Goal: Task Accomplishment & Management: Use online tool/utility

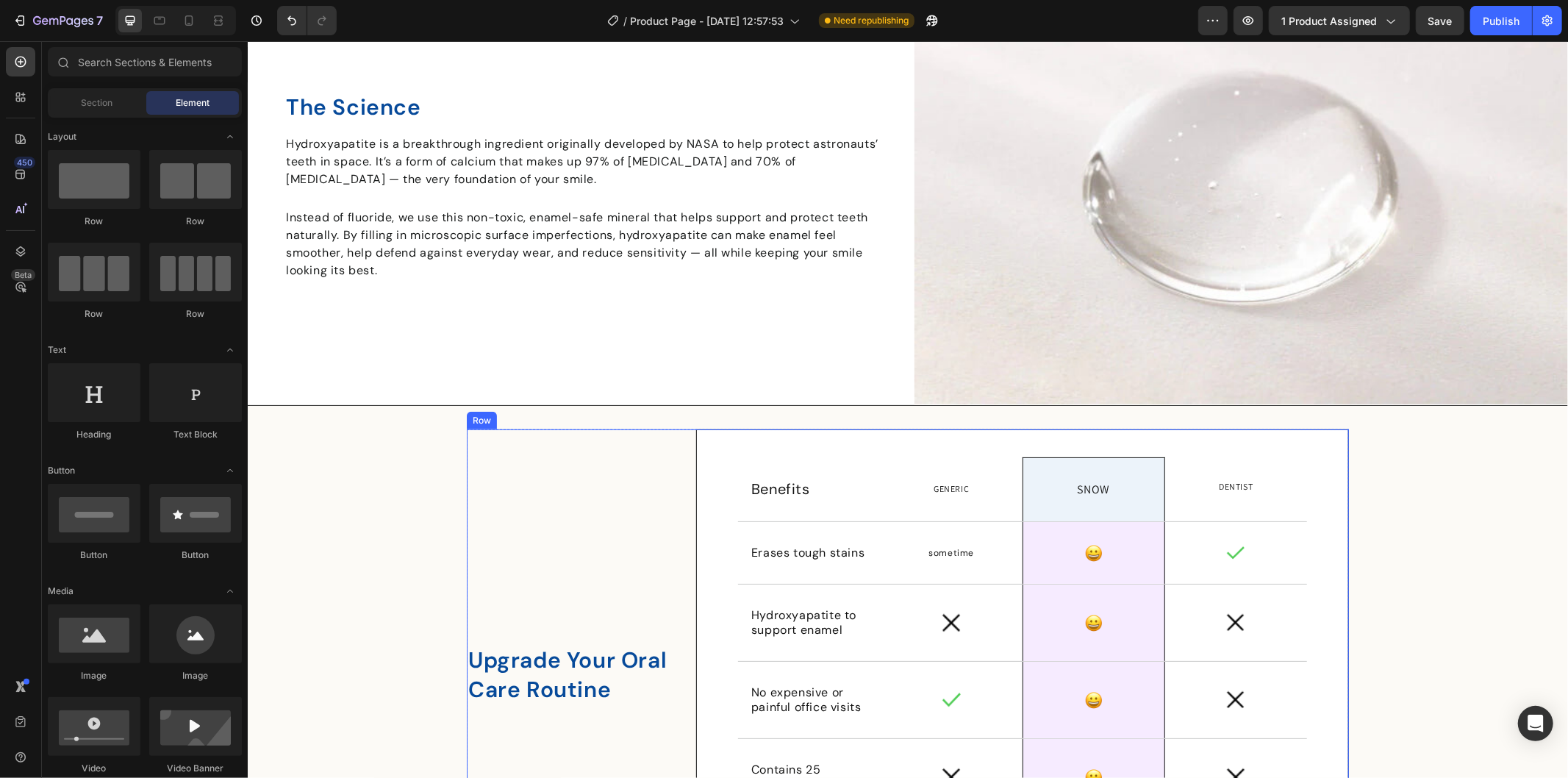
scroll to position [5695, 0]
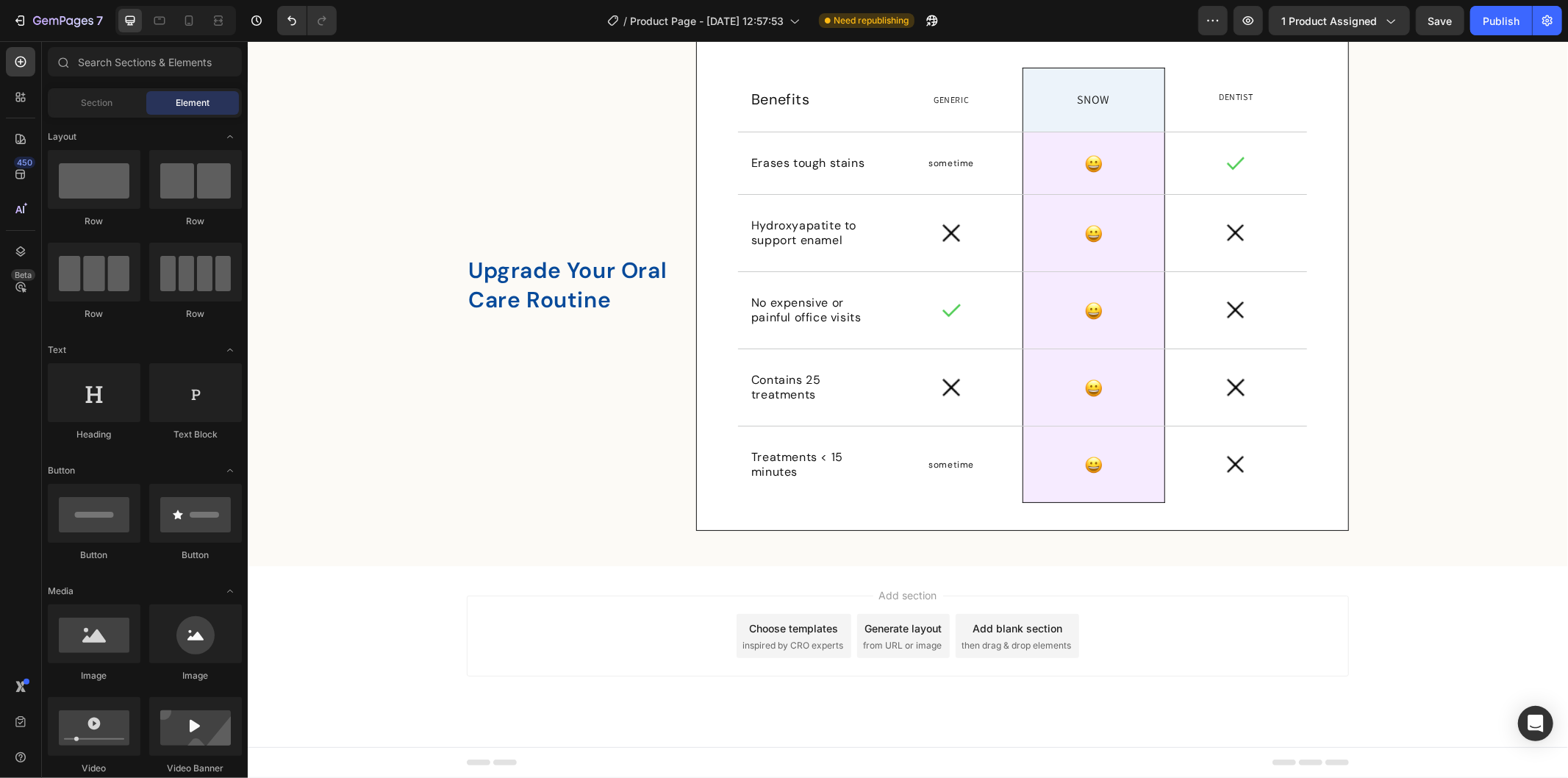
click at [649, 578] on div "Add section Choose templates inspired by CRO experts Generate layout from URL o…" at bounding box center [907, 656] width 1320 height 181
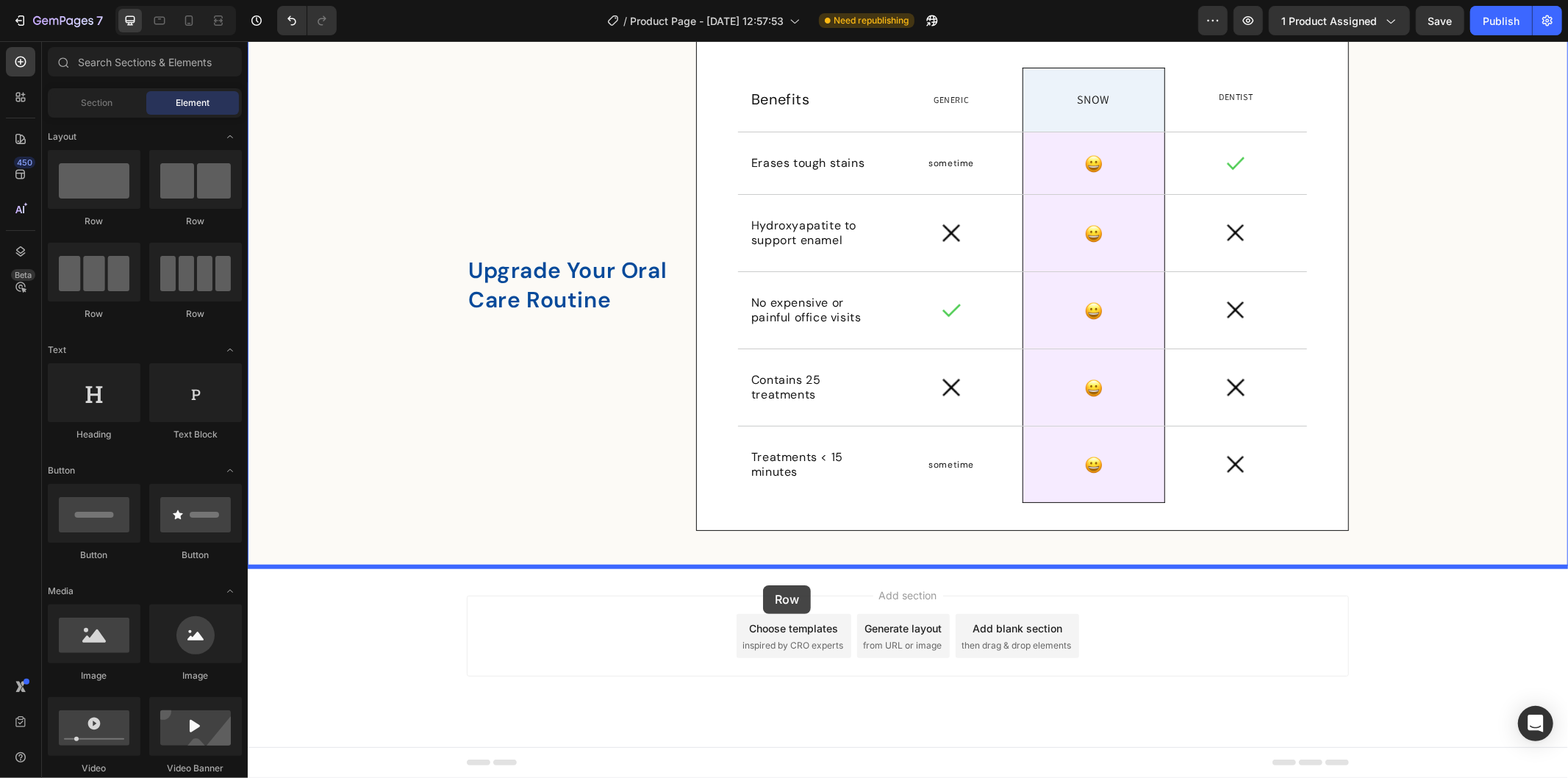
drag, startPoint x: 340, startPoint y: 240, endPoint x: 762, endPoint y: 584, distance: 544.4
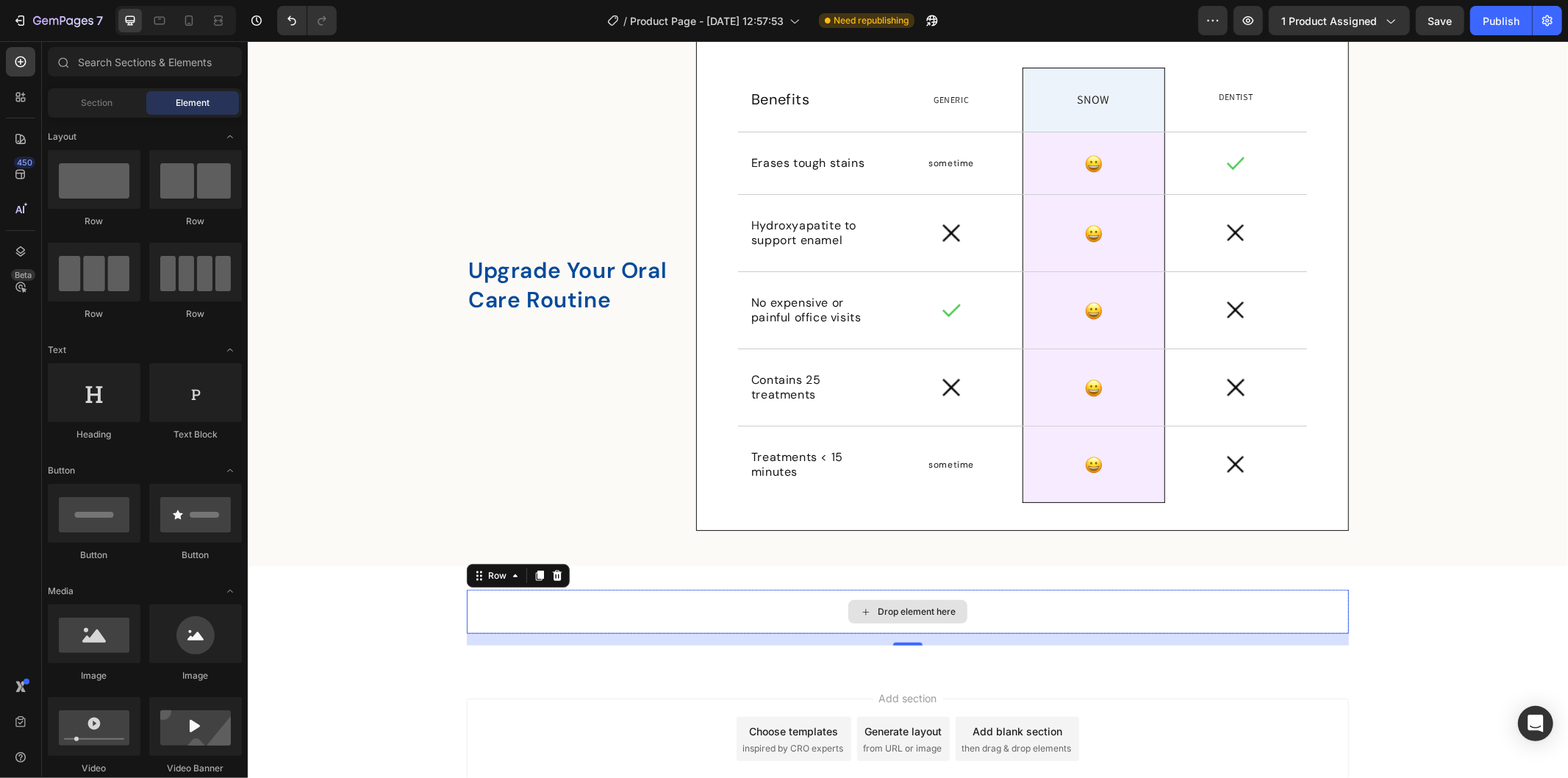
click at [912, 604] on div "Drop element here" at bounding box center [907, 611] width 119 height 23
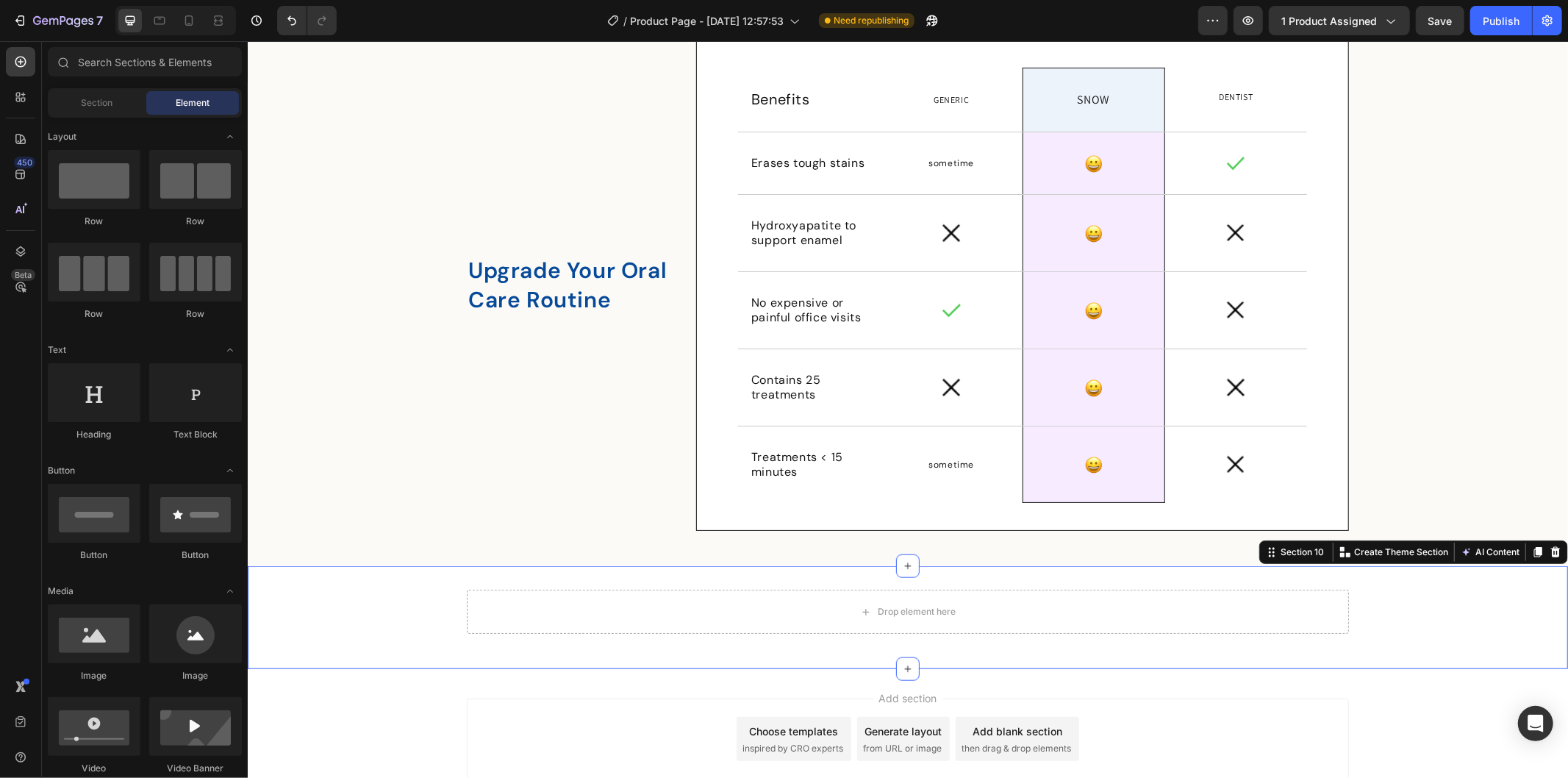
click at [337, 605] on div "Drop element here Row" at bounding box center [907, 617] width 1320 height 56
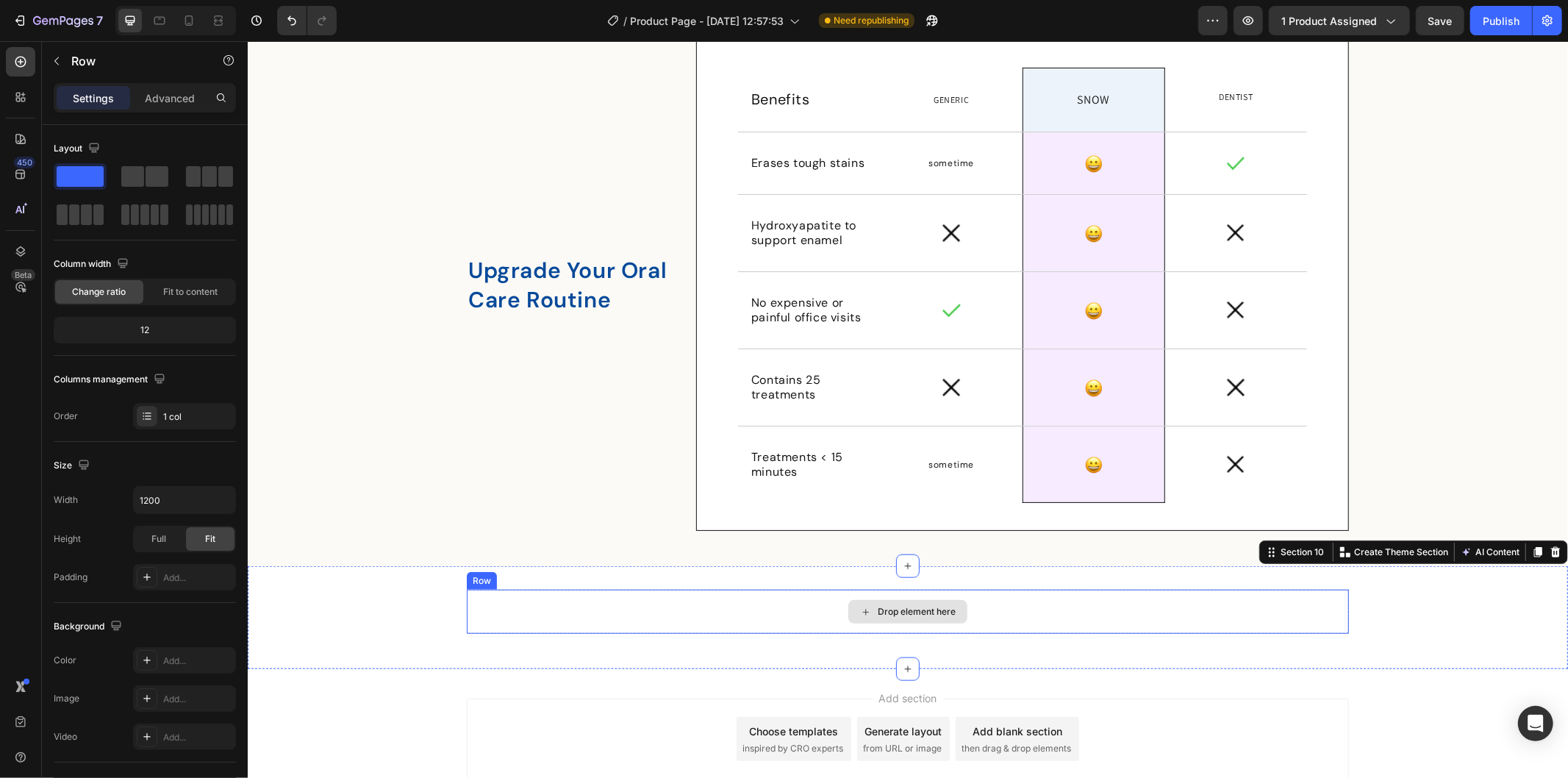
click at [770, 619] on div "Drop element here" at bounding box center [907, 611] width 882 height 44
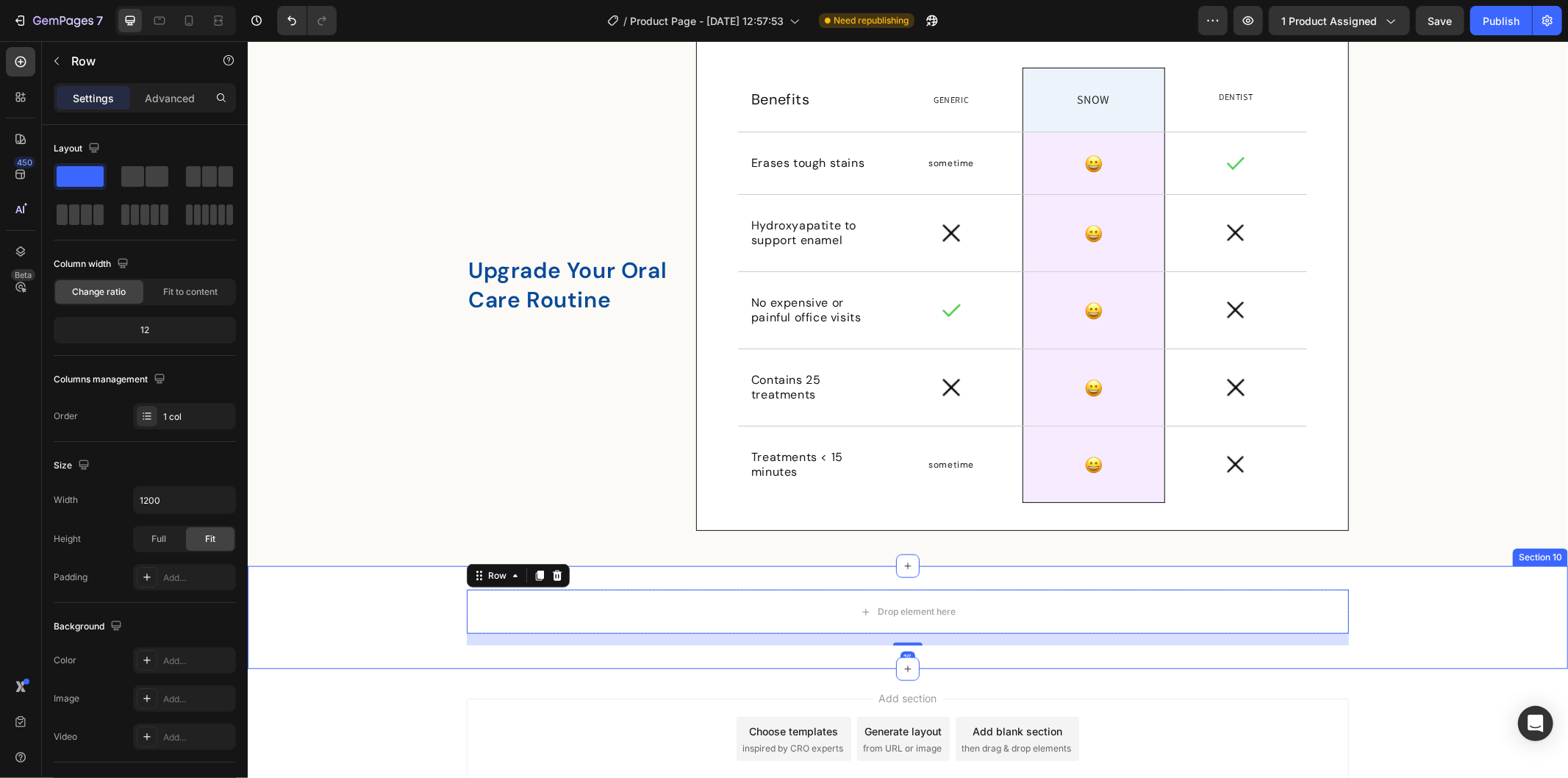
click at [417, 607] on div "Drop element here Row 16" at bounding box center [907, 617] width 1320 height 56
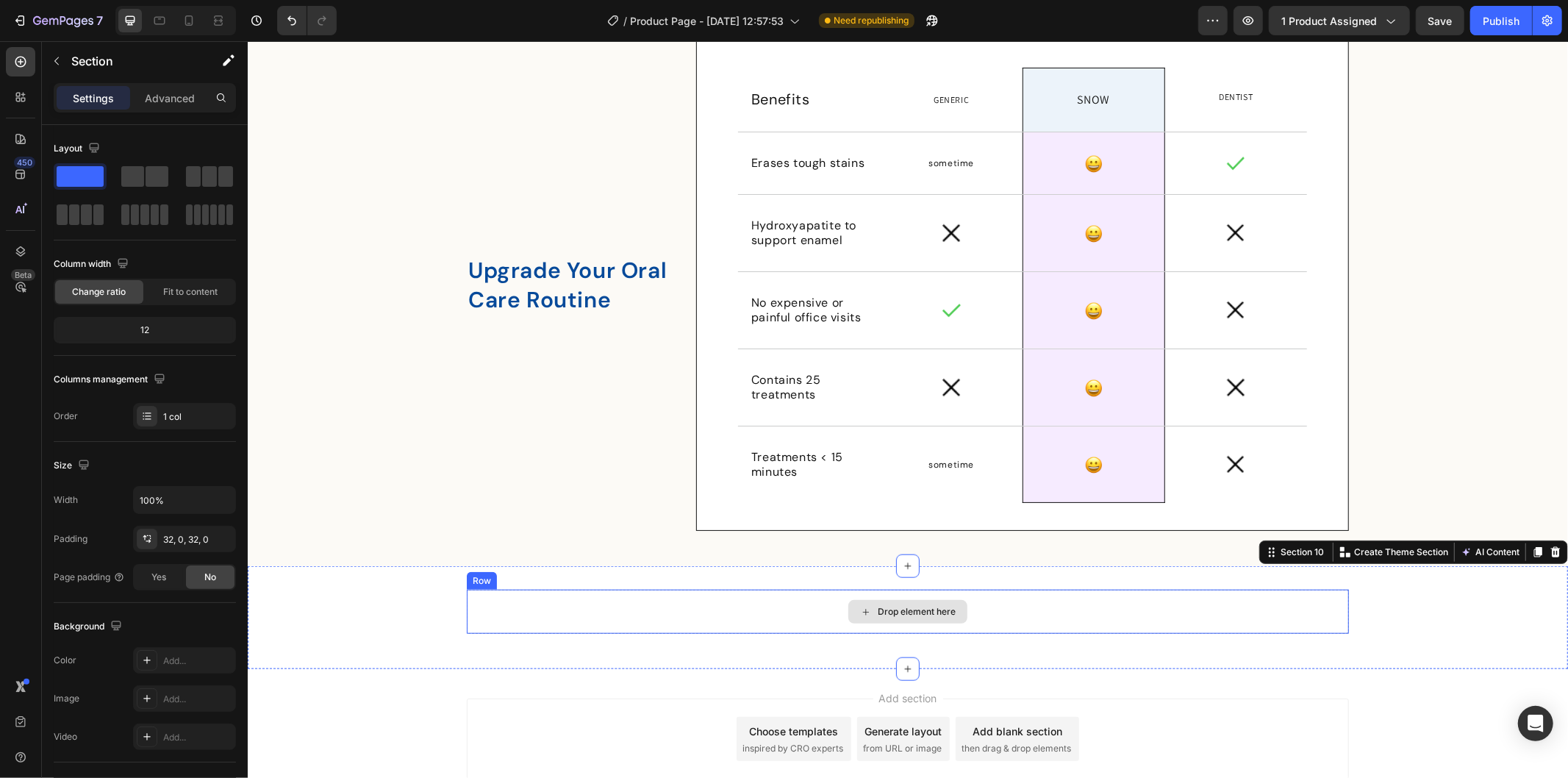
click at [695, 606] on div "Drop element here" at bounding box center [907, 611] width 882 height 44
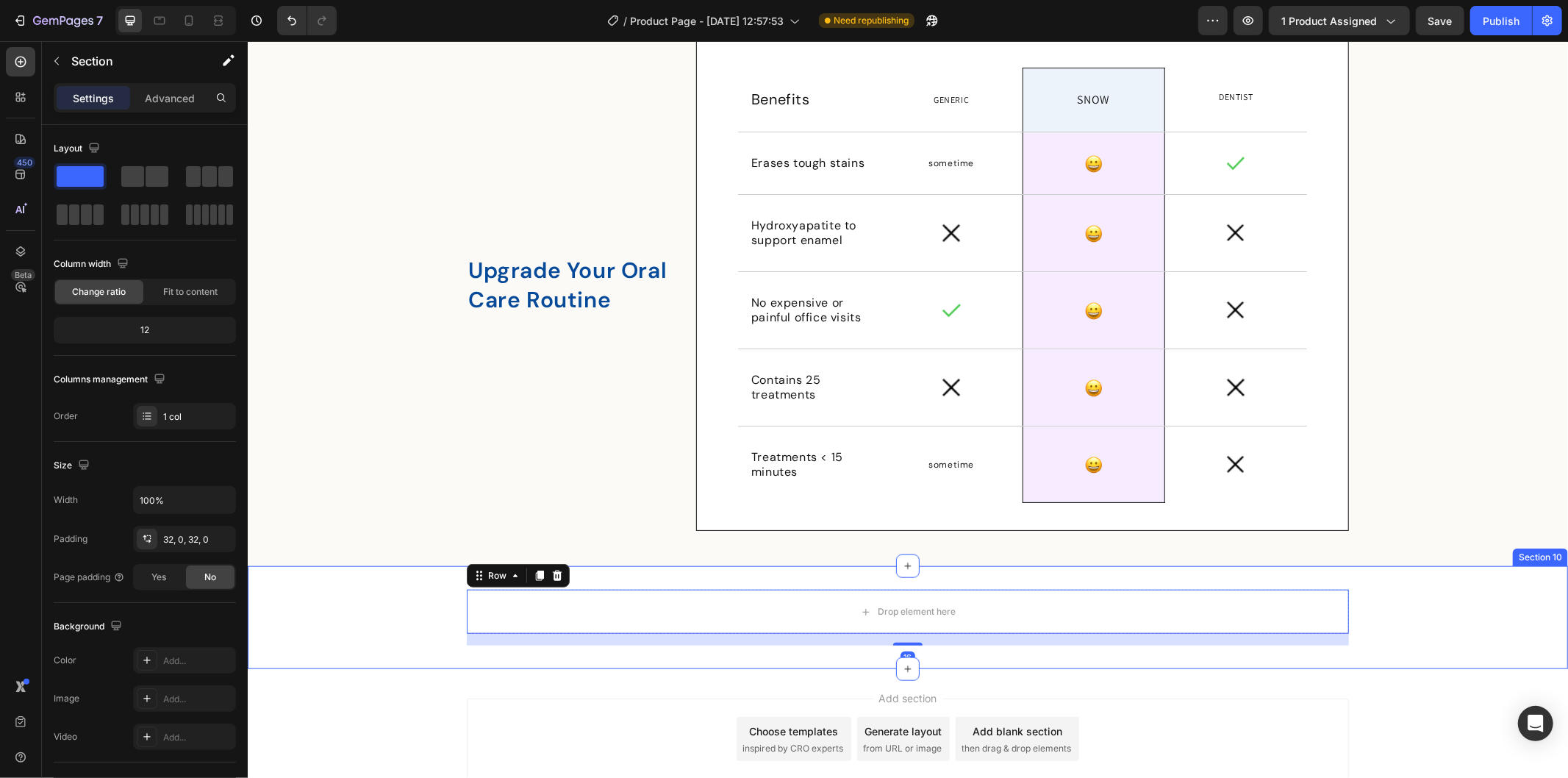
click at [372, 602] on div "Drop element here Row 16" at bounding box center [907, 617] width 1320 height 56
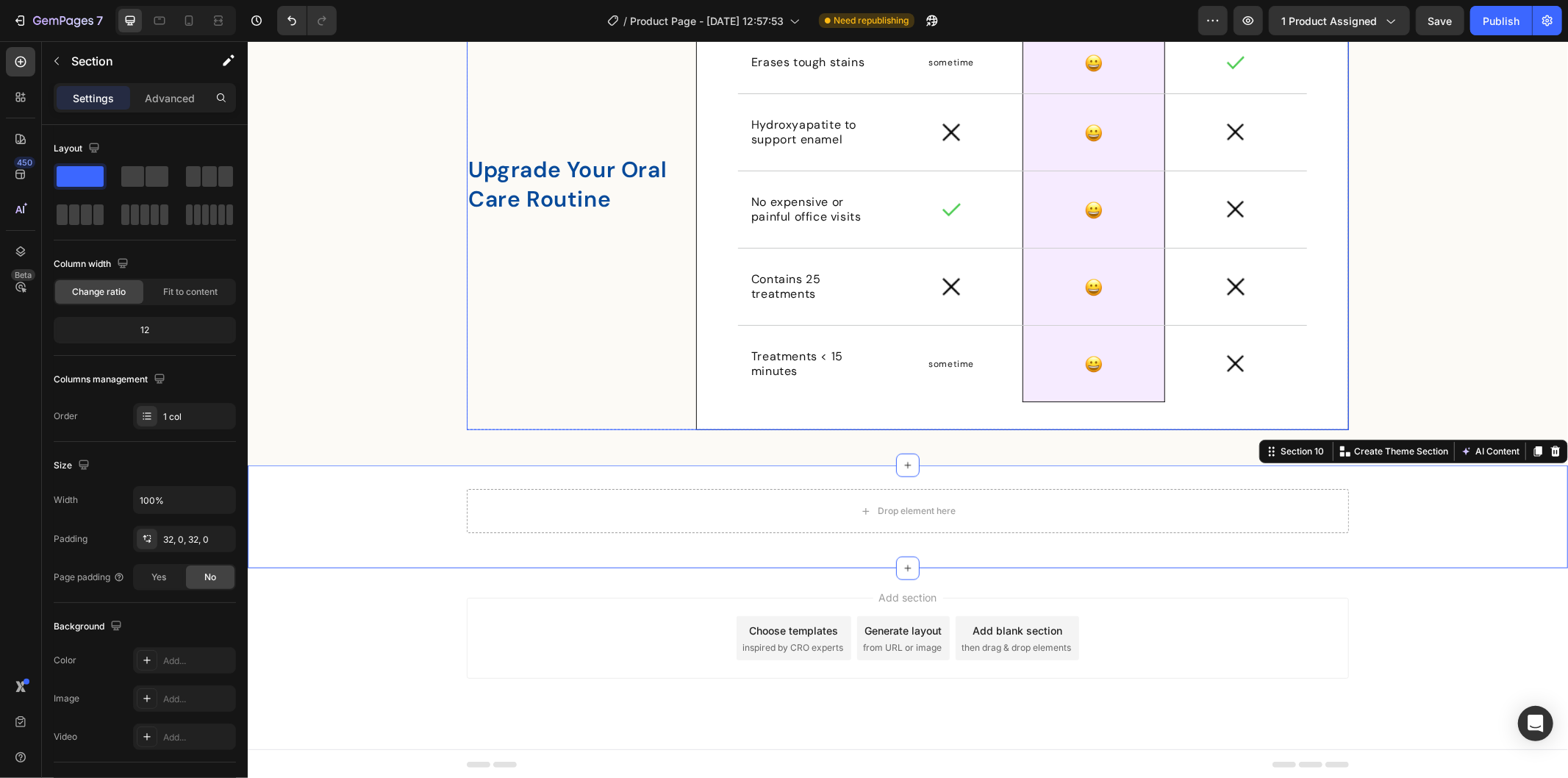
scroll to position [5798, 0]
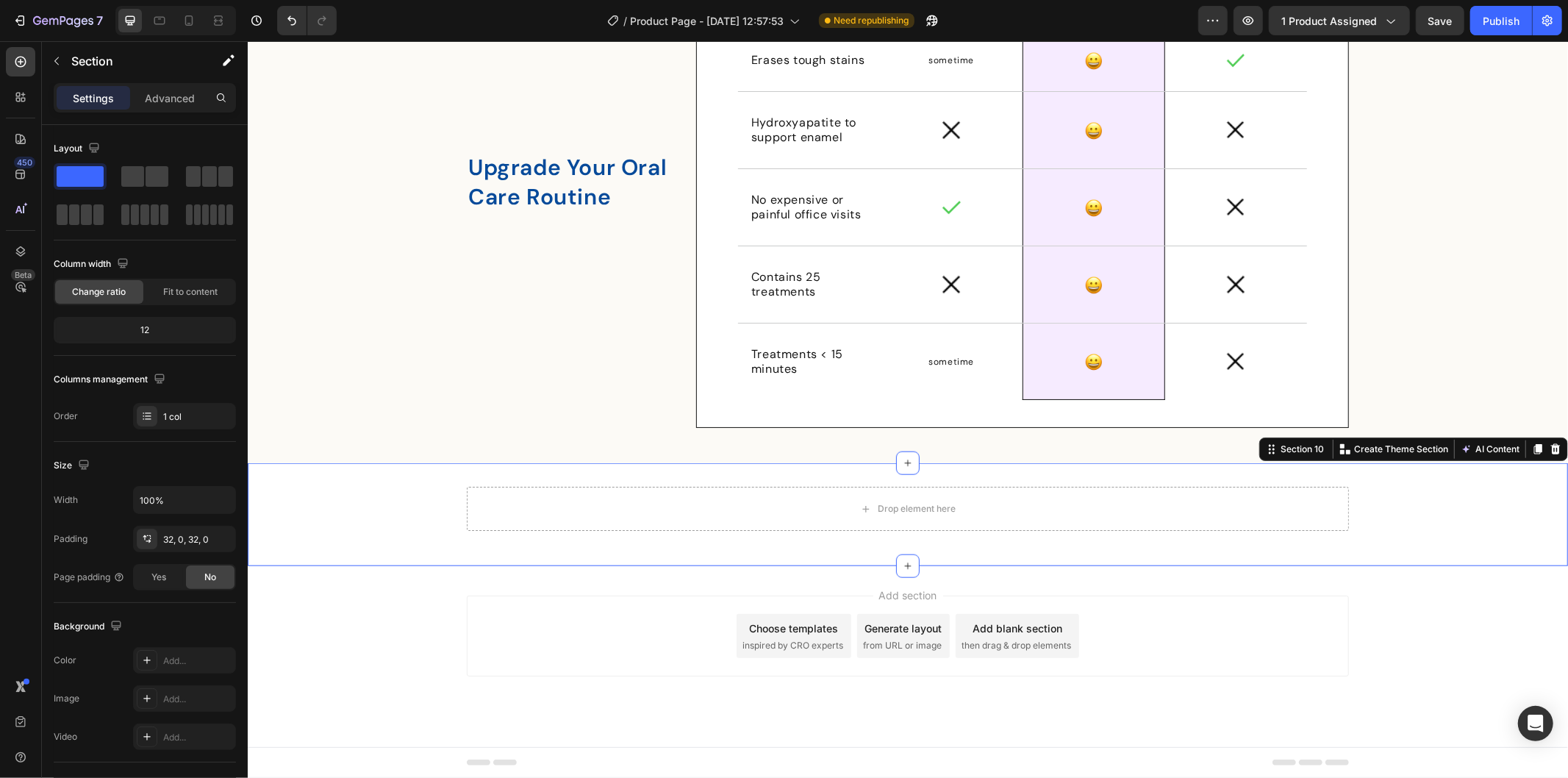
click at [343, 523] on div "Drop element here Row" at bounding box center [907, 513] width 1320 height 56
click at [307, 514] on div "Drop element here Row" at bounding box center [907, 513] width 1320 height 56
click at [380, 507] on div "Drop element here Row" at bounding box center [907, 513] width 1320 height 56
click at [773, 489] on div "Drop element here" at bounding box center [907, 507] width 882 height 44
click at [747, 477] on div "Drop element here Row Section 10 You can create reusable sections Create Theme …" at bounding box center [907, 513] width 1320 height 103
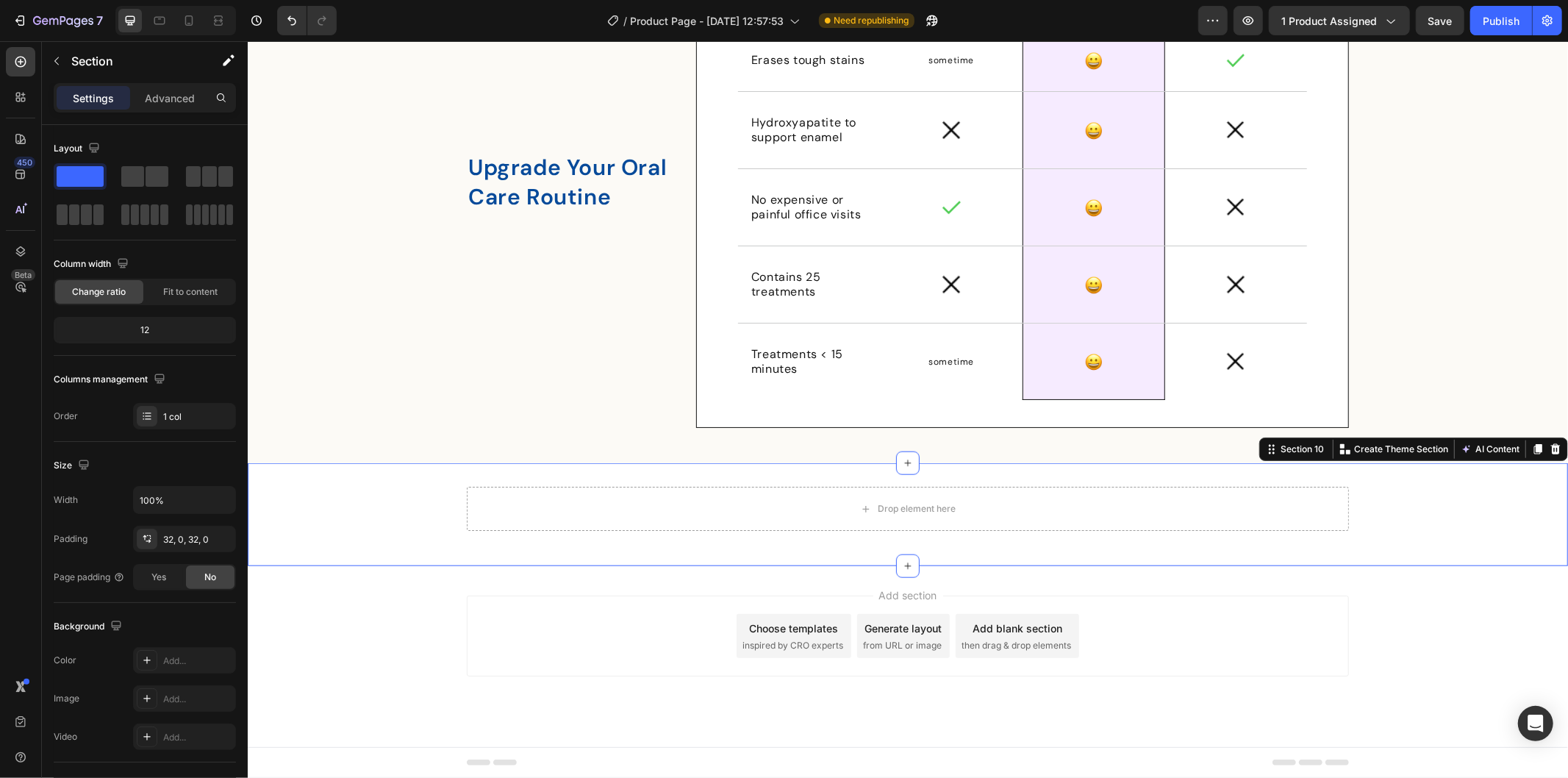
click at [733, 481] on div "Drop element here Row Section 10 You can create reusable sections Create Theme …" at bounding box center [907, 513] width 1320 height 103
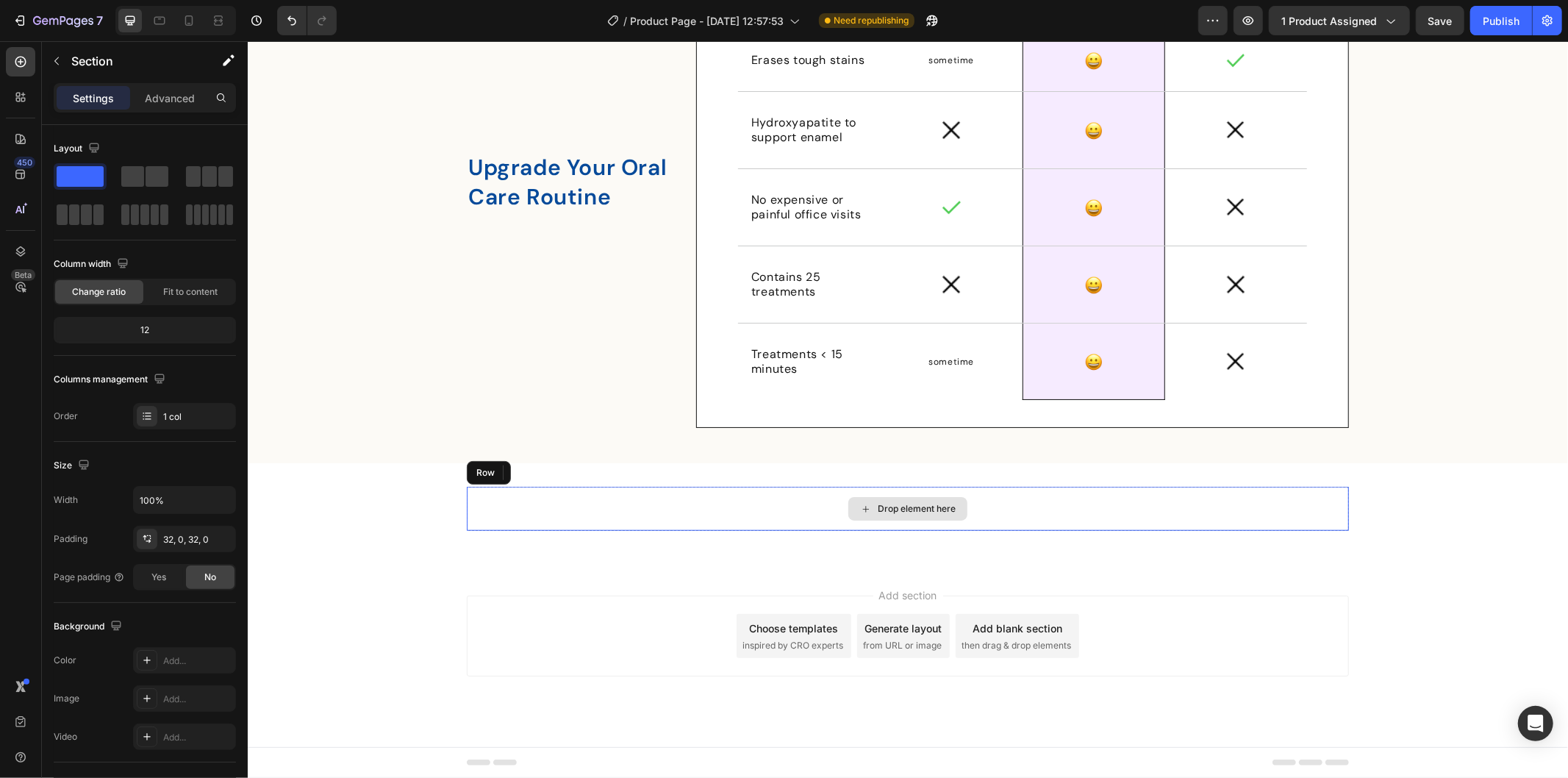
click at [832, 492] on div "Drop element here" at bounding box center [907, 507] width 882 height 44
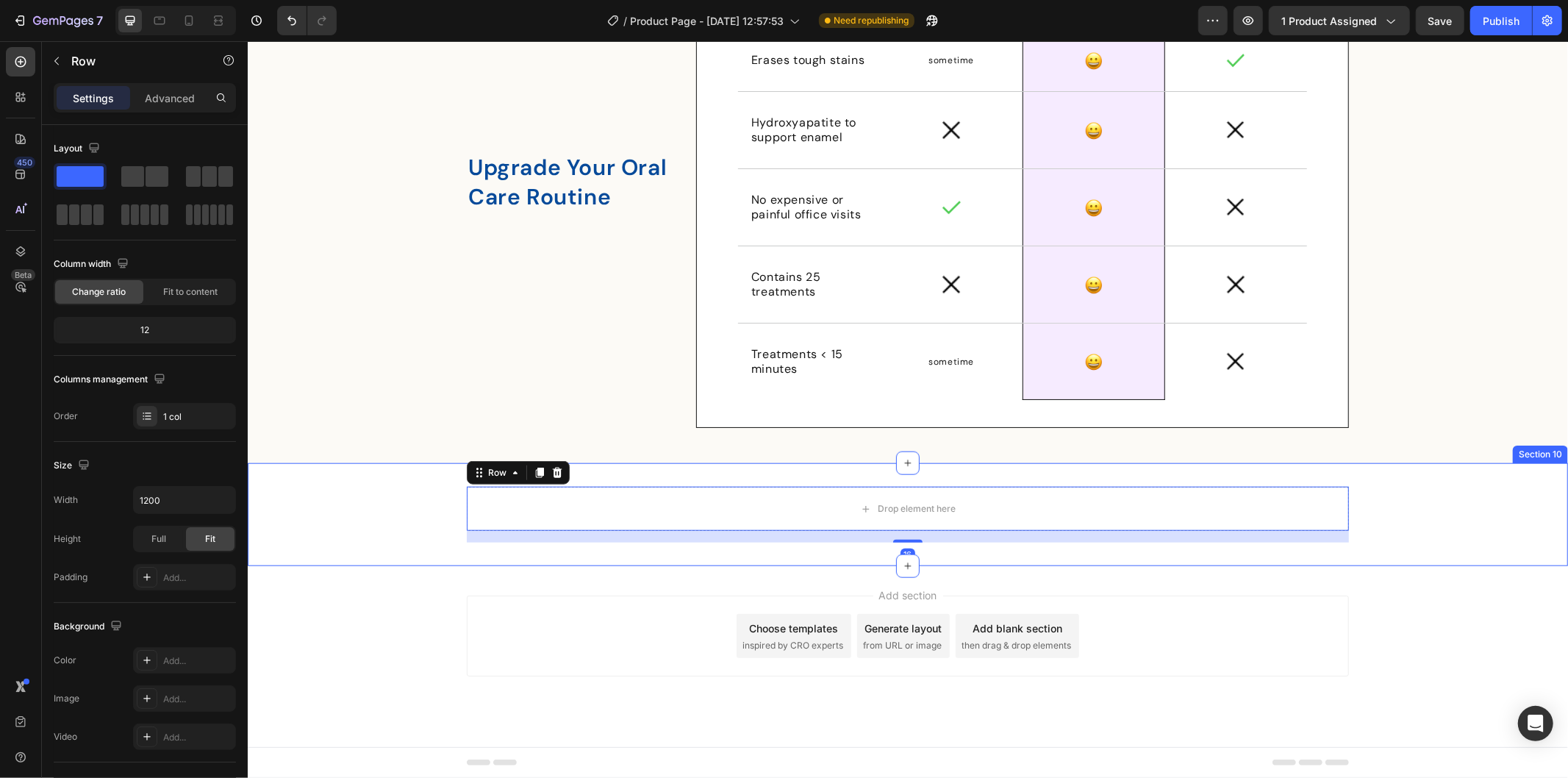
click at [832, 467] on div "Drop element here Row 16 Section 10" at bounding box center [907, 513] width 1320 height 103
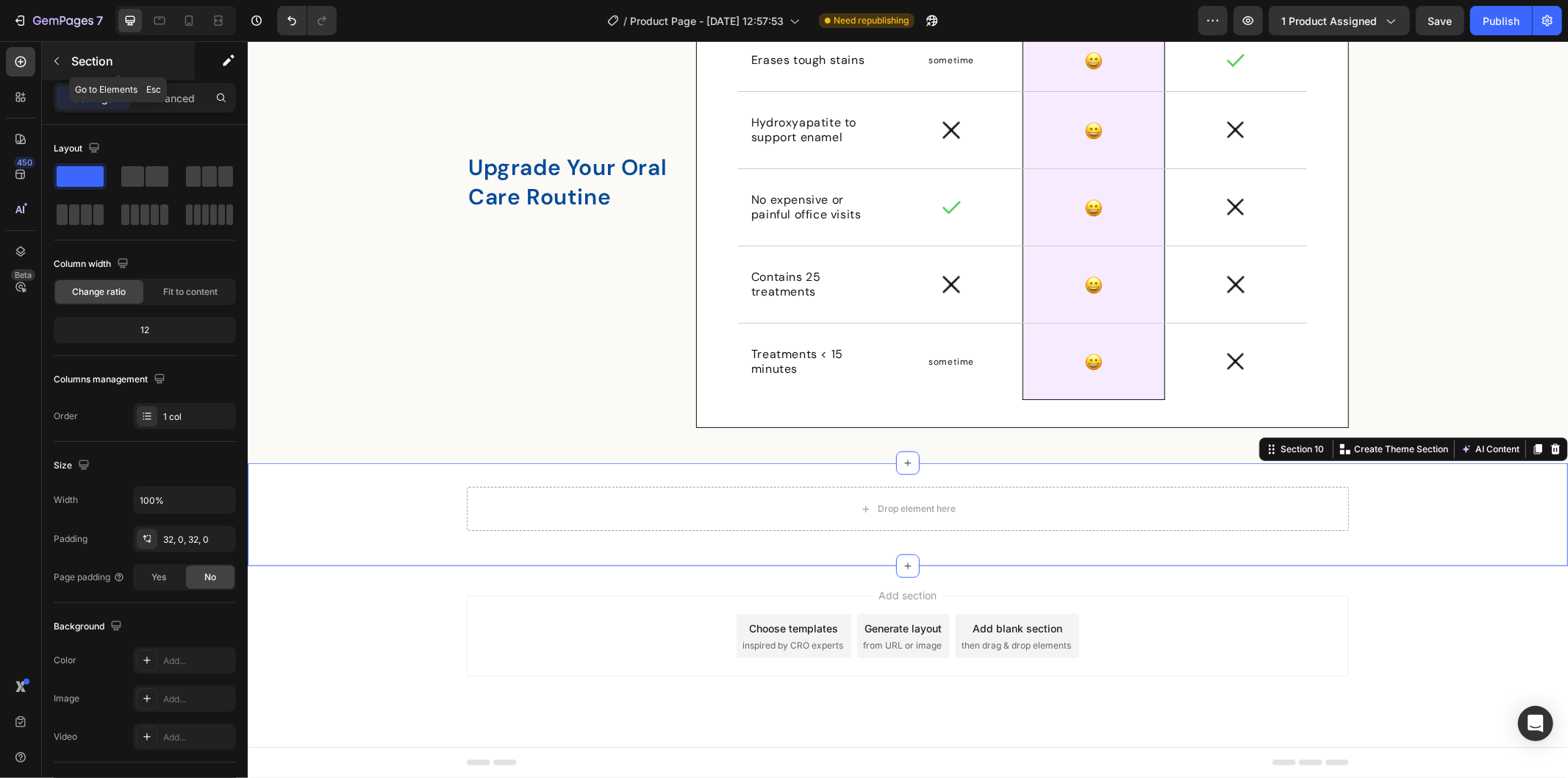
click at [54, 57] on icon "button" at bounding box center [57, 61] width 12 height 12
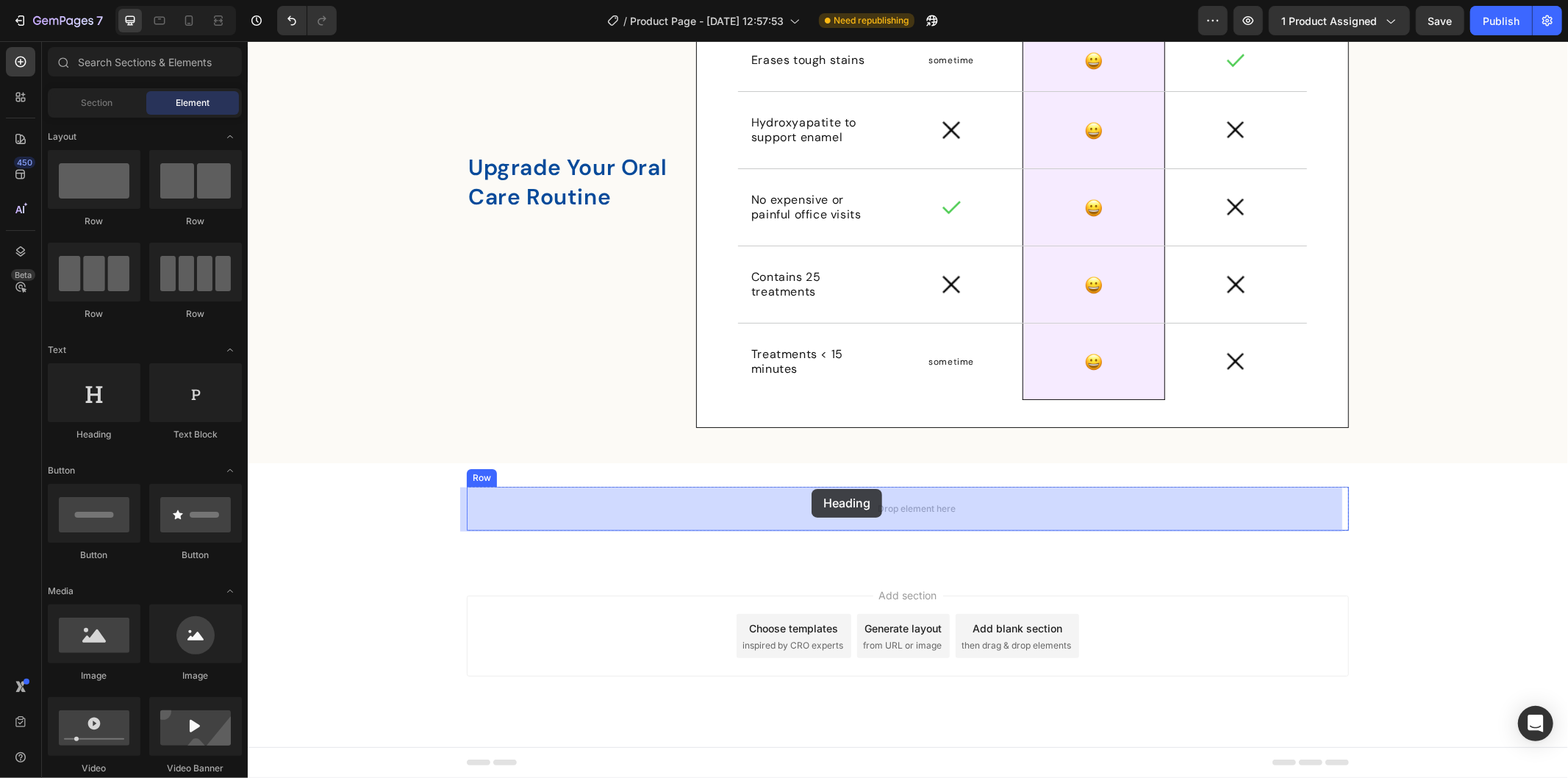
drag, startPoint x: 363, startPoint y: 448, endPoint x: 811, endPoint y: 489, distance: 449.9
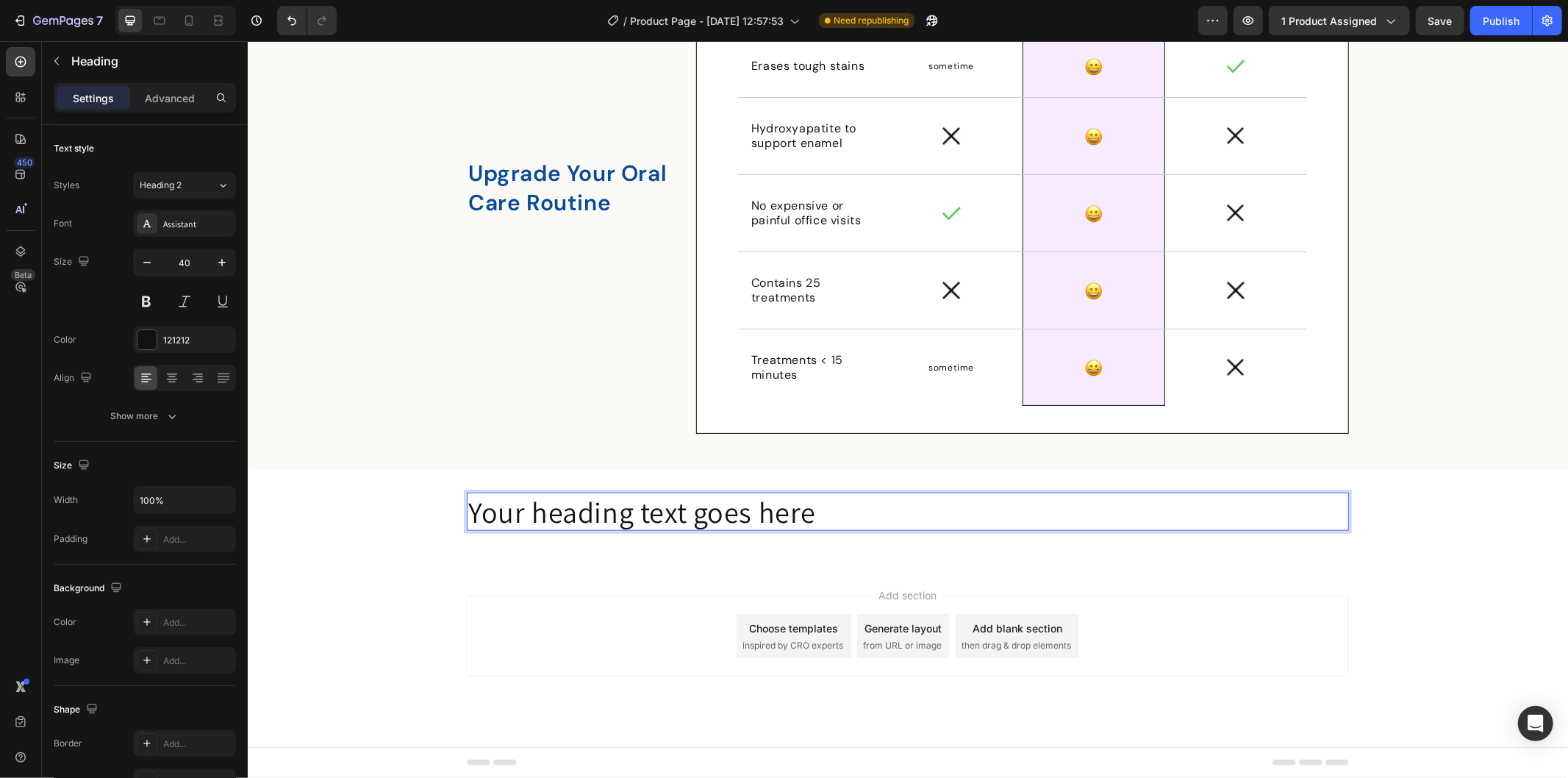
click at [766, 503] on h2 "Your heading text goes here" at bounding box center [907, 510] width 882 height 38
click at [766, 503] on p "Your heading text goes here" at bounding box center [907, 511] width 879 height 35
click at [777, 510] on strong "Helping Over a Million Smiles Shine" at bounding box center [701, 510] width 470 height 38
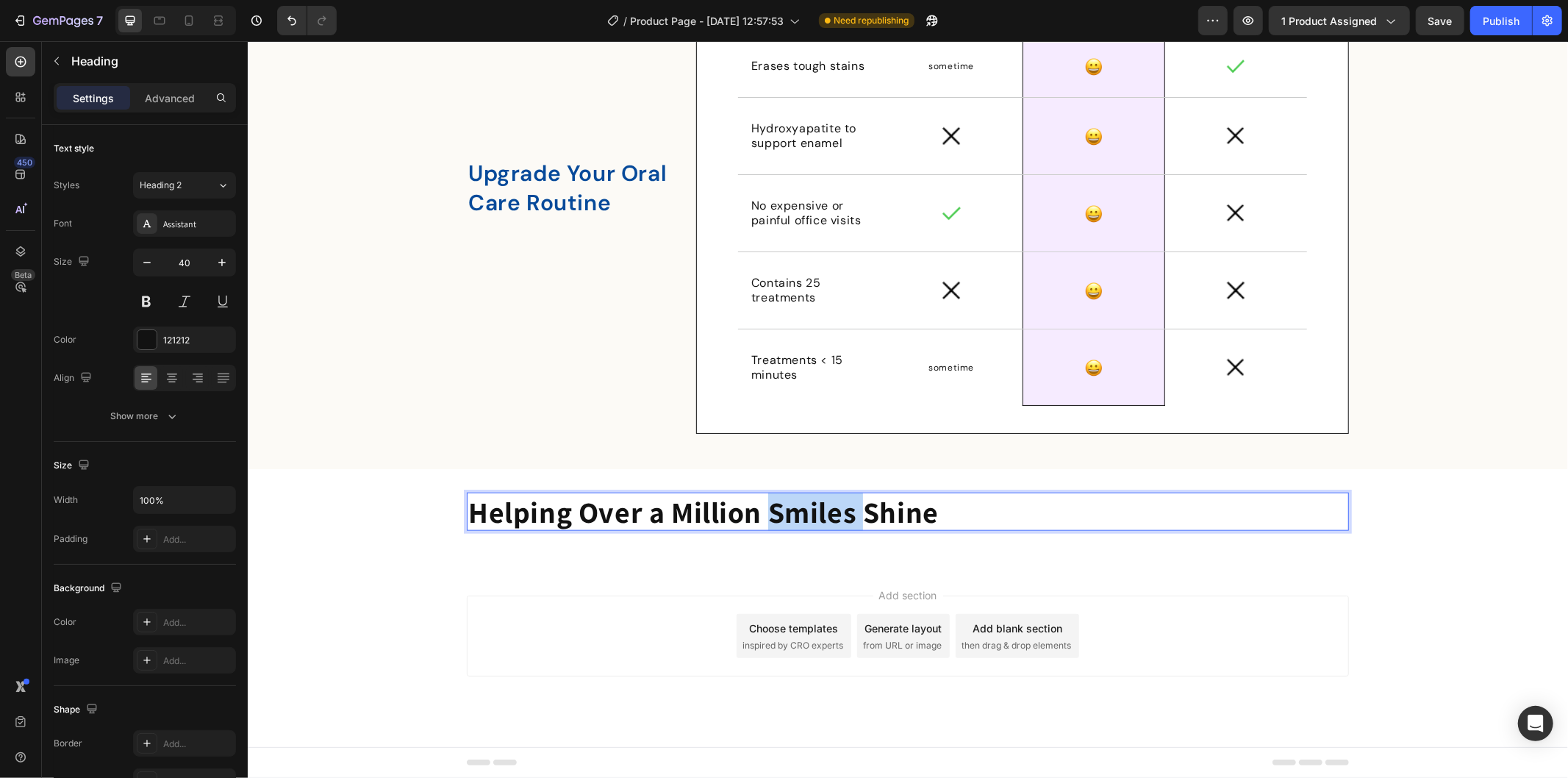
click at [776, 511] on strong "Helping Over a Million Smiles Shine" at bounding box center [701, 510] width 470 height 38
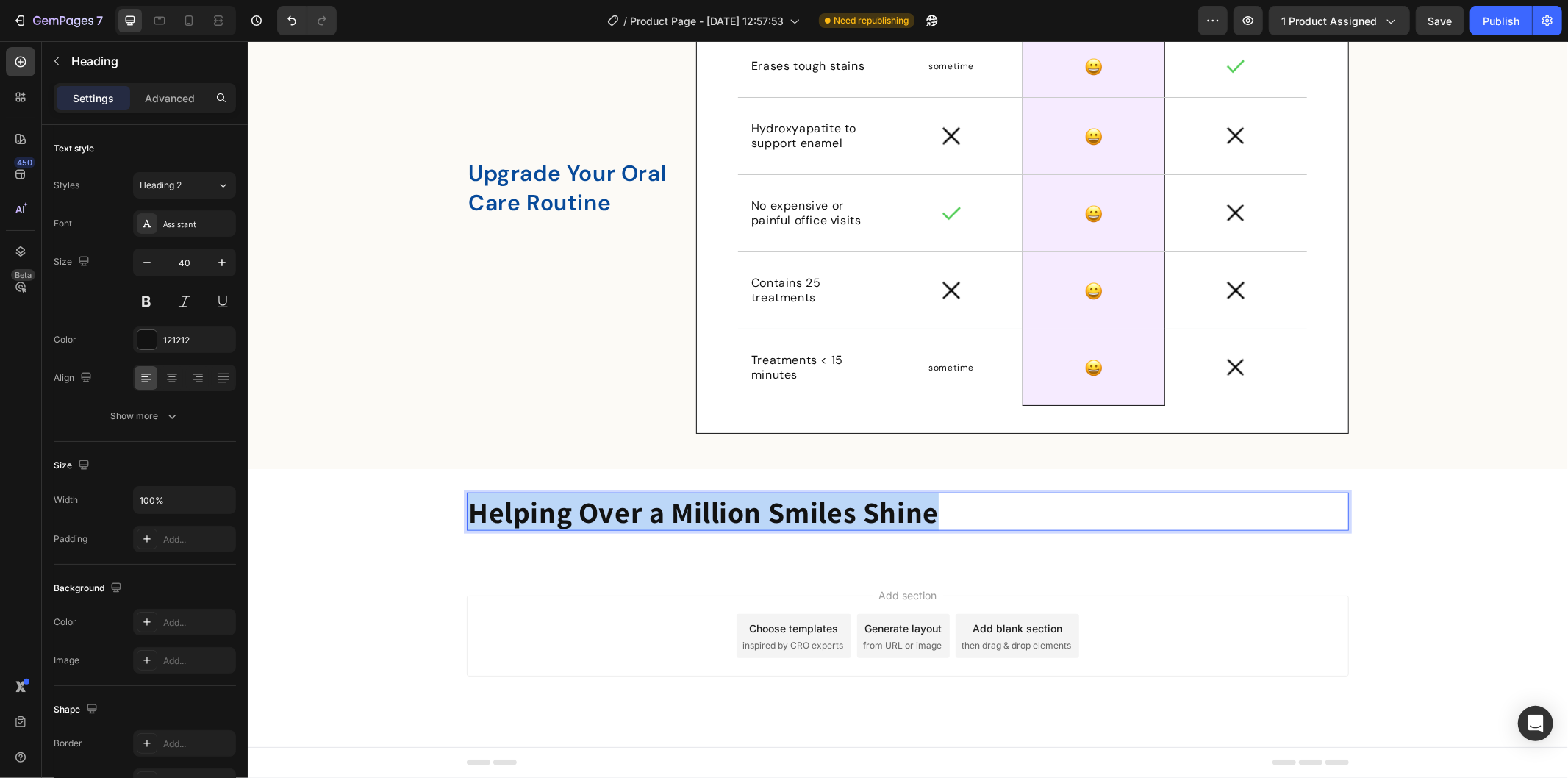
click at [776, 511] on strong "Helping Over a Million Smiles Shine" at bounding box center [701, 510] width 470 height 38
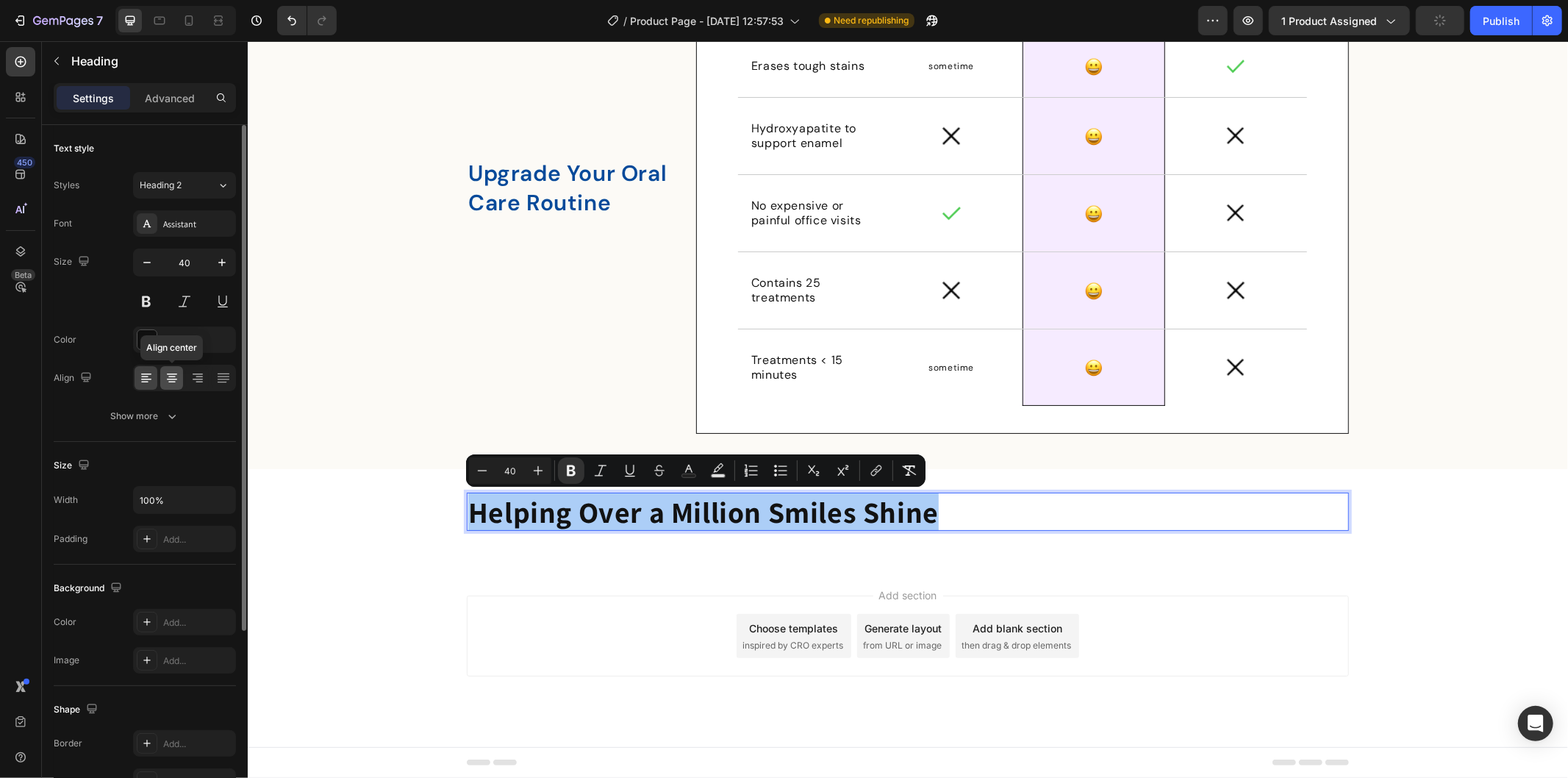
click at [168, 387] on div at bounding box center [171, 378] width 22 height 23
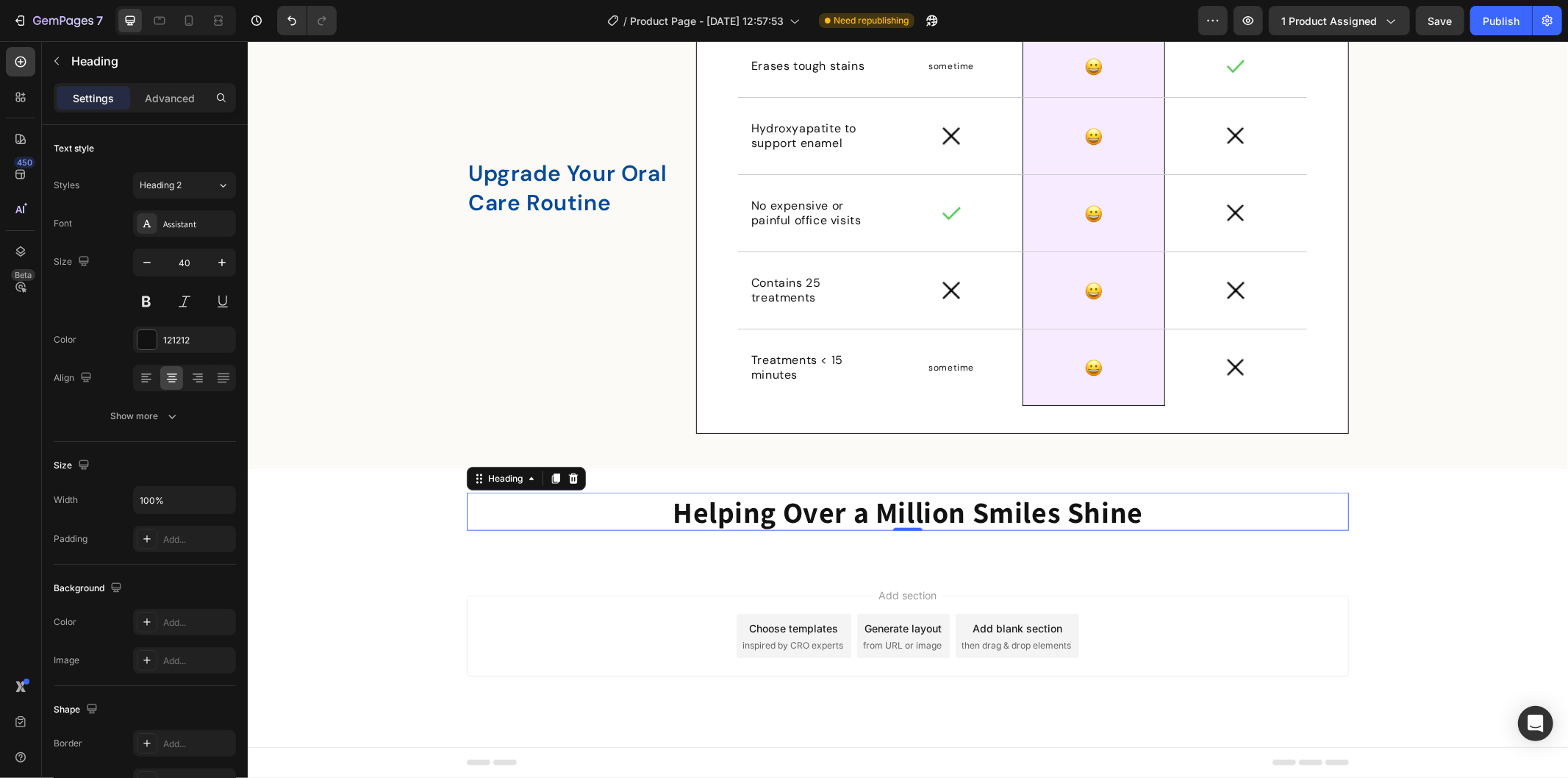
click at [754, 515] on strong "Helping Over a Million Smiles Shine" at bounding box center [907, 510] width 470 height 38
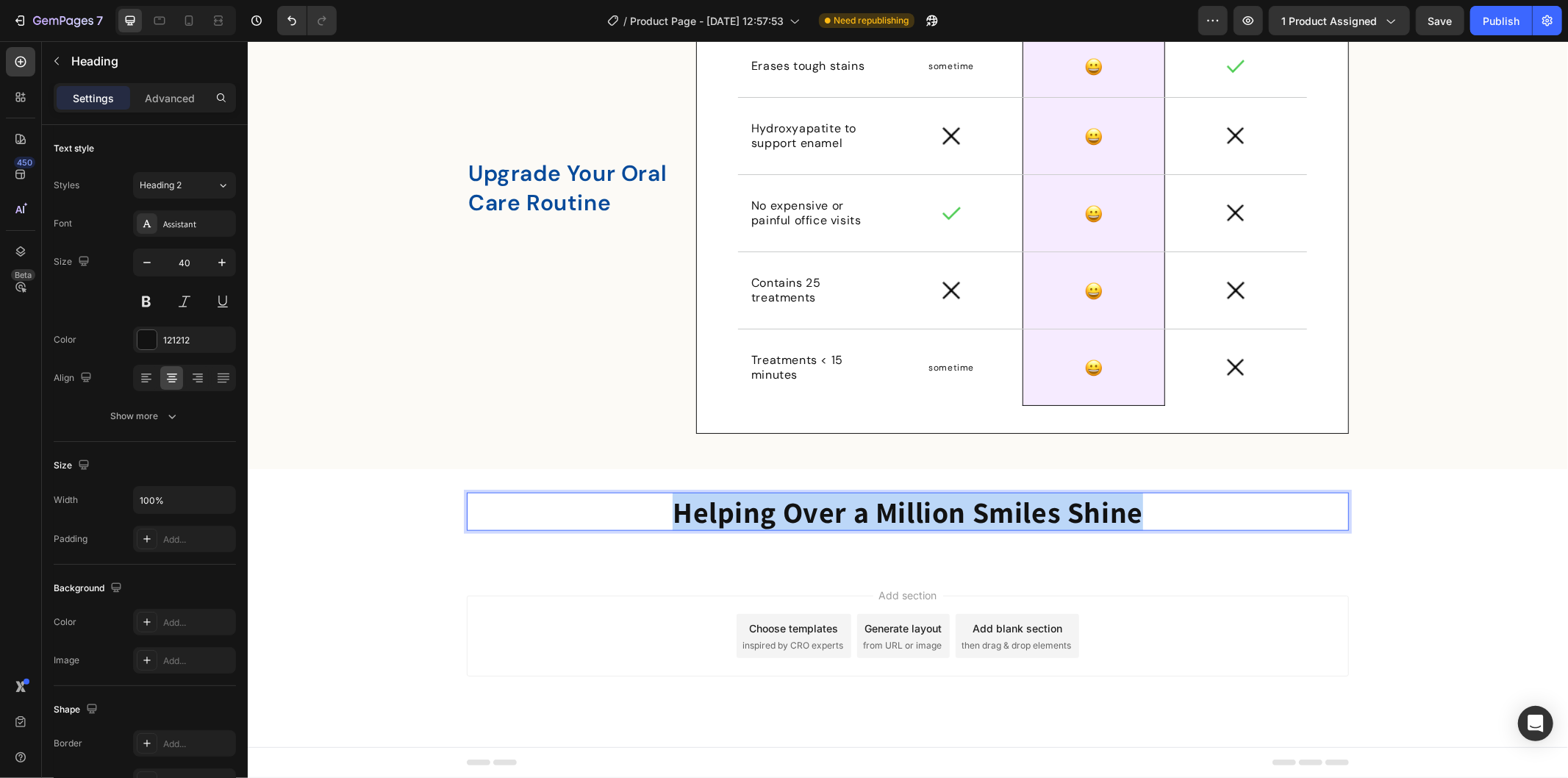
click at [754, 515] on strong "Helping Over a Million Smiles Shine" at bounding box center [907, 510] width 470 height 38
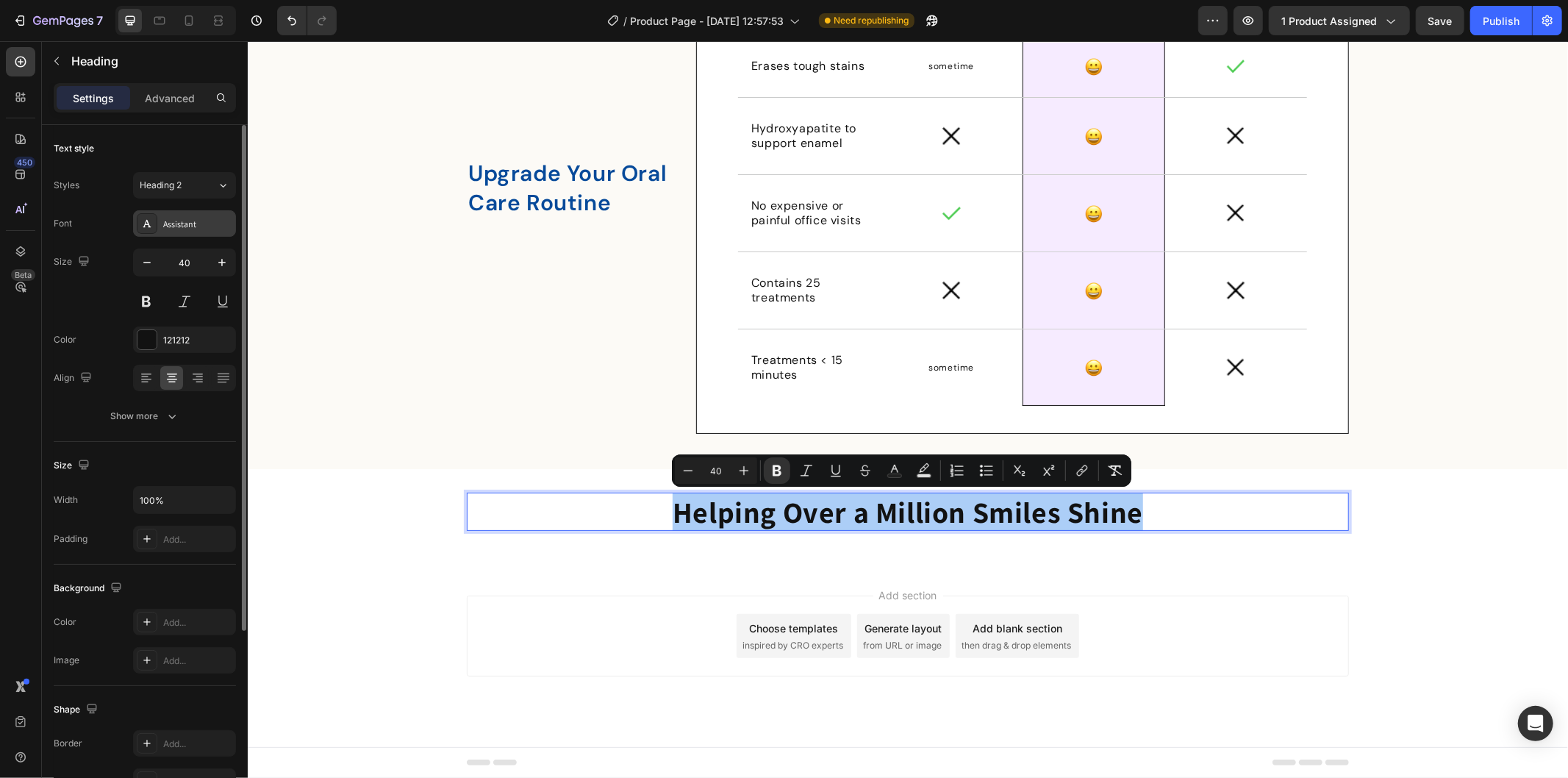
click at [195, 215] on div "Assistant" at bounding box center [184, 223] width 103 height 26
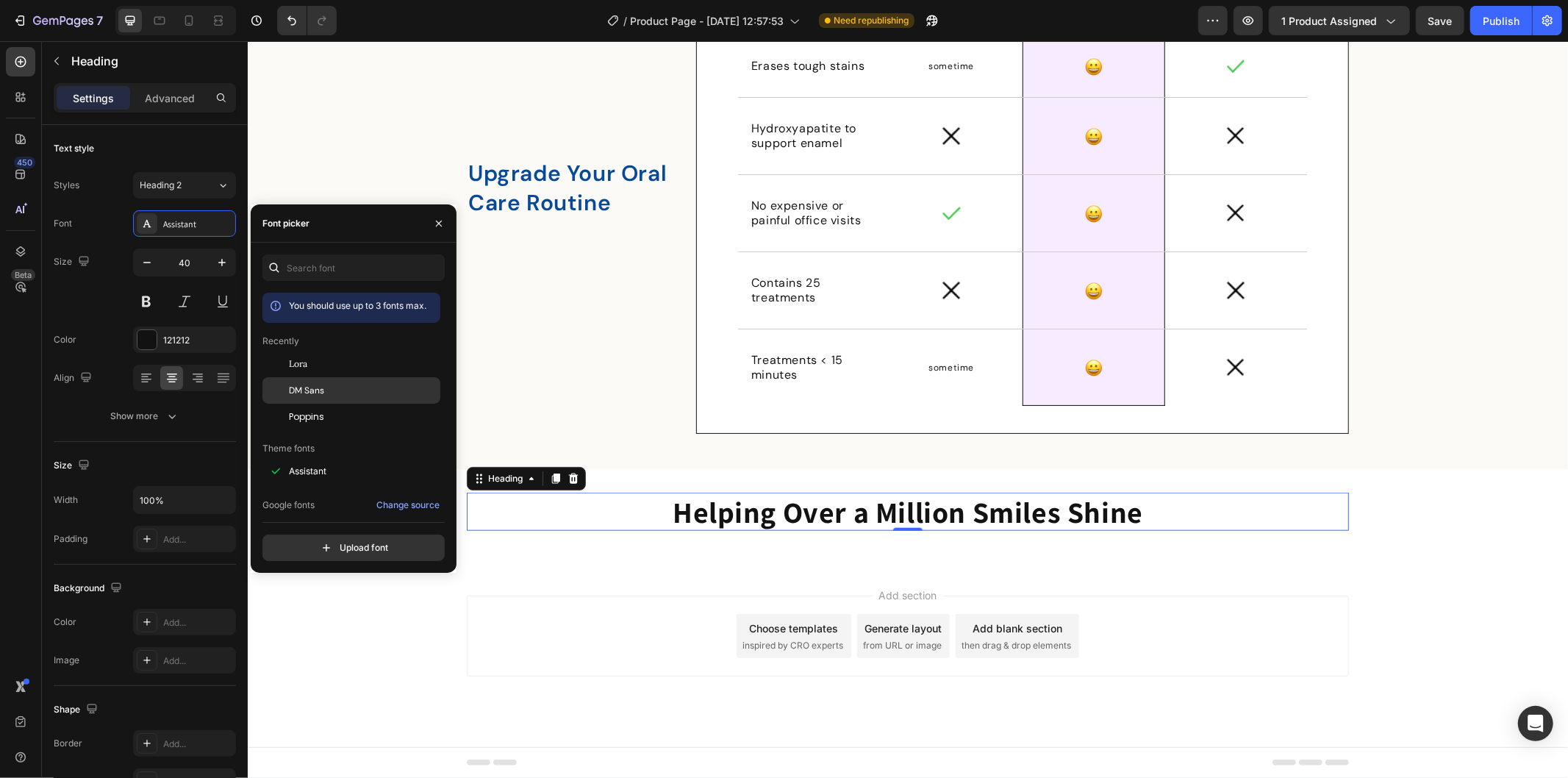
click at [378, 380] on div "DM Sans" at bounding box center [352, 390] width 178 height 26
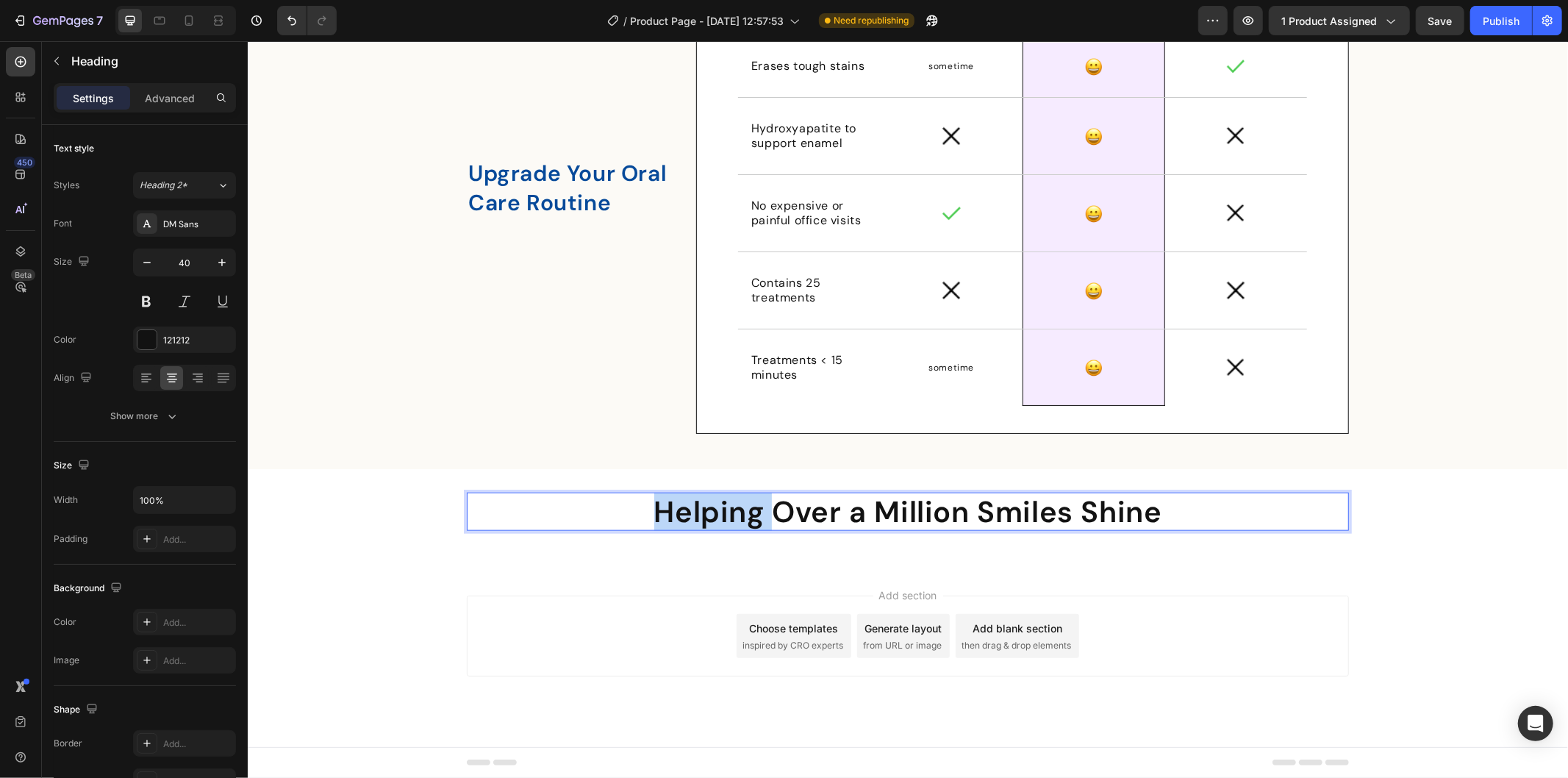
click at [693, 514] on strong "Helping Over a Million Smiles Shine" at bounding box center [908, 510] width 508 height 38
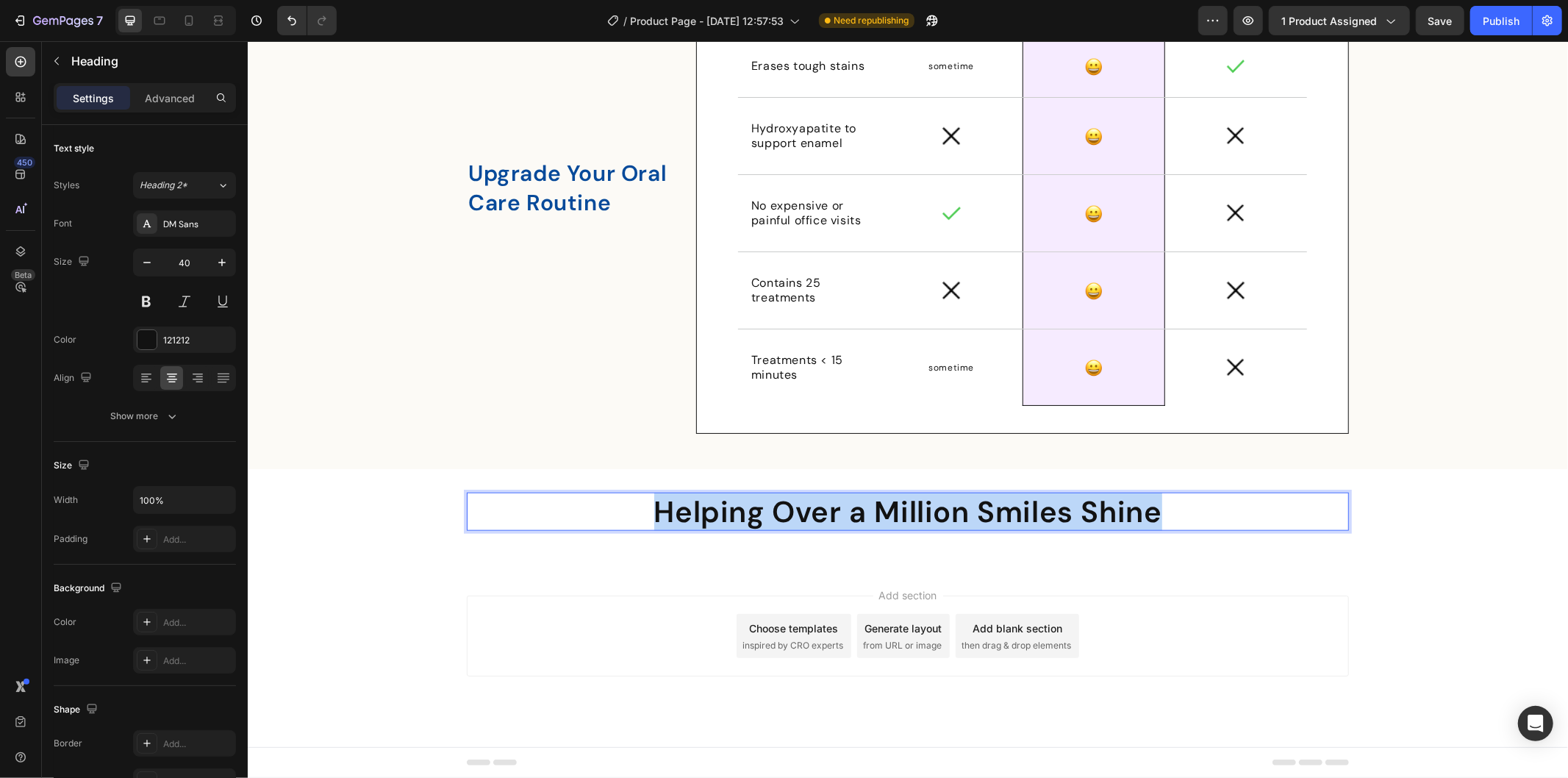
click at [693, 514] on strong "Helping Over a Million Smiles Shine" at bounding box center [908, 510] width 508 height 38
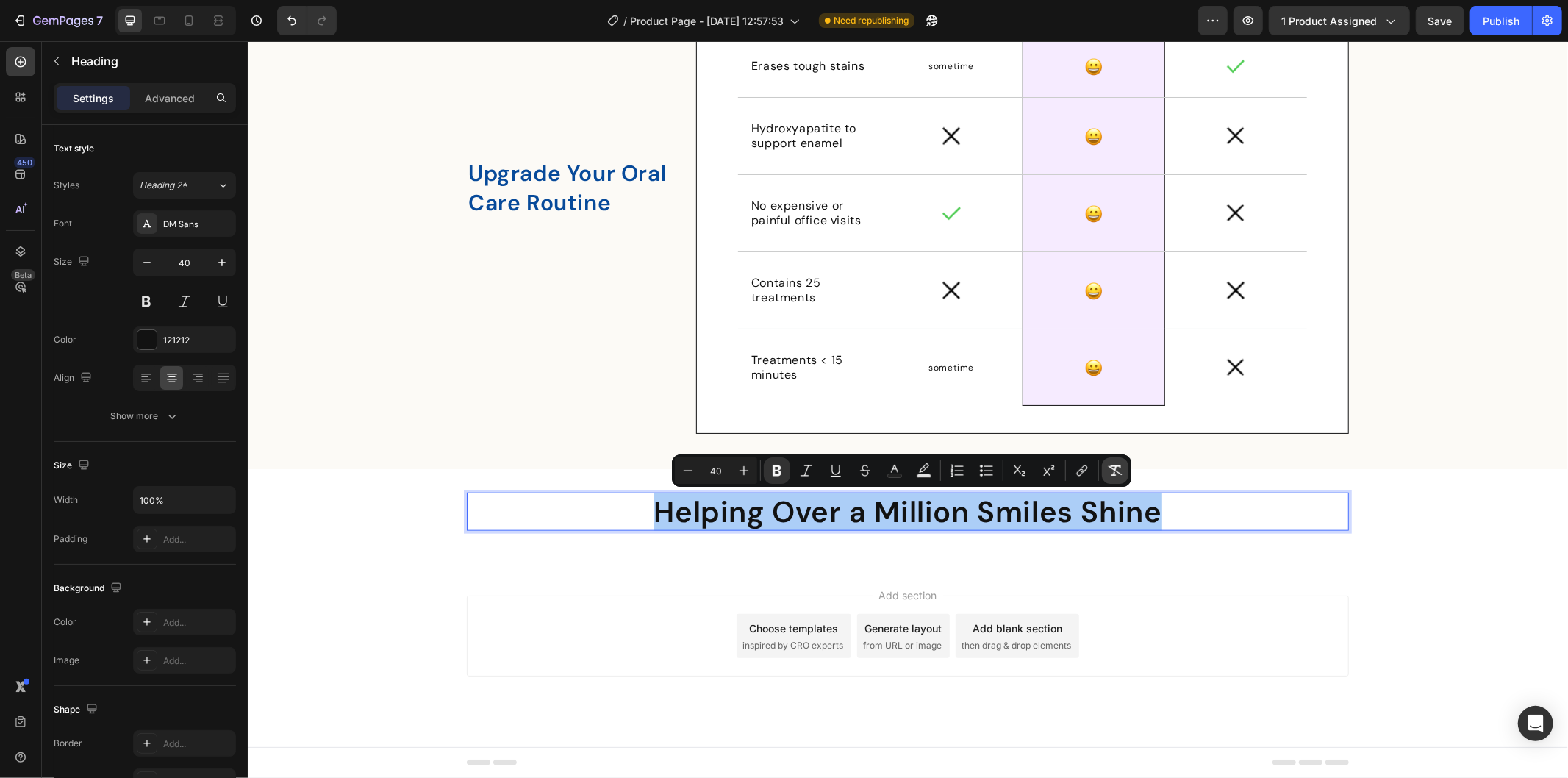
click at [1115, 467] on icon "Editor contextual toolbar" at bounding box center [1116, 470] width 14 height 11
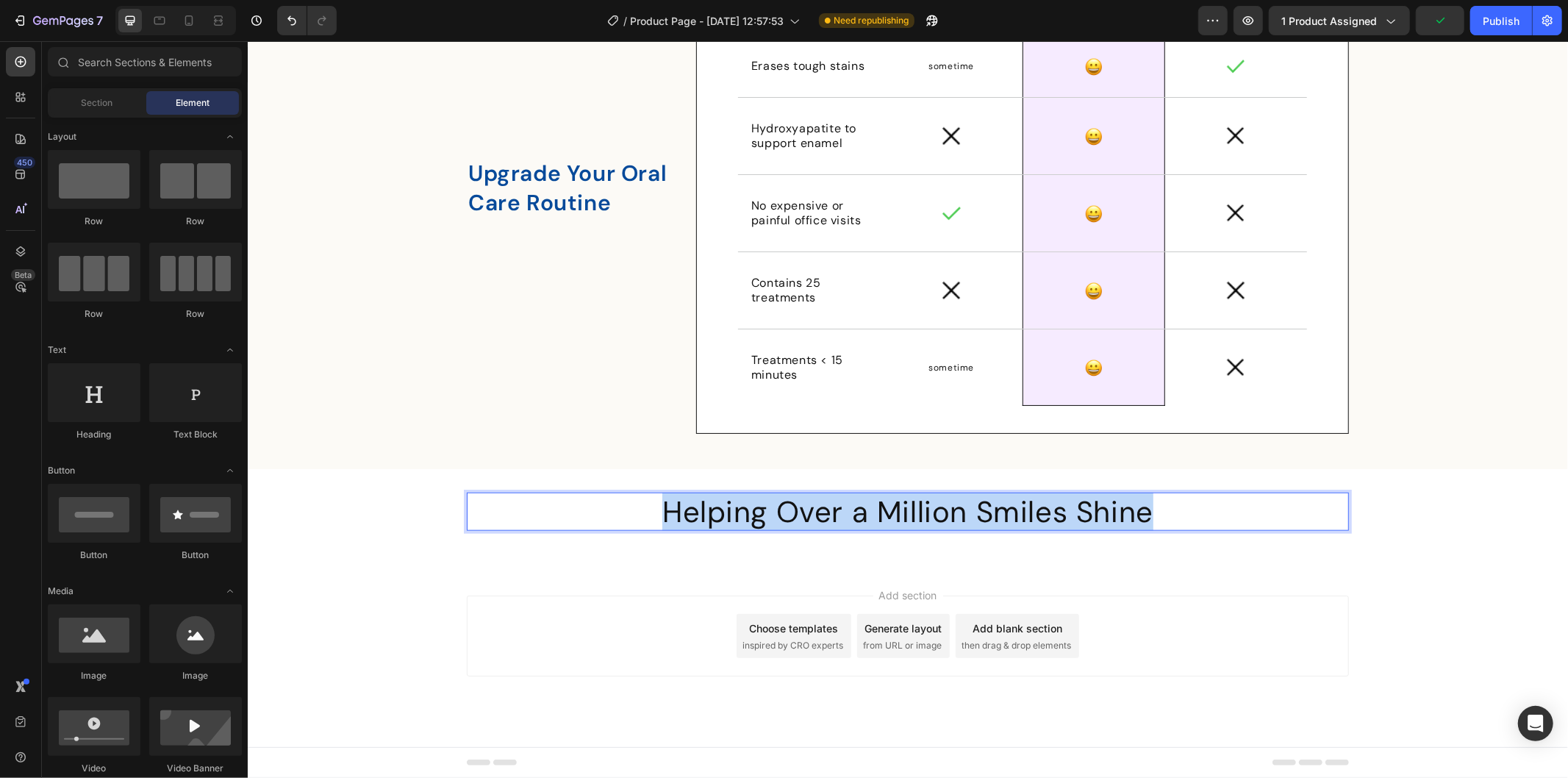
click at [473, 618] on div "Add section Choose templates inspired by CRO experts Generate layout from URL o…" at bounding box center [907, 635] width 882 height 81
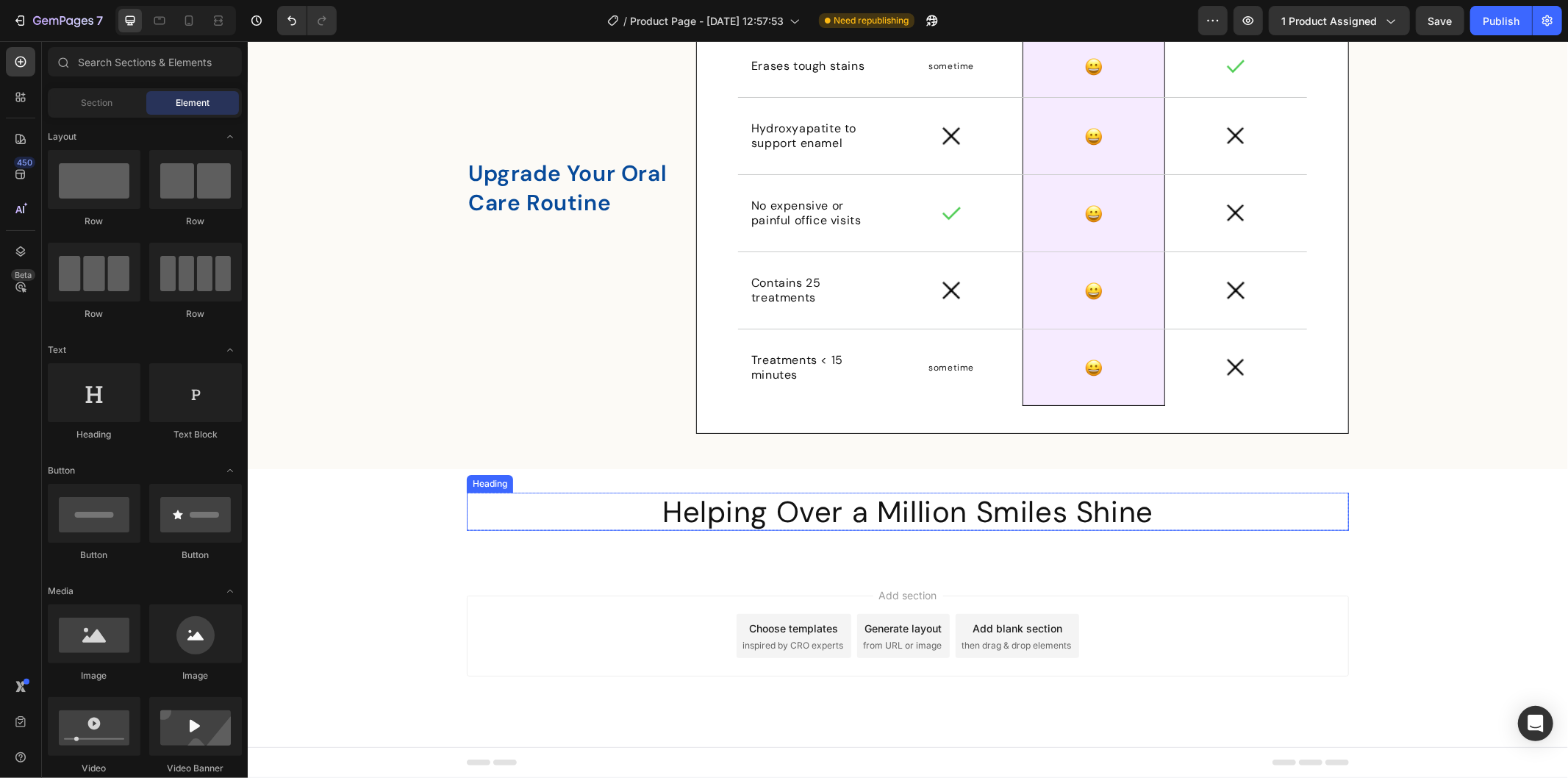
click at [800, 521] on p "Helping Over a Million Smiles Shine" at bounding box center [907, 511] width 879 height 35
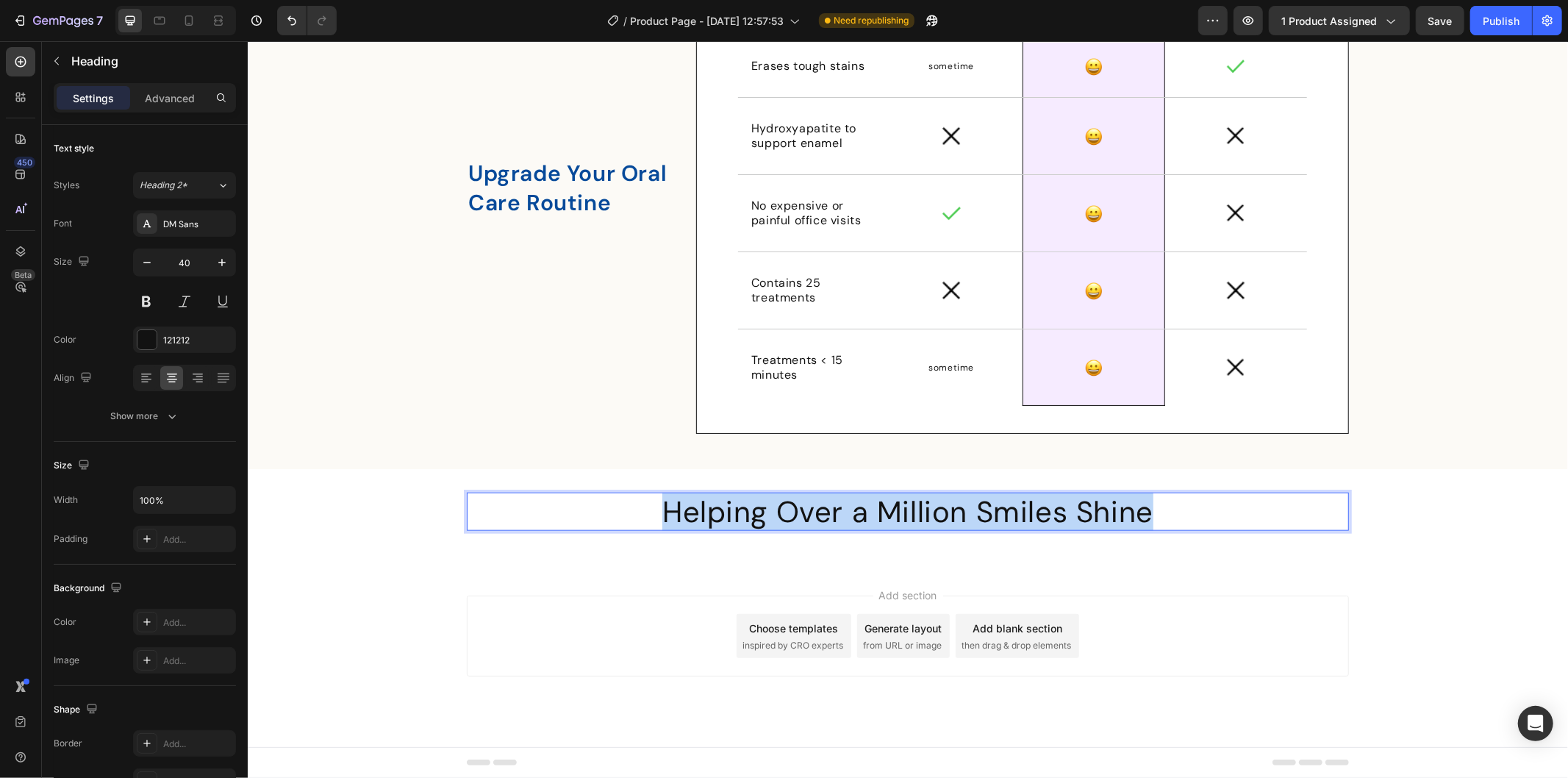
click at [800, 521] on p "Helping Over a Million Smiles Shine" at bounding box center [907, 511] width 879 height 35
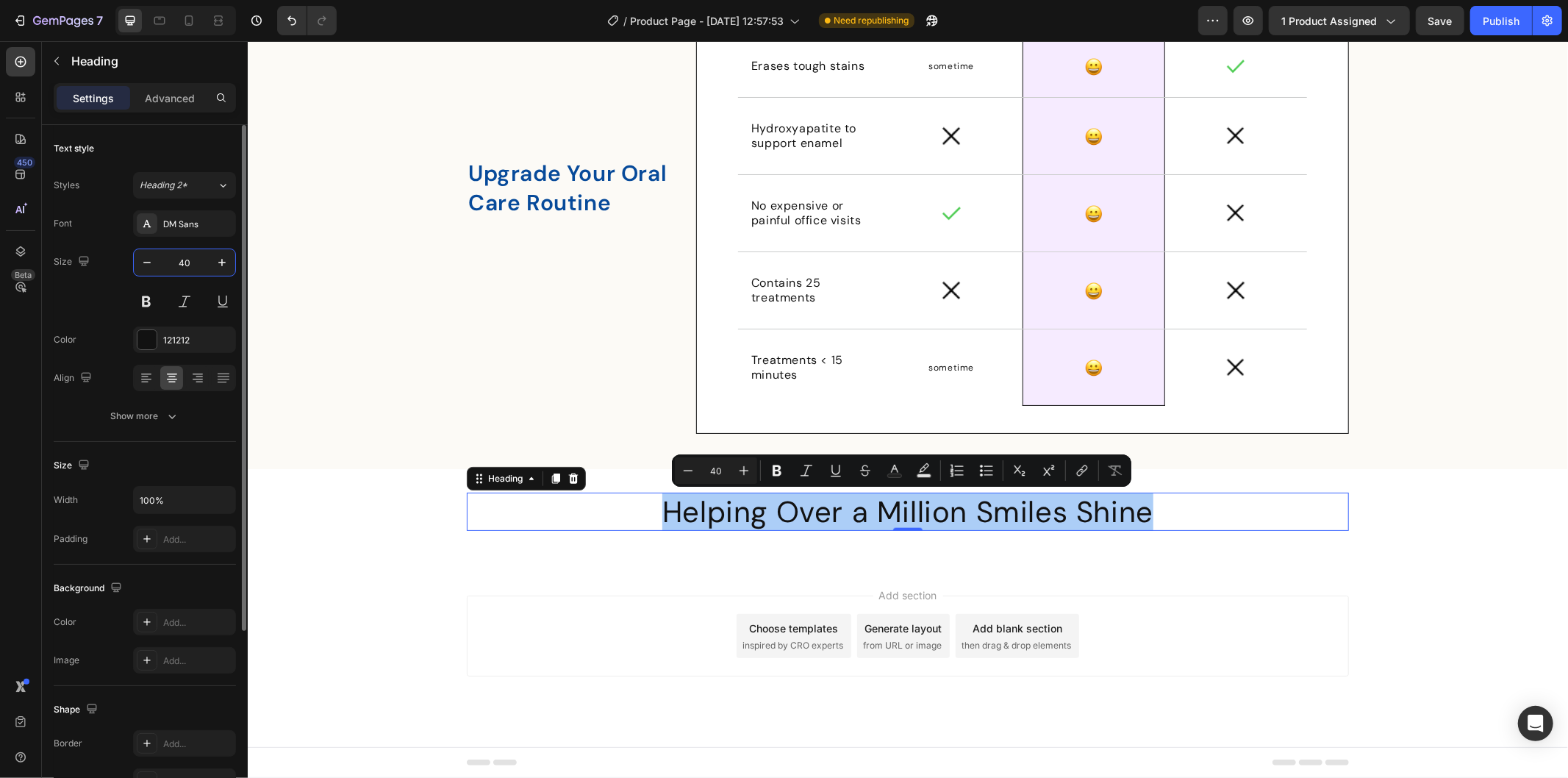
click at [177, 261] on input "40" at bounding box center [185, 262] width 49 height 26
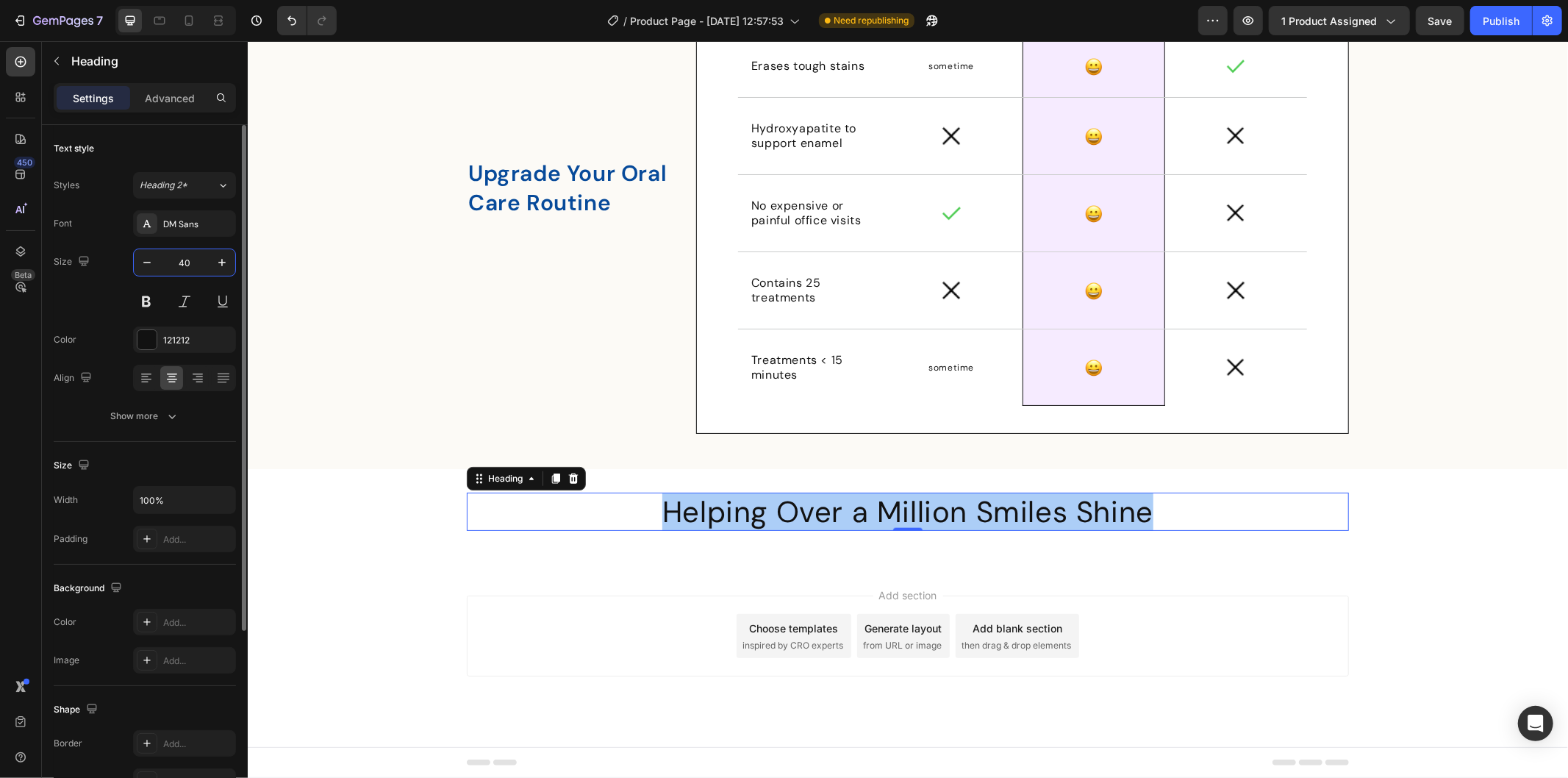
click at [177, 261] on input "40" at bounding box center [185, 262] width 49 height 26
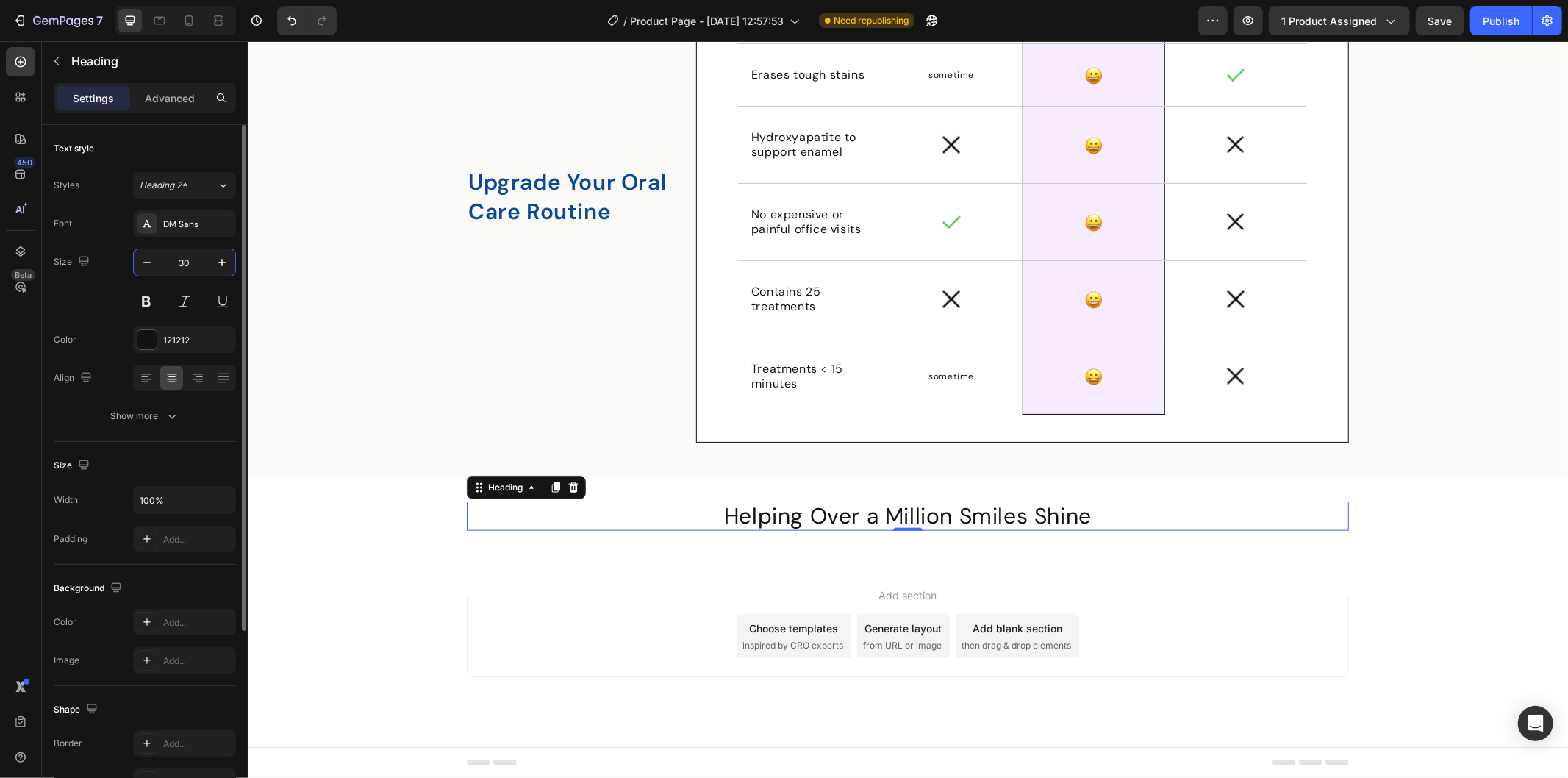
scroll to position [5783, 0]
type input "30"
click at [156, 426] on button "Show more" at bounding box center [145, 415] width 183 height 26
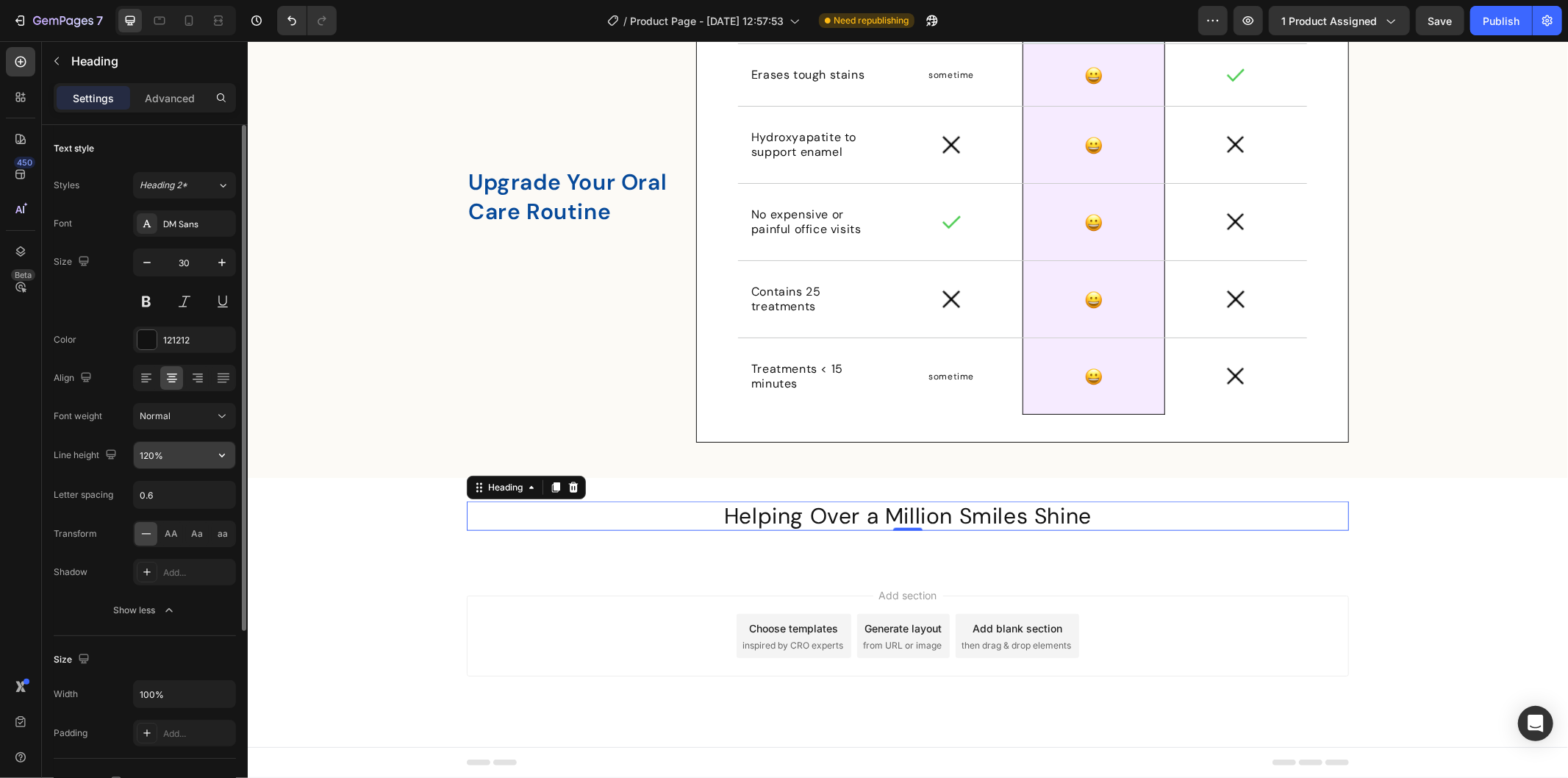
click at [190, 456] on input "120%" at bounding box center [185, 454] width 102 height 26
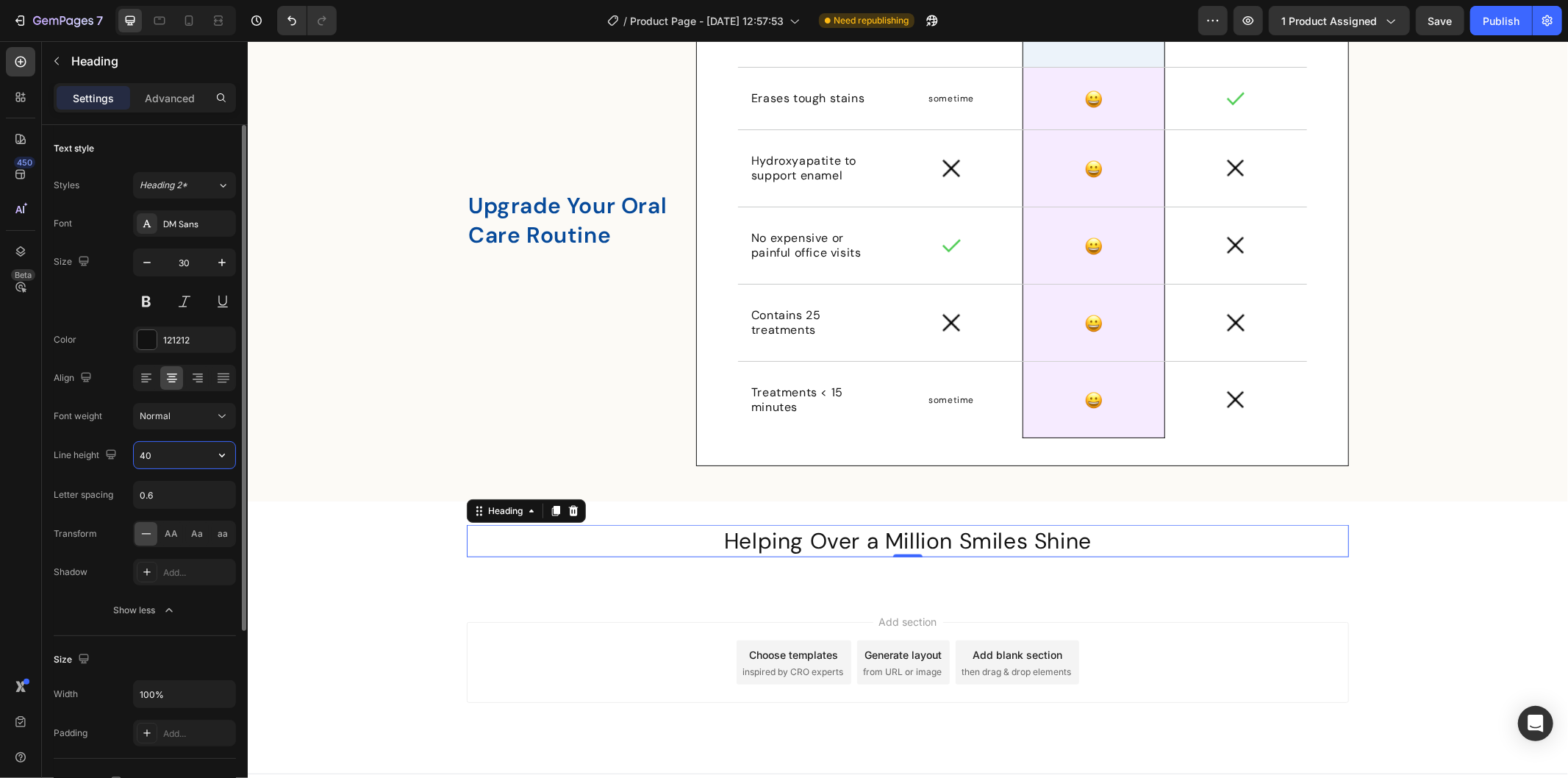
scroll to position [5787, 0]
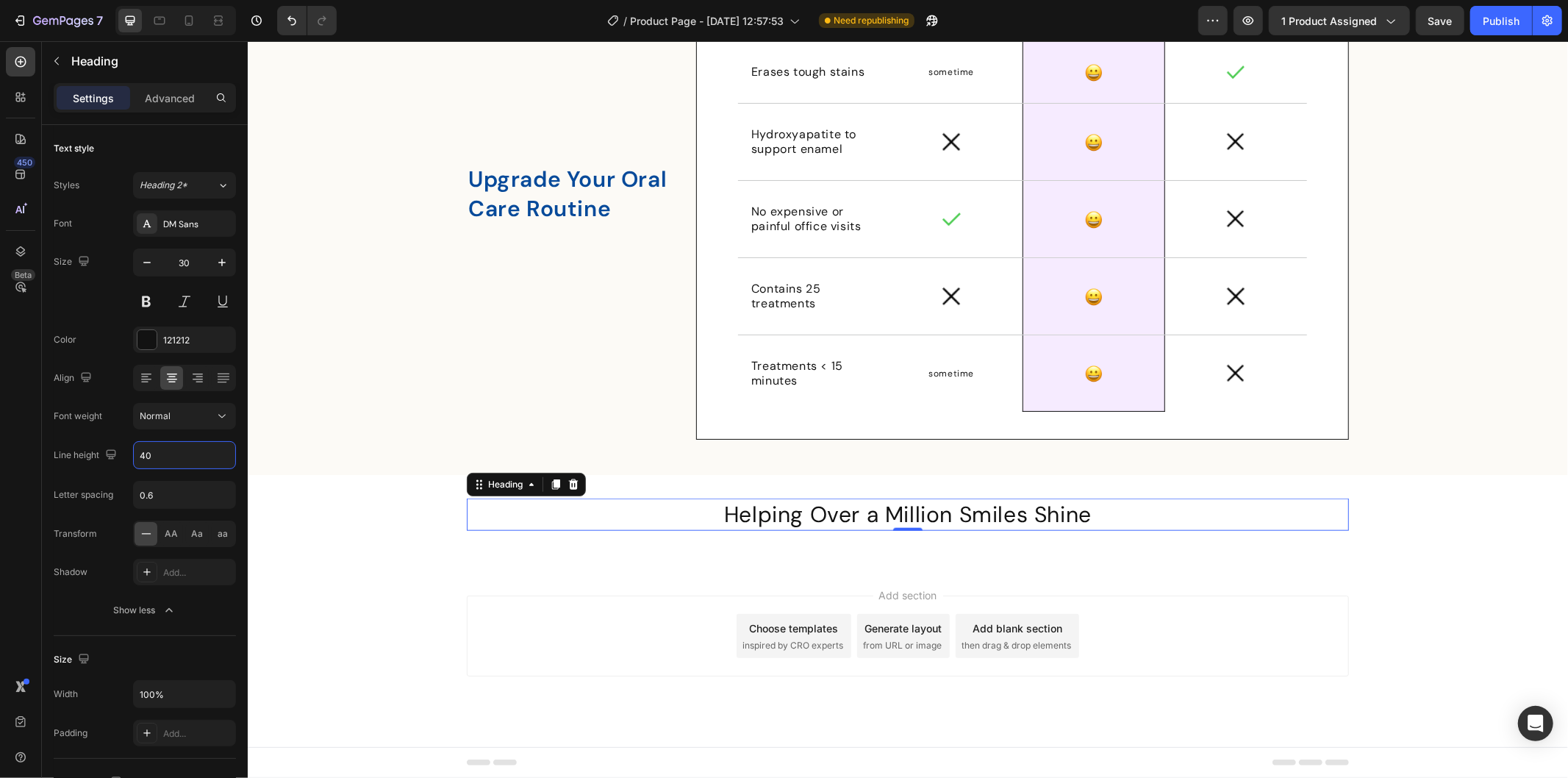
type input "40"
click at [784, 519] on p "Helping Over a Million Smiles Shine" at bounding box center [907, 514] width 879 height 29
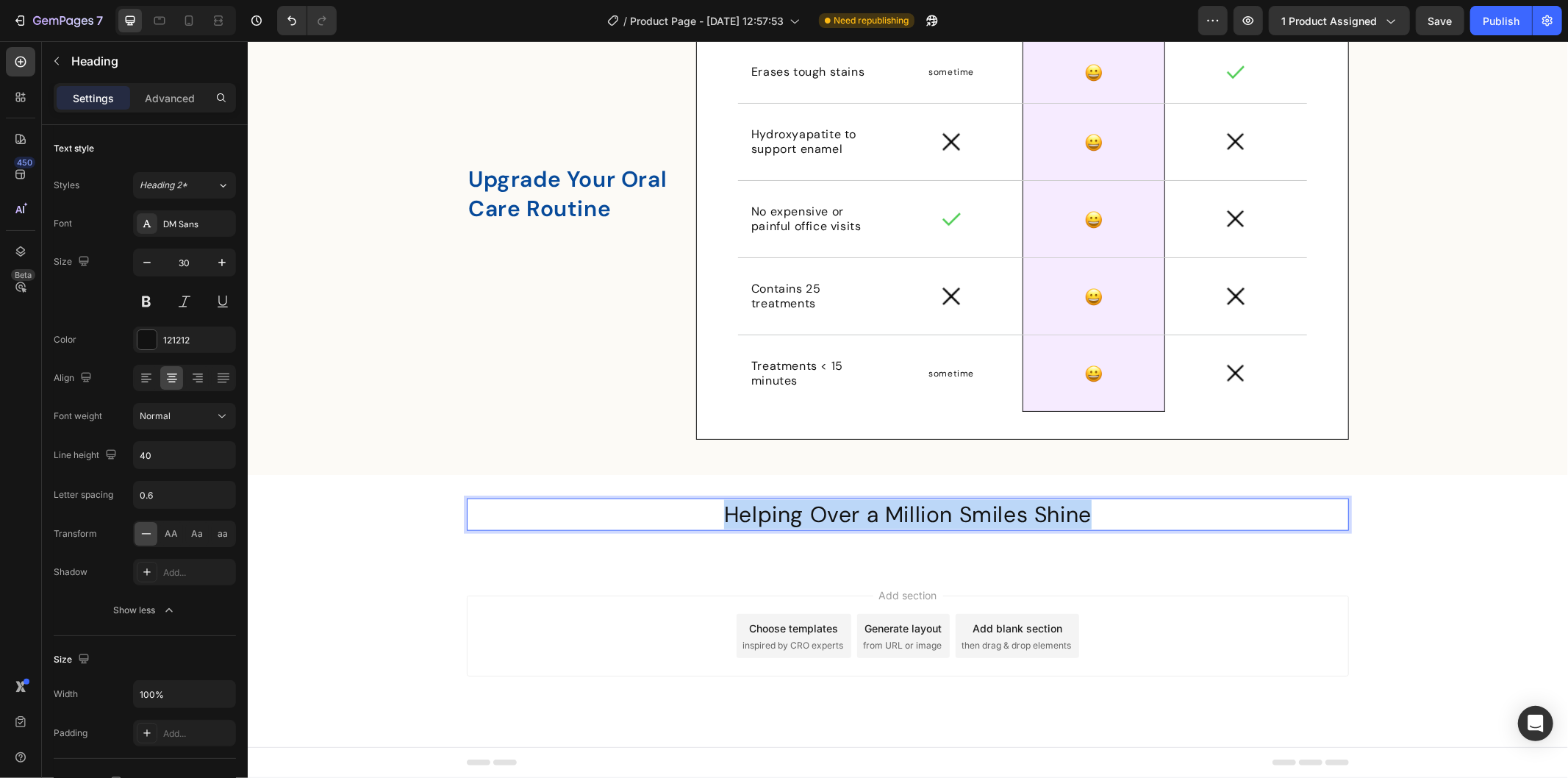
click at [784, 519] on p "Helping Over a Million Smiles Shine" at bounding box center [907, 514] width 879 height 29
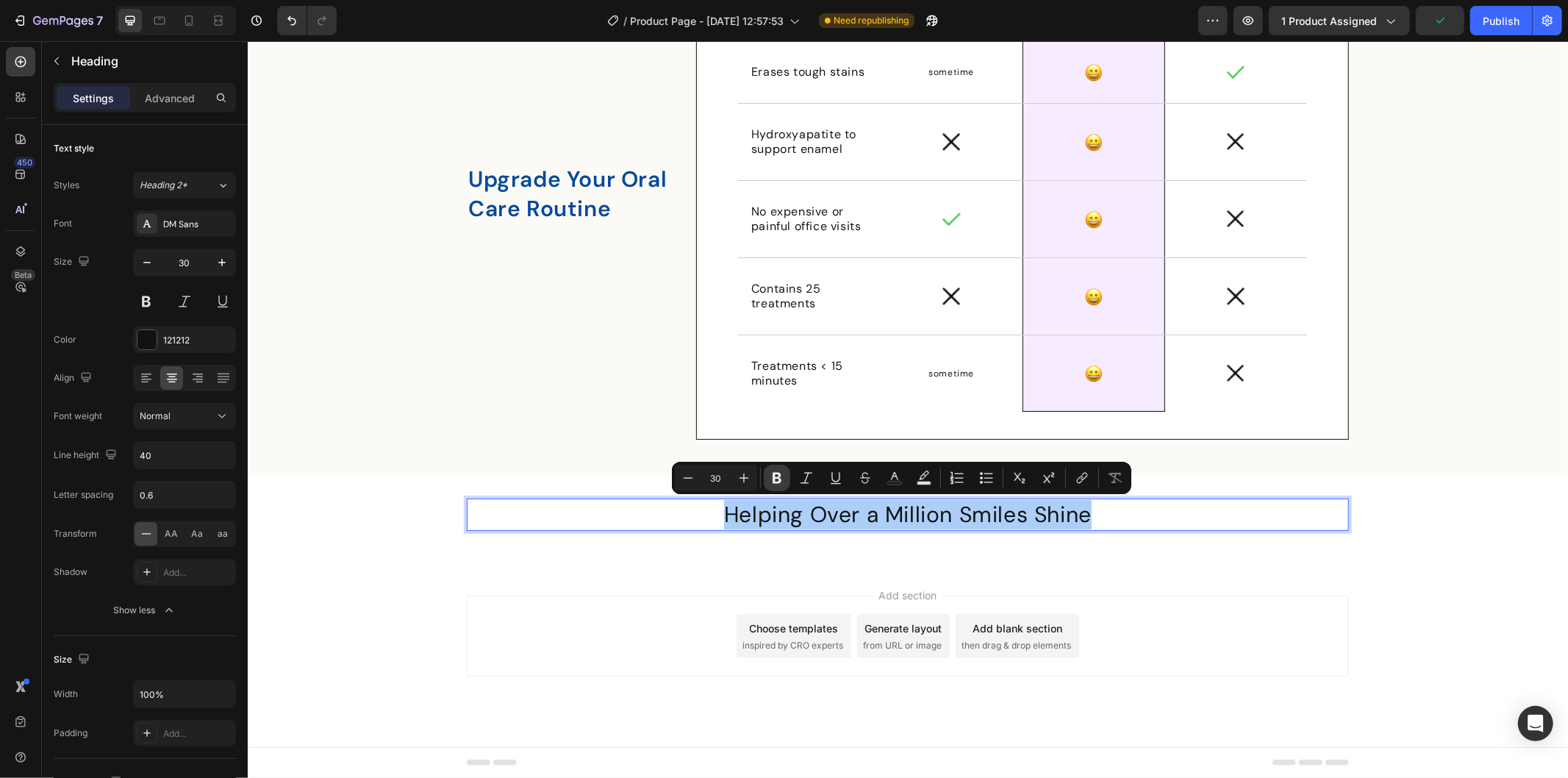
click at [782, 478] on icon "Editor contextual toolbar" at bounding box center [777, 477] width 15 height 15
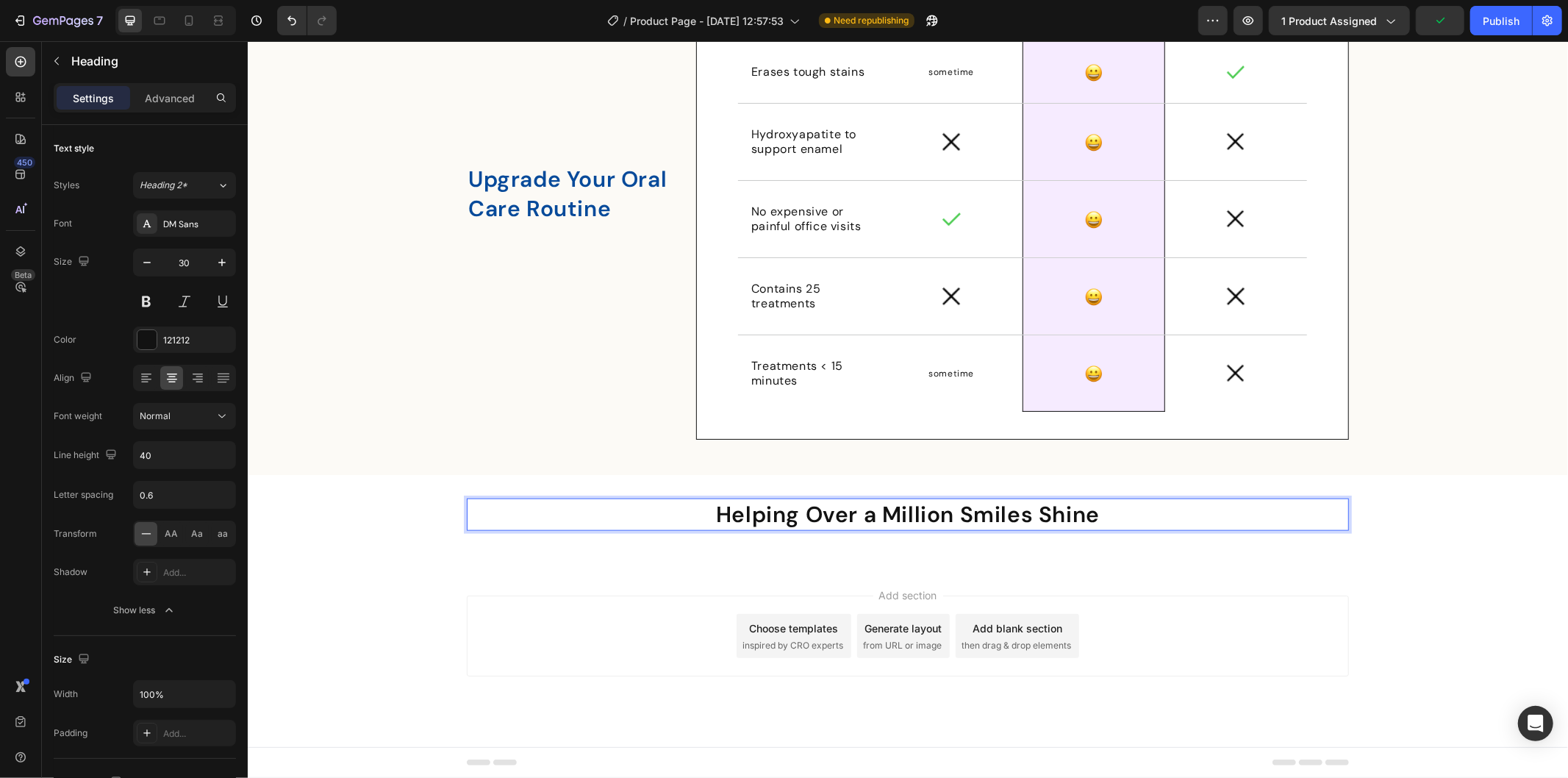
click at [387, 583] on div "Add section Choose templates inspired by CRO experts Generate layout from URL o…" at bounding box center [907, 656] width 1320 height 181
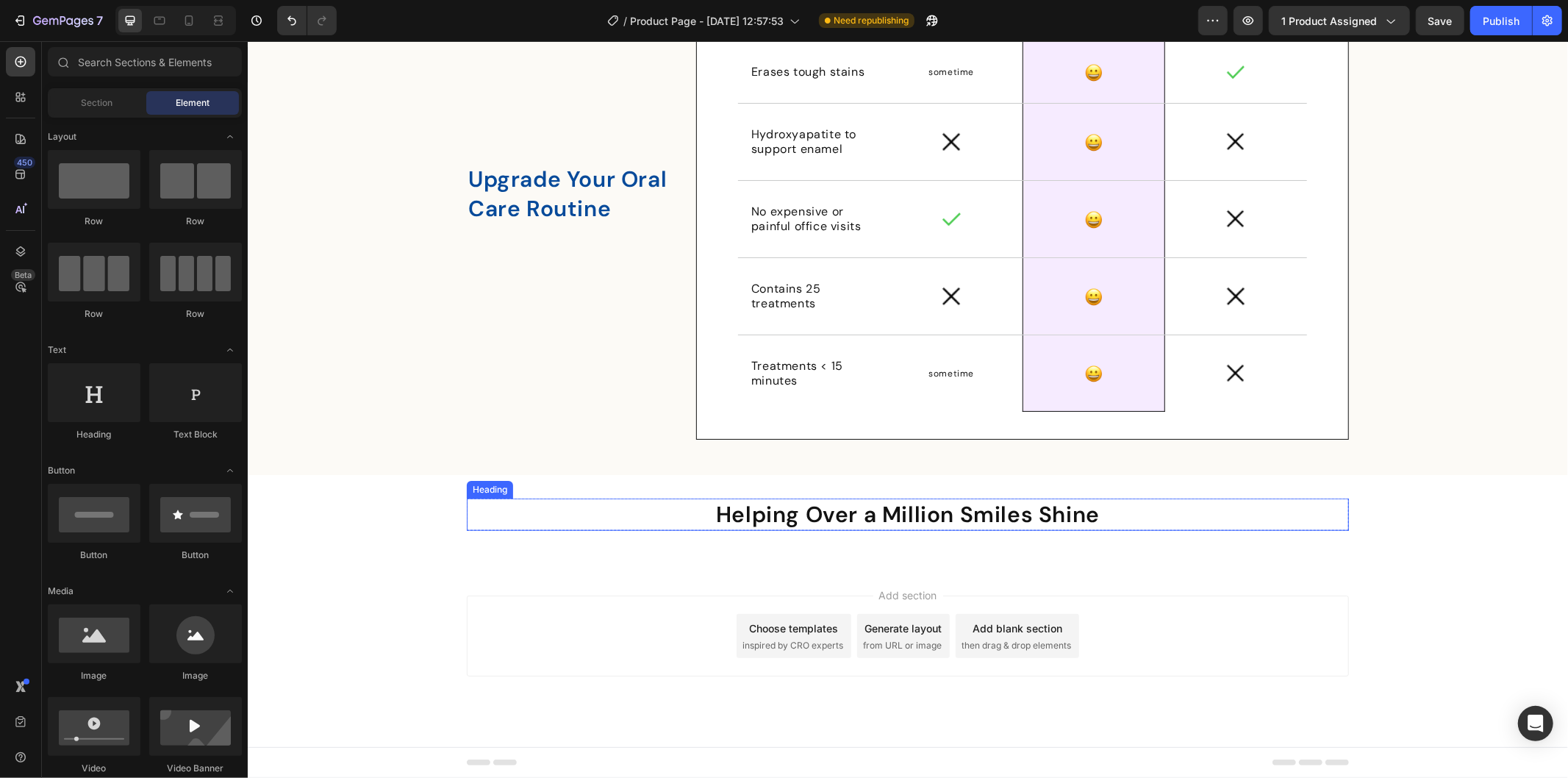
click at [938, 521] on strong "Helping Over a Million Smiles Shine" at bounding box center [907, 513] width 384 height 28
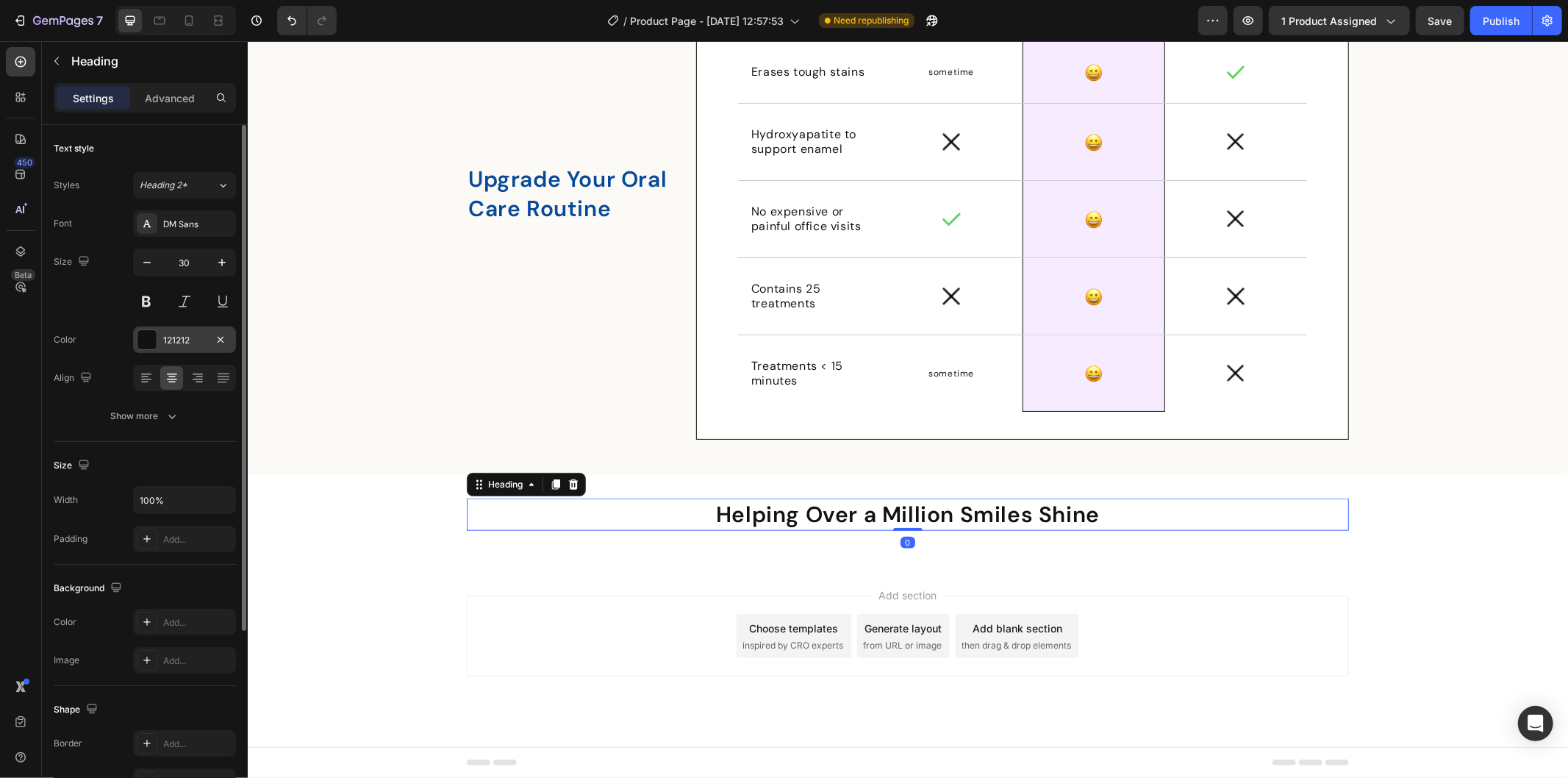
click at [175, 342] on div "121212" at bounding box center [185, 341] width 43 height 14
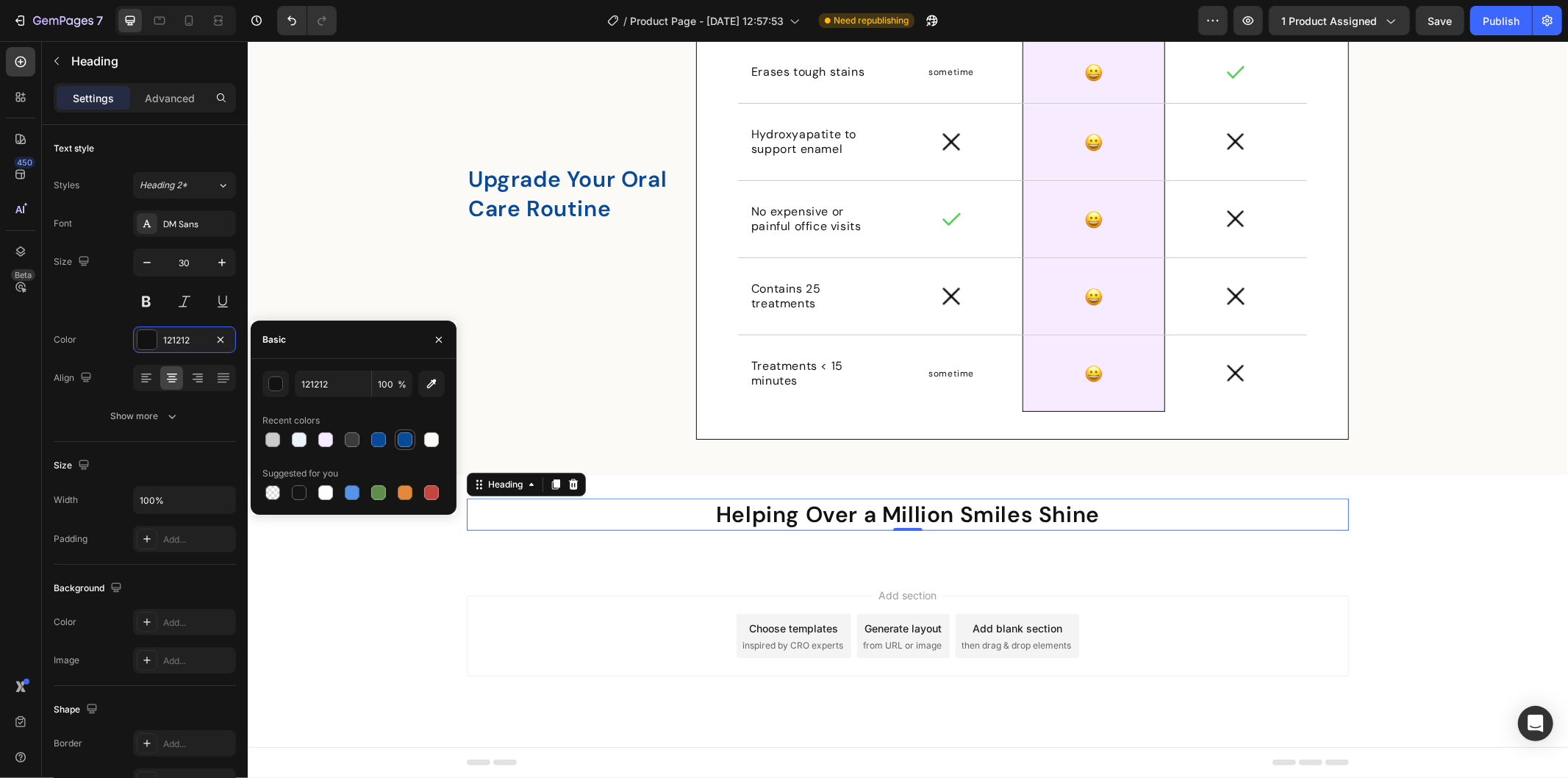
click at [400, 440] on div at bounding box center [404, 439] width 15 height 15
type input "074A97"
click at [544, 625] on div "Add section Choose templates inspired by CRO experts Generate layout from URL o…" at bounding box center [907, 635] width 882 height 81
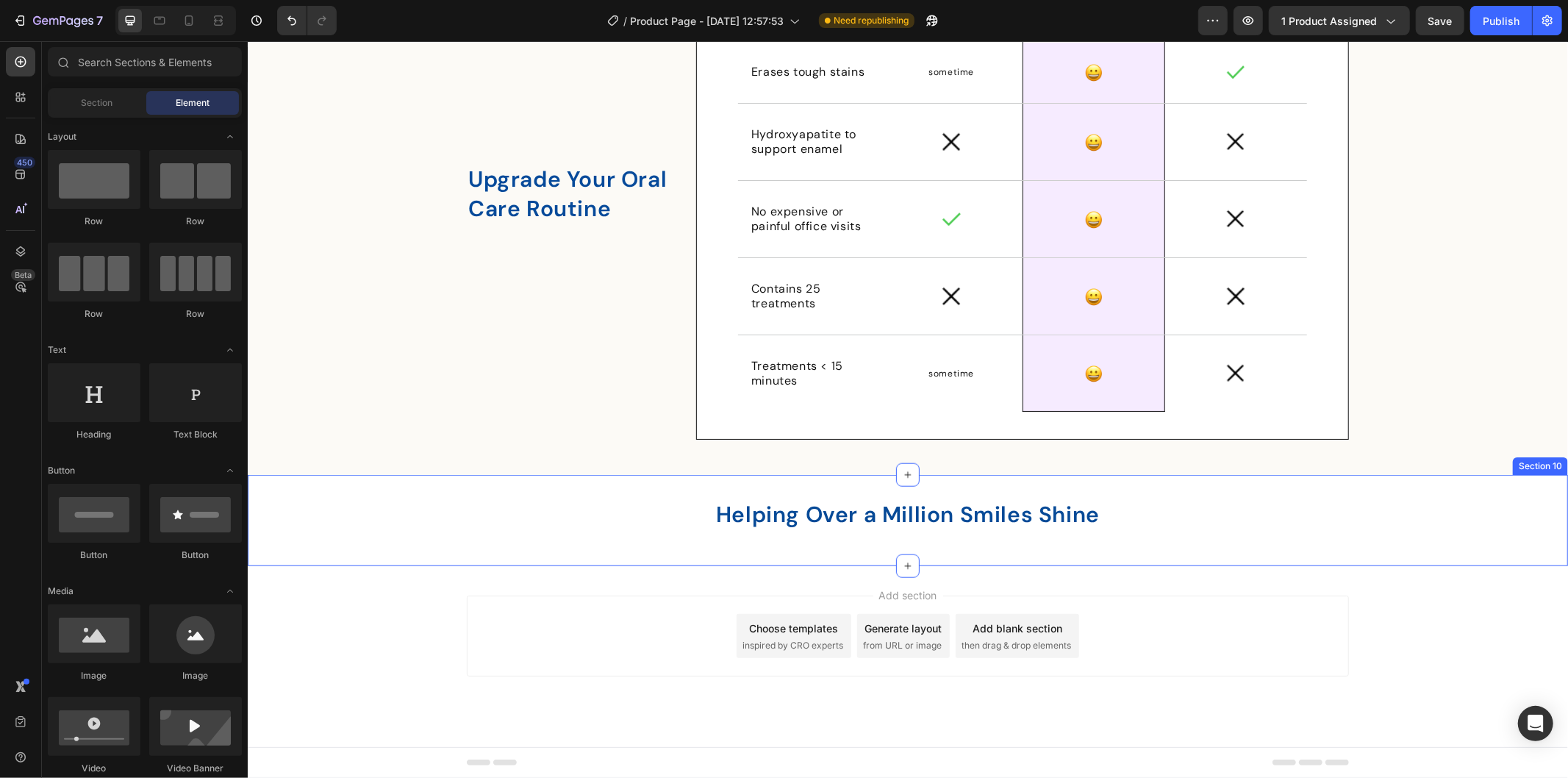
click at [835, 489] on div "⁠⁠⁠⁠⁠⁠⁠ Helping Over a Million Smiles Shine Heading Row Section 10" at bounding box center [907, 519] width 1320 height 91
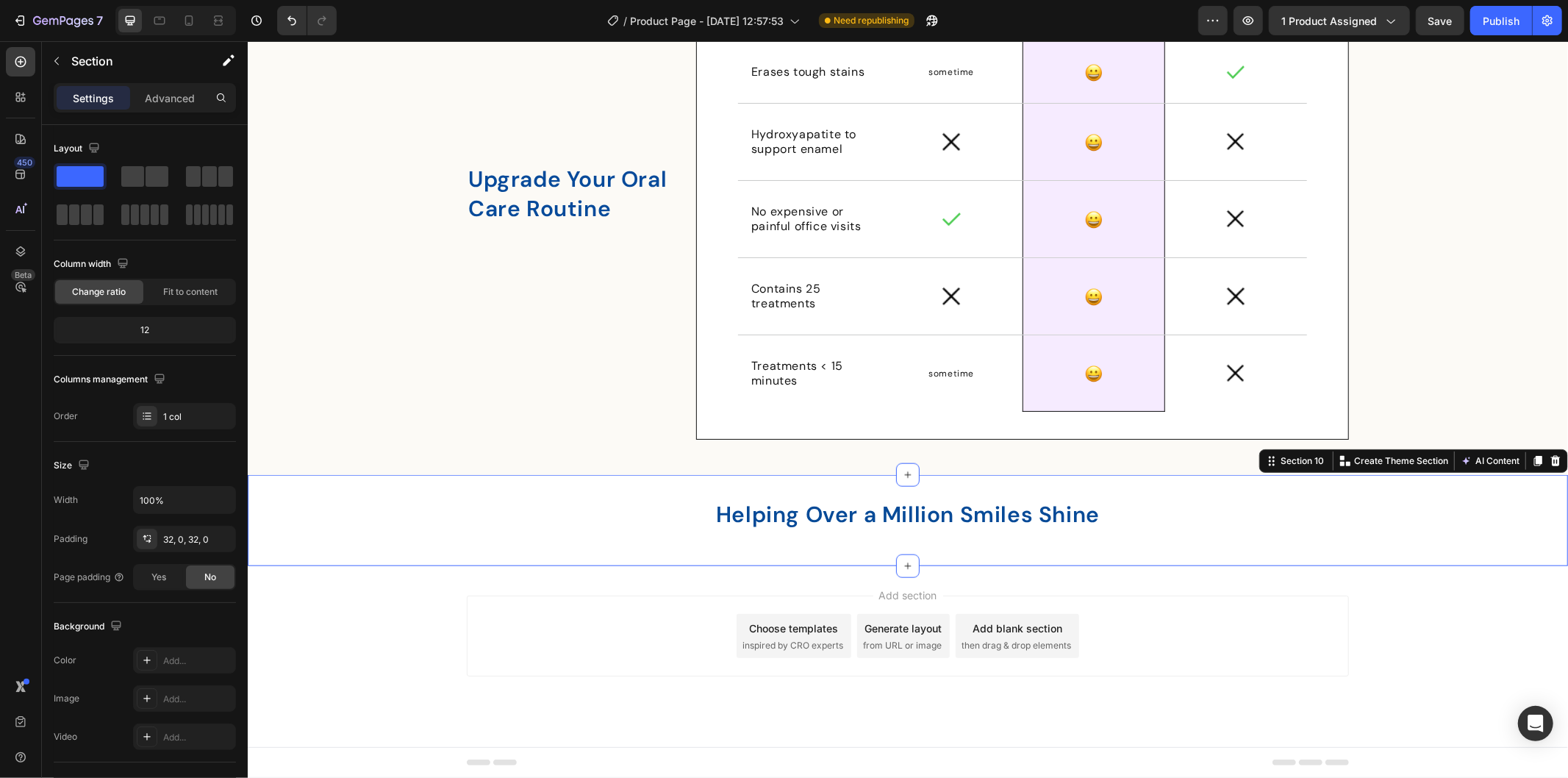
click at [447, 499] on div "⁠⁠⁠⁠⁠⁠⁠ Helping Over a Million Smiles Shine Heading Row" at bounding box center [907, 519] width 1320 height 44
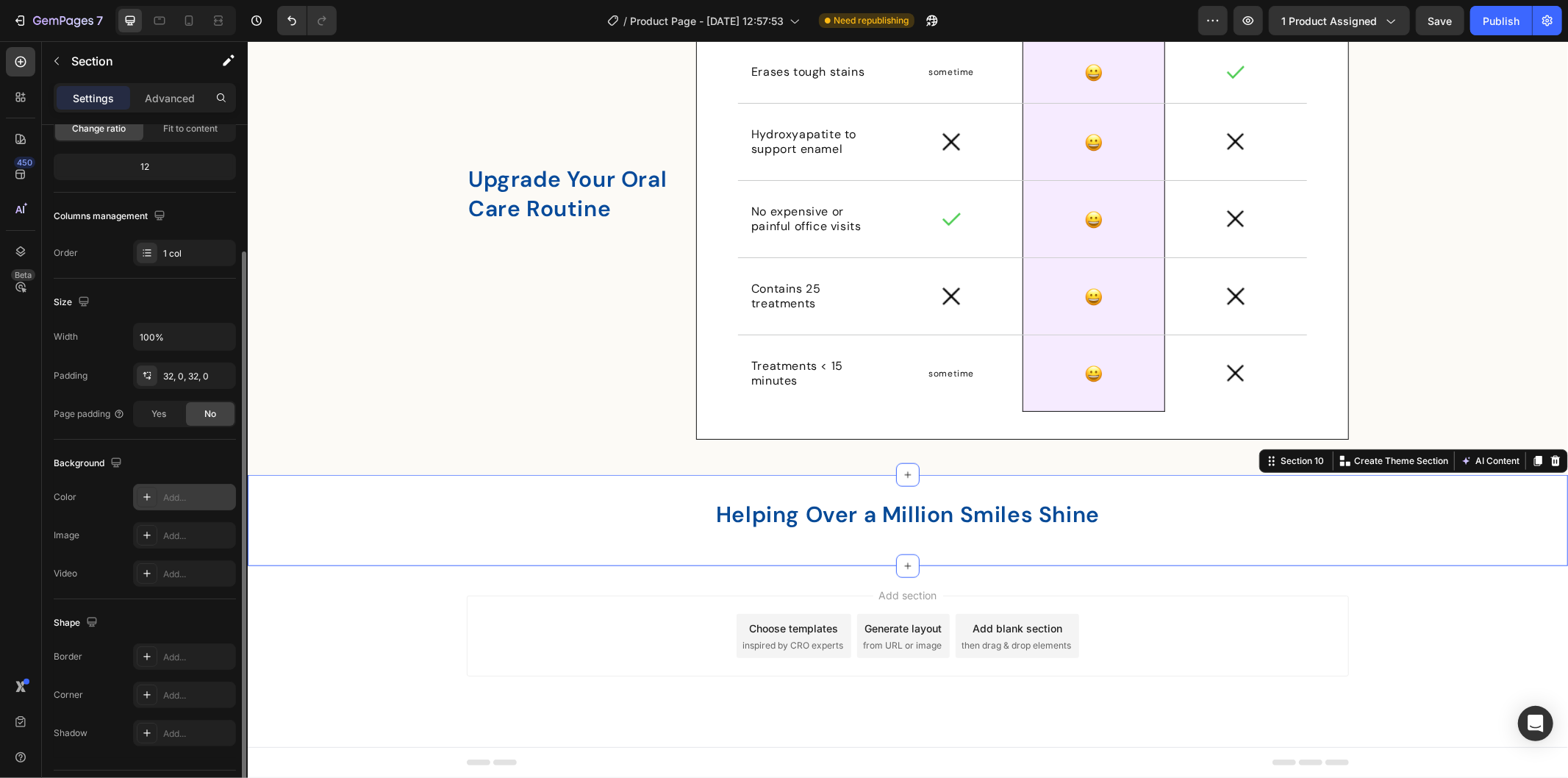
click at [217, 486] on div "Add..." at bounding box center [184, 497] width 103 height 26
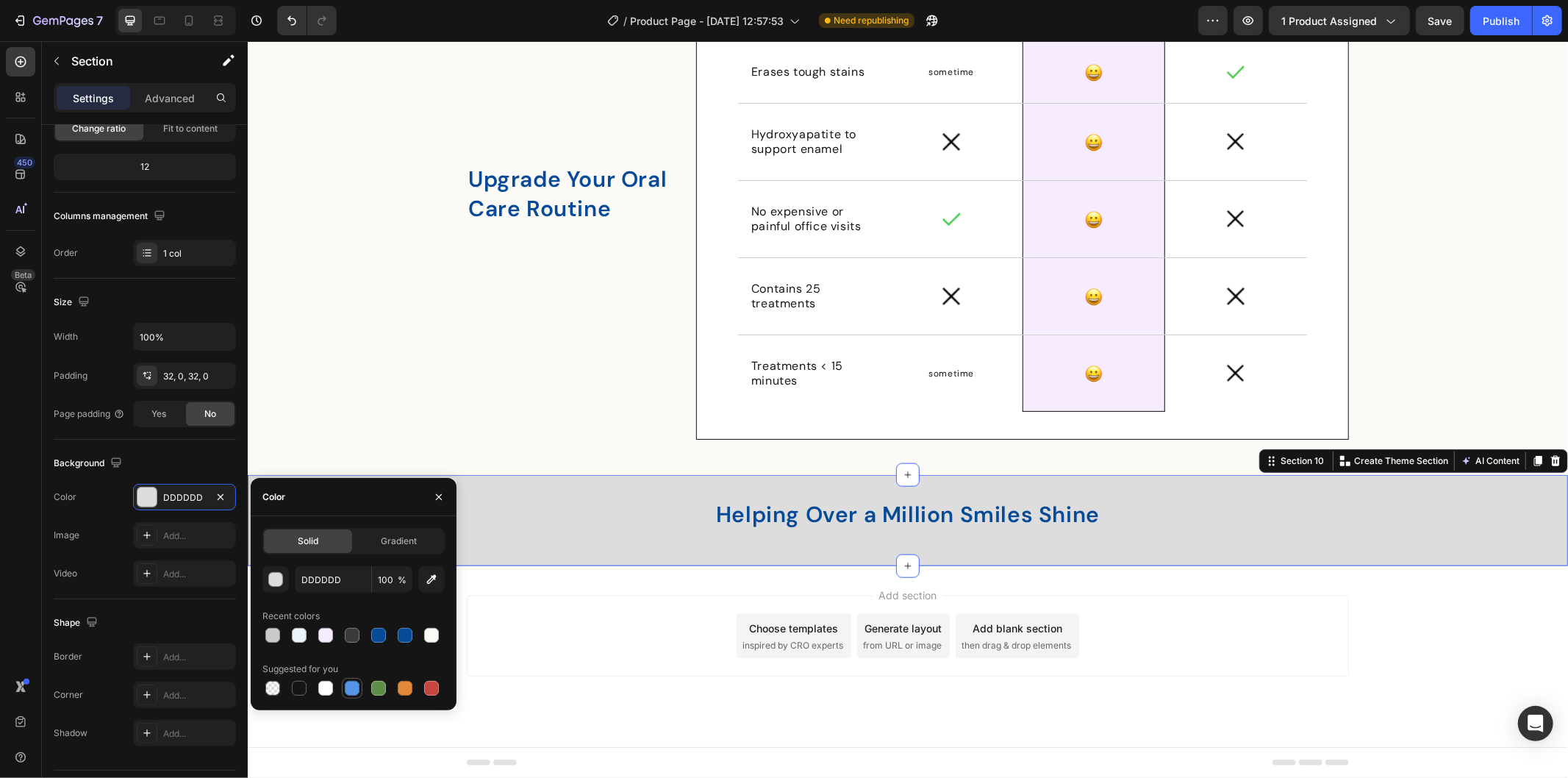
click at [354, 684] on div at bounding box center [352, 688] width 15 height 15
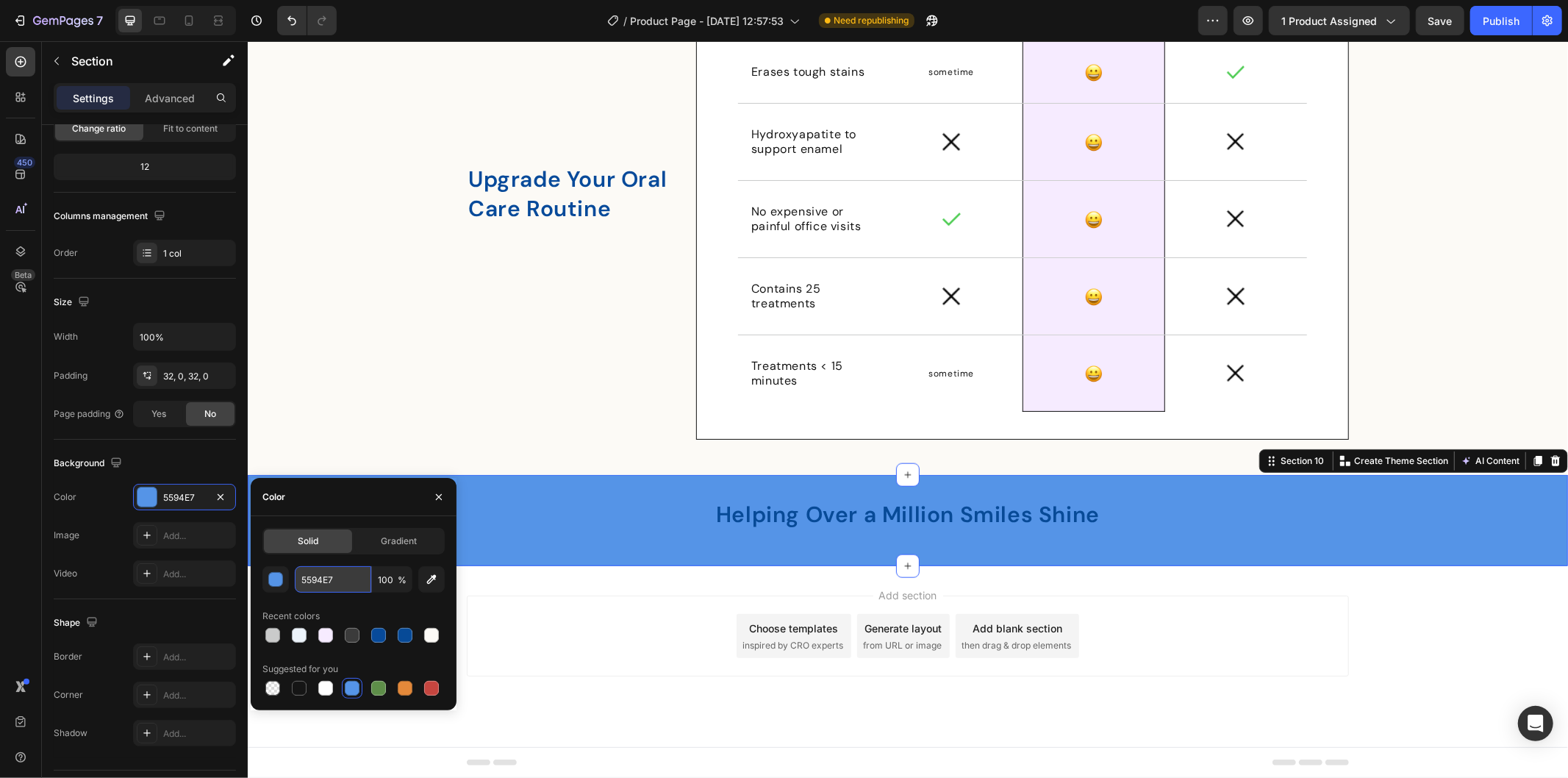
click at [325, 574] on input "5594E7" at bounding box center [333, 579] width 76 height 26
click at [328, 575] on input "5594E7" at bounding box center [333, 579] width 76 height 26
paste input "#CBDCF5"
type input "#CBDCF5"
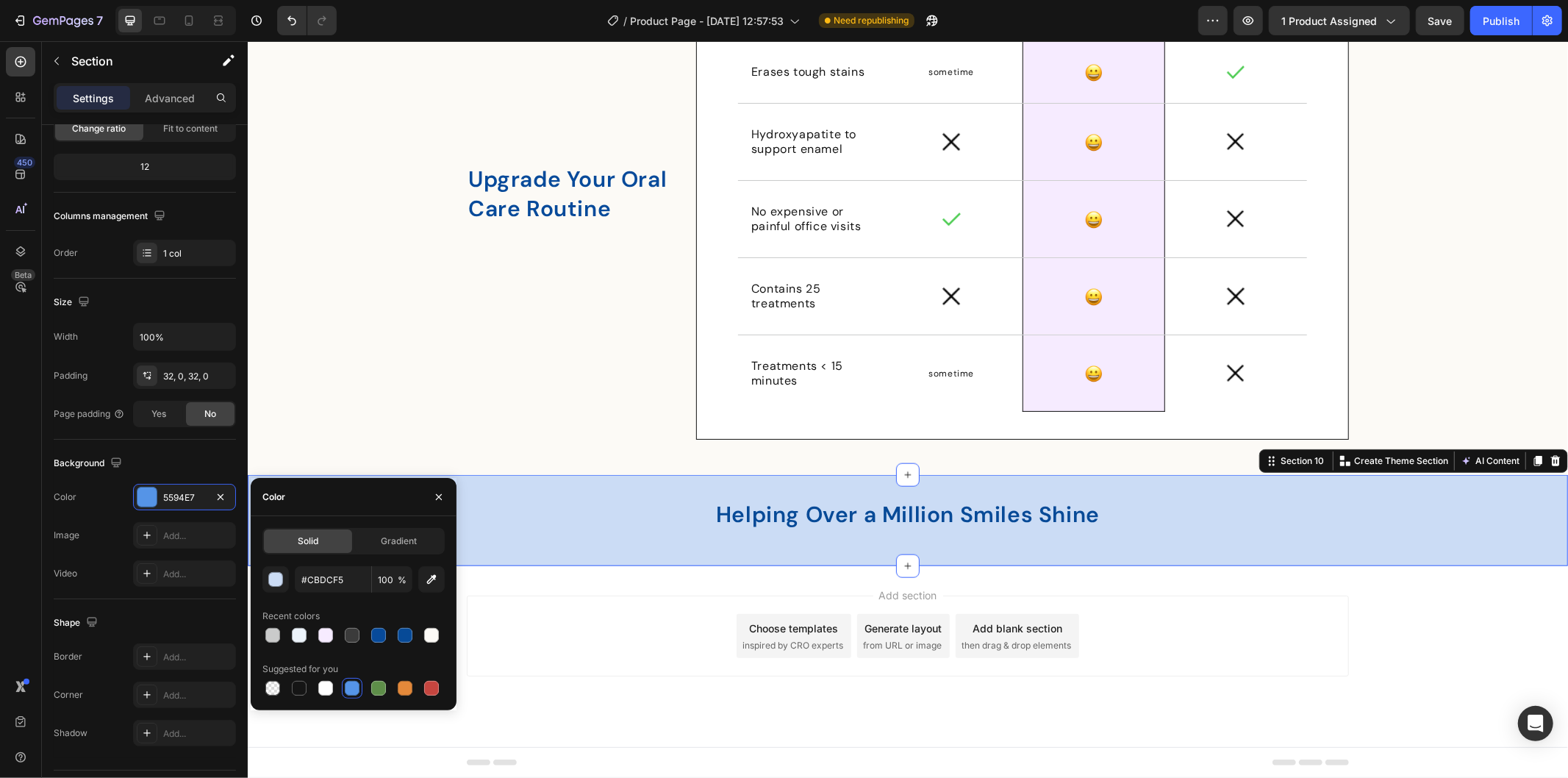
click at [636, 584] on div "Add section Choose templates inspired by CRO experts Generate layout from URL o…" at bounding box center [907, 656] width 1320 height 181
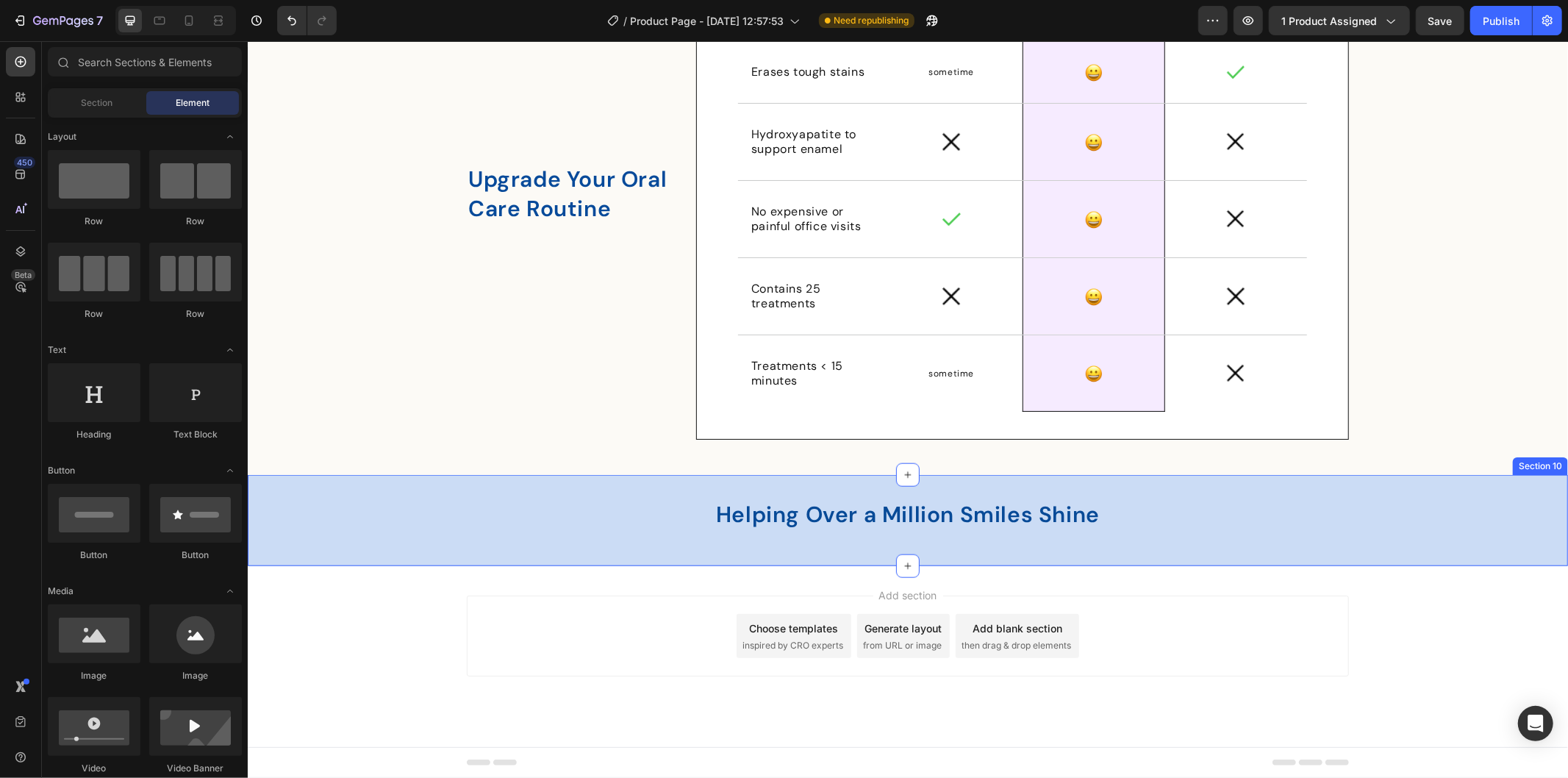
click at [600, 540] on div "⁠⁠⁠⁠⁠⁠⁠ Helping Over a Million Smiles Shine Heading Row" at bounding box center [907, 519] width 1320 height 44
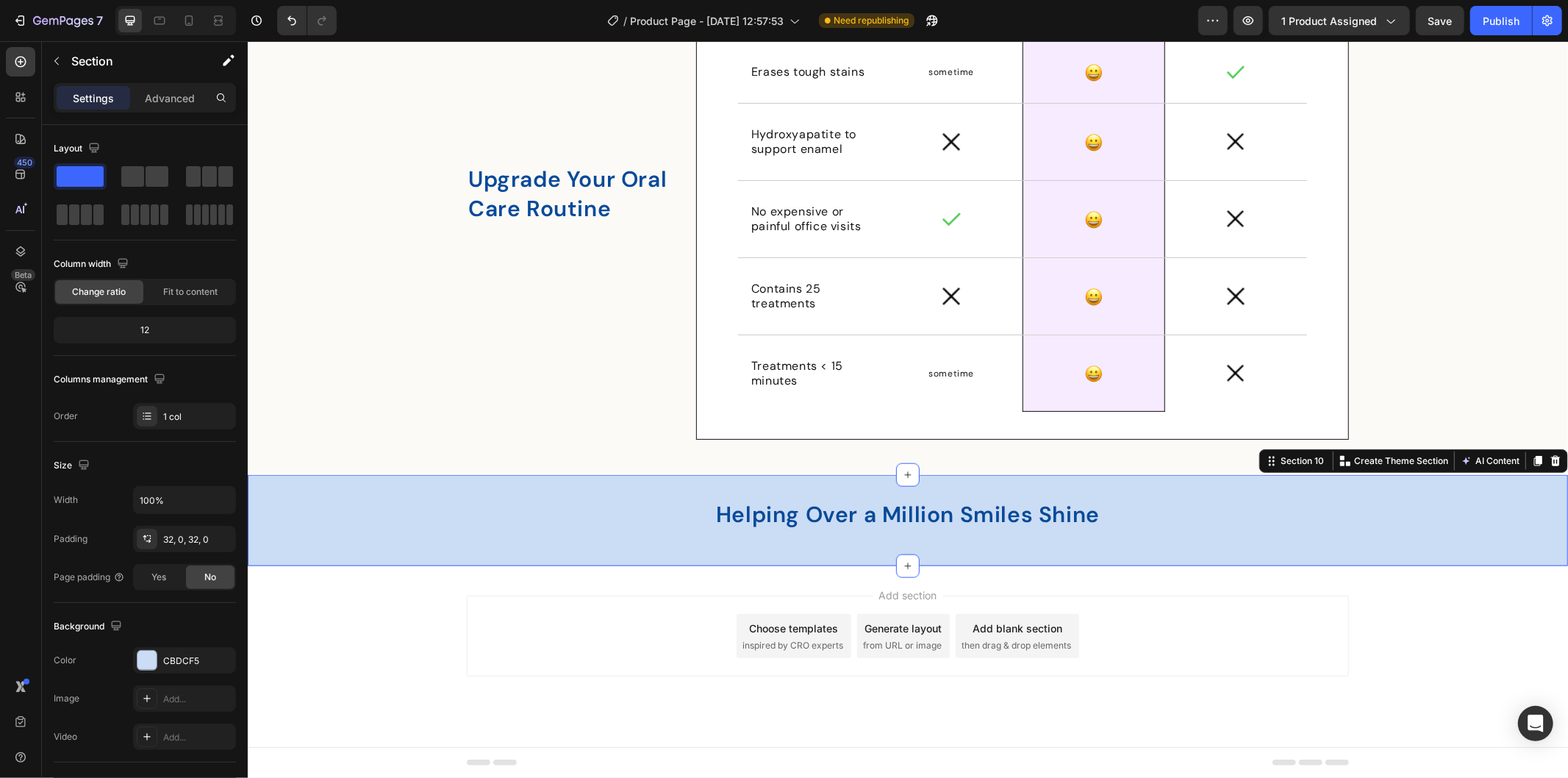
click at [653, 538] on div "⁠⁠⁠⁠⁠⁠⁠ Helping Over a Million Smiles Shine Heading Row" at bounding box center [907, 519] width 1320 height 44
click at [53, 62] on icon "button" at bounding box center [57, 61] width 12 height 12
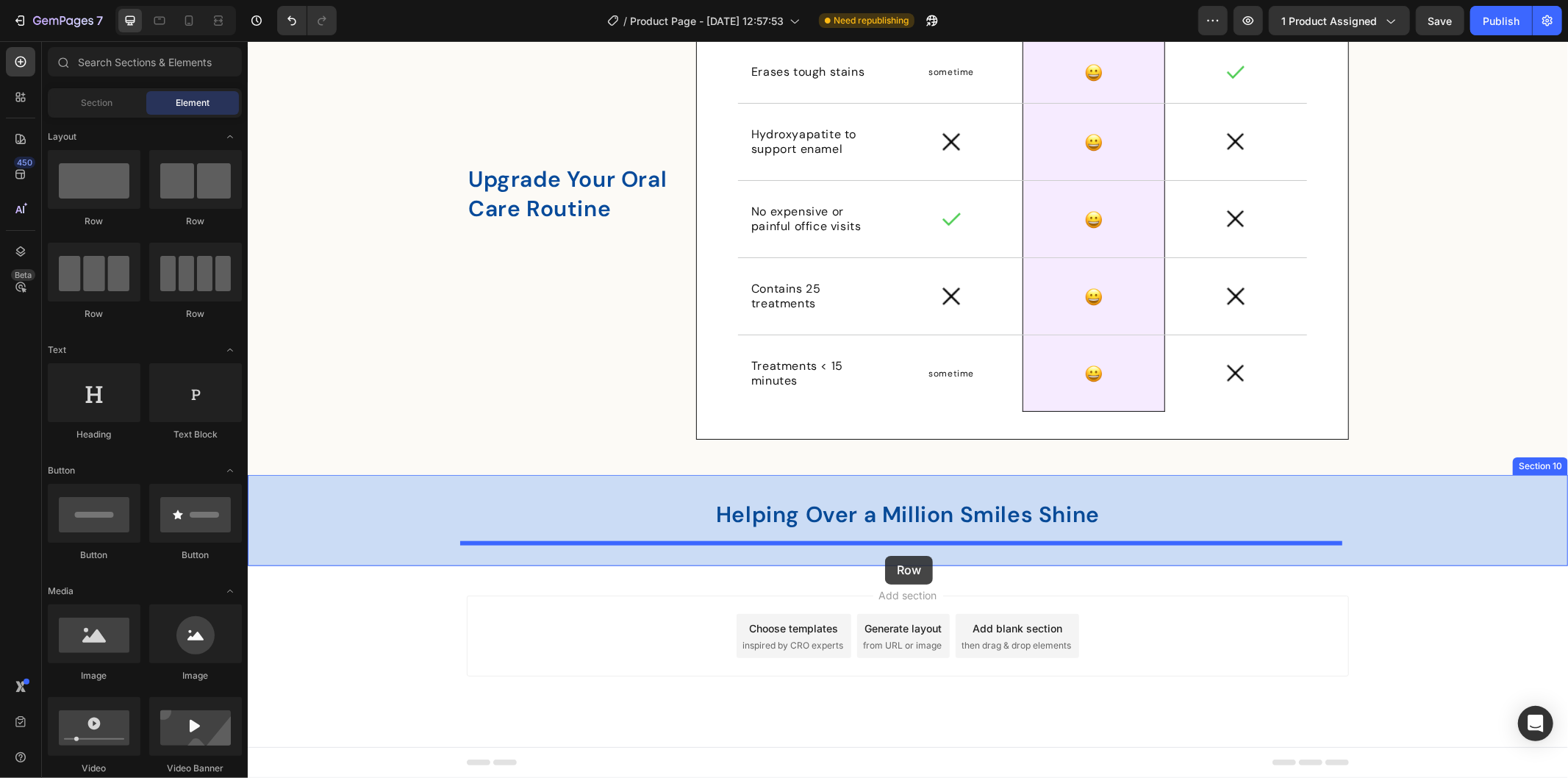
drag, startPoint x: 352, startPoint y: 221, endPoint x: 884, endPoint y: 555, distance: 628.2
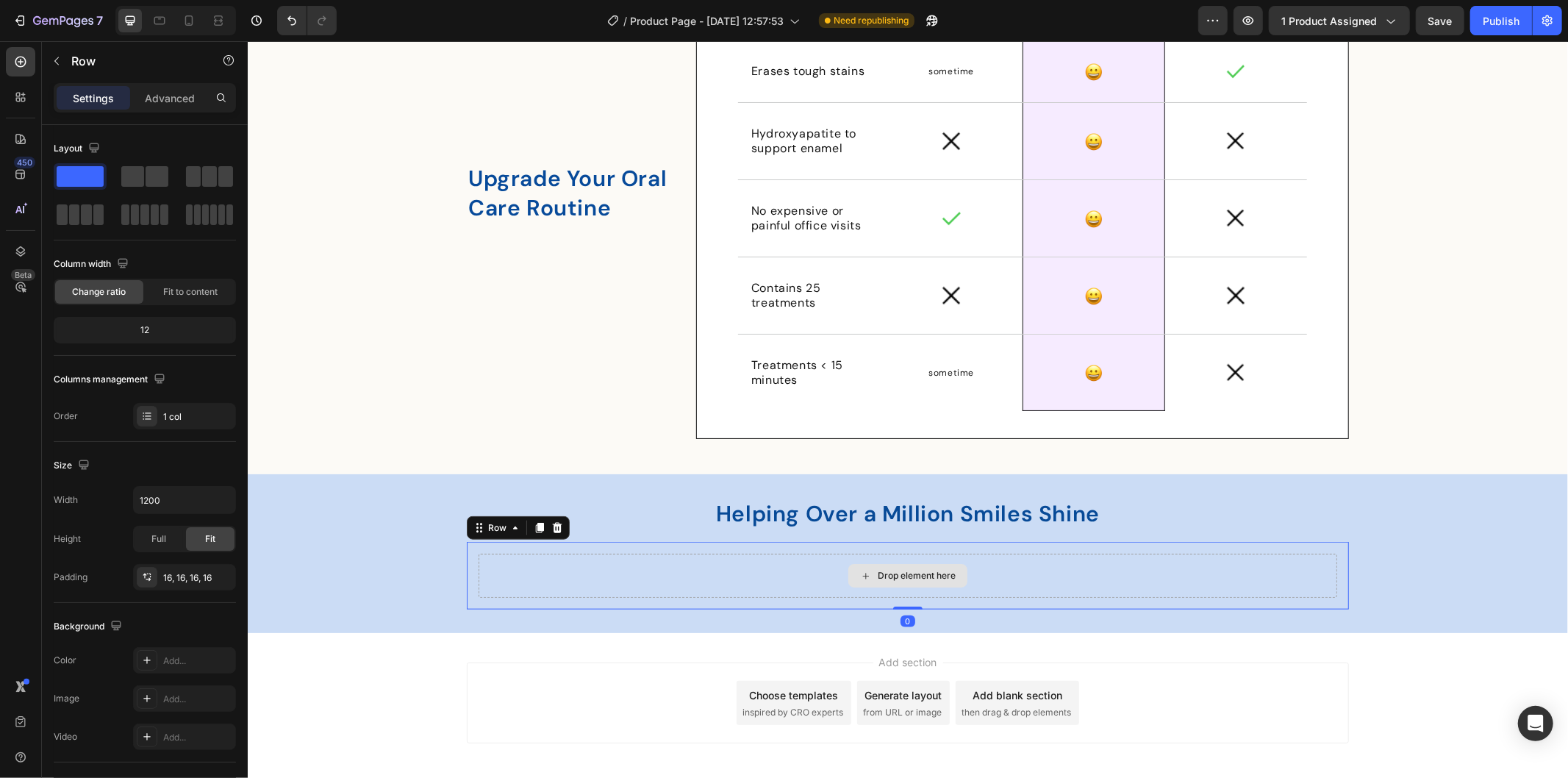
click at [680, 584] on div "Drop element here" at bounding box center [907, 575] width 859 height 44
click at [1462, 345] on div "Upgrade Your Oral Care Routine Heading Benefits Text Block Row Generic Text Blo…" at bounding box center [907, 198] width 1320 height 503
click at [726, 591] on div "Drop element here" at bounding box center [907, 575] width 859 height 44
click at [57, 52] on button "button" at bounding box center [57, 61] width 23 height 23
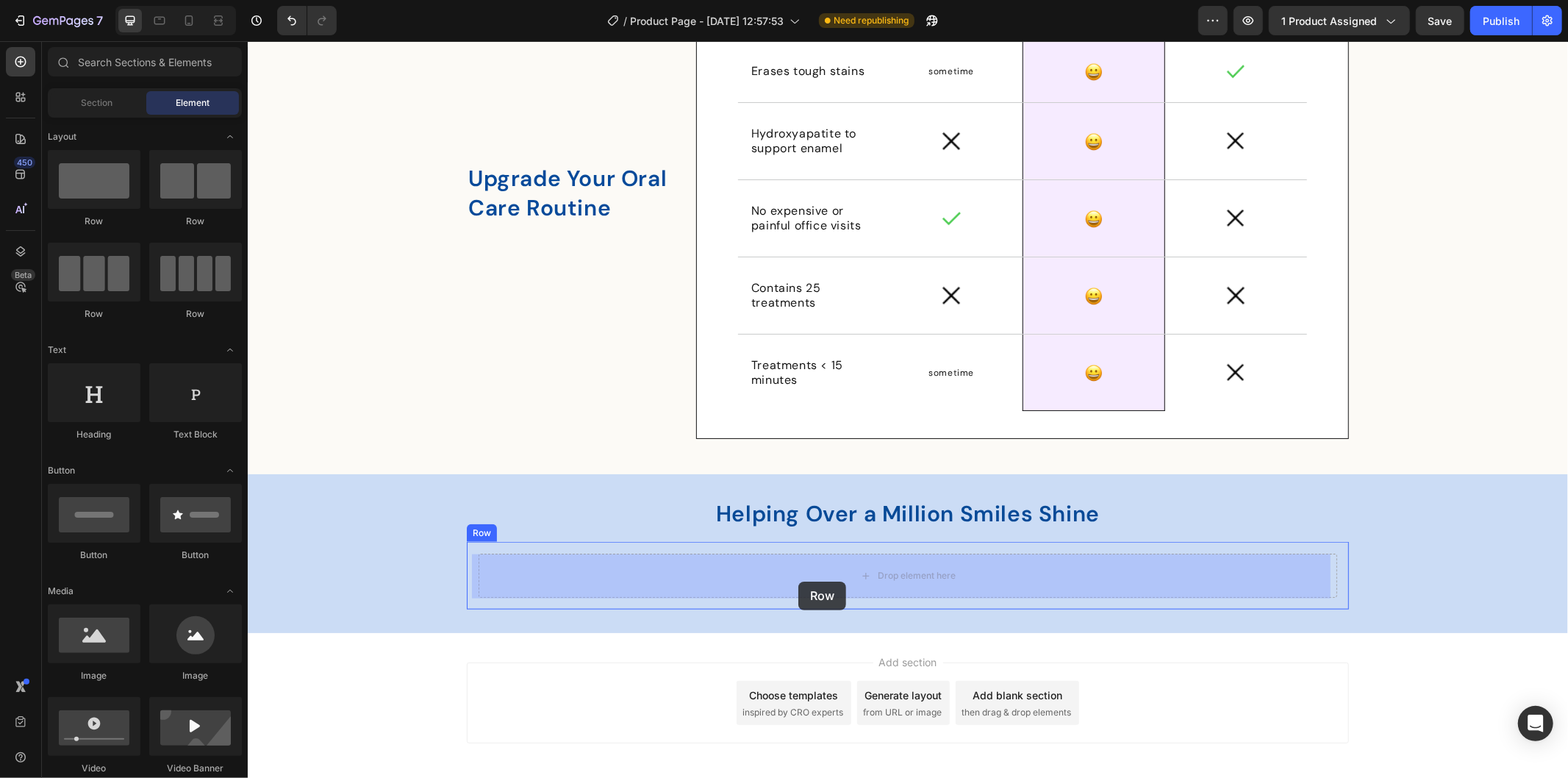
drag, startPoint x: 369, startPoint y: 317, endPoint x: 797, endPoint y: 581, distance: 502.9
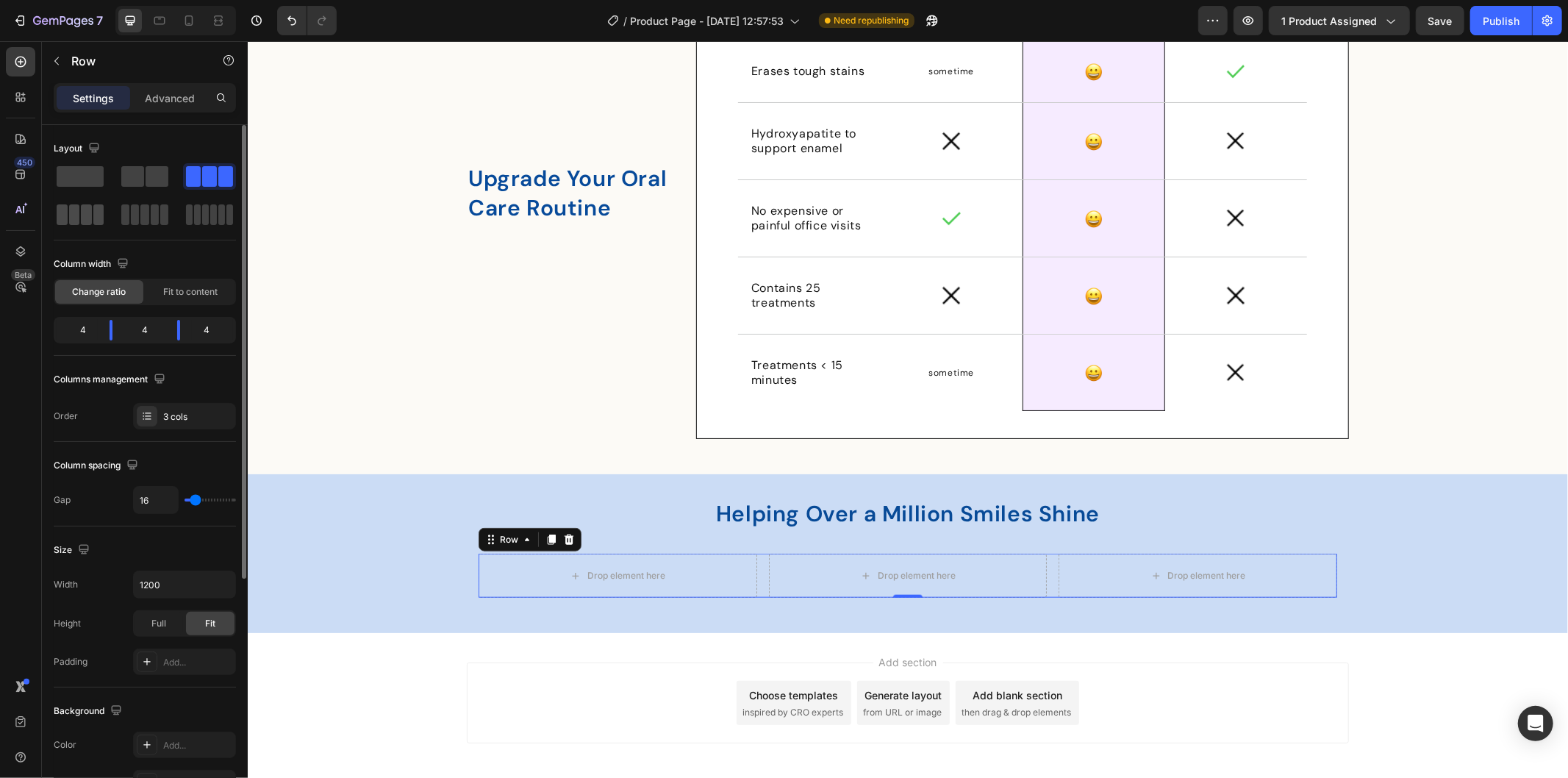
click at [88, 209] on span at bounding box center [86, 214] width 11 height 21
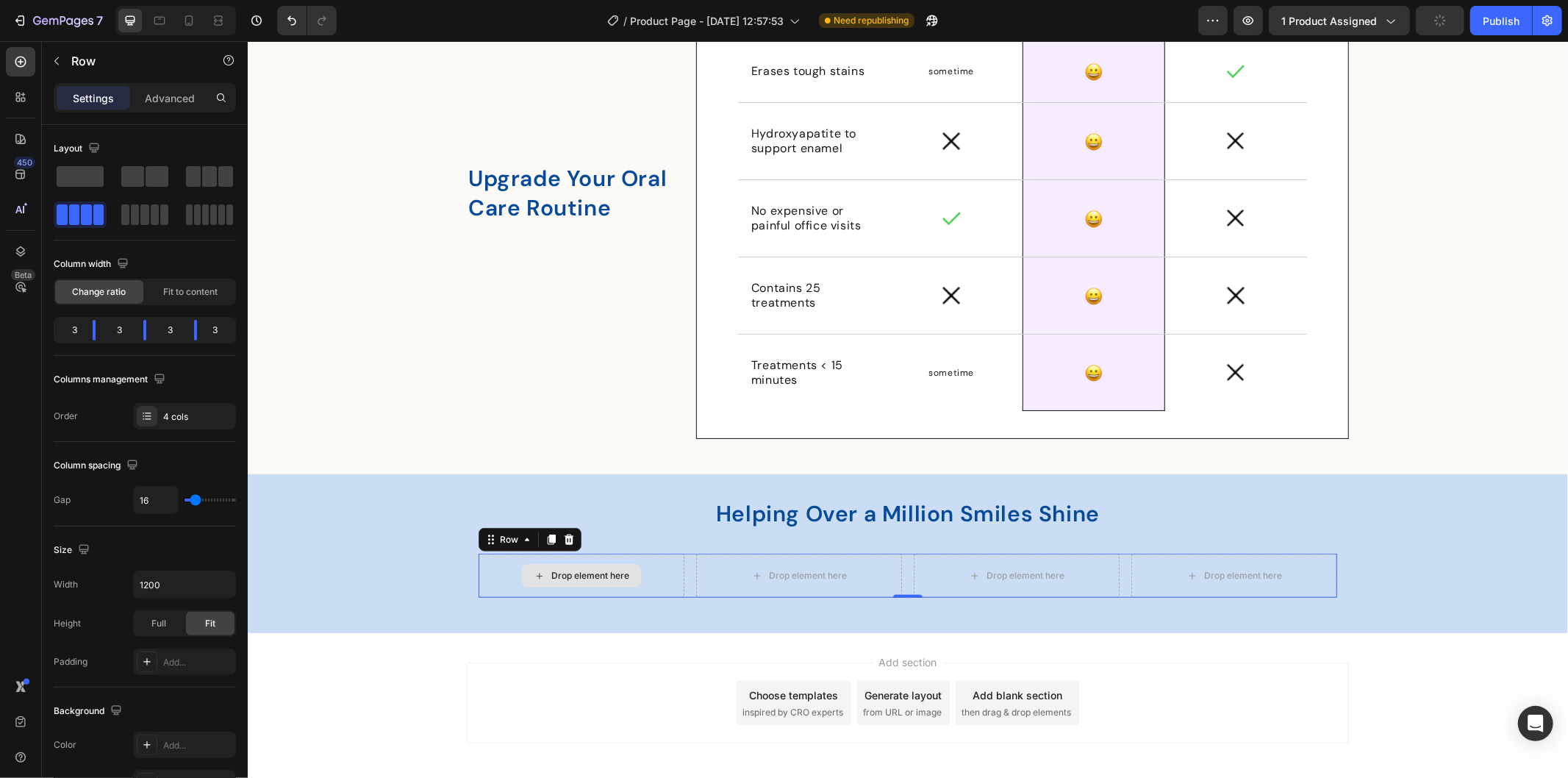
click at [484, 563] on div "Drop element here" at bounding box center [580, 575] width 206 height 44
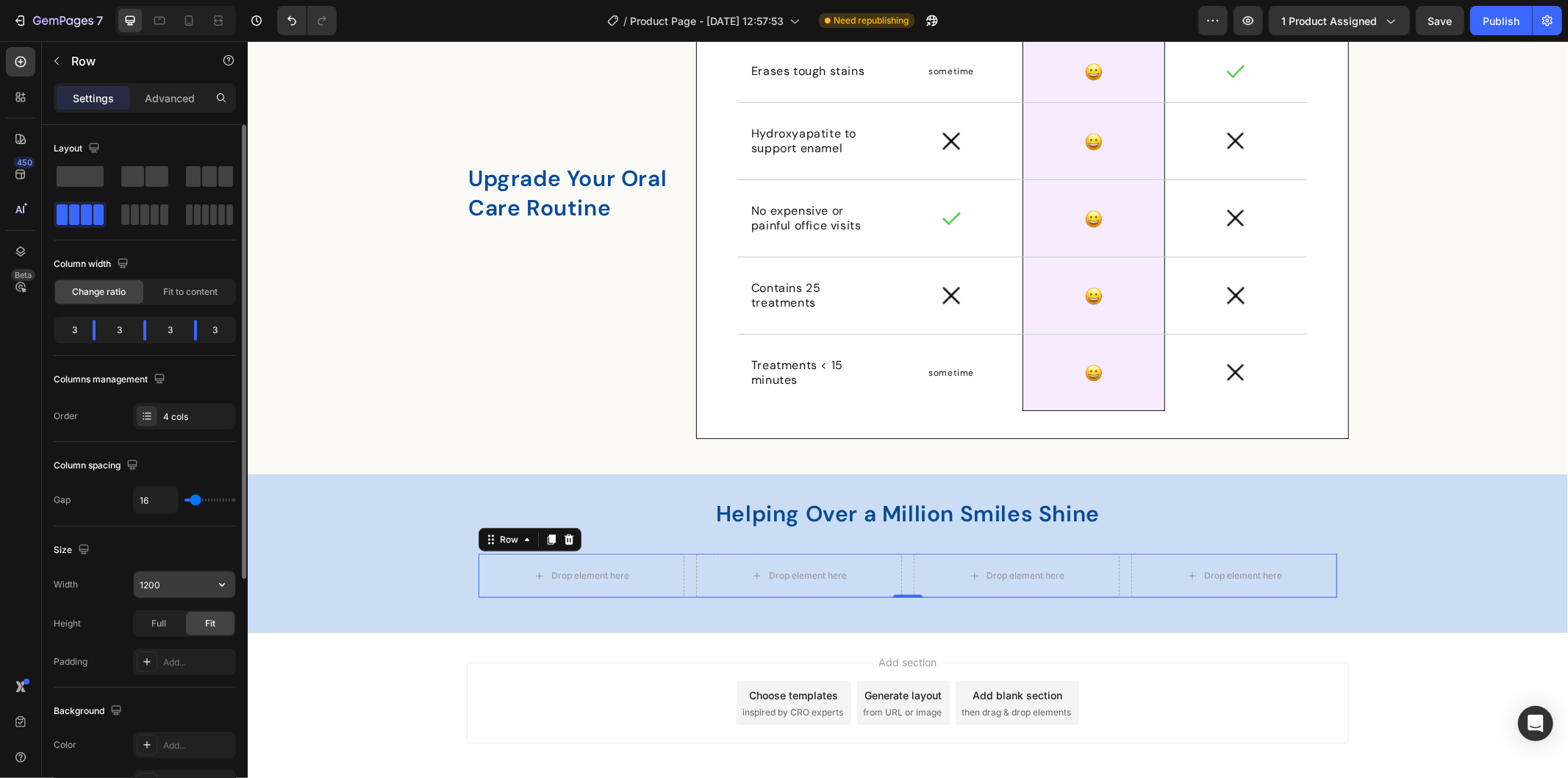
click at [150, 582] on input "1200" at bounding box center [185, 584] width 102 height 26
click at [149, 583] on input "1200" at bounding box center [185, 584] width 102 height 26
type input "1400"
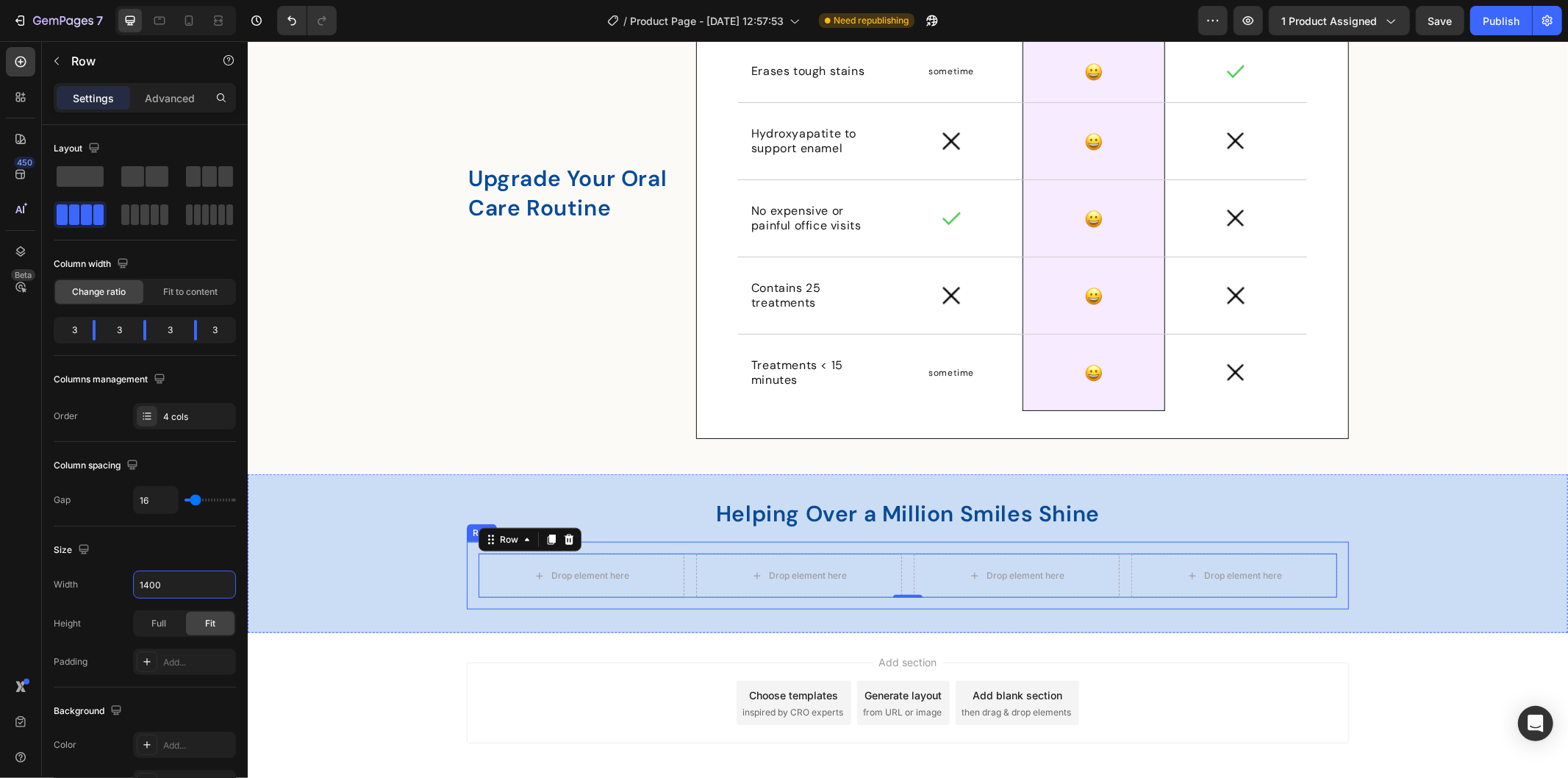
click at [466, 555] on div "Drop element here Drop element here Drop element here Drop element here Row 0 R…" at bounding box center [907, 575] width 882 height 67
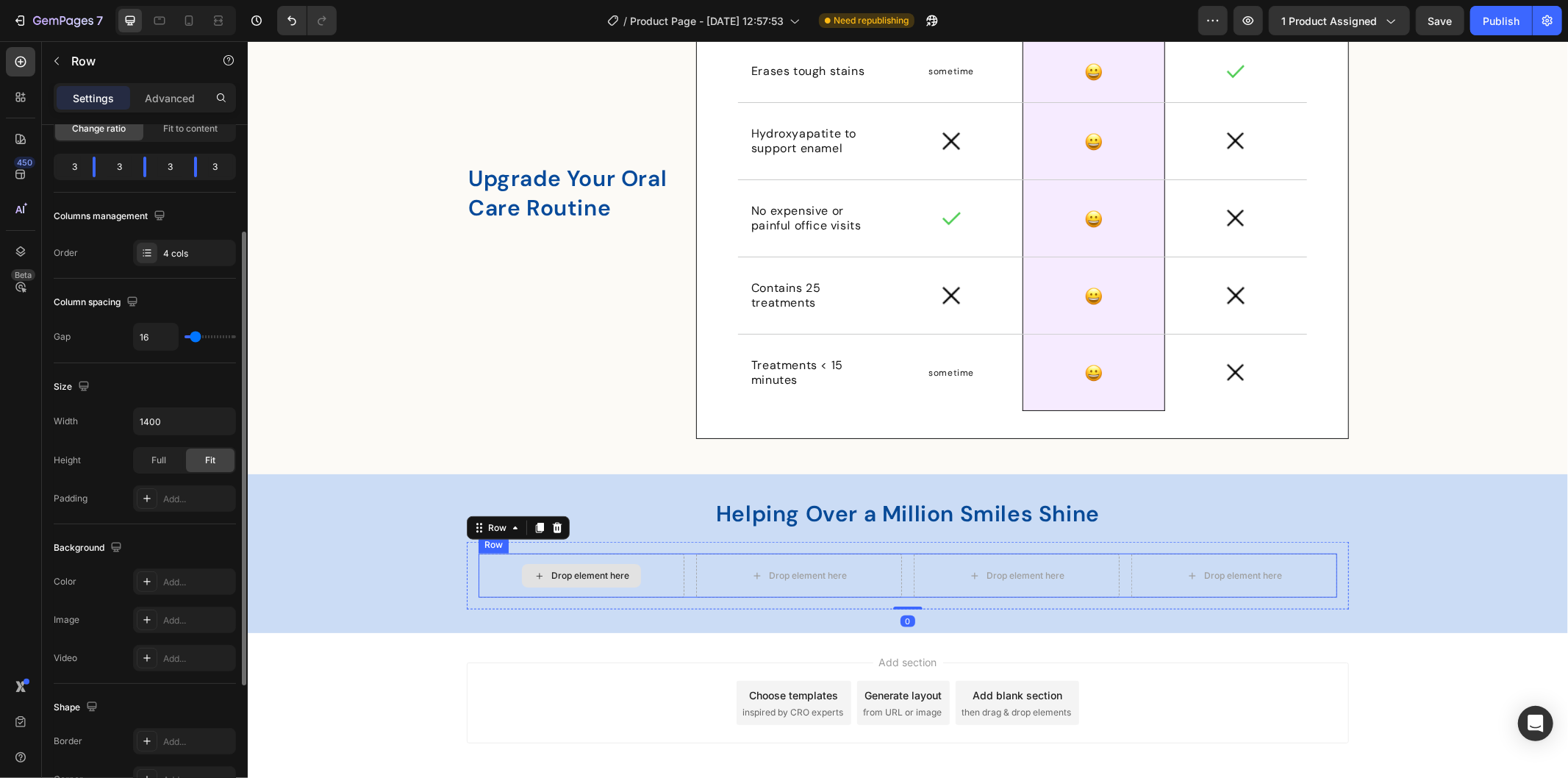
click at [491, 556] on div "Drop element here" at bounding box center [580, 575] width 206 height 44
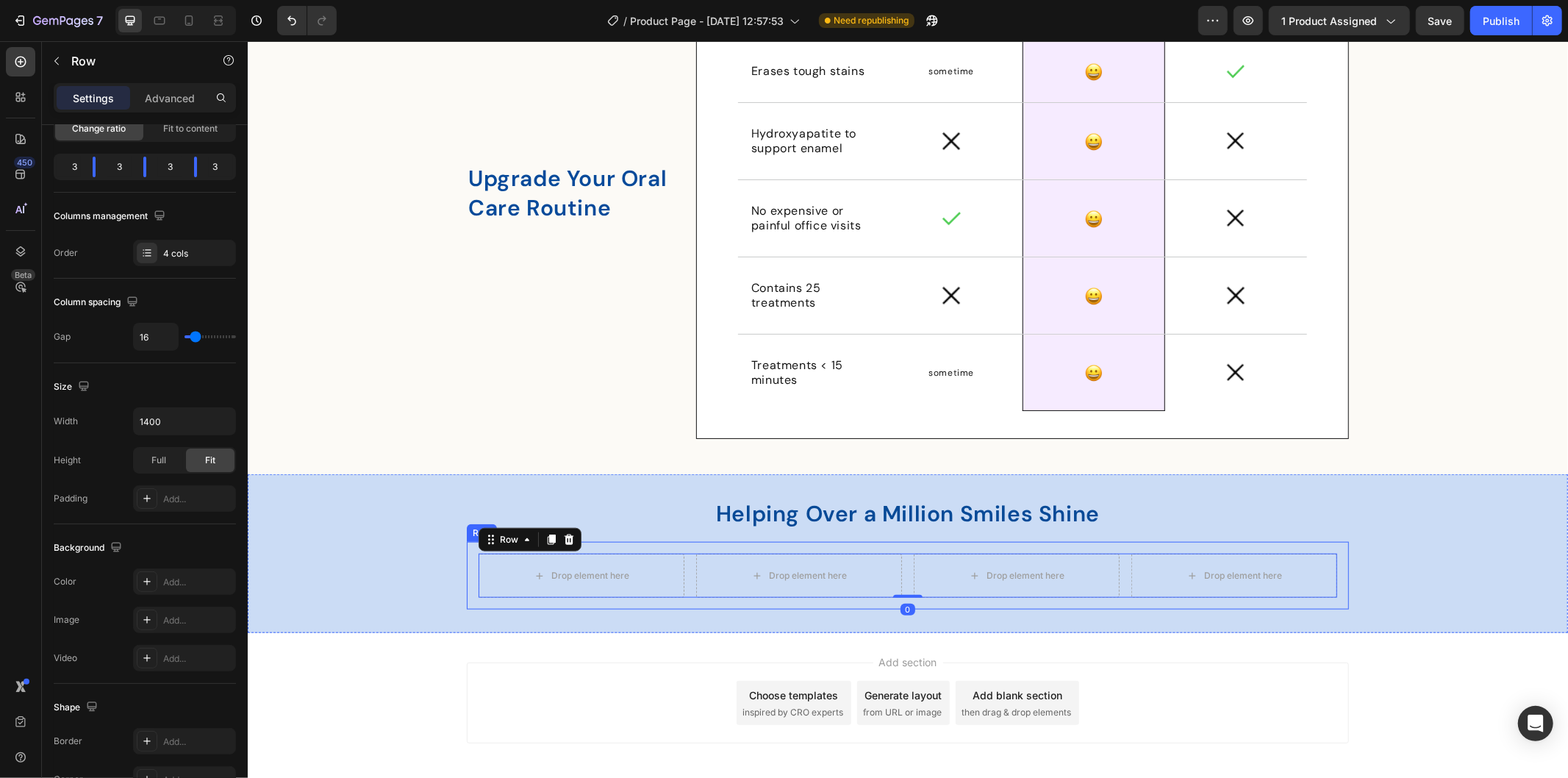
click at [467, 547] on div "Drop element here Drop element here Drop element here Drop element here Row 0 R…" at bounding box center [907, 575] width 882 height 67
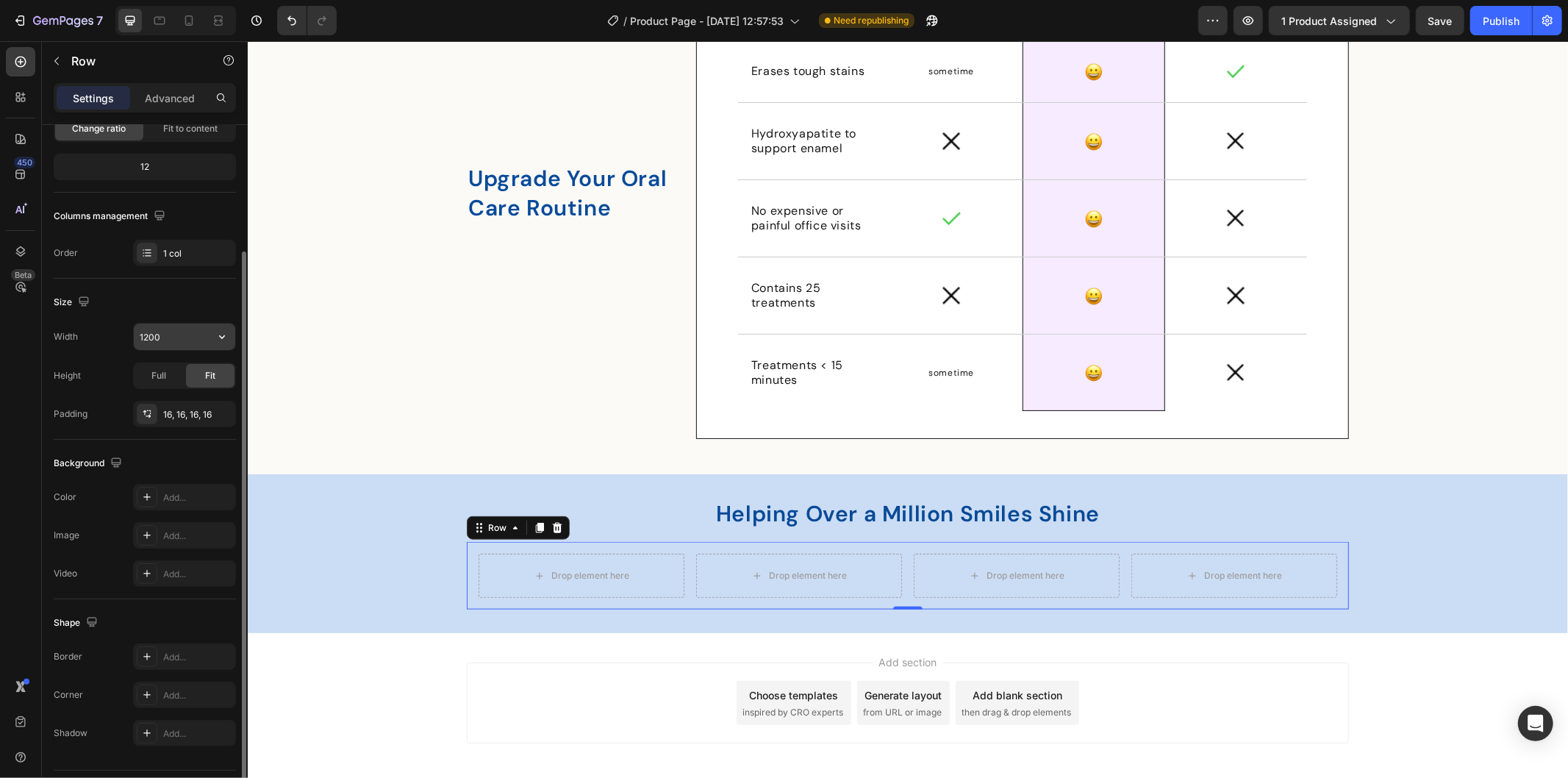
click at [149, 336] on input "1200" at bounding box center [185, 336] width 102 height 26
click at [149, 331] on input "1200" at bounding box center [185, 336] width 102 height 26
type input "1400"
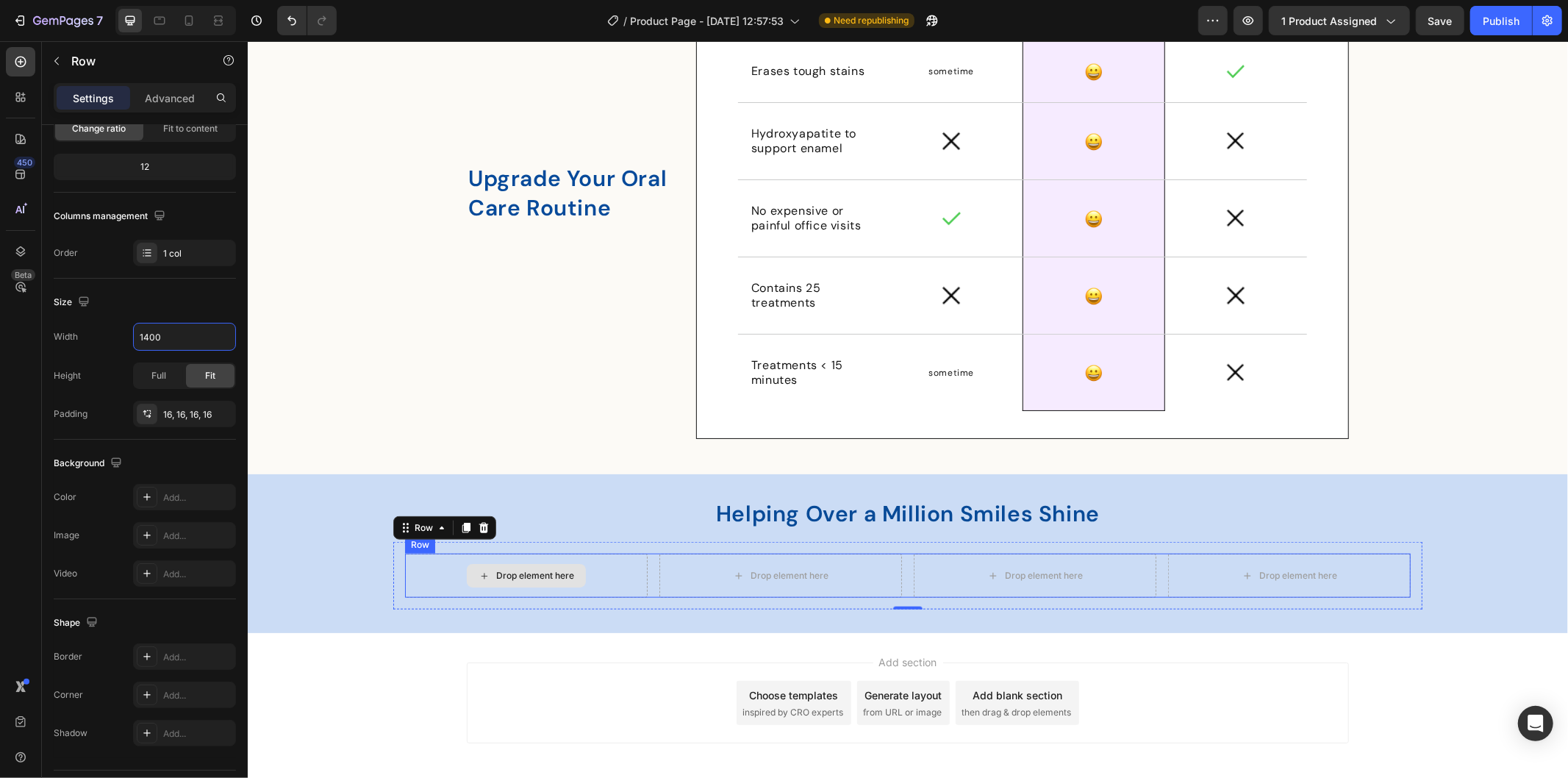
click at [439, 559] on div "Drop element here" at bounding box center [526, 575] width 242 height 44
click at [1408, 547] on div "Drop element here Drop element here Drop element here Drop element here Row Row…" at bounding box center [907, 575] width 1029 height 67
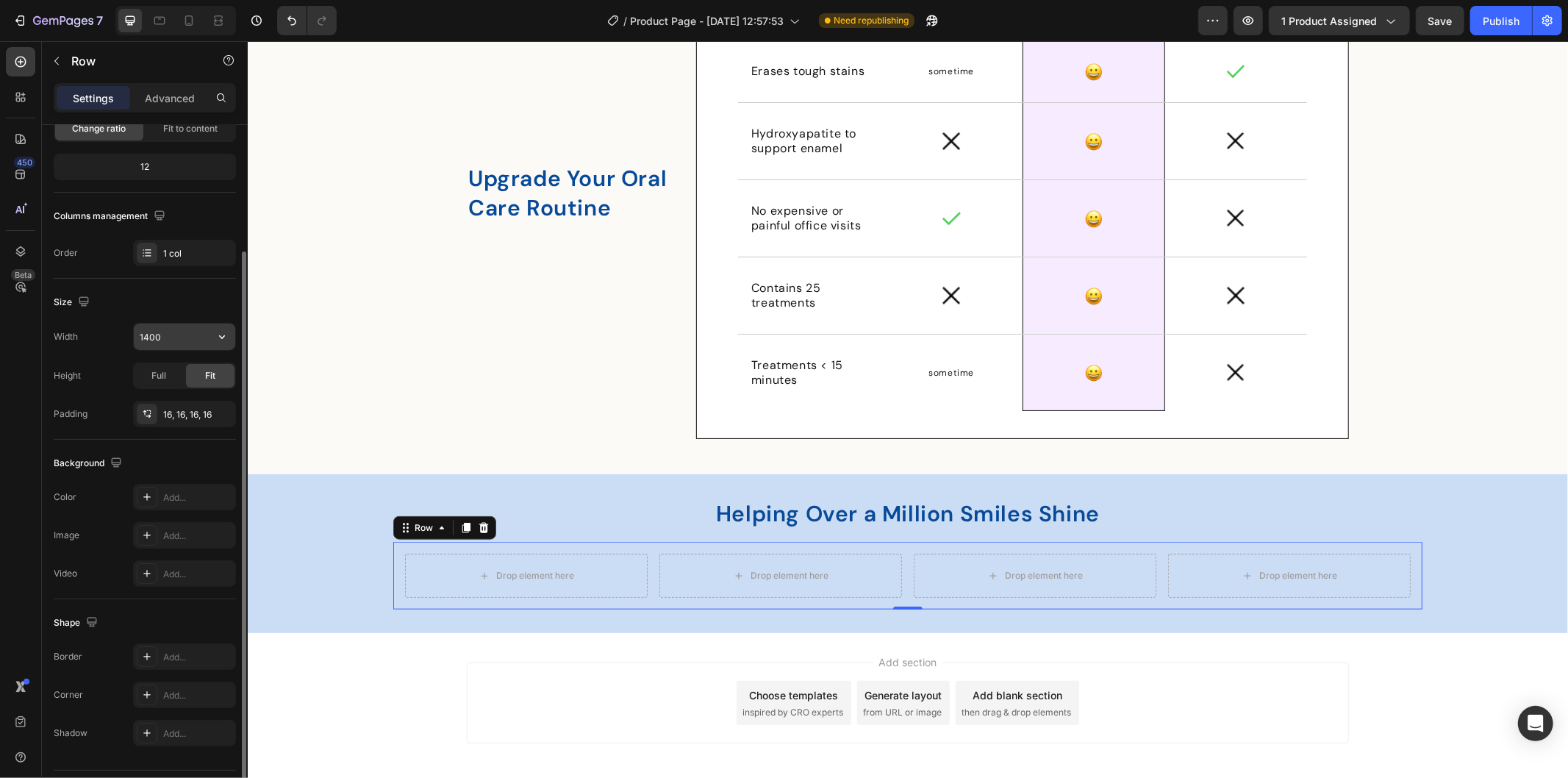
click at [150, 334] on input "1400" at bounding box center [185, 336] width 102 height 26
click at [148, 334] on input "1400" at bounding box center [185, 336] width 102 height 26
type input "1600"
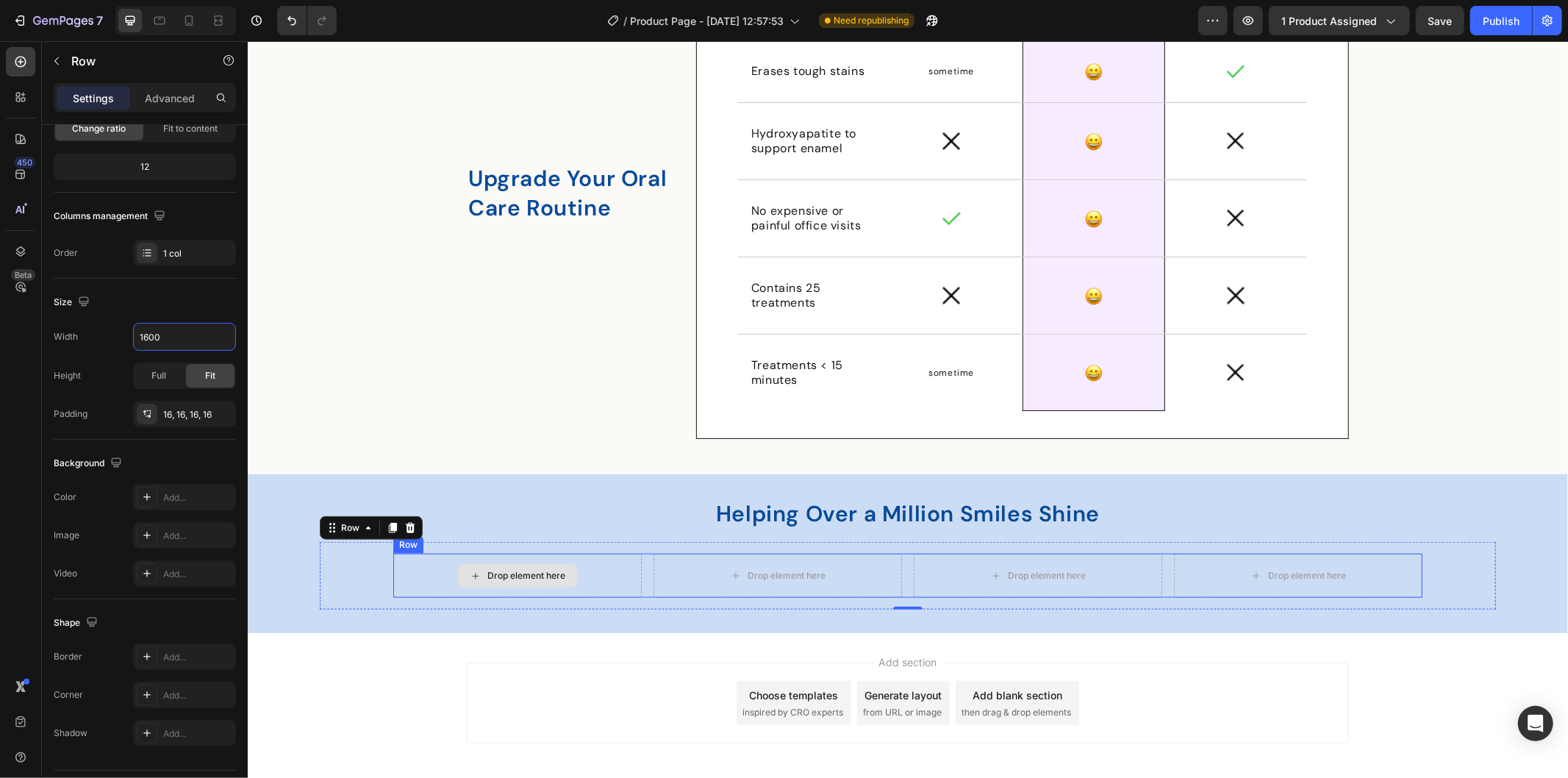
click at [424, 556] on div "Drop element here" at bounding box center [517, 575] width 248 height 44
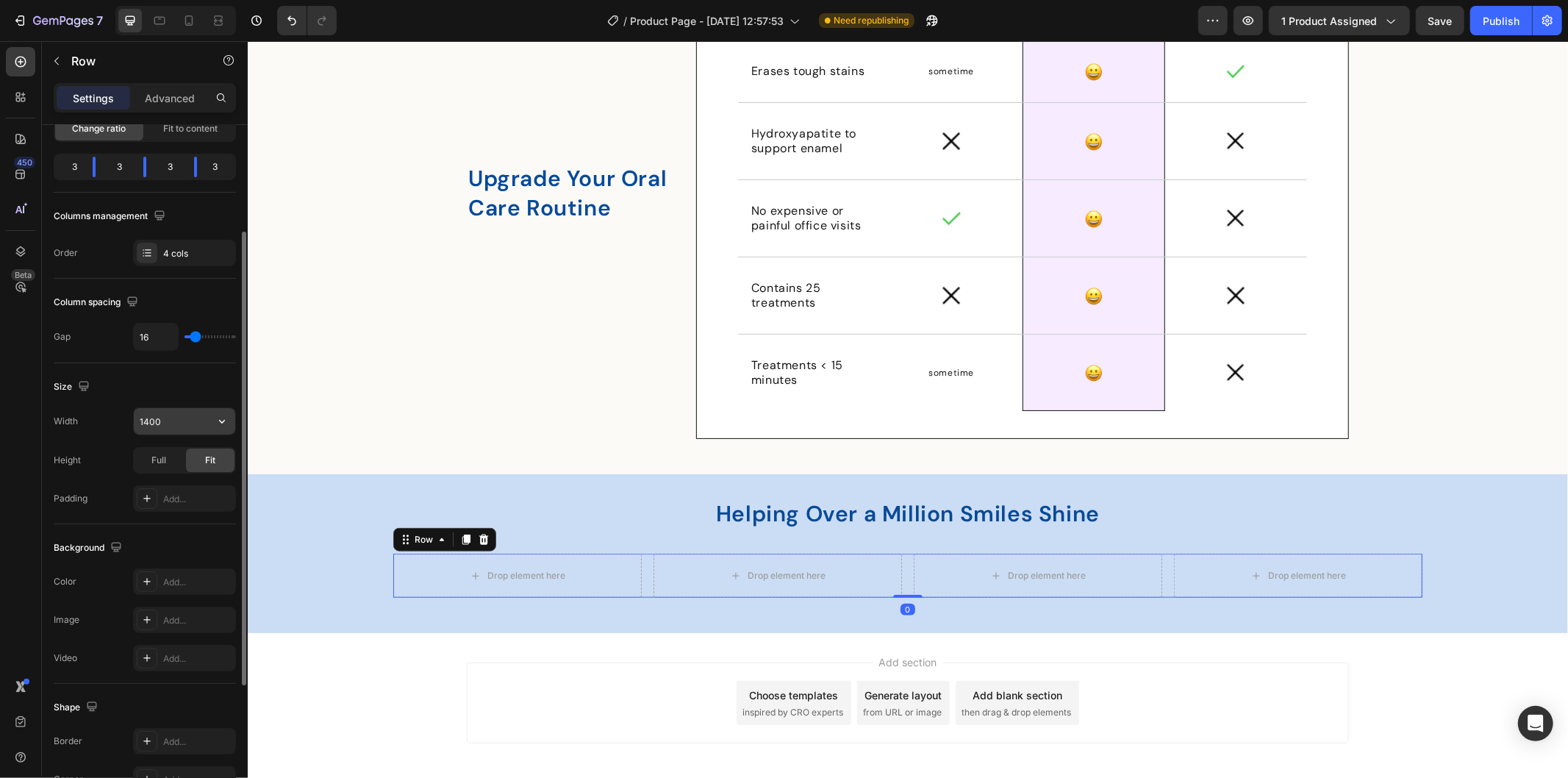
click at [142, 423] on input "1400" at bounding box center [185, 421] width 102 height 26
click at [148, 420] on input "1400" at bounding box center [185, 421] width 102 height 26
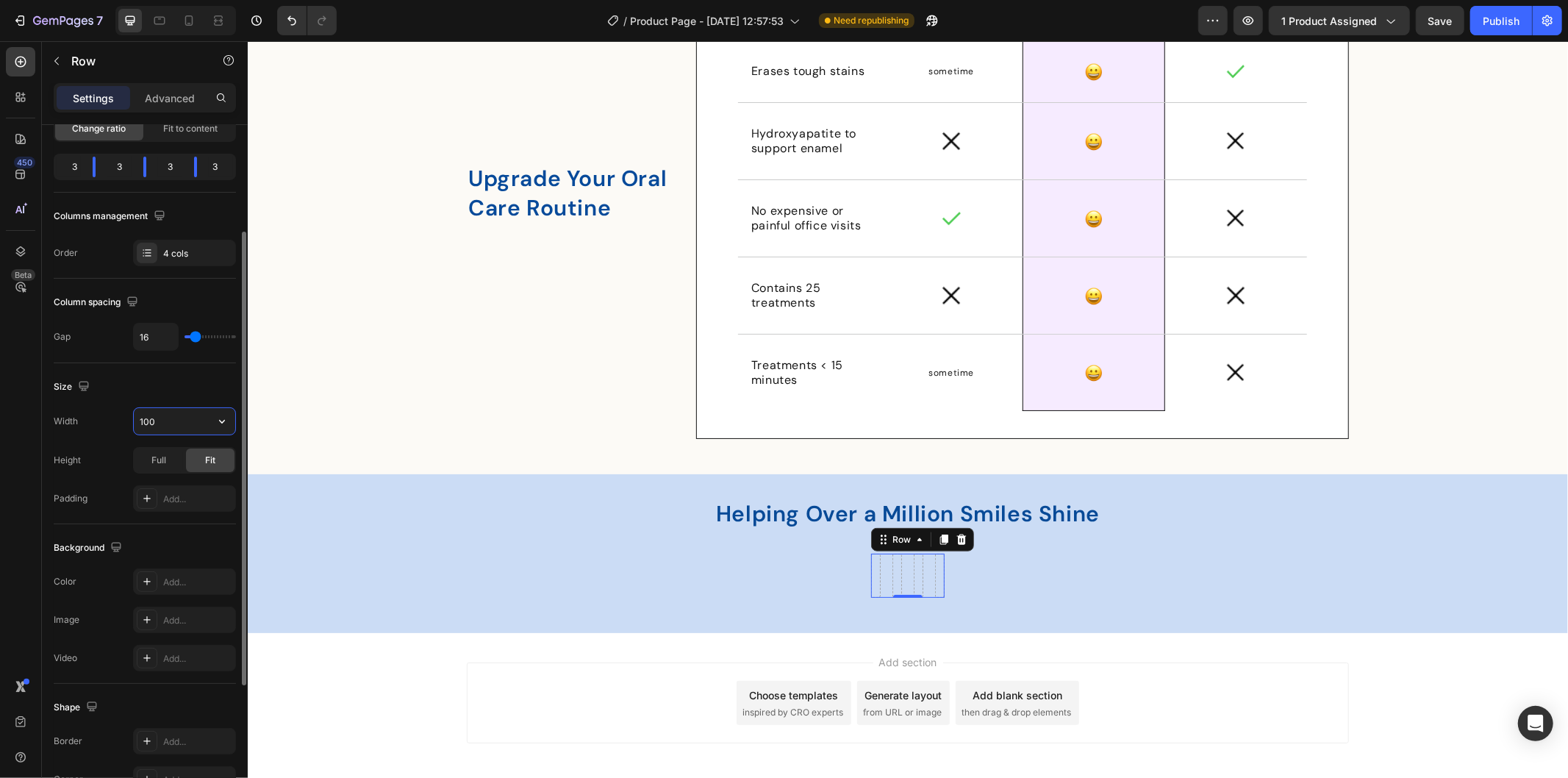
type input "1600"
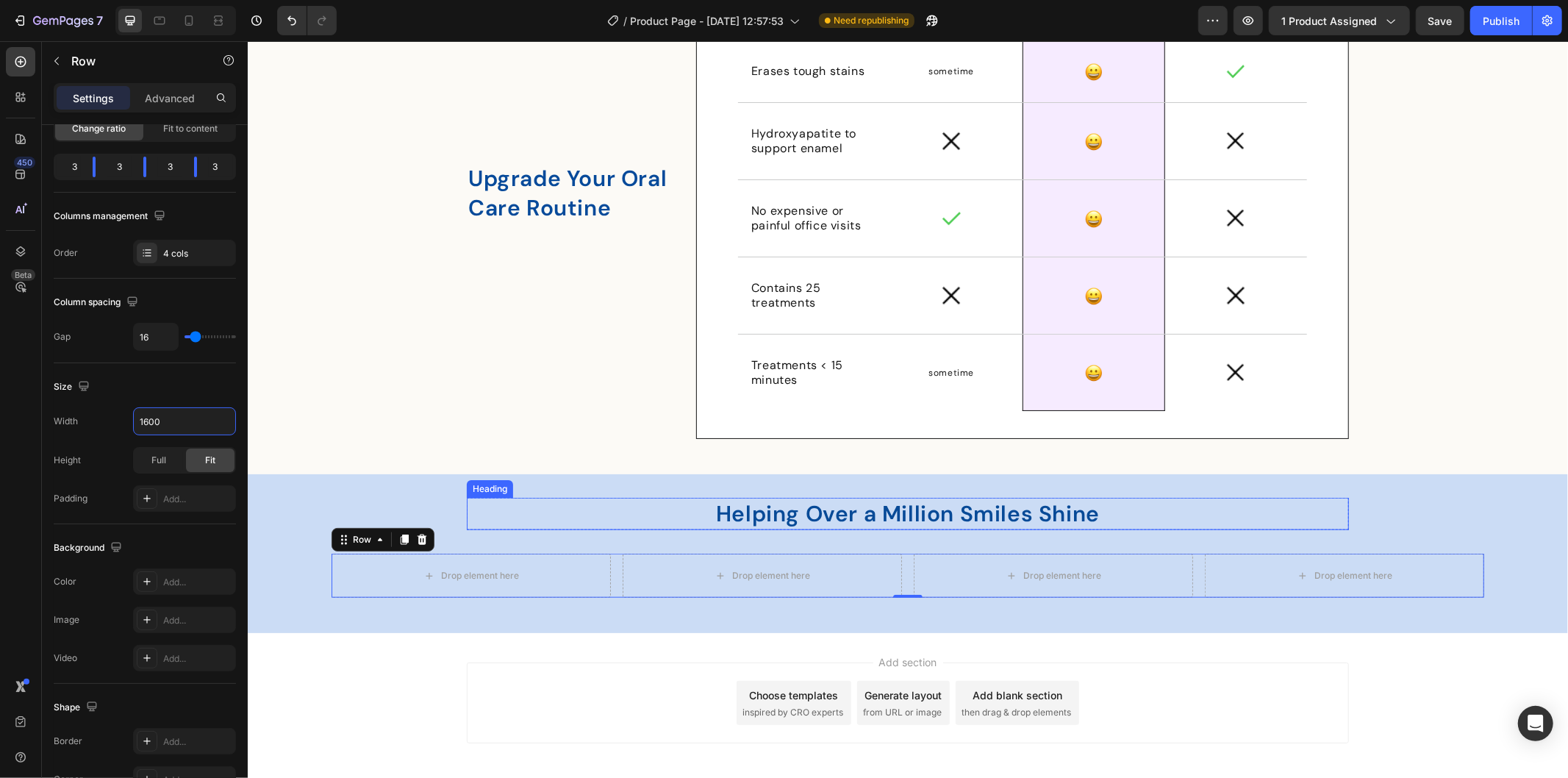
click at [485, 527] on p "⁠⁠⁠⁠⁠⁠⁠ Helping Over a Million Smiles Shine" at bounding box center [907, 513] width 879 height 29
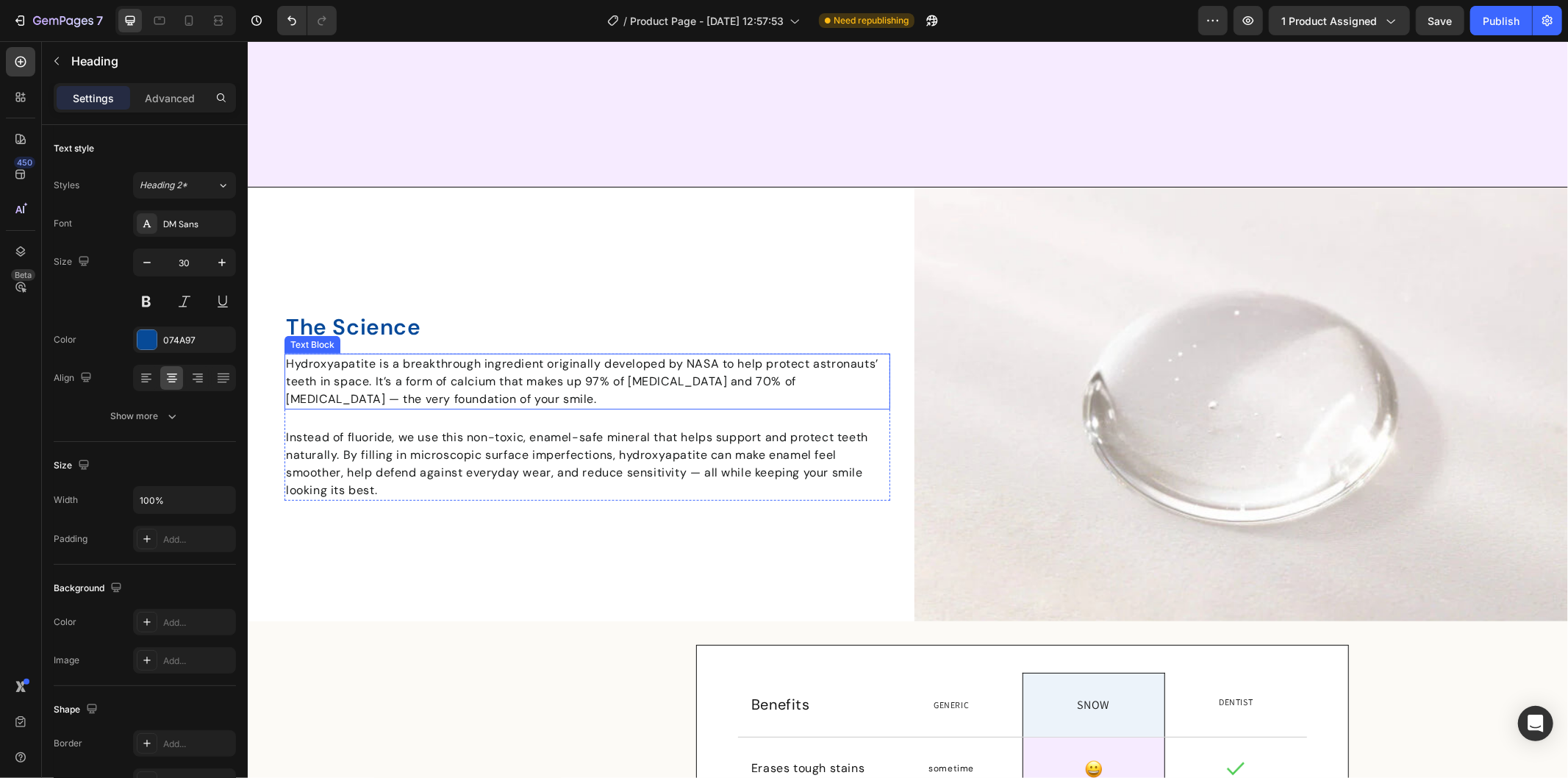
scroll to position [5036, 0]
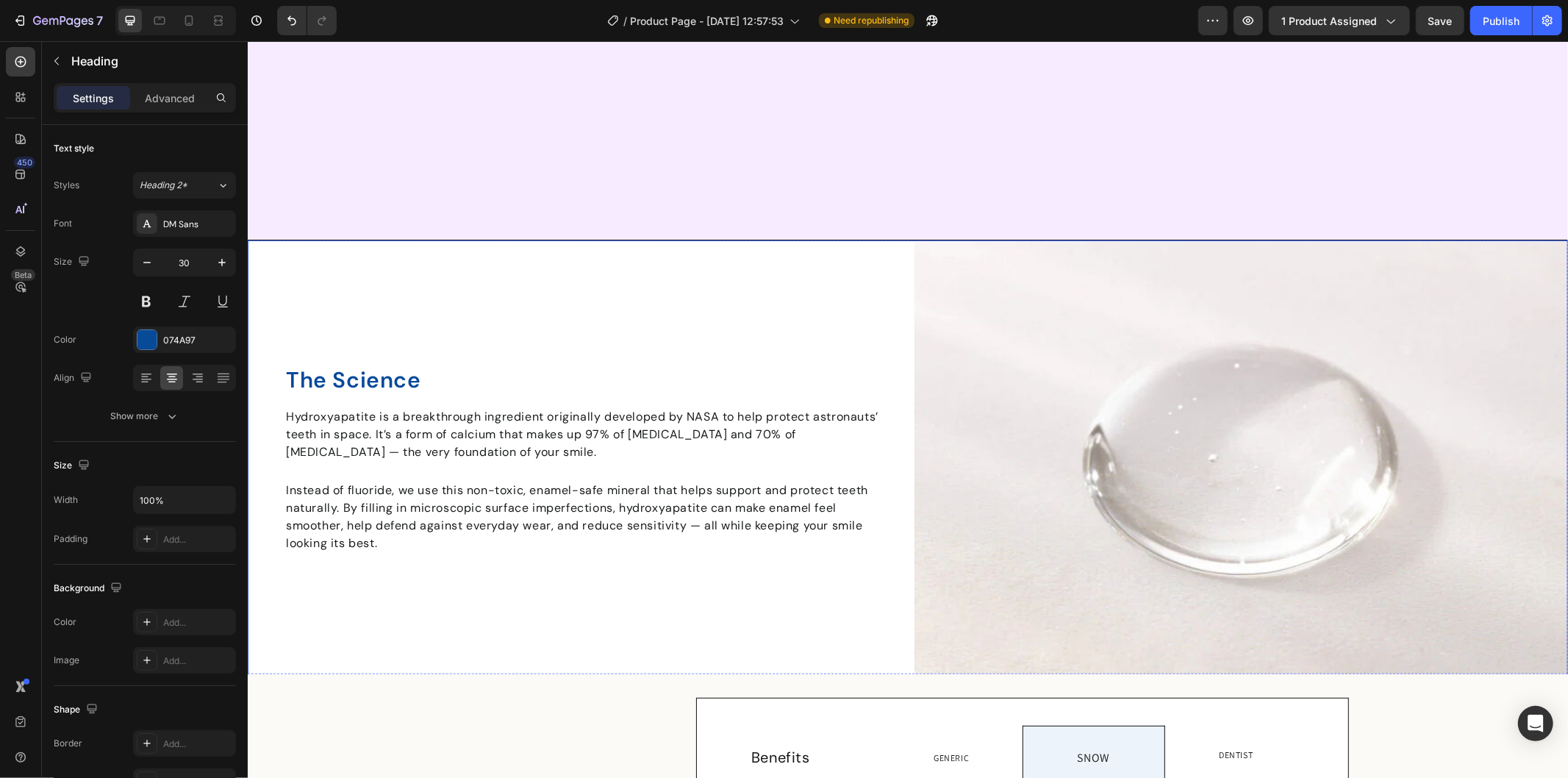
click at [518, 291] on div "The Science Heading Hydroxyapatite is a breakthrough ingredient originally deve…" at bounding box center [574, 457] width 655 height 437
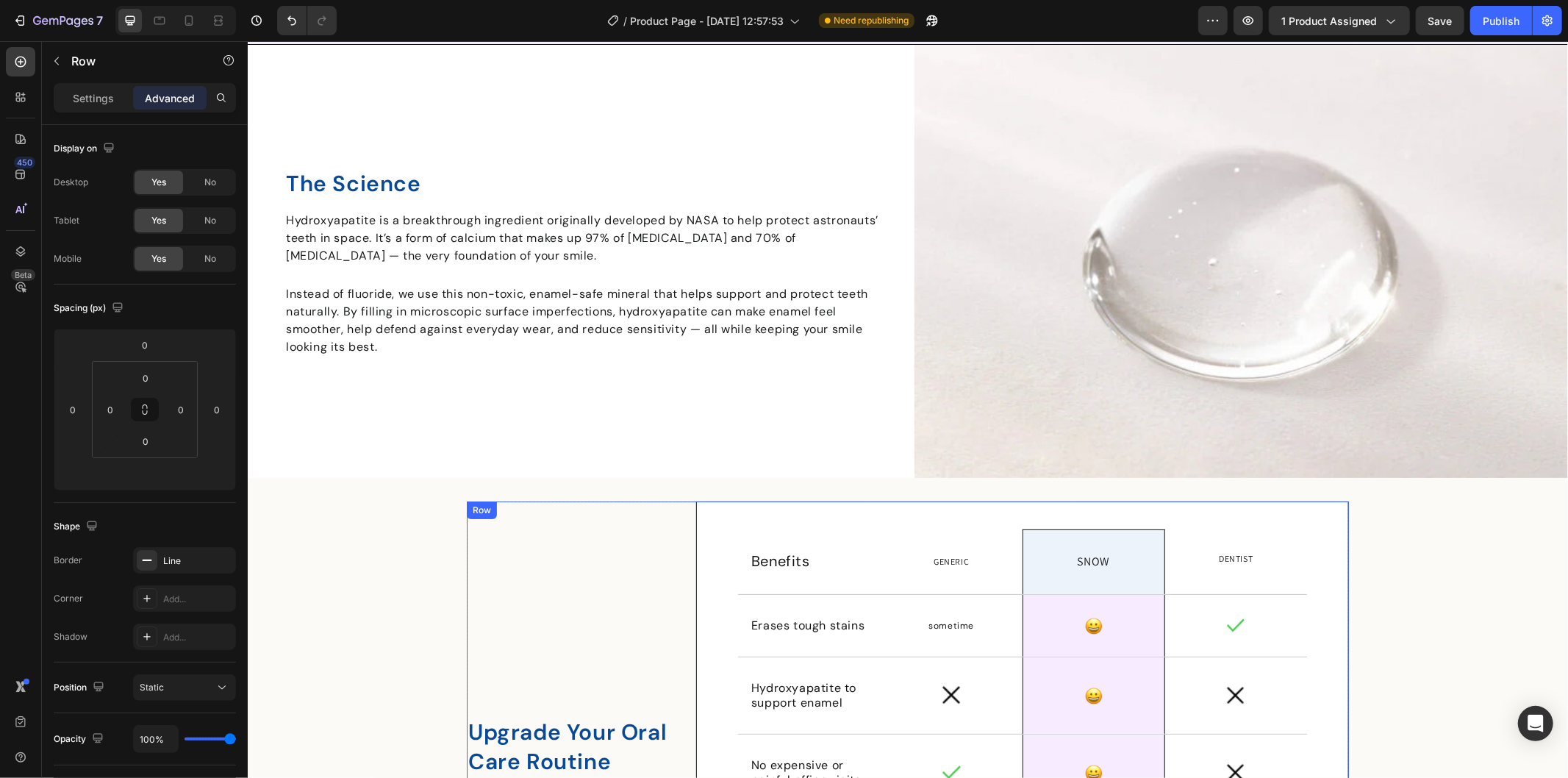
scroll to position [4384, 0]
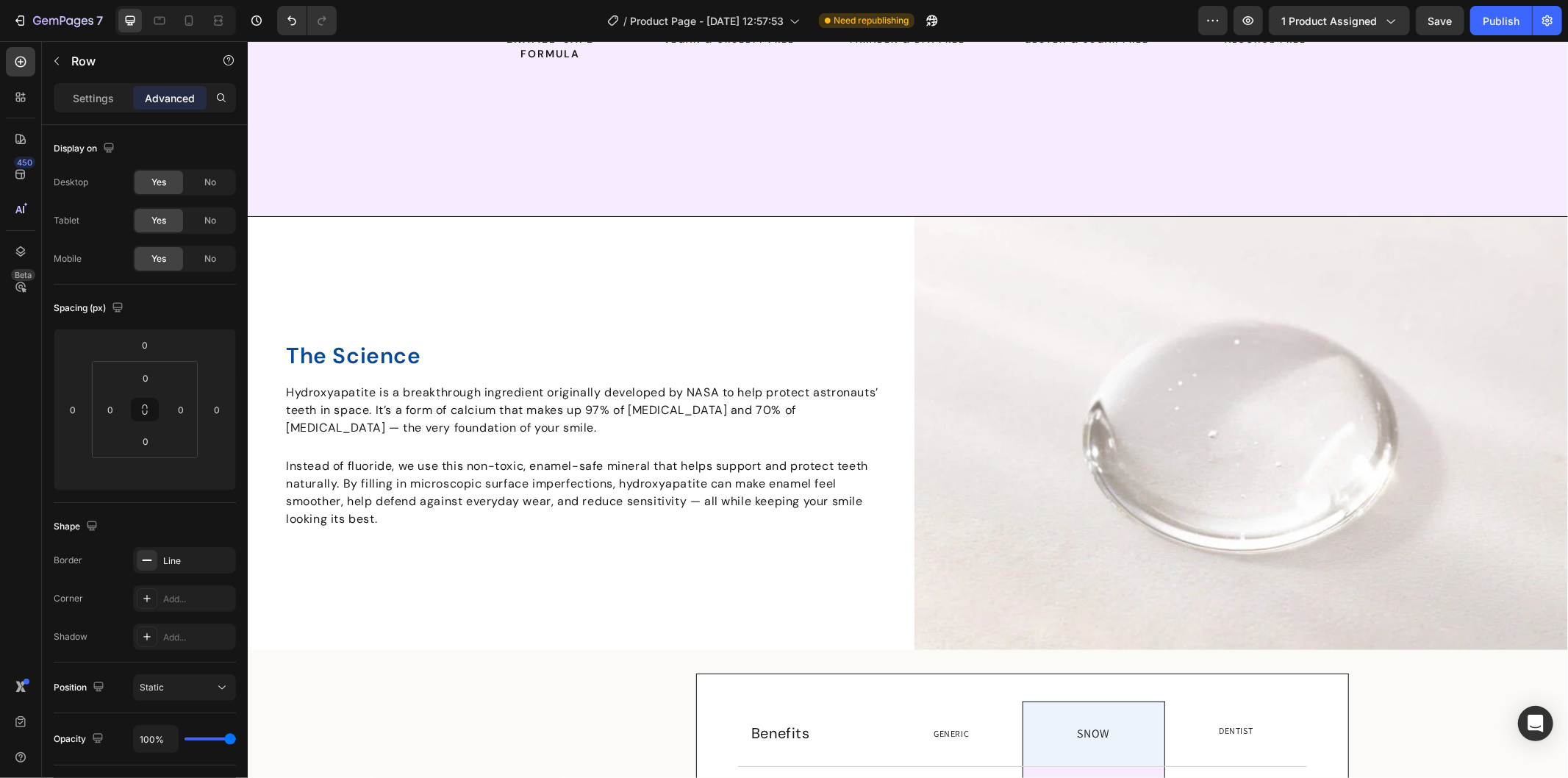
click at [502, 295] on div "The Science Heading Hydroxyapatite is a breakthrough ingredient originally deve…" at bounding box center [574, 434] width 655 height 437
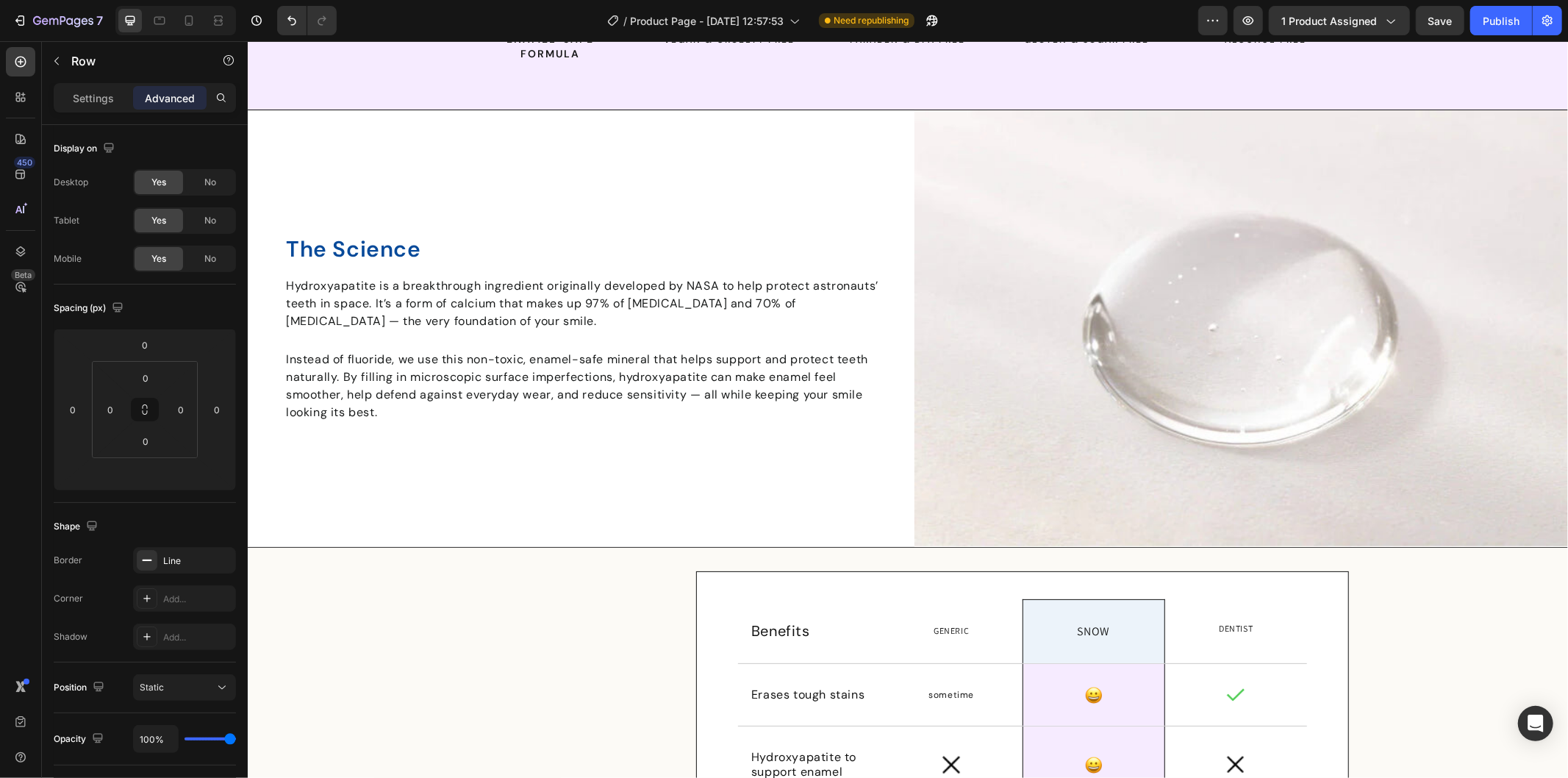
click at [411, 269] on div "The Science Heading Hydroxyapatite is a breakthrough ingredient originally deve…" at bounding box center [574, 327] width 655 height 437
click at [701, 335] on div "The Science Heading Hydroxyapatite is a breakthrough ingredient originally deve…" at bounding box center [574, 327] width 655 height 212
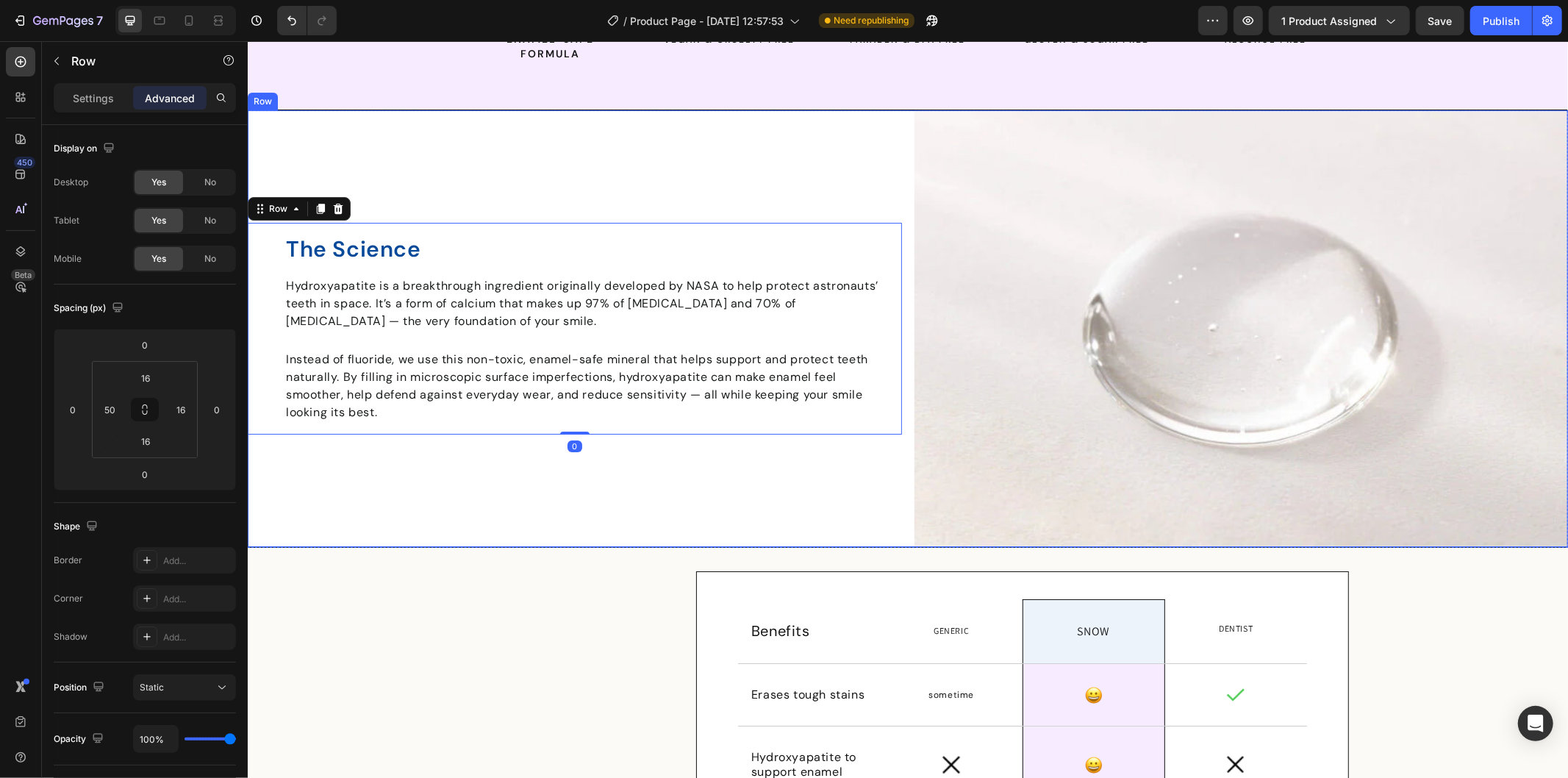
click at [664, 245] on div "The Science Heading Hydroxyapatite is a breakthrough ingredient originally deve…" at bounding box center [574, 327] width 655 height 437
click at [108, 92] on p "Settings" at bounding box center [93, 99] width 41 height 16
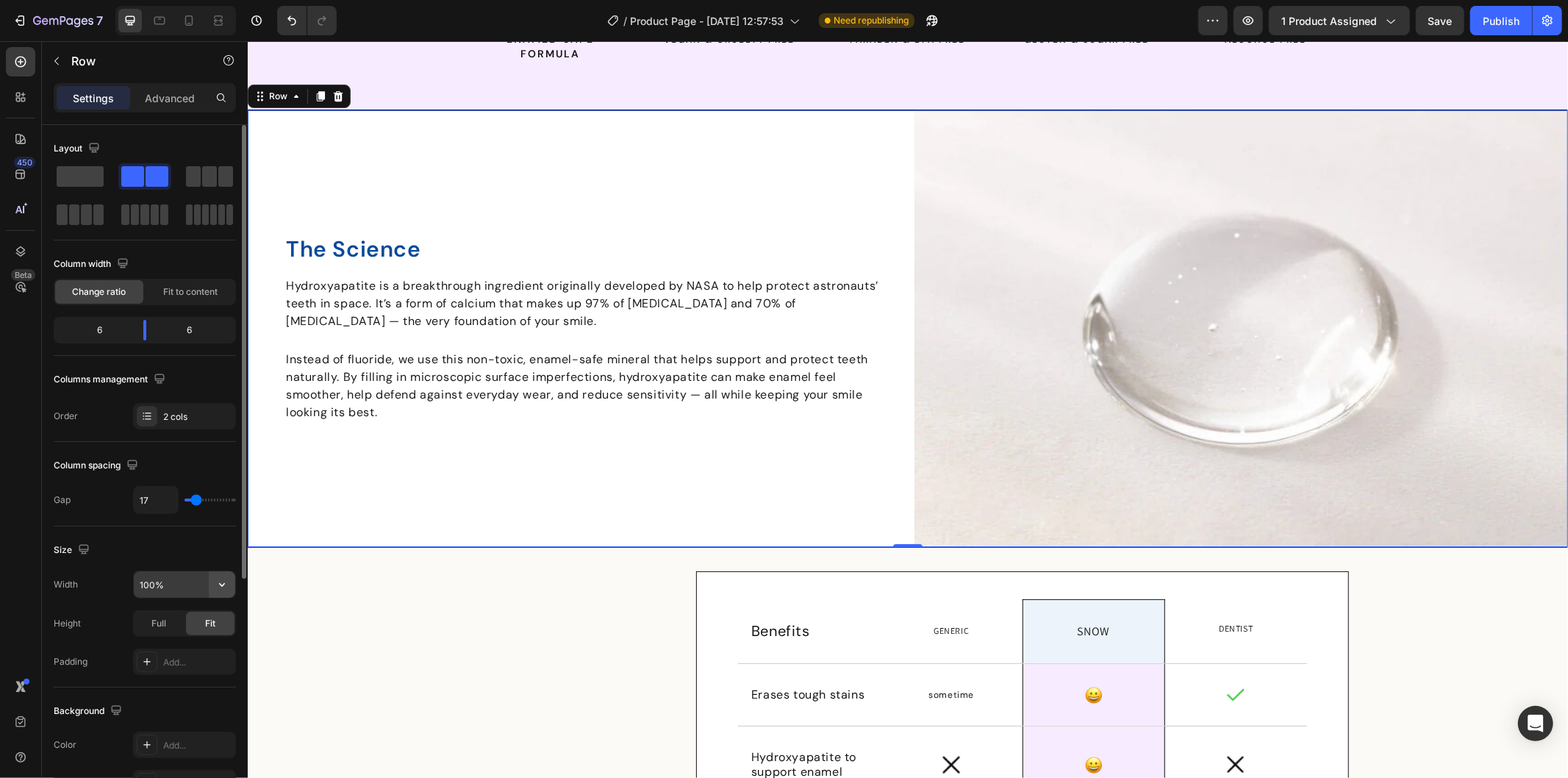
click at [215, 583] on icon "button" at bounding box center [222, 584] width 15 height 15
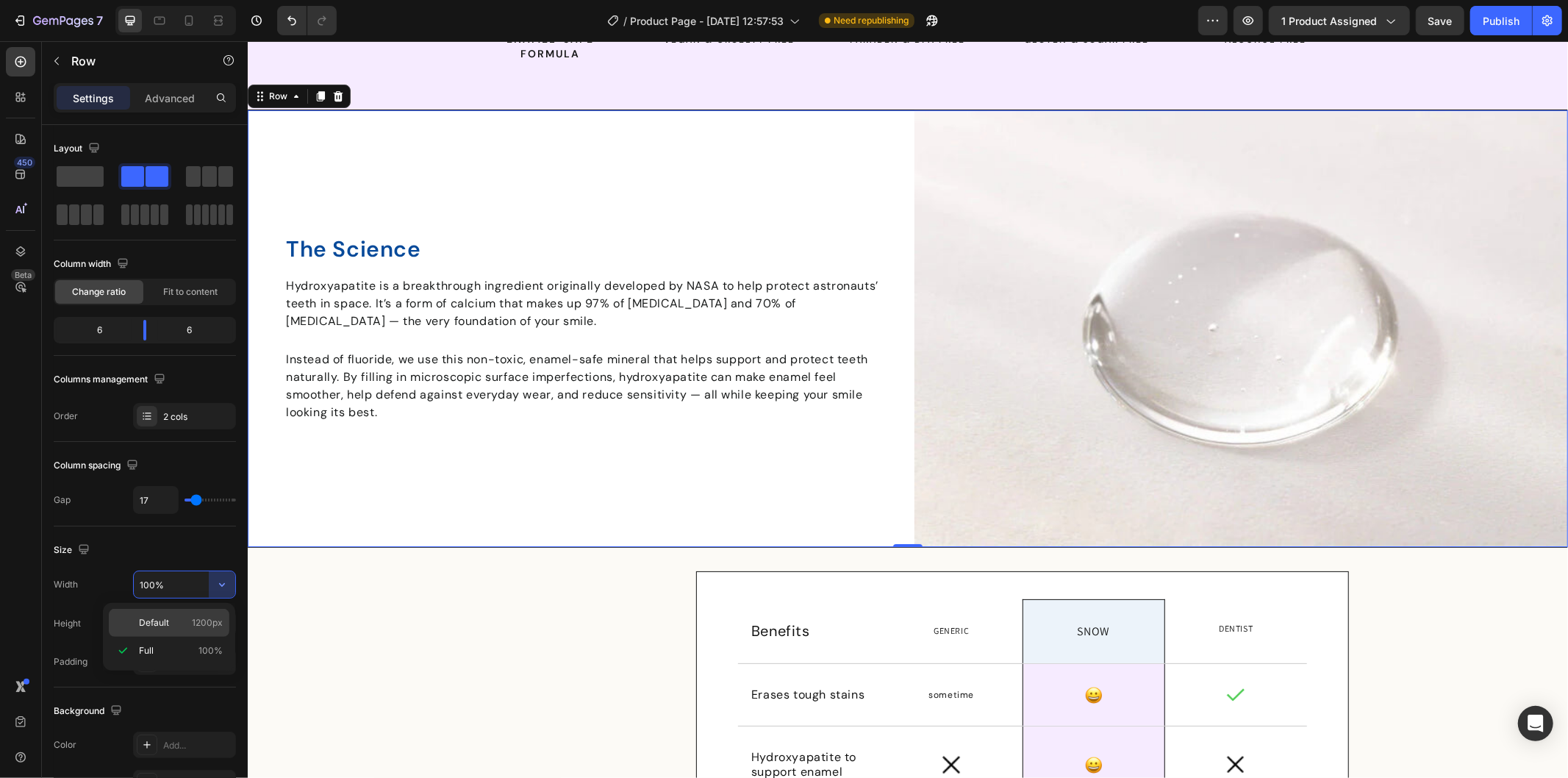
click at [180, 615] on div "Default 1200px" at bounding box center [168, 623] width 120 height 28
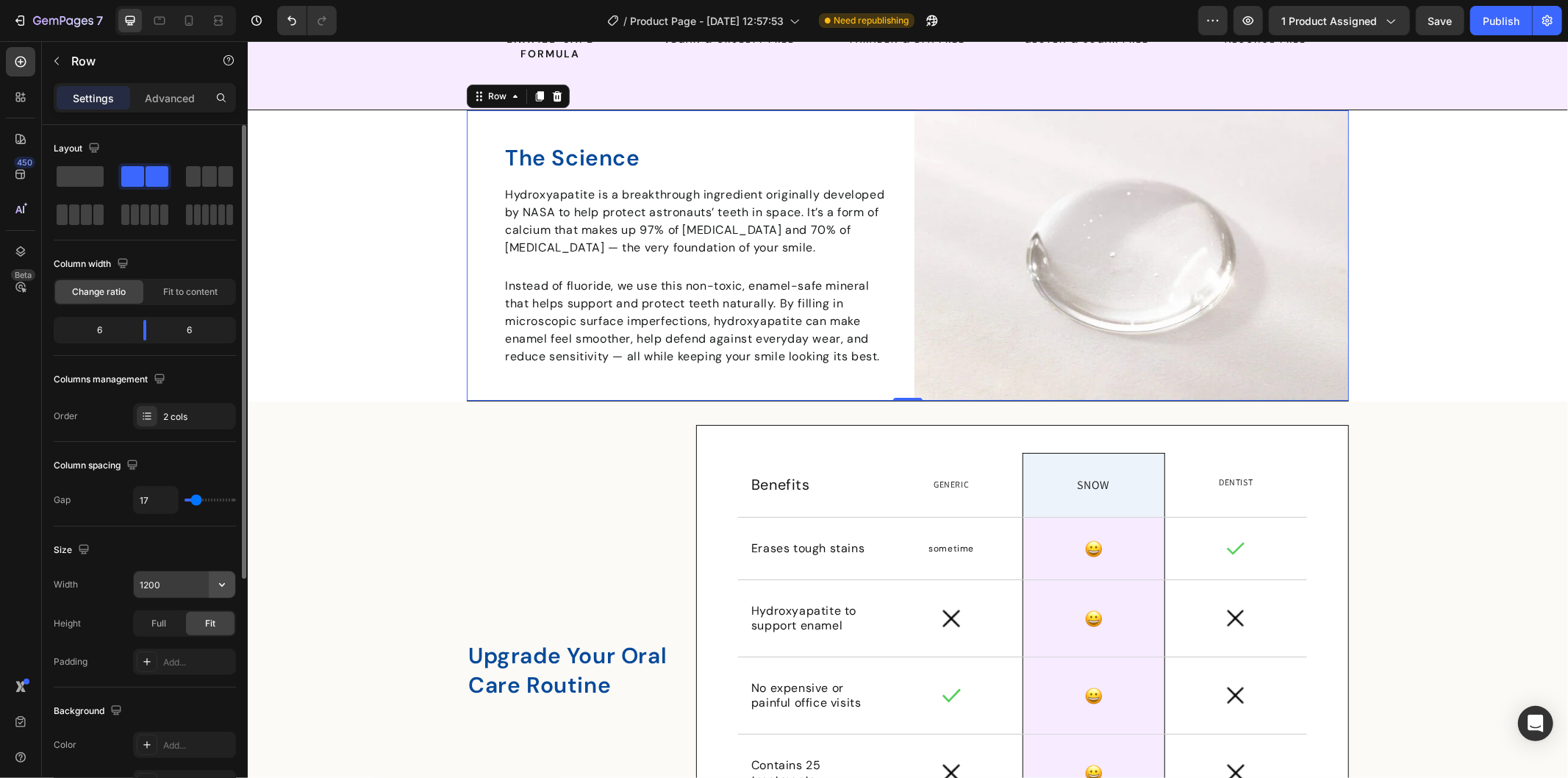
click at [216, 584] on icon "button" at bounding box center [222, 584] width 15 height 15
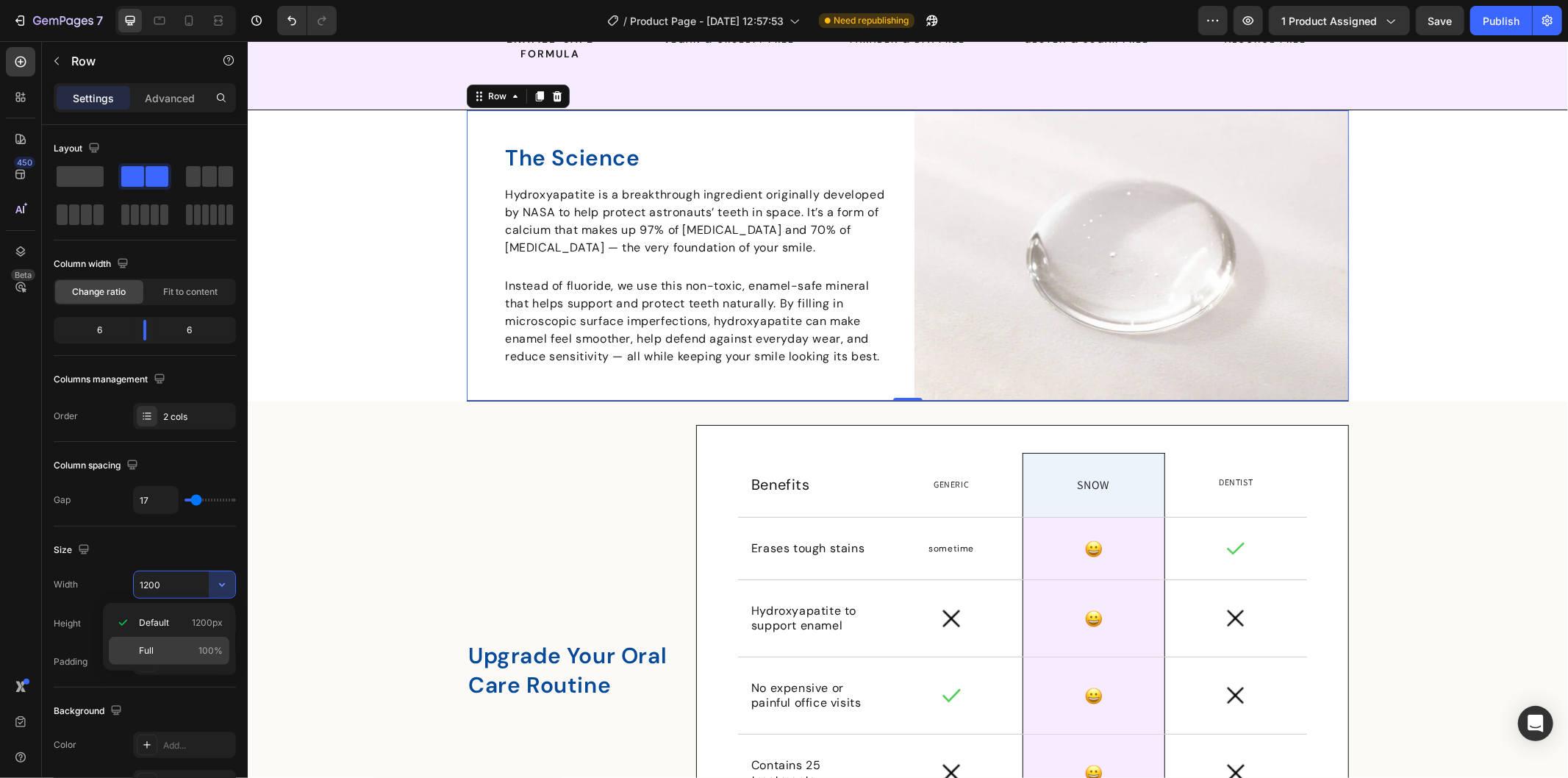
click at [184, 644] on p "Full 100%" at bounding box center [181, 651] width 84 height 14
type input "100%"
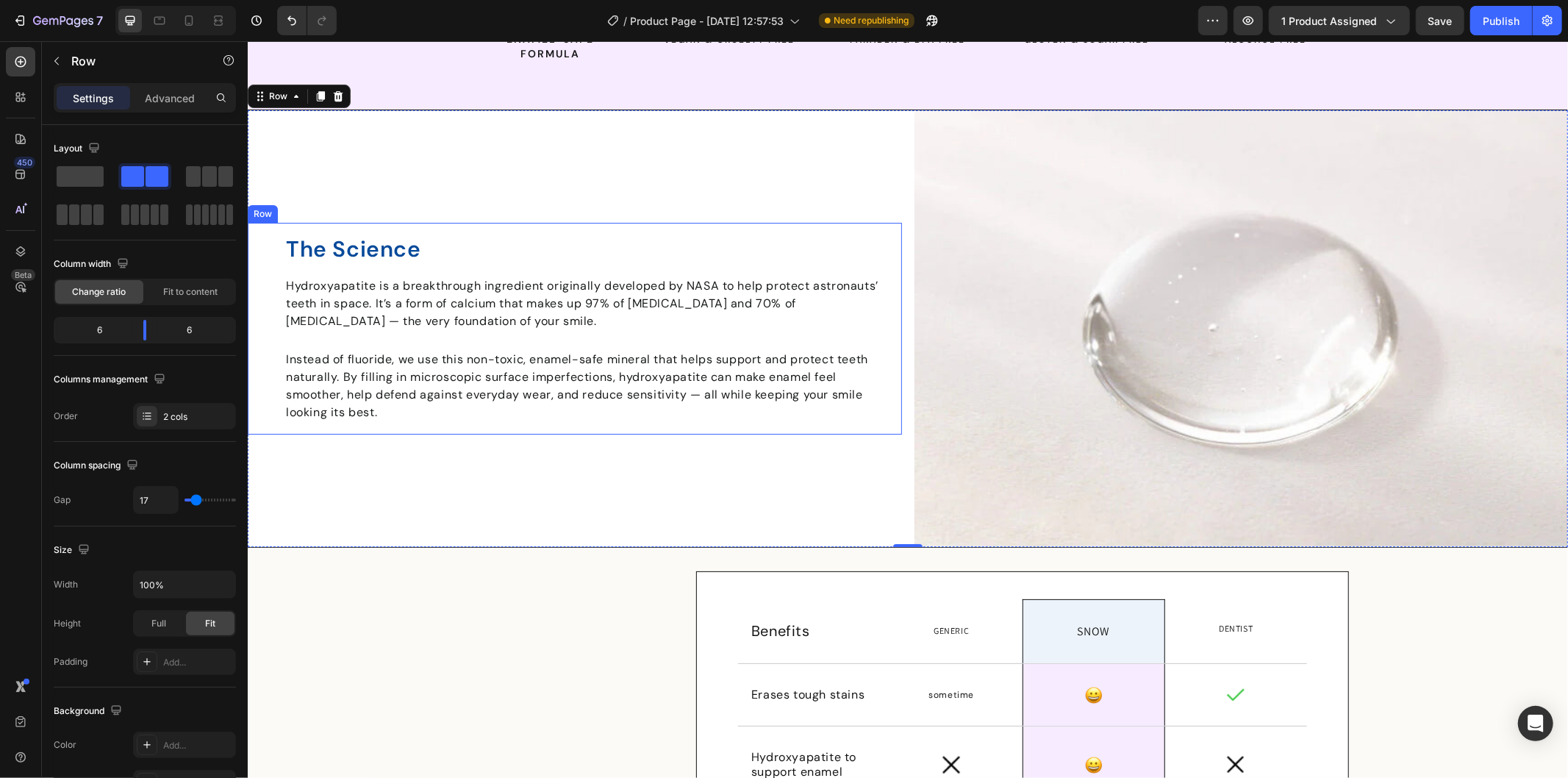
click at [272, 347] on div "The Science Heading Hydroxyapatite is a breakthrough ingredient originally deve…" at bounding box center [574, 327] width 655 height 212
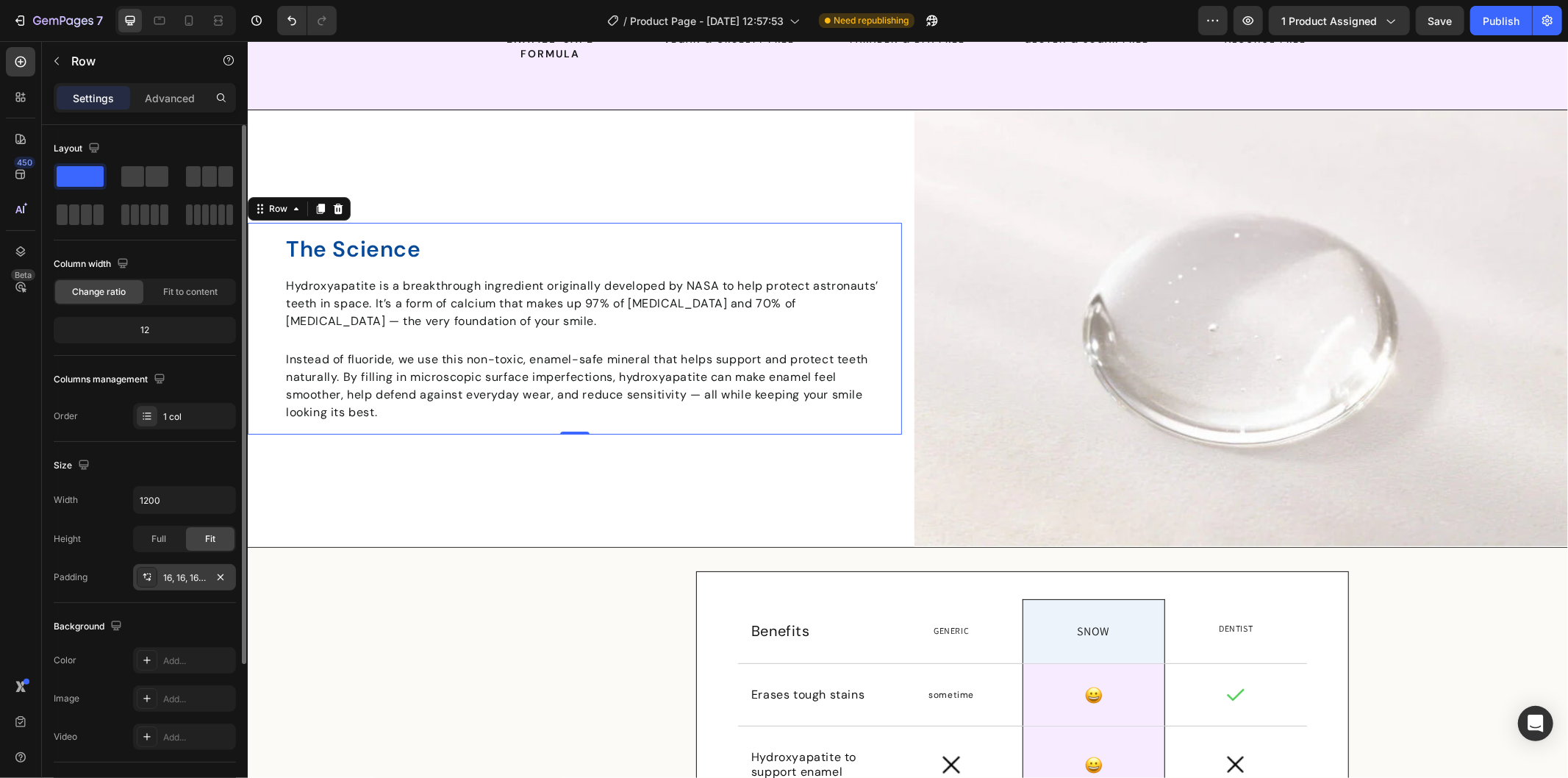
click at [189, 578] on div "16, 16, 16, 50" at bounding box center [185, 579] width 43 height 14
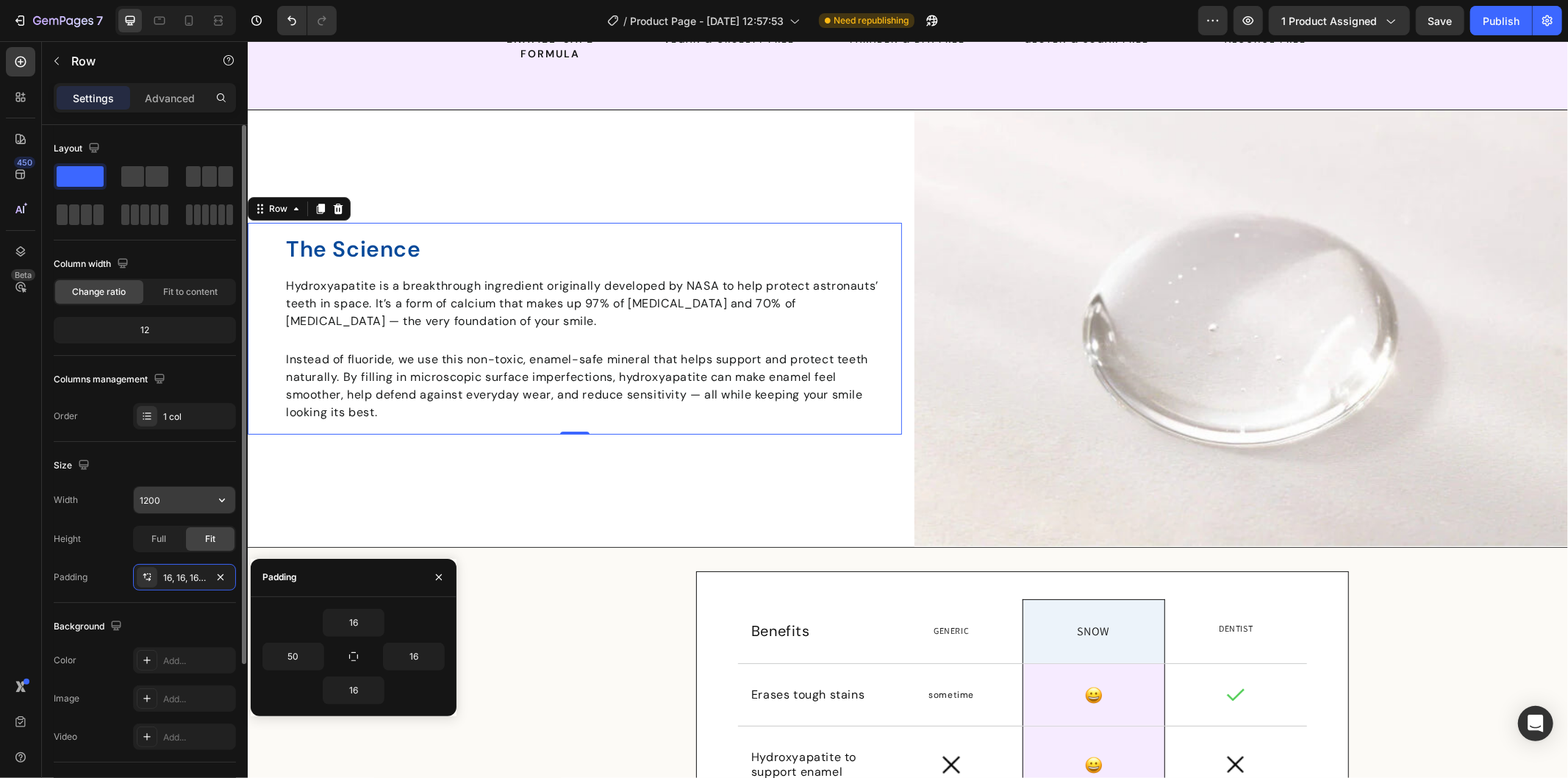
click at [151, 498] on input "1200" at bounding box center [185, 499] width 102 height 26
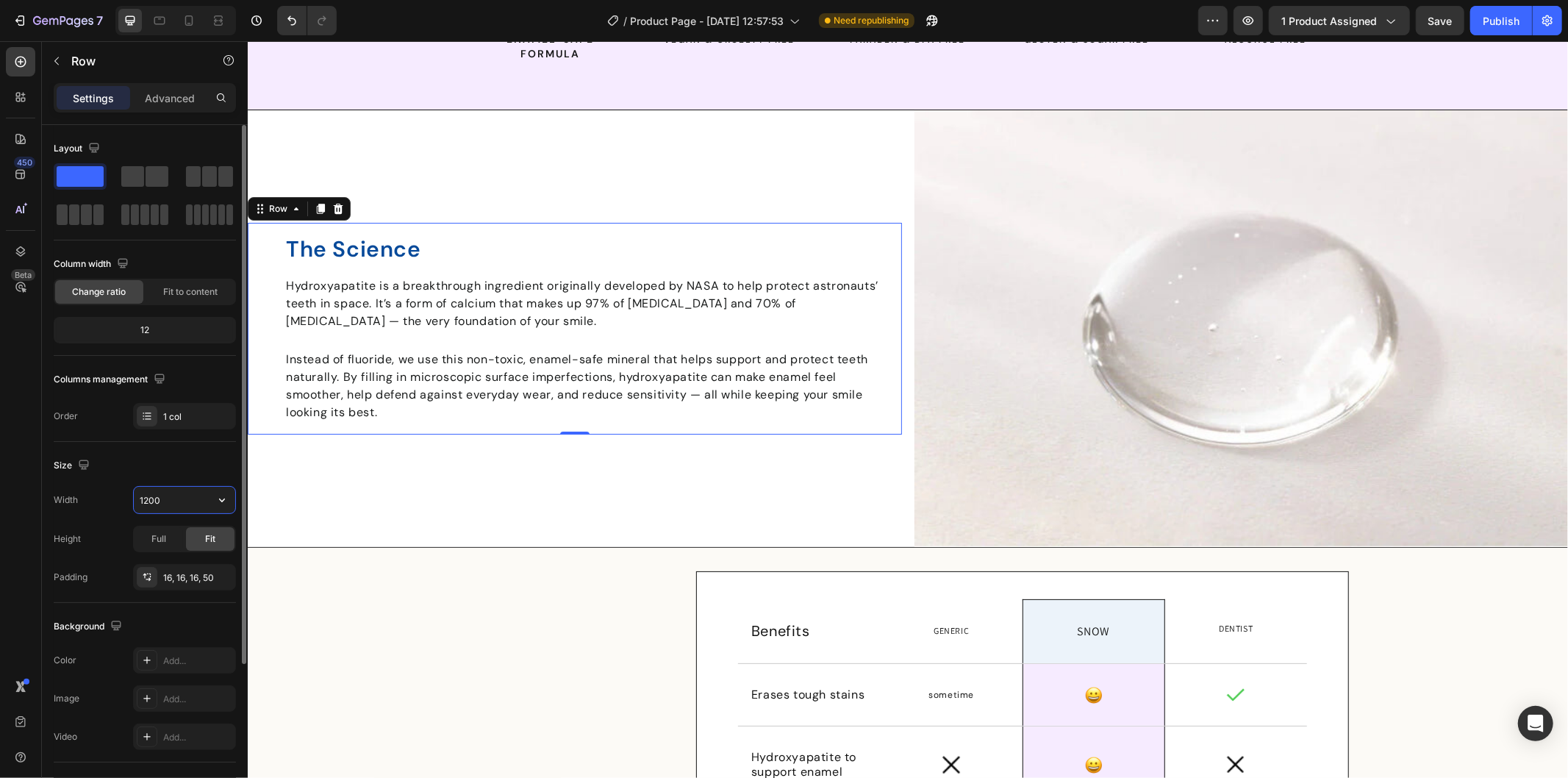
click at [149, 497] on input "1200" at bounding box center [185, 499] width 102 height 26
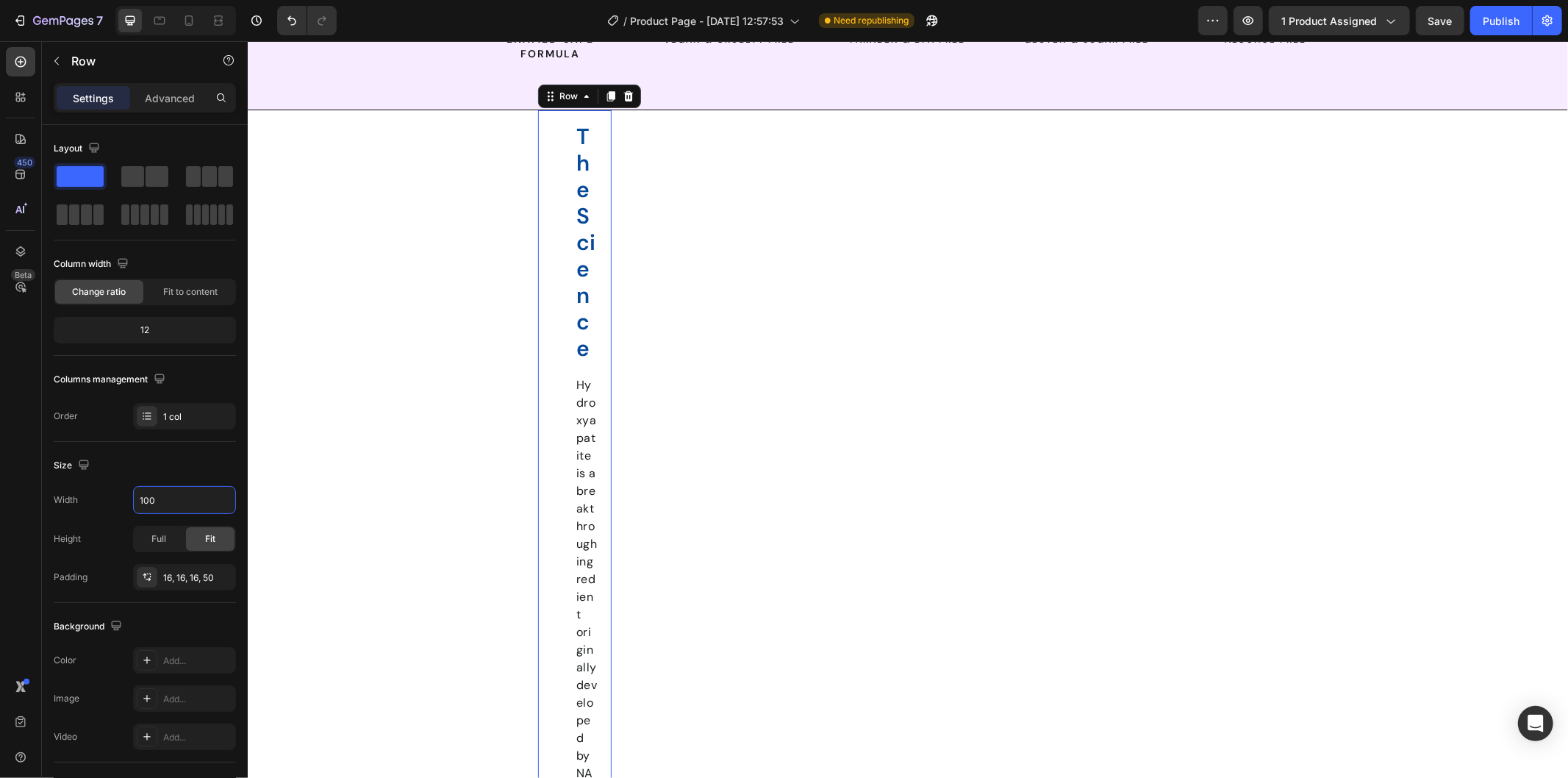
type input "1200"
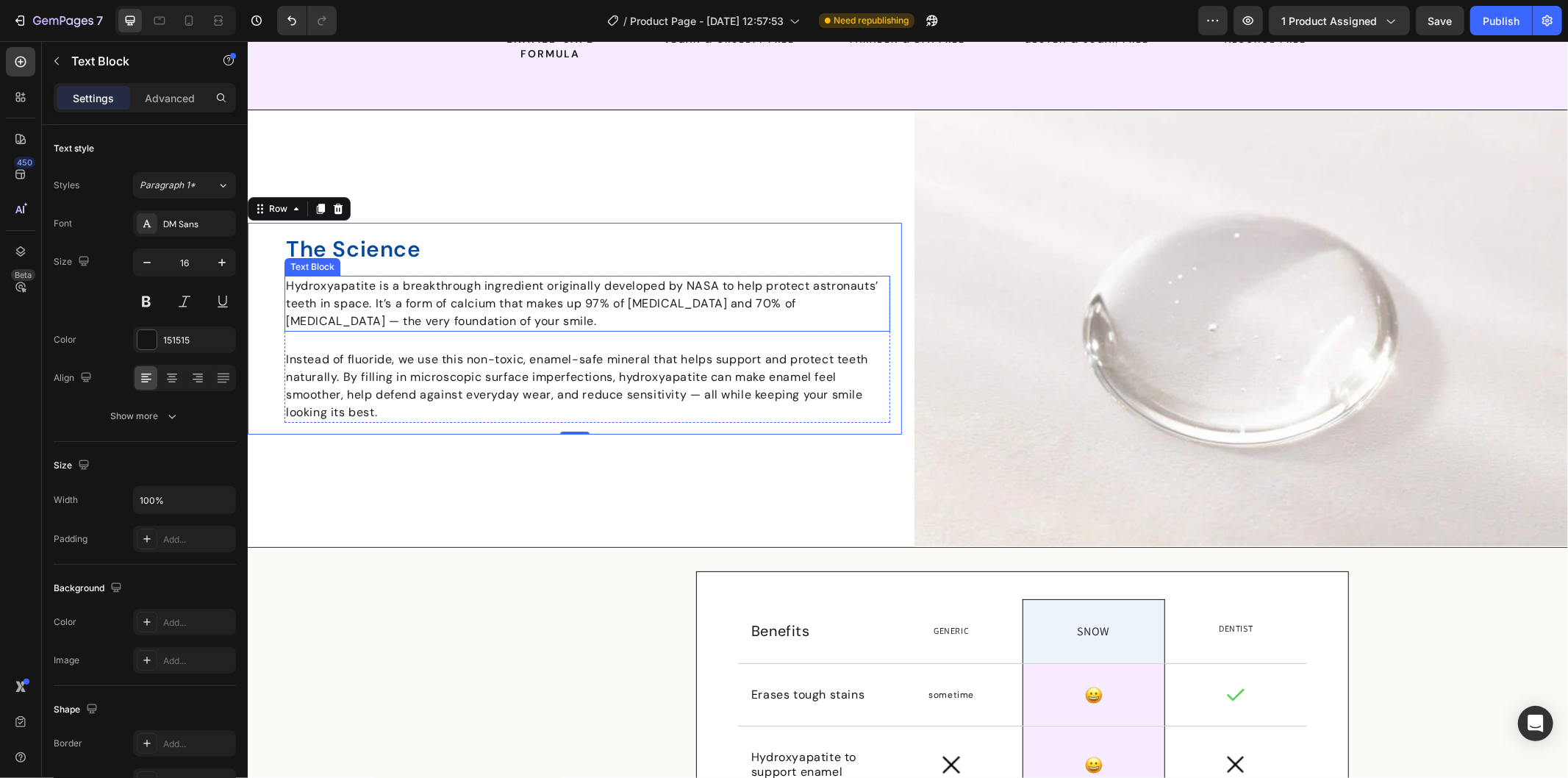
click at [644, 328] on span "Hydroxyapatite is a breakthrough ingredient originally developed by NASA to hel…" at bounding box center [581, 303] width 592 height 51
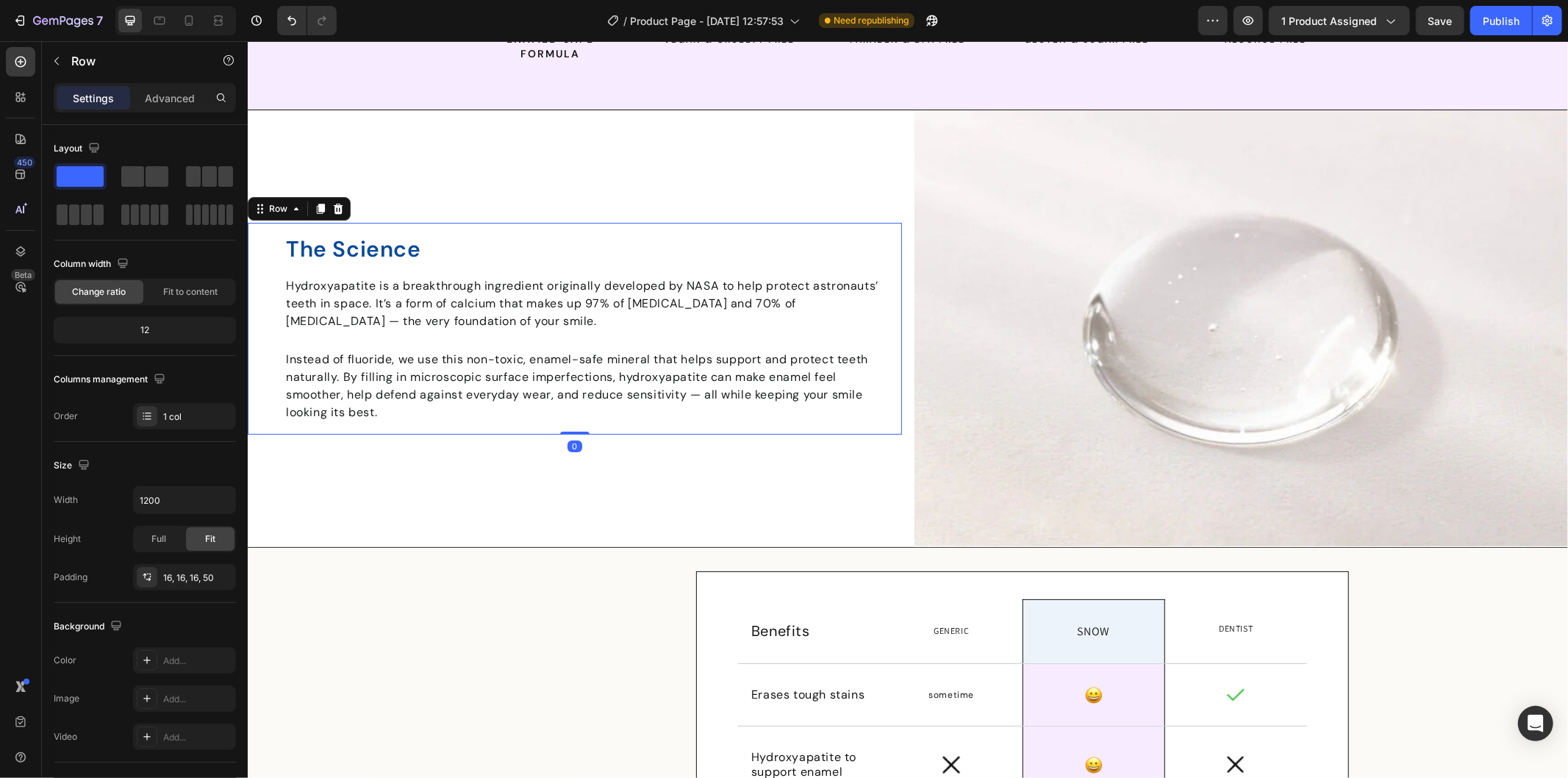
click at [662, 333] on div "The Science Heading Hydroxyapatite is a breakthrough ingredient originally deve…" at bounding box center [574, 327] width 655 height 212
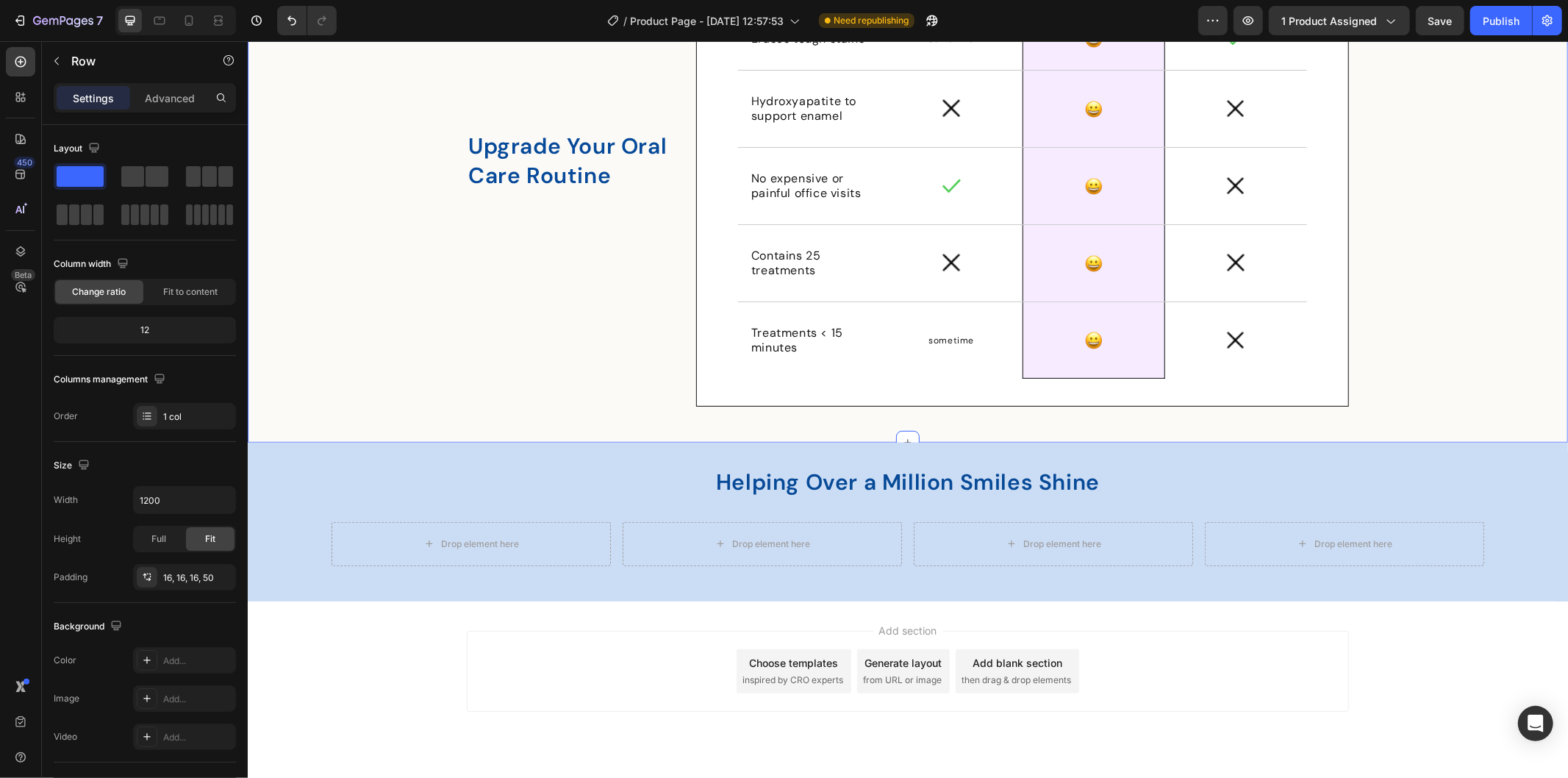
scroll to position [5103, 0]
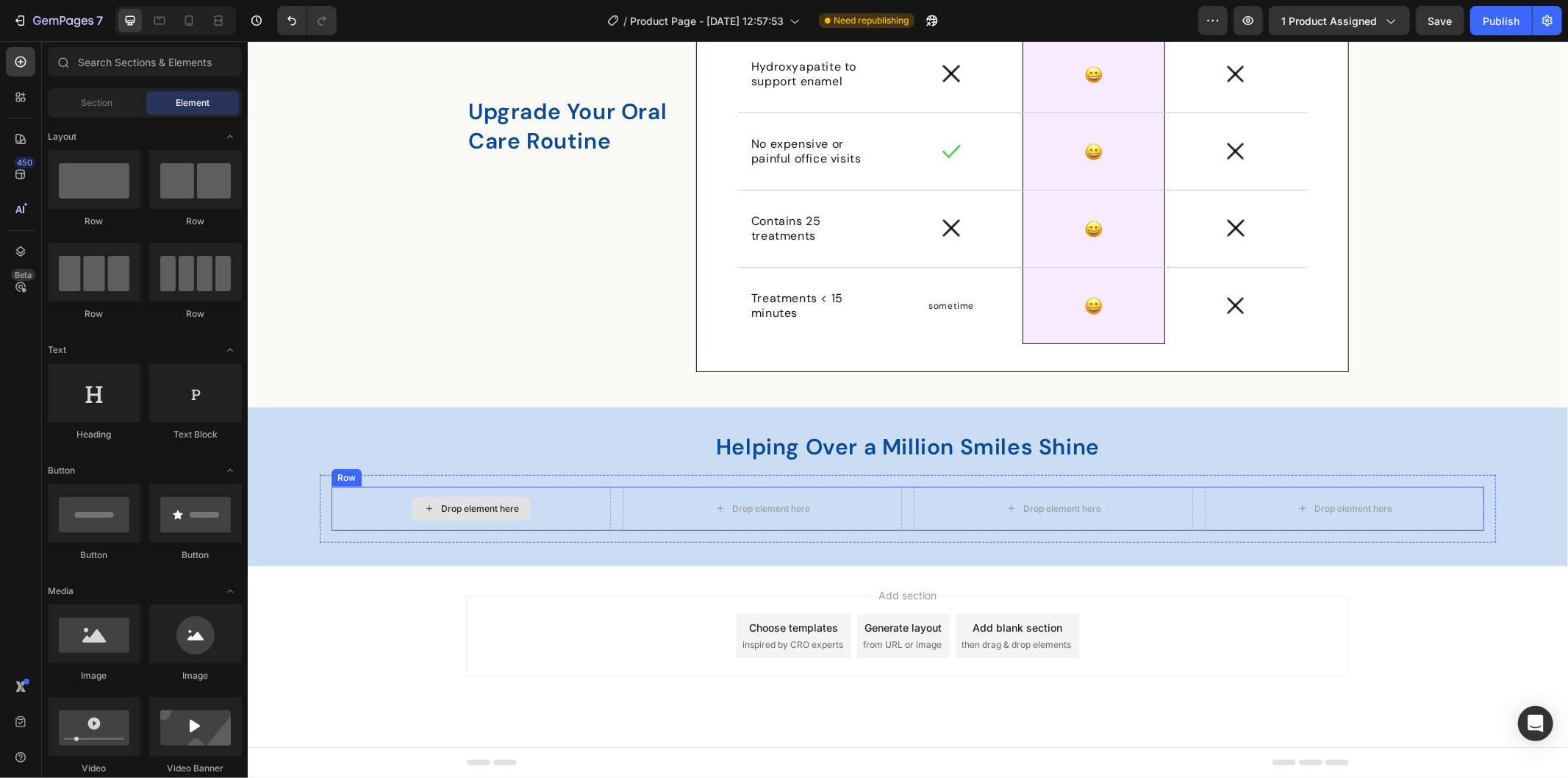
click at [436, 497] on div "Drop element here" at bounding box center [471, 508] width 119 height 23
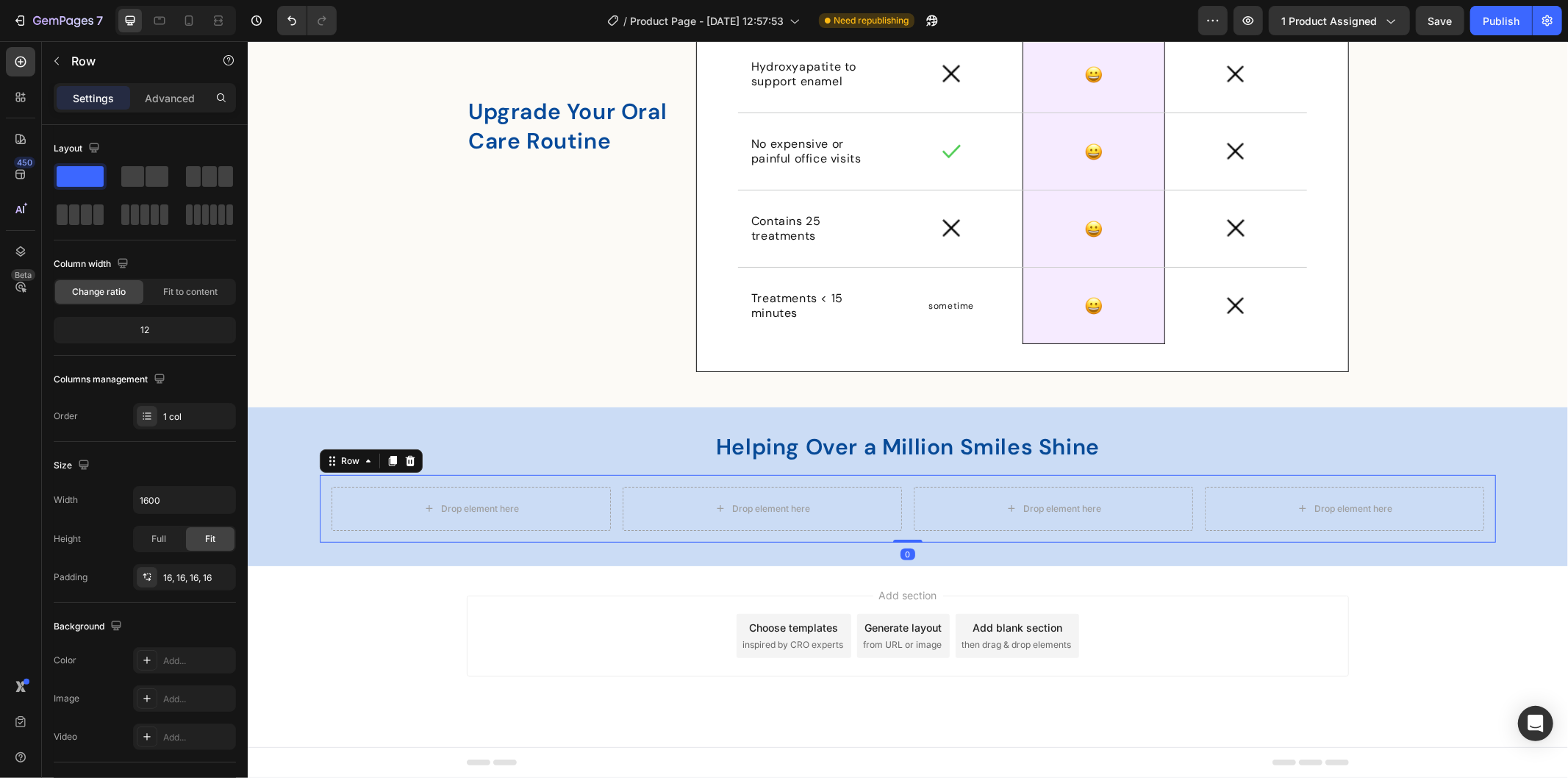
click at [319, 487] on div "Drop element here Drop element here Drop element here Drop element here Row Row…" at bounding box center [908, 507] width 1176 height 67
click at [480, 483] on div "Drop element here Drop element here Drop element here Drop element here Row Row…" at bounding box center [908, 507] width 1176 height 67
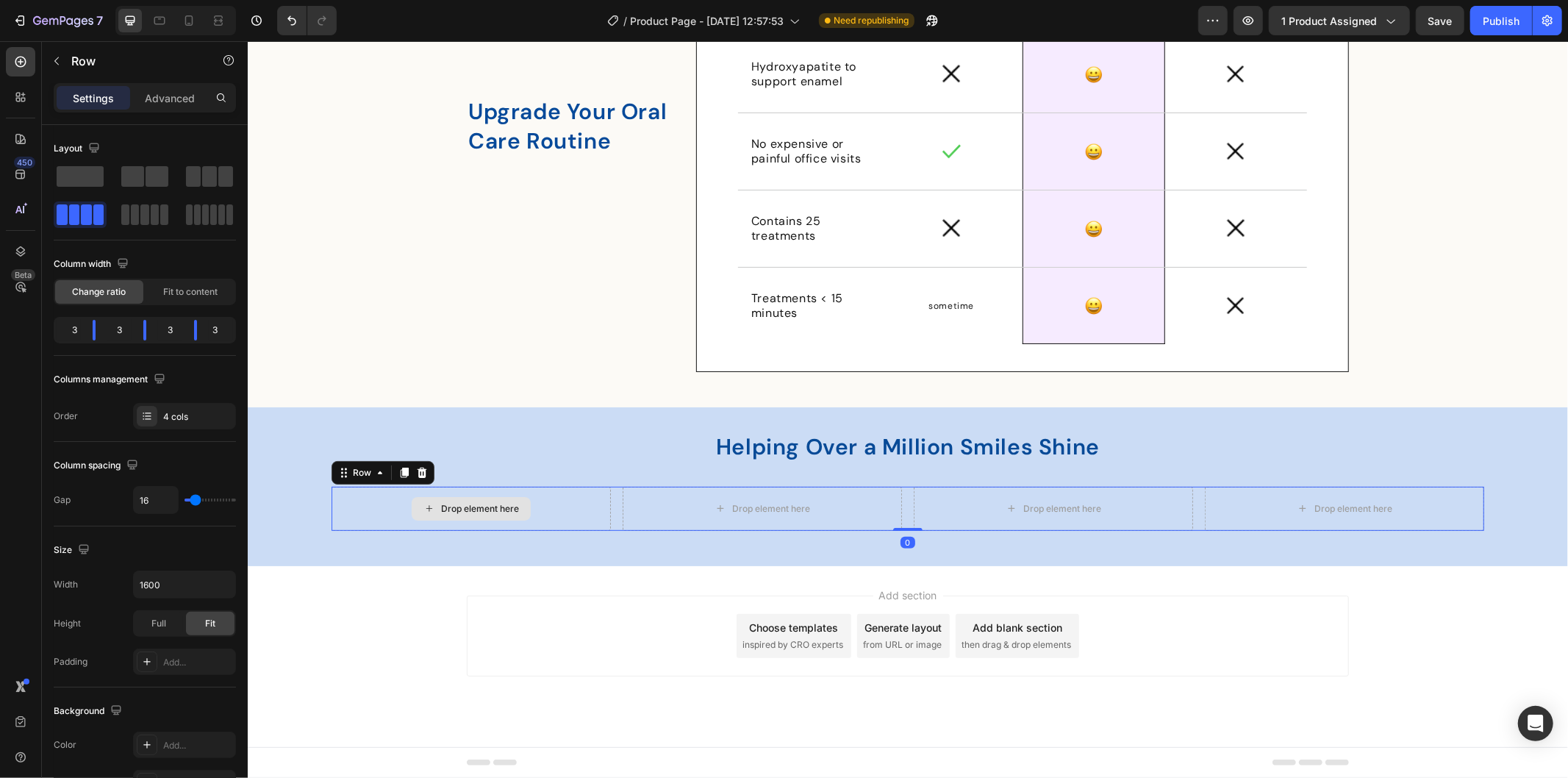
click at [569, 502] on div "Drop element here" at bounding box center [471, 507] width 279 height 44
click at [554, 503] on div "Drop element here" at bounding box center [471, 507] width 279 height 44
click at [55, 64] on icon "button" at bounding box center [57, 61] width 12 height 12
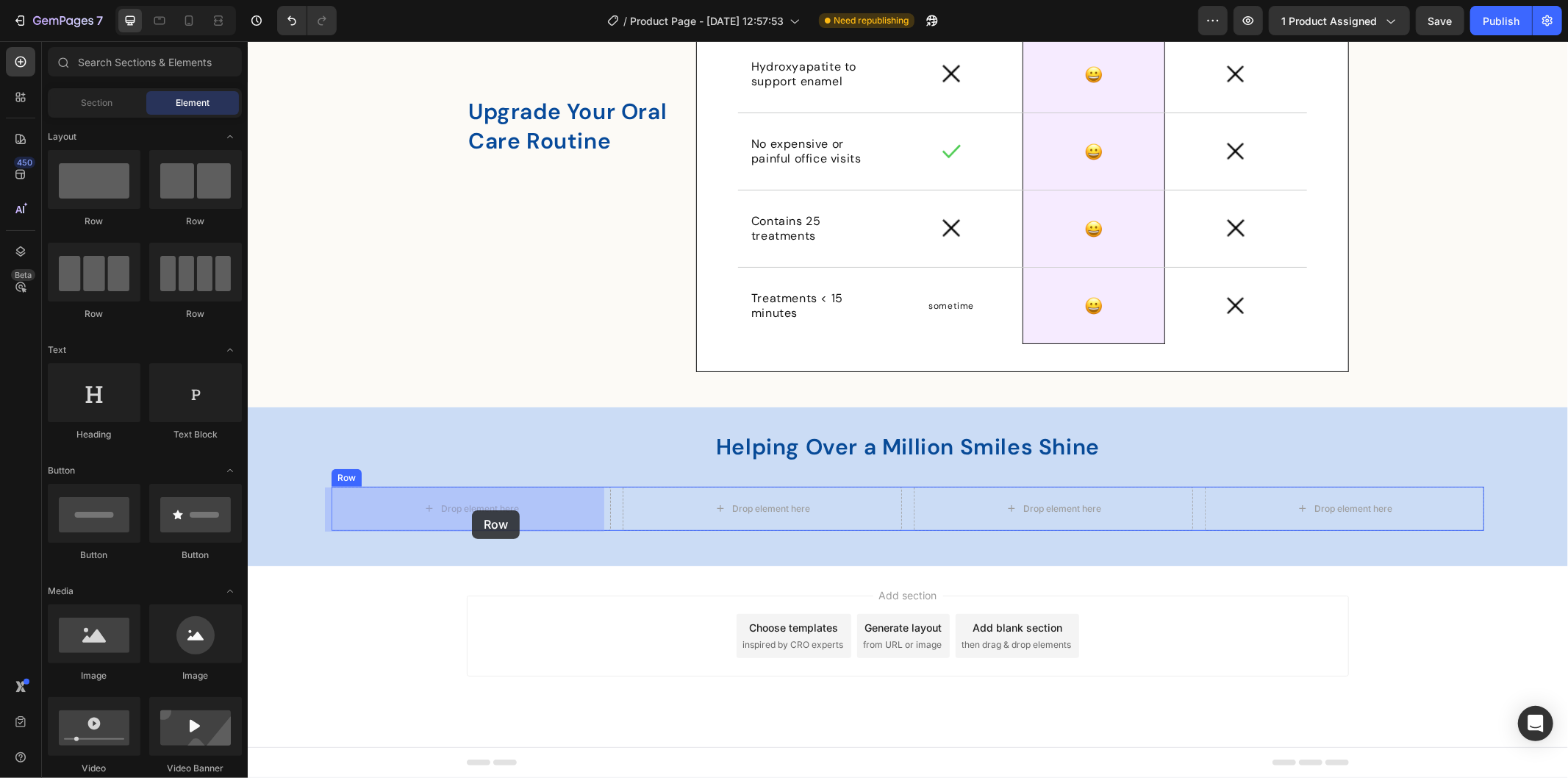
drag, startPoint x: 484, startPoint y: 310, endPoint x: 477, endPoint y: 500, distance: 190.1
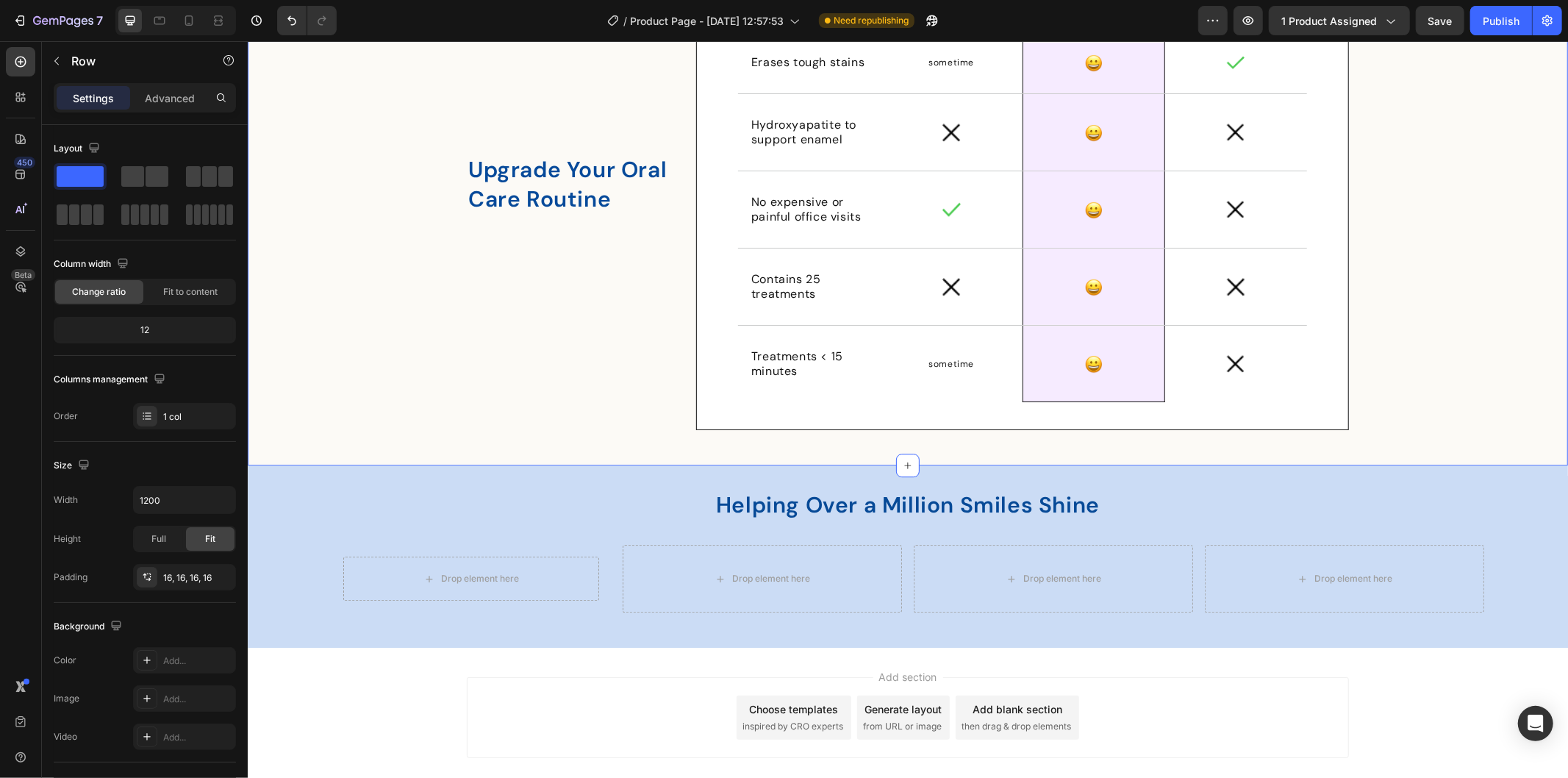
scroll to position [3626, 0]
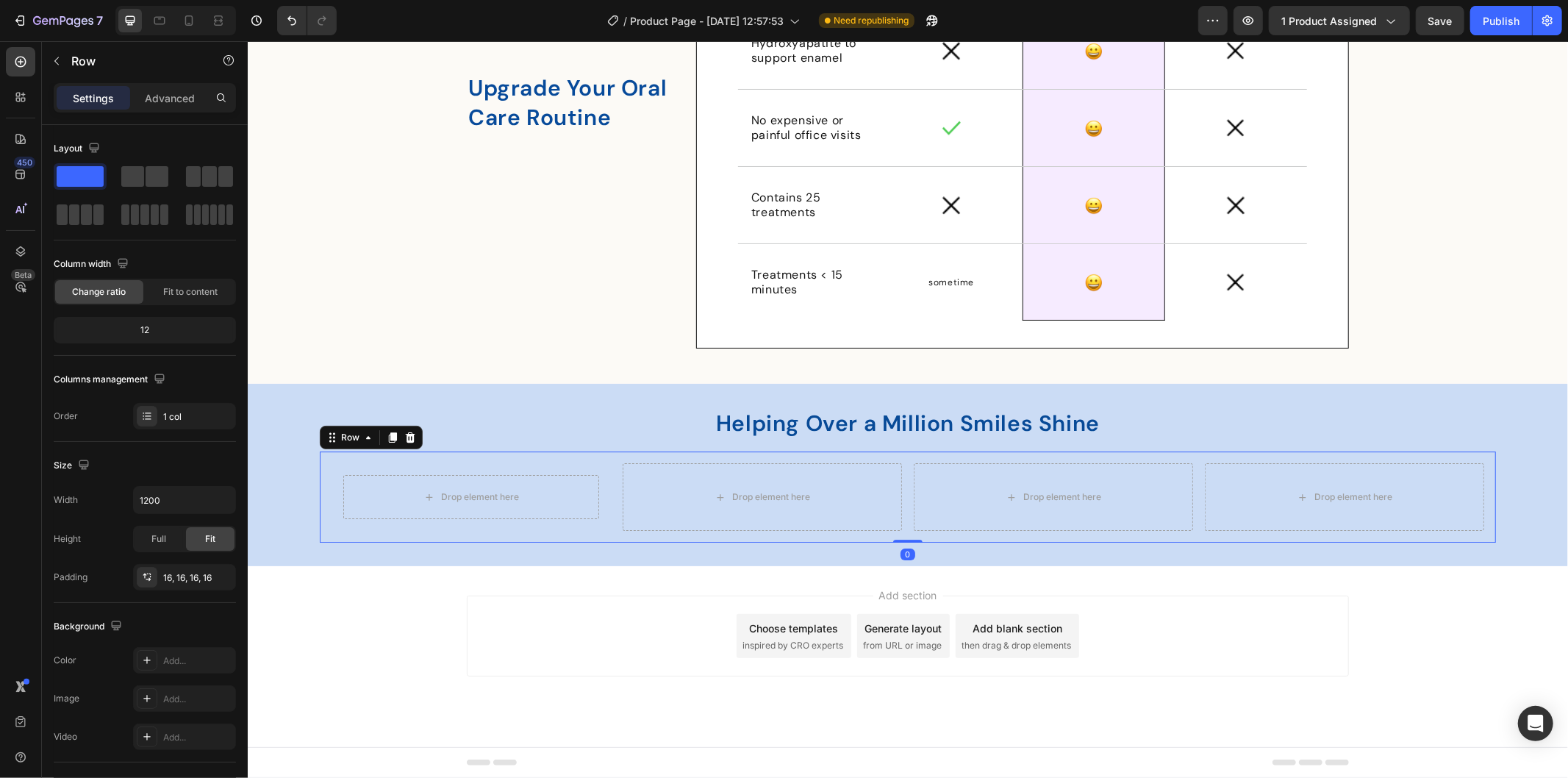
click at [538, 459] on div "Drop element here Row Drop element here Drop element here Drop element here Row…" at bounding box center [908, 496] width 1176 height 91
click at [568, 497] on div "Drop element here" at bounding box center [471, 496] width 256 height 44
click at [61, 50] on button "button" at bounding box center [57, 61] width 23 height 23
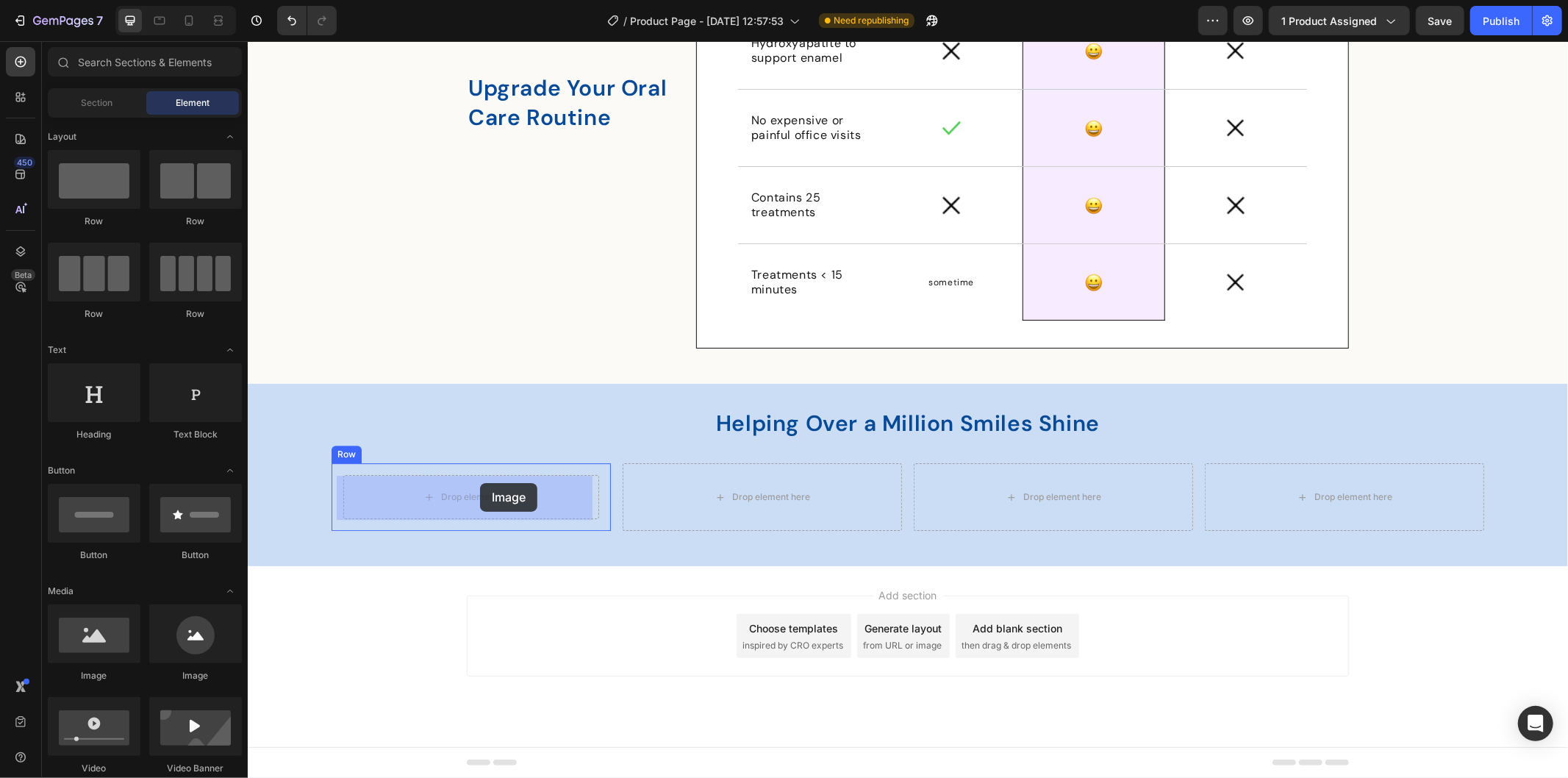
drag, startPoint x: 343, startPoint y: 683, endPoint x: 480, endPoint y: 483, distance: 242.4
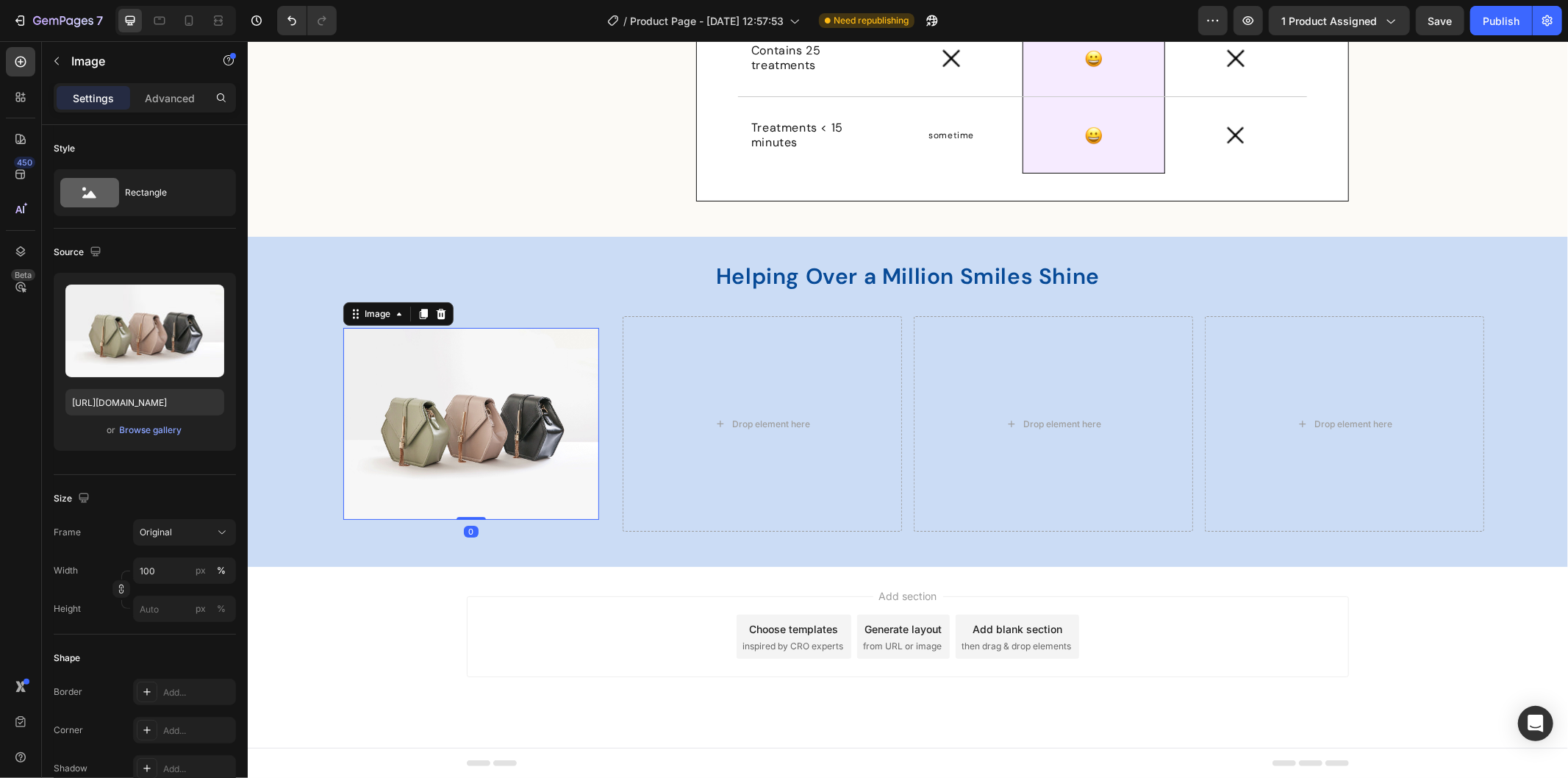
scroll to position [3775, 0]
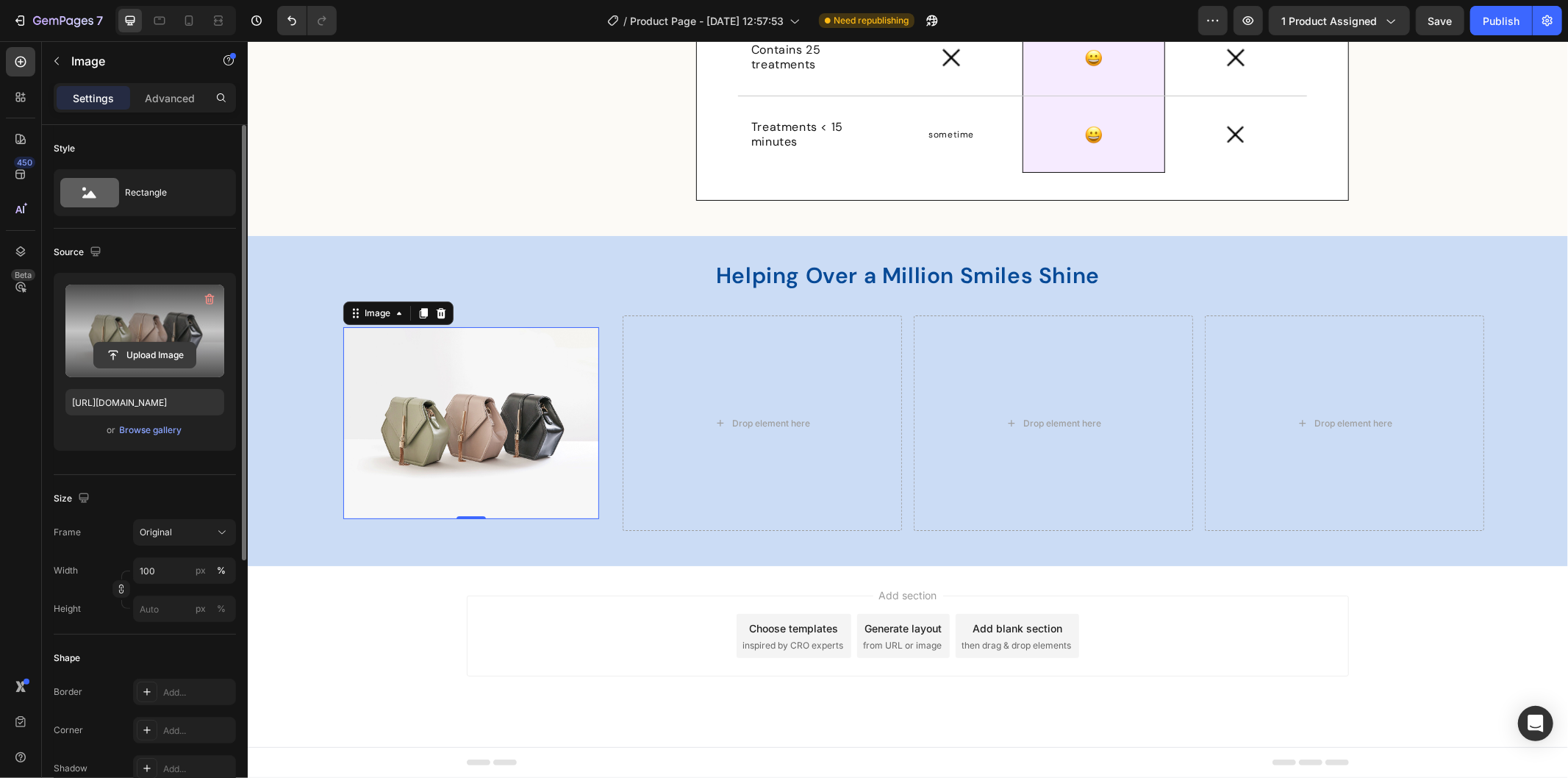
click at [148, 349] on input "file" at bounding box center [145, 356] width 102 height 25
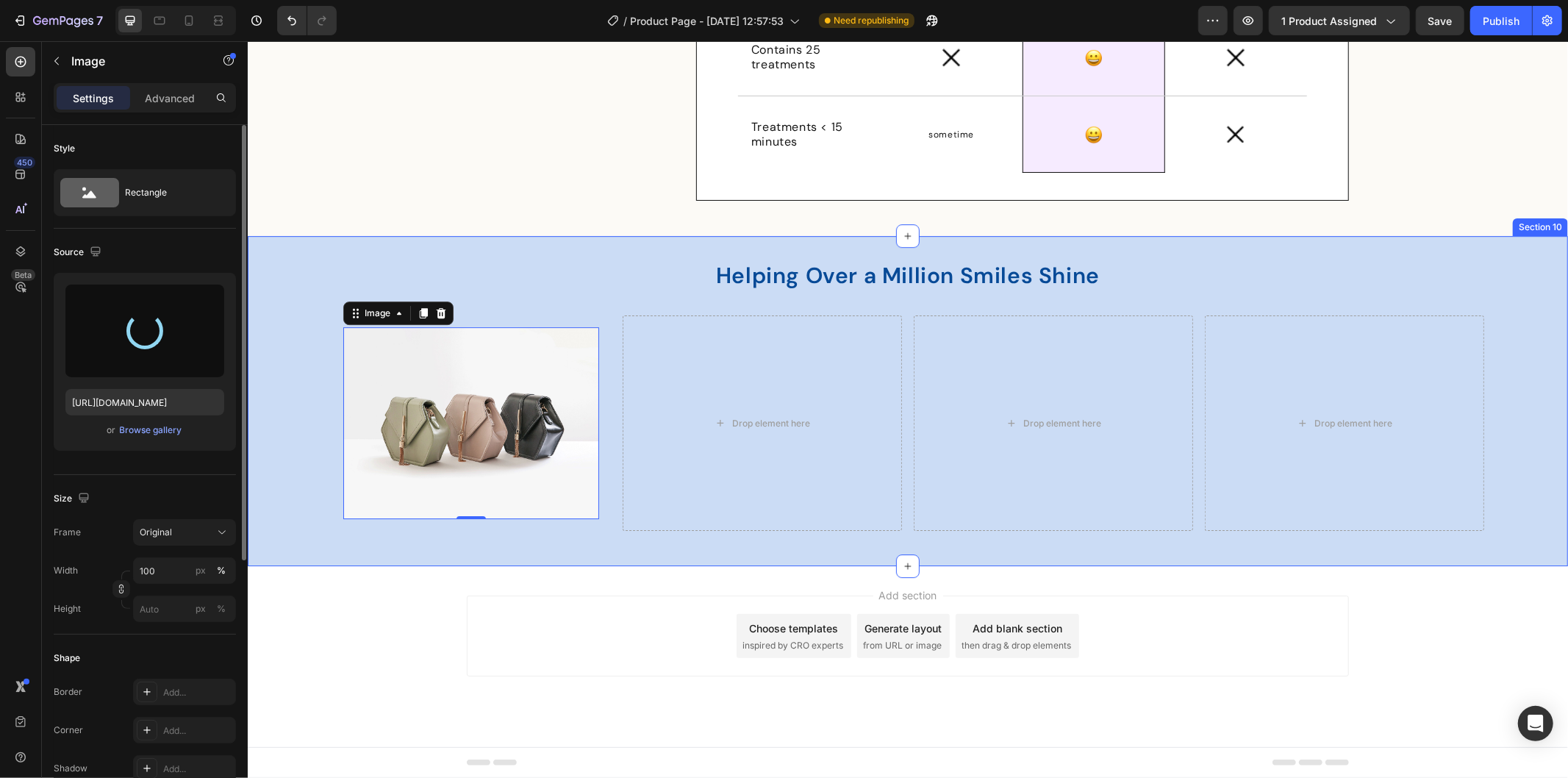
type input "[URL][DOMAIN_NAME]"
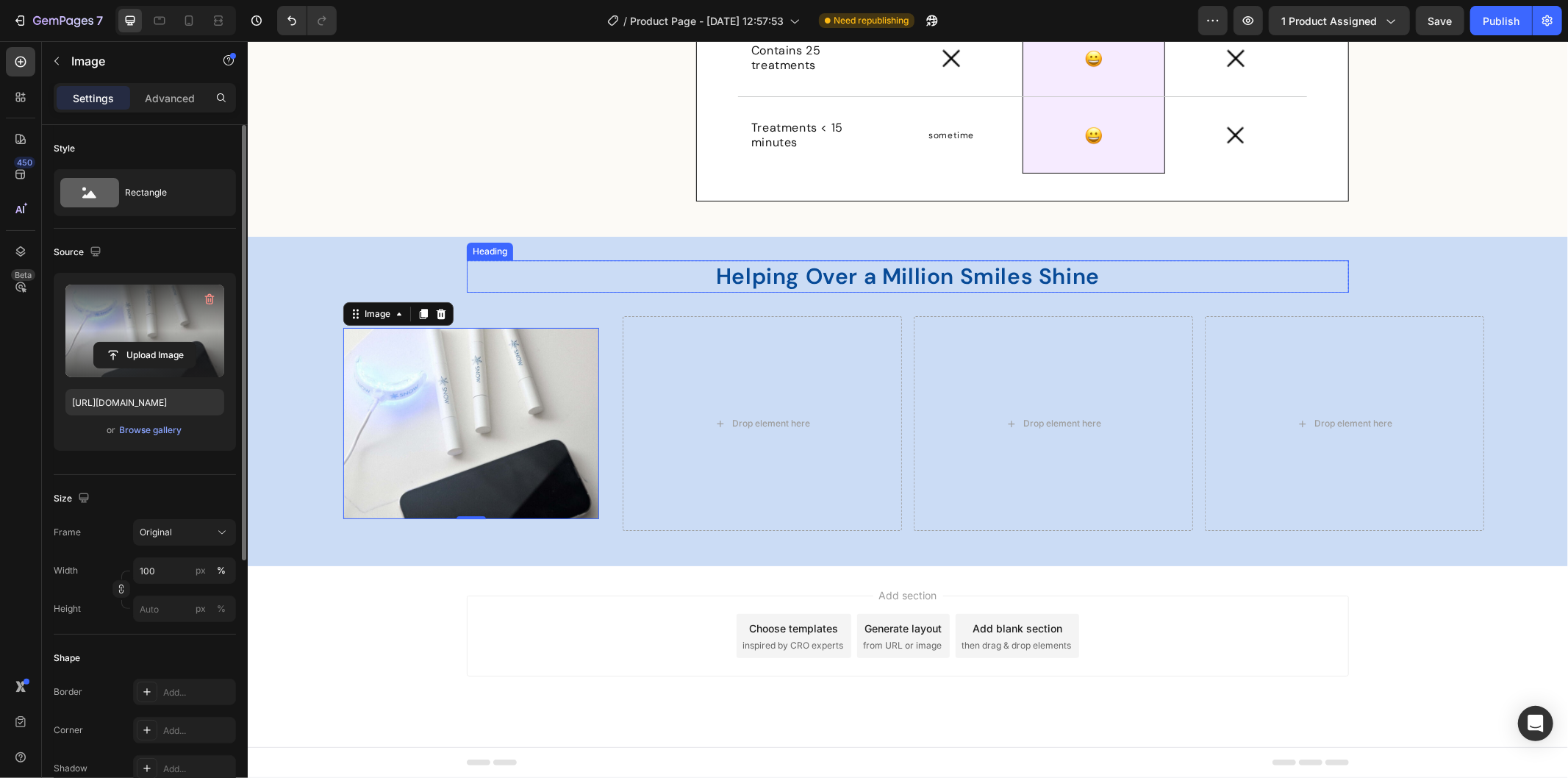
scroll to position [3774, 0]
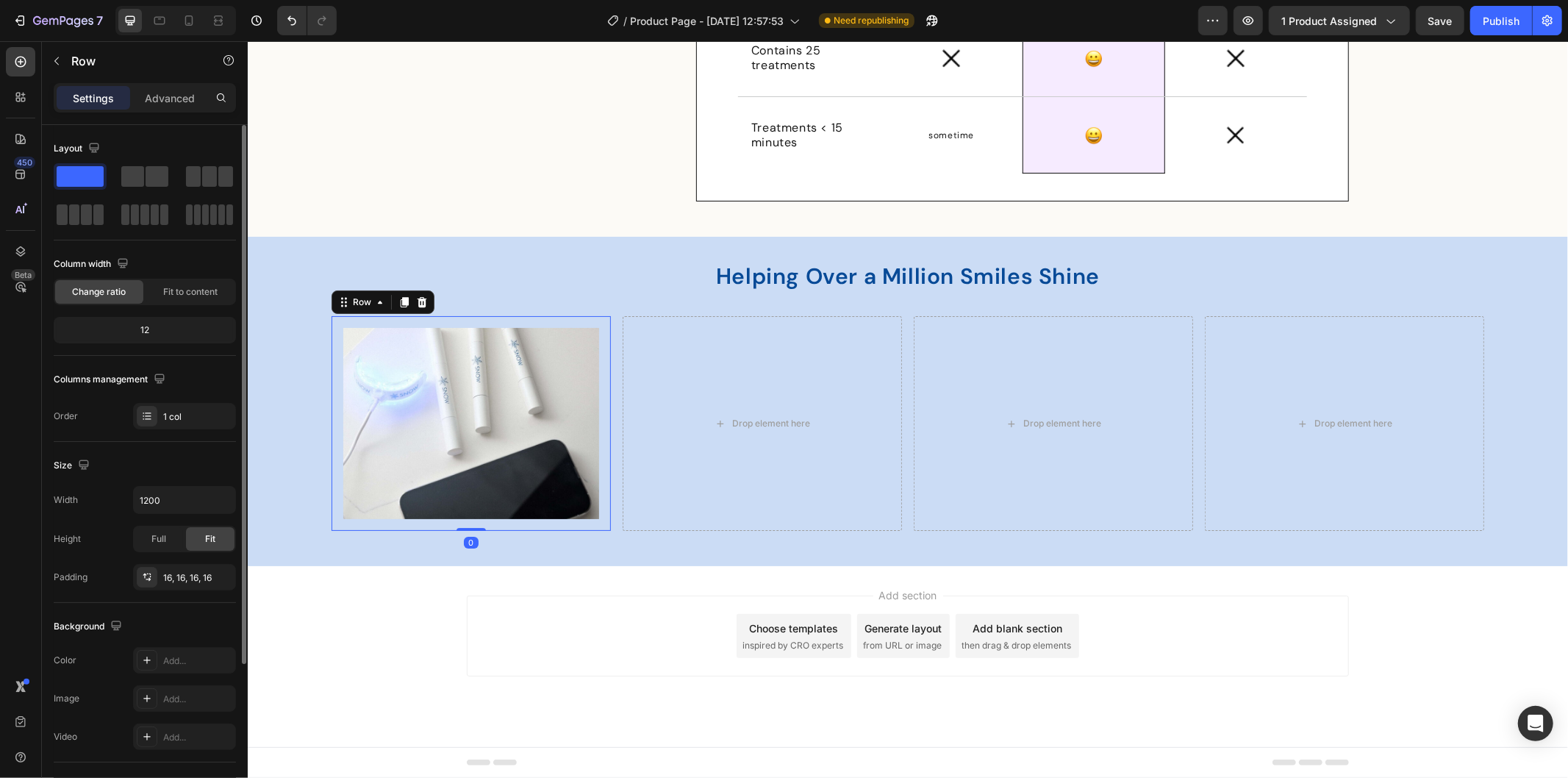
click at [565, 317] on div "Image Row 0" at bounding box center [471, 423] width 279 height 215
click at [515, 322] on div "Image Row 0" at bounding box center [471, 423] width 279 height 215
click at [498, 318] on div "Image Row 0" at bounding box center [471, 423] width 279 height 215
click at [331, 446] on div "Image Row 0" at bounding box center [471, 423] width 279 height 215
click at [332, 387] on div "Image Row 0" at bounding box center [471, 423] width 279 height 215
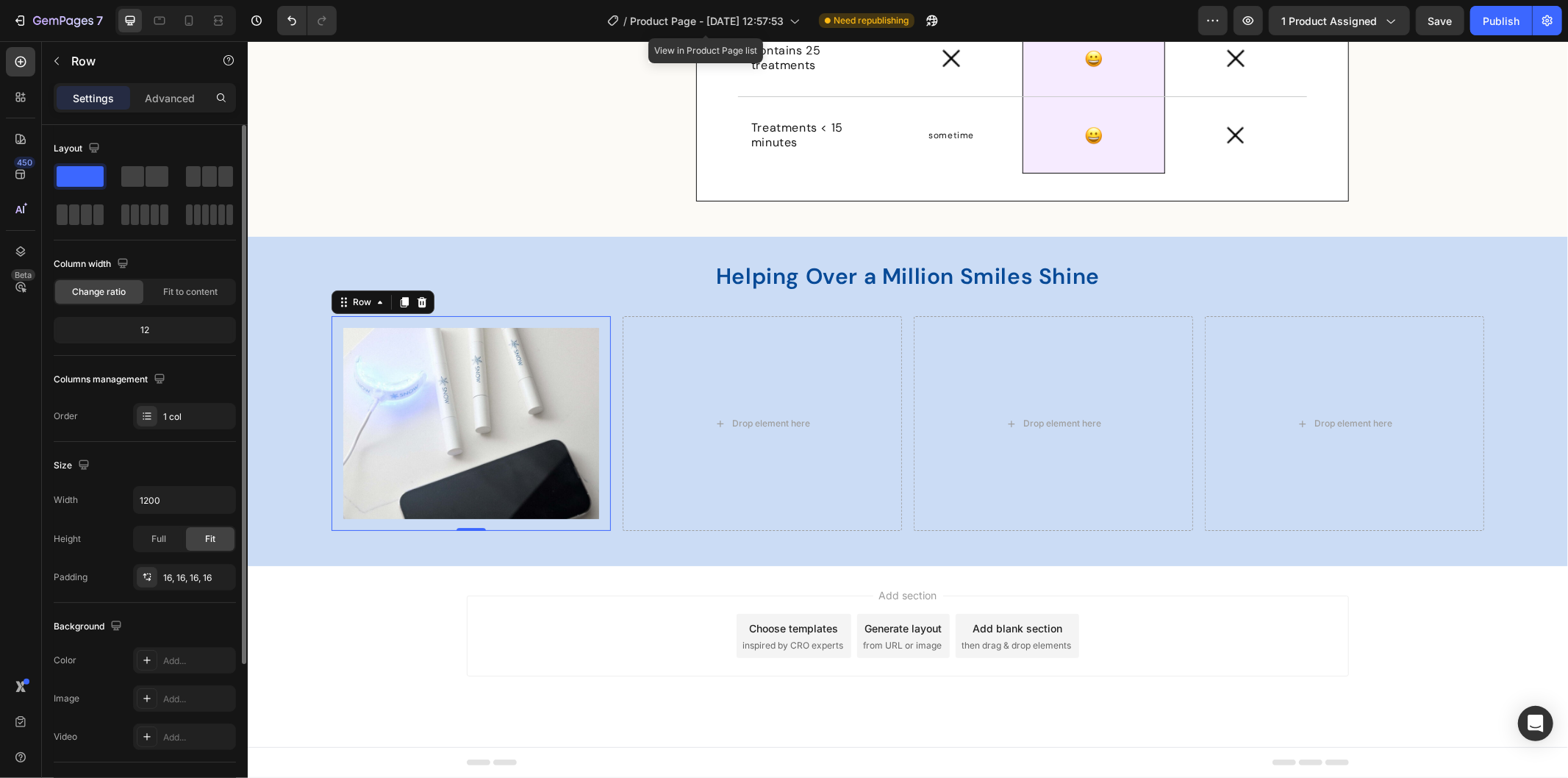
click at [332, 387] on div "Image Row 0" at bounding box center [471, 423] width 279 height 215
click at [177, 574] on div "16, 16, 16, 16" at bounding box center [185, 579] width 43 height 14
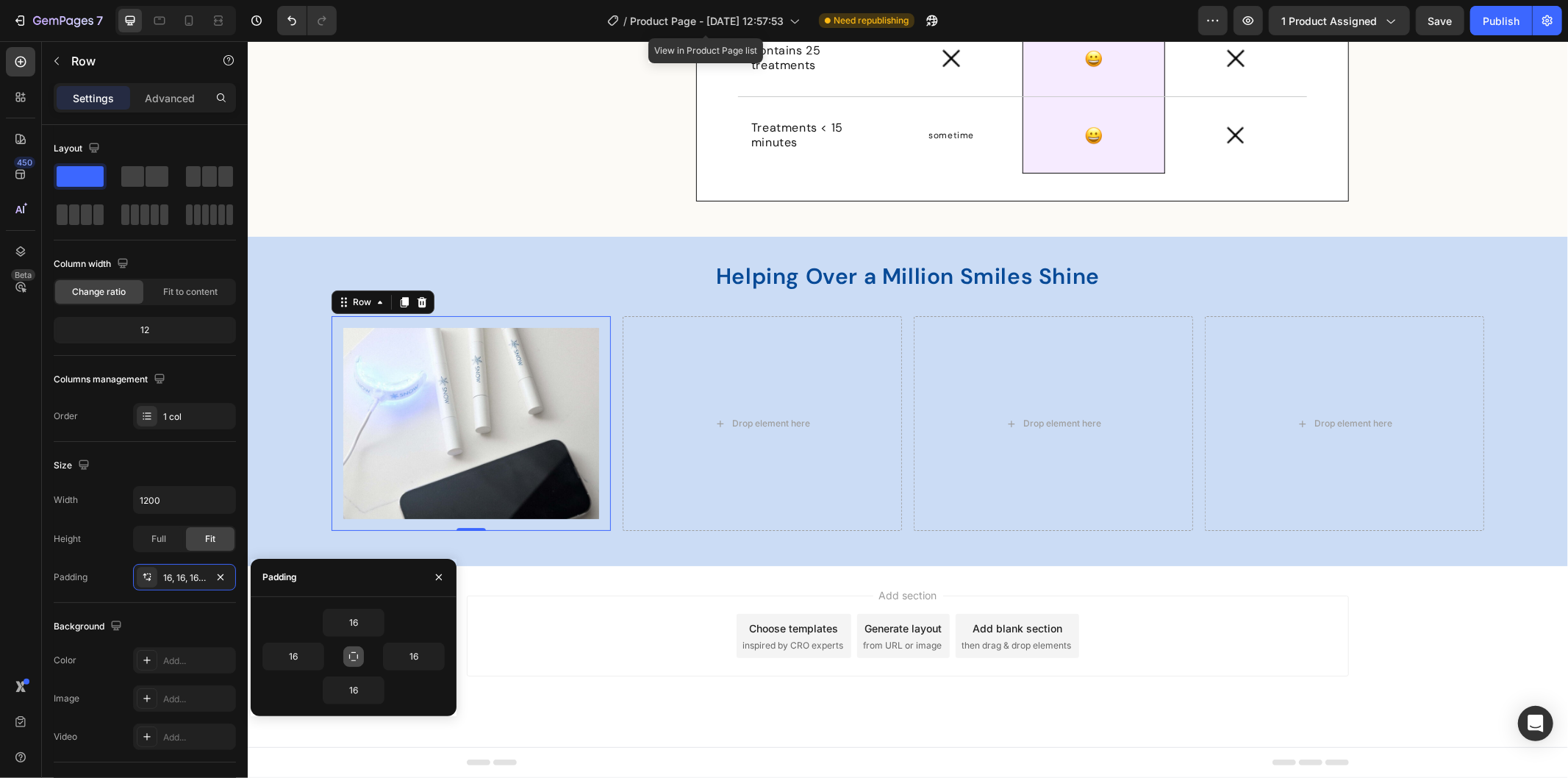
click at [350, 661] on icon "button" at bounding box center [354, 657] width 12 height 12
click at [358, 615] on input "16" at bounding box center [354, 623] width 61 height 26
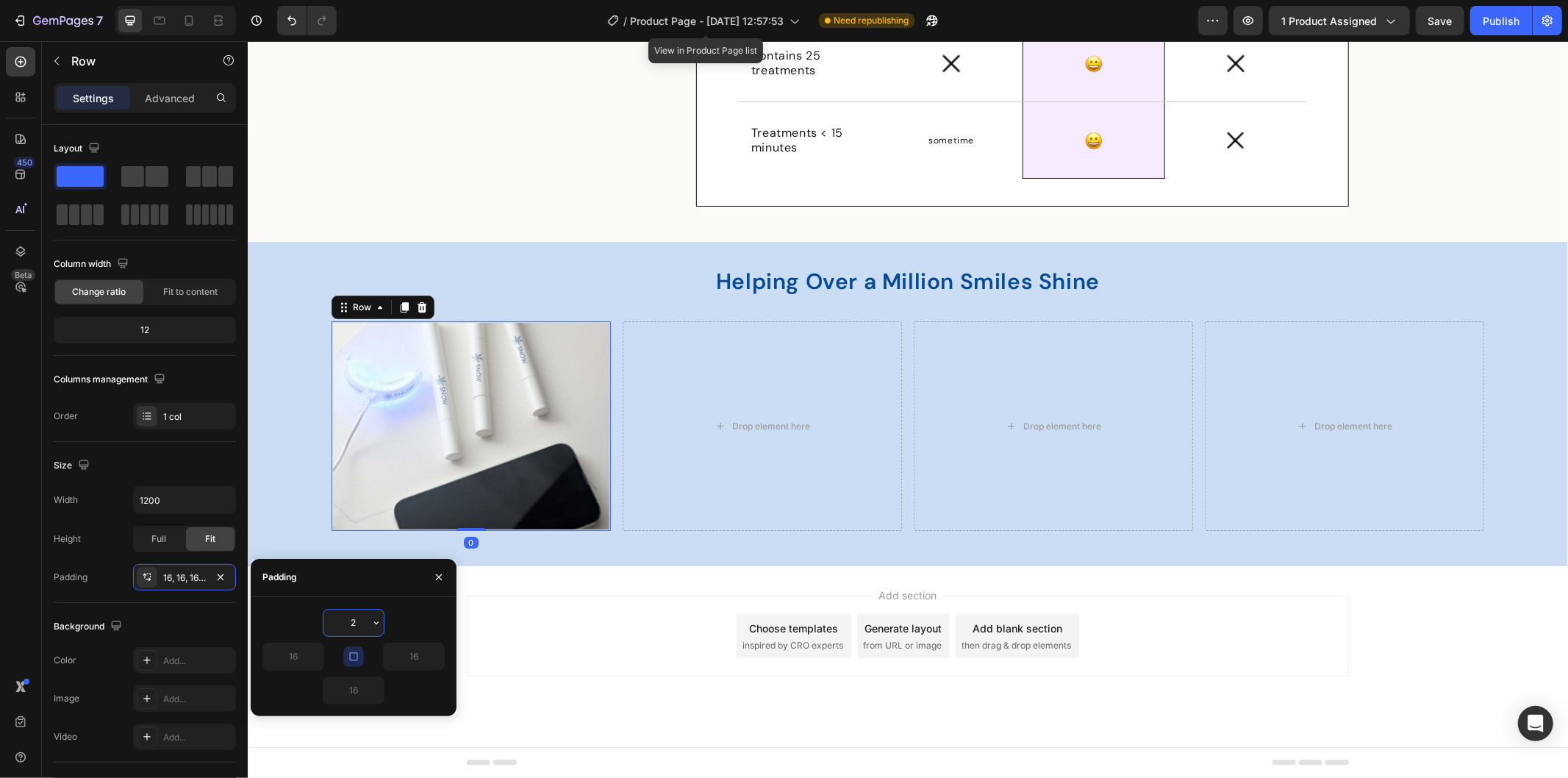
type input "24"
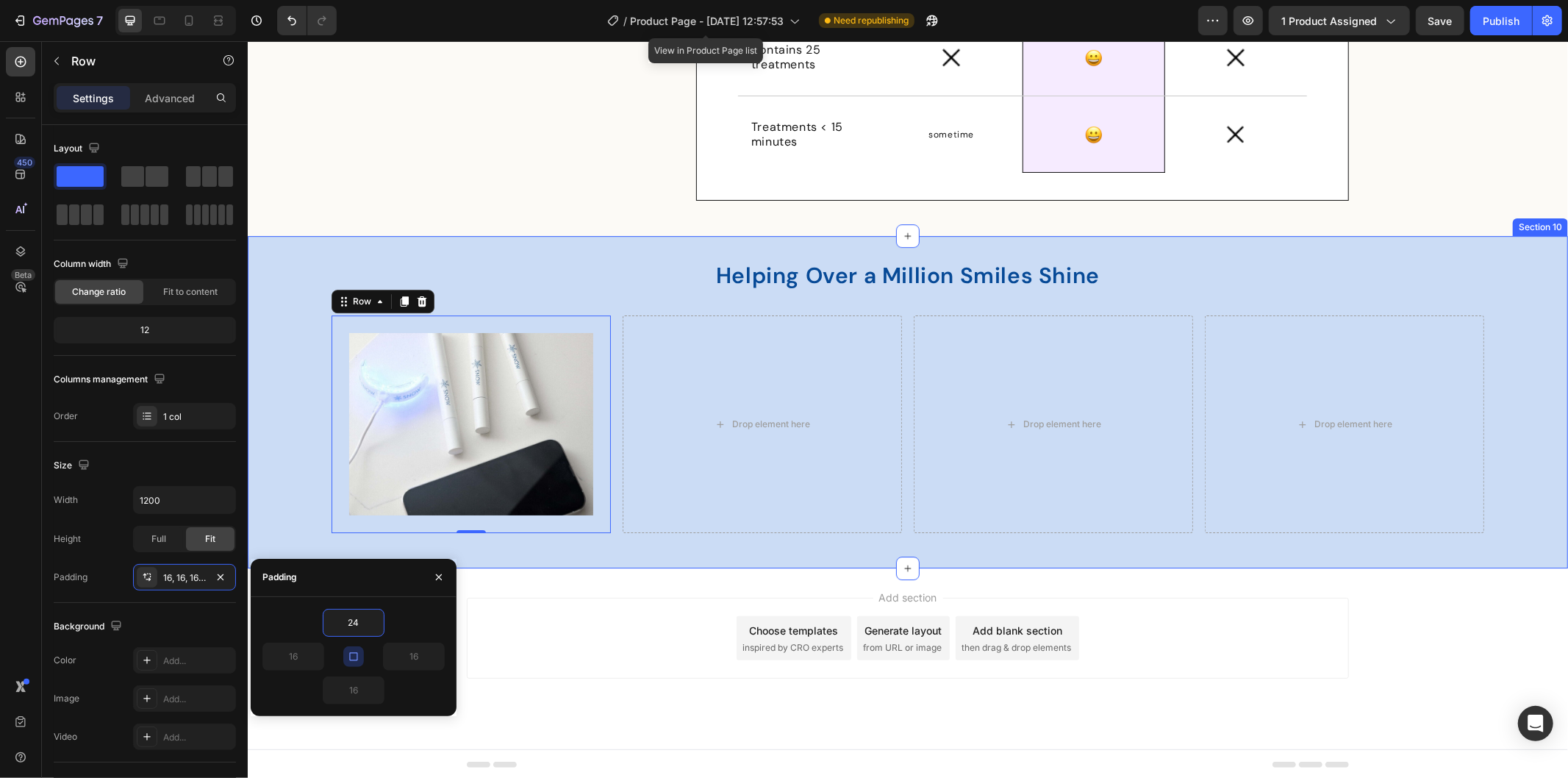
click at [561, 549] on div "Helping Over a Million Smiles Shine Heading Row Image Row 0 Drop element here D…" at bounding box center [907, 402] width 1320 height 332
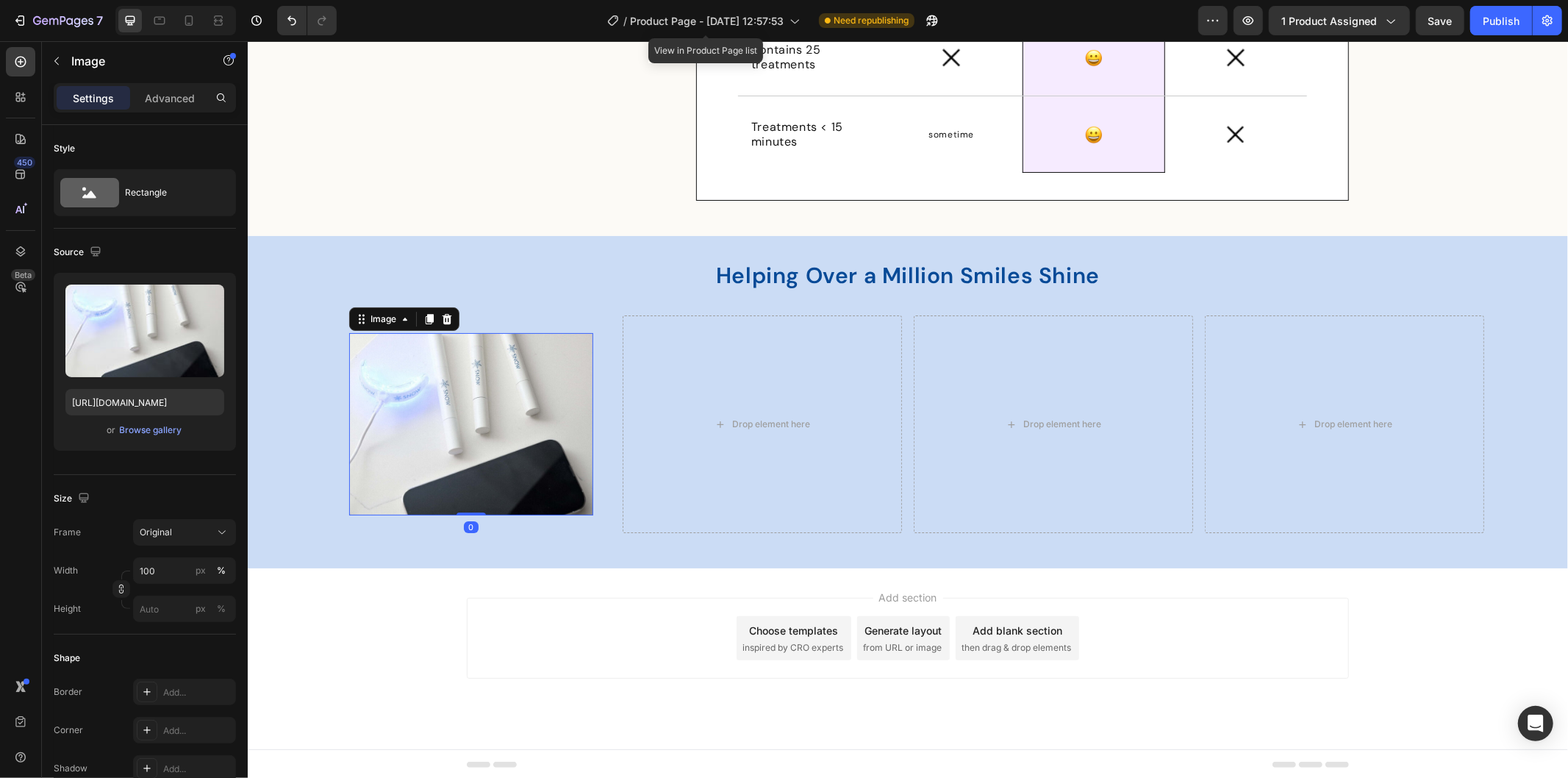
click at [502, 376] on img at bounding box center [471, 423] width 244 height 183
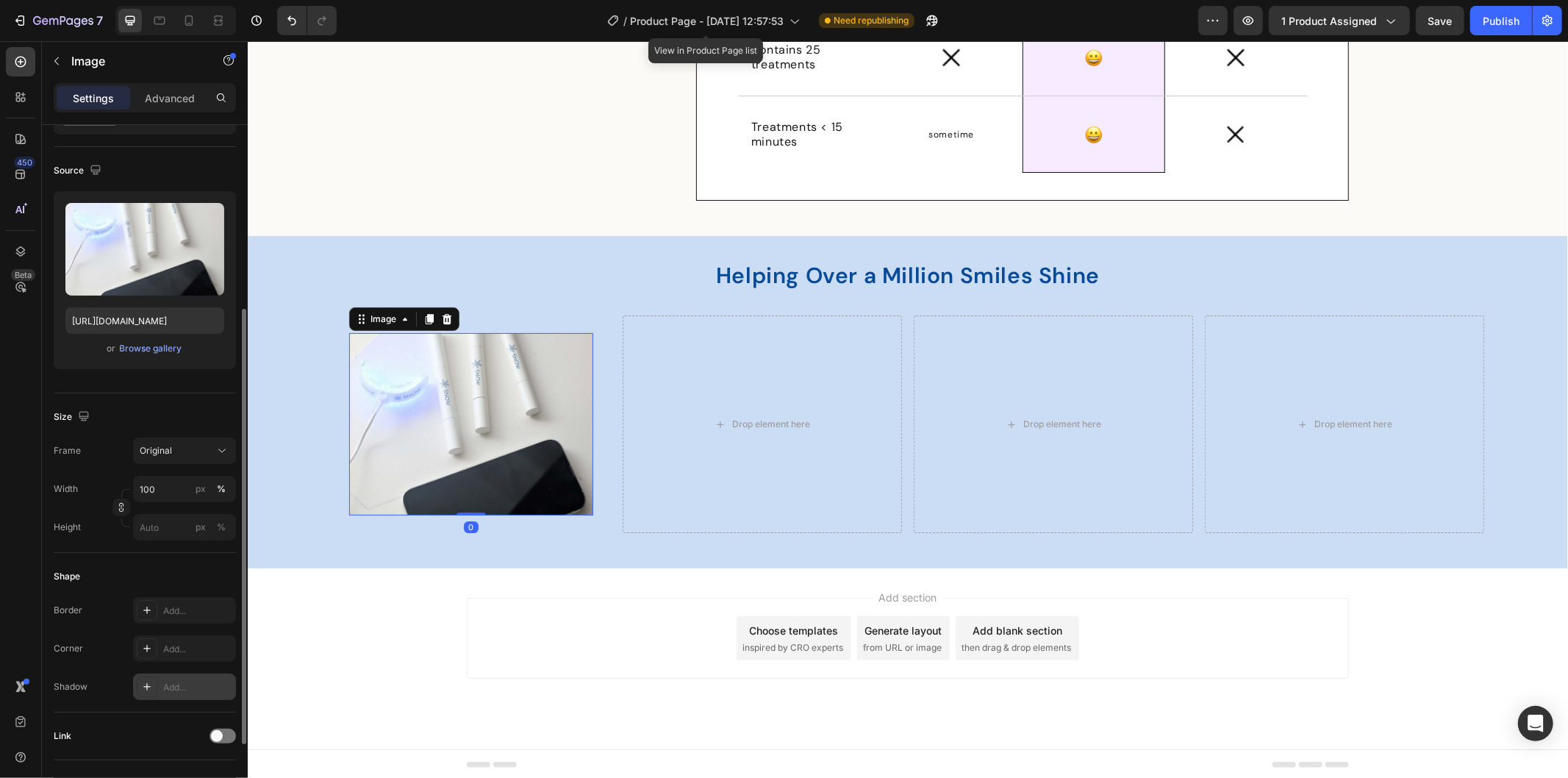
scroll to position [163, 0]
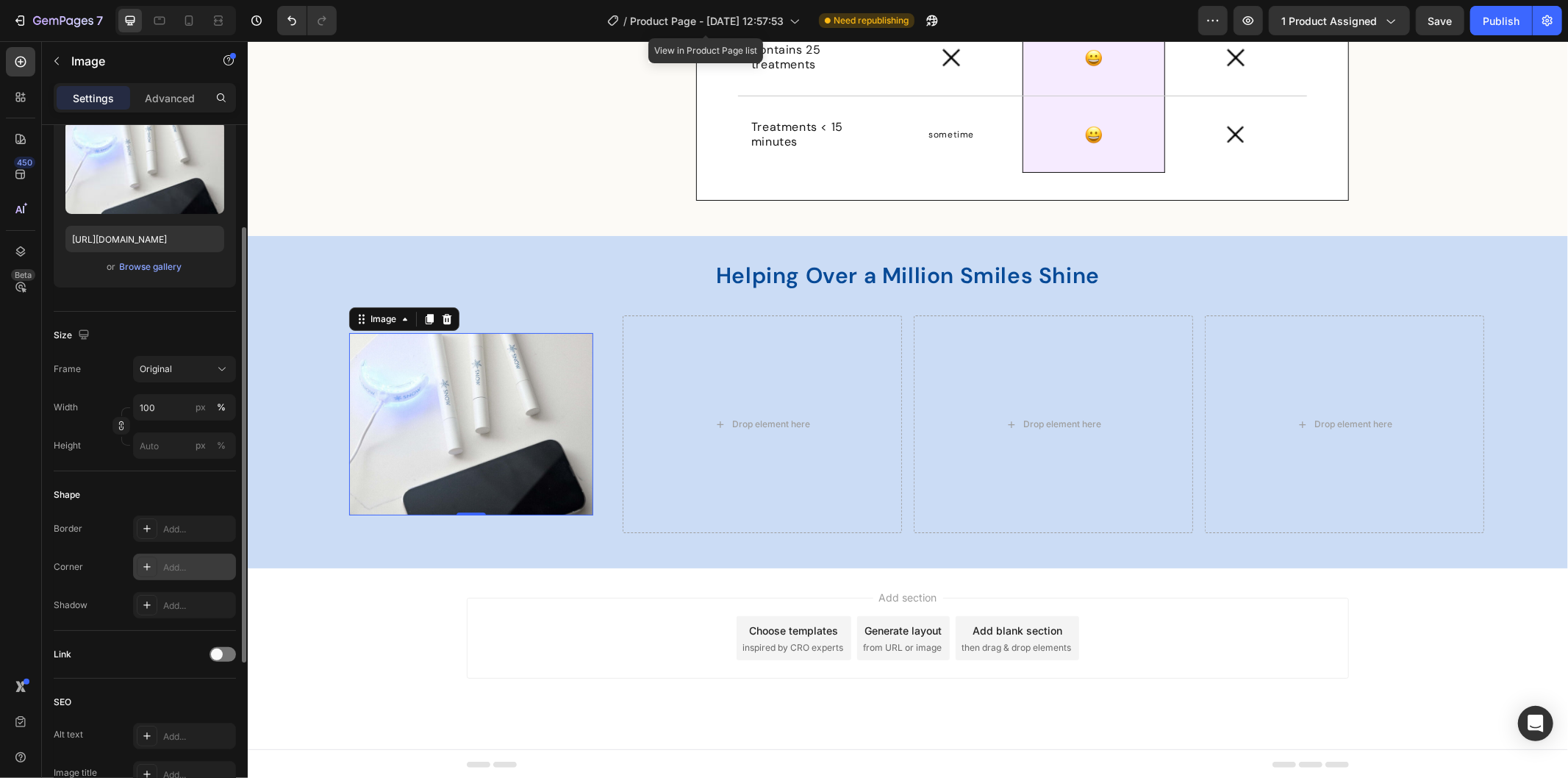
click at [182, 564] on div "Add..." at bounding box center [197, 568] width 69 height 14
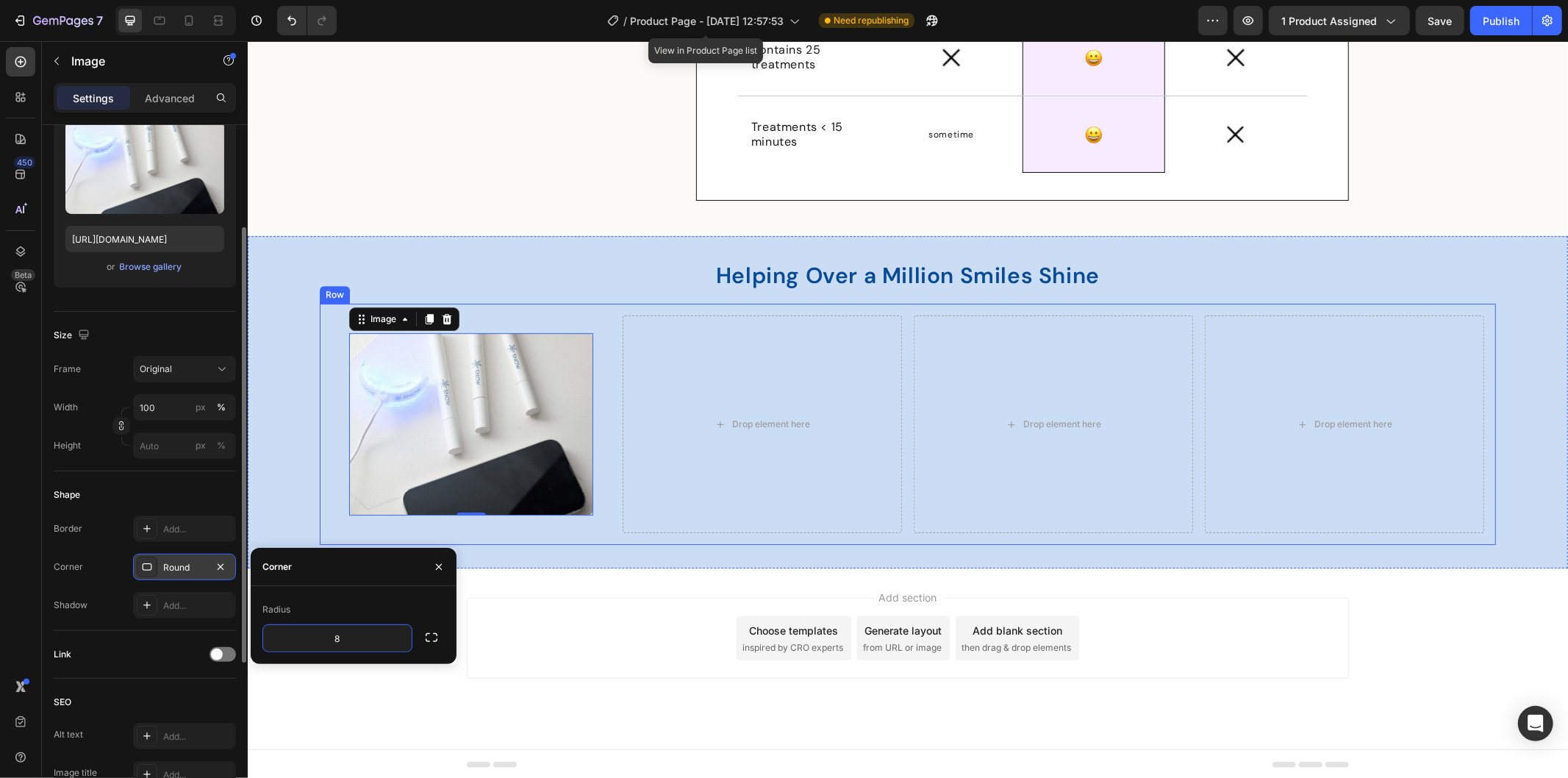
click at [583, 540] on div "Image 0 Row Drop element here Drop element here Drop element here Row Row" at bounding box center [908, 423] width 1176 height 241
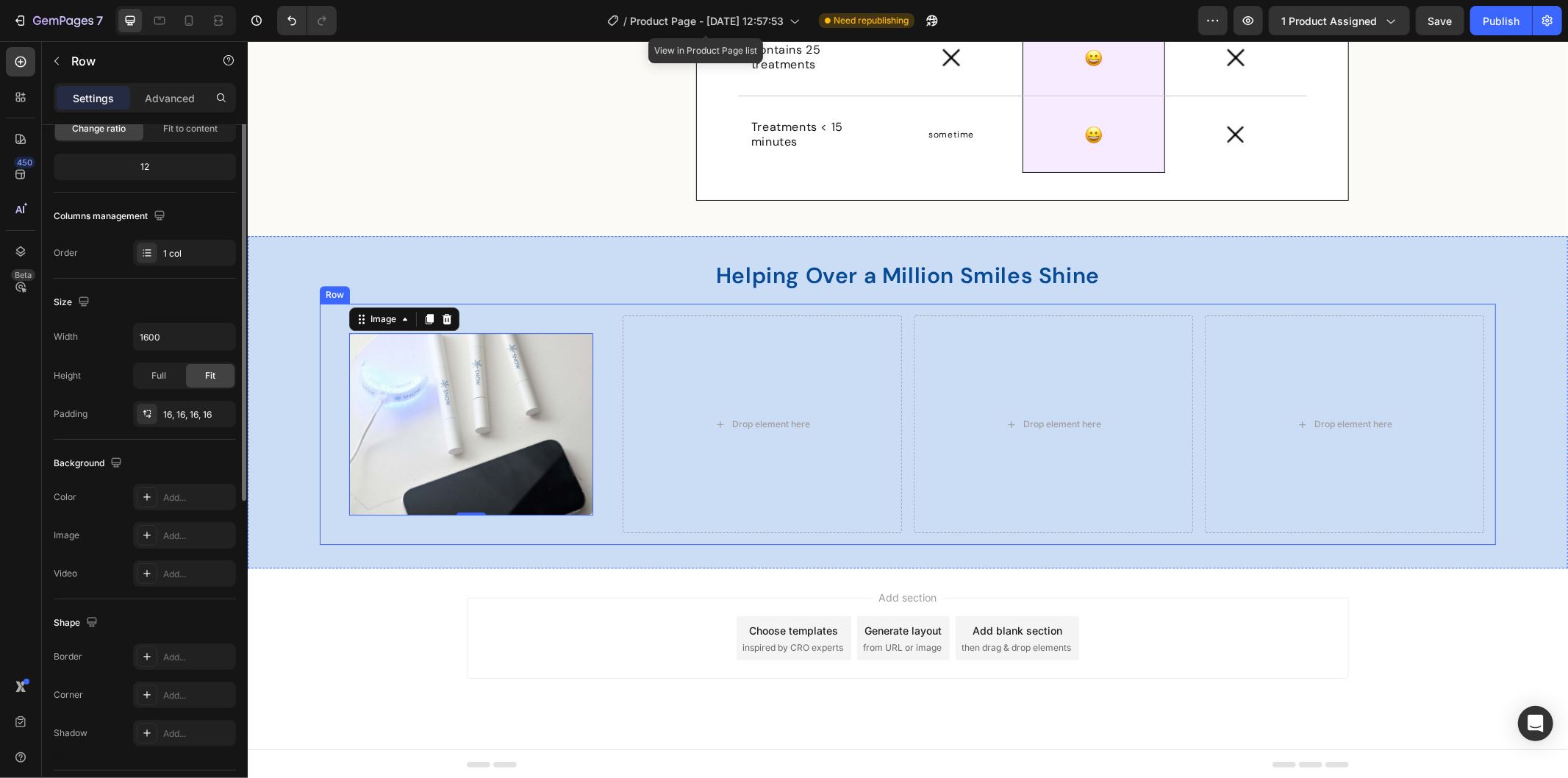
scroll to position [0, 0]
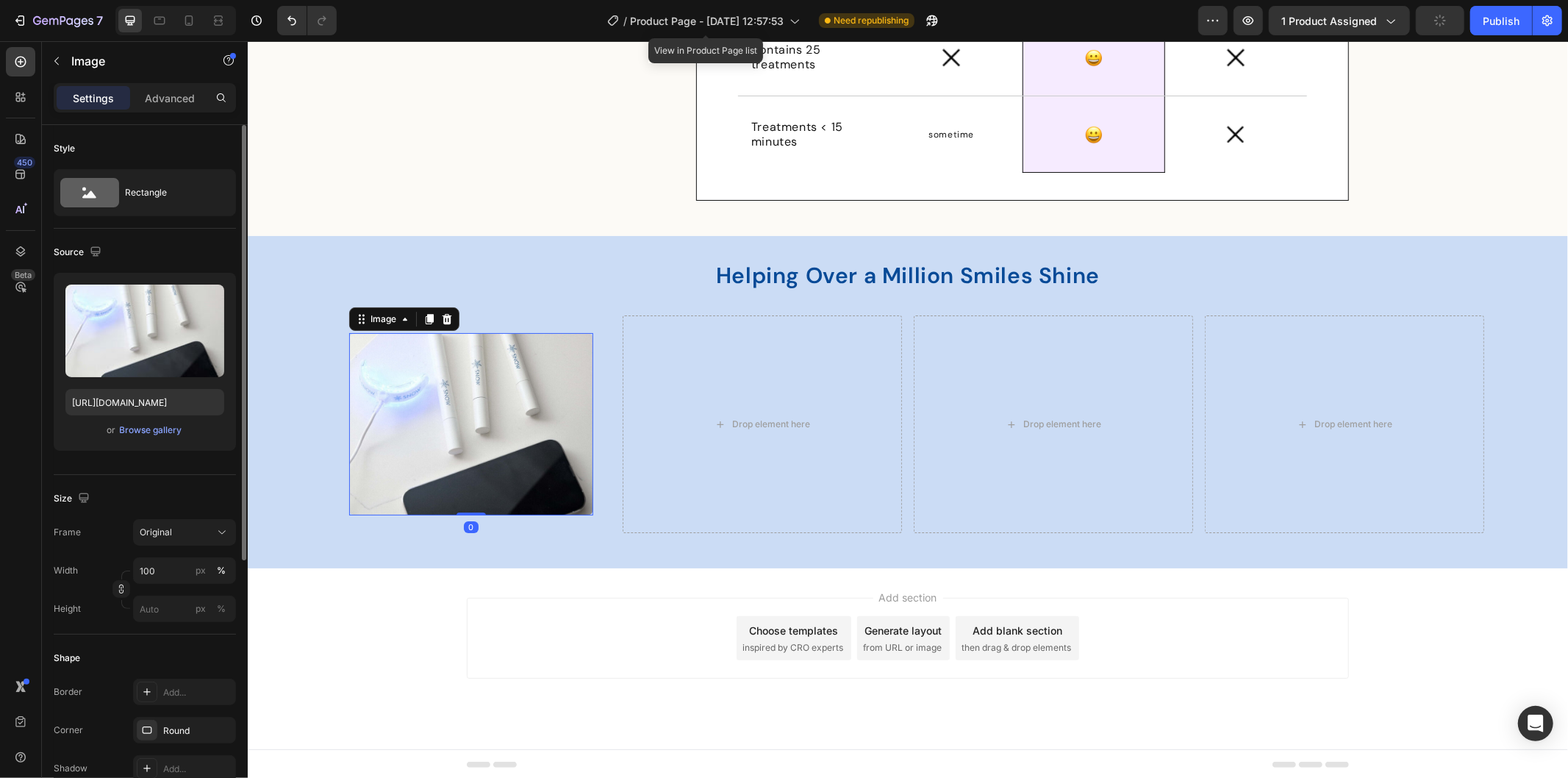
click at [467, 449] on img at bounding box center [471, 423] width 244 height 183
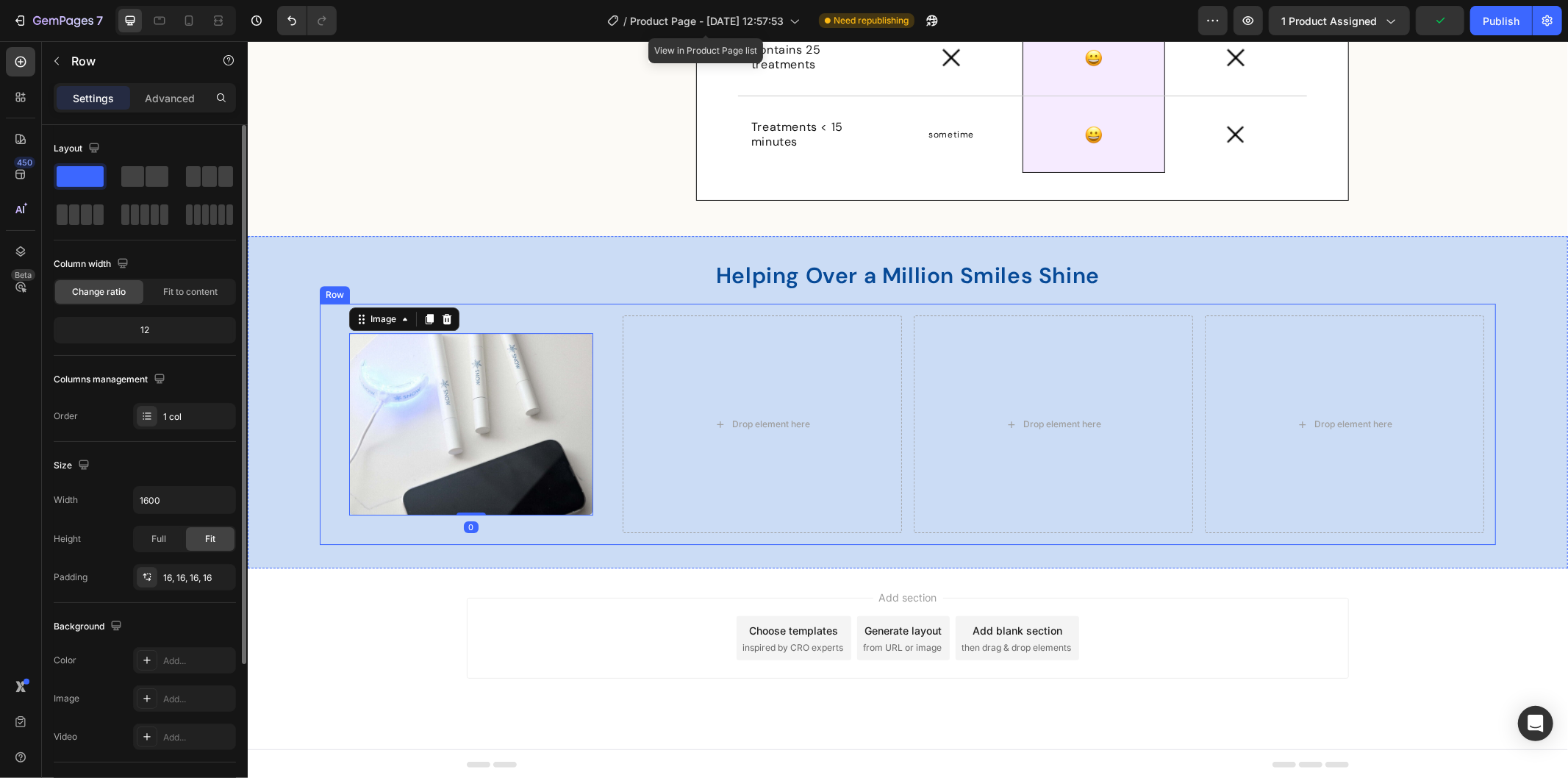
click at [527, 310] on div "Image 0 Row Drop element here Drop element here Drop element here Row Row" at bounding box center [908, 423] width 1176 height 241
click at [542, 316] on div "Image Row" at bounding box center [471, 423] width 279 height 218
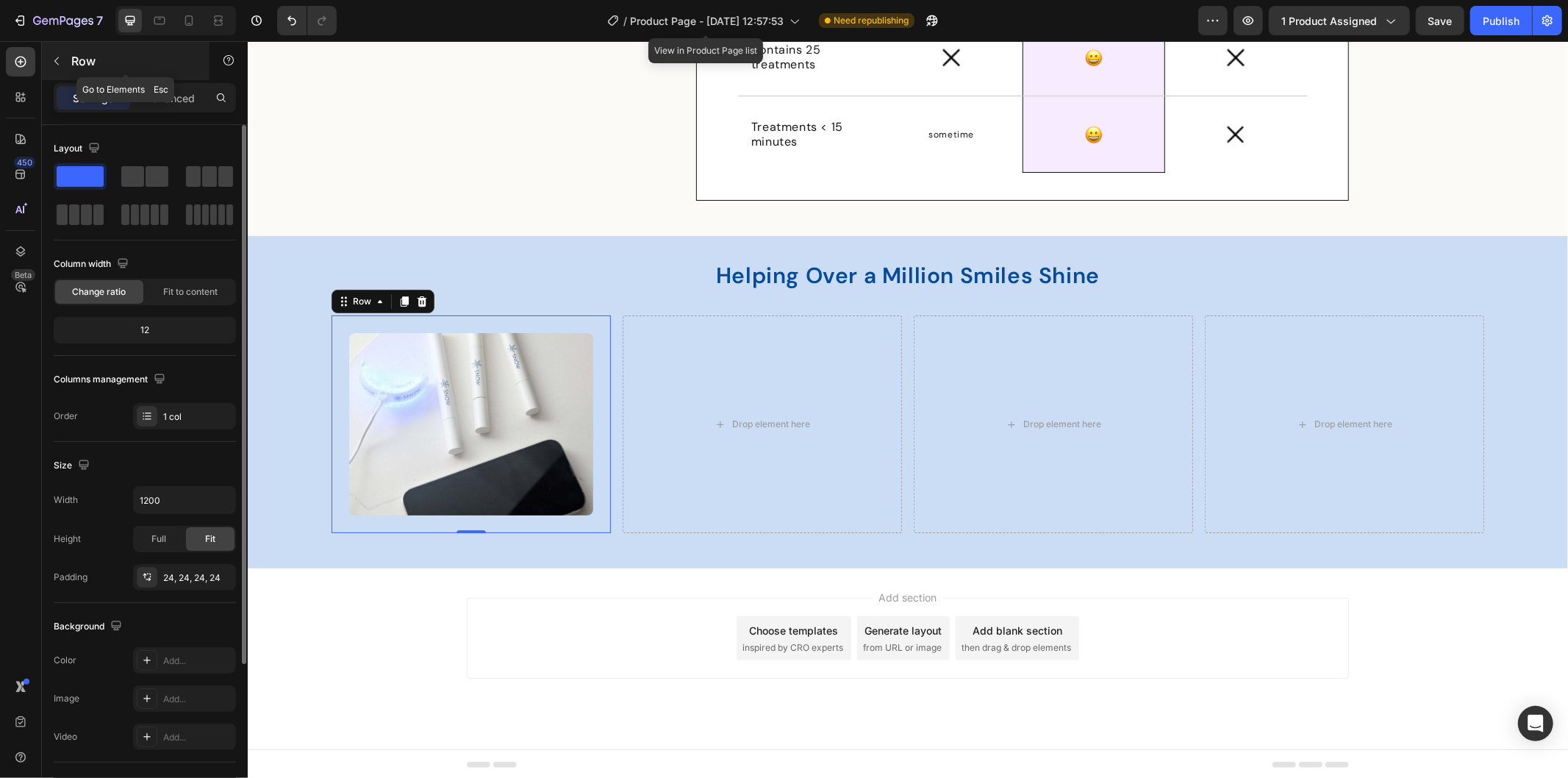
click at [53, 64] on icon "button" at bounding box center [57, 61] width 12 height 12
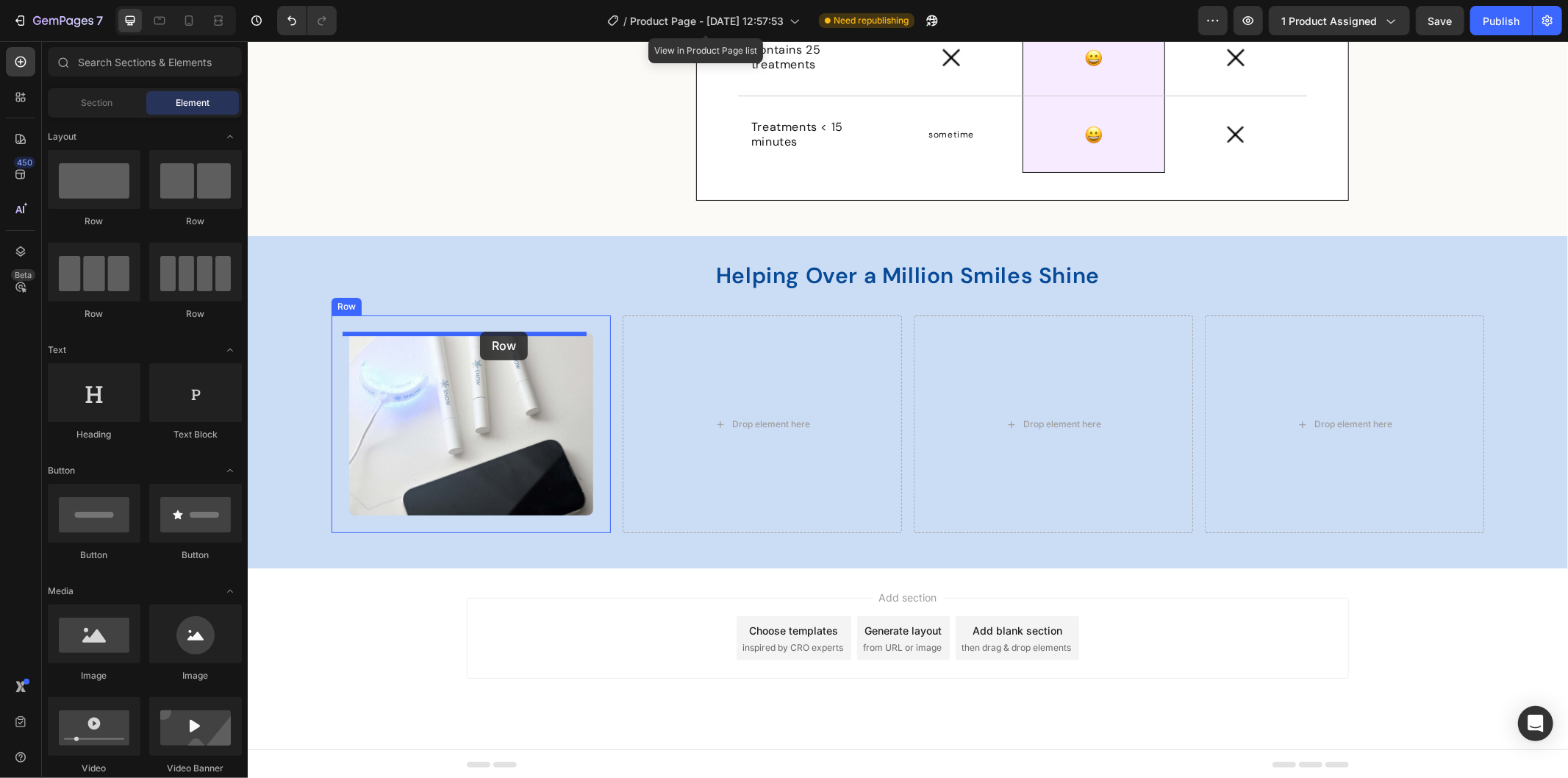
drag, startPoint x: 461, startPoint y: 291, endPoint x: 480, endPoint y: 331, distance: 44.3
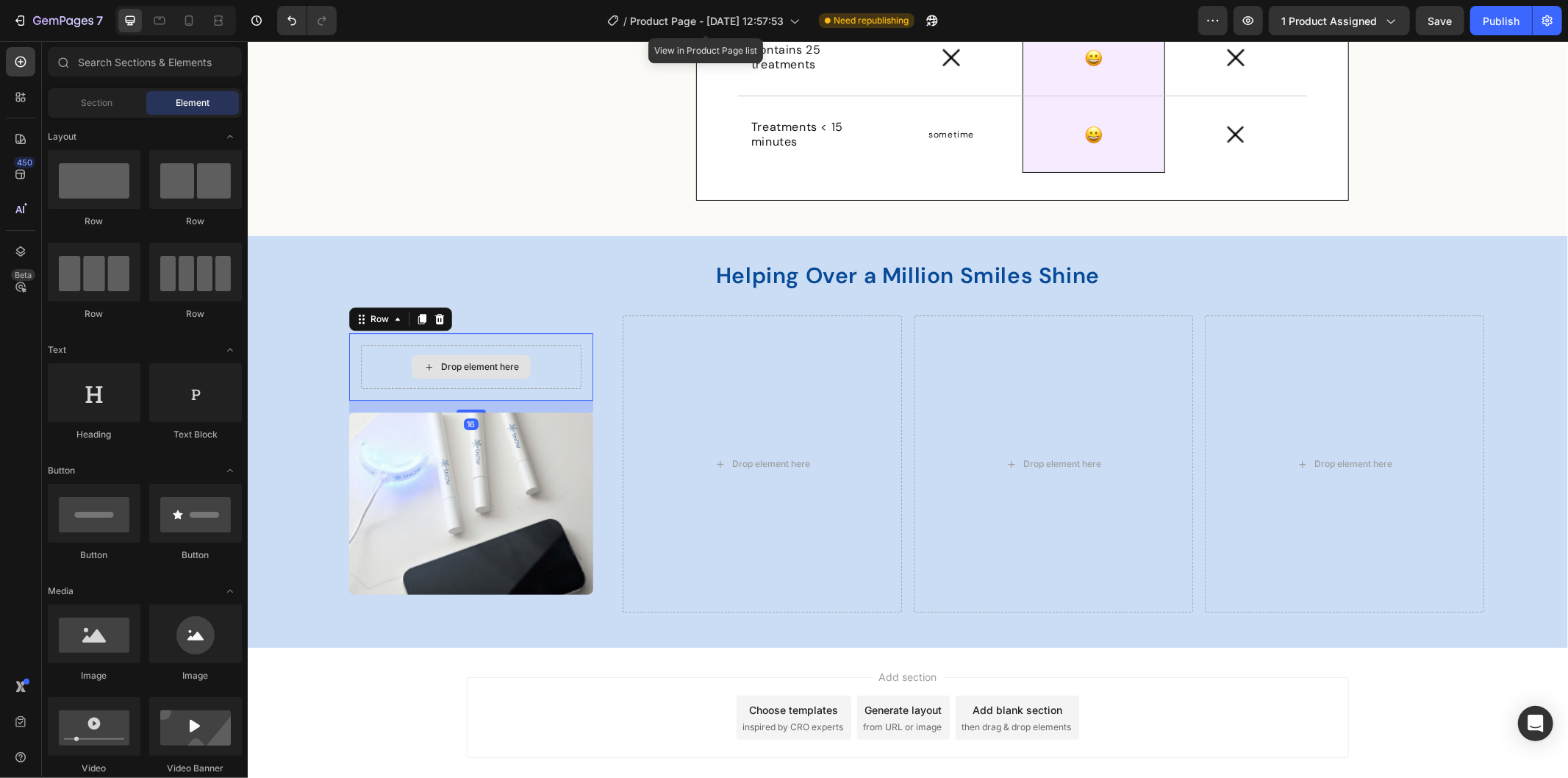
click at [443, 362] on div "Drop element here" at bounding box center [480, 367] width 78 height 12
click at [444, 362] on div "Drop element here" at bounding box center [480, 367] width 78 height 12
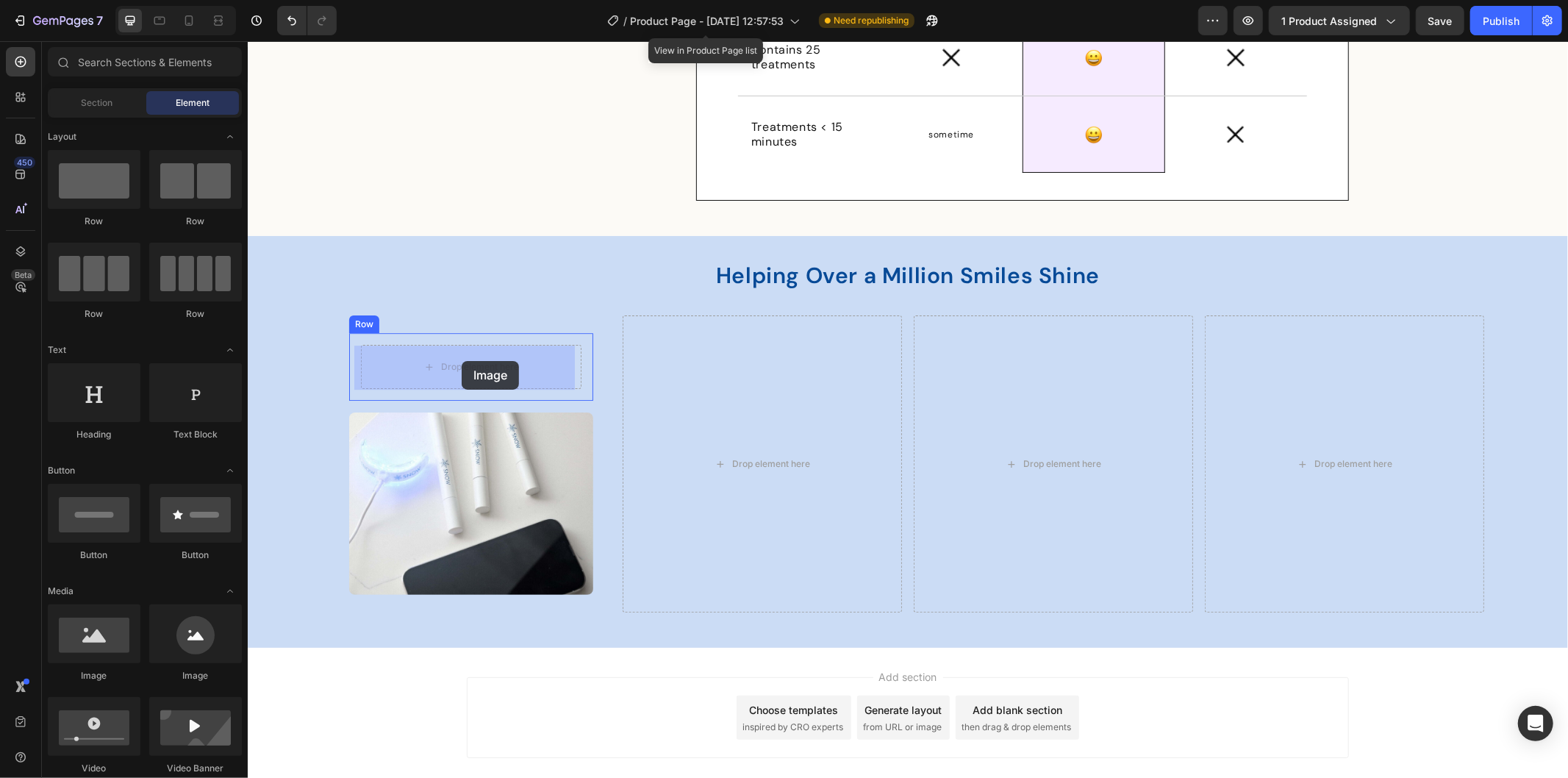
drag, startPoint x: 340, startPoint y: 684, endPoint x: 461, endPoint y: 361, distance: 344.9
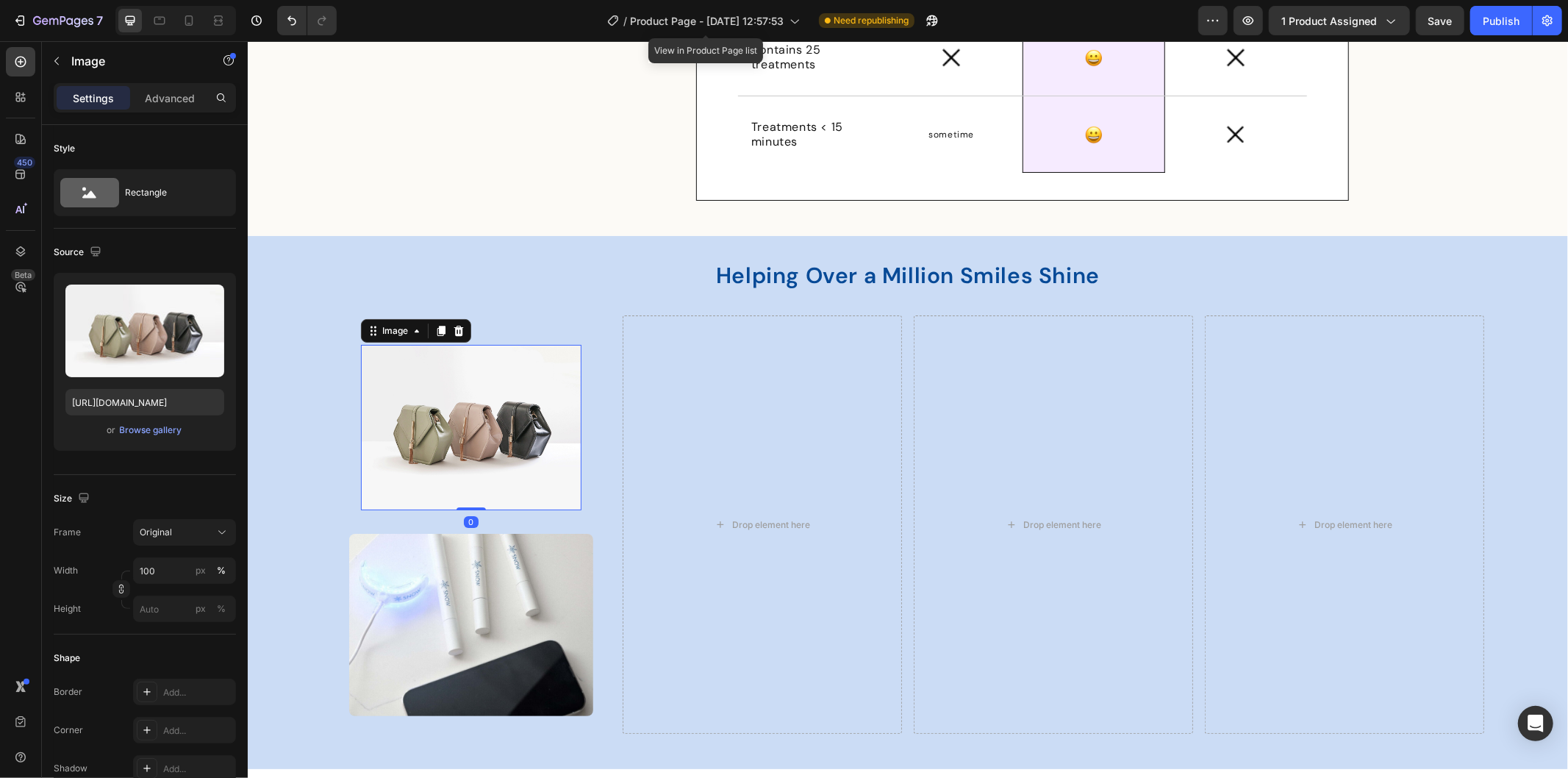
click at [429, 459] on img at bounding box center [471, 426] width 221 height 165
click at [458, 497] on img at bounding box center [471, 426] width 221 height 165
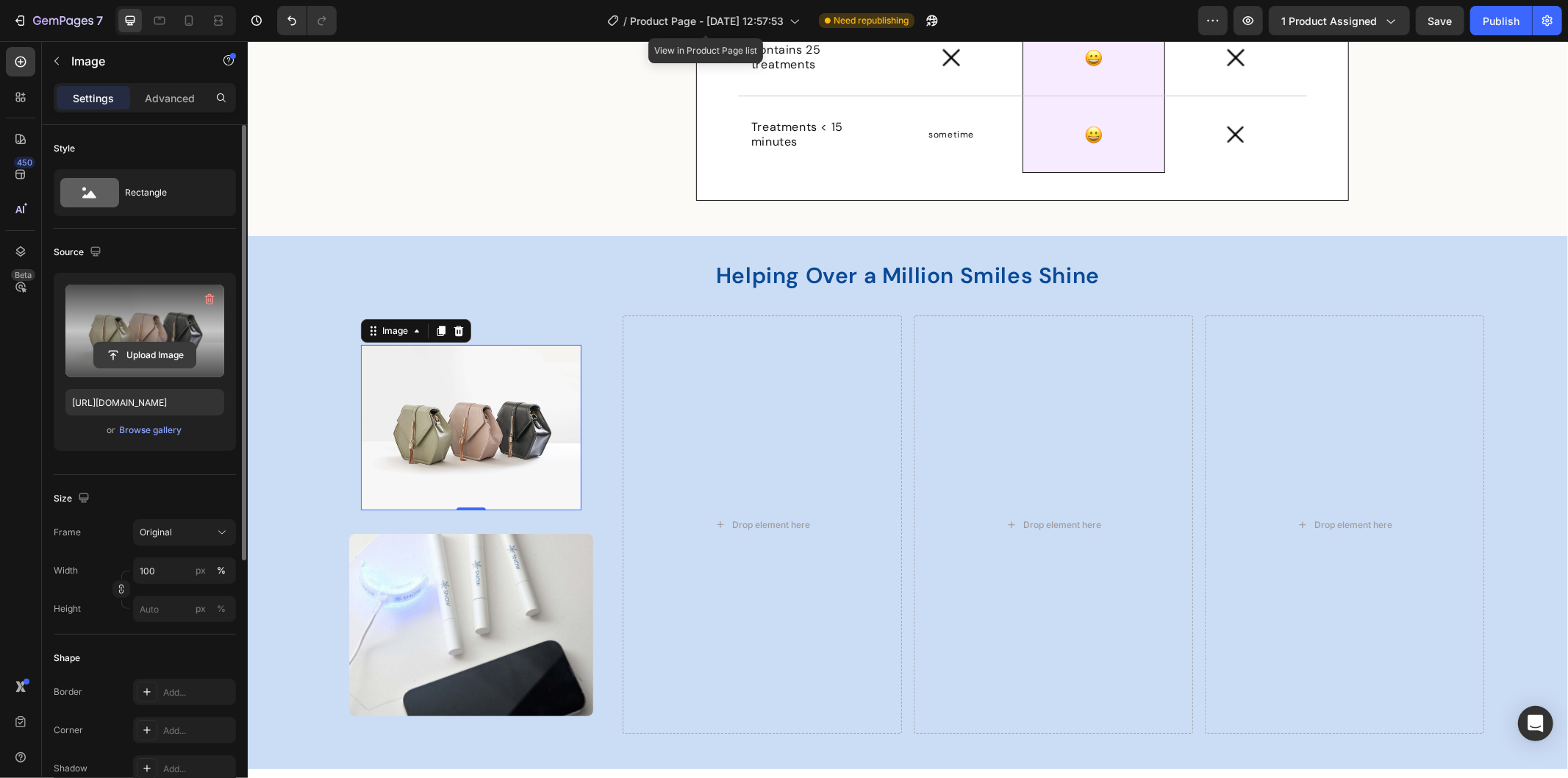
click at [146, 354] on input "file" at bounding box center [145, 356] width 102 height 25
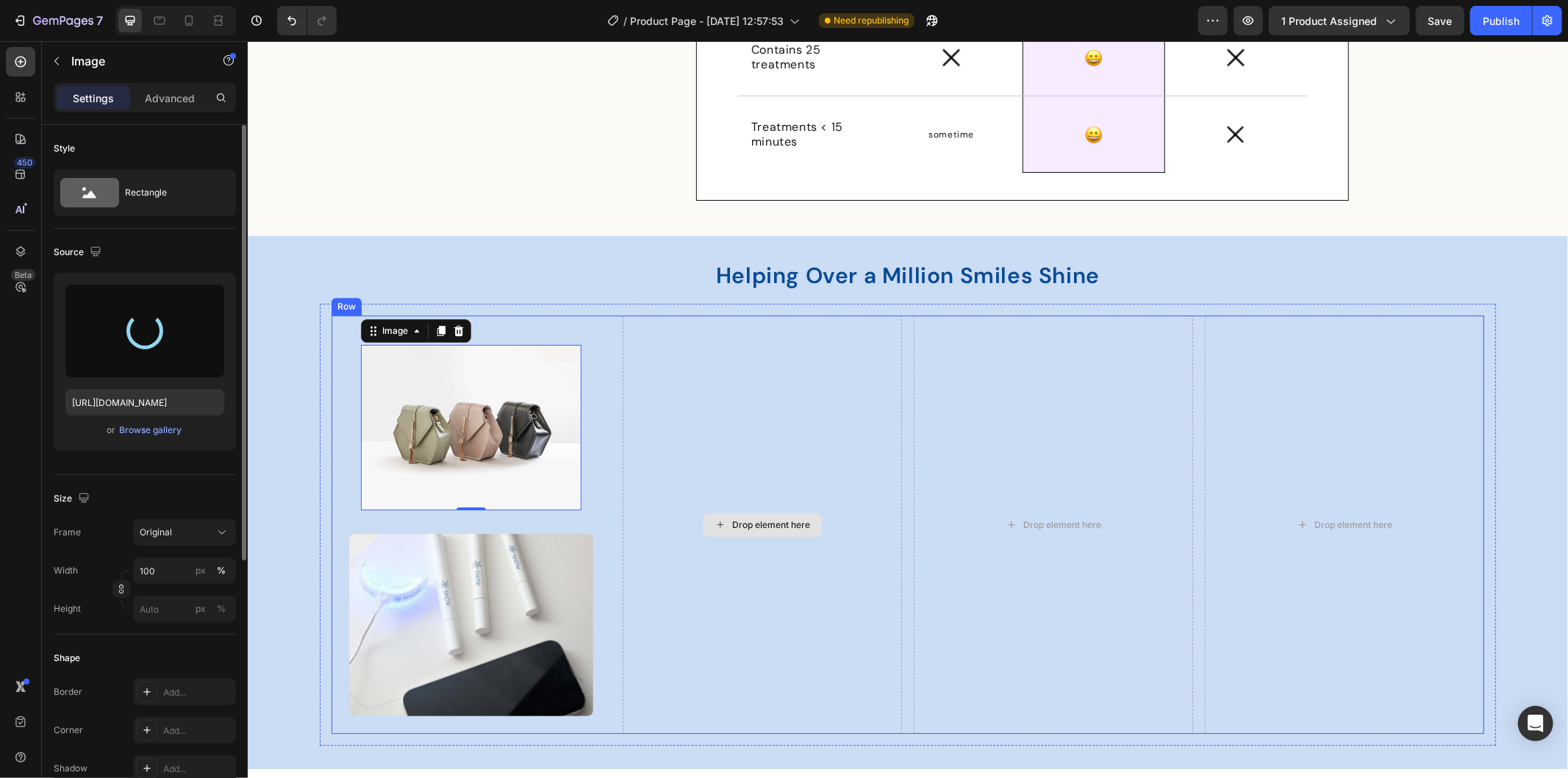
type input "https://cdn.shopify.com/s/files/1/0912/0015/9928/files/gempages_586095209234826…"
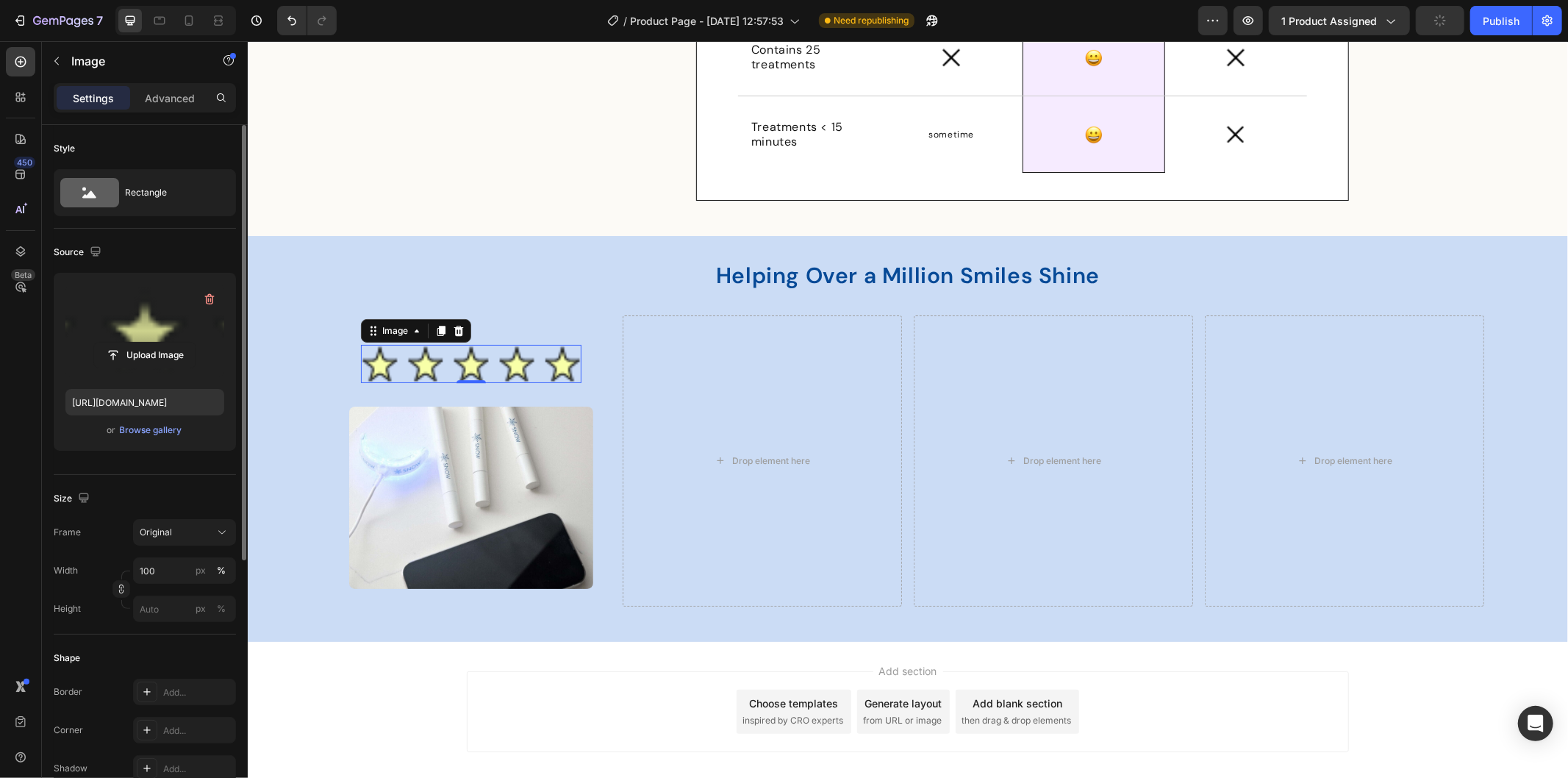
click at [462, 365] on img at bounding box center [471, 363] width 221 height 38
click at [156, 568] on input "100" at bounding box center [184, 570] width 103 height 26
click at [203, 564] on div "px" at bounding box center [200, 571] width 11 height 14
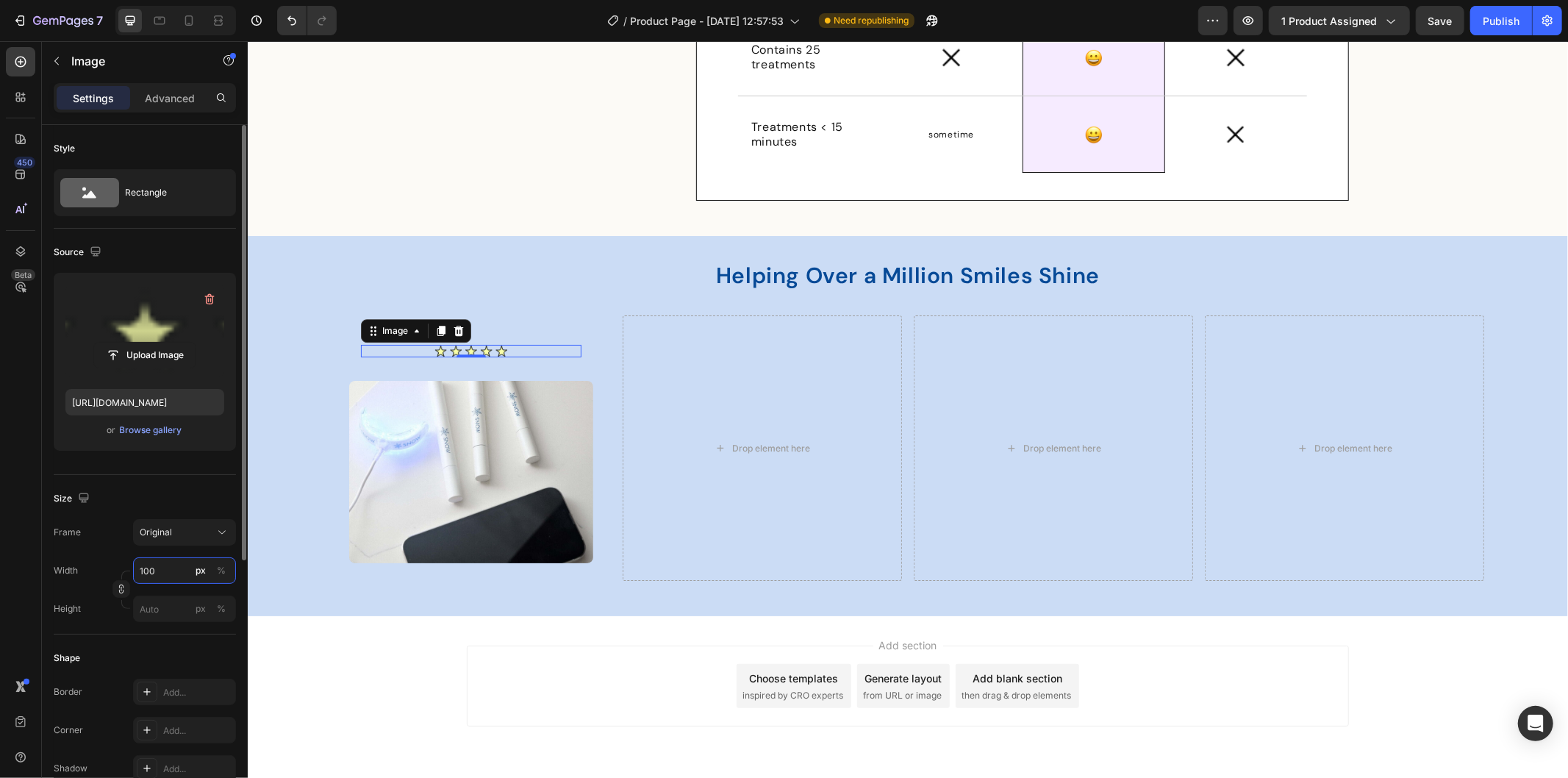
click at [171, 564] on input "100" at bounding box center [184, 570] width 103 height 26
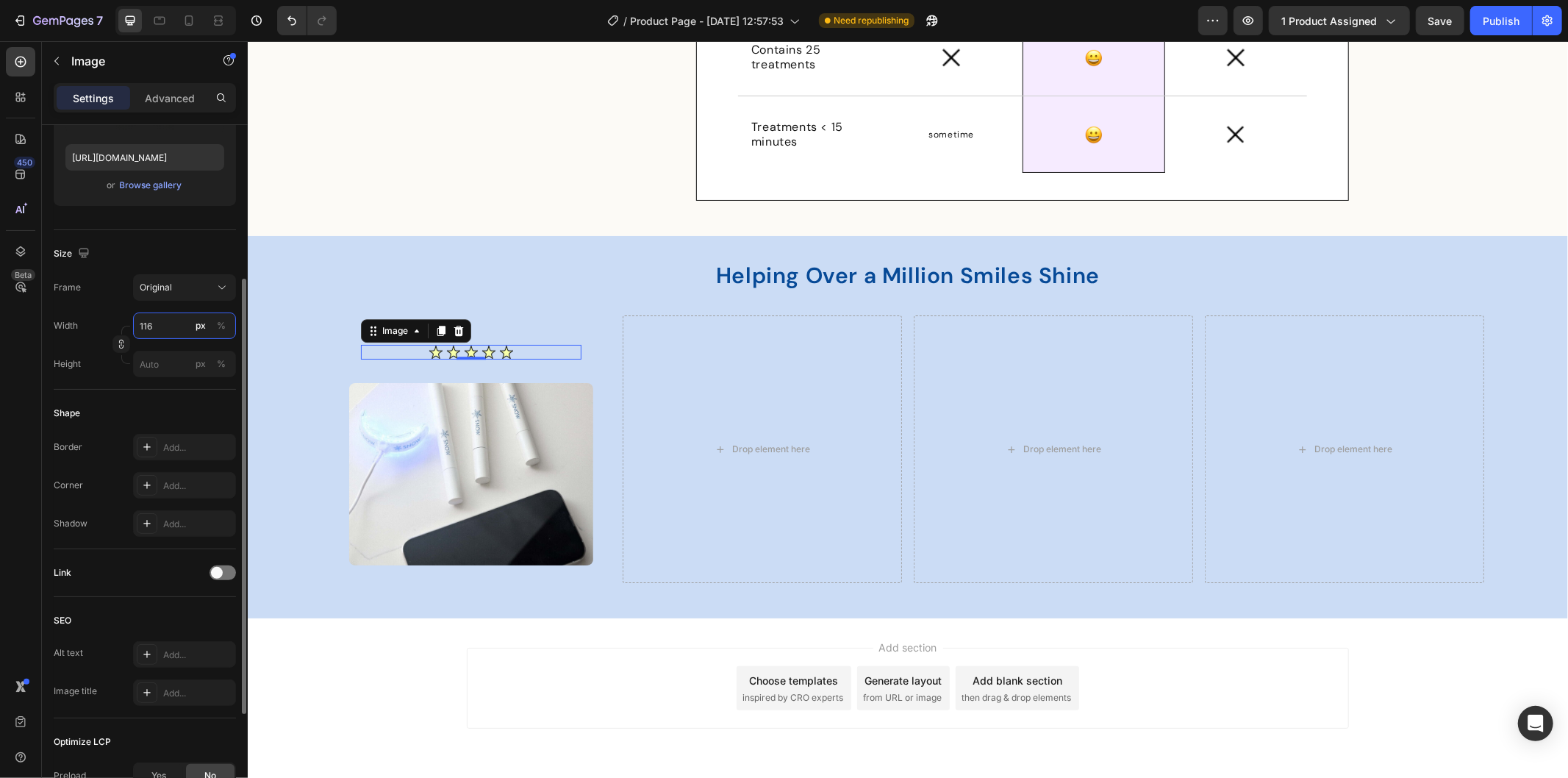
scroll to position [414, 0]
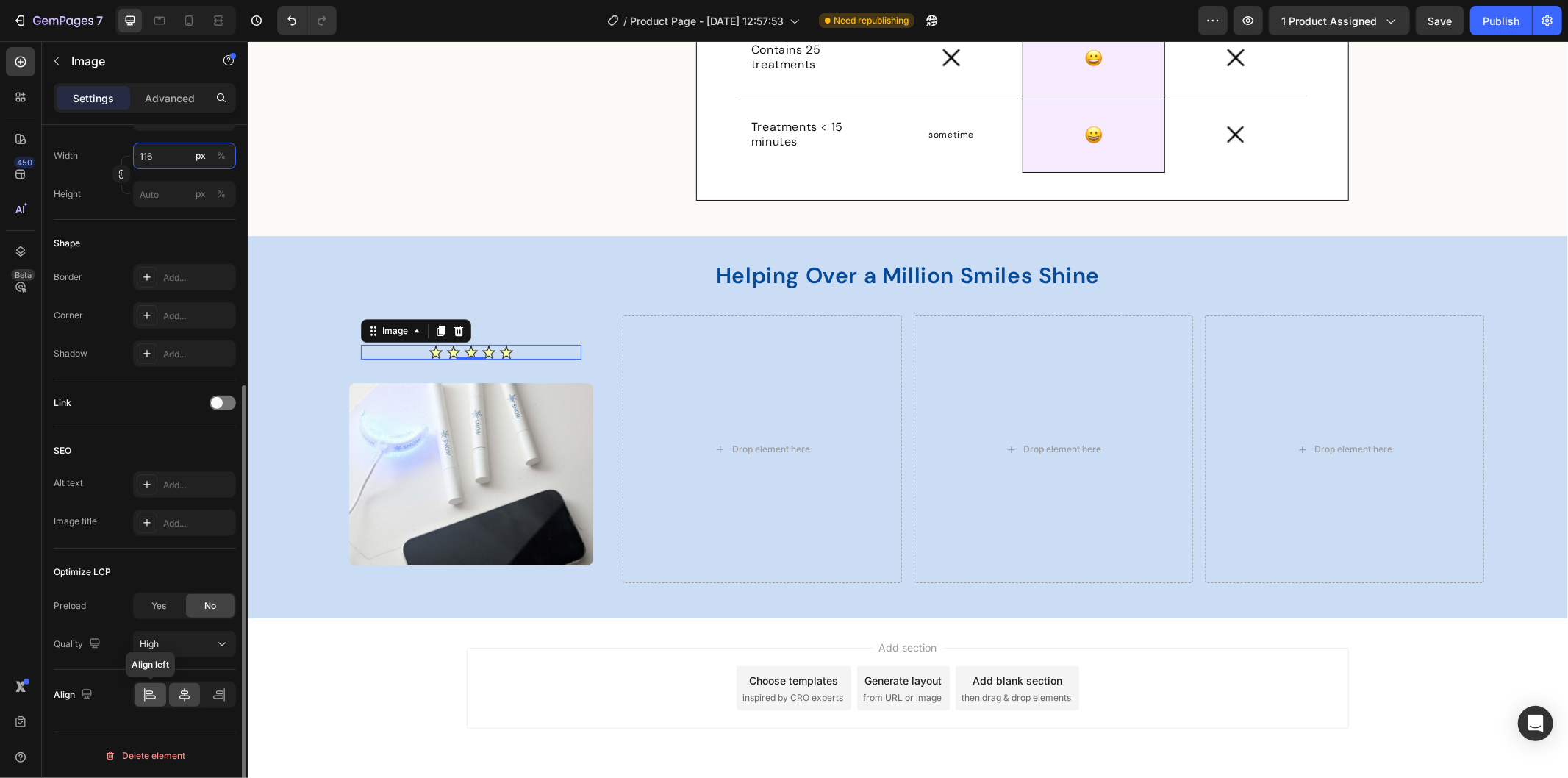
type input "116"
click at [150, 697] on icon at bounding box center [149, 694] width 15 height 15
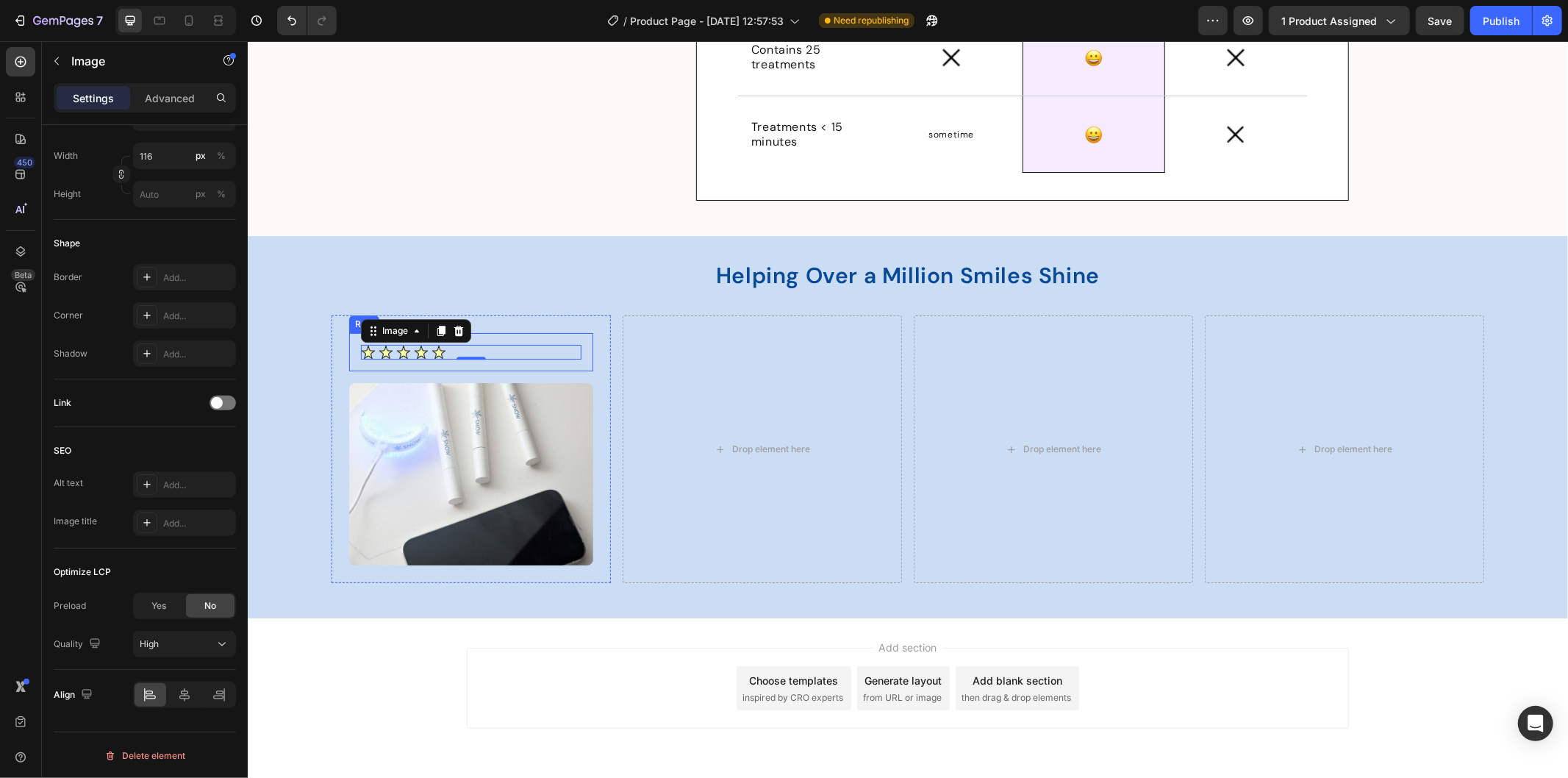
click at [349, 355] on div "Image 0 Row" at bounding box center [471, 351] width 244 height 38
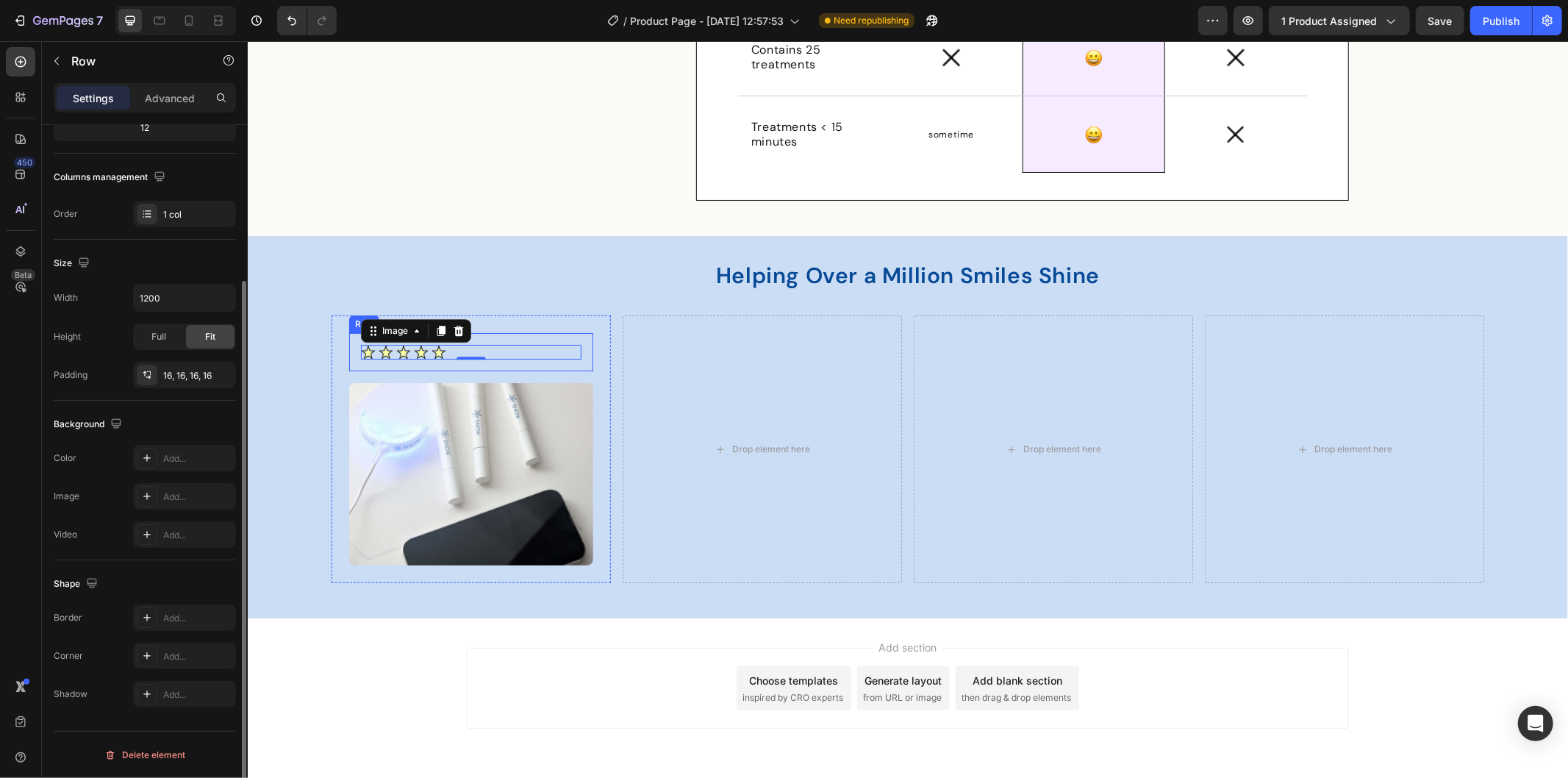
scroll to position [0, 0]
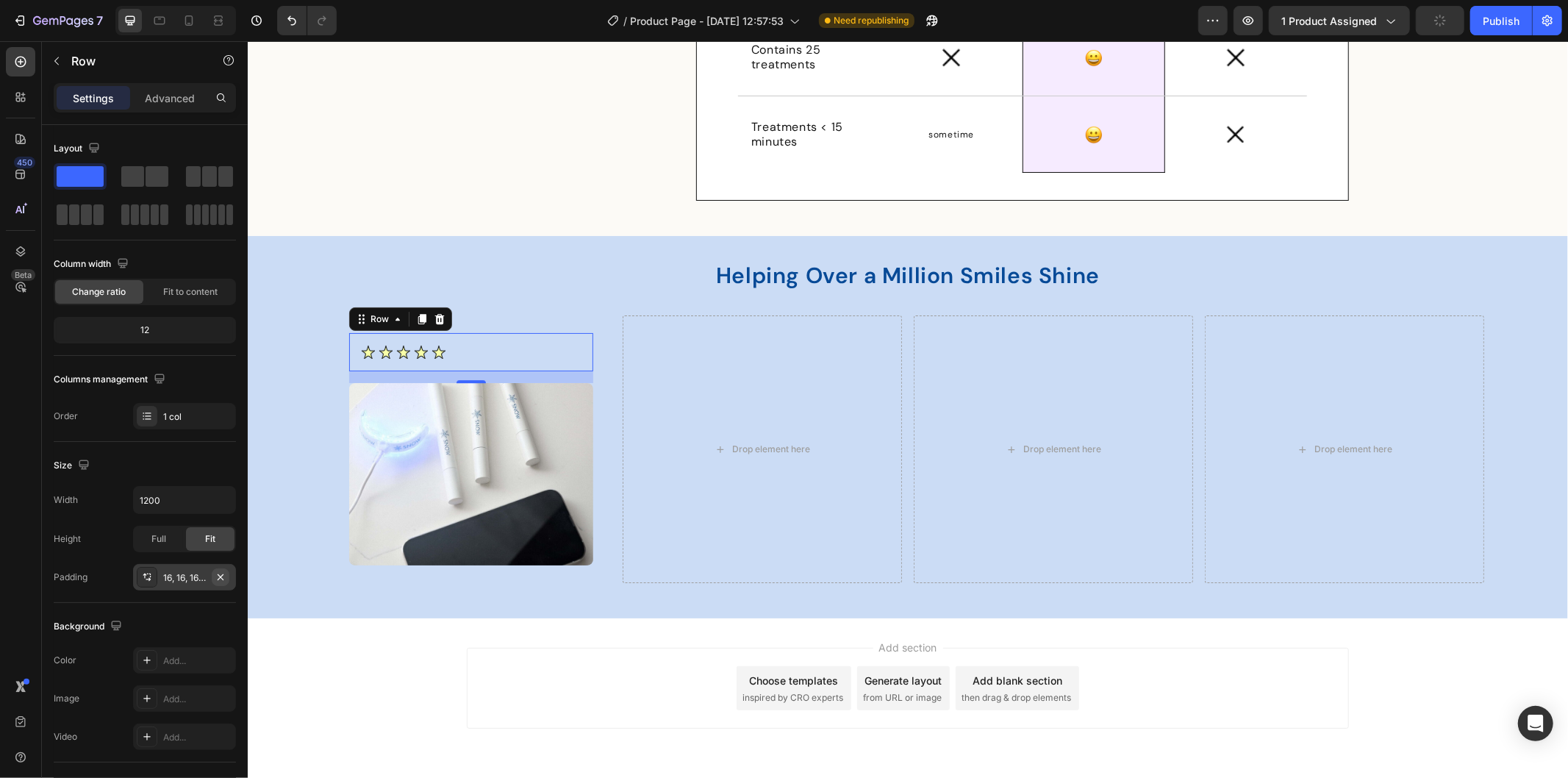
click at [221, 574] on icon "button" at bounding box center [221, 578] width 12 height 12
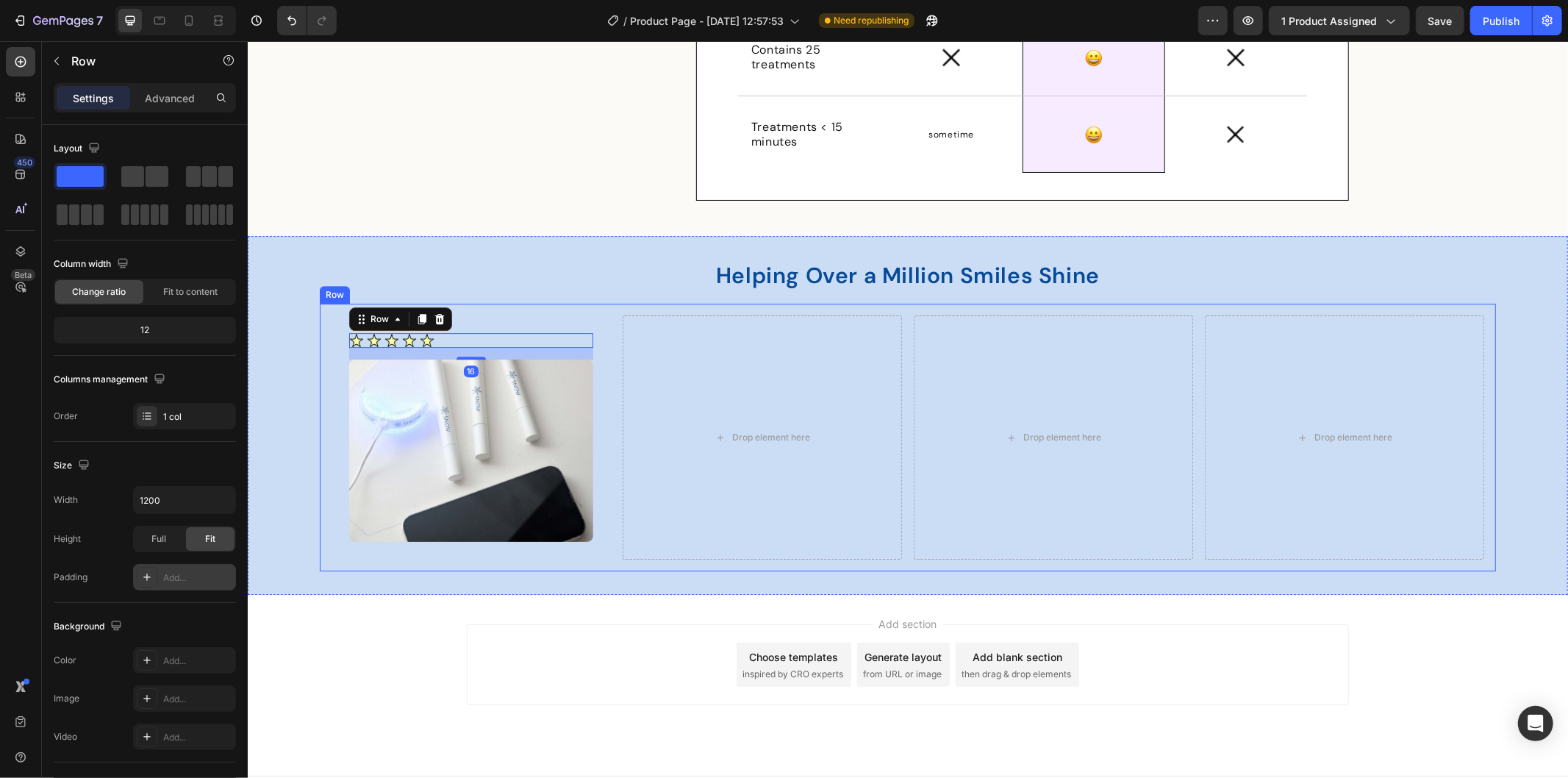
click at [307, 399] on div "Helping Over a Million Smiles Shine Heading Row Image Row 16 Image Row Drop ele…" at bounding box center [907, 414] width 1320 height 312
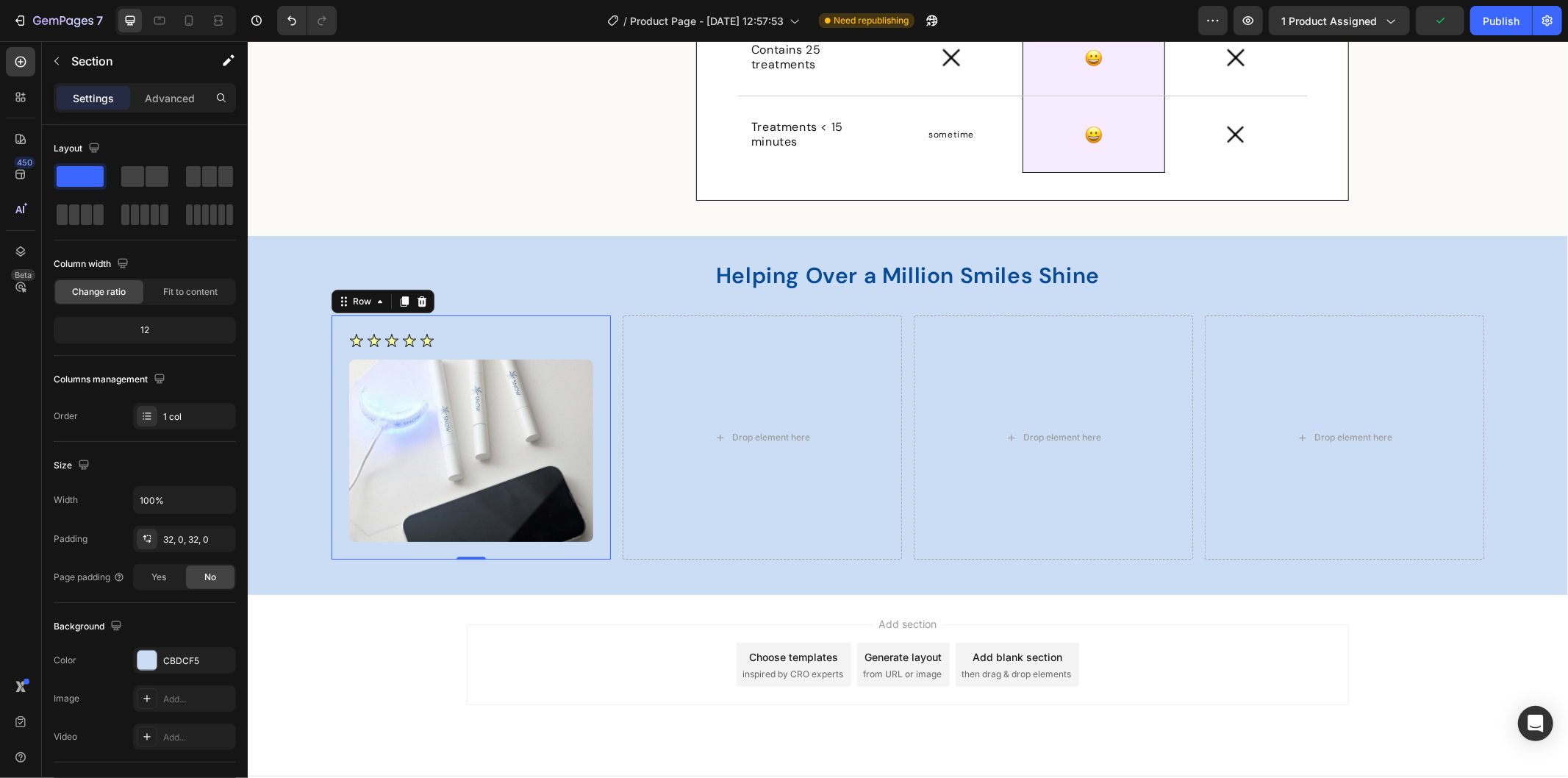
click at [552, 325] on div "Image Row Image Row 0" at bounding box center [471, 437] width 279 height 244
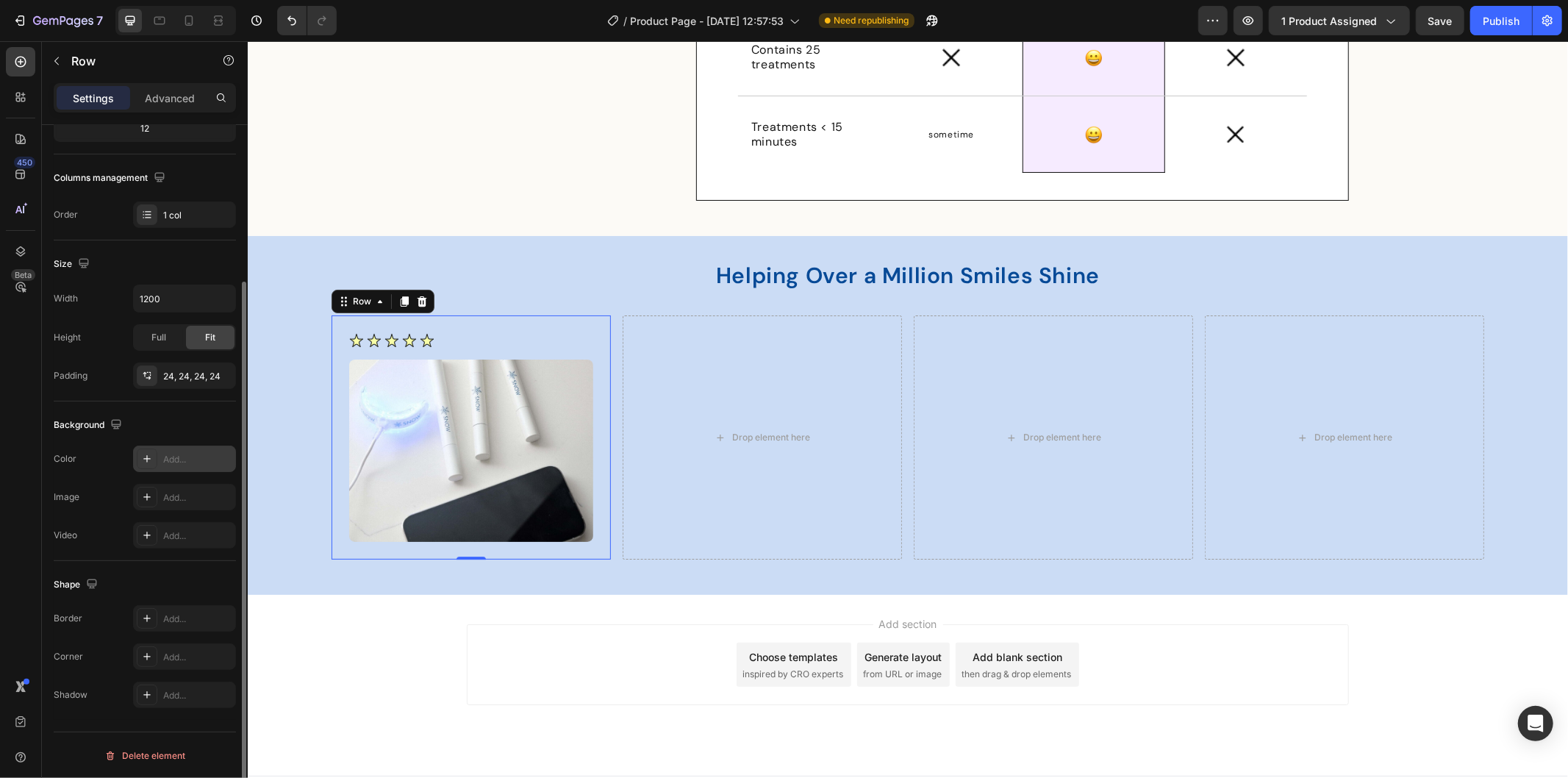
click at [194, 460] on div "Add..." at bounding box center [197, 459] width 69 height 14
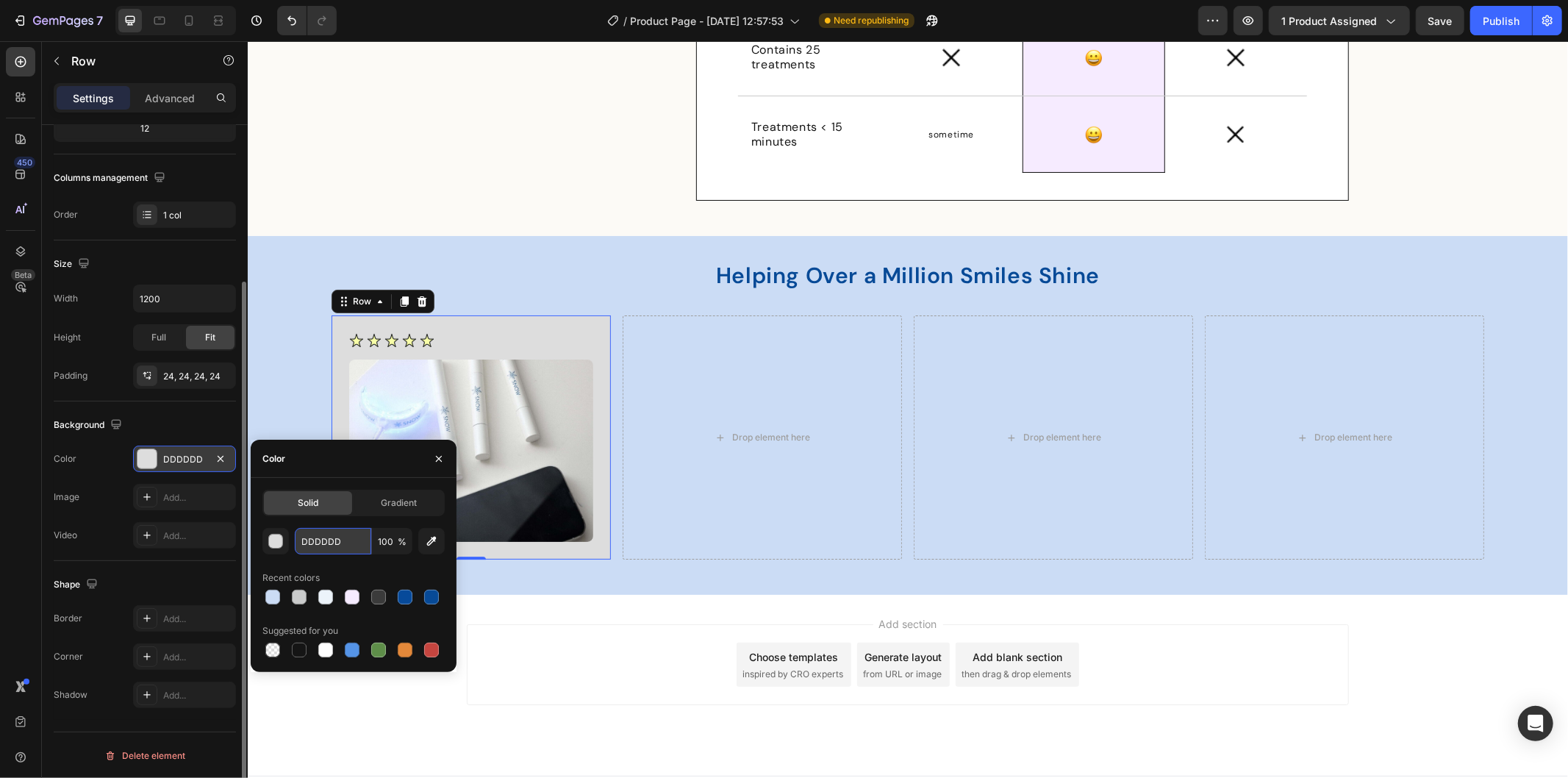
click at [333, 532] on input "DDDDDD" at bounding box center [333, 540] width 76 height 26
type input "fff"
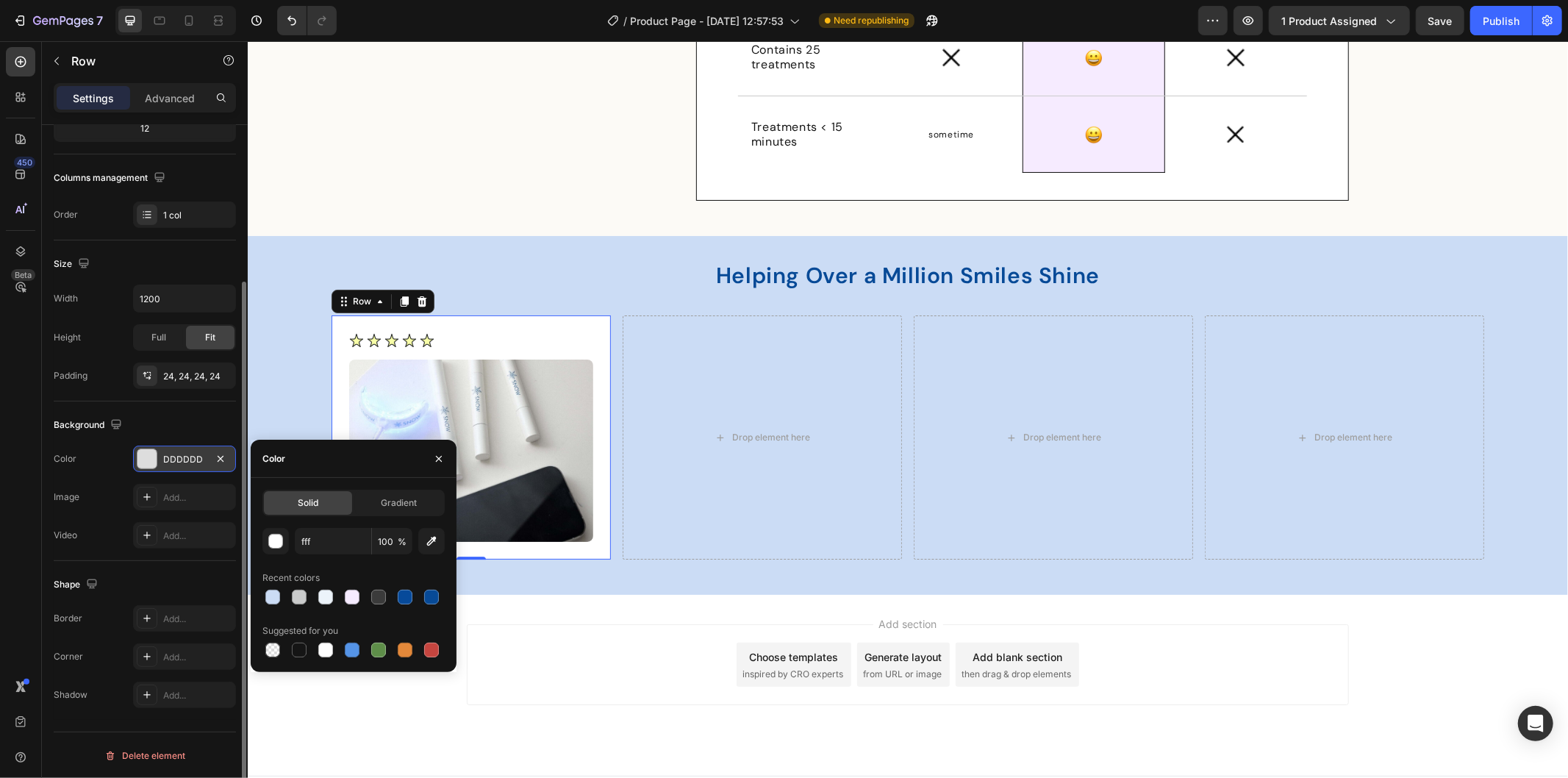
click at [541, 633] on div "Add section Choose templates inspired by CRO experts Generate layout from URL o…" at bounding box center [907, 664] width 882 height 81
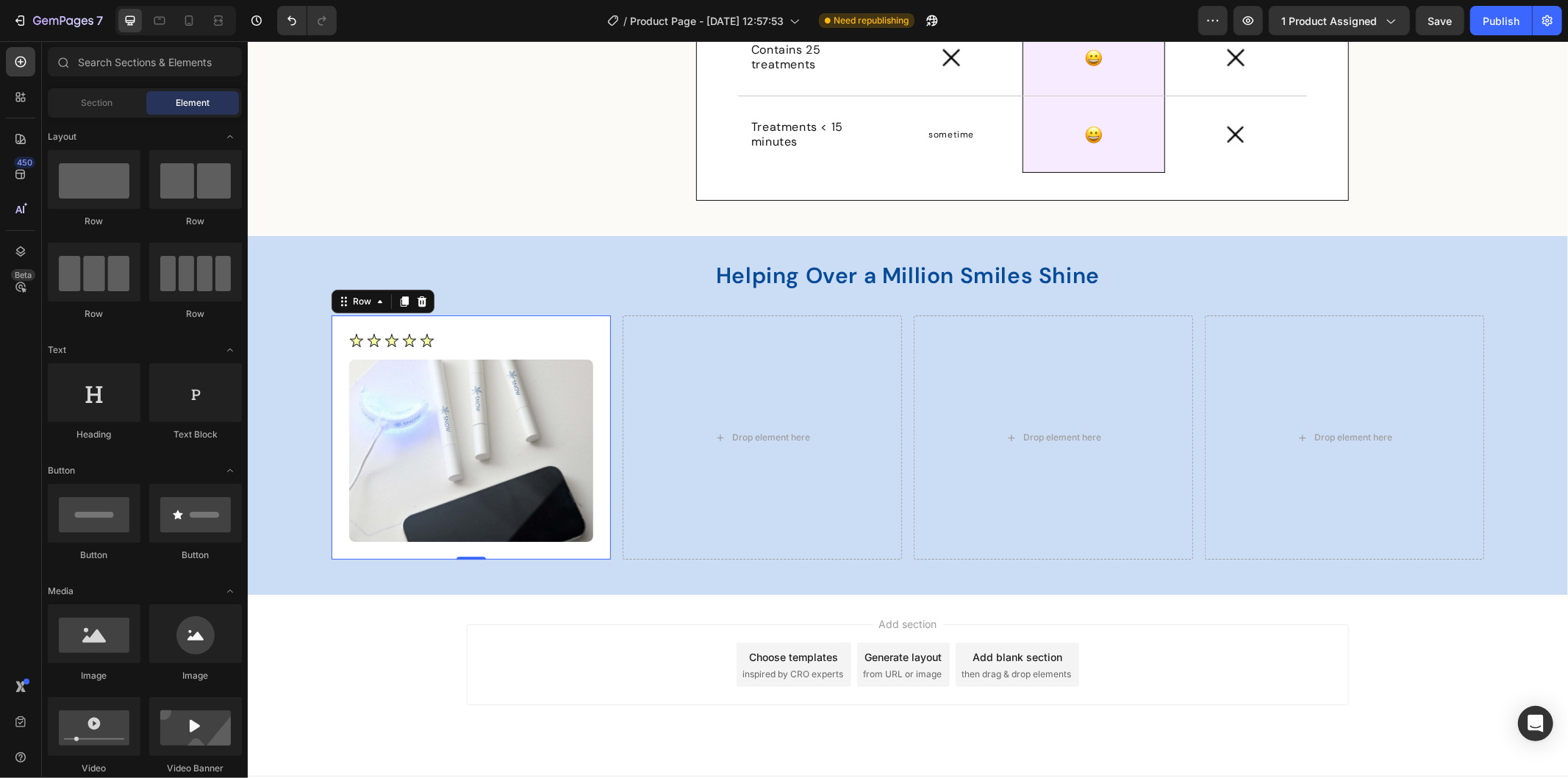
click at [471, 349] on div "Image Row Image" at bounding box center [471, 437] width 244 height 209
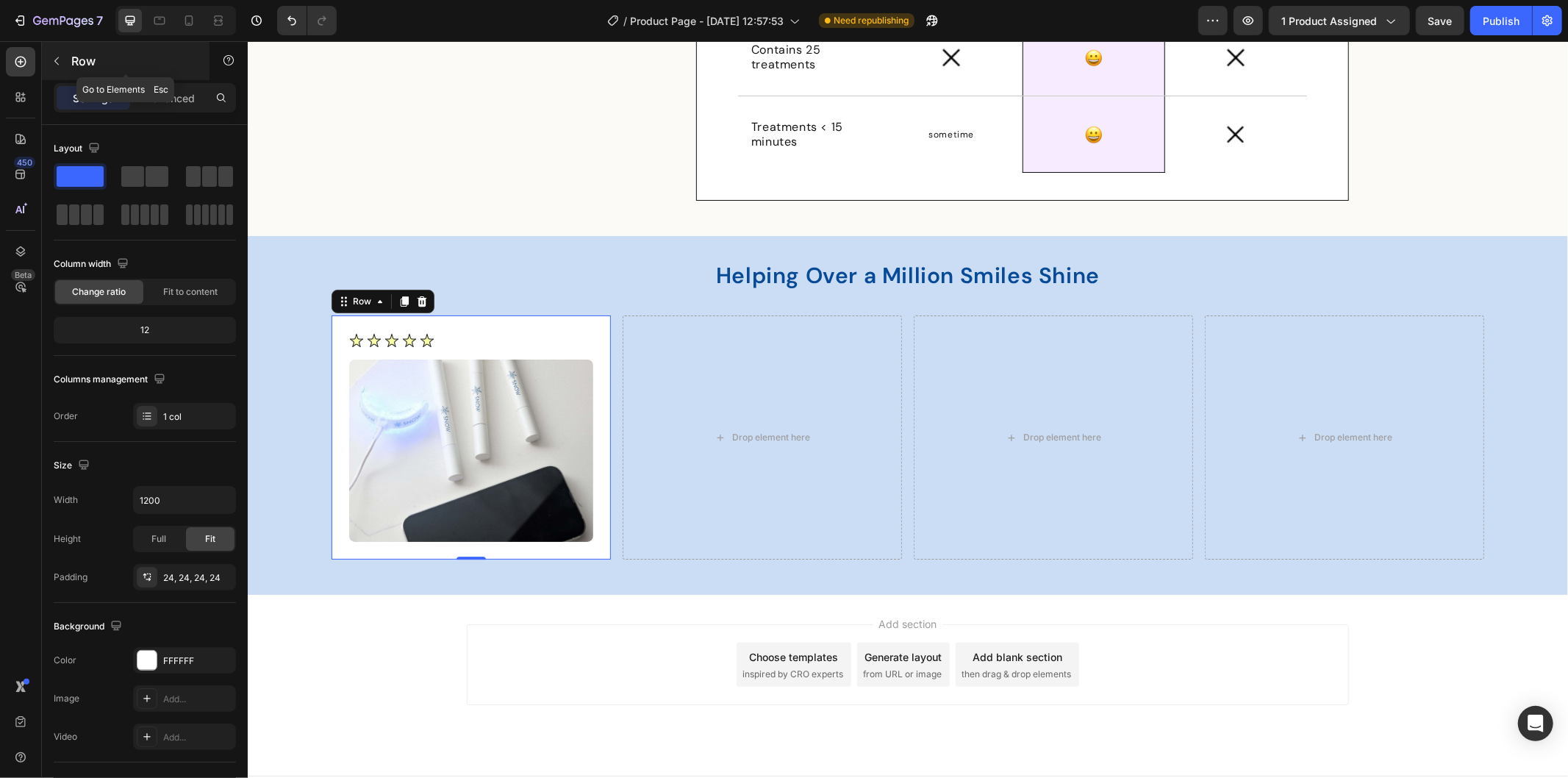
click at [48, 59] on button "button" at bounding box center [57, 61] width 23 height 23
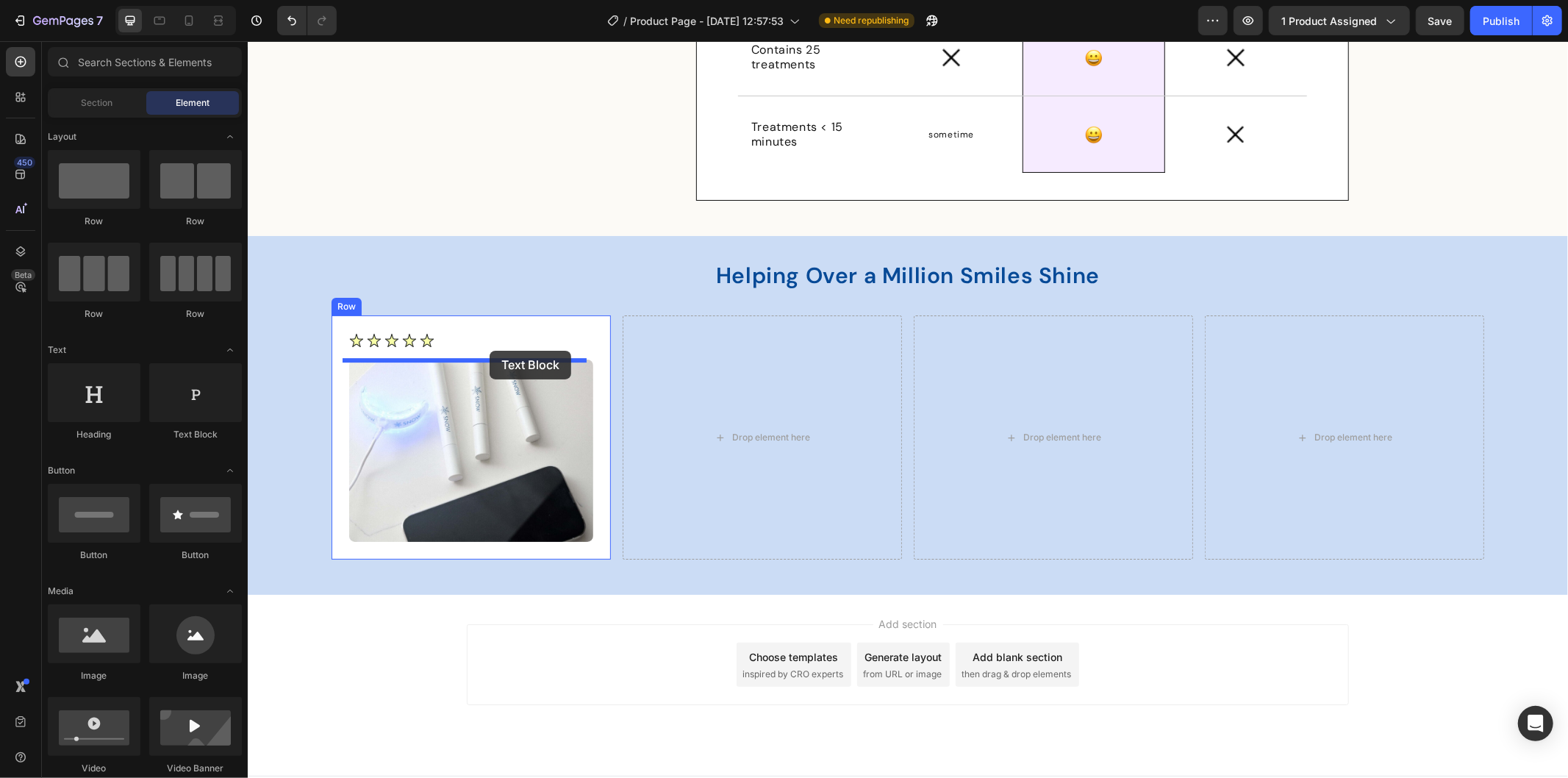
drag, startPoint x: 420, startPoint y: 447, endPoint x: 488, endPoint y: 350, distance: 118.5
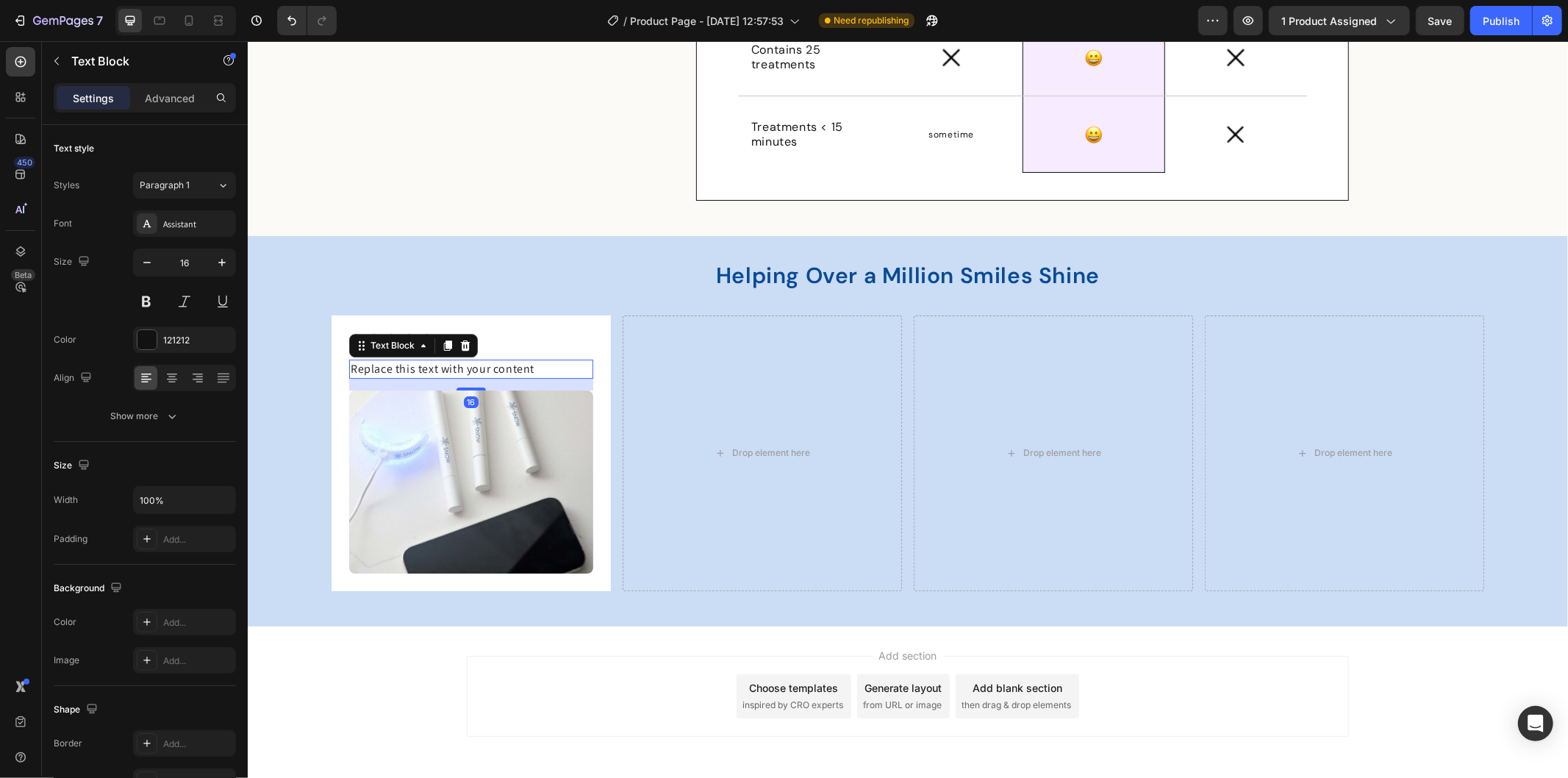
click at [457, 368] on div "Replace this text with your content" at bounding box center [471, 368] width 244 height 20
click at [457, 368] on p "Replace this text with your content" at bounding box center [470, 368] width 241 height 17
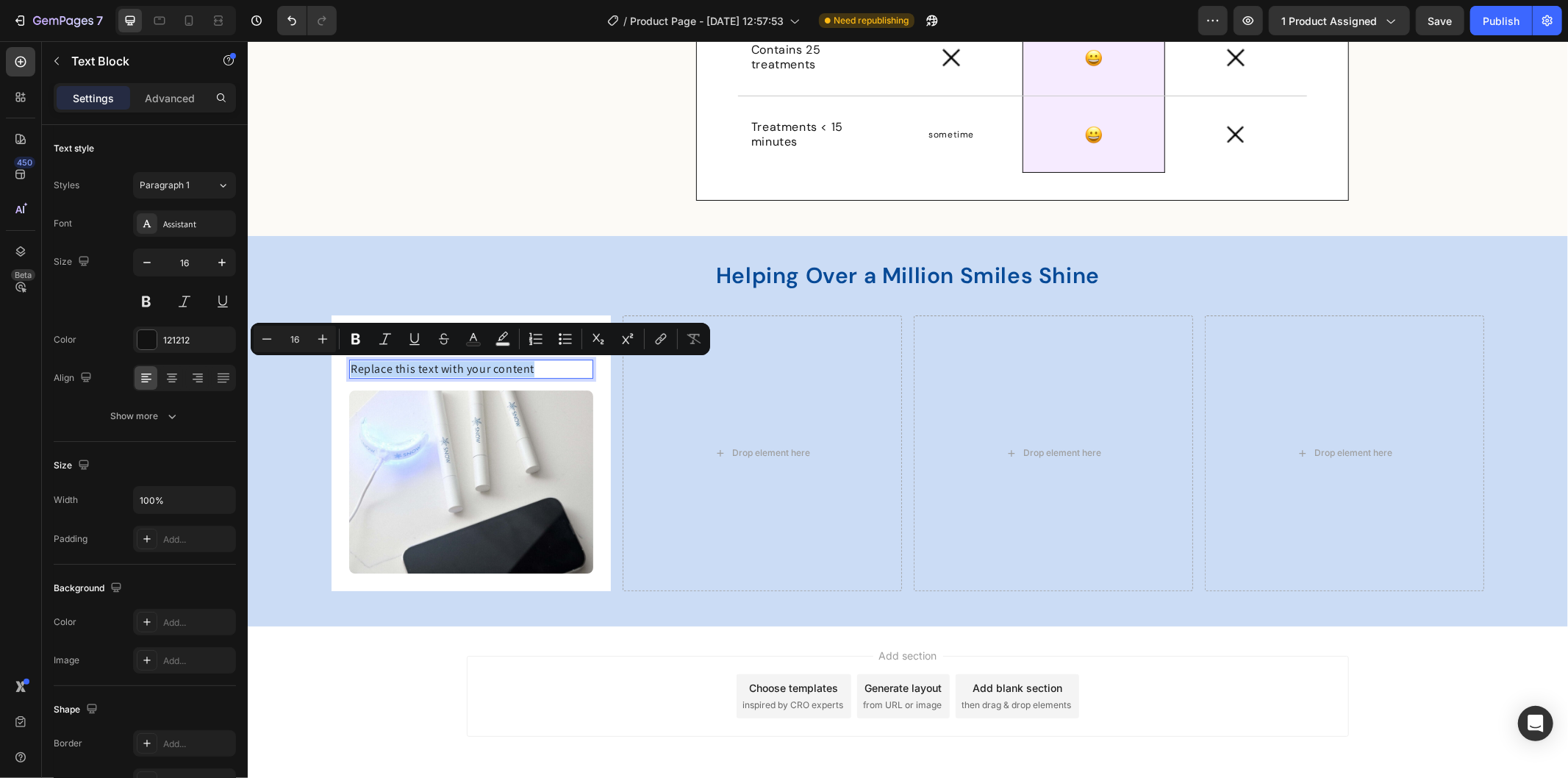
click at [457, 368] on p "Replace this text with your content" at bounding box center [470, 368] width 241 height 17
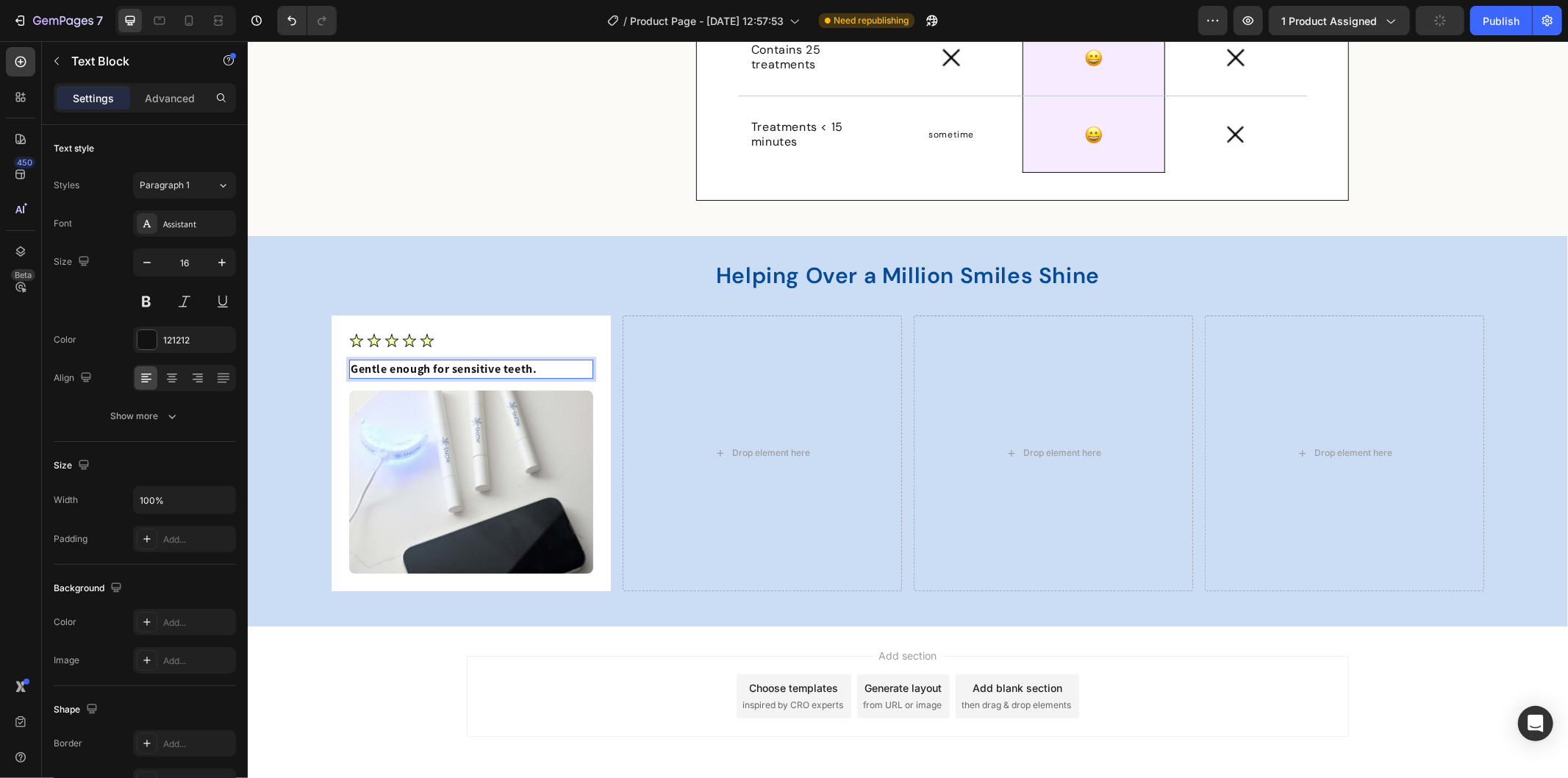
click at [428, 364] on strong "Gentle enough for sensitive teeth." at bounding box center [443, 368] width 186 height 16
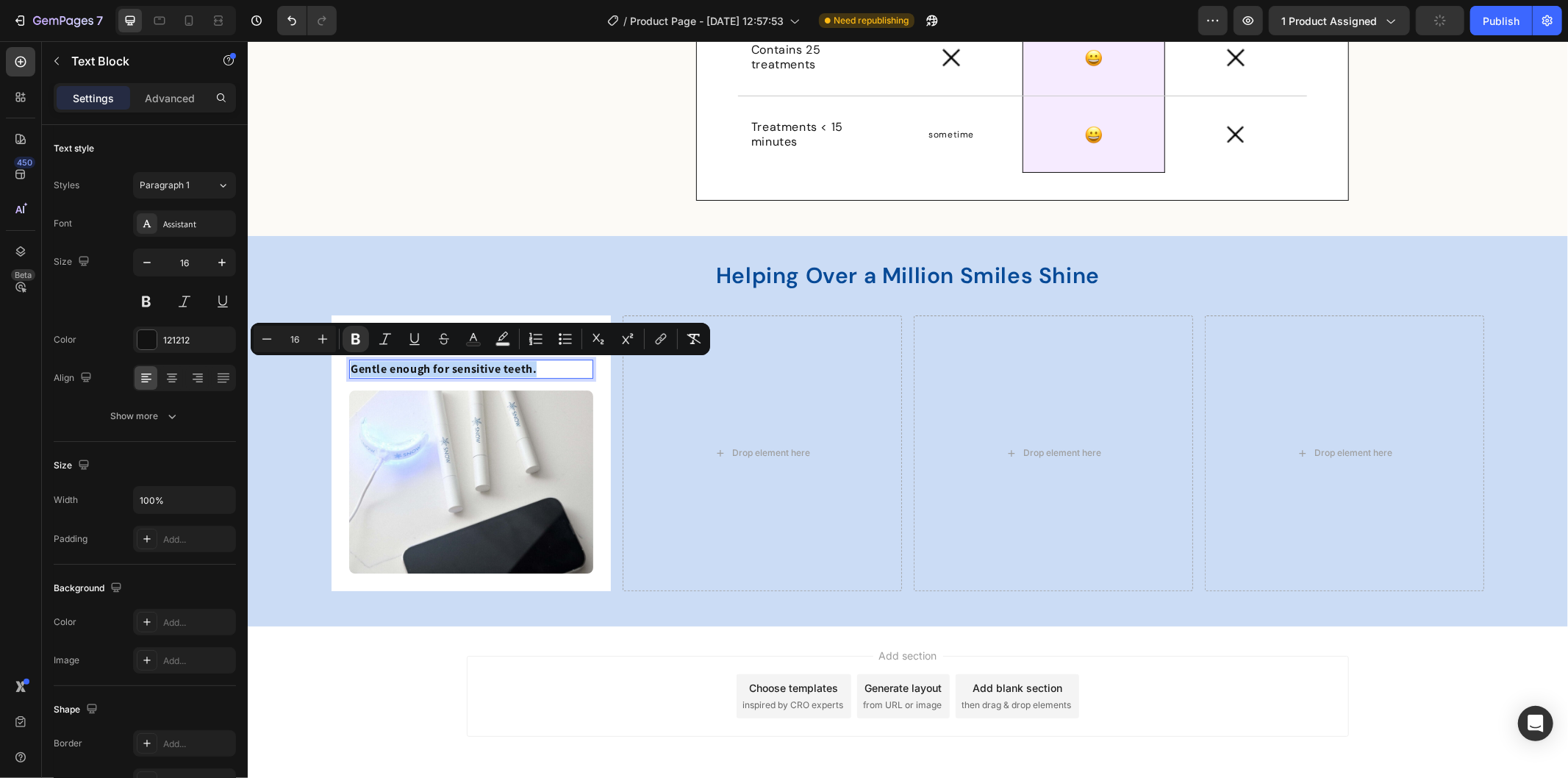
click at [417, 365] on strong "Gentle enough for sensitive teeth." at bounding box center [443, 368] width 186 height 16
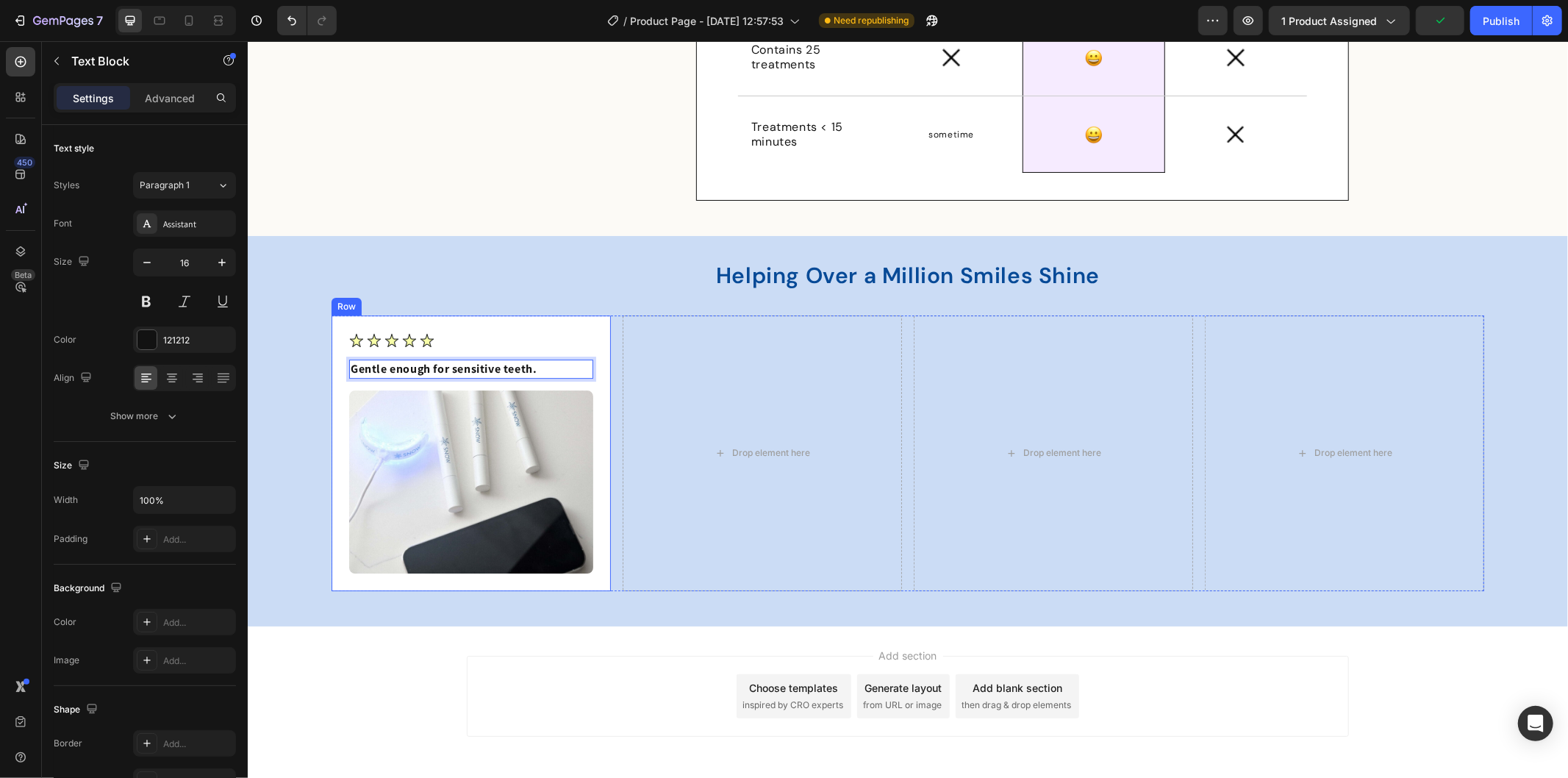
click at [373, 352] on div "Image Row Gentle enough for sensitive teeth. Text Block 16 Image" at bounding box center [471, 453] width 244 height 240
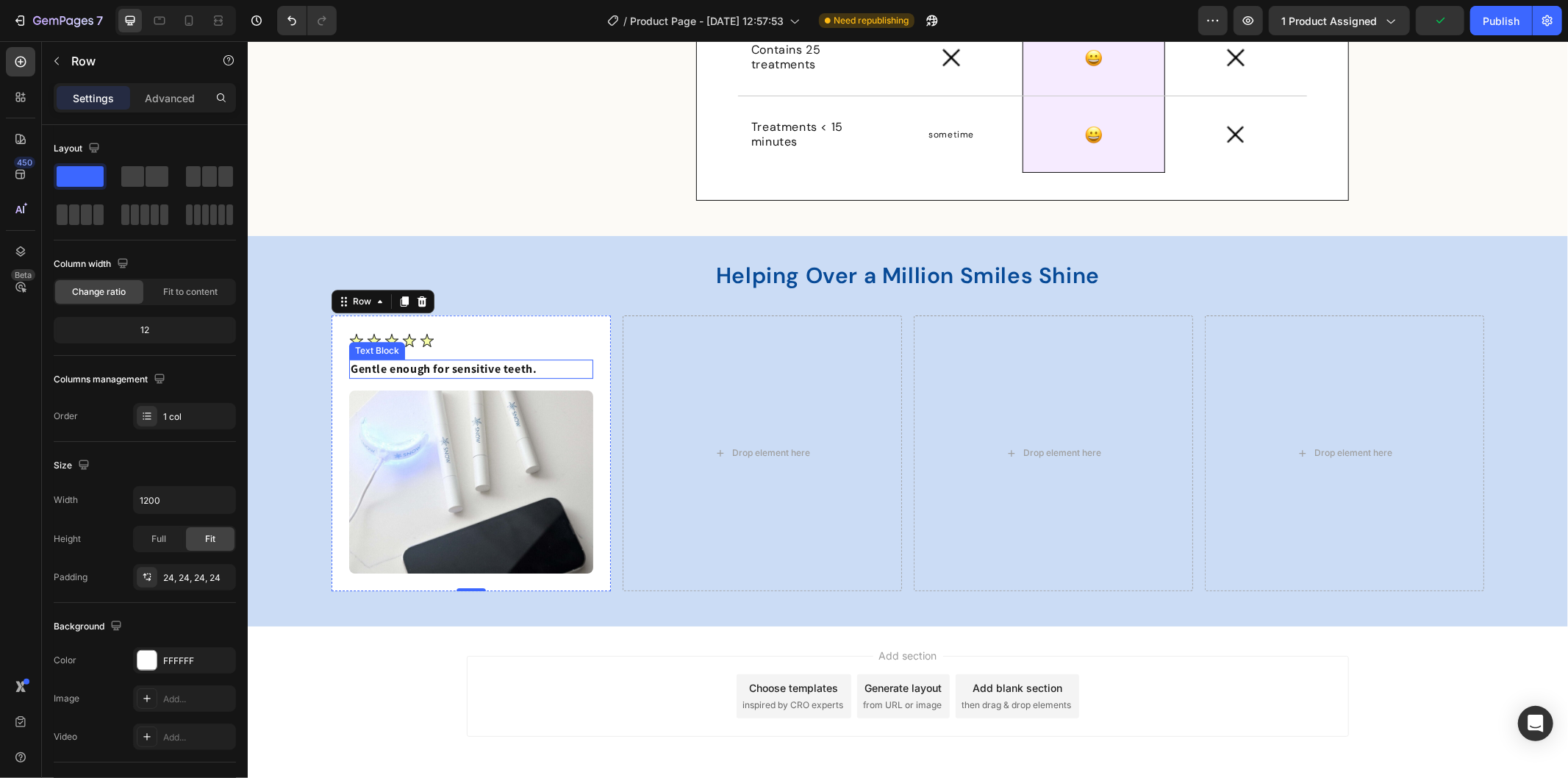
click at [377, 362] on strong "Gentle enough for sensitive teeth." at bounding box center [443, 368] width 186 height 16
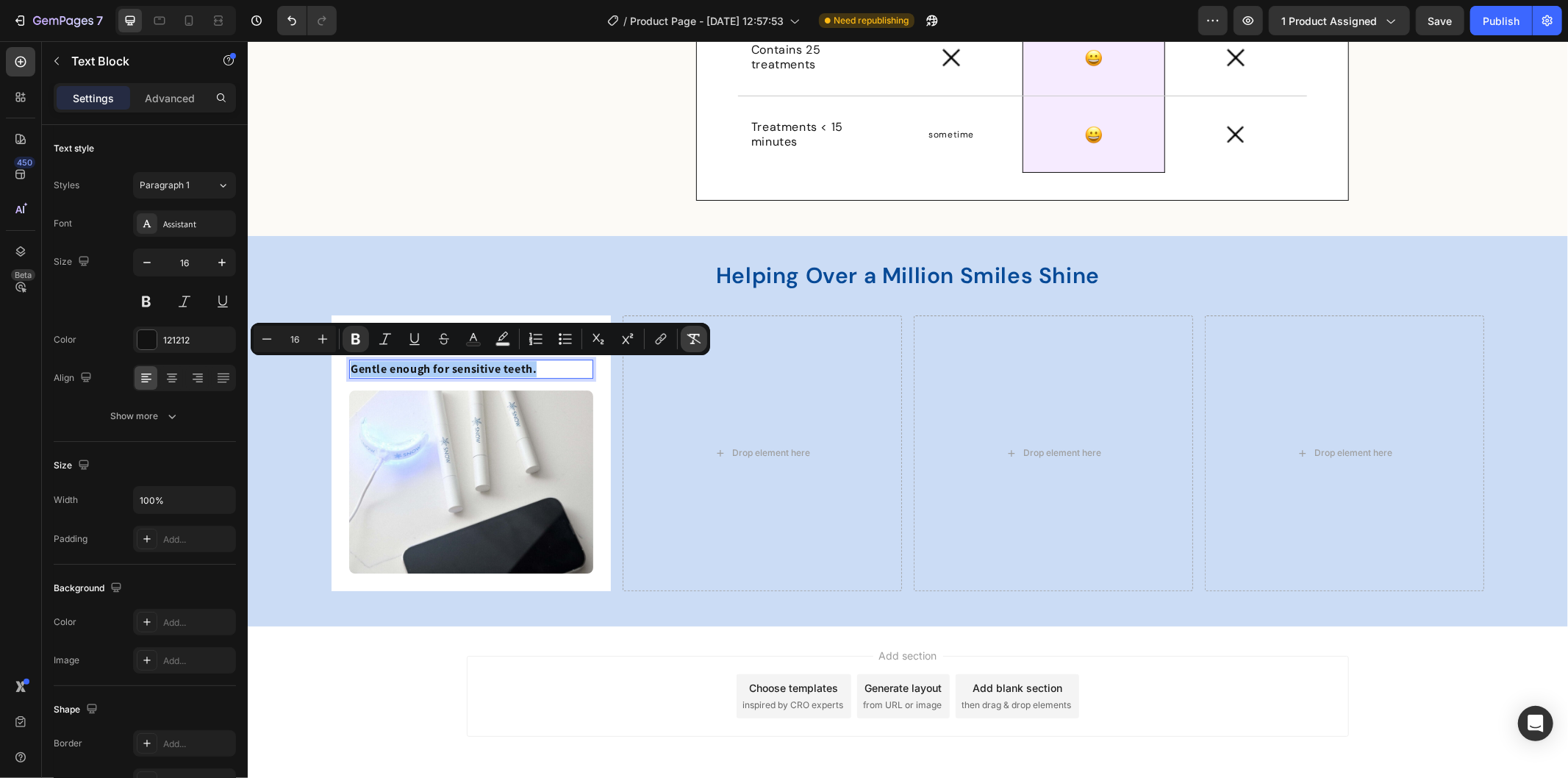
click at [699, 332] on icon "Editor contextual toolbar" at bounding box center [694, 338] width 15 height 15
click at [544, 366] on p "Gentle enough for sensitive teeth." at bounding box center [470, 368] width 241 height 17
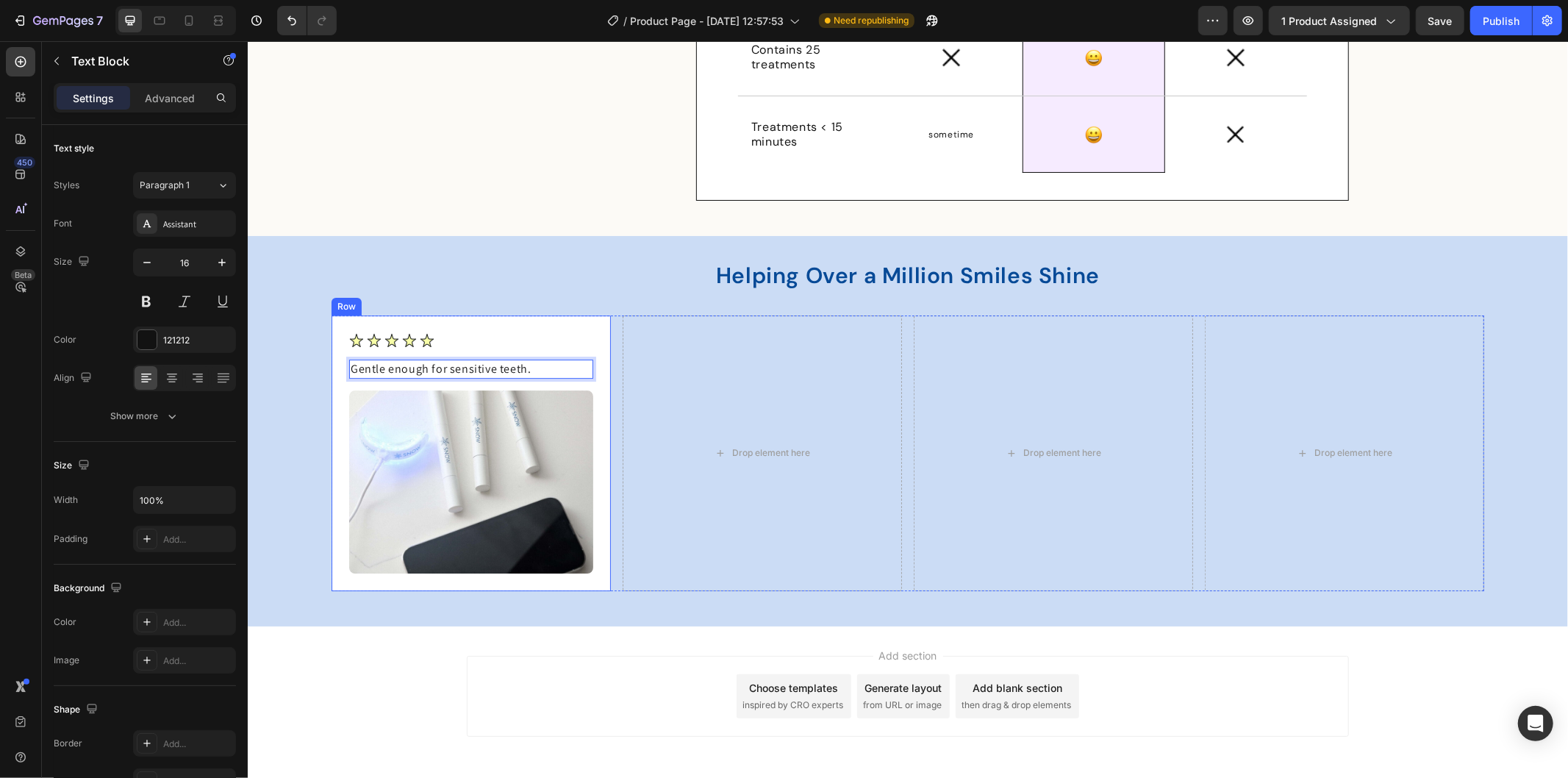
click at [352, 357] on div "Image Row Gentle enough for sensitive teeth. Text Block 16 Image" at bounding box center [471, 453] width 244 height 240
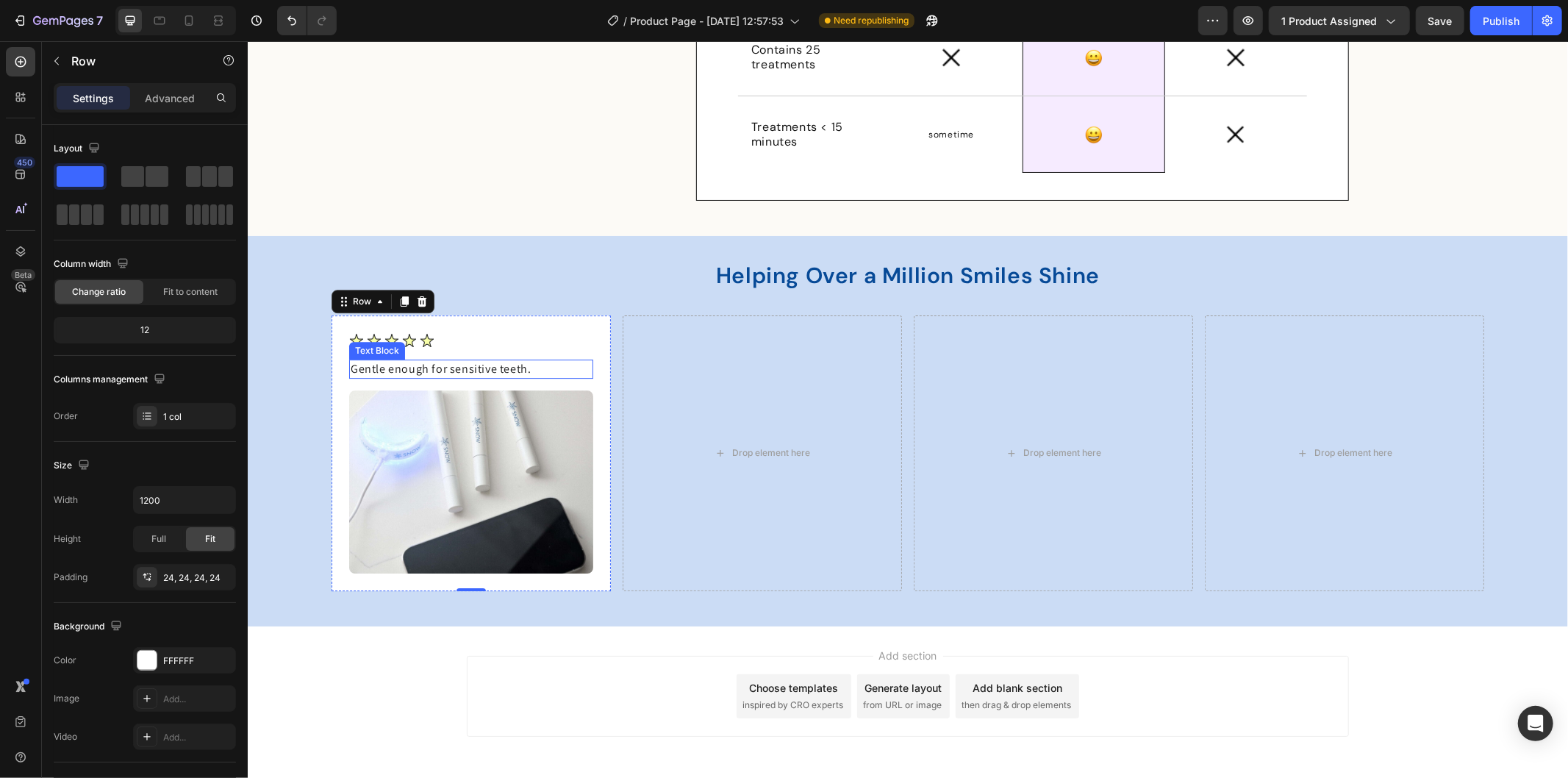
click at [358, 369] on p "Gentle enough for sensitive teeth." at bounding box center [470, 368] width 241 height 17
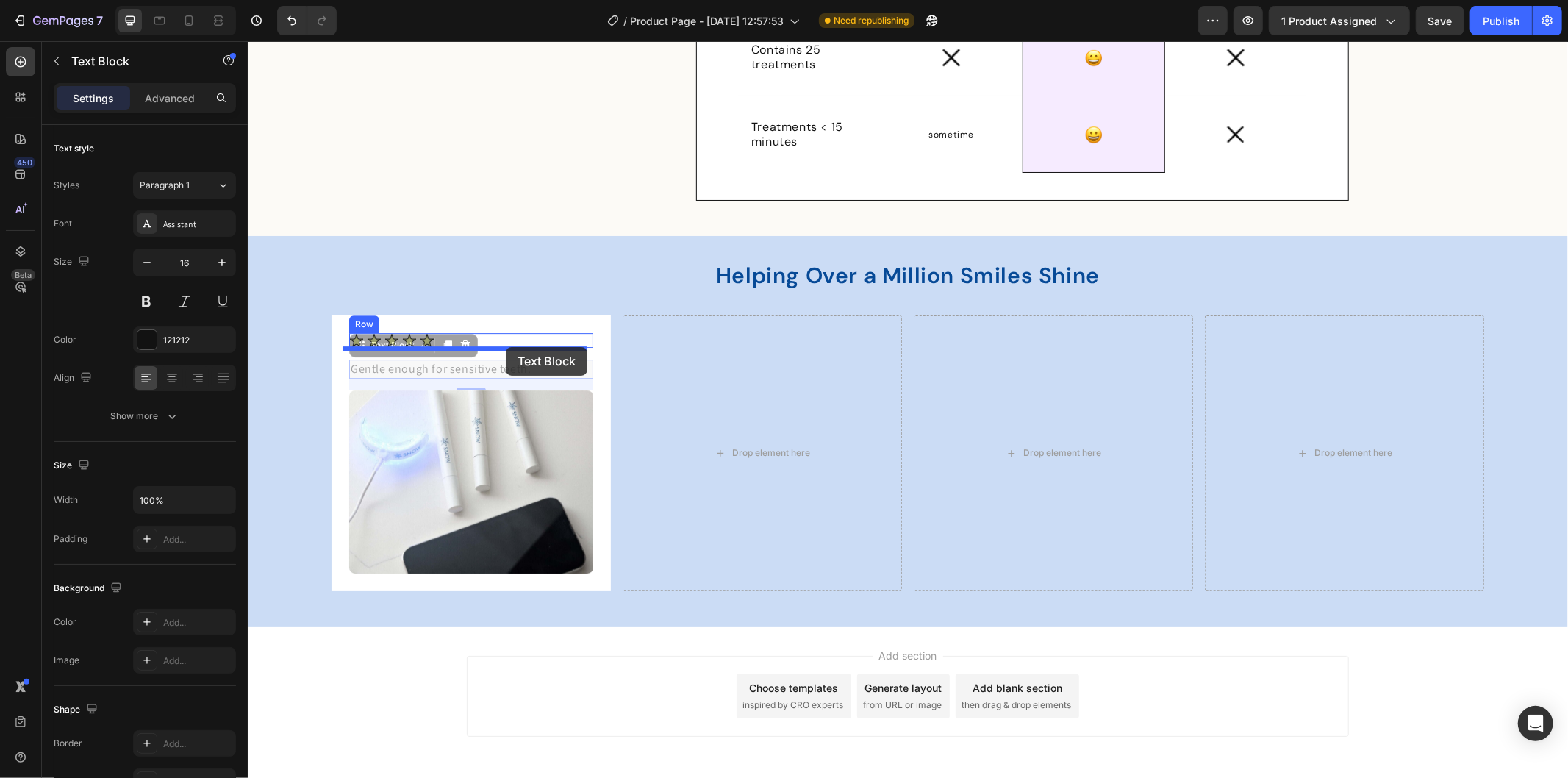
drag, startPoint x: 352, startPoint y: 343, endPoint x: 505, endPoint y: 346, distance: 153.0
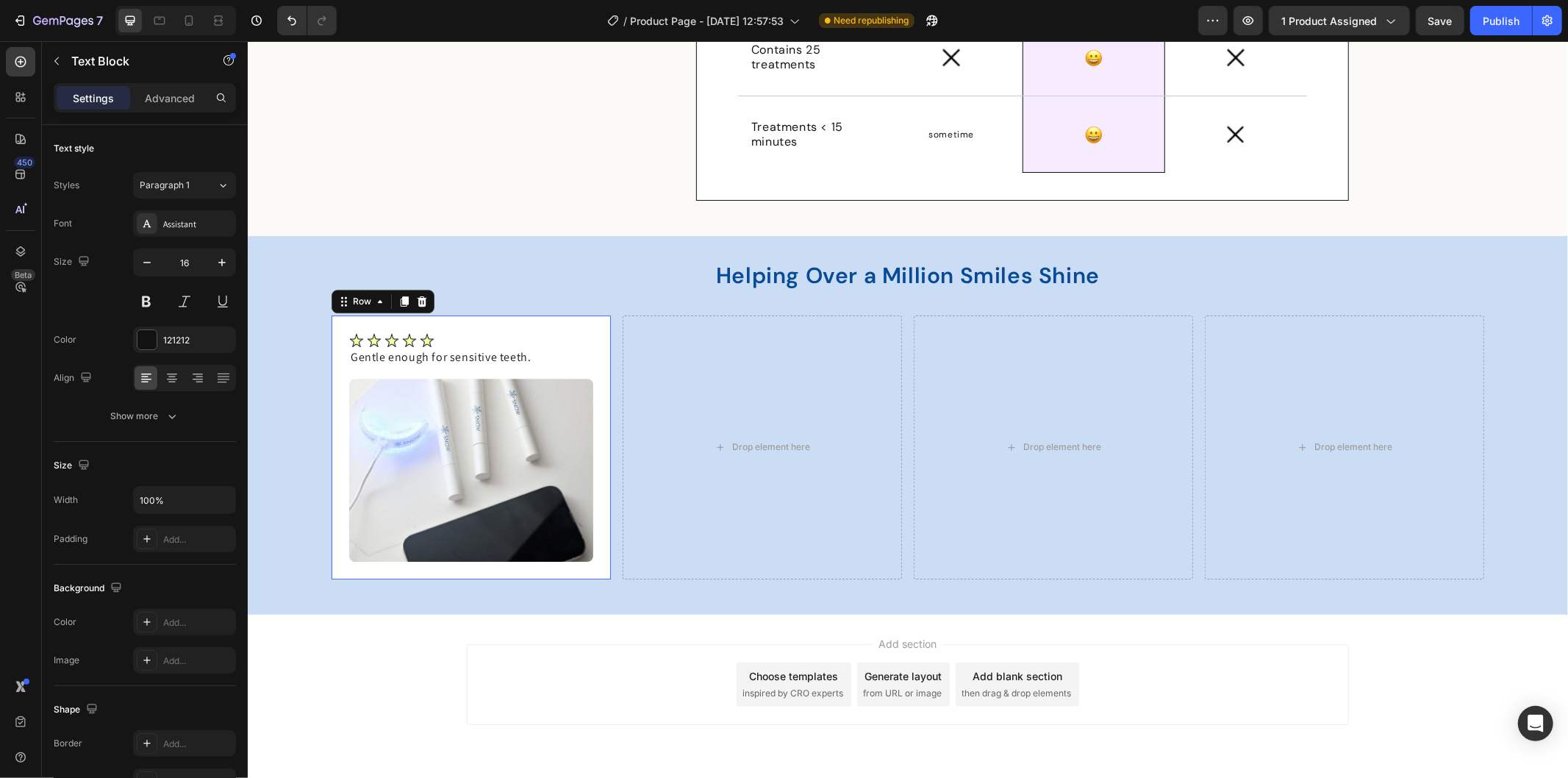
click at [331, 361] on div "Image Gentle enough for sensitive teeth. Text Block Row Image Row 0" at bounding box center [471, 447] width 279 height 264
click at [438, 356] on p "Gentle enough for sensitive teeth." at bounding box center [470, 357] width 241 height 17
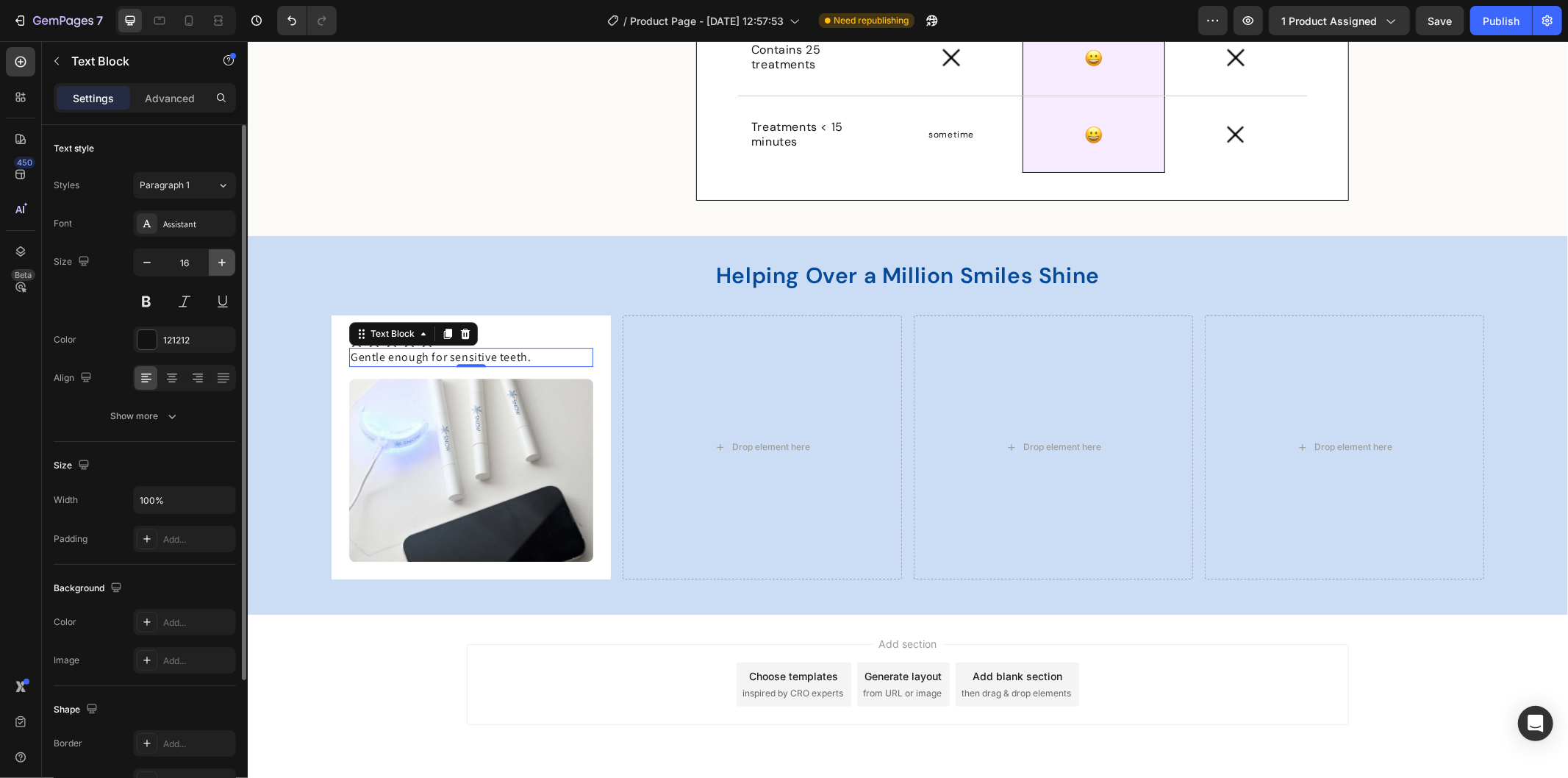
click at [215, 261] on icon "button" at bounding box center [222, 262] width 15 height 15
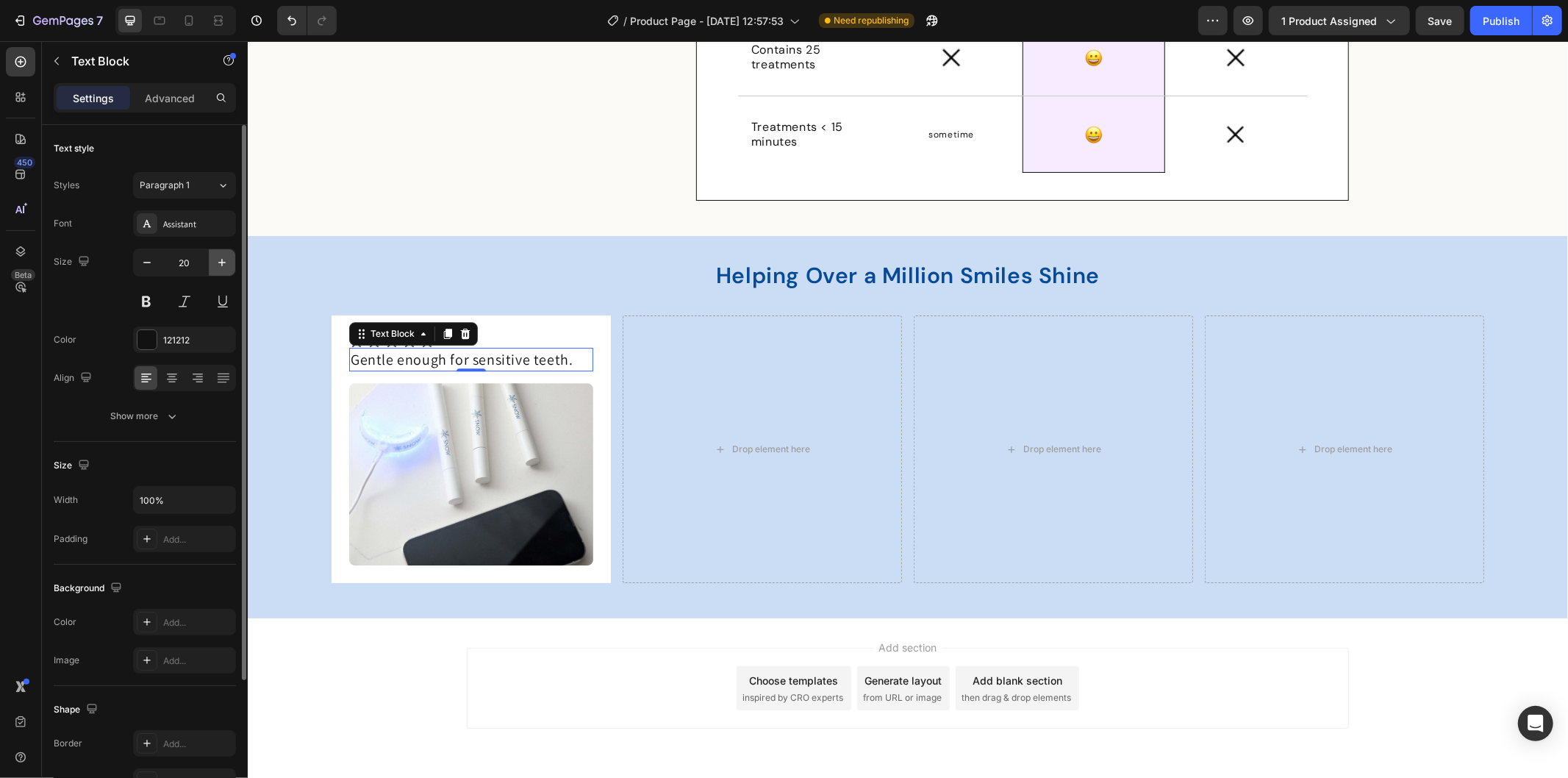
click at [215, 261] on icon "button" at bounding box center [222, 262] width 15 height 15
click at [149, 260] on icon "button" at bounding box center [147, 262] width 15 height 15
type input "20"
click at [209, 226] on div "Assistant" at bounding box center [197, 225] width 69 height 14
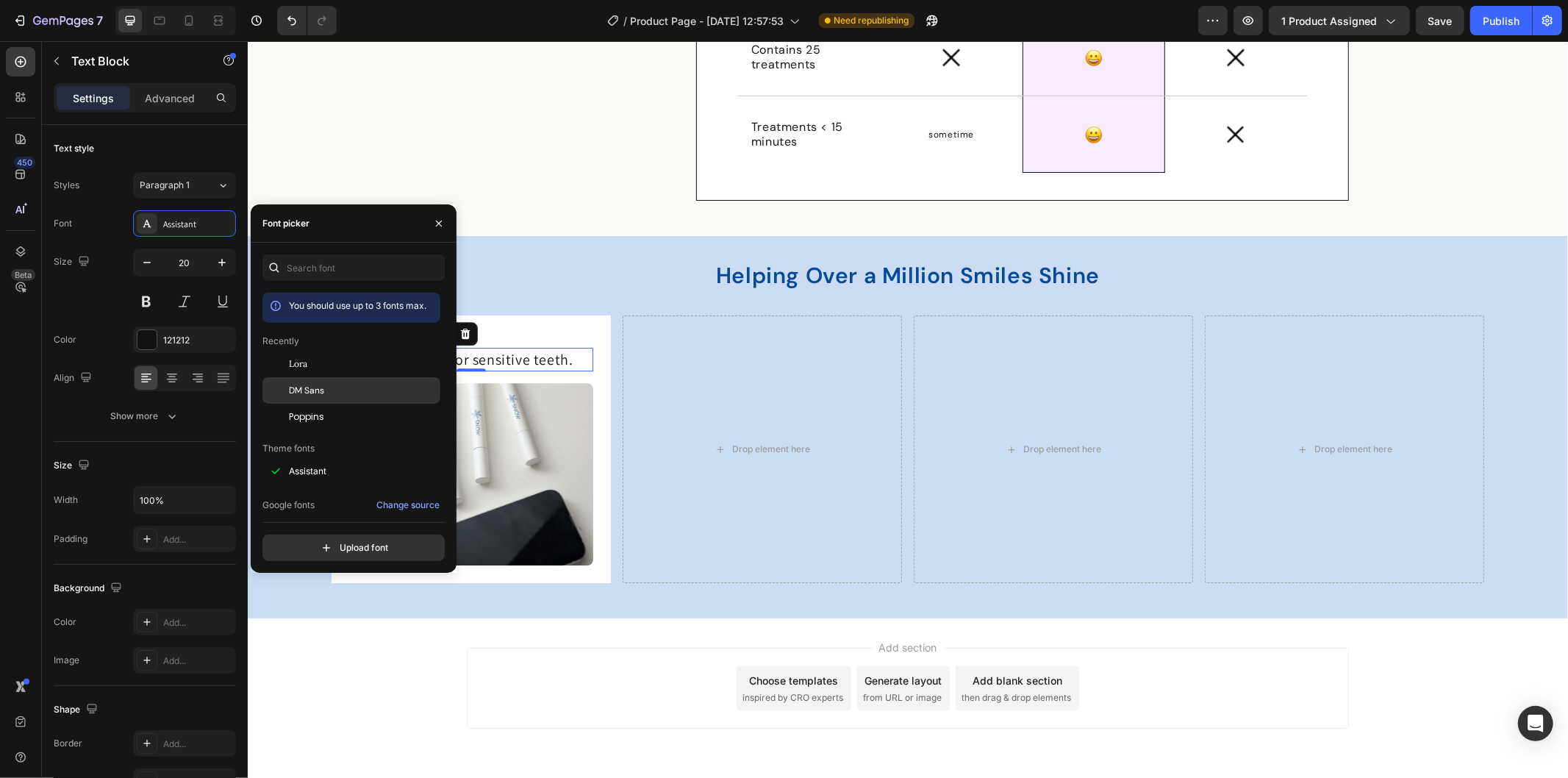
click at [331, 387] on div "DM Sans" at bounding box center [363, 391] width 148 height 14
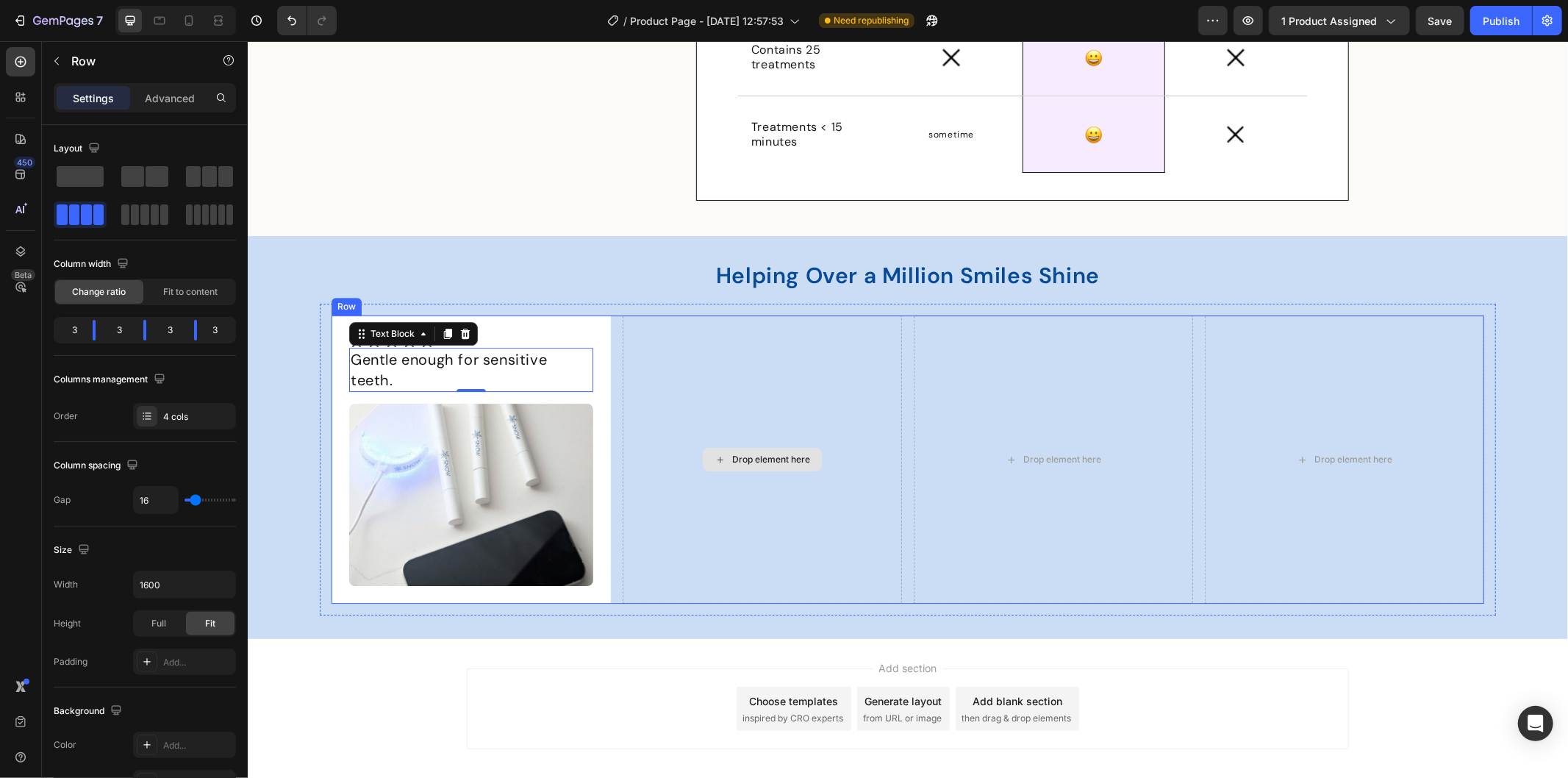
click at [672, 367] on div "Drop element here" at bounding box center [761, 458] width 279 height 288
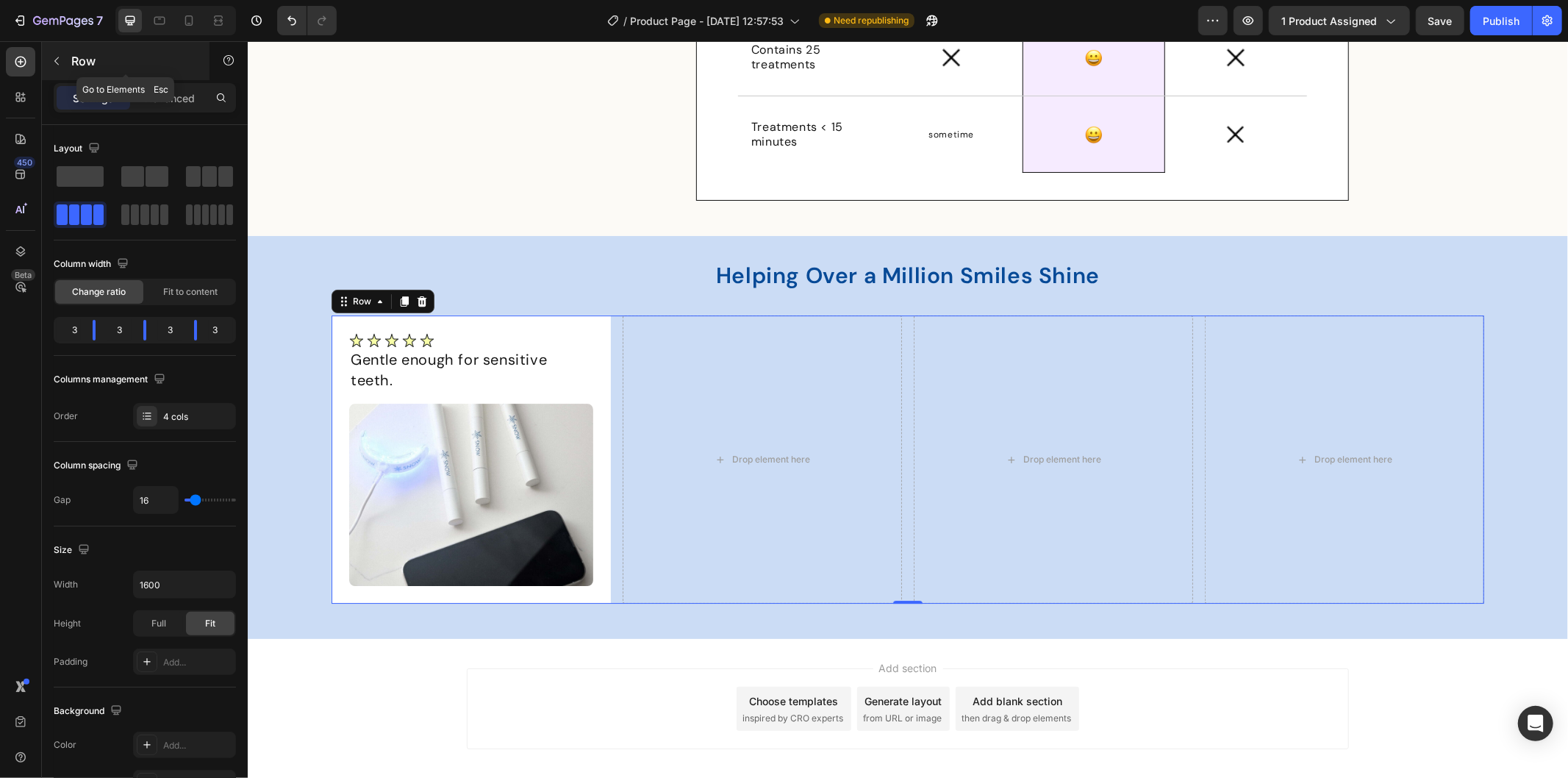
click at [64, 65] on button "button" at bounding box center [57, 61] width 23 height 23
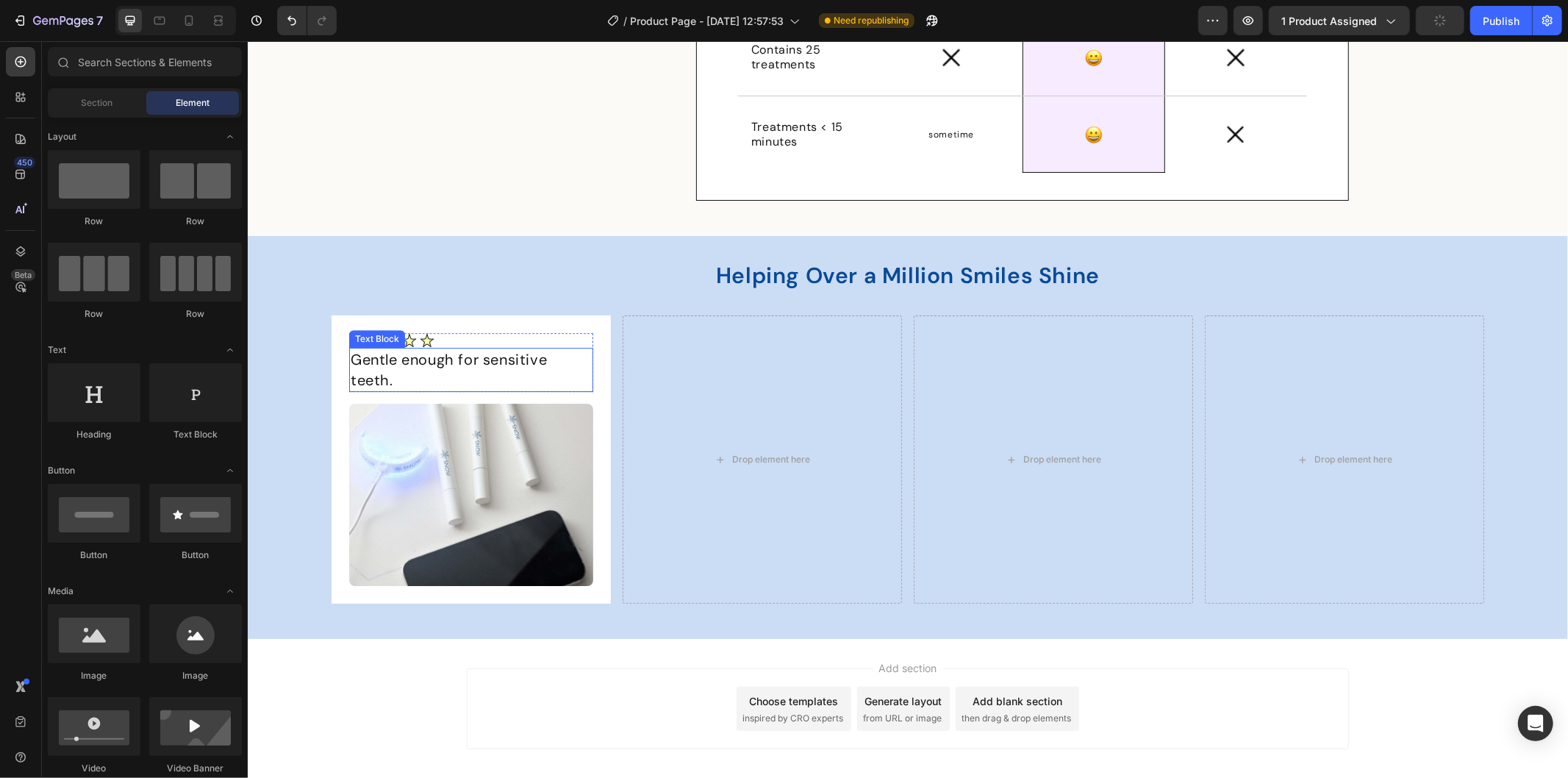
click at [405, 364] on p "Gentle enough for sensitive teeth." at bounding box center [470, 369] width 241 height 41
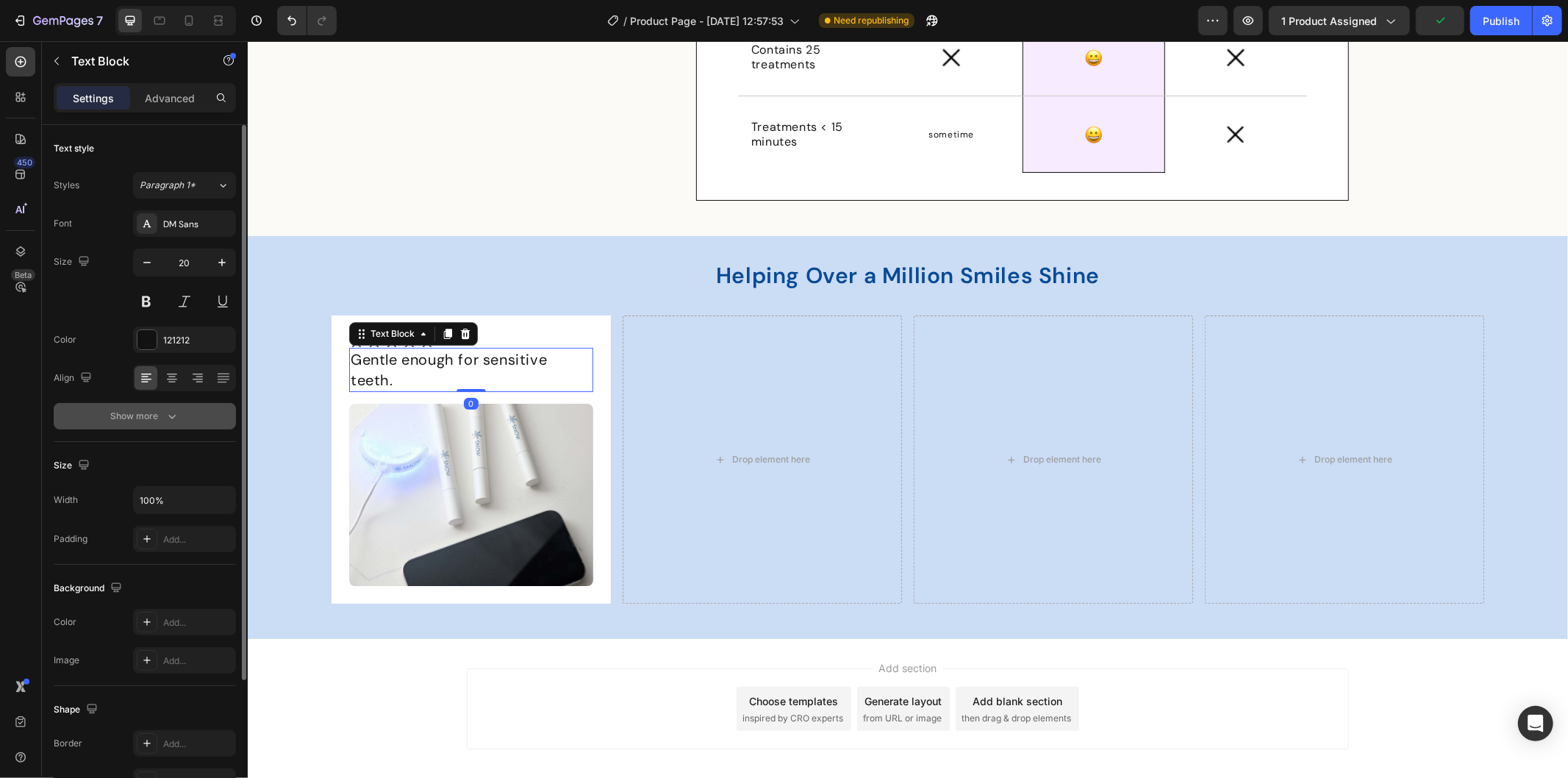
click at [165, 420] on icon "button" at bounding box center [172, 415] width 15 height 15
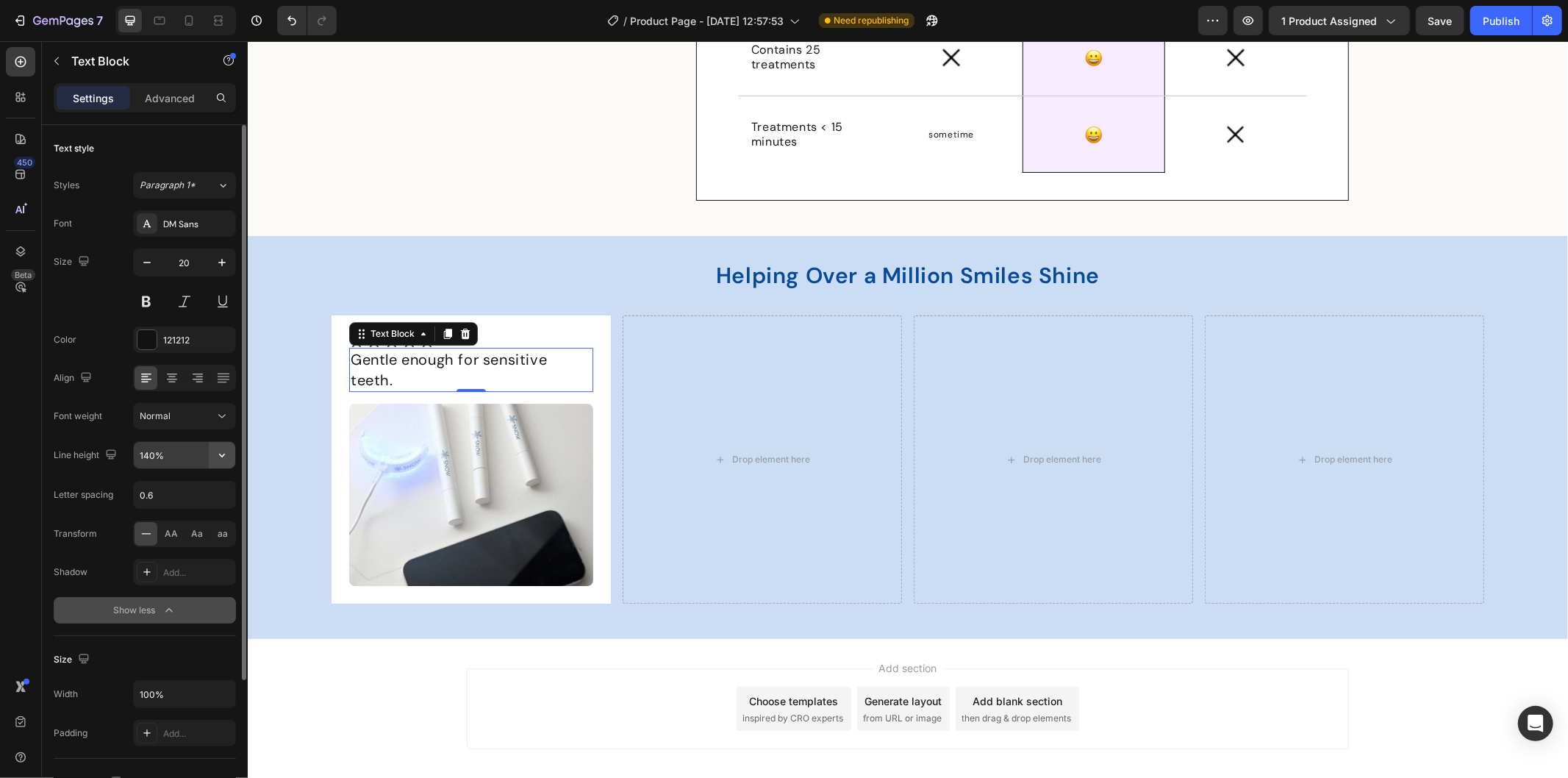
click at [225, 458] on icon "button" at bounding box center [222, 454] width 15 height 15
click at [199, 453] on input "140%" at bounding box center [185, 454] width 102 height 26
type input "28"
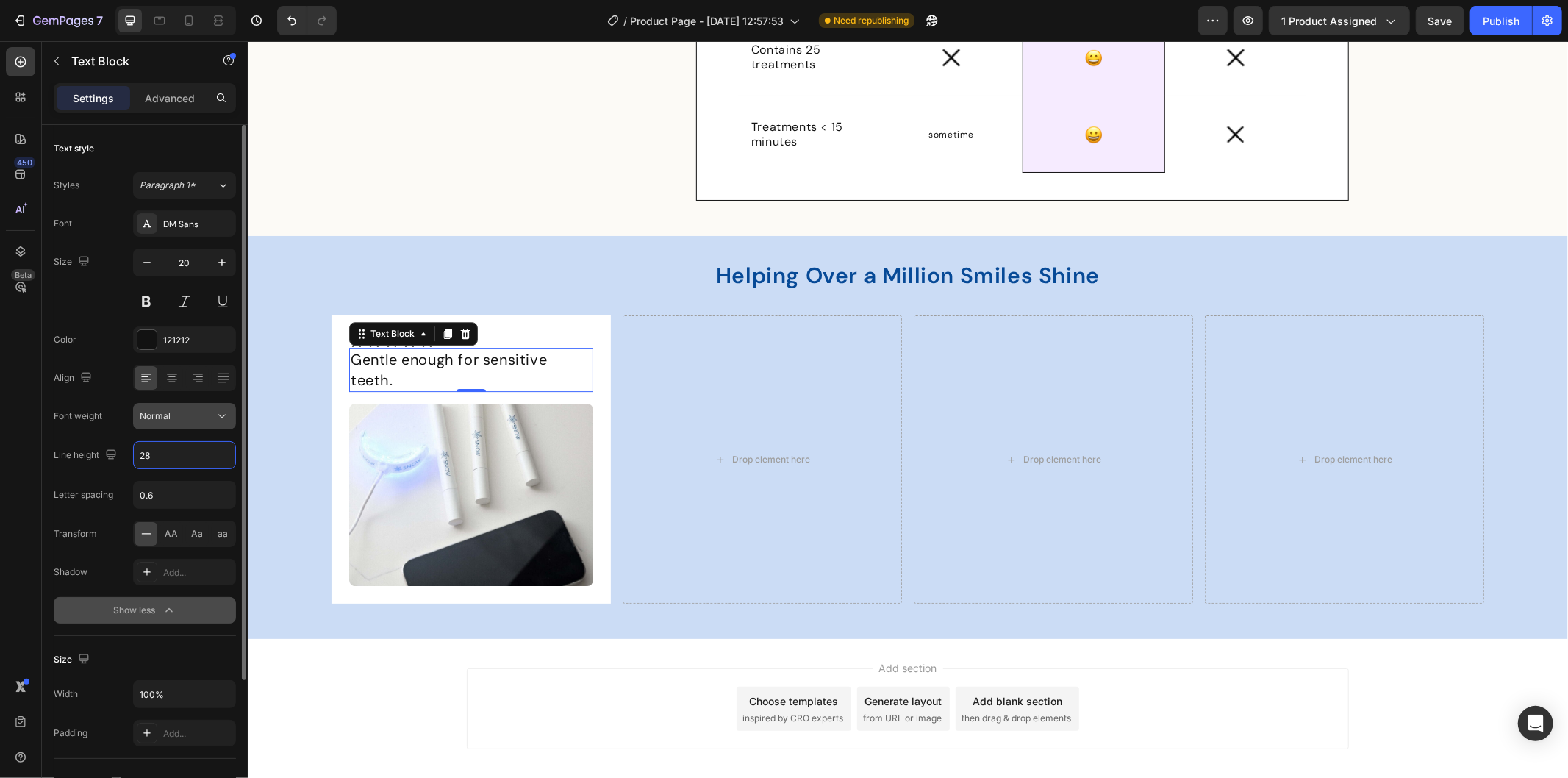
click at [191, 422] on div "Normal" at bounding box center [177, 416] width 75 height 14
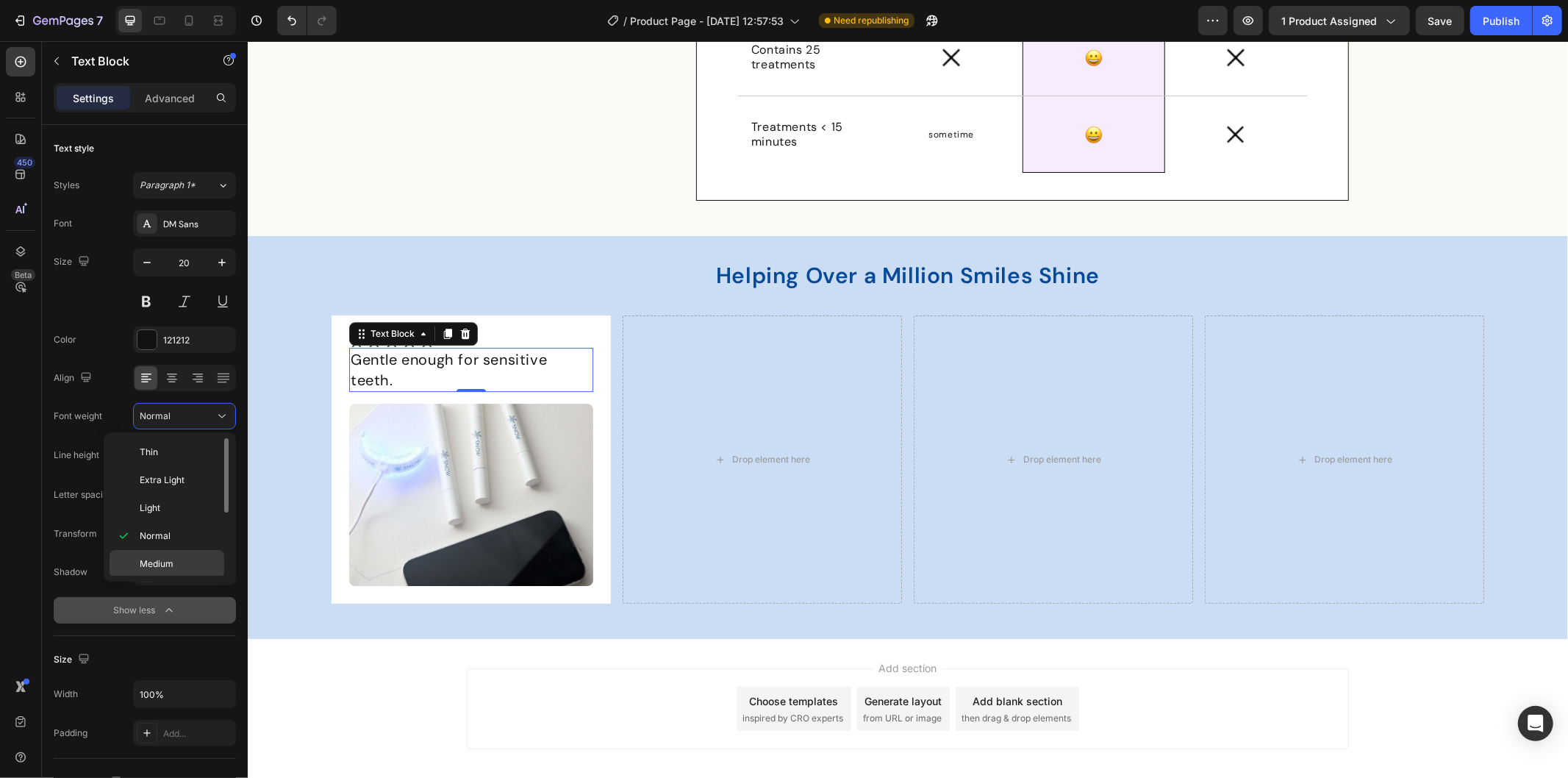
click at [178, 560] on p "Medium" at bounding box center [179, 564] width 78 height 14
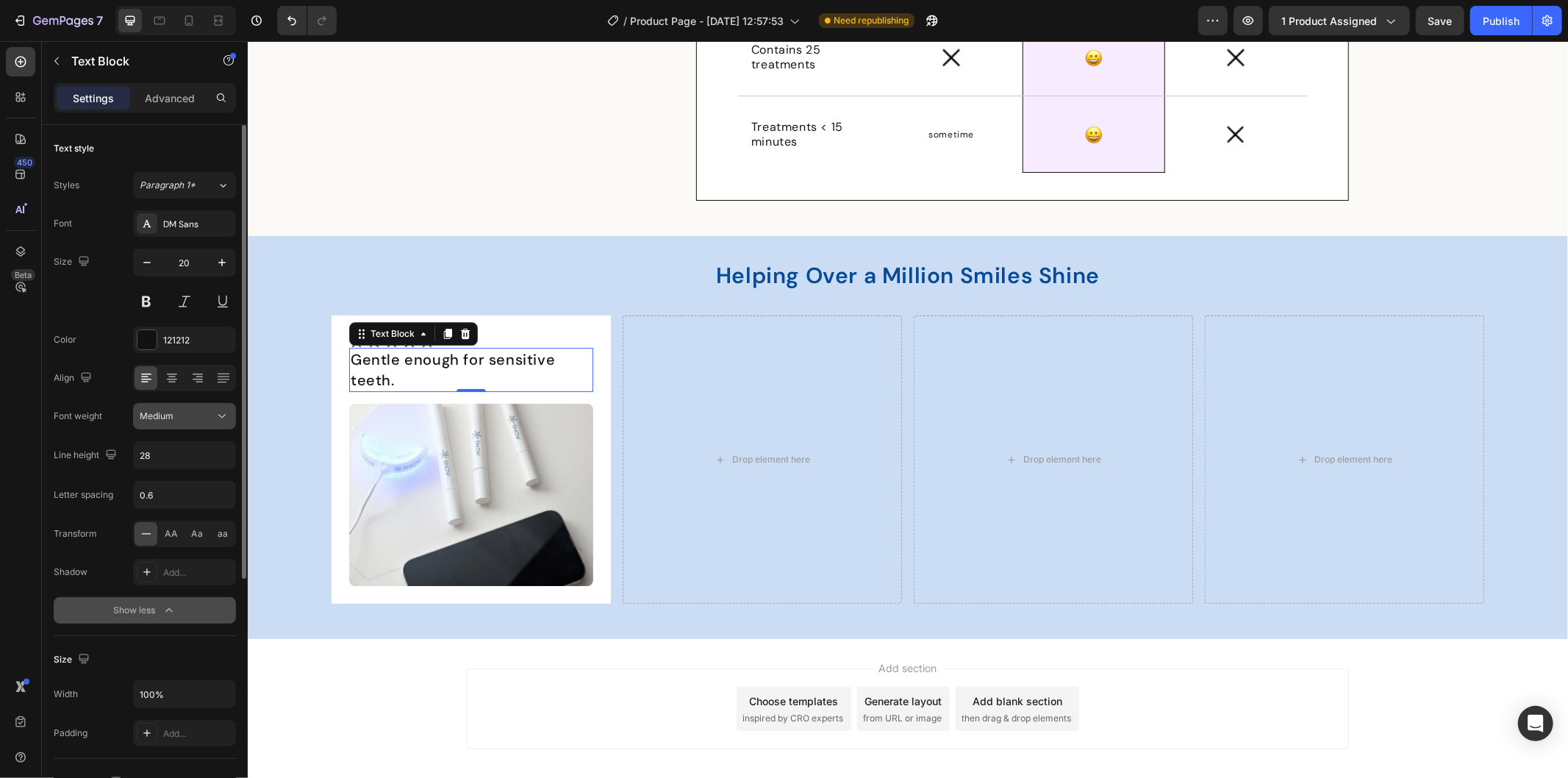
click at [195, 424] on button "Medium" at bounding box center [184, 415] width 103 height 26
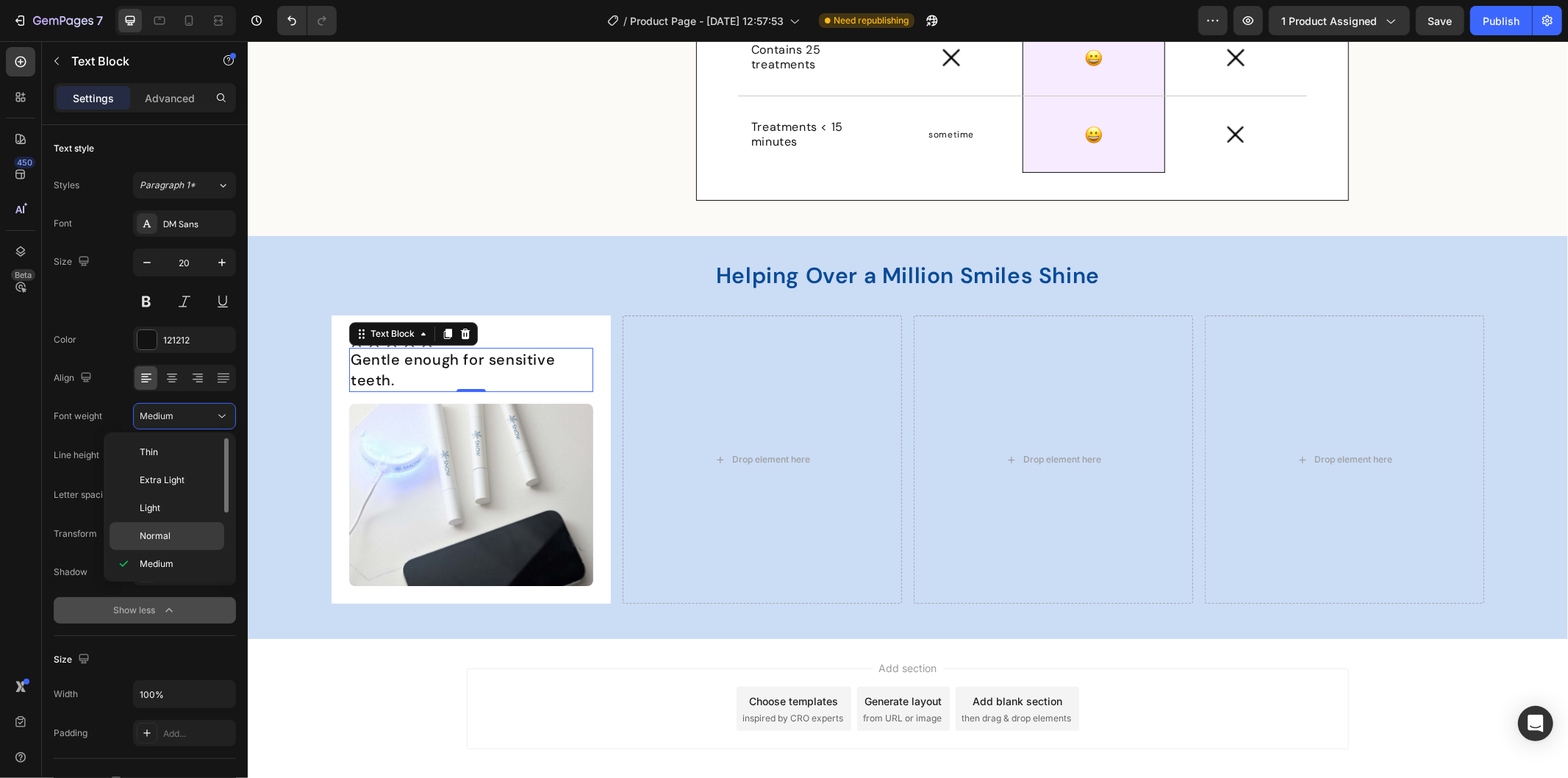
scroll to position [82, 0]
click at [188, 500] on div "Semi Bold" at bounding box center [166, 510] width 114 height 28
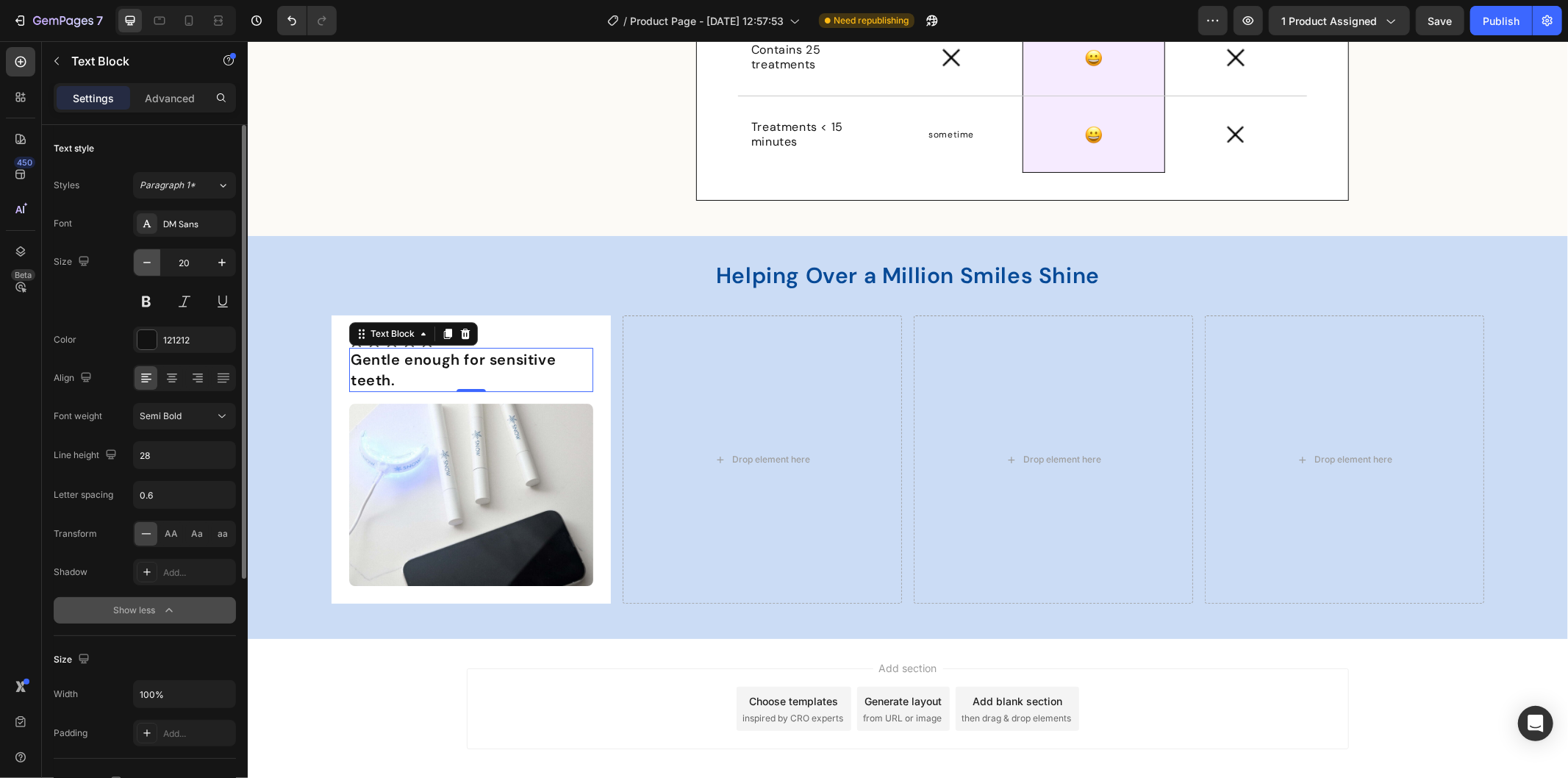
click at [148, 263] on icon "button" at bounding box center [148, 263] width 8 height 2
type input "18"
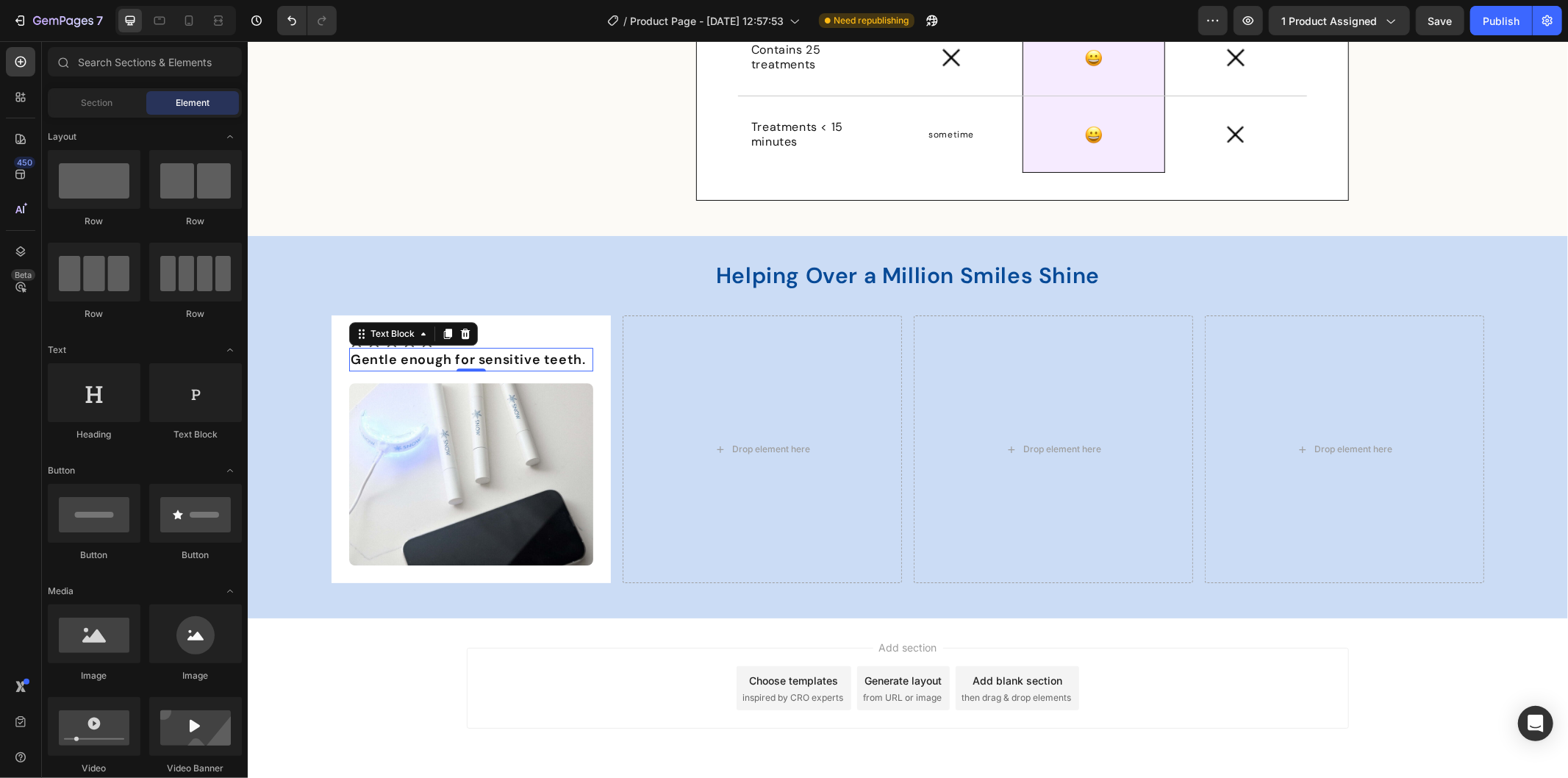
click at [557, 627] on div "Add section Choose templates inspired by CRO experts Generate layout from URL o…" at bounding box center [907, 708] width 1320 height 181
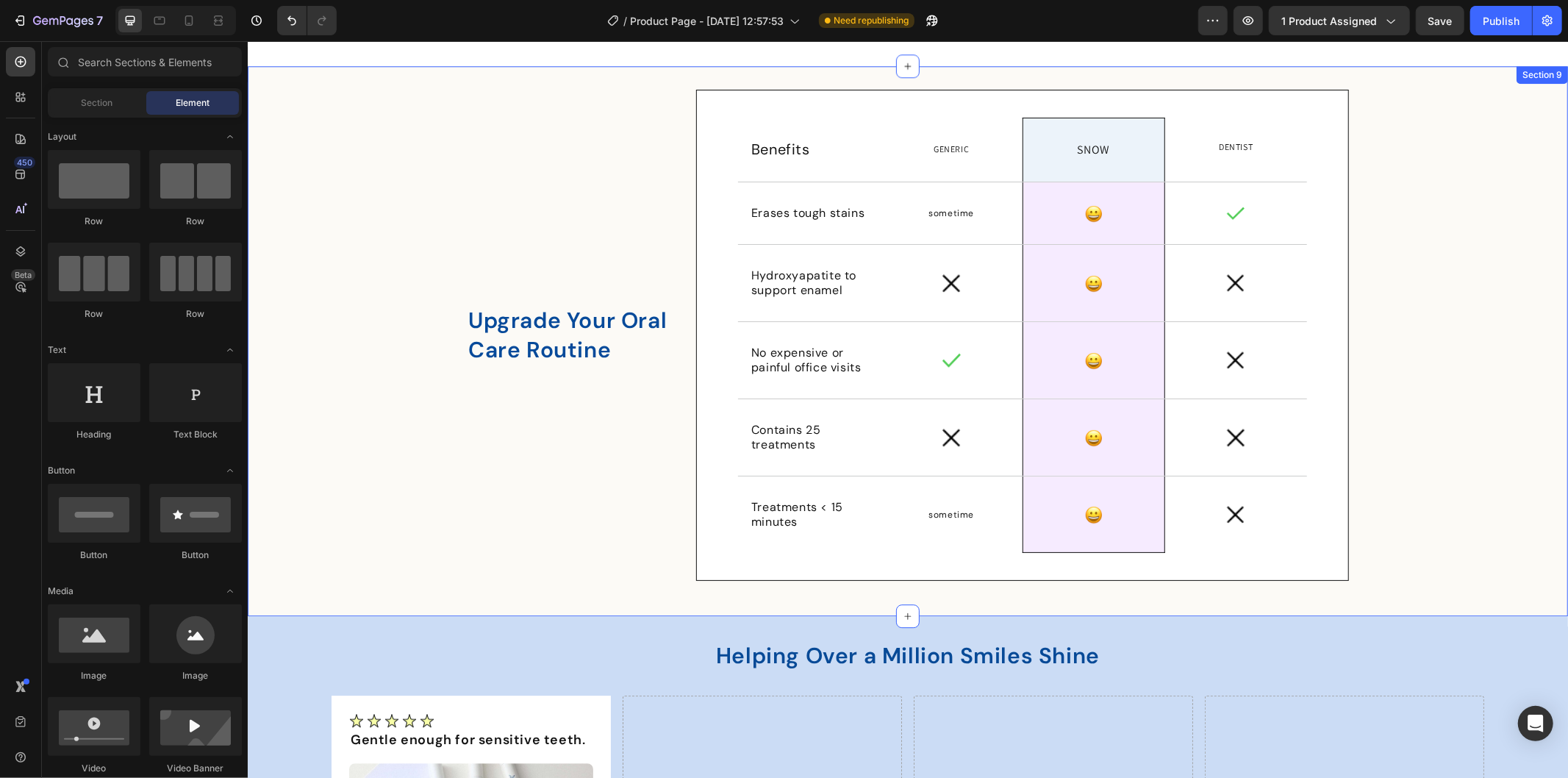
scroll to position [3722, 0]
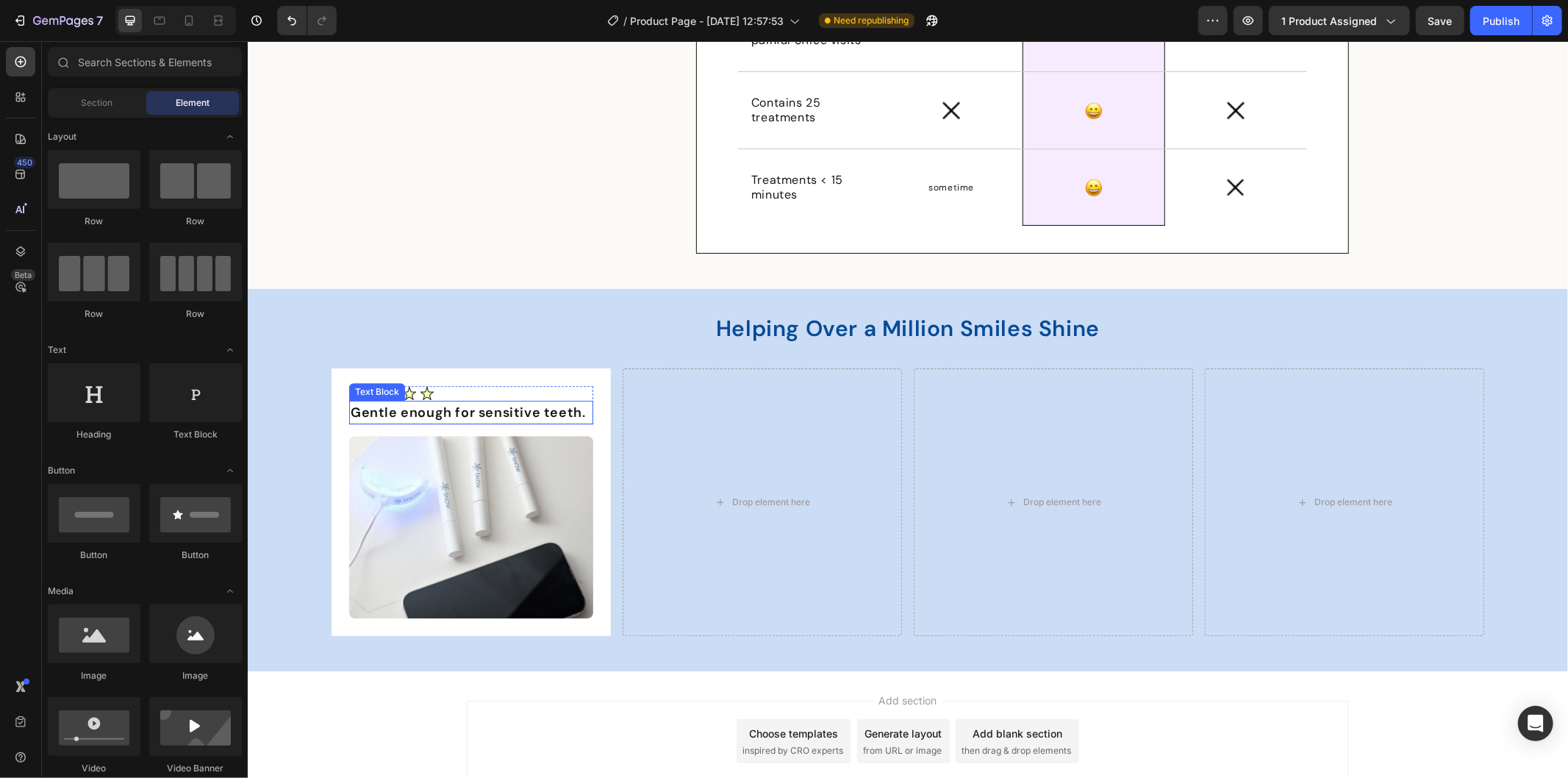
click at [515, 417] on p "Gentle enough for sensitive teeth." at bounding box center [470, 411] width 241 height 21
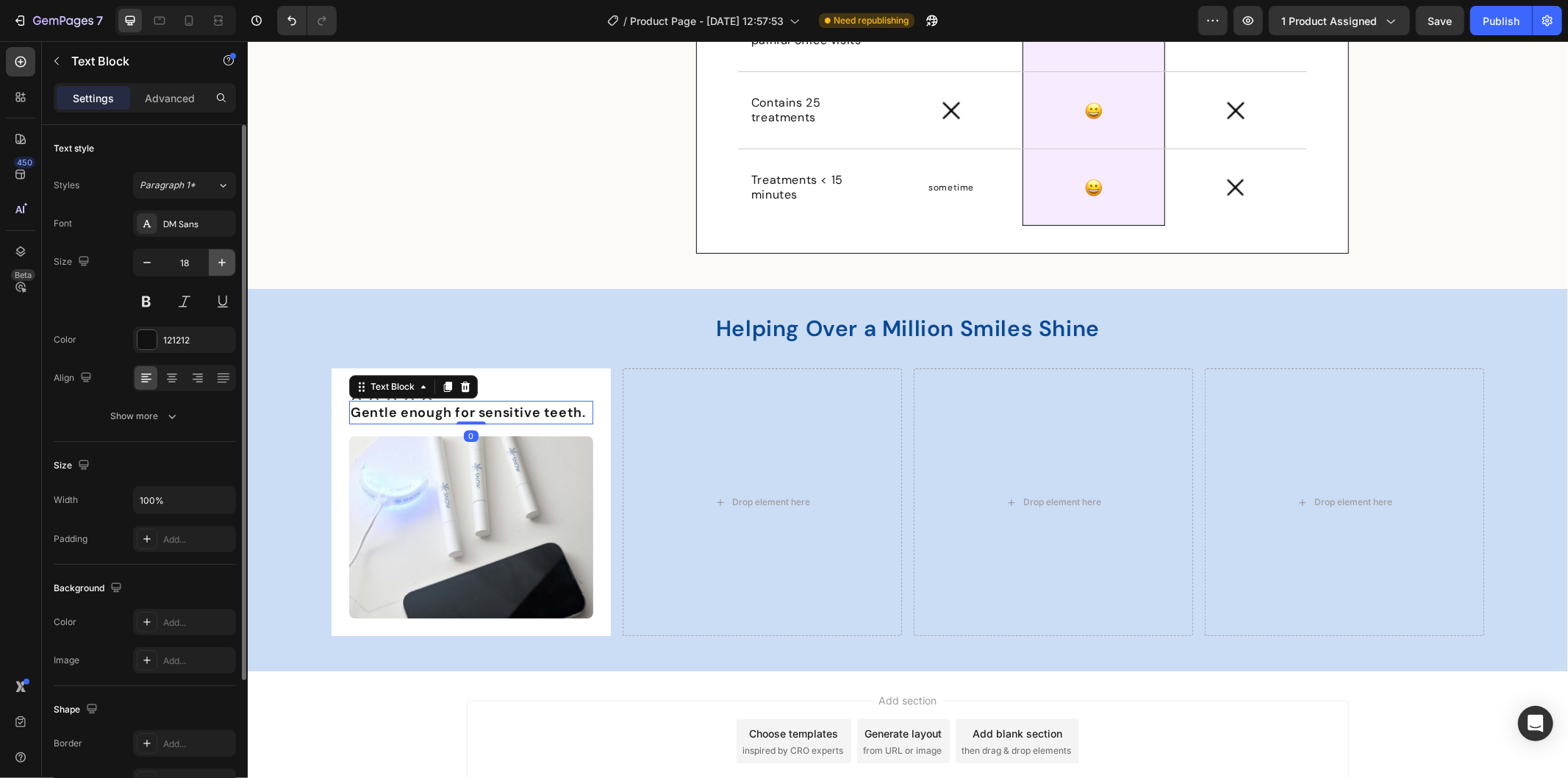
click at [223, 262] on icon "button" at bounding box center [222, 263] width 8 height 8
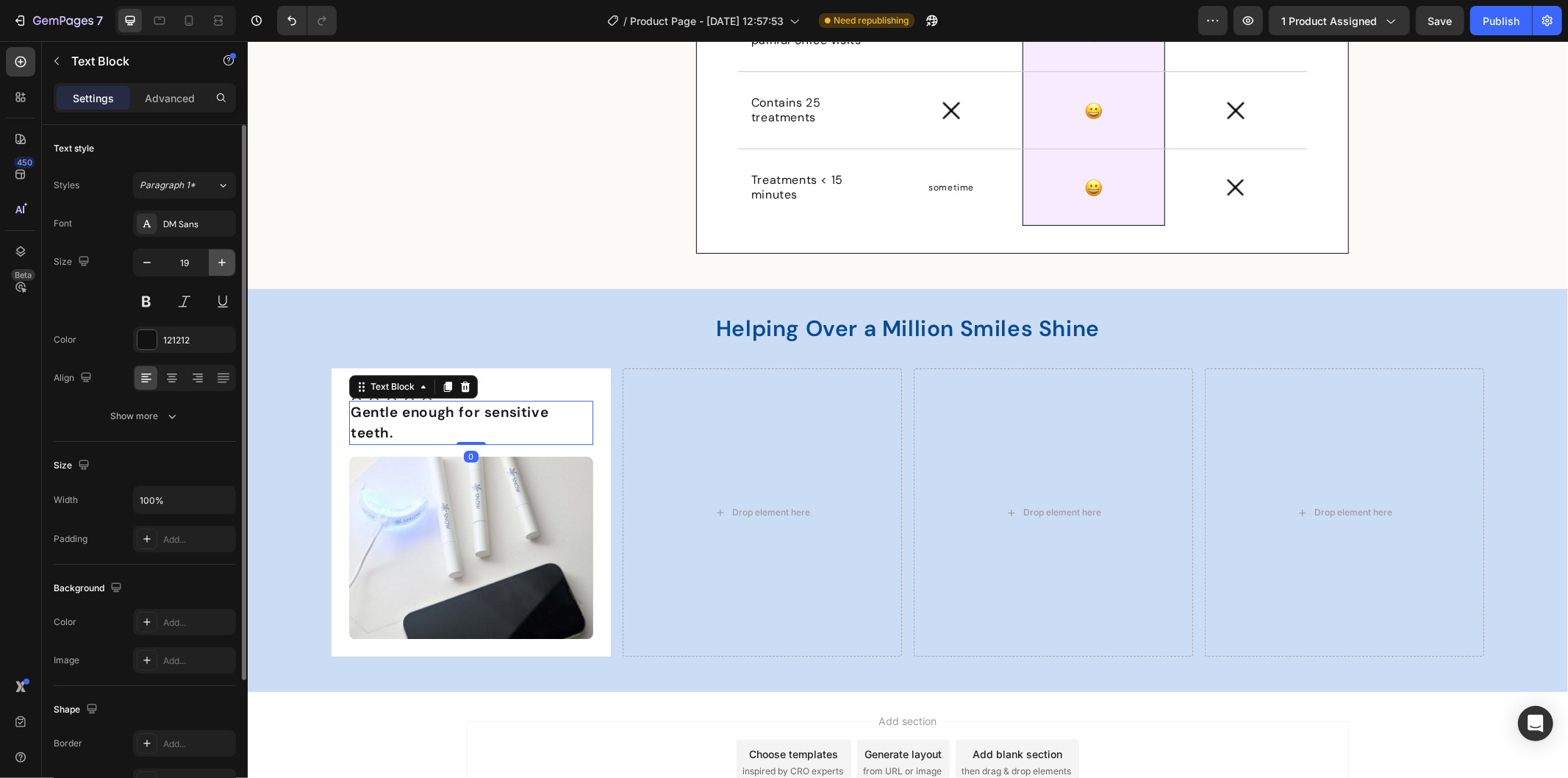
click at [223, 262] on icon "button" at bounding box center [222, 263] width 8 height 8
type input "20"
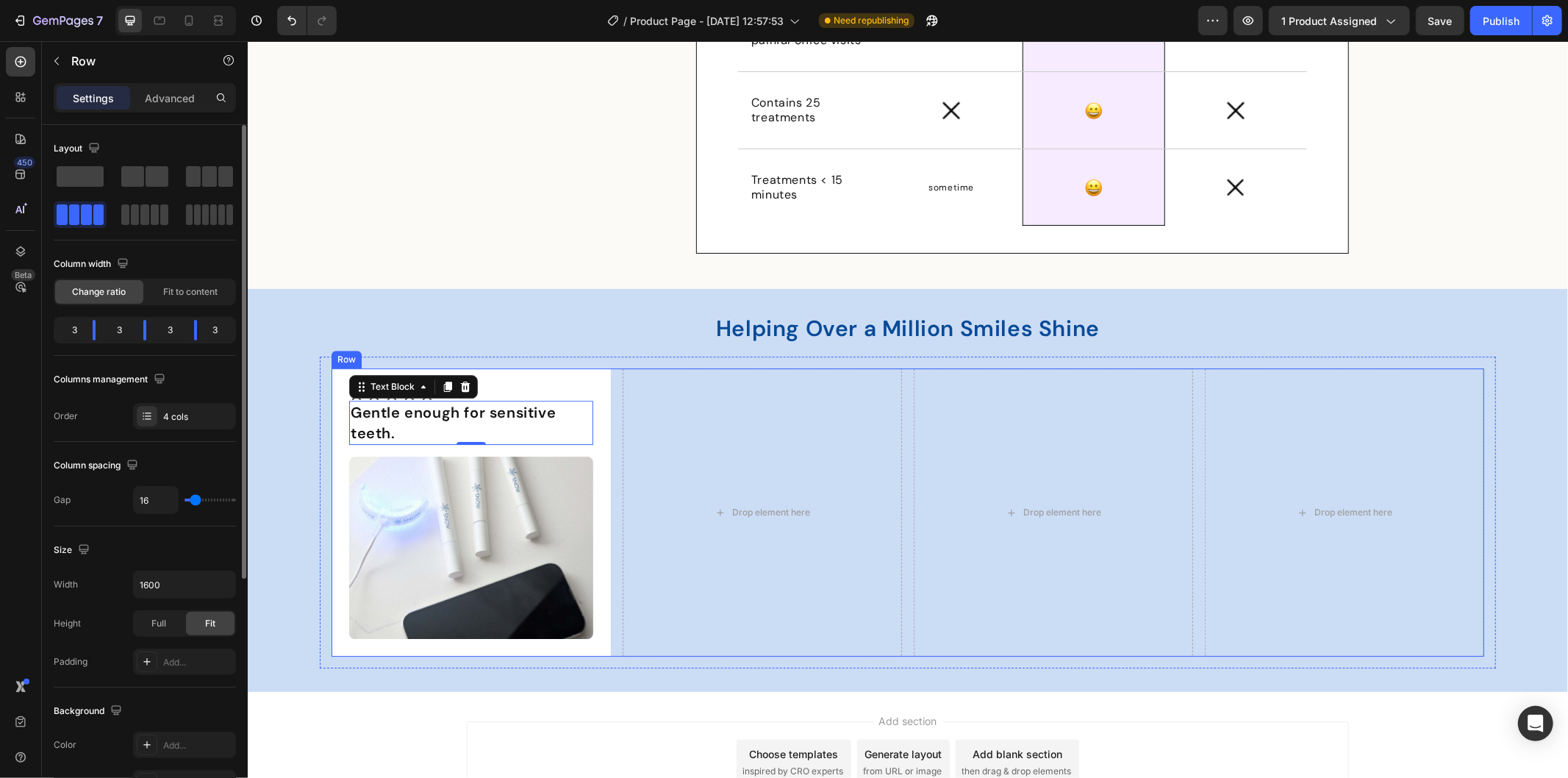
click at [608, 370] on div "Image Gentle enough for sensitive teeth. Text Block 0 Row Image Row Drop elemen…" at bounding box center [908, 511] width 1153 height 288
click at [604, 358] on div "Image Gentle enough for sensitive teeth. Text Block Row Image Row Drop element …" at bounding box center [908, 511] width 1176 height 312
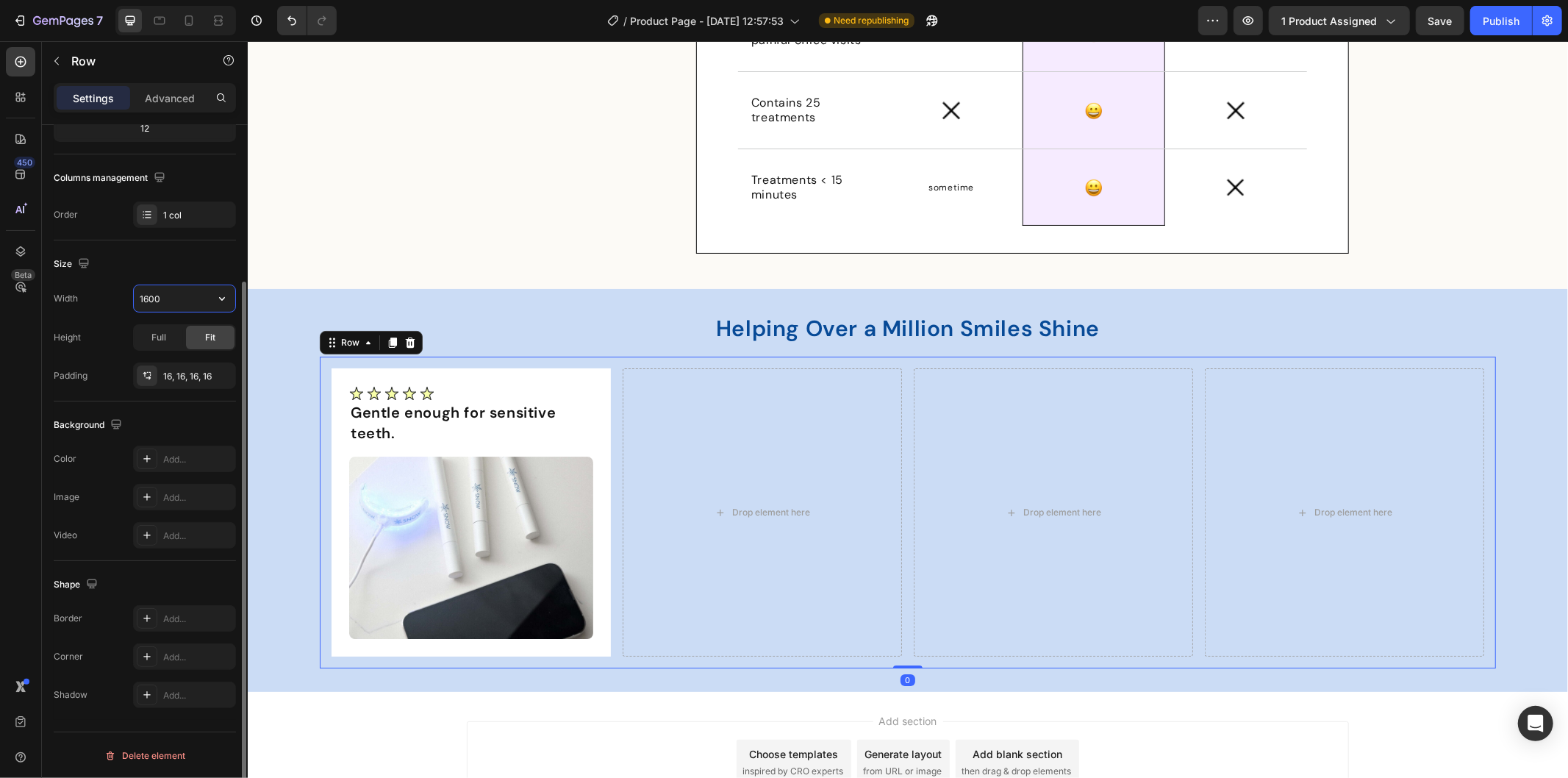
click at [148, 298] on input "1600" at bounding box center [185, 298] width 102 height 26
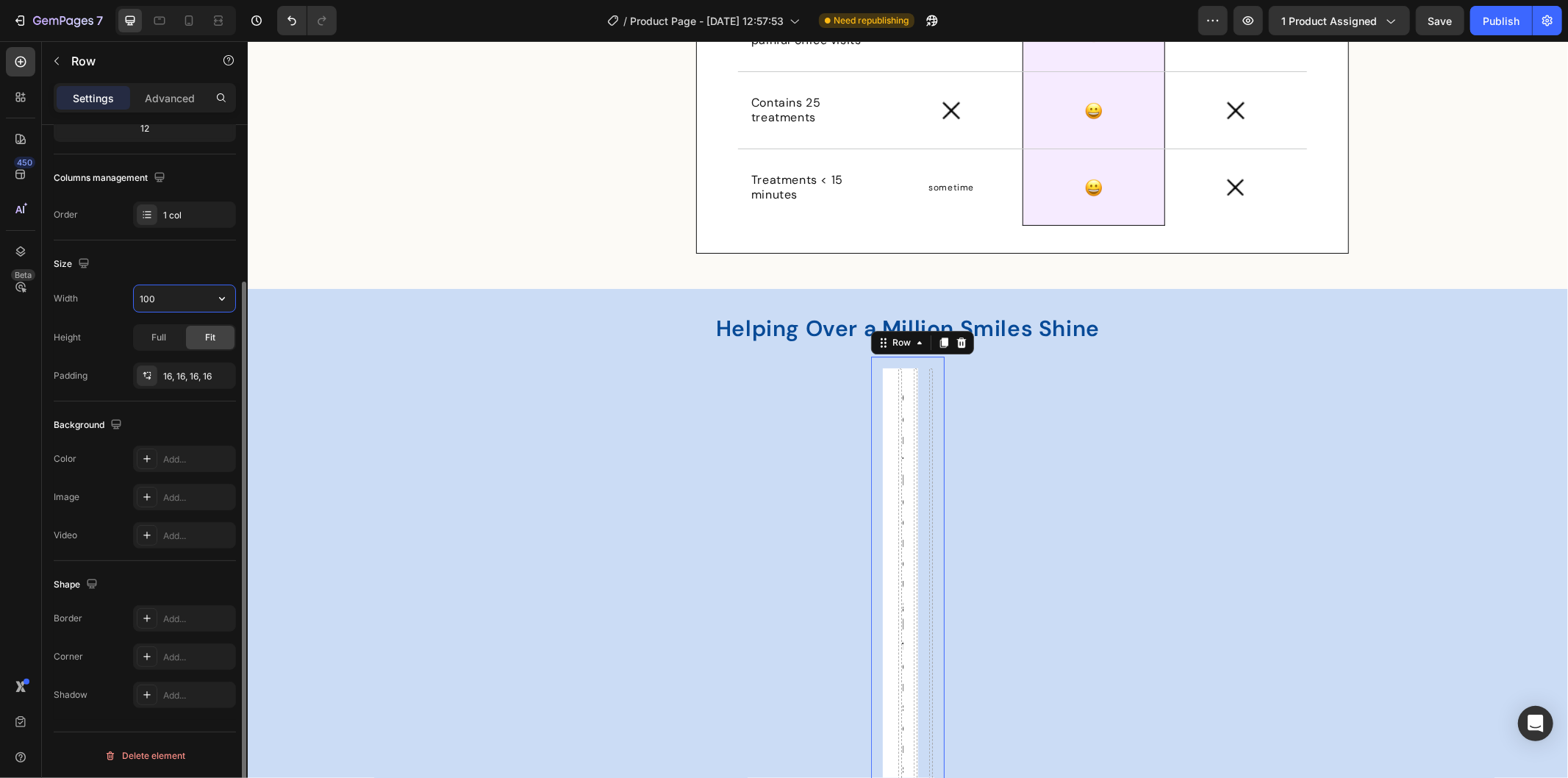
type input "1700"
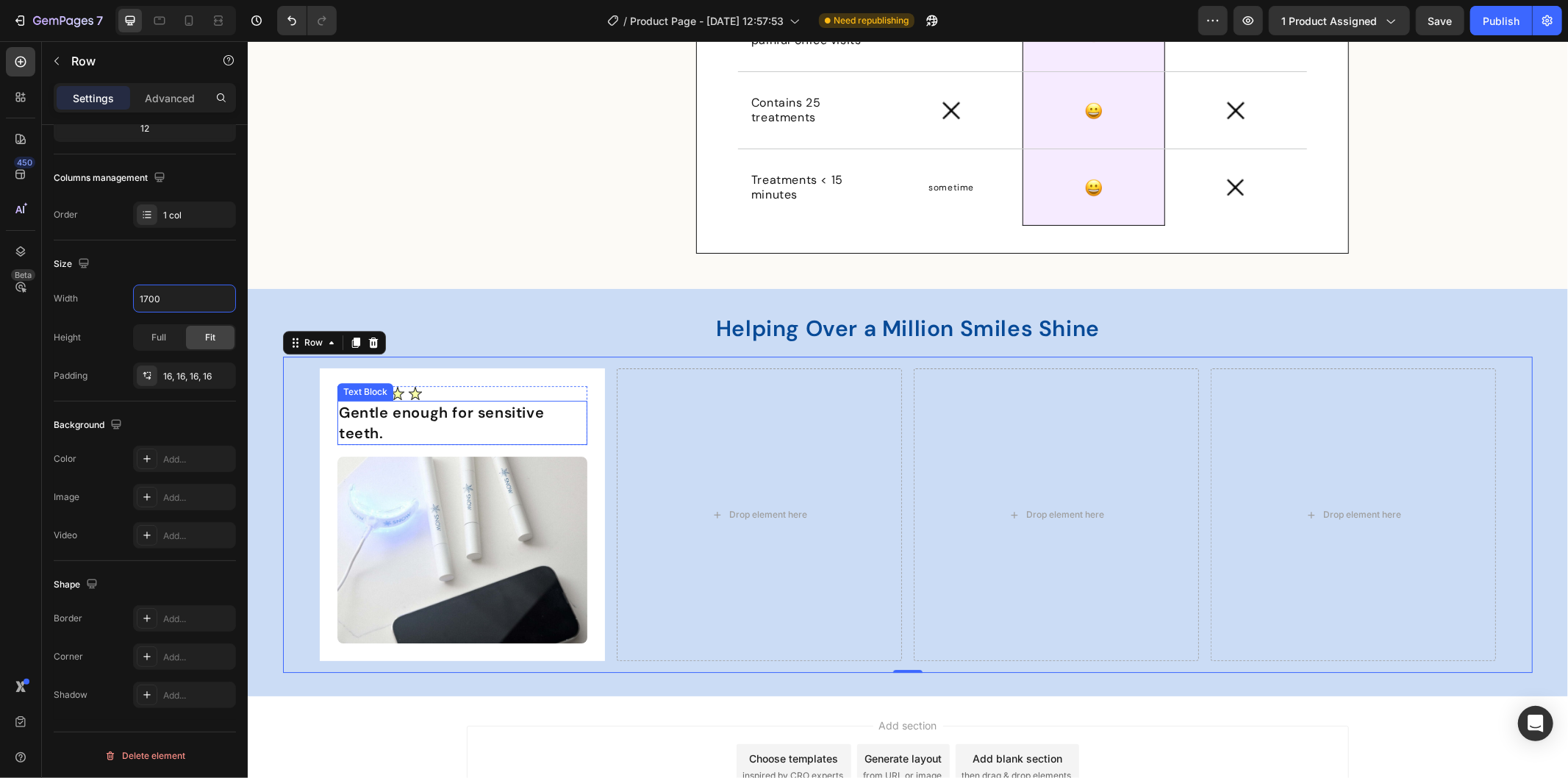
click at [436, 426] on p "Gentle enough for sensitive teeth." at bounding box center [461, 422] width 247 height 41
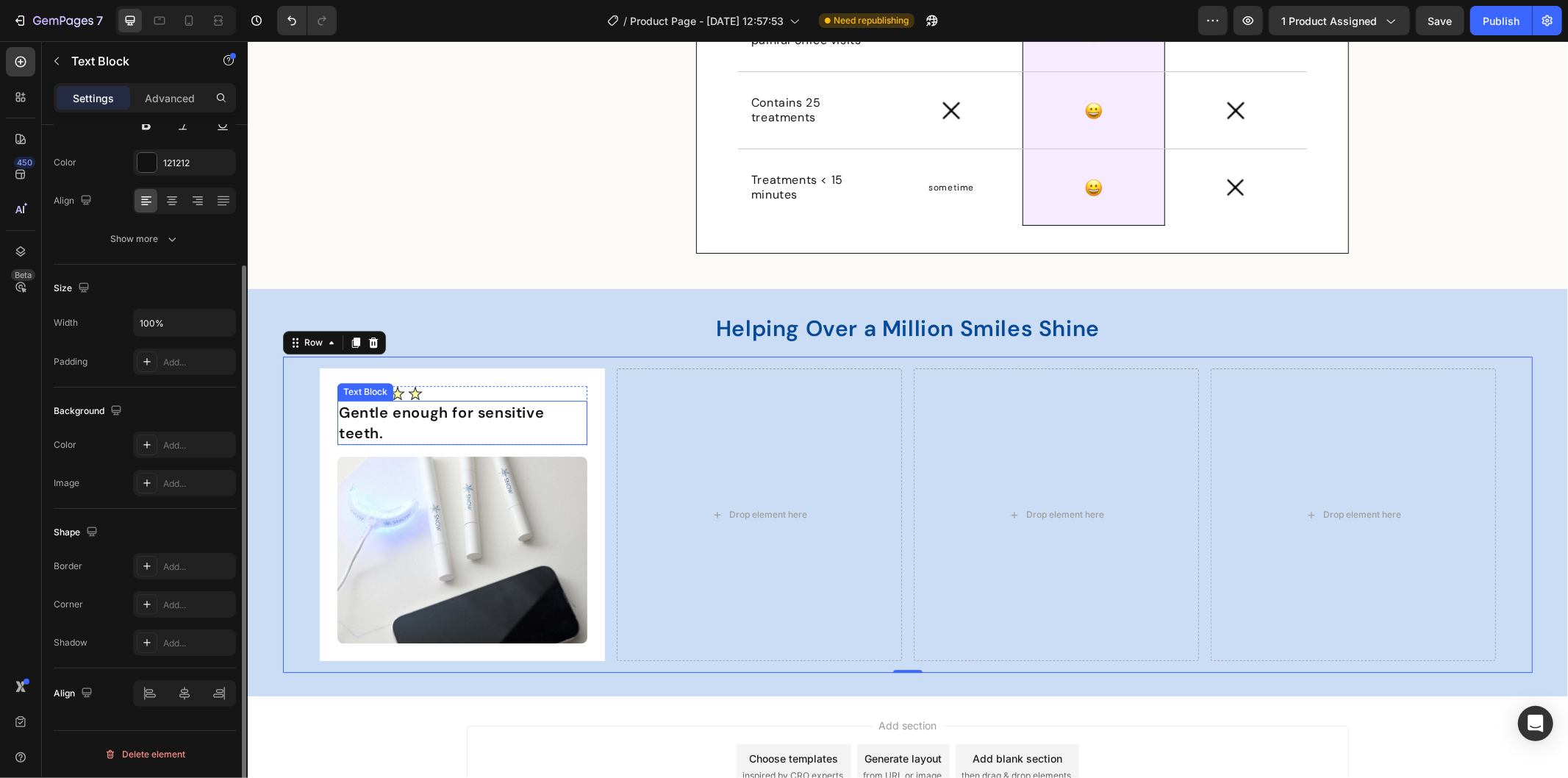
scroll to position [0, 0]
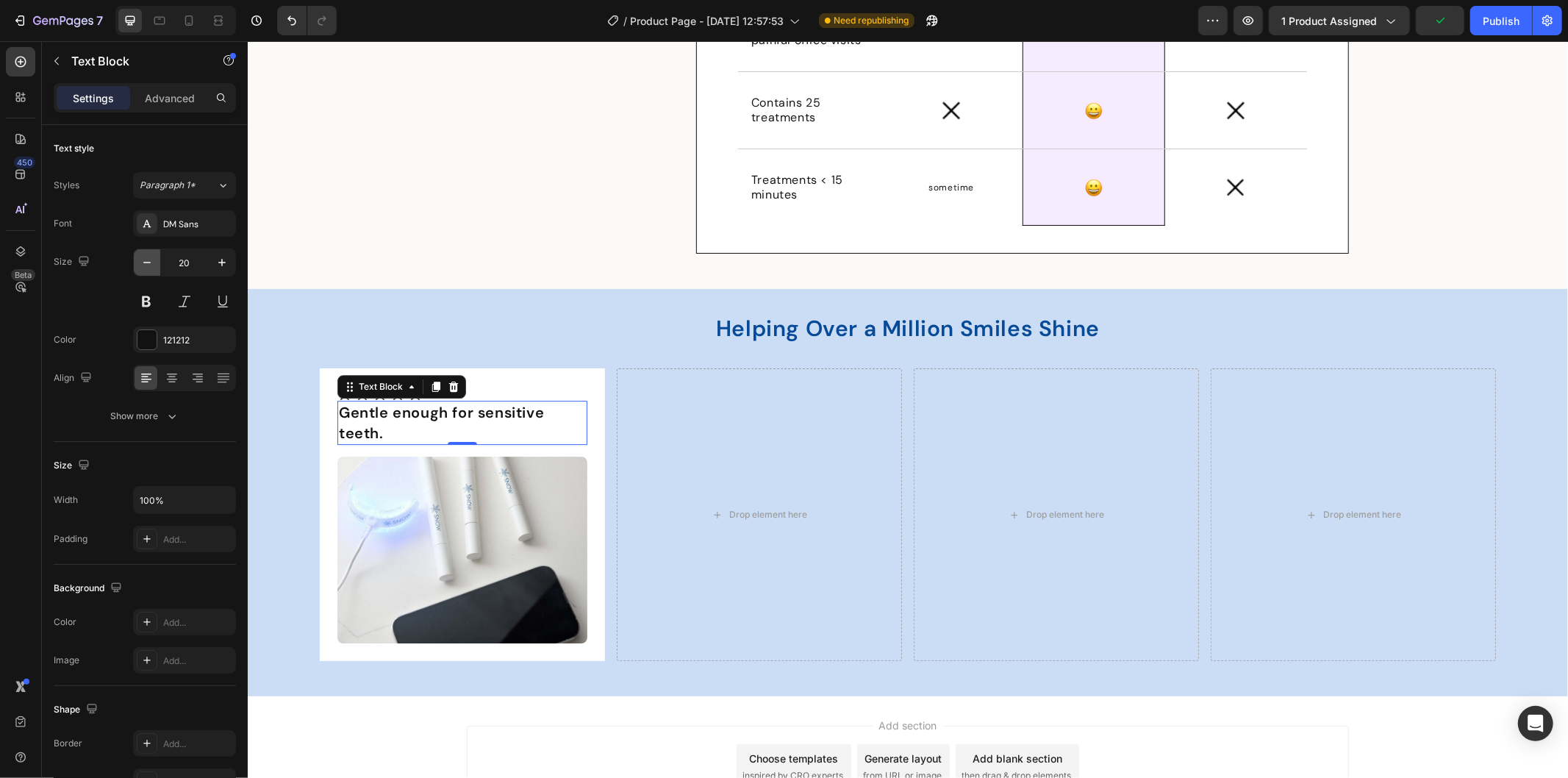
click at [148, 255] on icon "button" at bounding box center [147, 262] width 15 height 15
type input "19"
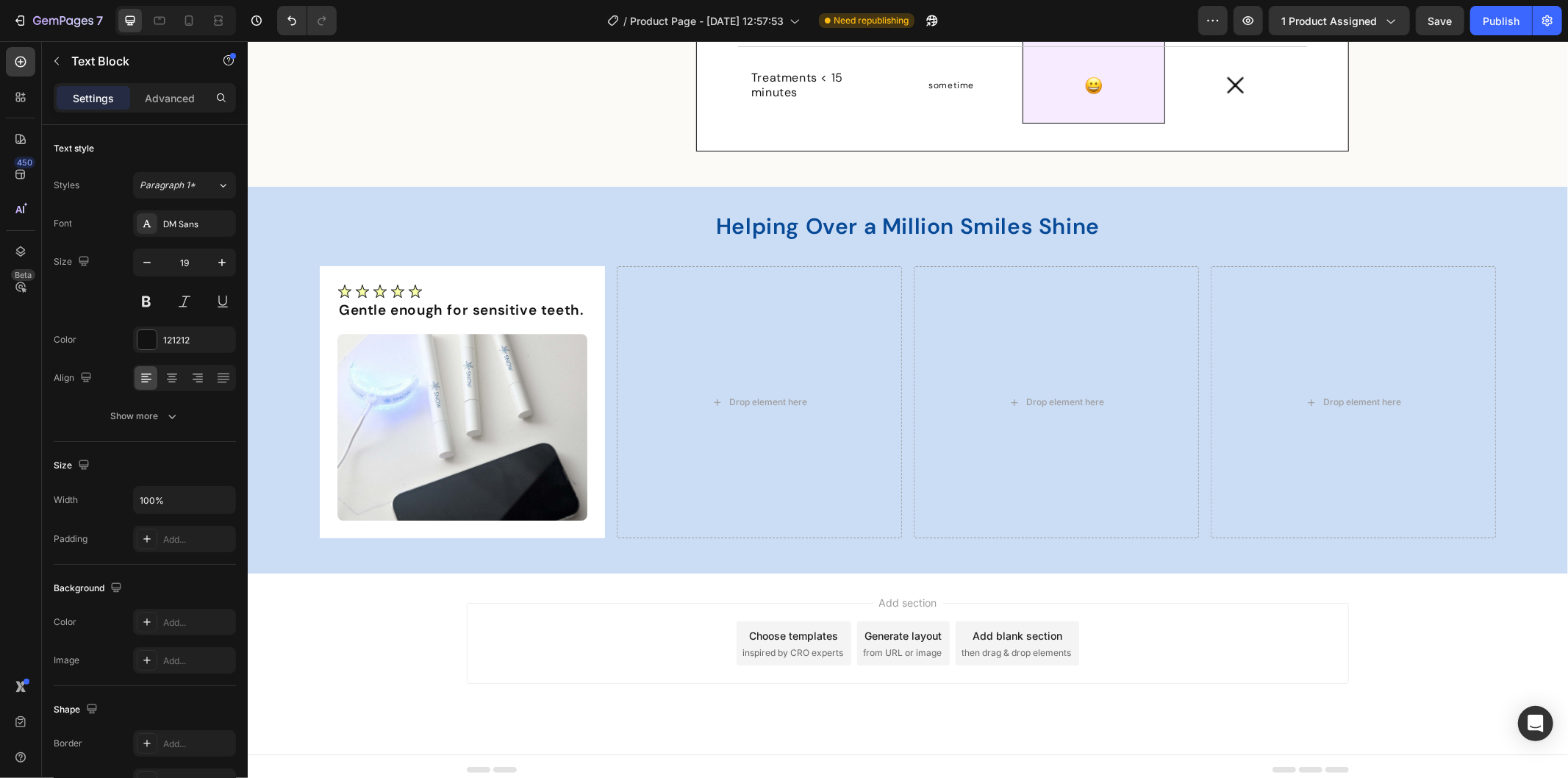
scroll to position [3831, 0]
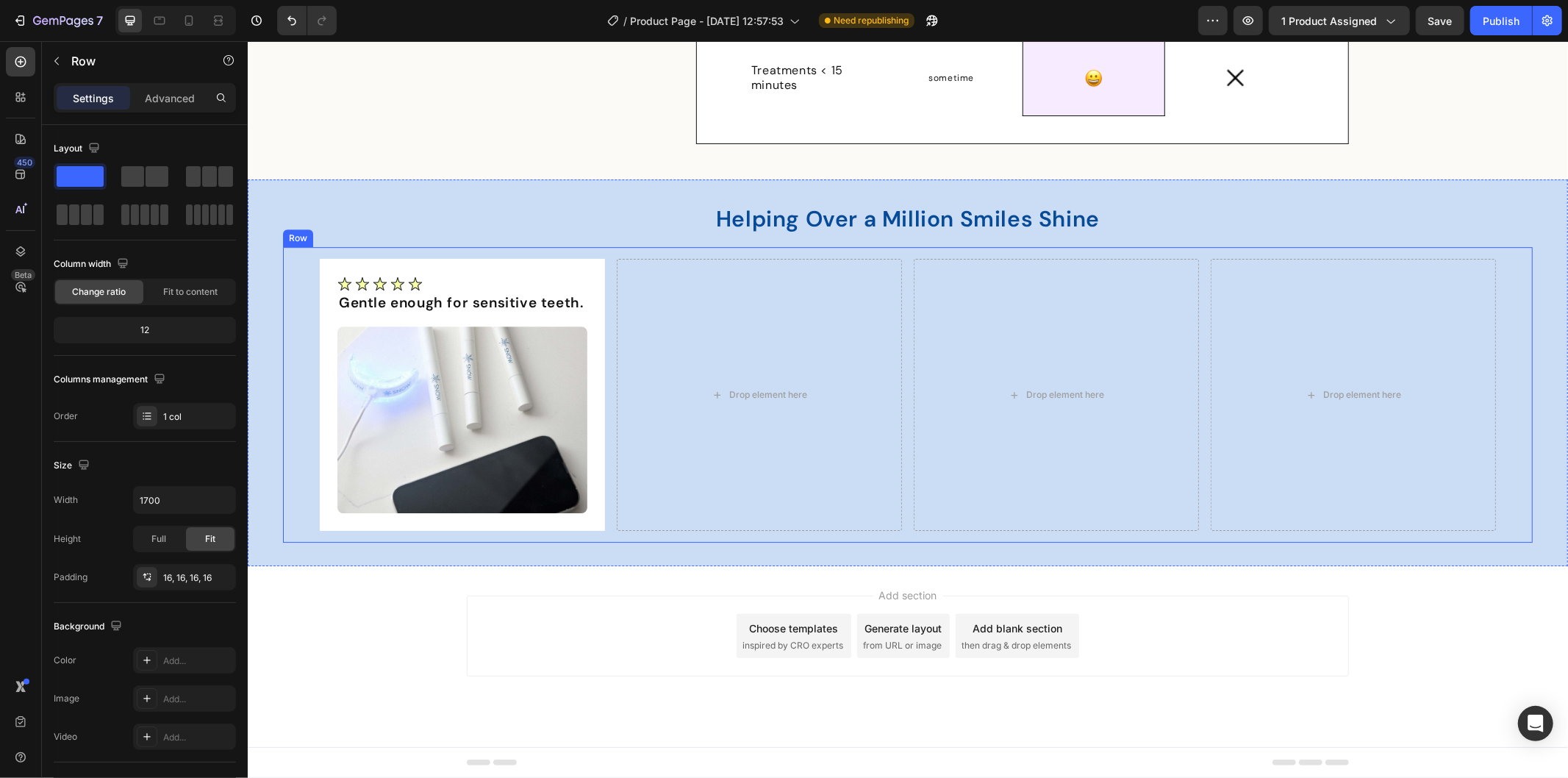
click at [599, 254] on div "Image Gentle enough for sensitive teeth. Text Block Row Image Row Drop element …" at bounding box center [907, 394] width 1250 height 295
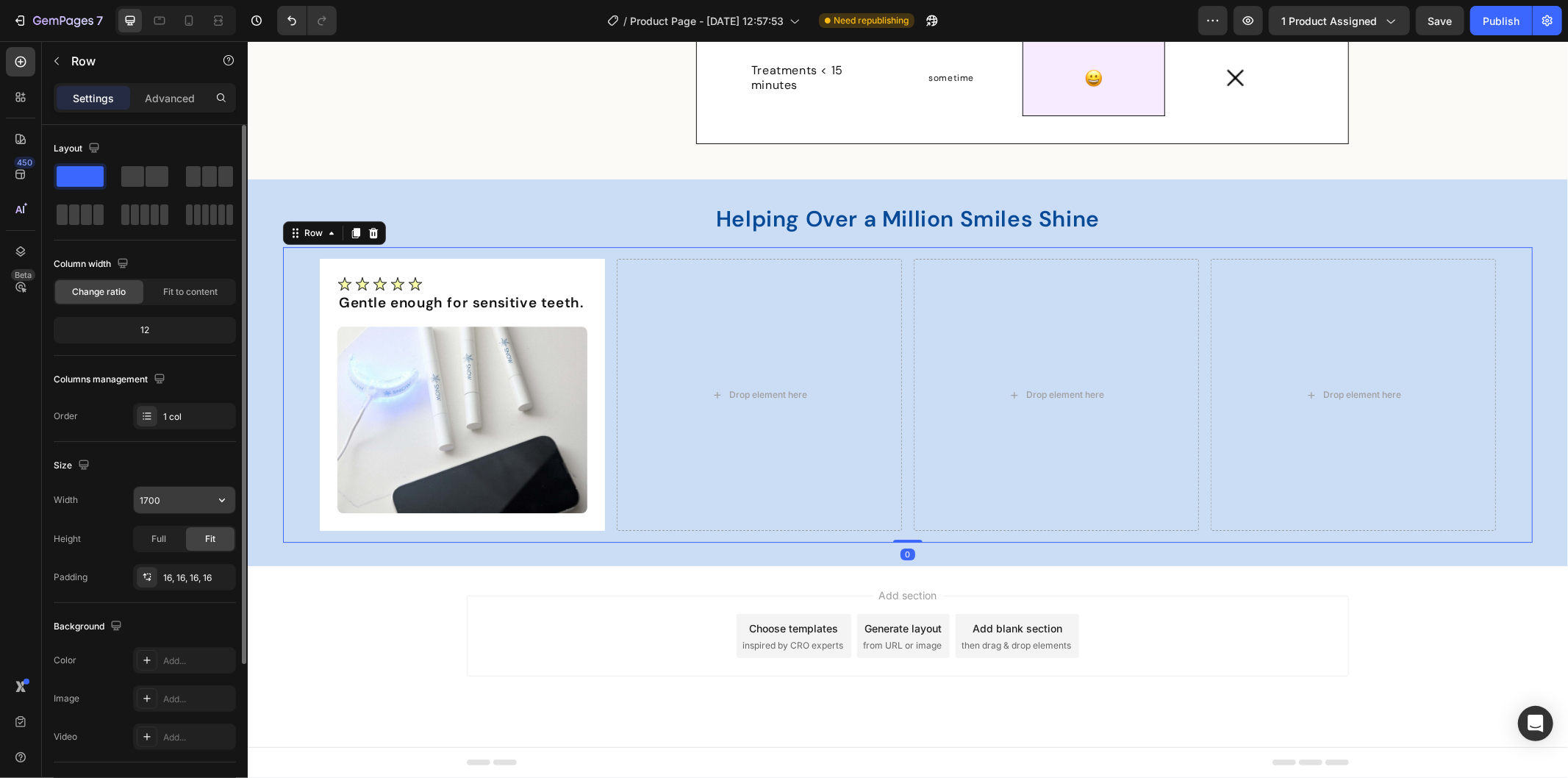
click at [145, 500] on input "1700" at bounding box center [185, 499] width 102 height 26
click at [148, 495] on input "1700" at bounding box center [185, 499] width 102 height 26
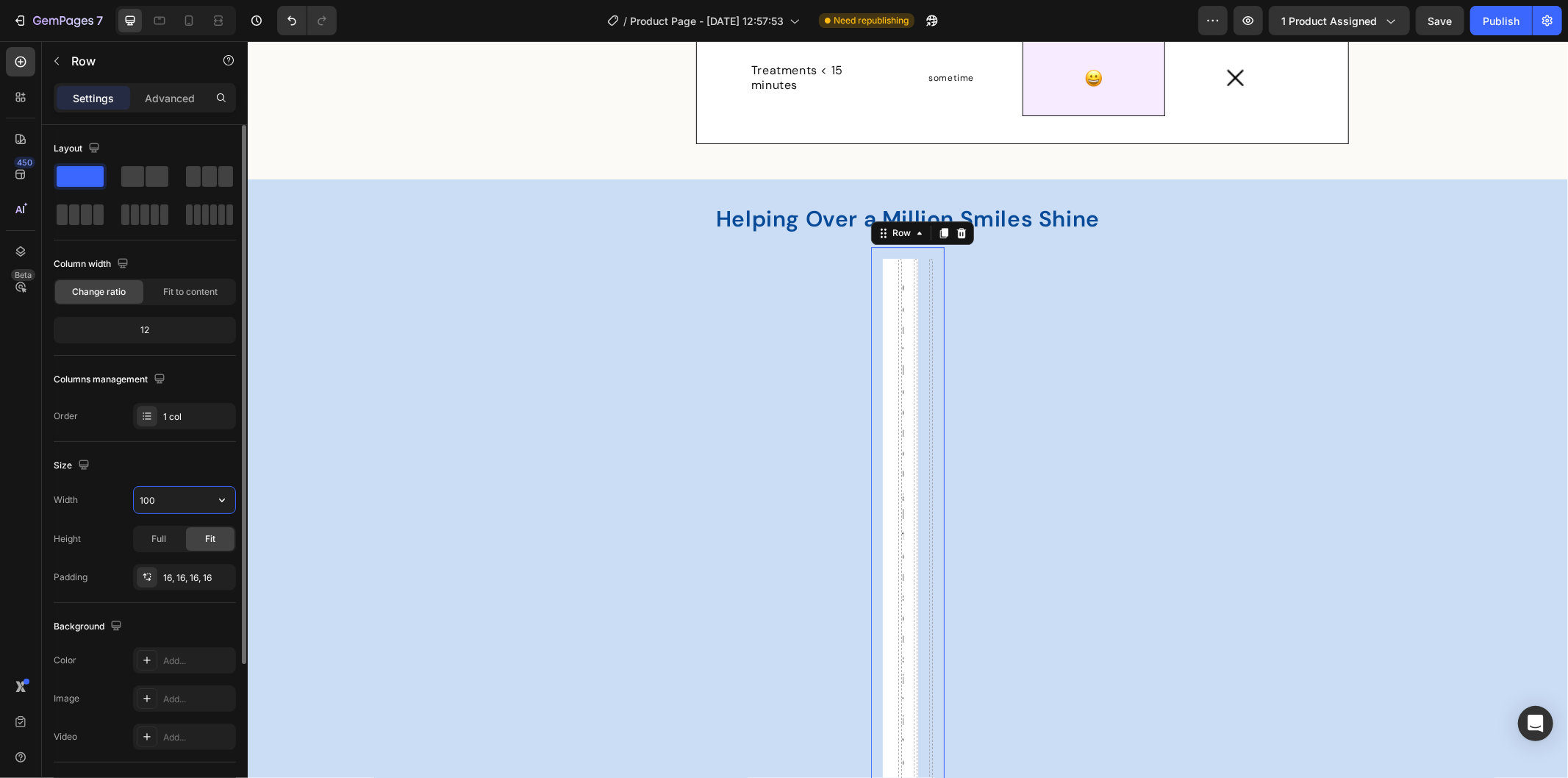
type input "1800"
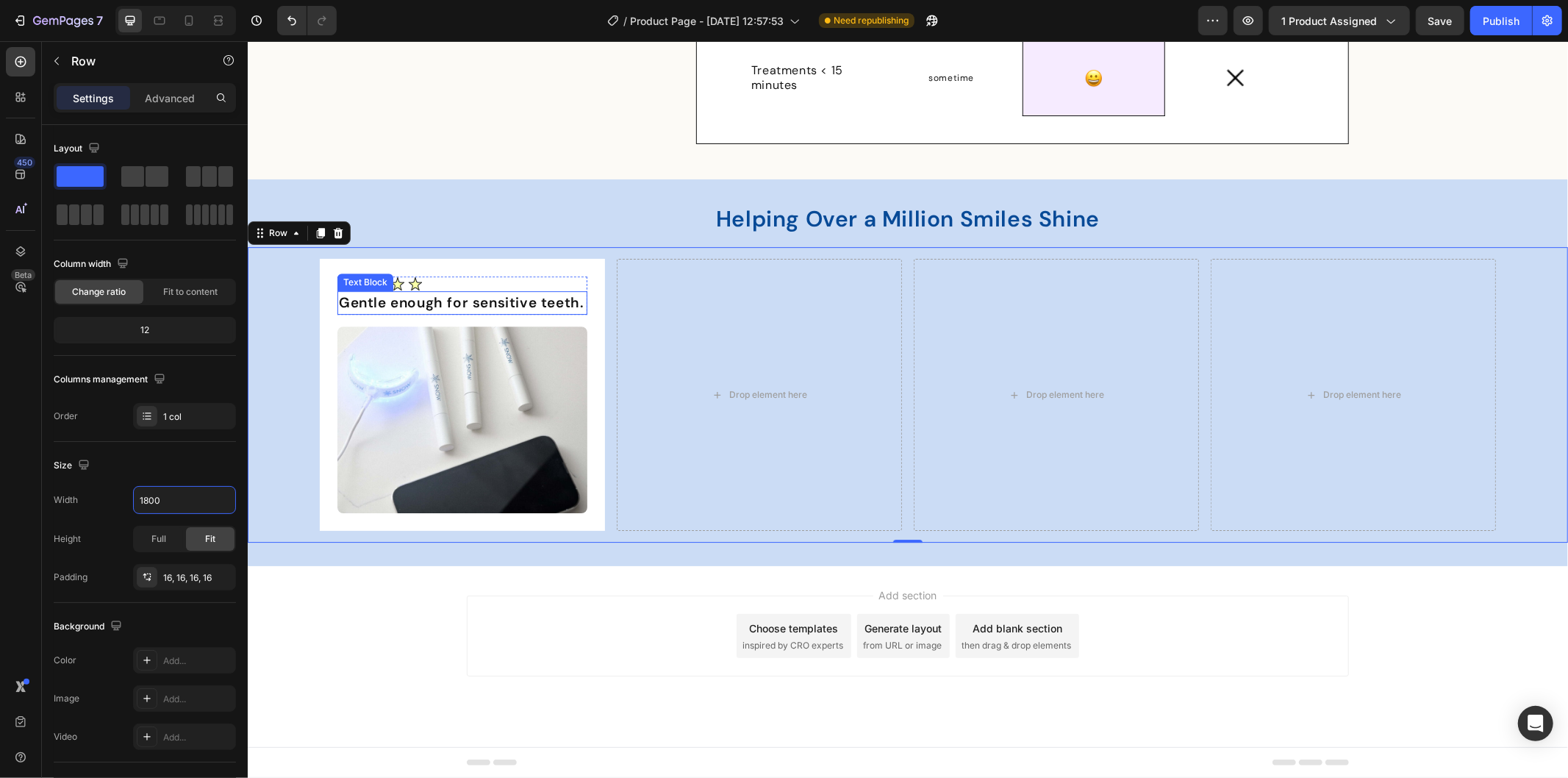
click at [504, 301] on p "Gentle enough for sensitive teeth." at bounding box center [461, 302] width 247 height 21
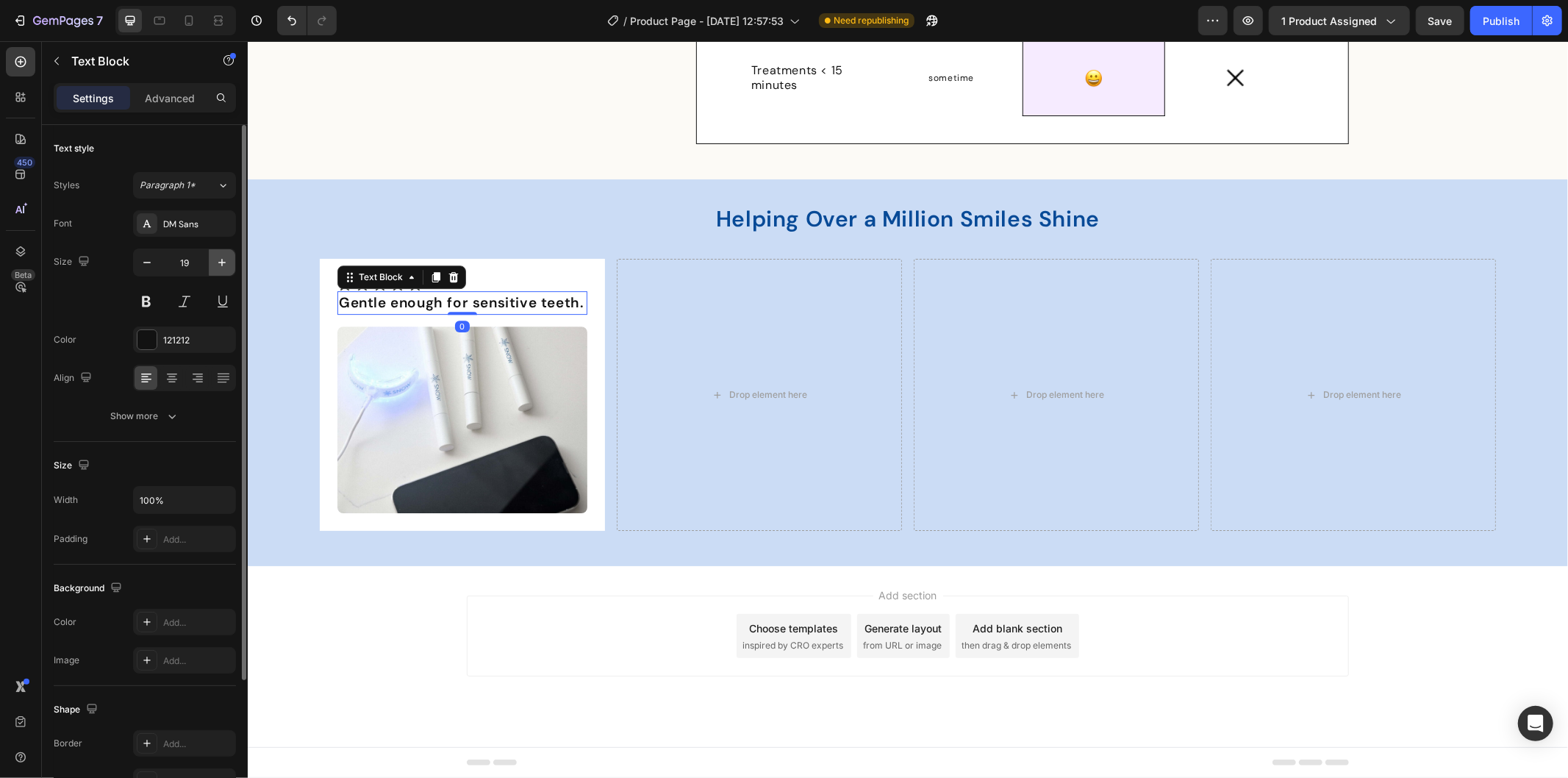
click at [224, 257] on icon "button" at bounding box center [222, 262] width 15 height 15
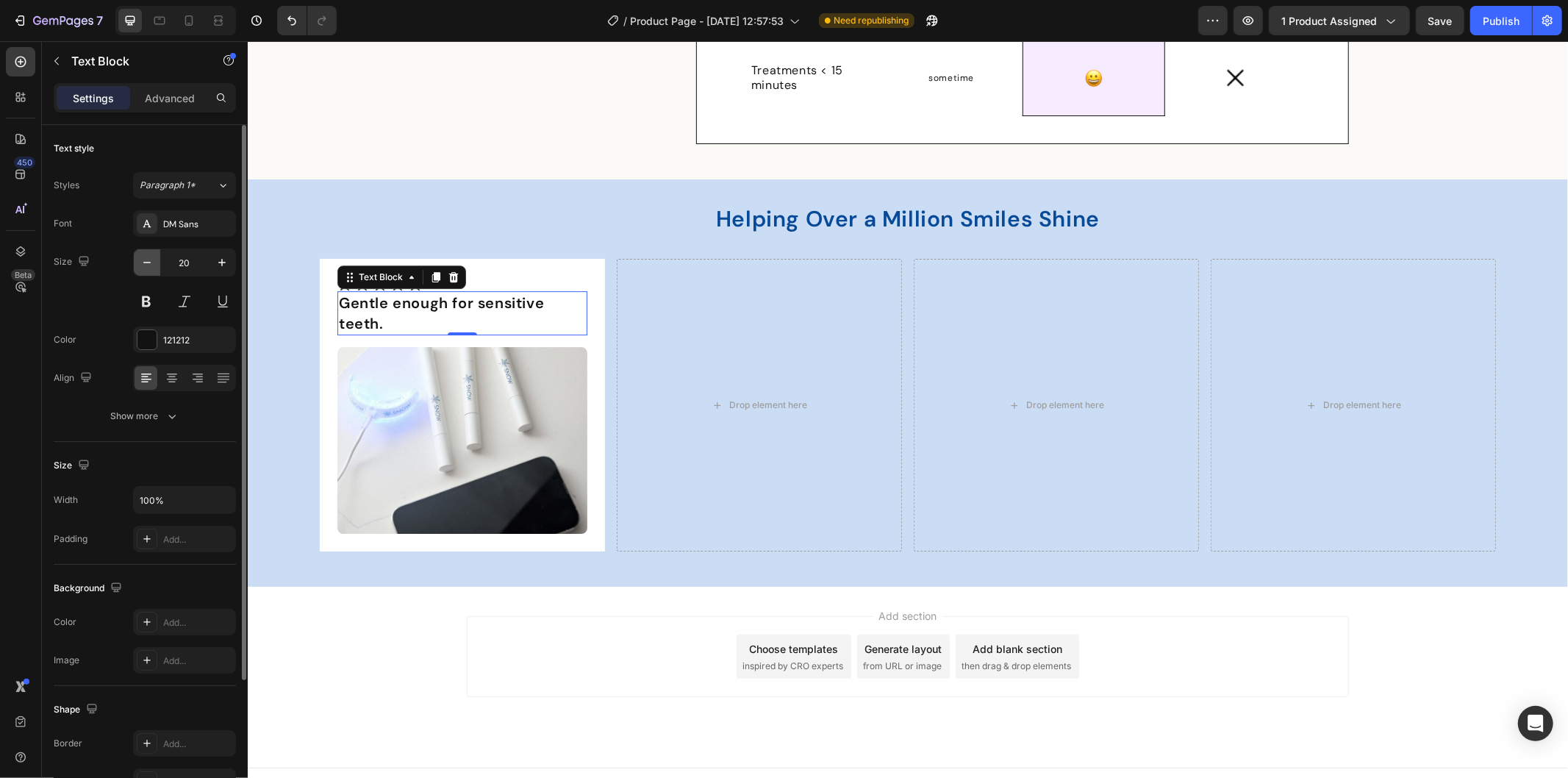
click at [144, 263] on icon "button" at bounding box center [148, 263] width 8 height 2
type input "19"
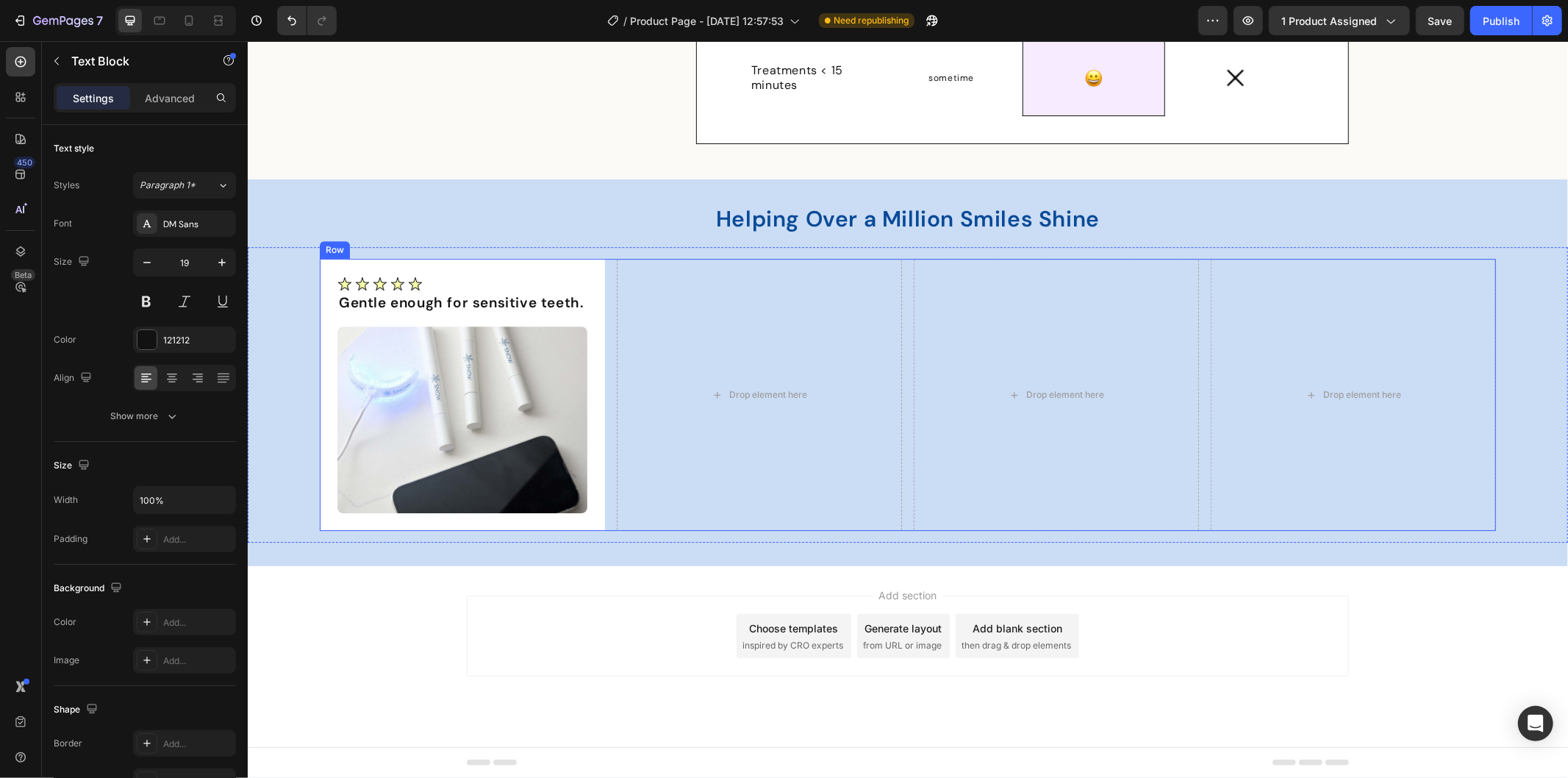
click at [605, 270] on div "Image Gentle enough for sensitive teeth. Text Block Row Image Row Drop element …" at bounding box center [908, 394] width 1176 height 272
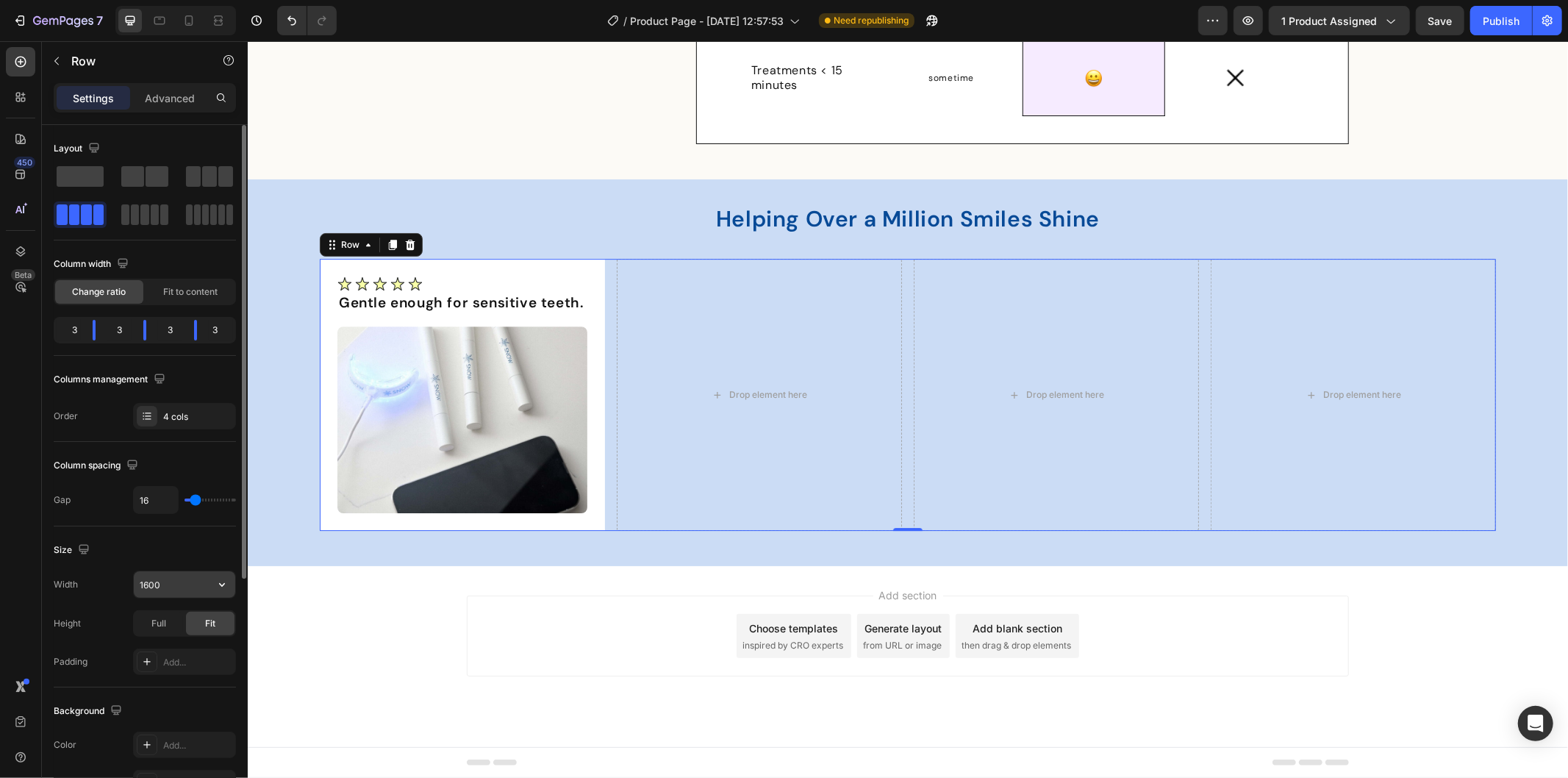
click at [149, 583] on input "1600" at bounding box center [185, 584] width 102 height 26
click at [148, 582] on input "1600" at bounding box center [185, 584] width 102 height 26
click at [144, 583] on input "1600" at bounding box center [185, 584] width 102 height 26
click at [147, 583] on input "1600" at bounding box center [185, 584] width 102 height 26
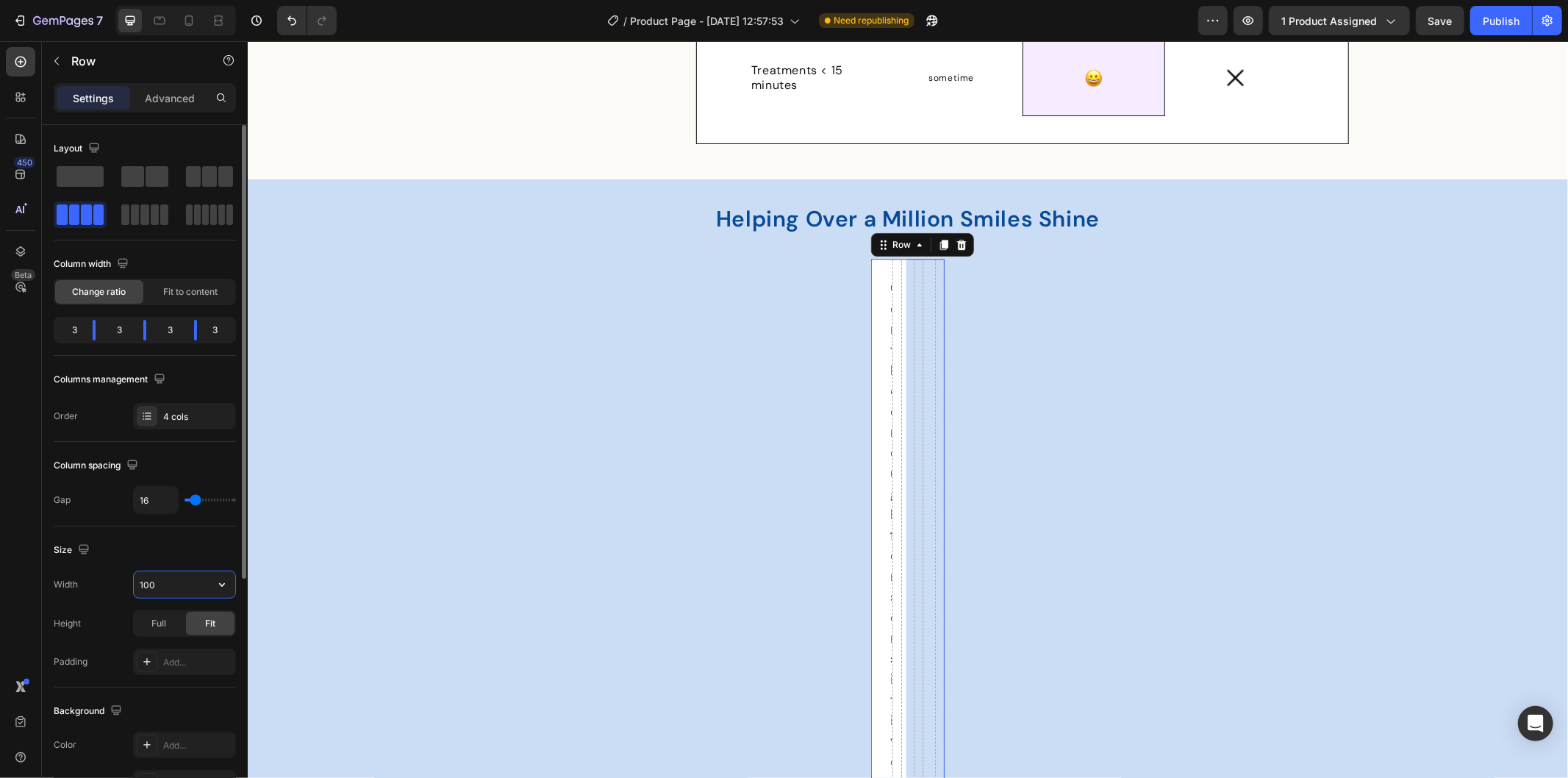
type input "1700"
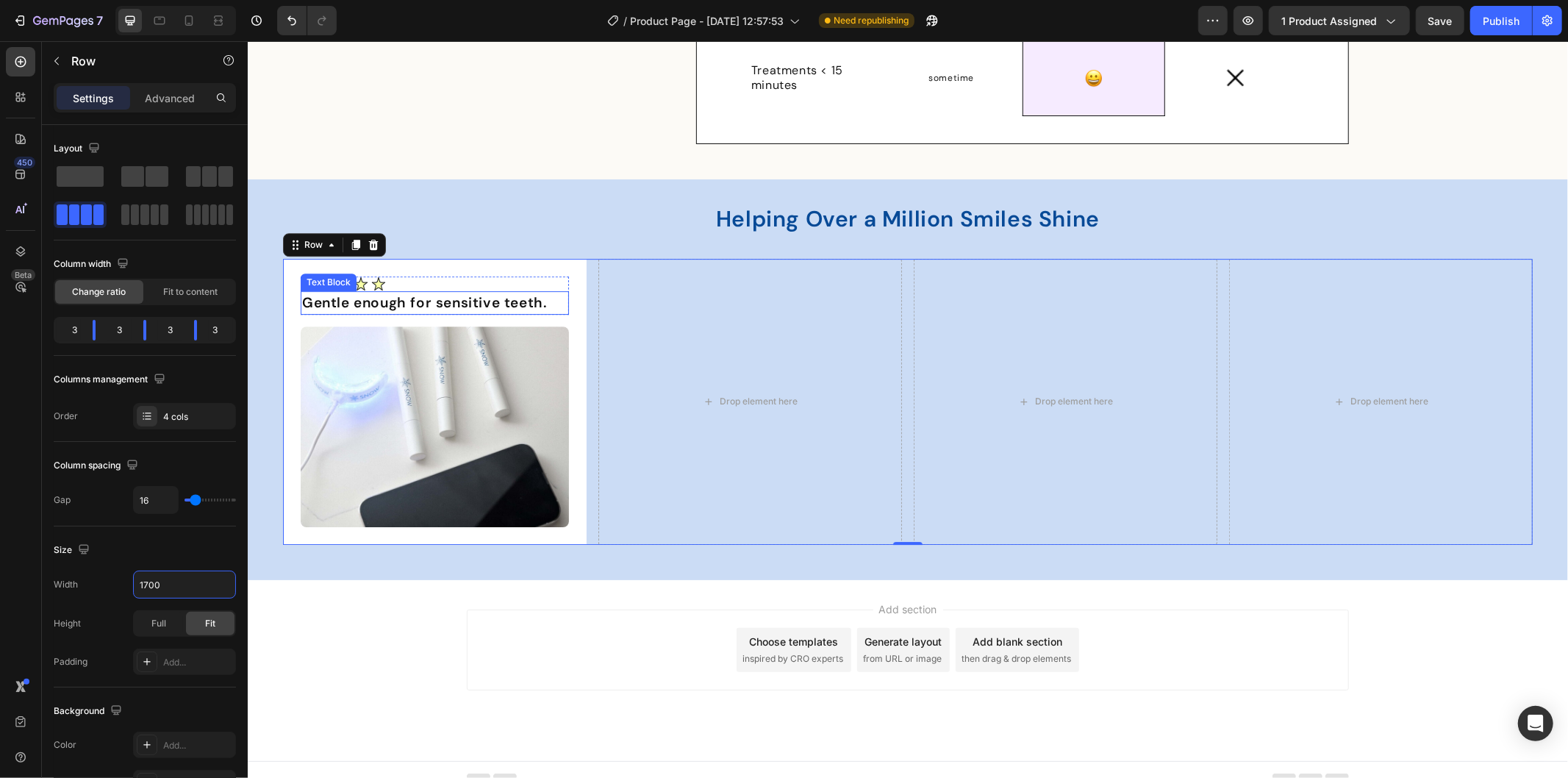
click at [518, 301] on p "Gentle enough for sensitive teeth." at bounding box center [434, 302] width 266 height 21
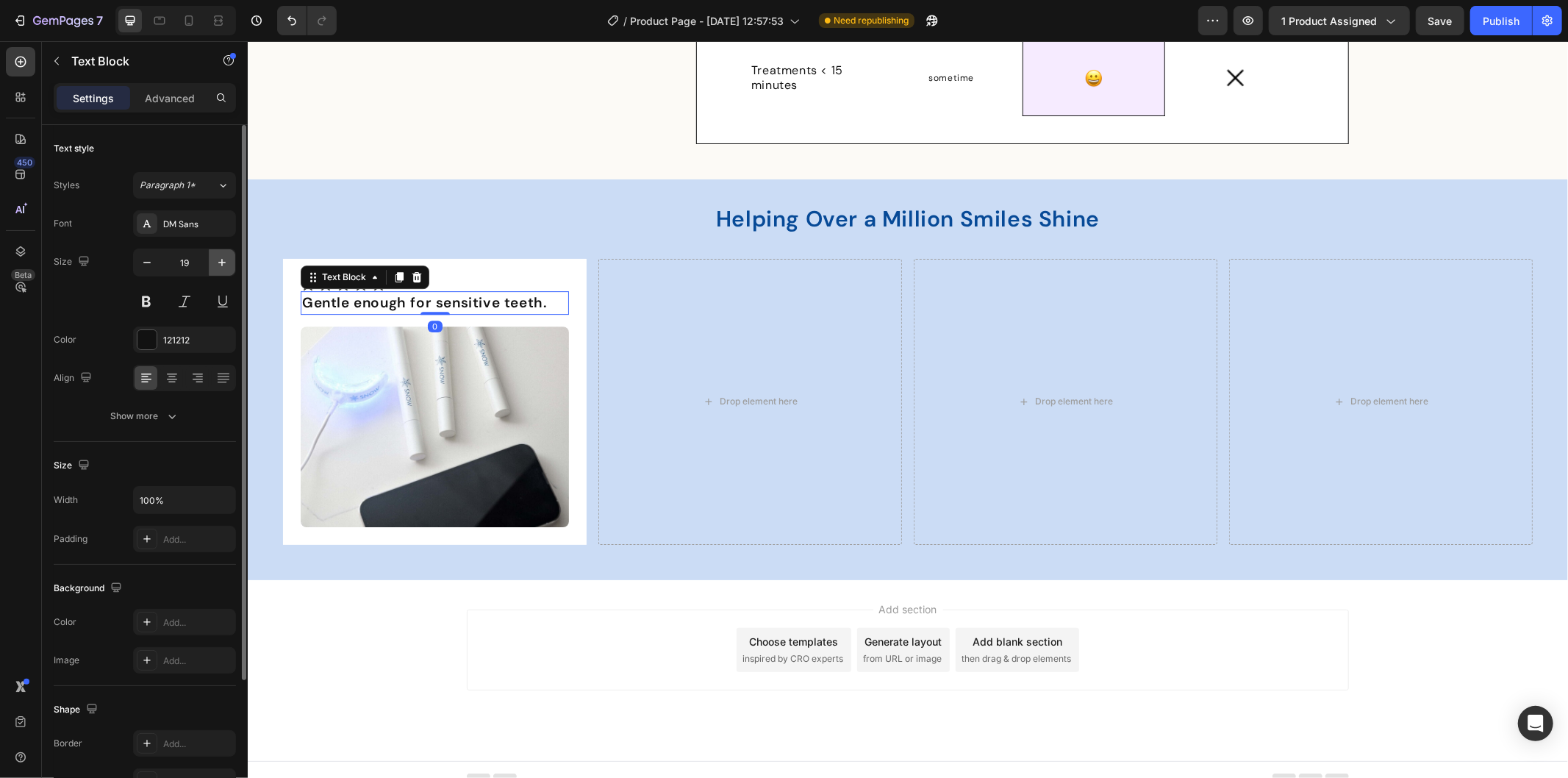
click at [215, 263] on icon "button" at bounding box center [222, 262] width 15 height 15
type input "20"
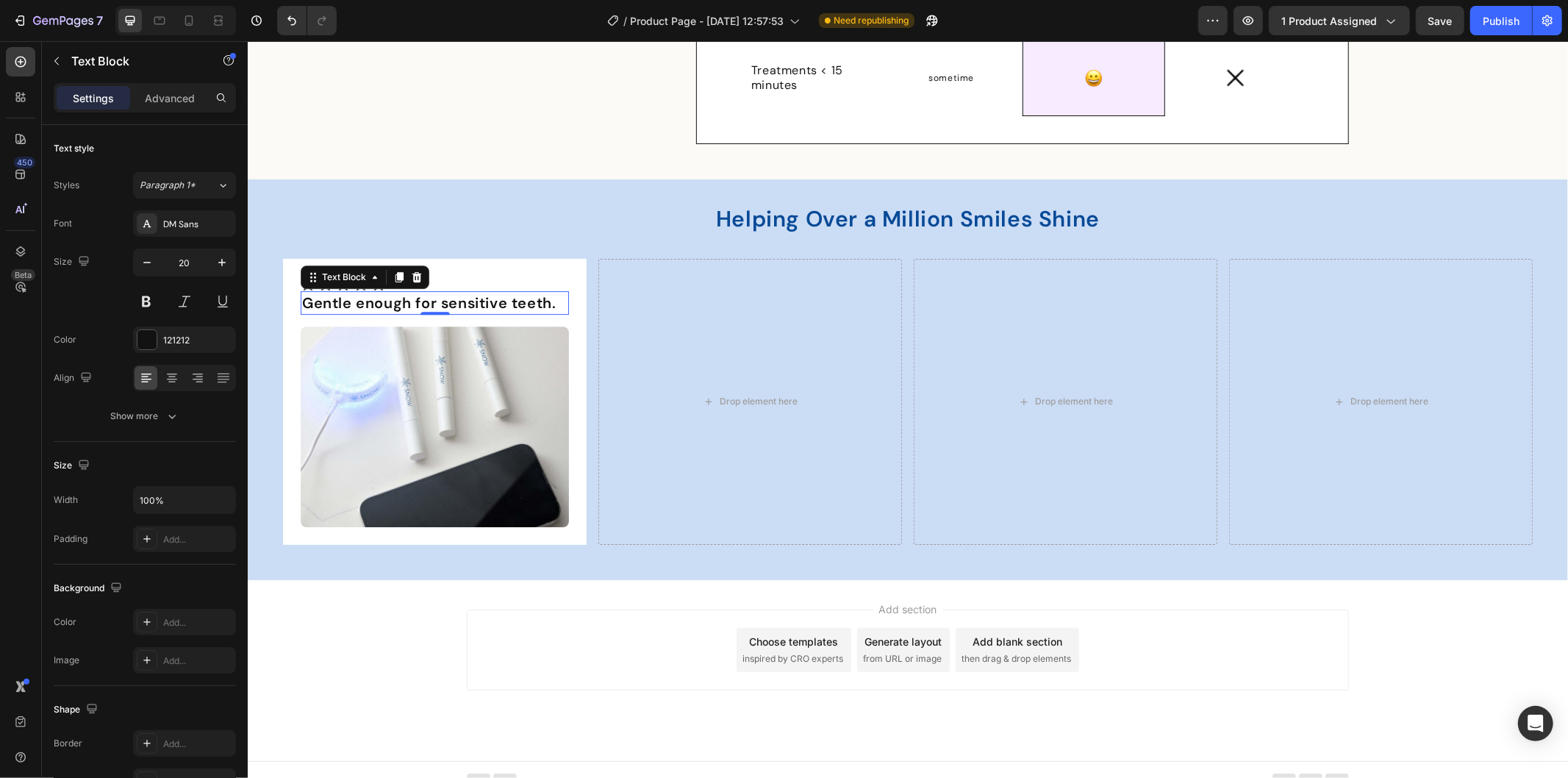
click at [423, 628] on div "Add section Choose templates inspired by CRO experts Generate layout from URL o…" at bounding box center [907, 670] width 1320 height 181
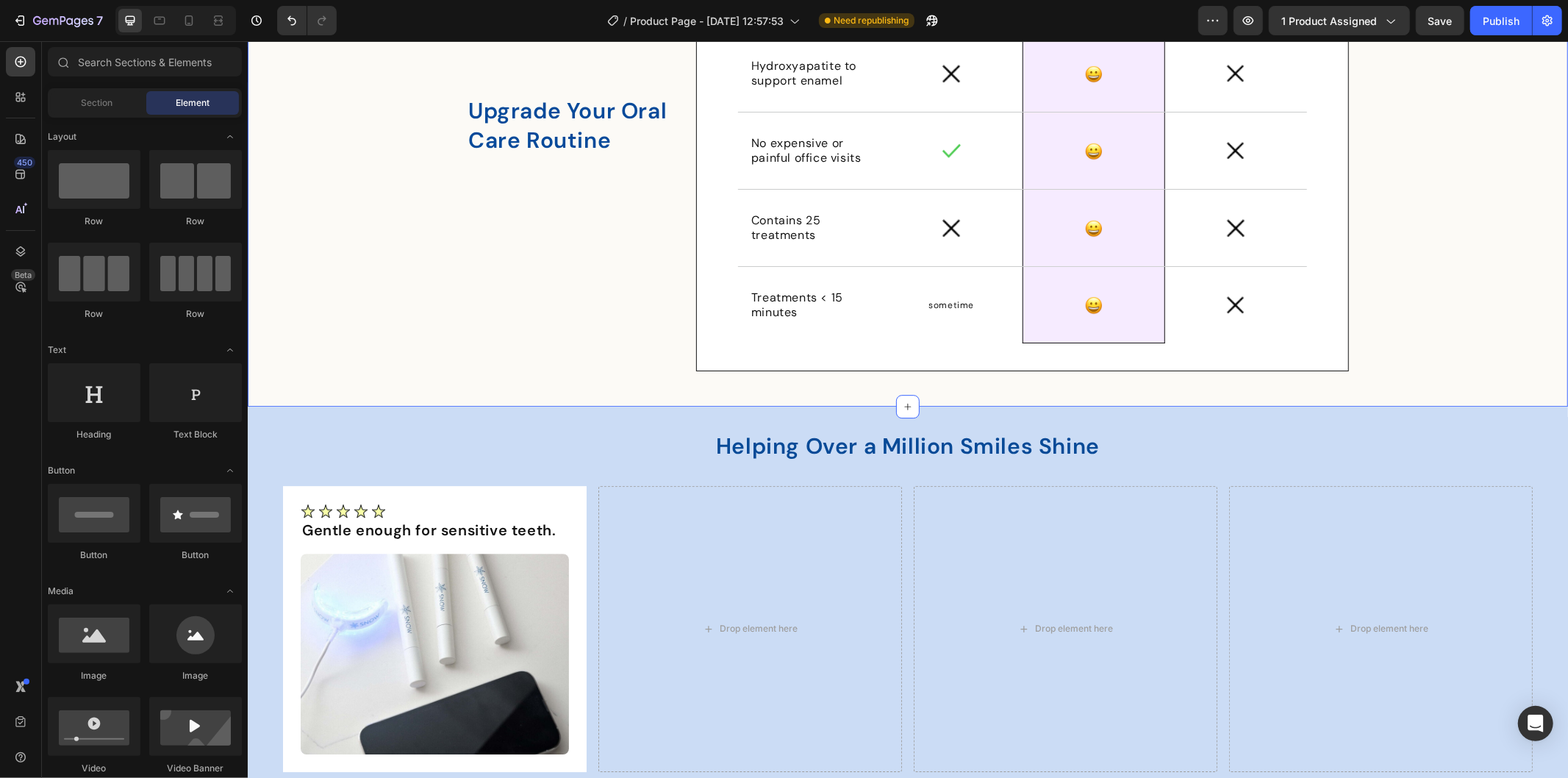
scroll to position [3696, 0]
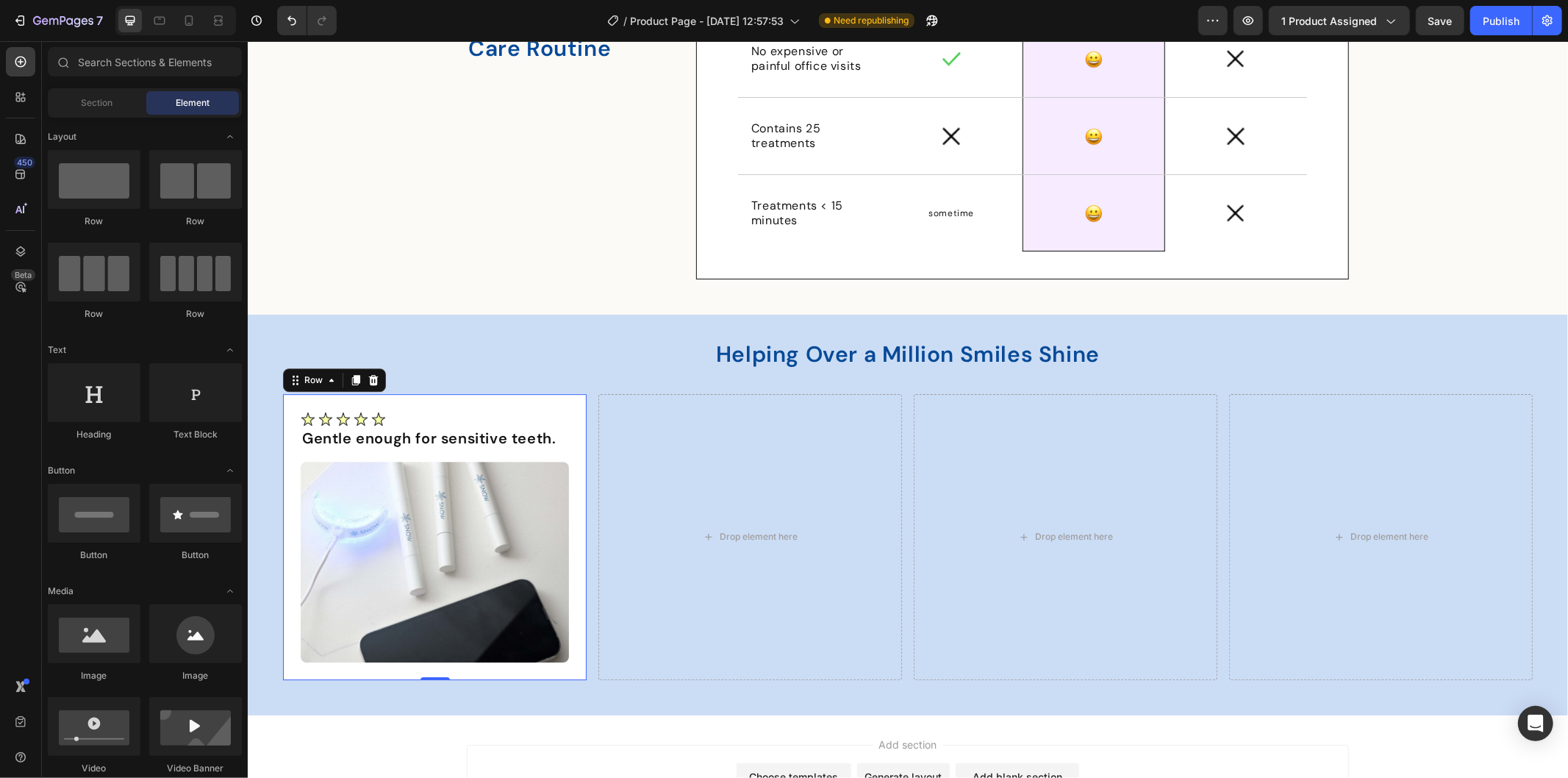
click at [282, 394] on div "Image Gentle enough for sensitive teeth. Text Block Row Image Row 0" at bounding box center [434, 536] width 304 height 286
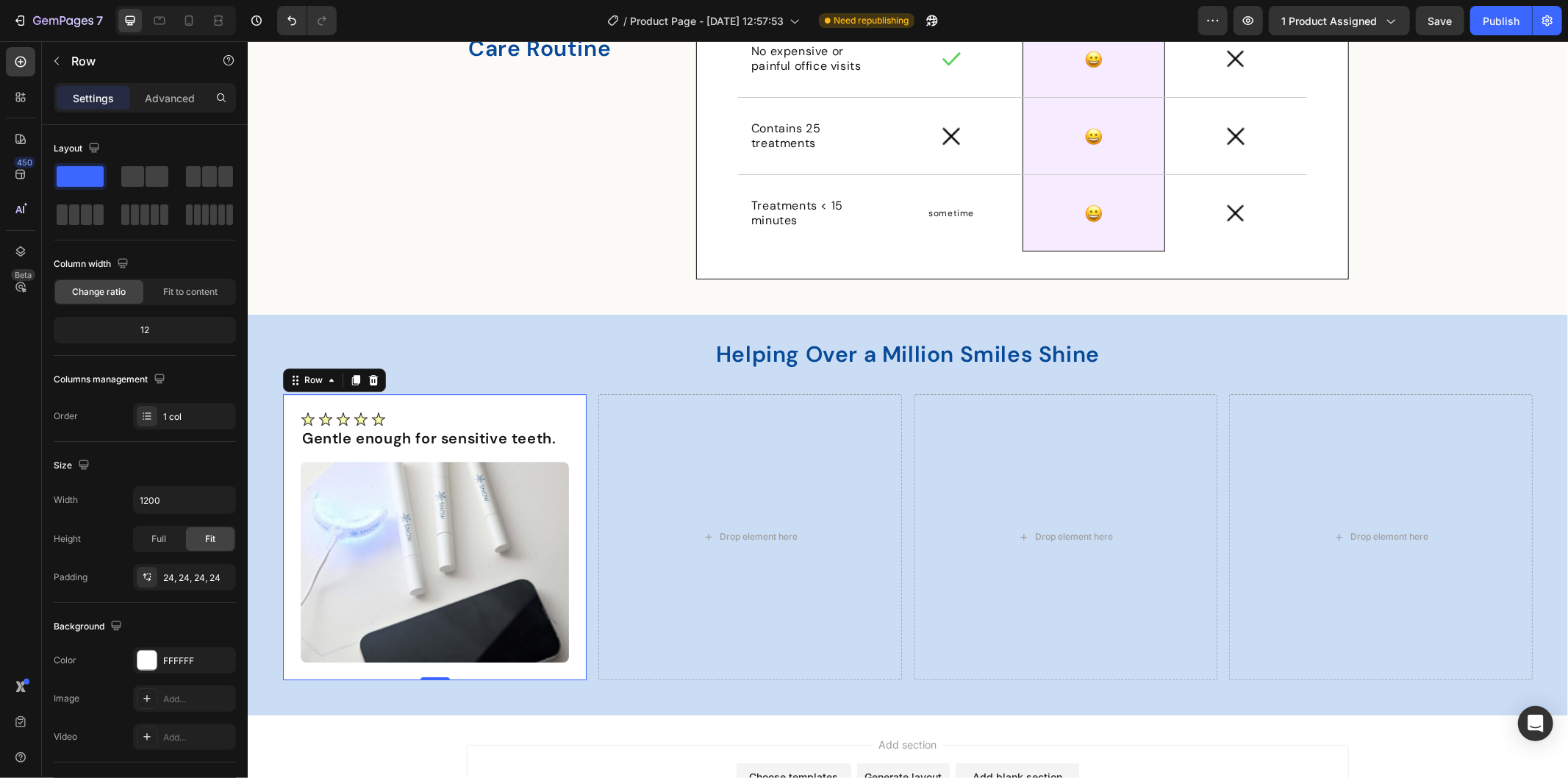
click at [554, 395] on div "Image Gentle enough for sensitive teeth. Text Block Row Image Row 0" at bounding box center [434, 536] width 304 height 286
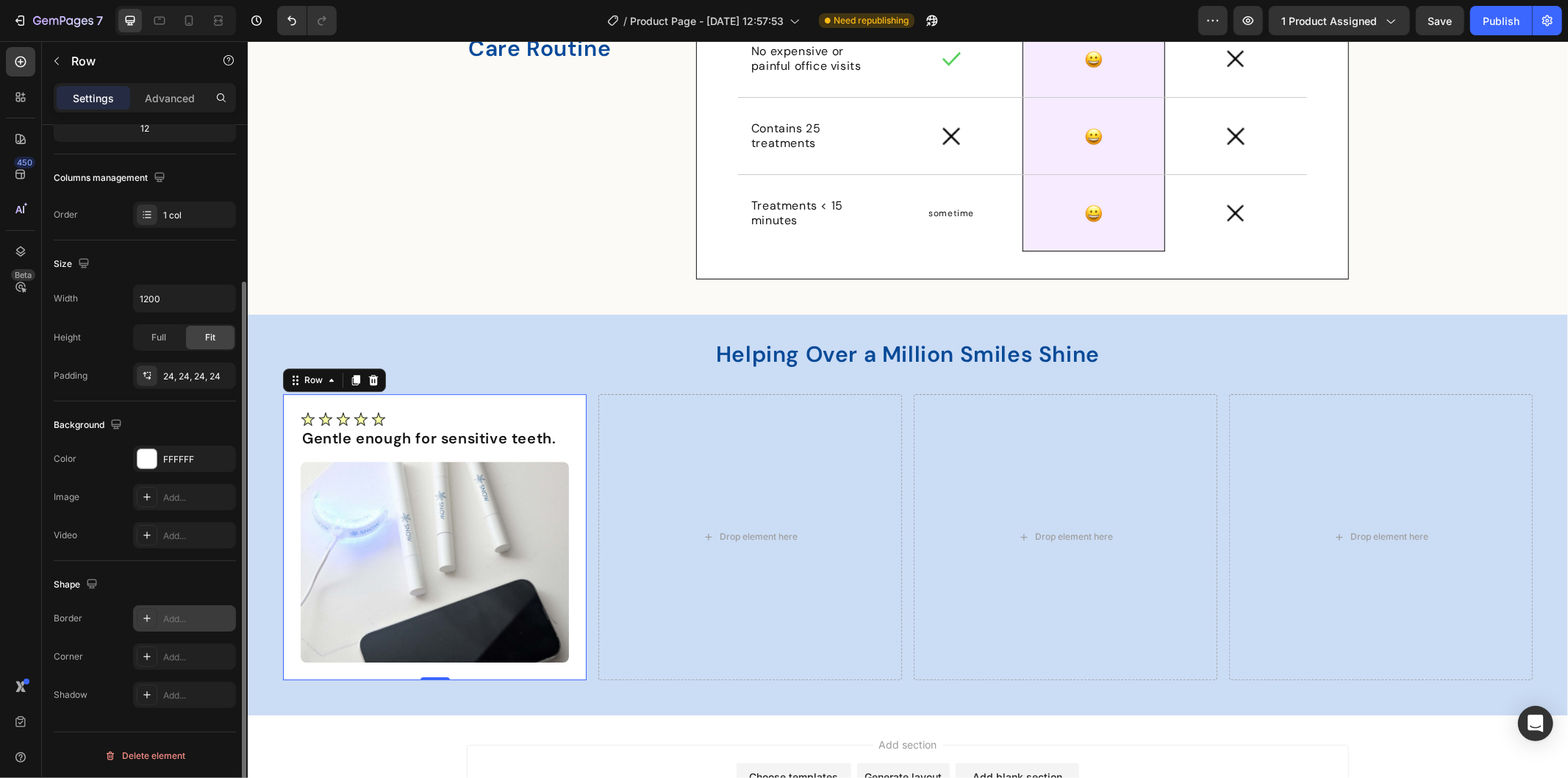
click at [169, 613] on div "Add..." at bounding box center [197, 620] width 69 height 14
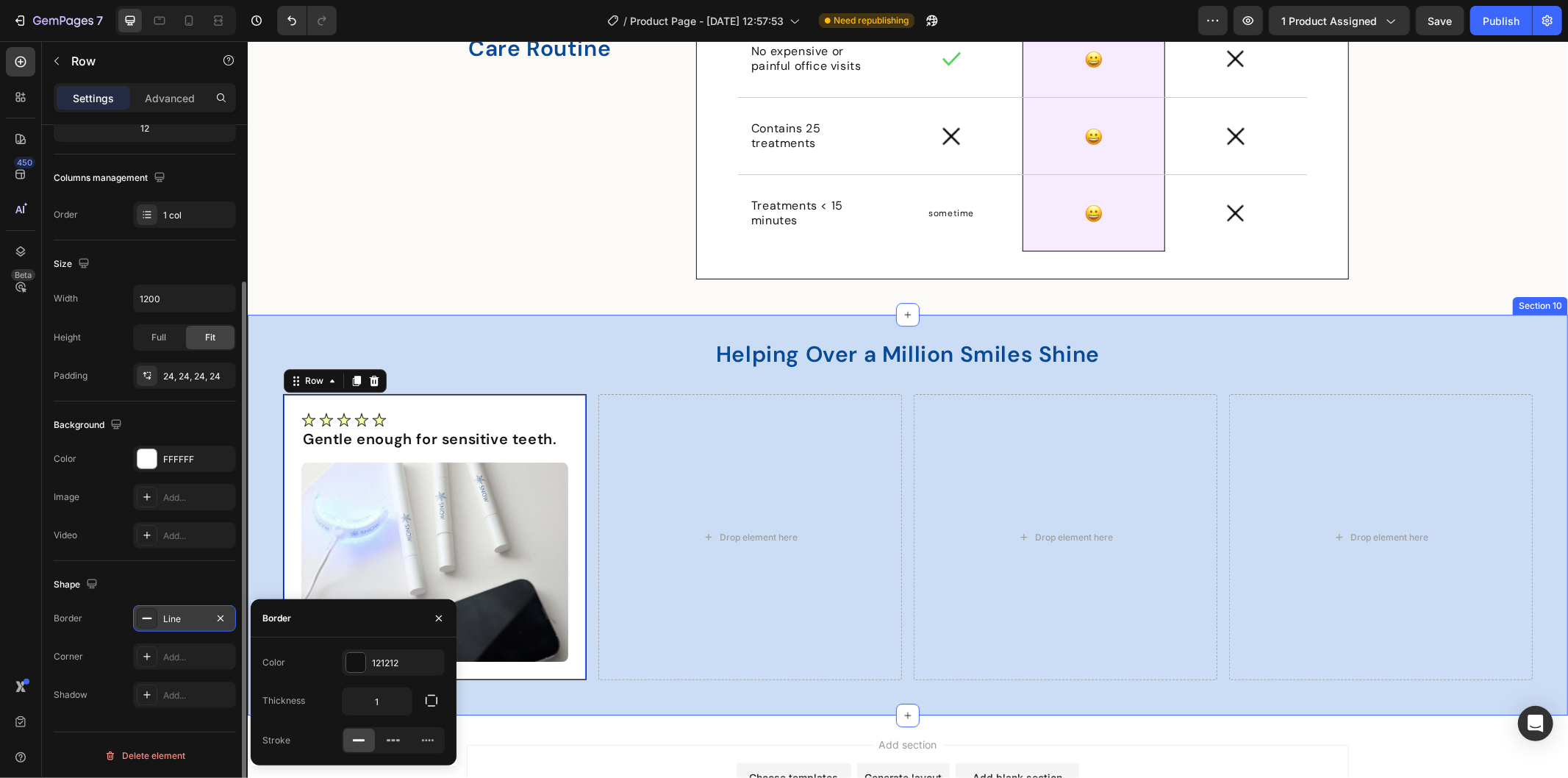
click at [619, 714] on div "Helping Over a Million Smiles Shine Heading Row Image Gentle enough for sensiti…" at bounding box center [907, 514] width 1320 height 401
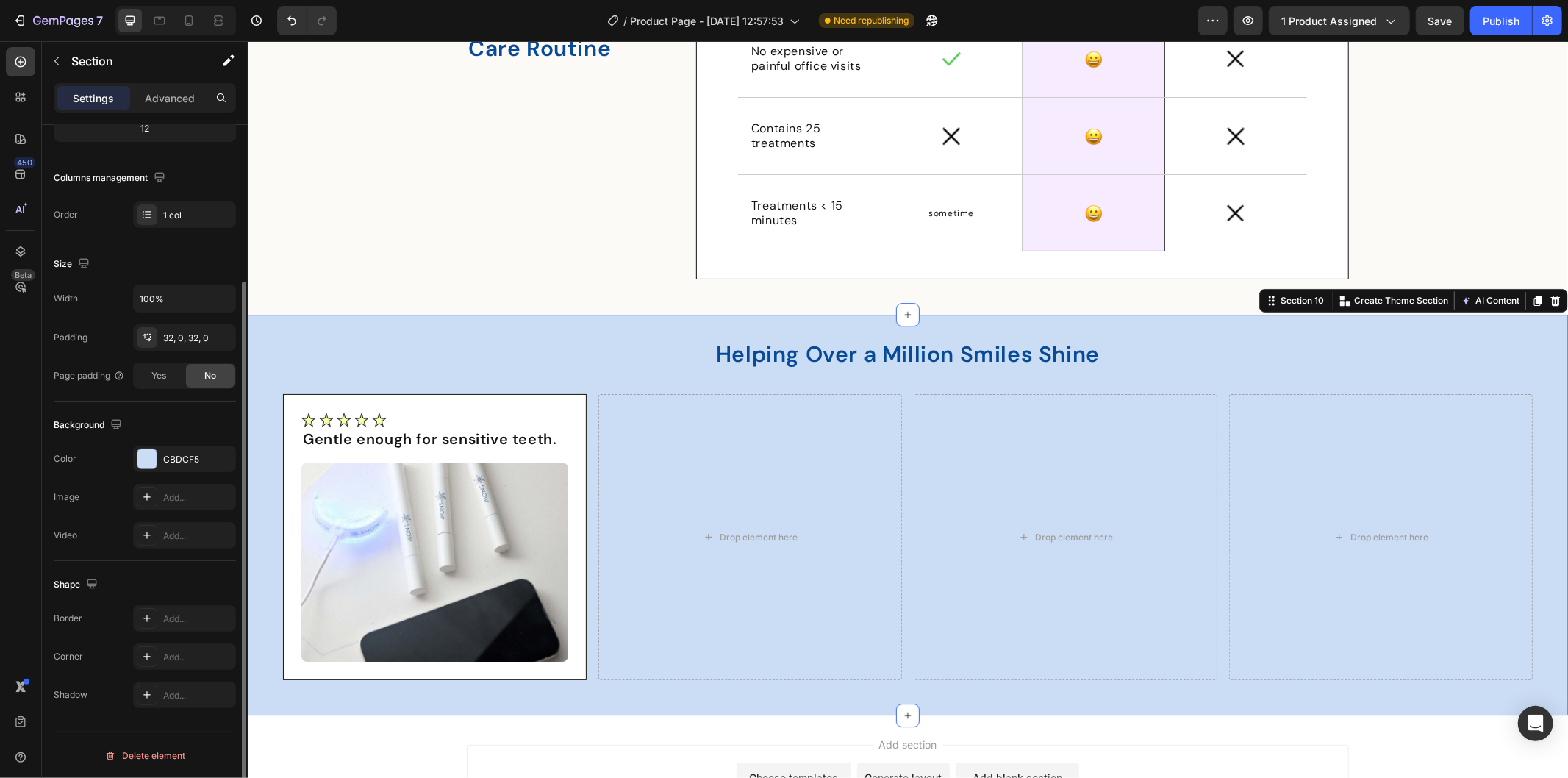
scroll to position [0, 0]
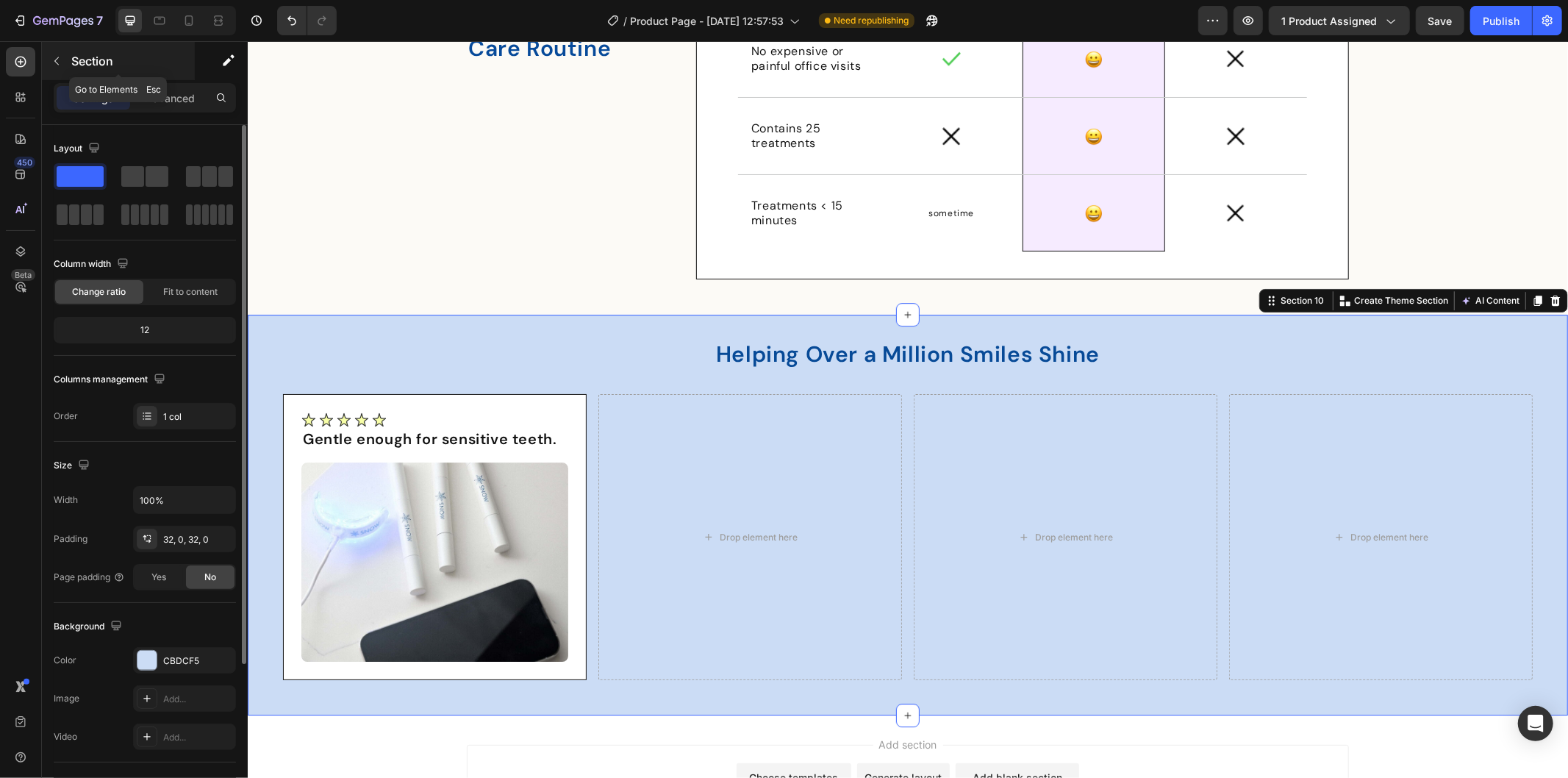
click at [61, 62] on icon "button" at bounding box center [57, 61] width 12 height 12
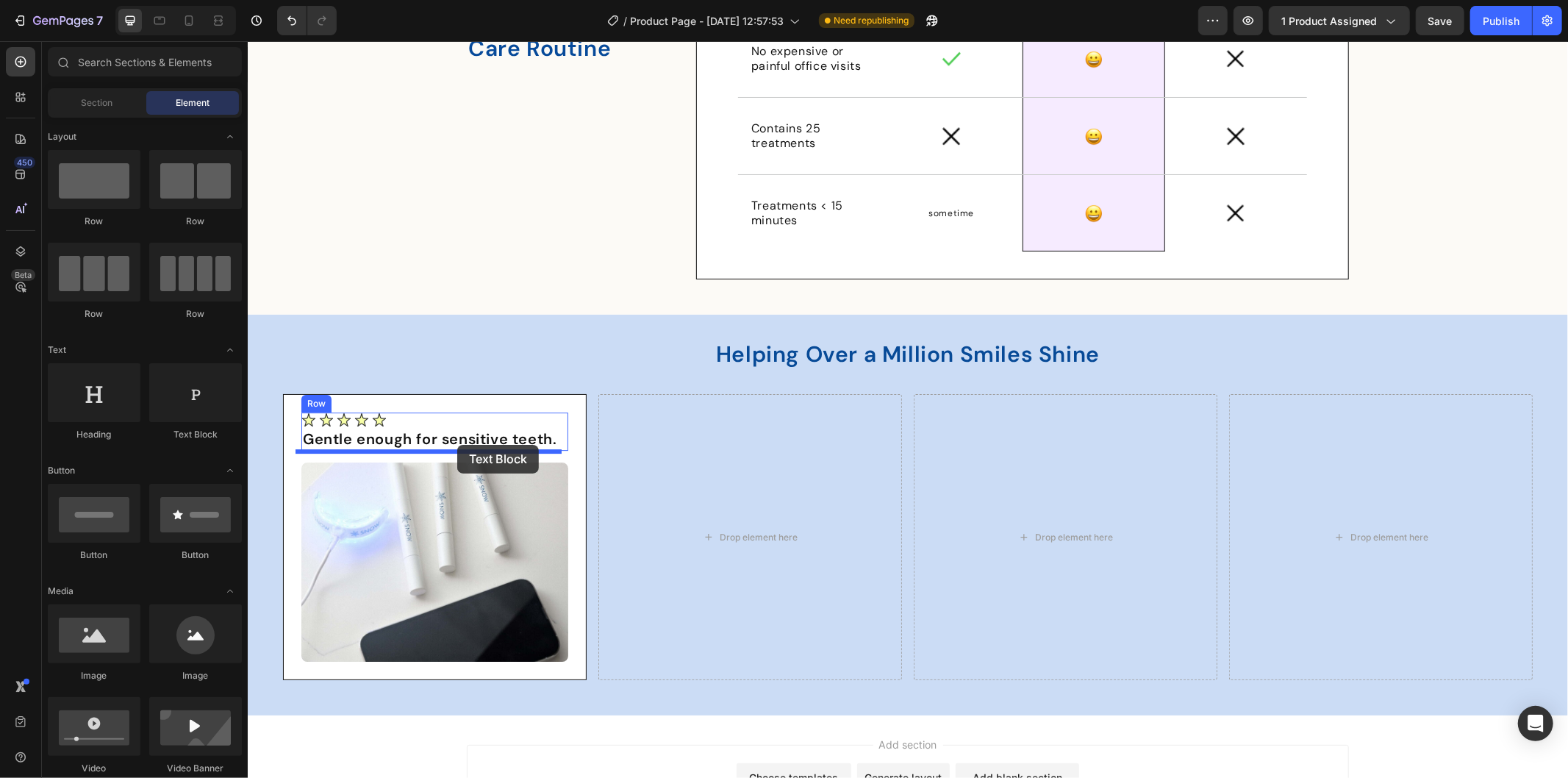
drag, startPoint x: 470, startPoint y: 447, endPoint x: 456, endPoint y: 444, distance: 14.3
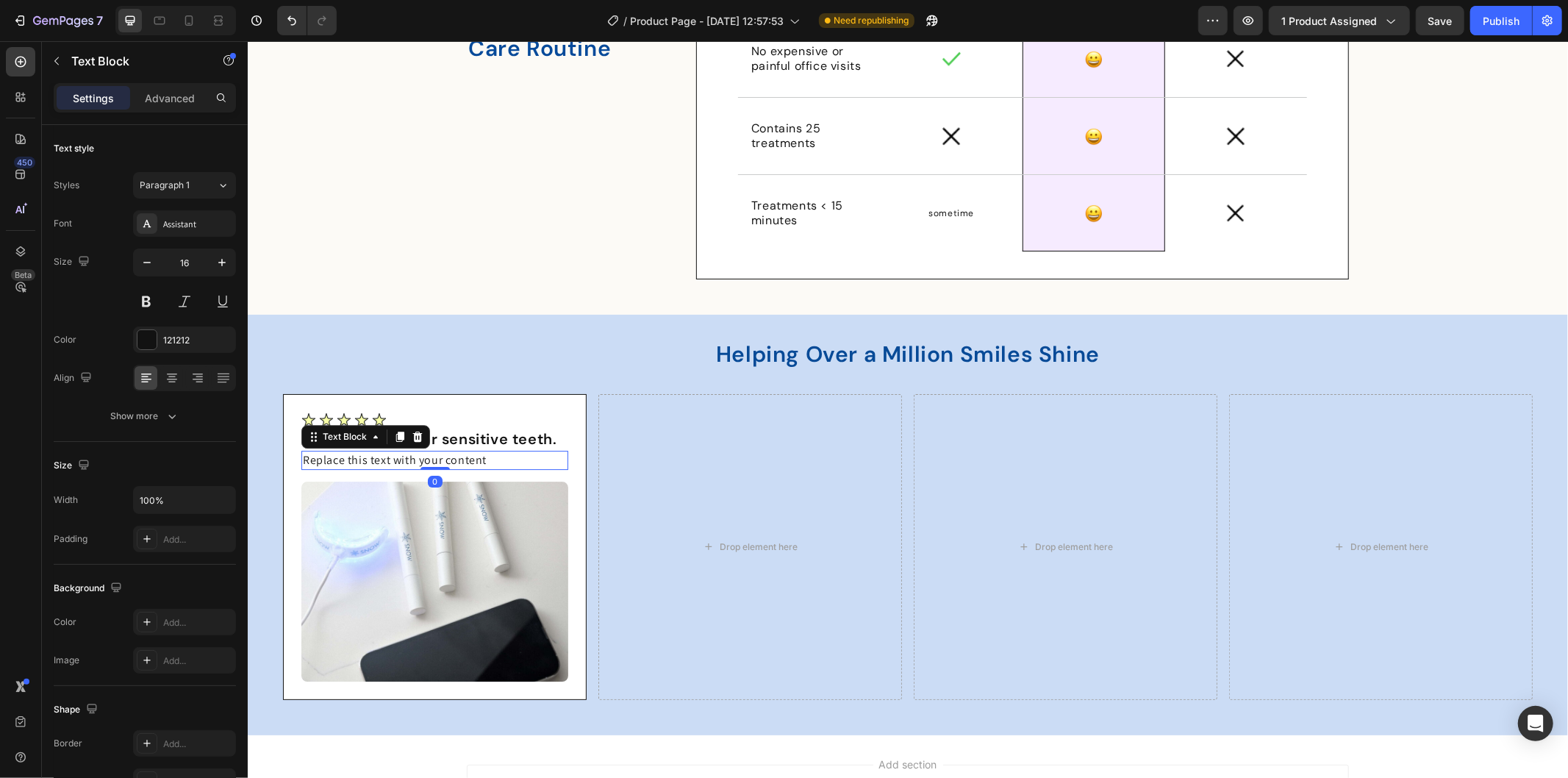
click at [424, 453] on div "Replace this text with your content" at bounding box center [434, 459] width 267 height 20
click at [424, 453] on p "Replace this text with your content" at bounding box center [434, 459] width 264 height 17
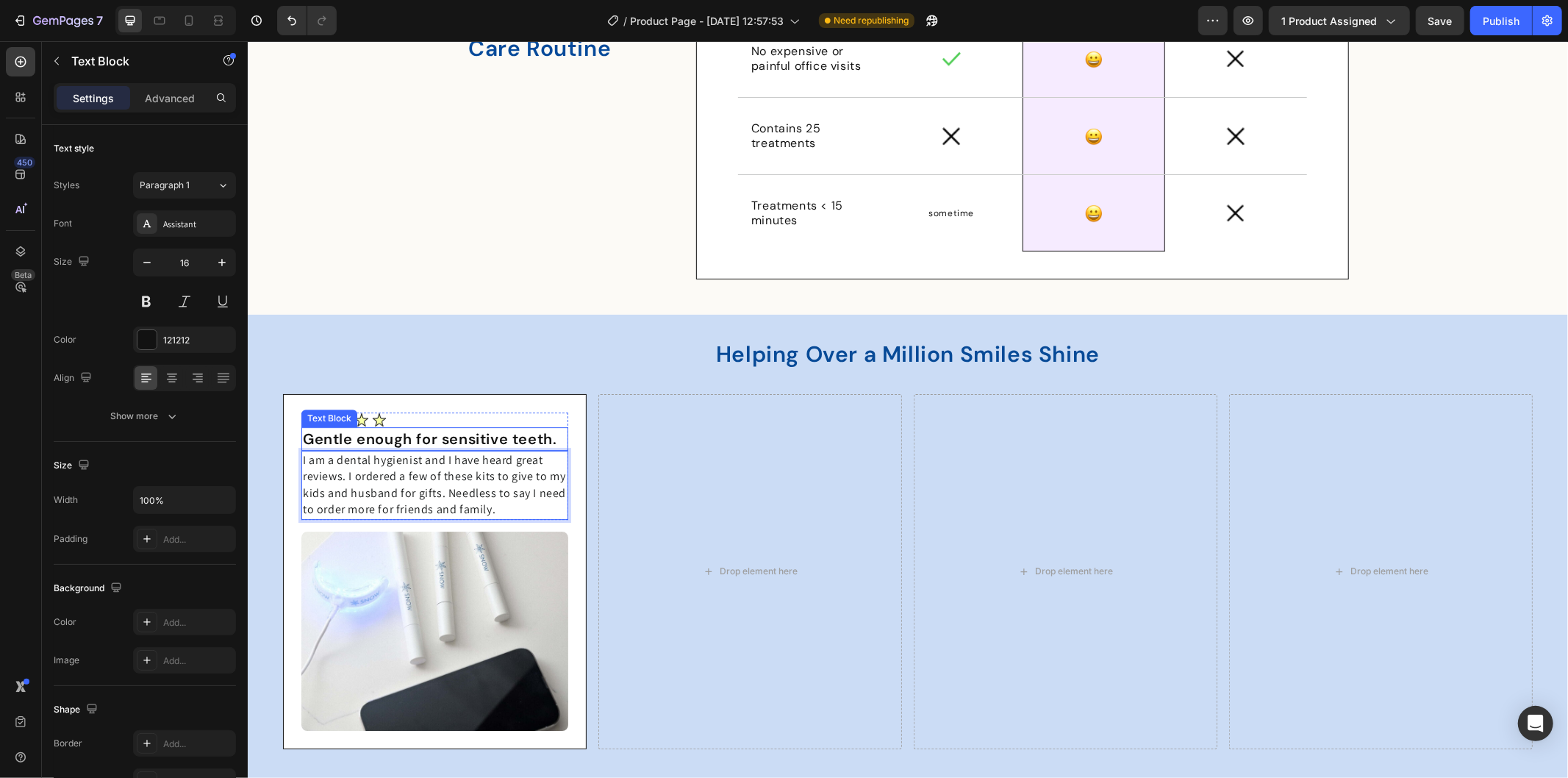
click at [399, 441] on p "Gentle enough for sensitive teeth." at bounding box center [434, 438] width 264 height 21
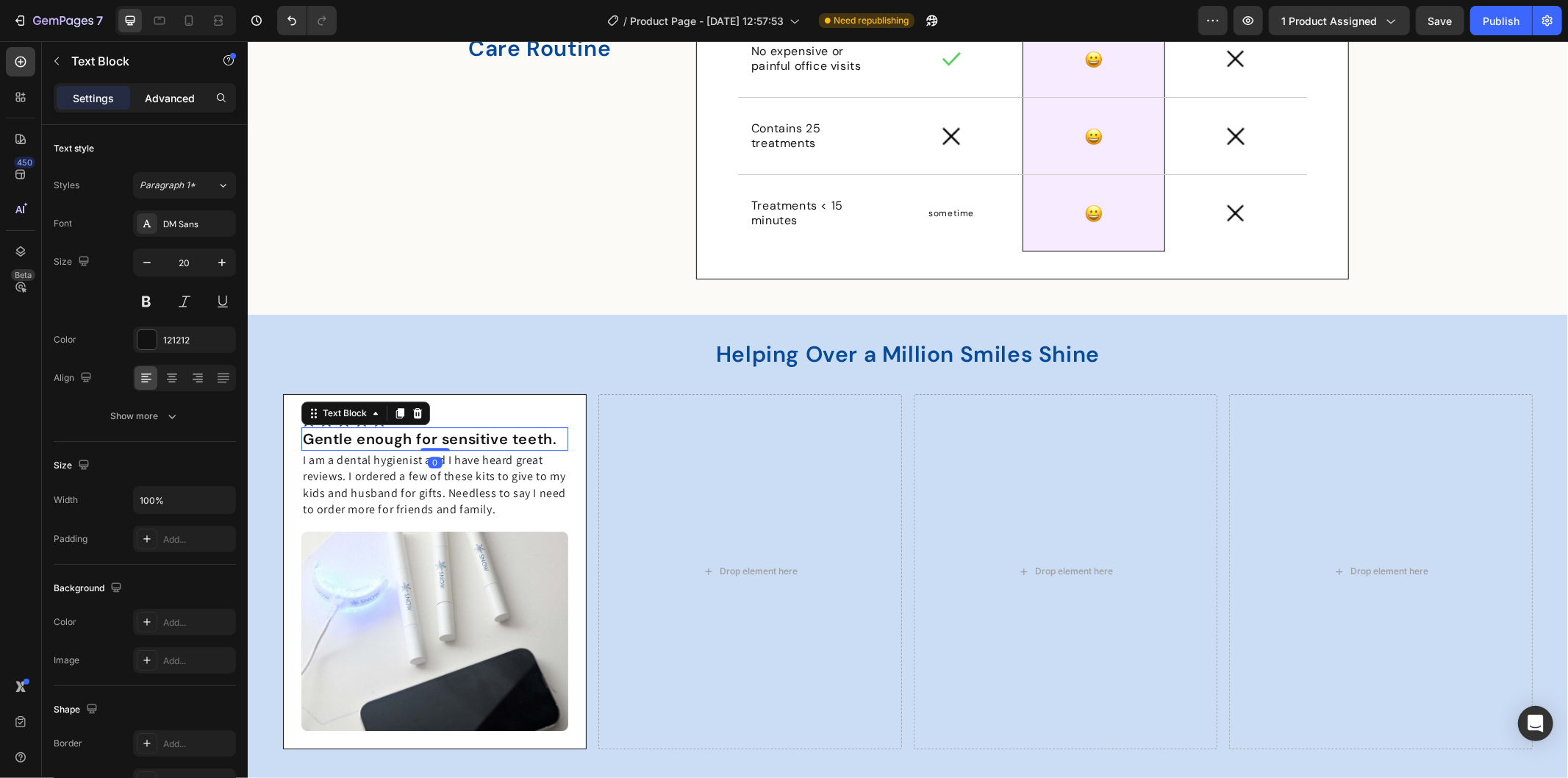
click at [162, 104] on p "Advanced" at bounding box center [169, 99] width 50 height 16
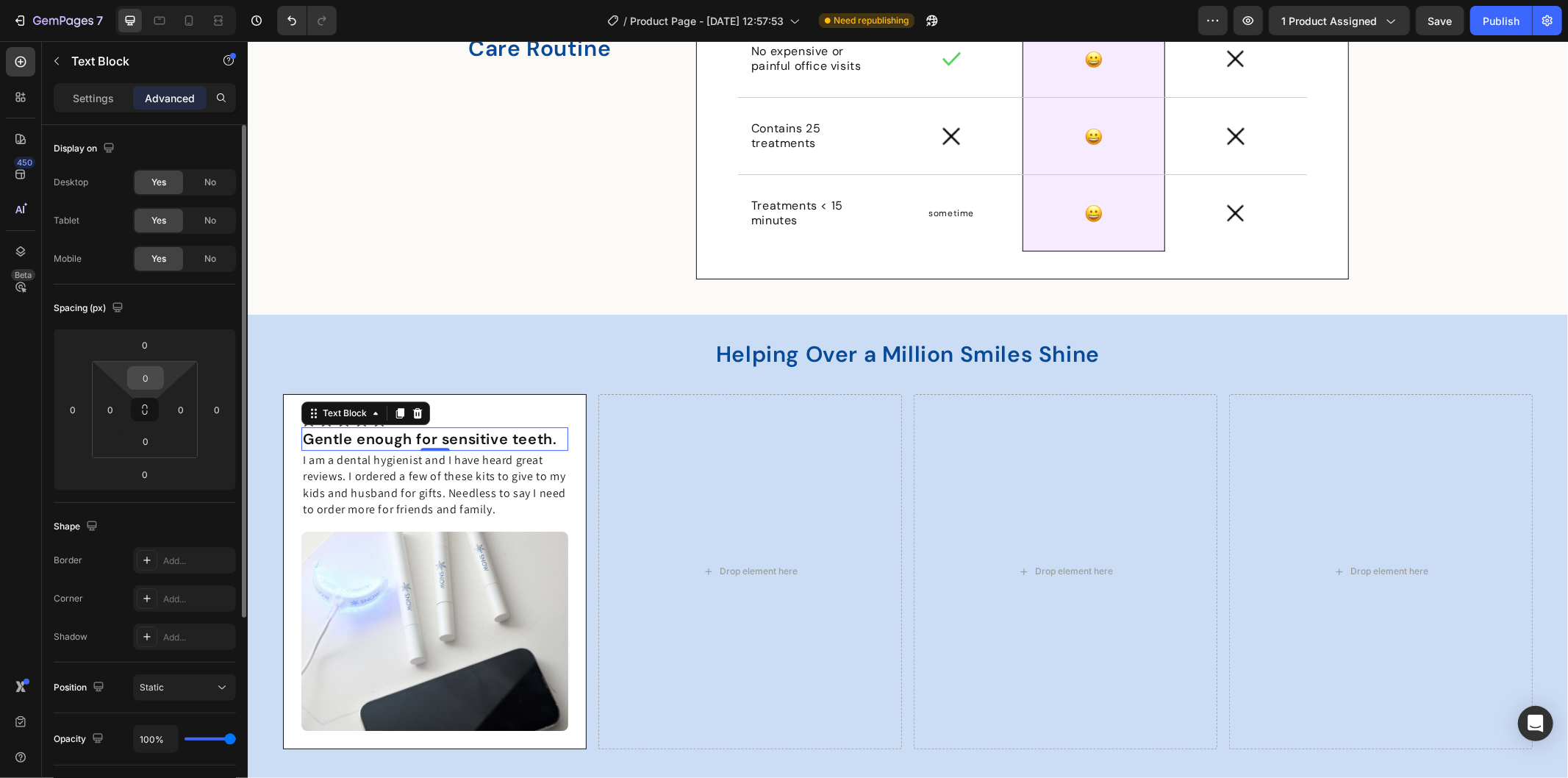
click at [140, 373] on input "0" at bounding box center [146, 377] width 29 height 22
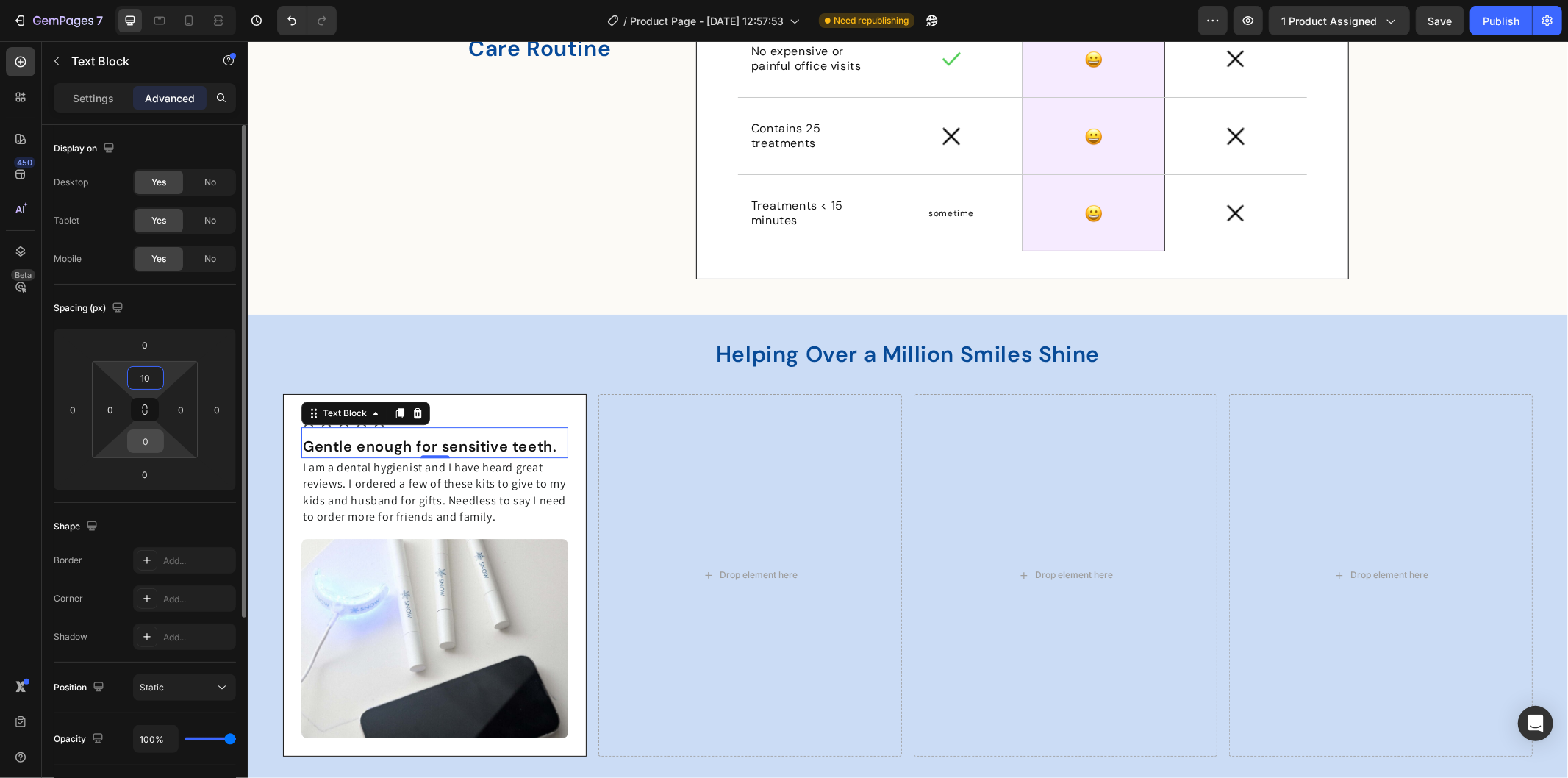
type input "10"
click at [148, 442] on input "0" at bounding box center [146, 441] width 29 height 22
type input "7"
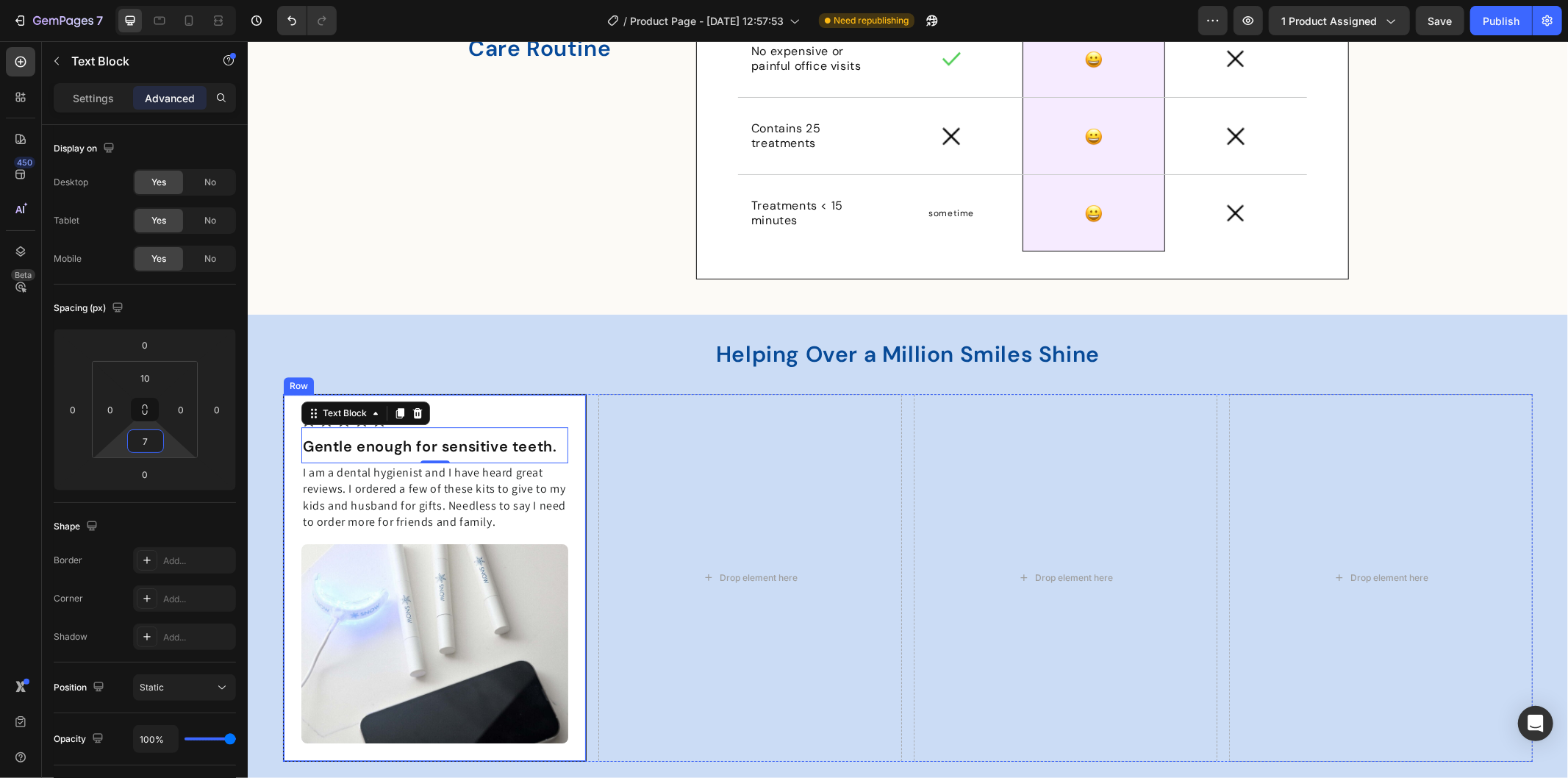
click at [577, 462] on div "Image Gentle enough for sensitive teeth. Text Block 0 I am a dental hygienist a…" at bounding box center [434, 577] width 304 height 367
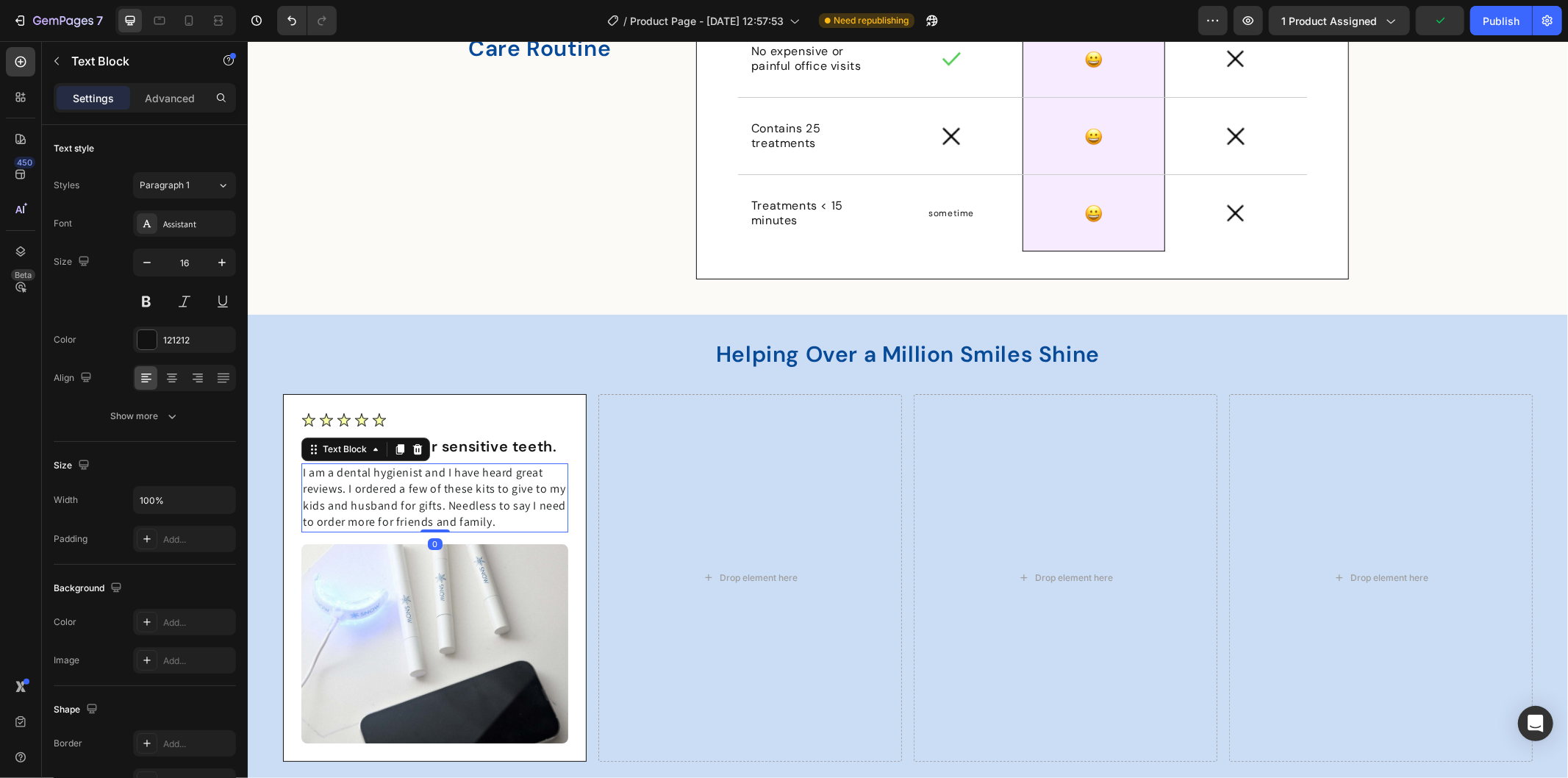
click at [502, 487] on span "I am a dental hygienist and I have heard great reviews. I ordered a few of thes…" at bounding box center [433, 497] width 263 height 65
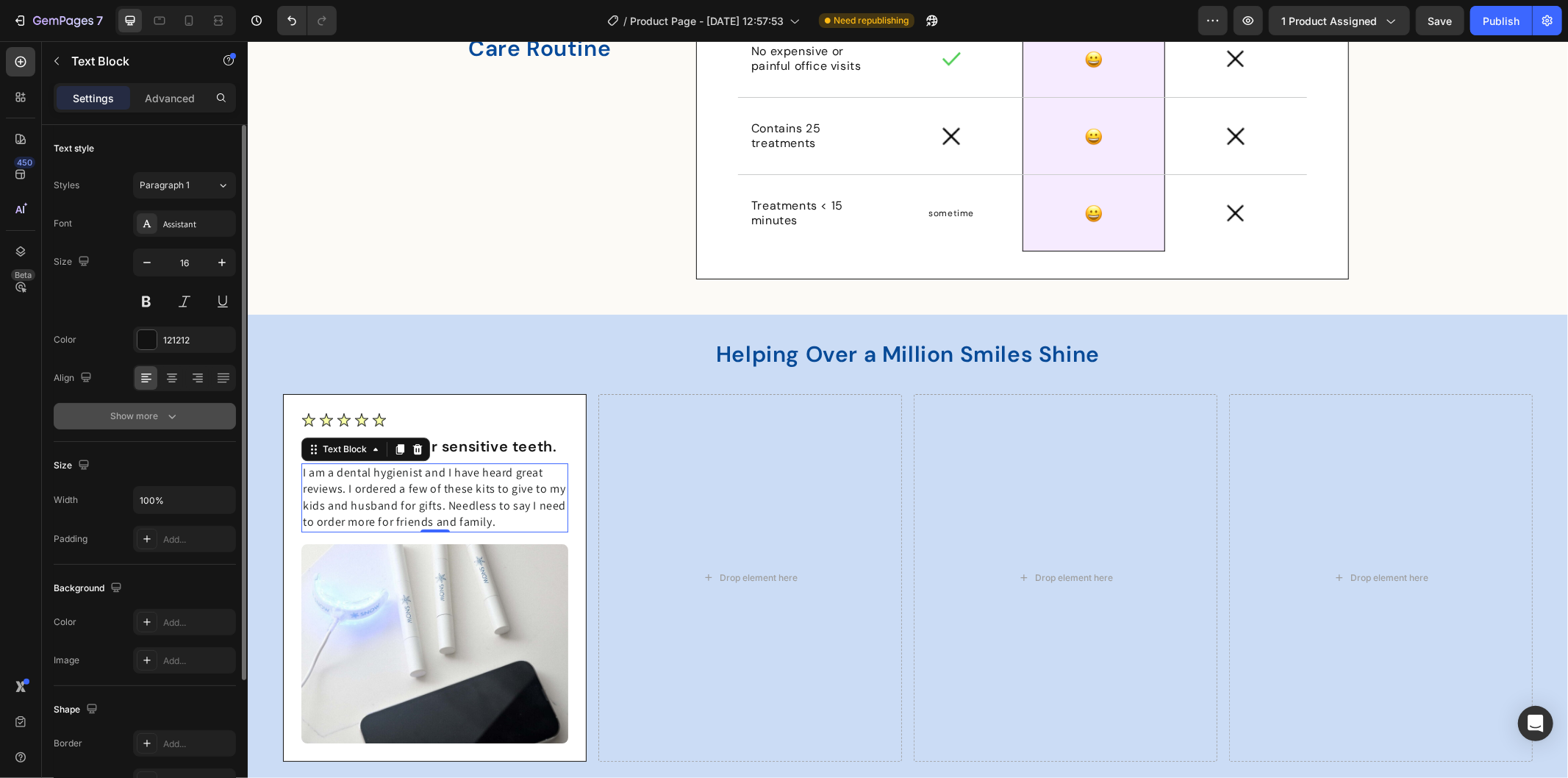
click at [165, 413] on icon "button" at bounding box center [172, 415] width 15 height 15
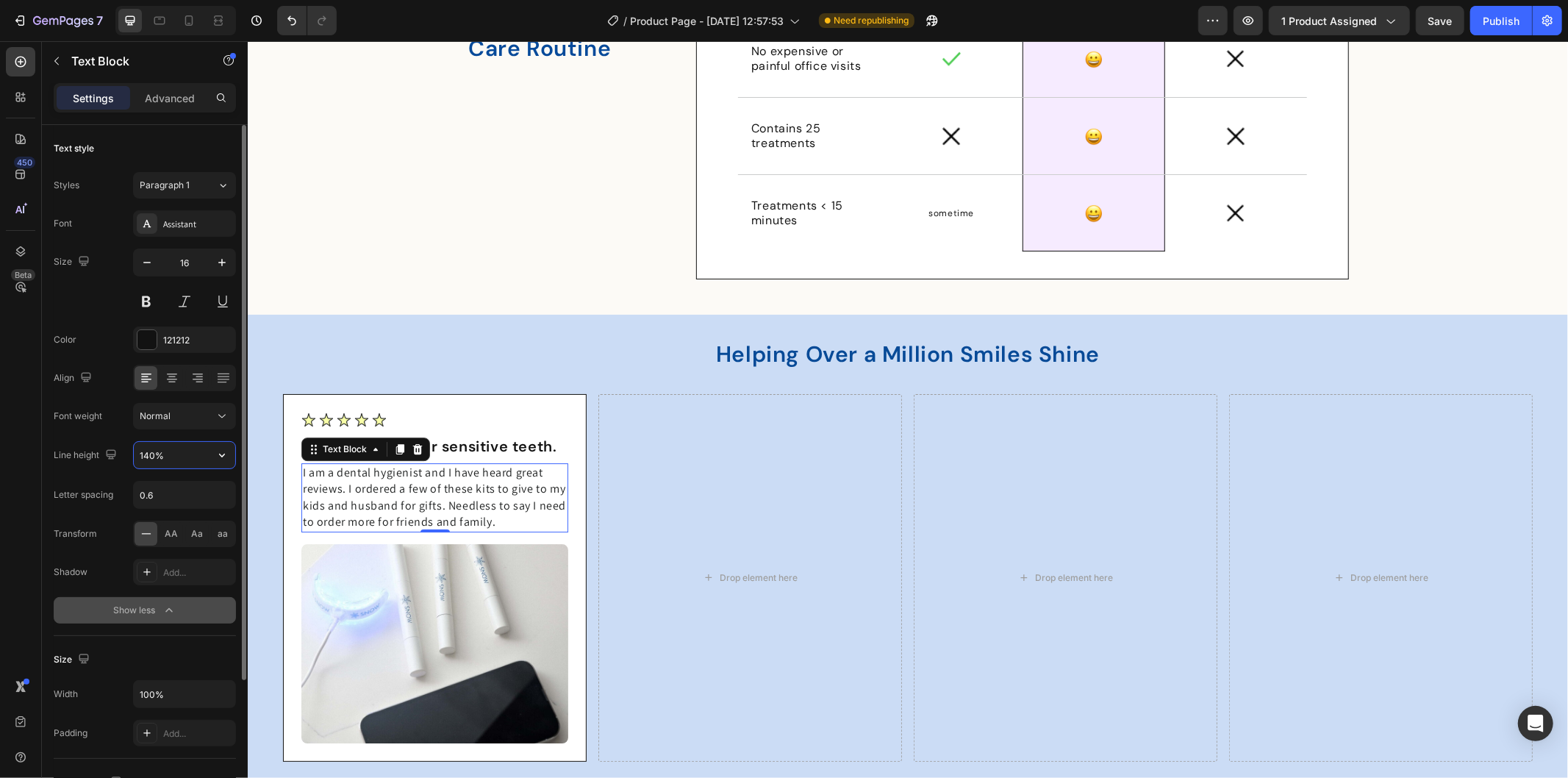
click at [177, 456] on input "140%" at bounding box center [185, 454] width 102 height 26
click at [175, 456] on input "140%" at bounding box center [185, 454] width 102 height 26
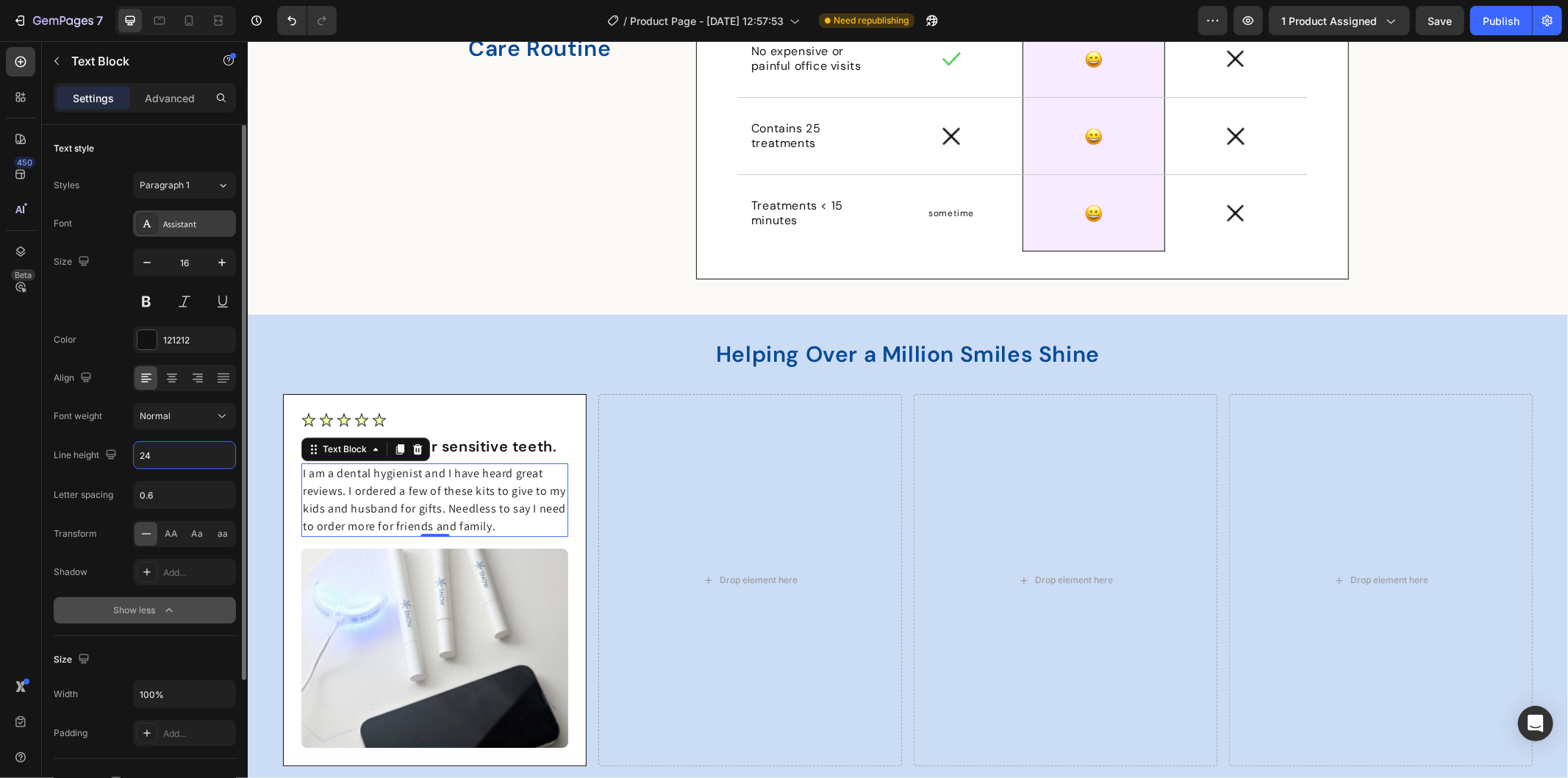
type input "24"
click at [187, 218] on div "Assistant" at bounding box center [197, 225] width 69 height 14
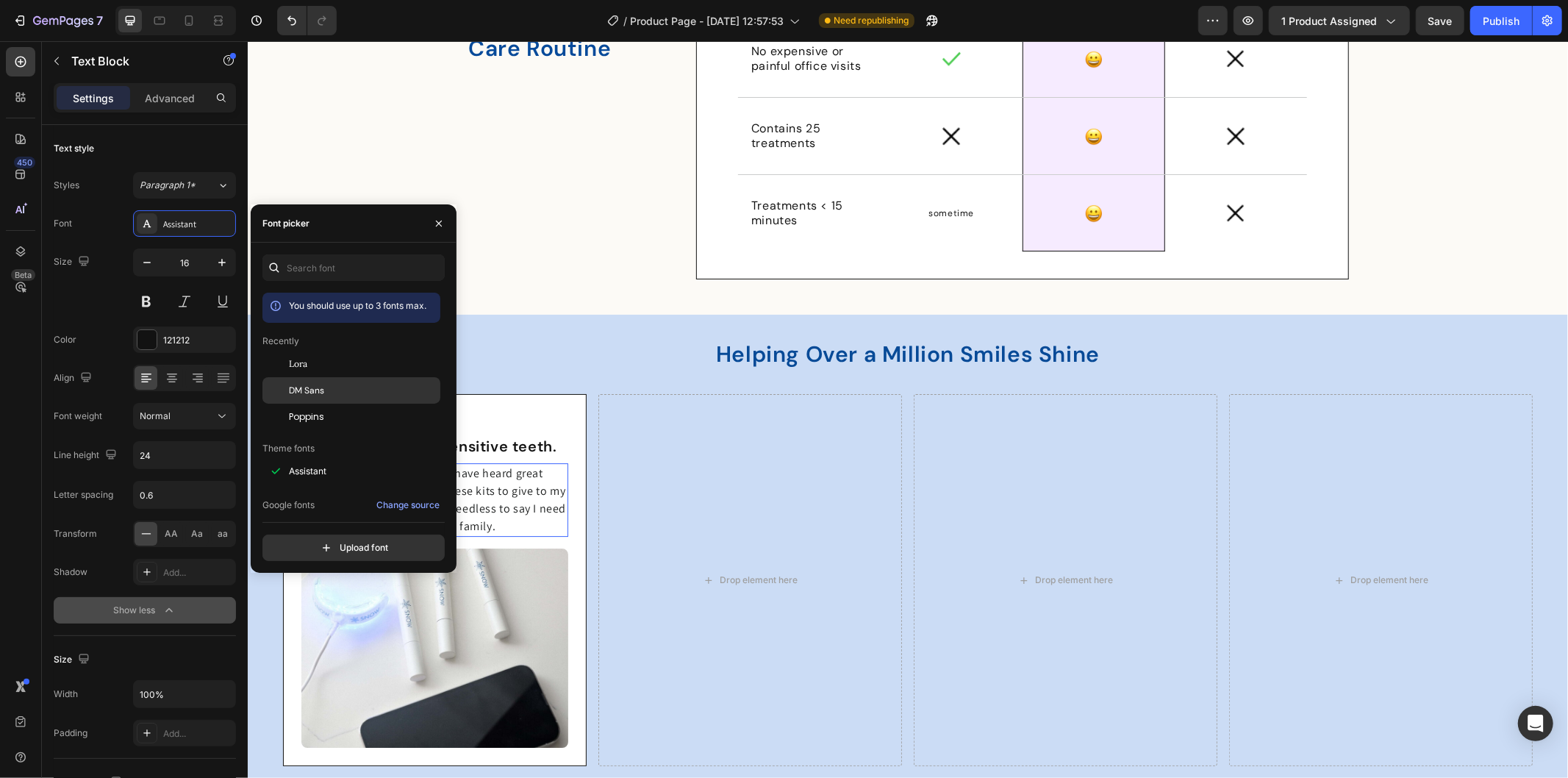
click at [307, 390] on span "DM Sans" at bounding box center [307, 391] width 35 height 14
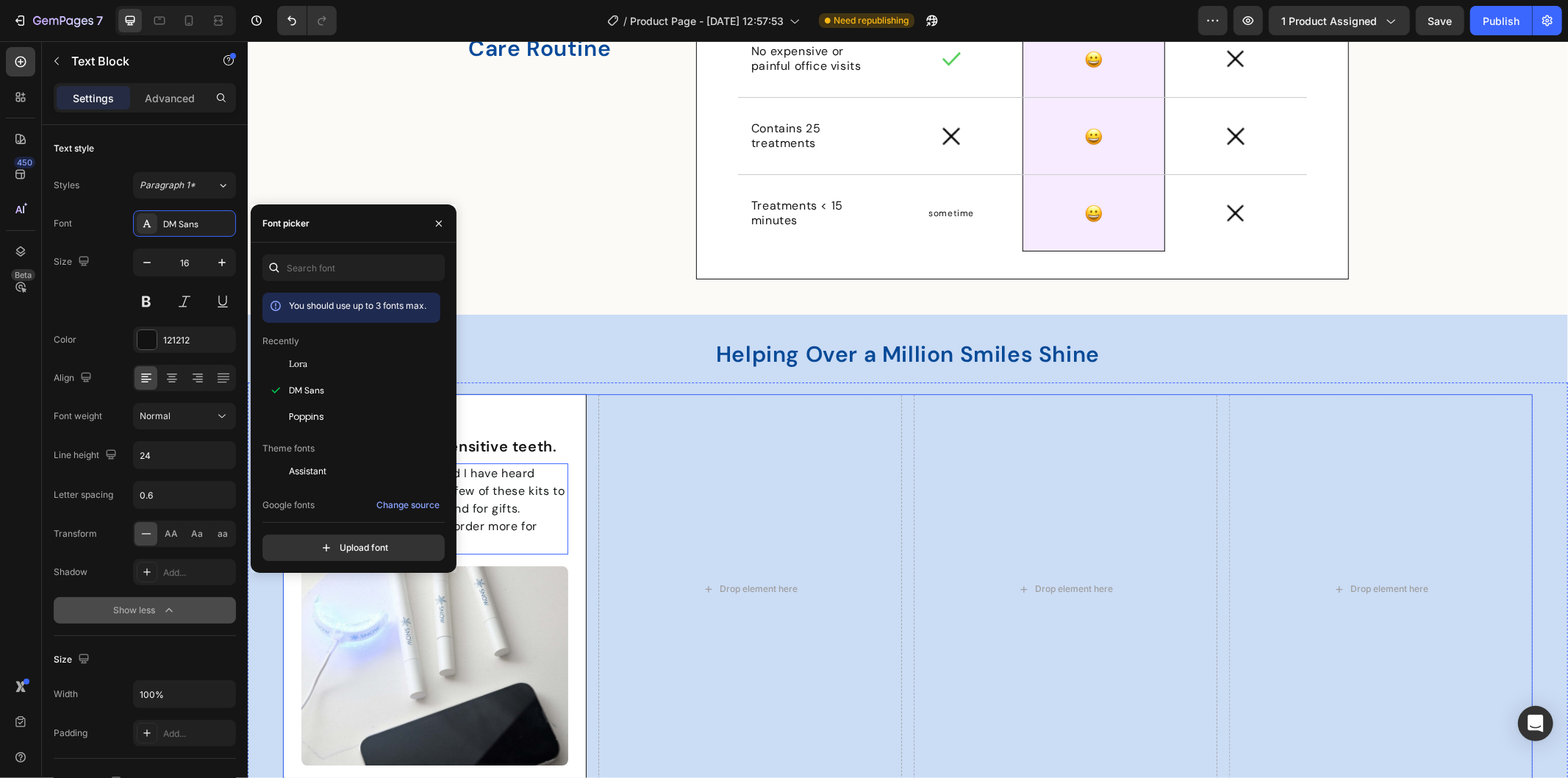
click at [583, 500] on div "Image Gentle enough for sensitive teeth. Text Block I am a dental hygienist and…" at bounding box center [907, 587] width 1250 height 390
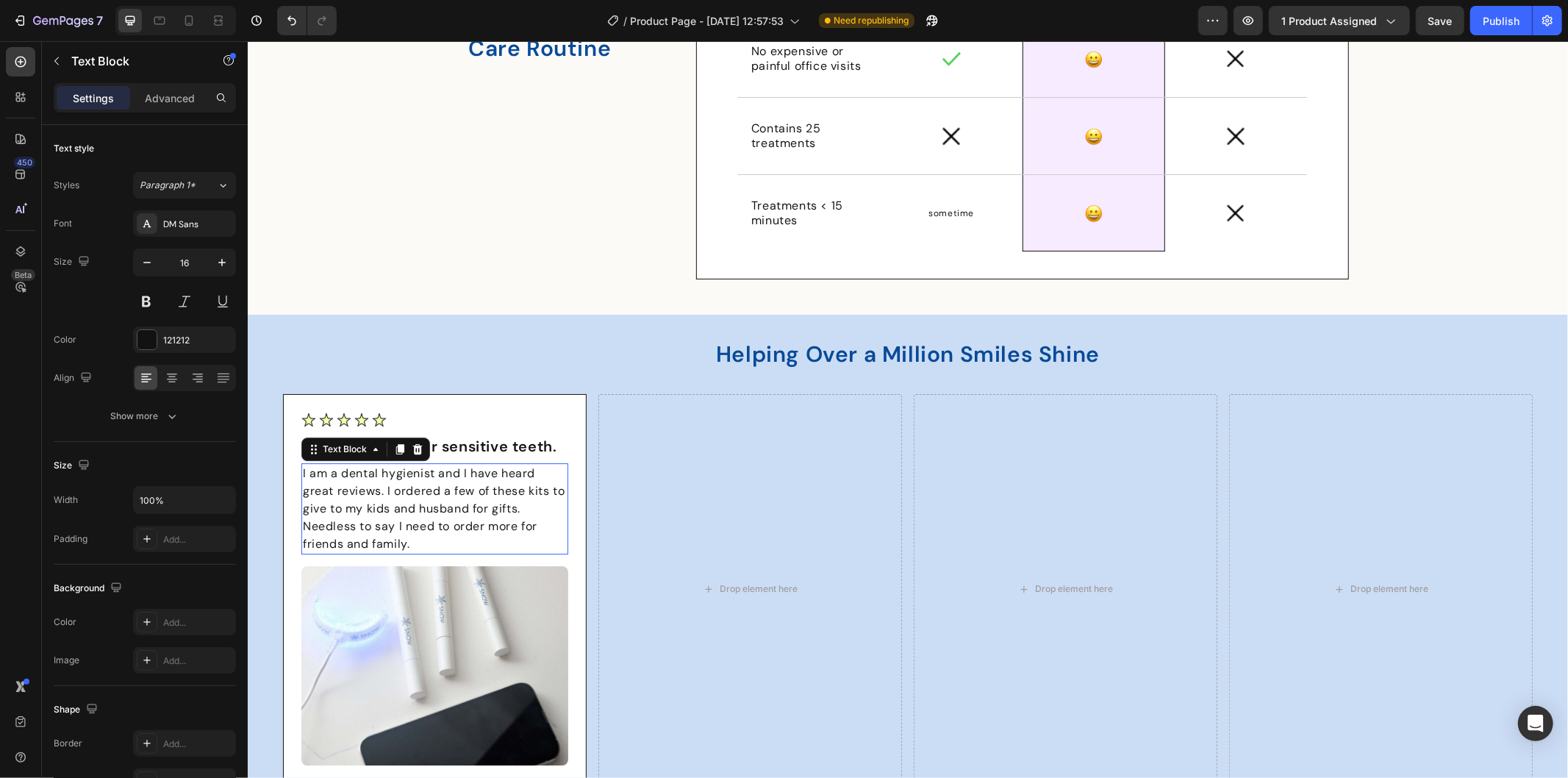
click at [438, 516] on p "I am a dental hygienist and I have heard great reviews. I ordered a few of thes…" at bounding box center [434, 508] width 264 height 88
click at [152, 102] on p "Advanced" at bounding box center [169, 99] width 50 height 16
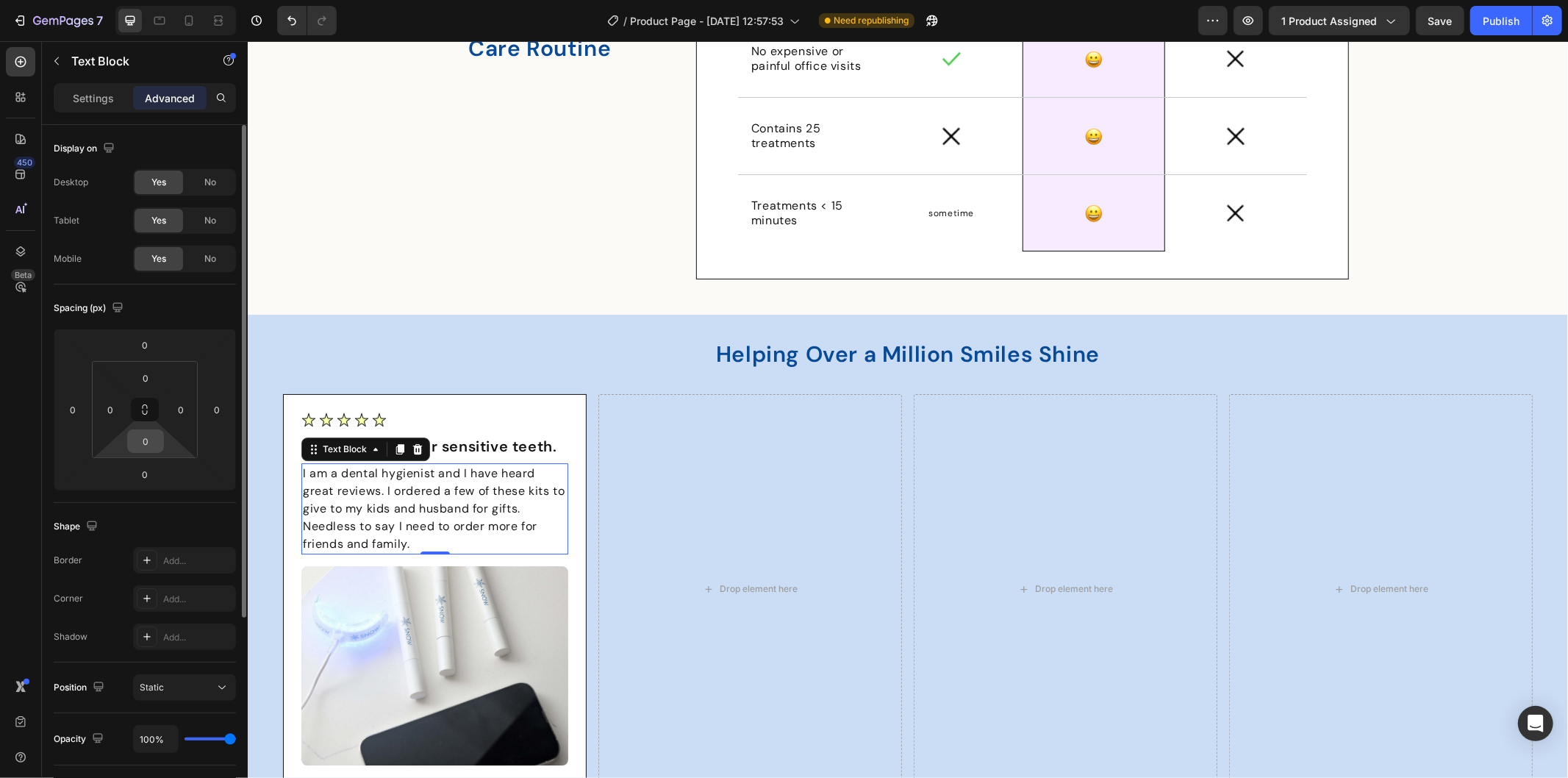
click at [150, 444] on input "0" at bounding box center [146, 441] width 29 height 22
type input "7"
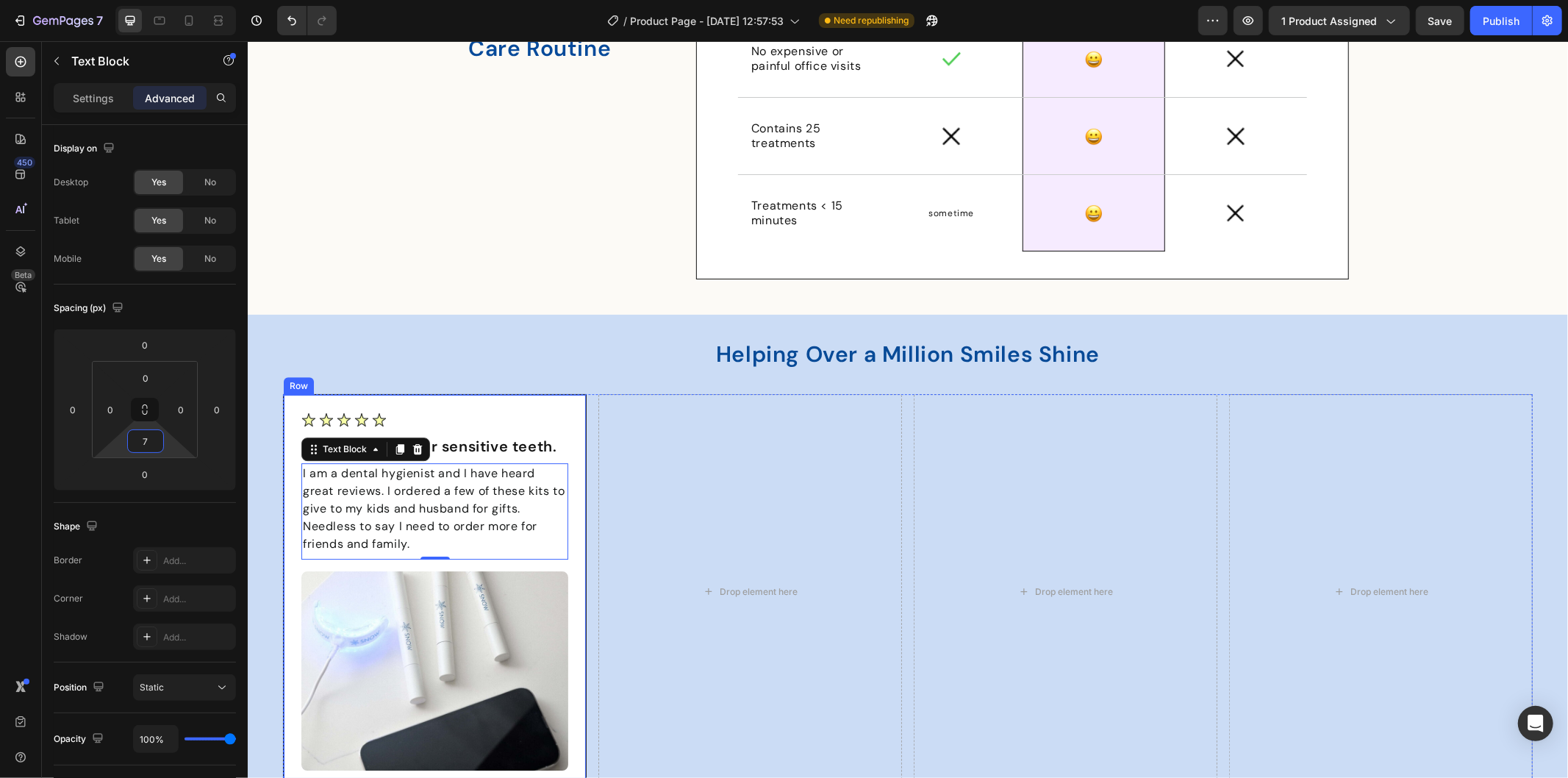
click at [449, 569] on div "Image Gentle enough for sensitive teeth. Text Block I am a dental hygienist and…" at bounding box center [434, 590] width 267 height 358
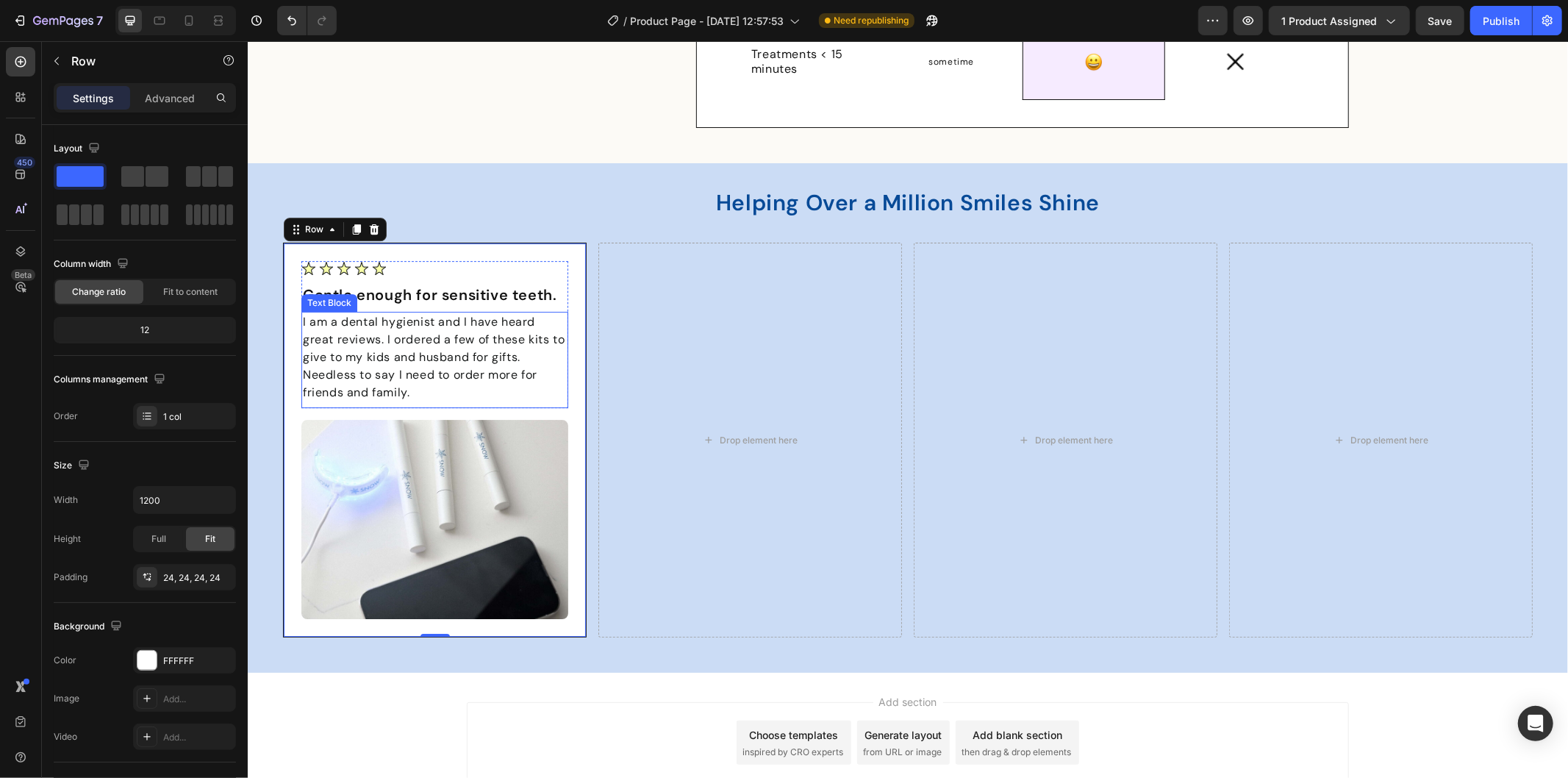
scroll to position [3859, 0]
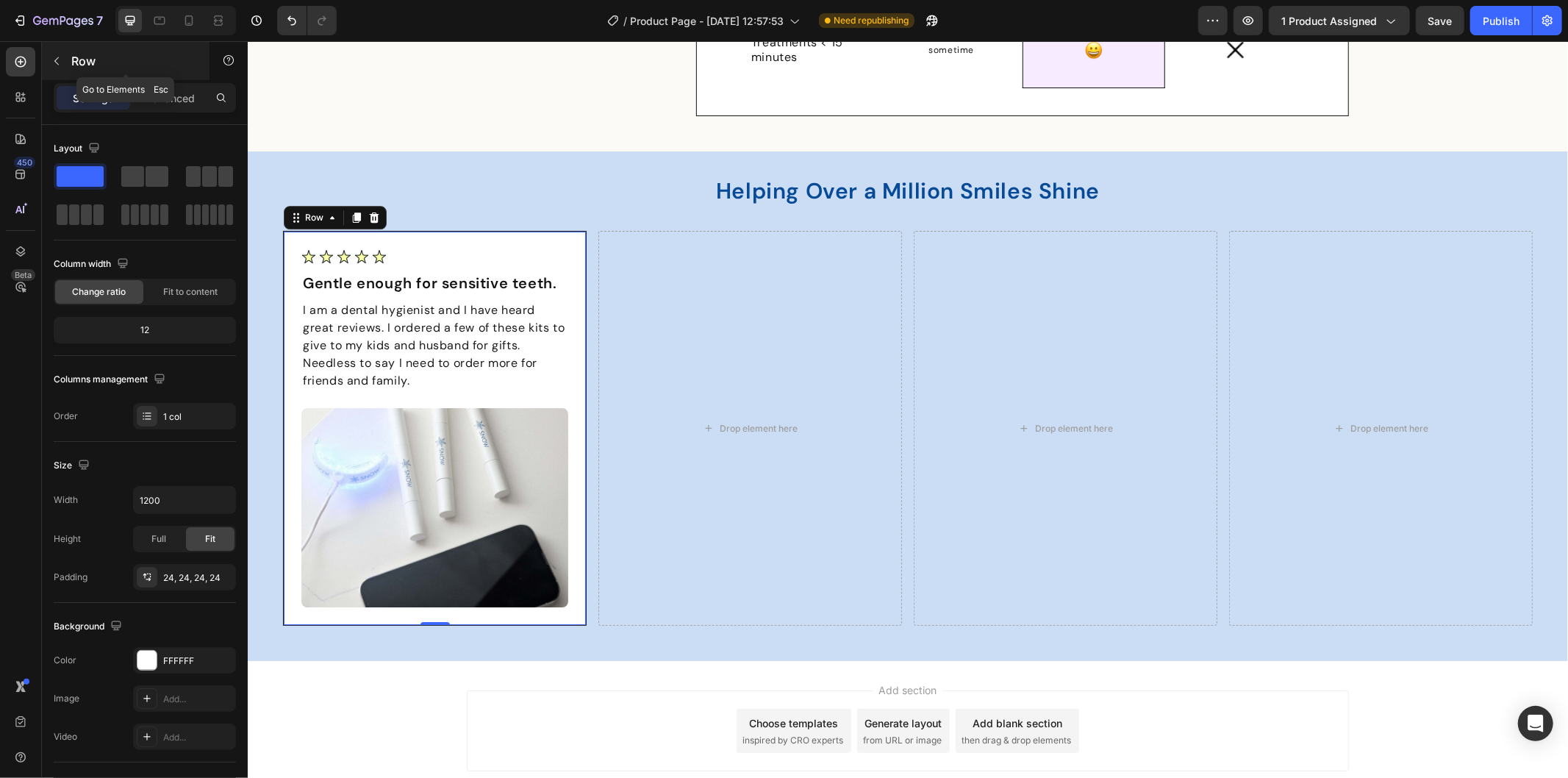
click at [69, 58] on div "Row" at bounding box center [126, 61] width 168 height 38
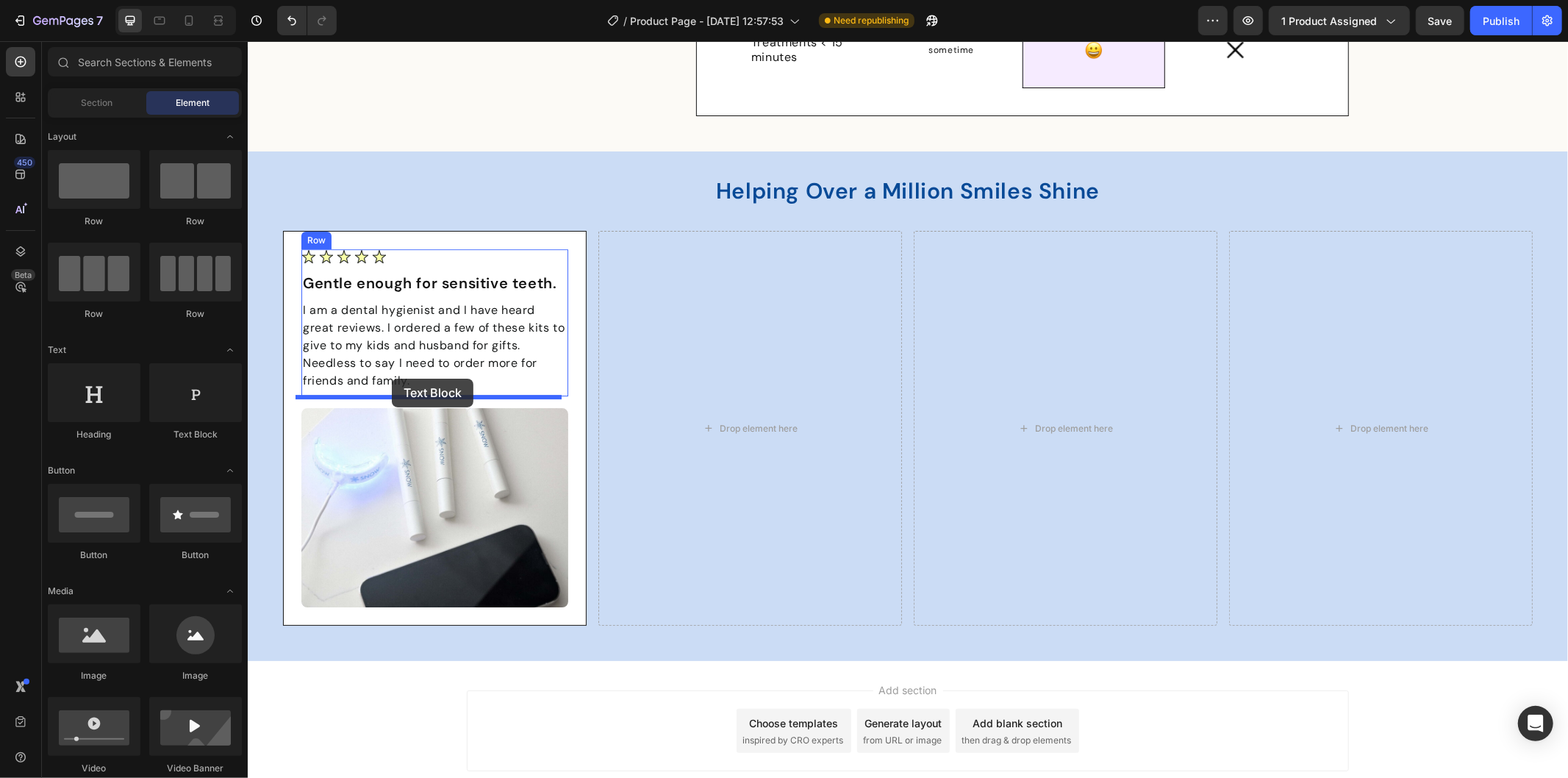
drag, startPoint x: 461, startPoint y: 442, endPoint x: 391, endPoint y: 378, distance: 94.8
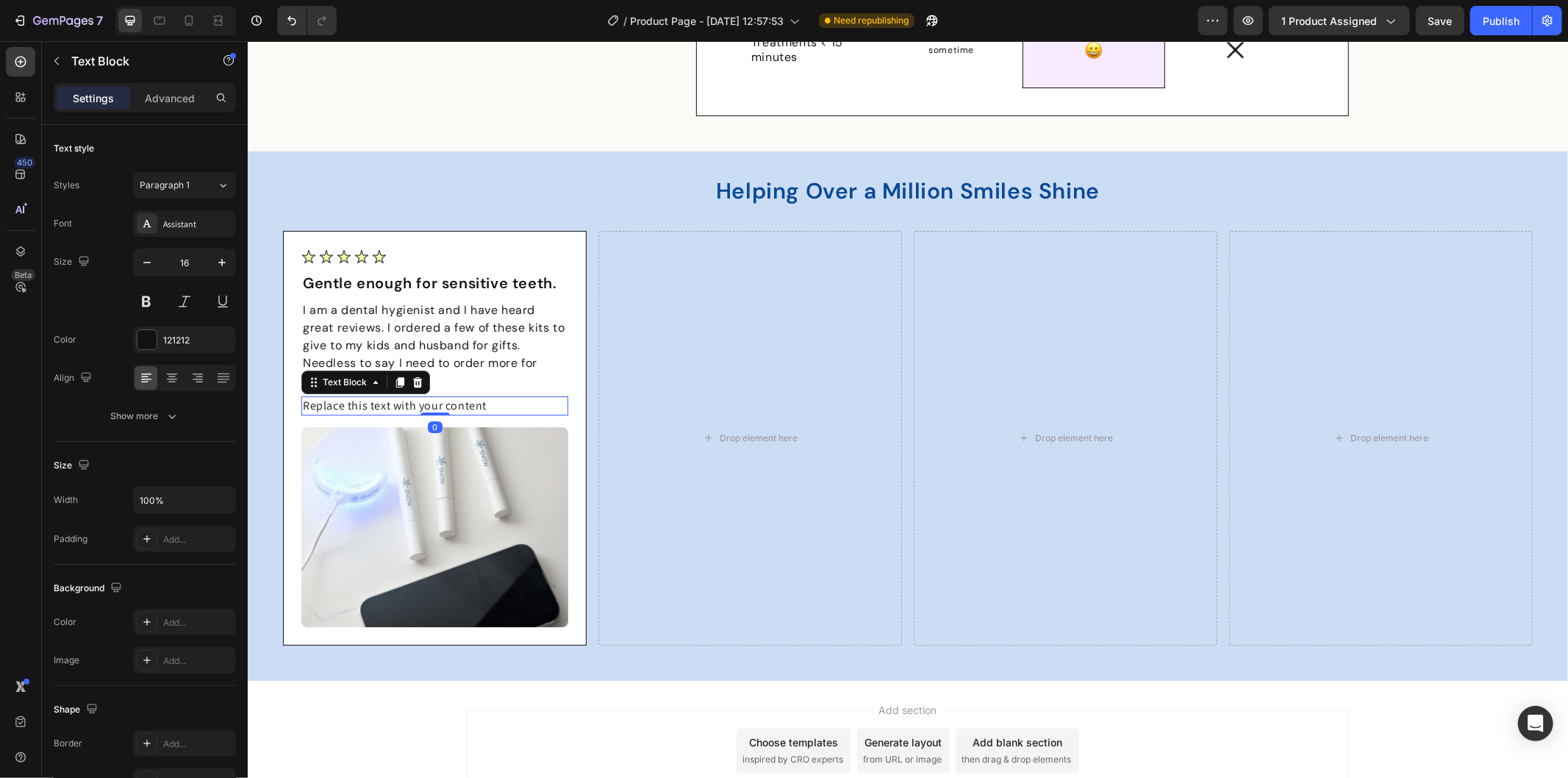
click at [363, 409] on div "Replace this text with your content" at bounding box center [434, 406] width 267 height 20
click at [363, 409] on p "Replace this text with your content" at bounding box center [434, 405] width 264 height 17
click at [312, 406] on strong "[PERSON_NAME]" at bounding box center [348, 405] width 93 height 16
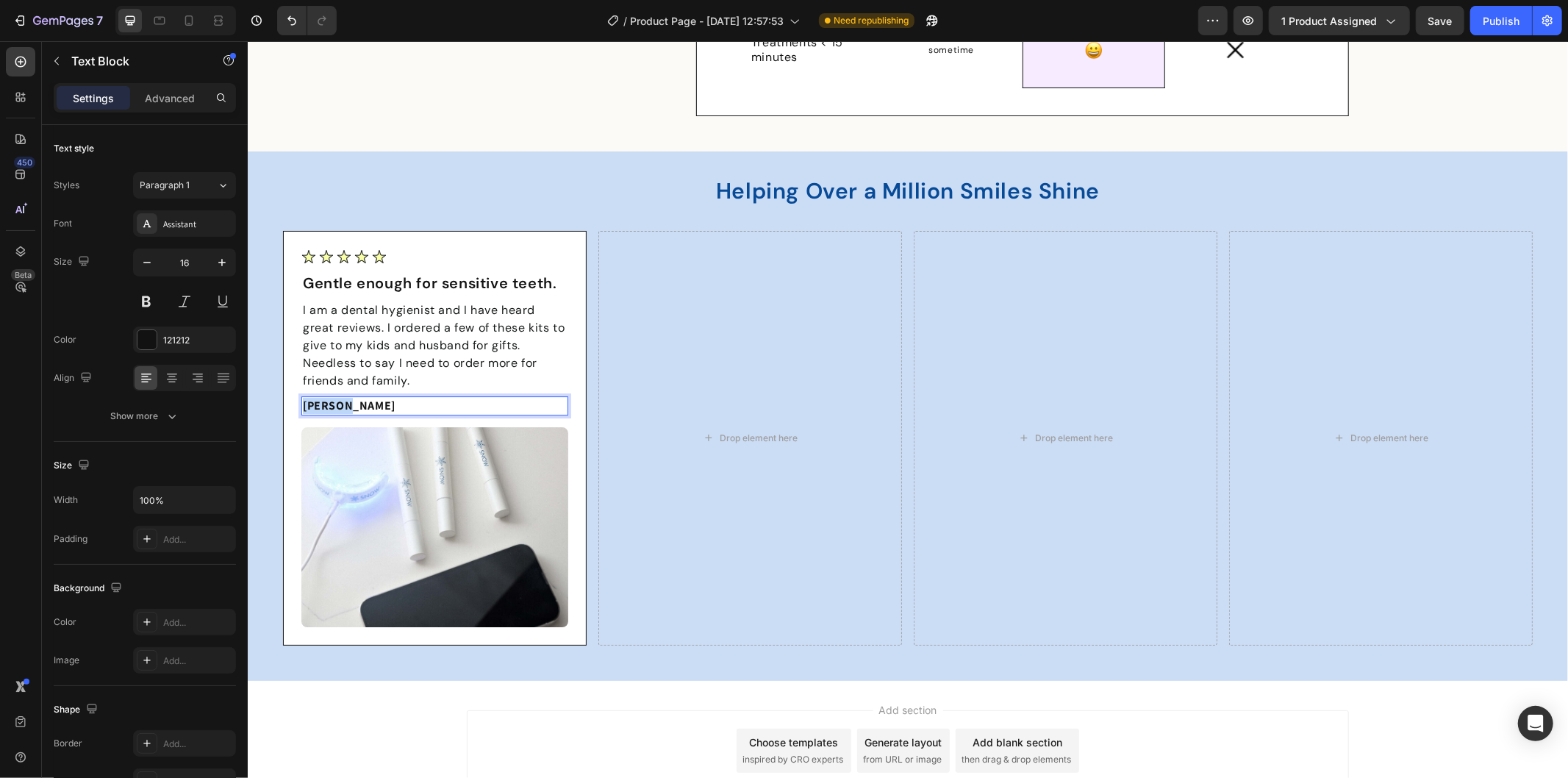
click at [312, 406] on strong "[PERSON_NAME]" at bounding box center [348, 405] width 93 height 16
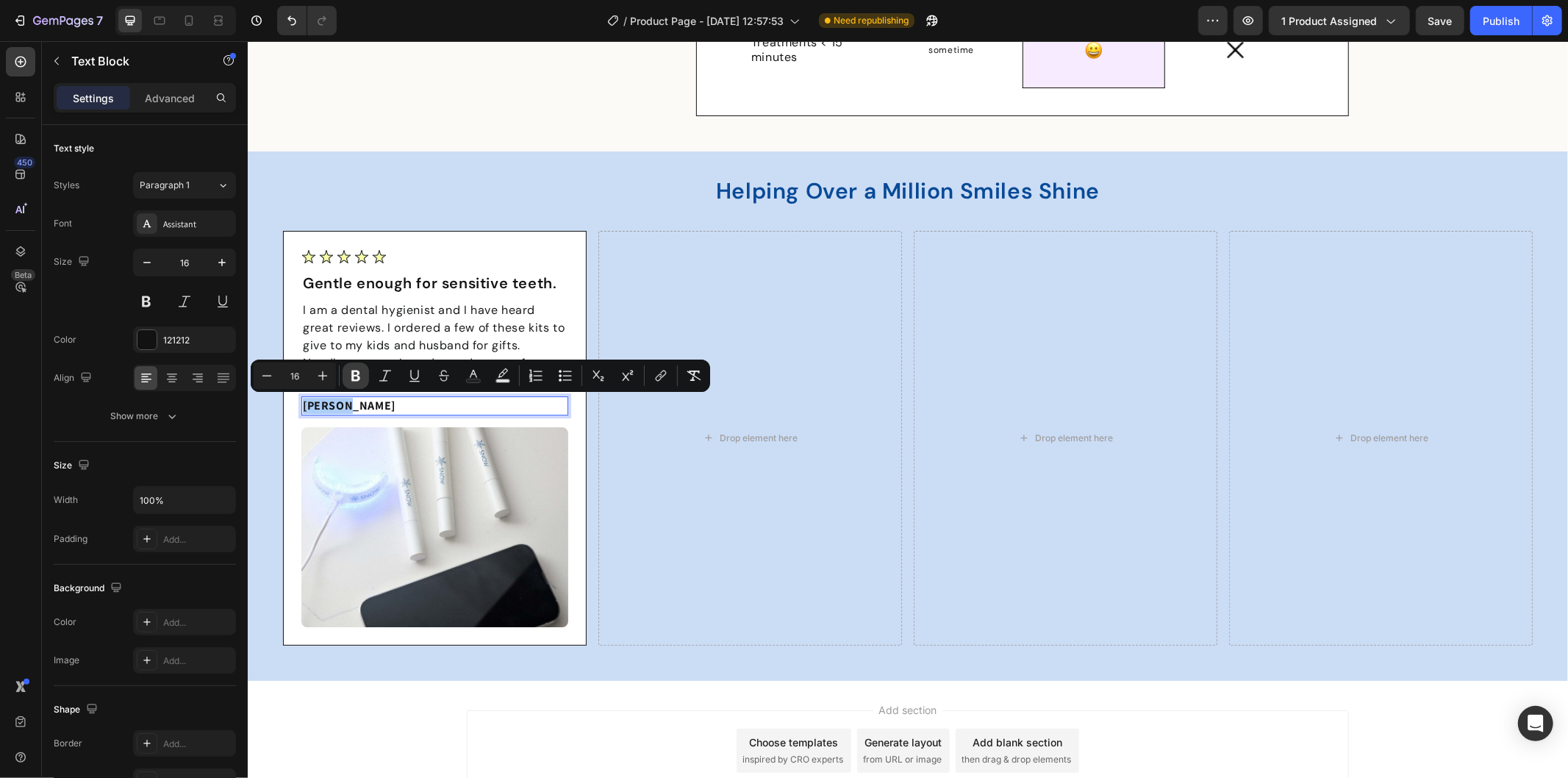
click at [358, 372] on icon "Editor contextual toolbar" at bounding box center [356, 375] width 9 height 11
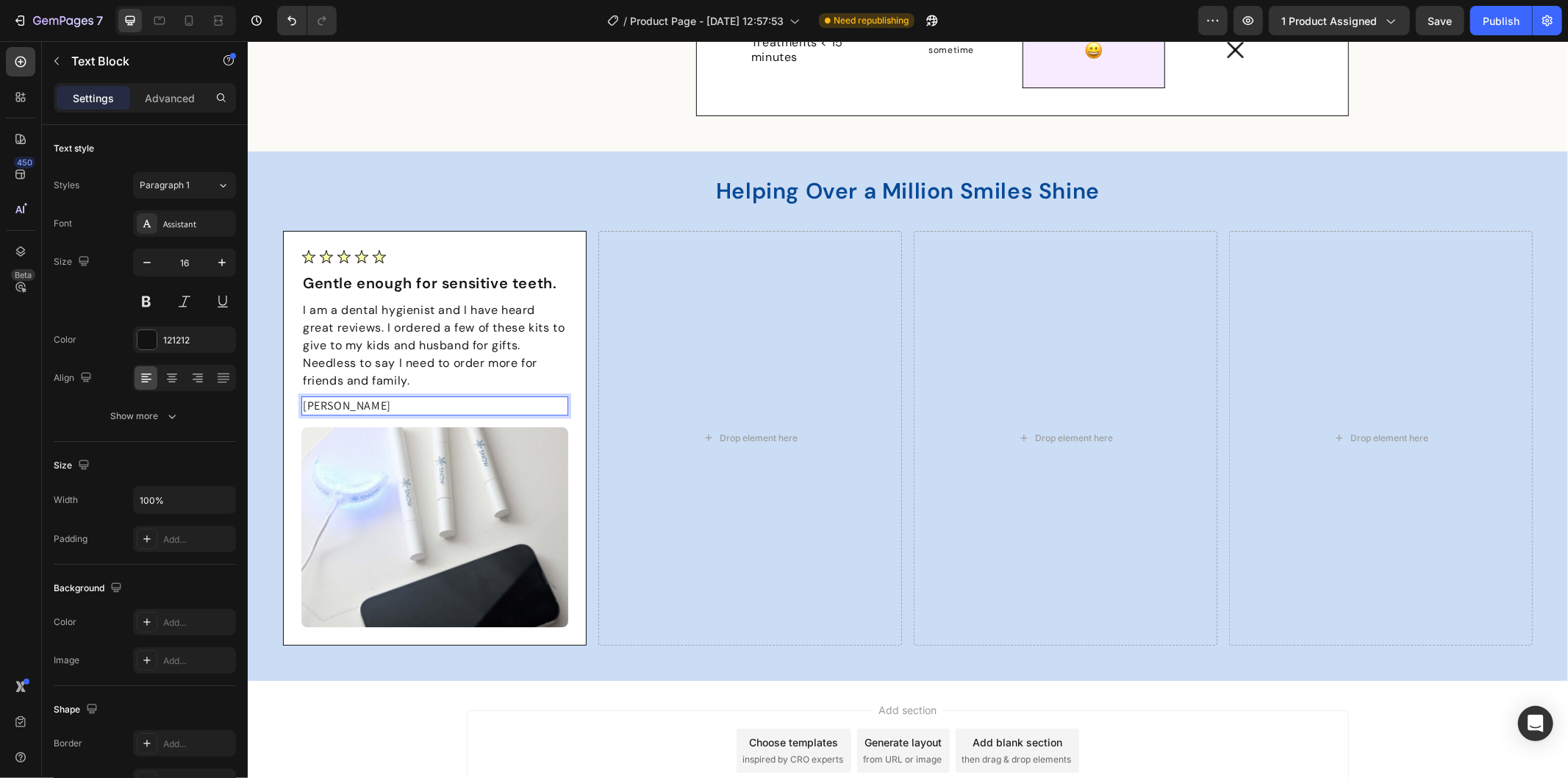
click at [379, 406] on p "[PERSON_NAME]" at bounding box center [434, 405] width 264 height 17
click at [314, 406] on p "[PERSON_NAME]" at bounding box center [434, 405] width 264 height 17
click at [313, 406] on p "[PERSON_NAME]" at bounding box center [434, 405] width 264 height 17
click at [330, 401] on p "[PERSON_NAME]" at bounding box center [434, 405] width 264 height 17
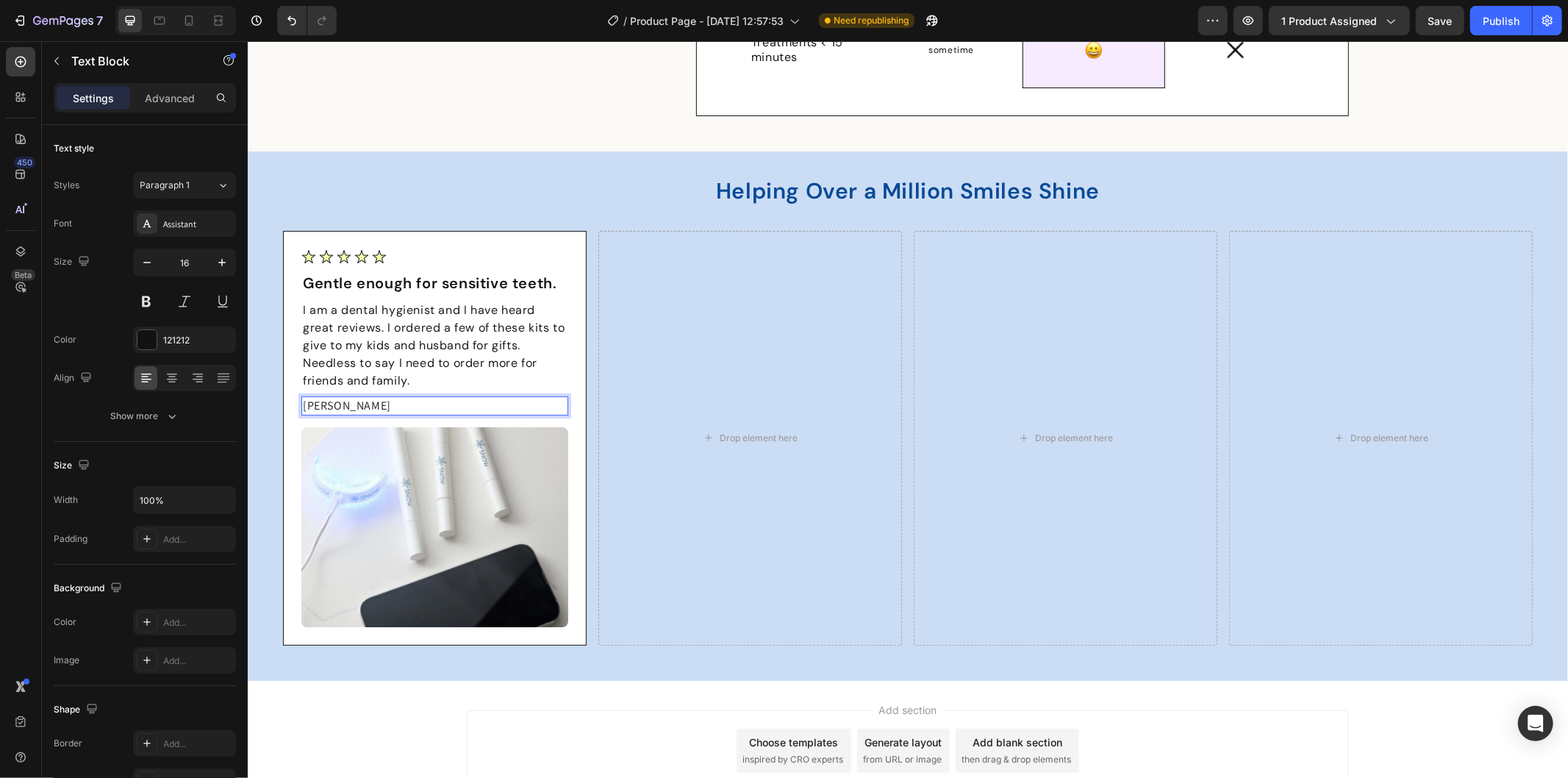
click at [330, 401] on p "[PERSON_NAME]" at bounding box center [434, 405] width 264 height 17
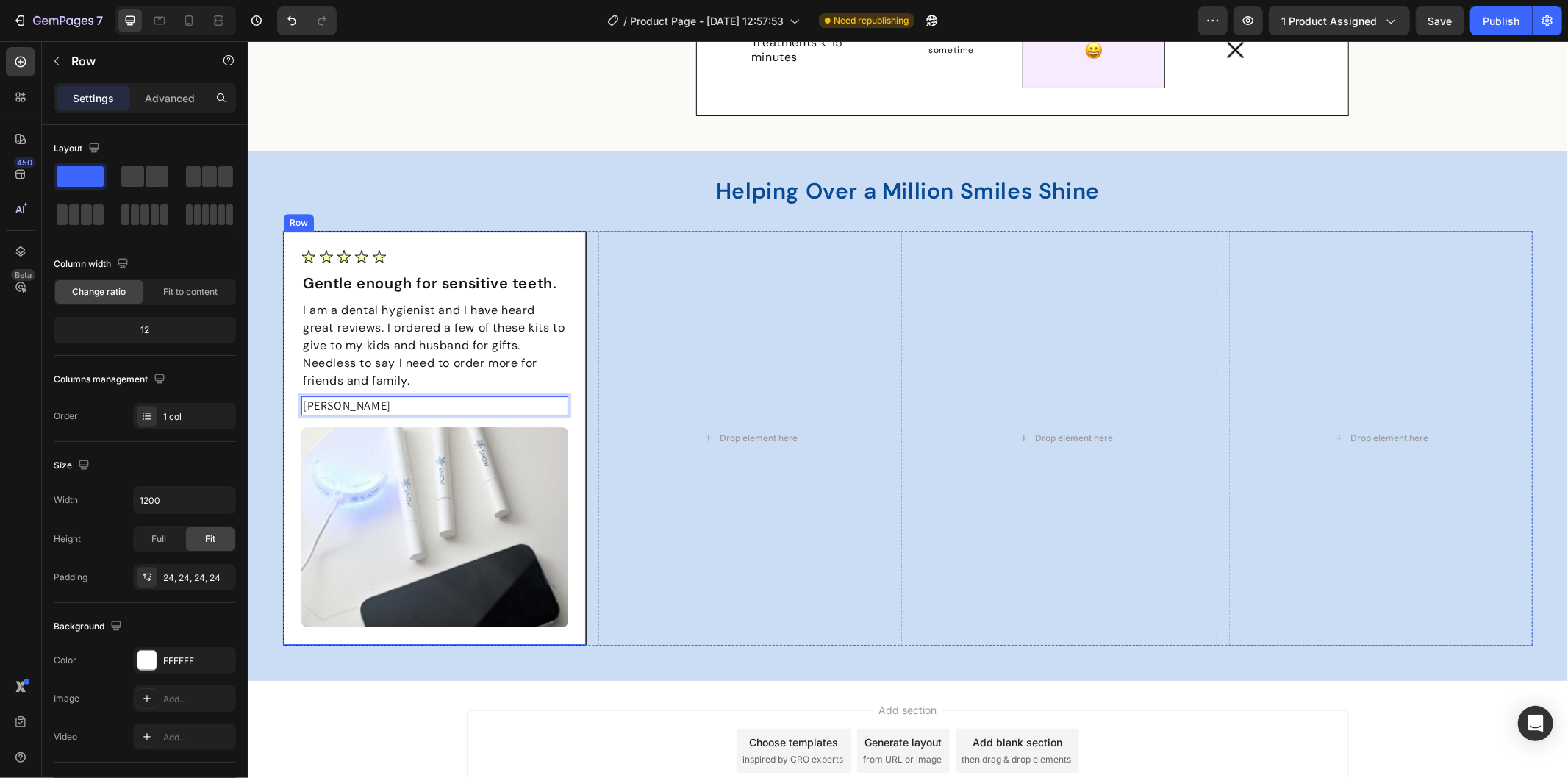
click at [285, 408] on div "Image Gentle enough for sensitive teeth. Text Block I am a dental hygienist and…" at bounding box center [434, 437] width 304 height 414
click at [304, 404] on p "[PERSON_NAME]" at bounding box center [434, 405] width 264 height 17
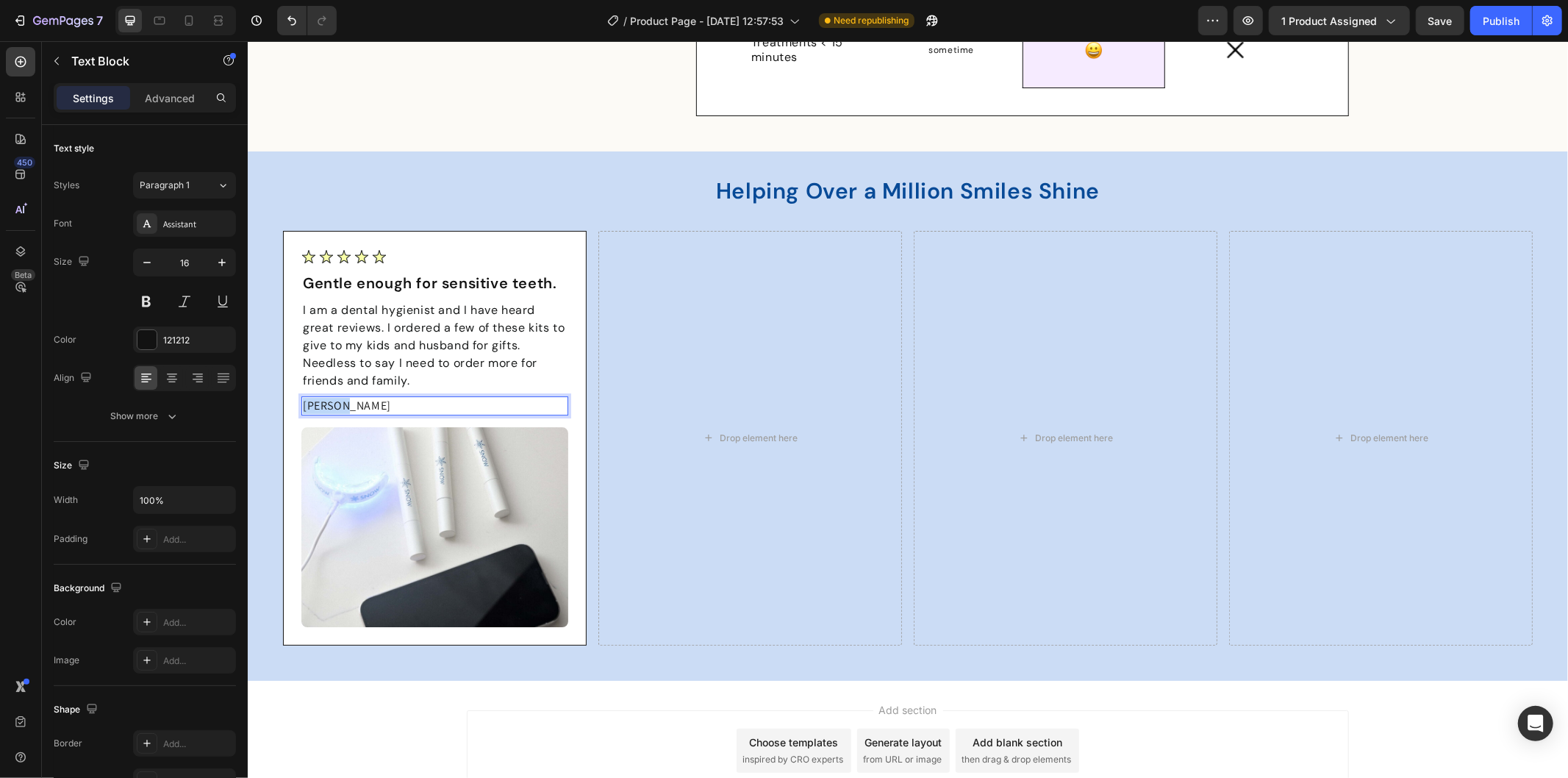
click at [304, 404] on p "[PERSON_NAME]" at bounding box center [434, 405] width 264 height 17
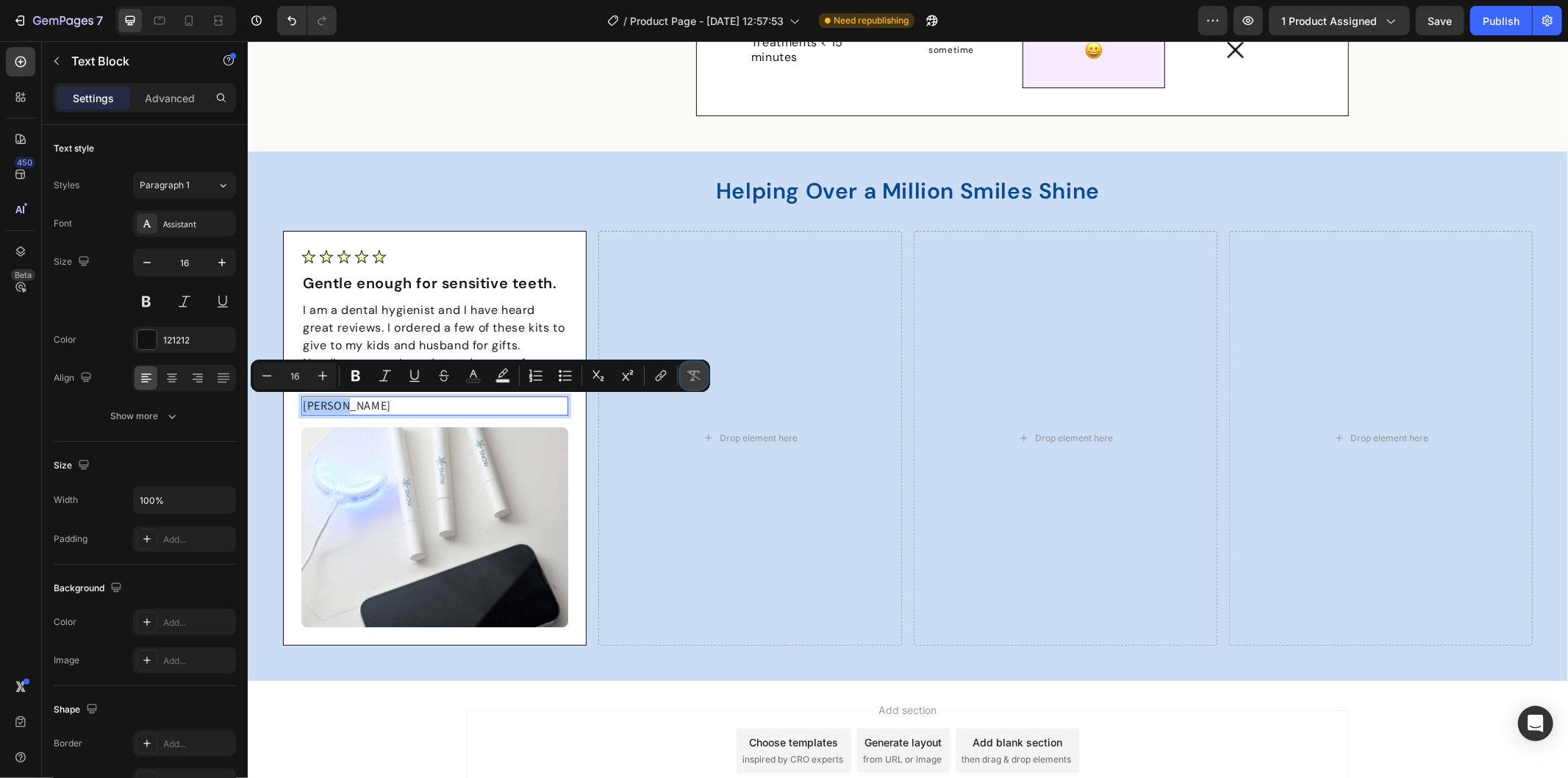
click at [692, 381] on icon "Editor contextual toolbar" at bounding box center [694, 375] width 15 height 15
click at [354, 373] on icon "Editor contextual toolbar" at bounding box center [356, 375] width 9 height 11
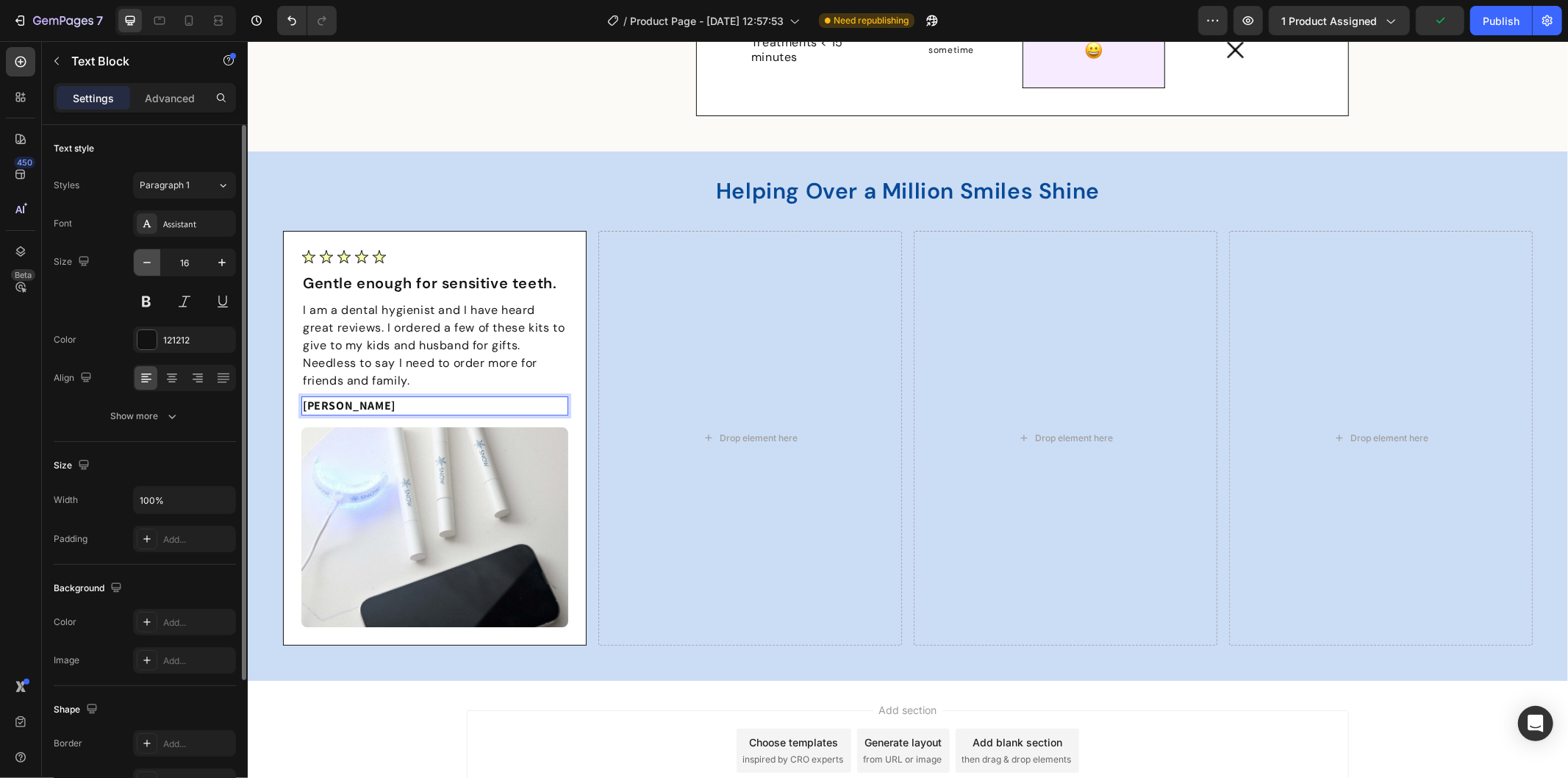
click at [156, 261] on button "button" at bounding box center [147, 262] width 26 height 26
type input "14"
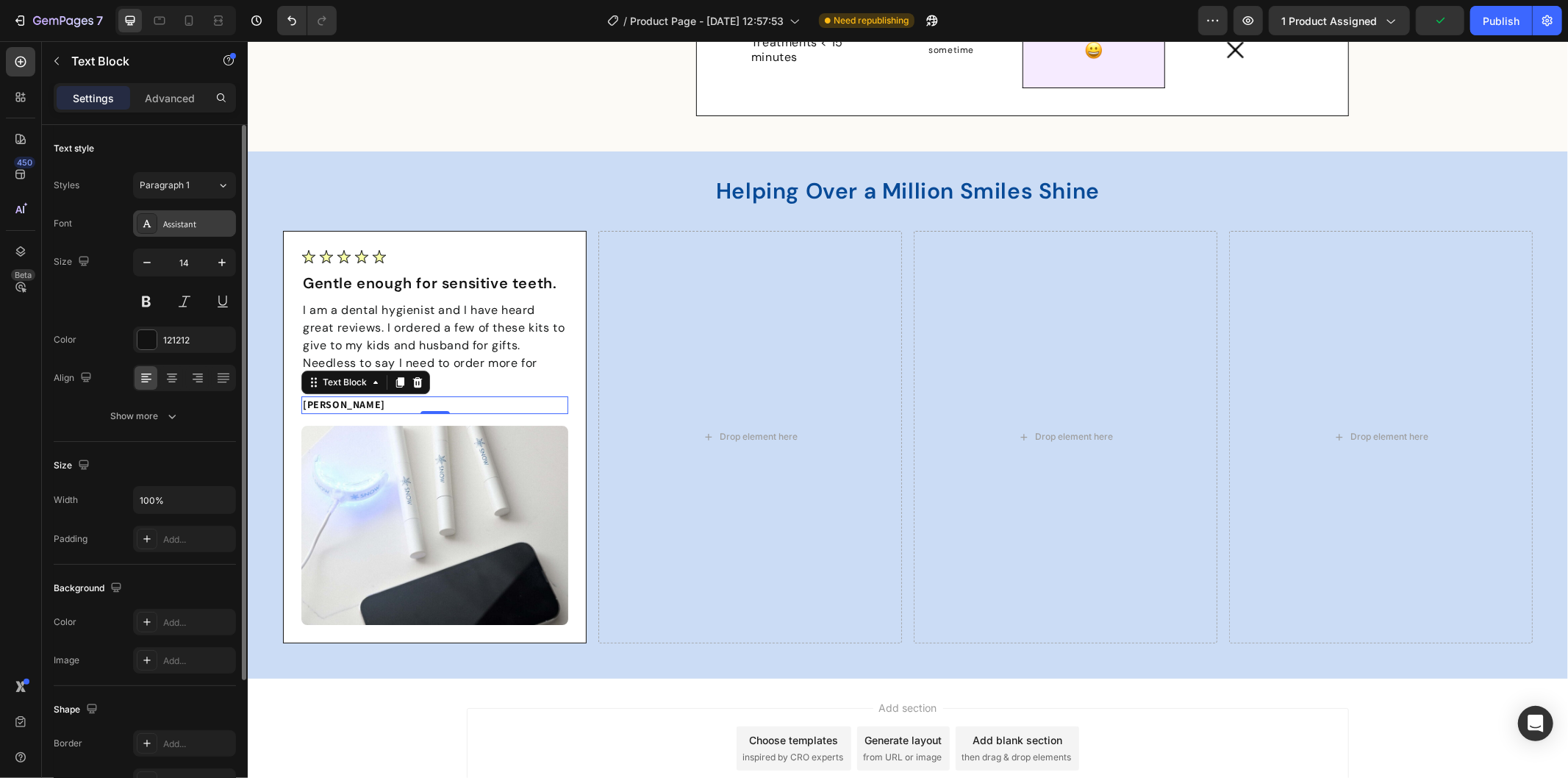
click at [198, 228] on div "Assistant" at bounding box center [197, 225] width 69 height 14
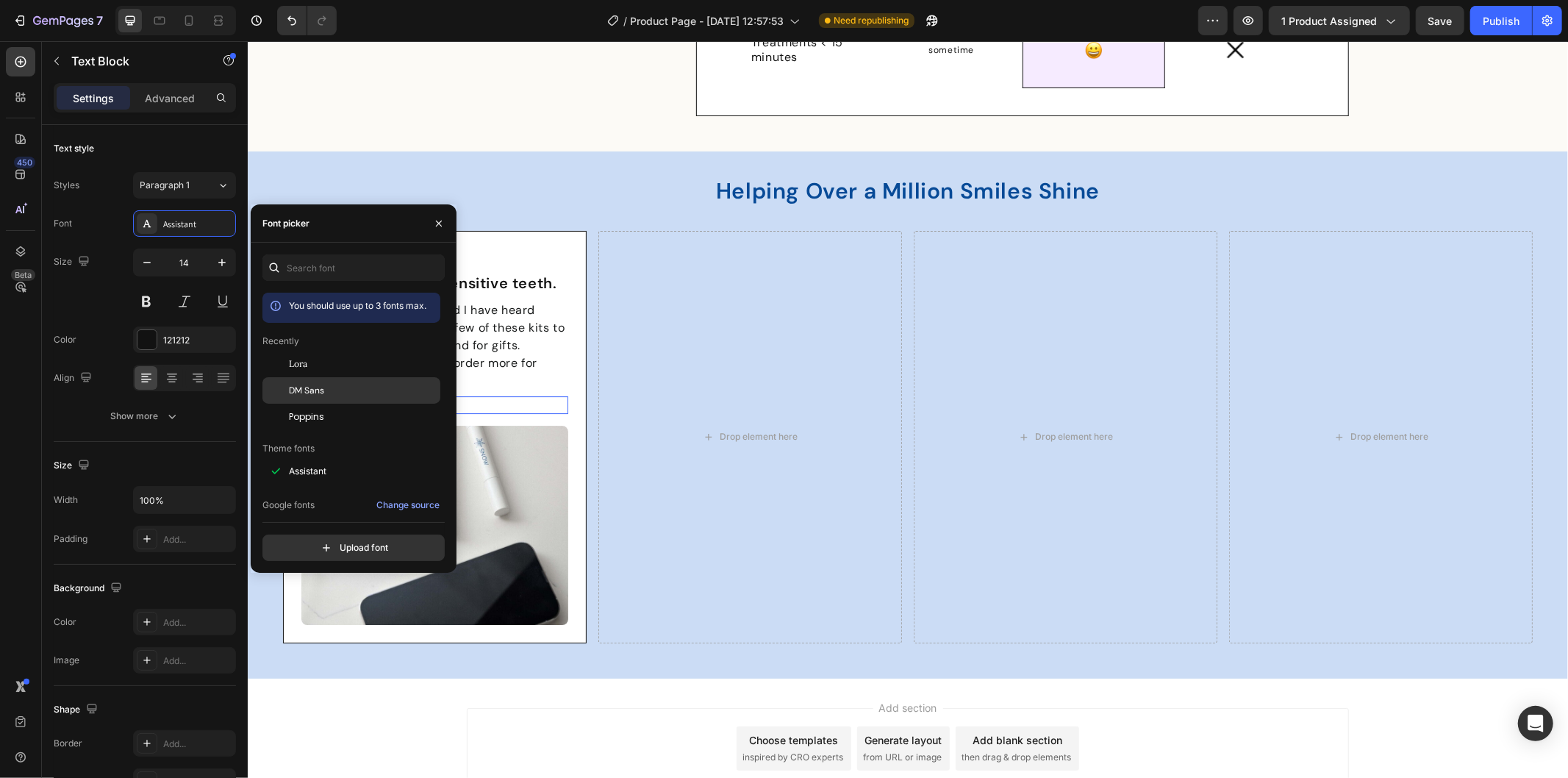
click at [331, 387] on div "DM Sans" at bounding box center [363, 391] width 148 height 14
click at [525, 381] on p "I am a dental hygienist and I have heard great reviews. I ordered a few of thes…" at bounding box center [434, 345] width 264 height 88
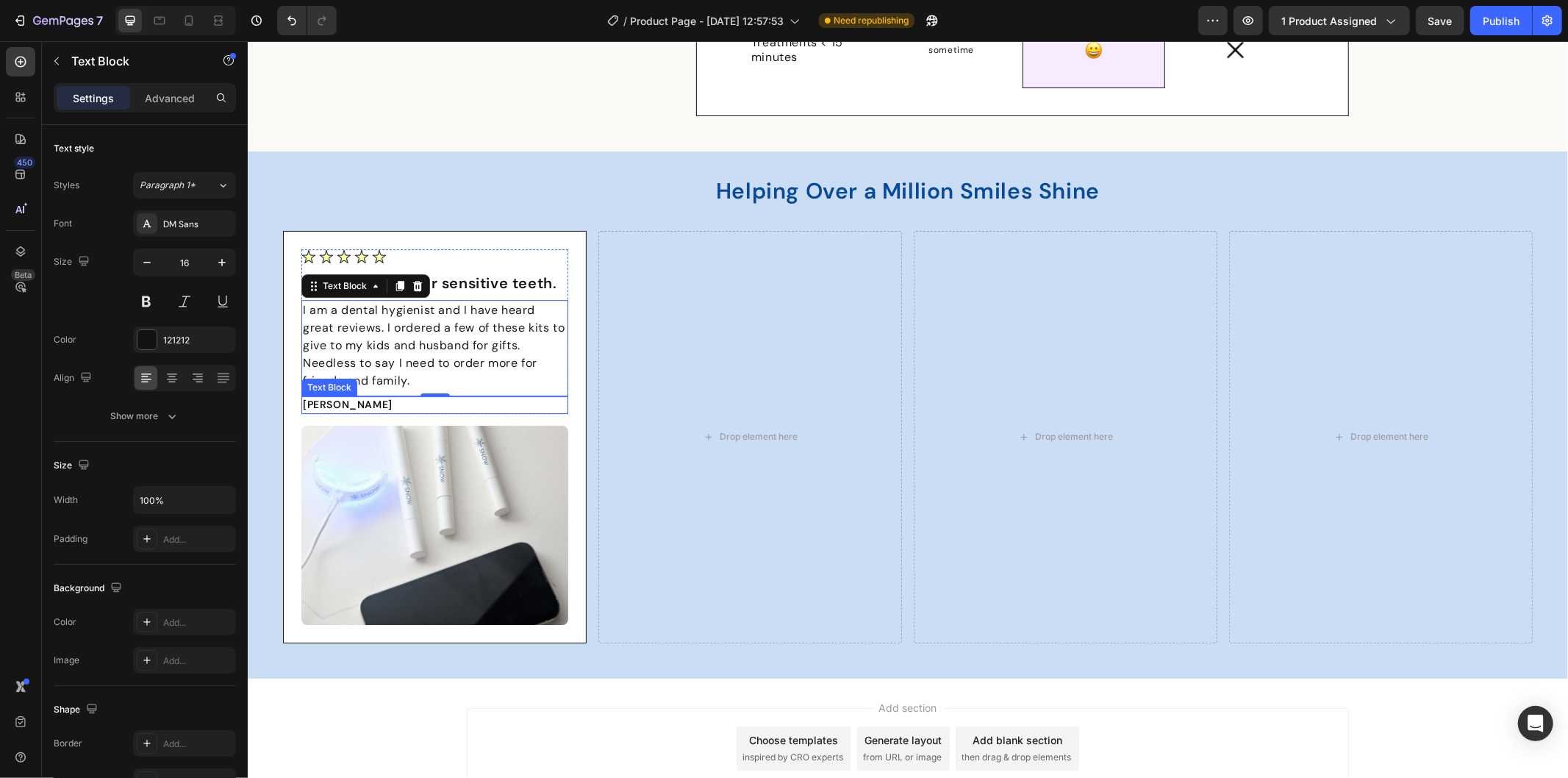
click at [370, 406] on p "[PERSON_NAME]" at bounding box center [434, 404] width 264 height 15
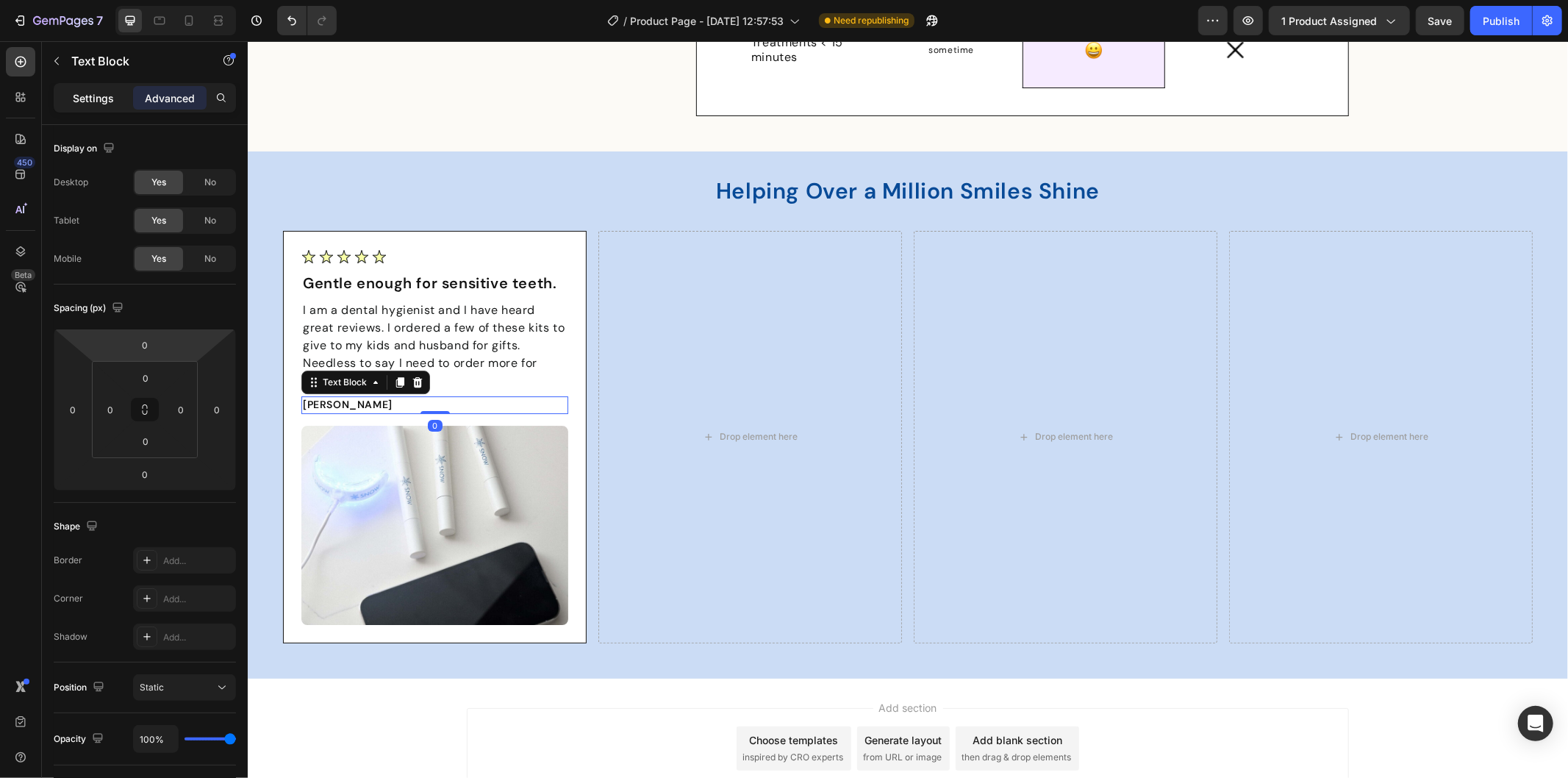
click at [94, 97] on p "Settings" at bounding box center [93, 99] width 41 height 16
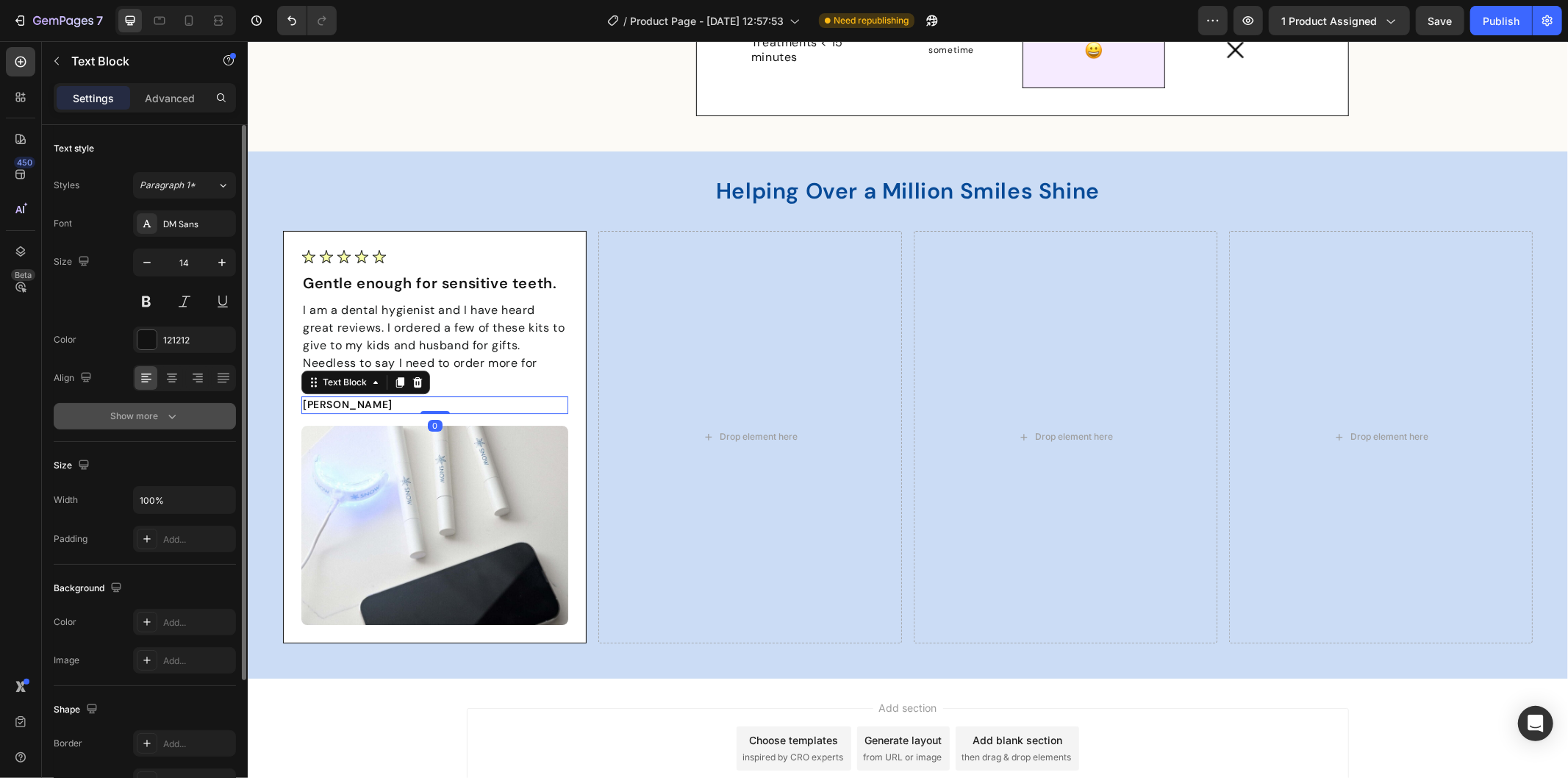
click at [170, 413] on icon "button" at bounding box center [172, 415] width 15 height 15
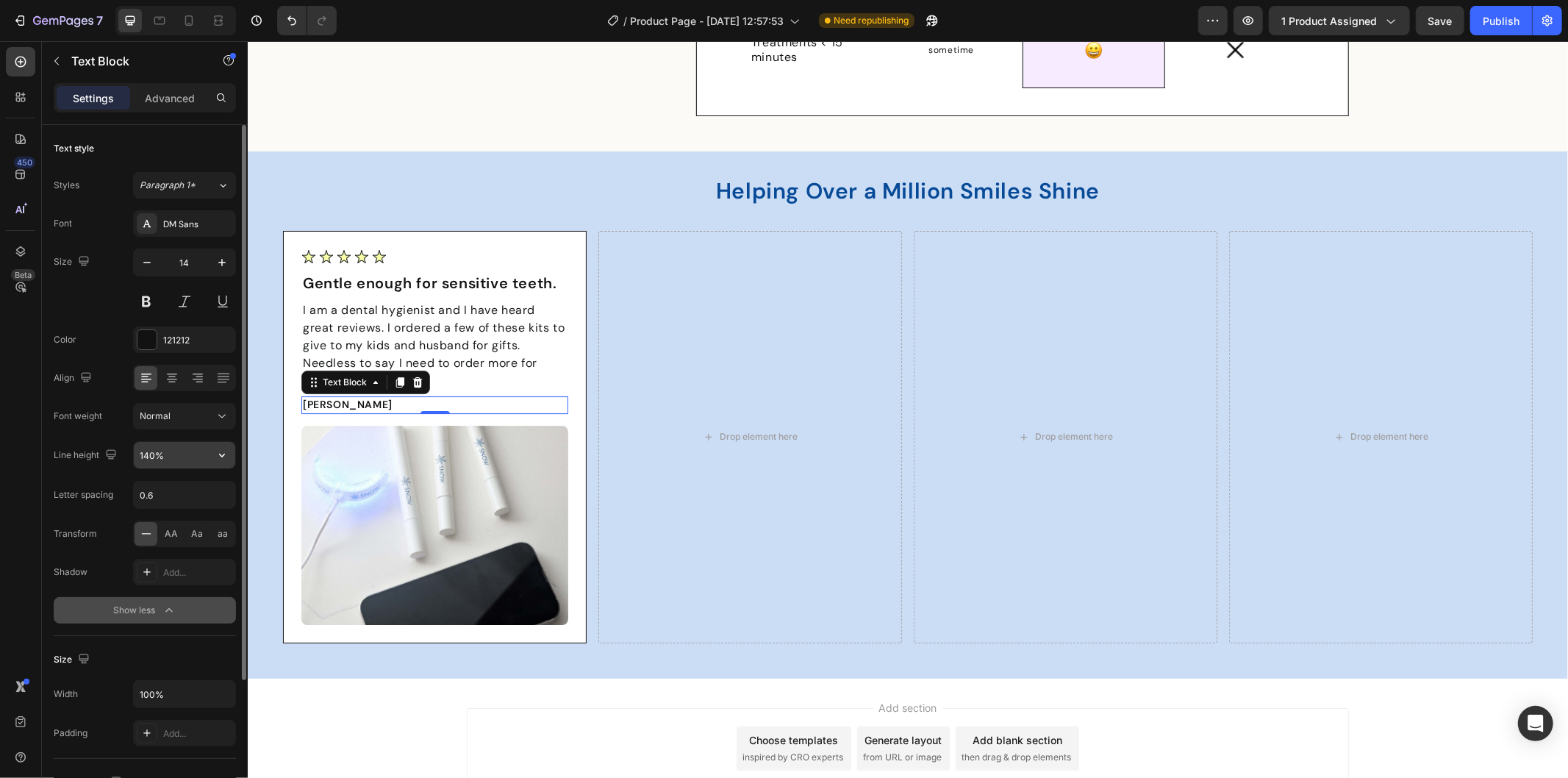
click at [182, 466] on input "140%" at bounding box center [185, 454] width 102 height 26
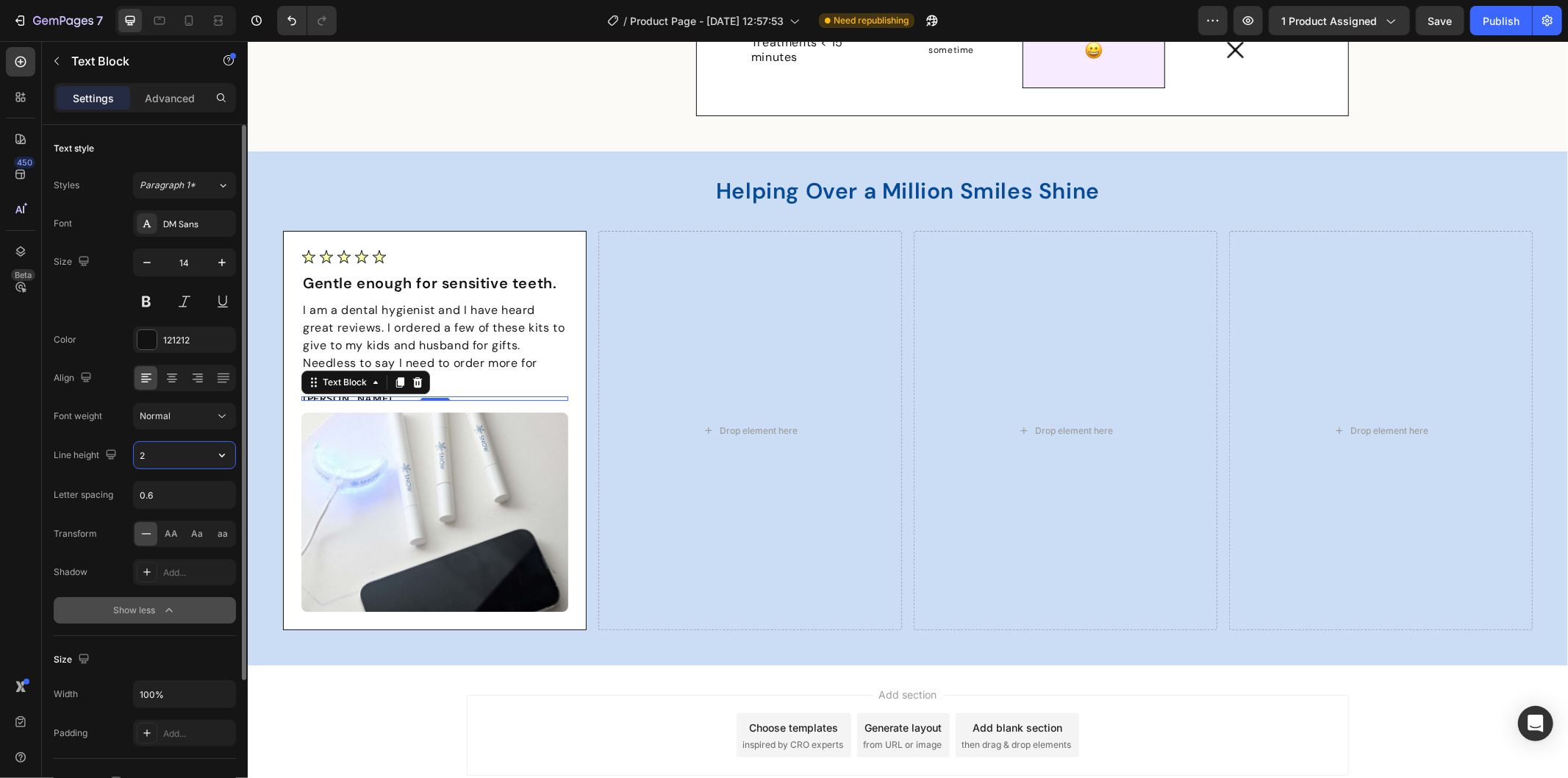
type input "24"
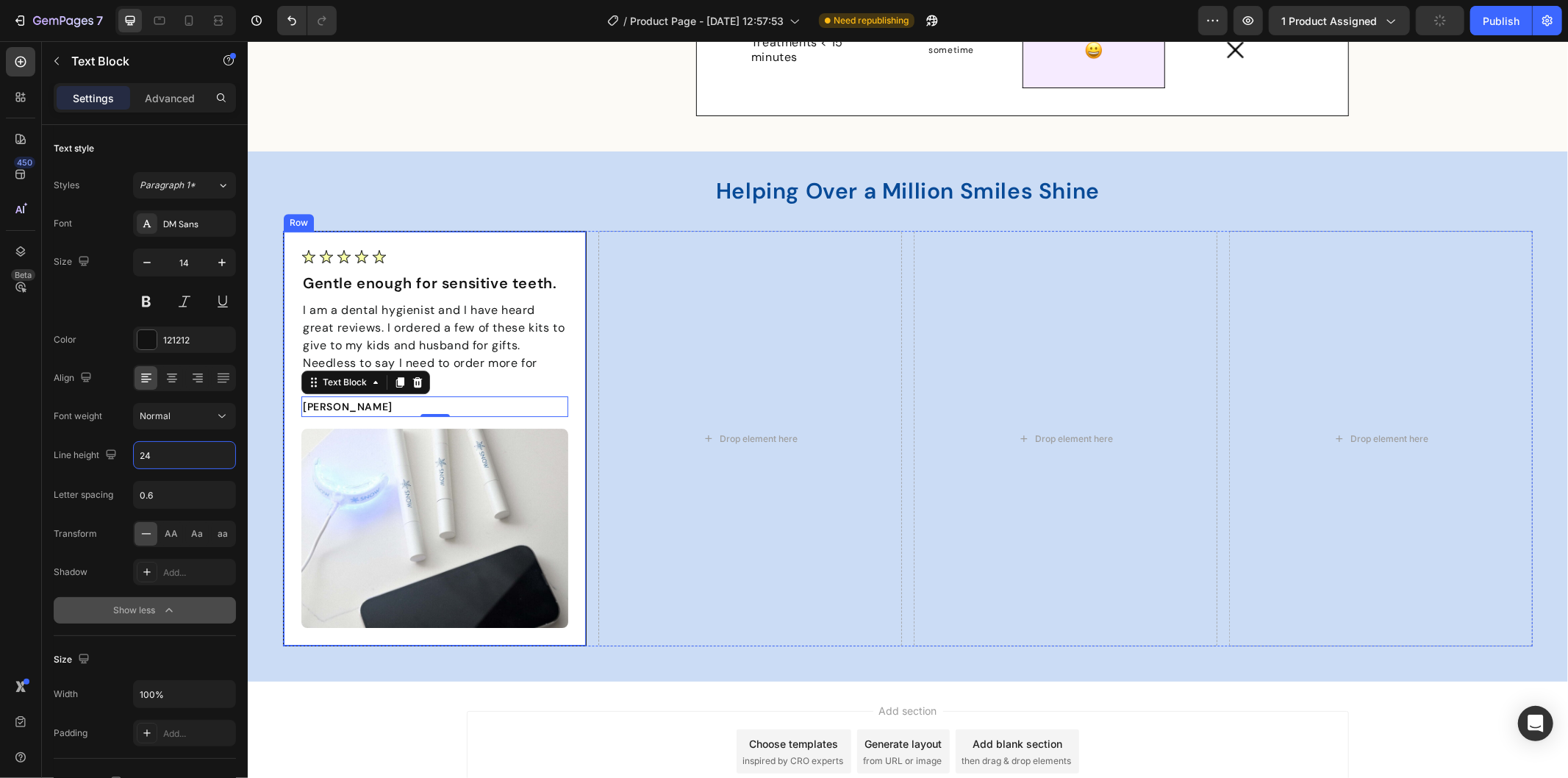
click at [282, 426] on div "Image Gentle enough for sensitive teeth. Text Block I am a dental hygienist and…" at bounding box center [434, 437] width 304 height 415
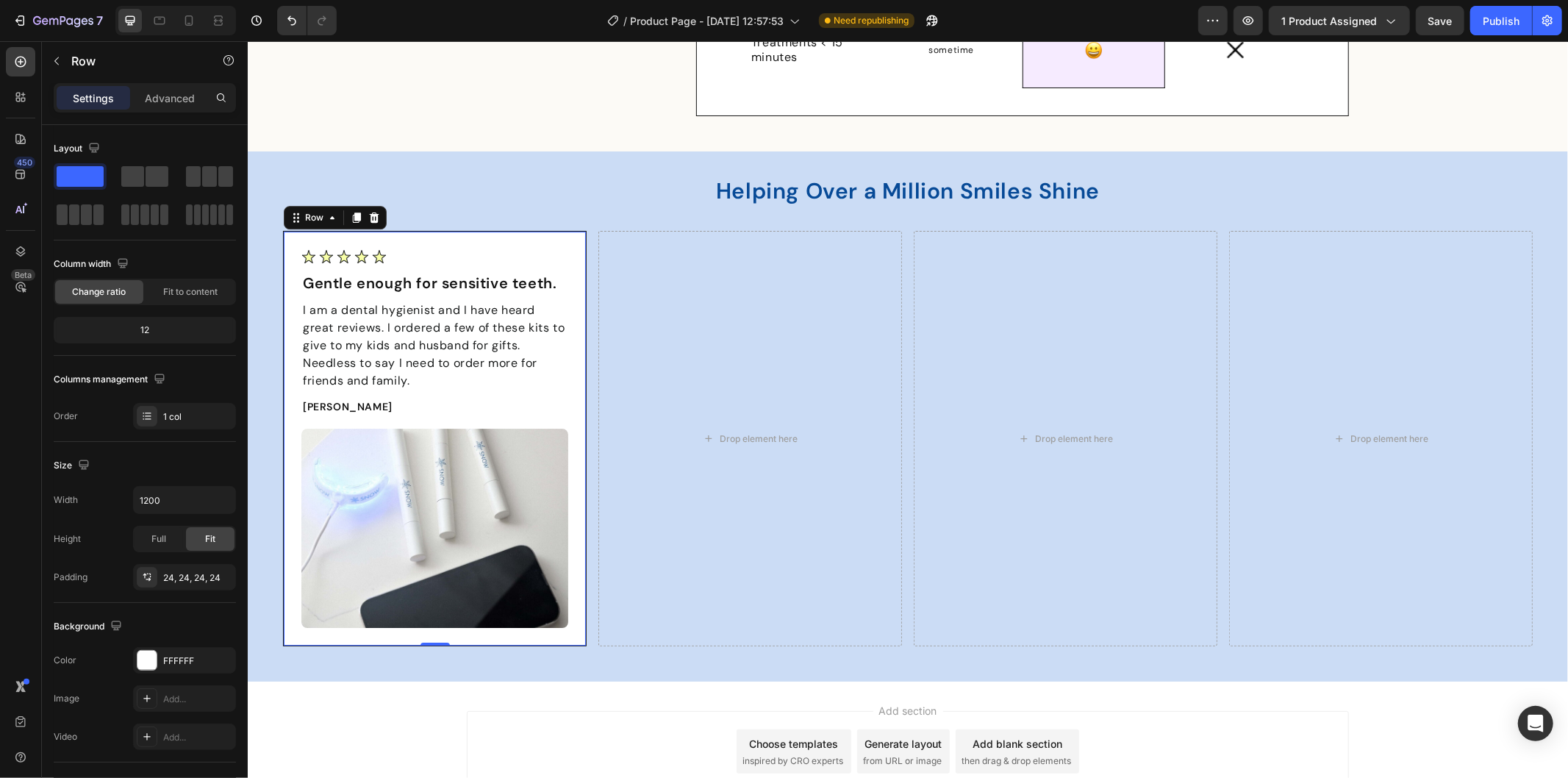
click at [287, 272] on div "Image Gentle enough for sensitive teeth. Text Block I am a dental hygienist and…" at bounding box center [434, 437] width 304 height 415
click at [54, 62] on icon "button" at bounding box center [57, 61] width 12 height 12
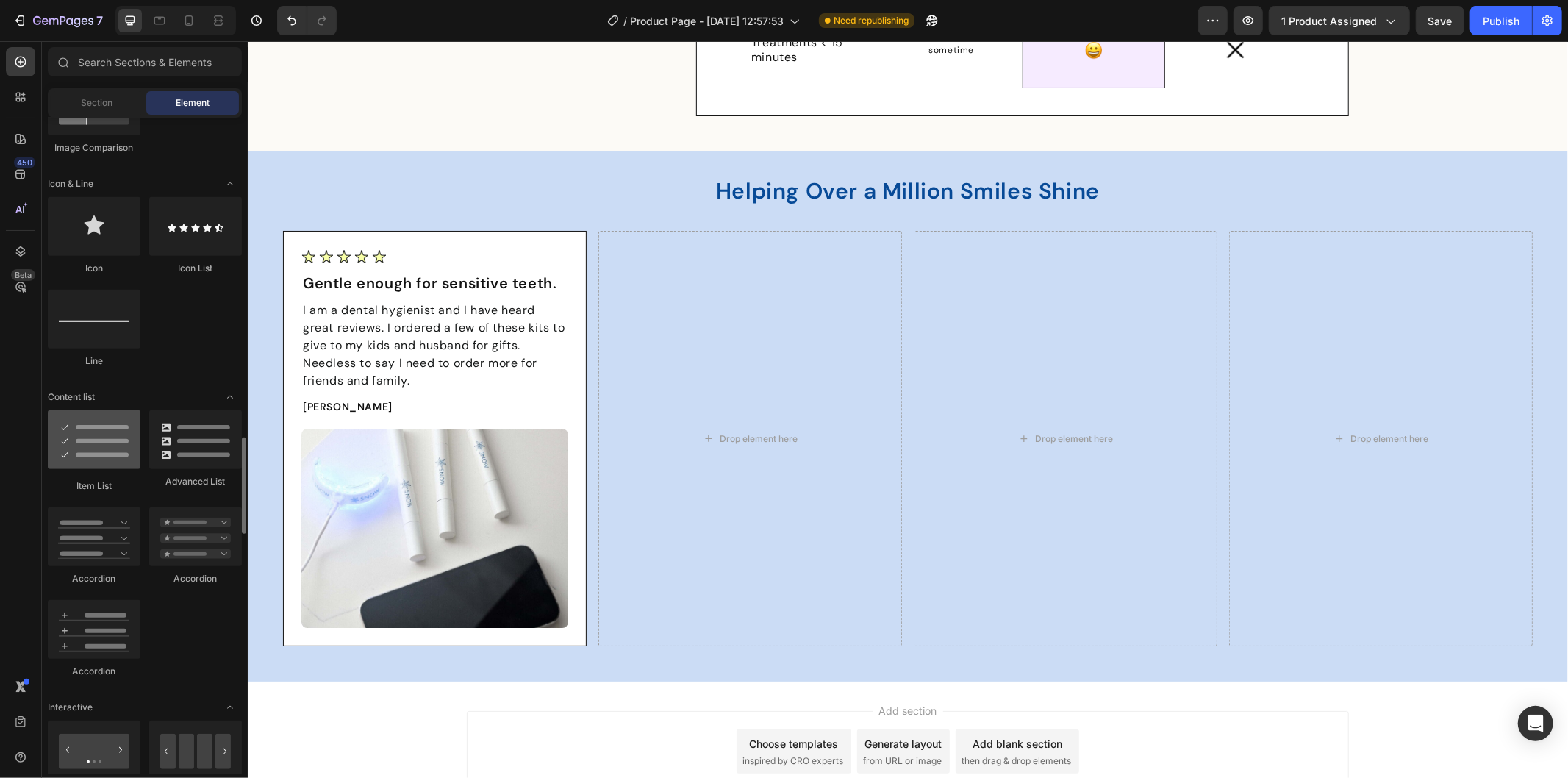
scroll to position [1061, 0]
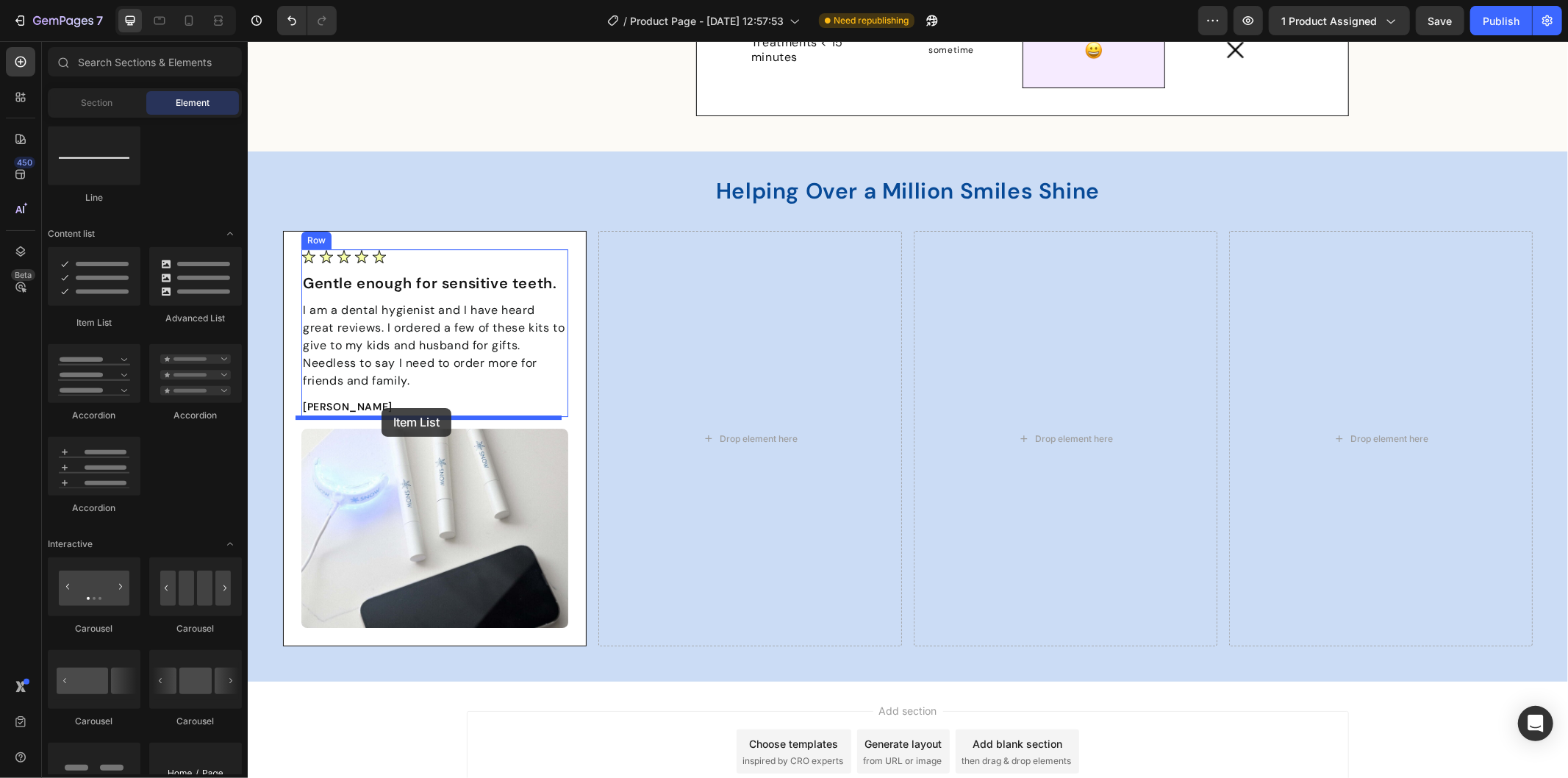
drag, startPoint x: 340, startPoint y: 335, endPoint x: 381, endPoint y: 408, distance: 83.7
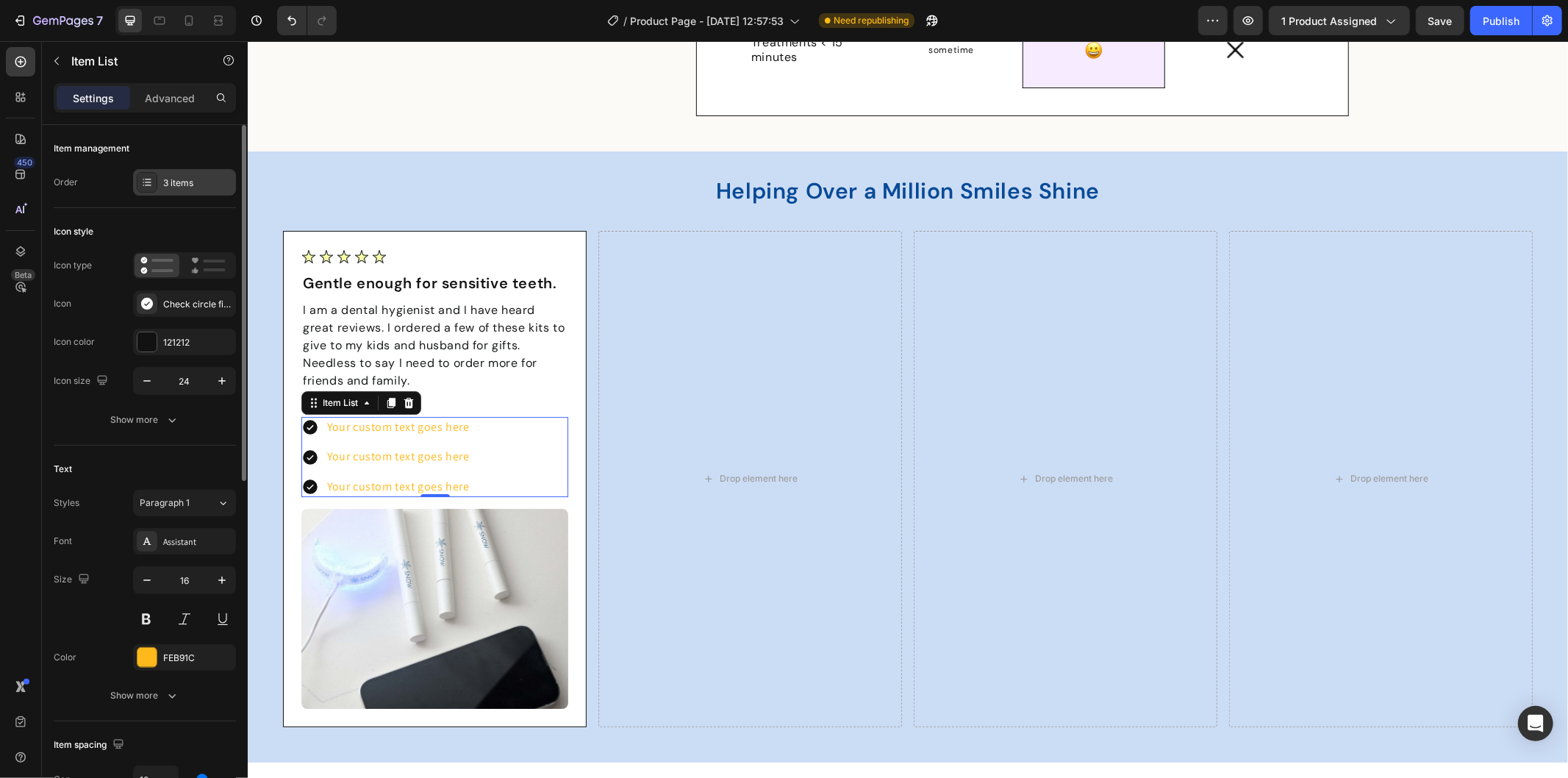
click at [195, 179] on div "3 items" at bounding box center [197, 184] width 69 height 14
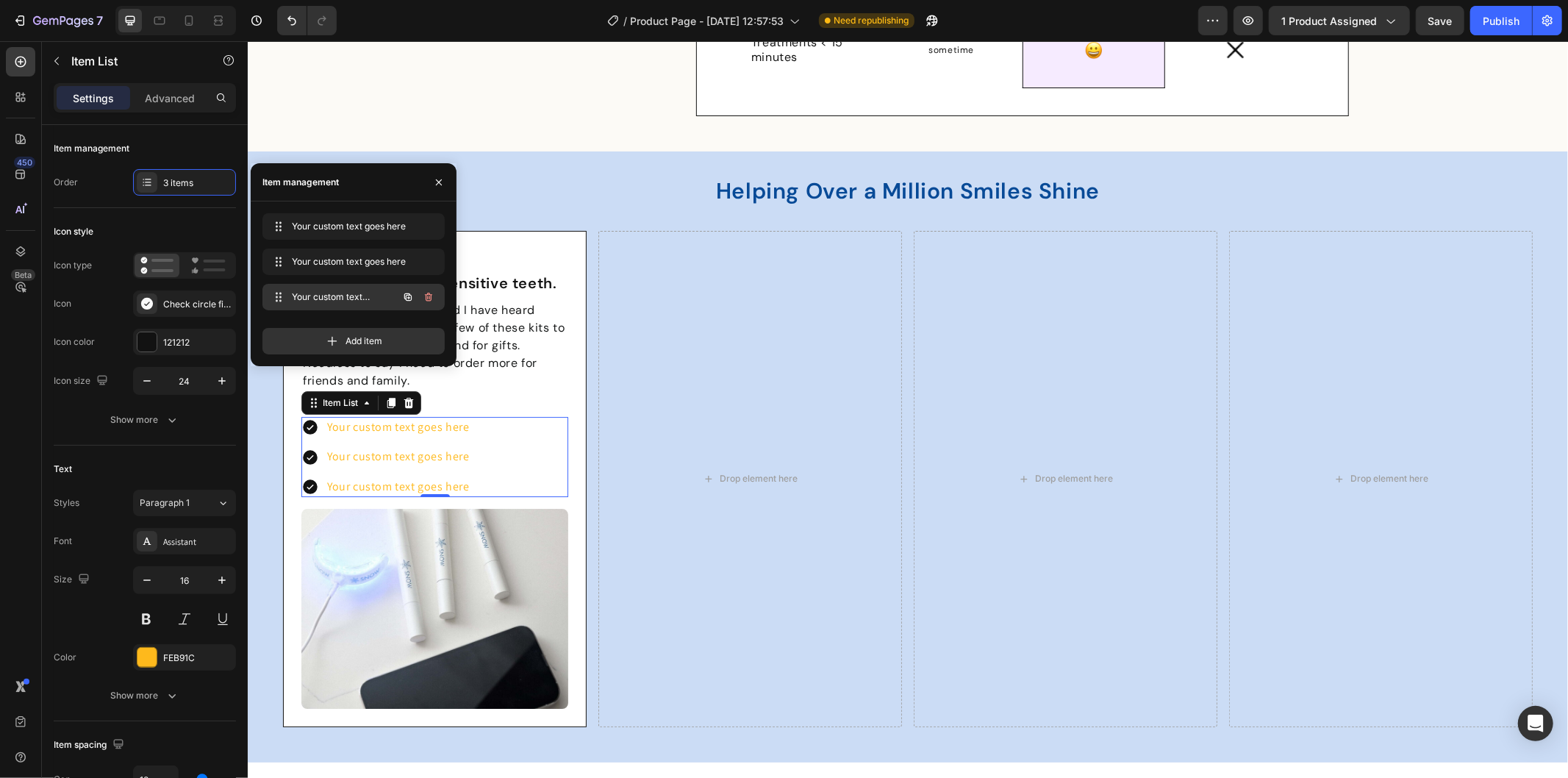
click at [424, 298] on icon "button" at bounding box center [429, 297] width 12 height 12
click at [422, 298] on div "Delete" at bounding box center [419, 297] width 27 height 14
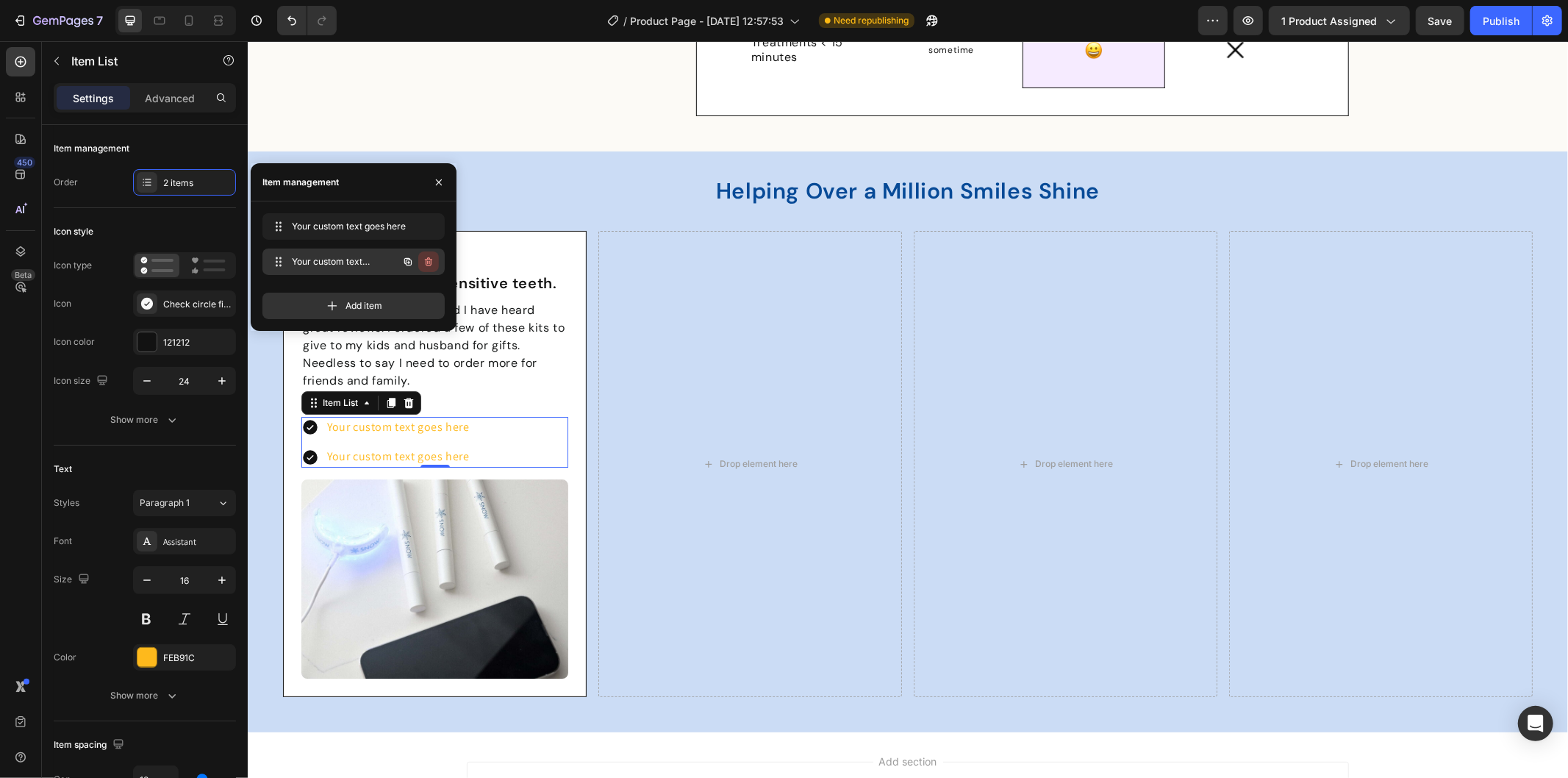
click at [429, 260] on icon "button" at bounding box center [429, 261] width 8 height 9
click at [422, 261] on div "Delete" at bounding box center [419, 262] width 27 height 14
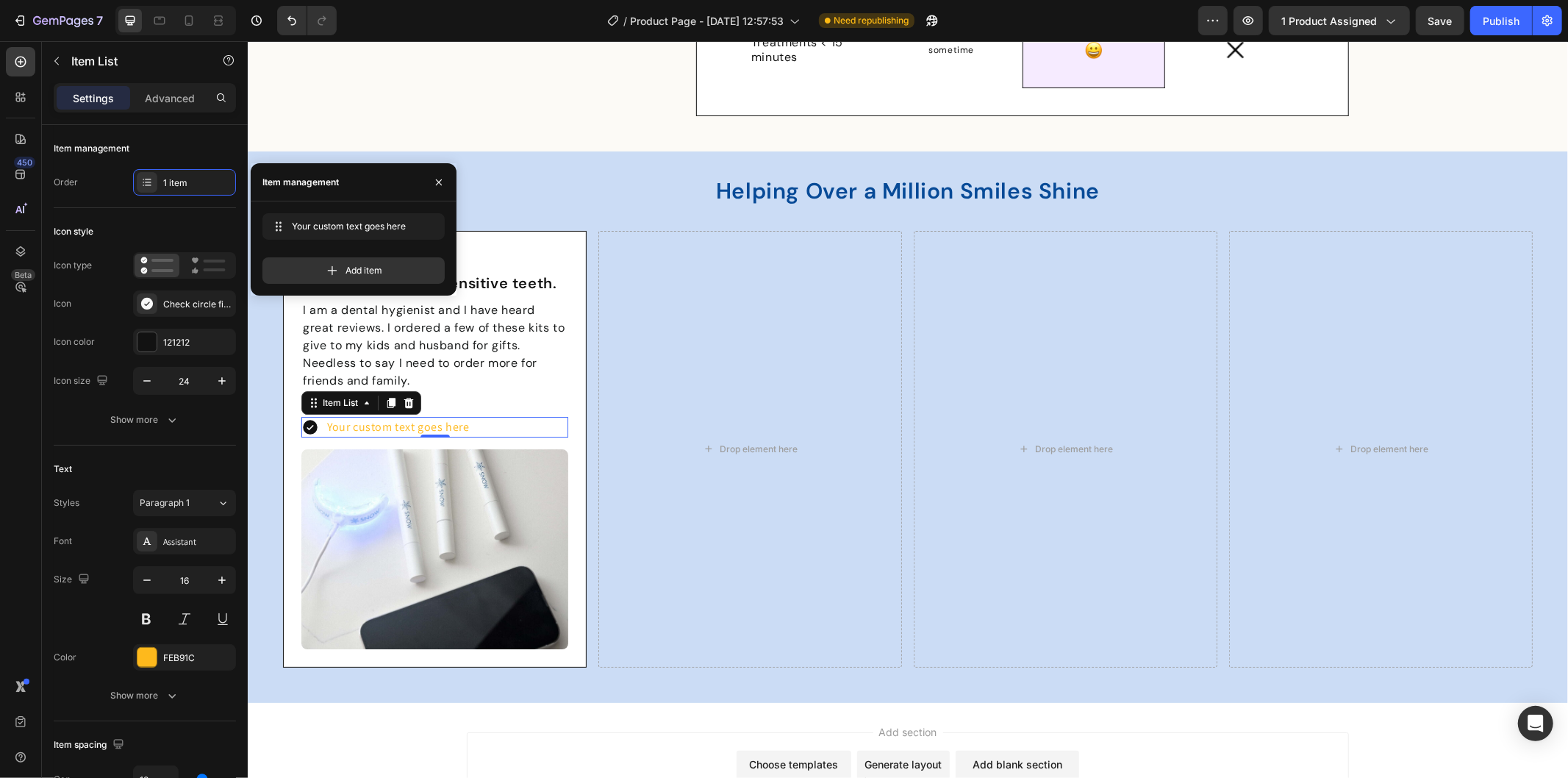
click at [467, 417] on div "Your custom text goes here" at bounding box center [434, 426] width 267 height 21
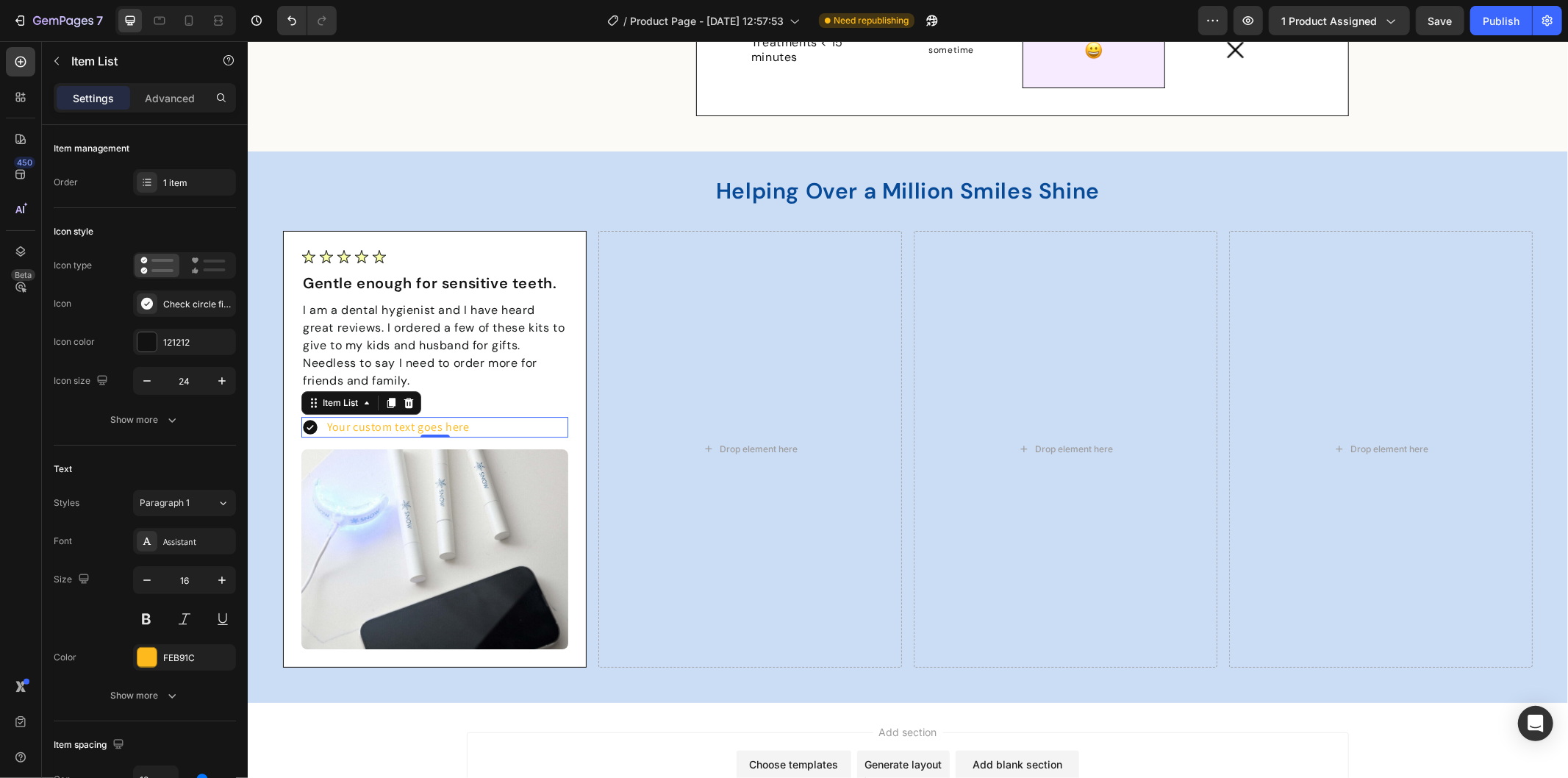
click at [305, 426] on icon at bounding box center [309, 426] width 15 height 15
click at [171, 302] on div "Check circle filled" at bounding box center [197, 305] width 69 height 14
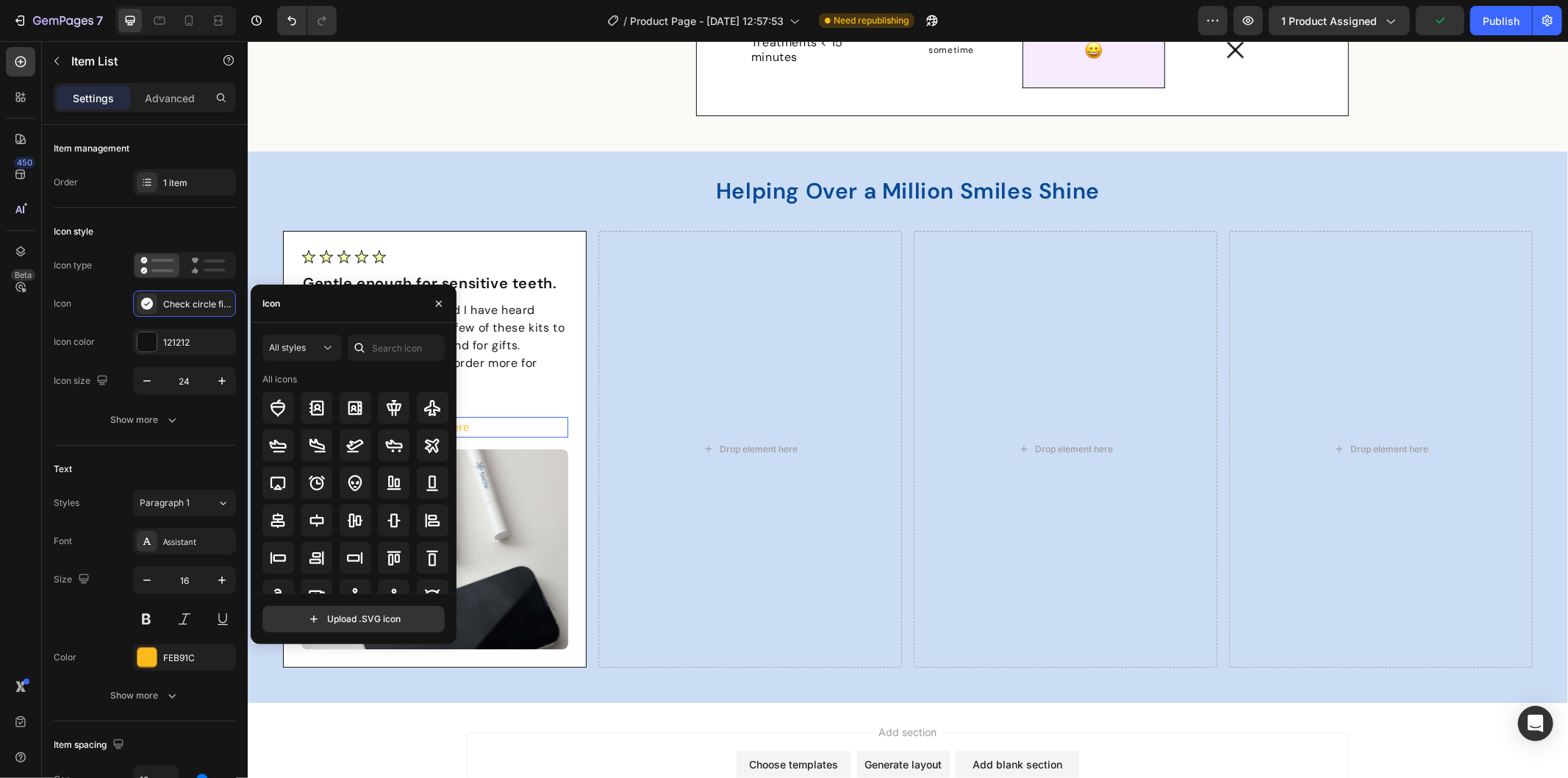
click at [366, 355] on div at bounding box center [360, 347] width 23 height 26
click at [382, 343] on input "text" at bounding box center [396, 347] width 97 height 26
type input "veri"
click at [388, 406] on icon at bounding box center [394, 409] width 18 height 18
click at [543, 355] on p "I am a dental hygienist and I have heard great reviews. I ordered a few of thes…" at bounding box center [434, 345] width 264 height 88
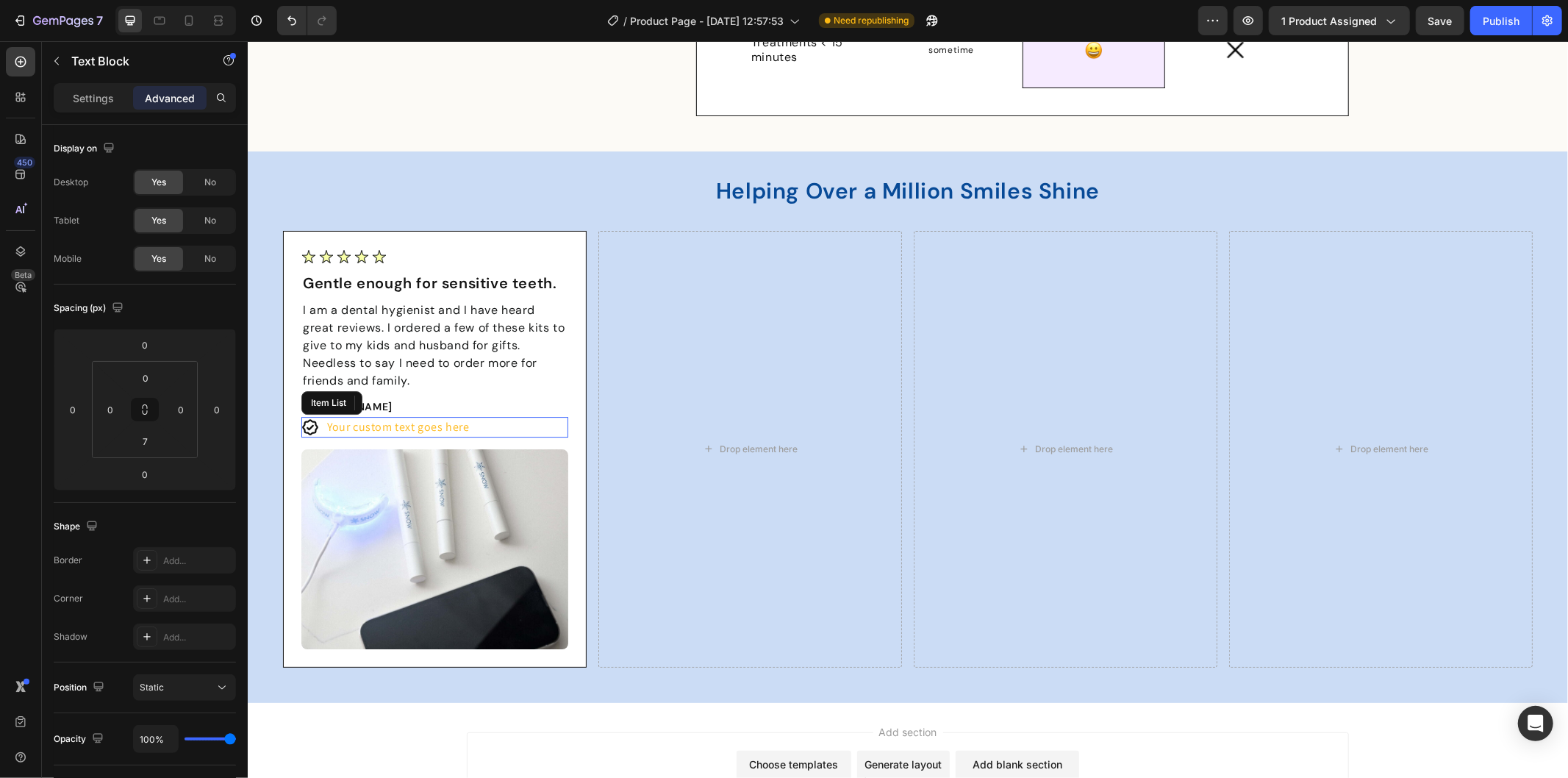
click at [378, 423] on div "Your custom text goes here" at bounding box center [398, 426] width 147 height 21
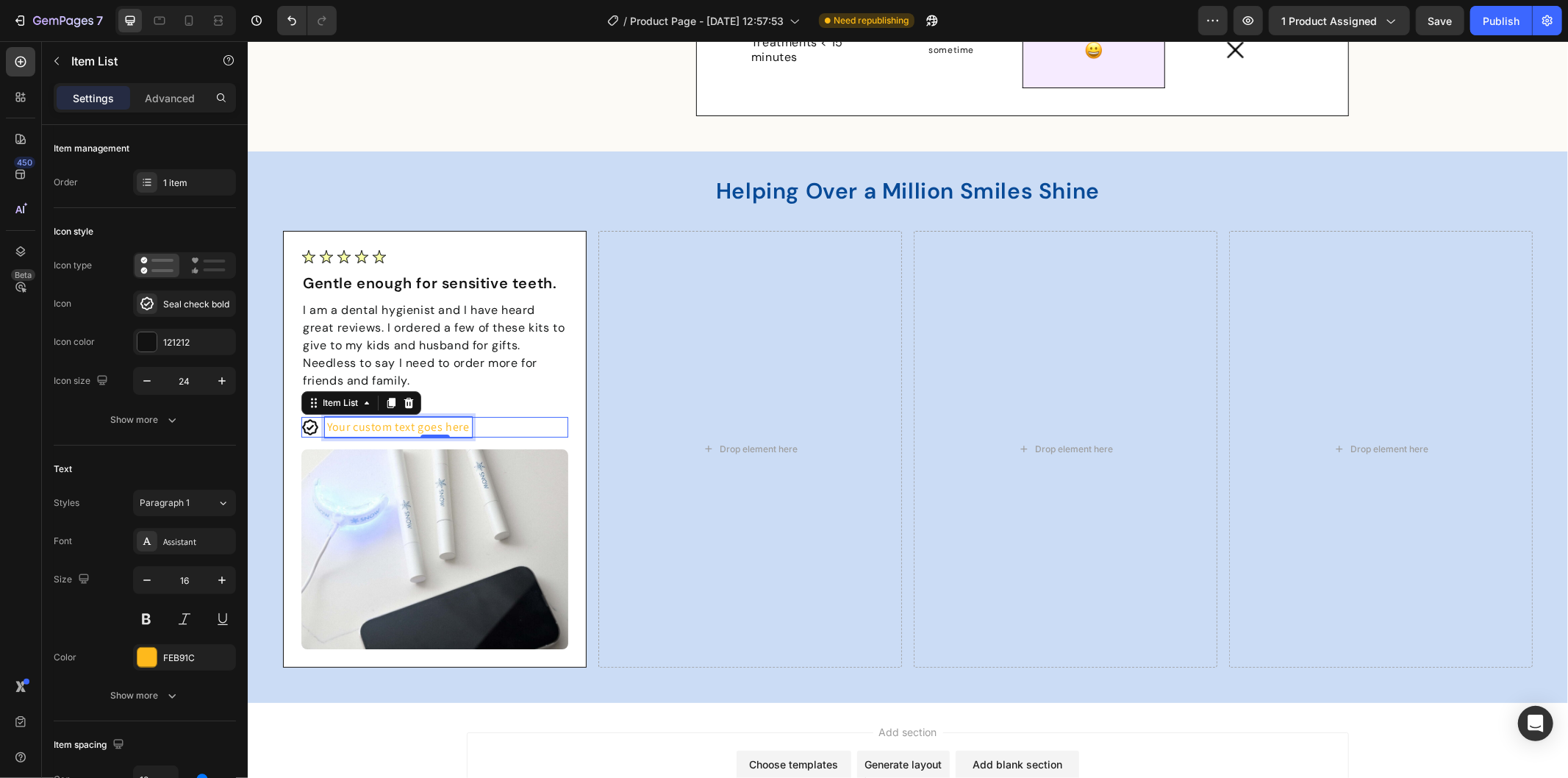
click at [378, 423] on div "Your custom text goes here" at bounding box center [398, 426] width 147 height 21
click at [378, 423] on p "Your custom text goes here" at bounding box center [398, 426] width 143 height 17
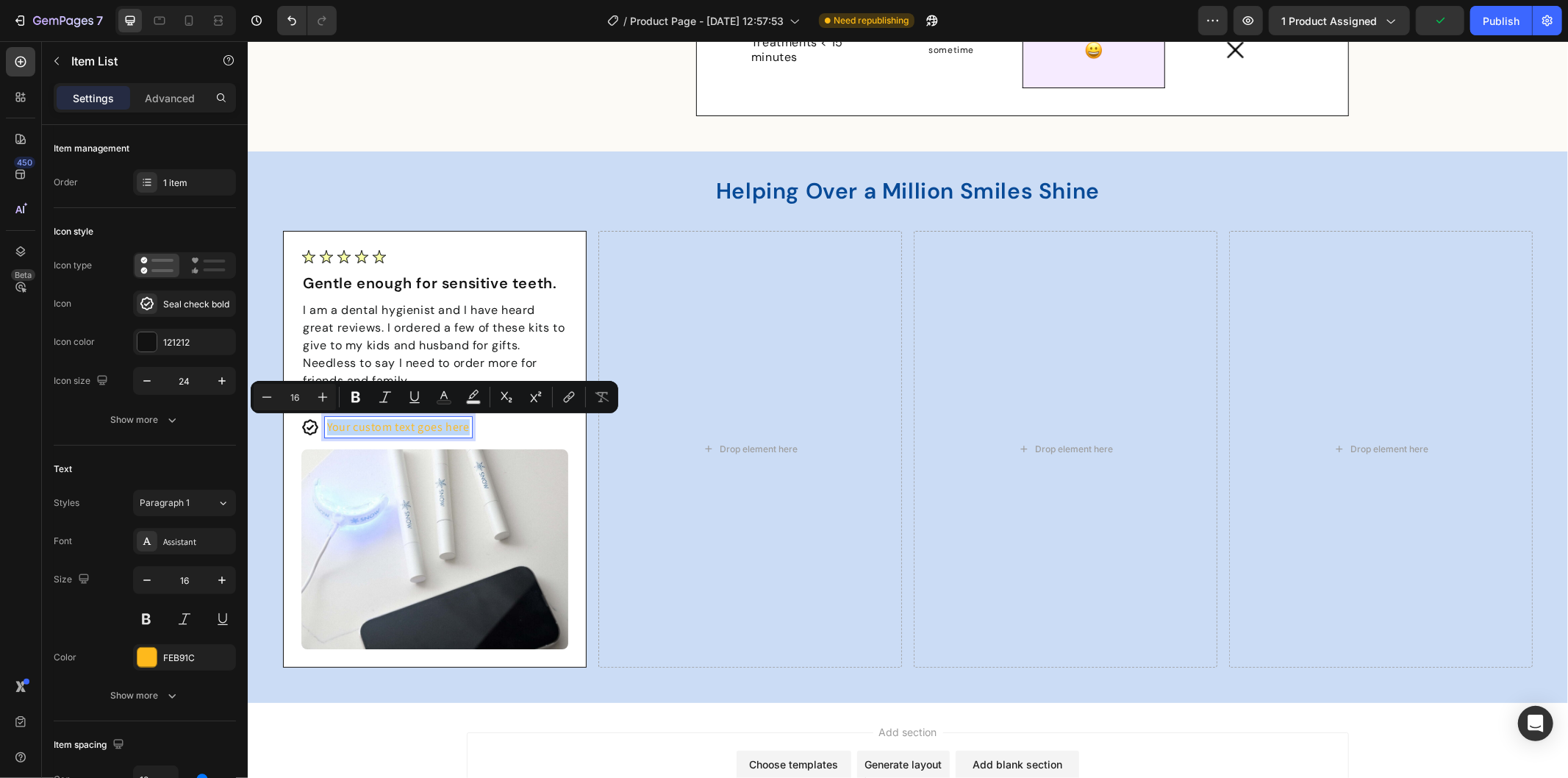
click at [377, 423] on p "Your custom text goes here" at bounding box center [398, 426] width 143 height 17
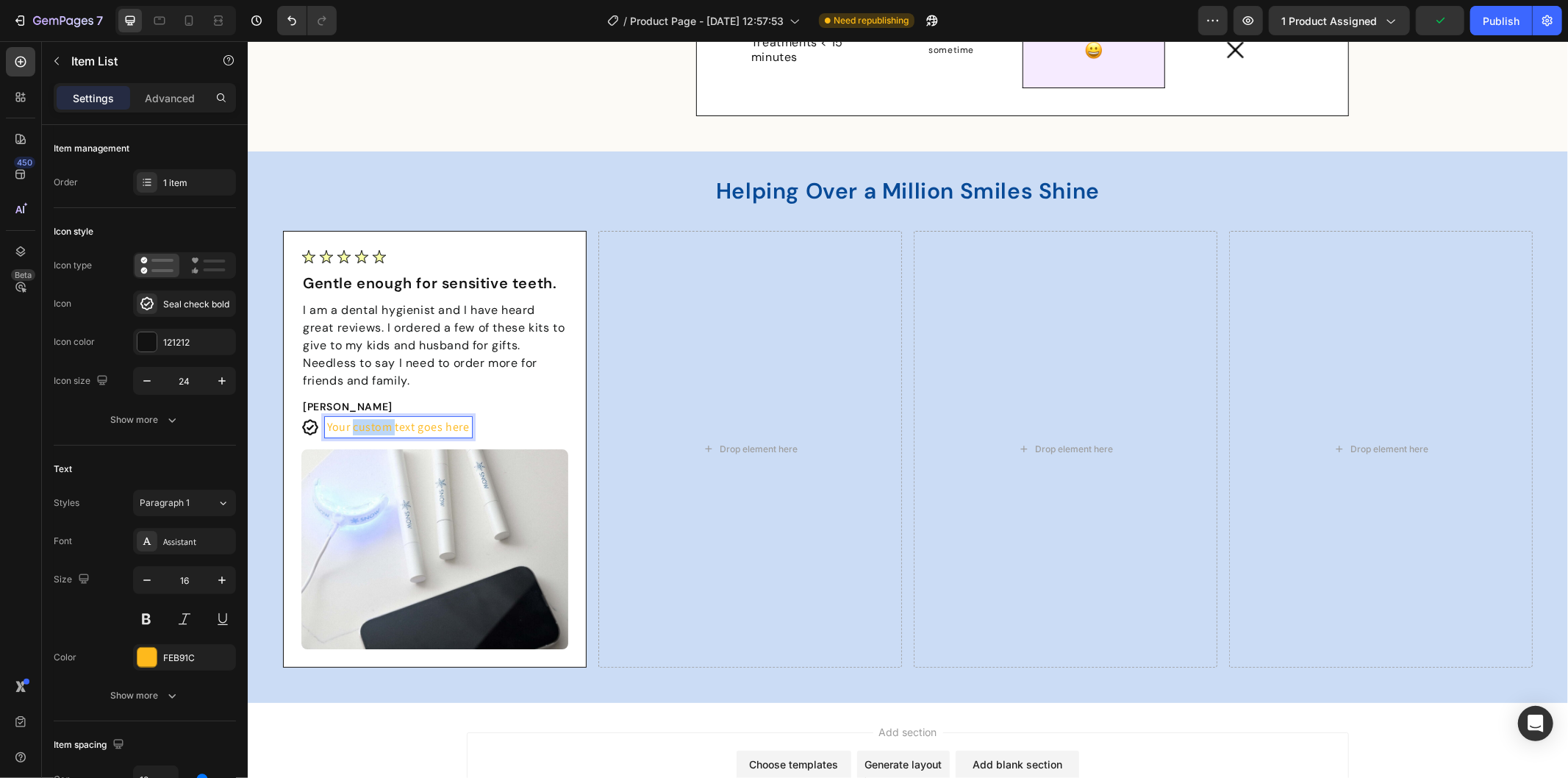
click at [377, 423] on p "Your custom text goes here" at bounding box center [398, 426] width 143 height 17
click at [362, 428] on strong "Verified Purchase" at bounding box center [363, 426] width 75 height 11
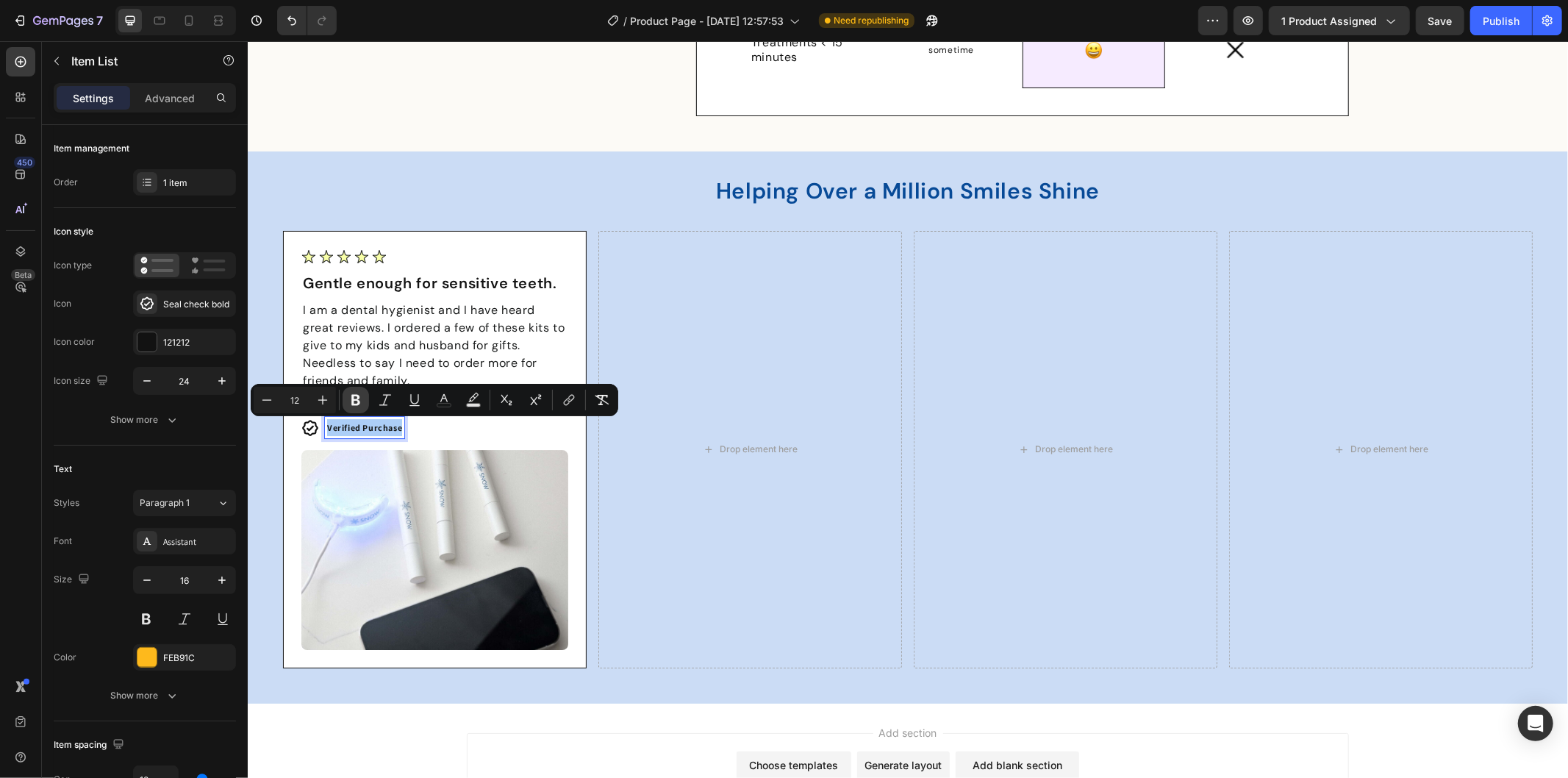
click at [351, 397] on icon "Editor contextual toolbar" at bounding box center [356, 400] width 15 height 15
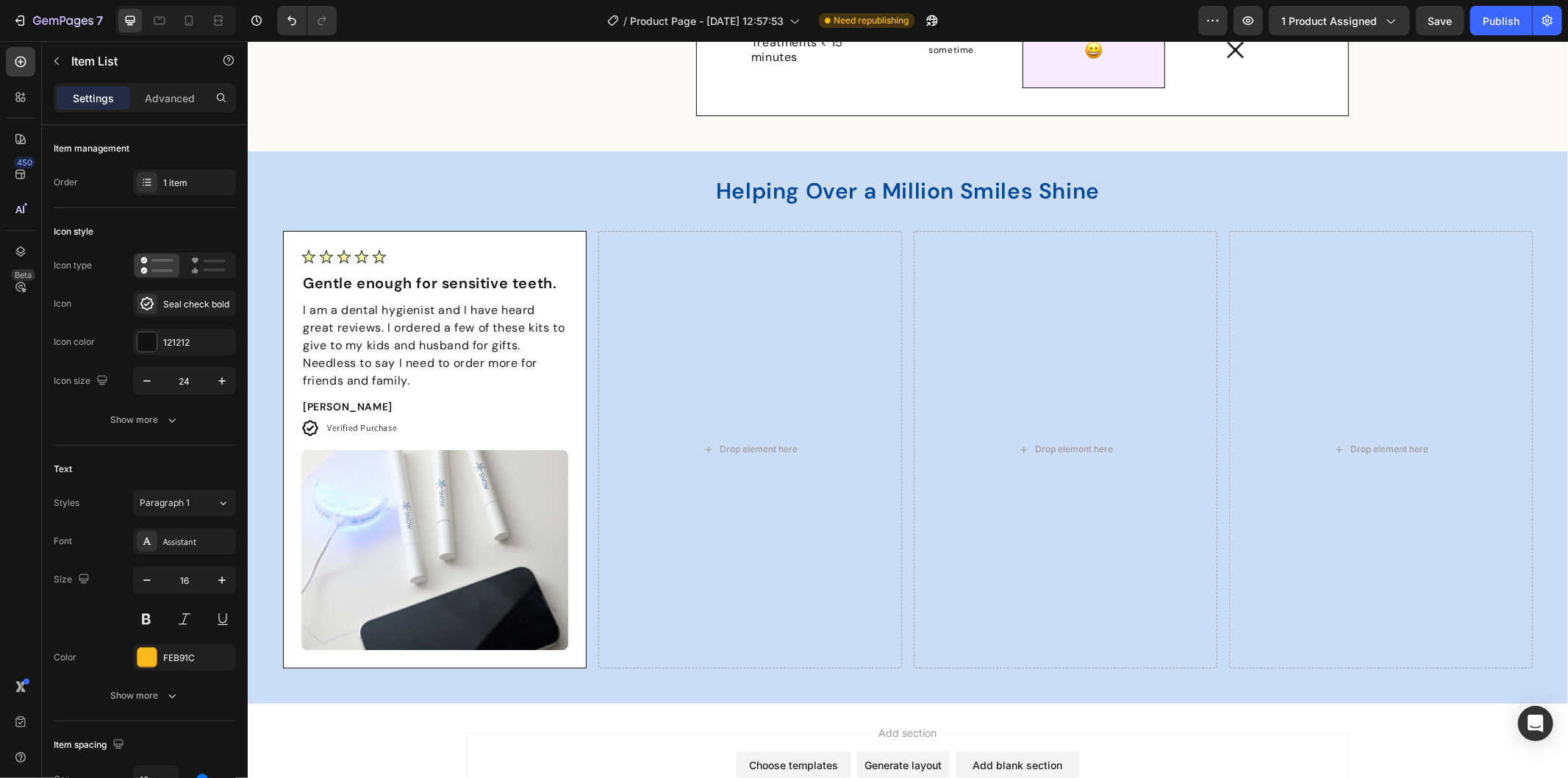
click at [449, 426] on div "Verified Purchase" at bounding box center [434, 427] width 267 height 22
click at [355, 424] on span "Verified Purchase" at bounding box center [360, 426] width 69 height 11
click at [148, 572] on button "button" at bounding box center [147, 580] width 26 height 26
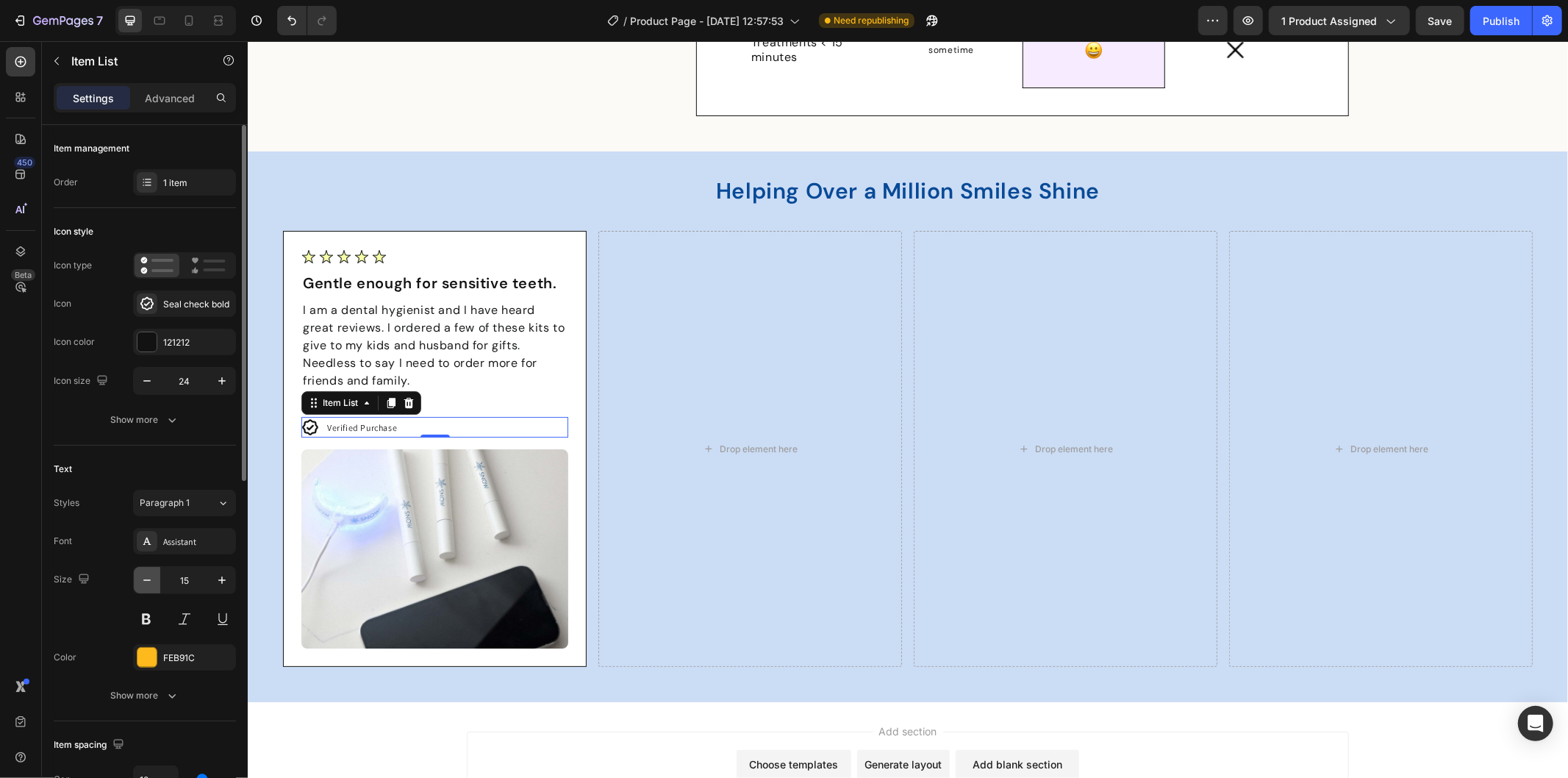
click at [148, 572] on button "button" at bounding box center [147, 580] width 26 height 26
type input "12"
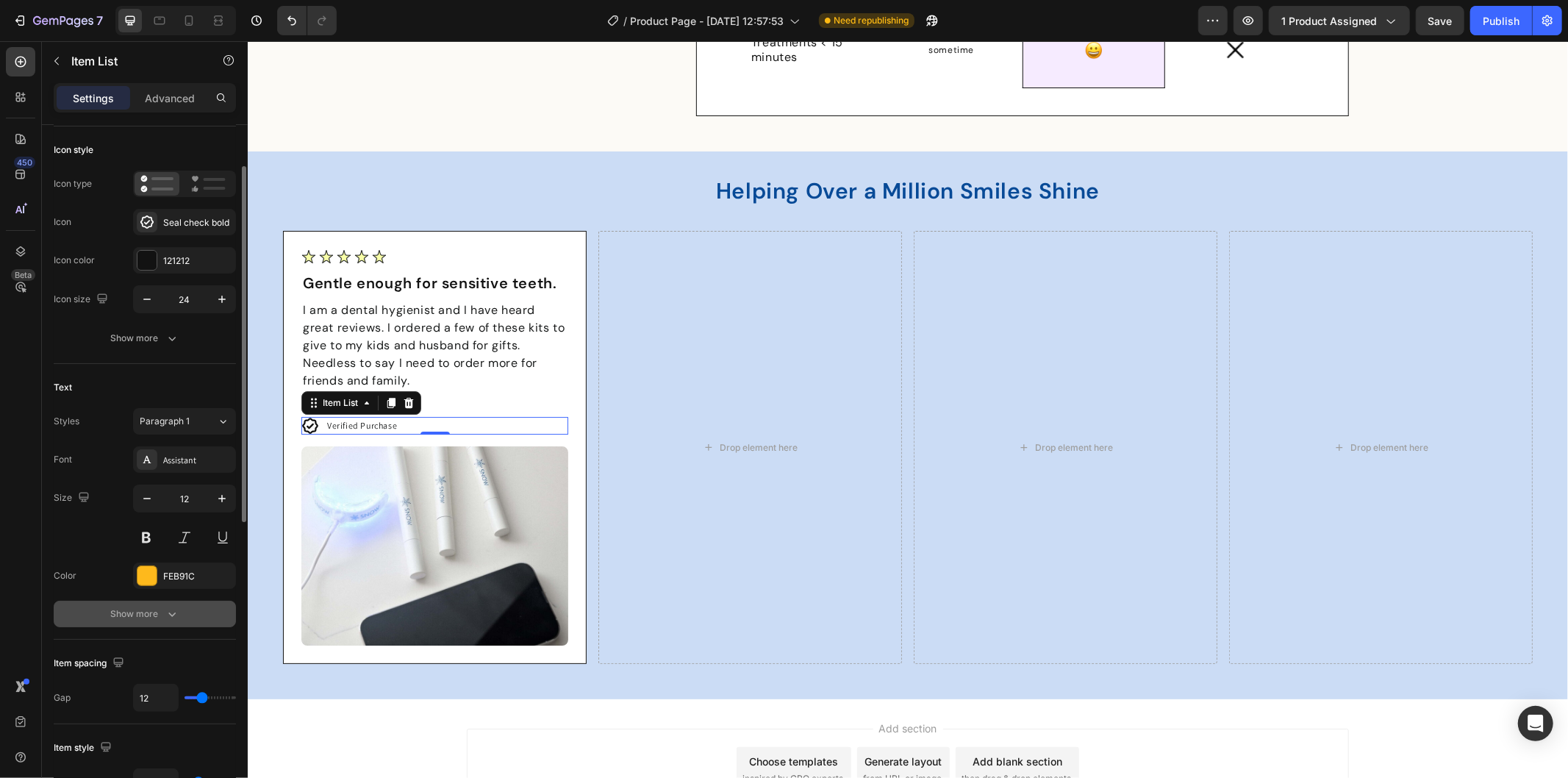
click at [175, 614] on icon "button" at bounding box center [172, 614] width 15 height 15
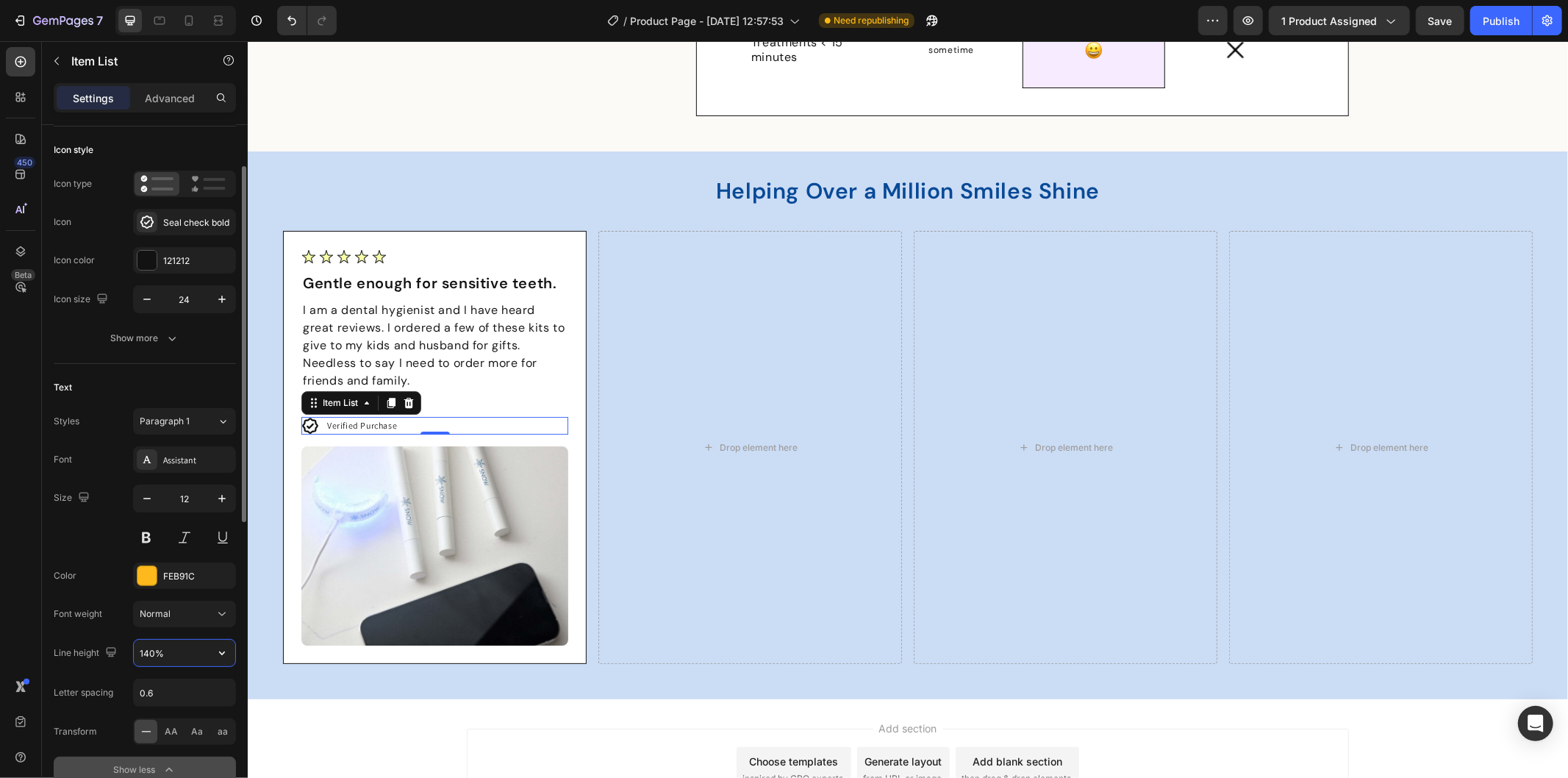
click at [182, 660] on input "140%" at bounding box center [185, 653] width 102 height 26
type input "16"
click at [377, 417] on div "Verified Purchase" at bounding box center [361, 425] width 74 height 17
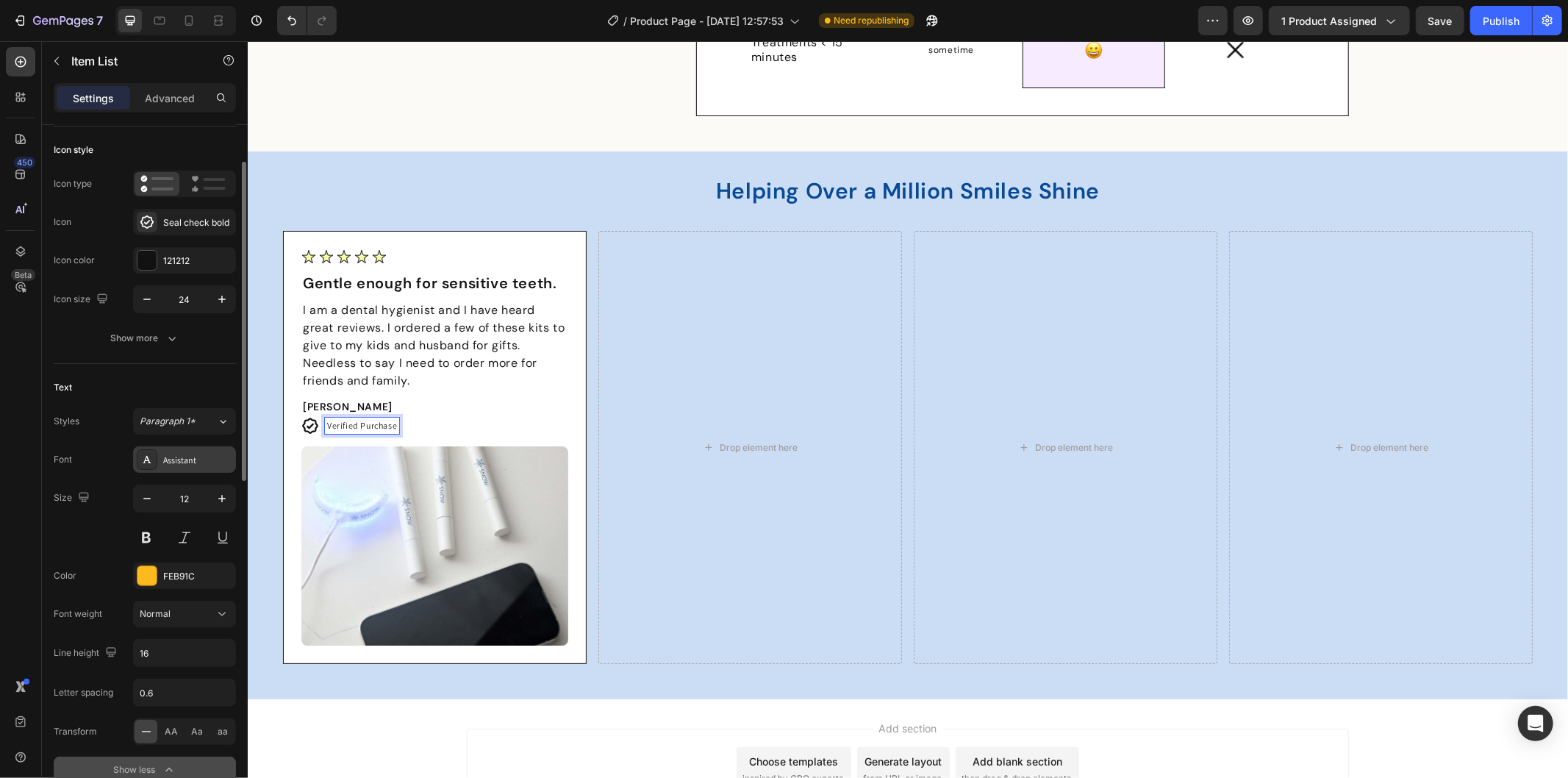
click at [173, 447] on div "Assistant" at bounding box center [184, 459] width 103 height 26
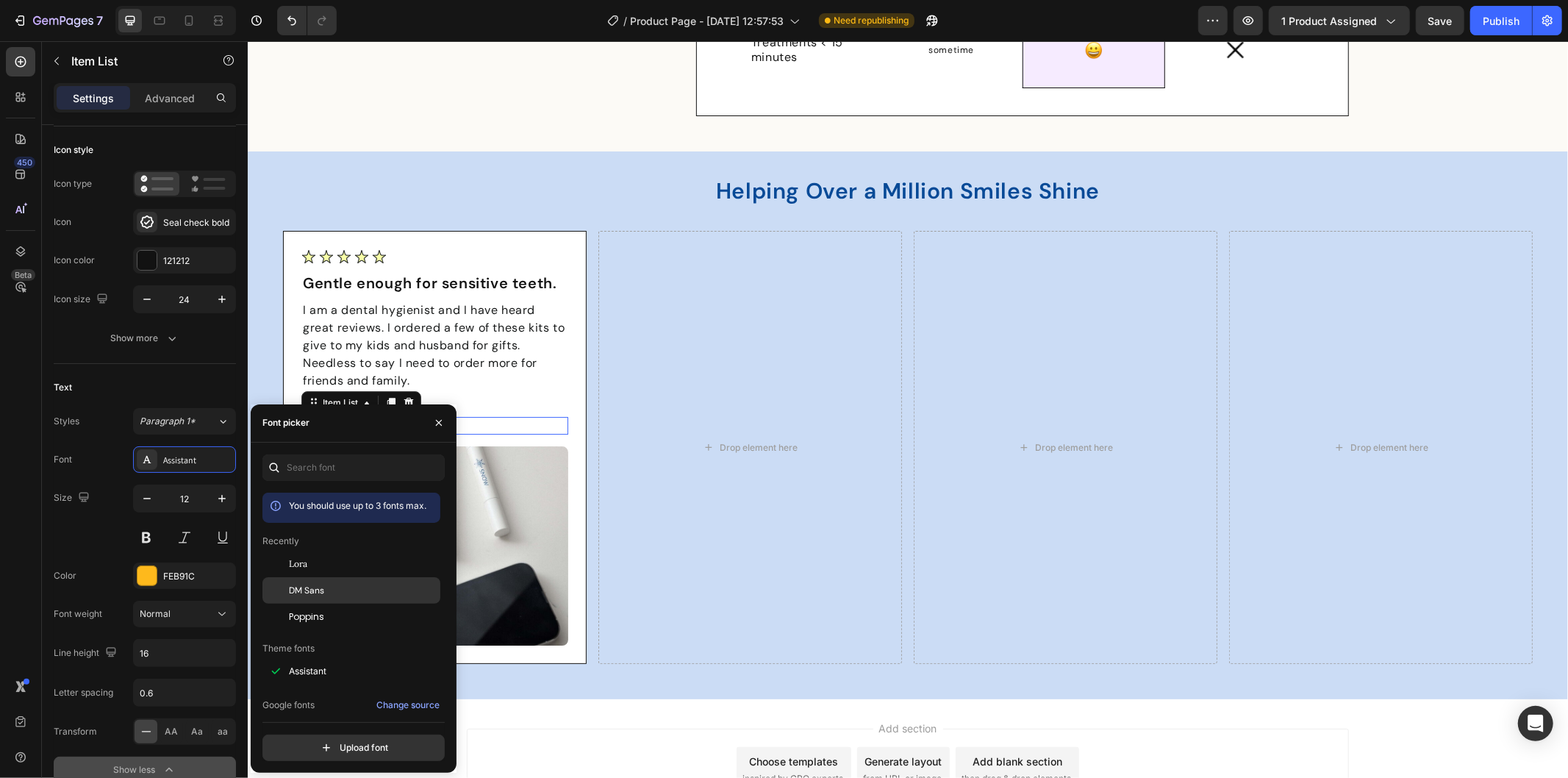
click at [329, 599] on div "DM Sans" at bounding box center [352, 590] width 178 height 26
click at [562, 387] on div "Image Gentle enough for sensitive teeth. Text Block I am a dental hygienist and…" at bounding box center [434, 446] width 304 height 433
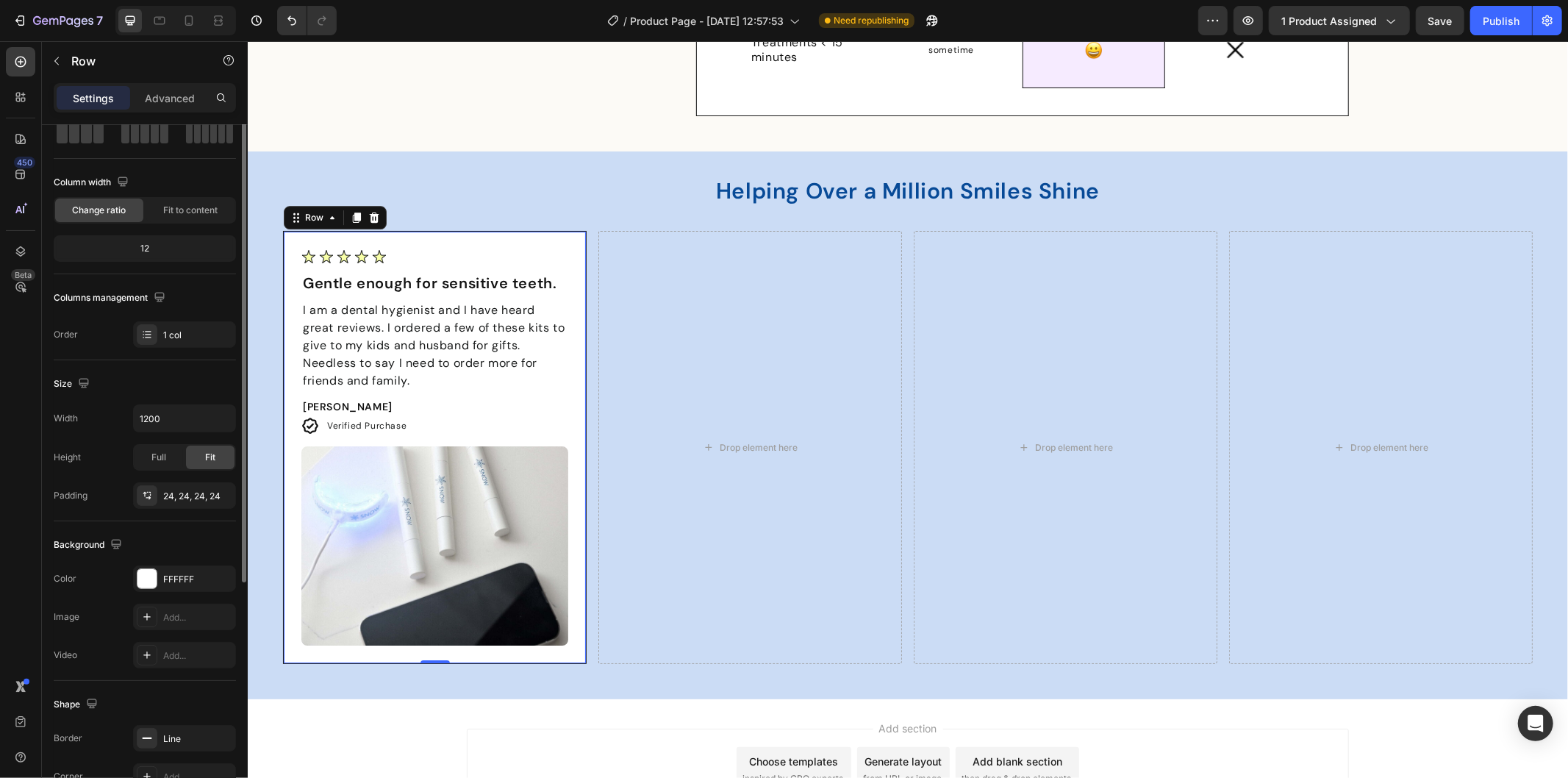
scroll to position [0, 0]
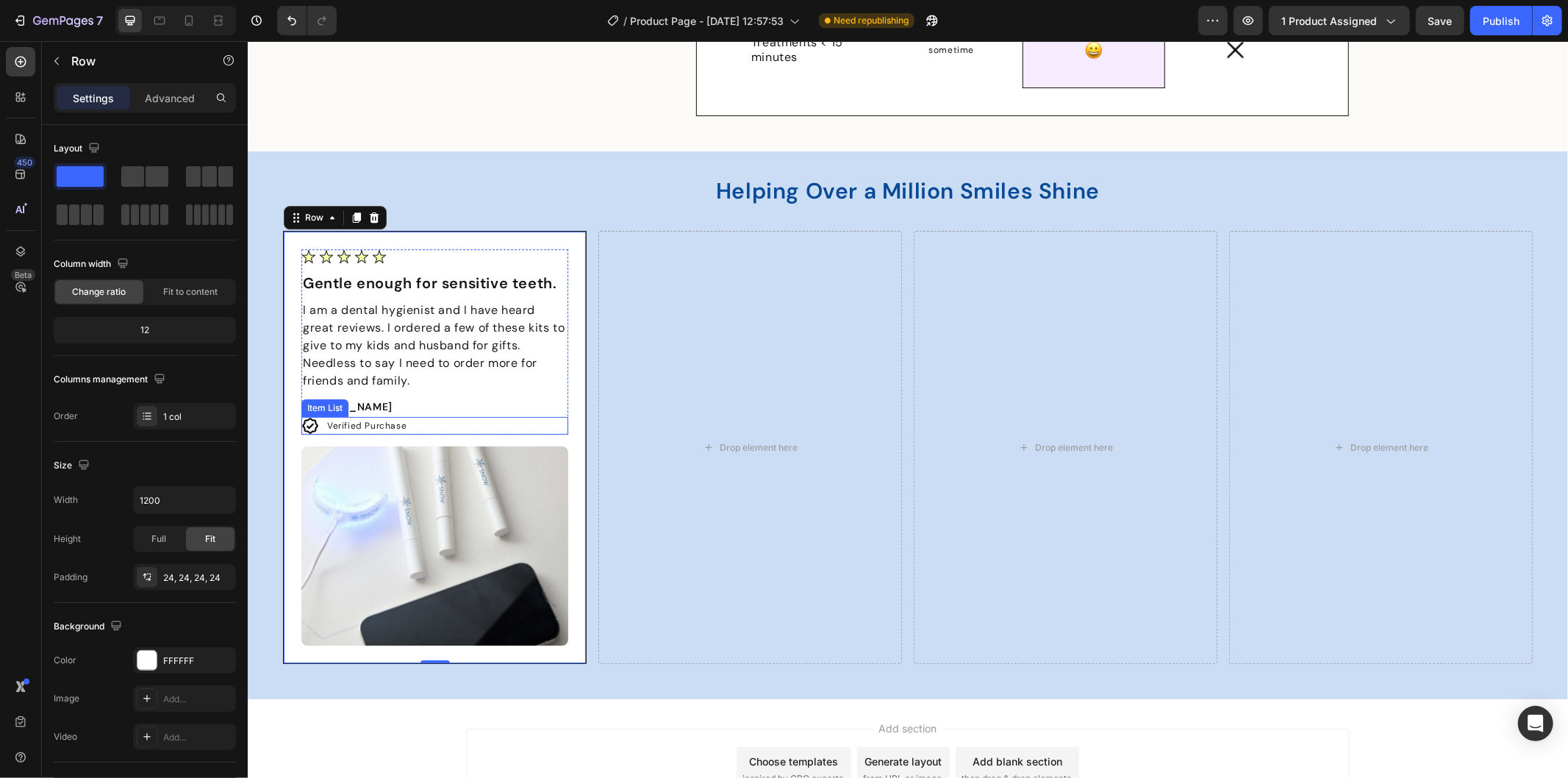
click at [303, 426] on icon at bounding box center [309, 425] width 17 height 17
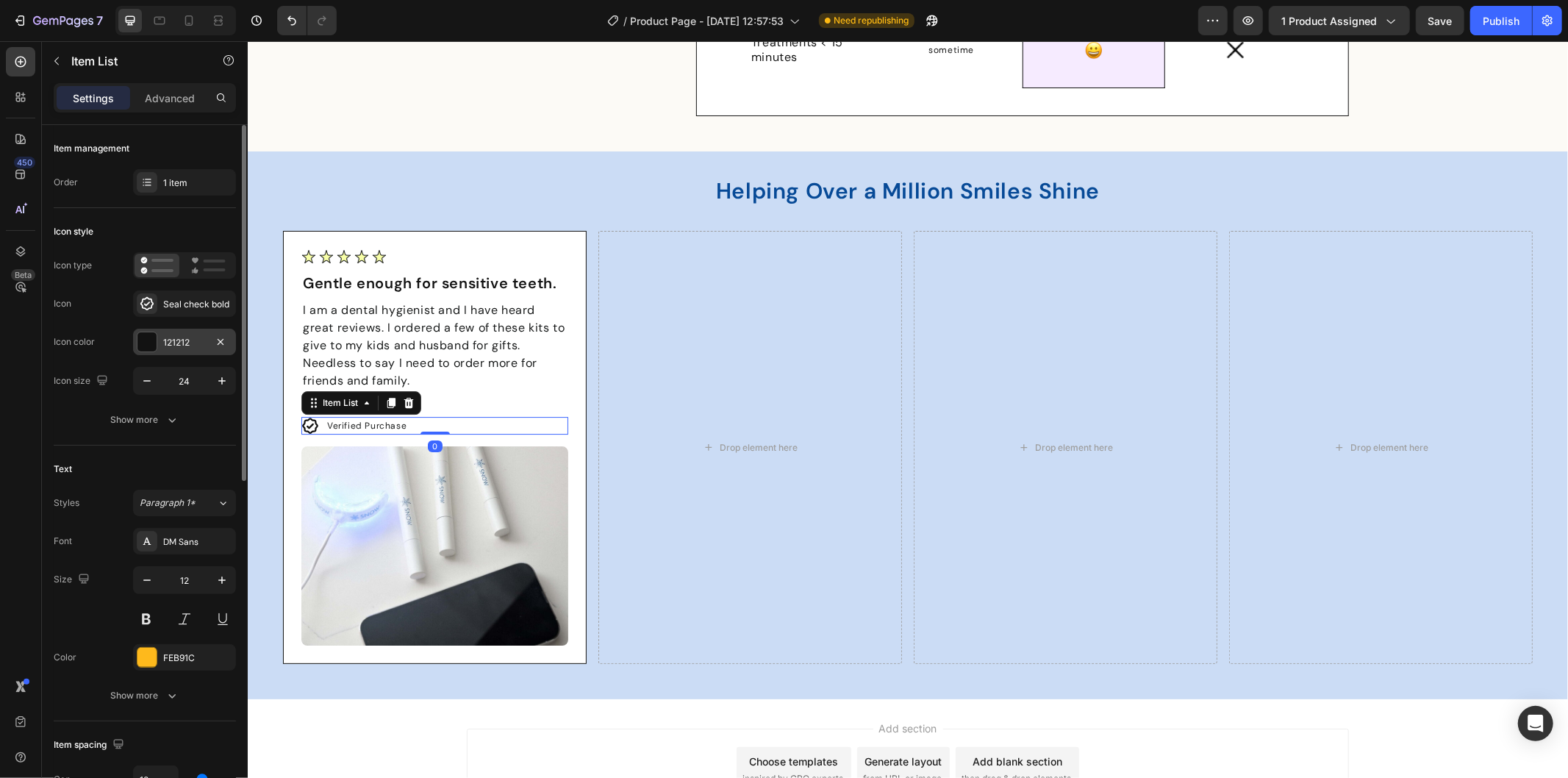
click at [163, 343] on div "121212" at bounding box center [185, 343] width 43 height 14
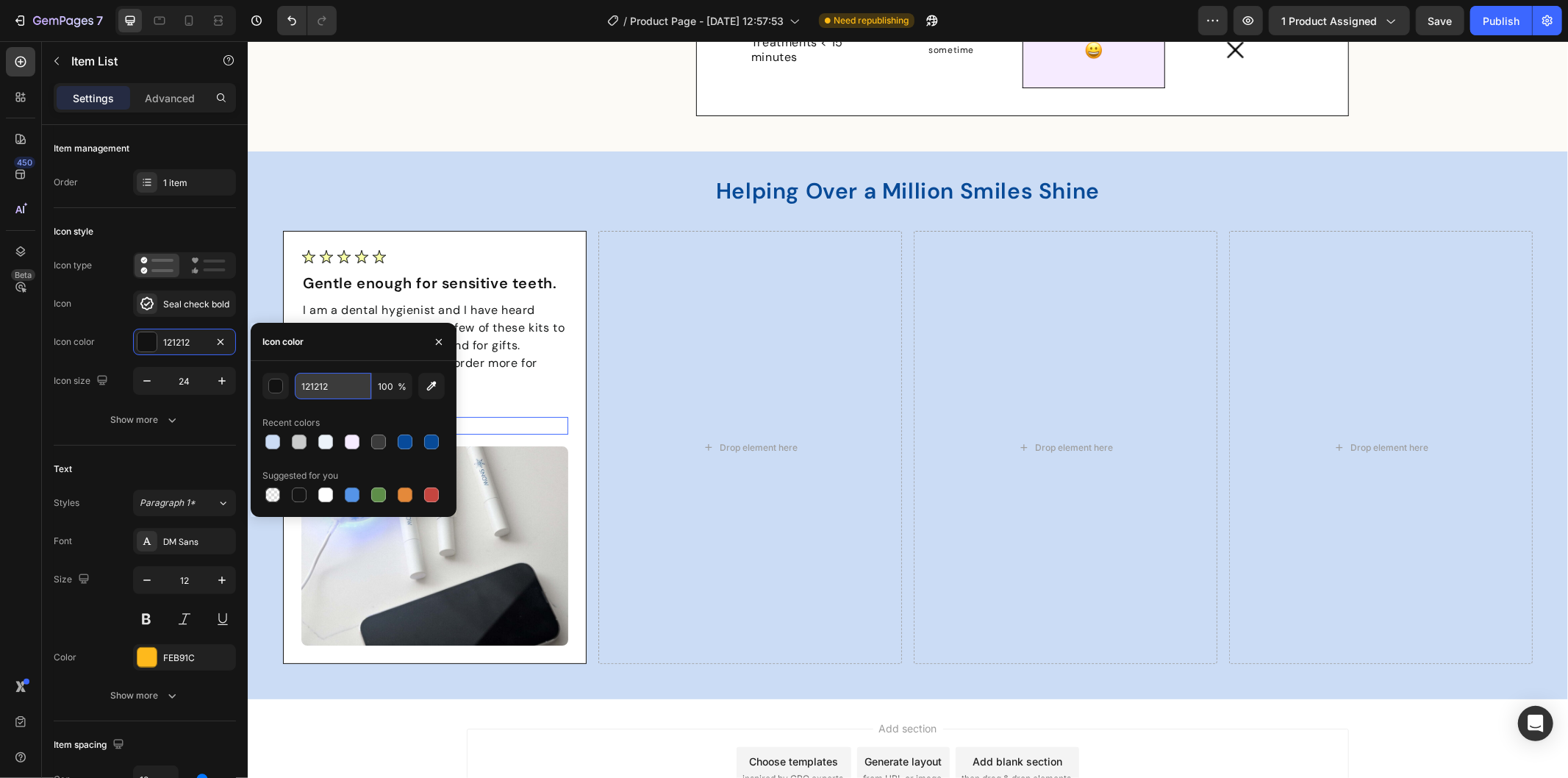
click at [335, 391] on input "121212" at bounding box center [333, 385] width 76 height 26
click at [333, 390] on input "121212" at bounding box center [333, 385] width 76 height 26
paste input "#6BD46F"
type input "#6BD46F"
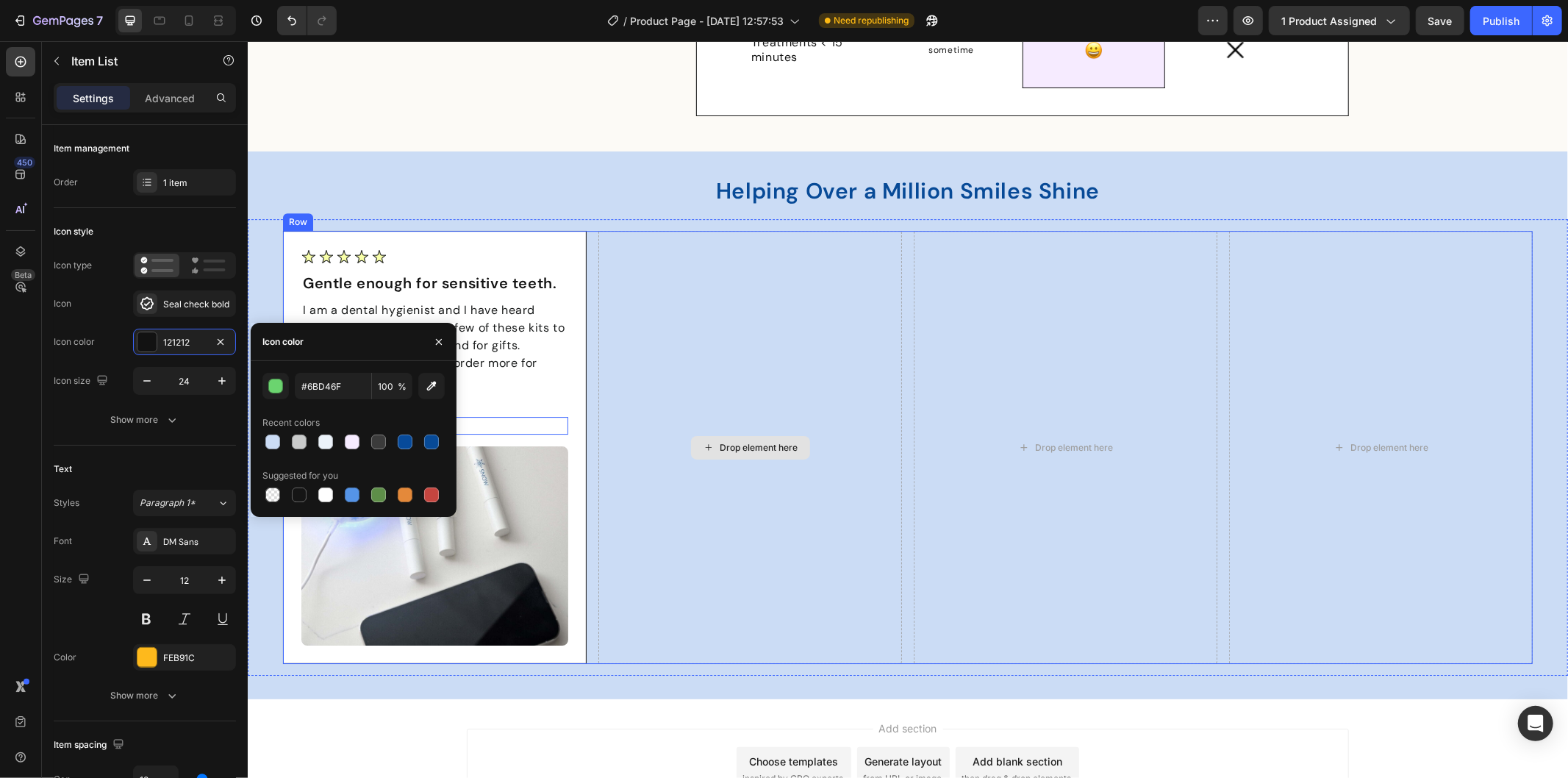
click at [689, 400] on div "Drop element here" at bounding box center [749, 446] width 304 height 433
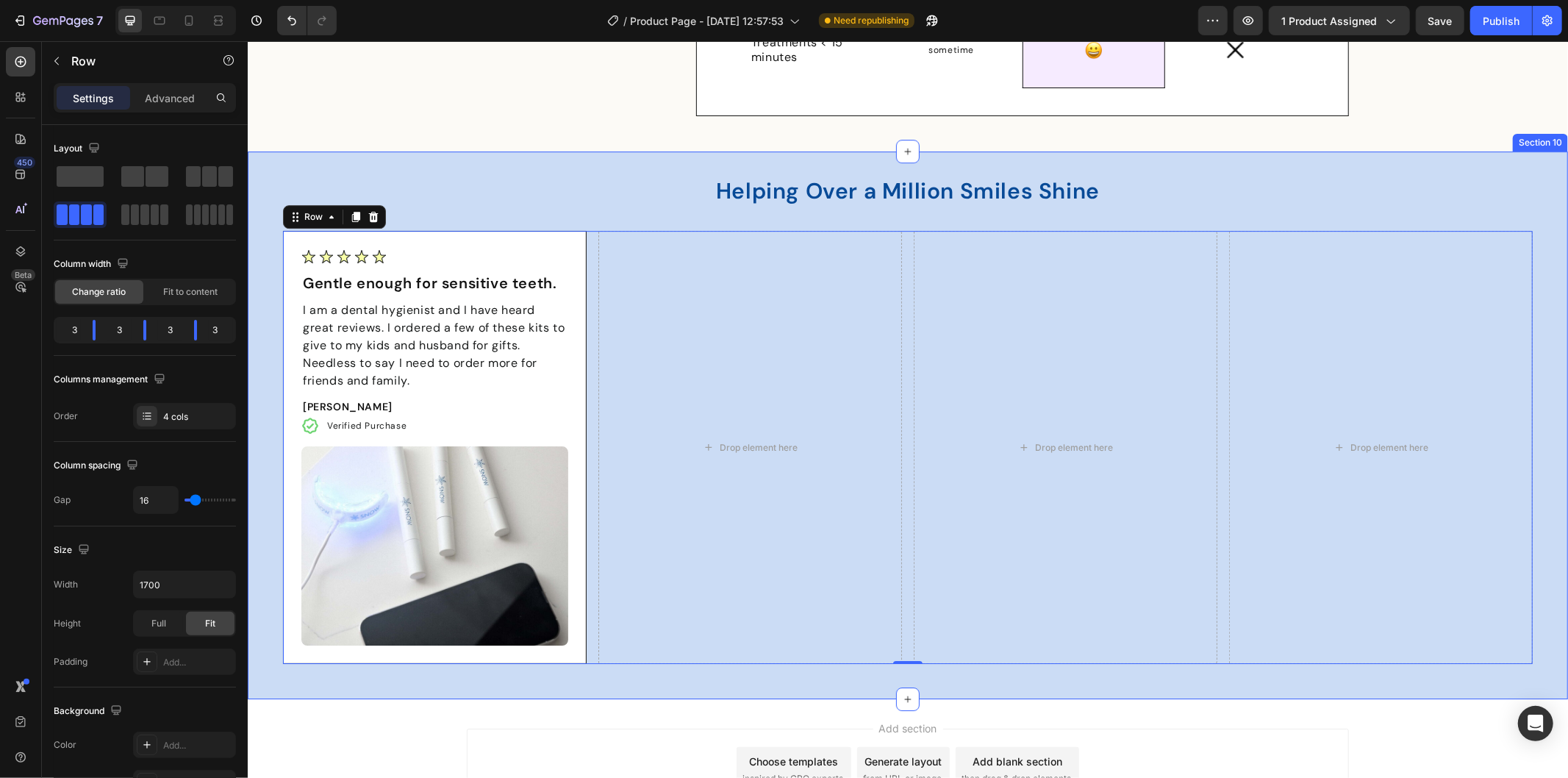
click at [541, 182] on h2 "Helping Over a Million Smiles Shine" at bounding box center [907, 190] width 882 height 32
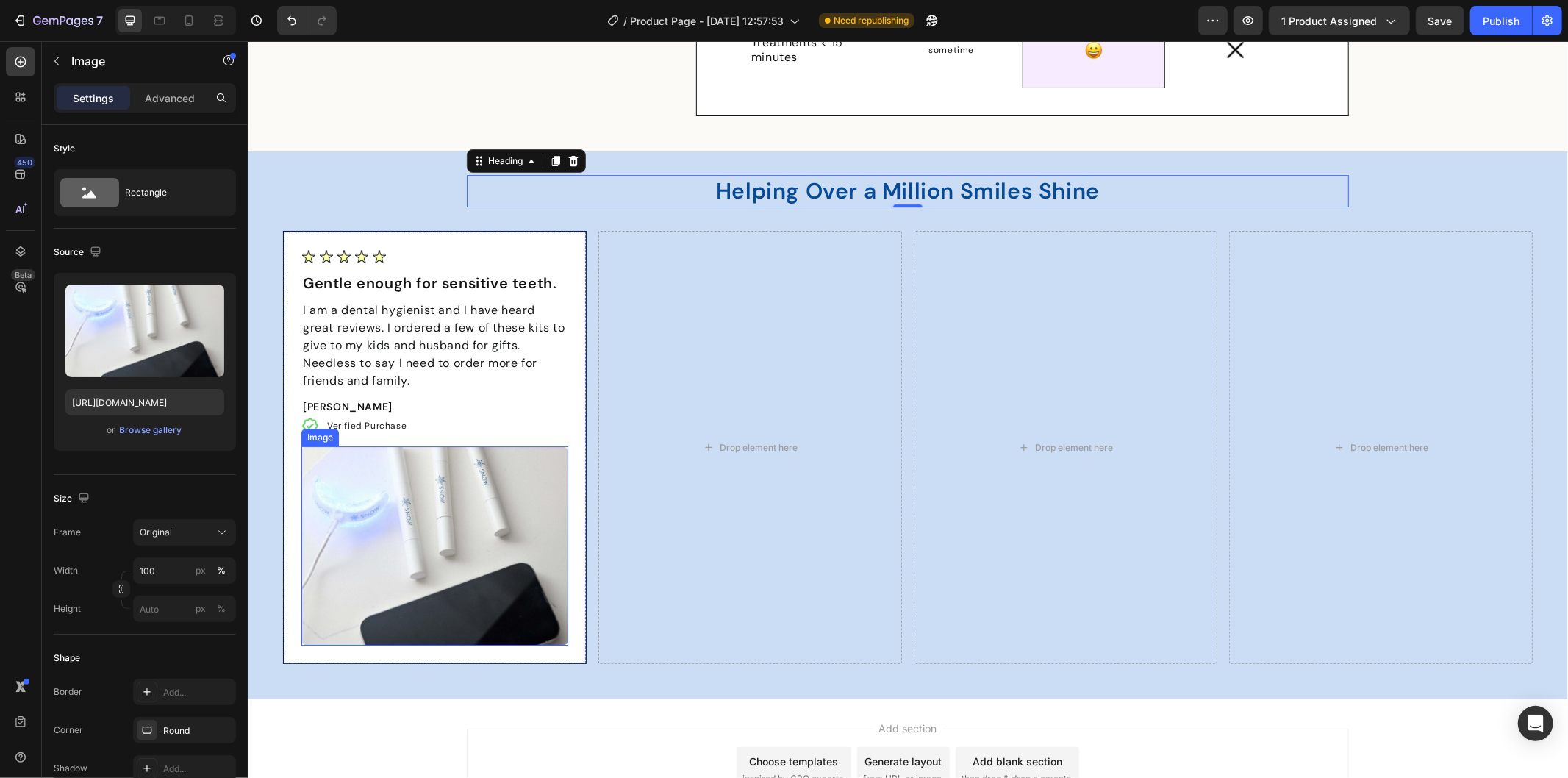
click at [432, 455] on img at bounding box center [434, 545] width 267 height 199
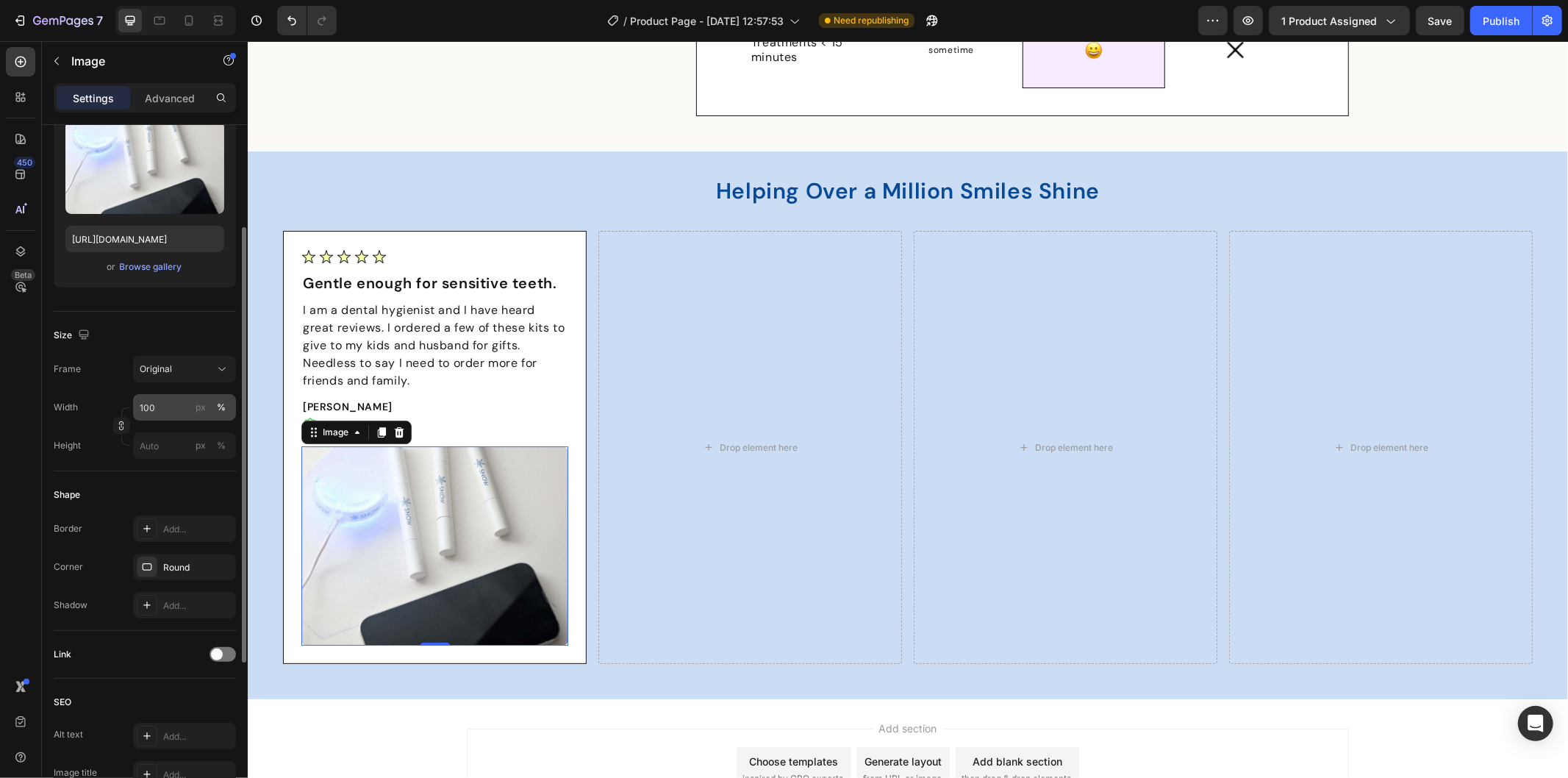
scroll to position [245, 0]
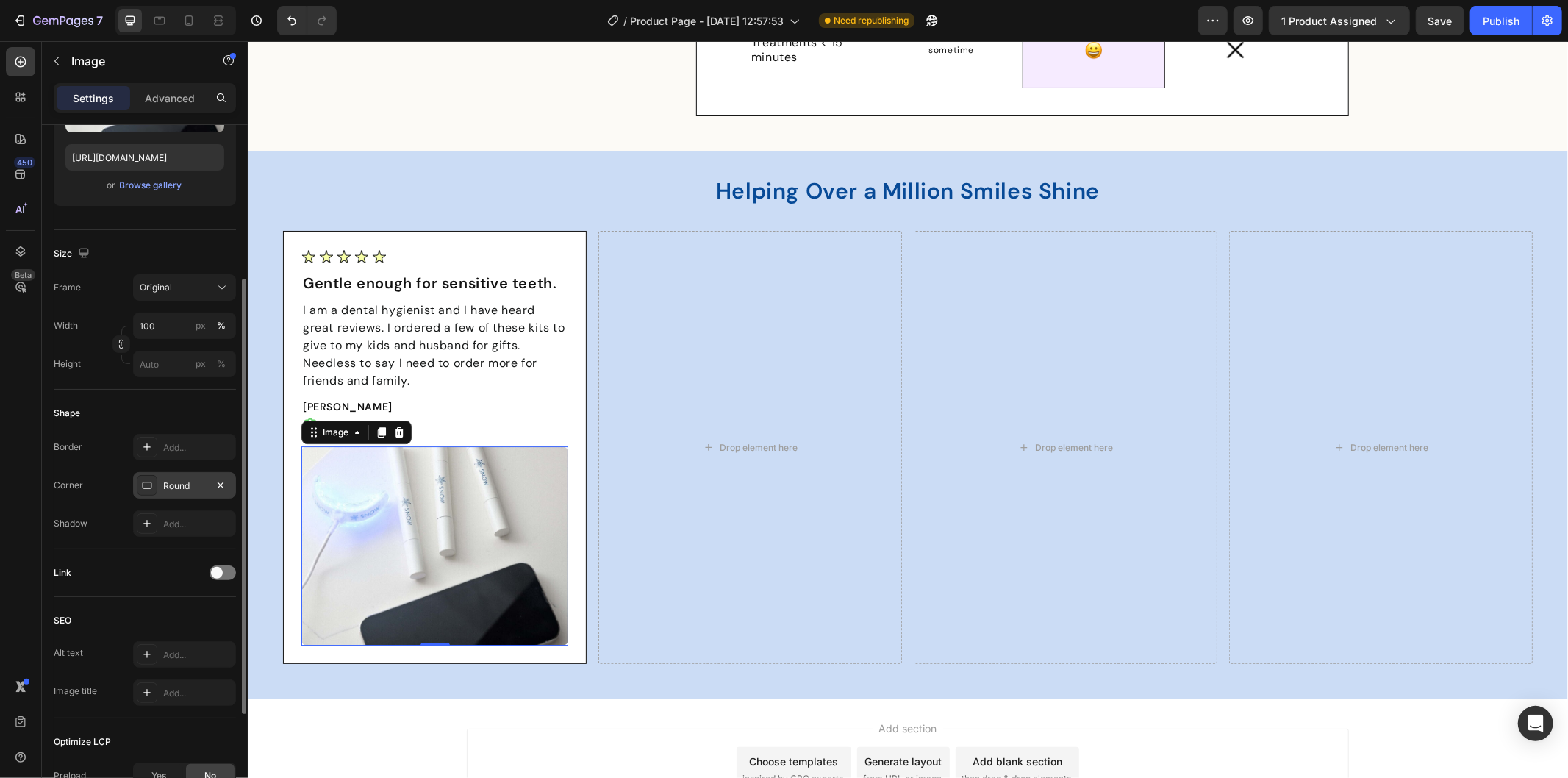
click at [175, 483] on div "Round" at bounding box center [185, 487] width 43 height 14
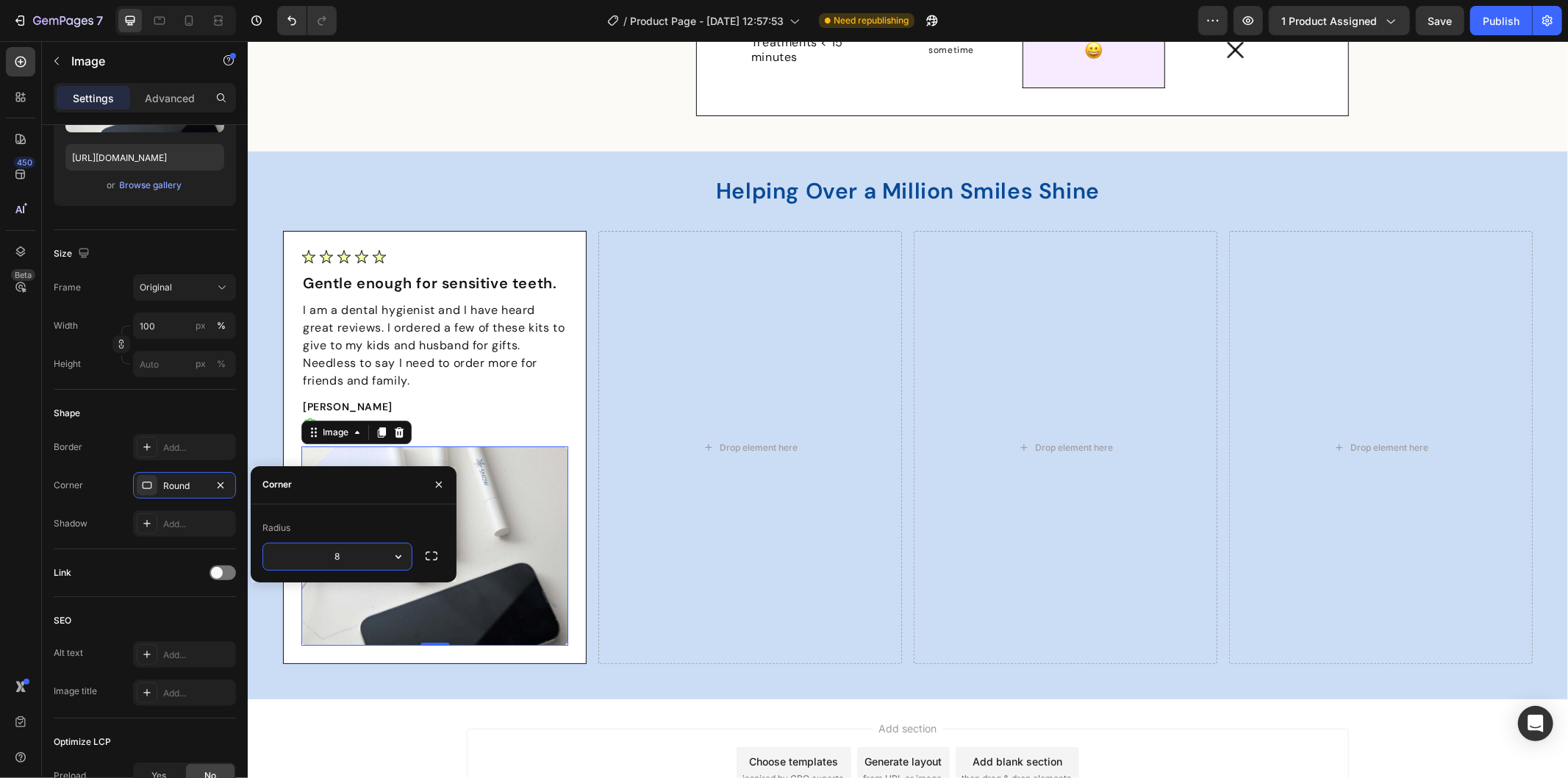
click at [358, 557] on input "8" at bounding box center [337, 556] width 148 height 26
type input "10"
click at [392, 690] on div "Helping Over a Million Smiles Shine Heading Row Image Gentle enough for sensiti…" at bounding box center [907, 424] width 1320 height 547
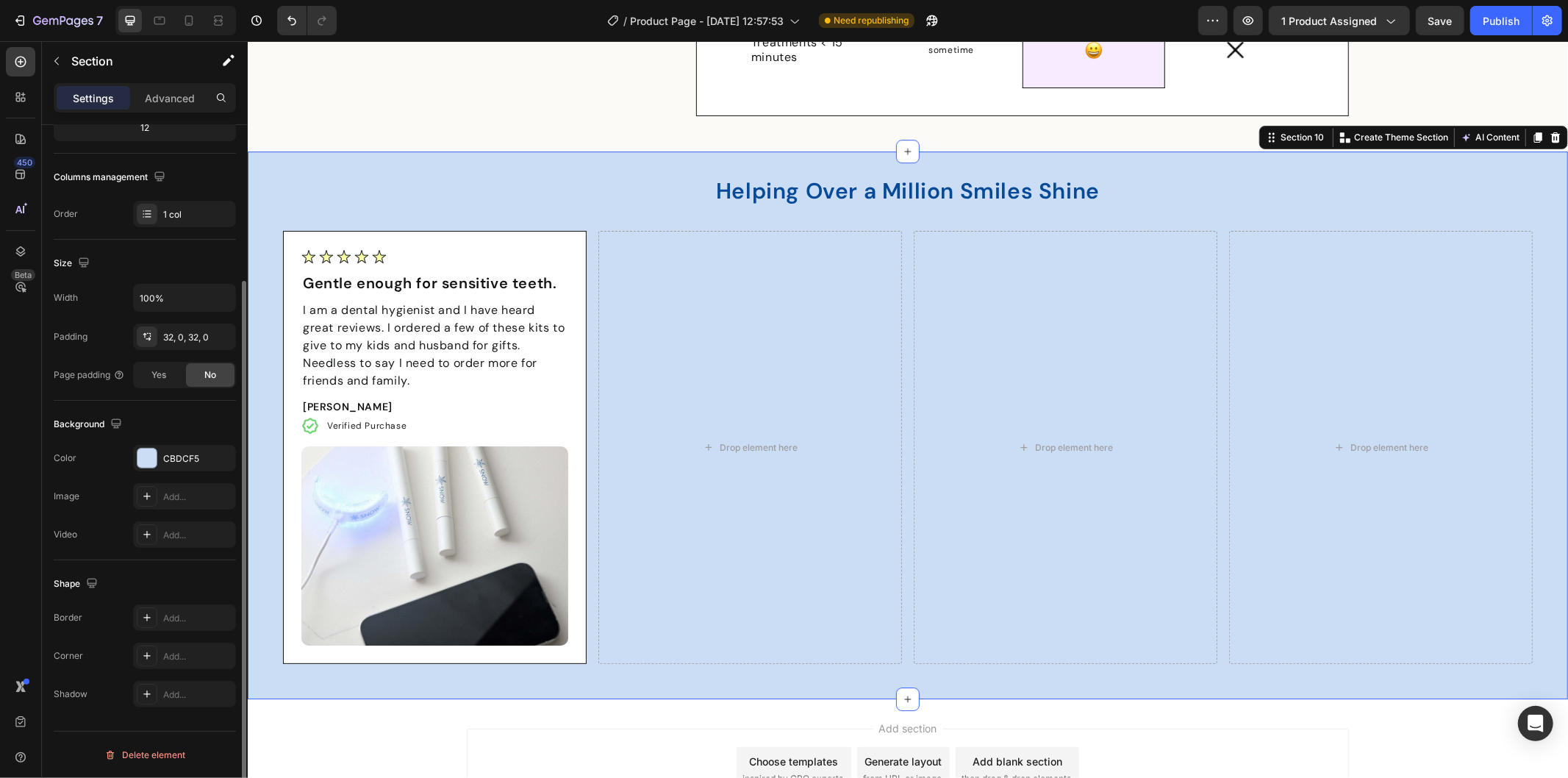
scroll to position [0, 0]
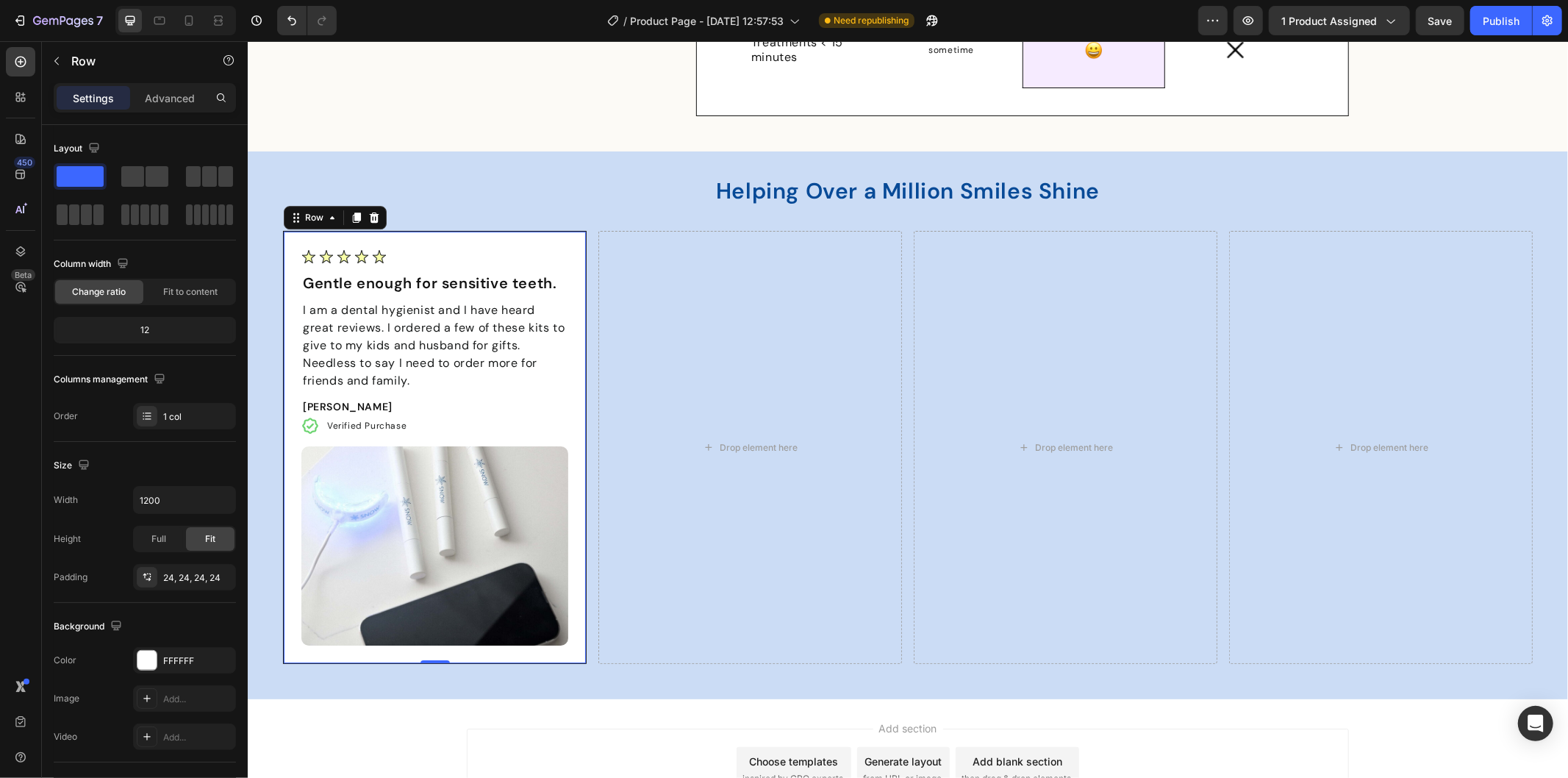
click at [461, 239] on div "Image Gentle enough for sensitive teeth. Text Block I am a dental hygienist and…" at bounding box center [434, 446] width 304 height 433
click at [352, 217] on icon at bounding box center [356, 217] width 8 height 11
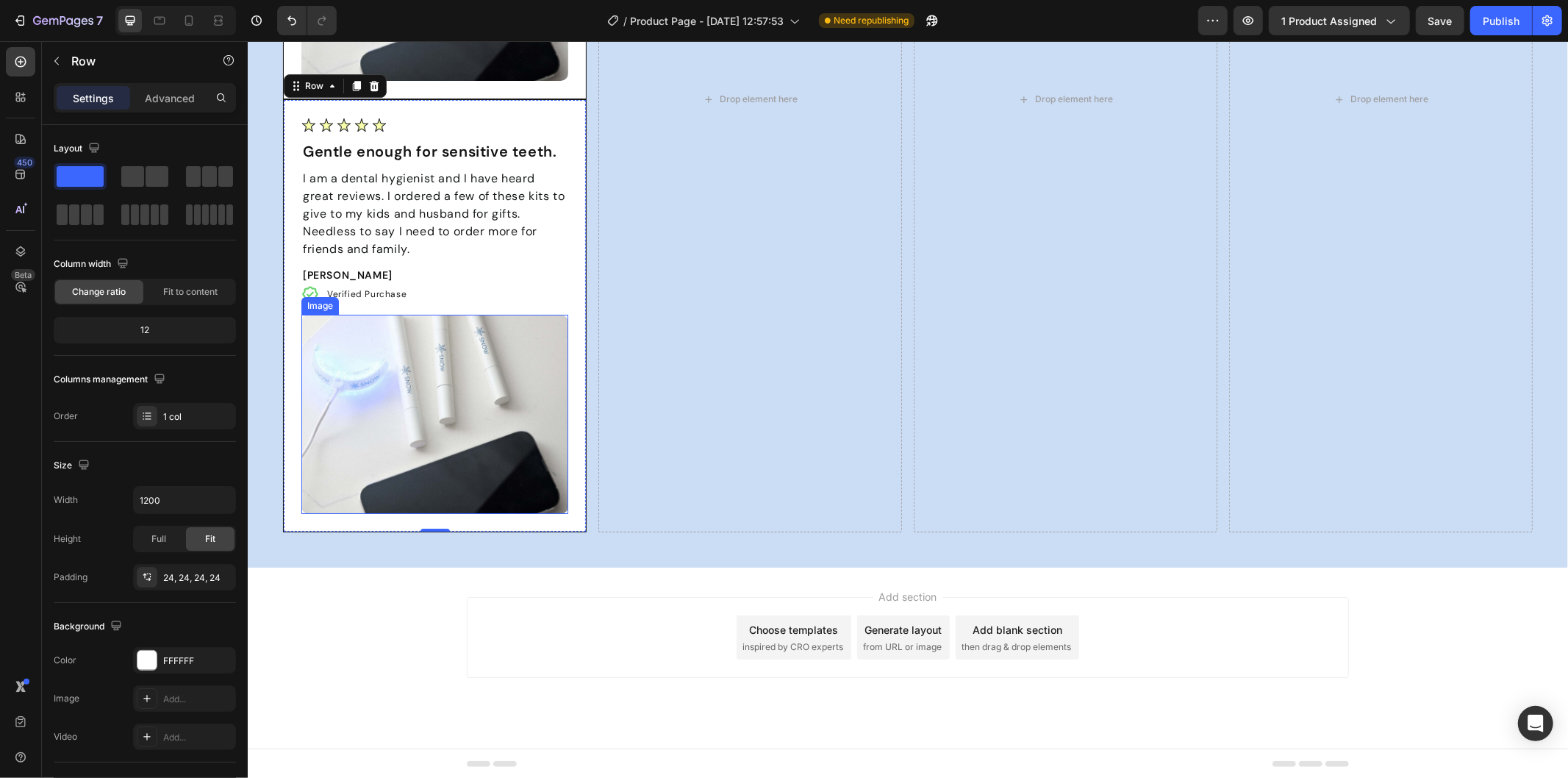
scroll to position [4426, 0]
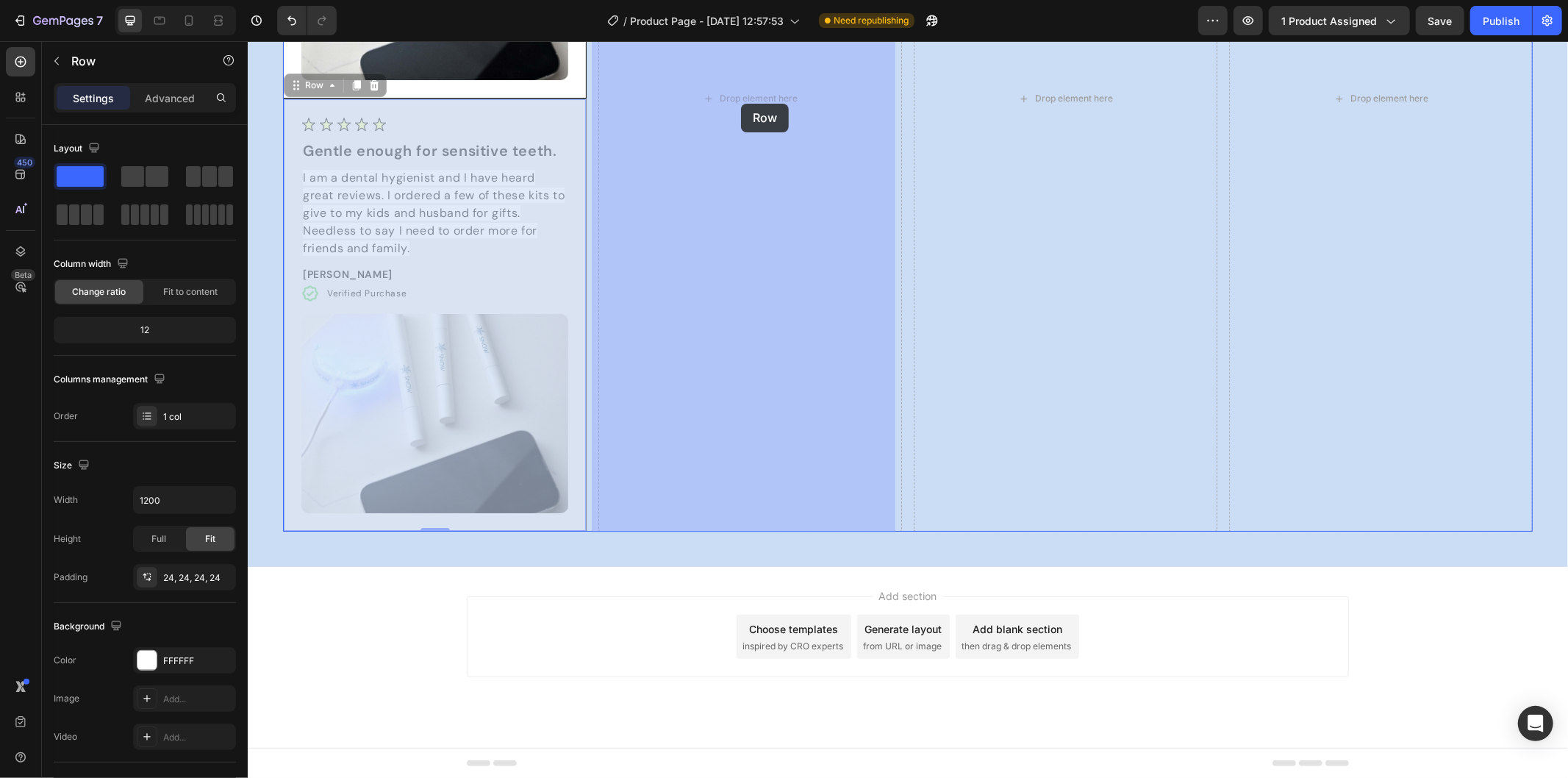
drag, startPoint x: 289, startPoint y: 86, endPoint x: 741, endPoint y: 103, distance: 452.3
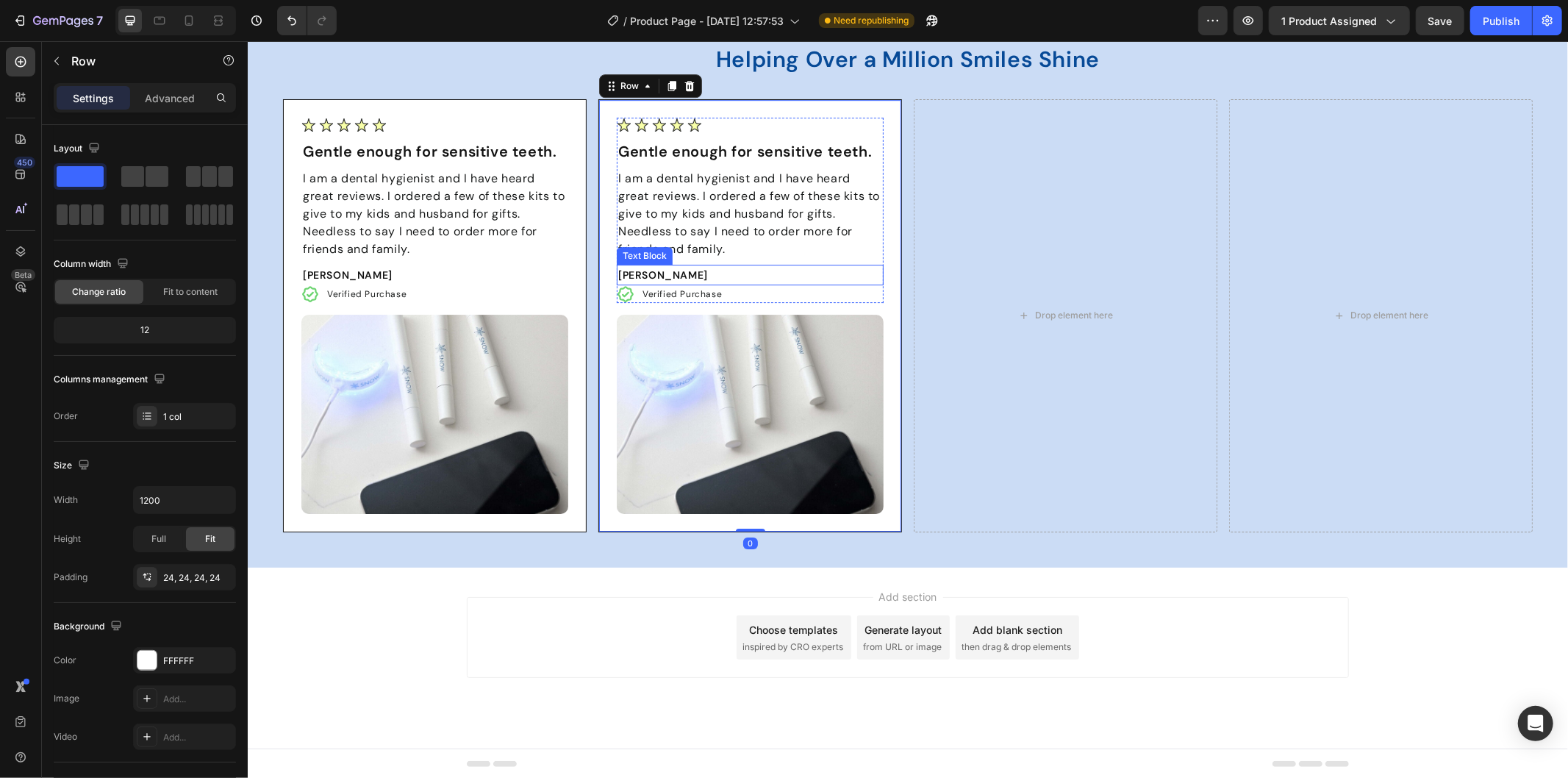
scroll to position [3746, 0]
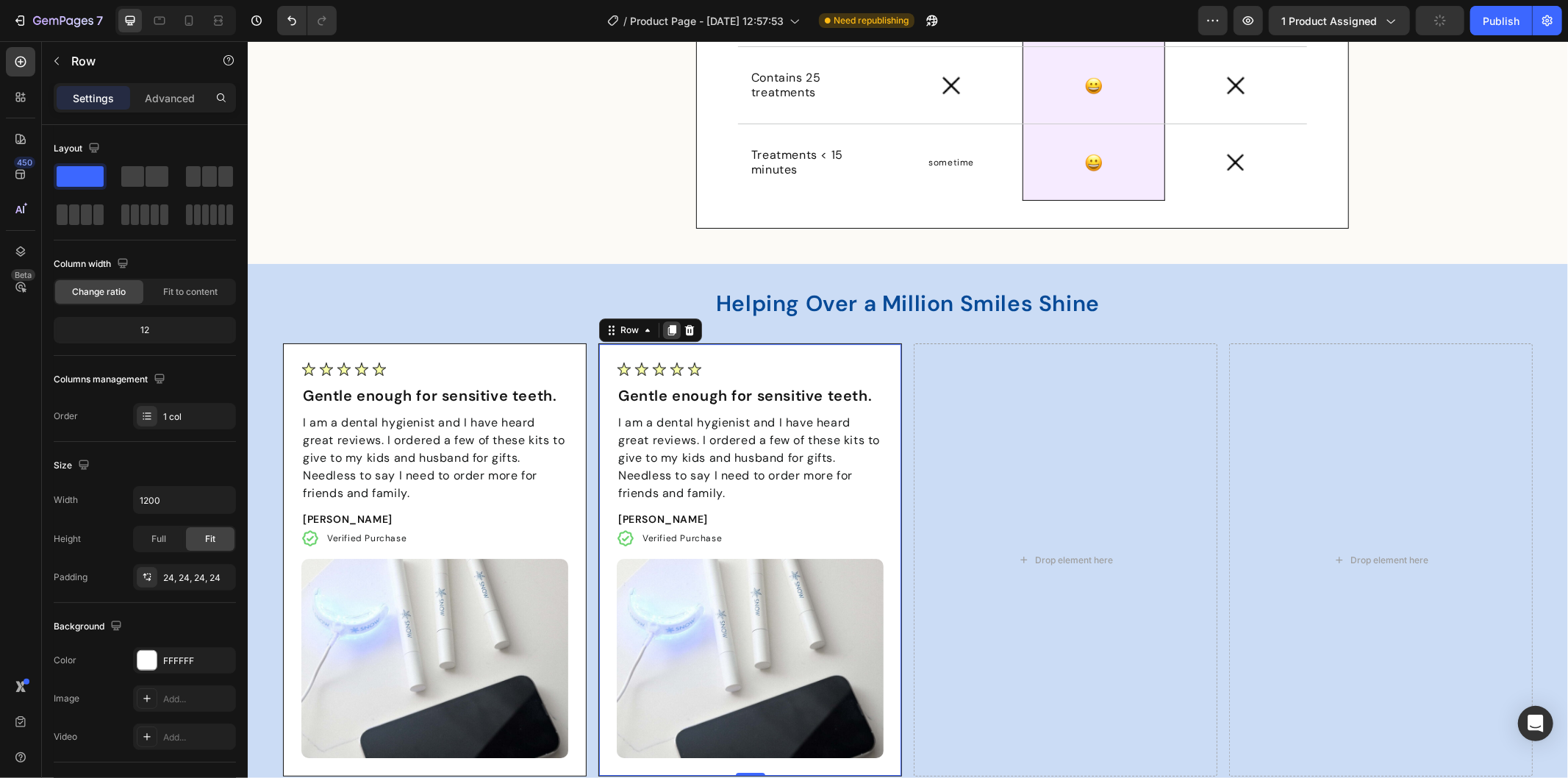
click at [667, 326] on icon at bounding box center [671, 329] width 8 height 11
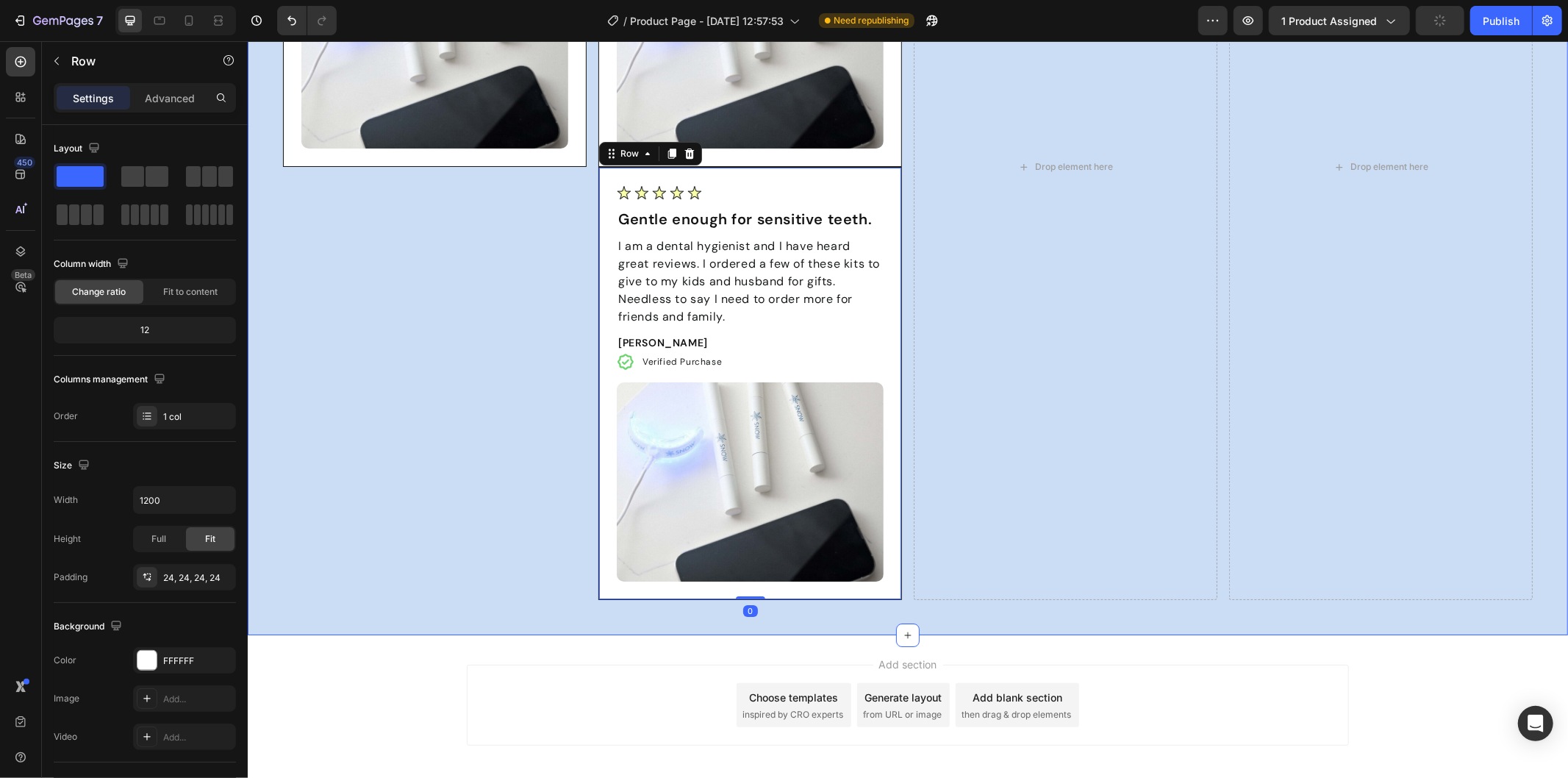
scroll to position [4426, 0]
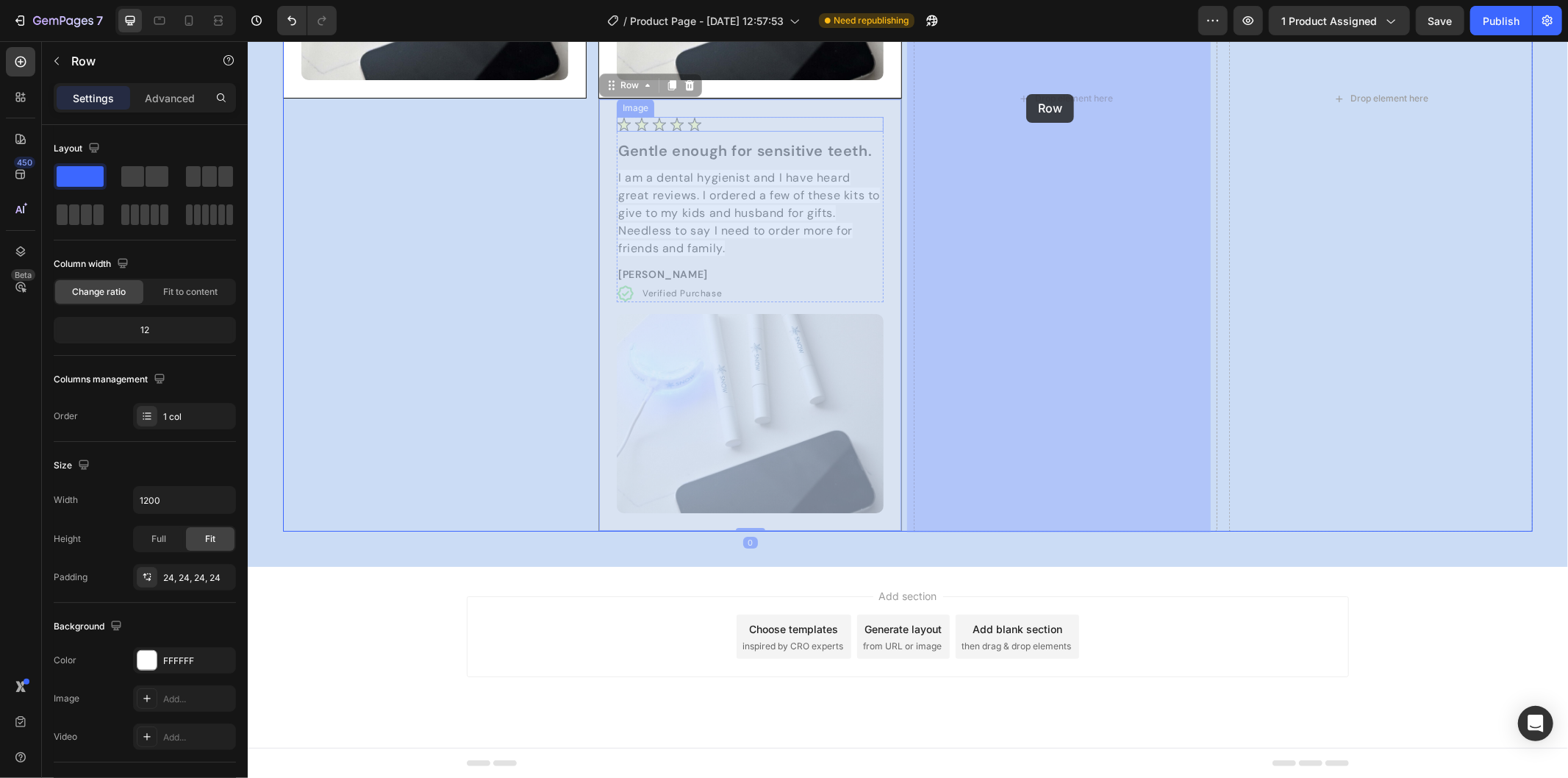
drag, startPoint x: 613, startPoint y: 83, endPoint x: 1025, endPoint y: 94, distance: 412.1
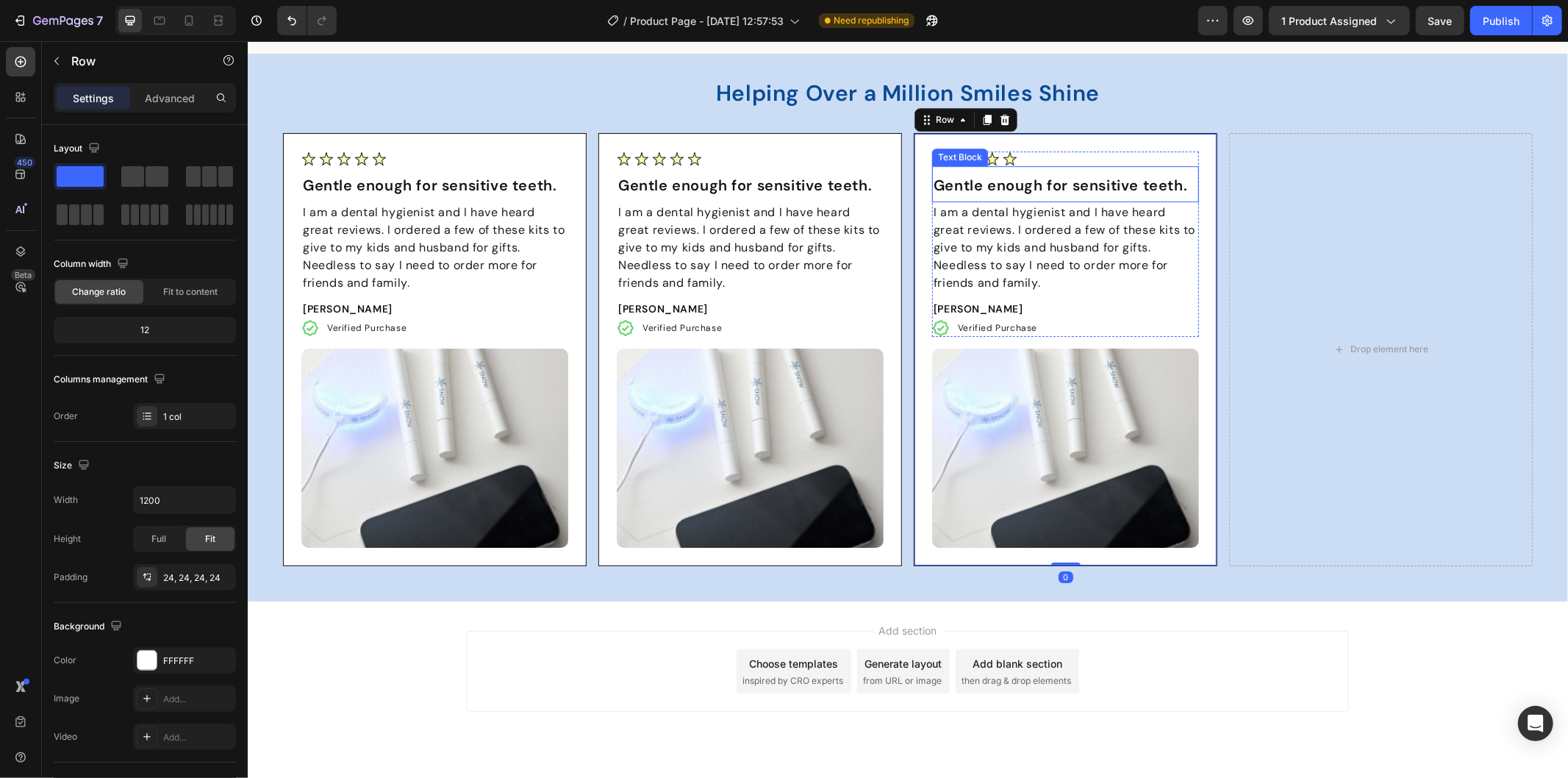
scroll to position [3828, 0]
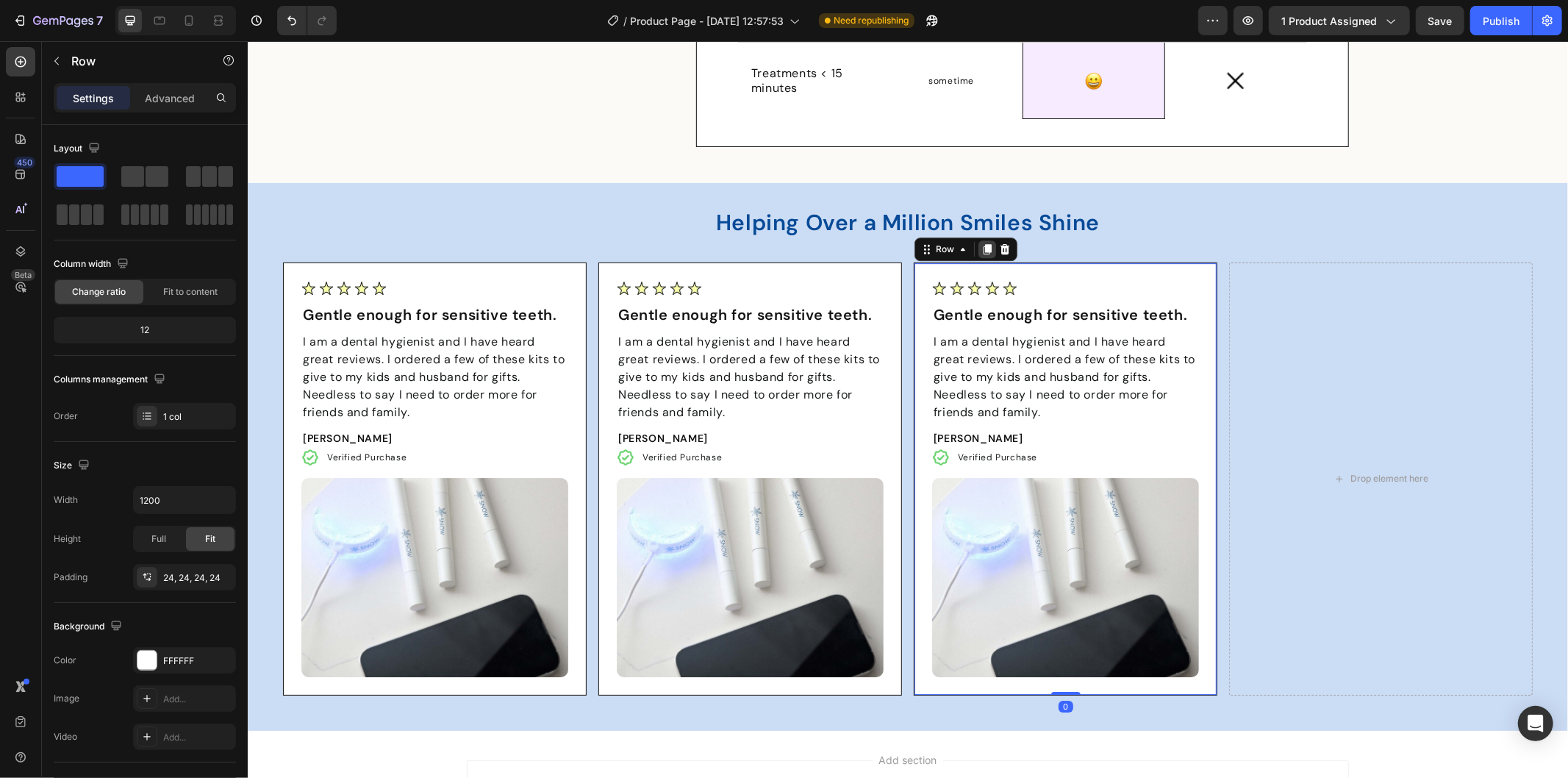
click at [983, 248] on icon at bounding box center [987, 248] width 8 height 11
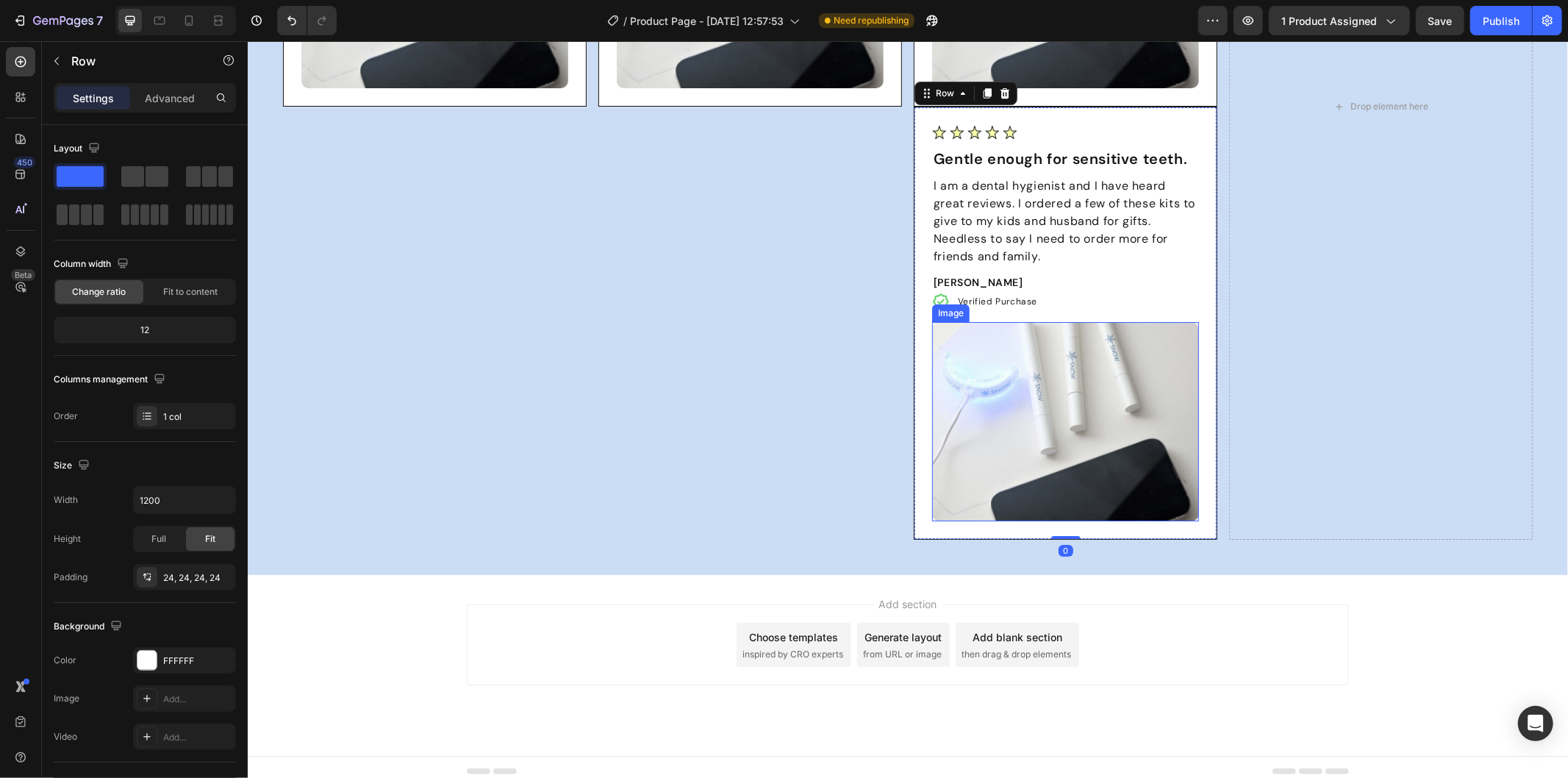
scroll to position [4426, 0]
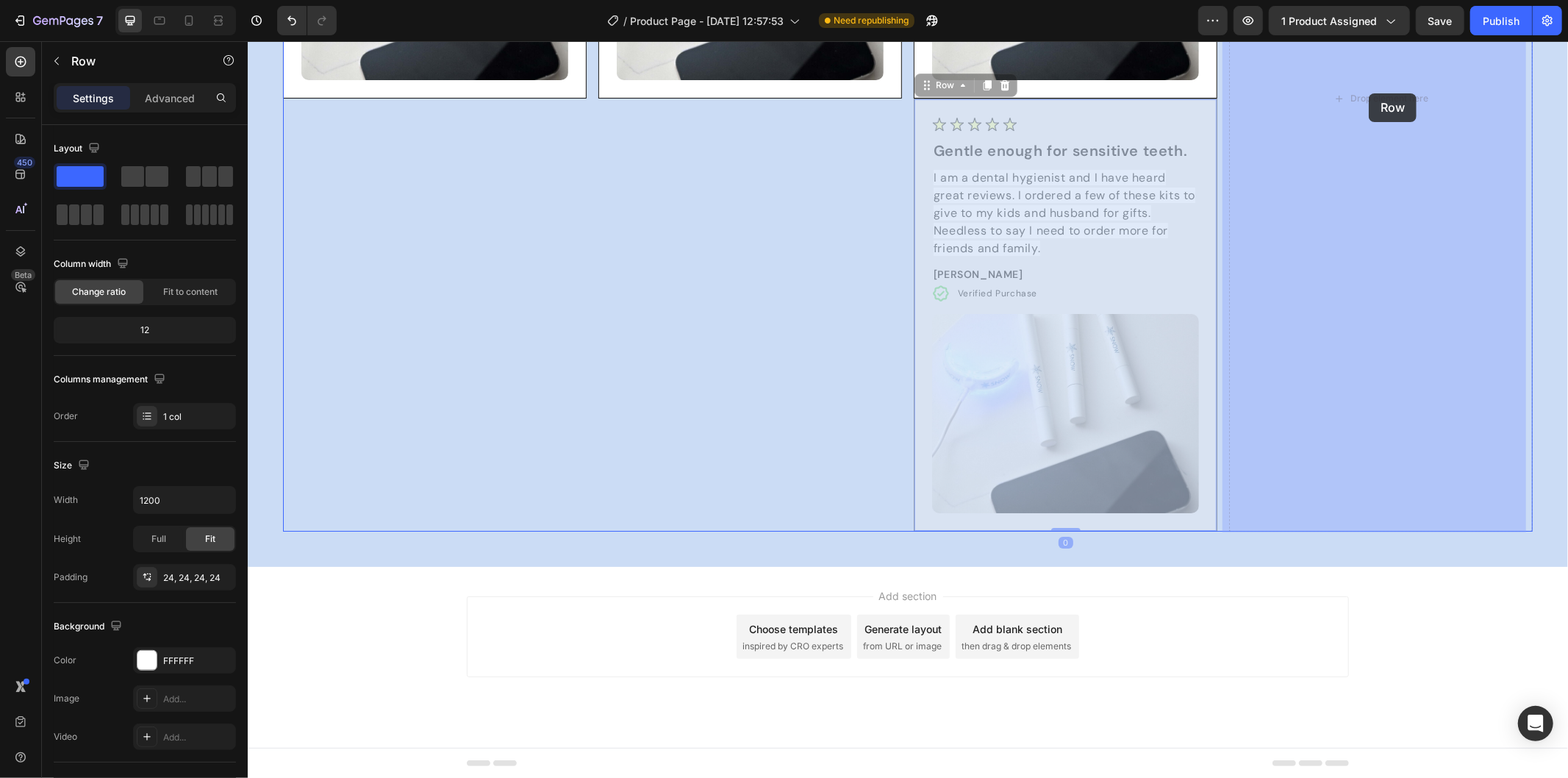
drag, startPoint x: 918, startPoint y: 88, endPoint x: 1319, endPoint y: 93, distance: 401.0
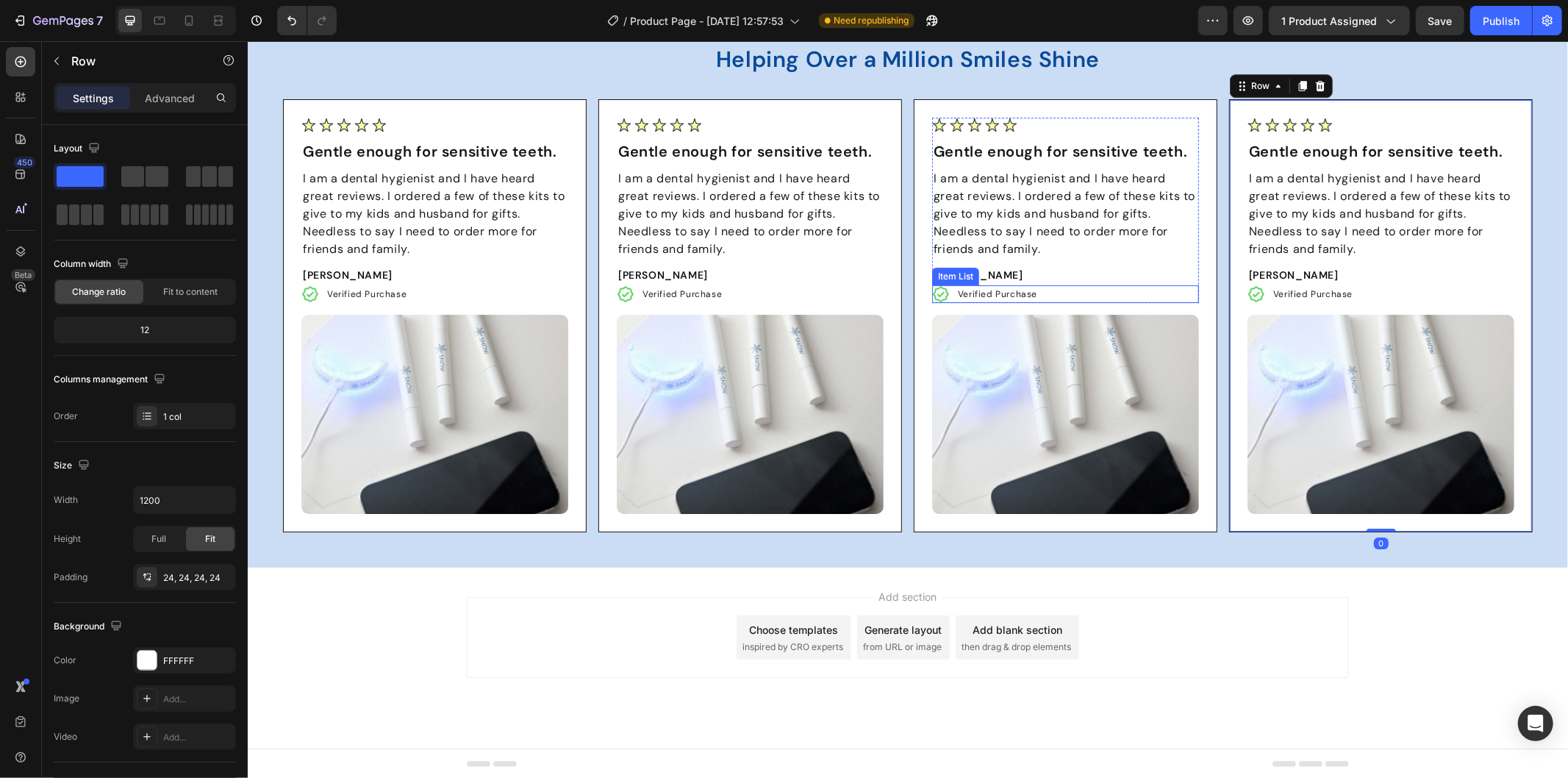
scroll to position [3828, 0]
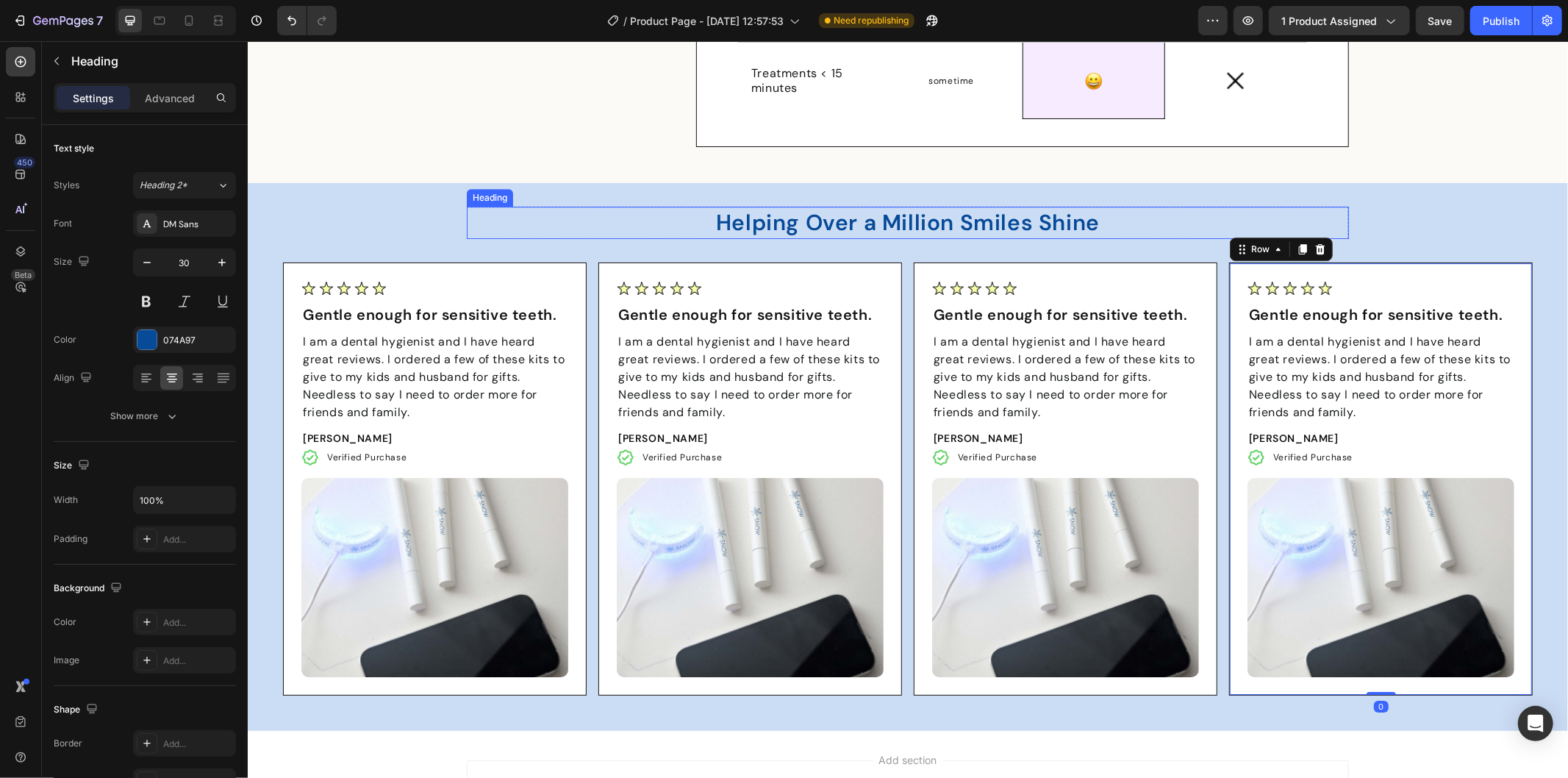
click at [607, 228] on h2 "Helping Over a Million Smiles Shine" at bounding box center [907, 222] width 882 height 32
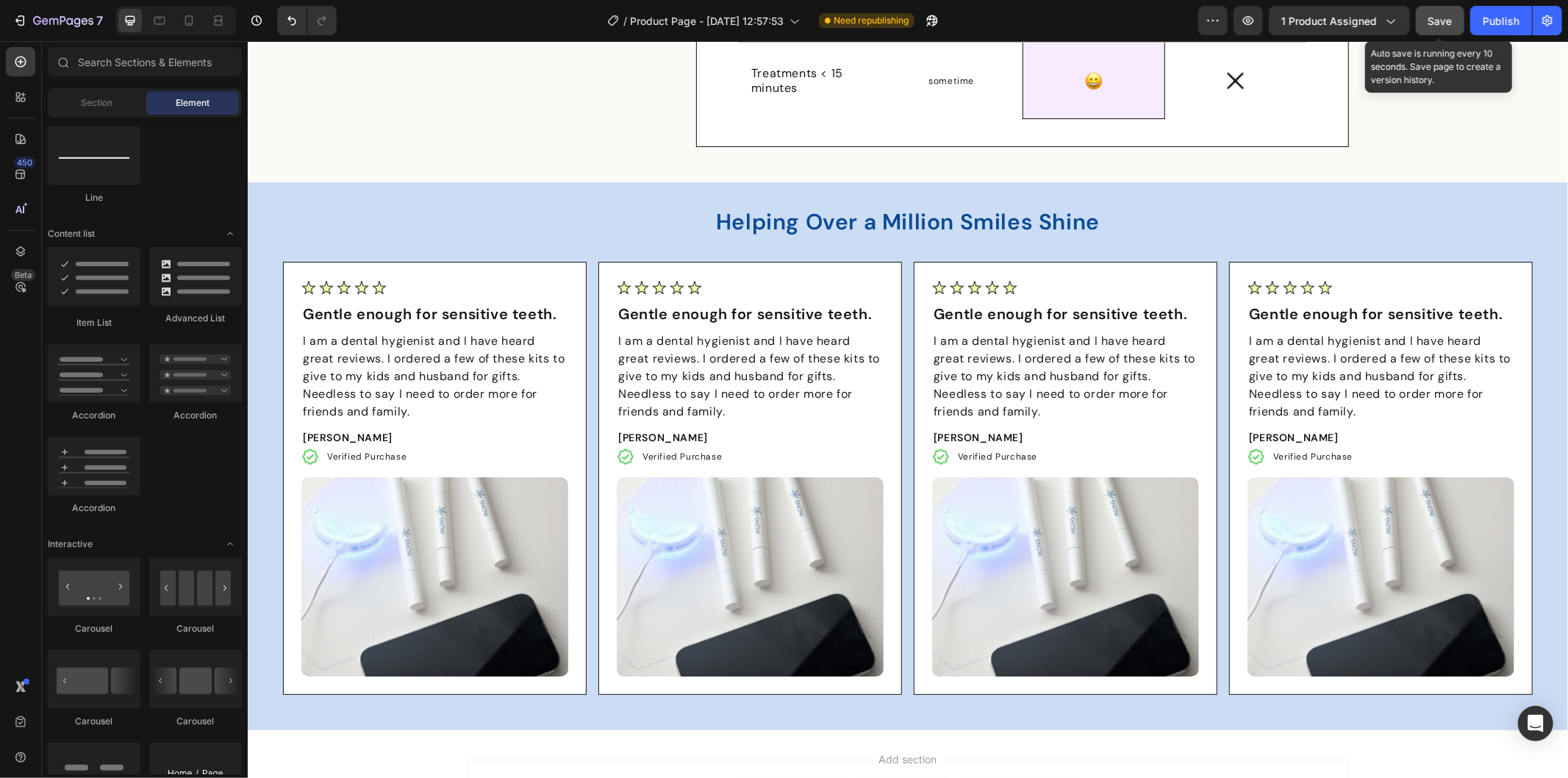
click at [1449, 25] on span "Save" at bounding box center [1440, 21] width 24 height 13
click at [681, 312] on p "Gentle enough for sensitive teeth." at bounding box center [749, 313] width 264 height 21
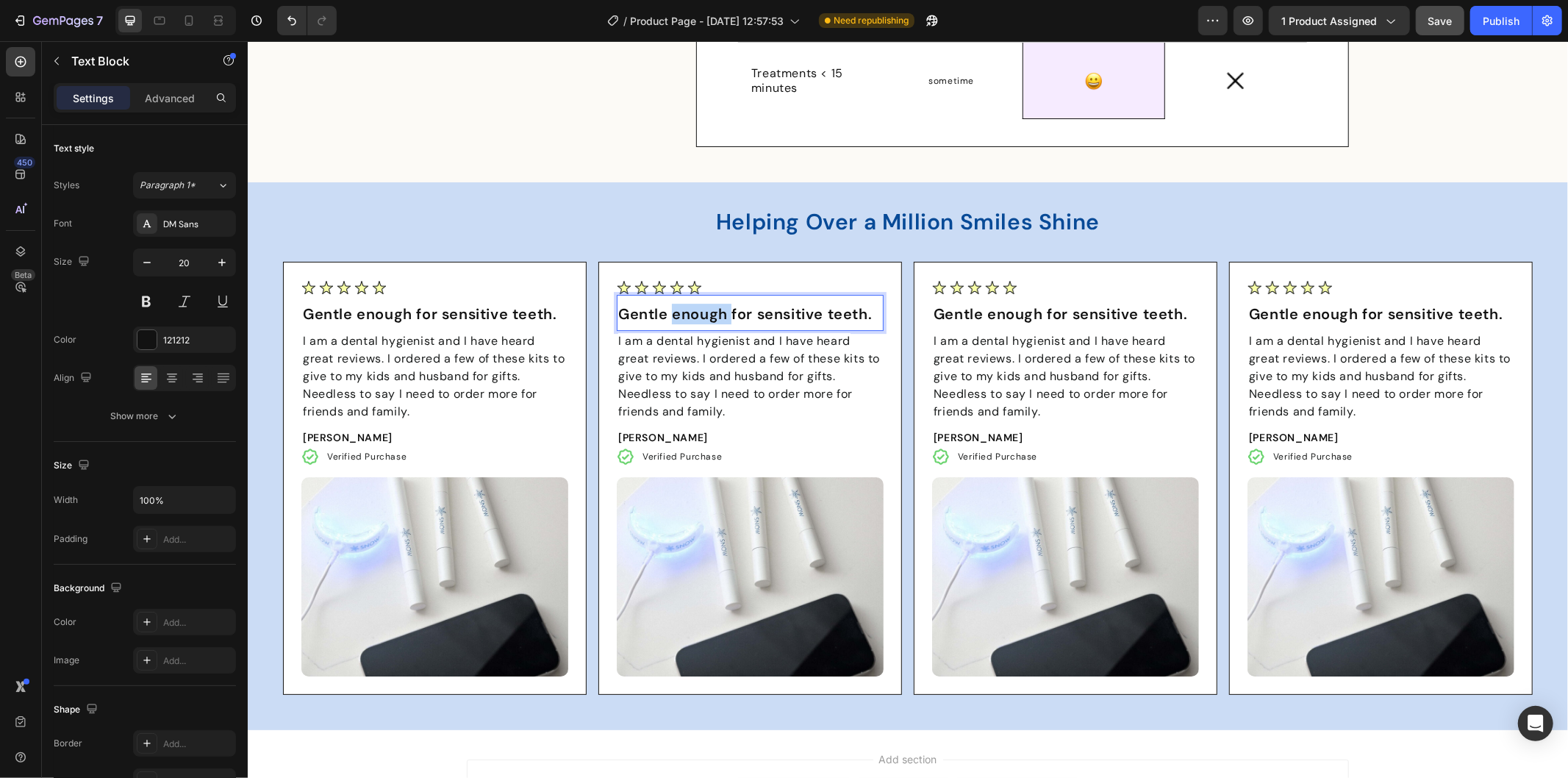
click at [681, 312] on p "Gentle enough for sensitive teeth." at bounding box center [749, 313] width 264 height 21
click at [696, 355] on span "I am a dental hygienist and I have heard great reviews. I ordered a few of thes…" at bounding box center [748, 375] width 262 height 86
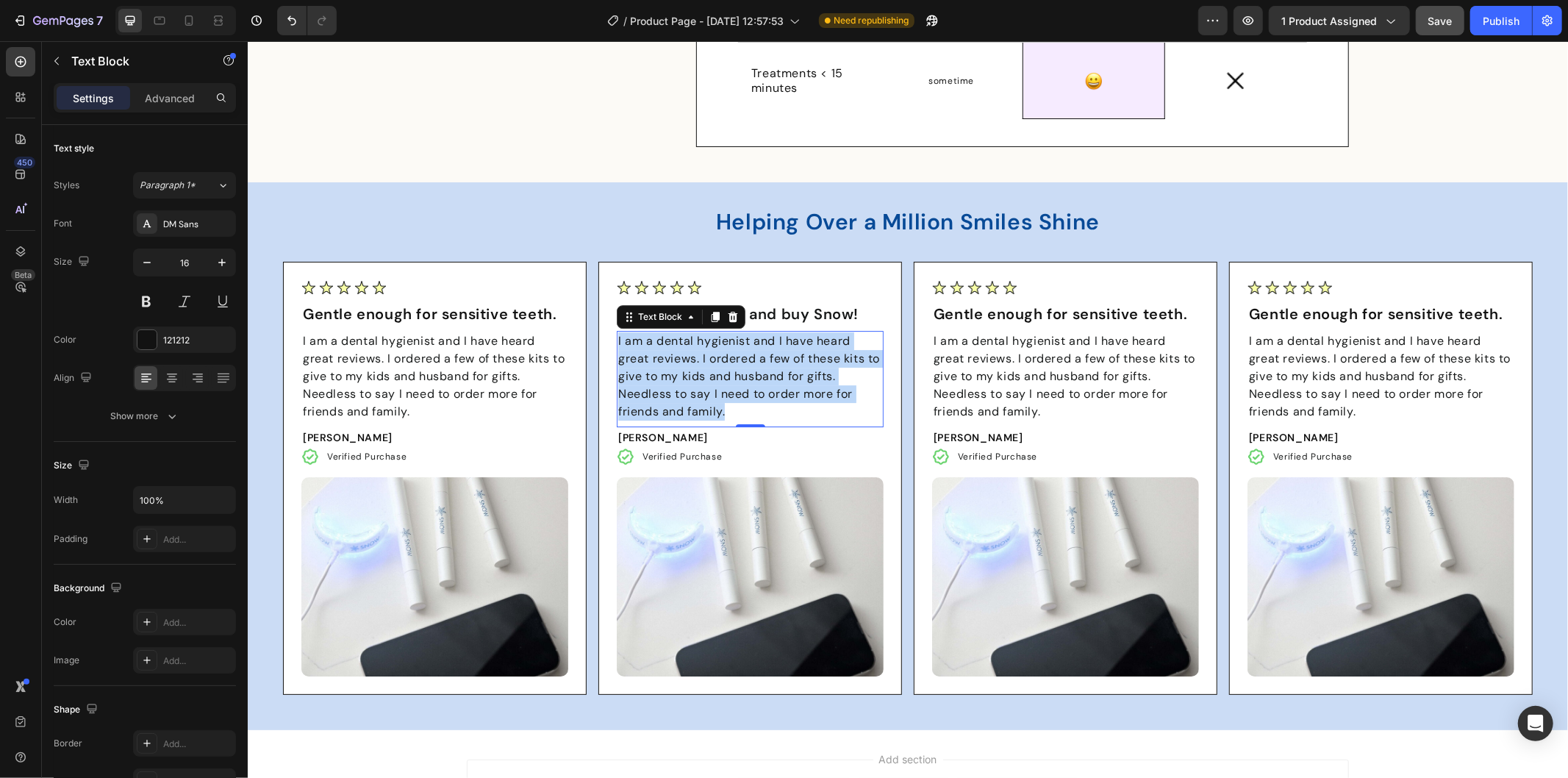
click at [696, 355] on span "I am a dental hygienist and I have heard great reviews. I ordered a few of thes…" at bounding box center [748, 375] width 262 height 86
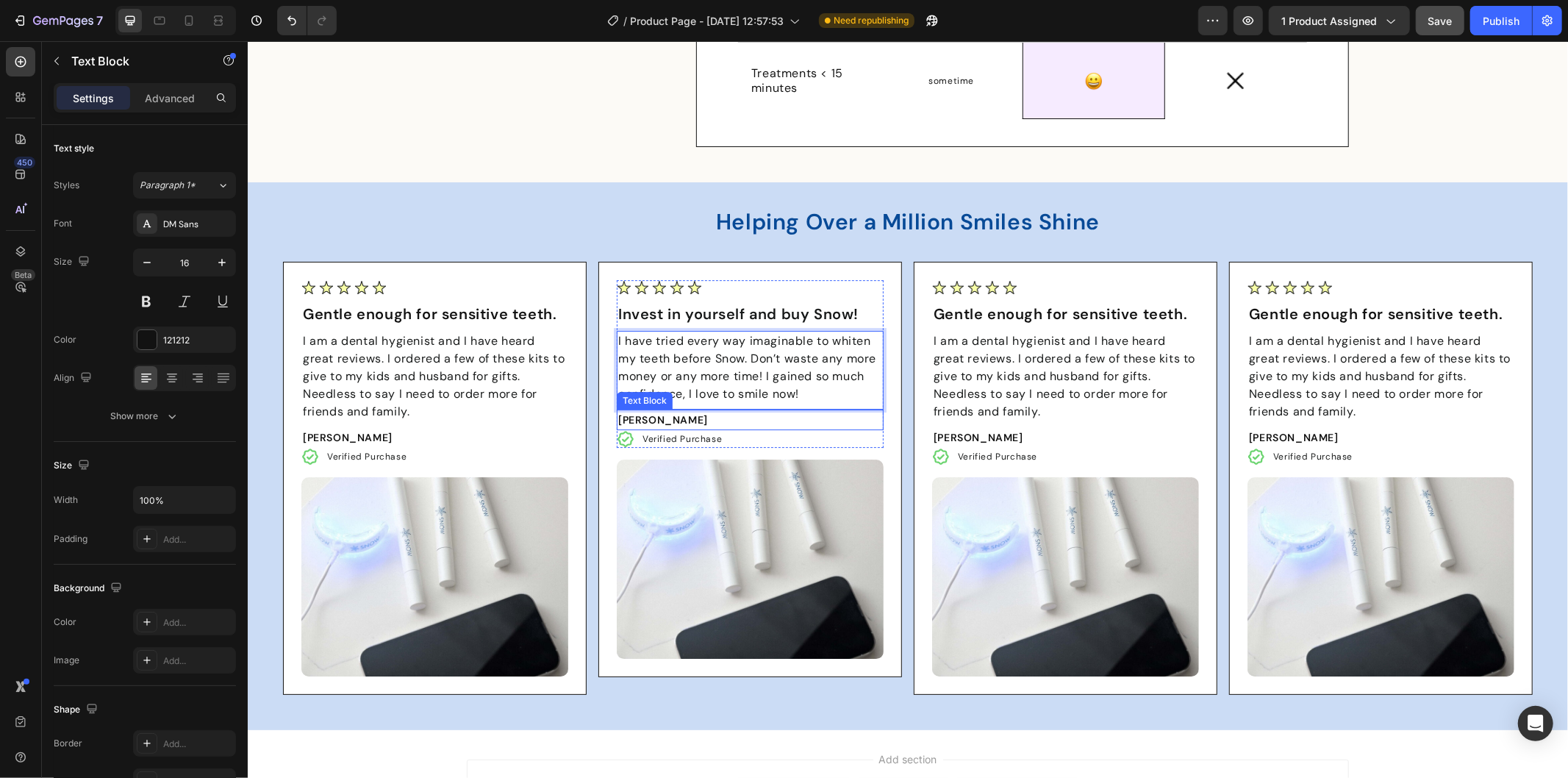
click at [650, 417] on p "[PERSON_NAME]" at bounding box center [749, 419] width 264 height 18
click at [649, 416] on p "[PERSON_NAME]" at bounding box center [749, 419] width 264 height 18
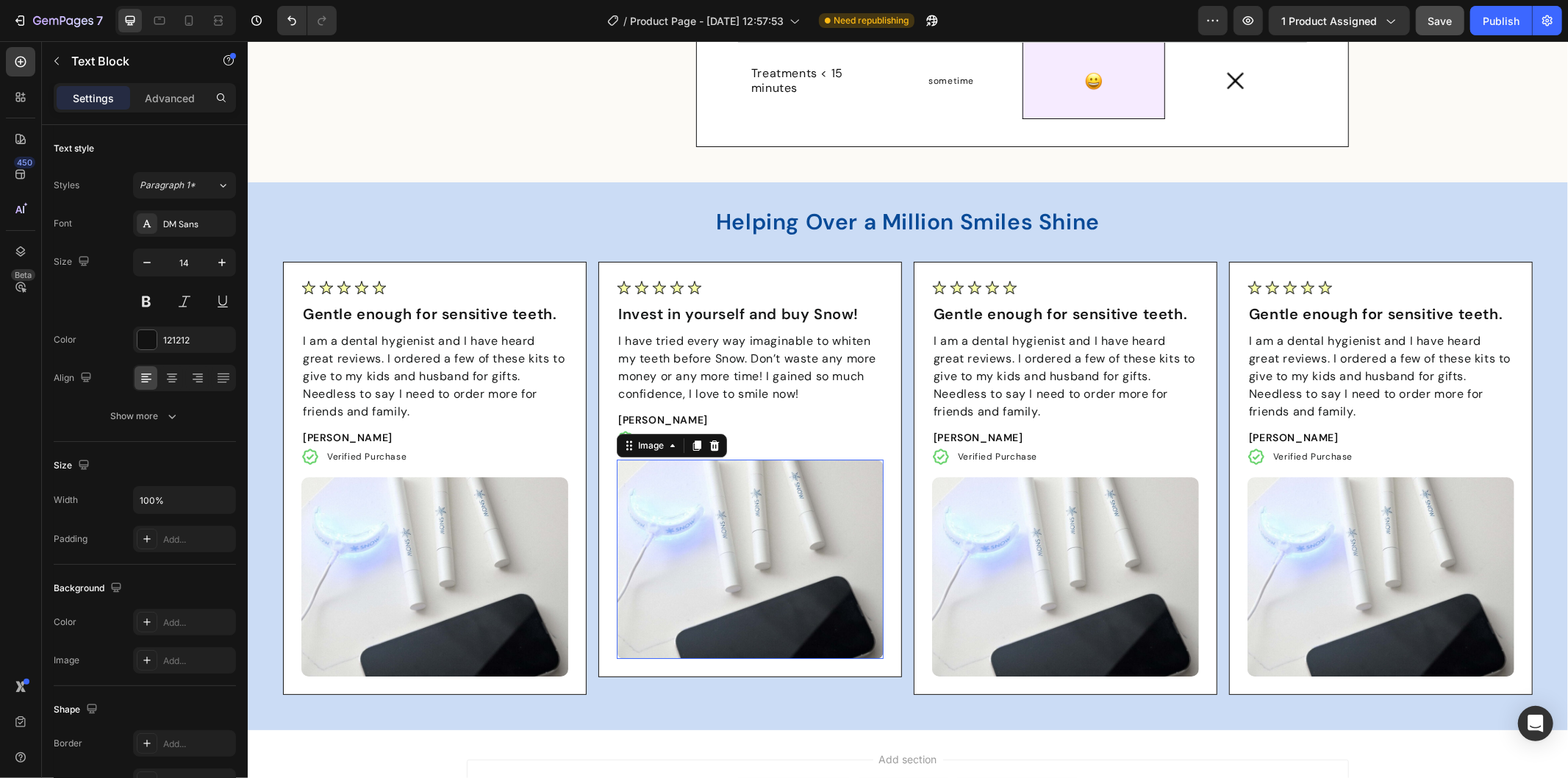
click at [723, 502] on img at bounding box center [748, 558] width 267 height 199
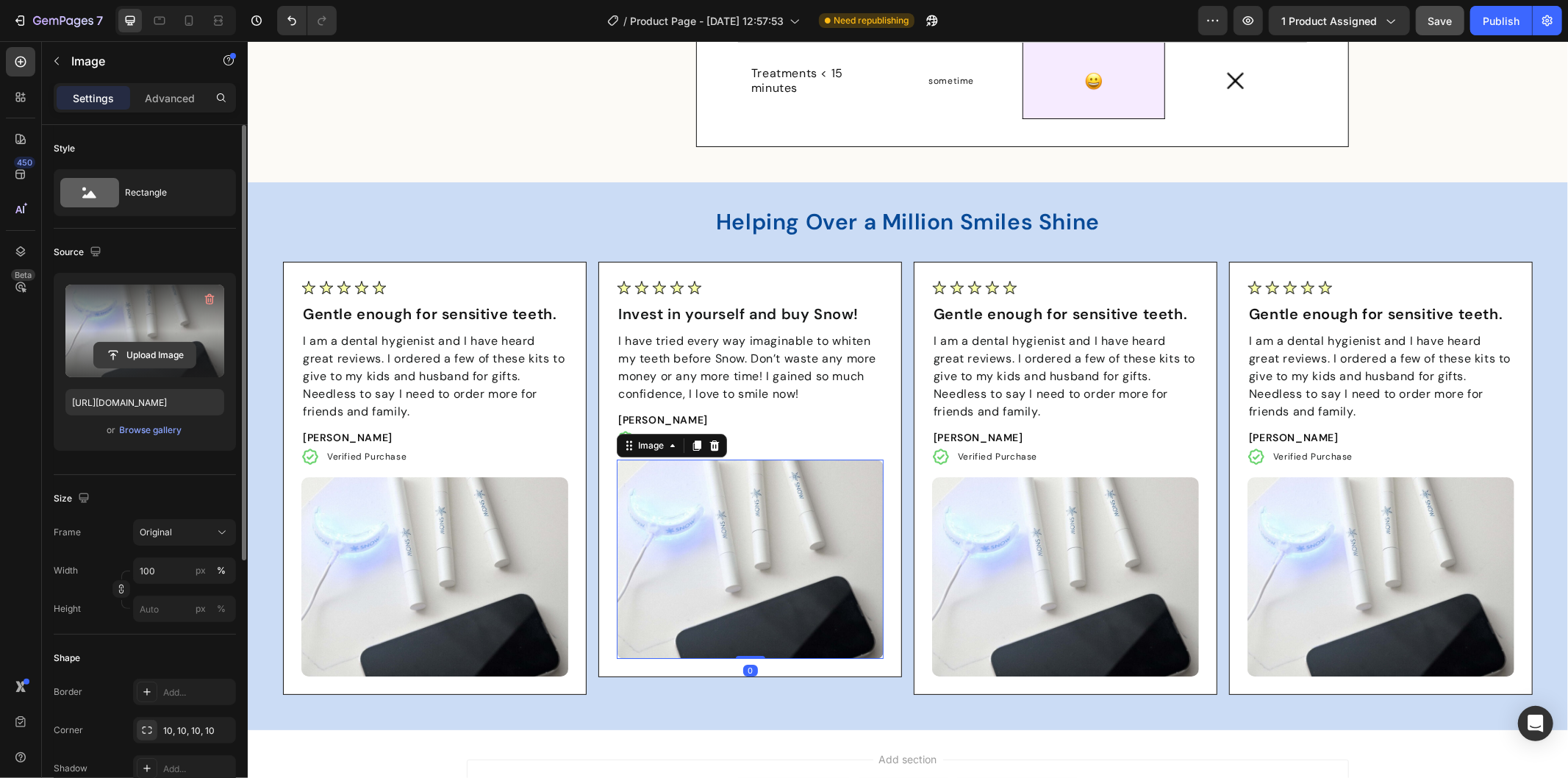
click at [156, 355] on input "file" at bounding box center [145, 356] width 102 height 25
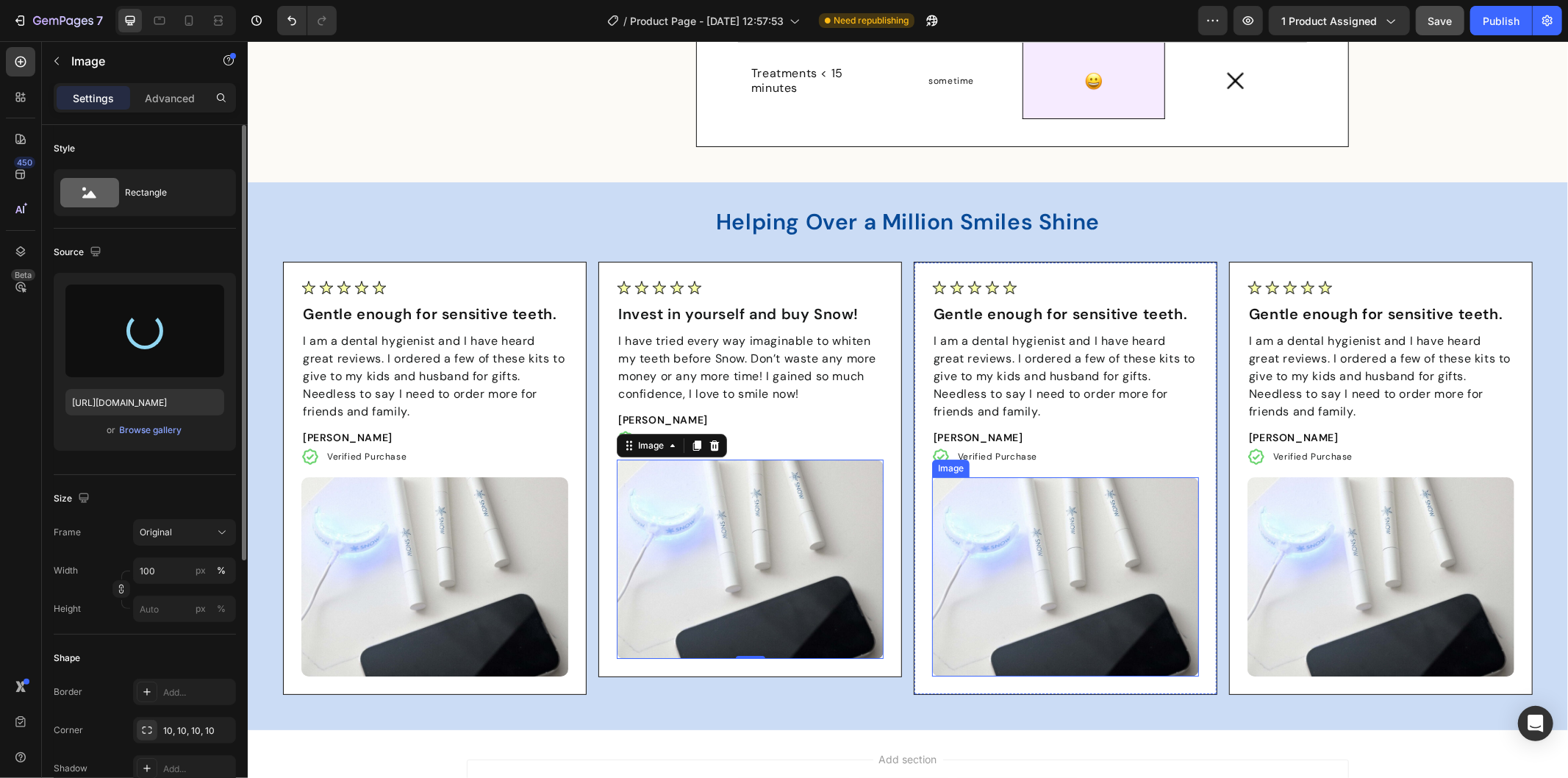
type input "https://cdn.shopify.com/s/files/1/0912/0015/9928/files/gempages_586095209234826…"
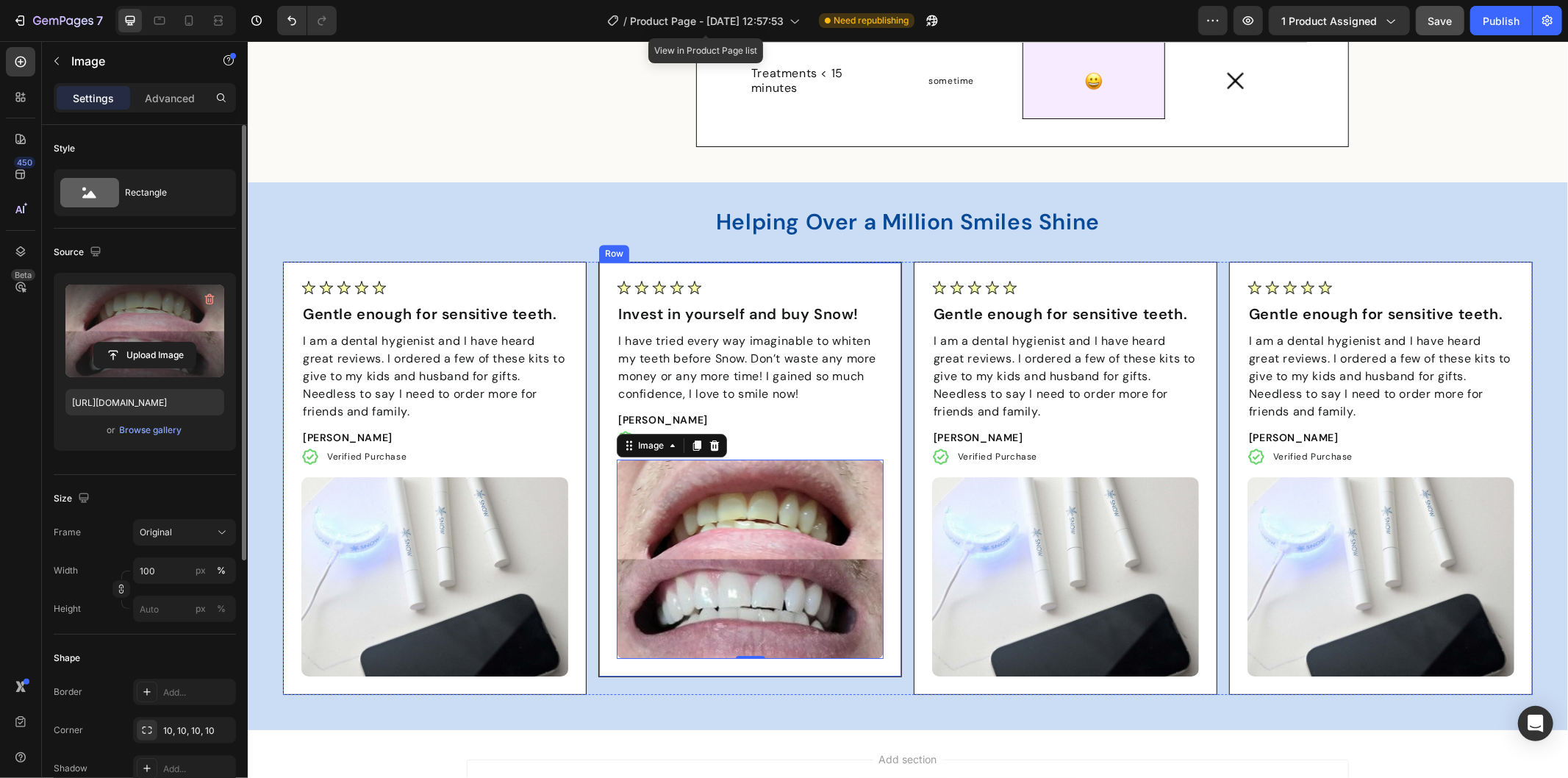
click at [832, 420] on p "[PERSON_NAME]" at bounding box center [749, 419] width 264 height 18
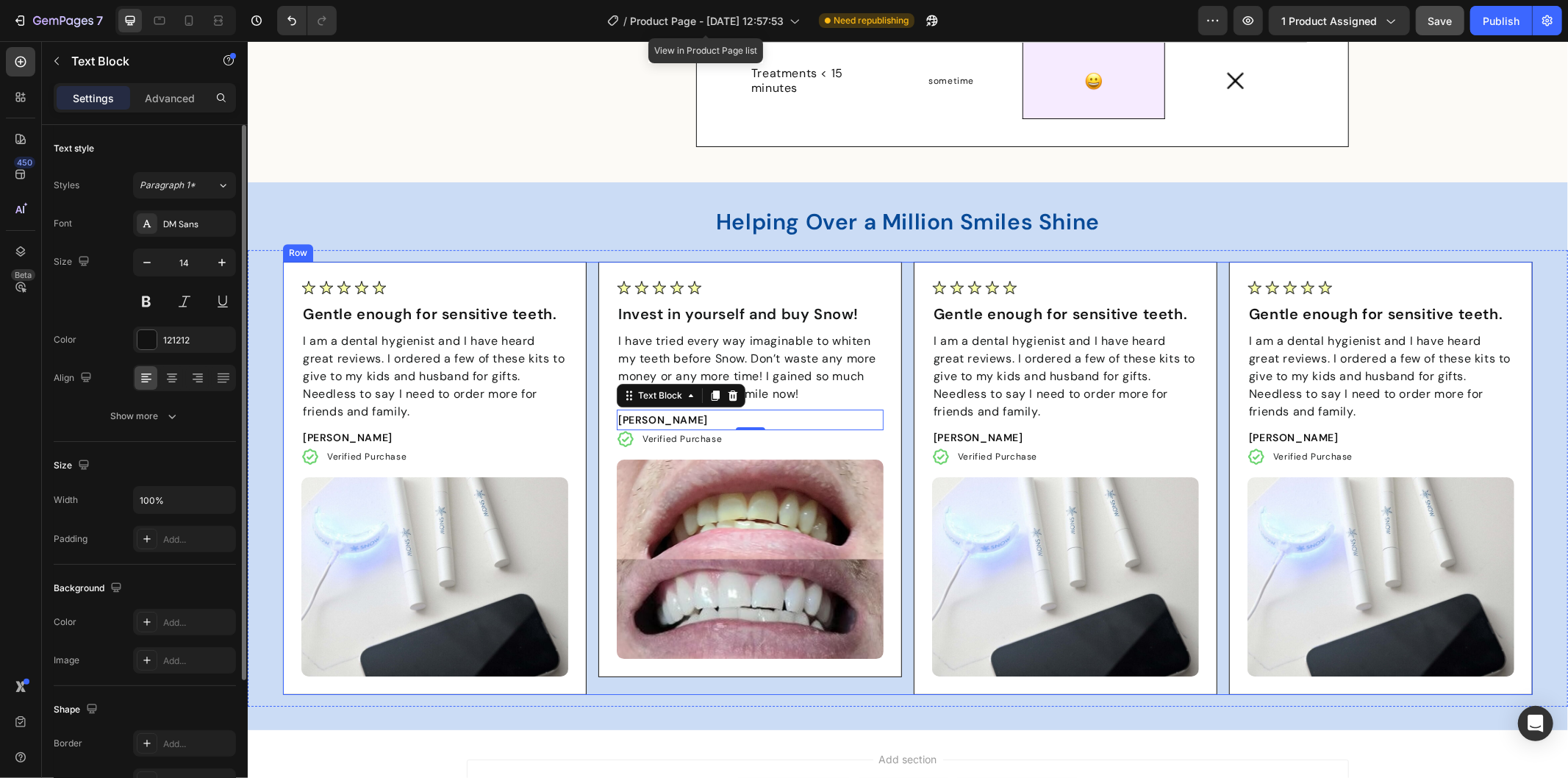
click at [895, 369] on div "Image Gentle enough for sensitive teeth. Text Block I am a dental hygienist and…" at bounding box center [907, 477] width 1250 height 433
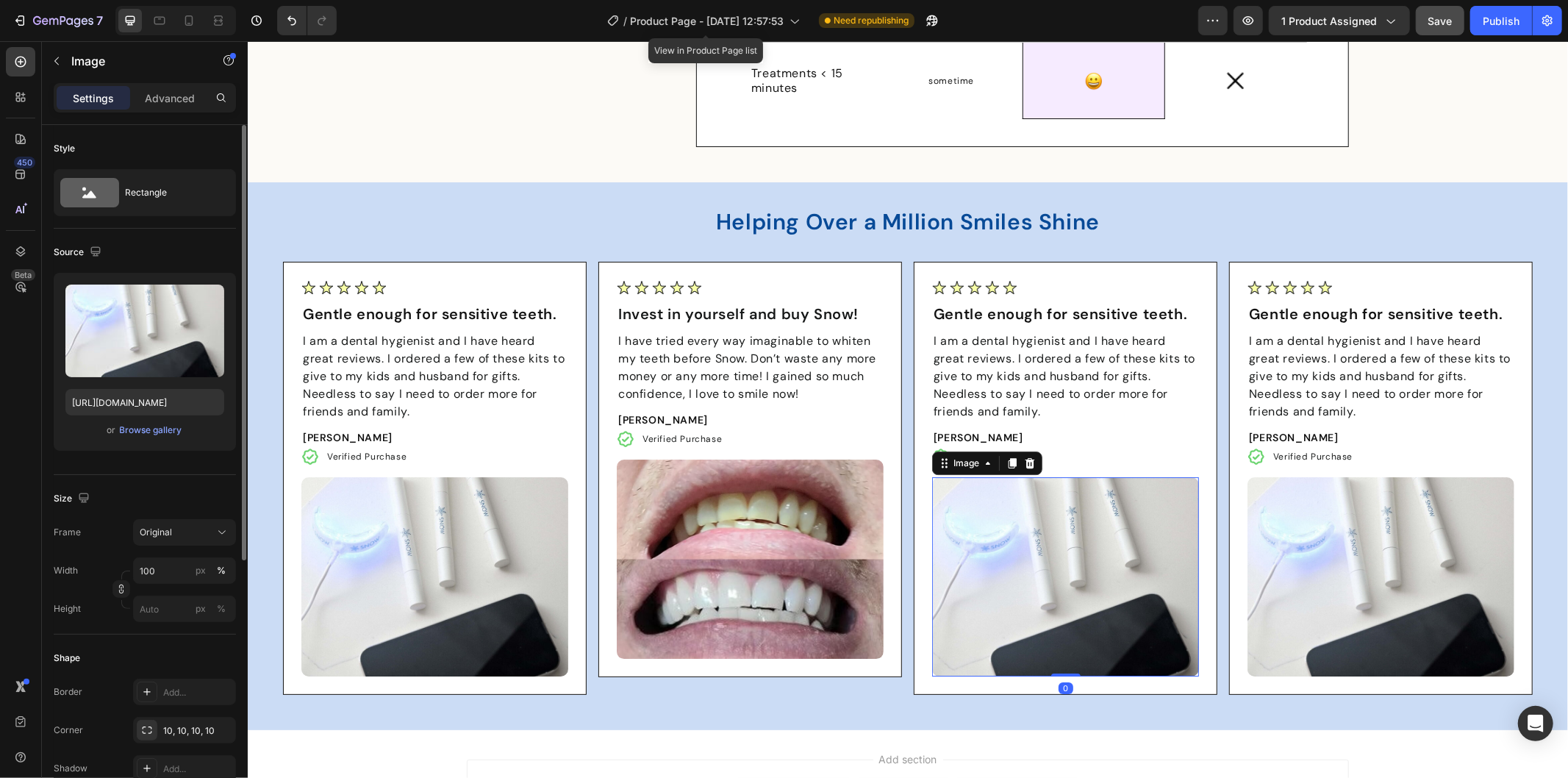
click at [1034, 547] on img at bounding box center [1064, 577] width 267 height 199
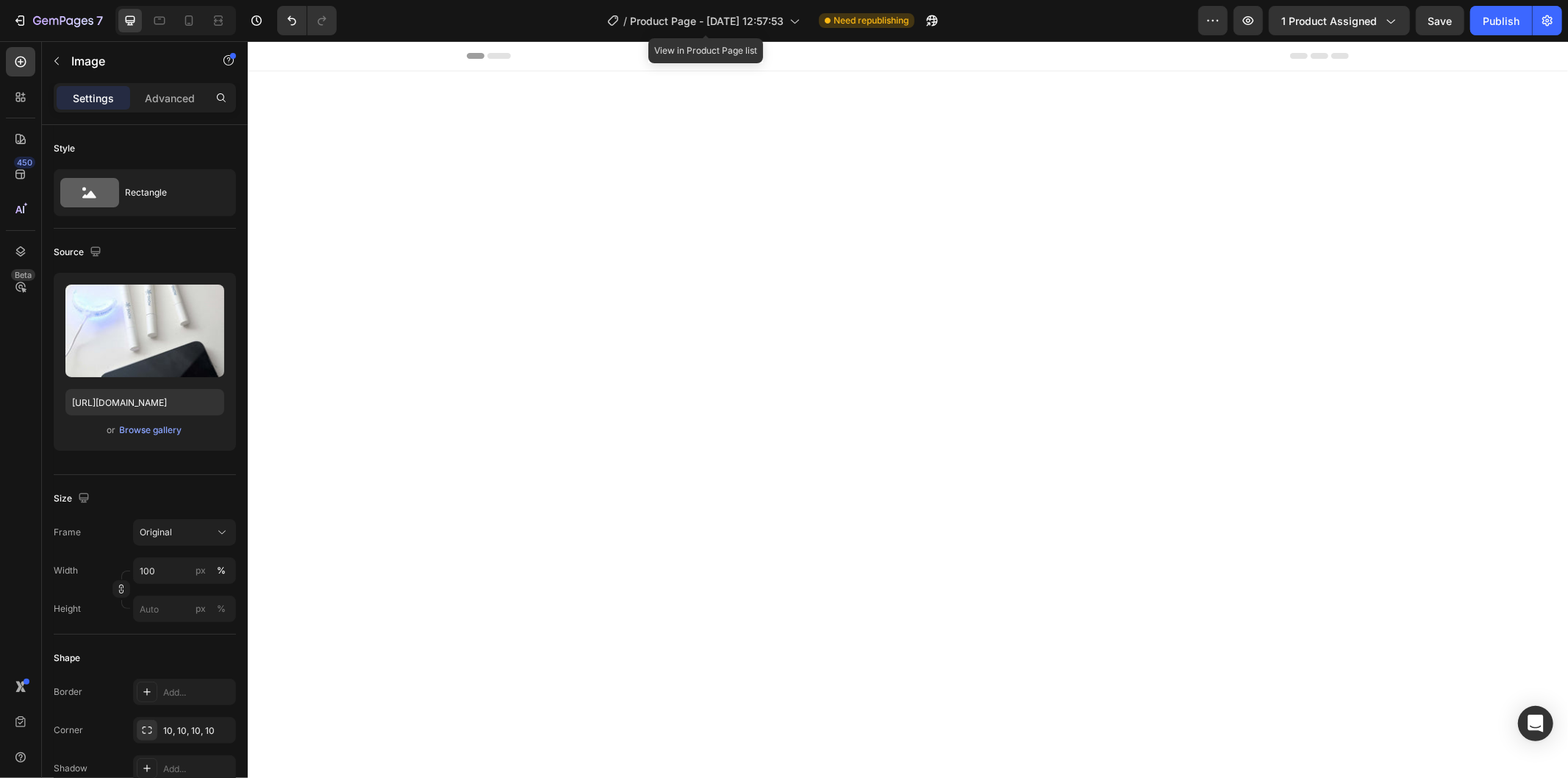
scroll to position [3828, 0]
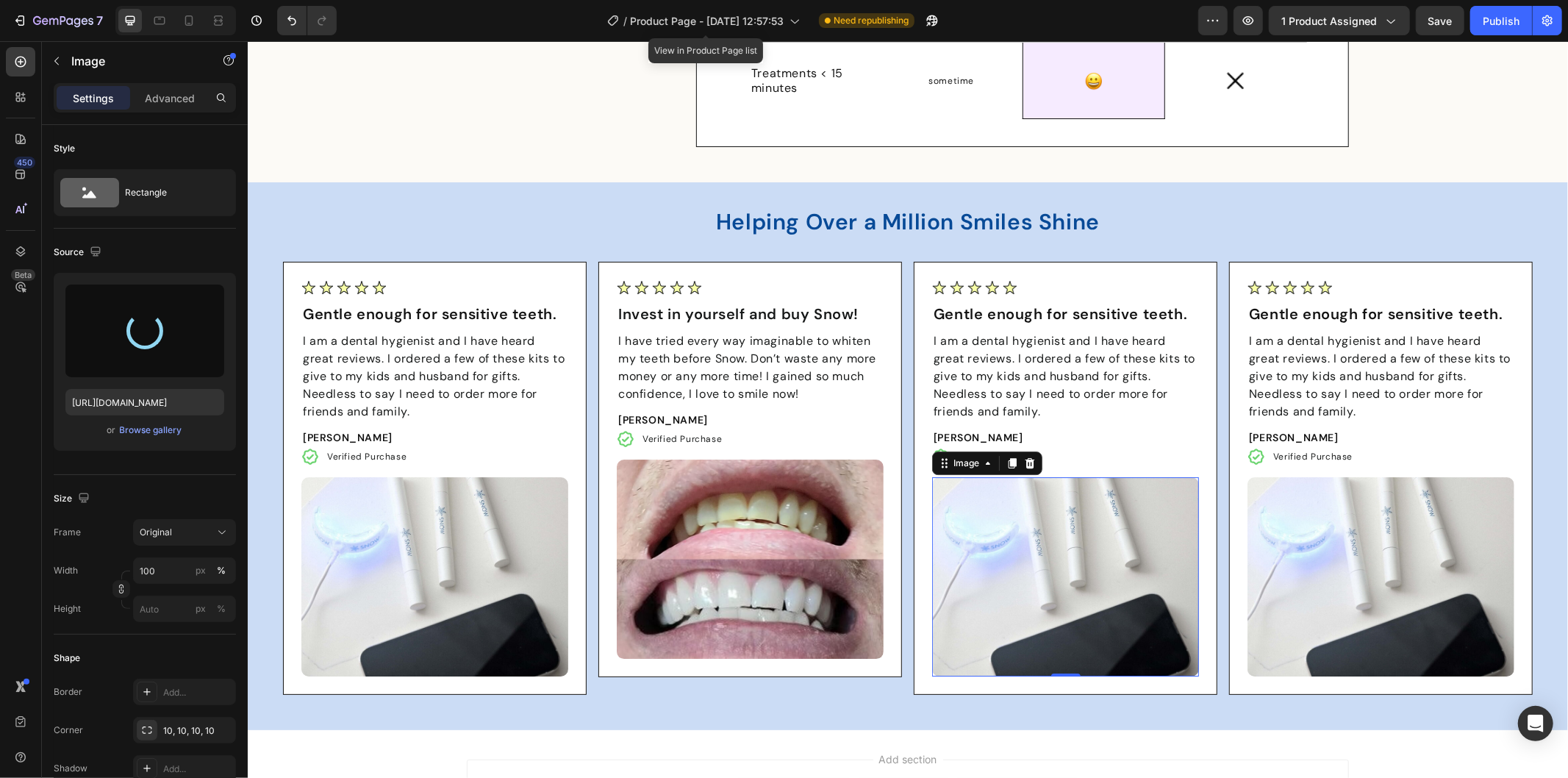
type input "[URL][DOMAIN_NAME]"
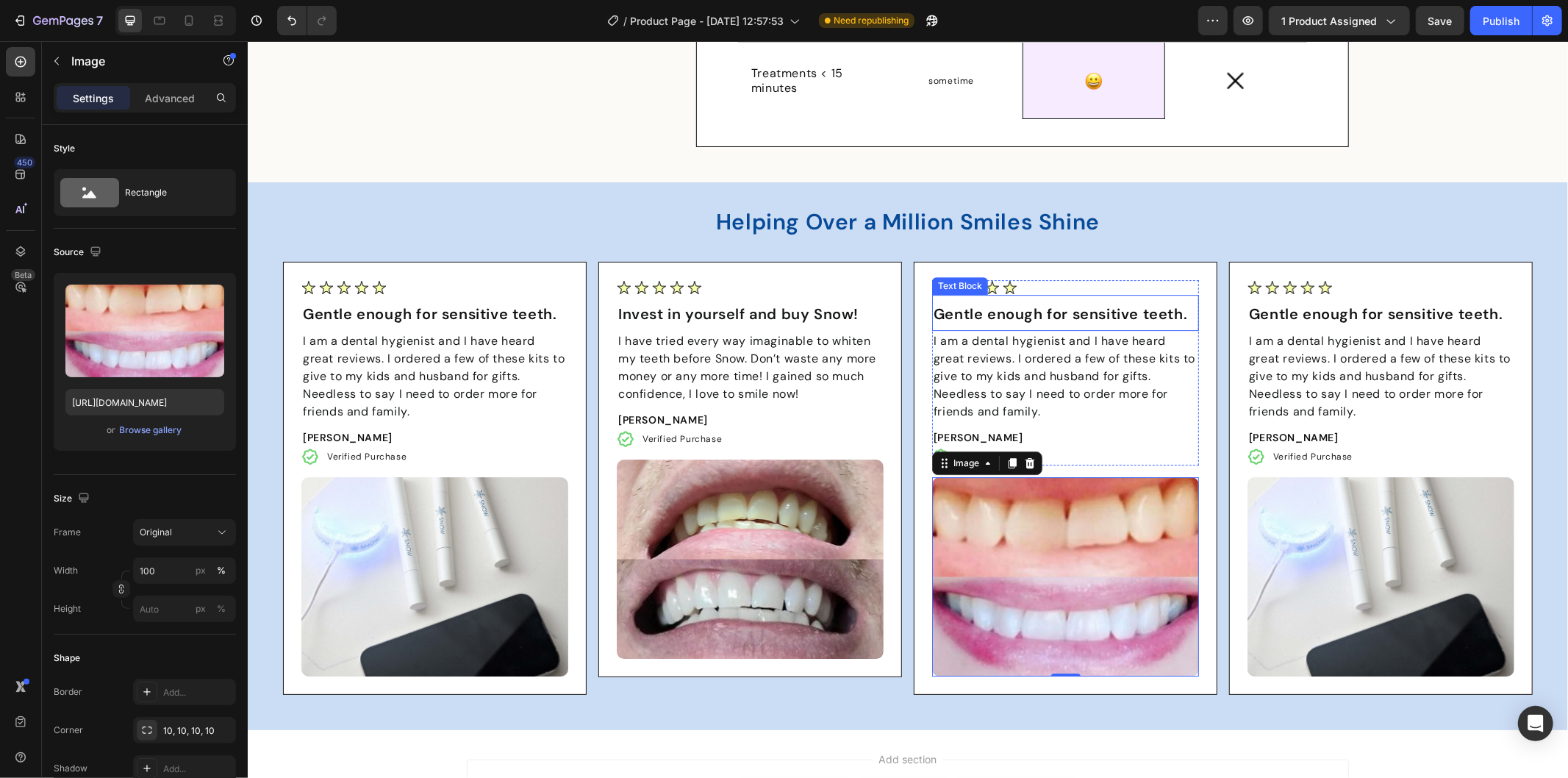
click at [980, 318] on p "Gentle enough for sensitive teeth." at bounding box center [1065, 313] width 264 height 21
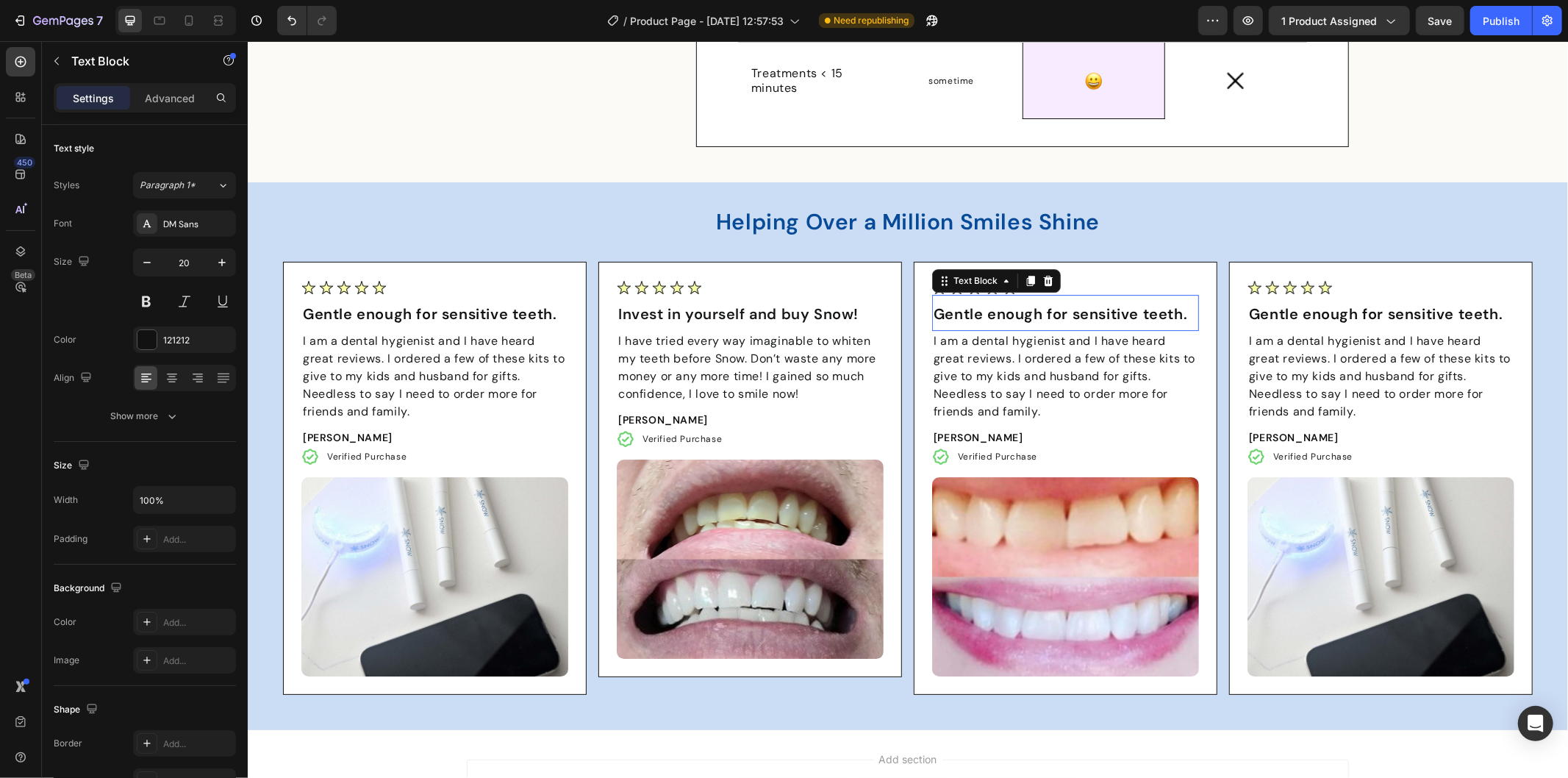
click at [978, 310] on p "Gentle enough for sensitive teeth." at bounding box center [1065, 313] width 264 height 21
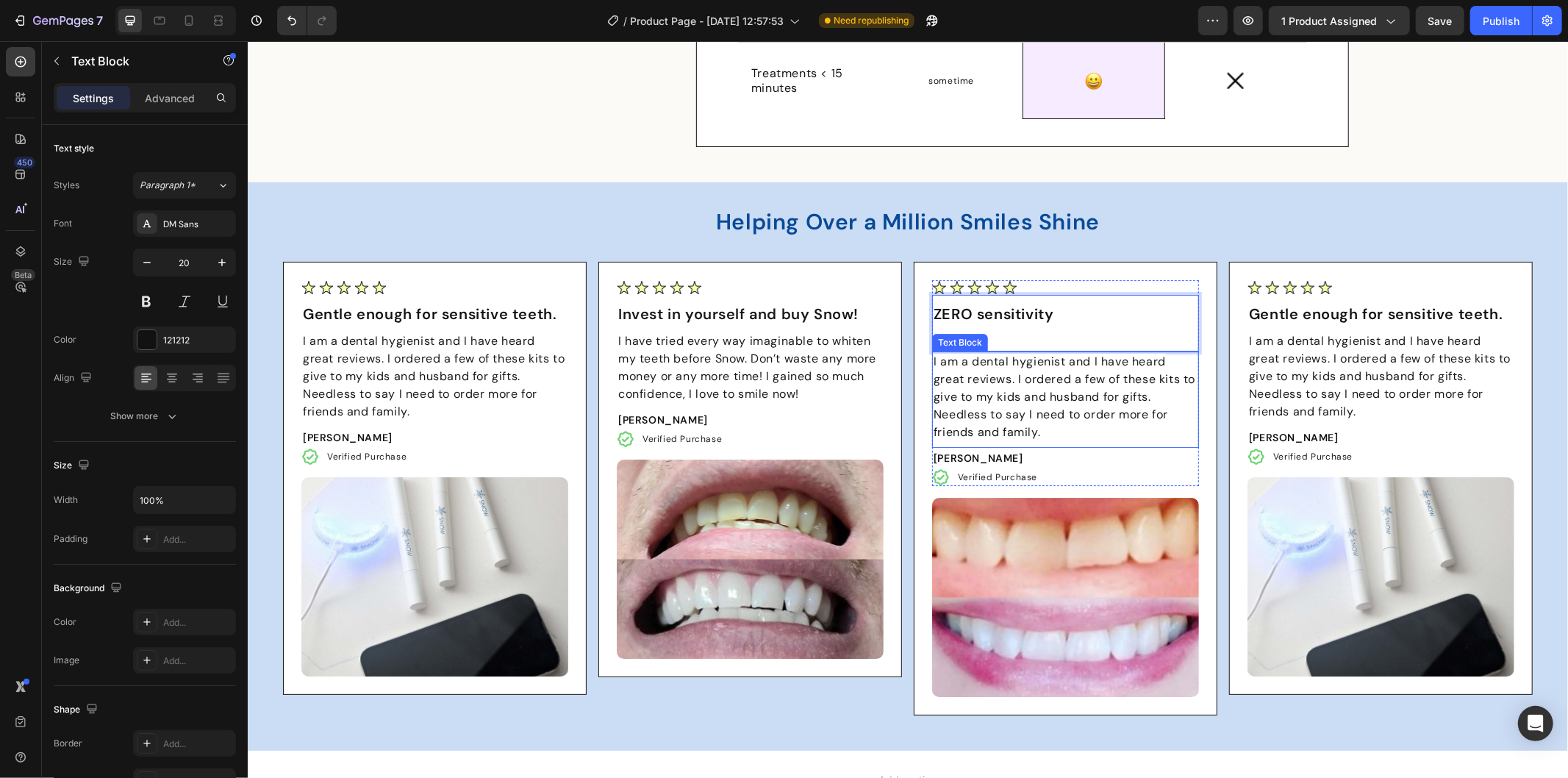
click at [1004, 370] on span "I am a dental hygienist and I have heard great reviews. I ordered a few of thes…" at bounding box center [1064, 396] width 262 height 86
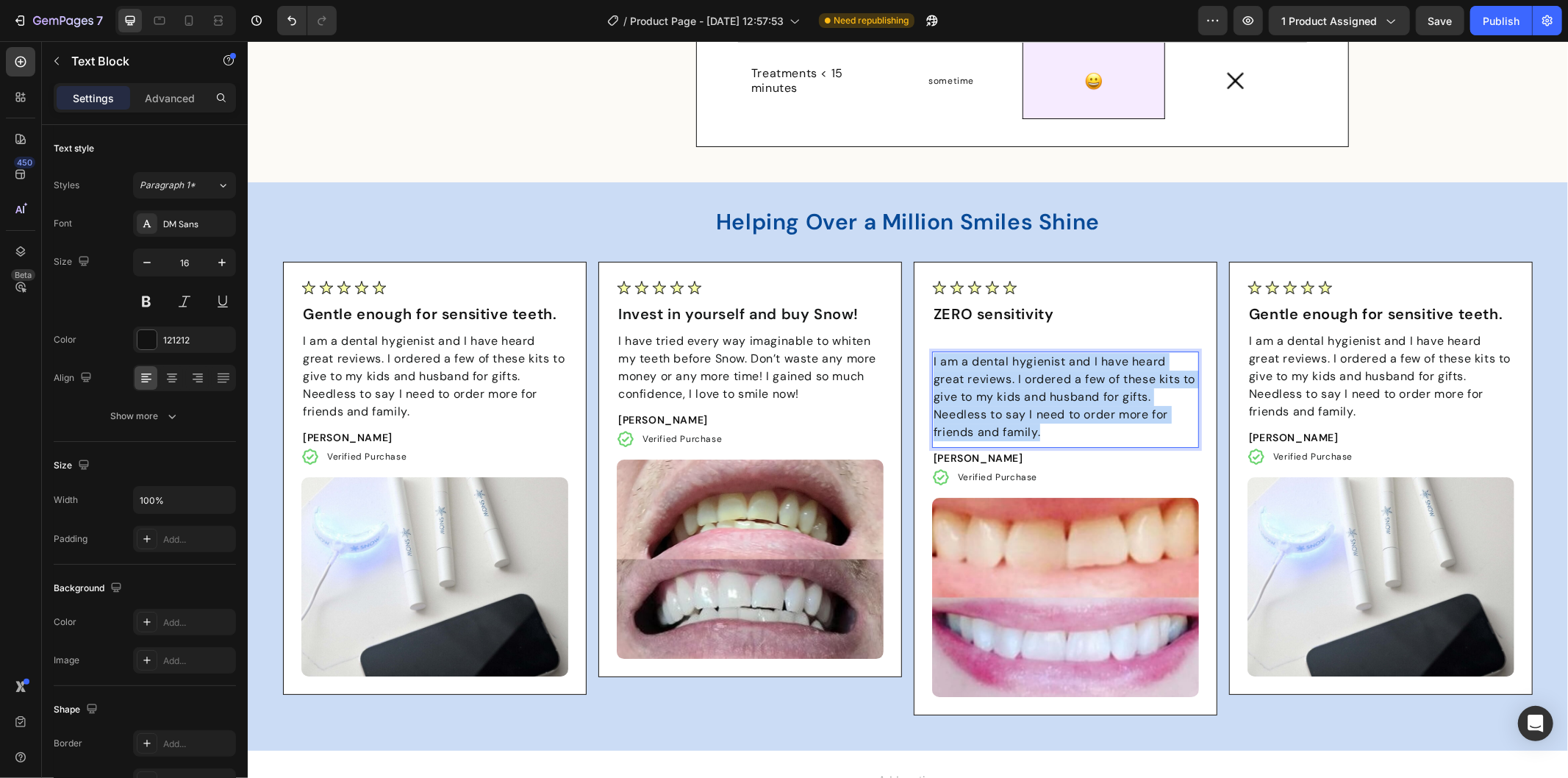
click at [1004, 370] on span "I am a dental hygienist and I have heard great reviews. I ordered a few of thes…" at bounding box center [1064, 396] width 262 height 86
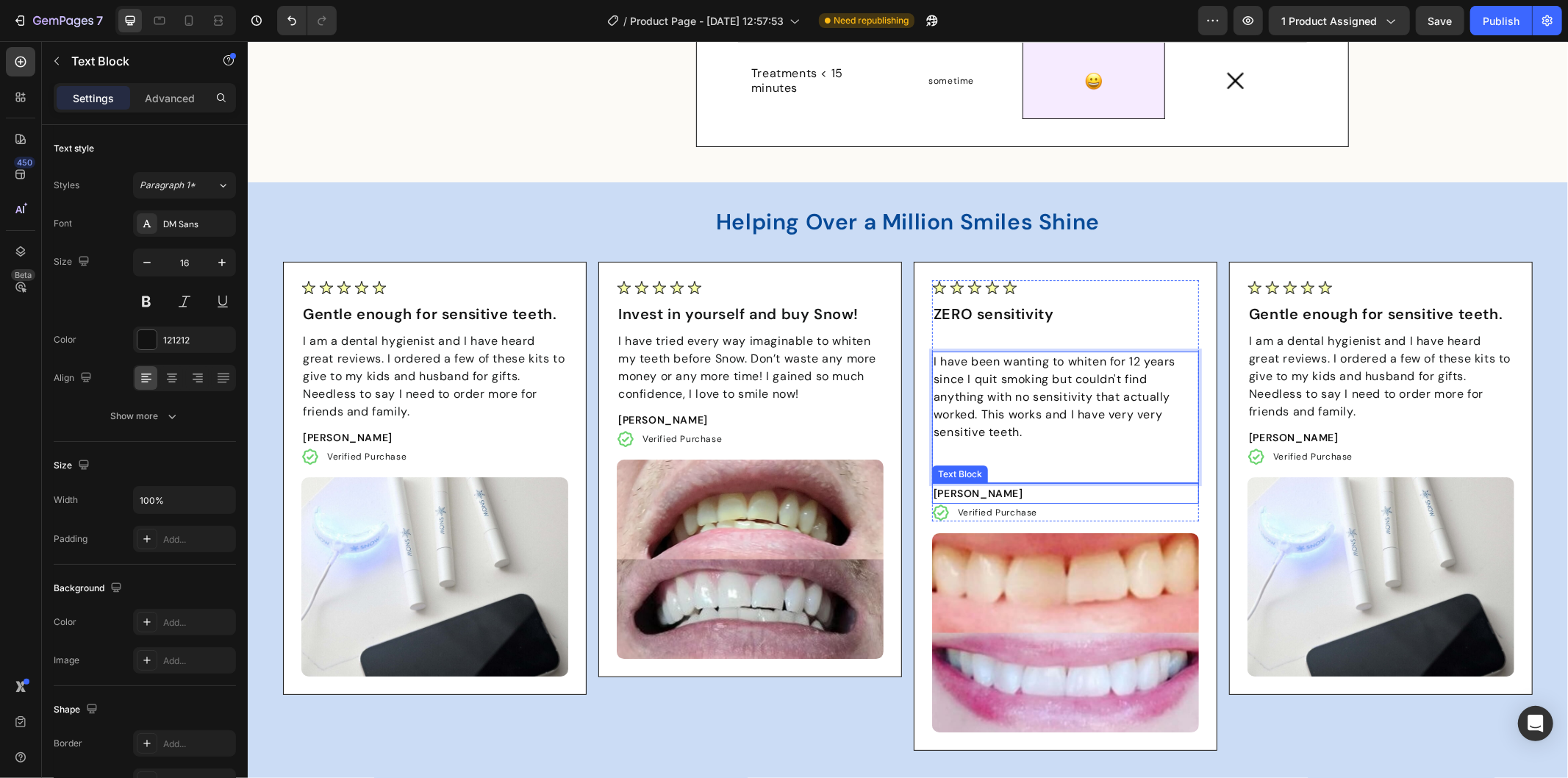
click at [957, 494] on strong "[PERSON_NAME]" at bounding box center [978, 493] width 90 height 14
click at [1039, 445] on p "Rich Text Editor. Editing area: main" at bounding box center [1065, 458] width 264 height 35
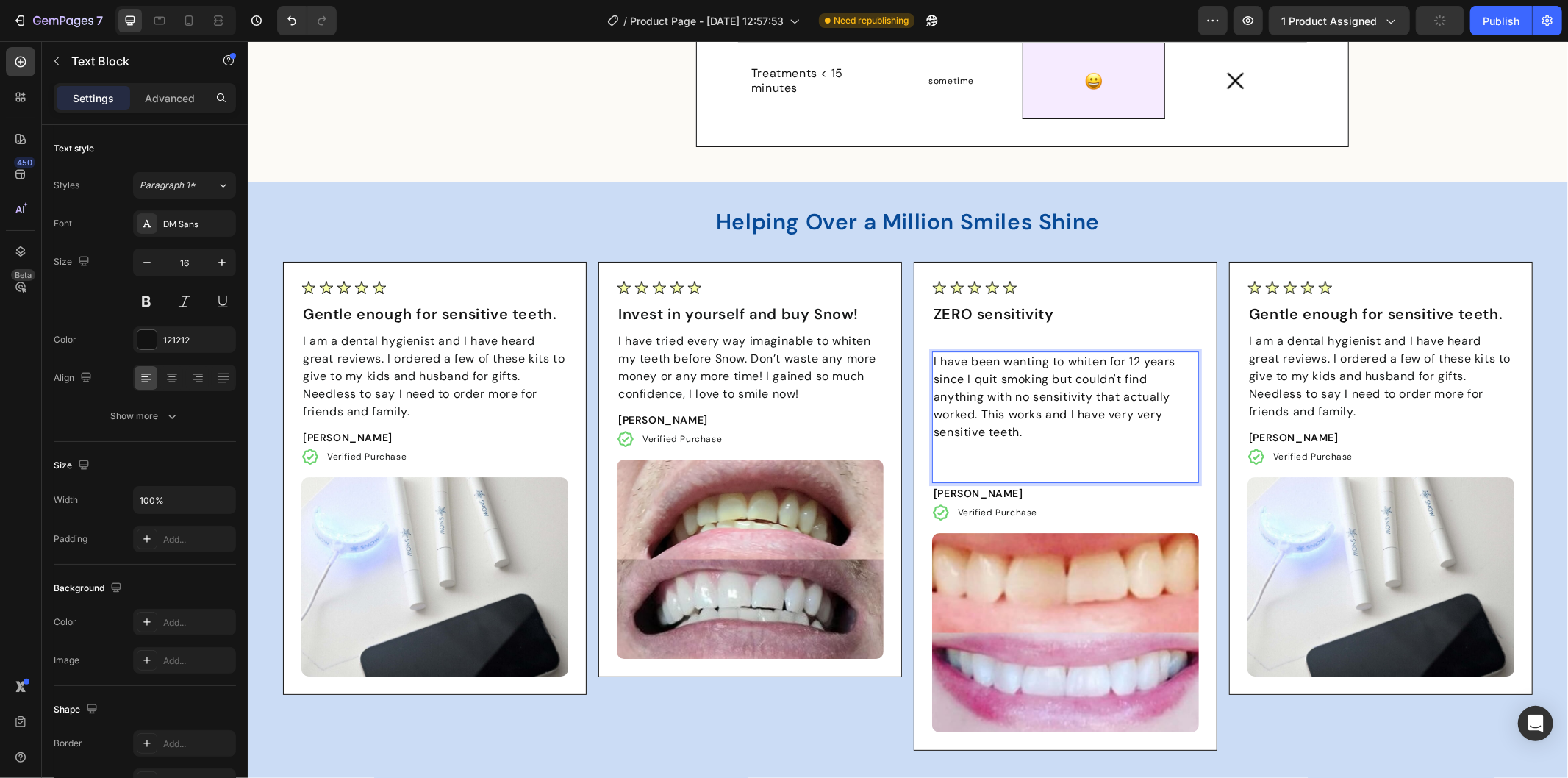
click at [1004, 455] on p "I have been wanting to whiten for 12 years since I quit smoking but couldn't fi…" at bounding box center [1065, 413] width 264 height 123
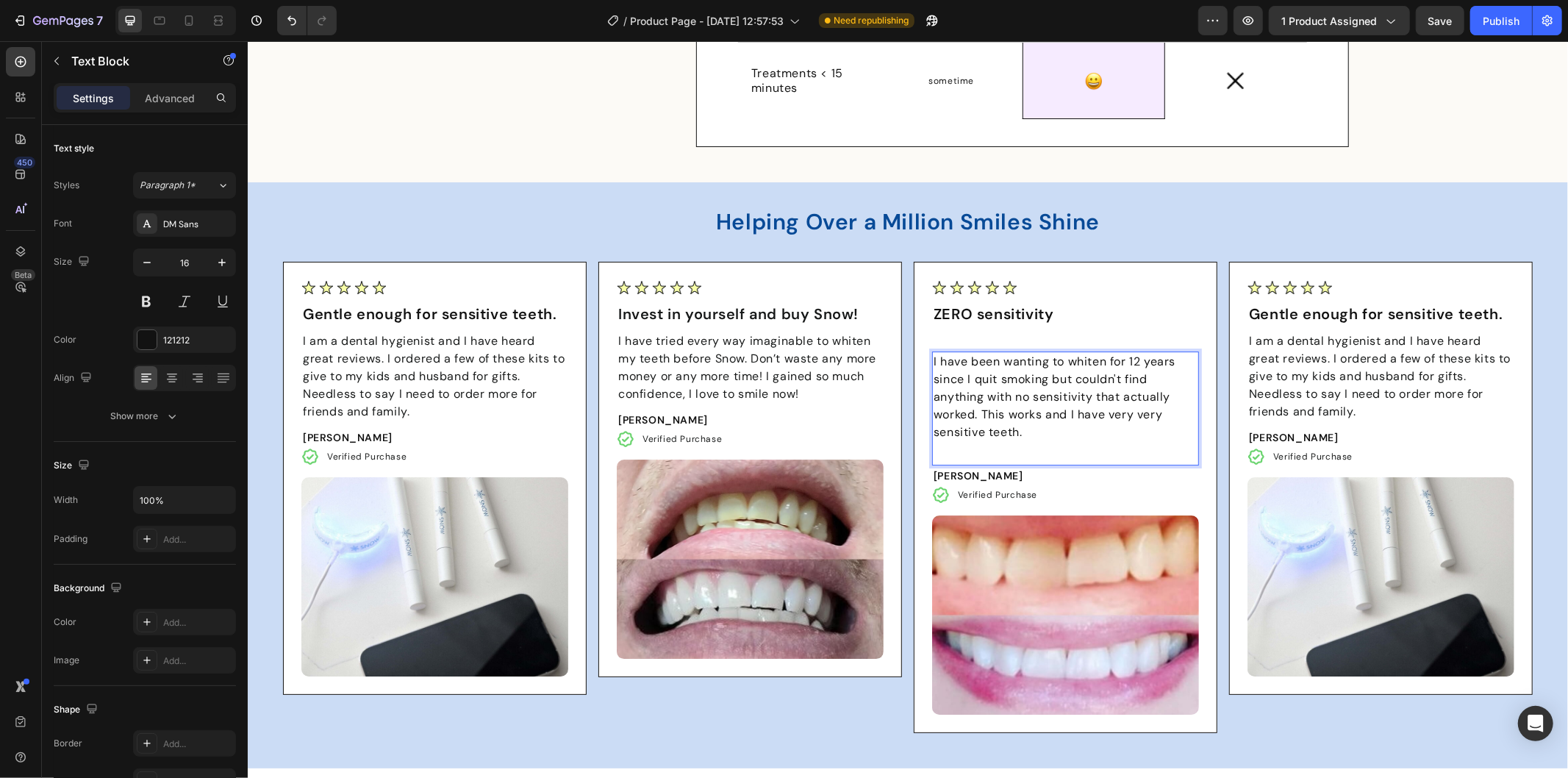
click at [997, 451] on p "I have been wanting to whiten for 12 years since I quit smoking but couldn't fi…" at bounding box center [1065, 405] width 264 height 106
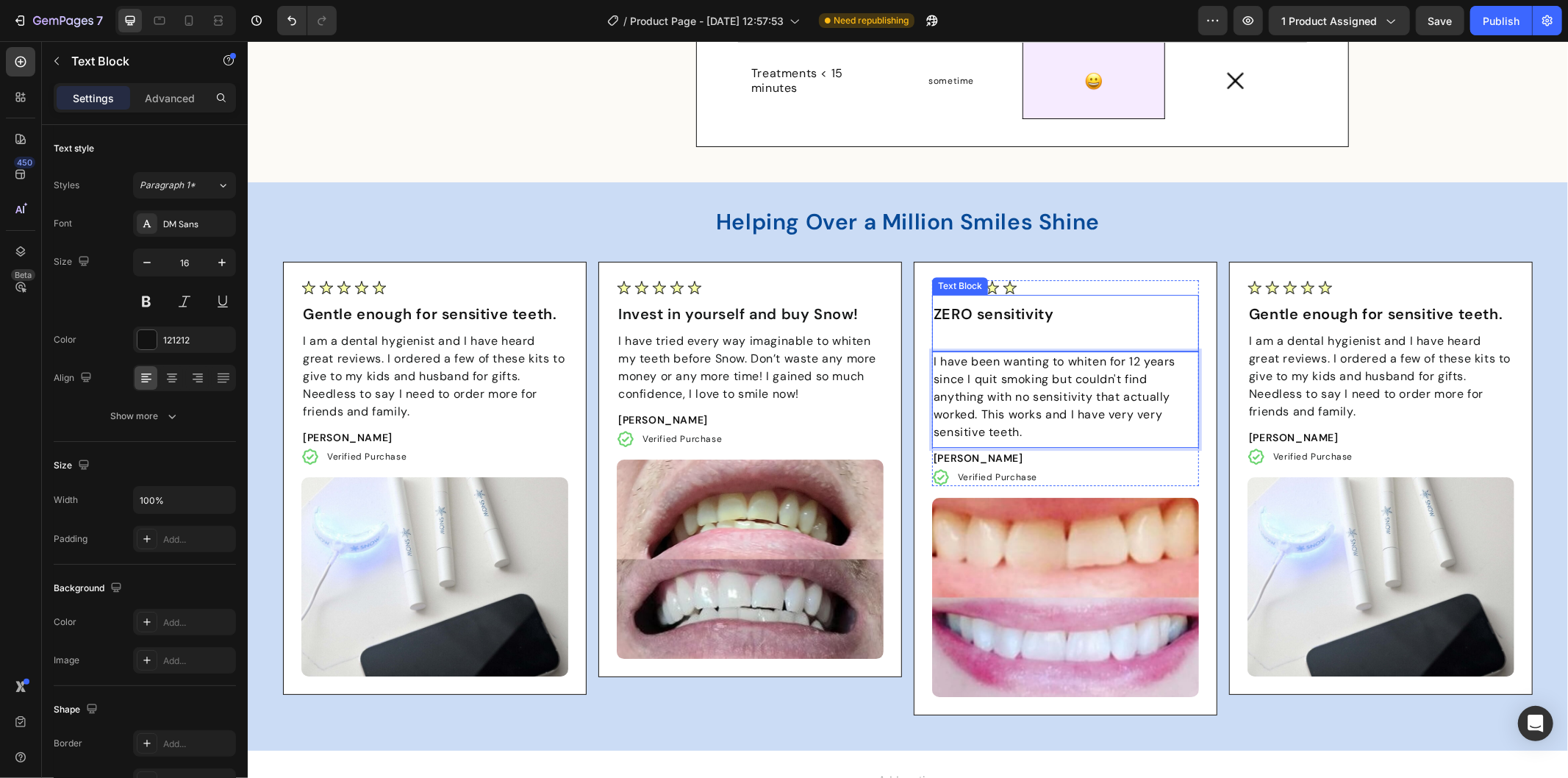
click at [1001, 334] on p "ZERO sensitivity" at bounding box center [1065, 324] width 264 height 41
click at [996, 328] on p "ZERO sensitivity" at bounding box center [1065, 324] width 264 height 41
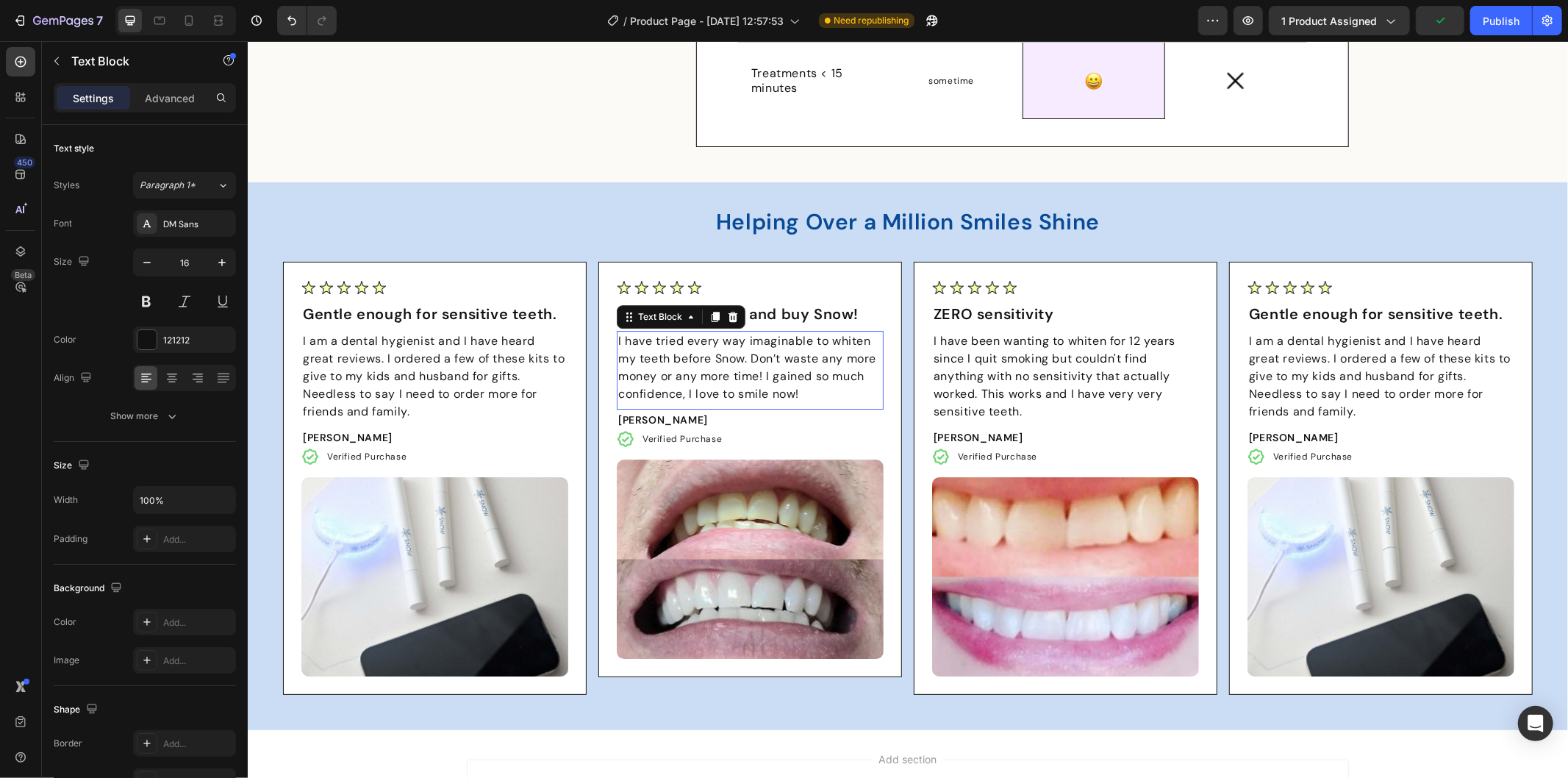
click at [826, 400] on p "I have tried every way imaginable to whiten my teeth before Snow. Don’t waste a…" at bounding box center [749, 367] width 264 height 70
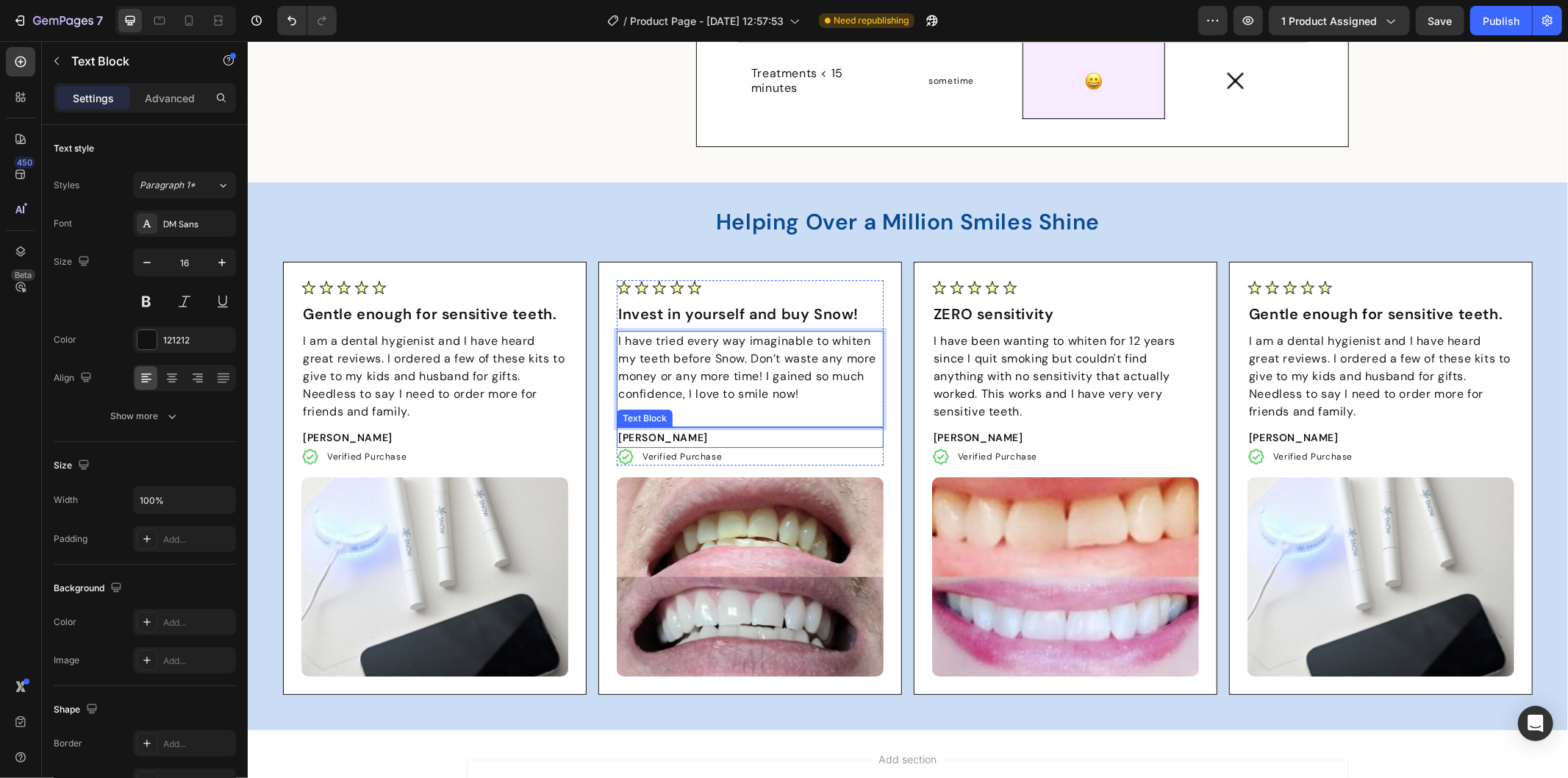
click at [790, 433] on p "[PERSON_NAME]" at bounding box center [749, 437] width 264 height 18
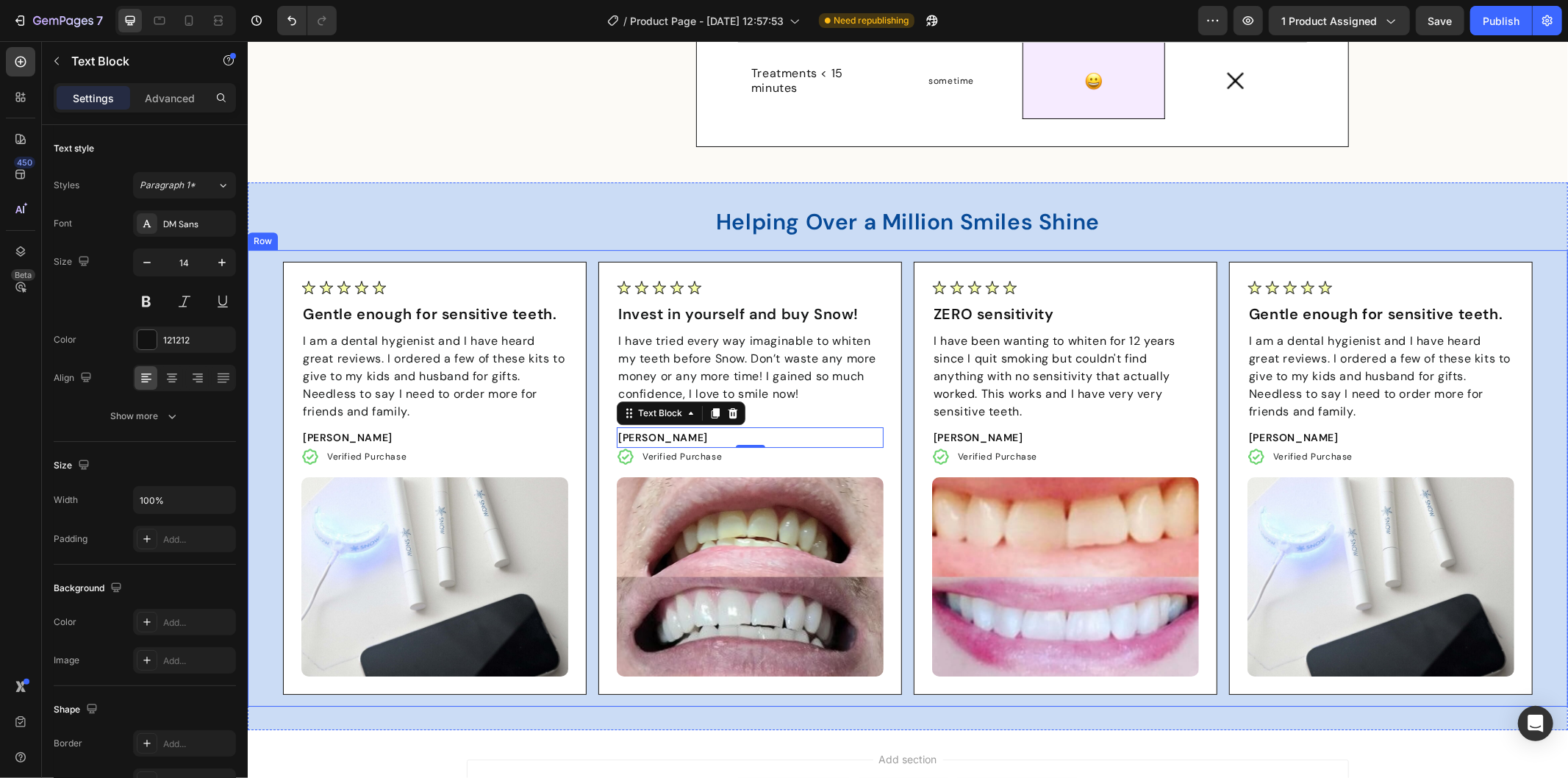
click at [270, 494] on div "Image Gentle enough for sensitive teeth. Text Block I am a dental hygienist and…" at bounding box center [907, 477] width 1296 height 433
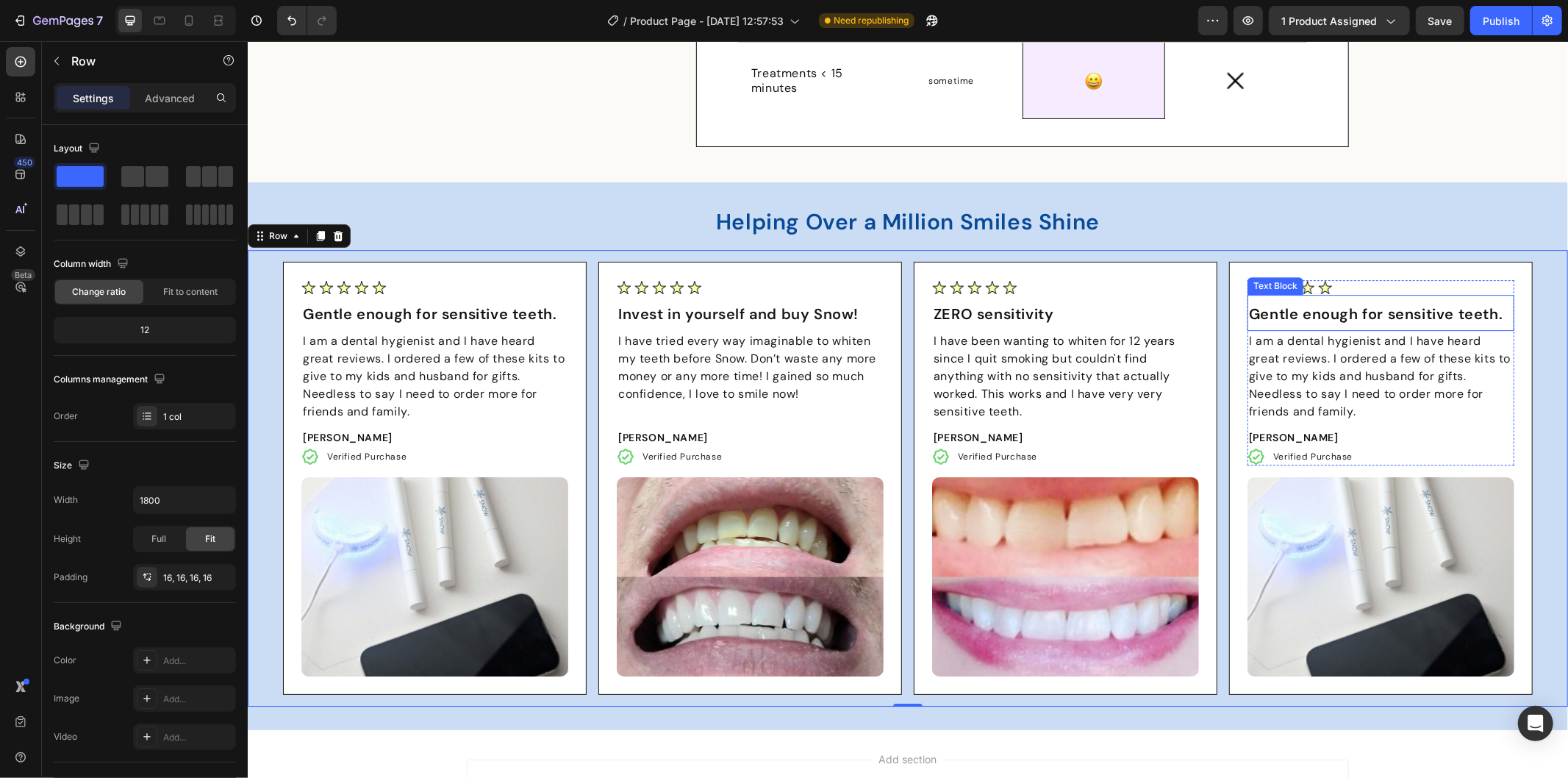
click at [1283, 317] on p "Gentle enough for sensitive teeth." at bounding box center [1379, 313] width 264 height 21
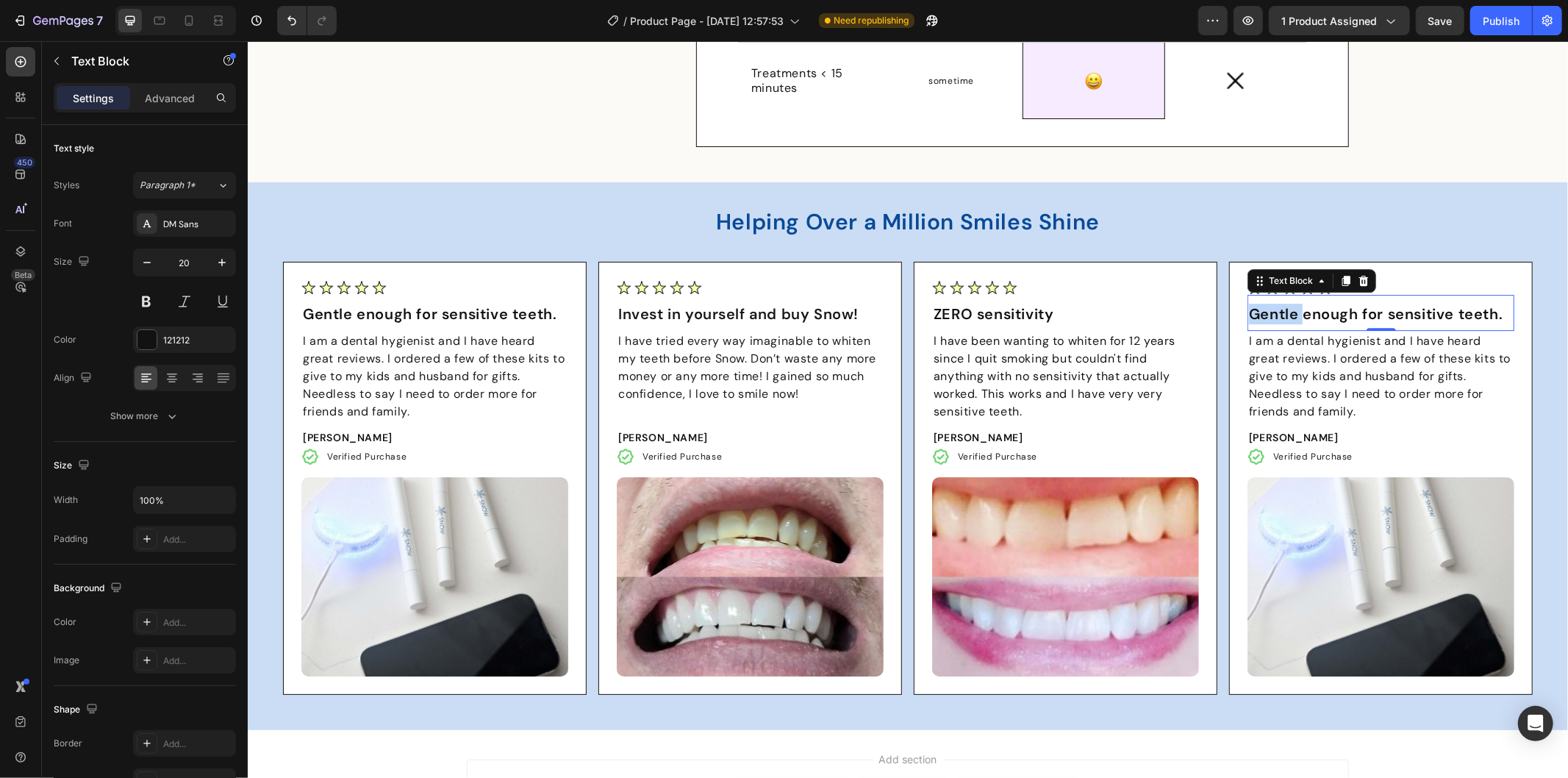
click at [1283, 317] on p "Gentle enough for sensitive teeth." at bounding box center [1379, 313] width 264 height 21
click at [1313, 360] on span "I am a dental hygienist and I have heard great reviews. I ordered a few of thes…" at bounding box center [1378, 375] width 262 height 86
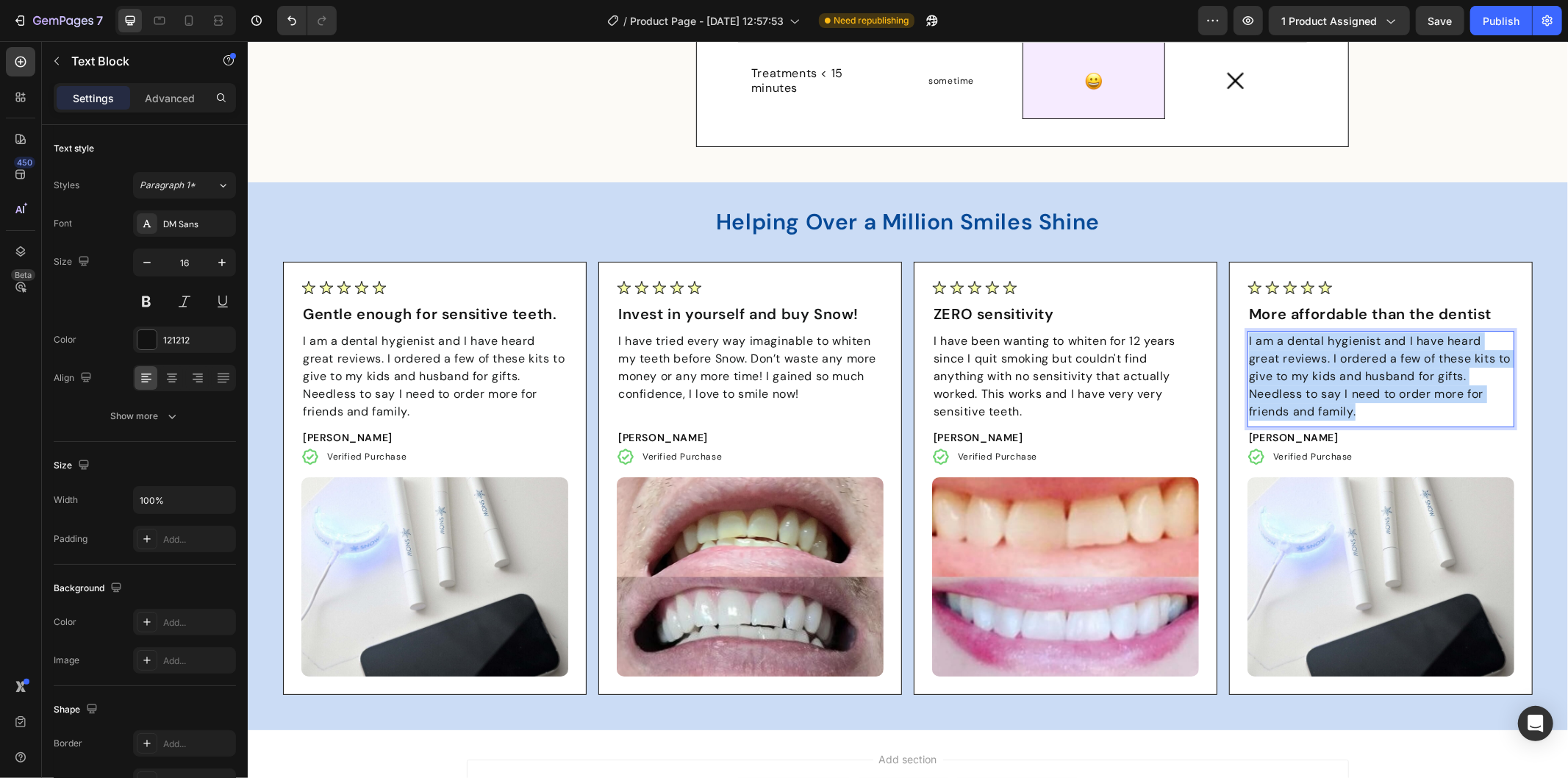
click at [1313, 360] on span "I am a dental hygienist and I have heard great reviews. I ordered a few of thes…" at bounding box center [1378, 375] width 262 height 86
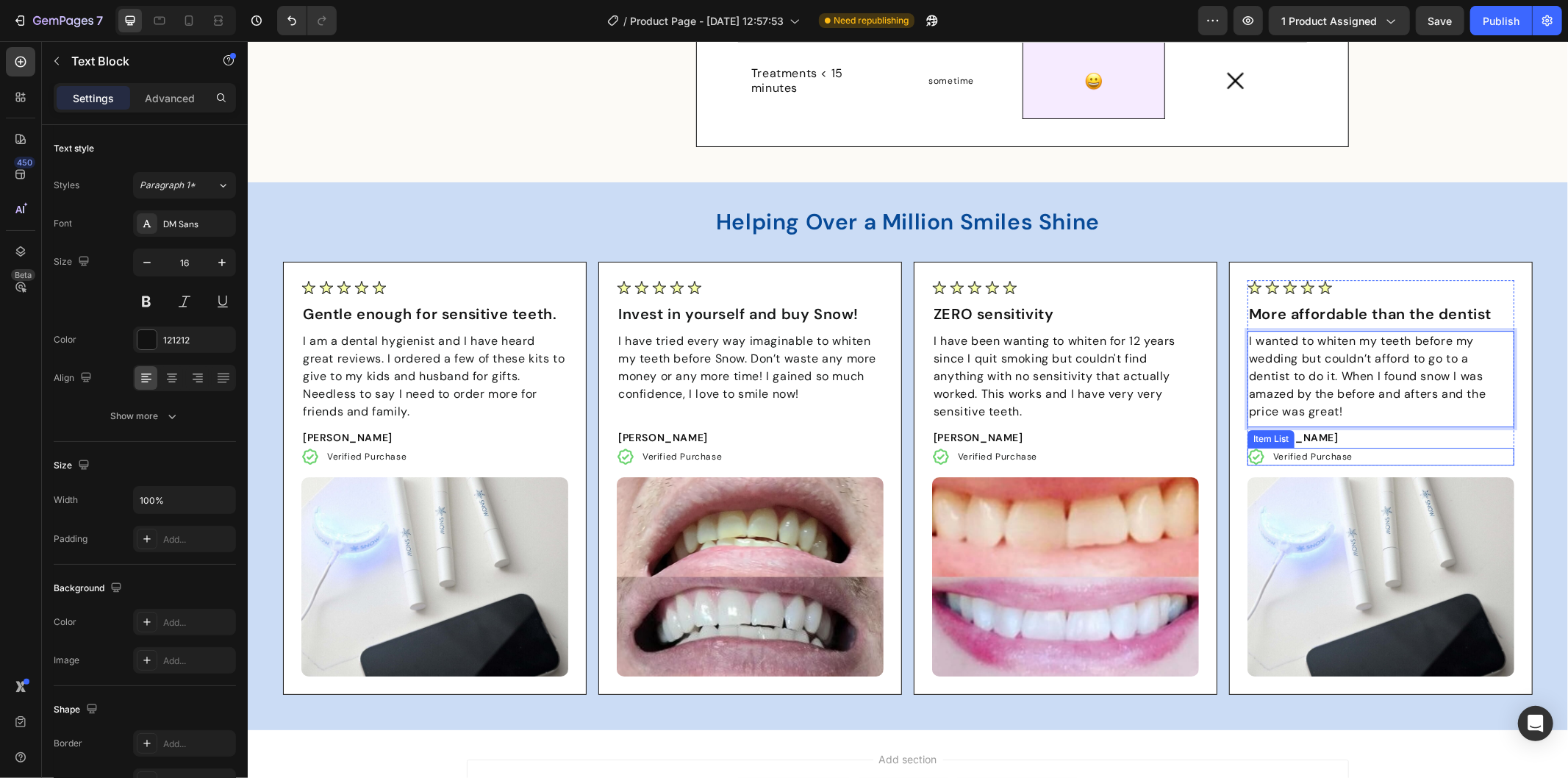
click at [1275, 442] on div "Item List" at bounding box center [1270, 439] width 41 height 14
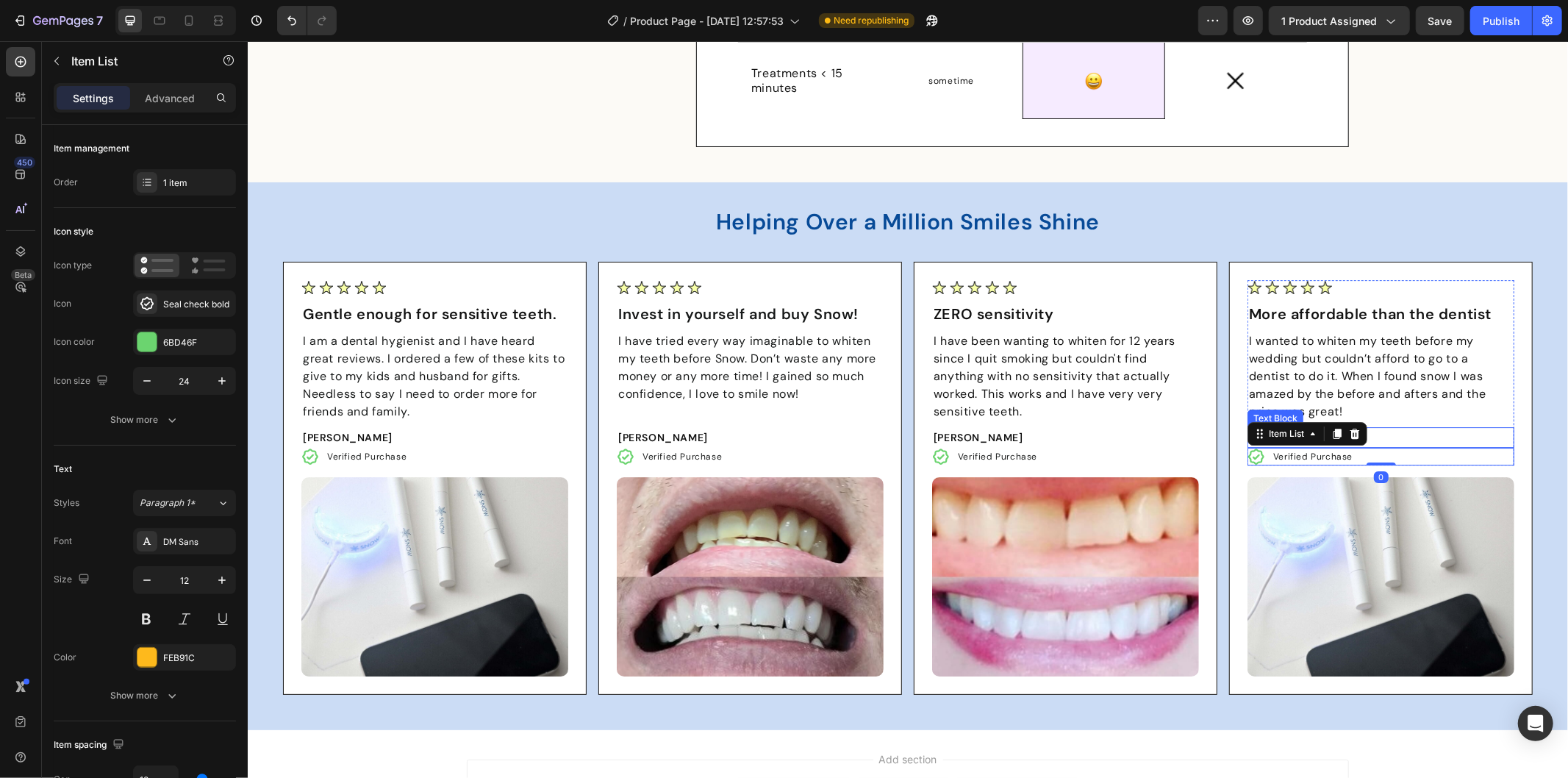
click at [1401, 434] on p "[PERSON_NAME]" at bounding box center [1379, 437] width 264 height 18
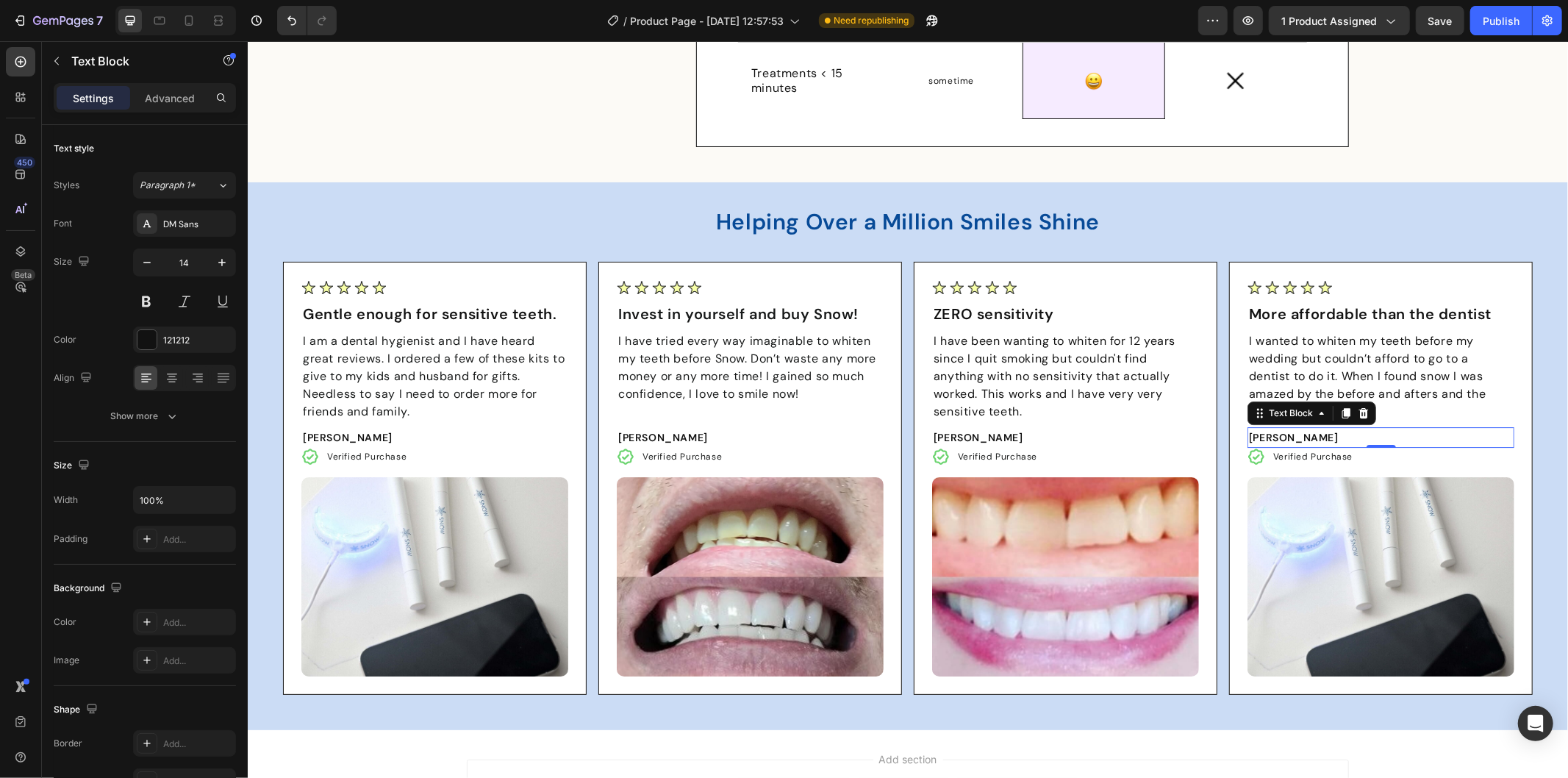
click at [1332, 444] on p "[PERSON_NAME]" at bounding box center [1379, 437] width 264 height 18
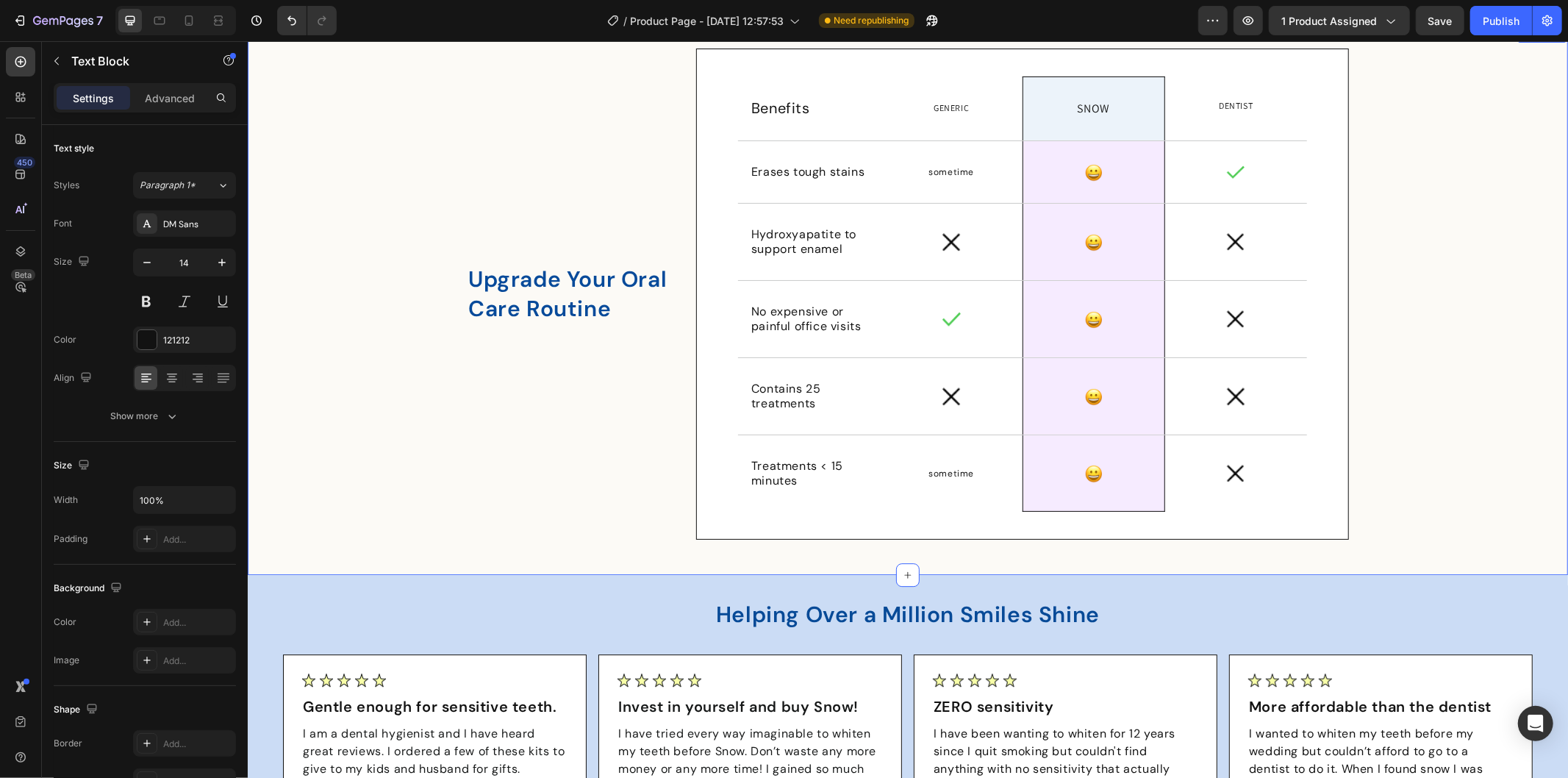
scroll to position [3530, 0]
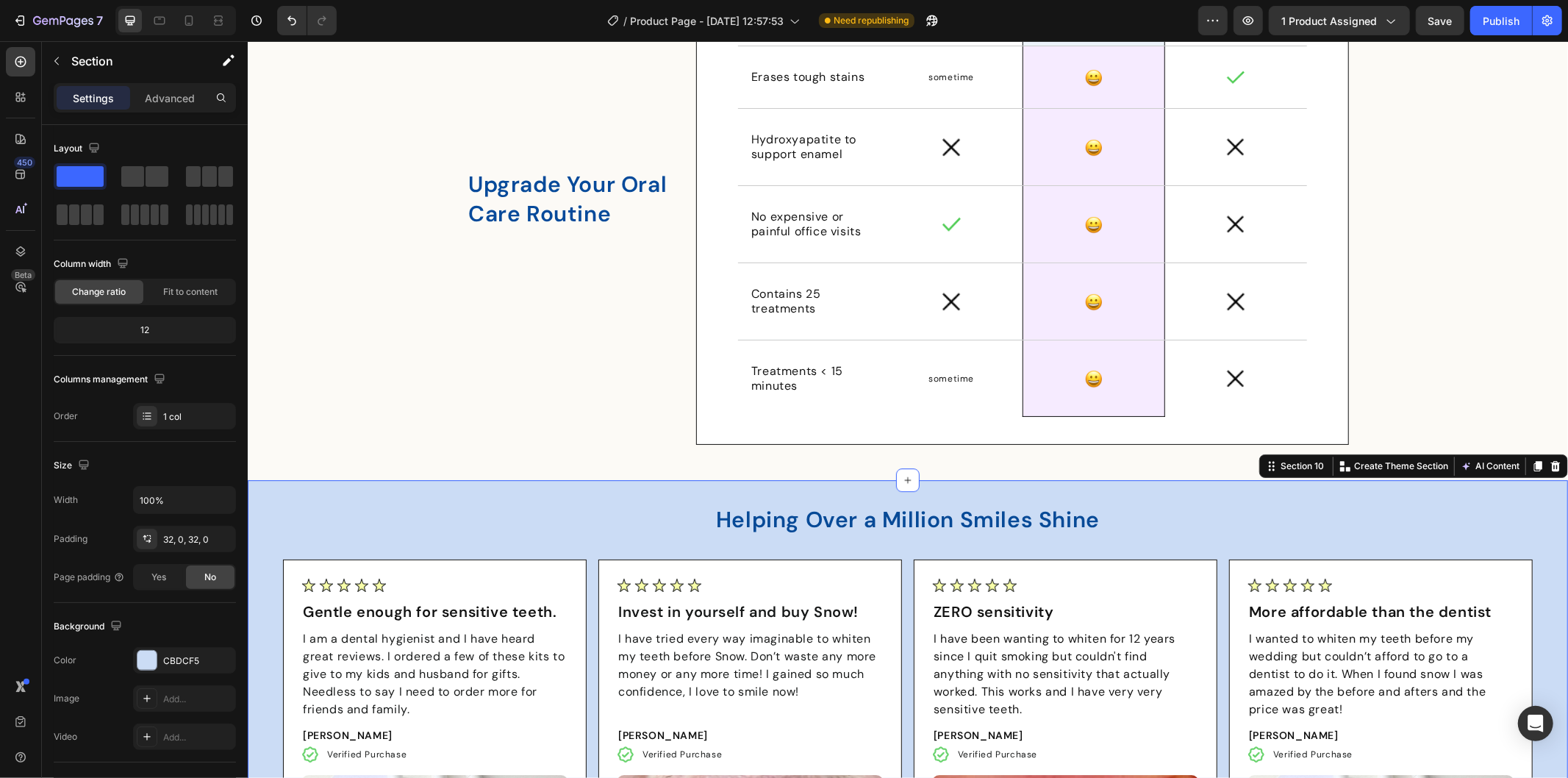
click at [1317, 488] on div "Helping Over a Million Smiles Shine Heading Row Image Gentle enough for sensiti…" at bounding box center [907, 754] width 1320 height 547
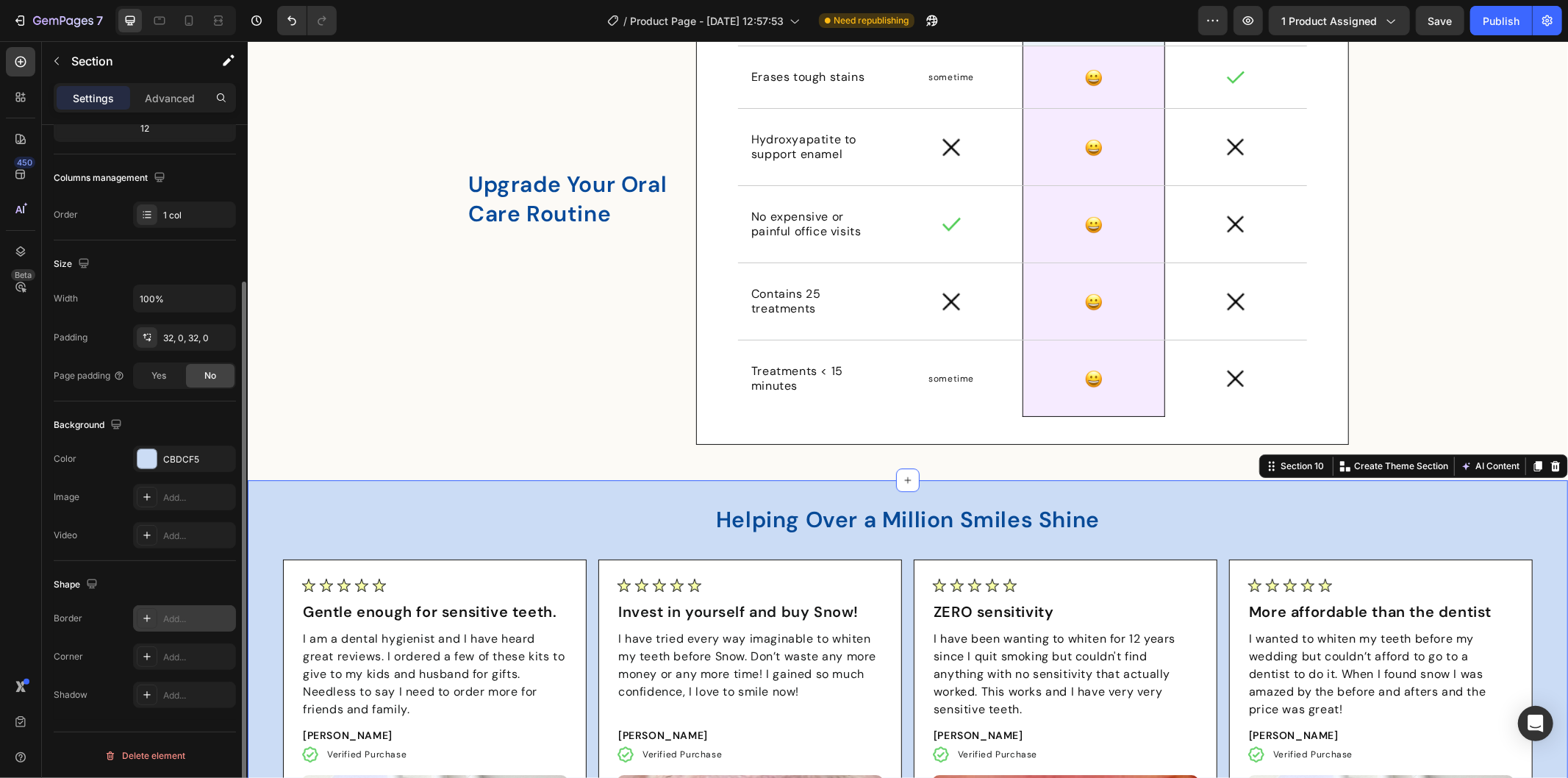
click at [178, 627] on div "Add..." at bounding box center [184, 618] width 103 height 26
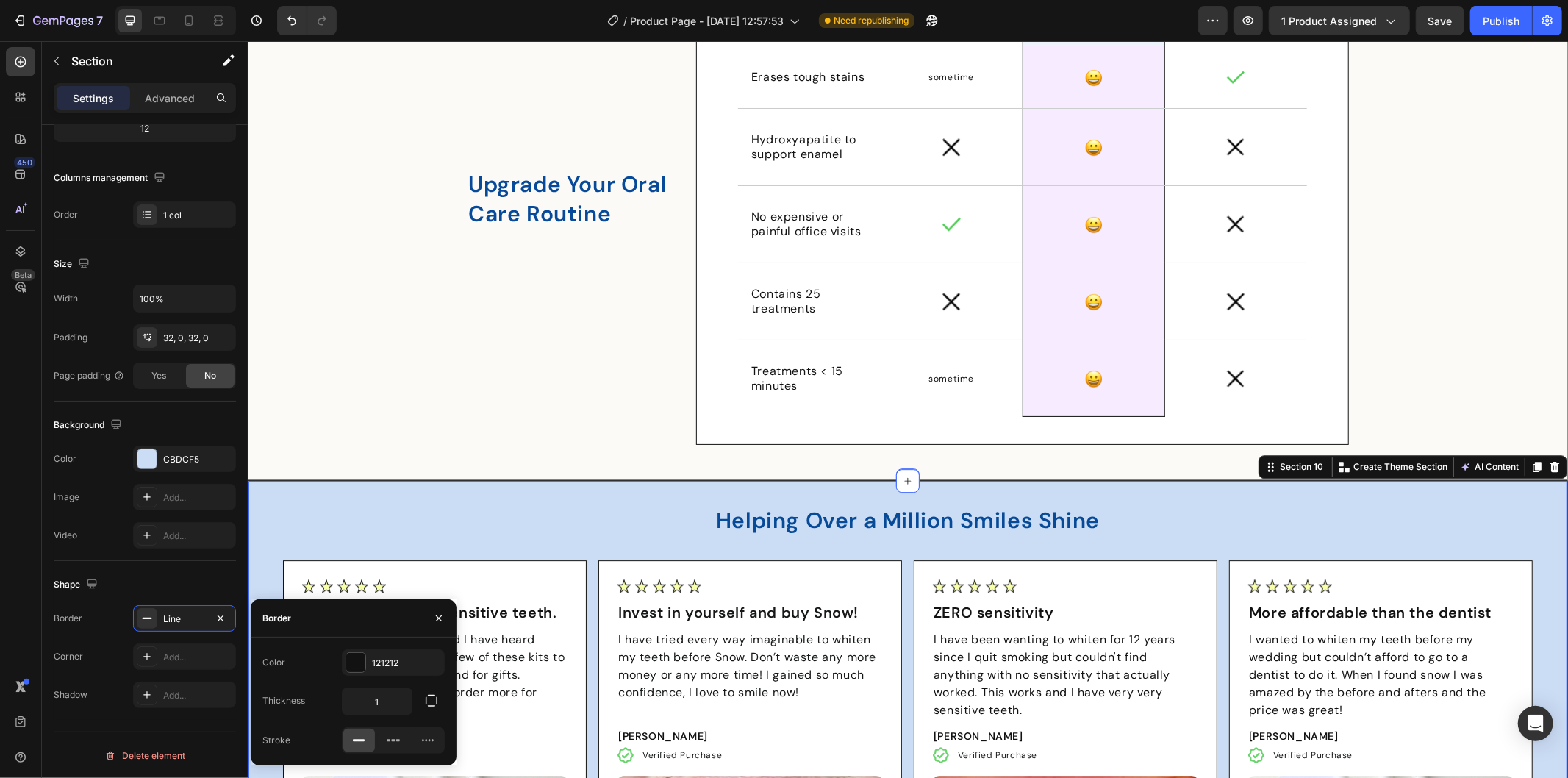
click at [455, 406] on div "Upgrade Your Oral Care Routine Heading Benefits Text Block Row Generic Text Blo…" at bounding box center [907, 204] width 1320 height 503
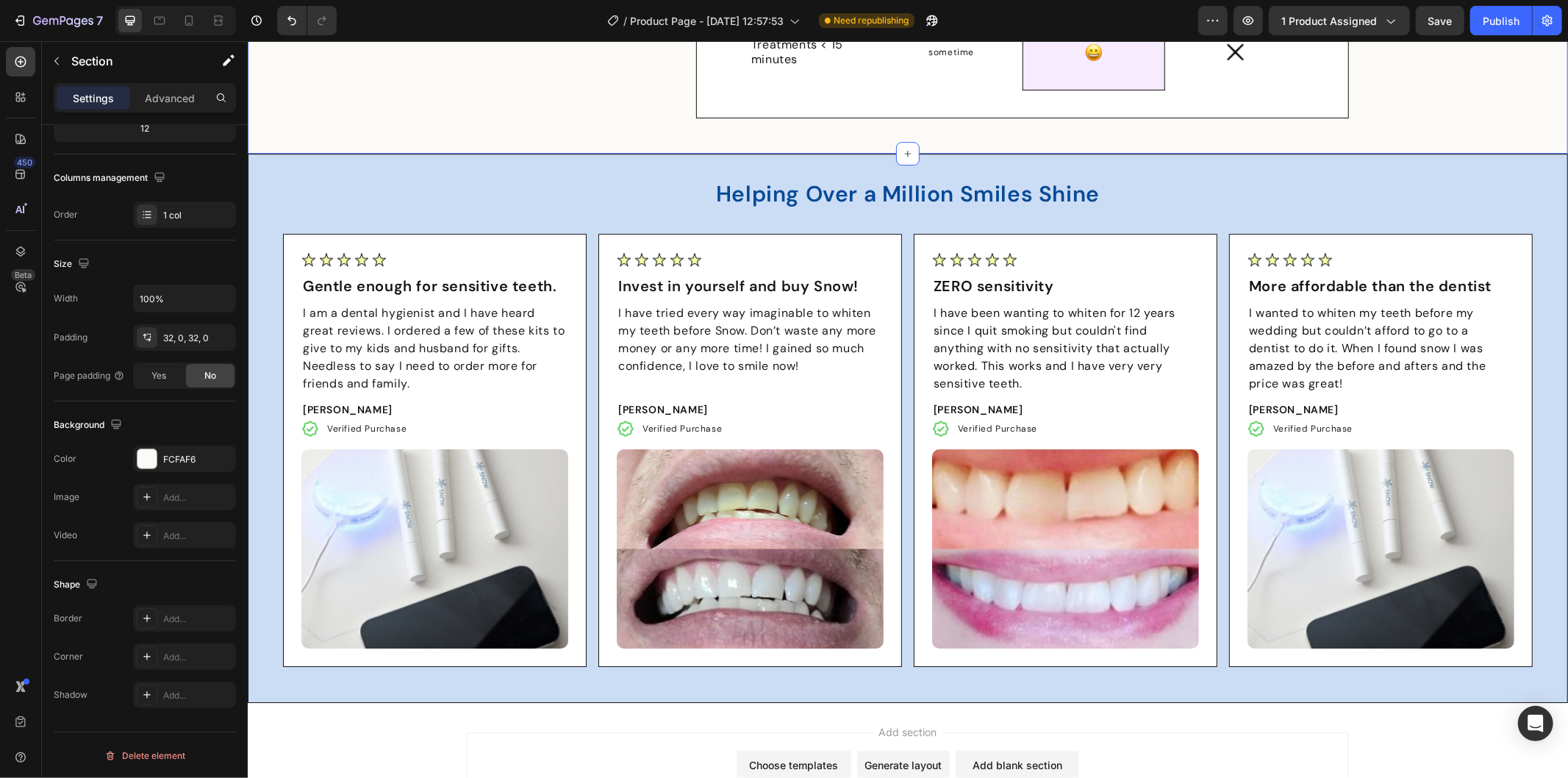
scroll to position [3994, 0]
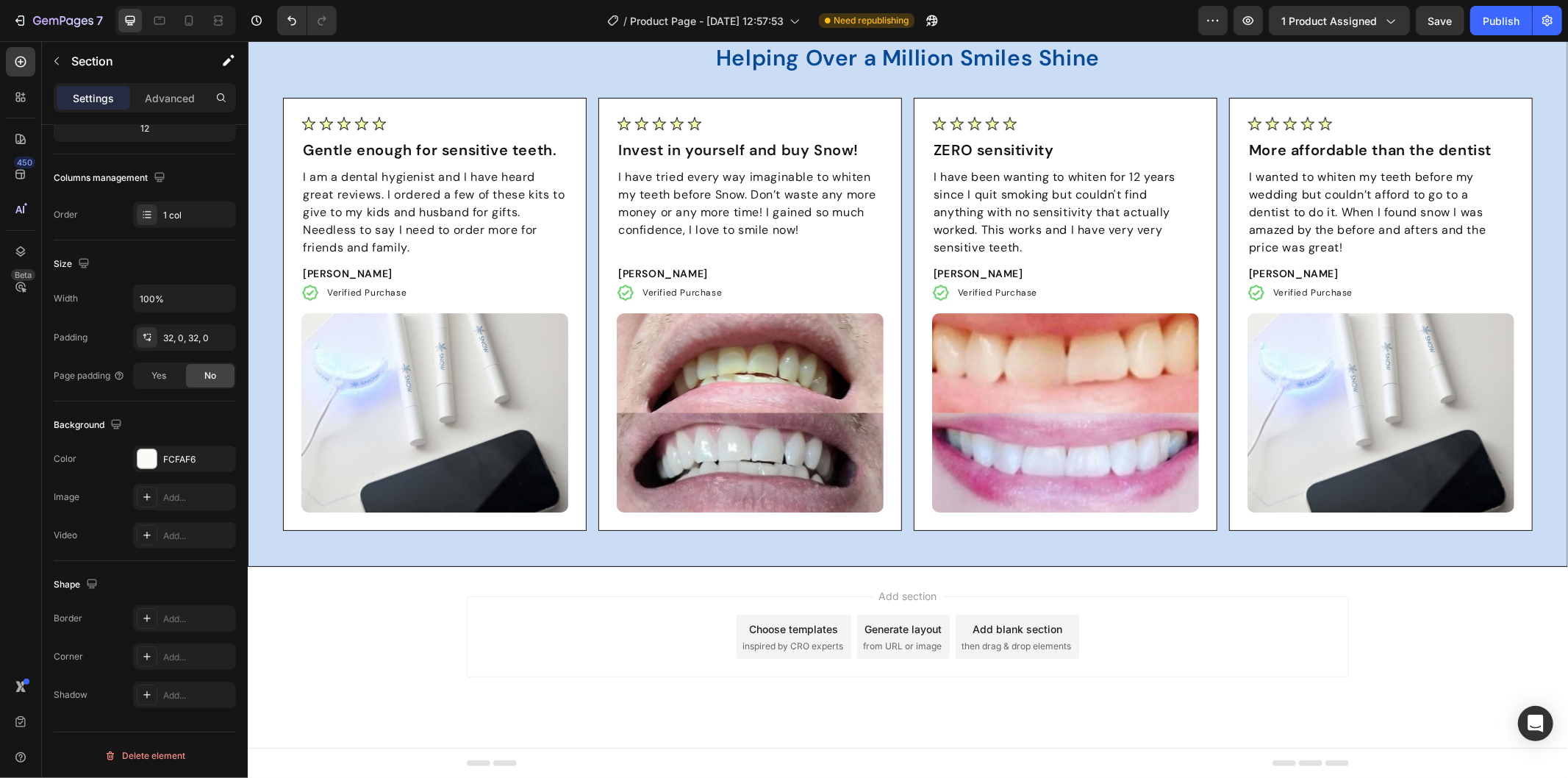
click at [395, 639] on div "Add section Choose templates inspired by CRO experts Generate layout from URL o…" at bounding box center [907, 656] width 1320 height 181
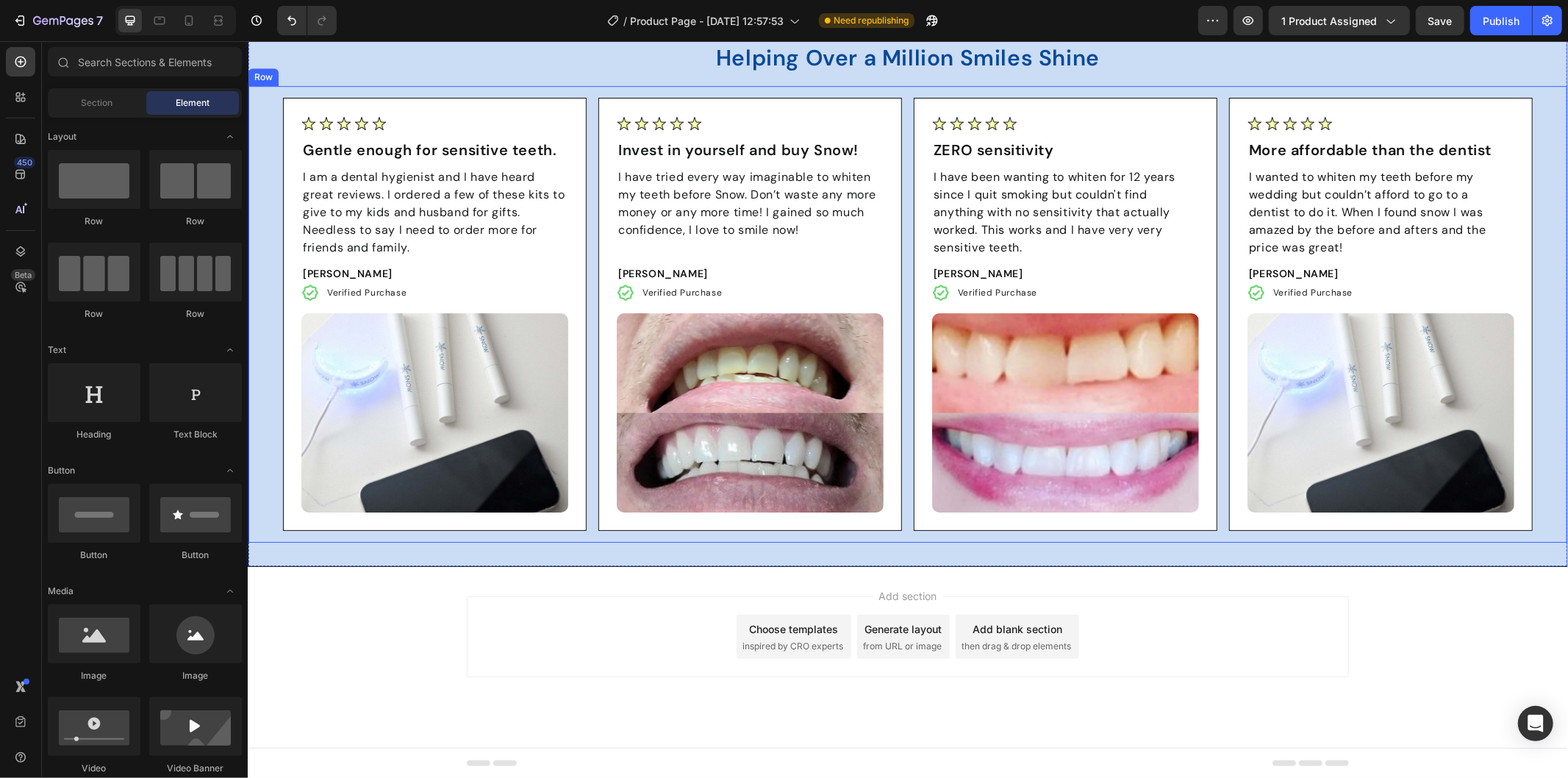
scroll to position [3748, 0]
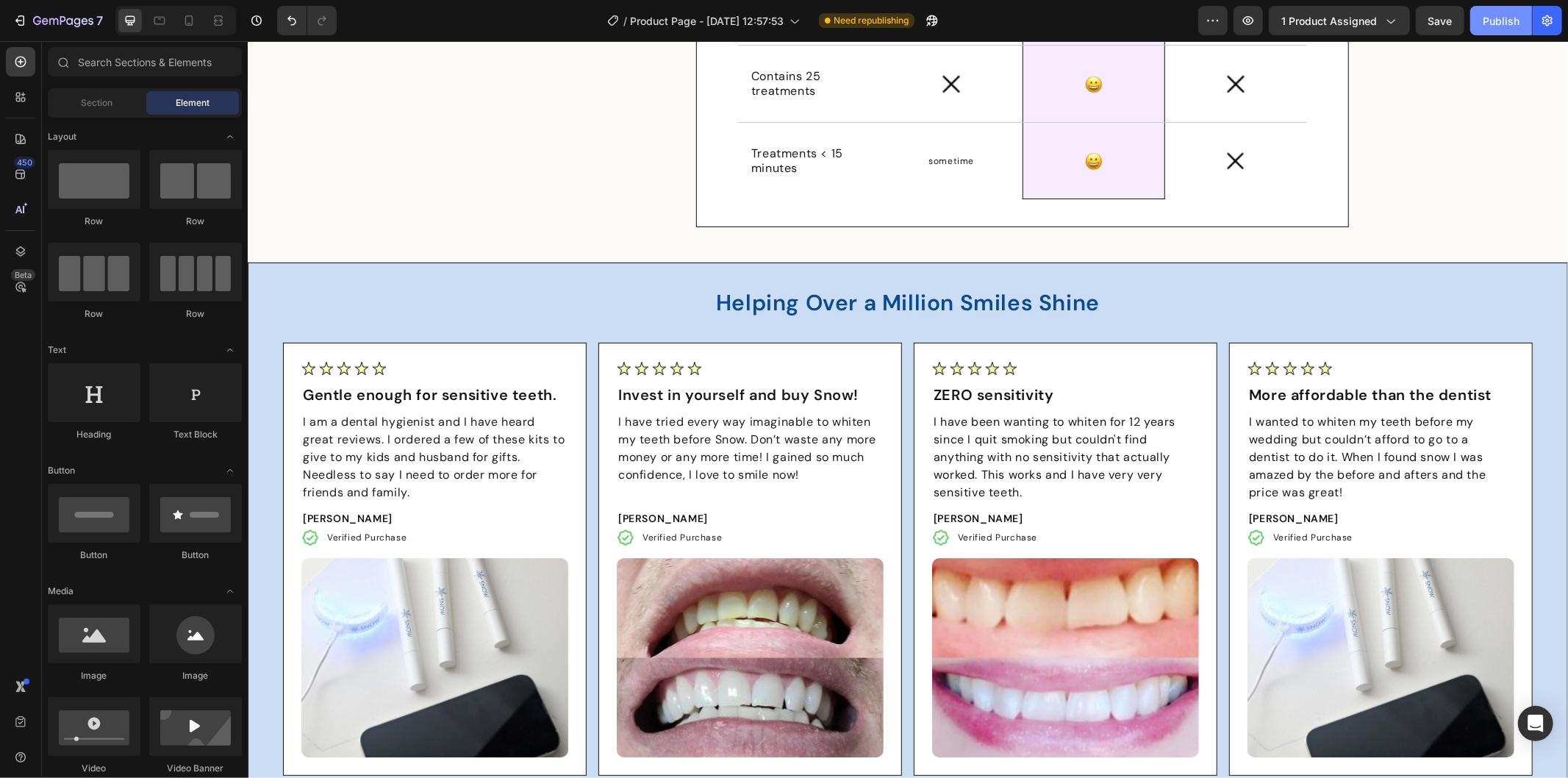
click at [1509, 8] on button "Publish" at bounding box center [1501, 21] width 62 height 29
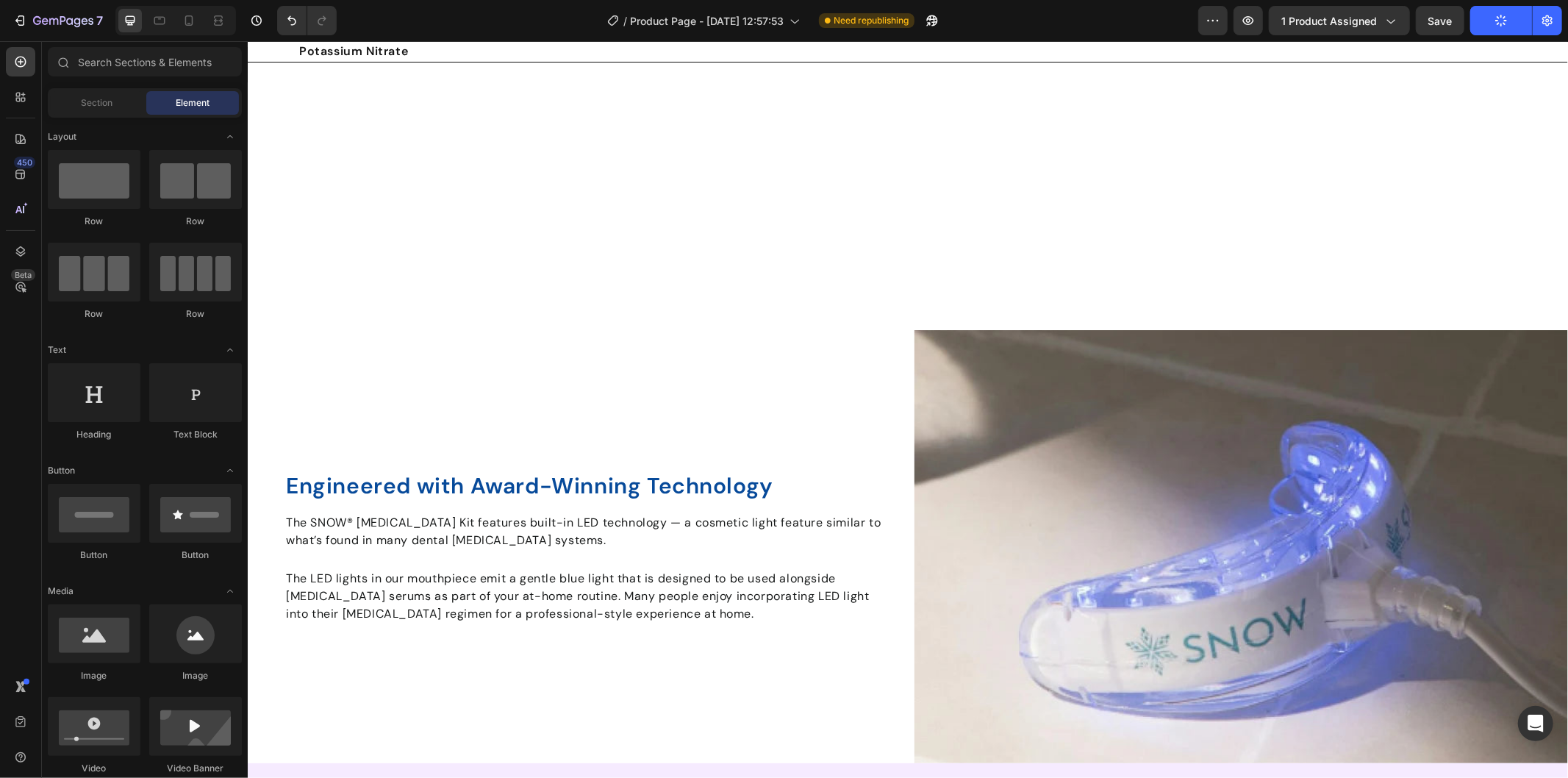
scroll to position [1623, 0]
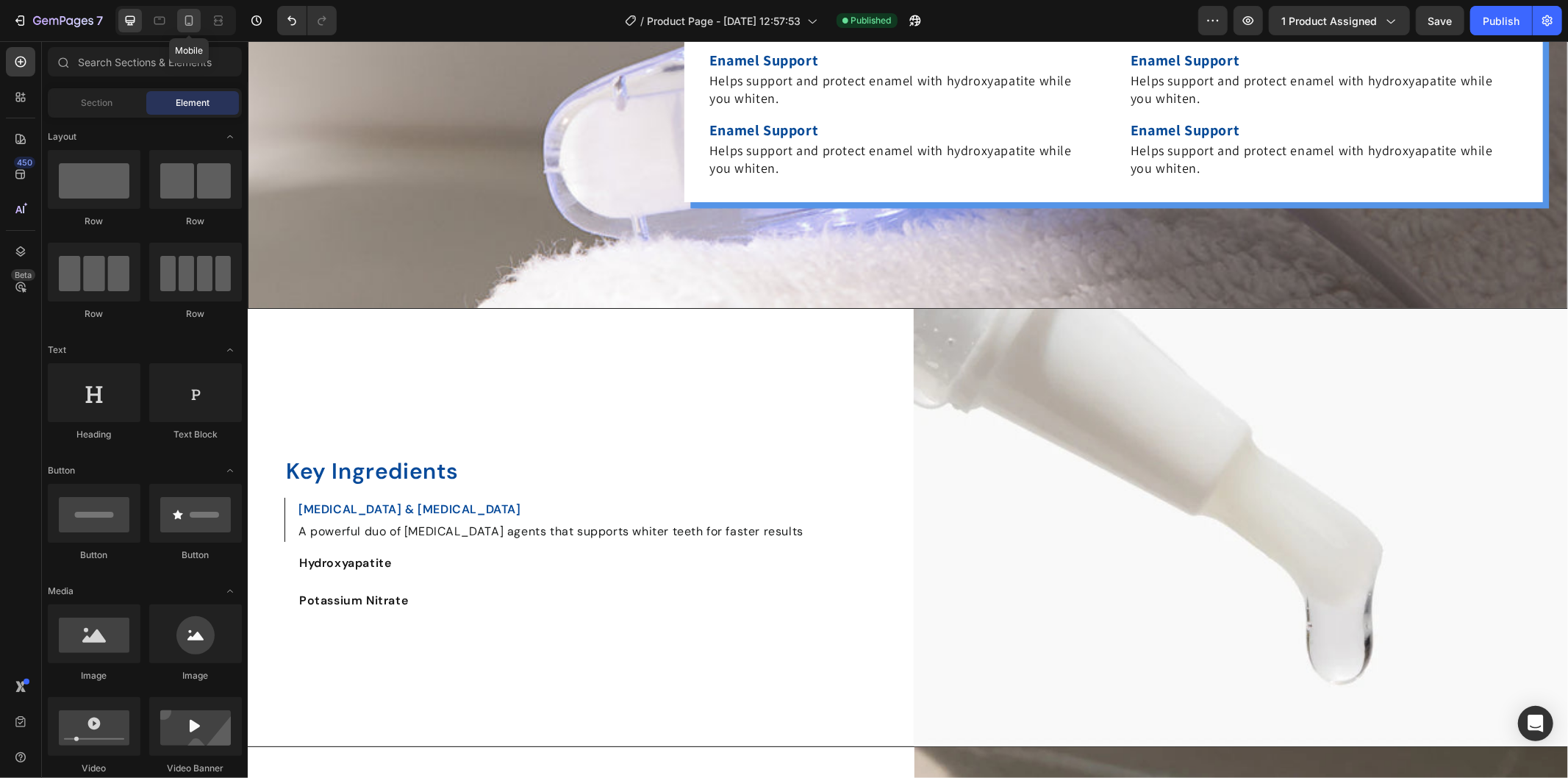
click at [188, 16] on icon at bounding box center [190, 21] width 8 height 11
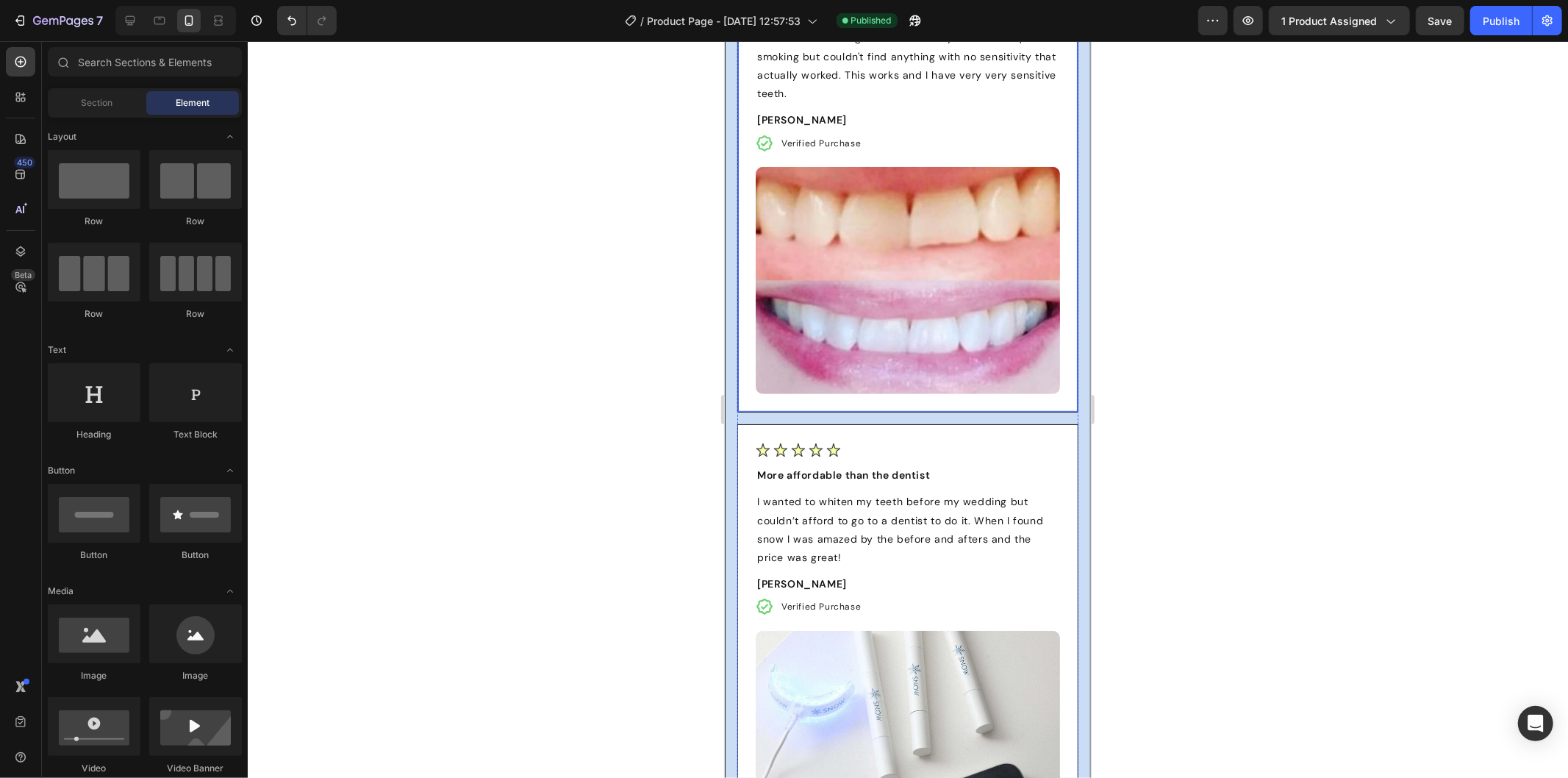
scroll to position [5351, 0]
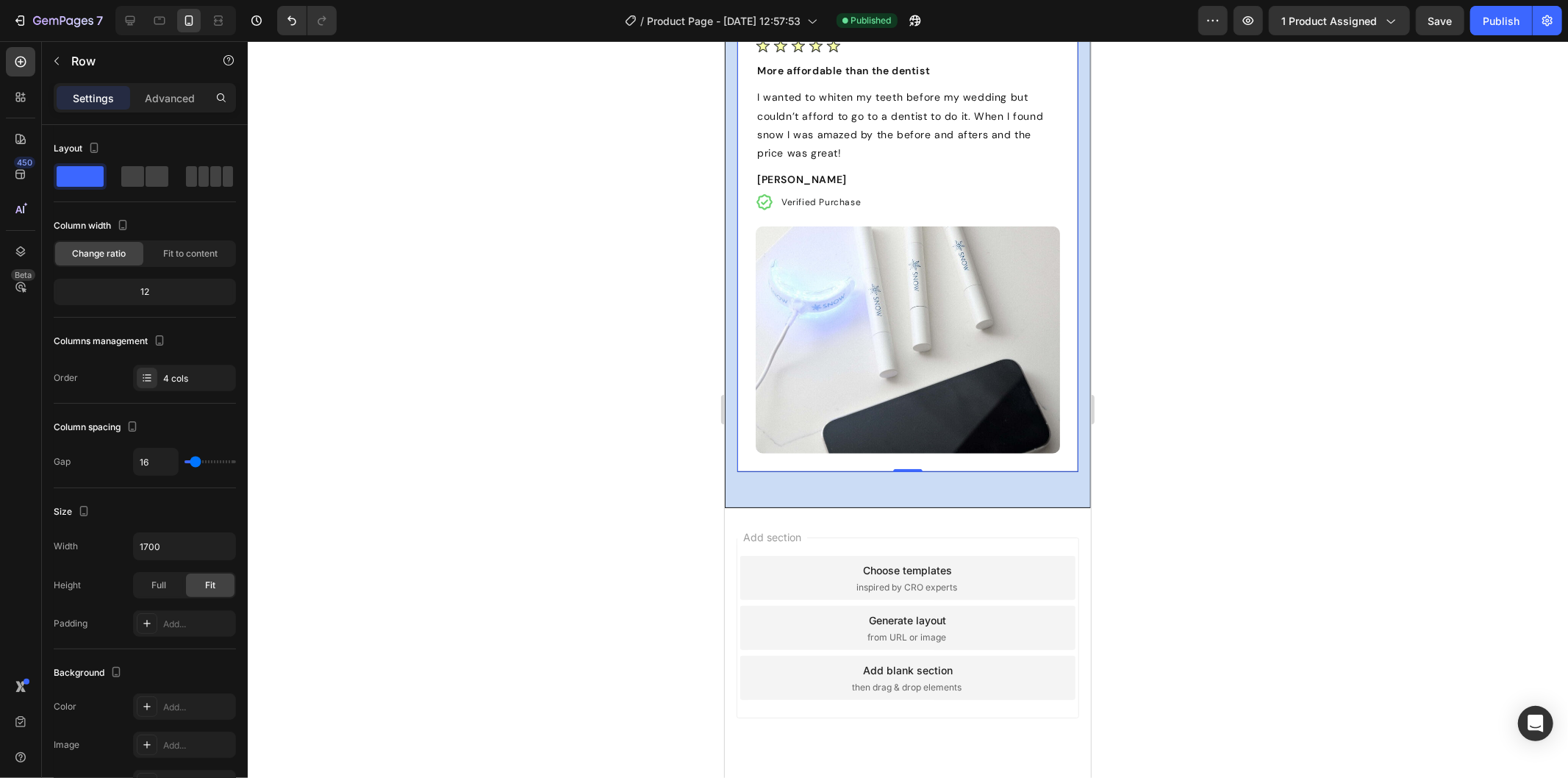
scroll to position [5605, 0]
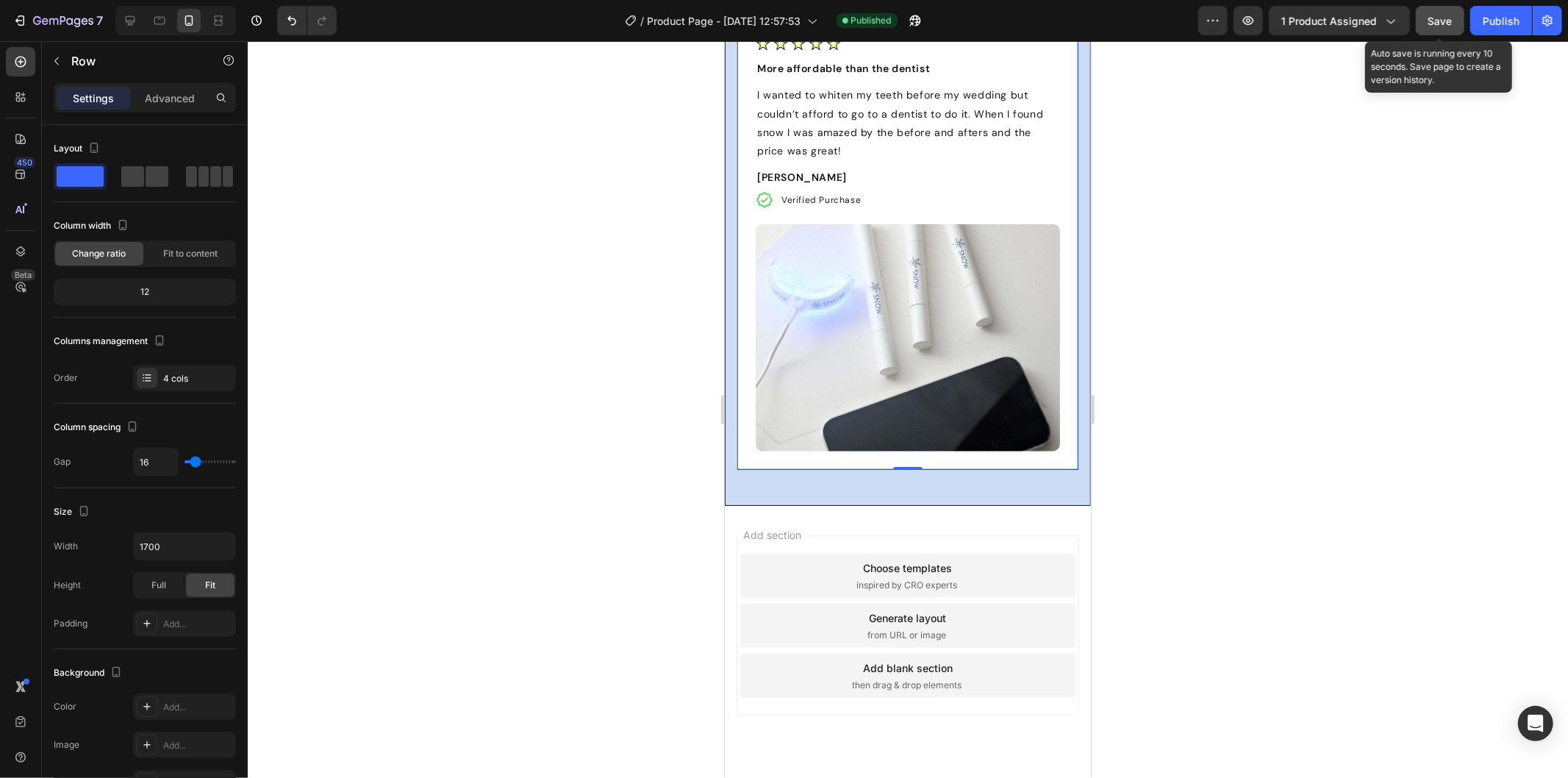
click at [1450, 25] on span "Save" at bounding box center [1440, 21] width 24 height 13
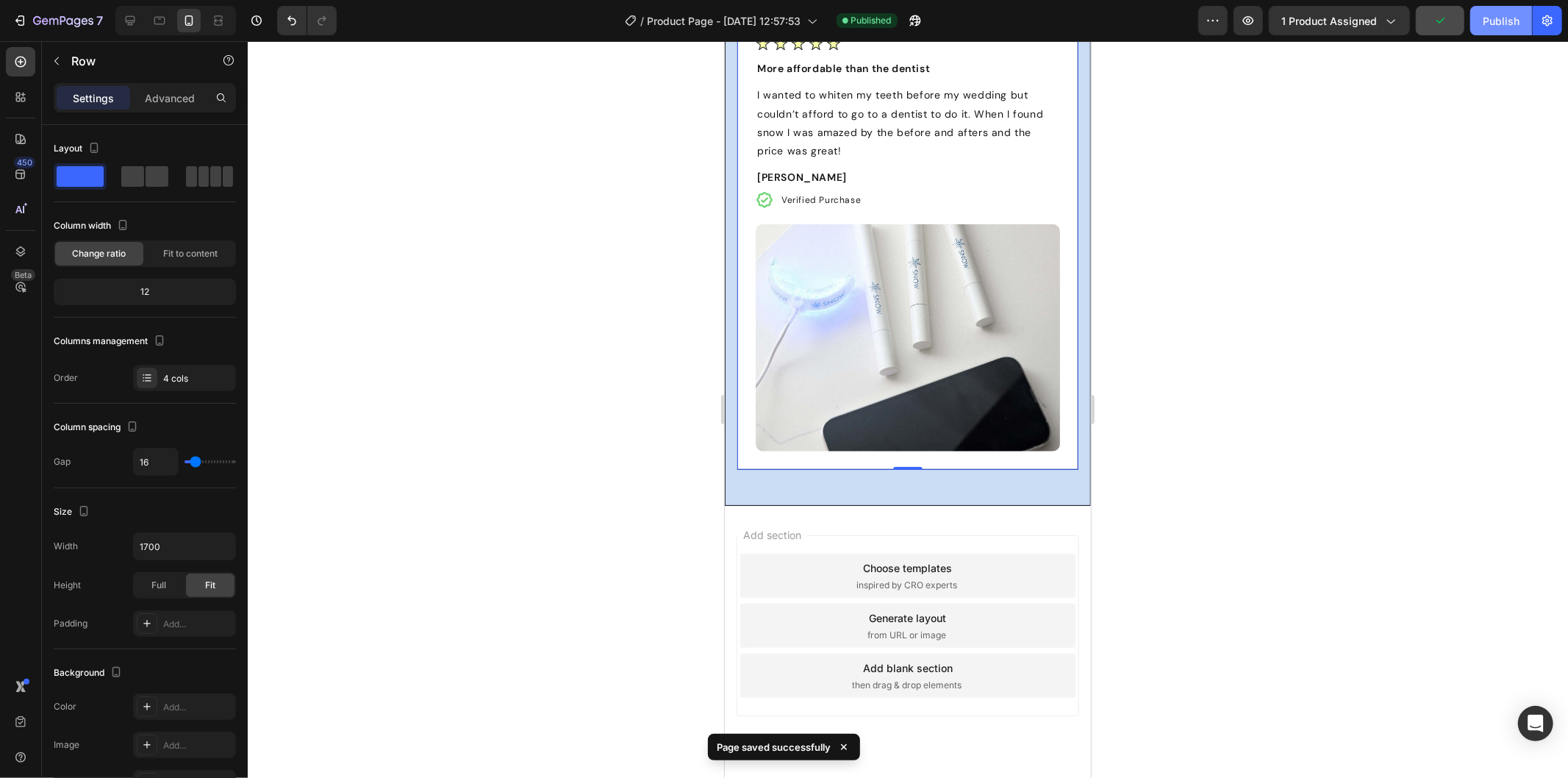
click at [1480, 20] on button "Publish" at bounding box center [1501, 21] width 62 height 29
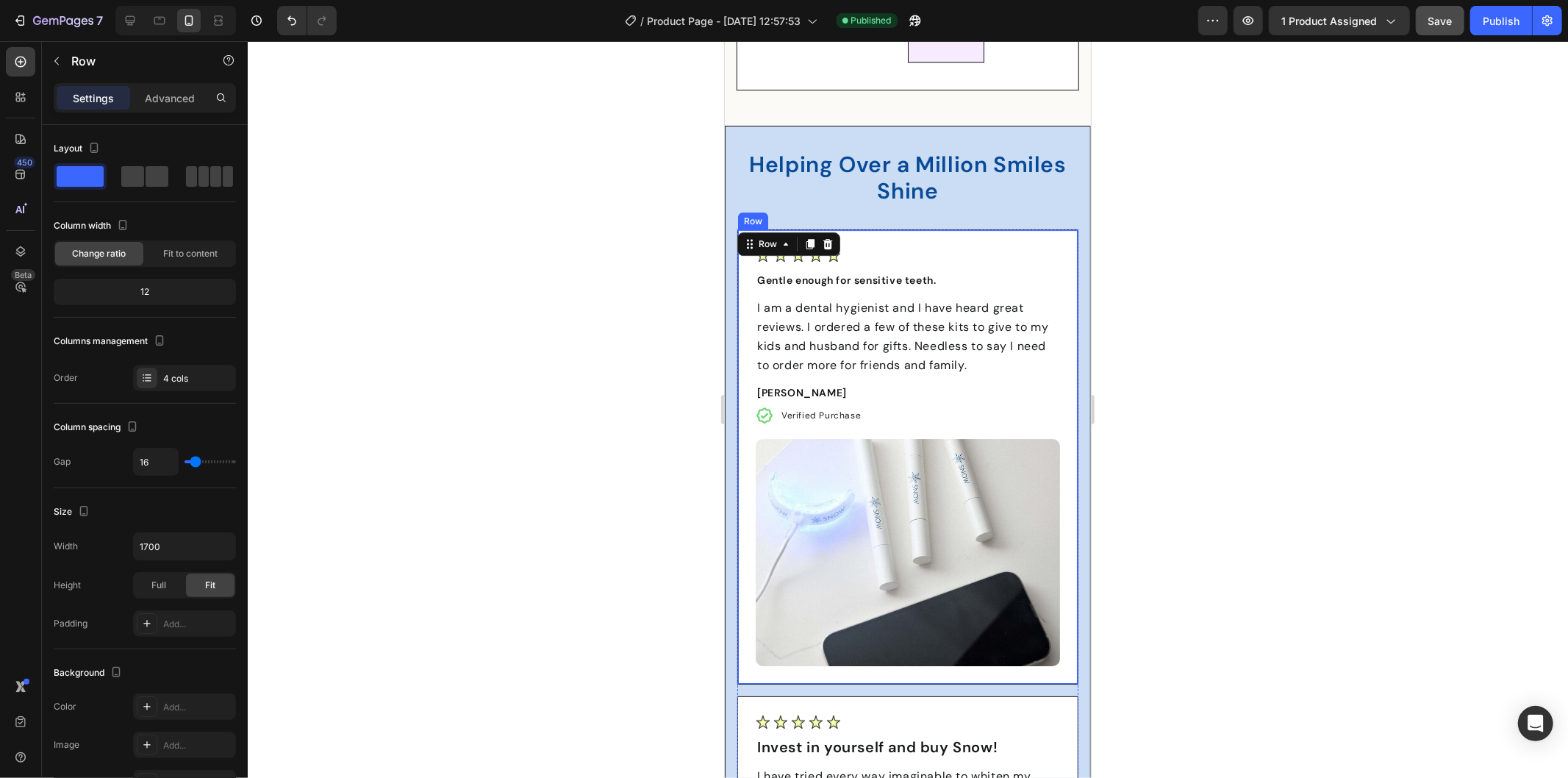
scroll to position [4216, 0]
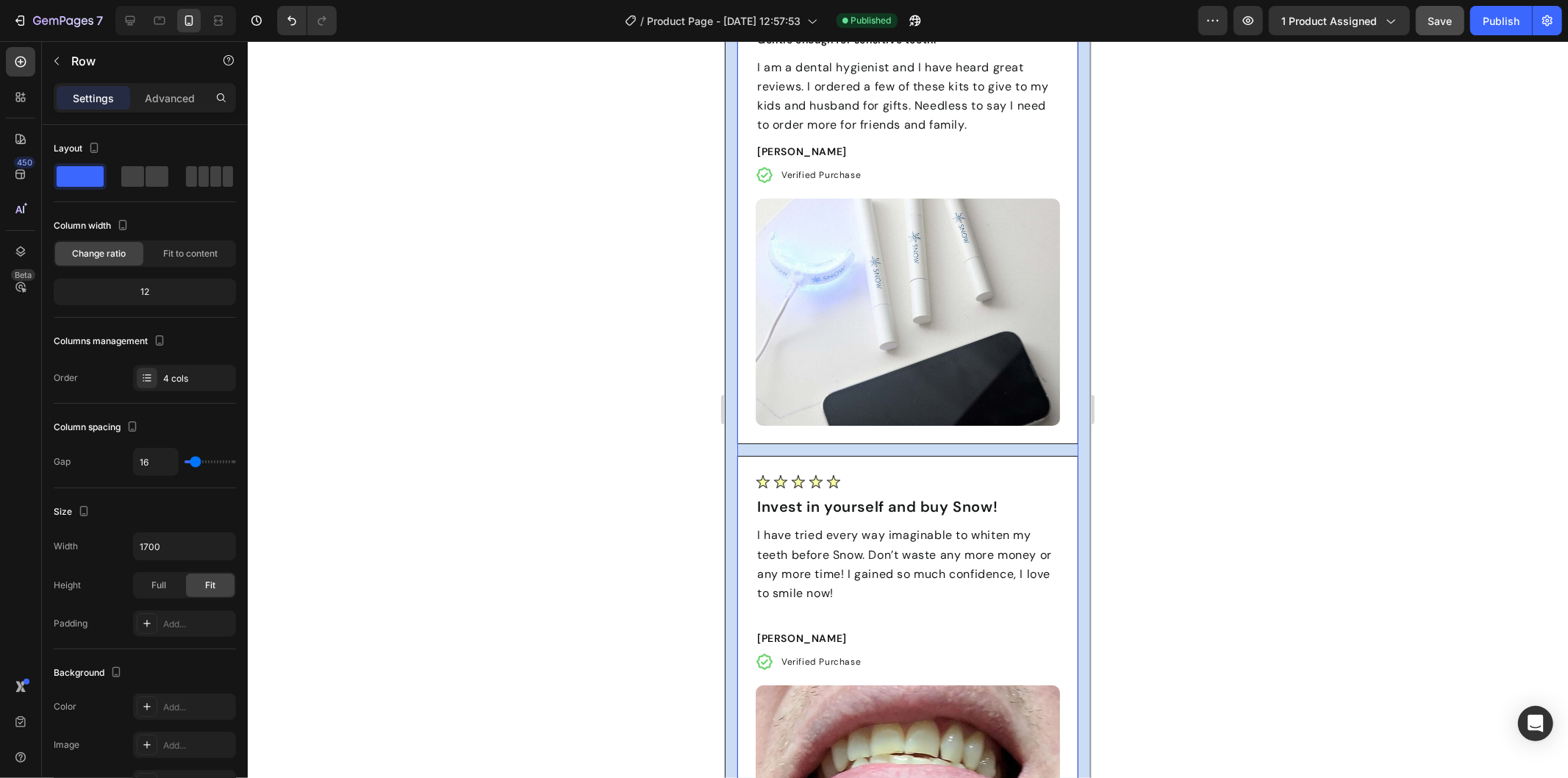
click at [154, 177] on span at bounding box center [156, 176] width 22 height 21
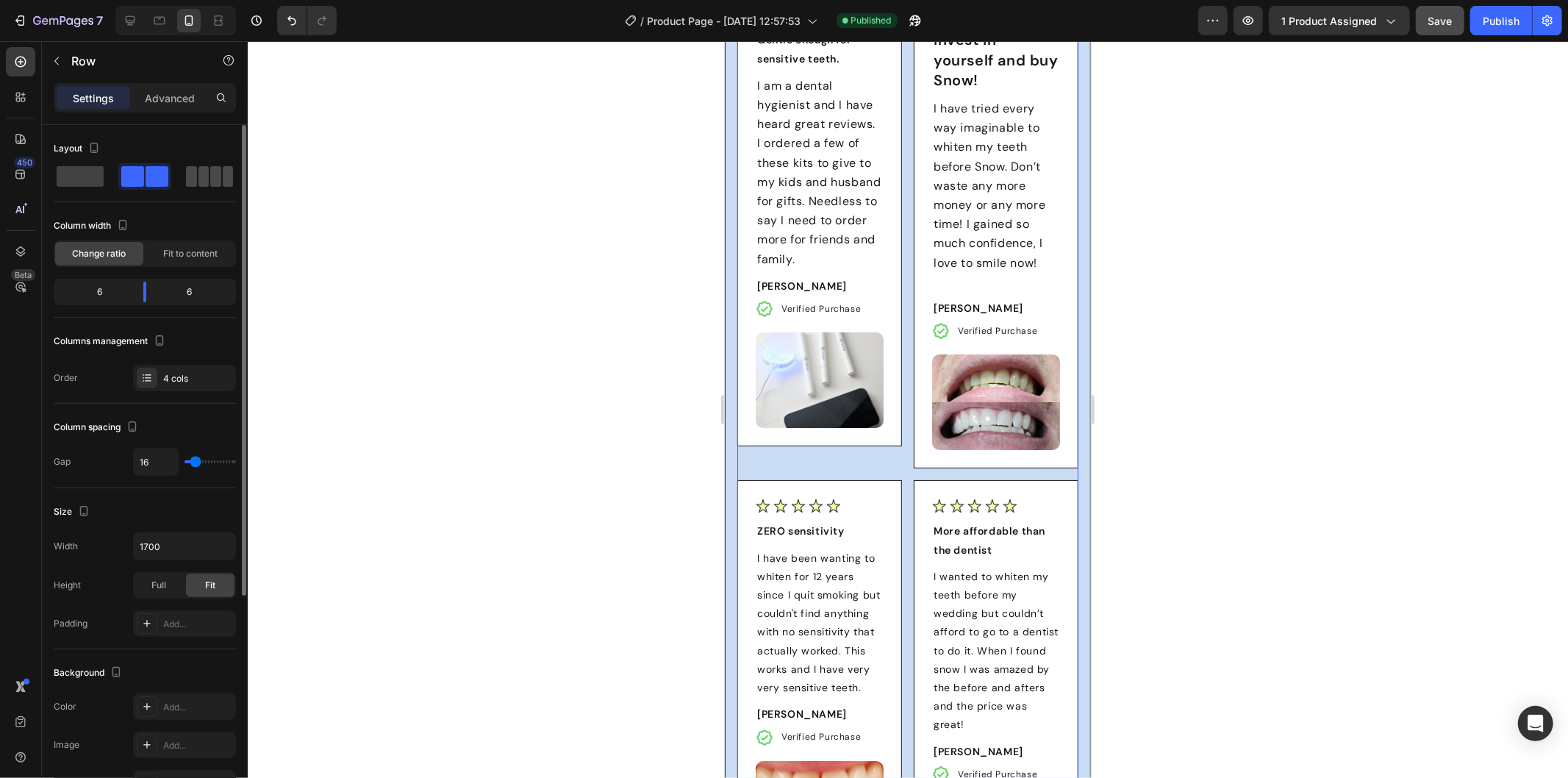
click at [202, 174] on span at bounding box center [203, 176] width 11 height 21
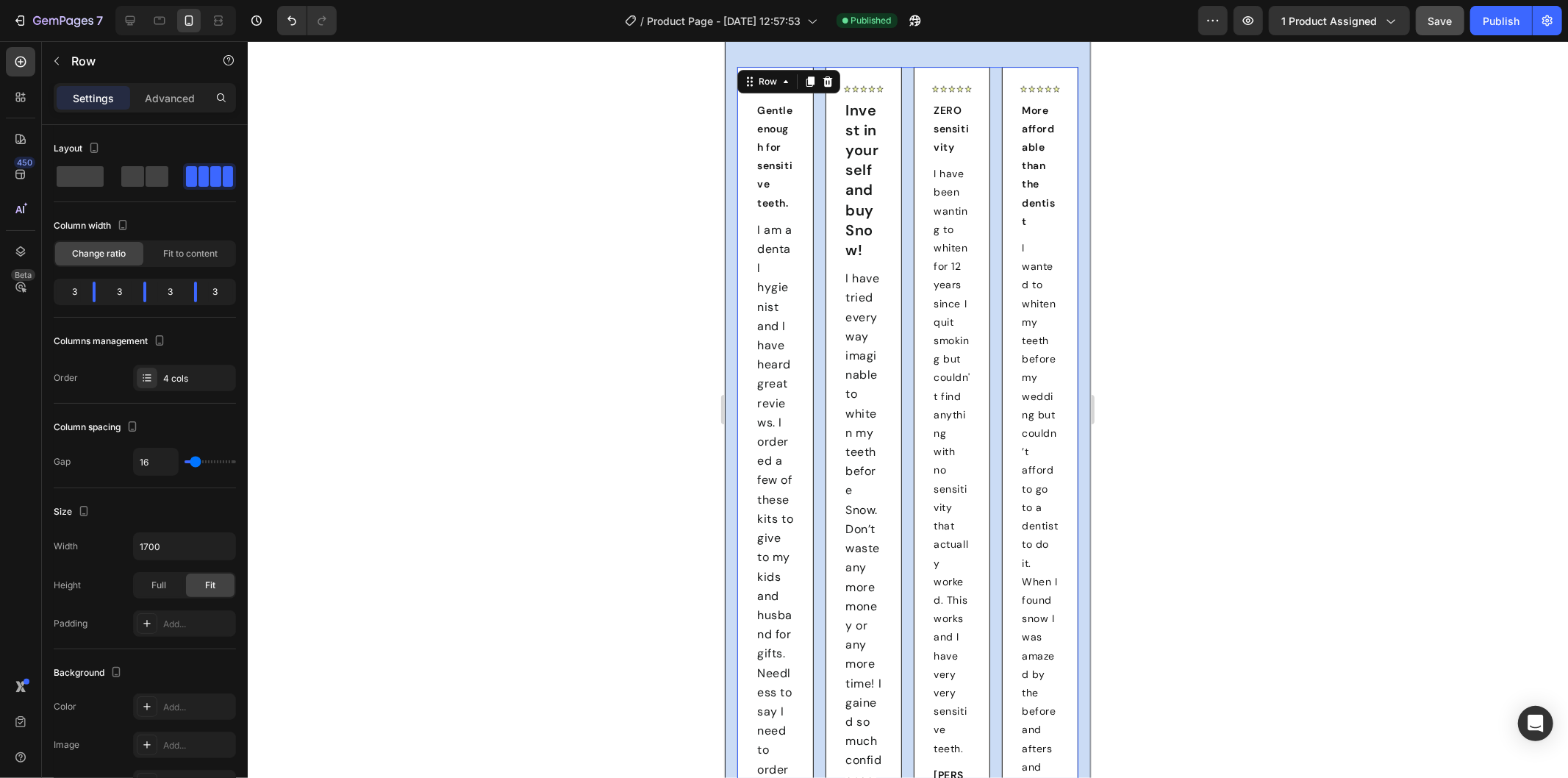
scroll to position [4044, 0]
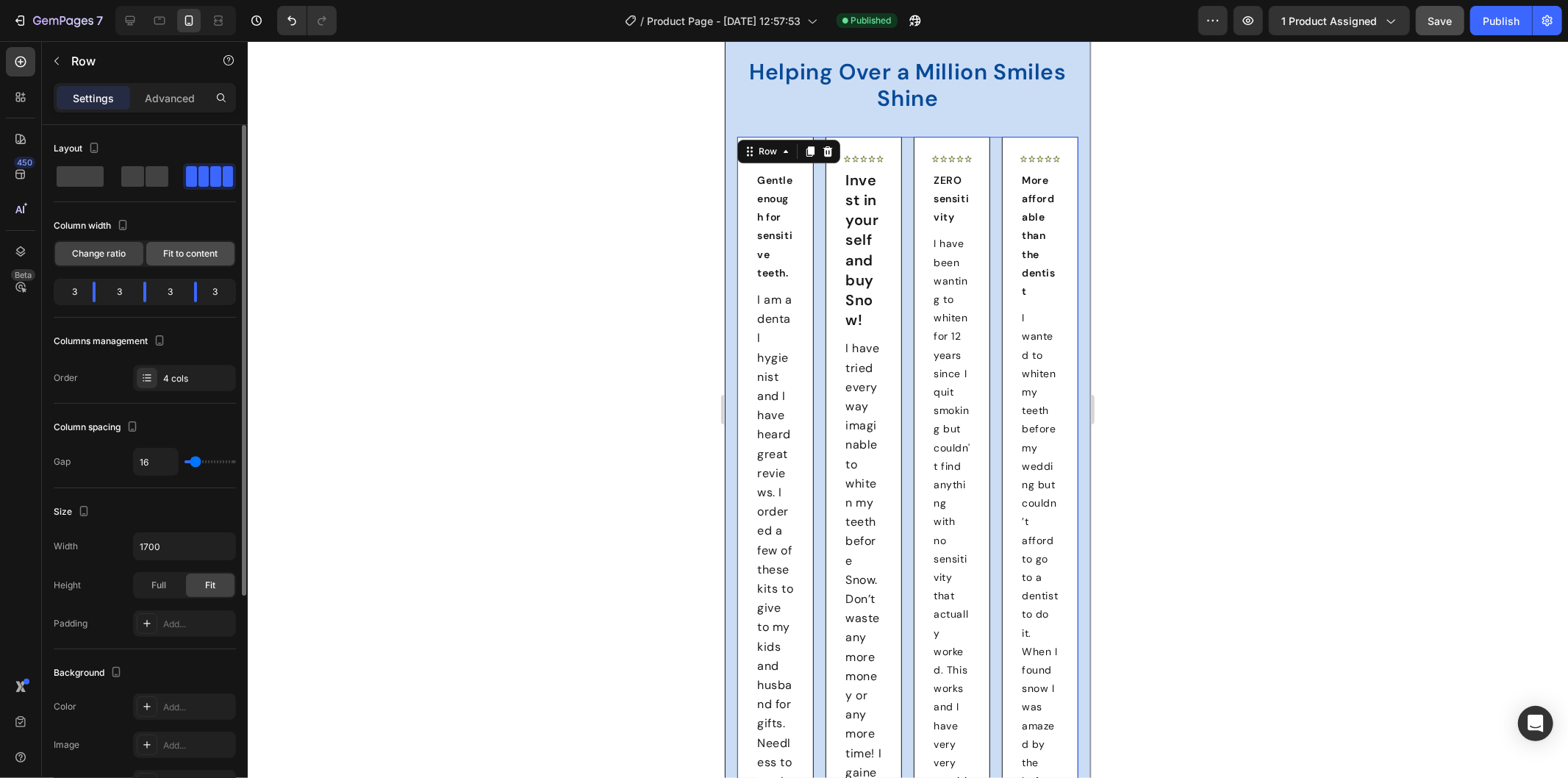
click at [171, 257] on span "Fit to content" at bounding box center [191, 254] width 55 height 14
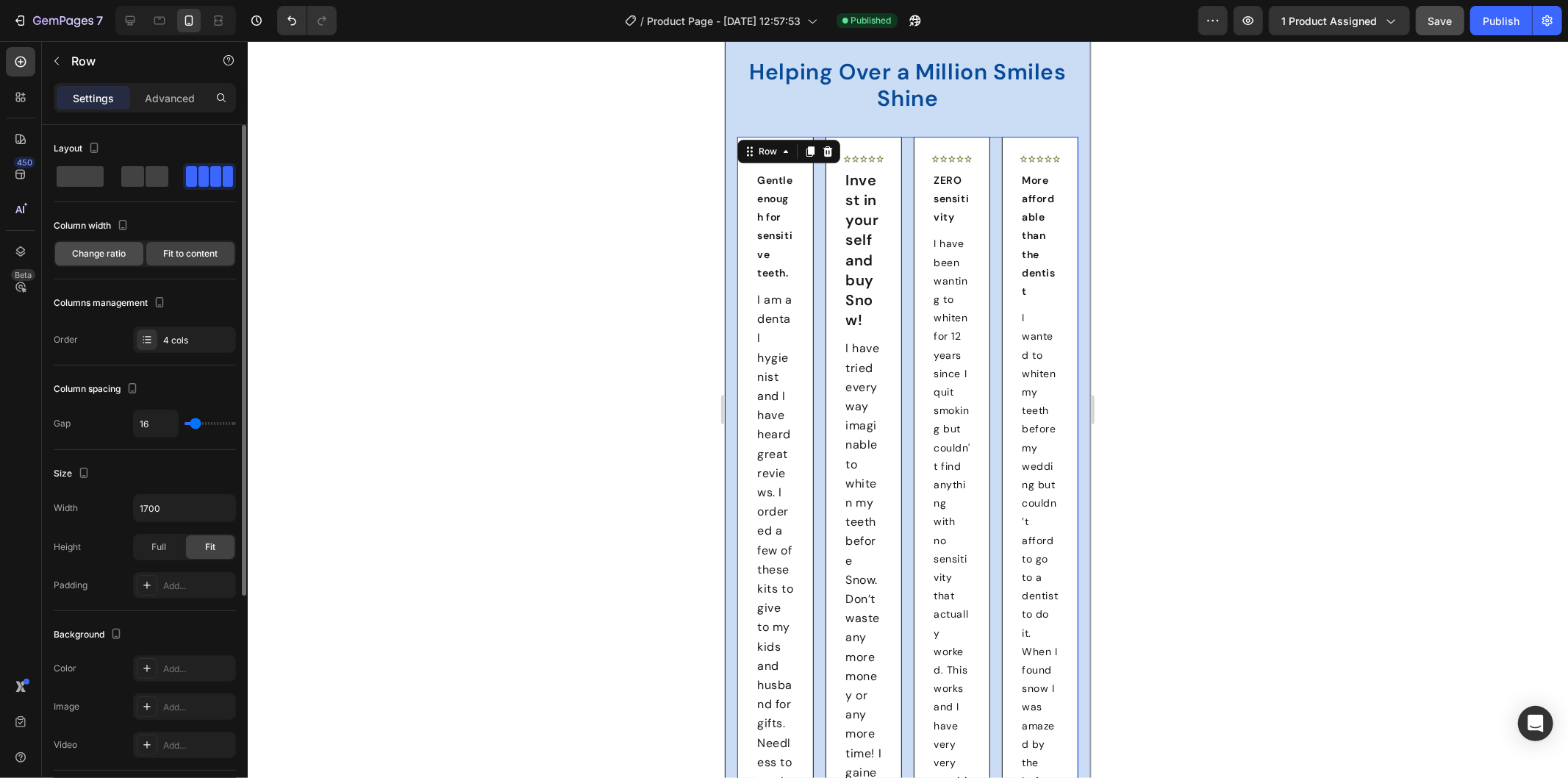
click at [115, 258] on span "Change ratio" at bounding box center [99, 254] width 54 height 14
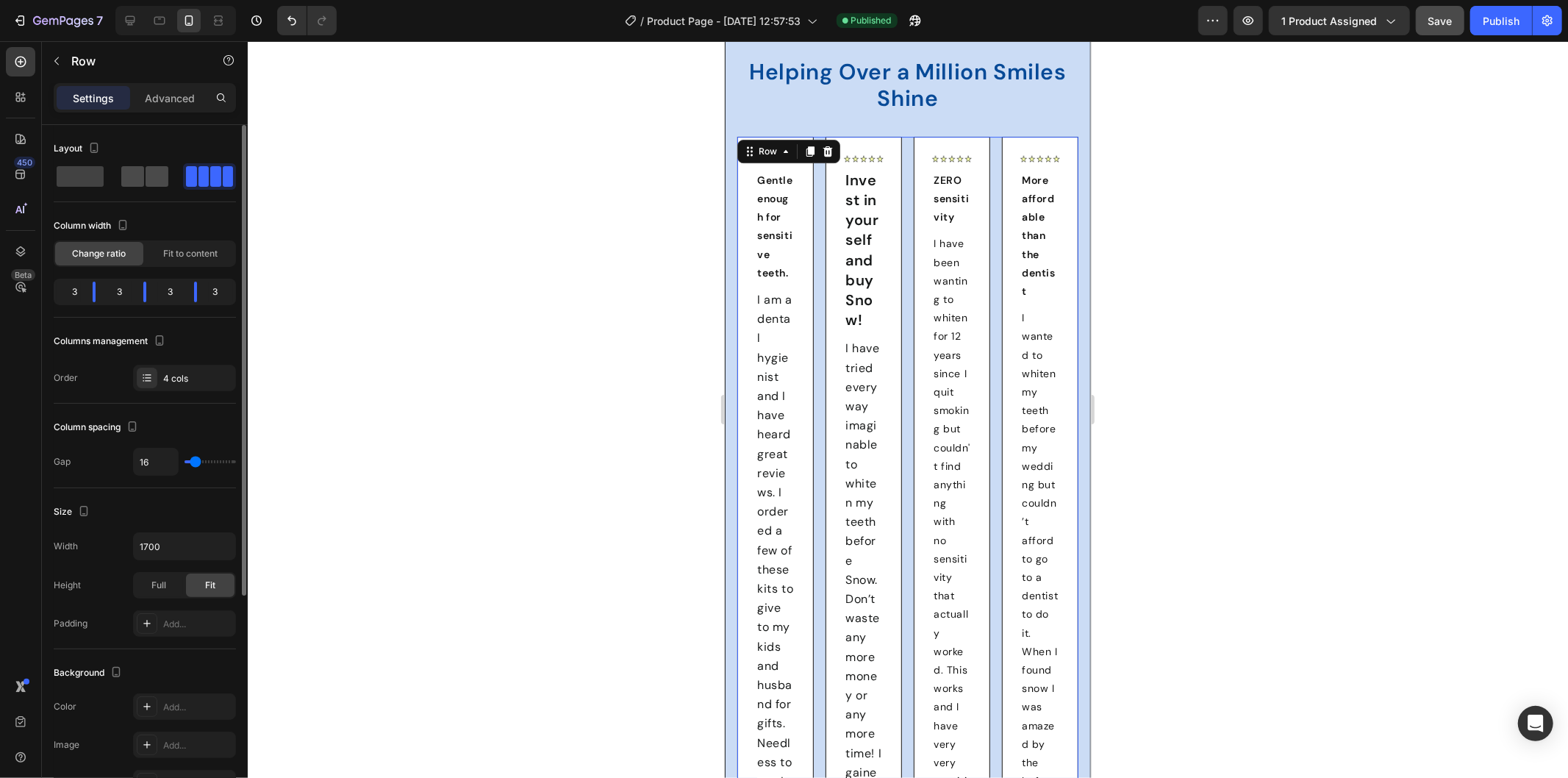
click at [135, 174] on span at bounding box center [132, 176] width 22 height 21
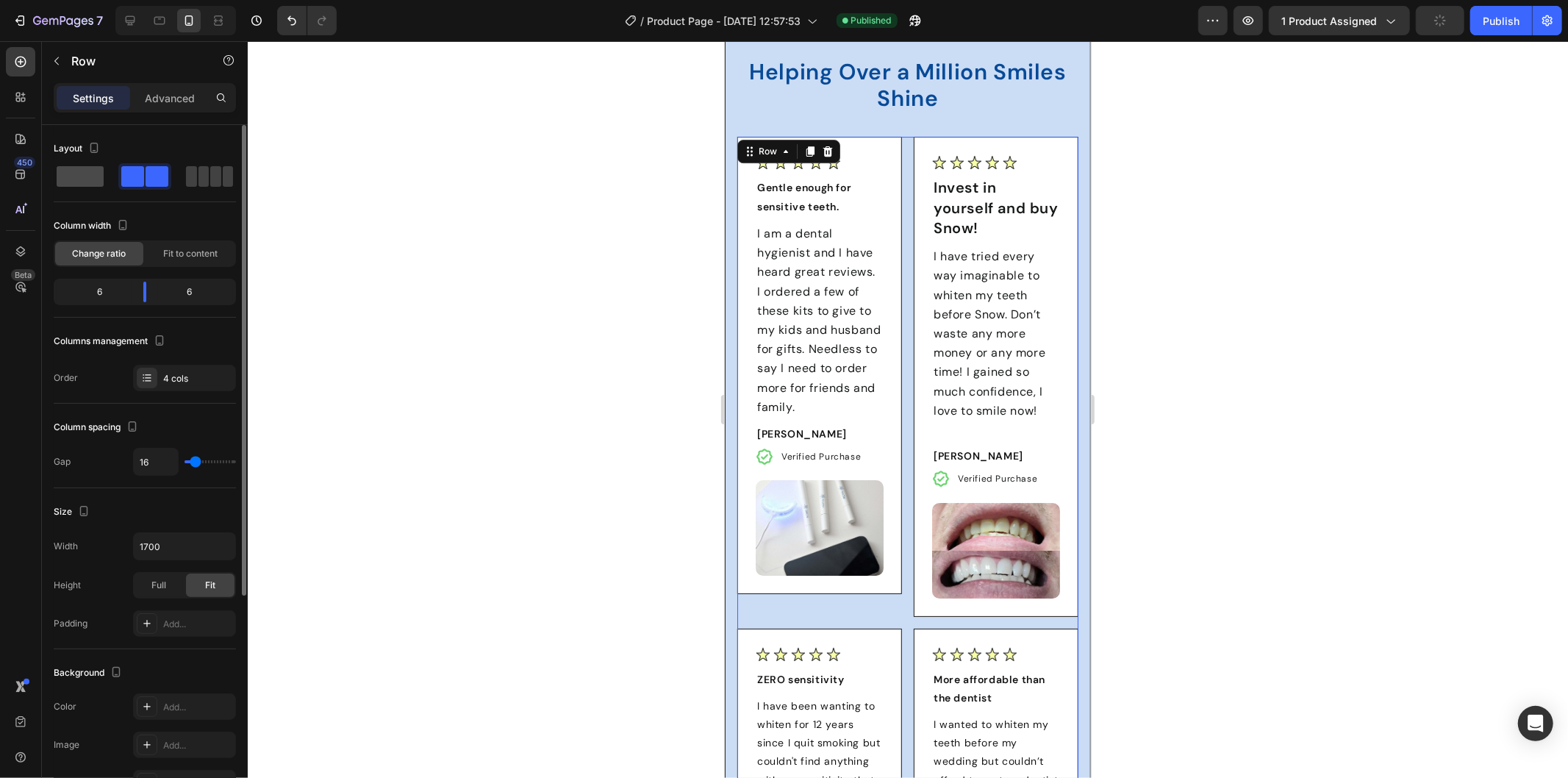
click at [73, 177] on span at bounding box center [80, 176] width 47 height 21
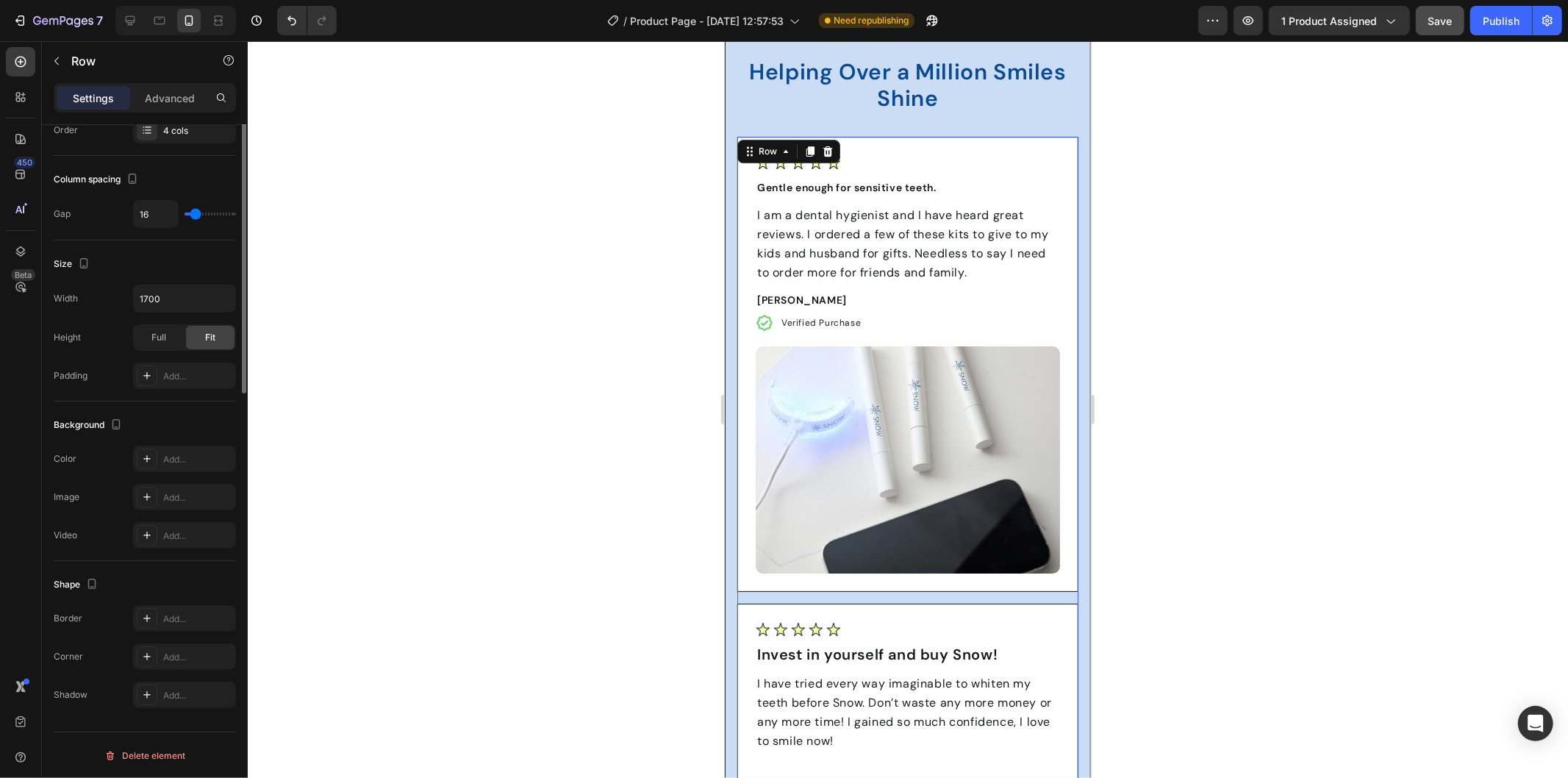
scroll to position [0, 0]
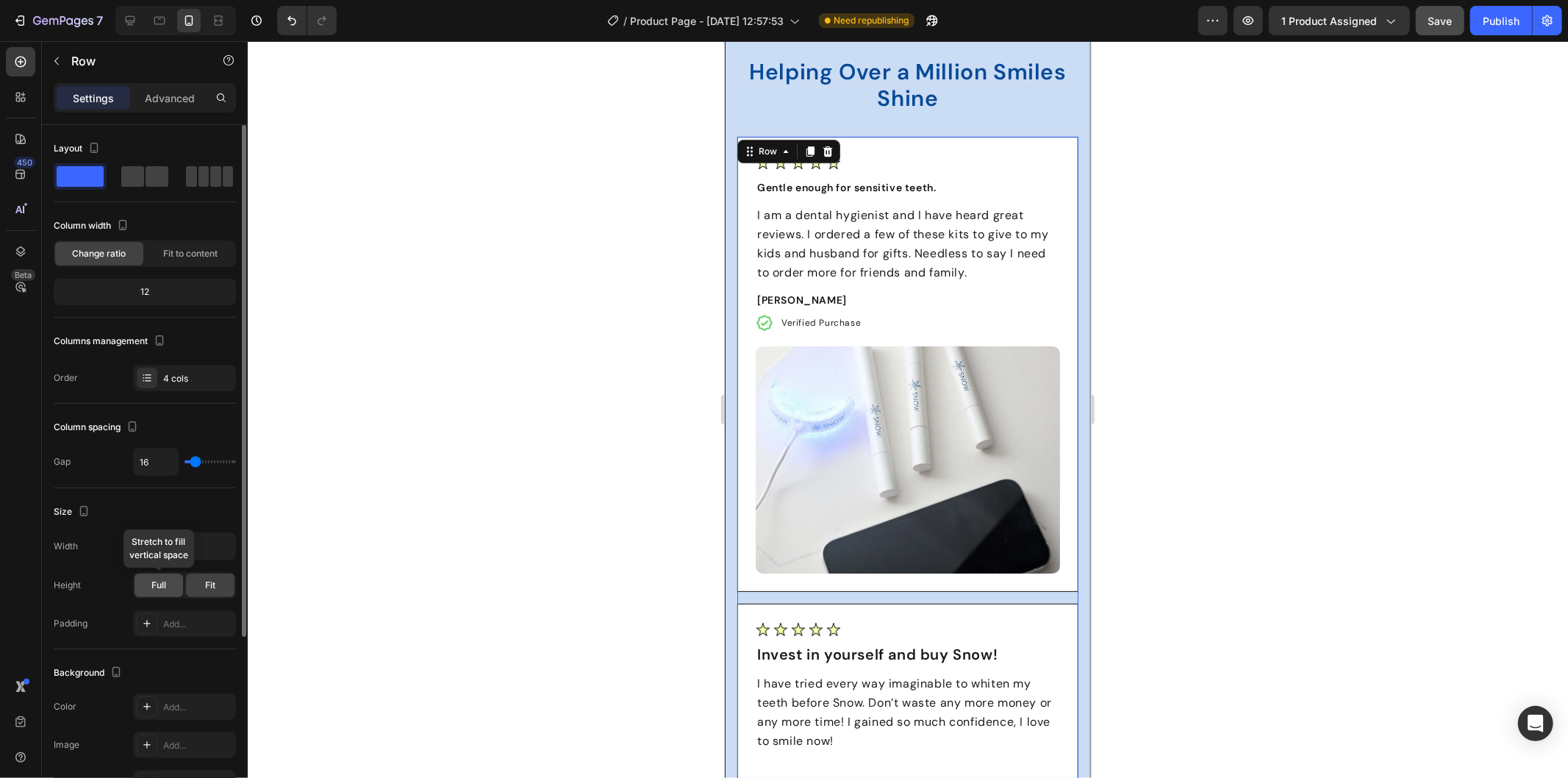
click at [160, 580] on span "Full" at bounding box center [158, 585] width 15 height 14
click at [207, 584] on span "Fit" at bounding box center [210, 585] width 11 height 14
click at [213, 173] on span at bounding box center [215, 176] width 11 height 21
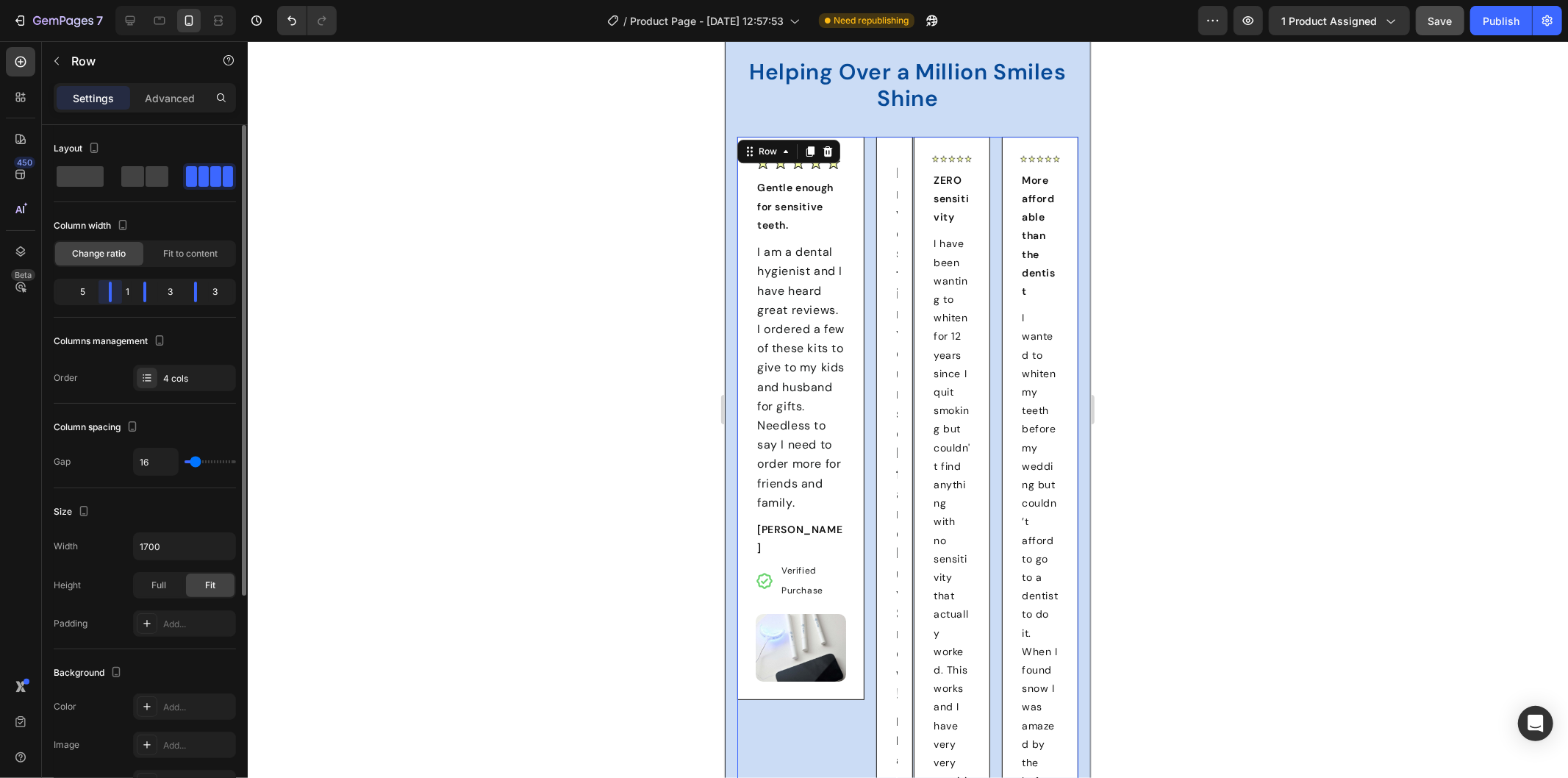
drag, startPoint x: 93, startPoint y: 297, endPoint x: 179, endPoint y: 287, distance: 86.6
click at [179, 287] on div "5 1 3 3" at bounding box center [145, 291] width 183 height 26
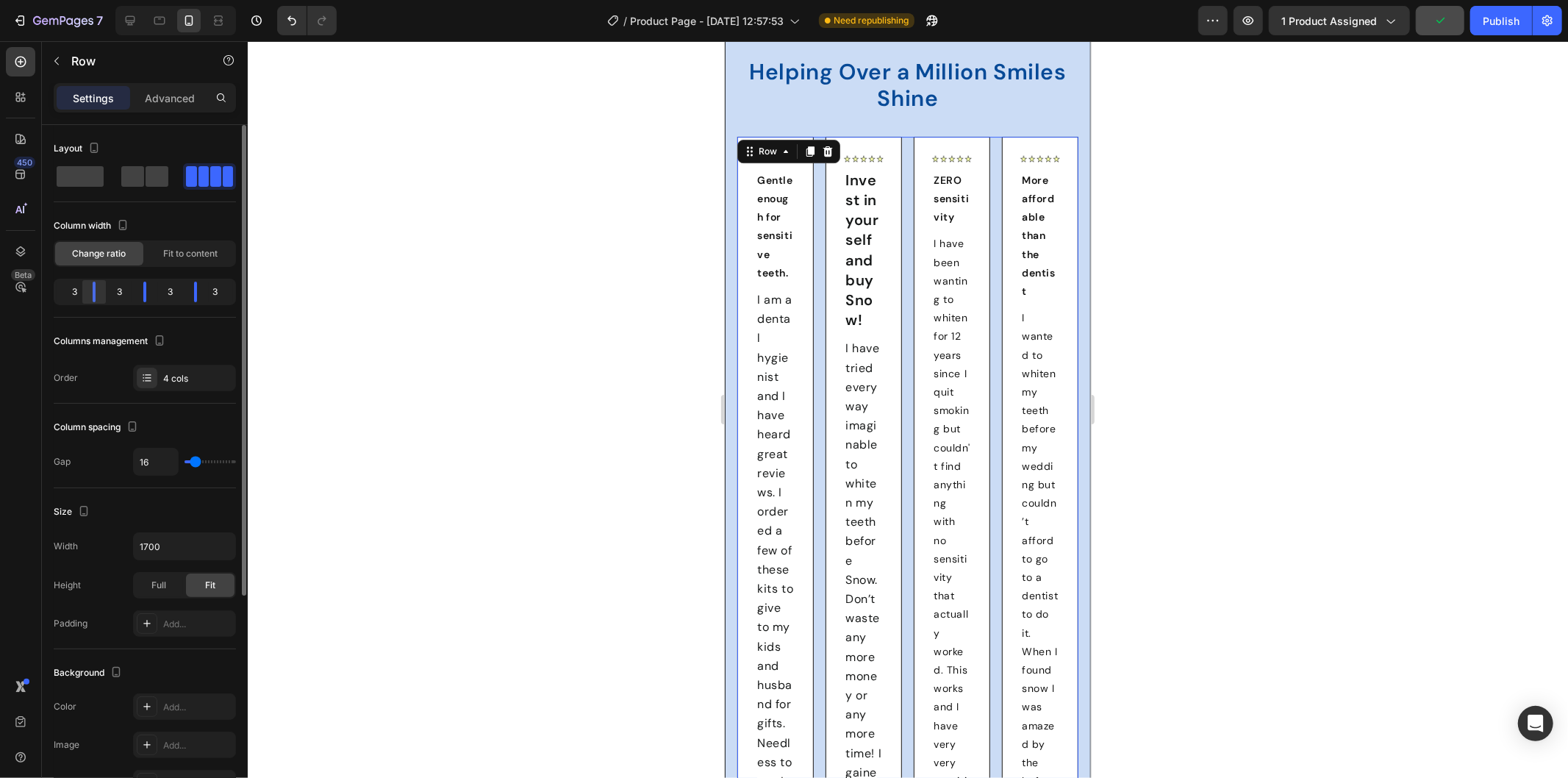
click at [99, 288] on div at bounding box center [94, 291] width 26 height 21
click at [107, 276] on div "Column width Change ratio Fit to content 3 3 3 3" at bounding box center [145, 266] width 183 height 104
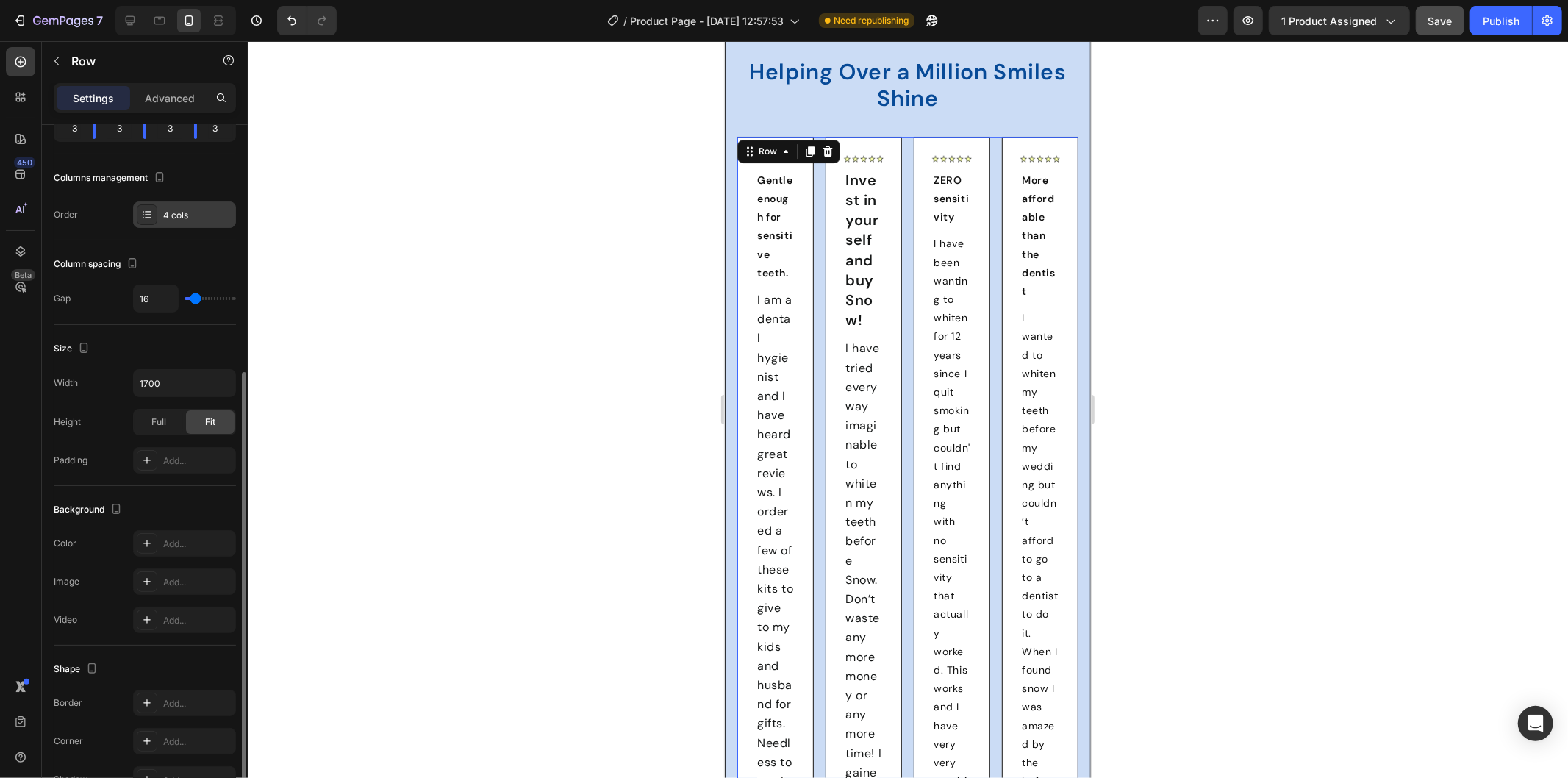
scroll to position [326, 0]
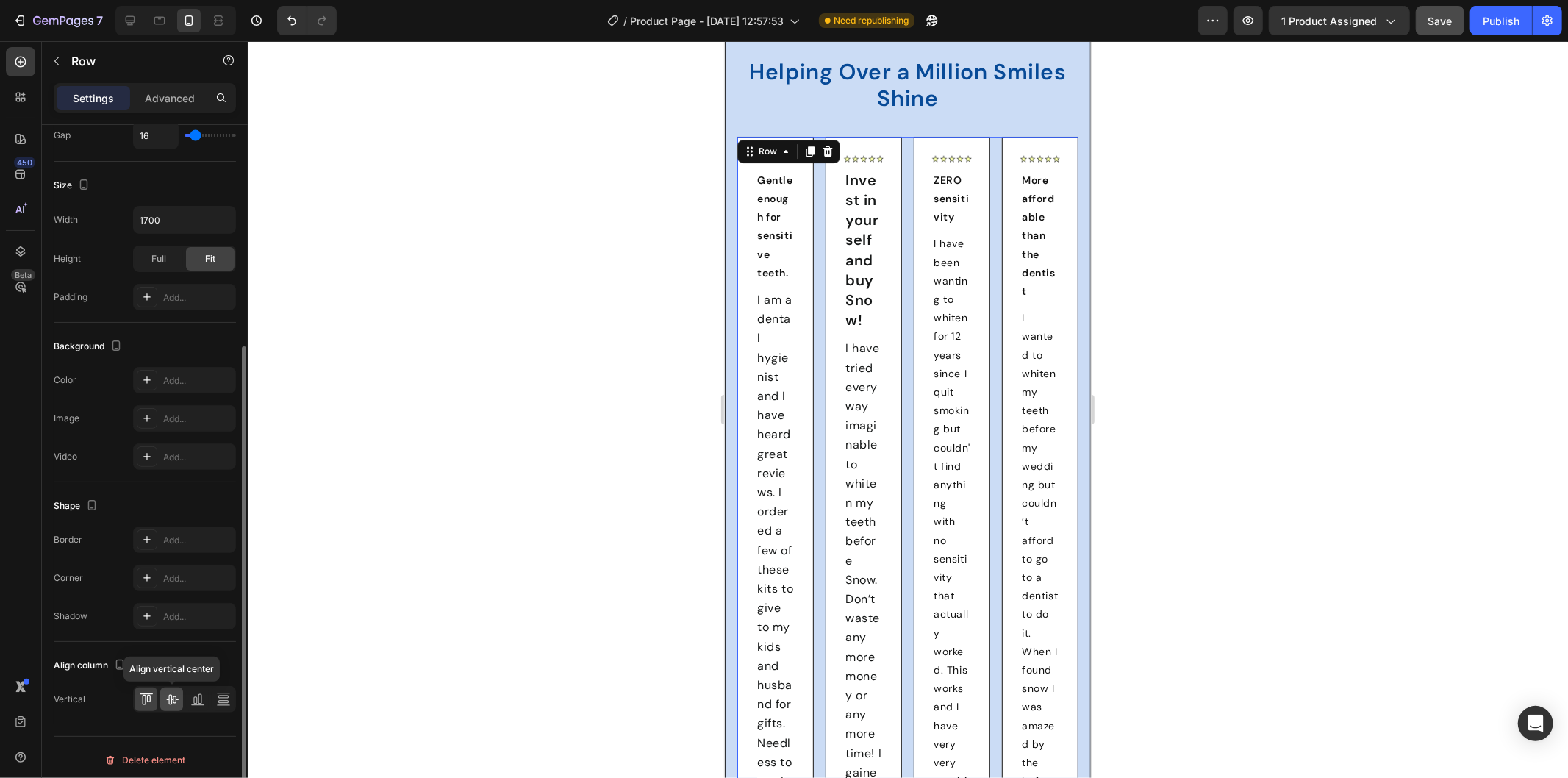
click at [171, 699] on icon at bounding box center [172, 700] width 12 height 11
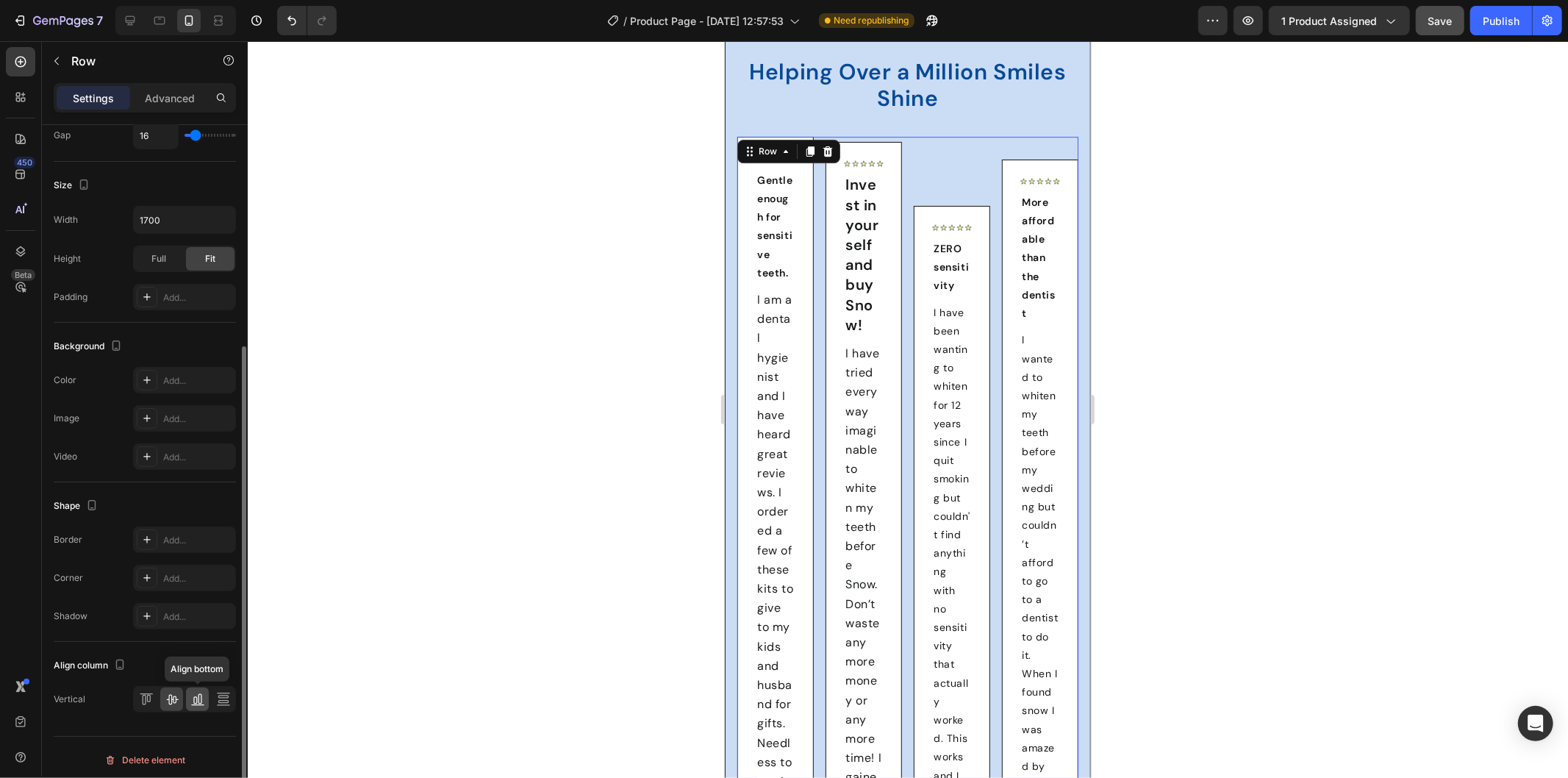
click at [192, 697] on icon at bounding box center [197, 699] width 15 height 15
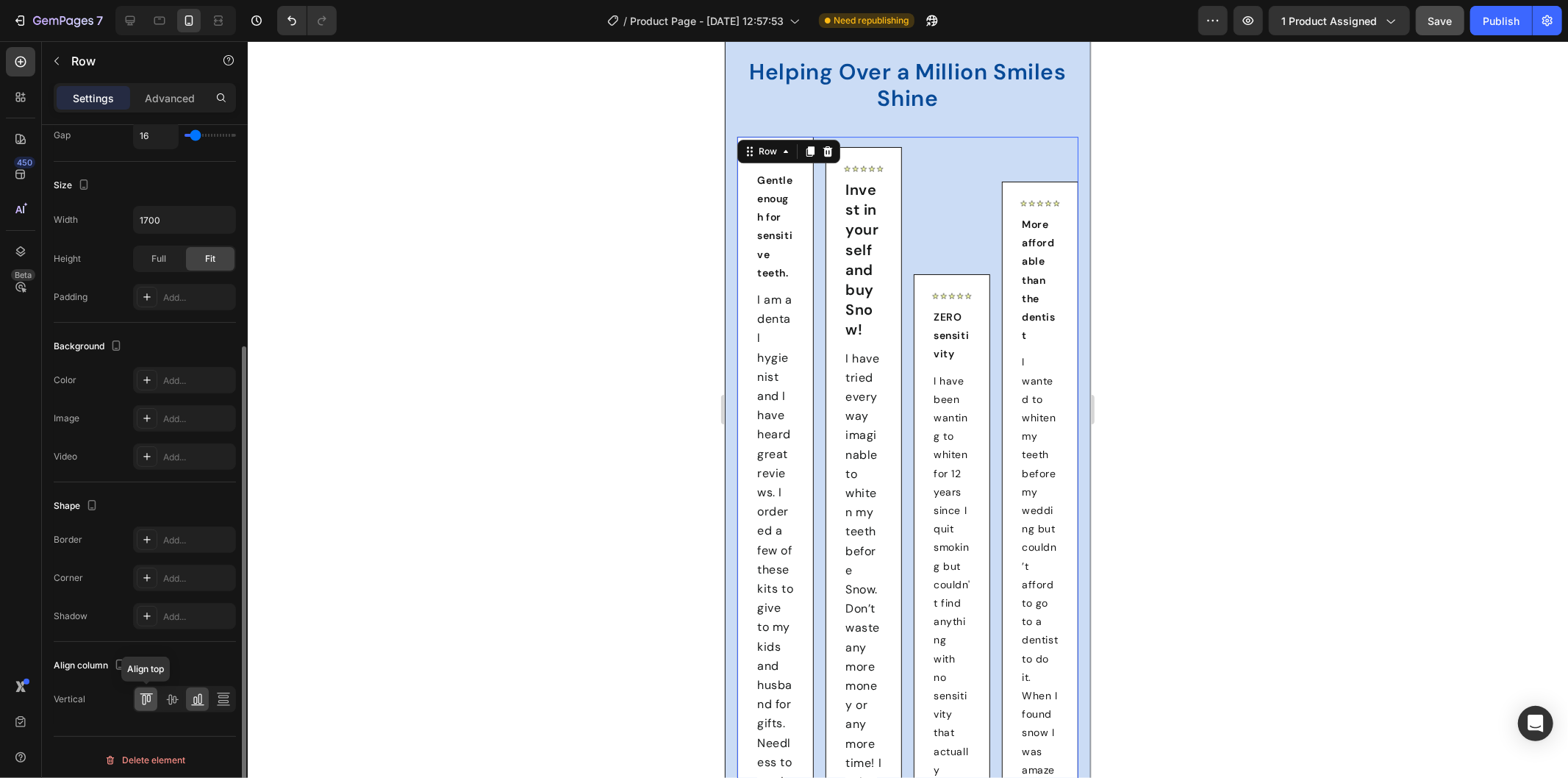
click at [148, 699] on icon at bounding box center [146, 699] width 15 height 15
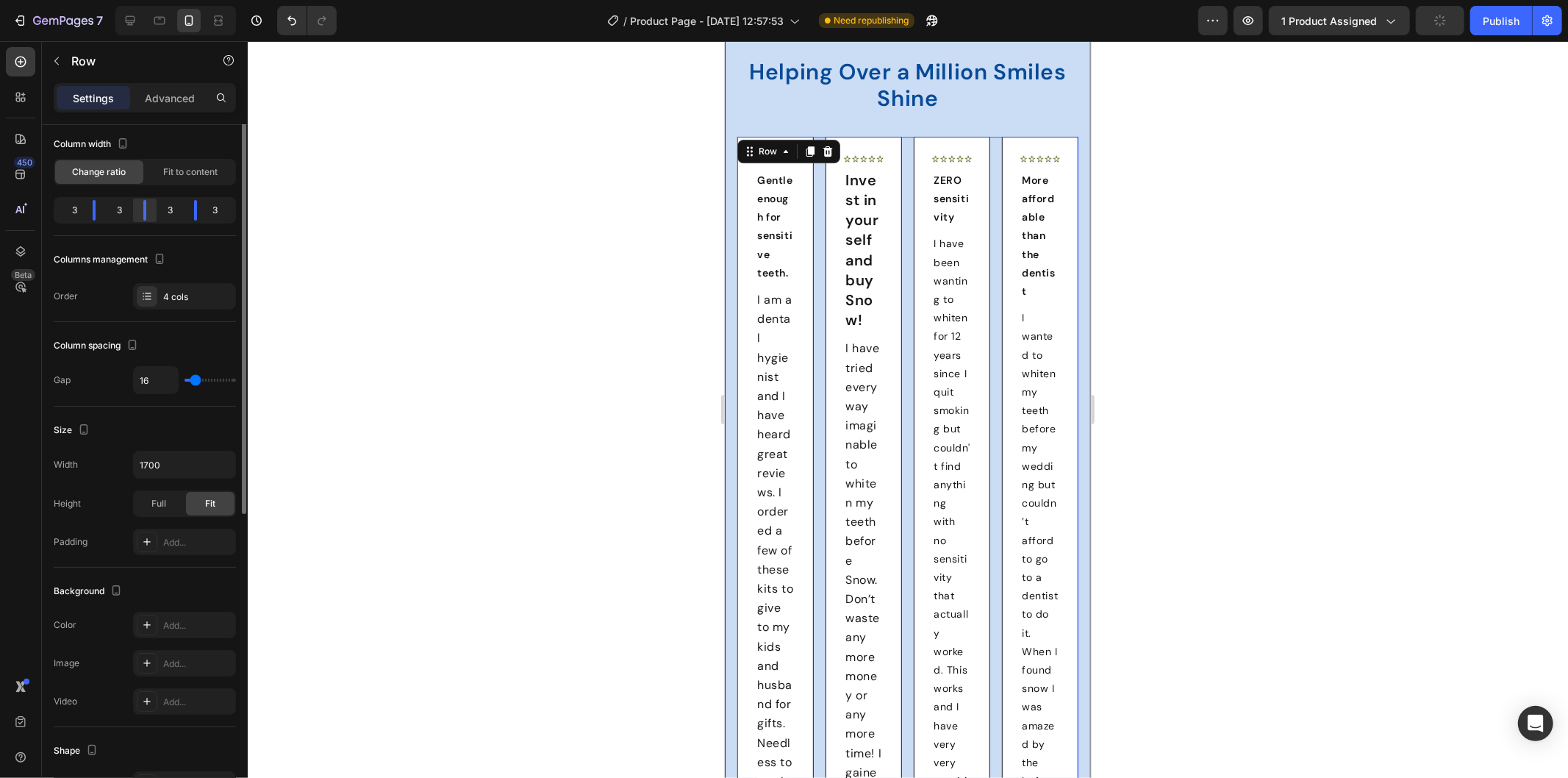
scroll to position [0, 0]
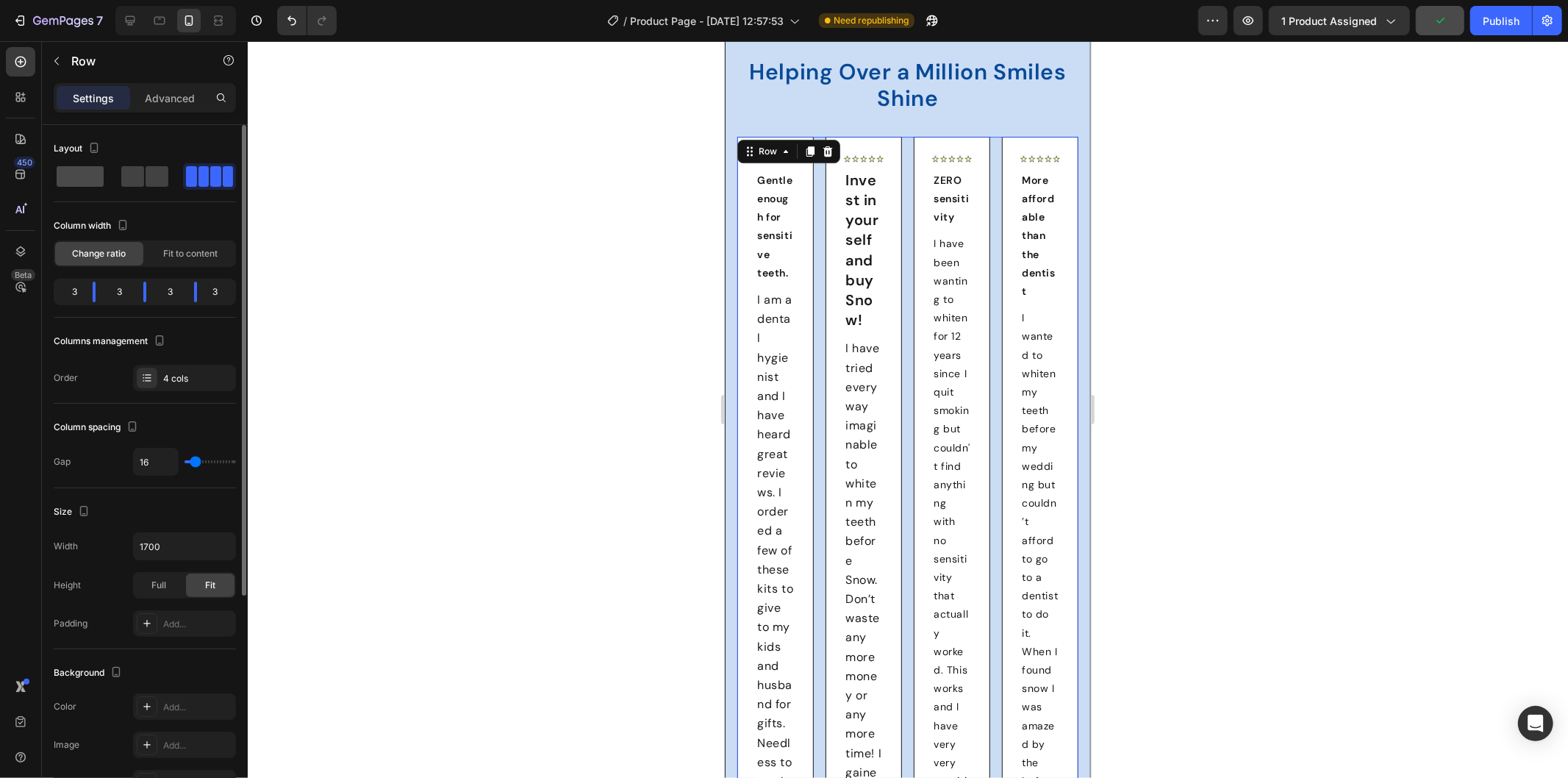
click at [79, 180] on span at bounding box center [80, 176] width 47 height 21
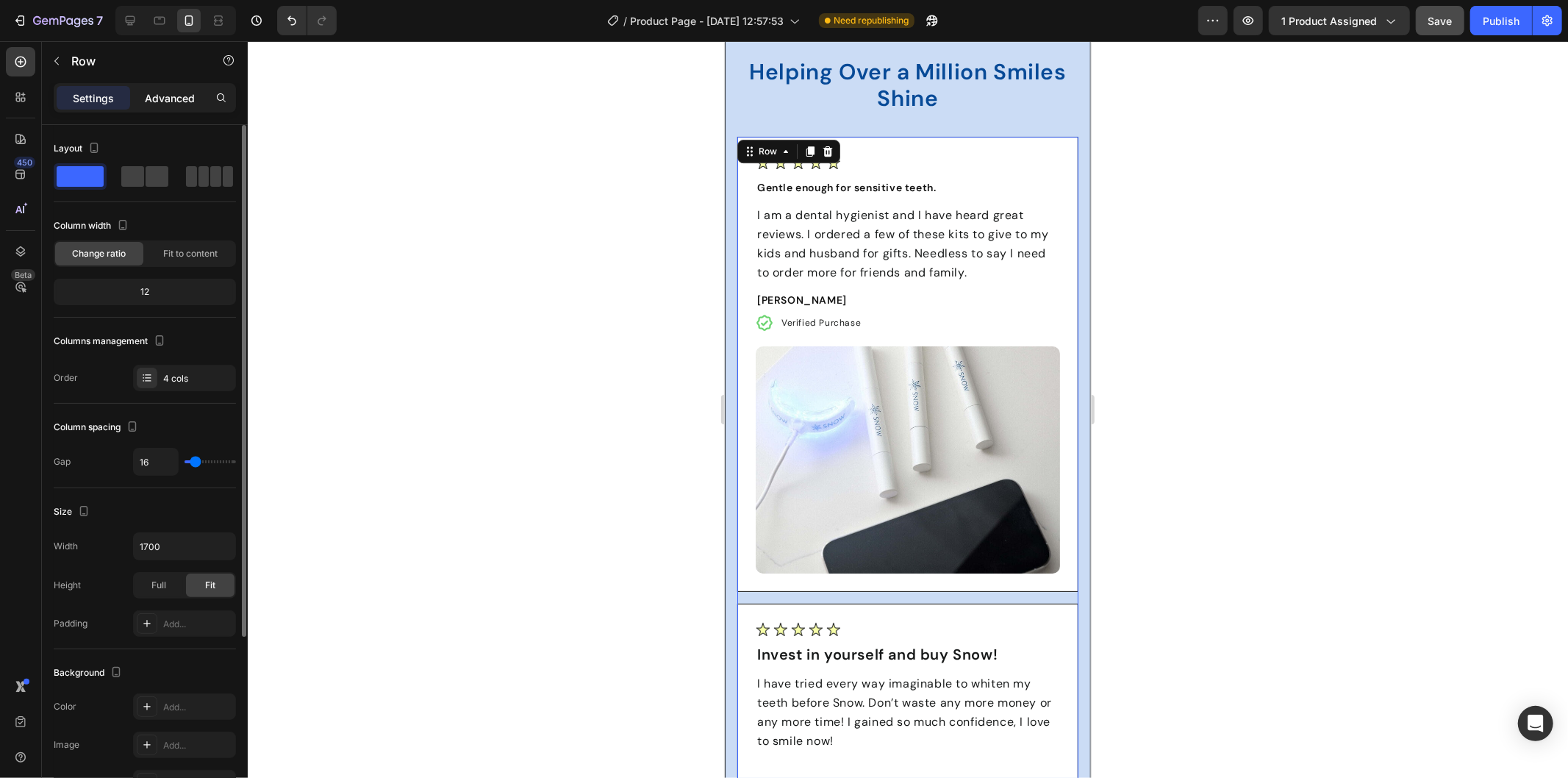
click at [171, 96] on p "Advanced" at bounding box center [169, 99] width 50 height 16
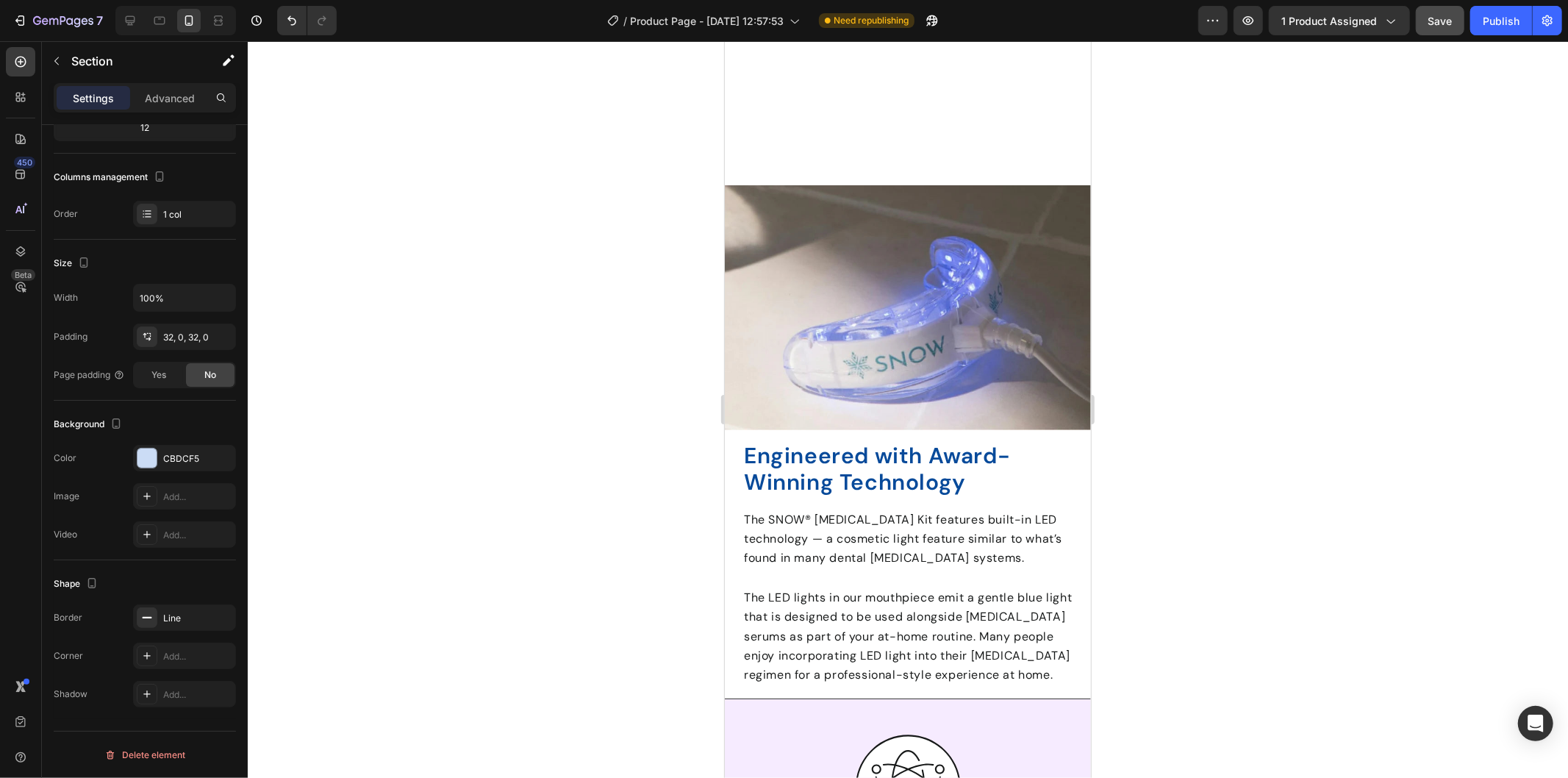
scroll to position [2052, 0]
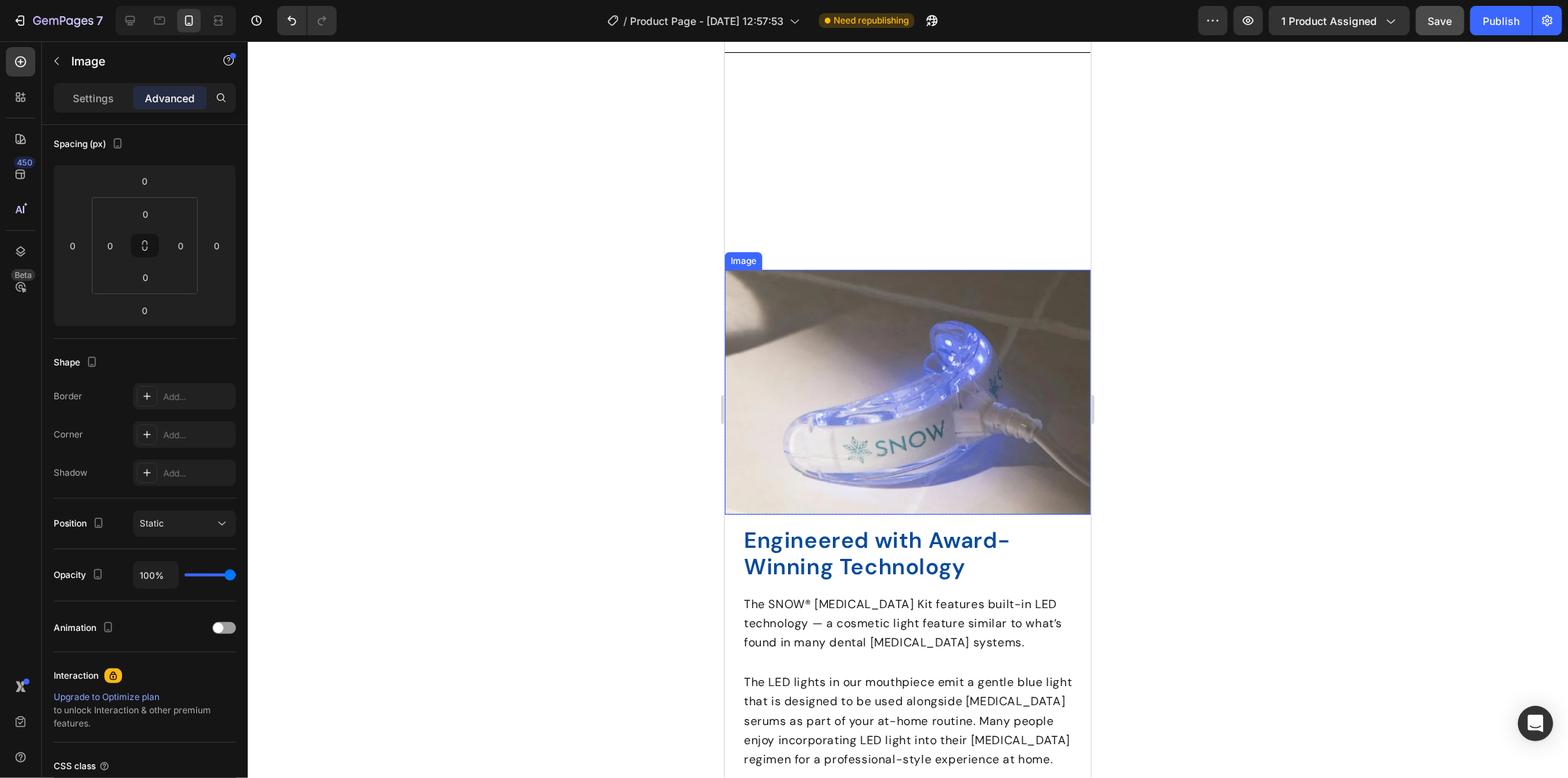
click at [947, 286] on img at bounding box center [907, 391] width 366 height 244
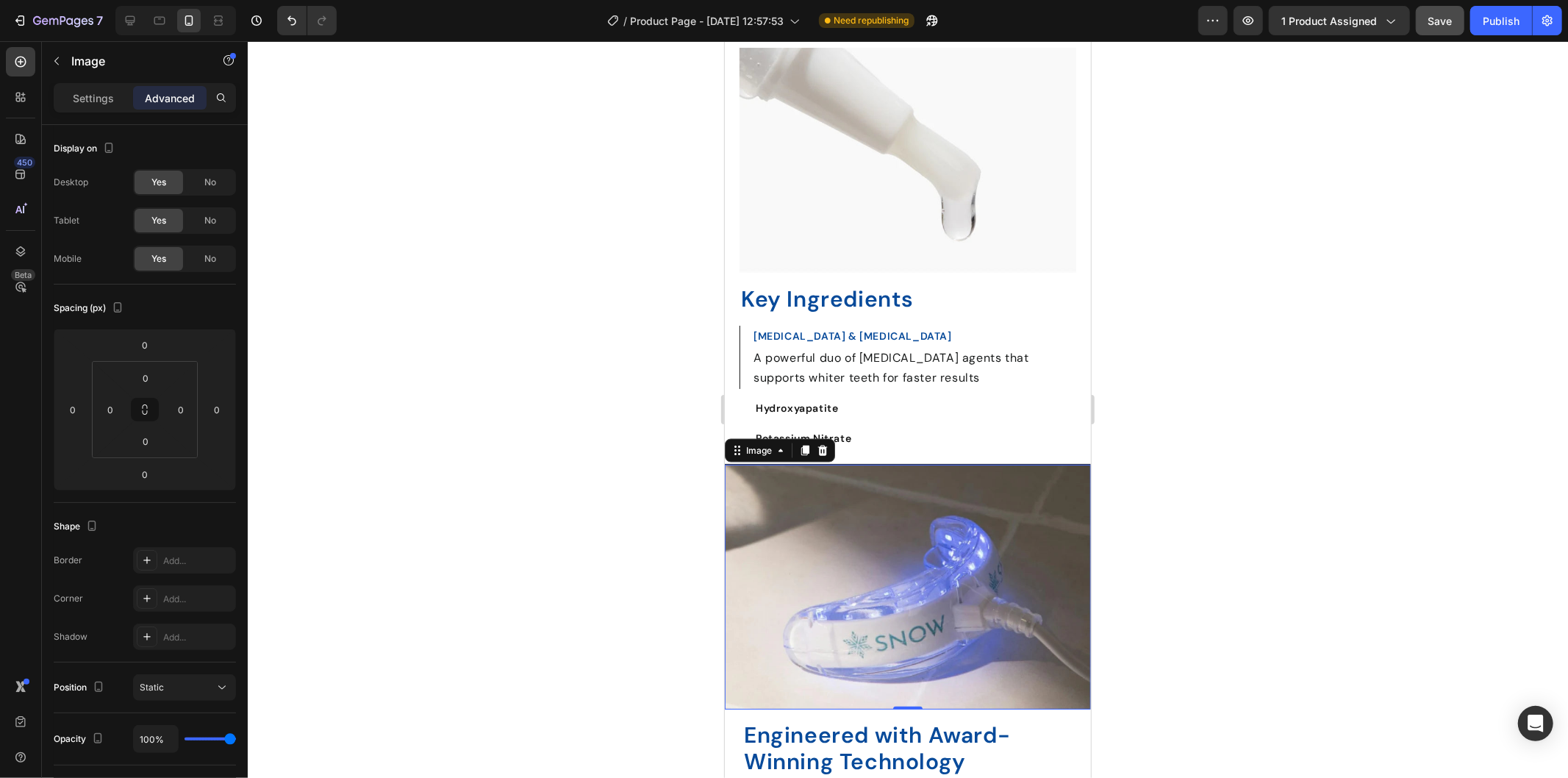
scroll to position [1724, 0]
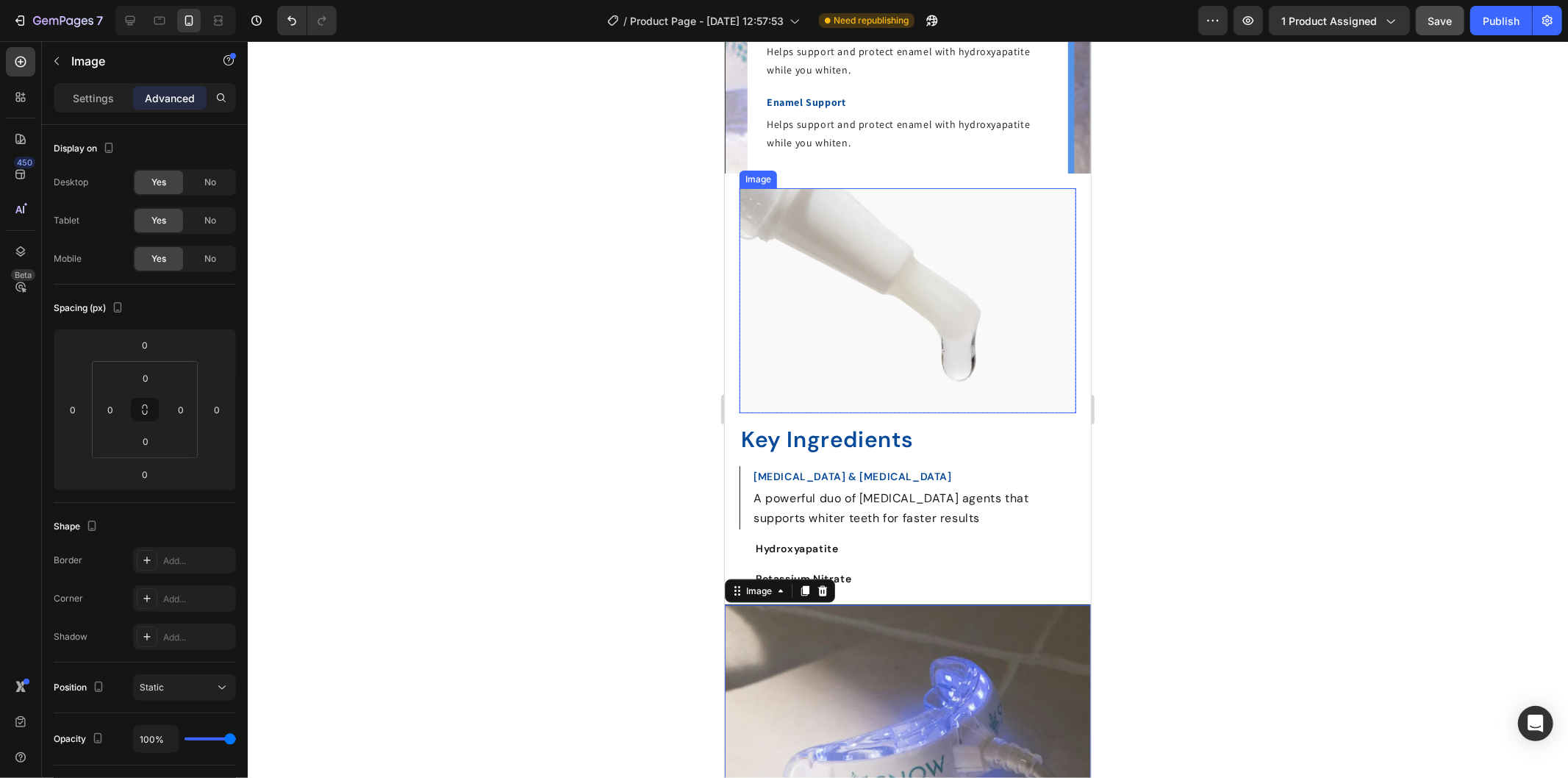
click at [835, 252] on img at bounding box center [907, 300] width 337 height 225
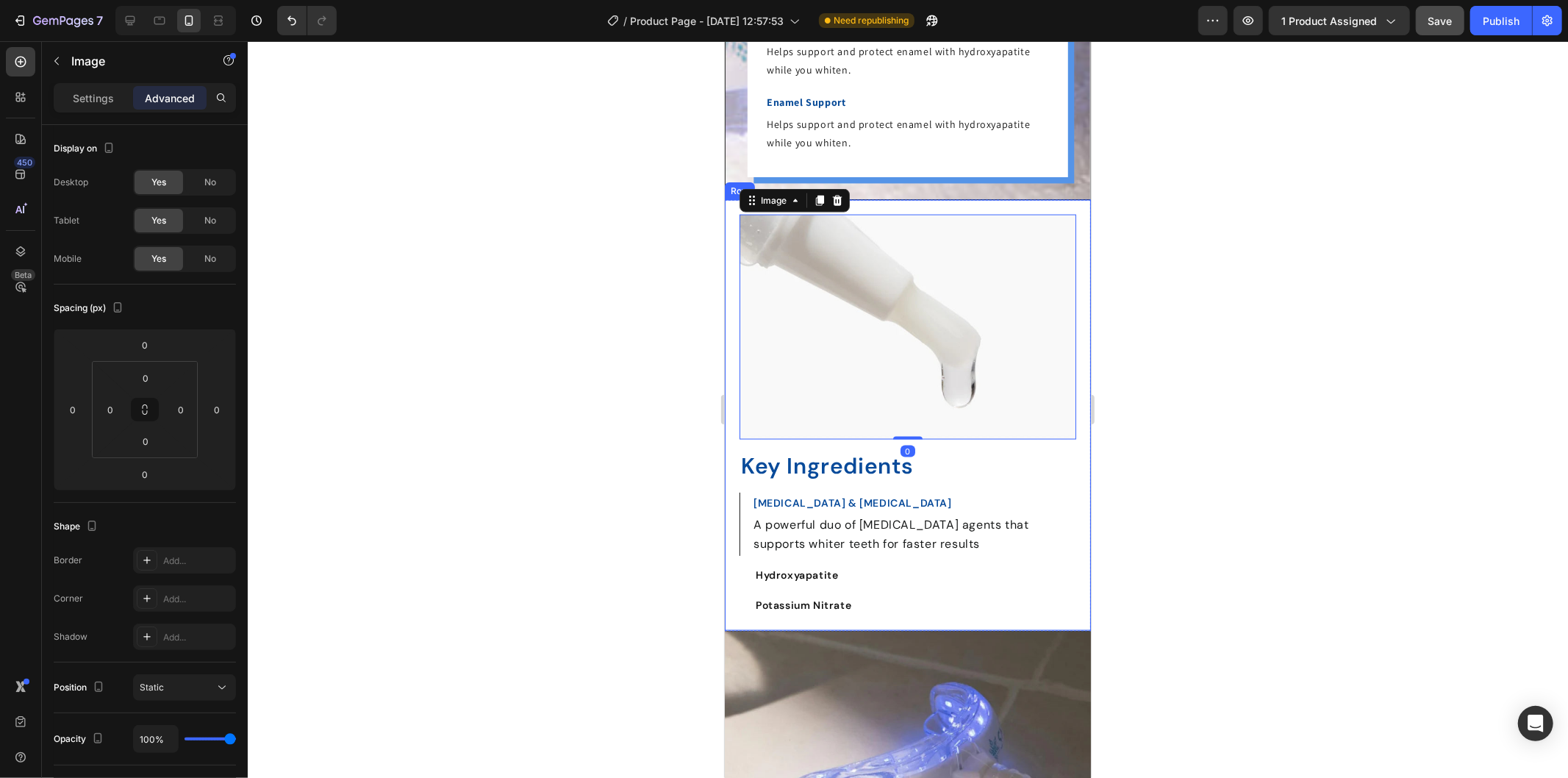
click at [731, 199] on div "Key Ingredients Heading [MEDICAL_DATA] & [MEDICAL_DATA] Text Block A powerful d…" at bounding box center [907, 415] width 366 height 432
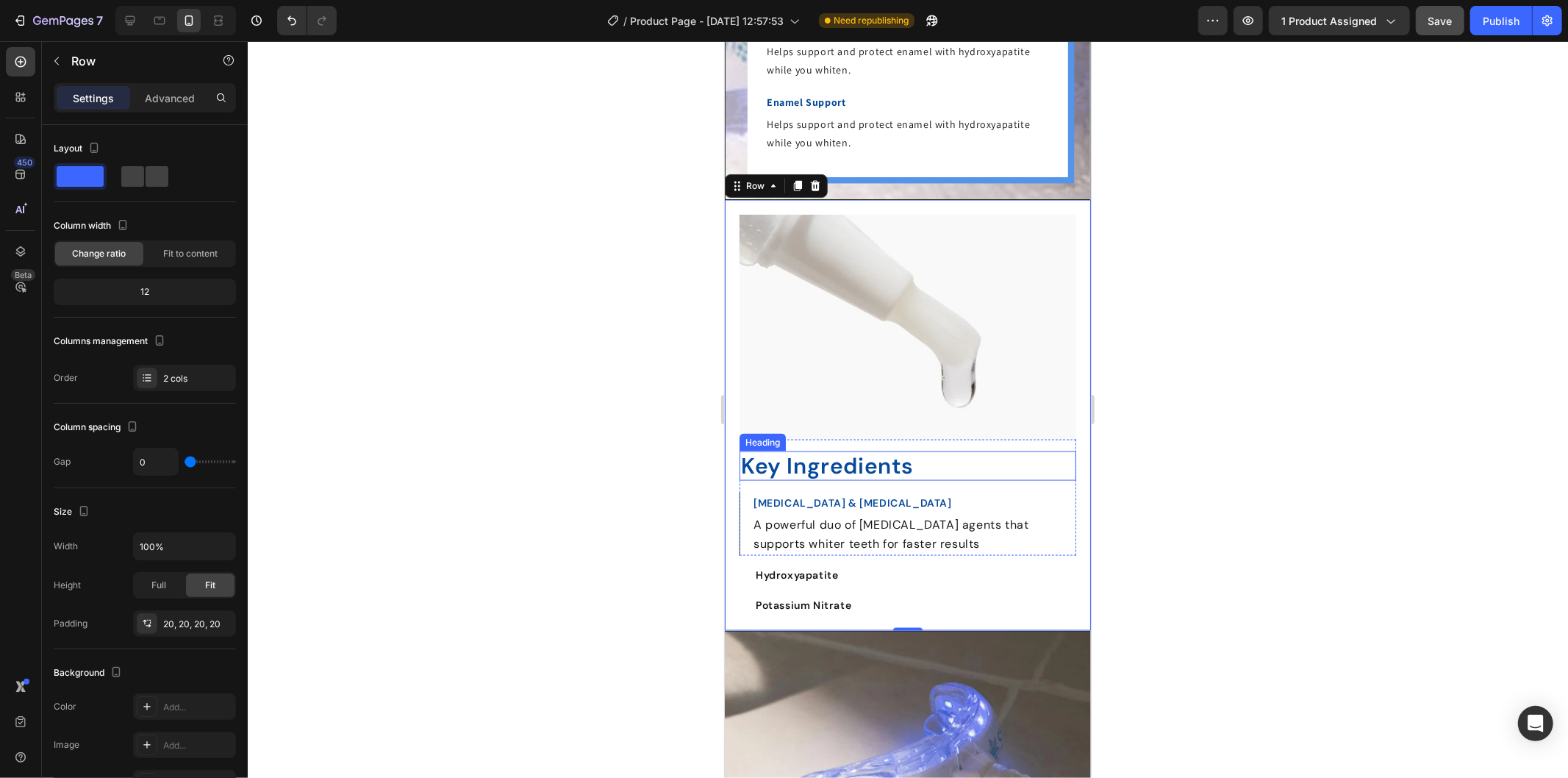
scroll to position [2052, 0]
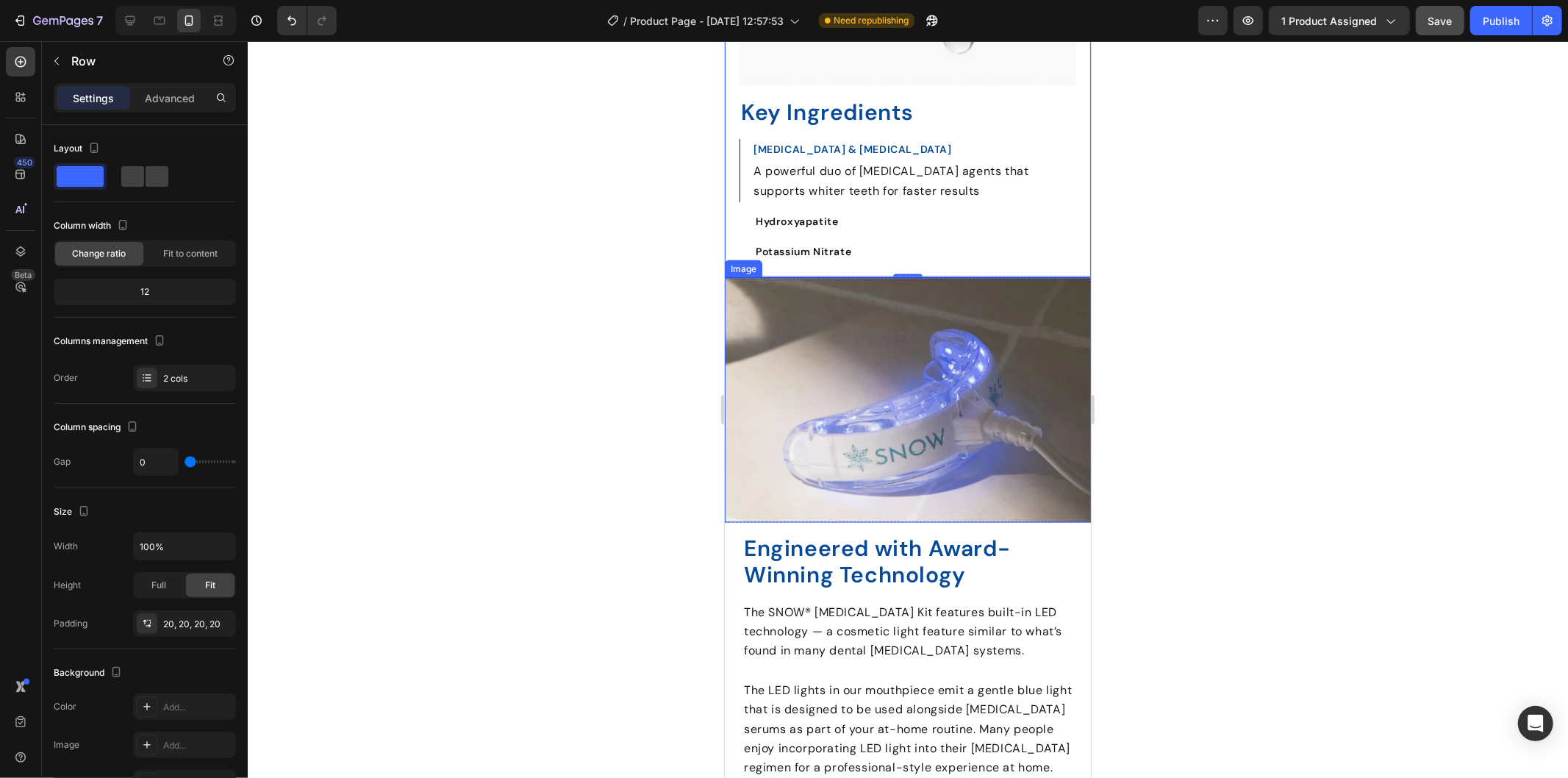
click at [799, 308] on img at bounding box center [907, 400] width 366 height 244
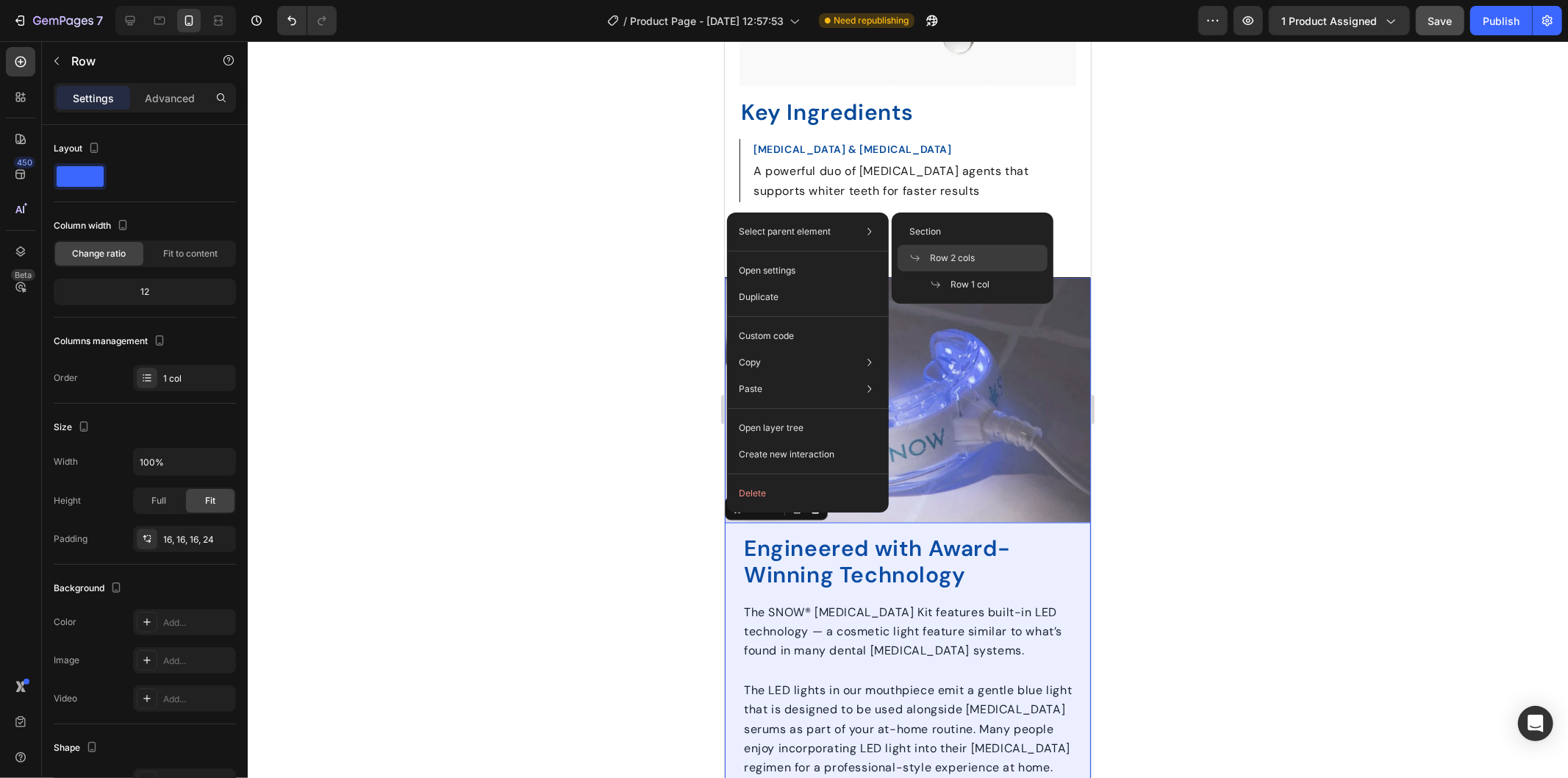
click at [936, 257] on span "Row 2 cols" at bounding box center [953, 258] width 45 height 14
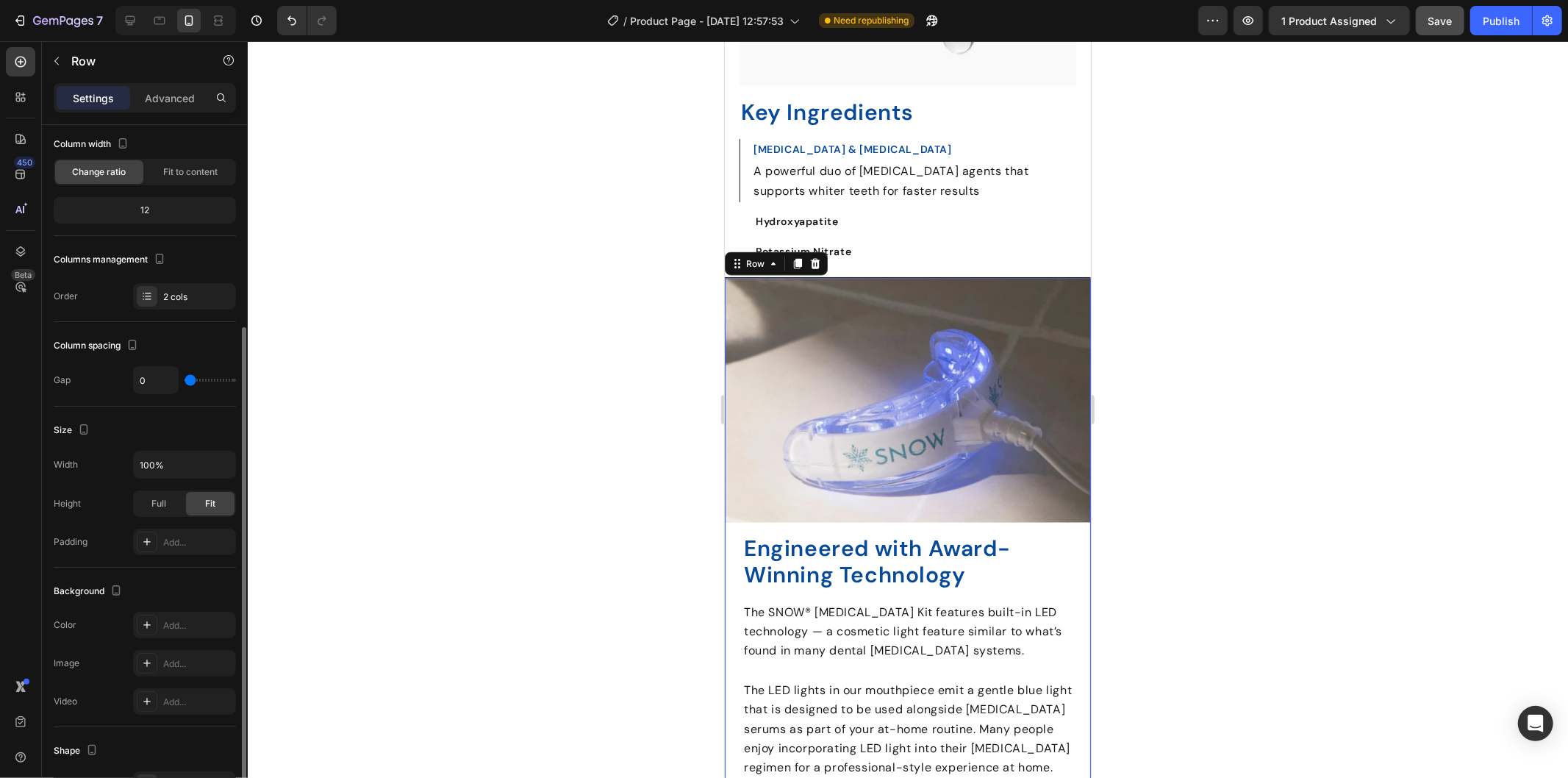
scroll to position [163, 0]
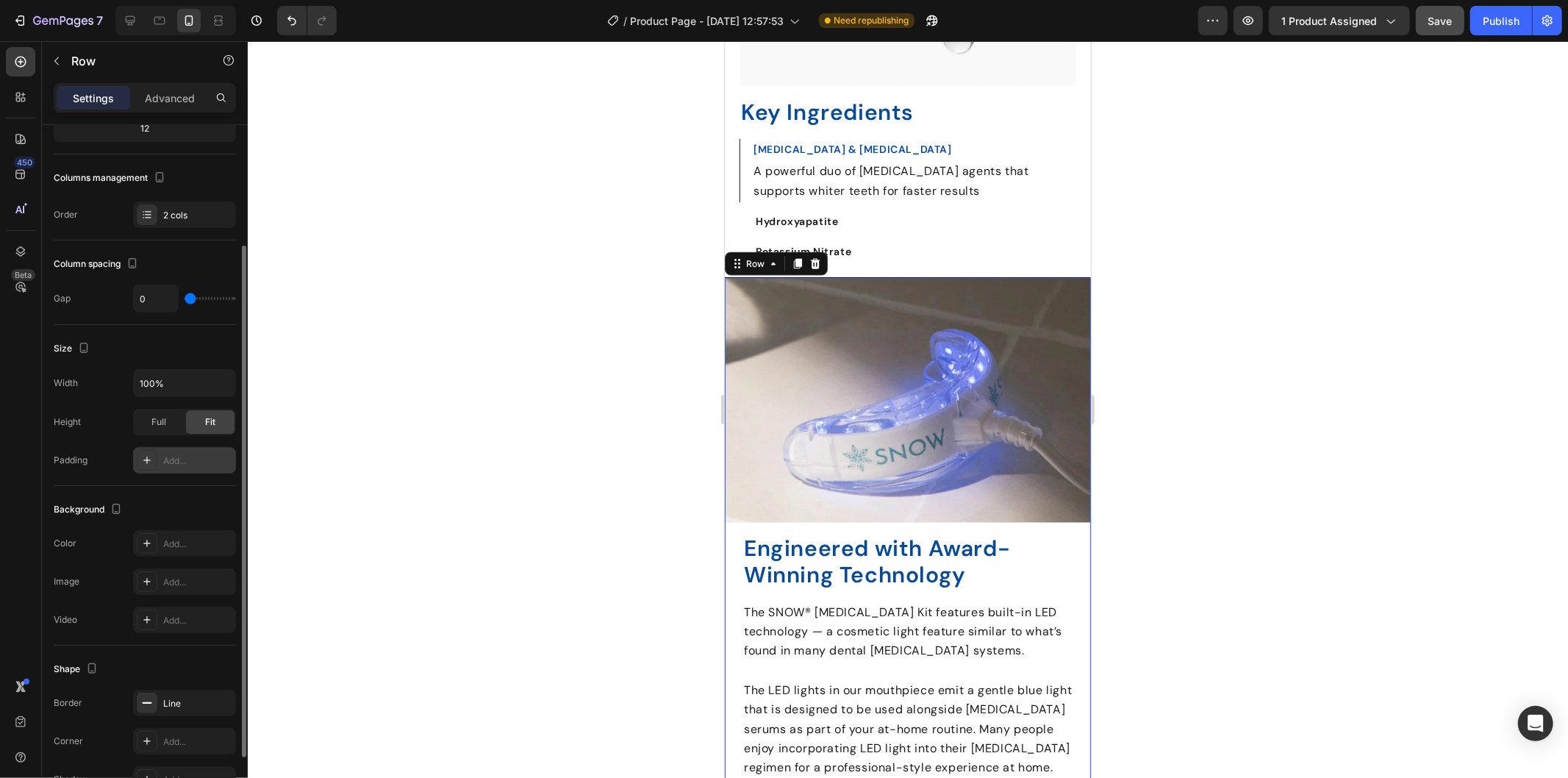
click at [218, 458] on div "Add..." at bounding box center [197, 461] width 69 height 14
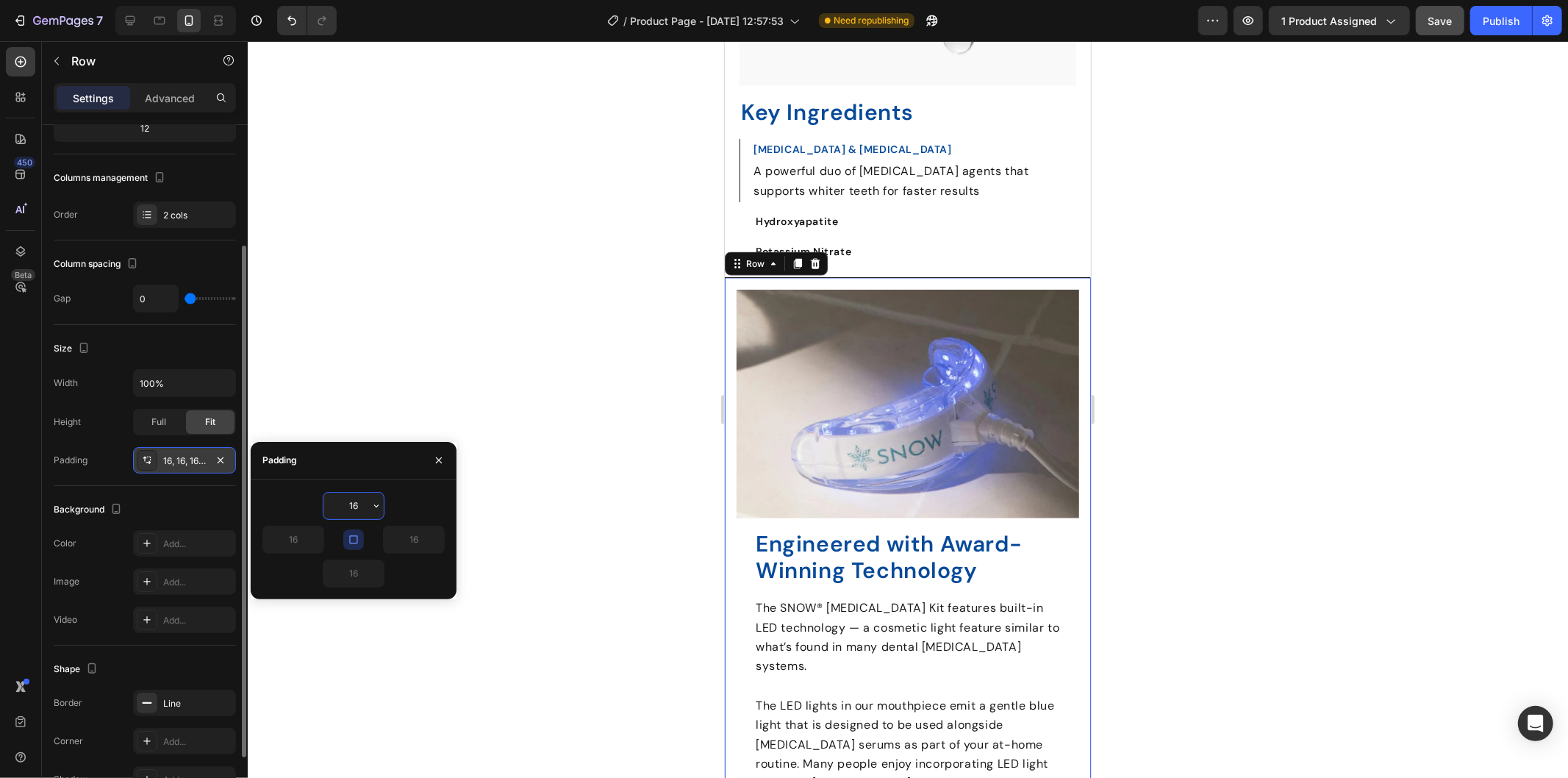
click at [359, 498] on input "16" at bounding box center [354, 505] width 61 height 26
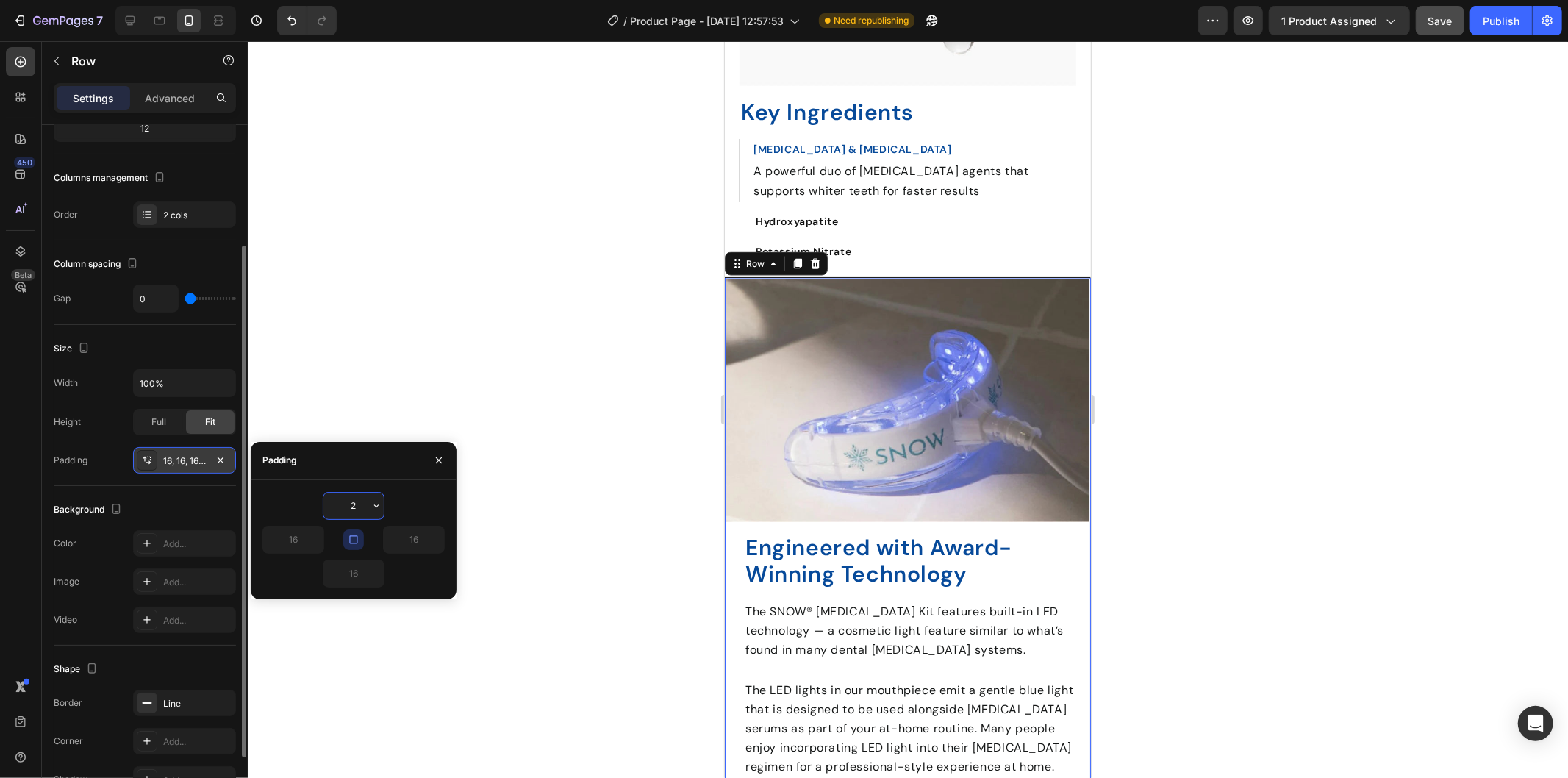
type input "20"
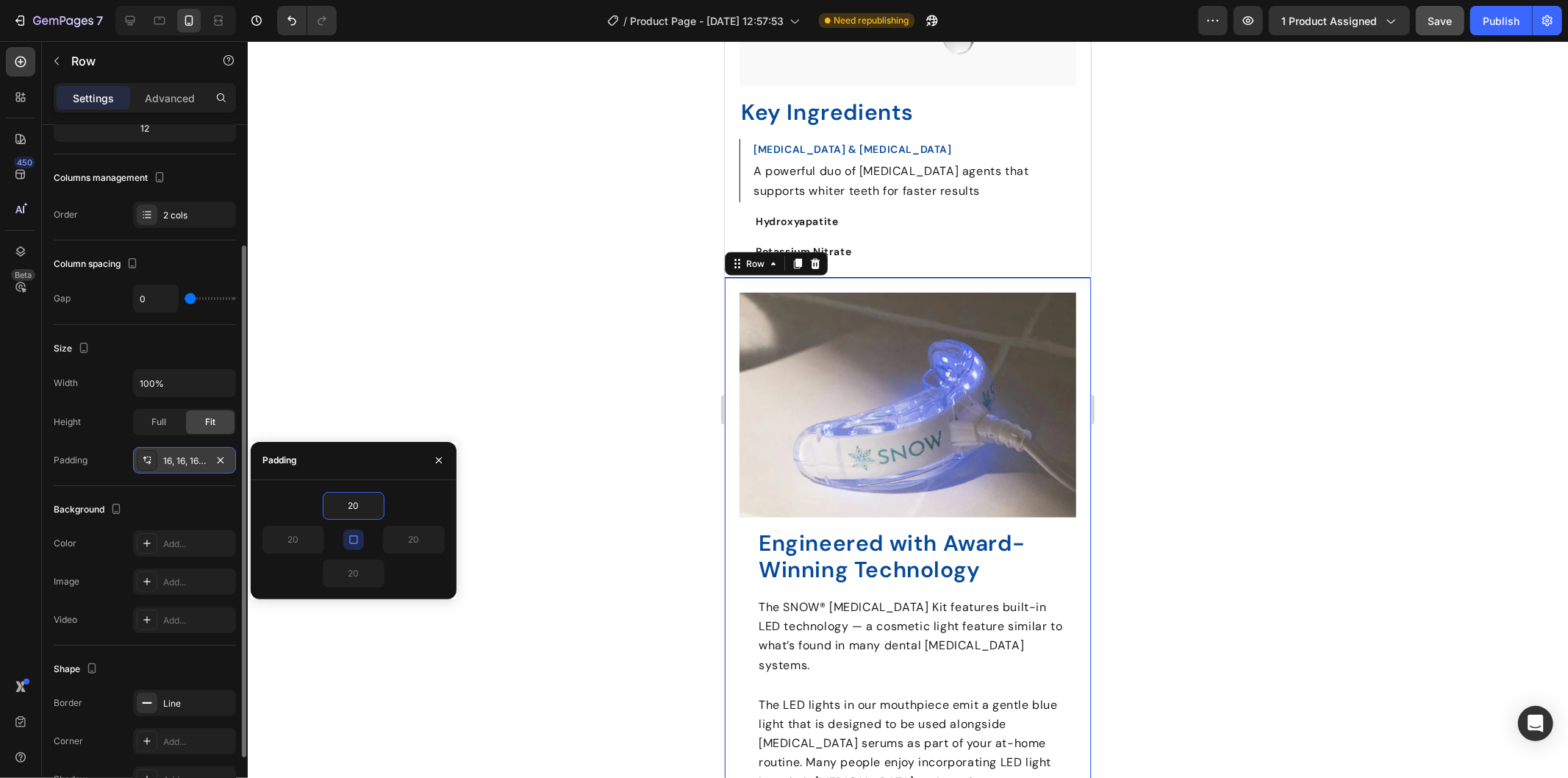
click at [1182, 469] on div at bounding box center [908, 410] width 1320 height 737
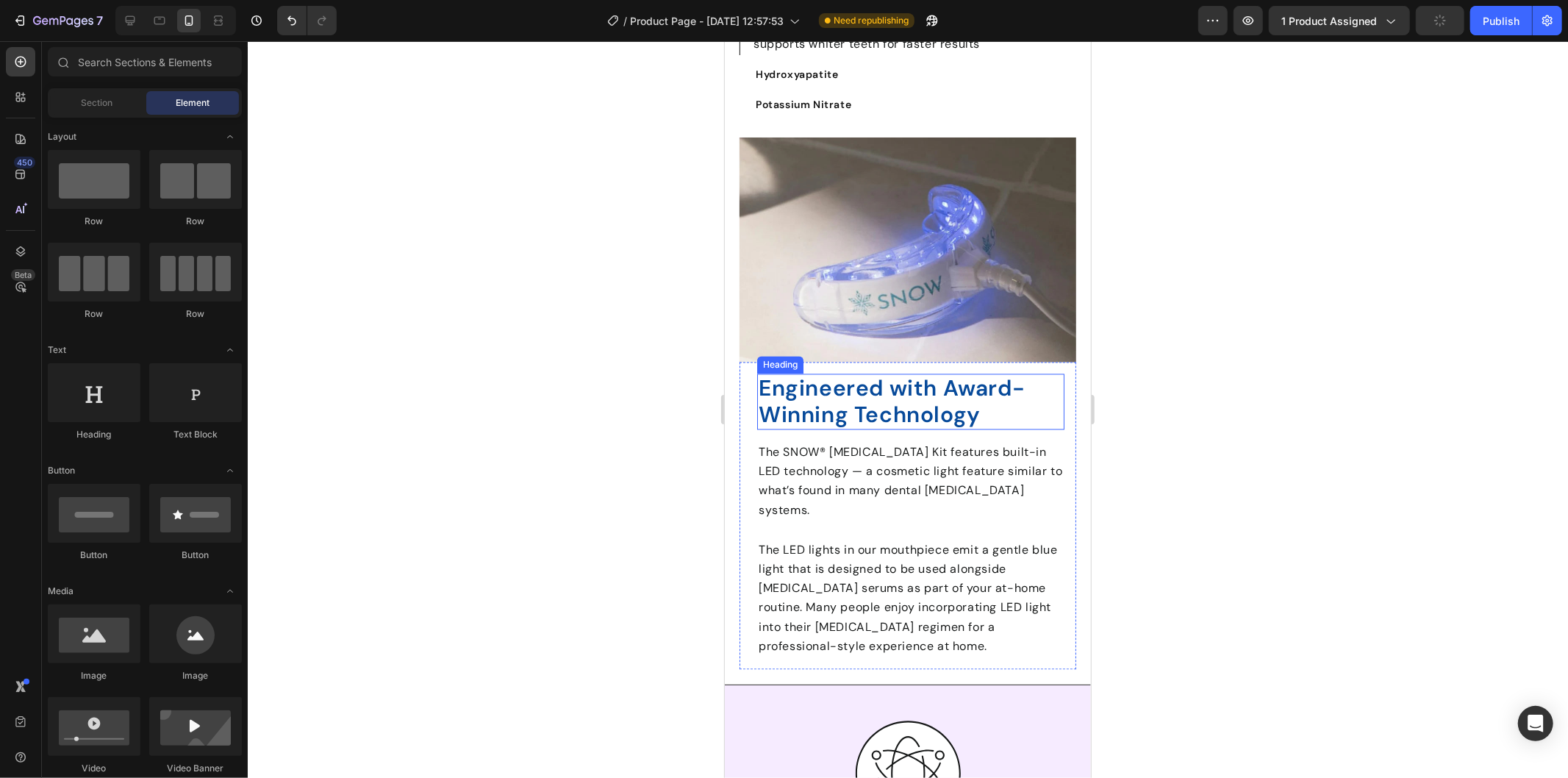
scroll to position [2215, 0]
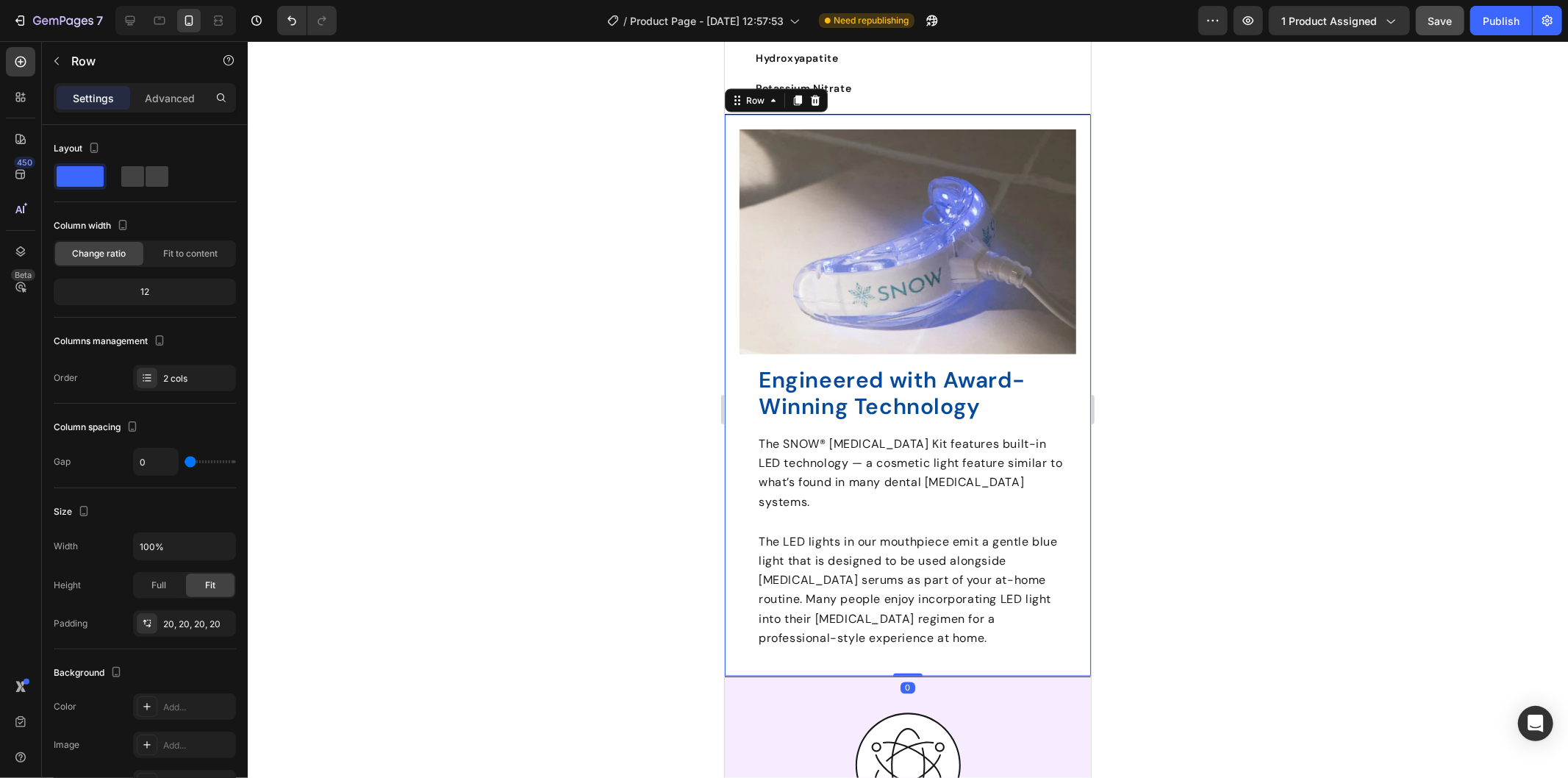
click at [1068, 509] on div "Engineered with Award-Winning Technology Heading The SNOW® [MEDICAL_DATA] Kit f…" at bounding box center [907, 396] width 366 height 563
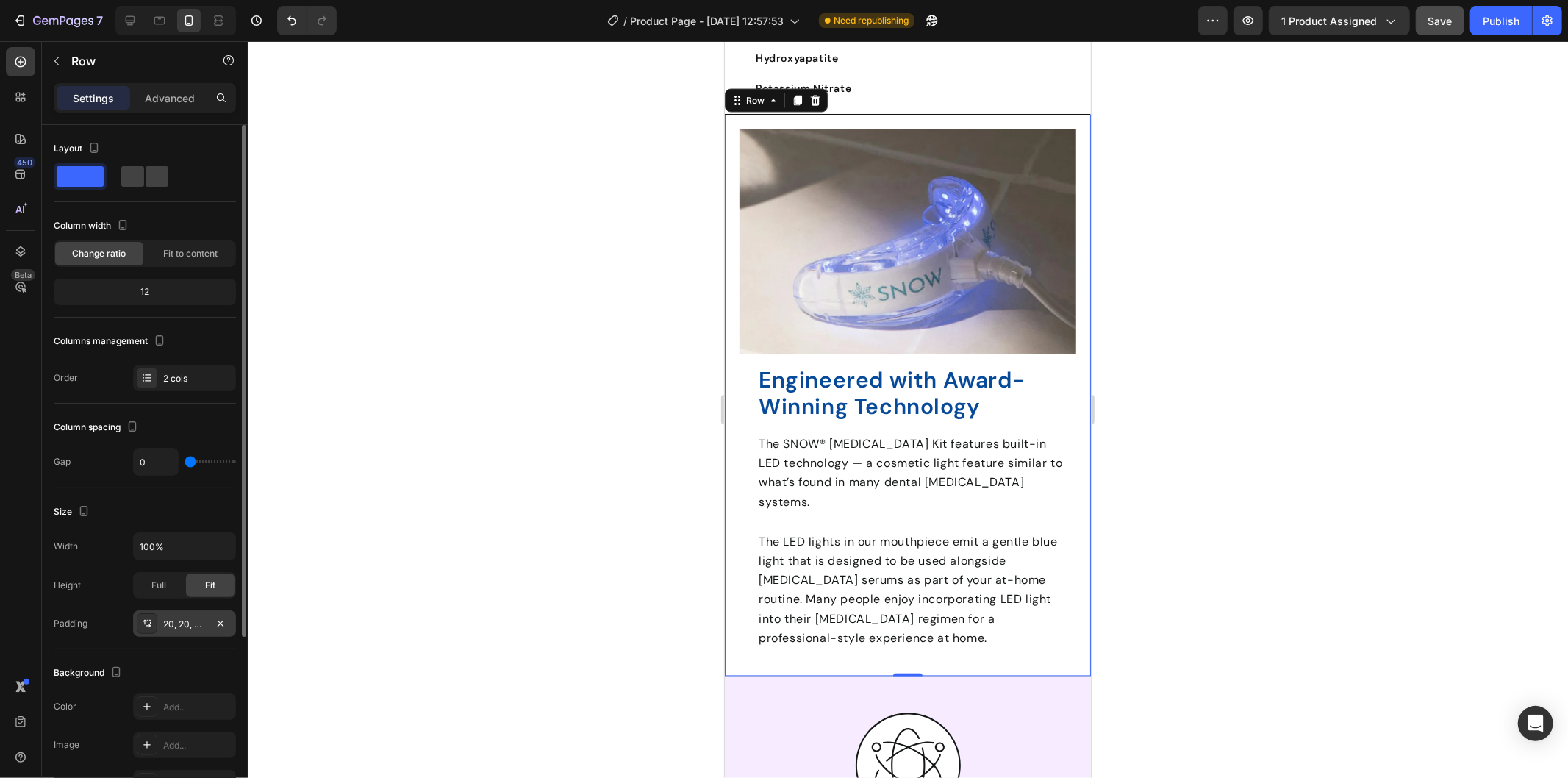
click at [185, 625] on div "20, 20, 20, 20" at bounding box center [185, 625] width 43 height 14
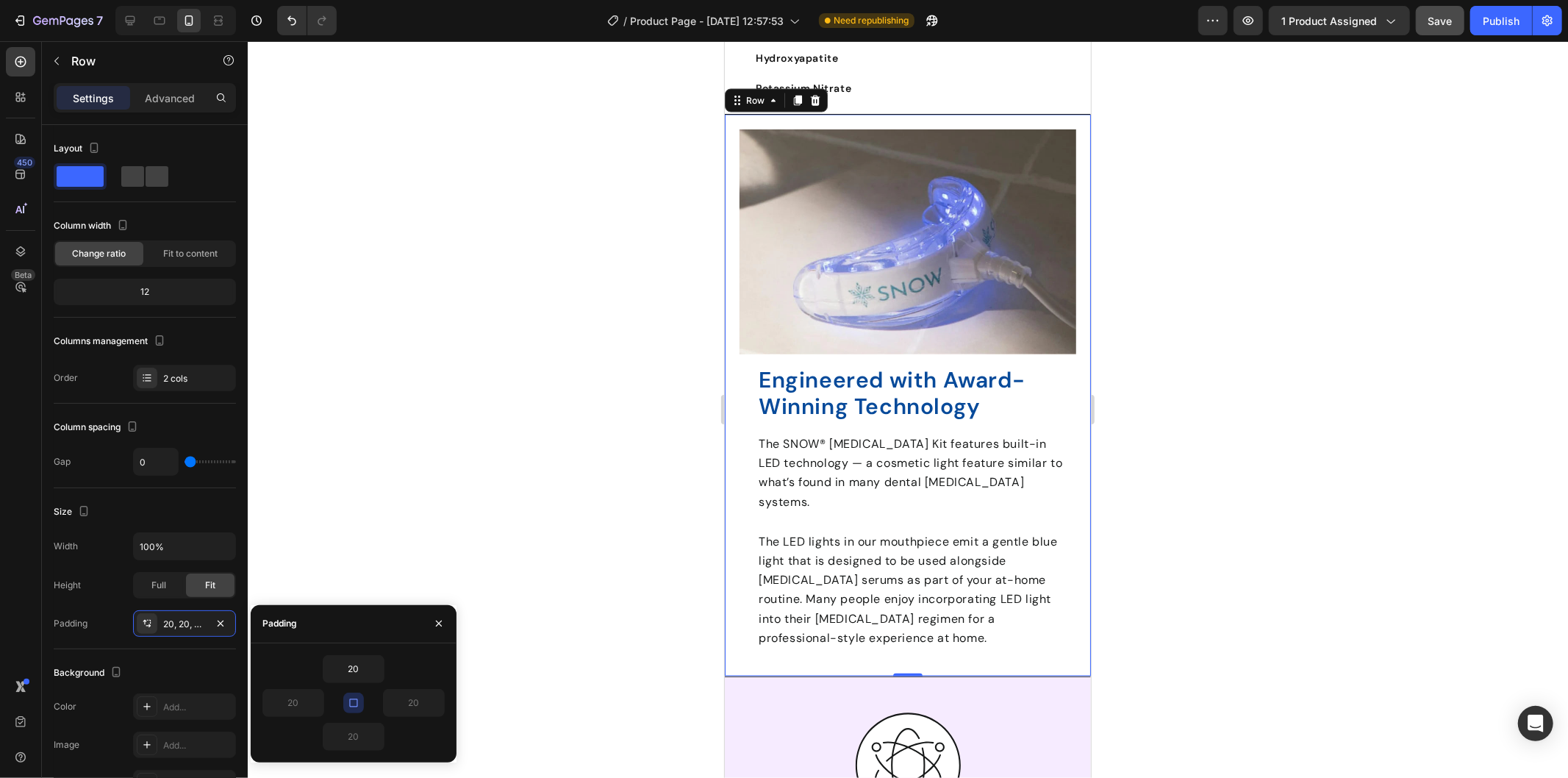
click at [359, 707] on icon "button" at bounding box center [354, 703] width 12 height 12
click at [356, 732] on input "20" at bounding box center [354, 736] width 61 height 26
type input "50"
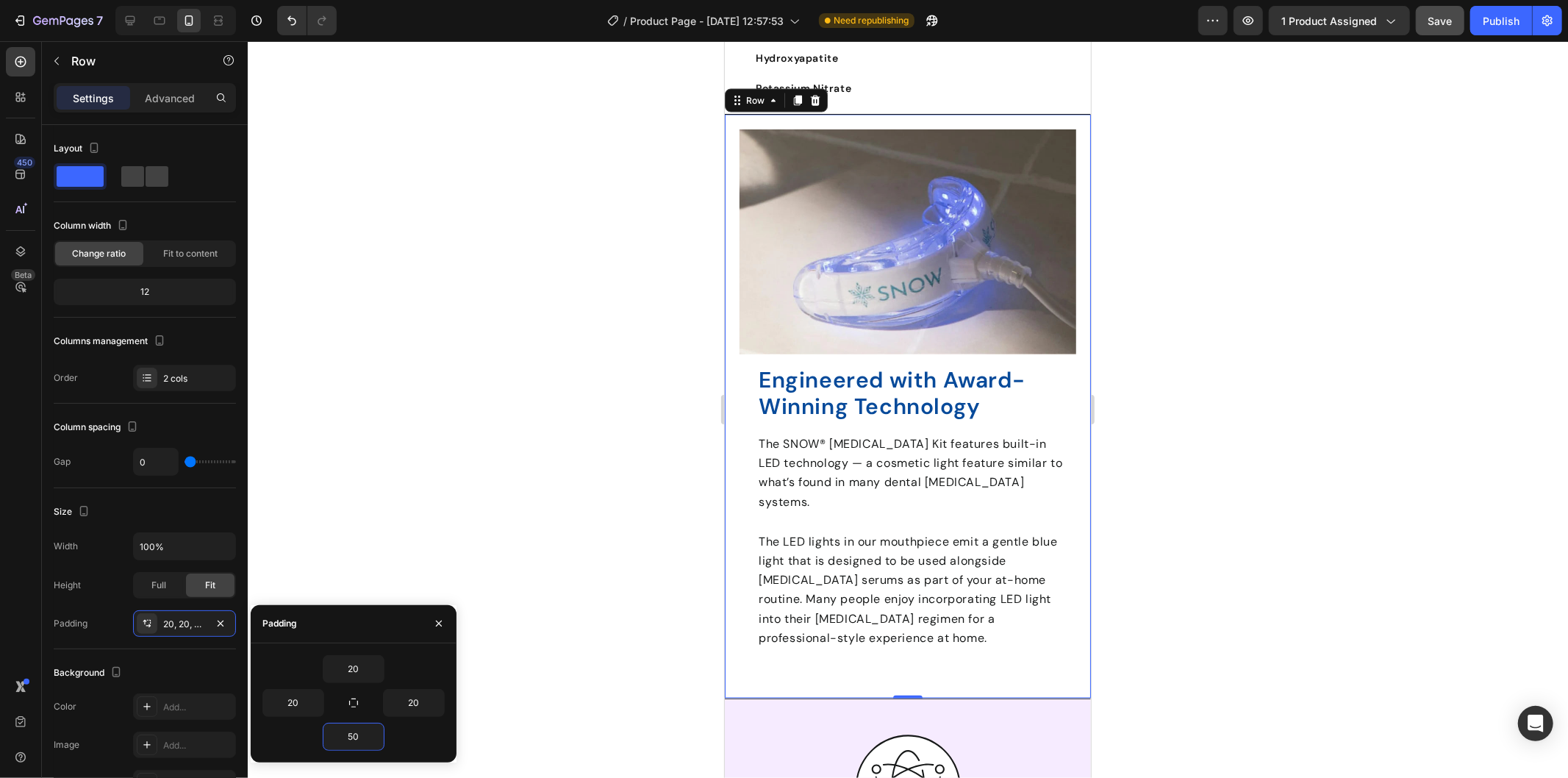
click at [614, 541] on div at bounding box center [908, 410] width 1320 height 737
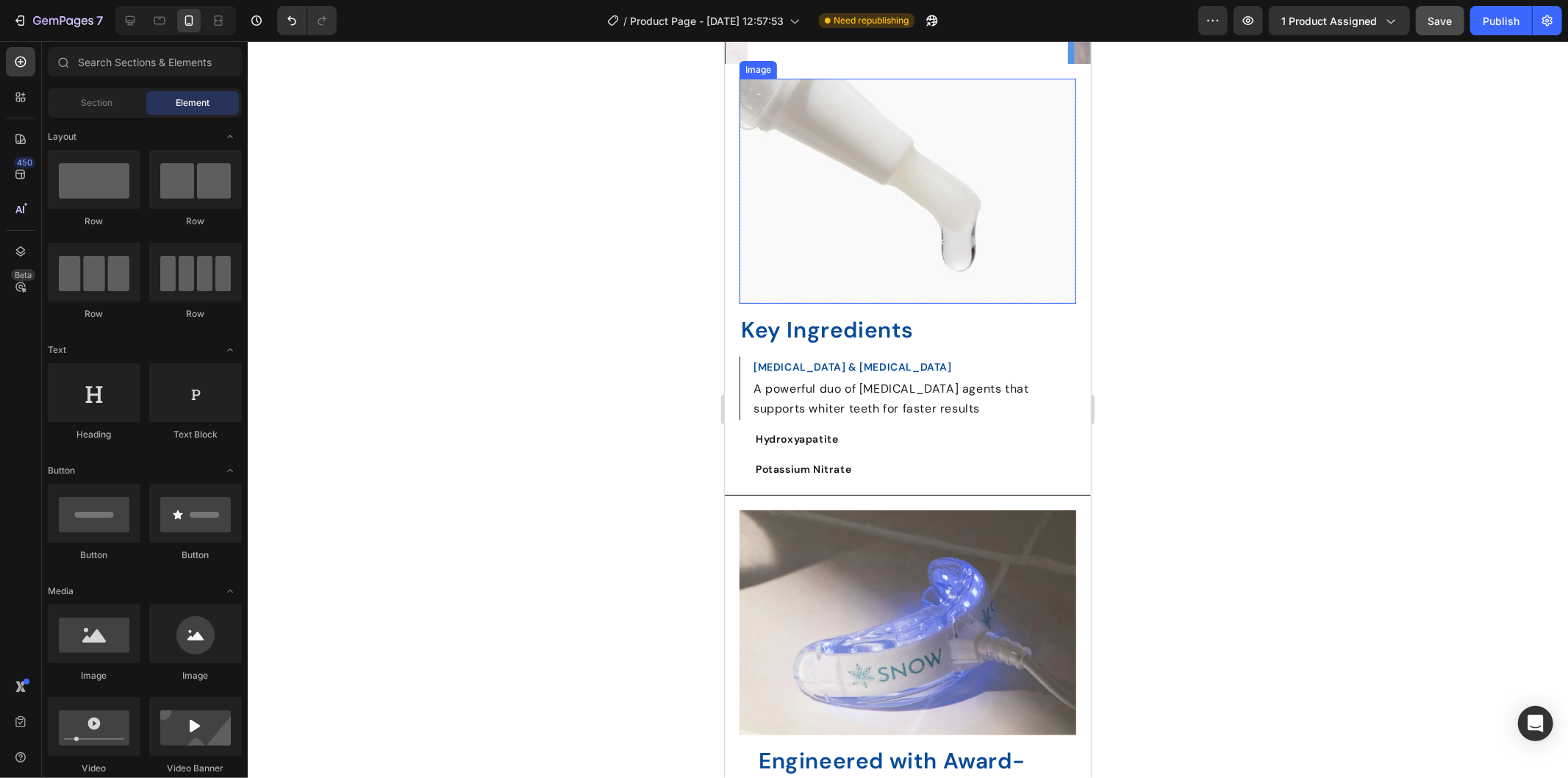
scroll to position [1643, 0]
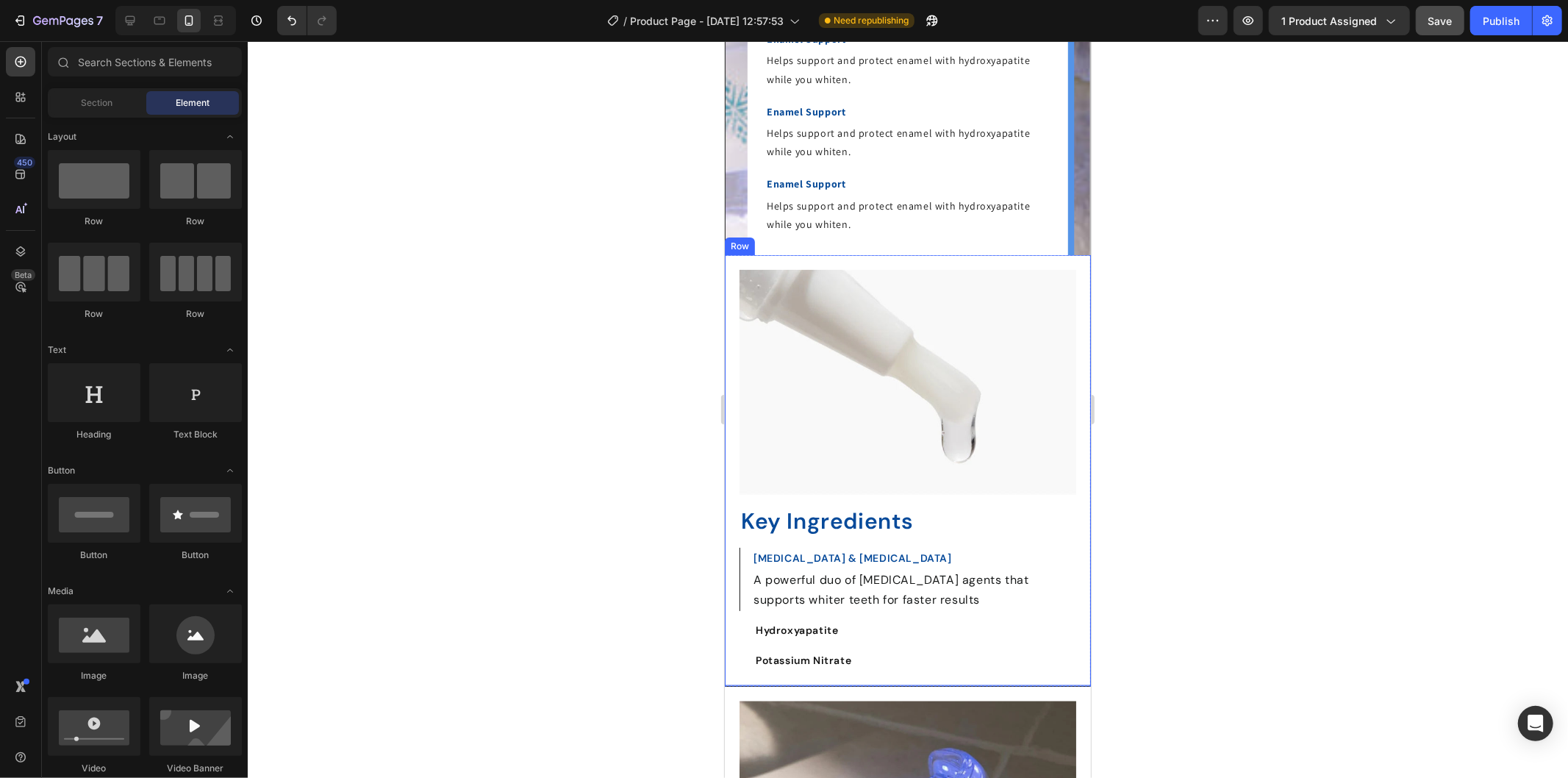
click at [731, 308] on div "Key Ingredients Heading [MEDICAL_DATA] & [MEDICAL_DATA] Text Block A powerful d…" at bounding box center [907, 470] width 366 height 432
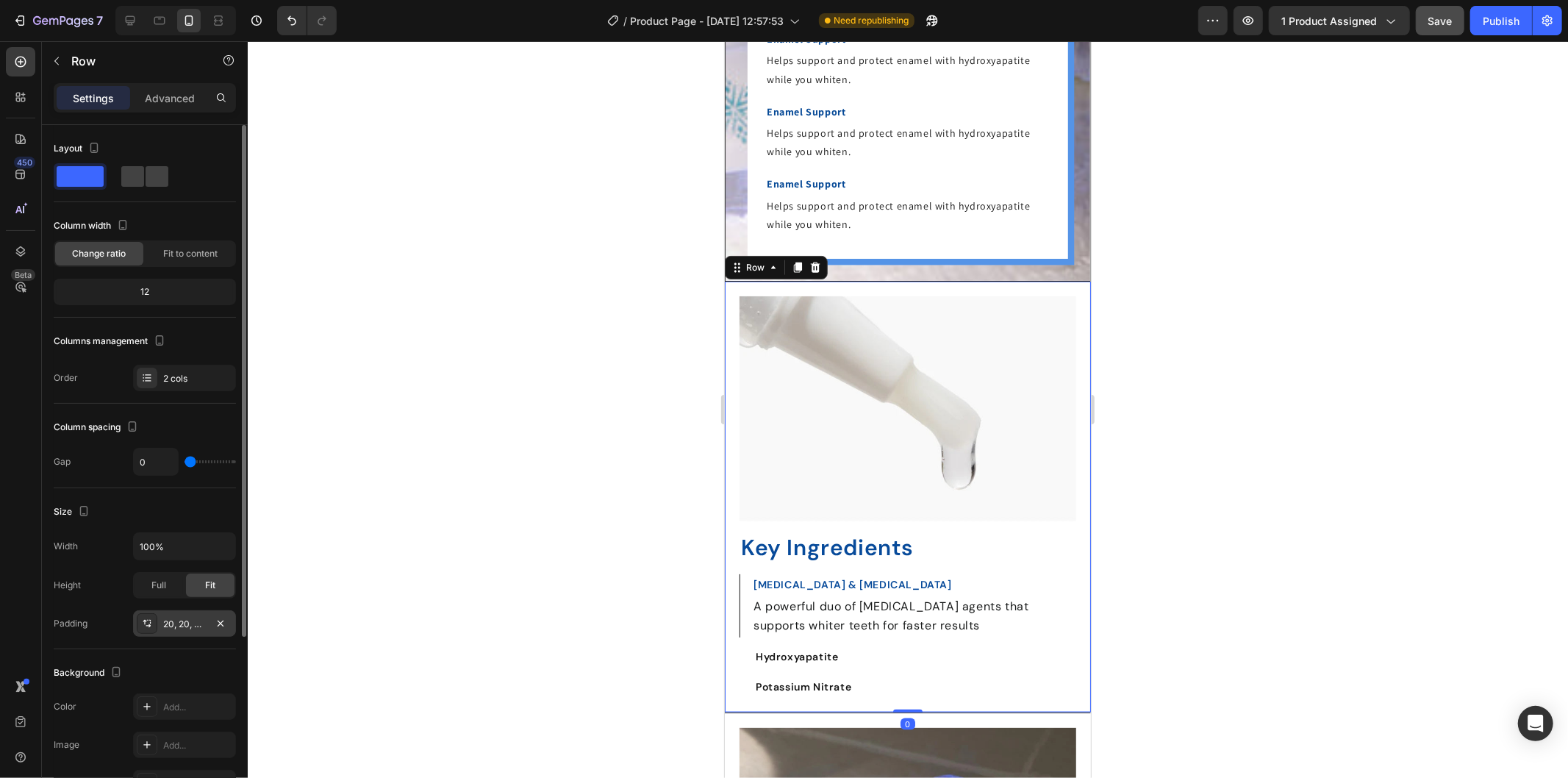
click at [187, 619] on div "20, 20, 20, 20" at bounding box center [185, 625] width 43 height 14
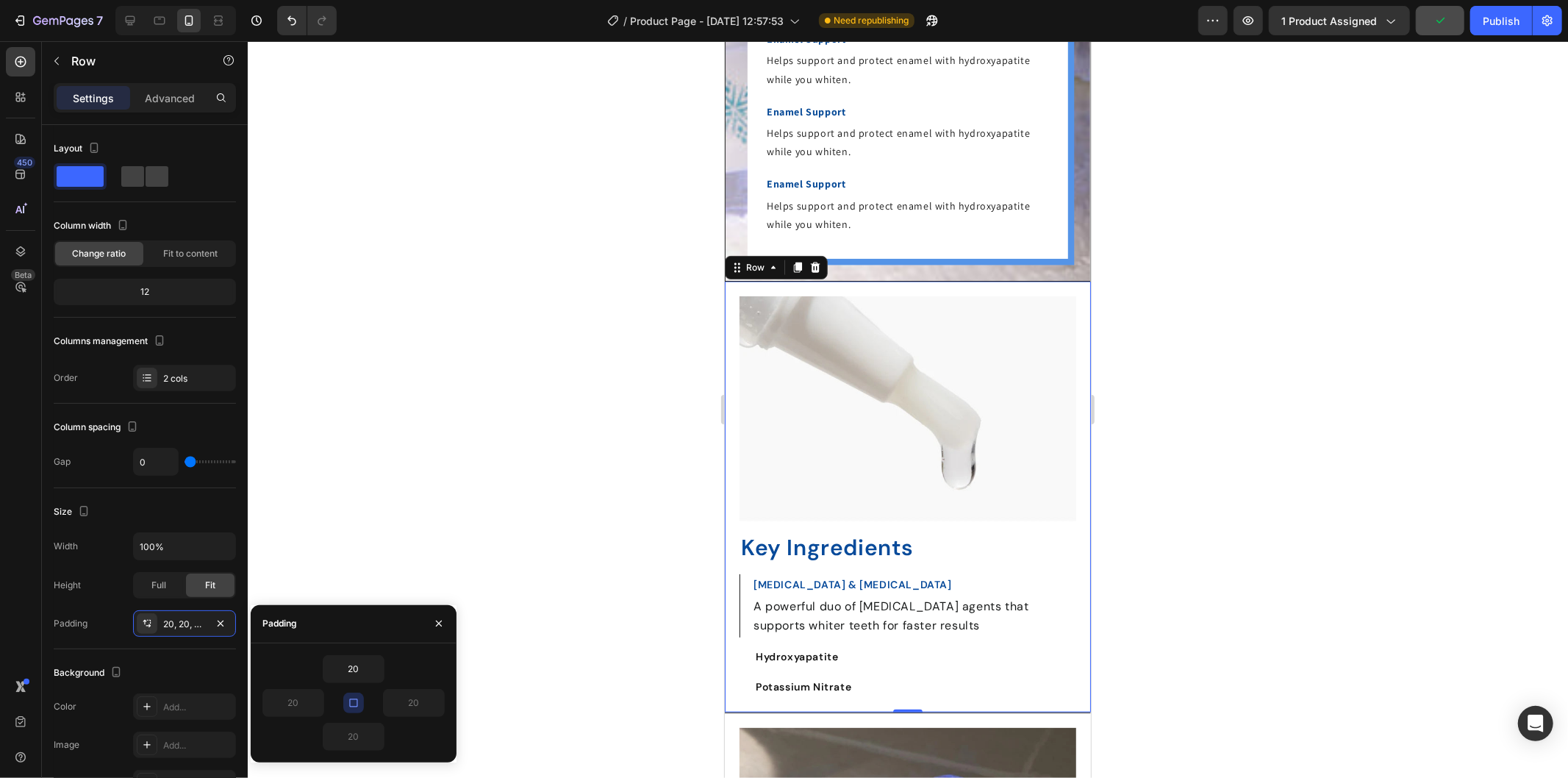
click at [360, 701] on button "button" at bounding box center [353, 703] width 21 height 21
click at [352, 734] on input "20" at bounding box center [354, 736] width 61 height 26
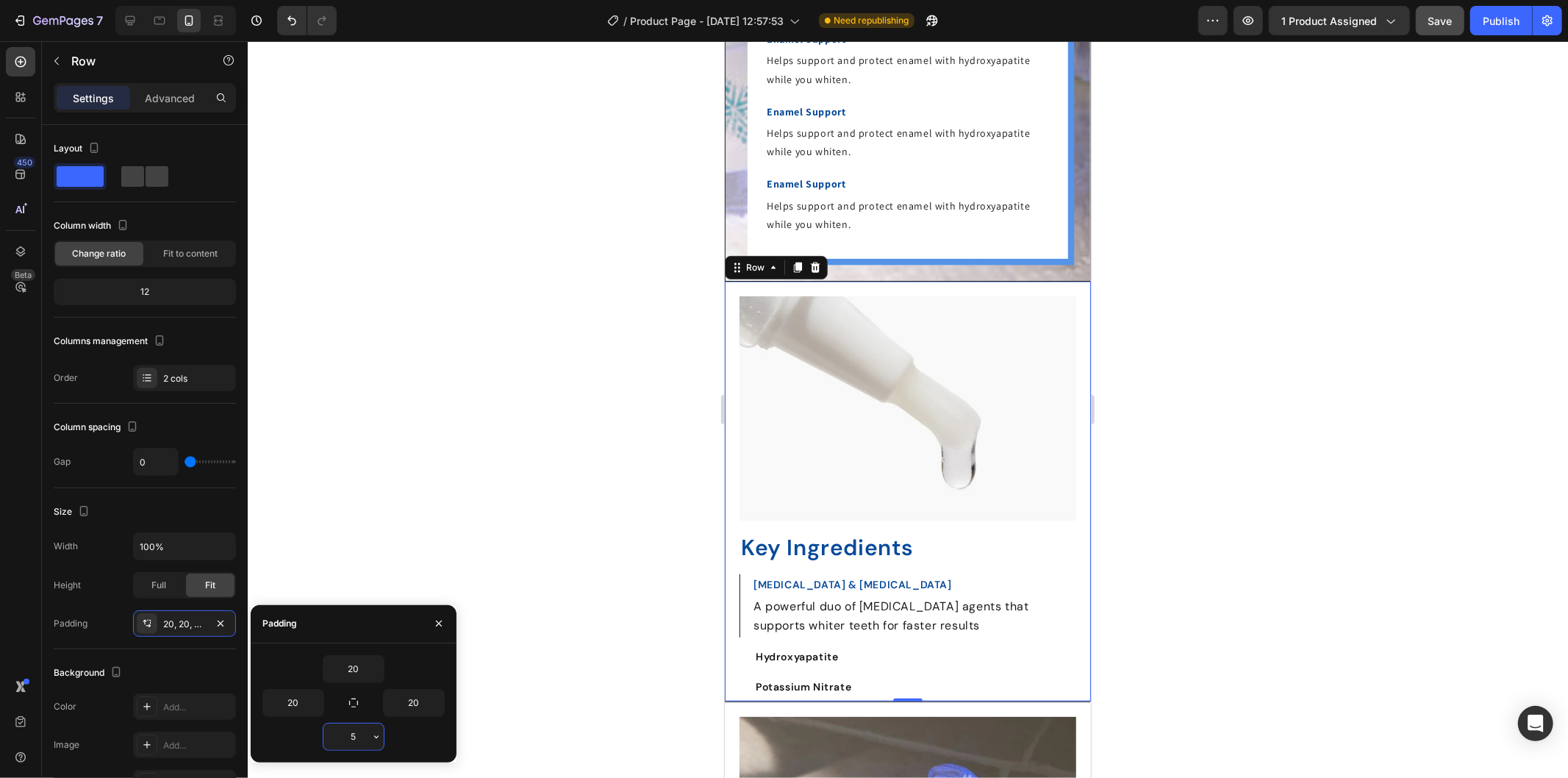
type input "50"
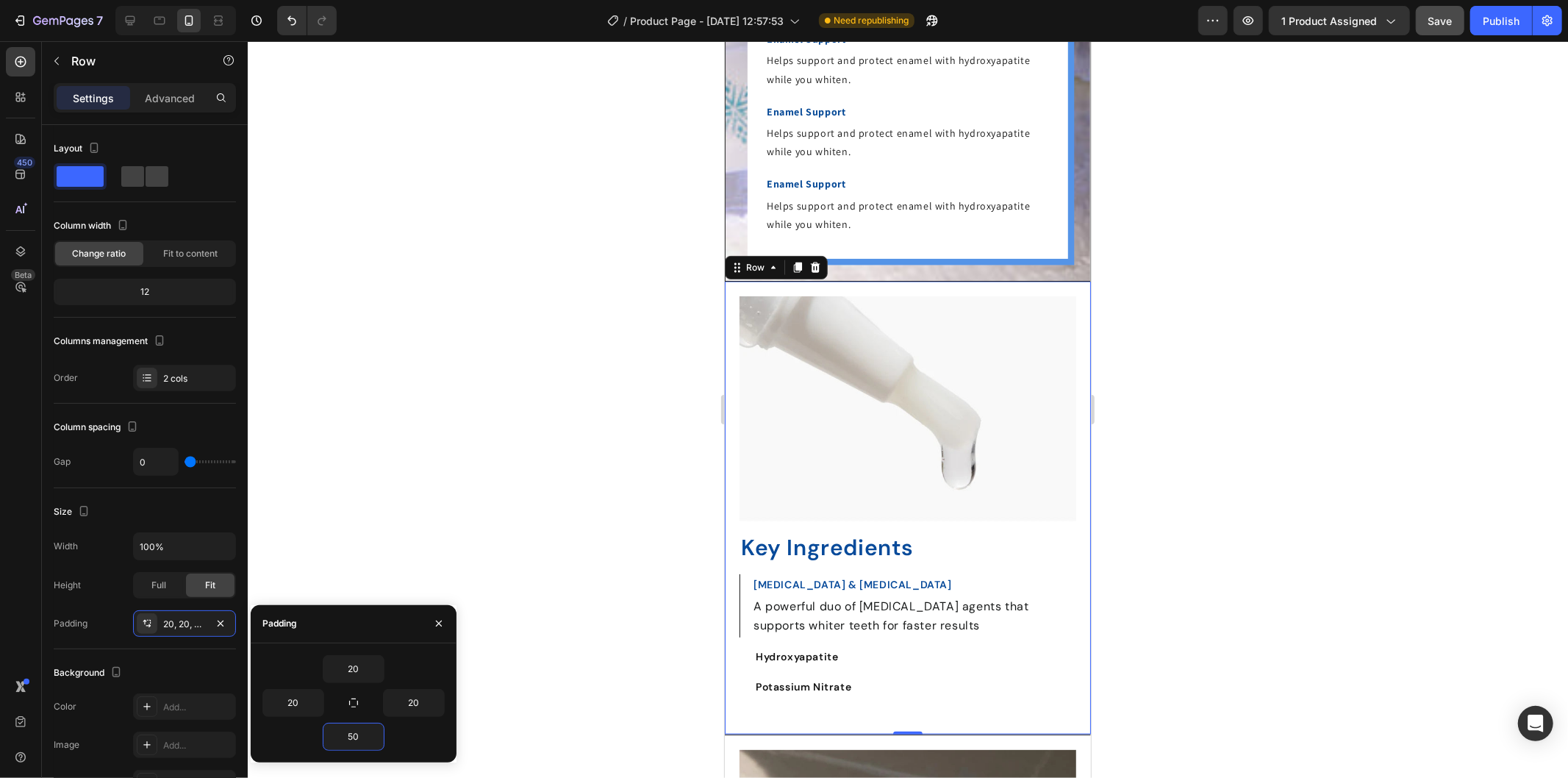
click at [1336, 598] on div at bounding box center [908, 410] width 1320 height 737
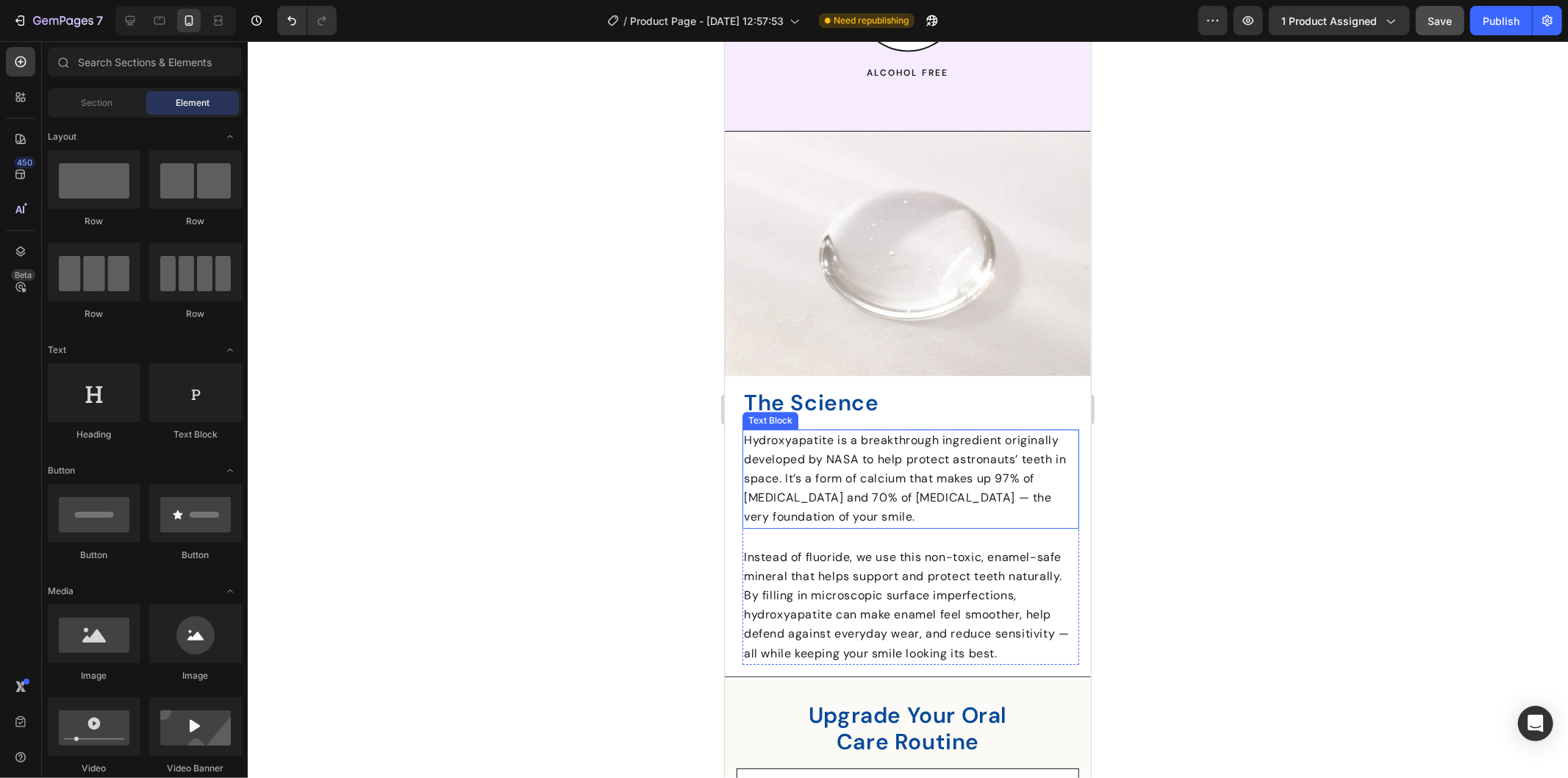
scroll to position [3604, 0]
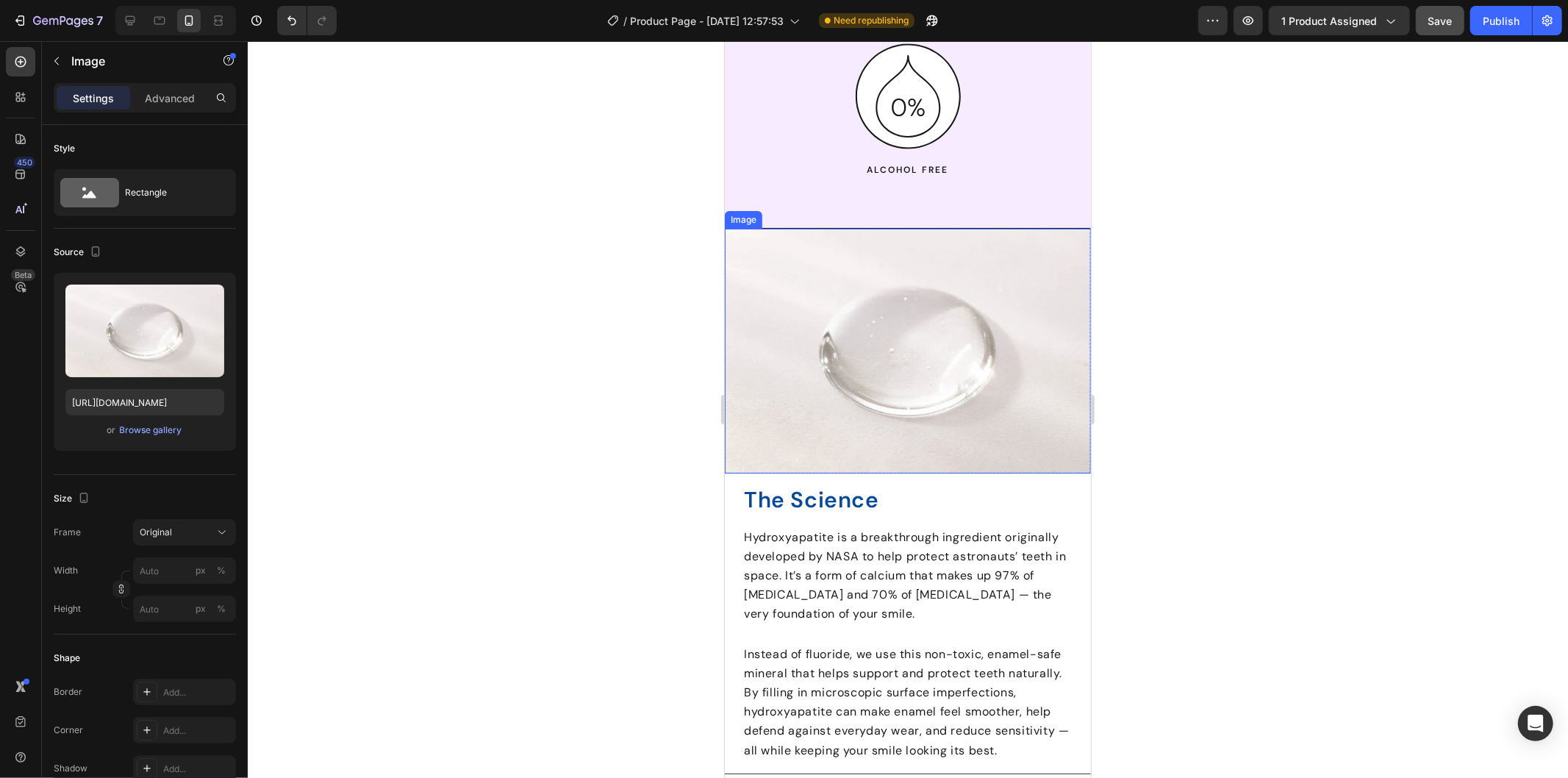
click at [921, 337] on img at bounding box center [907, 350] width 366 height 245
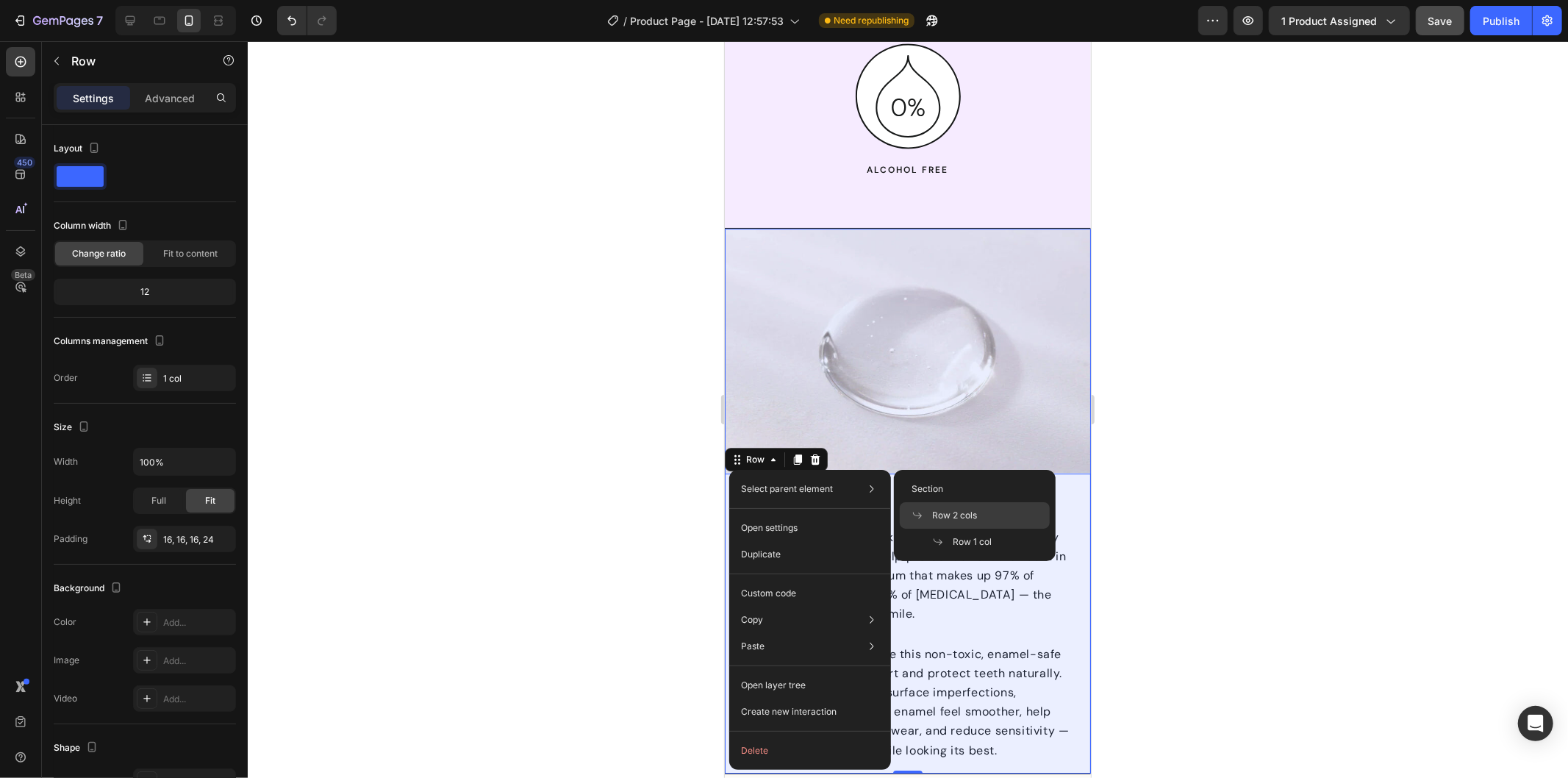
click at [953, 513] on span "Row 2 cols" at bounding box center [954, 516] width 45 height 14
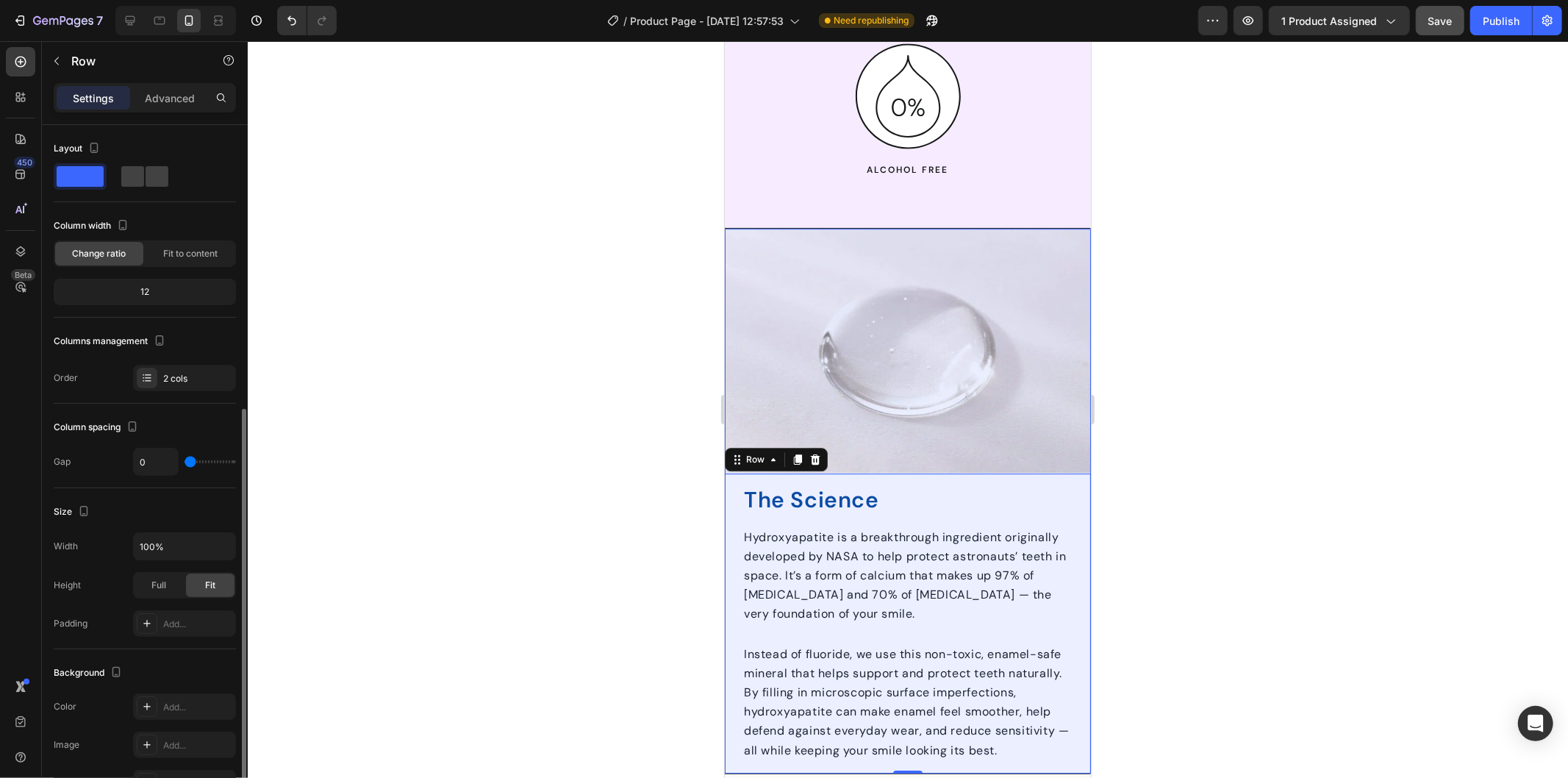
scroll to position [163, 0]
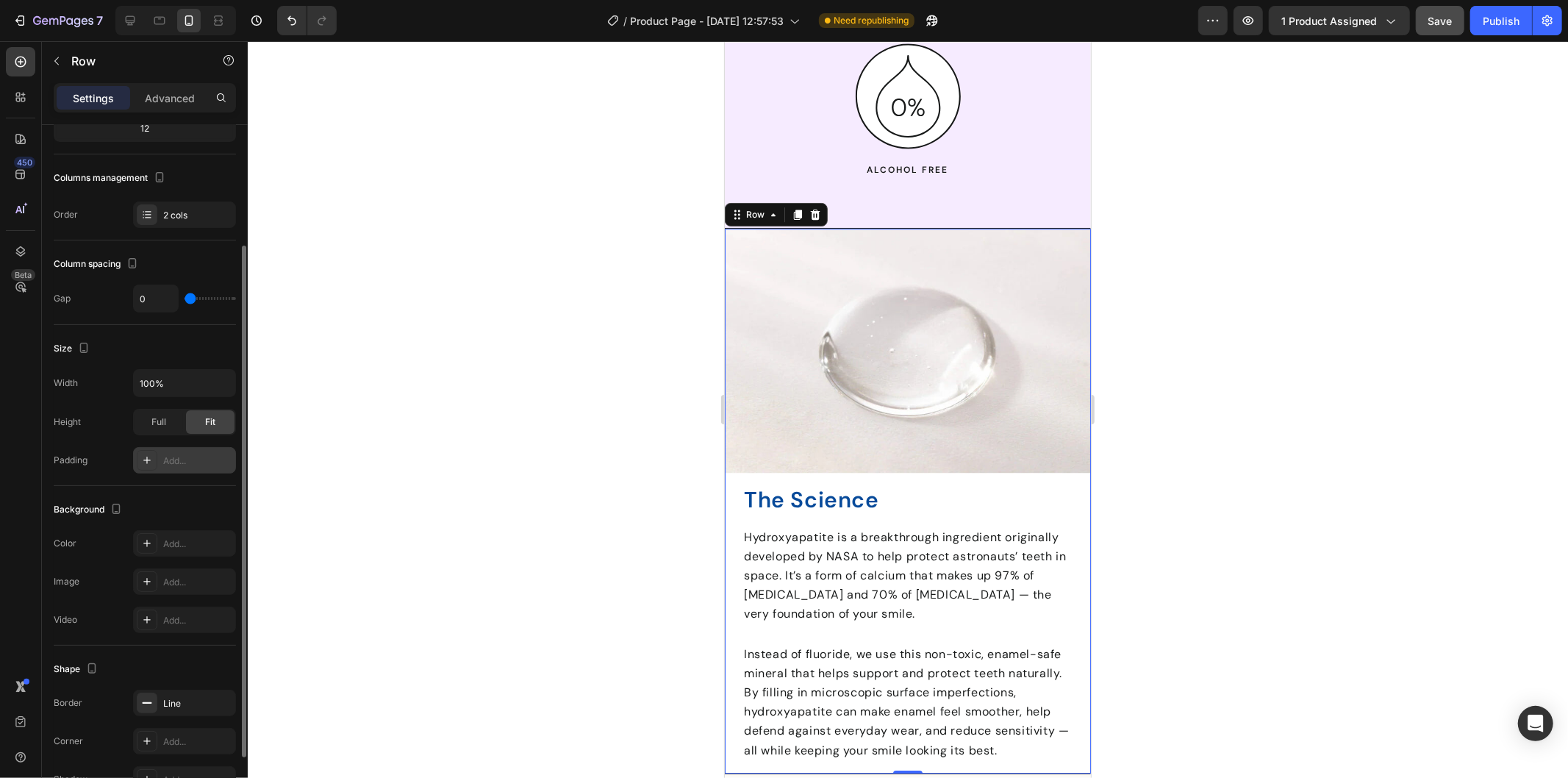
click at [186, 456] on div "Add..." at bounding box center [197, 461] width 69 height 14
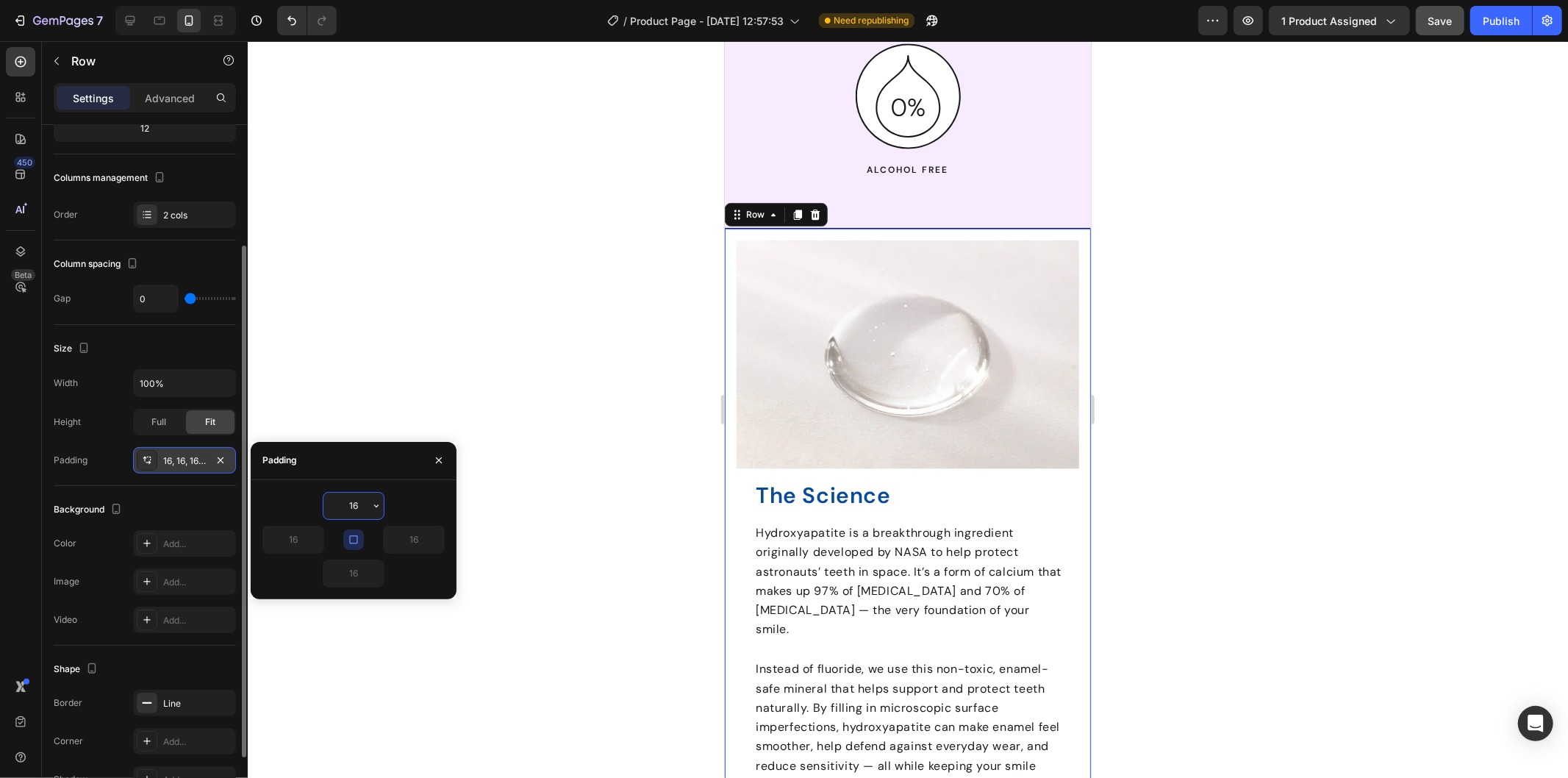
click at [350, 503] on input "16" at bounding box center [354, 505] width 61 height 26
type input "5"
type input "20"
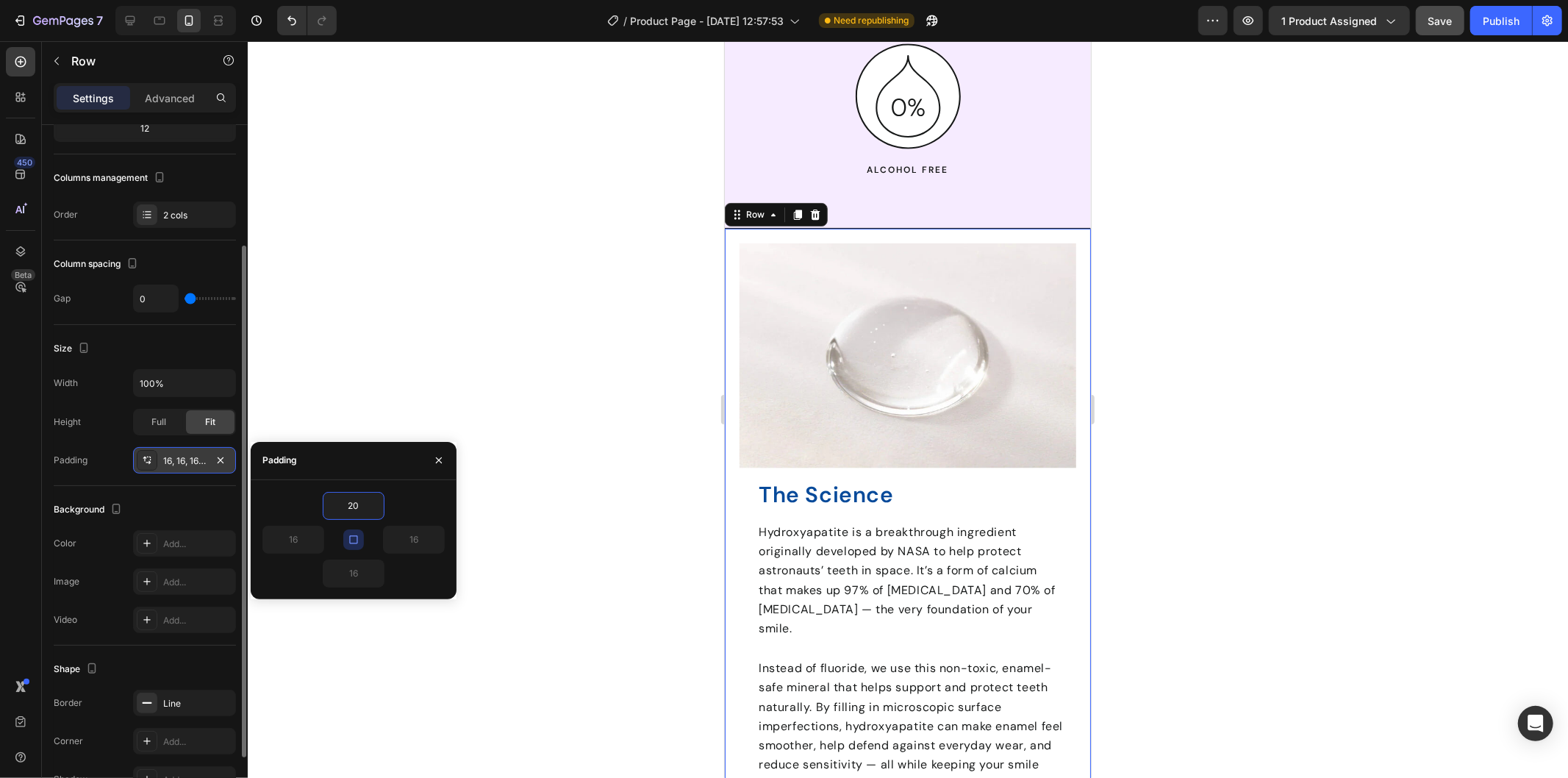
click at [358, 537] on icon "button" at bounding box center [354, 540] width 12 height 12
type input "20"
click at [359, 564] on input "20" at bounding box center [354, 573] width 61 height 26
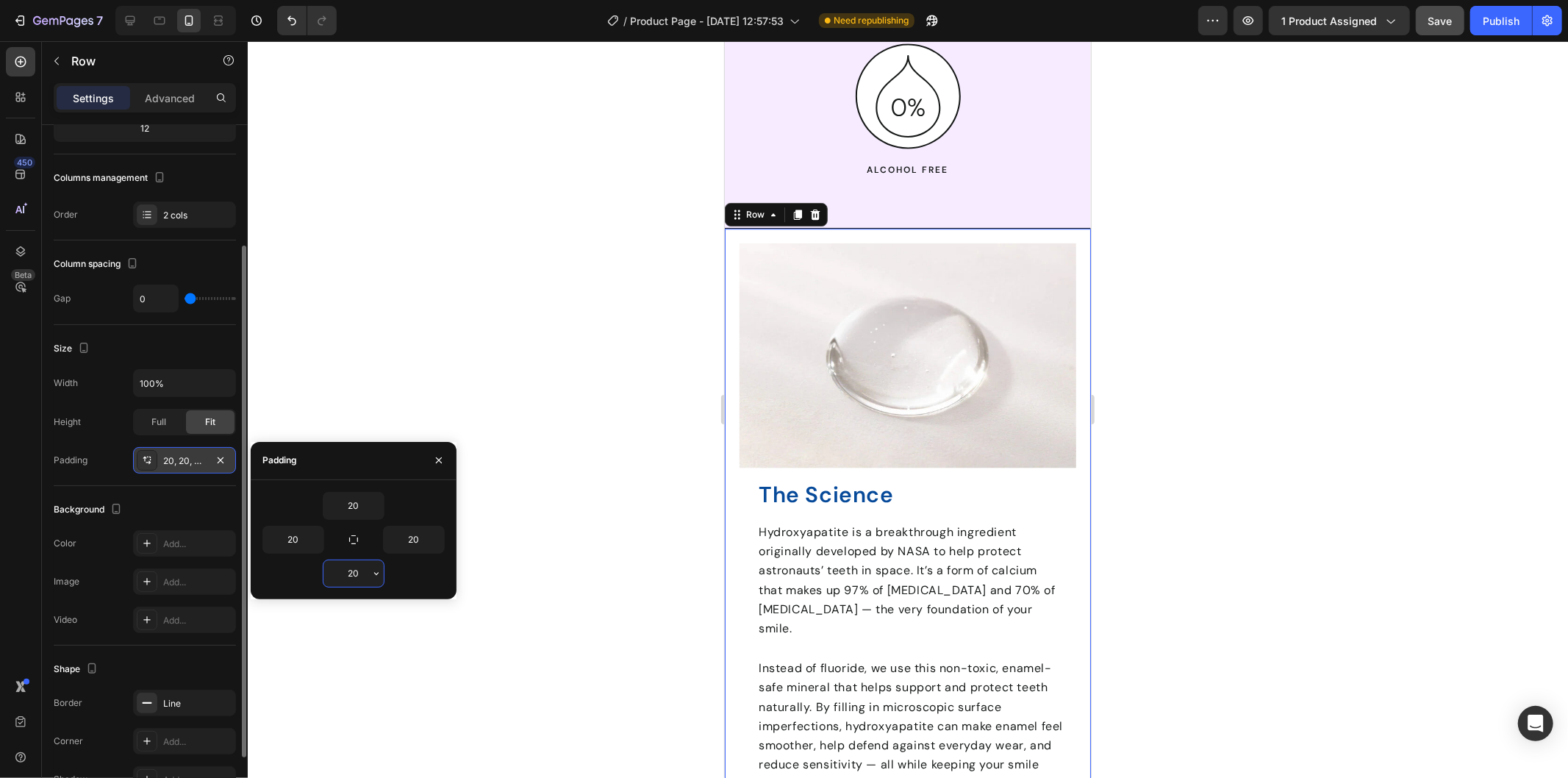
click at [359, 564] on input "20" at bounding box center [354, 573] width 61 height 26
type input "50"
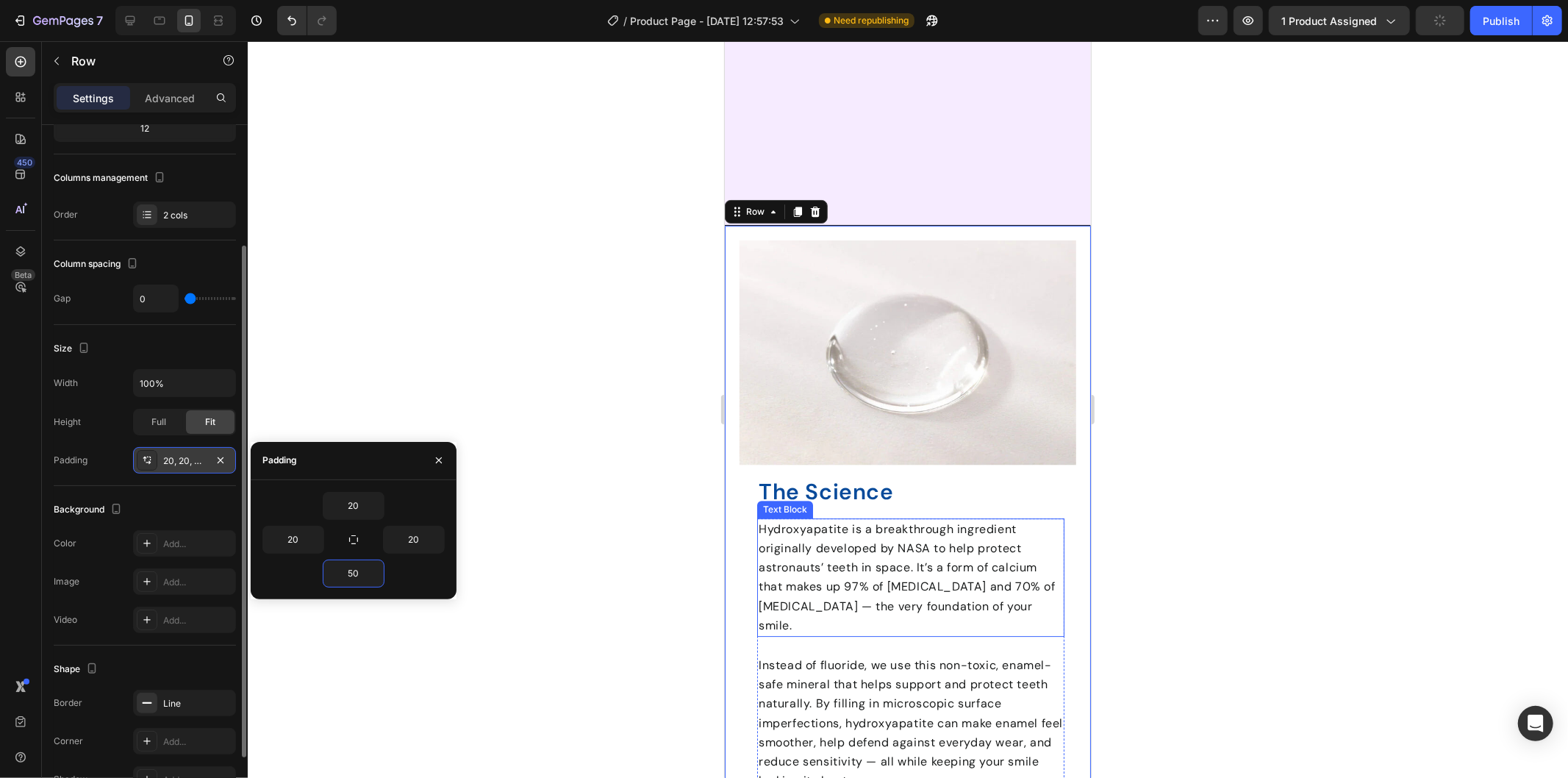
scroll to position [3849, 0]
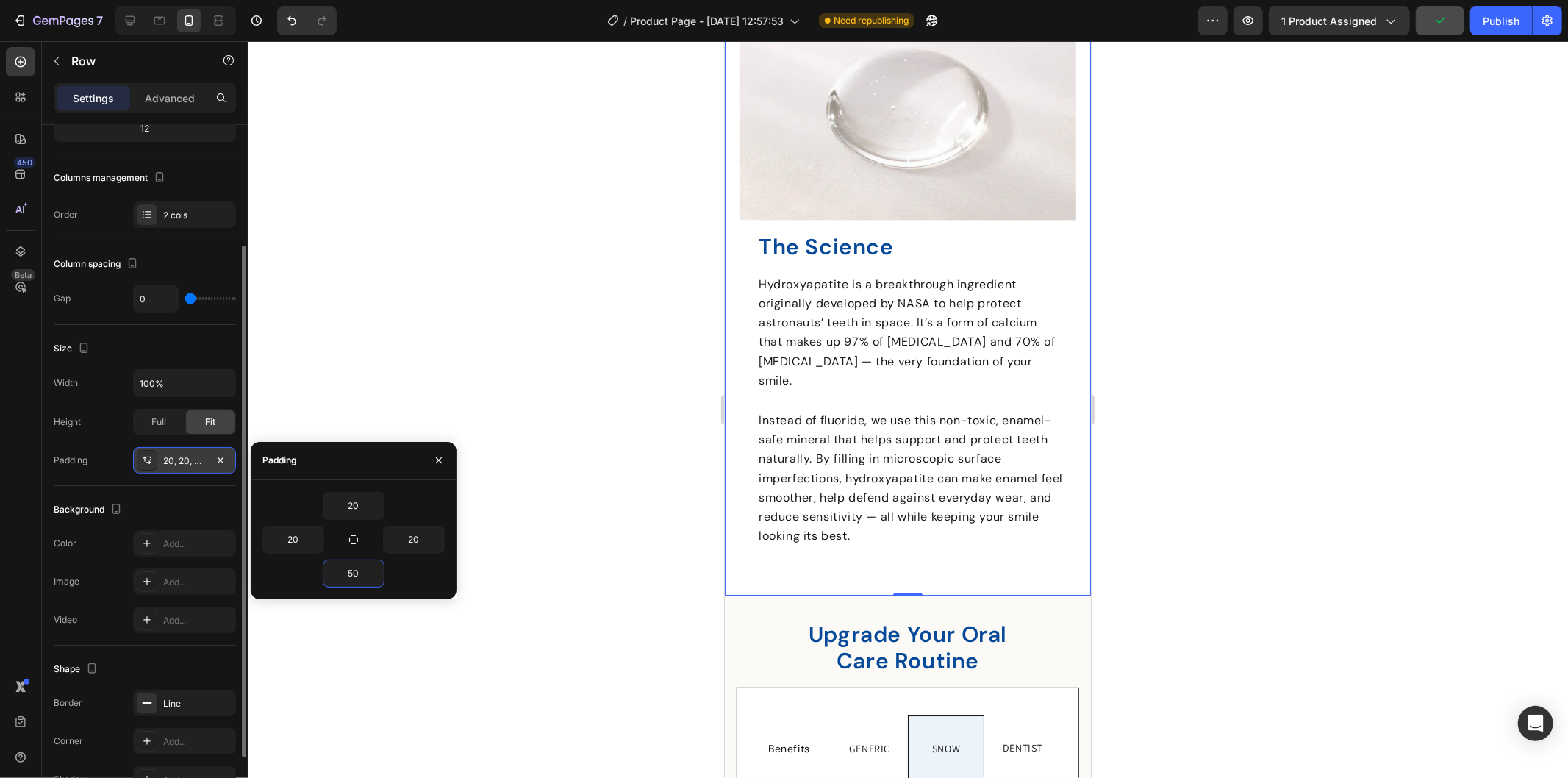
click at [1192, 473] on div at bounding box center [908, 410] width 1320 height 737
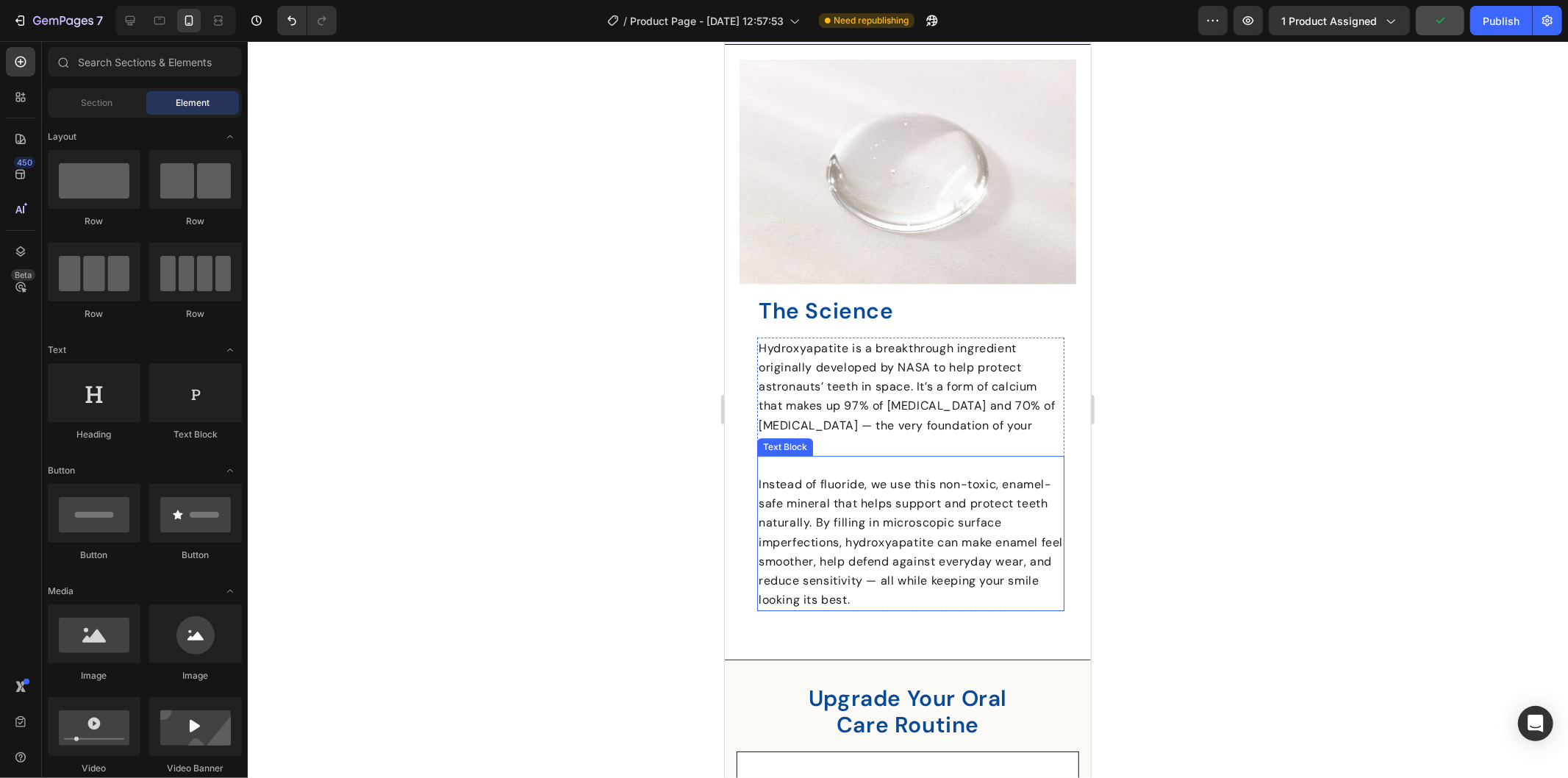
scroll to position [3686, 0]
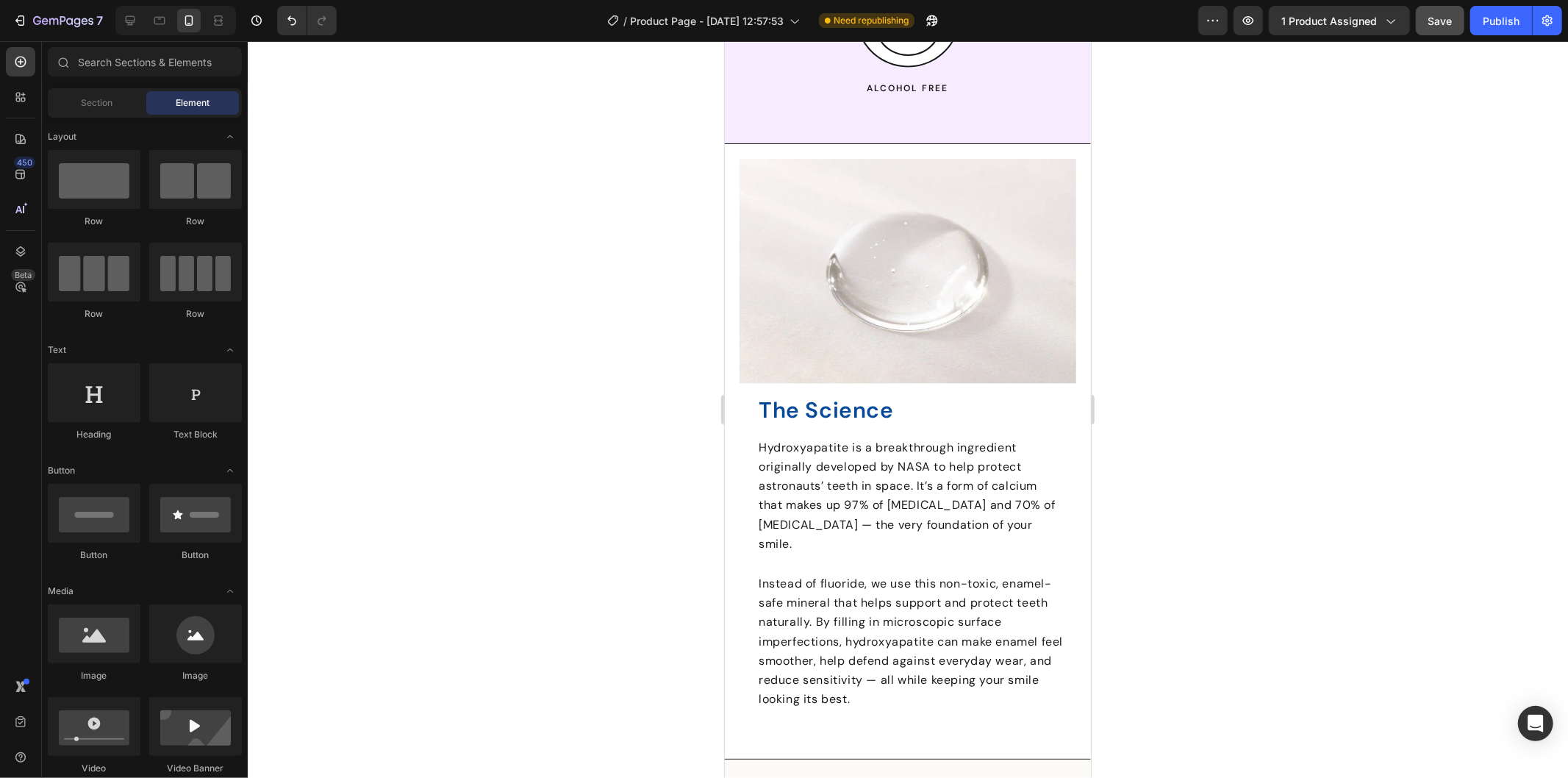
click at [1231, 387] on div at bounding box center [908, 410] width 1320 height 737
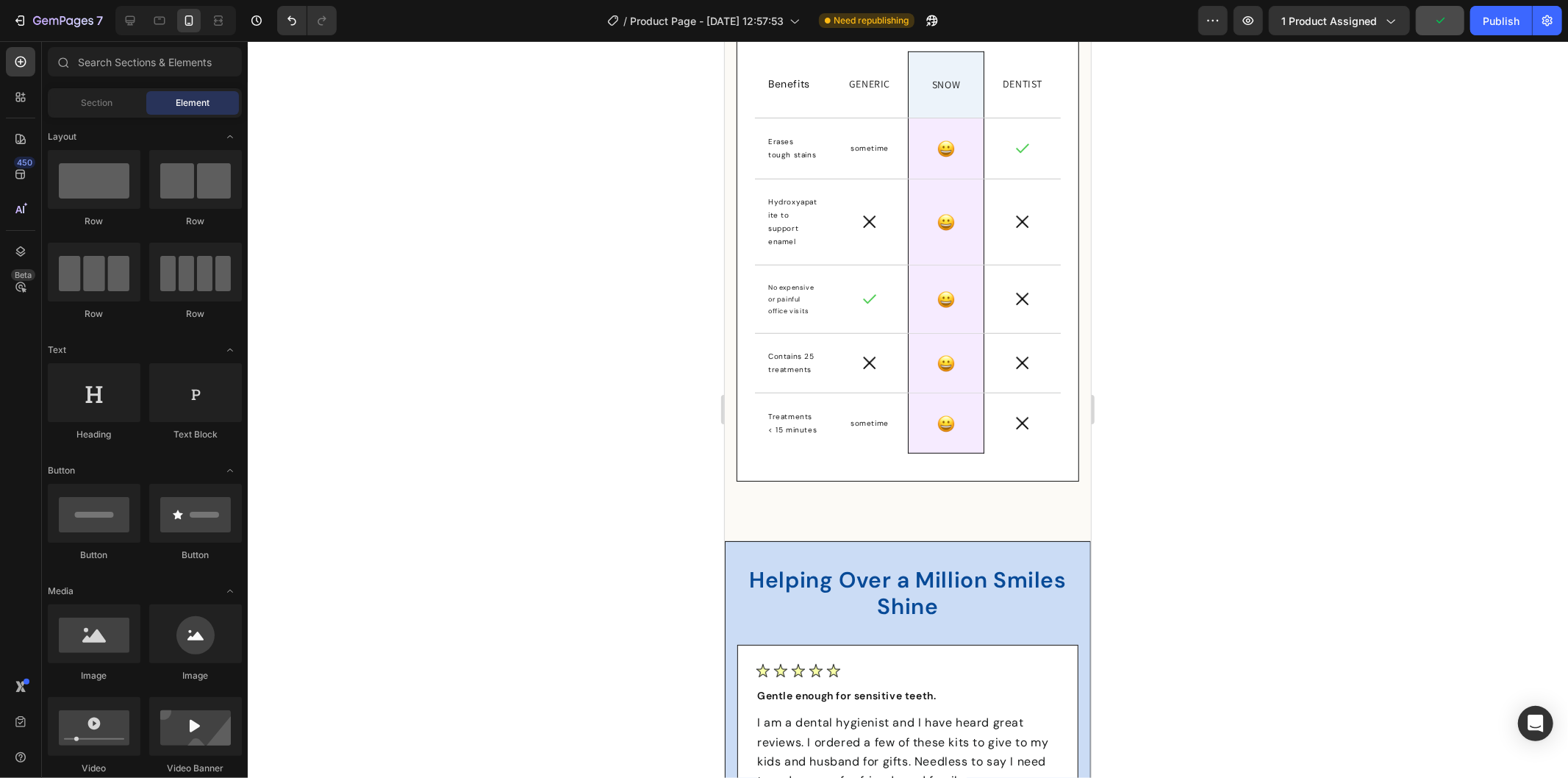
scroll to position [5319, 0]
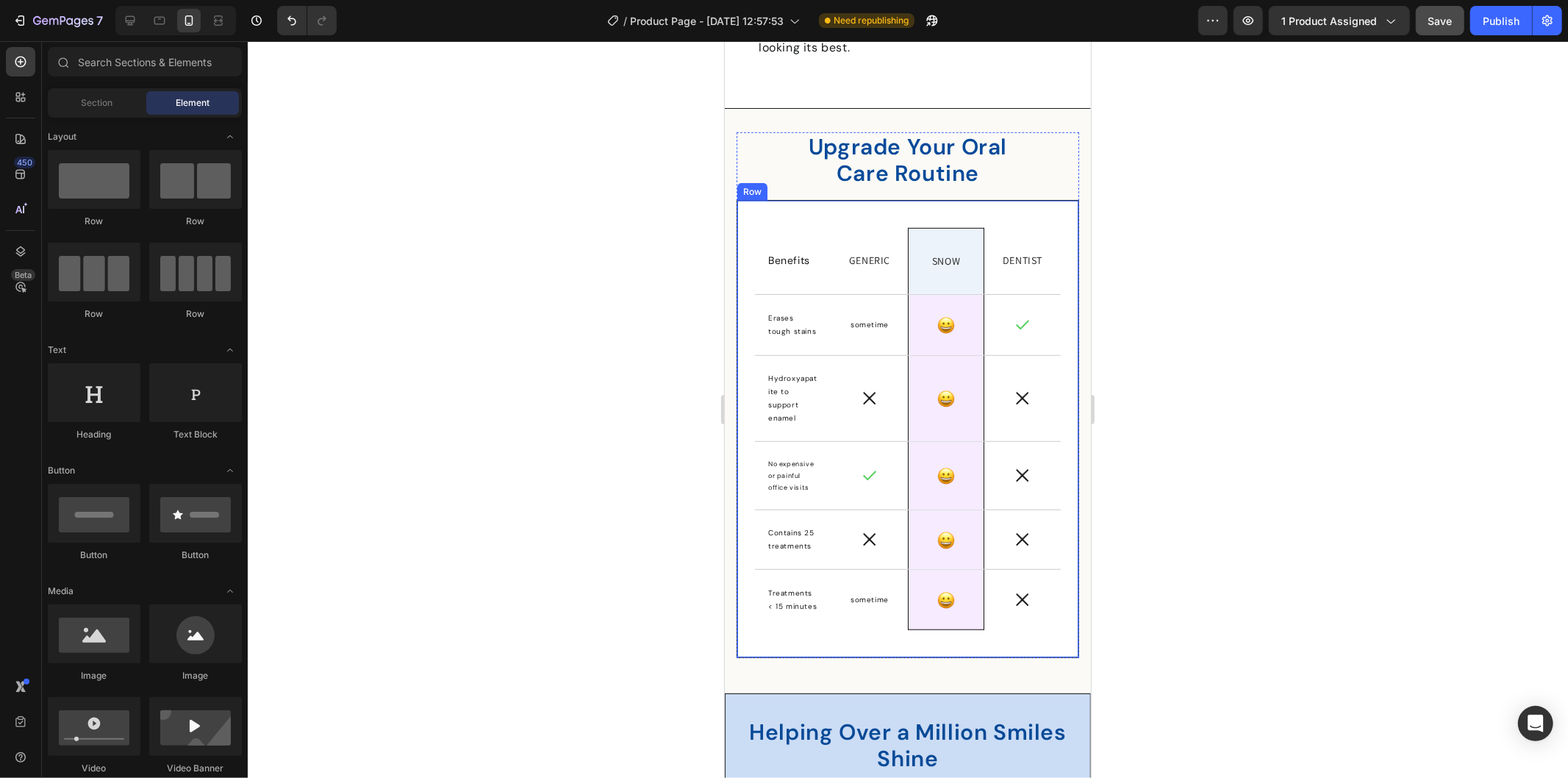
click at [749, 199] on div "Benefits Text Block Row Generic Text Block Row SNOW Text Block Row Dentist Text…" at bounding box center [907, 428] width 343 height 458
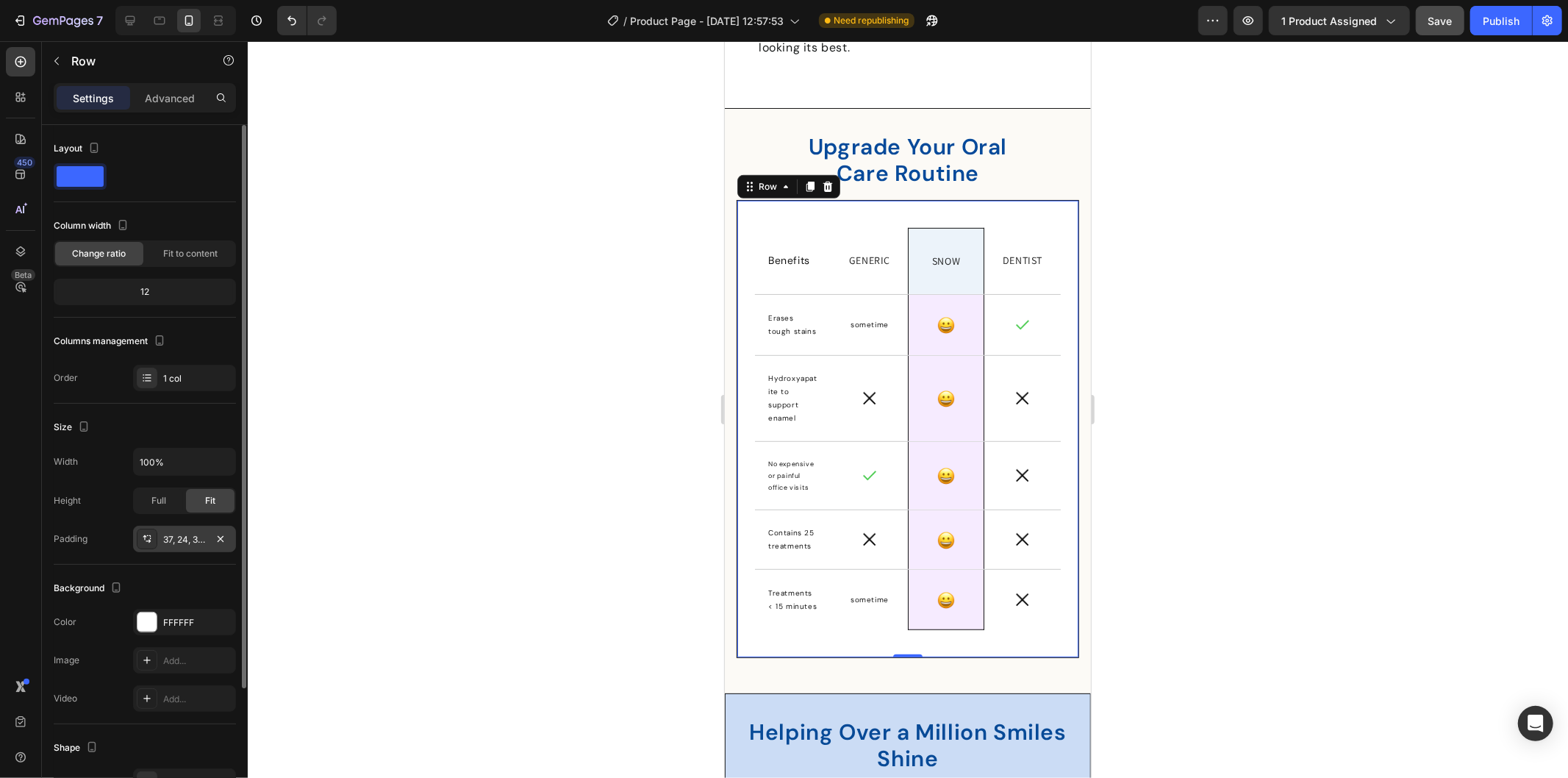
click at [181, 539] on div "37, 24, 37, 24" at bounding box center [185, 540] width 43 height 14
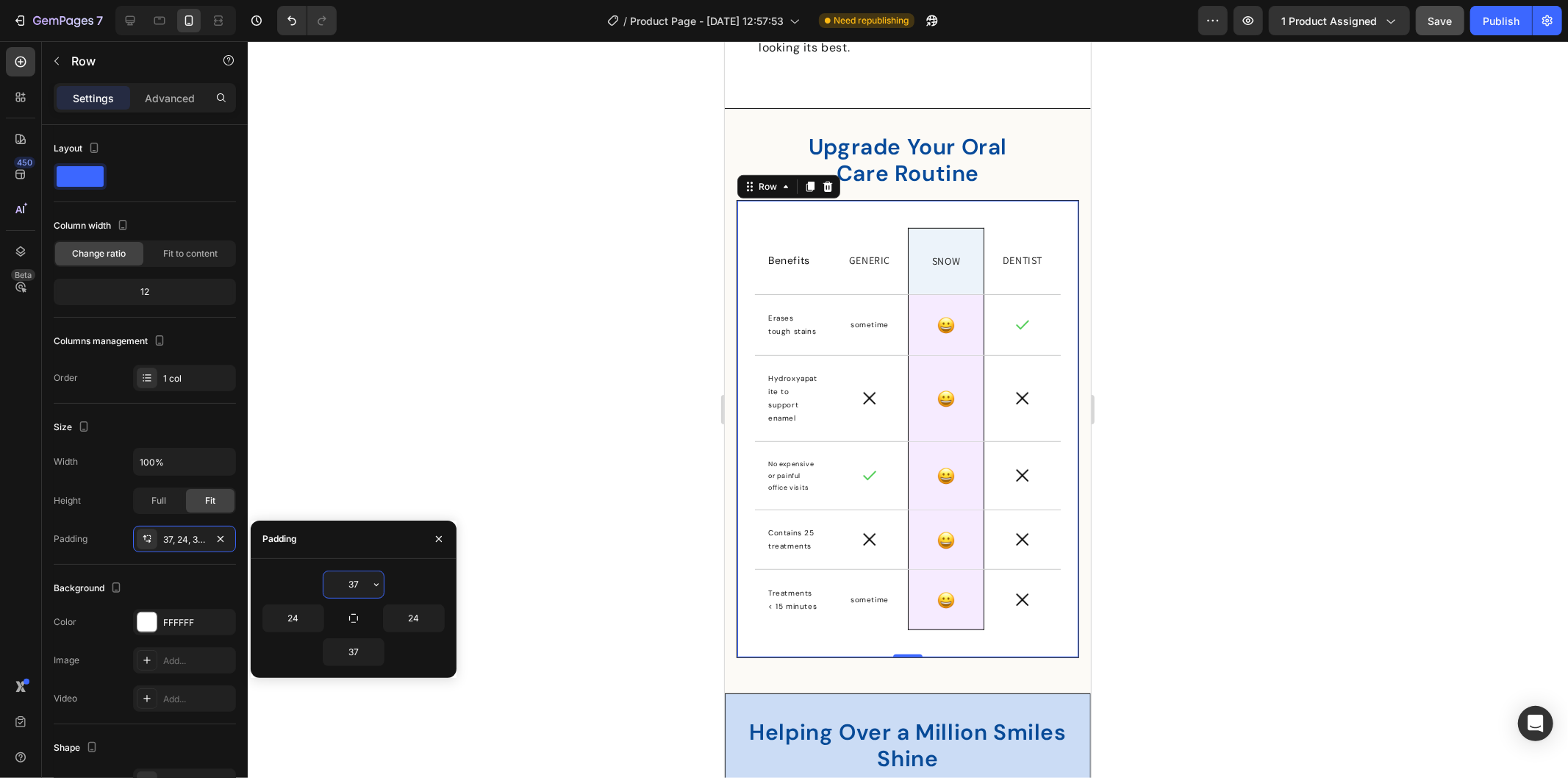
click at [356, 584] on input "37" at bounding box center [354, 584] width 61 height 26
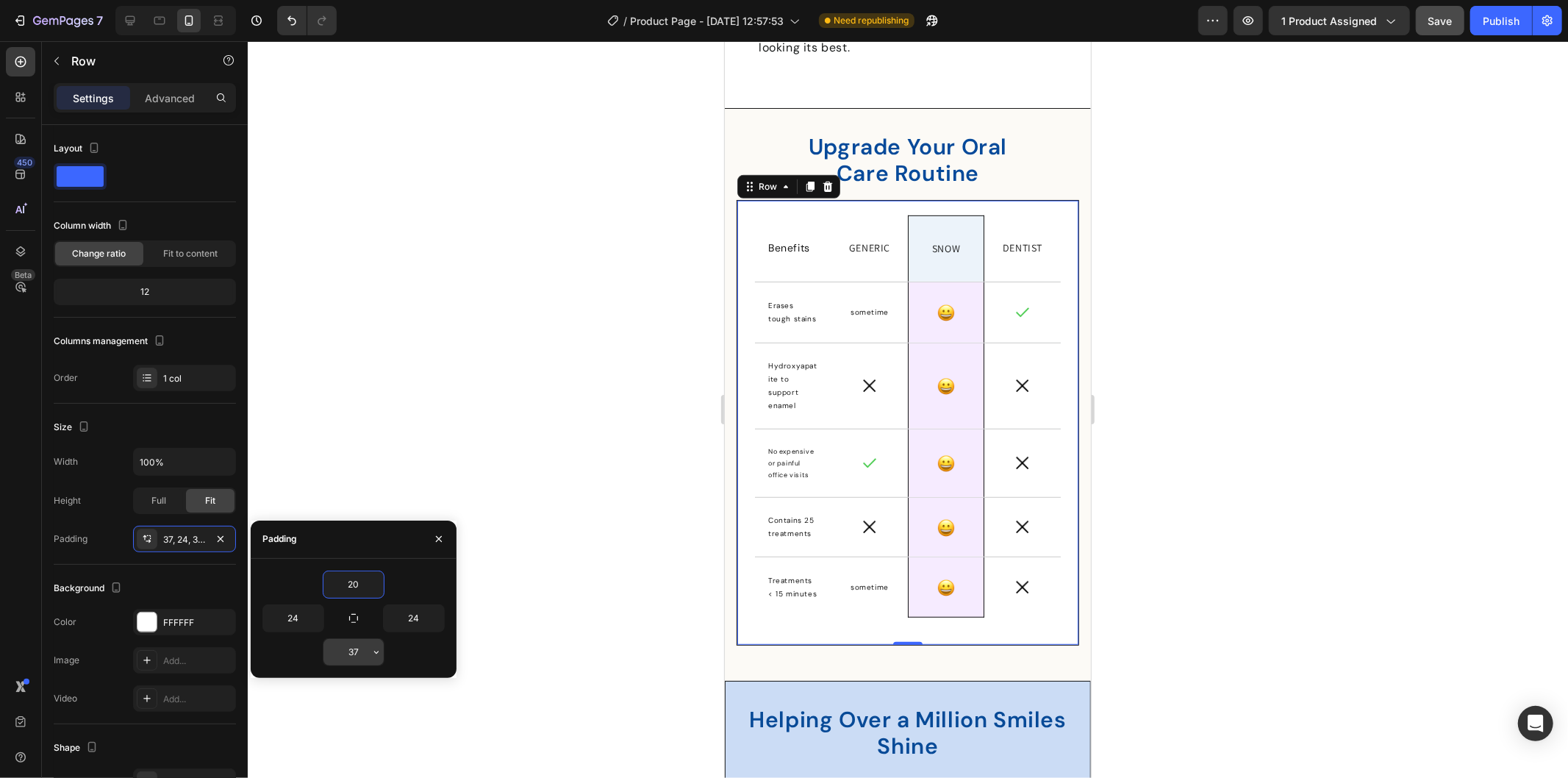
type input "20"
click at [359, 655] on input "37" at bounding box center [354, 652] width 61 height 26
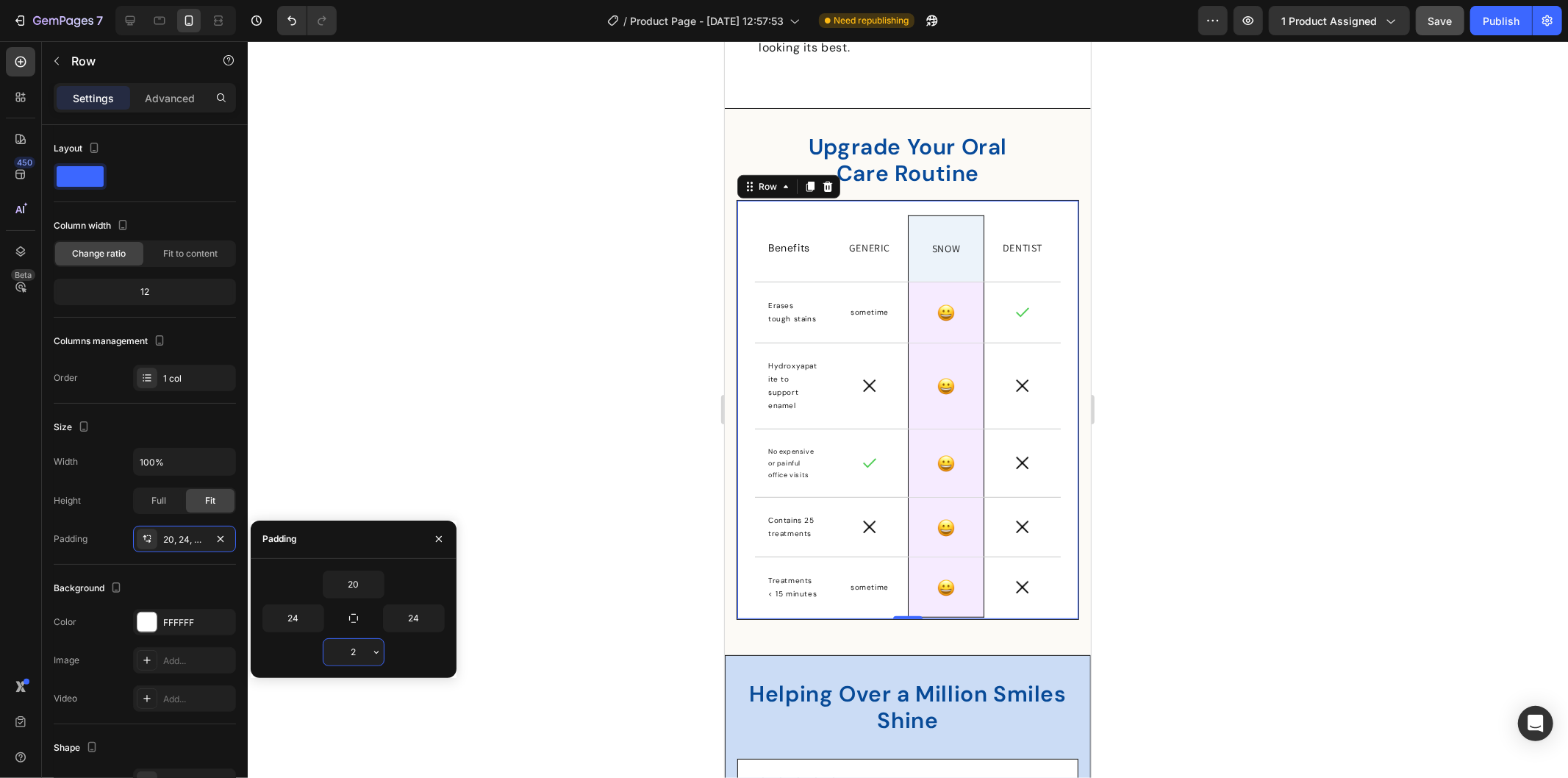
type input "20"
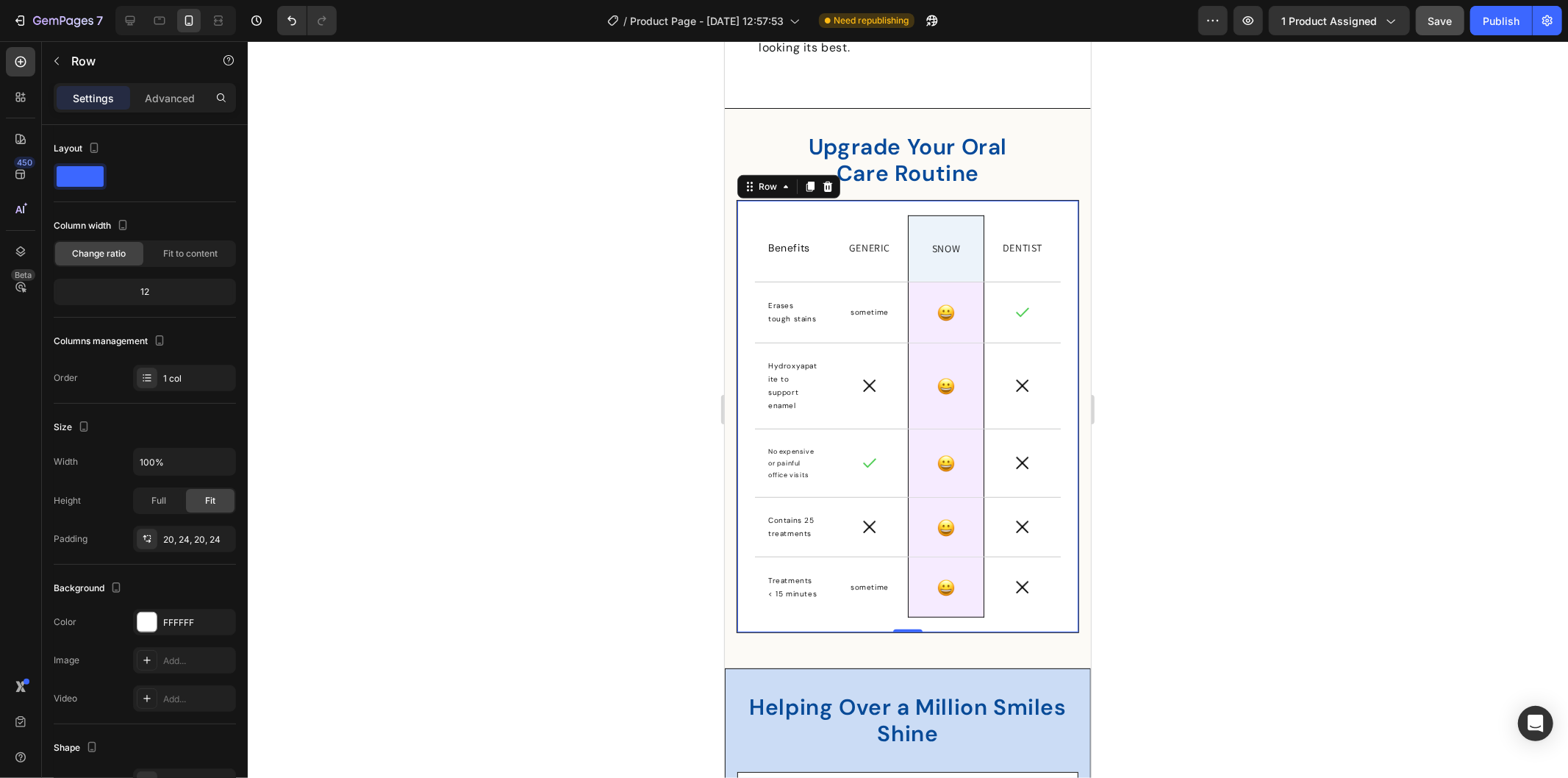
click at [1174, 390] on div at bounding box center [908, 410] width 1320 height 737
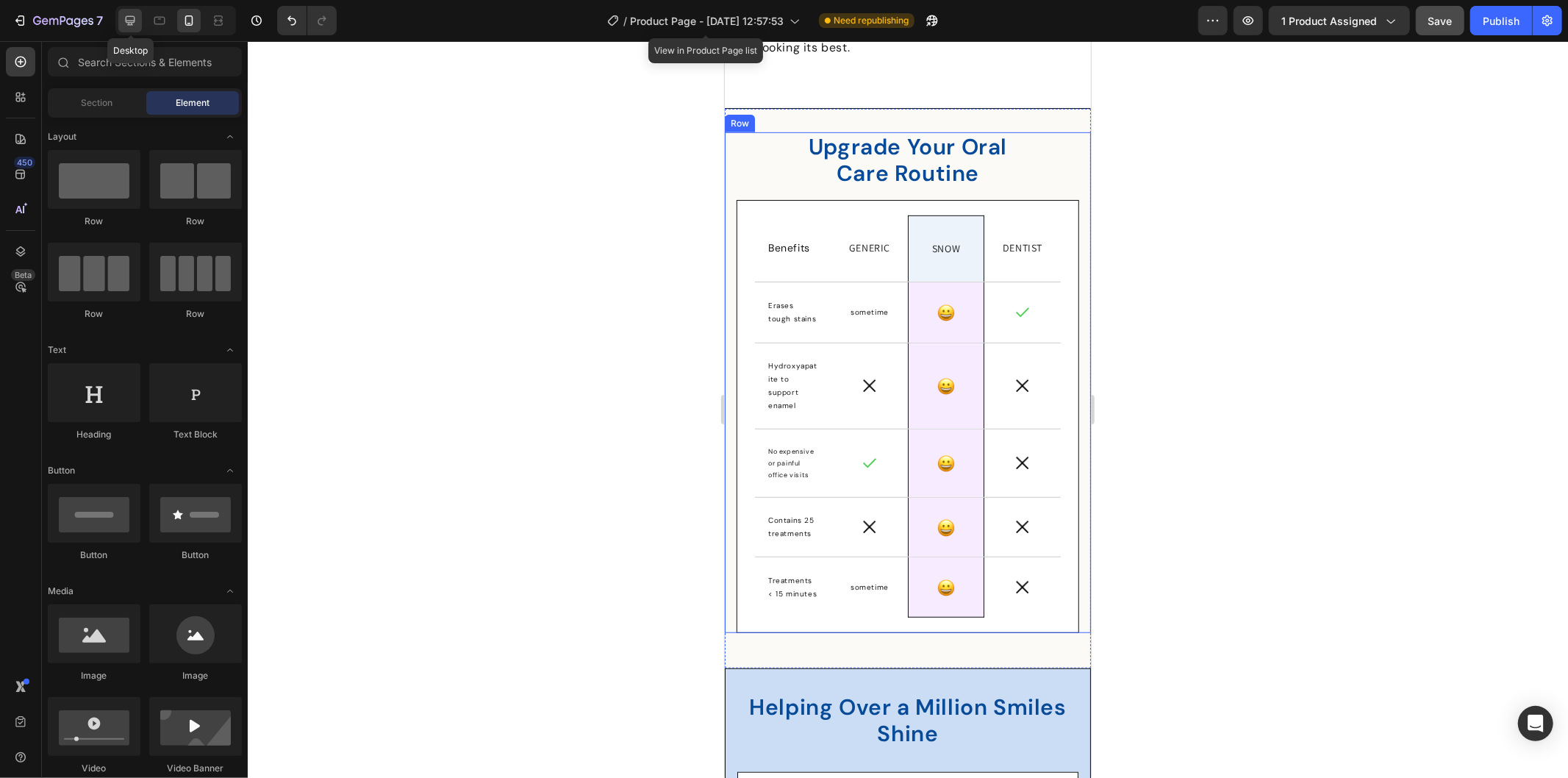
click at [126, 23] on icon at bounding box center [130, 21] width 15 height 15
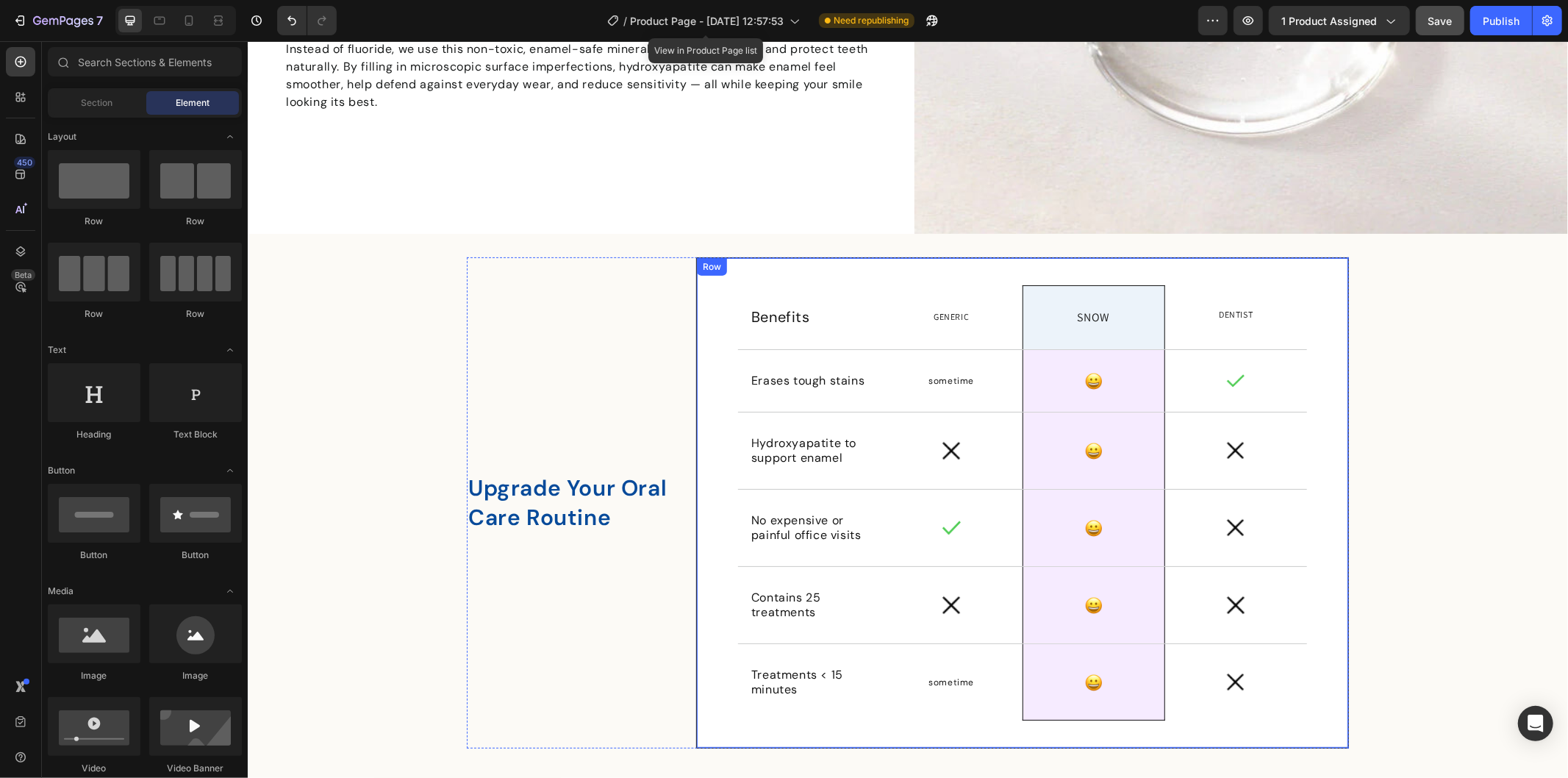
scroll to position [4980, 0]
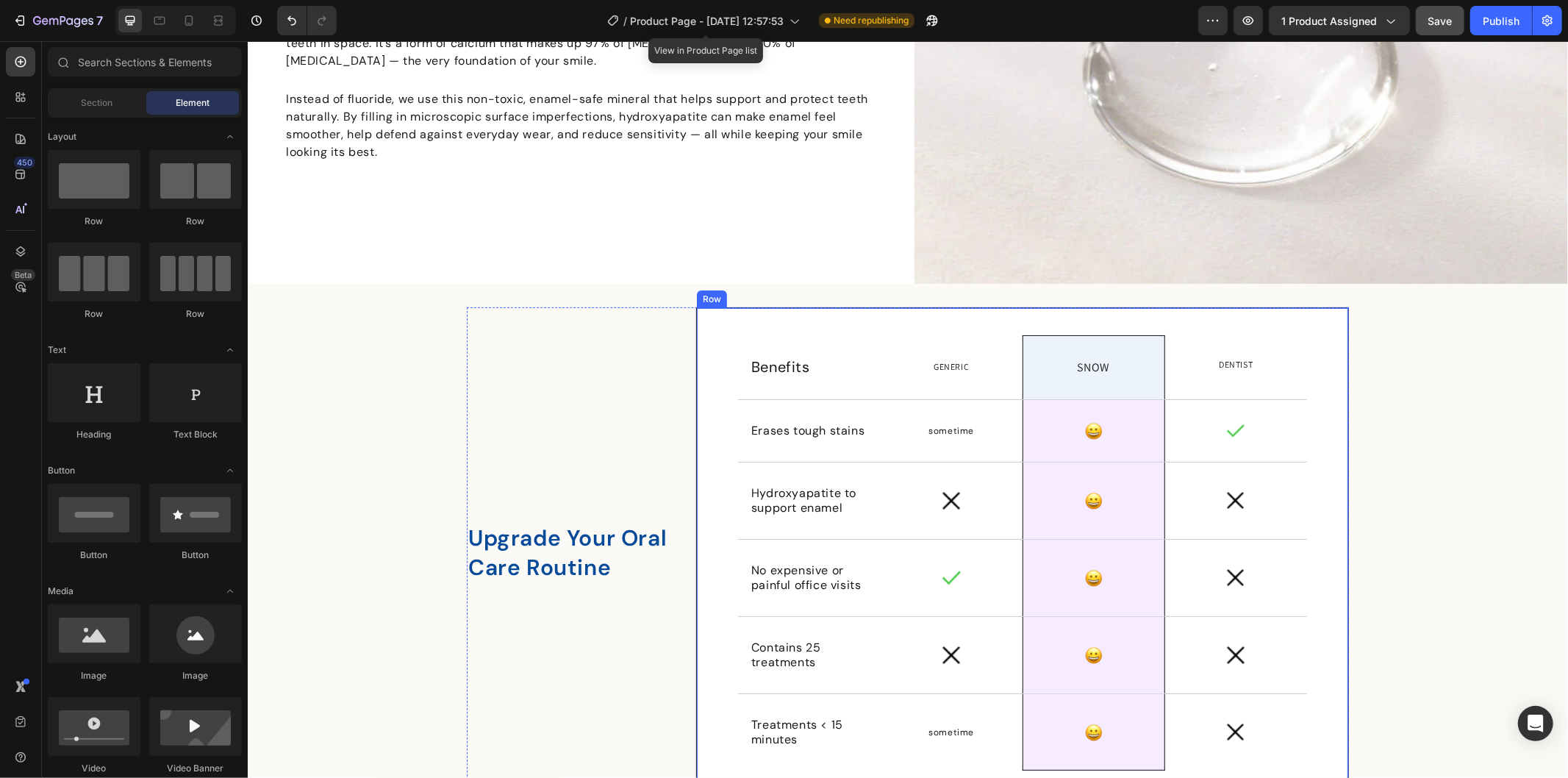
click at [734, 308] on div "Benefits Text Block Row Generic Text Block Row SNOW Text Block Row Dentist Text…" at bounding box center [1022, 552] width 653 height 492
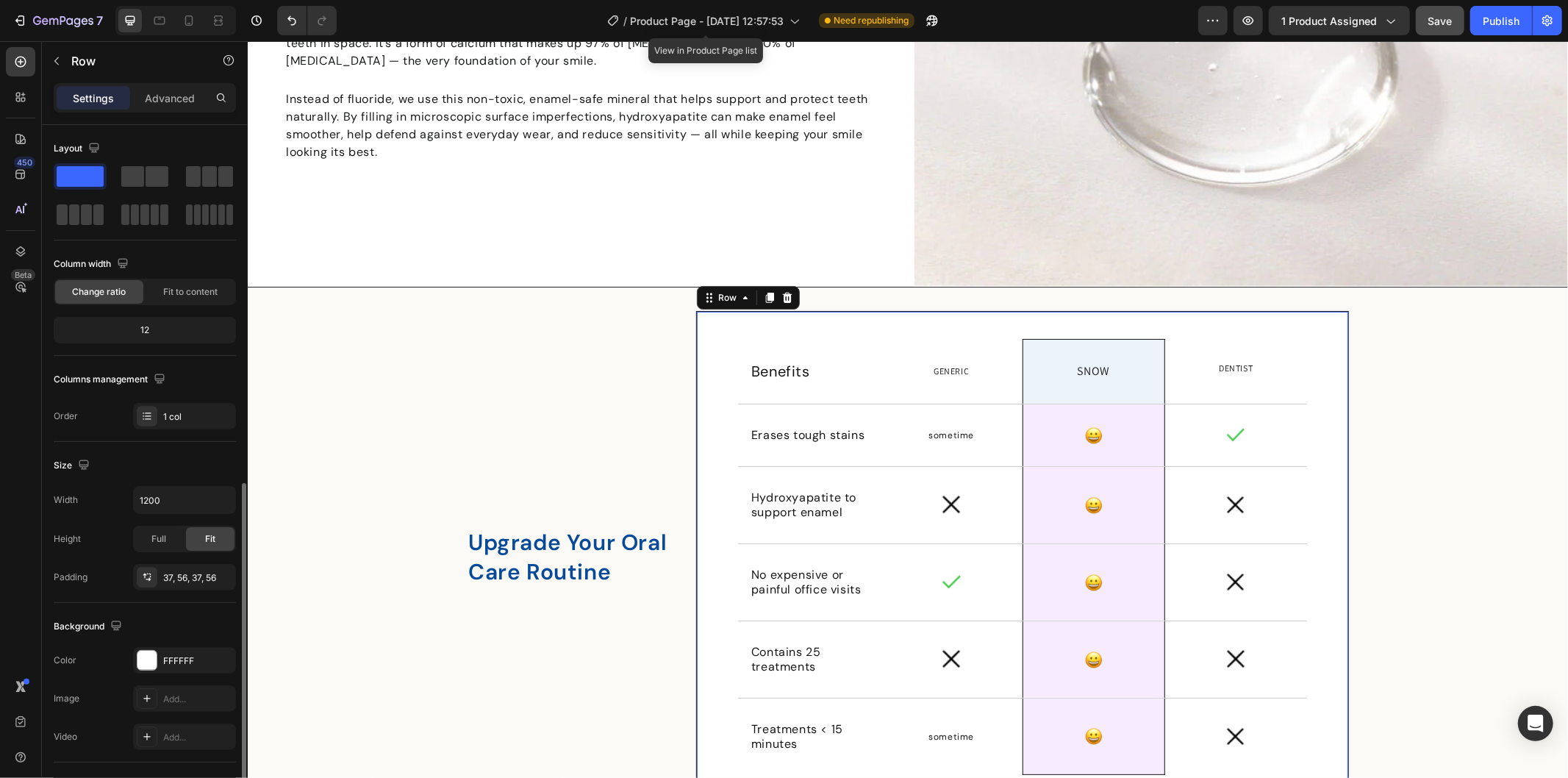
scroll to position [201, 0]
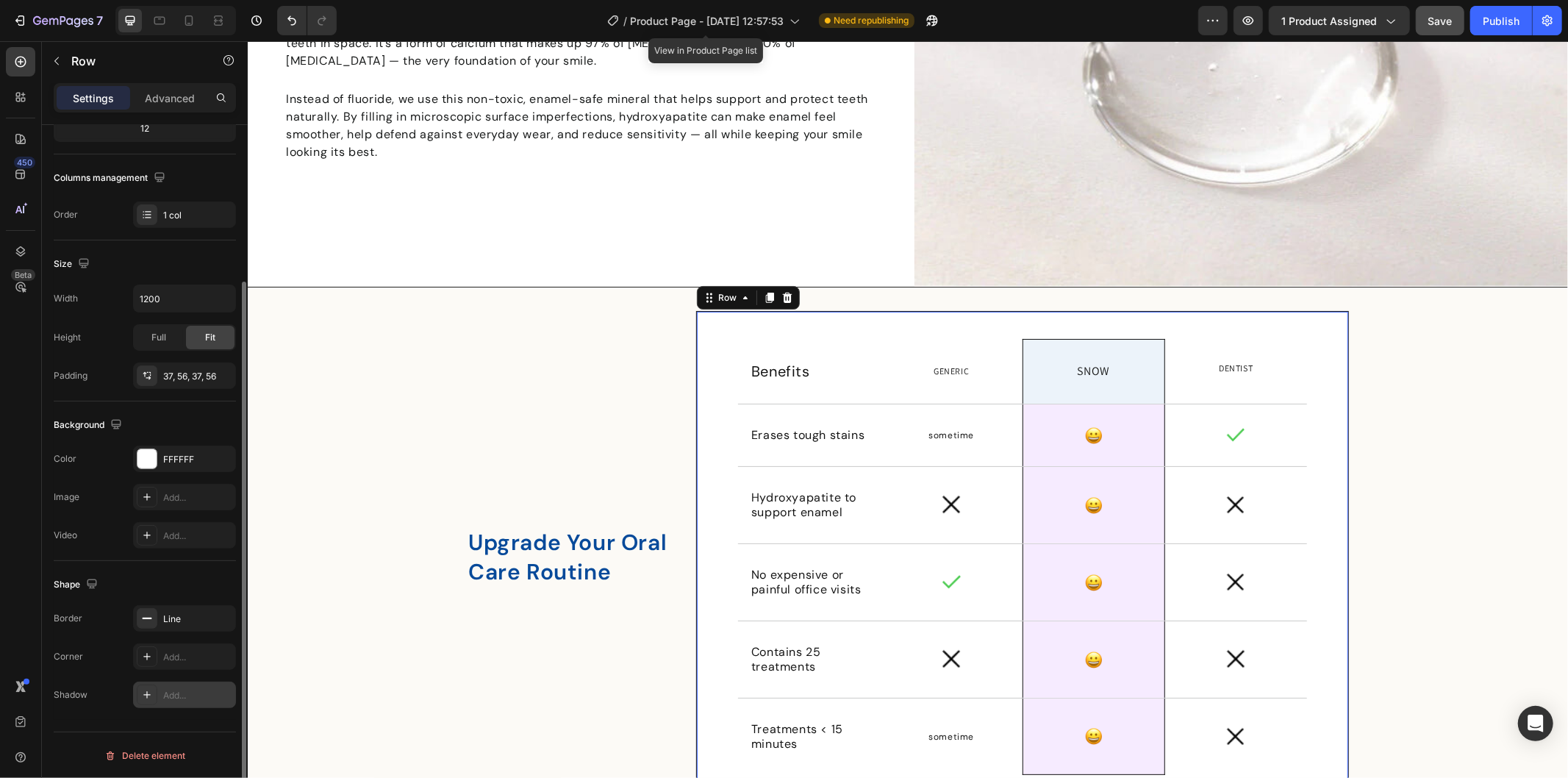
click at [194, 699] on div "Add..." at bounding box center [197, 696] width 69 height 14
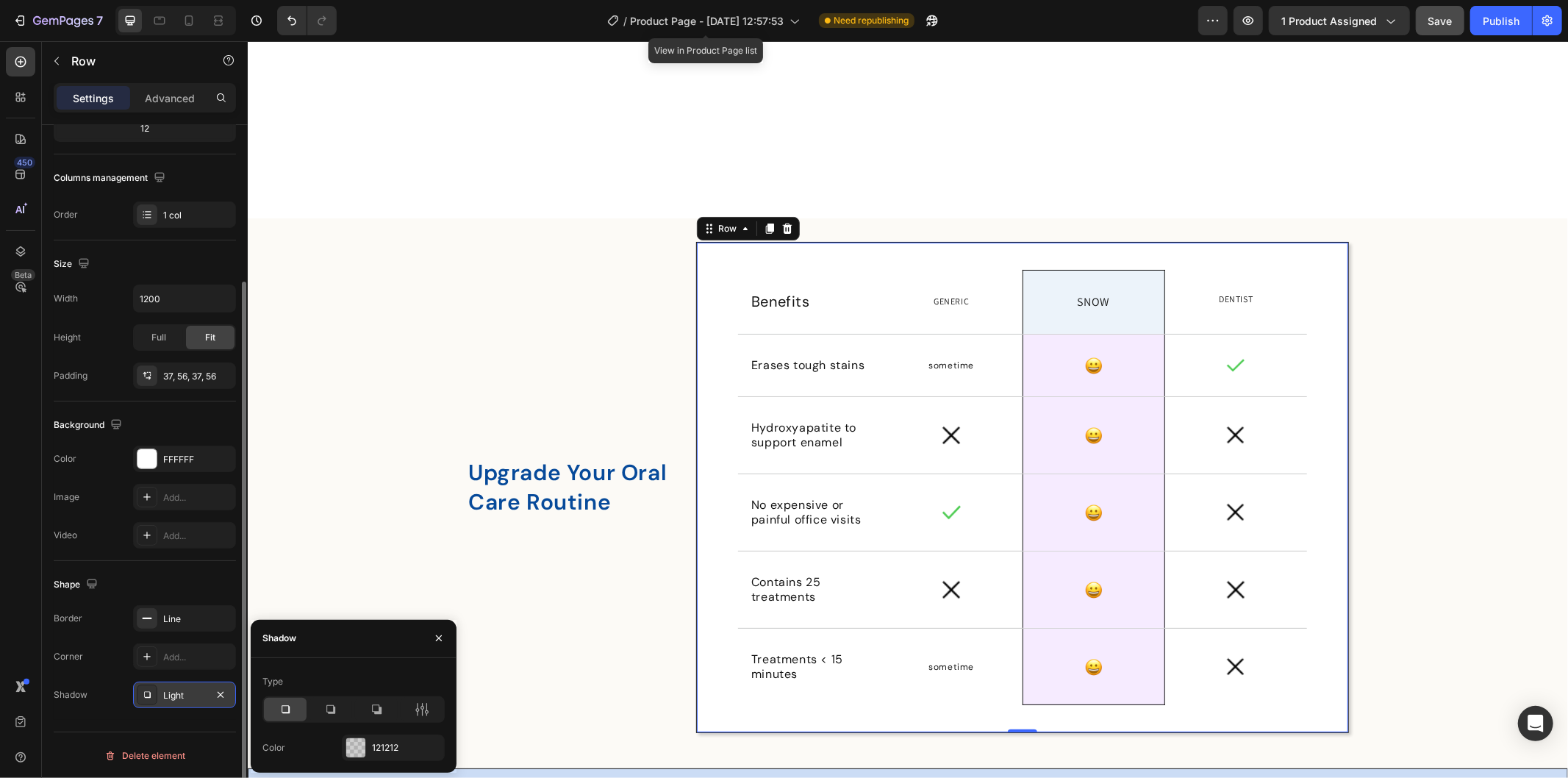
scroll to position [5224, 0]
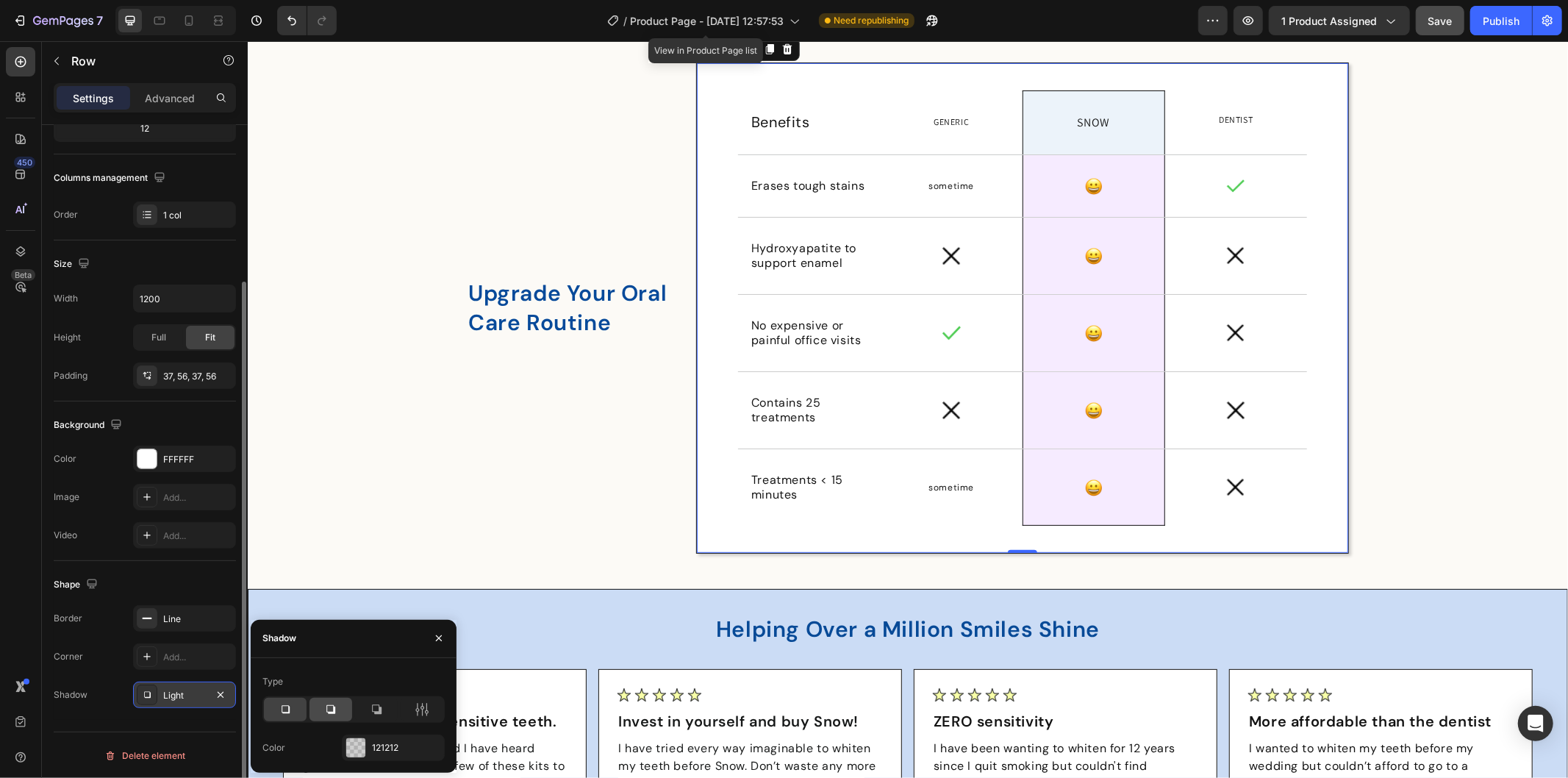
click at [328, 708] on icon at bounding box center [330, 709] width 15 height 15
click at [369, 710] on icon at bounding box center [376, 709] width 15 height 15
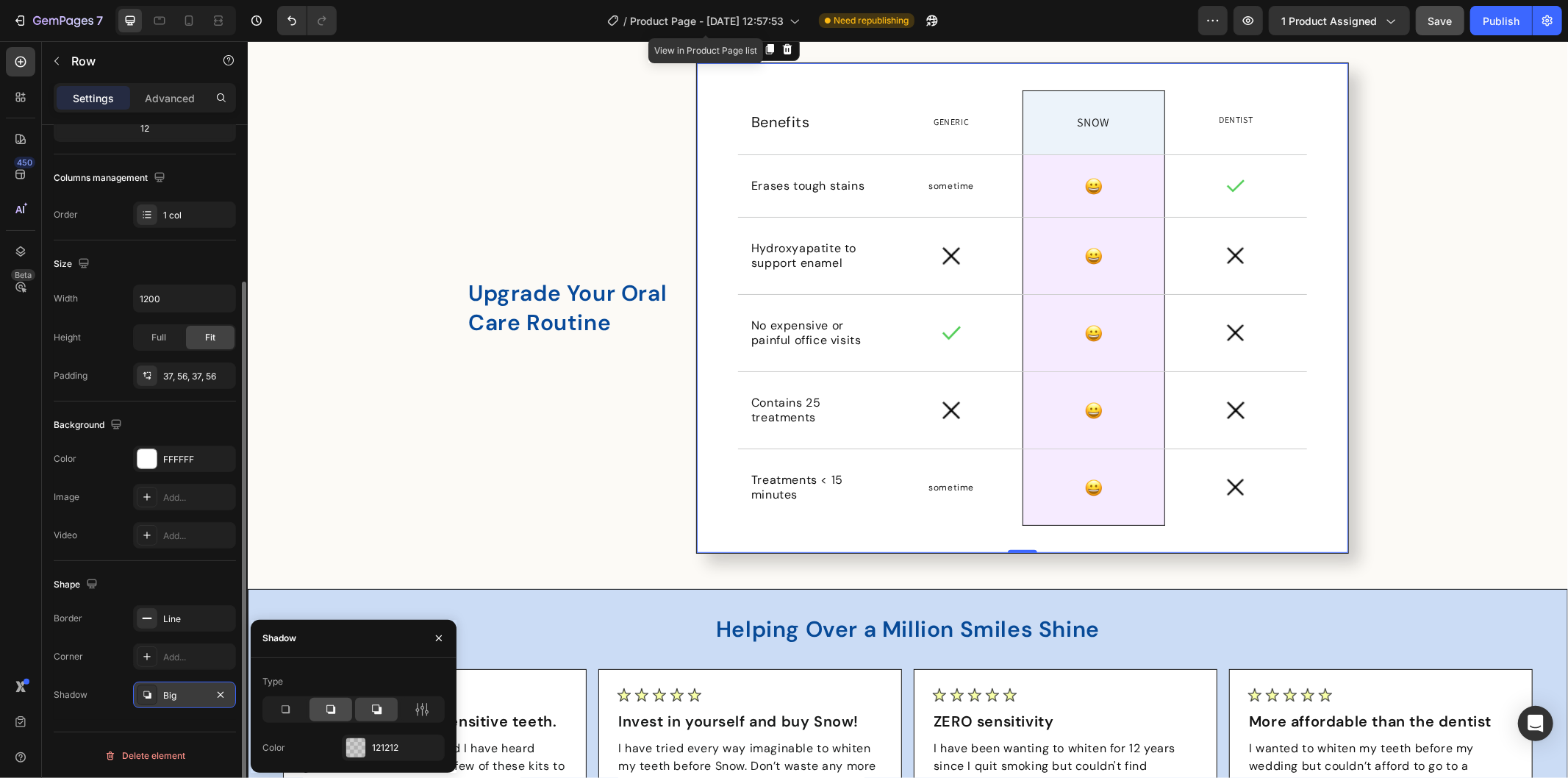
click at [340, 708] on div at bounding box center [331, 710] width 43 height 23
click at [417, 703] on icon at bounding box center [421, 709] width 15 height 15
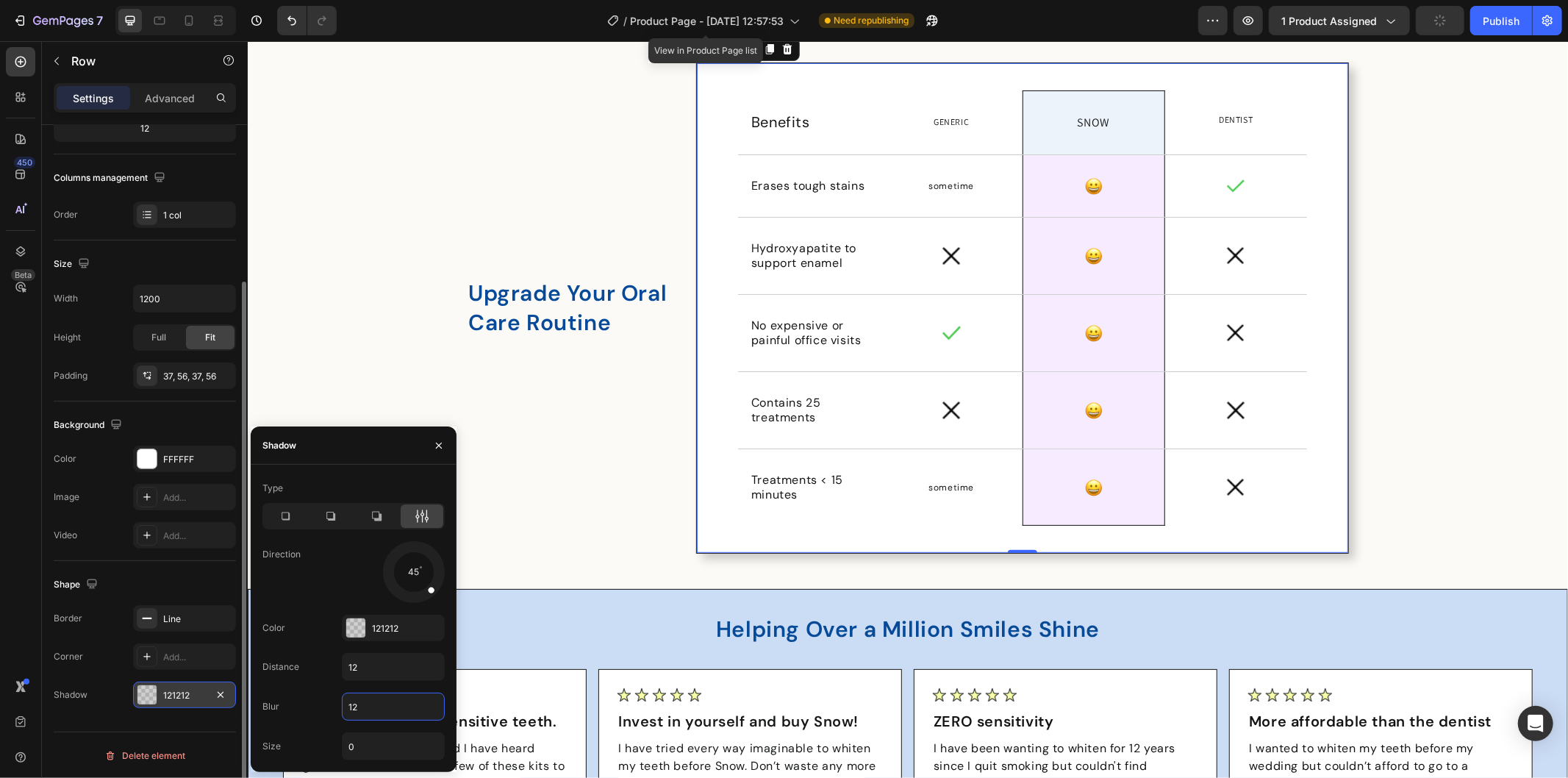
click at [358, 706] on input "12" at bounding box center [394, 706] width 102 height 26
type input "0"
click at [391, 619] on div "121212" at bounding box center [393, 627] width 103 height 26
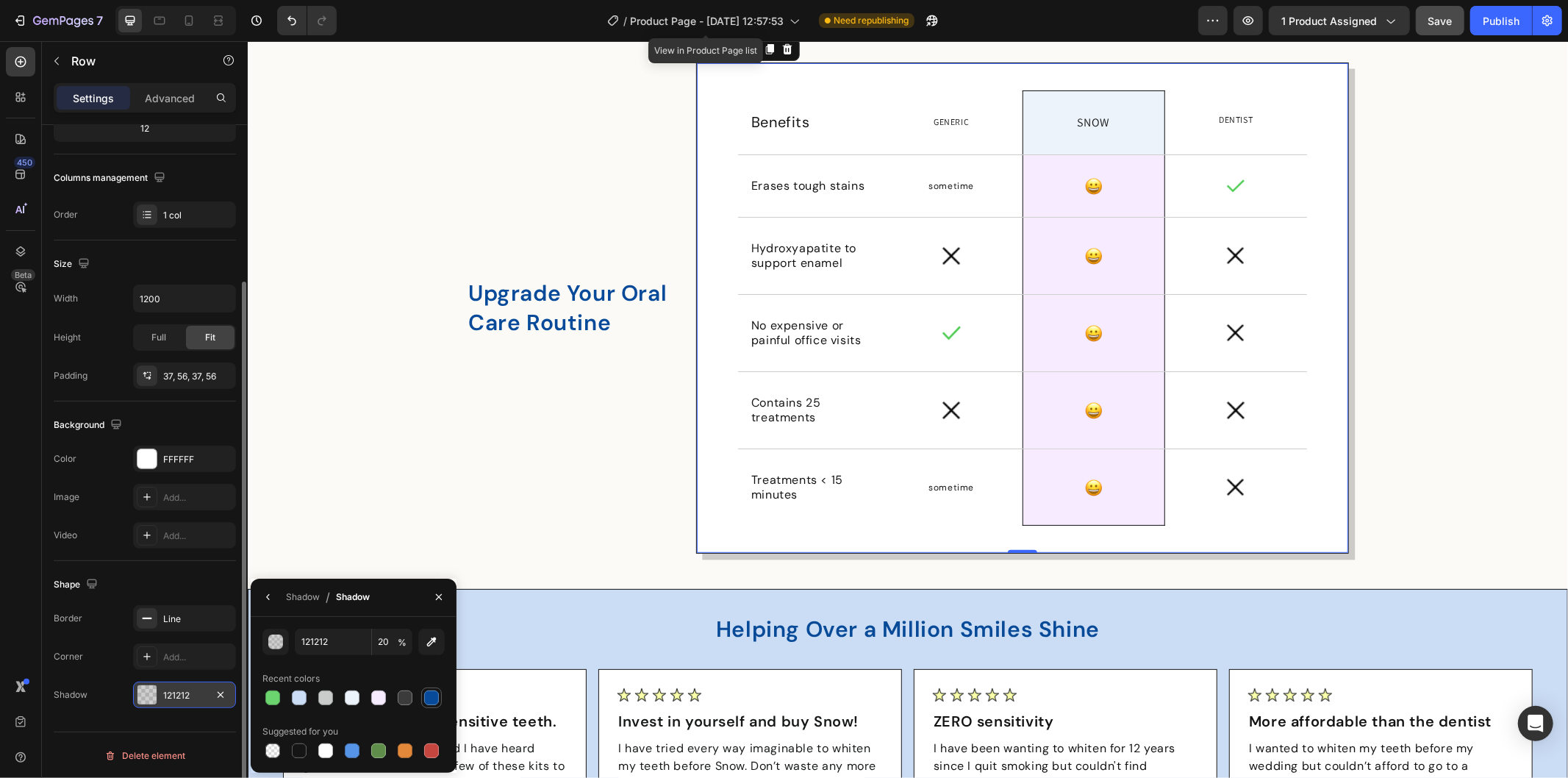
click at [427, 700] on div at bounding box center [431, 697] width 15 height 15
type input "074A9A"
type input "100"
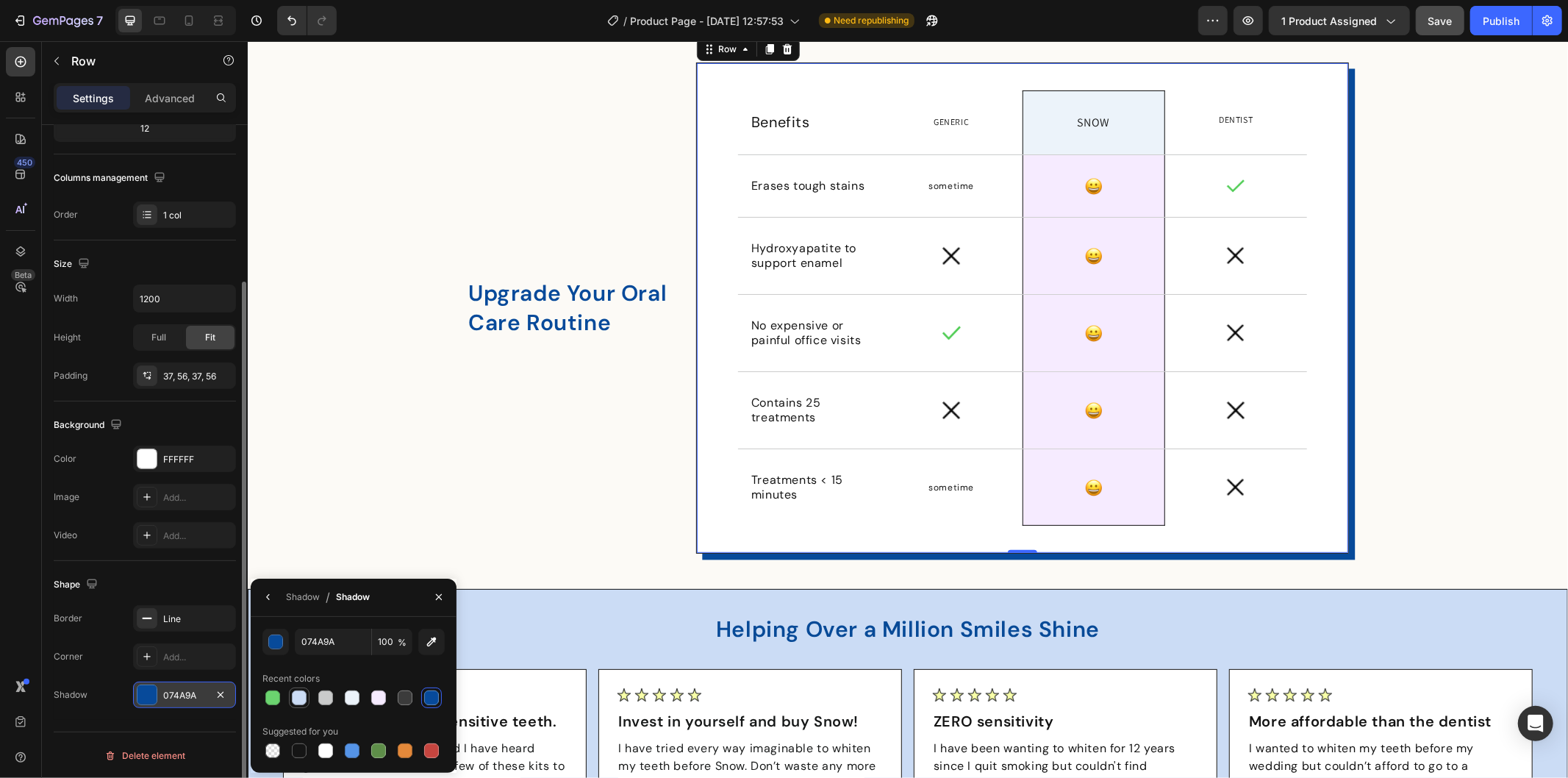
click at [297, 699] on div at bounding box center [299, 697] width 15 height 15
type input "CBDCF5"
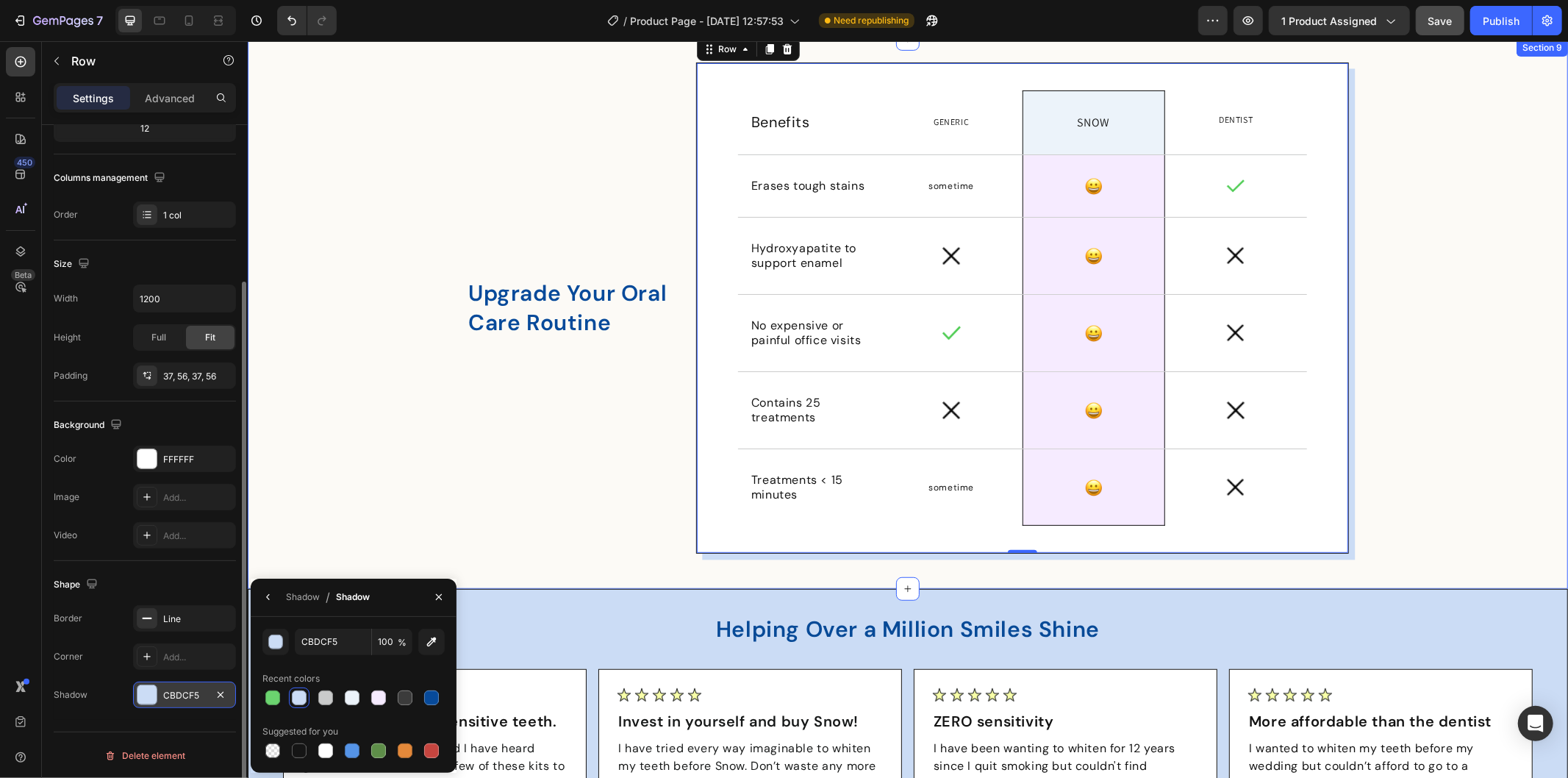
click at [1488, 390] on div "Upgrade Your Oral Care Routine Heading Benefits Text Block Row Generic Text Blo…" at bounding box center [907, 313] width 1320 height 503
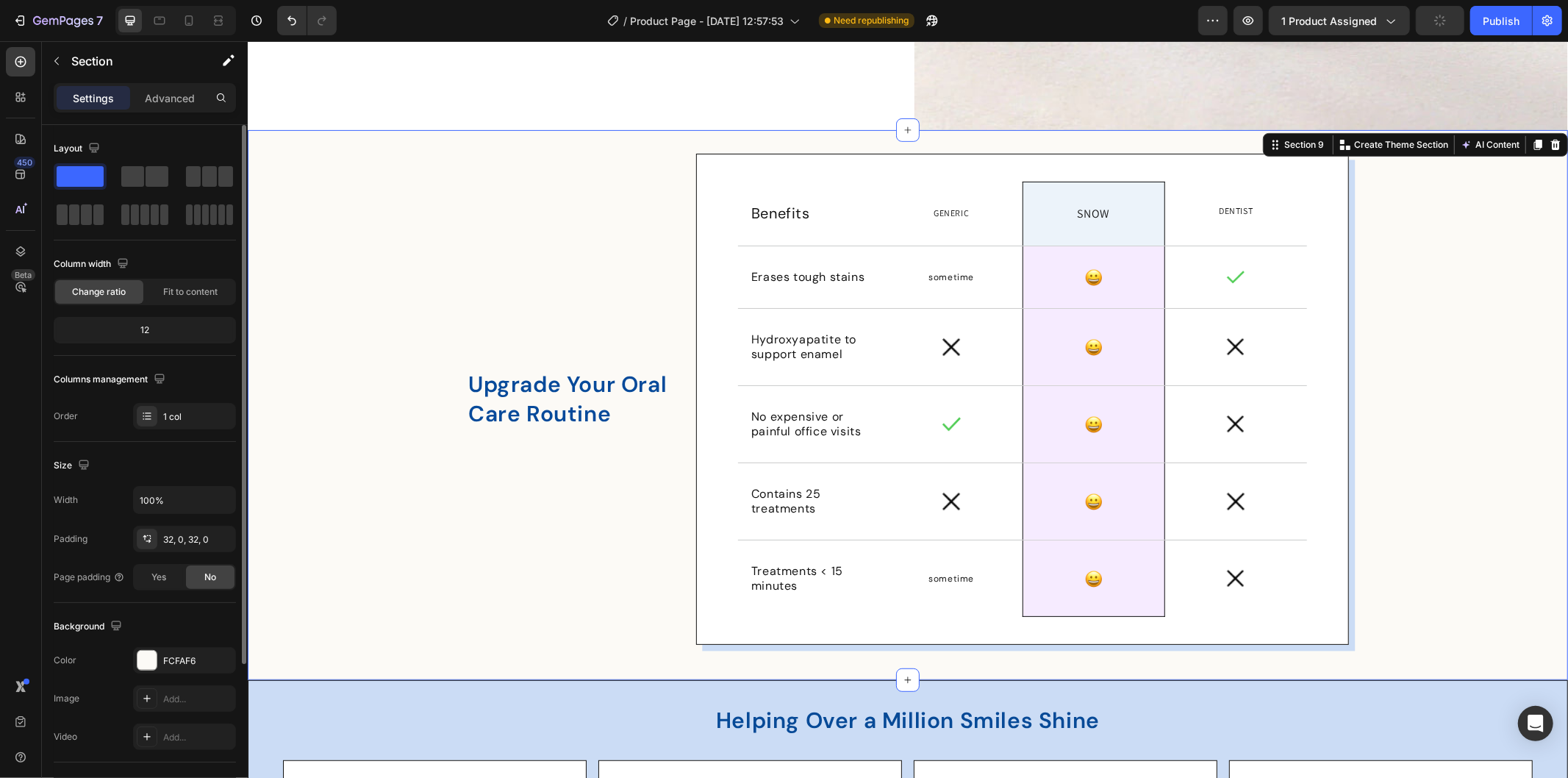
scroll to position [5143, 0]
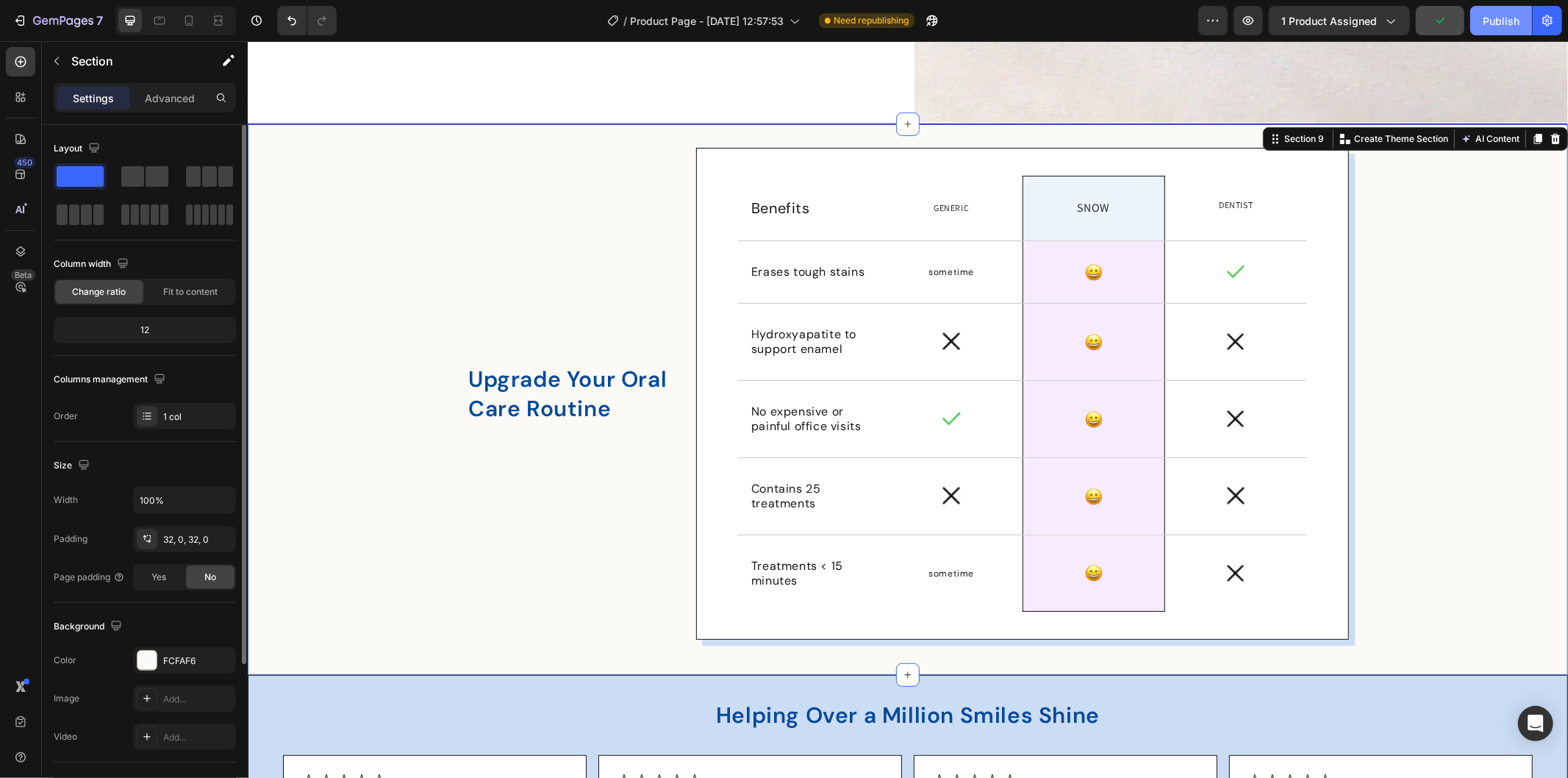
click at [1509, 11] on button "Publish" at bounding box center [1501, 21] width 62 height 29
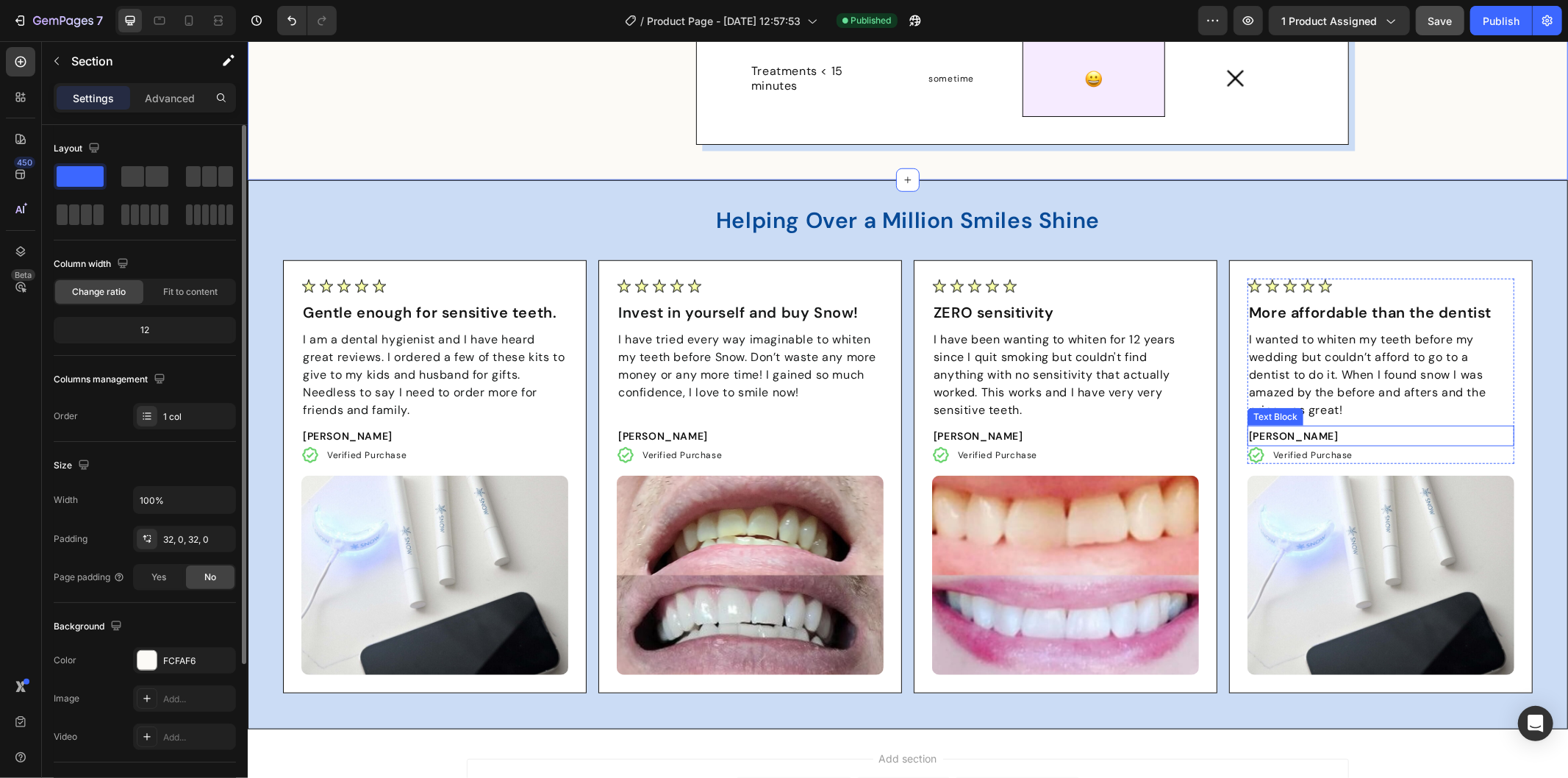
scroll to position [5797, 0]
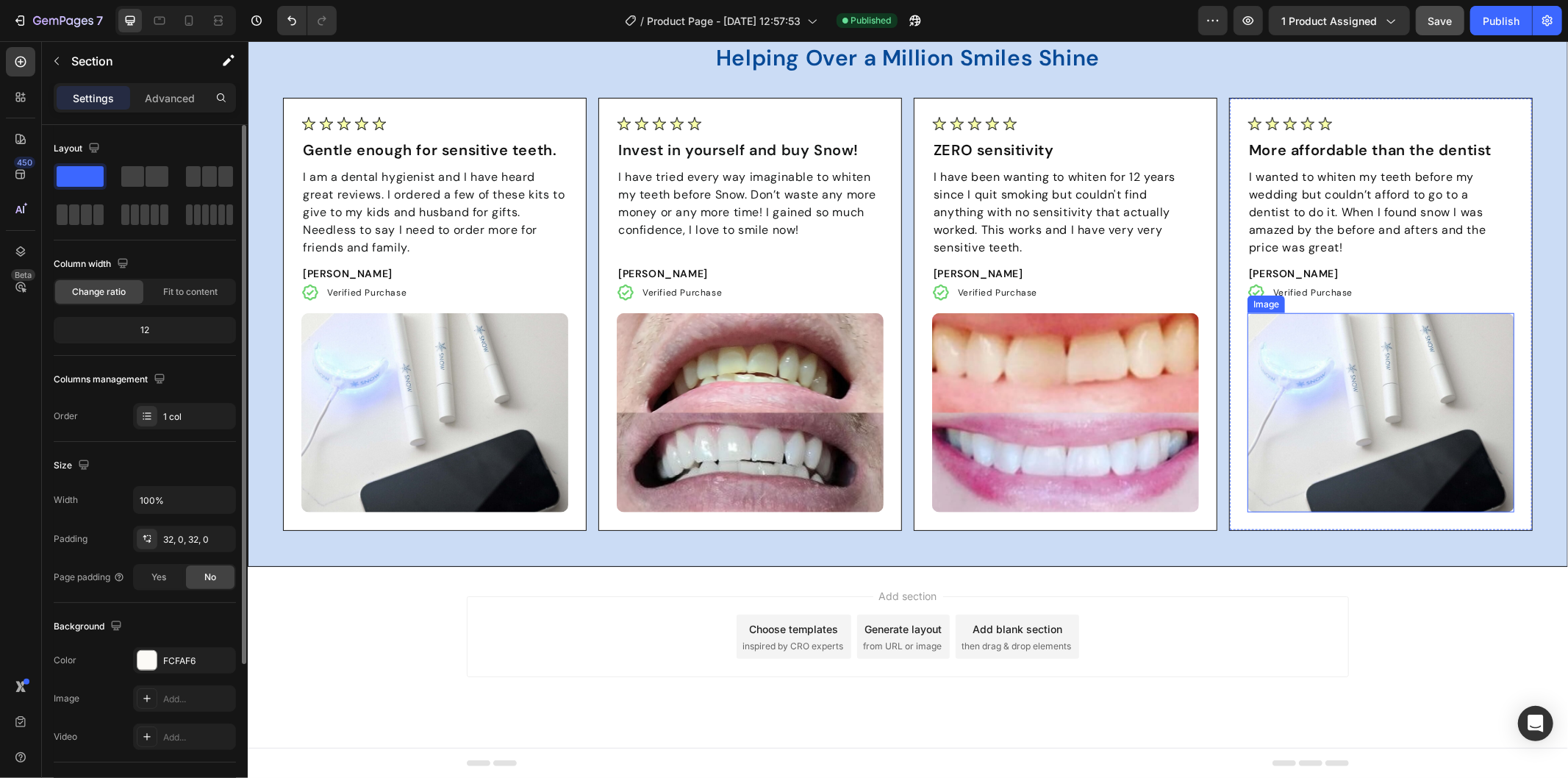
click at [1387, 423] on img at bounding box center [1379, 412] width 267 height 199
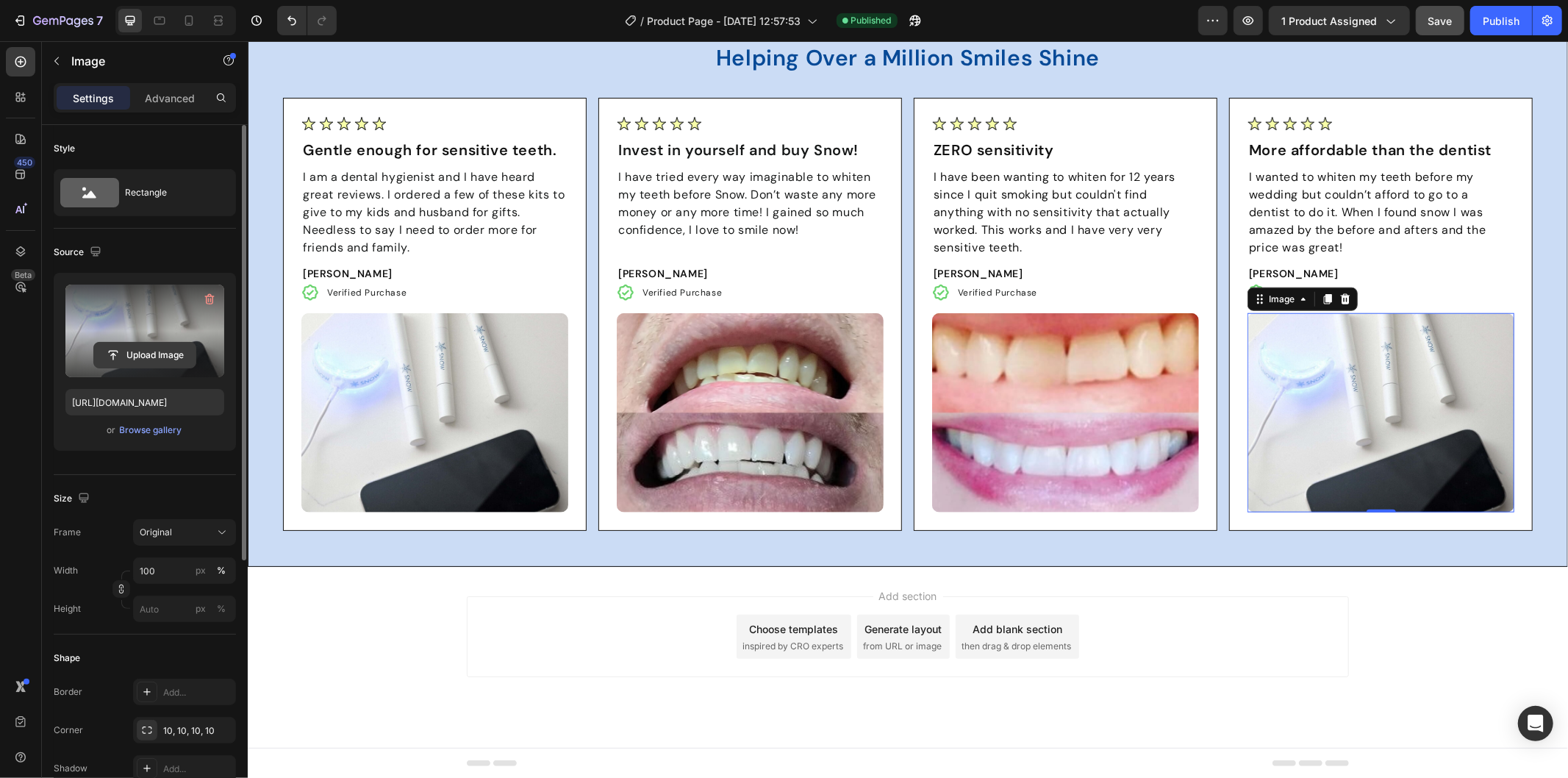
click at [144, 354] on input "file" at bounding box center [145, 356] width 102 height 25
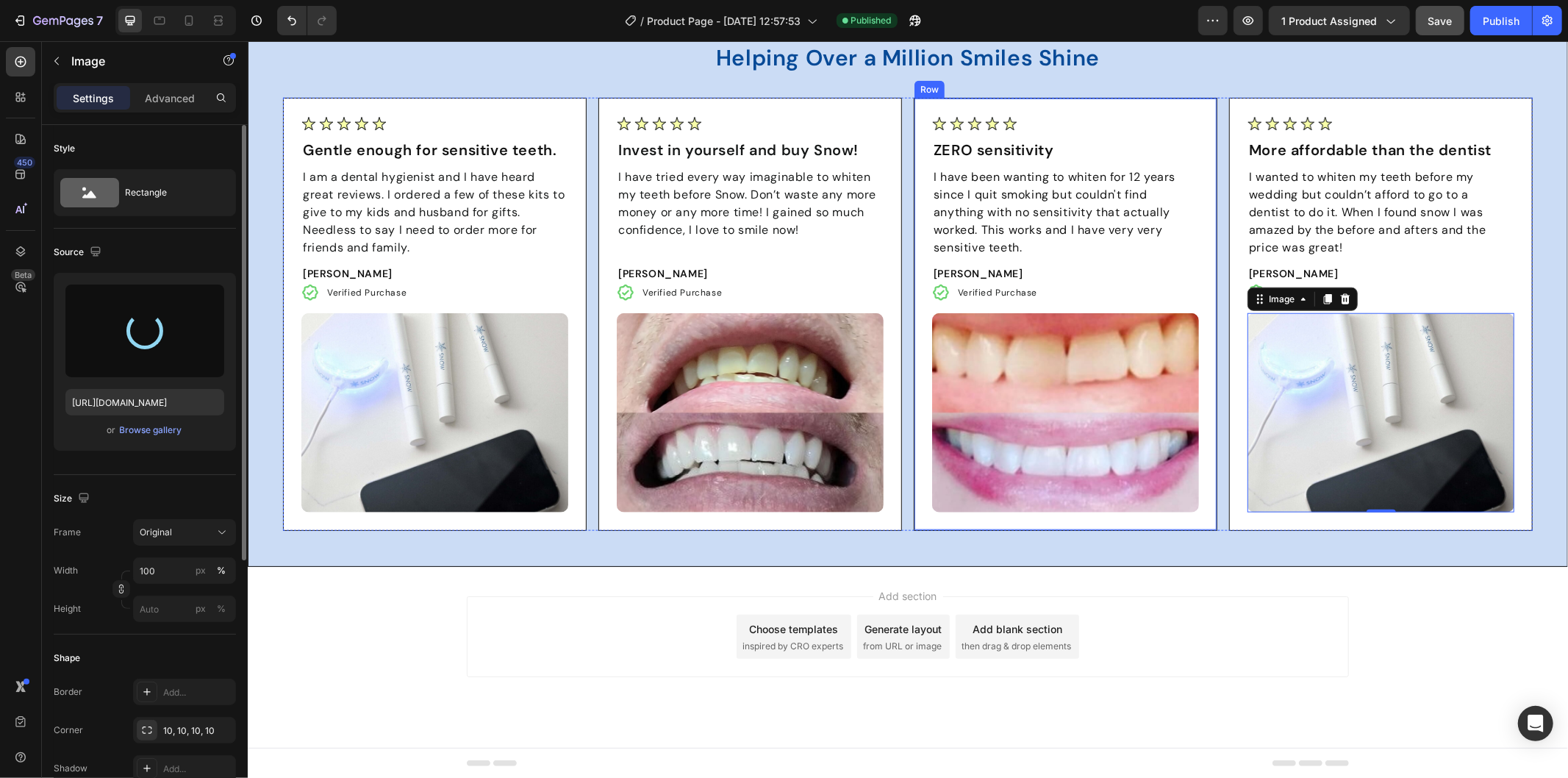
type input "[URL][DOMAIN_NAME]"
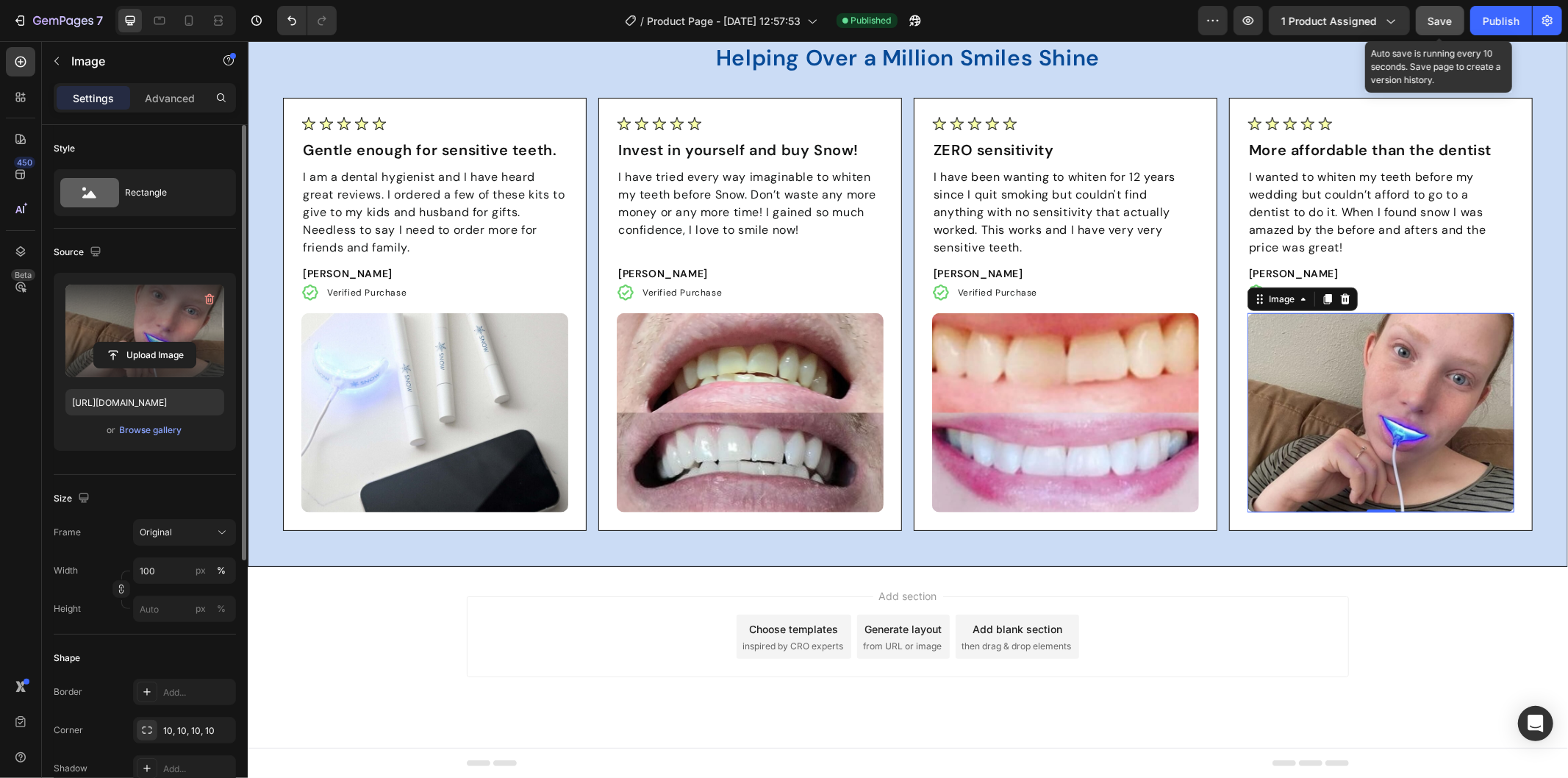
click at [1439, 22] on span "Save" at bounding box center [1440, 21] width 24 height 13
click at [1490, 20] on div "Publish" at bounding box center [1501, 22] width 37 height 16
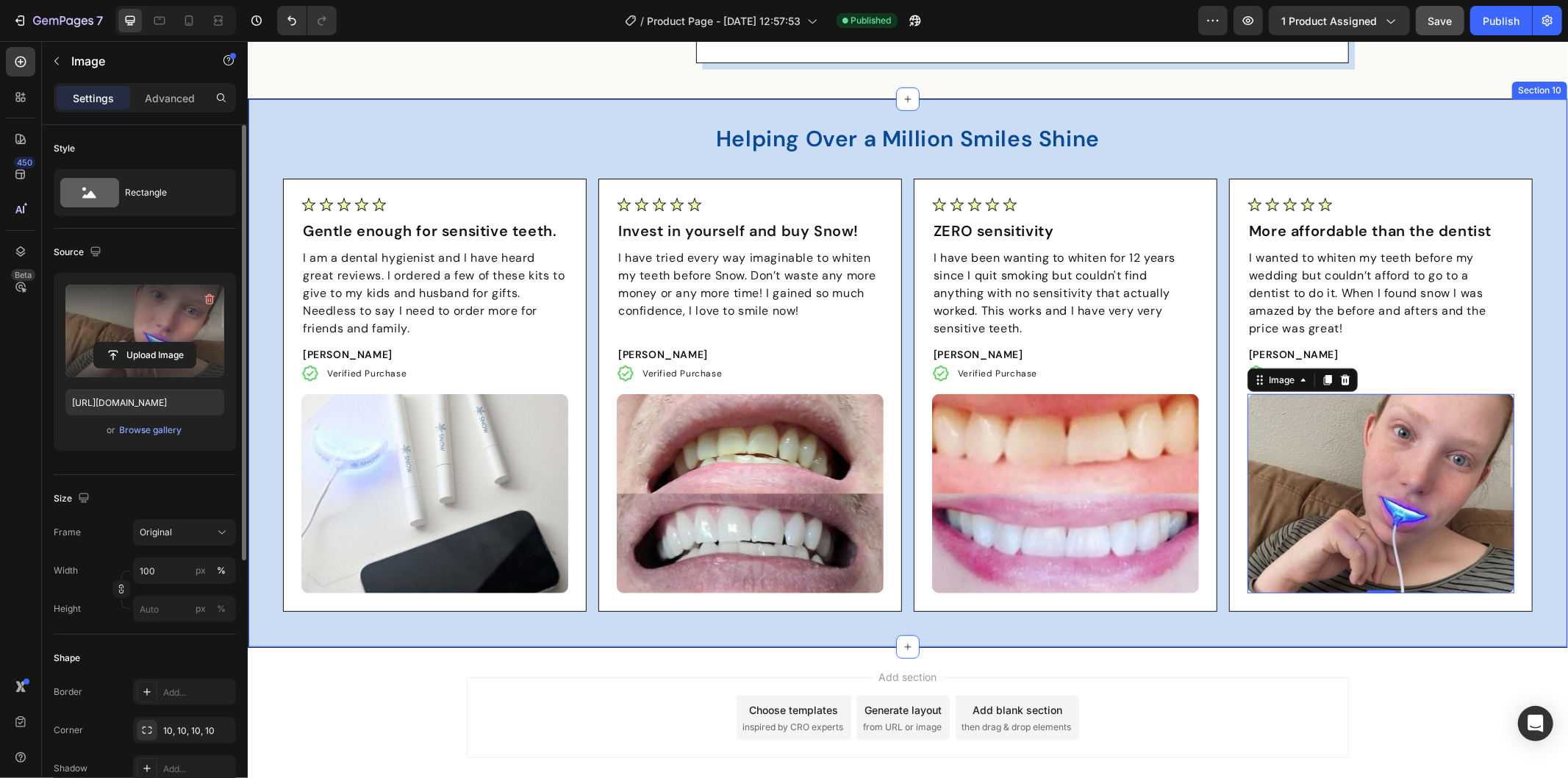
scroll to position [5469, 0]
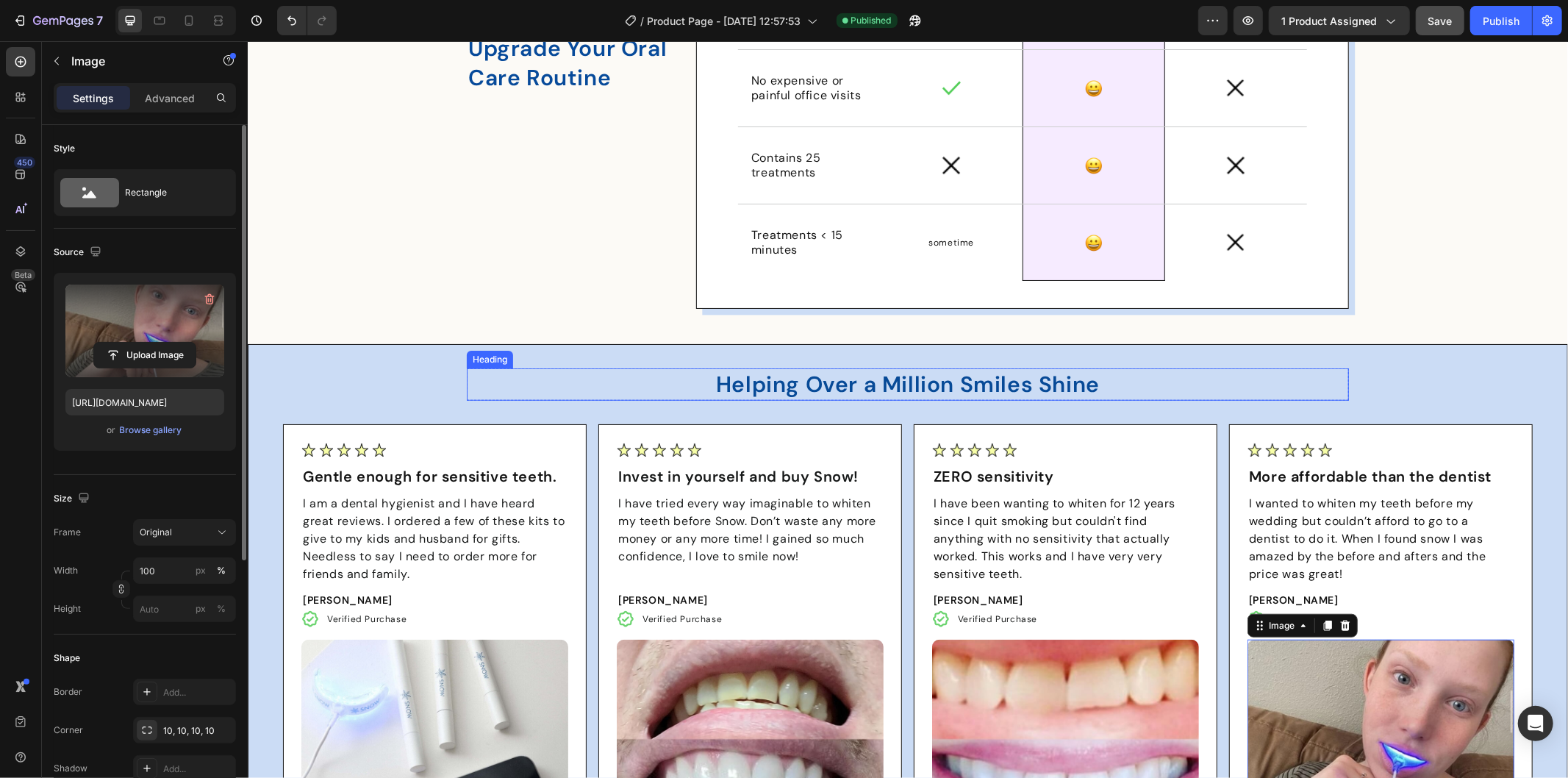
click at [828, 390] on strong "Helping Over a Million Smiles Shine" at bounding box center [907, 383] width 384 height 28
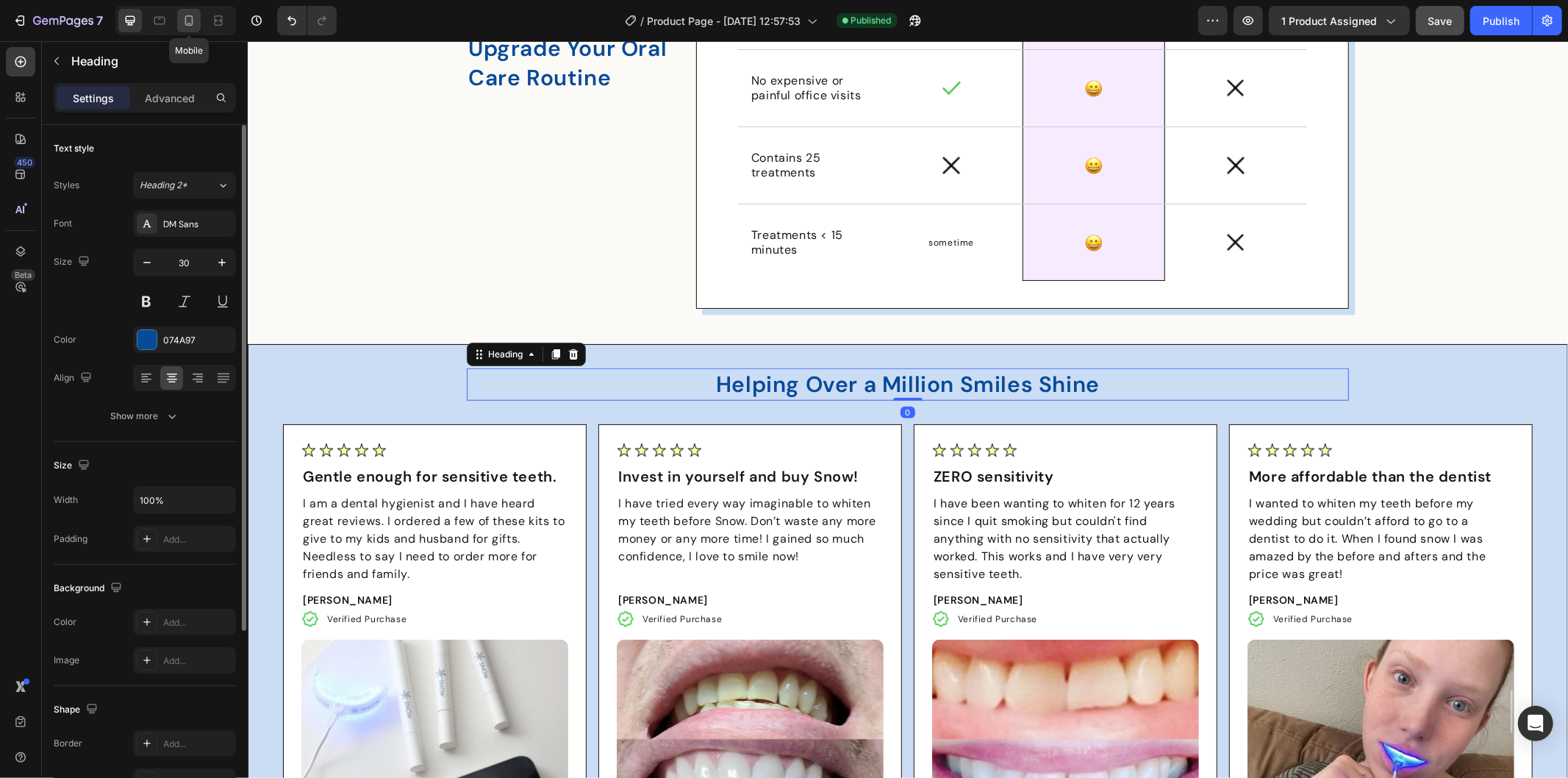
click at [191, 17] on icon at bounding box center [190, 21] width 8 height 11
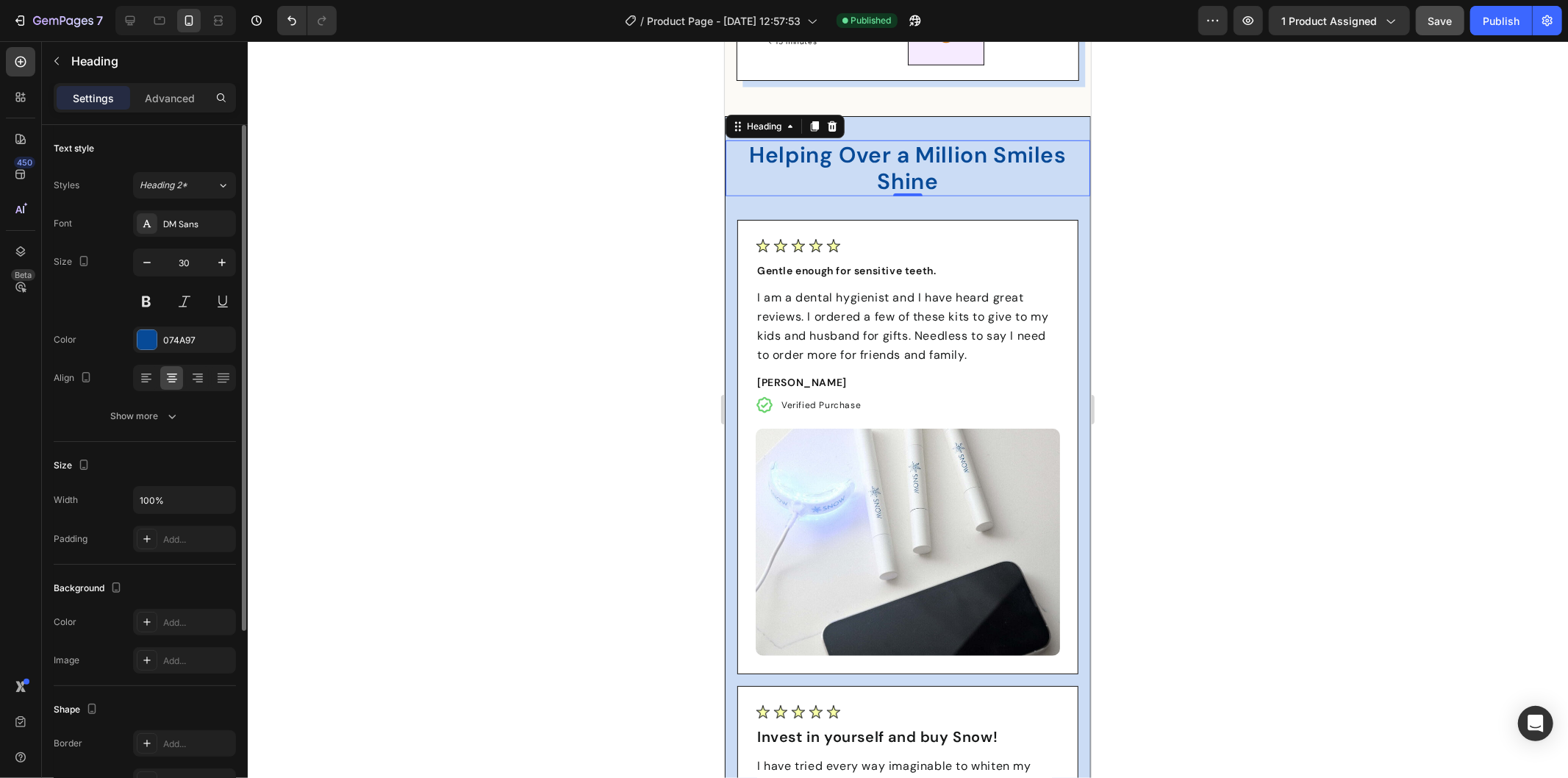
scroll to position [5761, 0]
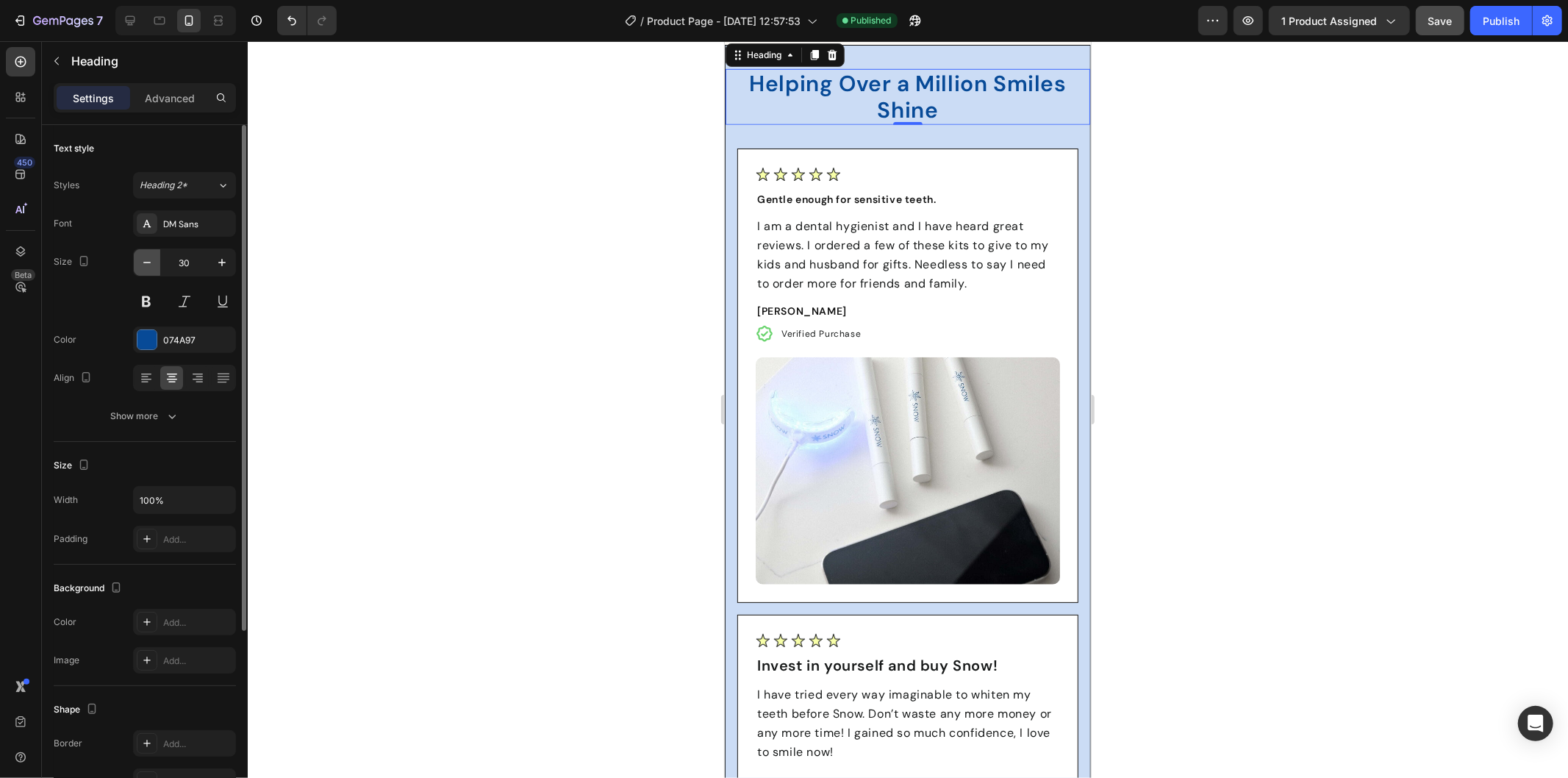
click at [145, 260] on icon "button" at bounding box center [147, 262] width 15 height 15
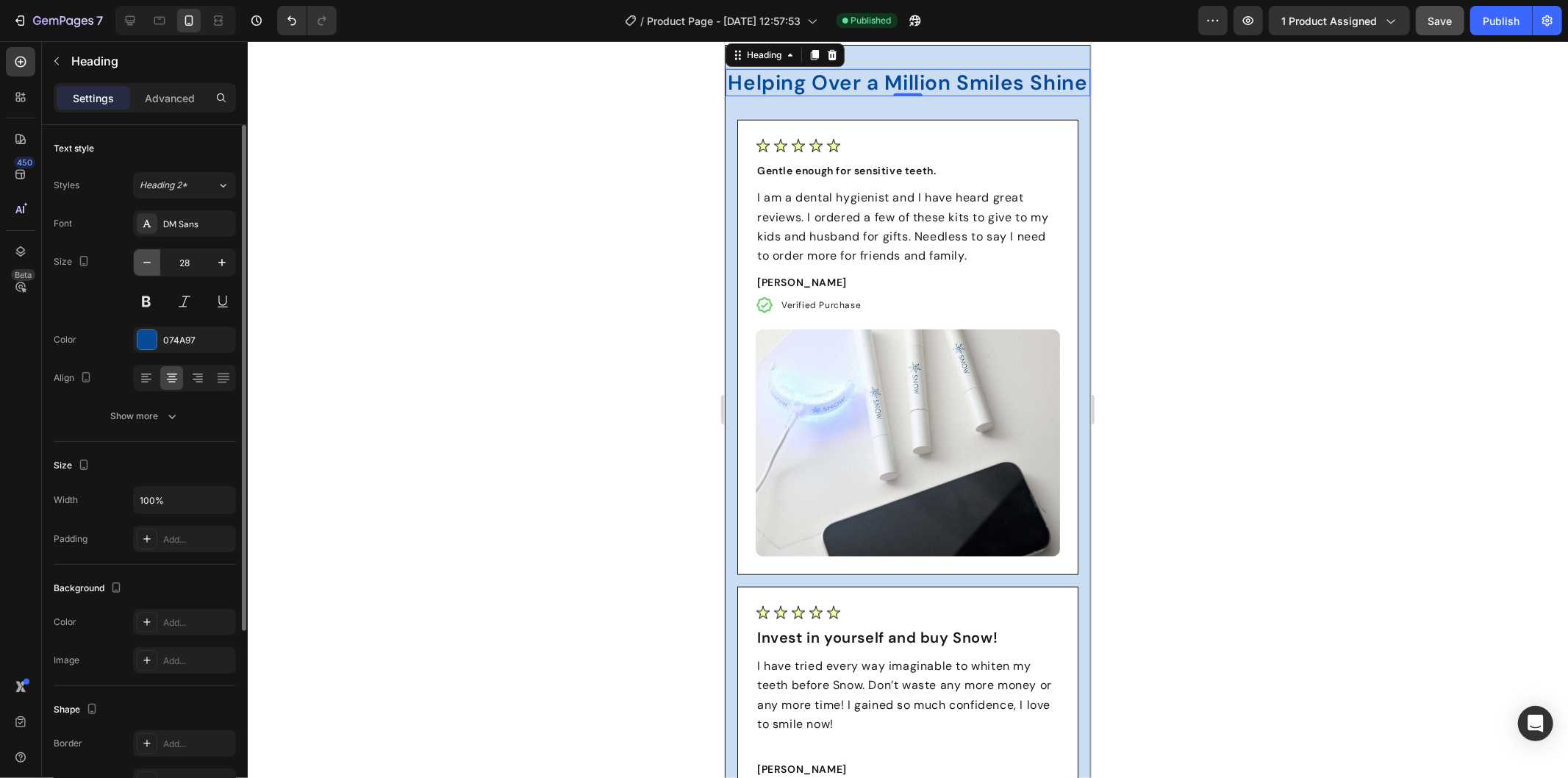
click at [145, 260] on icon "button" at bounding box center [147, 262] width 15 height 15
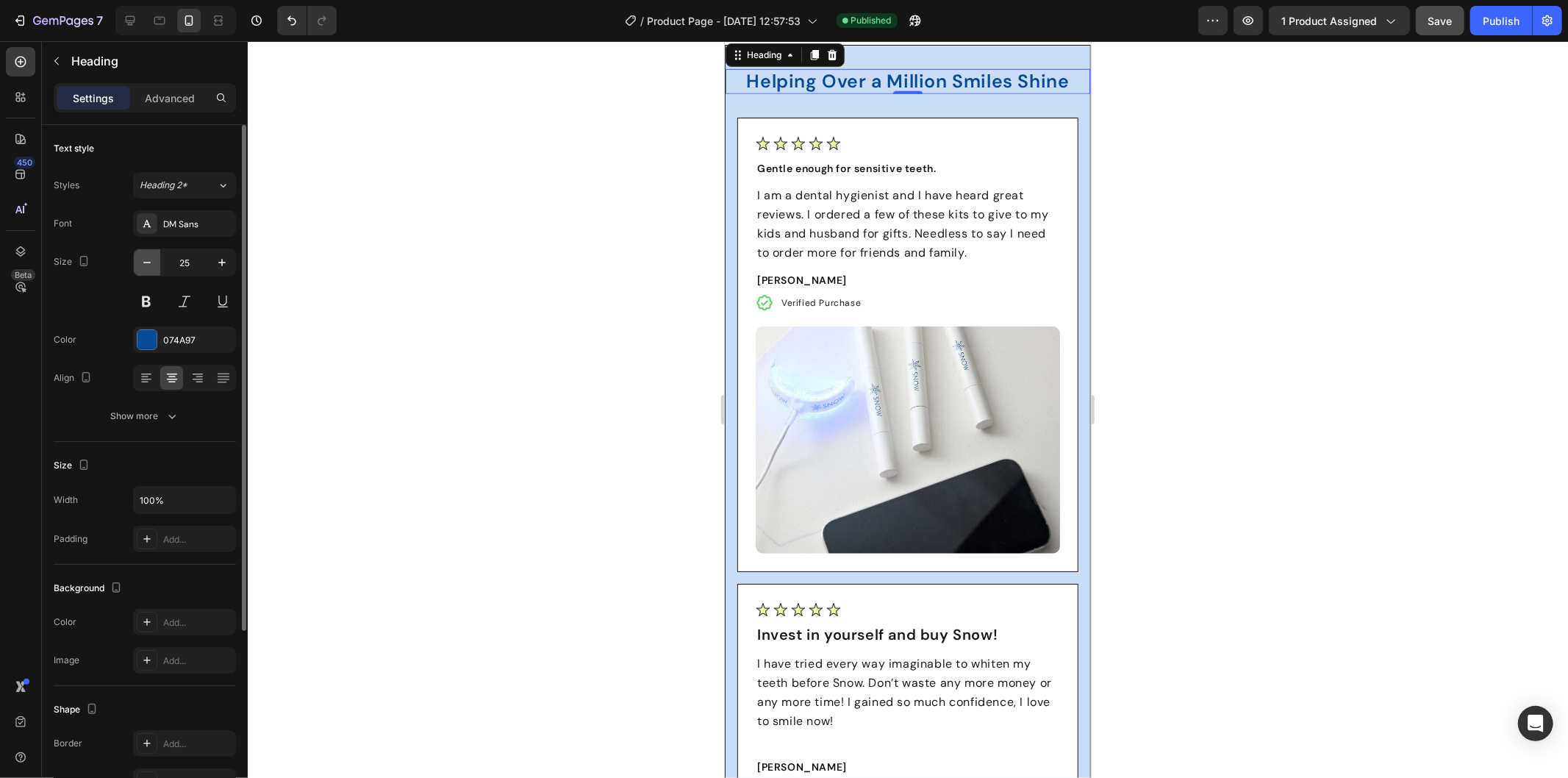
type input "24"
click at [174, 417] on icon "button" at bounding box center [172, 415] width 15 height 15
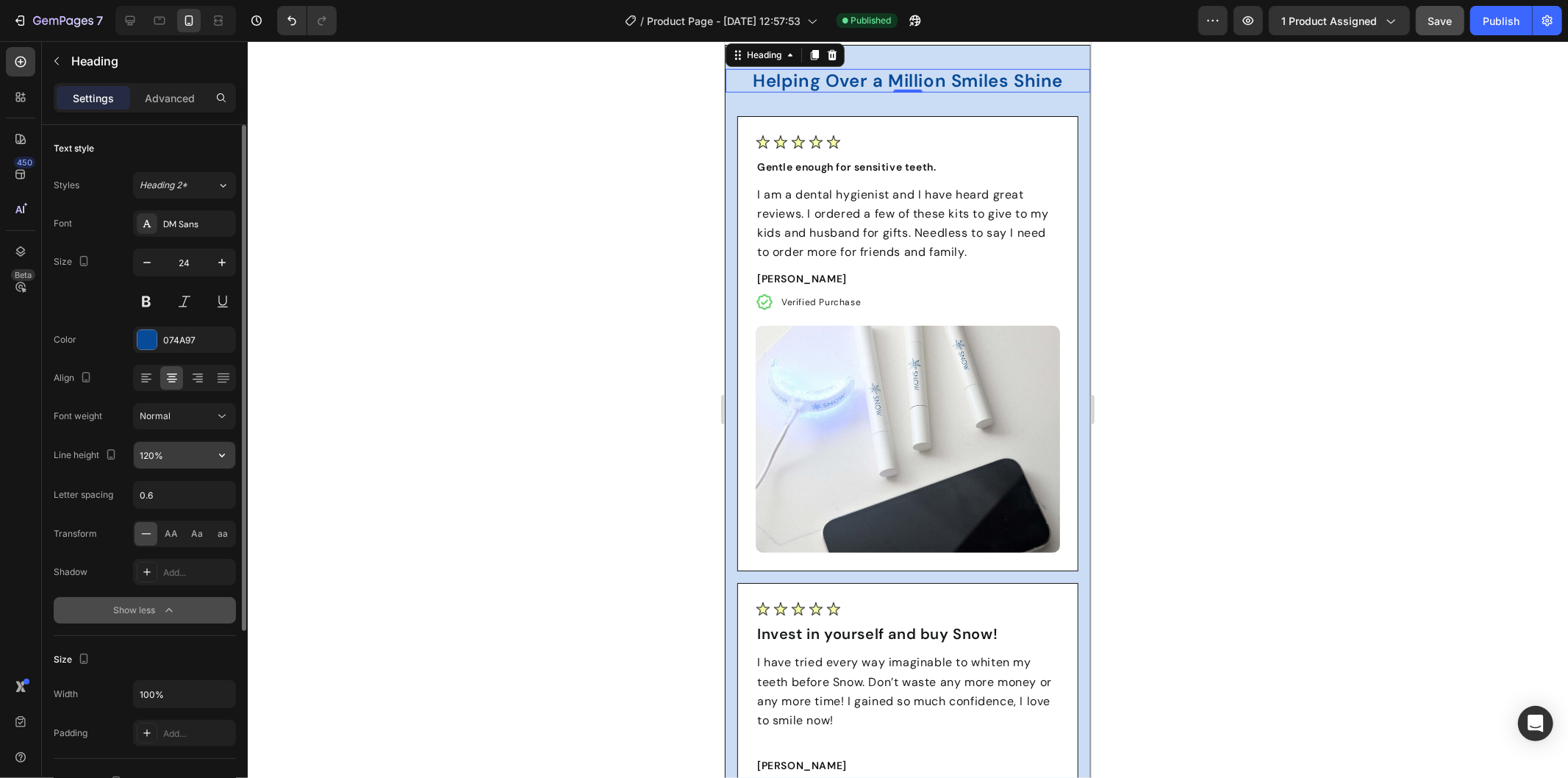
click at [190, 447] on input "120%" at bounding box center [185, 454] width 102 height 26
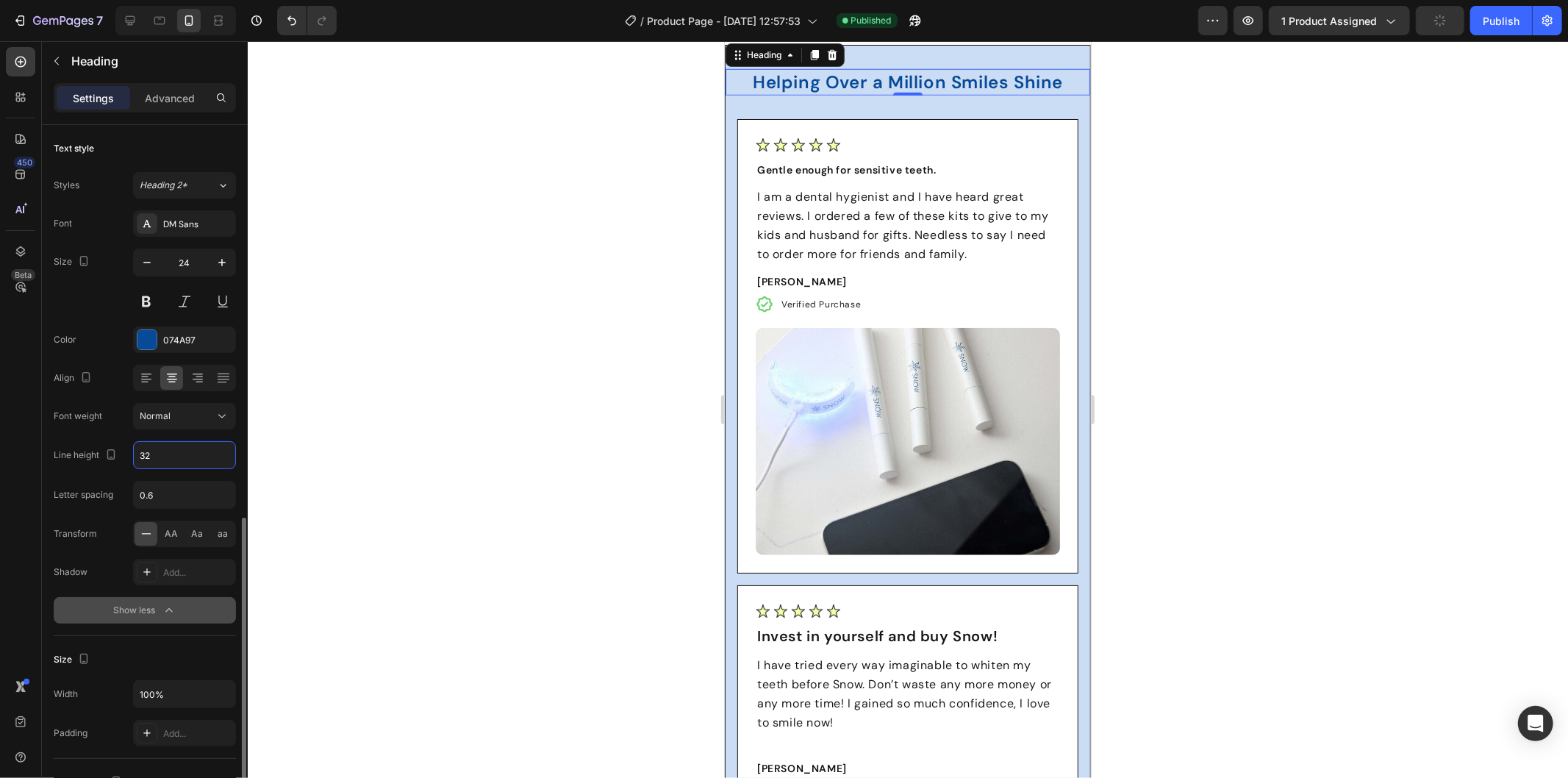
scroll to position [245, 0]
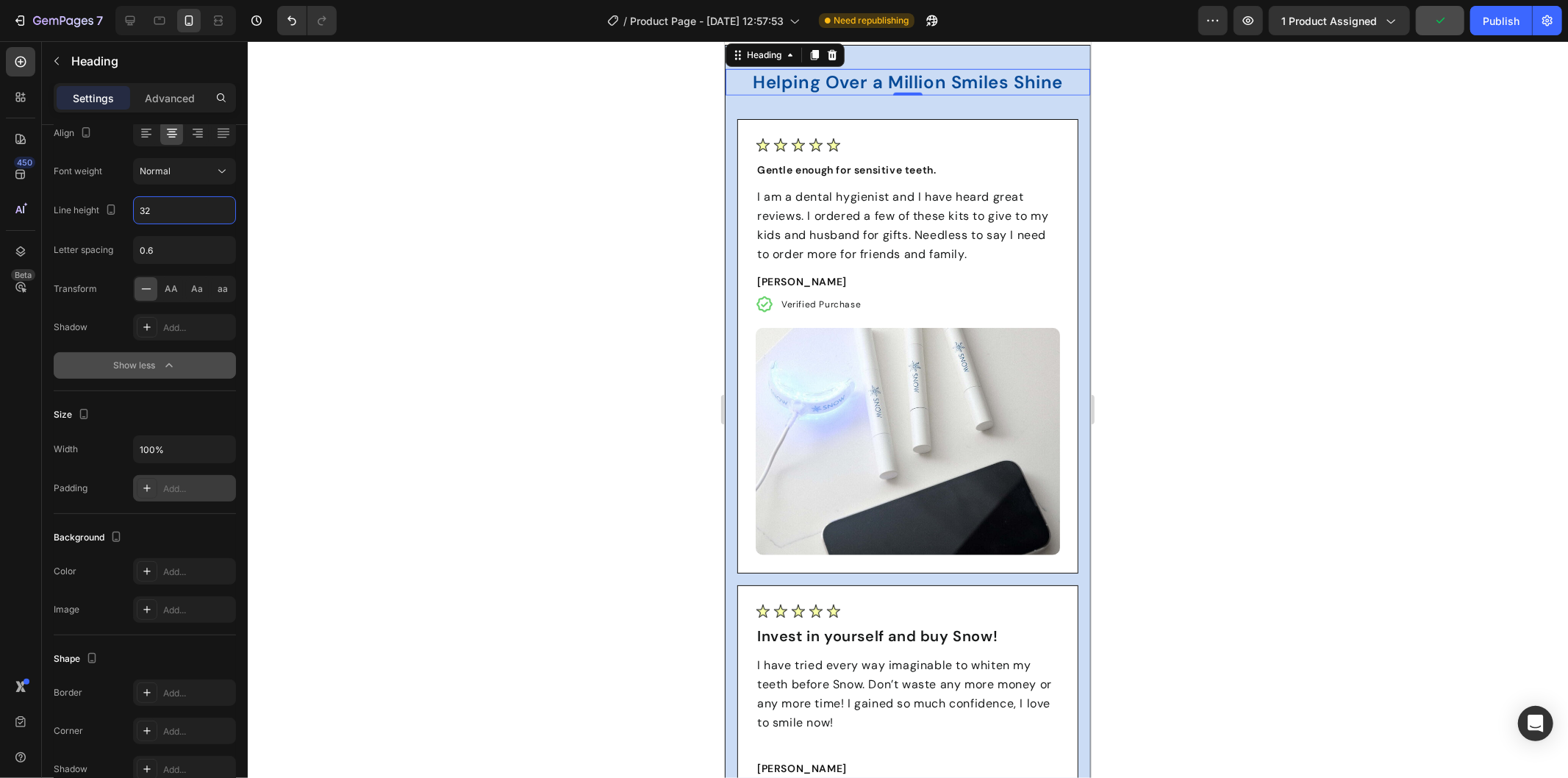
type input "32"
click at [180, 492] on div "Add..." at bounding box center [197, 490] width 69 height 14
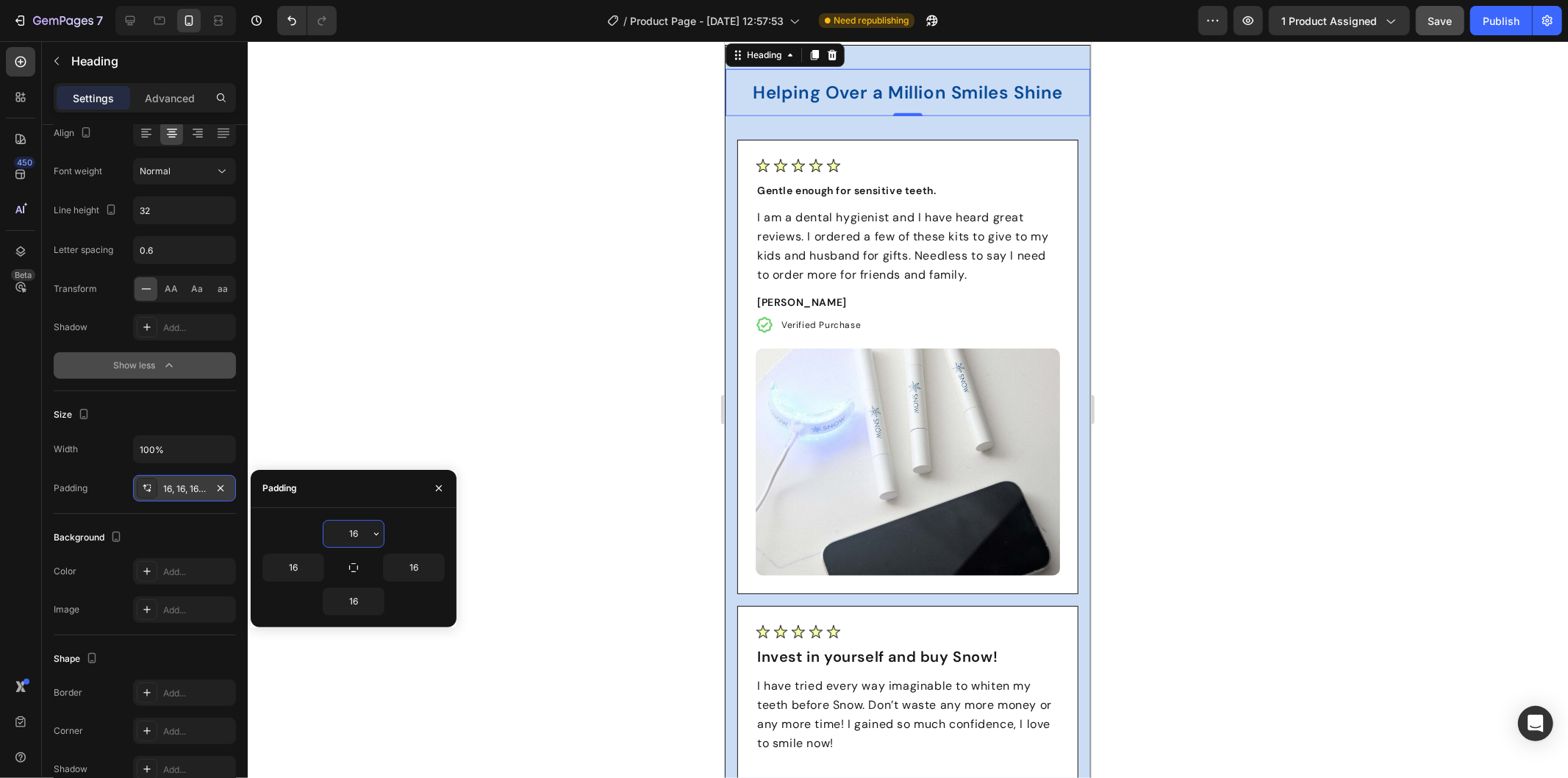
click at [357, 530] on input "16" at bounding box center [354, 534] width 61 height 26
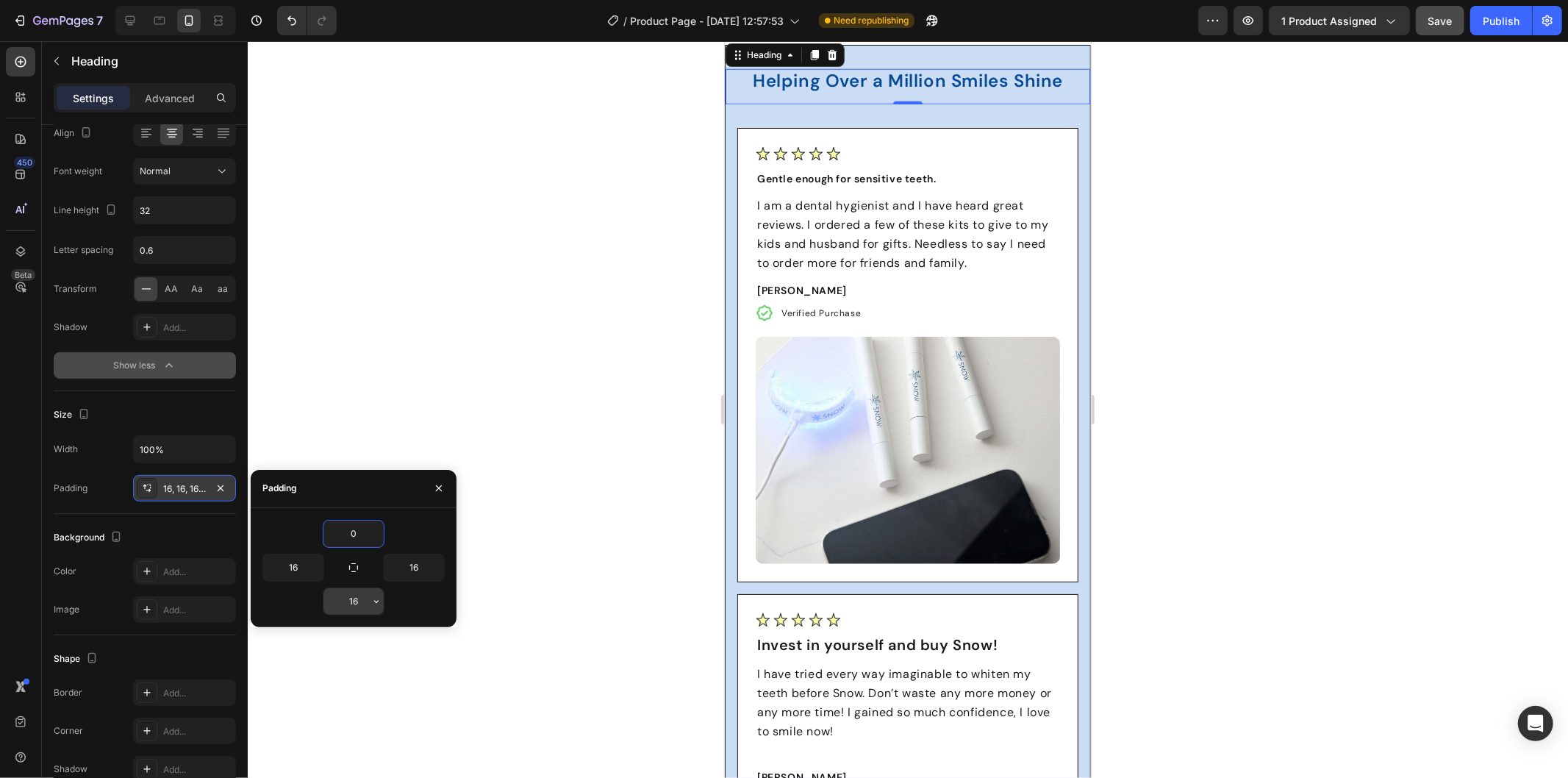
type input "0"
click at [360, 592] on input "16" at bounding box center [354, 601] width 61 height 26
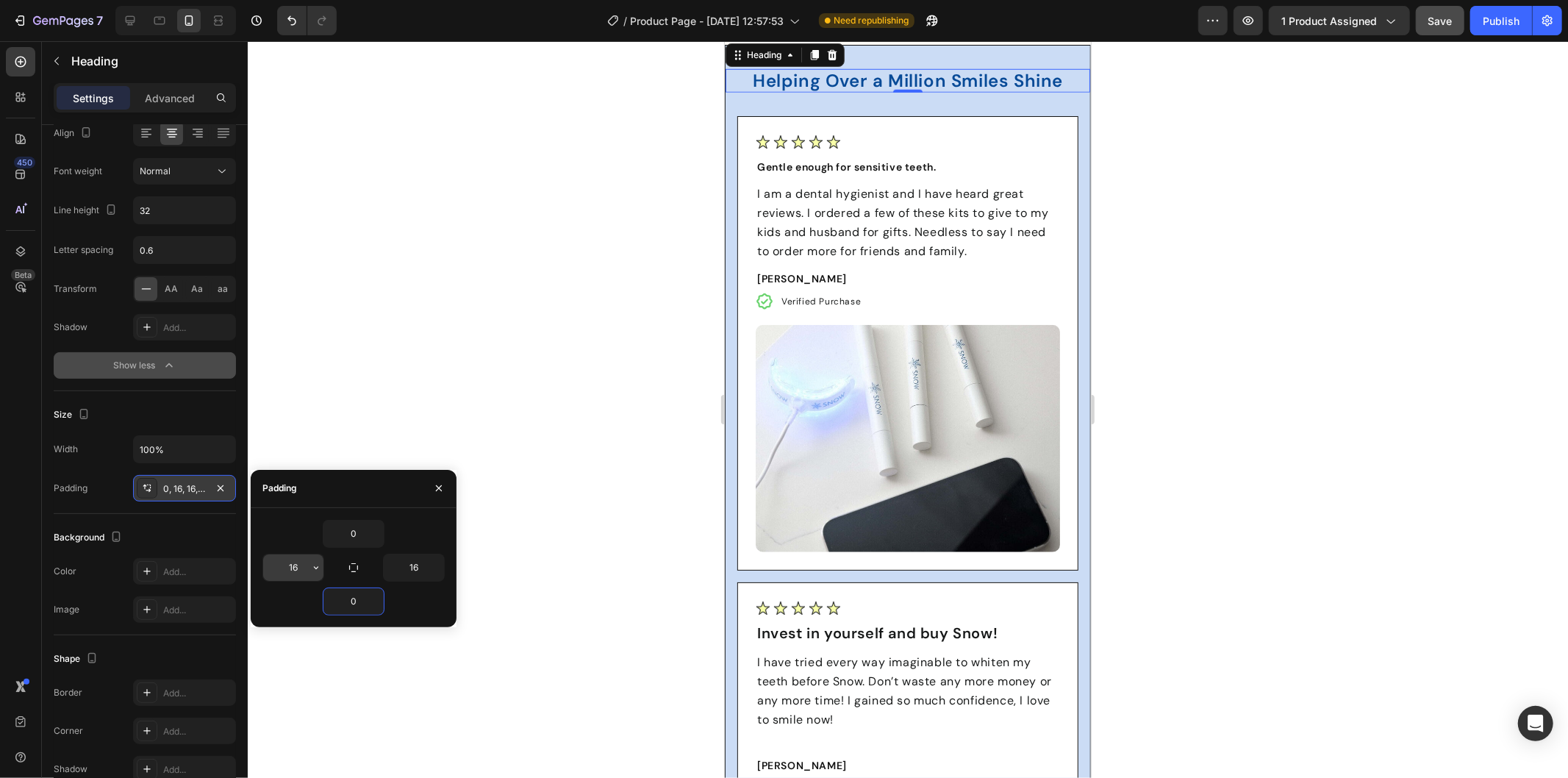
type input "0"
click at [292, 569] on input "16" at bounding box center [293, 567] width 61 height 26
type input "10"
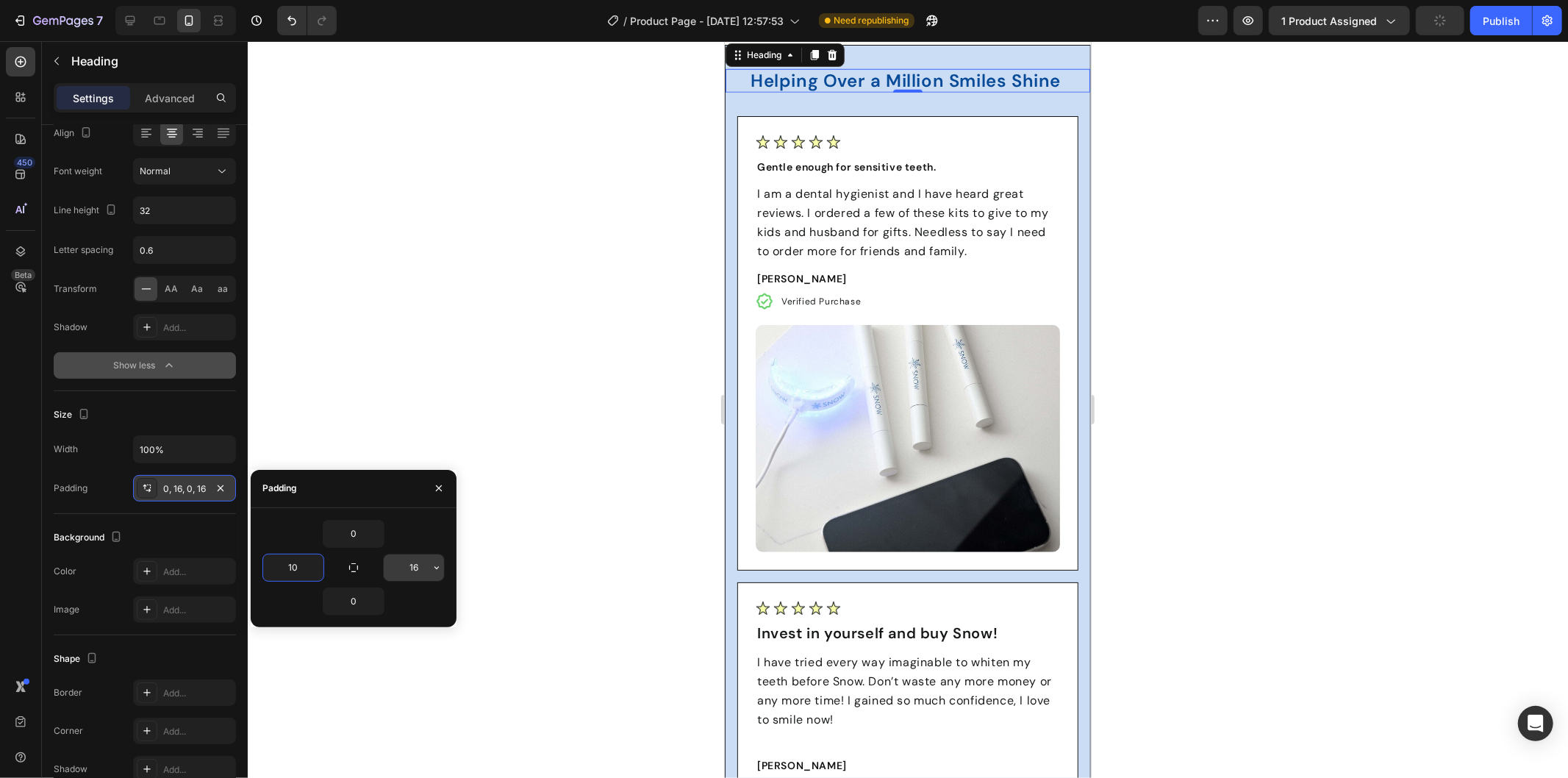
click at [415, 557] on input "16" at bounding box center [414, 567] width 61 height 26
type input "10"
click at [1316, 318] on div at bounding box center [908, 410] width 1320 height 737
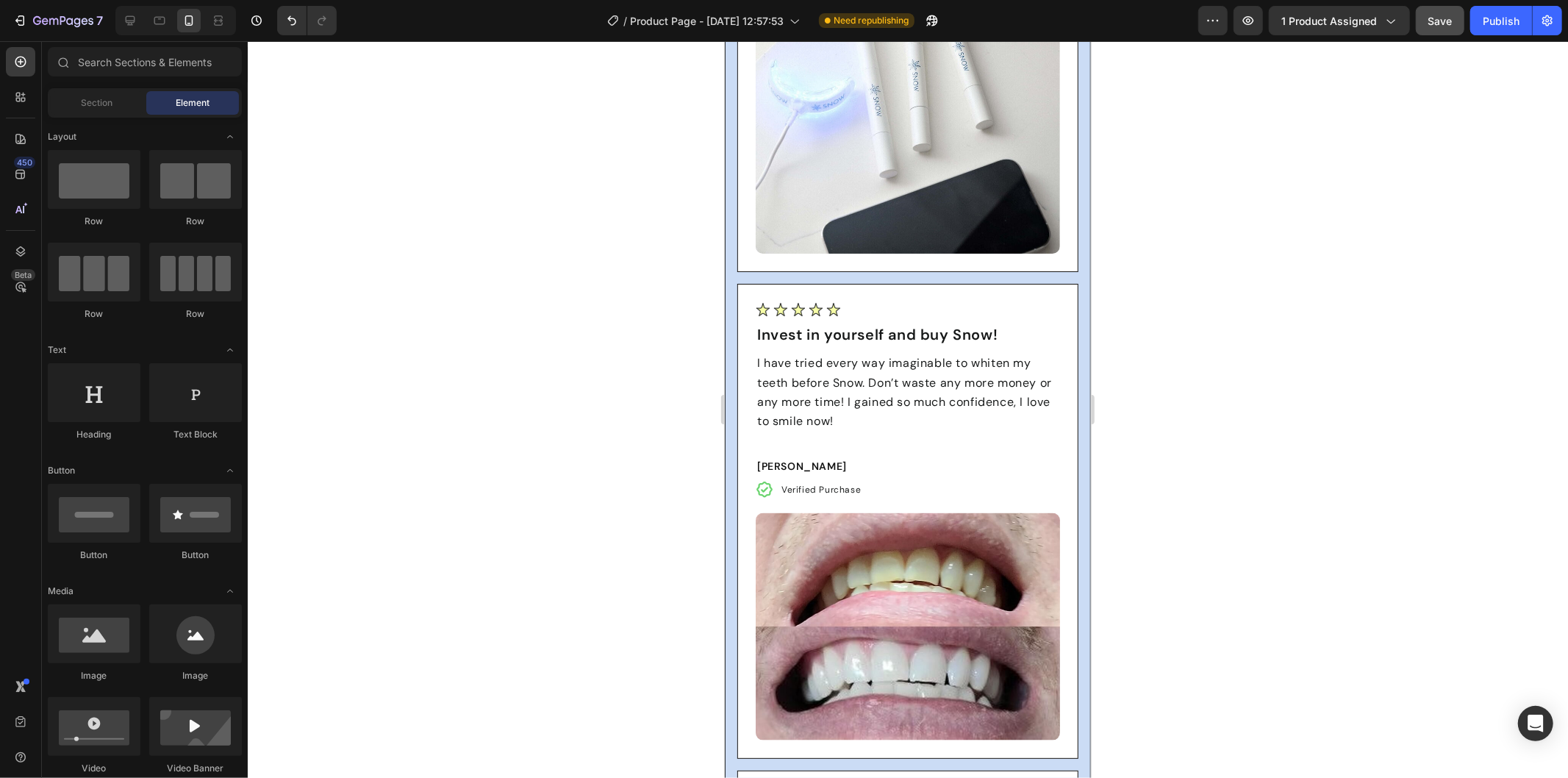
scroll to position [6088, 0]
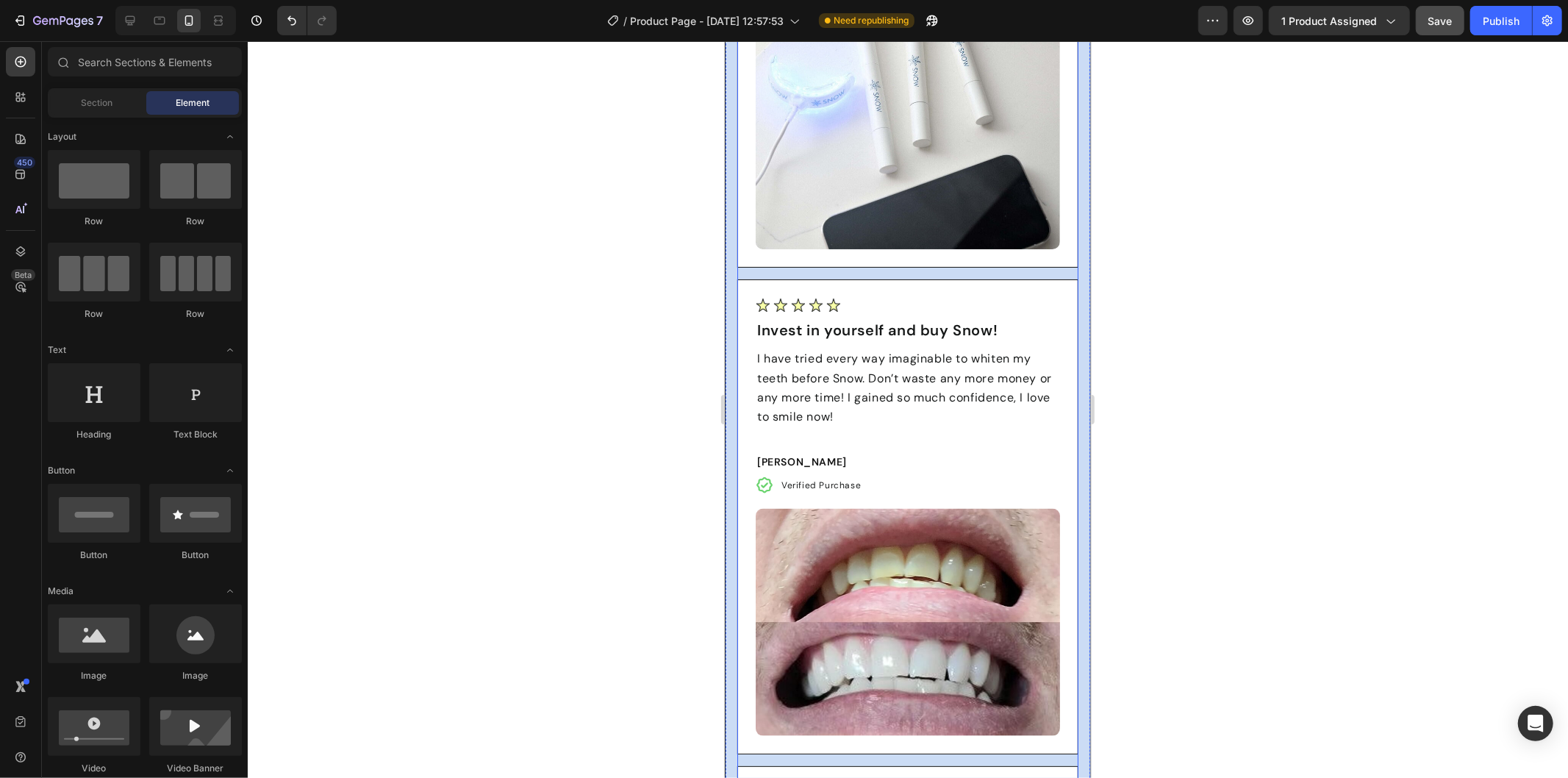
click at [773, 260] on div "Image Gentle enough for sensitive teeth. Text Block I am a dental hygienist and…" at bounding box center [907, 746] width 341 height 1870
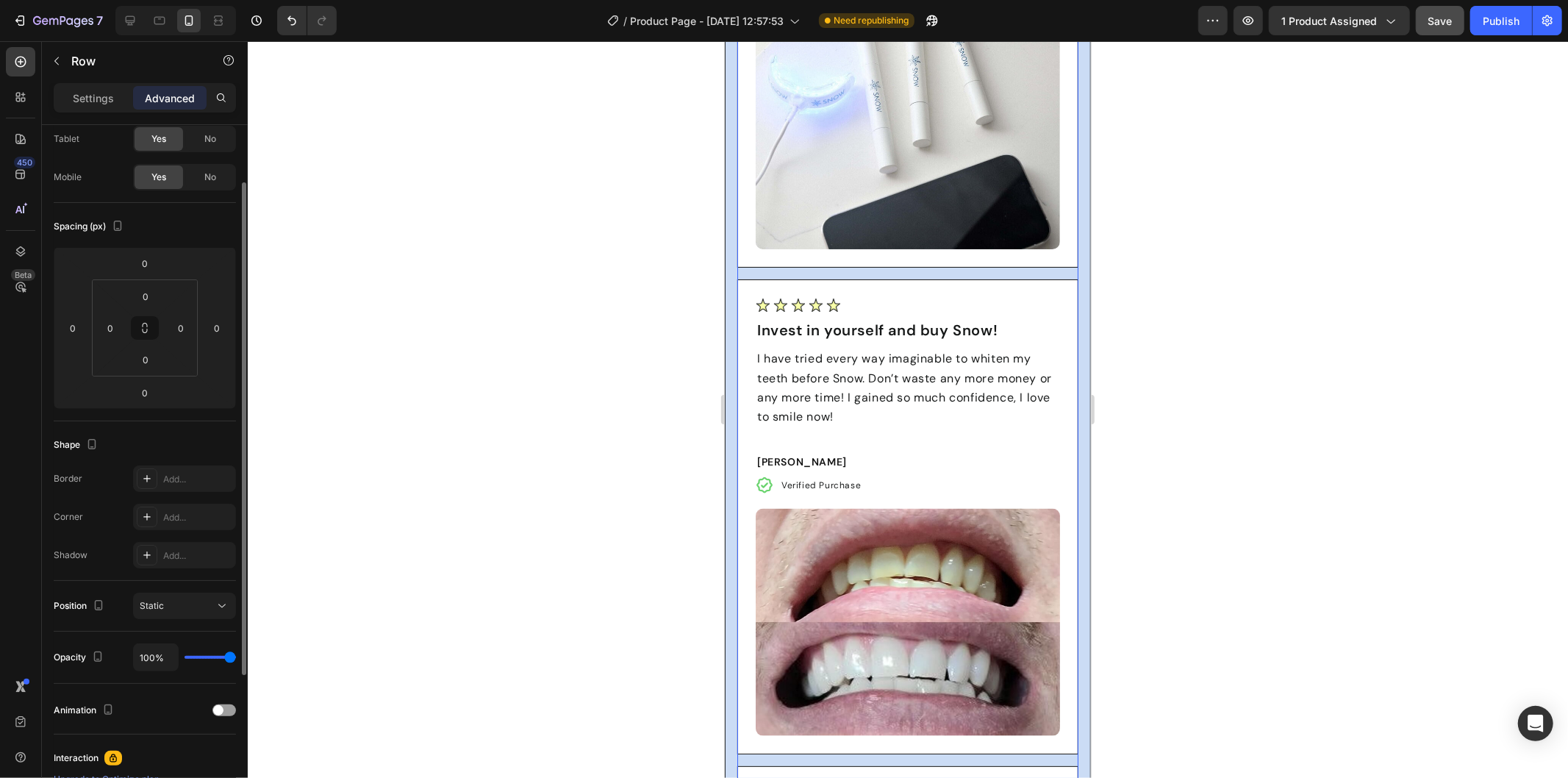
scroll to position [163, 0]
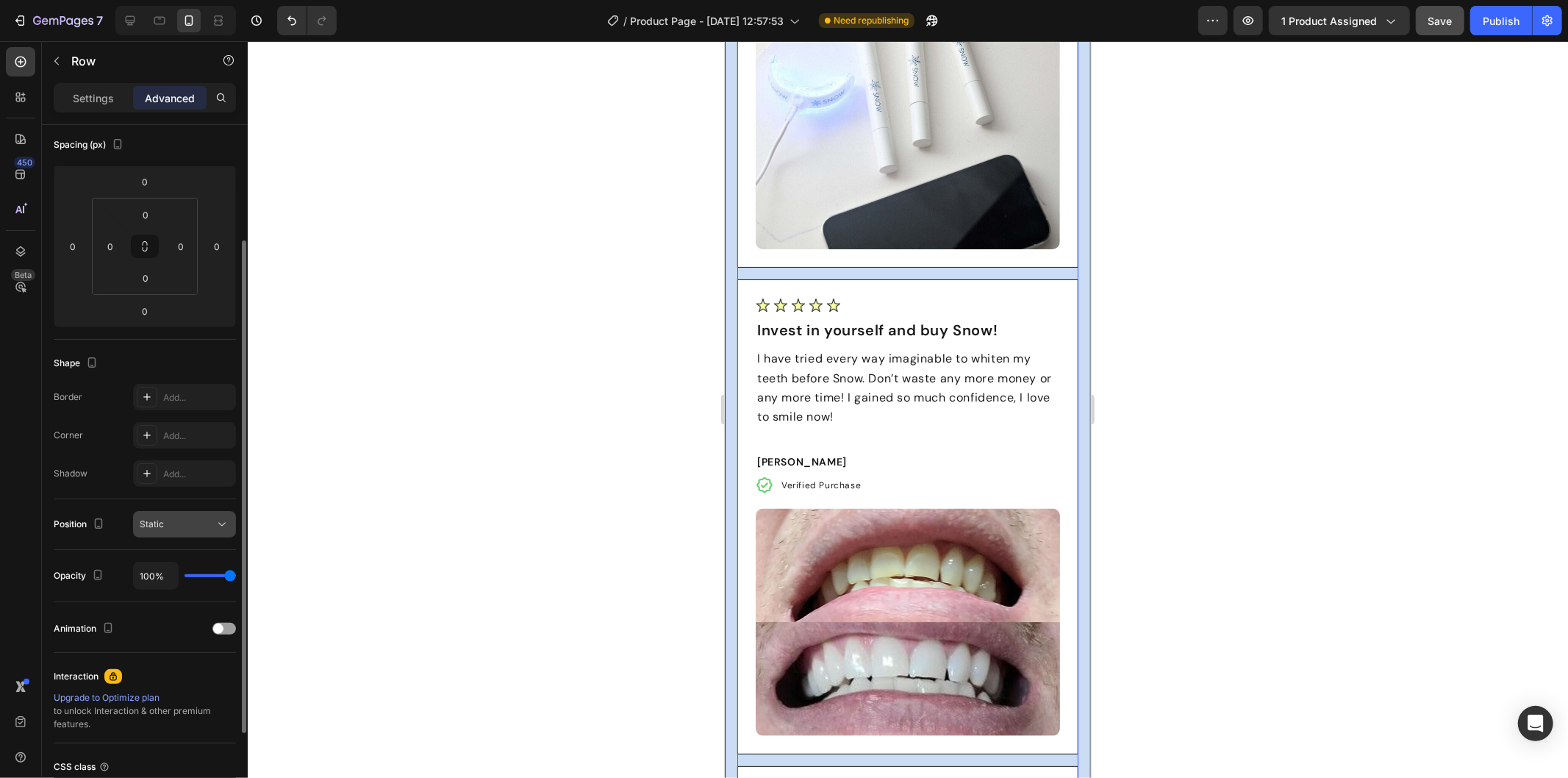
click at [179, 527] on div "Static" at bounding box center [177, 525] width 75 height 14
click at [178, 527] on div "Static" at bounding box center [177, 525] width 75 height 14
click at [222, 627] on span at bounding box center [218, 628] width 11 height 11
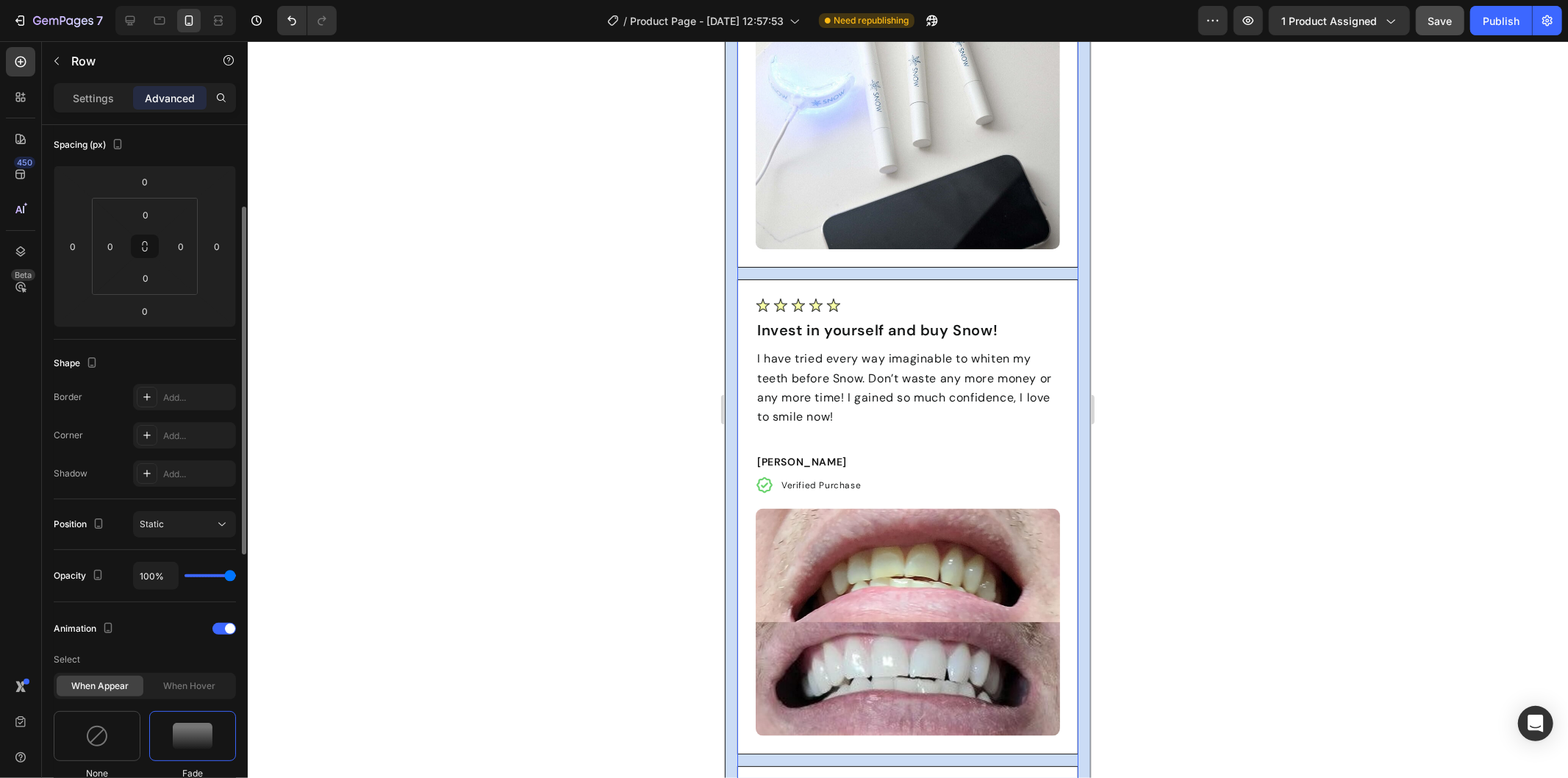
scroll to position [326, 0]
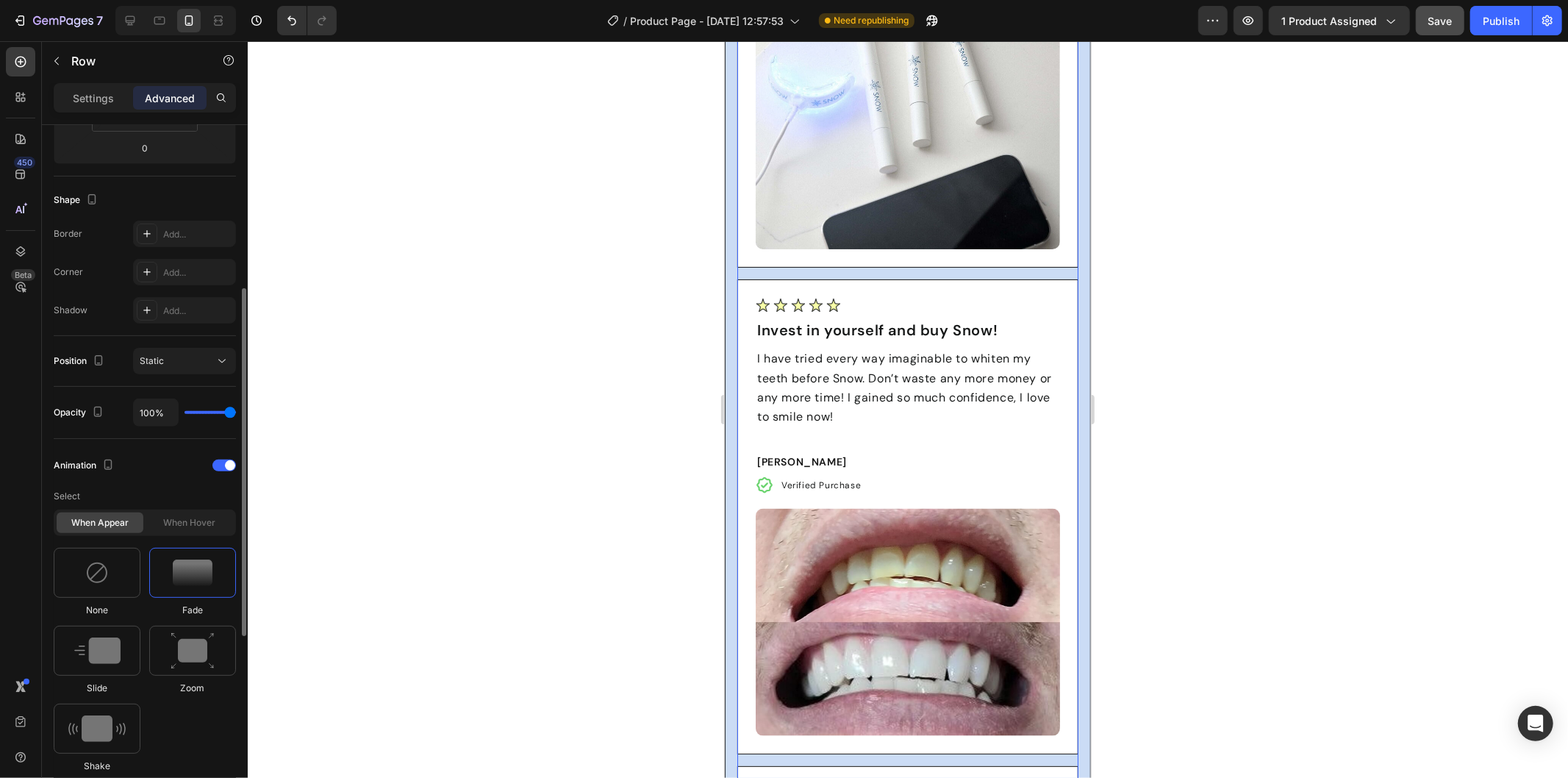
click at [202, 572] on img at bounding box center [192, 573] width 40 height 26
click at [168, 673] on div at bounding box center [192, 650] width 87 height 50
click at [186, 658] on img at bounding box center [192, 651] width 44 height 37
click at [110, 657] on img at bounding box center [97, 650] width 46 height 26
click at [92, 726] on img at bounding box center [97, 728] width 58 height 26
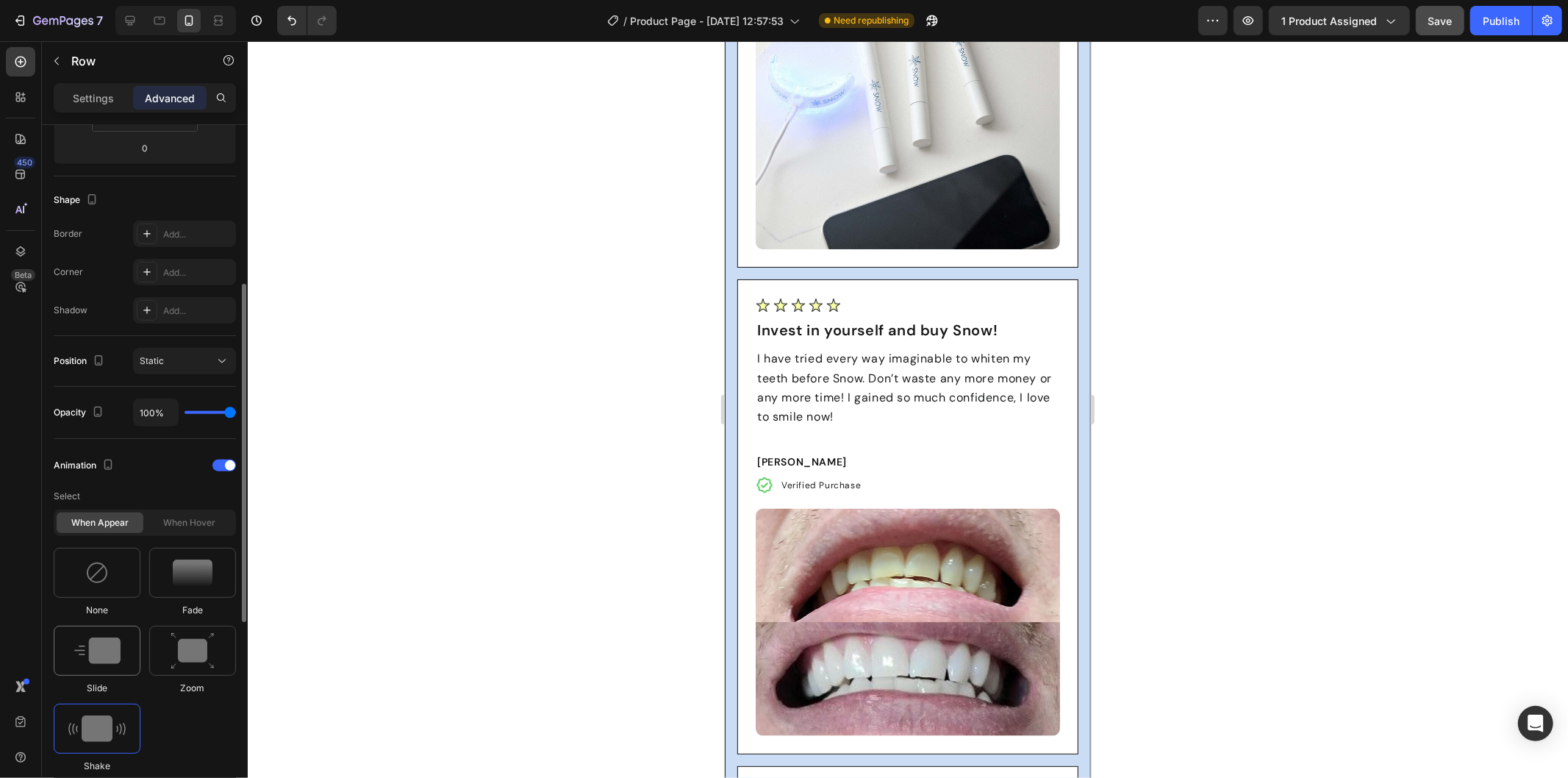
click at [110, 659] on img at bounding box center [97, 650] width 46 height 26
type input "1.7"
click at [186, 649] on img at bounding box center [192, 651] width 44 height 37
click at [114, 653] on img at bounding box center [97, 650] width 46 height 26
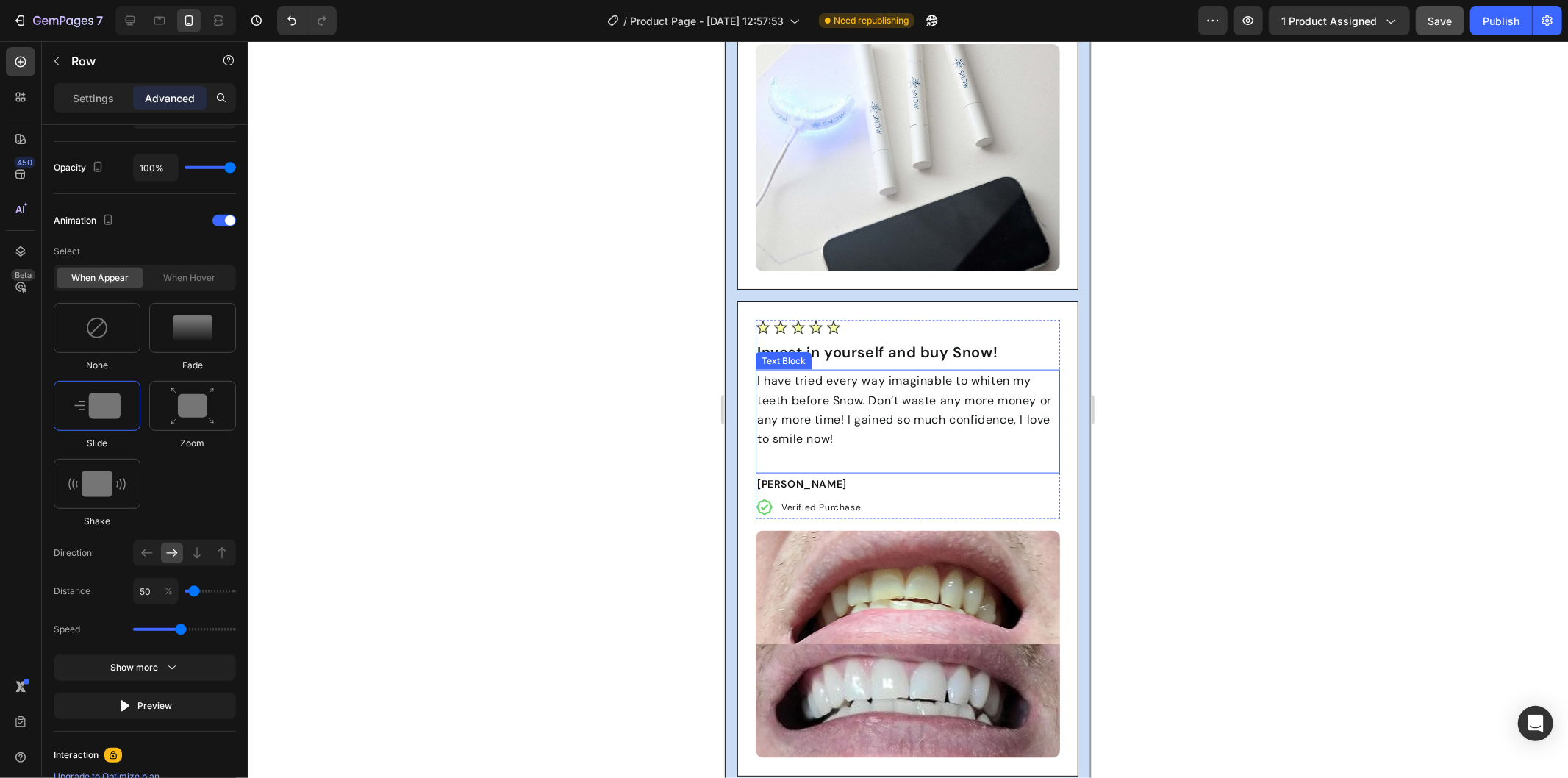
scroll to position [6251, 0]
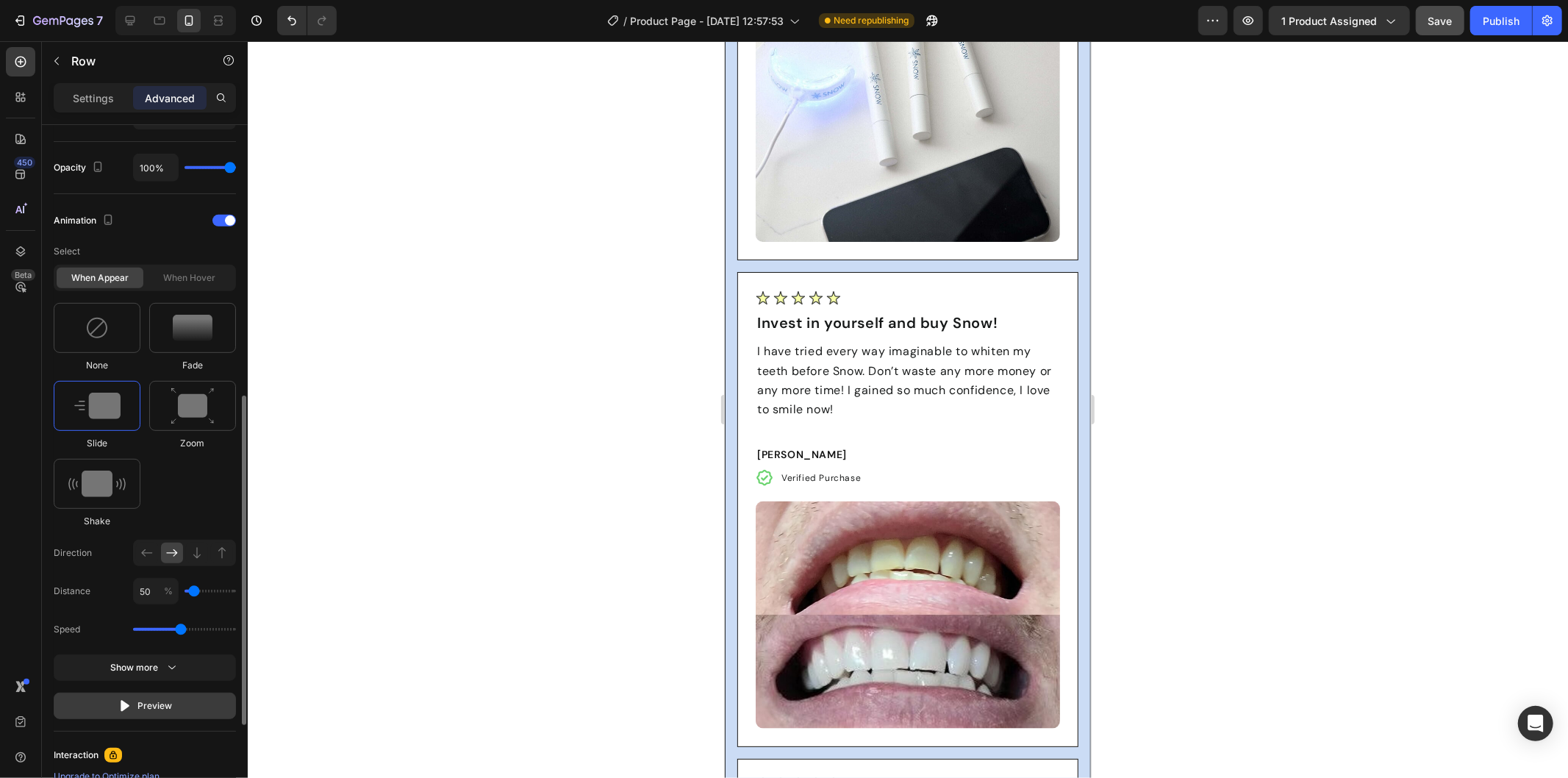
click at [150, 706] on div "Preview" at bounding box center [145, 706] width 55 height 15
click at [204, 549] on div at bounding box center [196, 552] width 22 height 21
type input "100"
click at [224, 557] on icon at bounding box center [222, 552] width 15 height 15
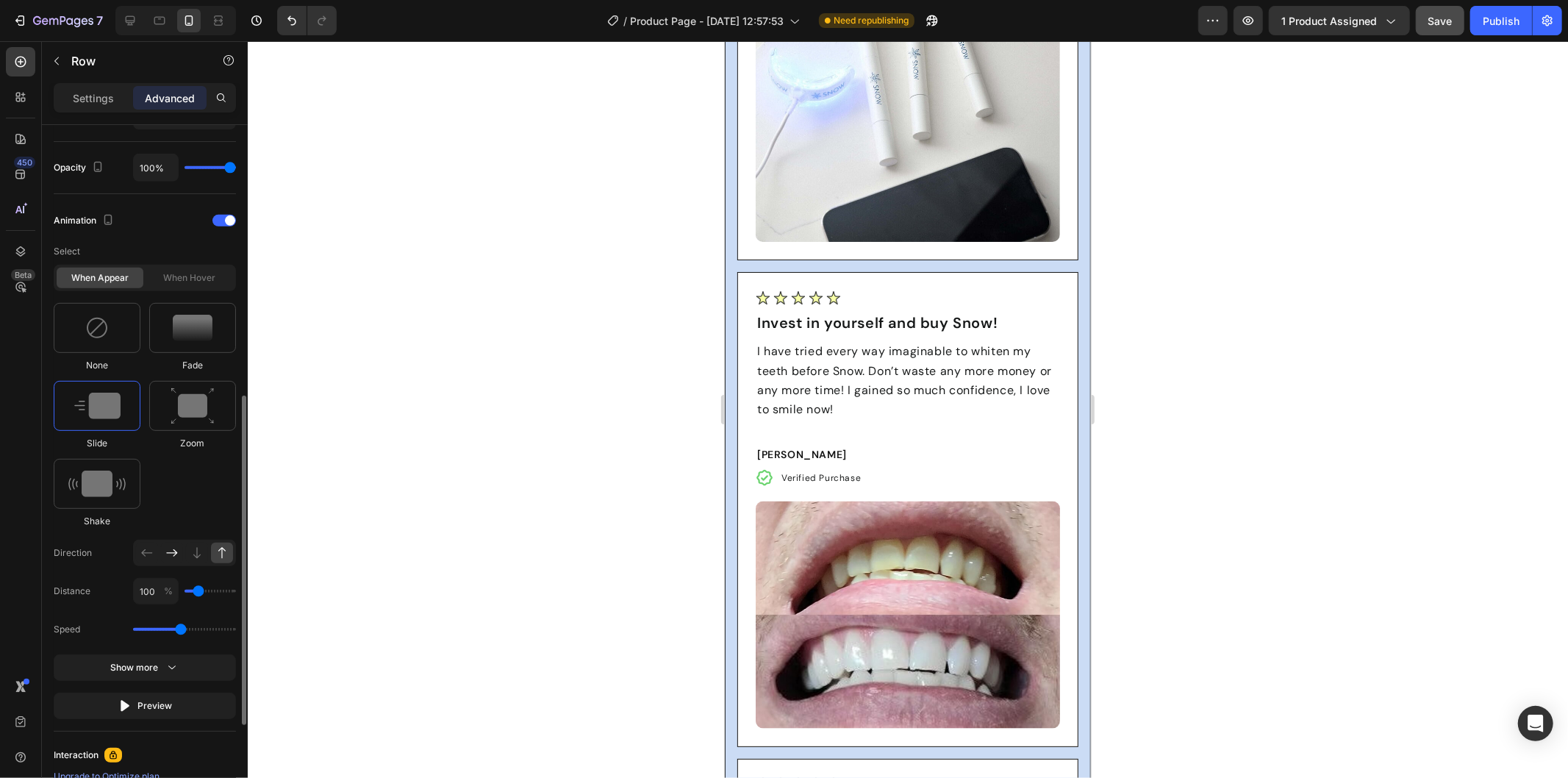
click at [180, 560] on div at bounding box center [172, 552] width 22 height 21
type input "50"
click at [149, 553] on icon at bounding box center [146, 553] width 11 height 8
click at [358, 546] on div at bounding box center [908, 410] width 1320 height 737
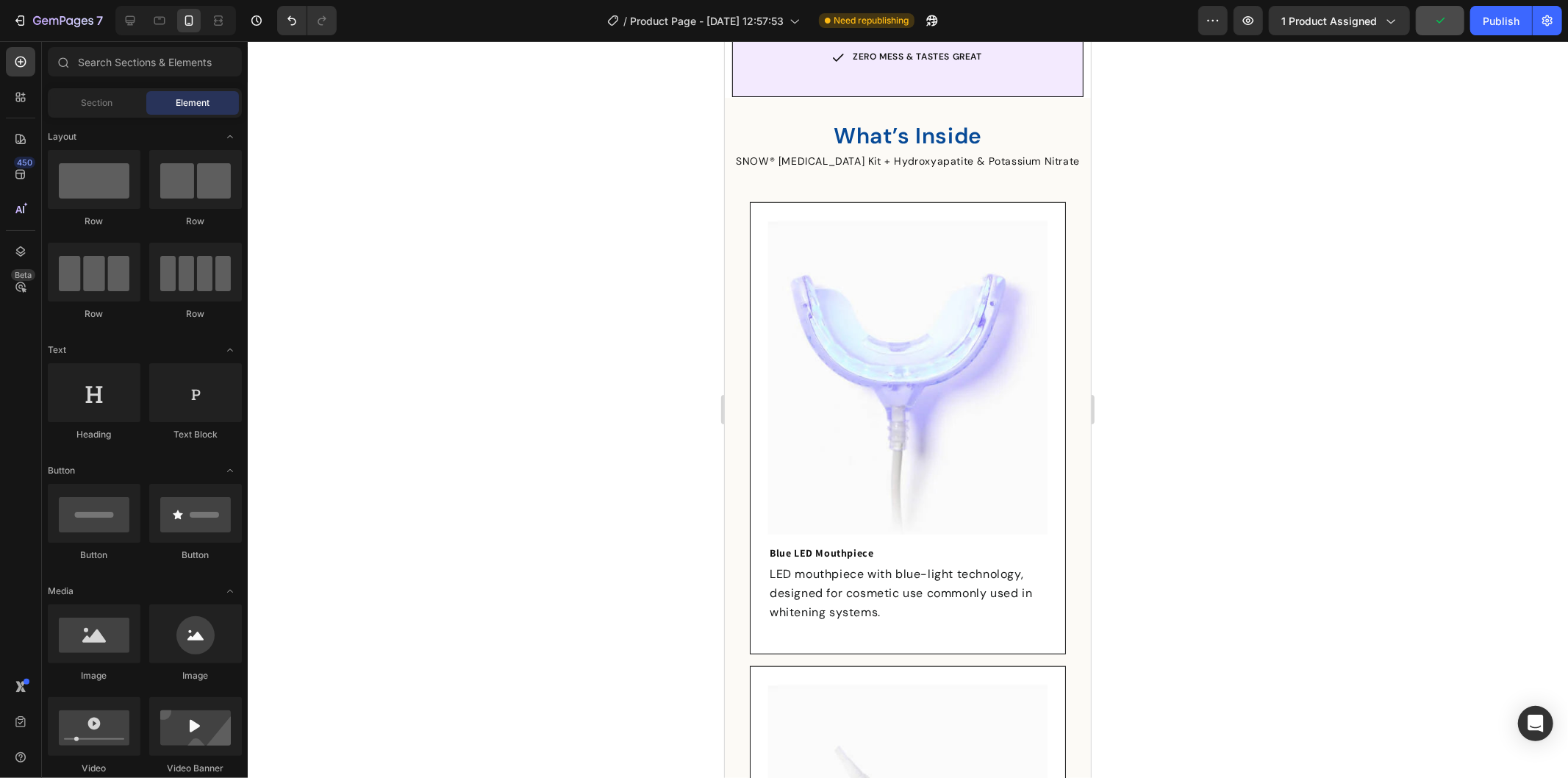
scroll to position [914, 0]
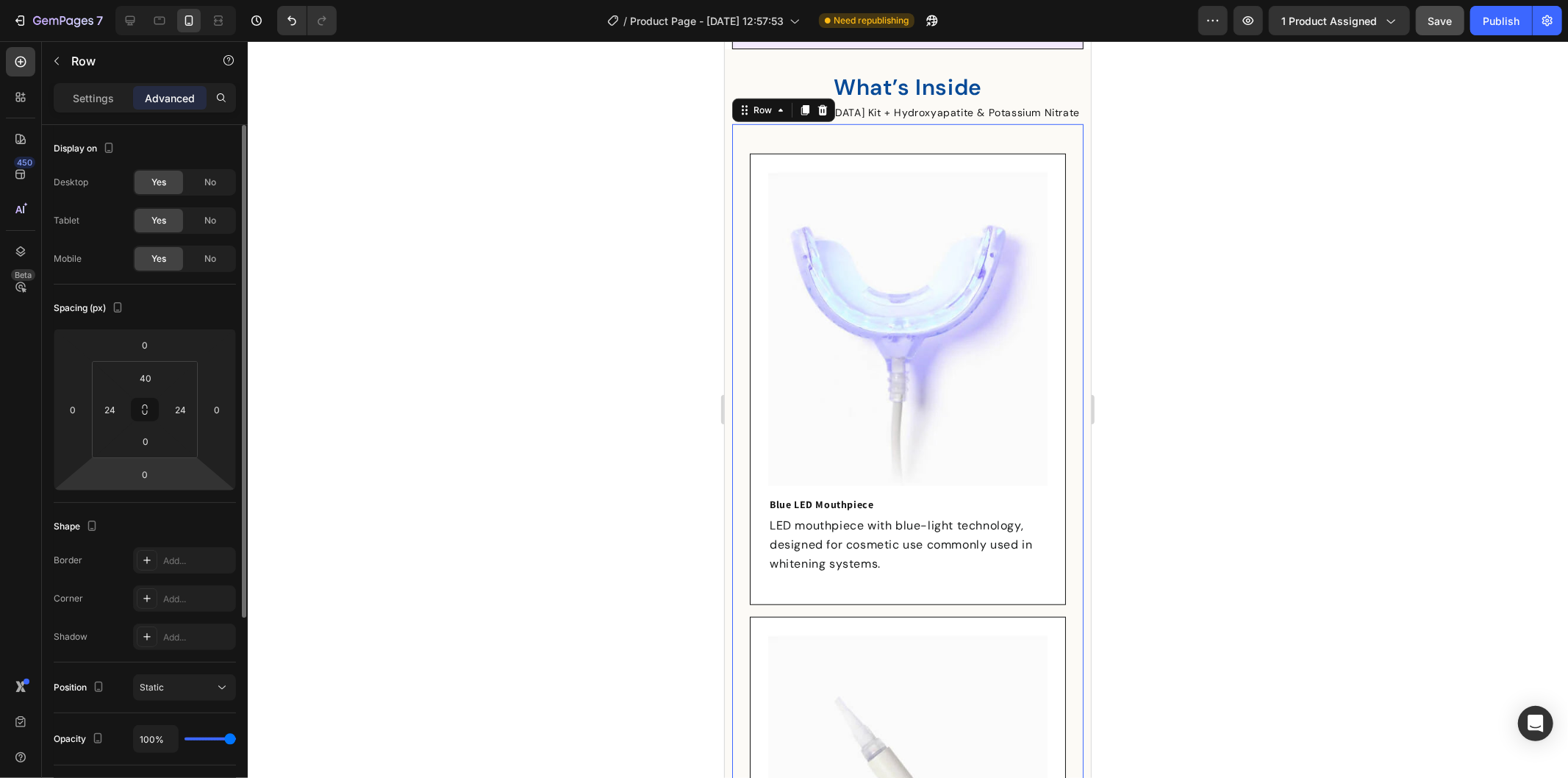
scroll to position [285, 0]
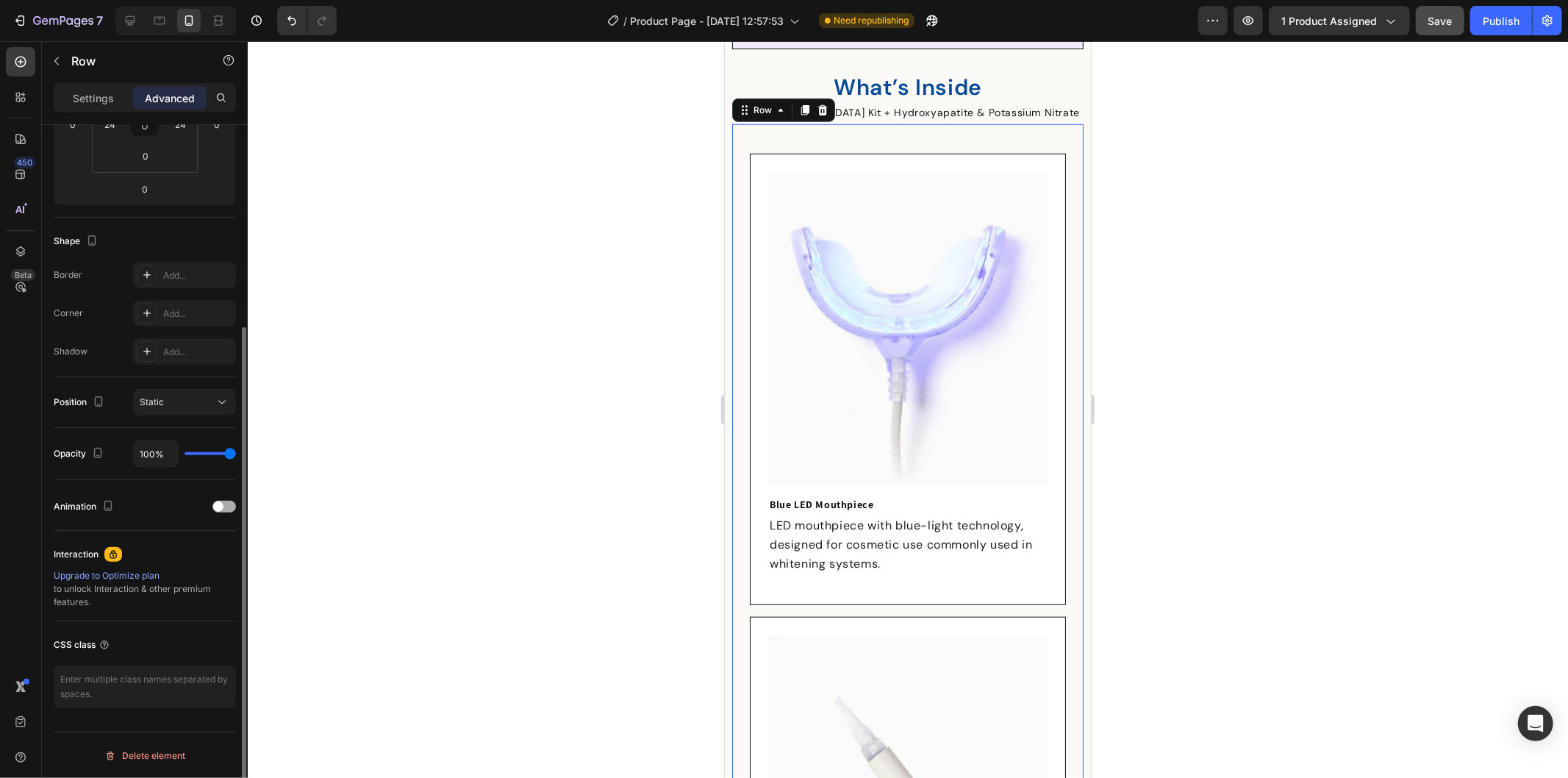
click at [230, 500] on div at bounding box center [224, 506] width 23 height 12
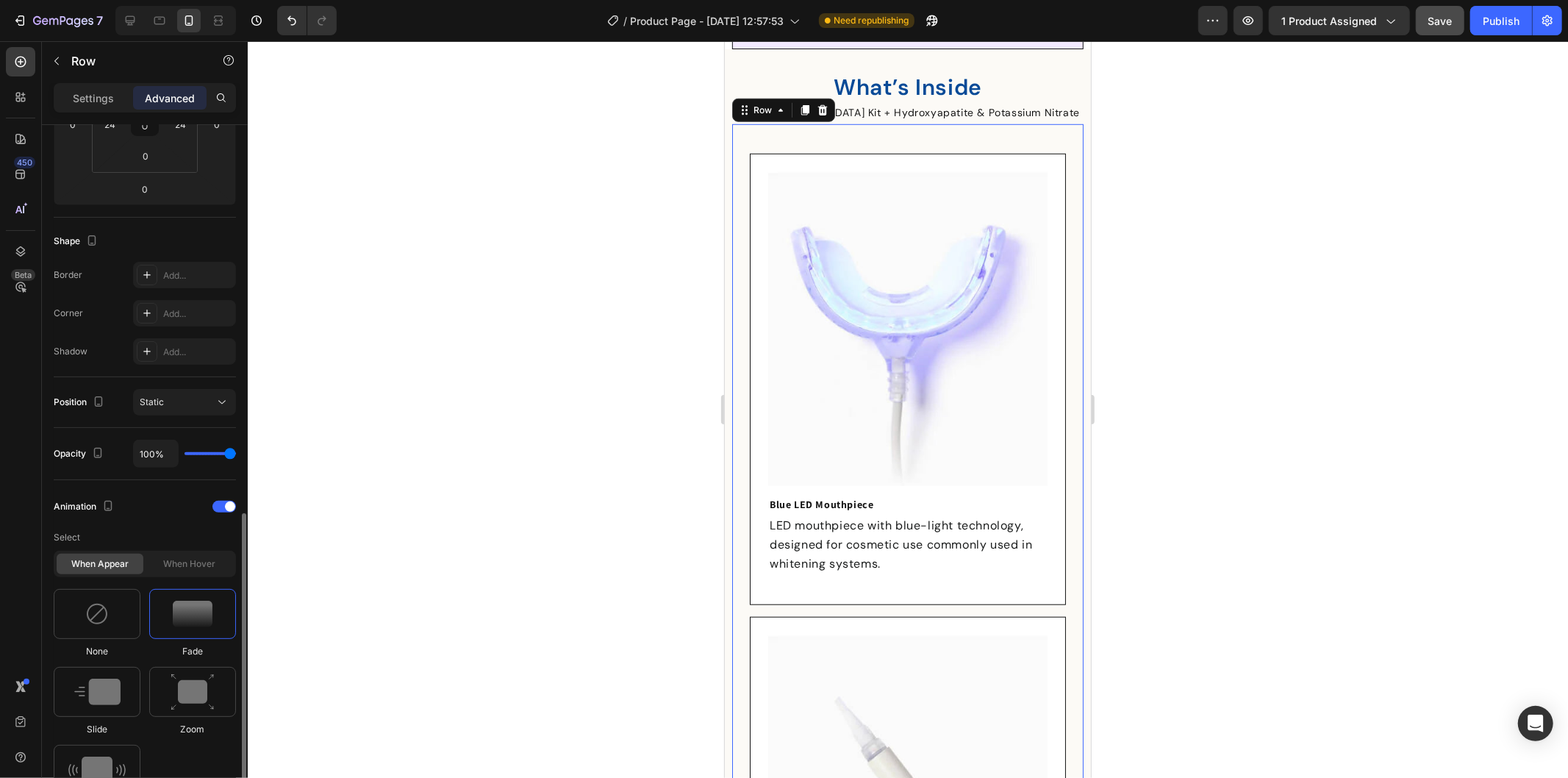
scroll to position [450, 0]
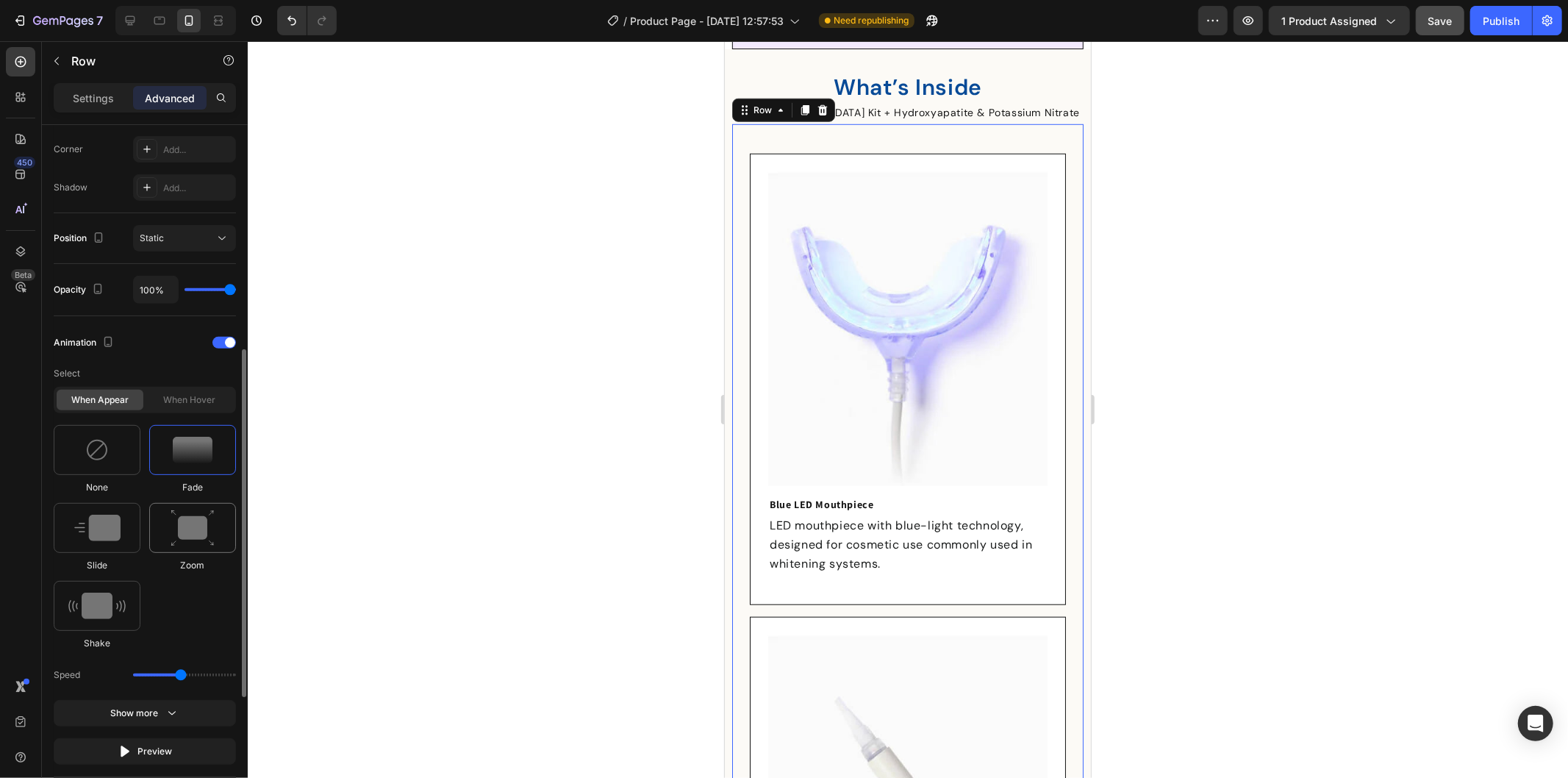
click at [194, 535] on img at bounding box center [192, 528] width 44 height 37
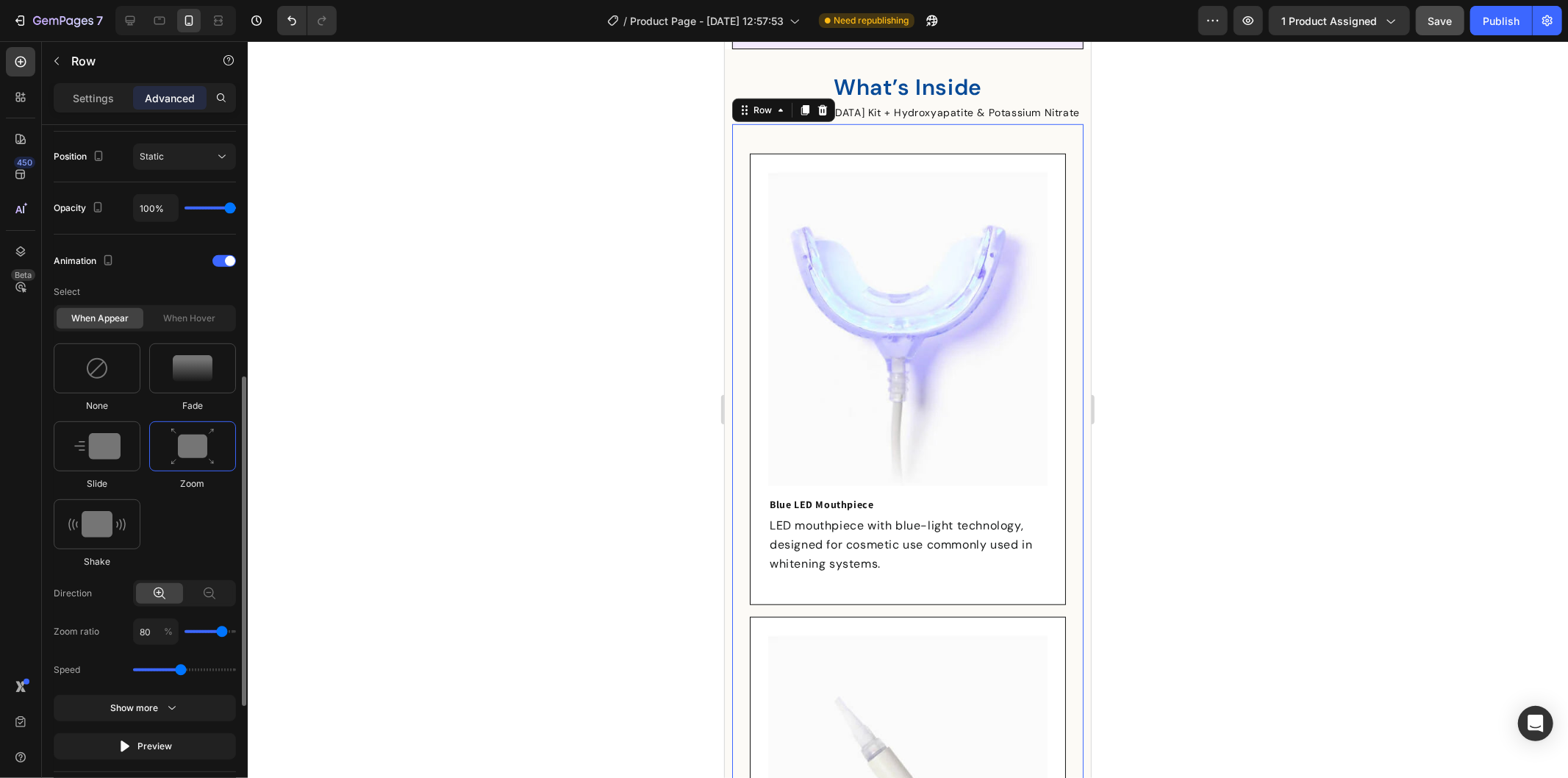
scroll to position [613, 0]
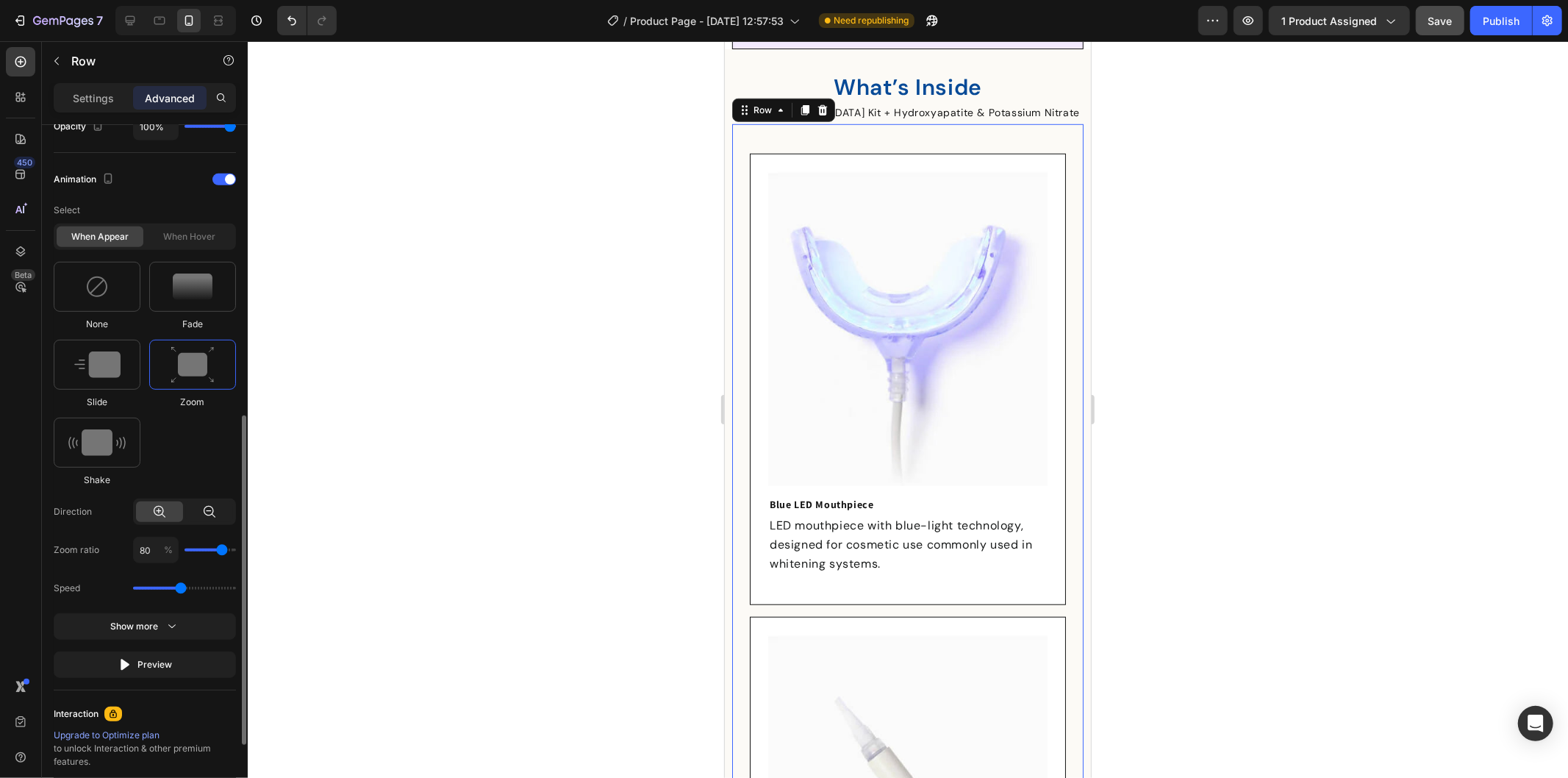
click at [208, 518] on icon at bounding box center [209, 511] width 15 height 15
type input "120"
click at [156, 512] on icon at bounding box center [159, 511] width 15 height 15
type input "80"
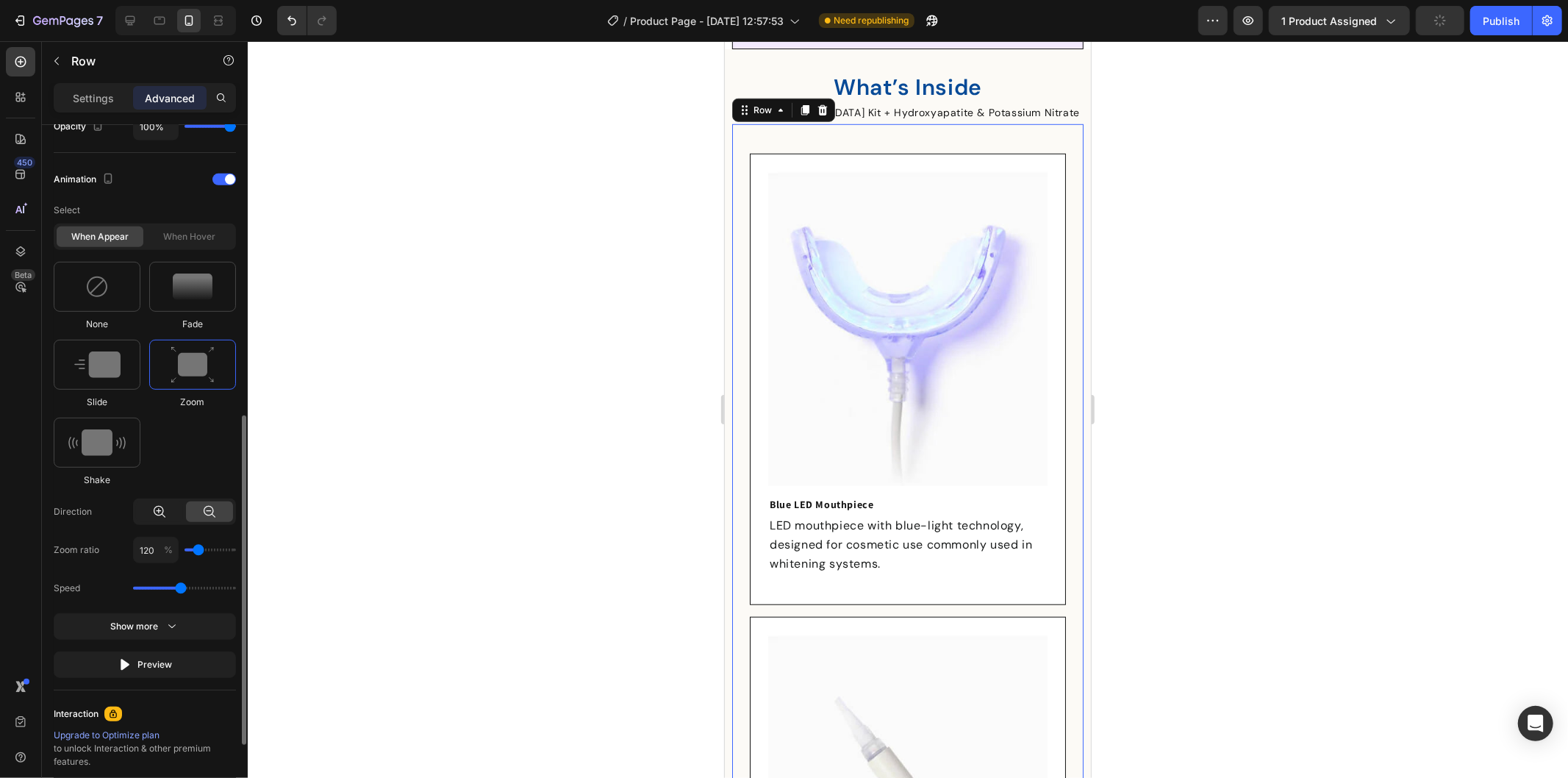
type input "80"
click at [1176, 384] on div at bounding box center [908, 410] width 1320 height 737
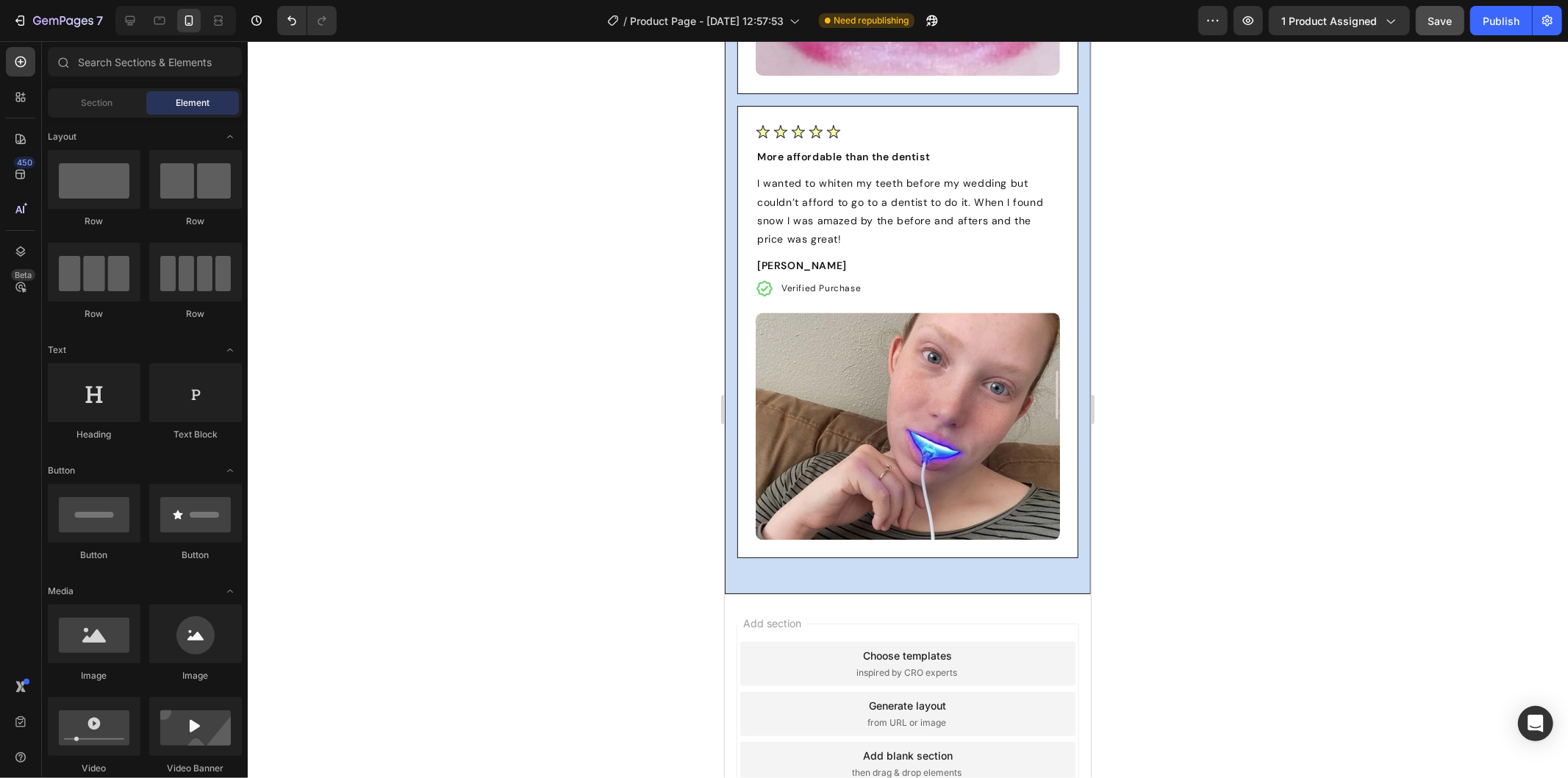
scroll to position [7456, 0]
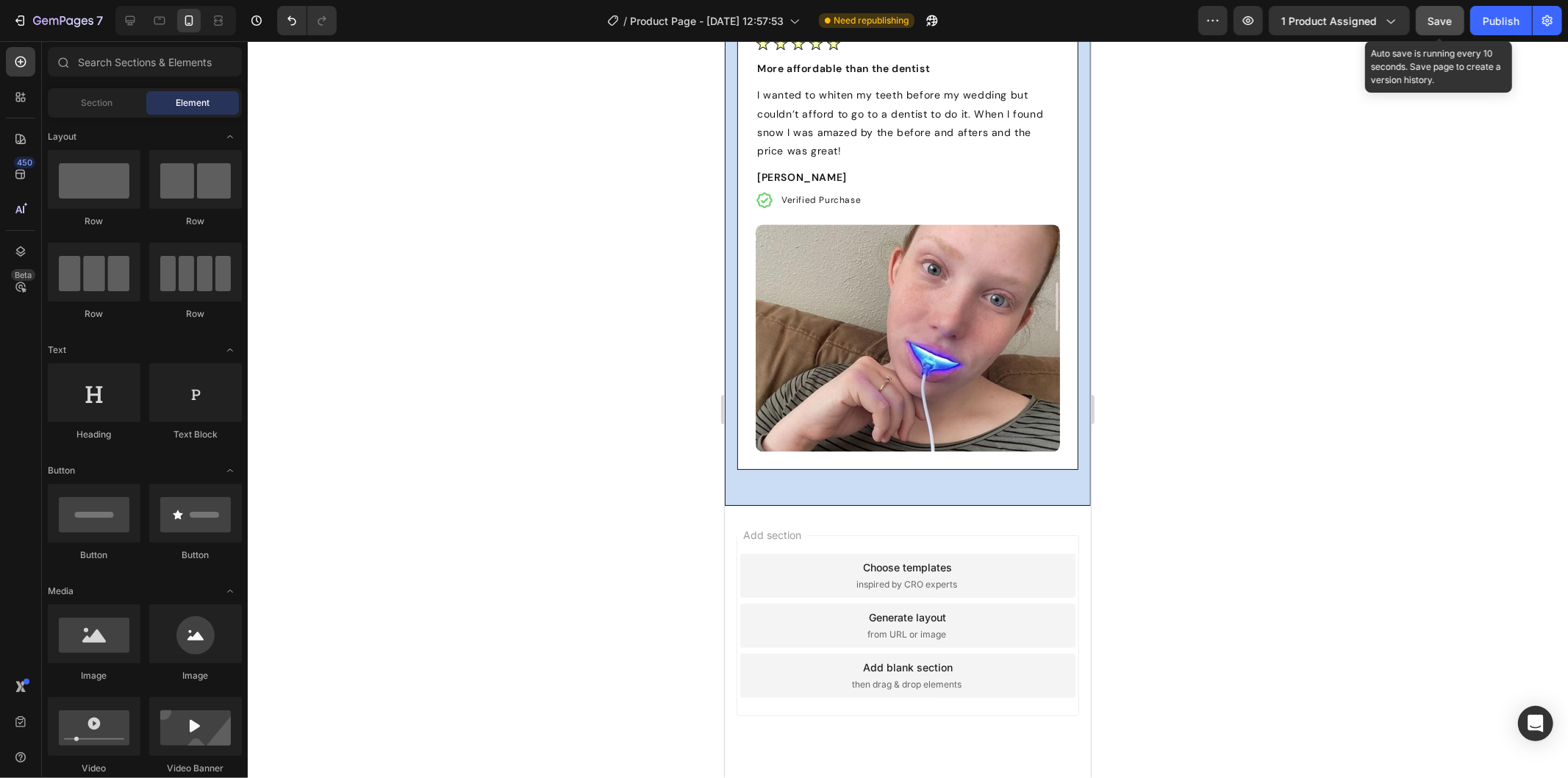
click at [1453, 15] on button "Save" at bounding box center [1440, 21] width 49 height 29
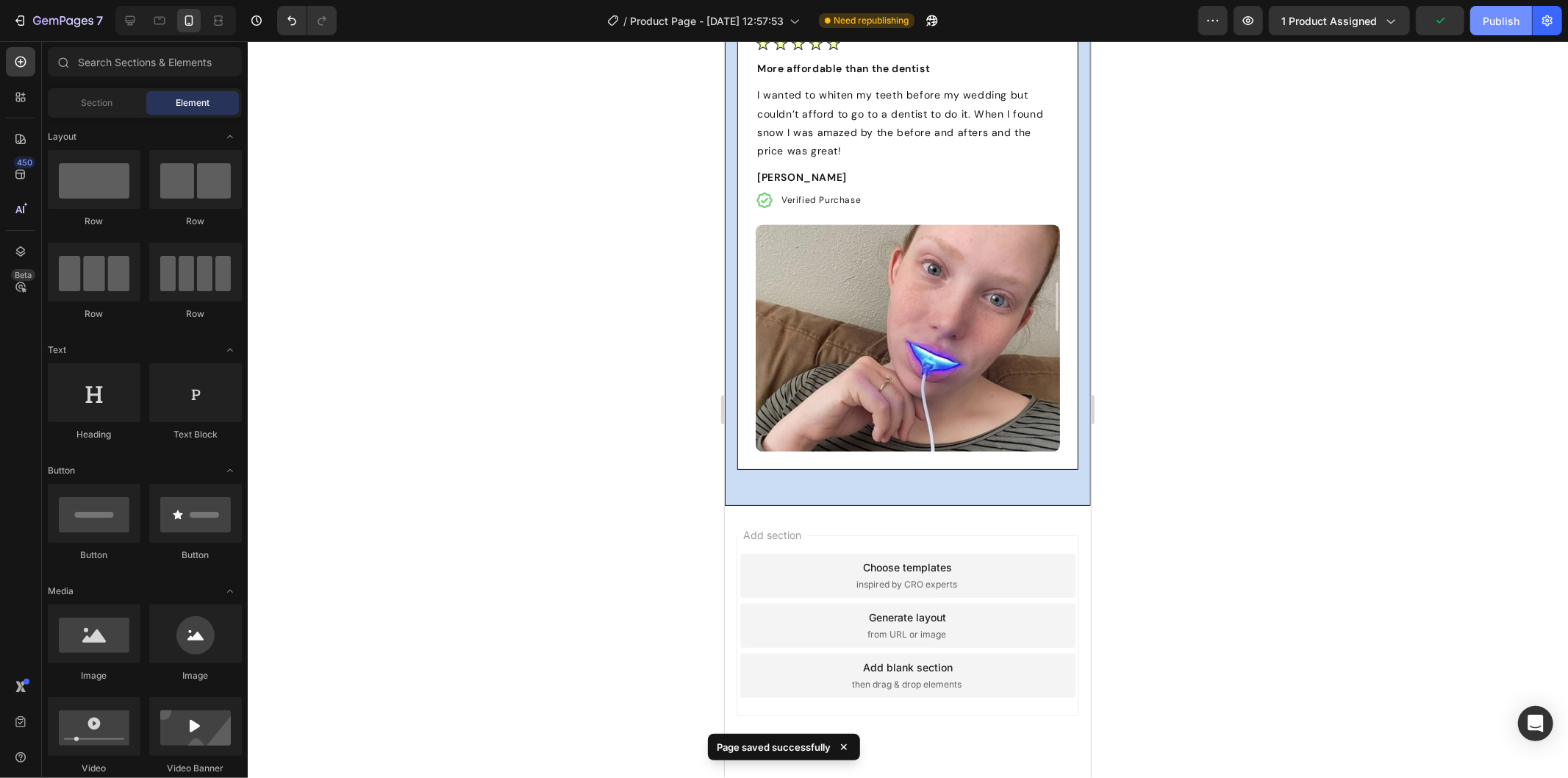
click at [1483, 18] on div "Publish" at bounding box center [1501, 22] width 37 height 16
click at [123, 20] on icon at bounding box center [130, 21] width 15 height 15
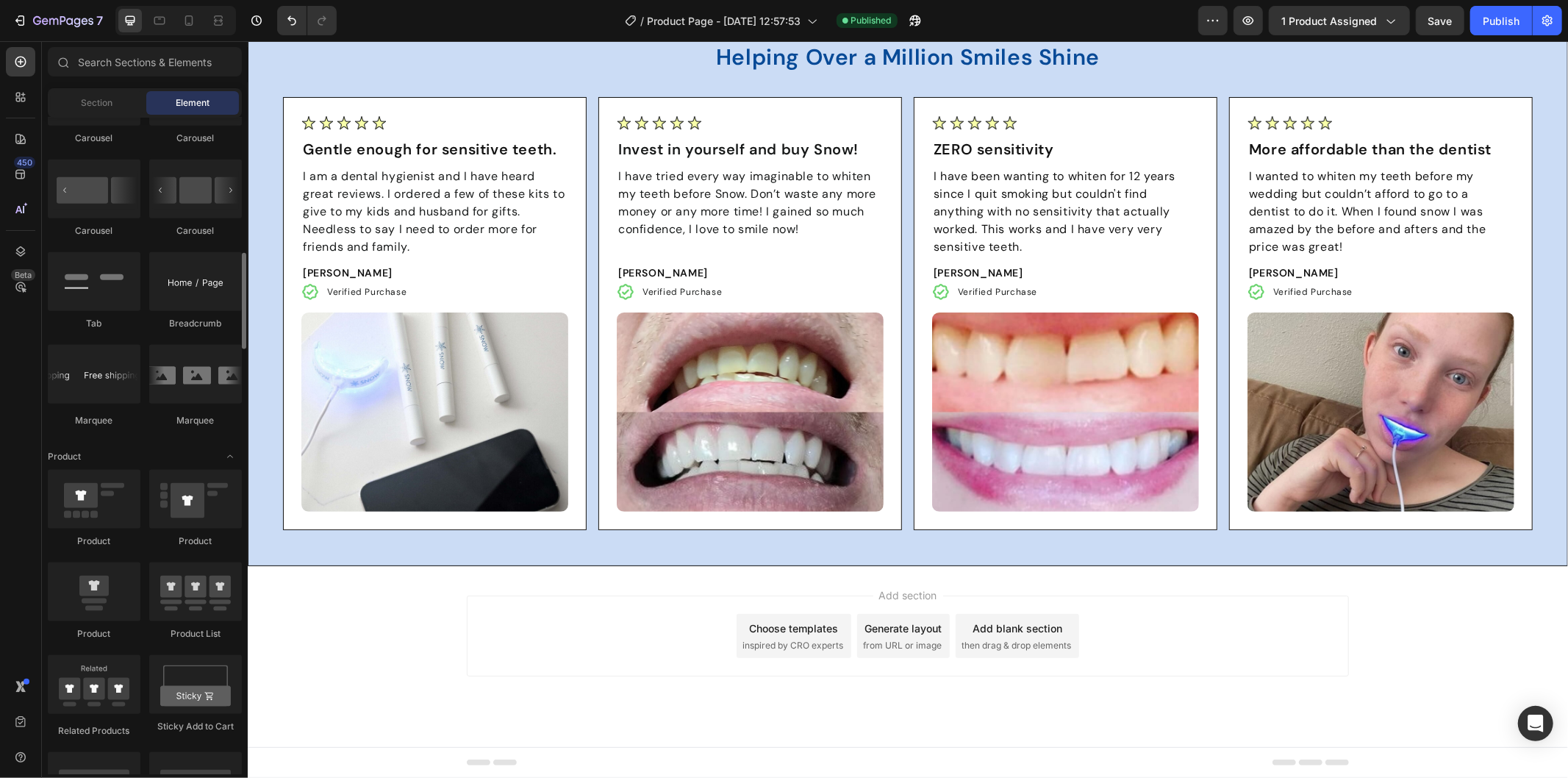
scroll to position [1471, 0]
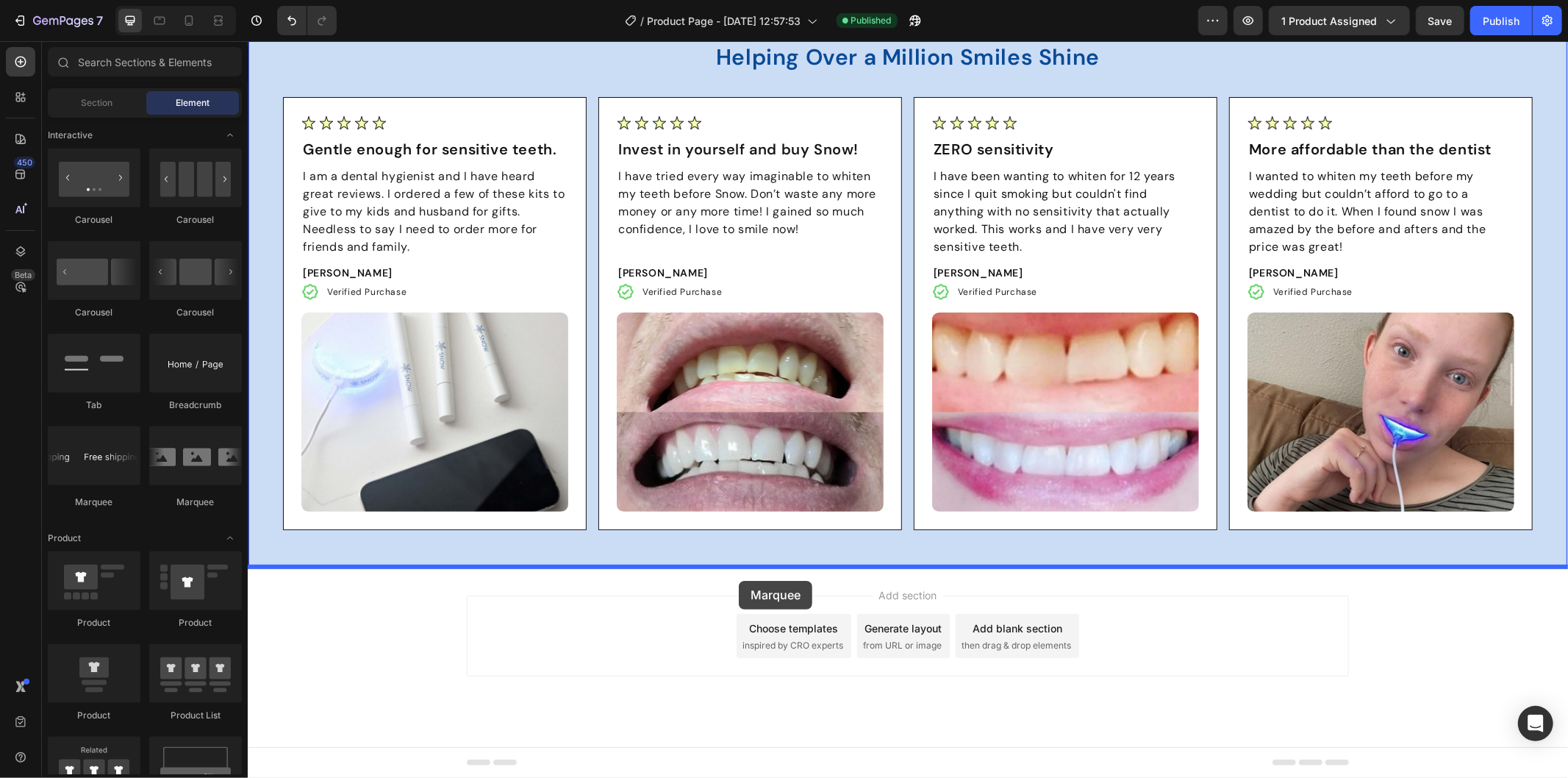
drag, startPoint x: 449, startPoint y: 516, endPoint x: 738, endPoint y: 581, distance: 296.2
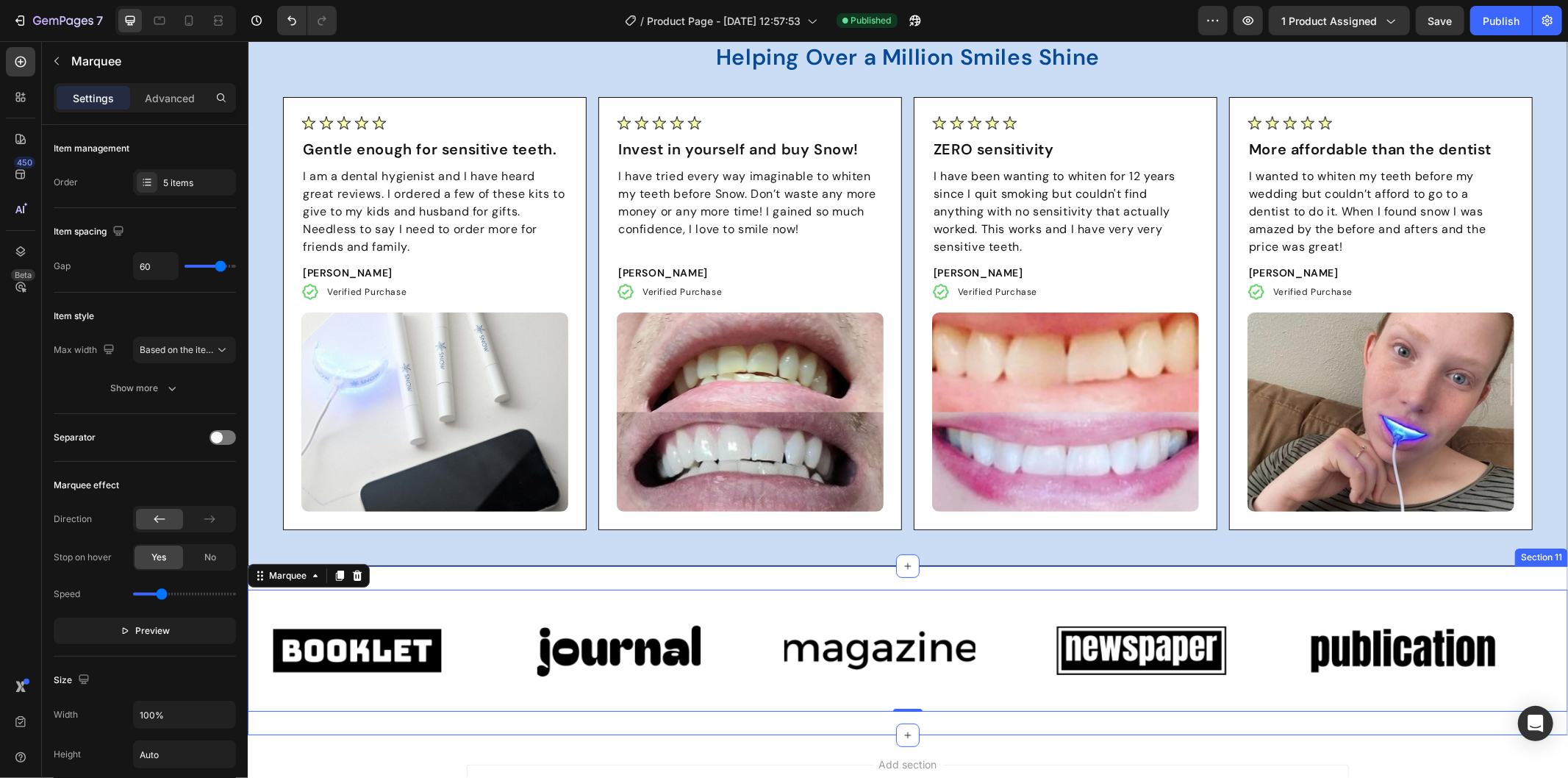
click at [664, 574] on div "Image Image Image Image Image Image Image Image Image Image Marquee 0 Section 11" at bounding box center [907, 650] width 1320 height 169
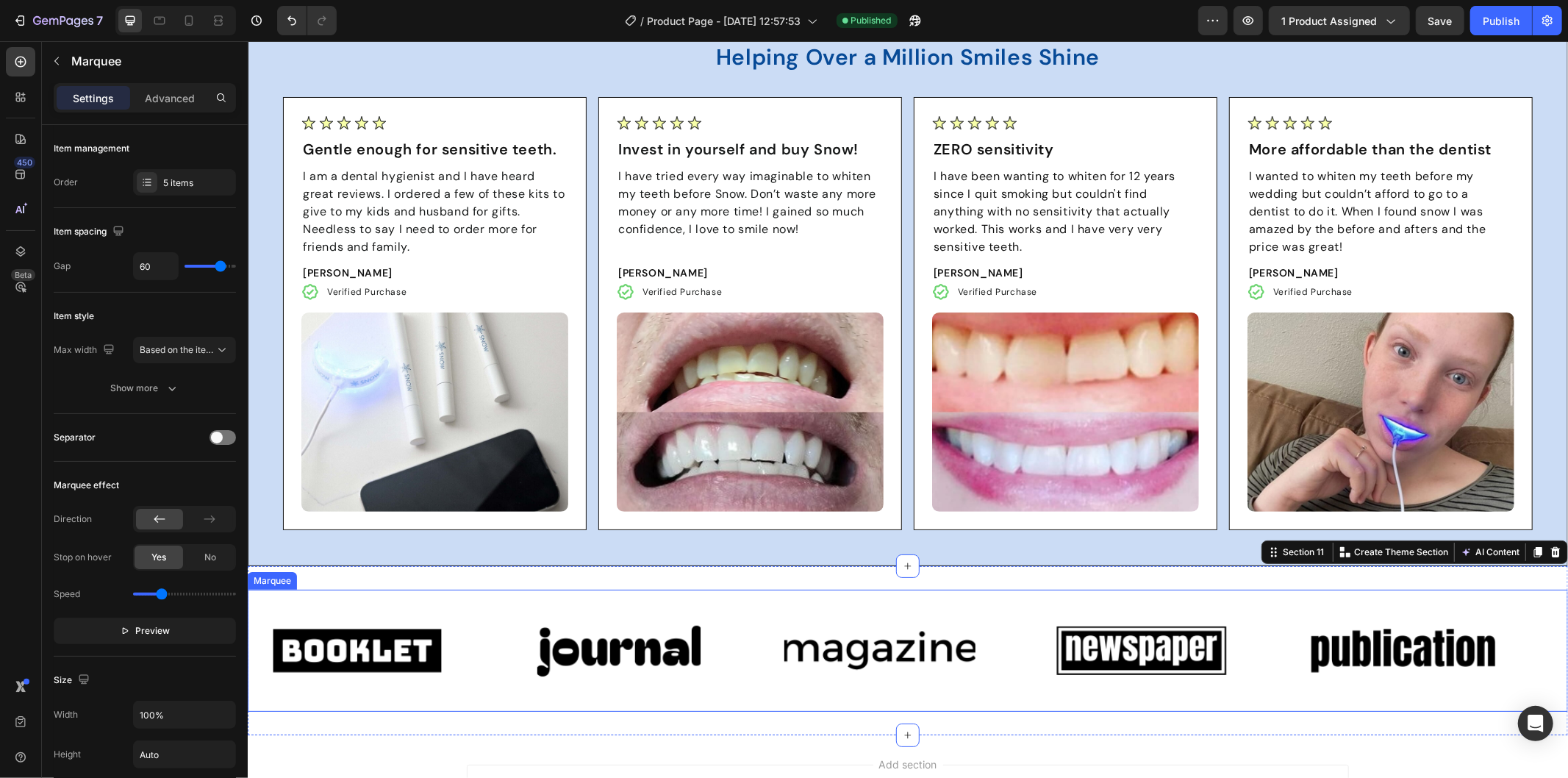
click at [496, 598] on div "Image Image Image Image Image Image Image Image Image Image Marquee" at bounding box center [907, 650] width 1320 height 122
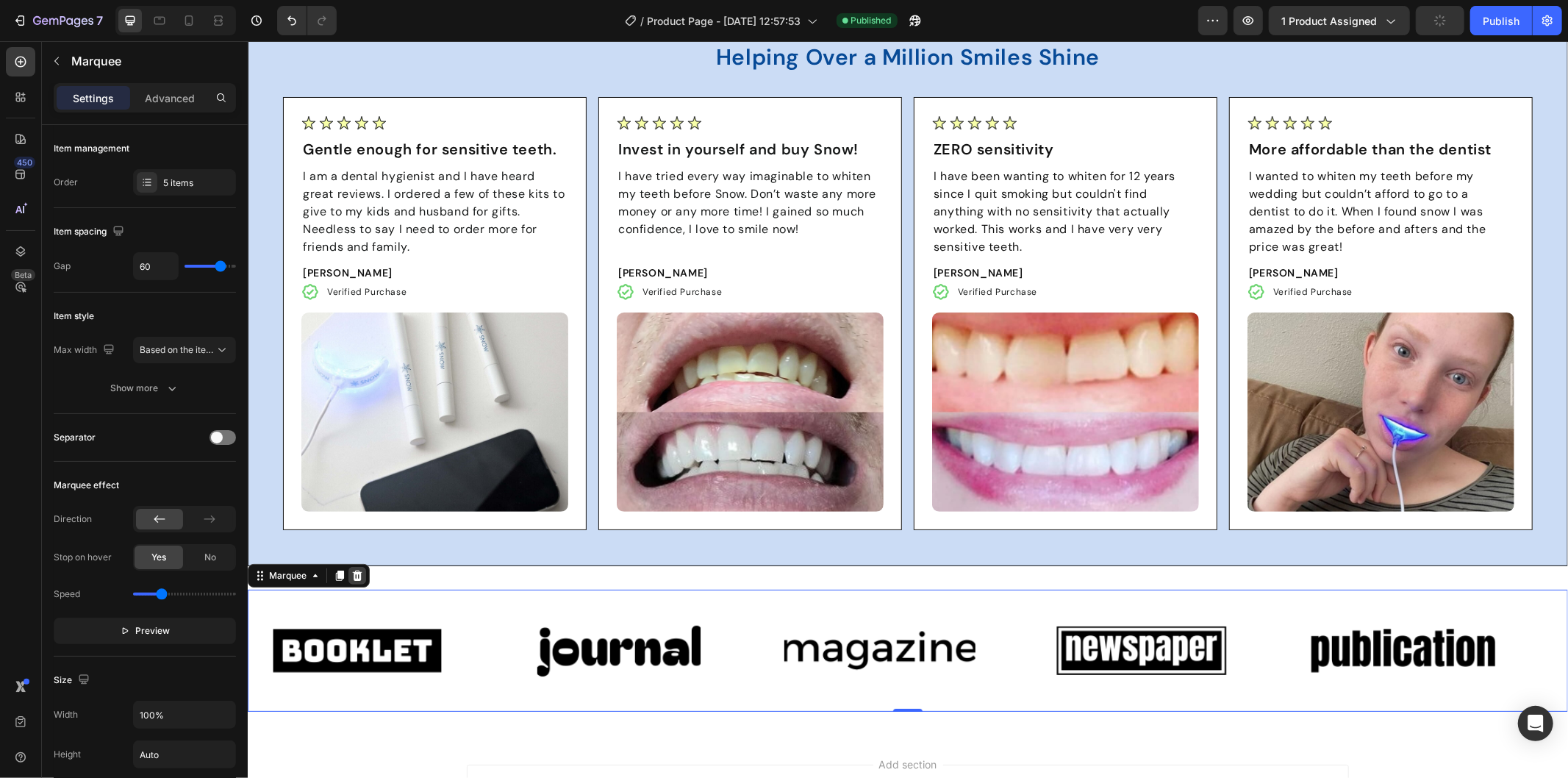
click at [354, 571] on icon at bounding box center [357, 575] width 12 height 12
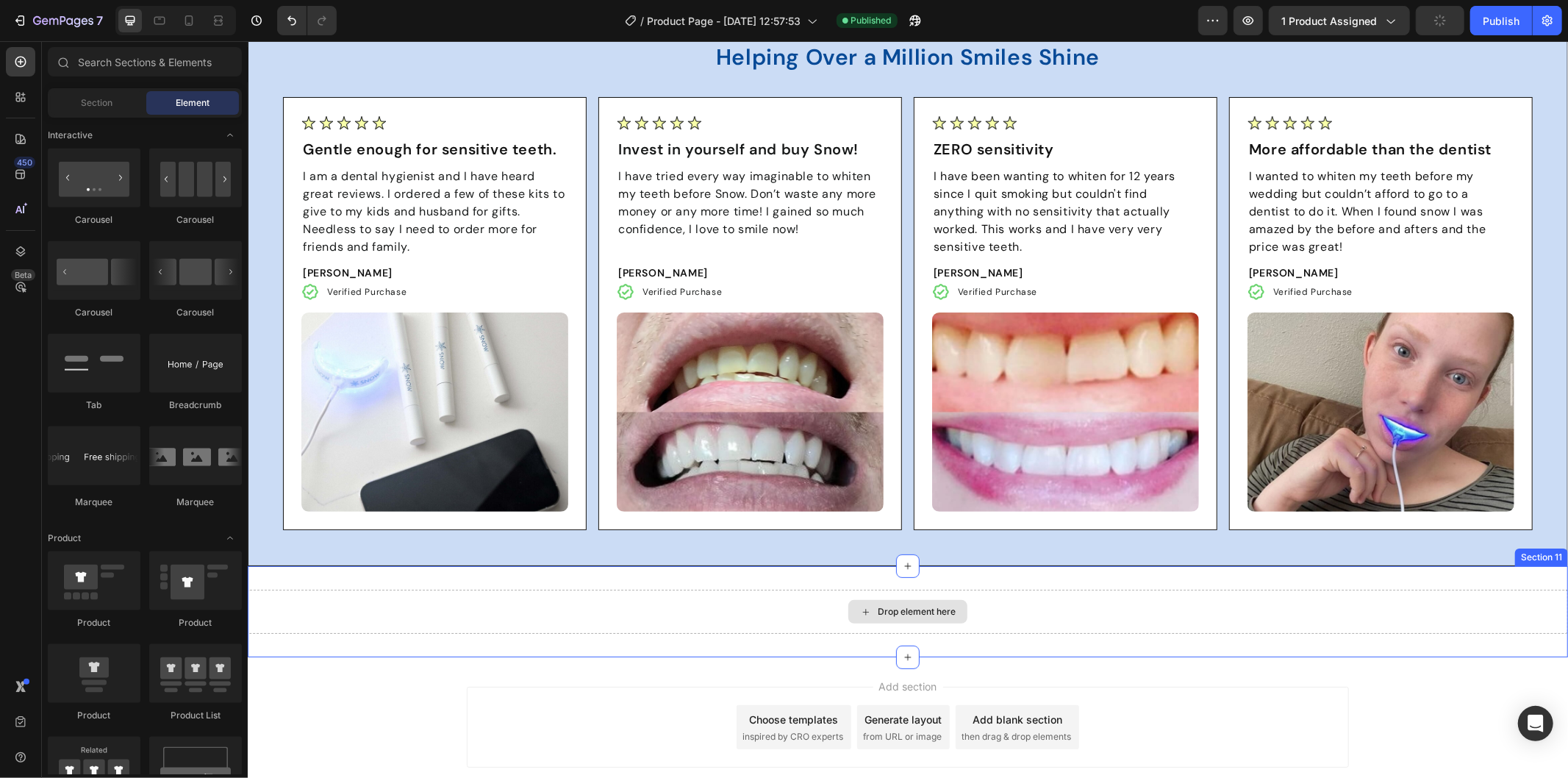
click at [722, 611] on div "Drop element here" at bounding box center [907, 611] width 1320 height 44
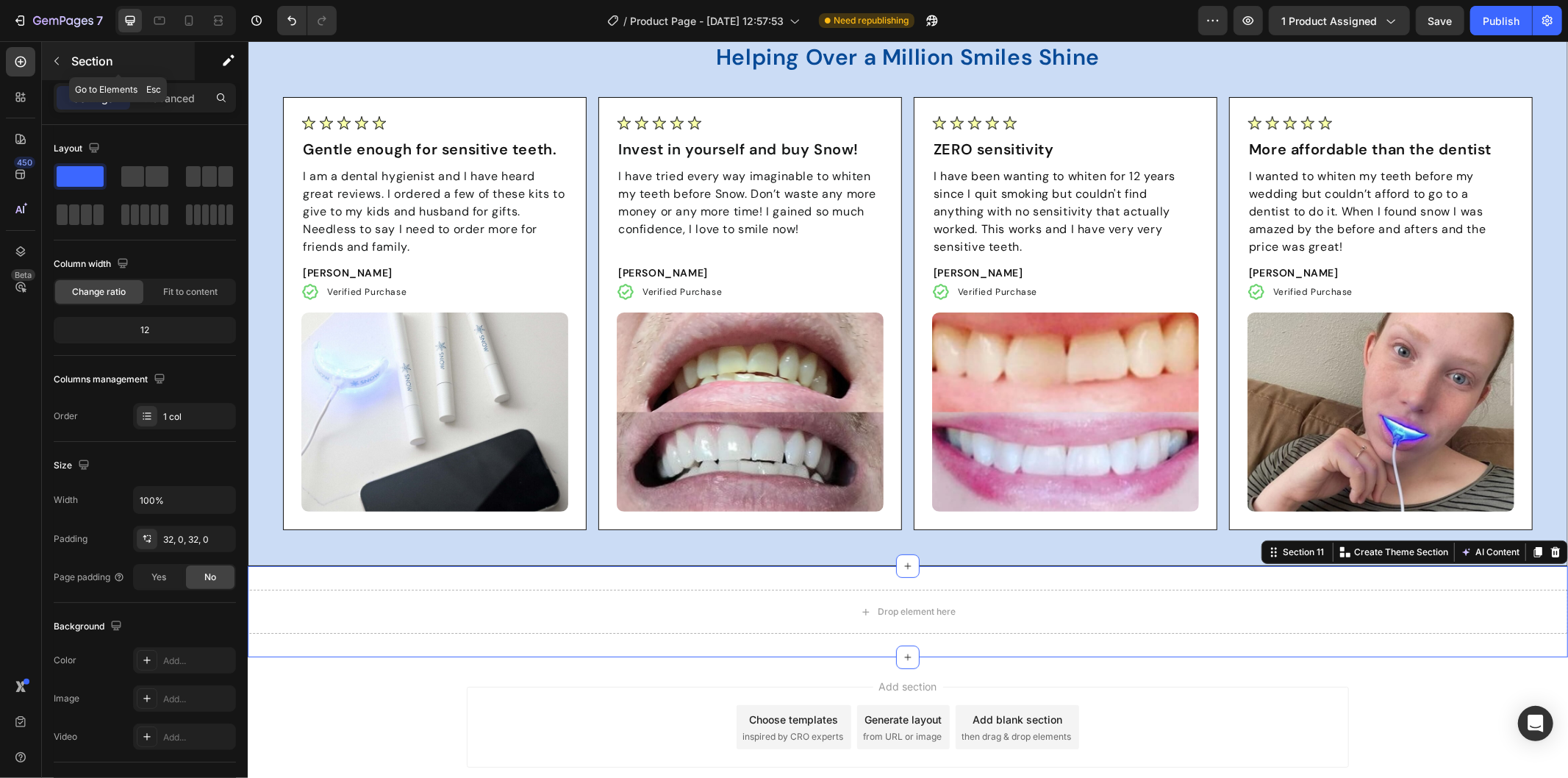
click at [49, 61] on button "button" at bounding box center [57, 61] width 23 height 23
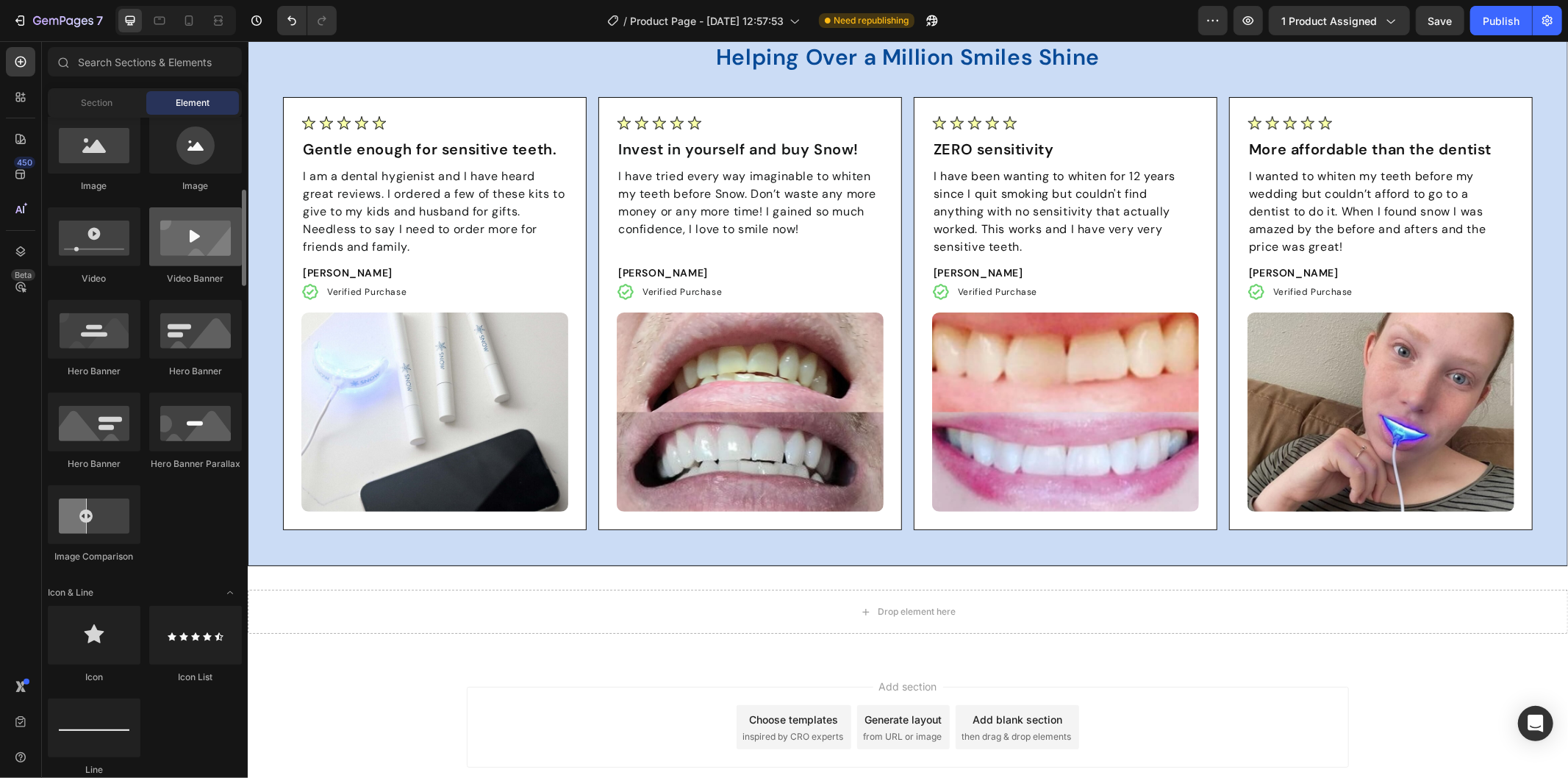
scroll to position [0, 0]
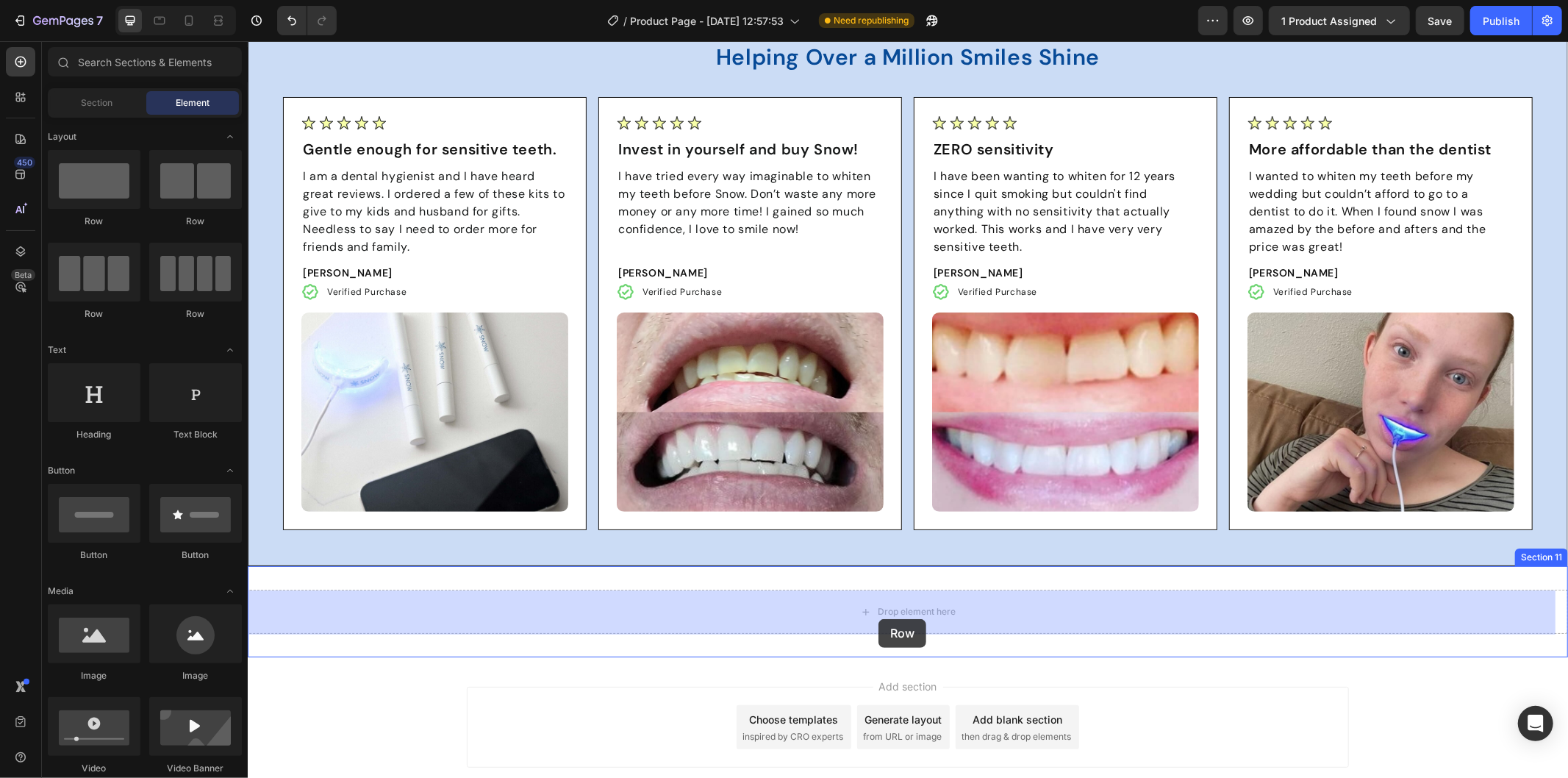
drag, startPoint x: 329, startPoint y: 230, endPoint x: 877, endPoint y: 619, distance: 672.0
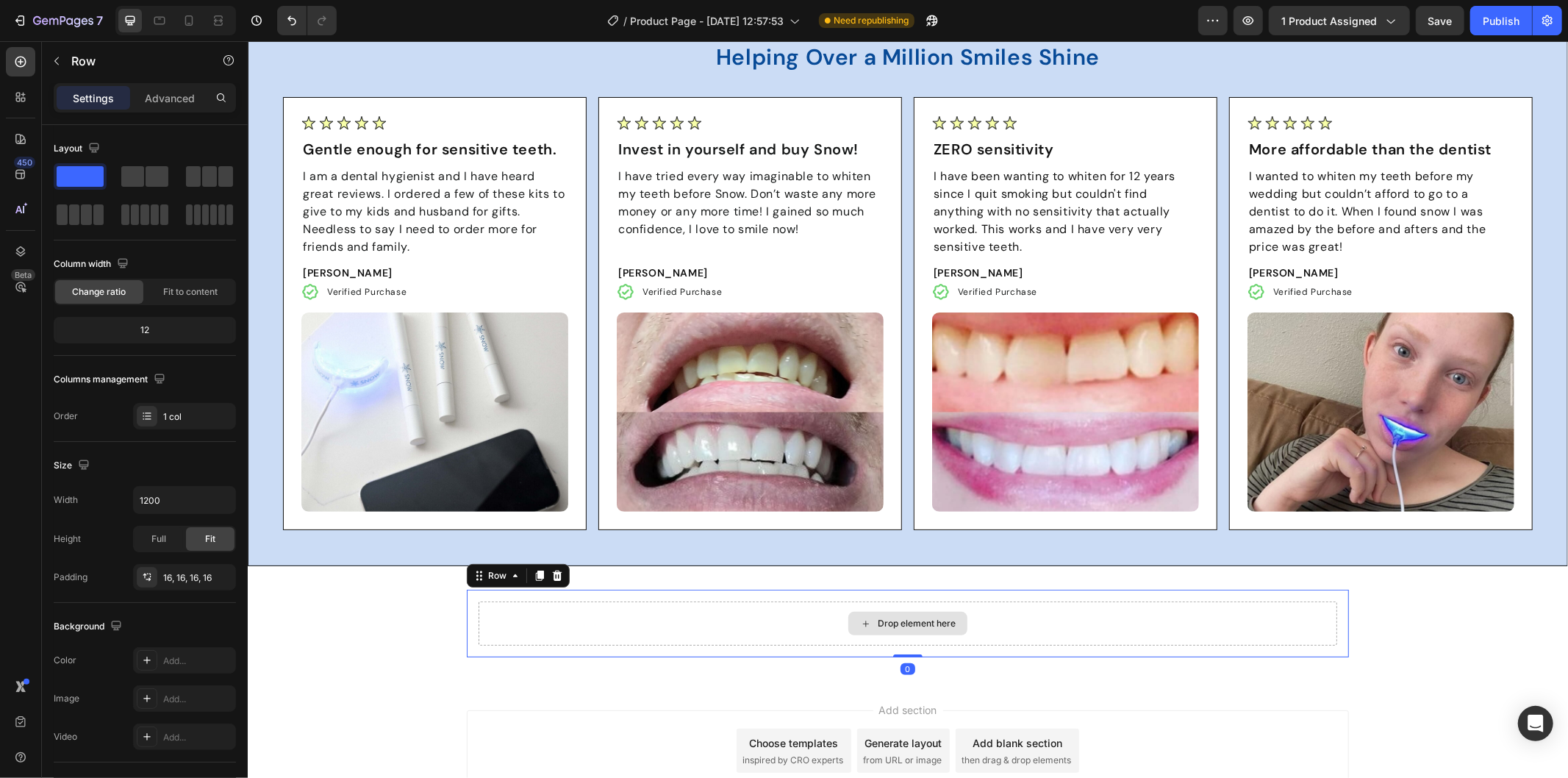
click at [645, 606] on div "Drop element here" at bounding box center [907, 623] width 859 height 44
click at [605, 607] on div "Drop element here" at bounding box center [907, 623] width 859 height 44
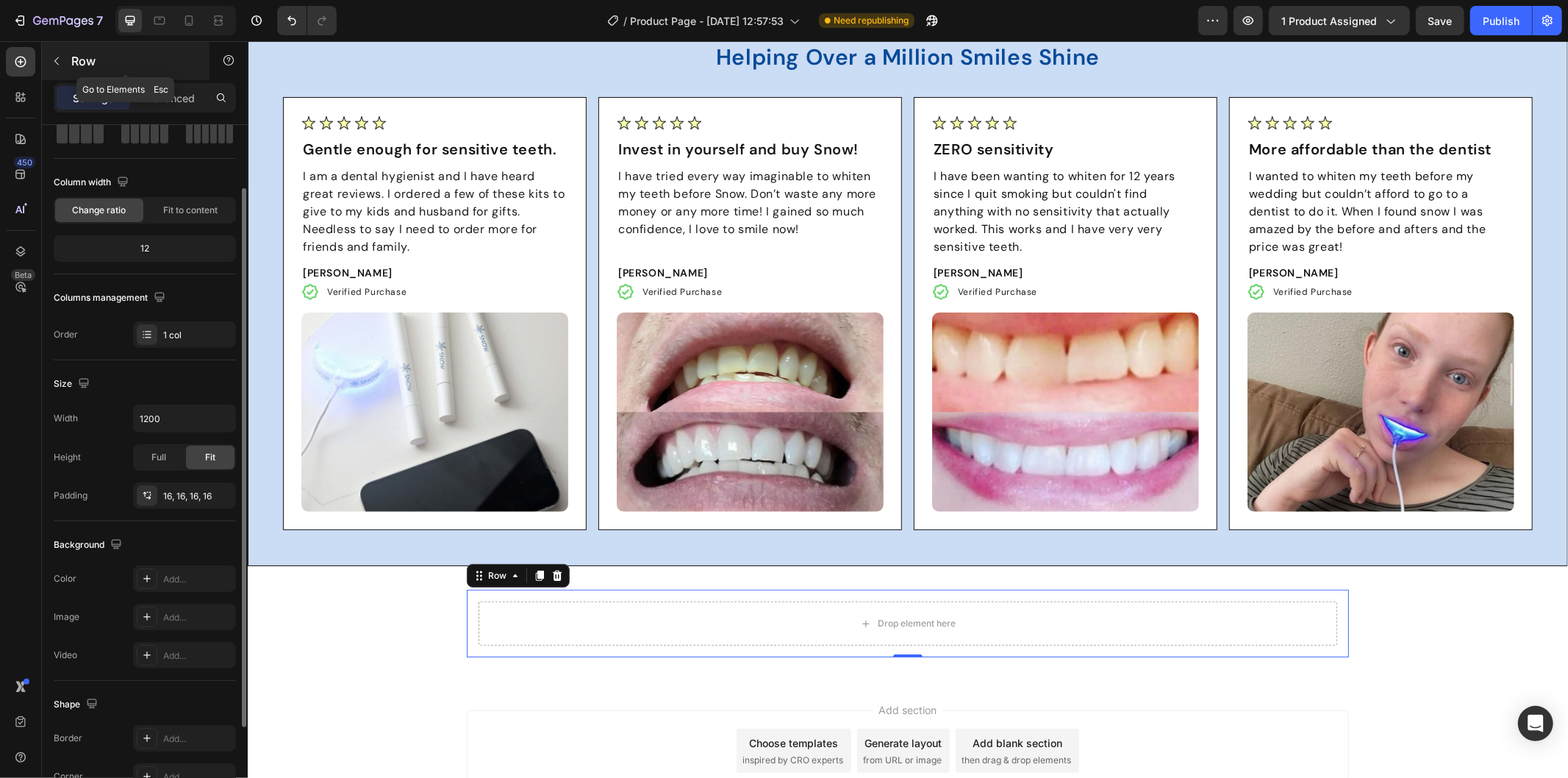
click at [55, 58] on icon "button" at bounding box center [57, 61] width 12 height 12
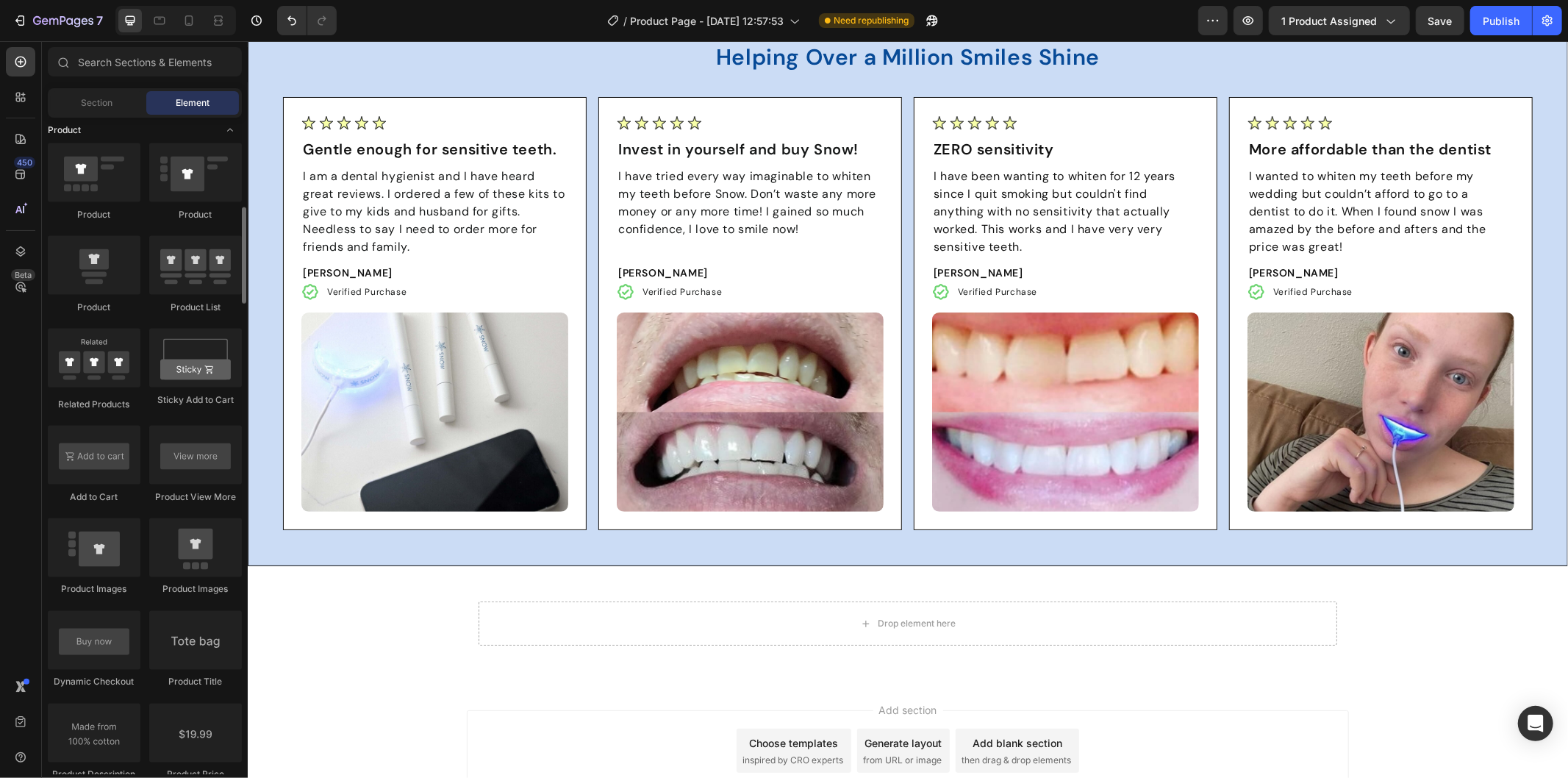
scroll to position [1552, 0]
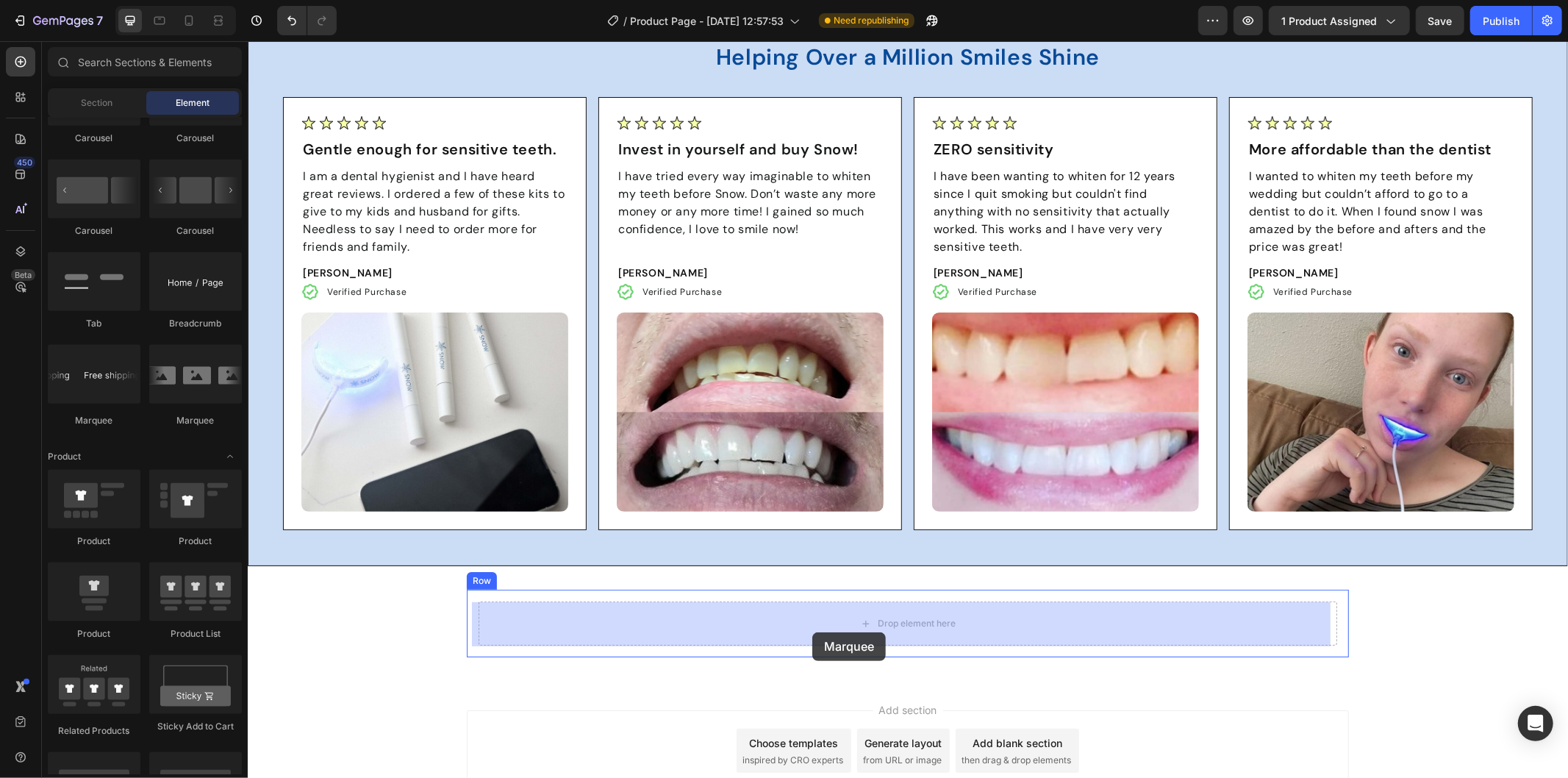
drag, startPoint x: 444, startPoint y: 403, endPoint x: 785, endPoint y: 606, distance: 396.9
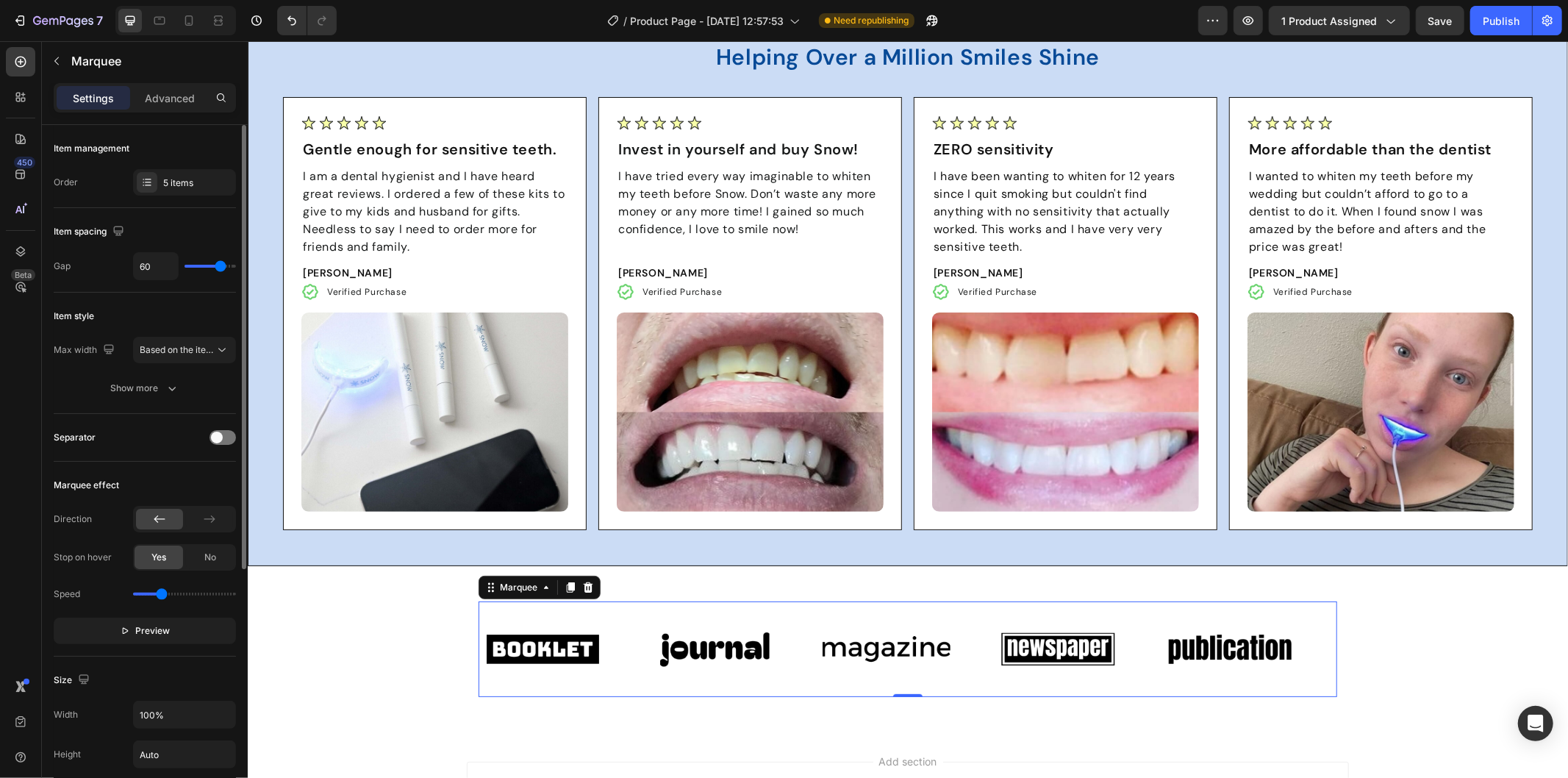
click at [147, 611] on div "Direction Stop on hover Yes No Speed Preview" at bounding box center [145, 575] width 183 height 138
click at [155, 626] on span "Preview" at bounding box center [152, 630] width 34 height 15
click at [144, 632] on span "Pause" at bounding box center [153, 630] width 25 height 15
click at [227, 435] on div at bounding box center [222, 437] width 26 height 15
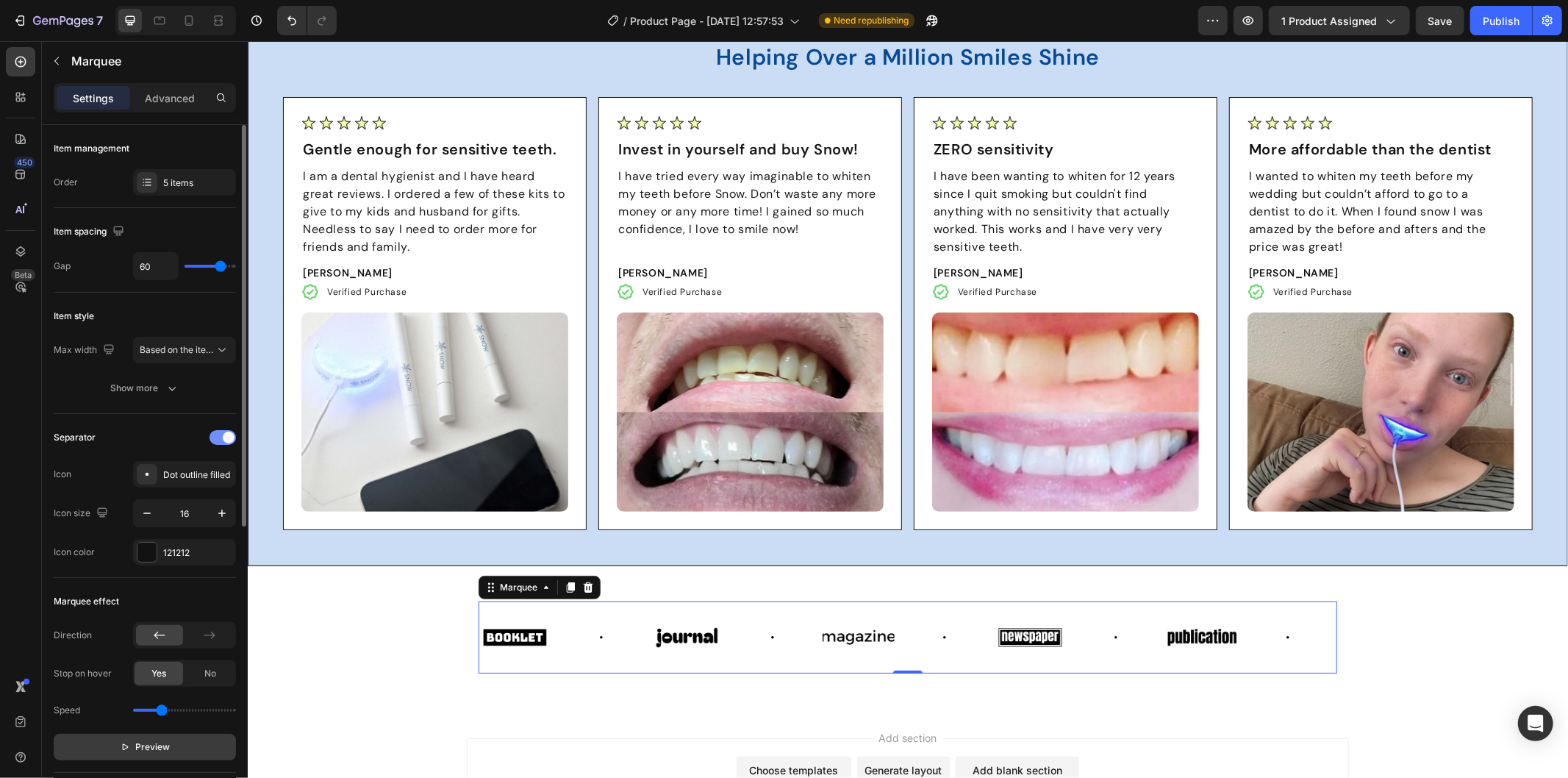
click at [219, 437] on div at bounding box center [222, 437] width 26 height 15
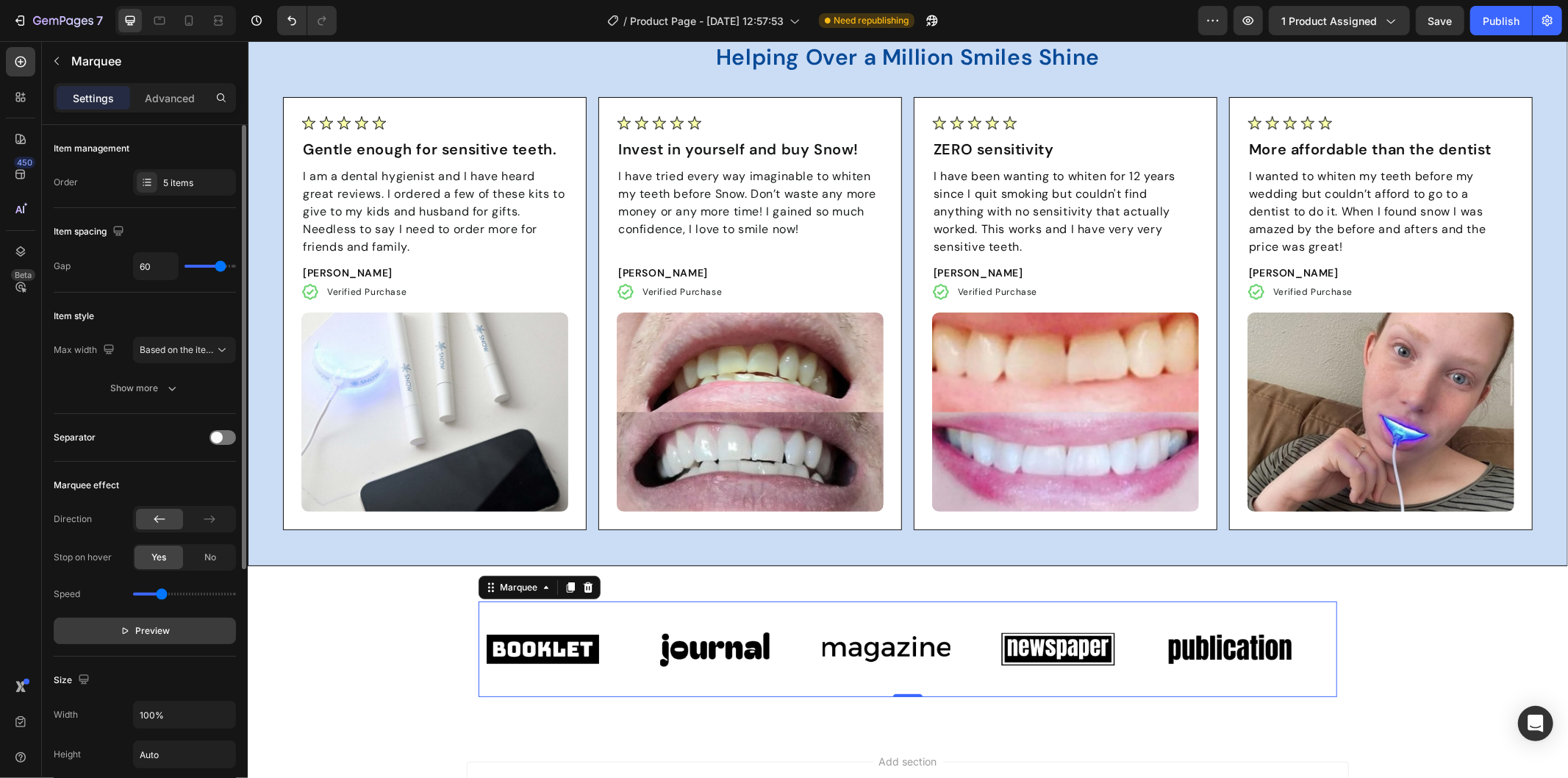
click at [174, 177] on div "5 items" at bounding box center [197, 184] width 69 height 14
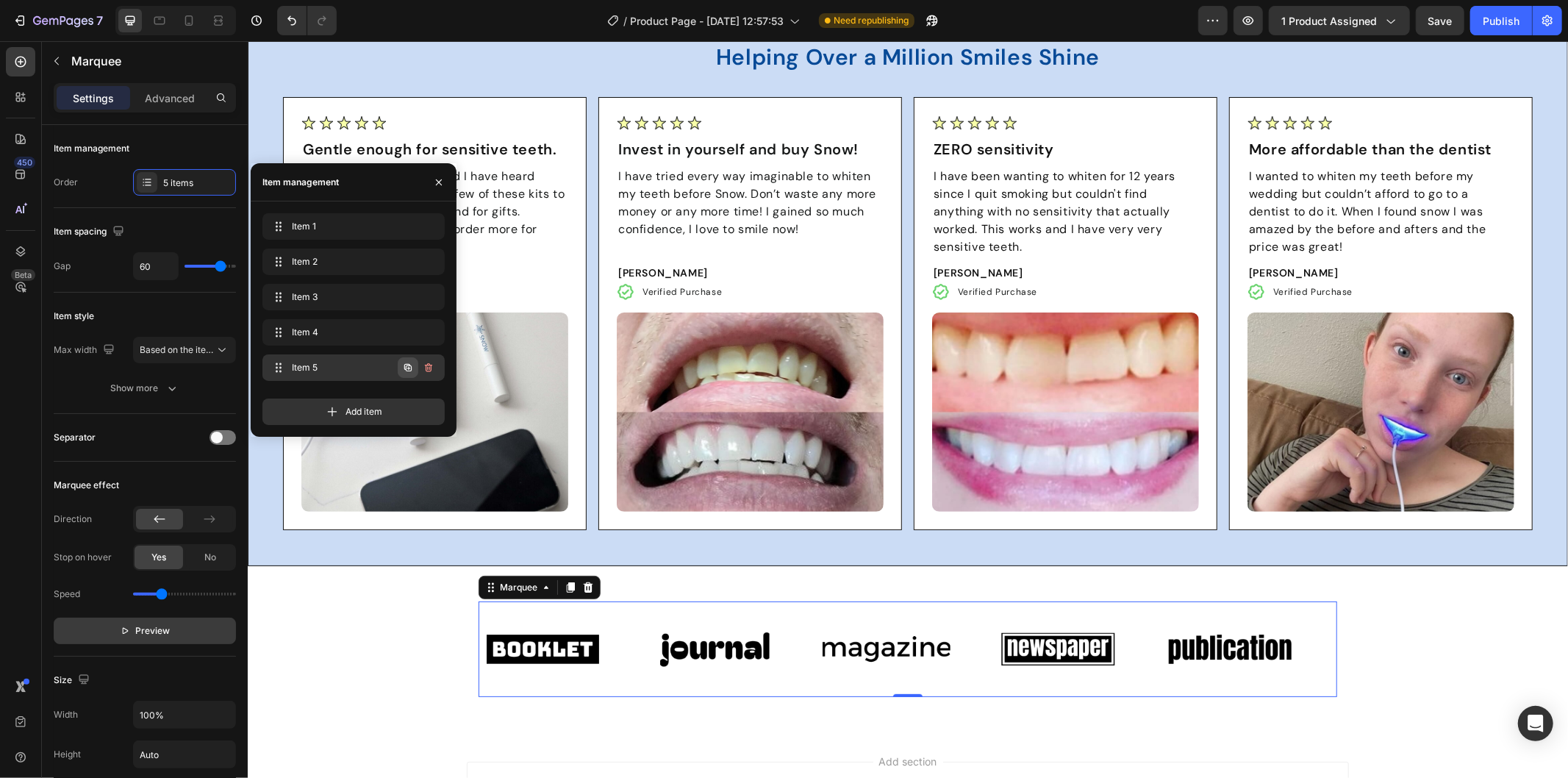
click at [412, 363] on icon "button" at bounding box center [408, 367] width 12 height 12
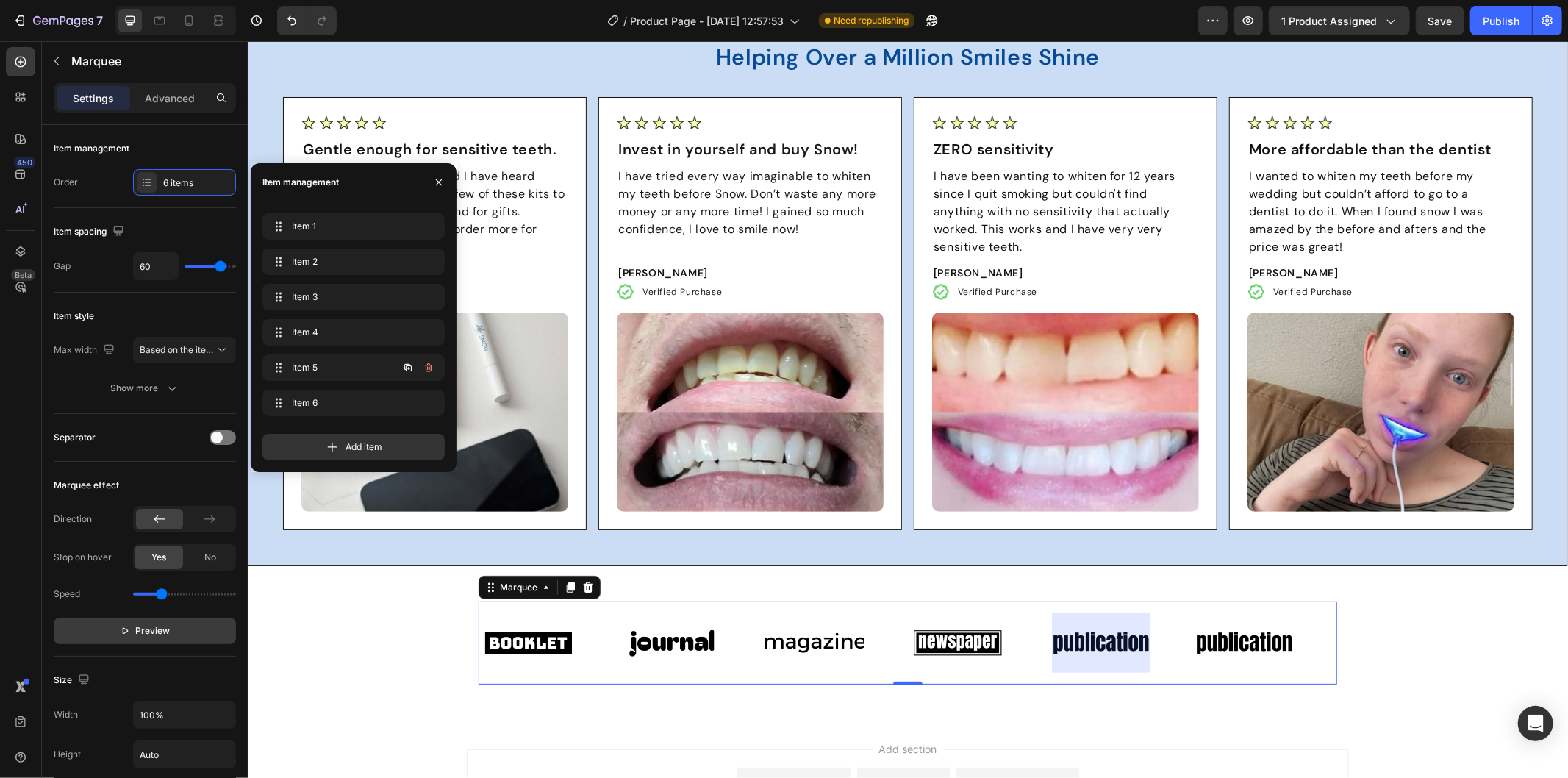
click at [408, 364] on icon "button" at bounding box center [408, 367] width 8 height 8
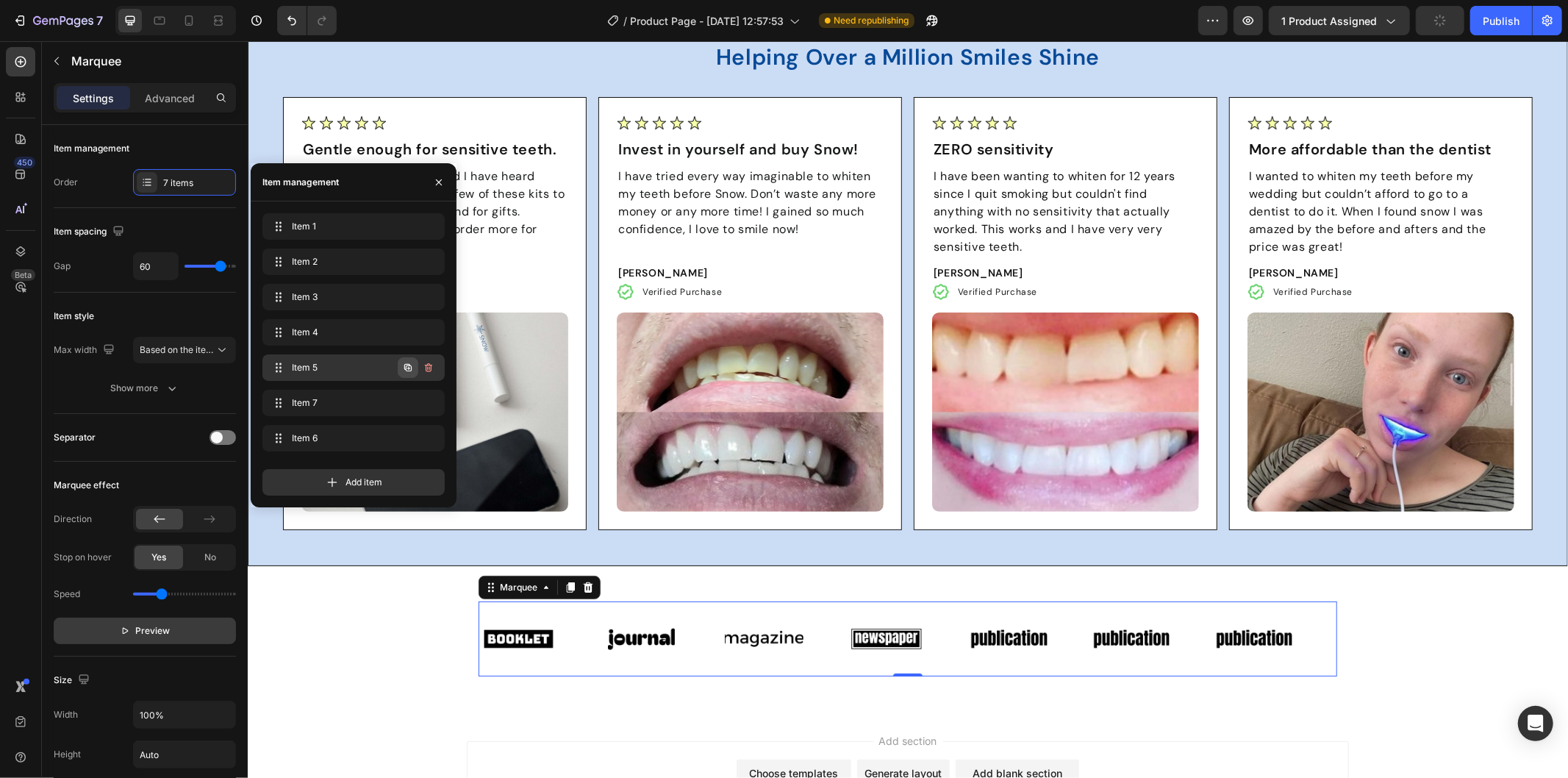
click at [414, 368] on button "button" at bounding box center [407, 367] width 21 height 21
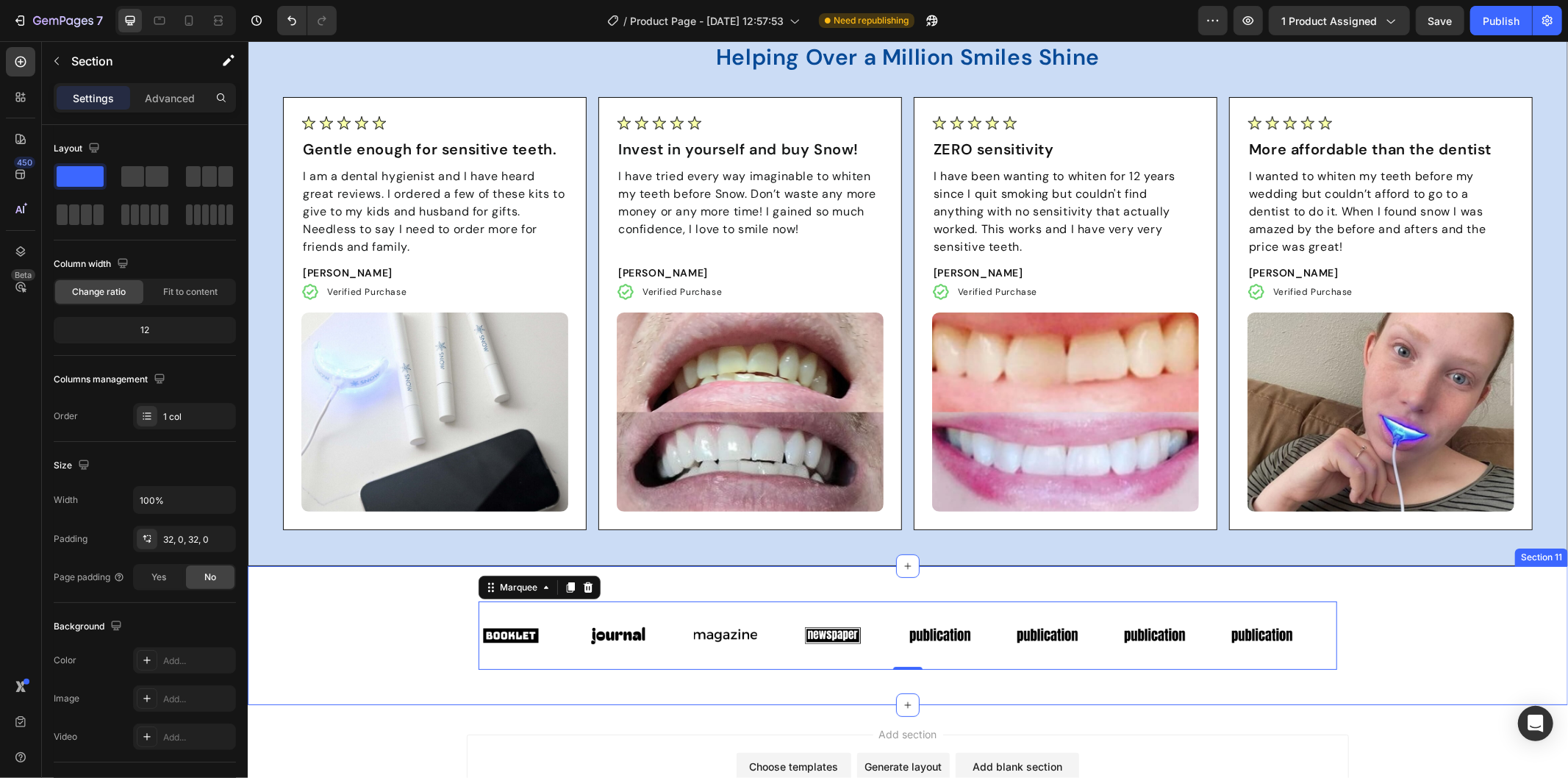
click at [1383, 643] on div "Image Image Image Image Image Image Image Image Image Image Image Image Image I…" at bounding box center [907, 634] width 1320 height 91
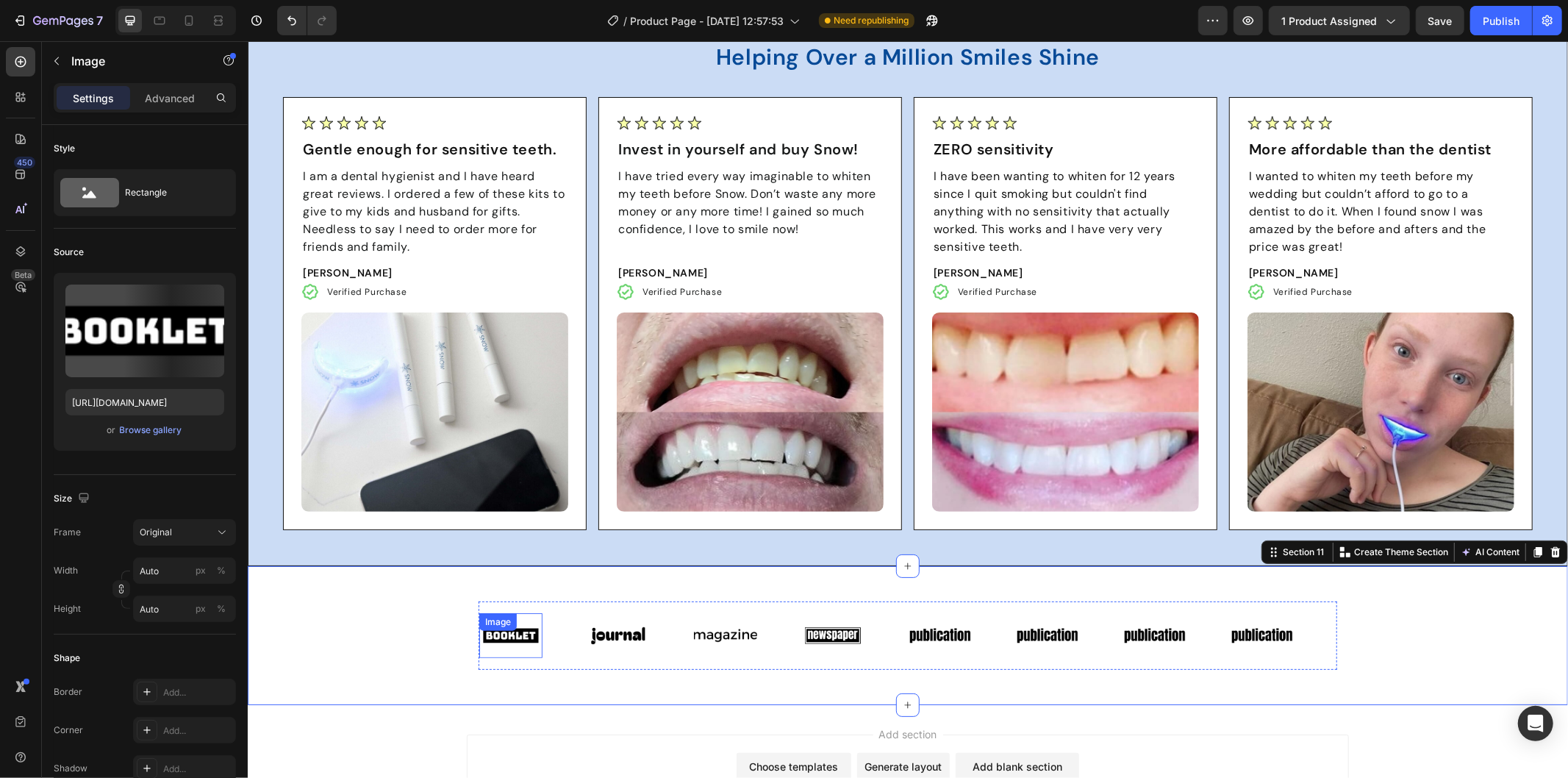
click at [518, 634] on div "Image" at bounding box center [508, 634] width 64 height 44
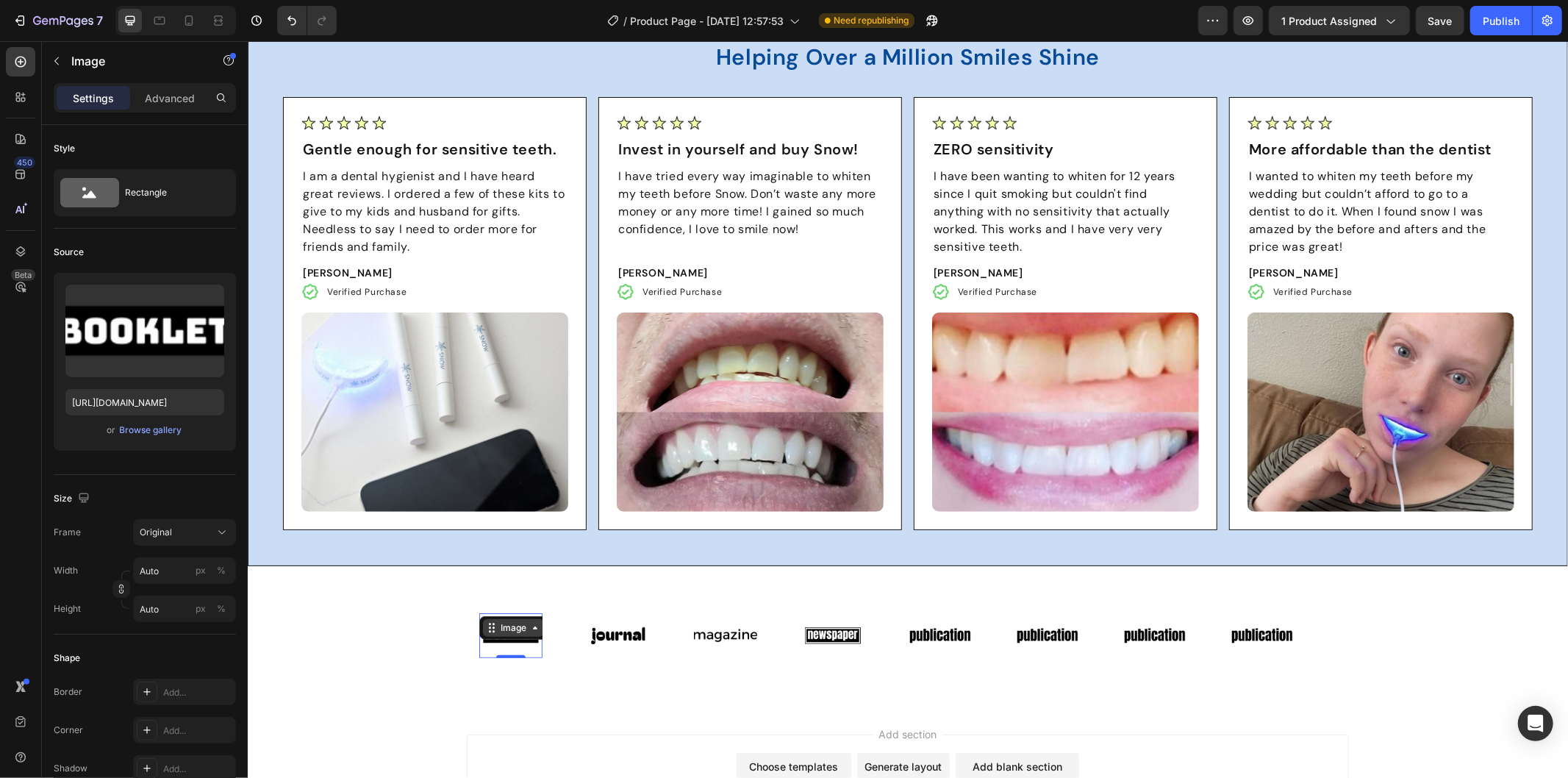
click at [502, 631] on div "Image" at bounding box center [511, 627] width 31 height 14
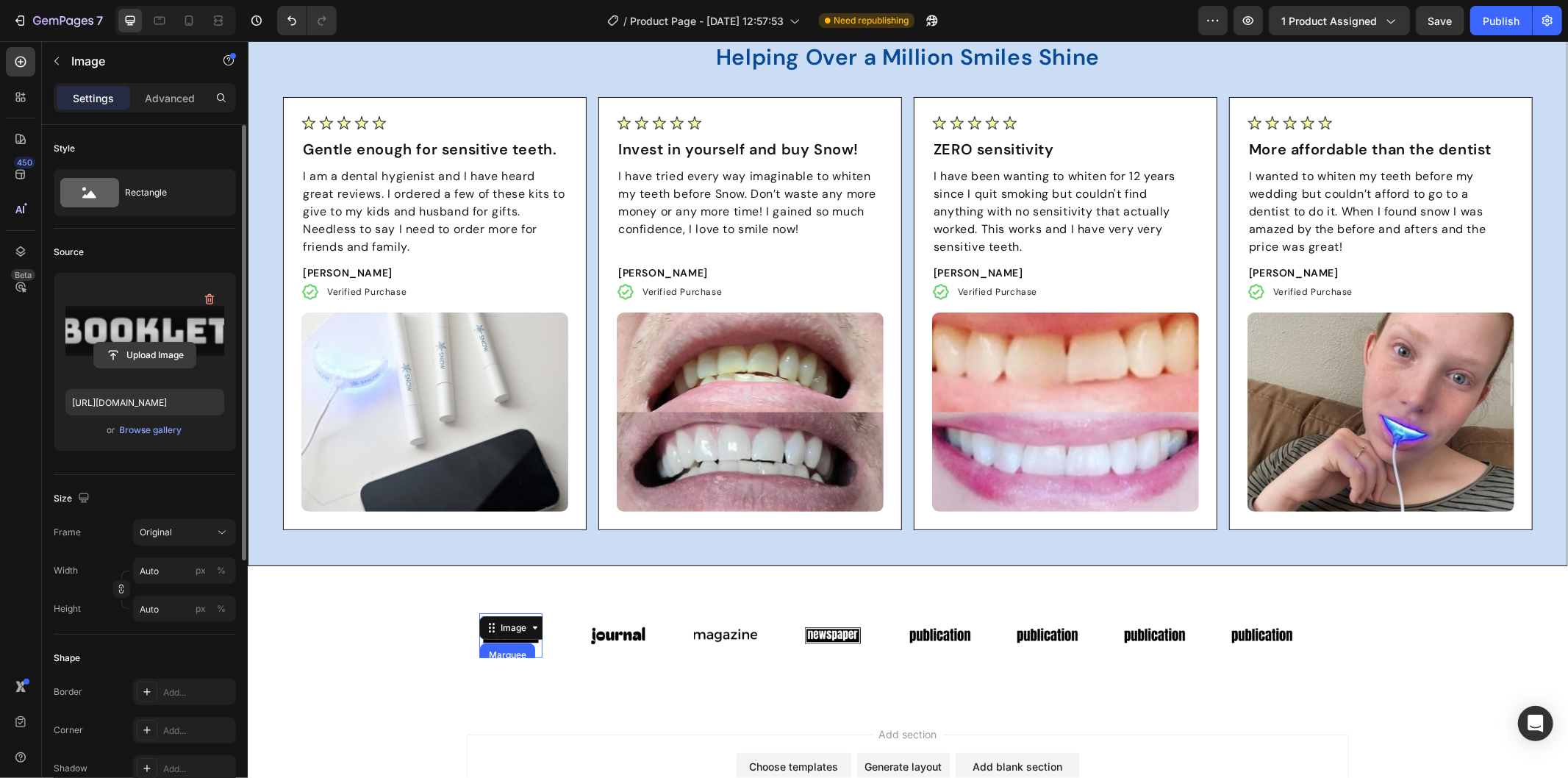
click at [141, 359] on input "file" at bounding box center [145, 356] width 102 height 25
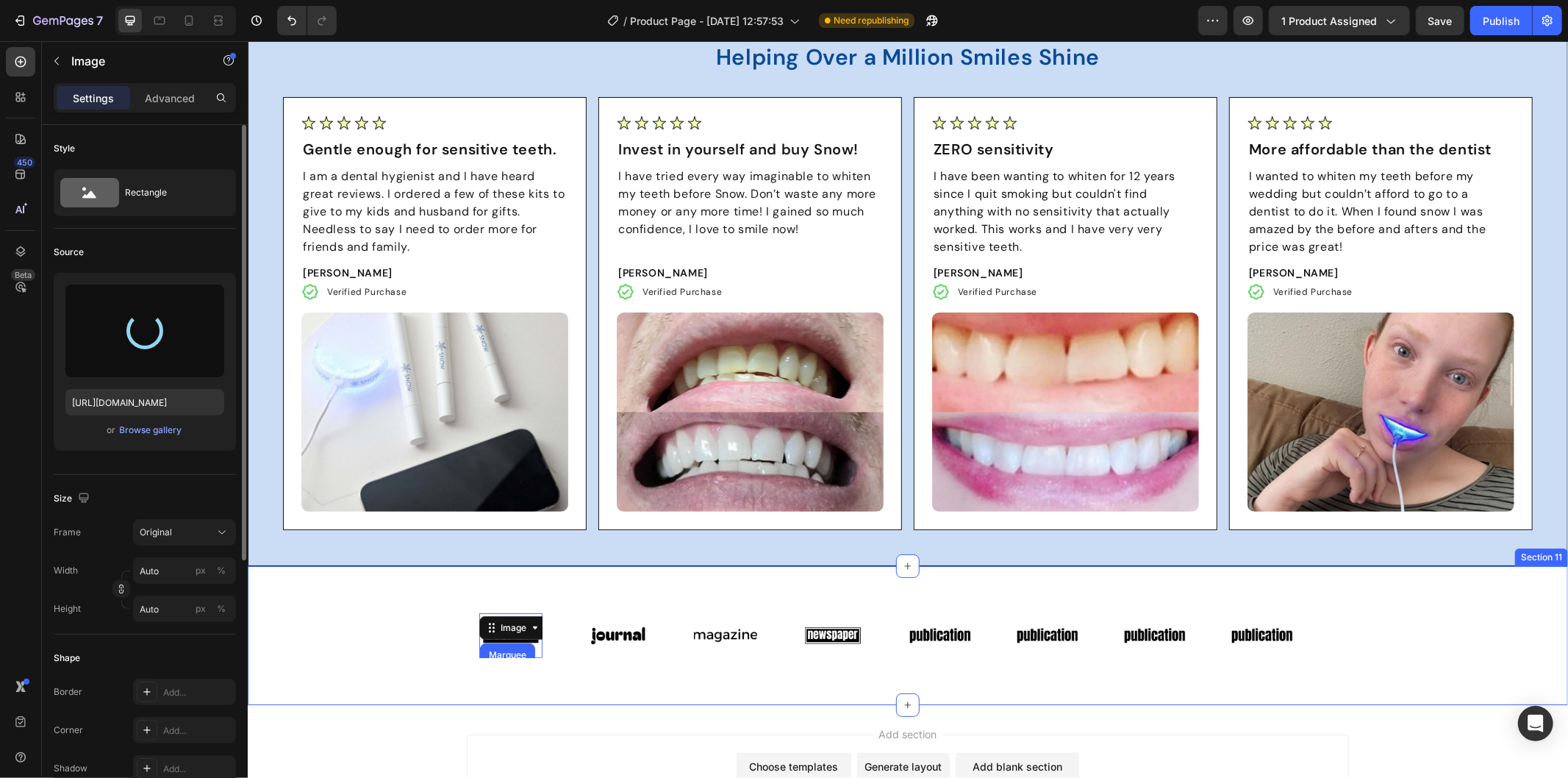
type input "[URL][DOMAIN_NAME]"
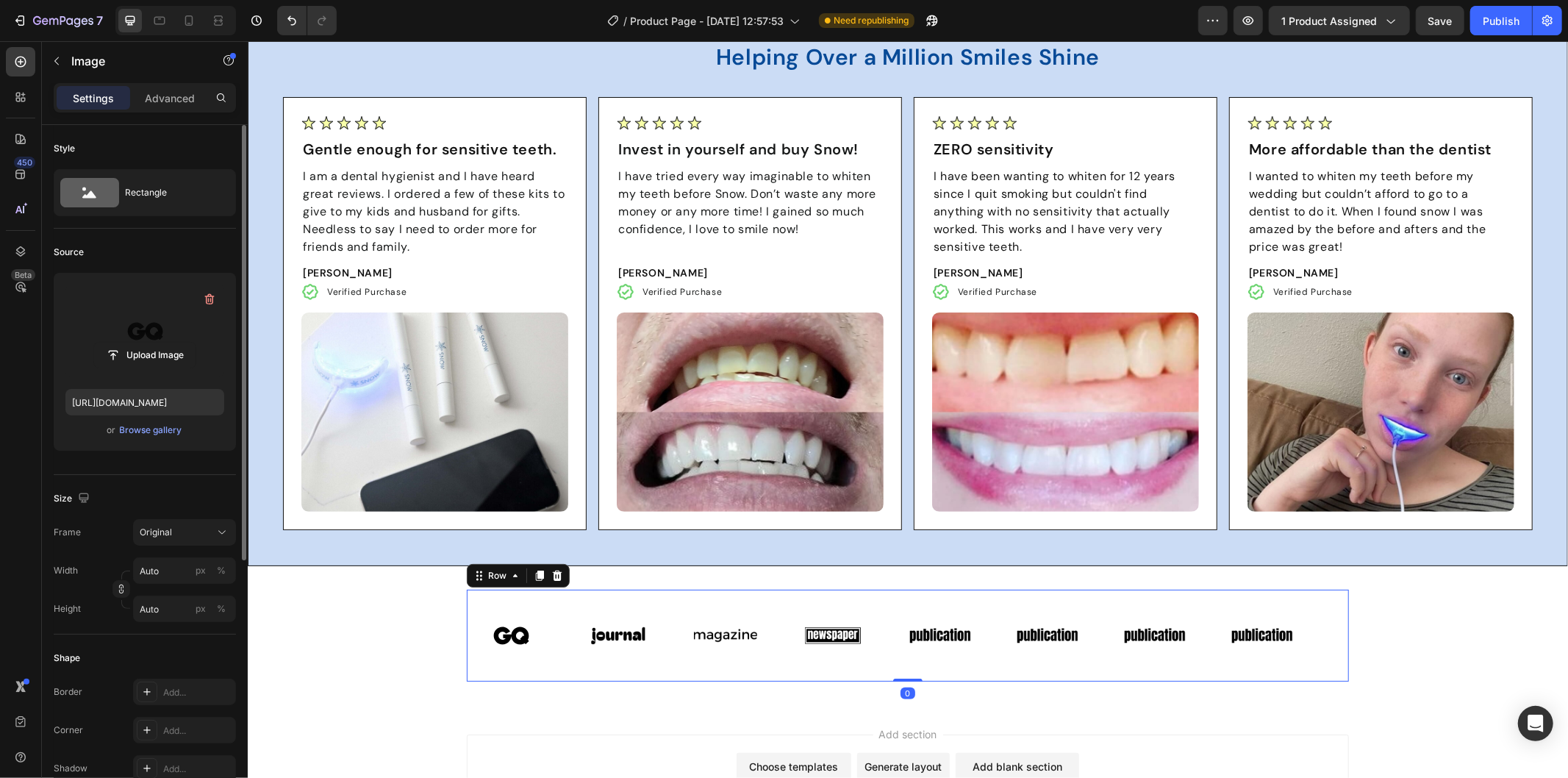
click at [594, 593] on div "Image Image Image Image Image Image Image Image Image Image Image Image Image I…" at bounding box center [907, 634] width 882 height 91
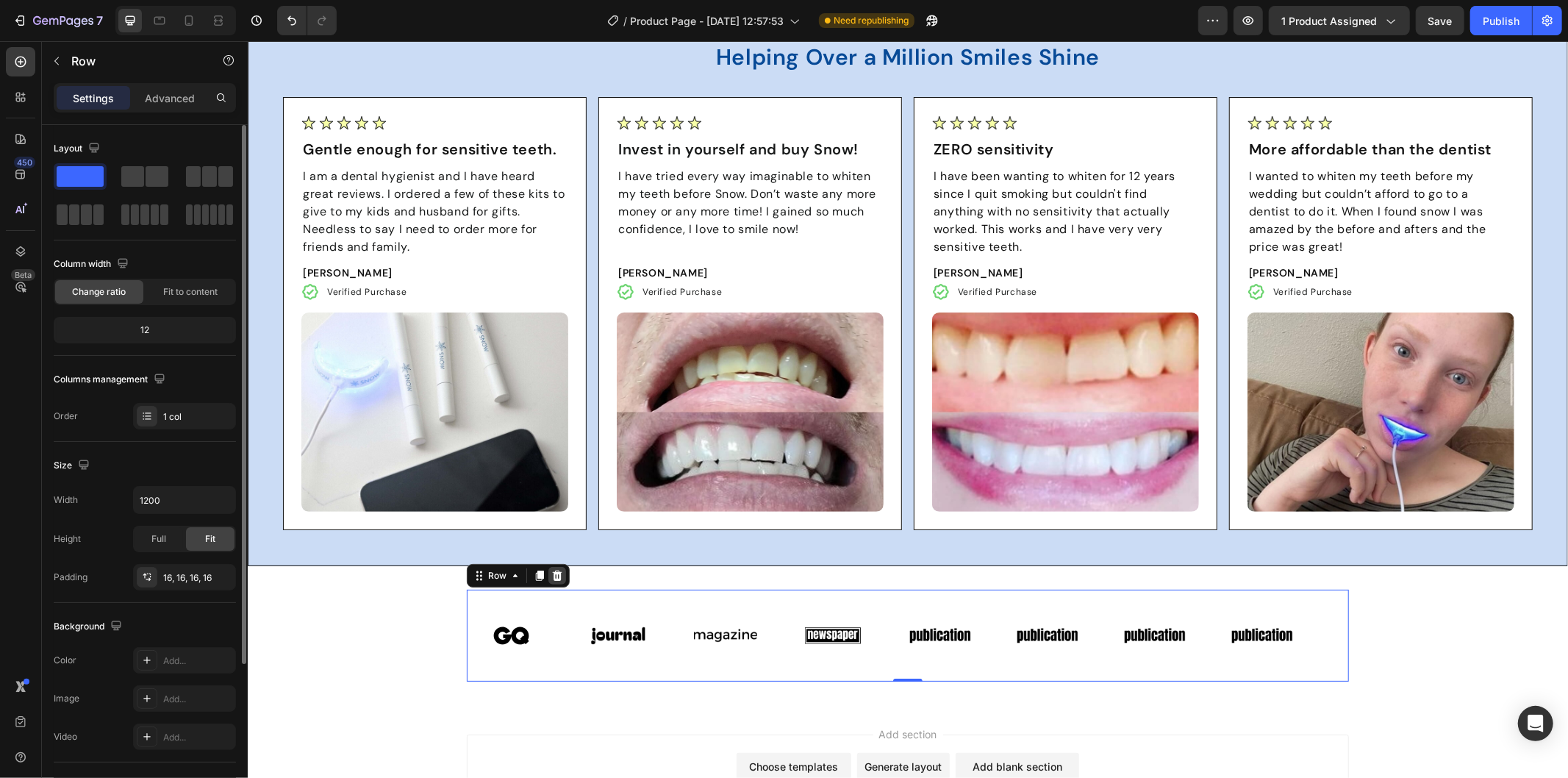
click at [547, 569] on div at bounding box center [556, 575] width 18 height 18
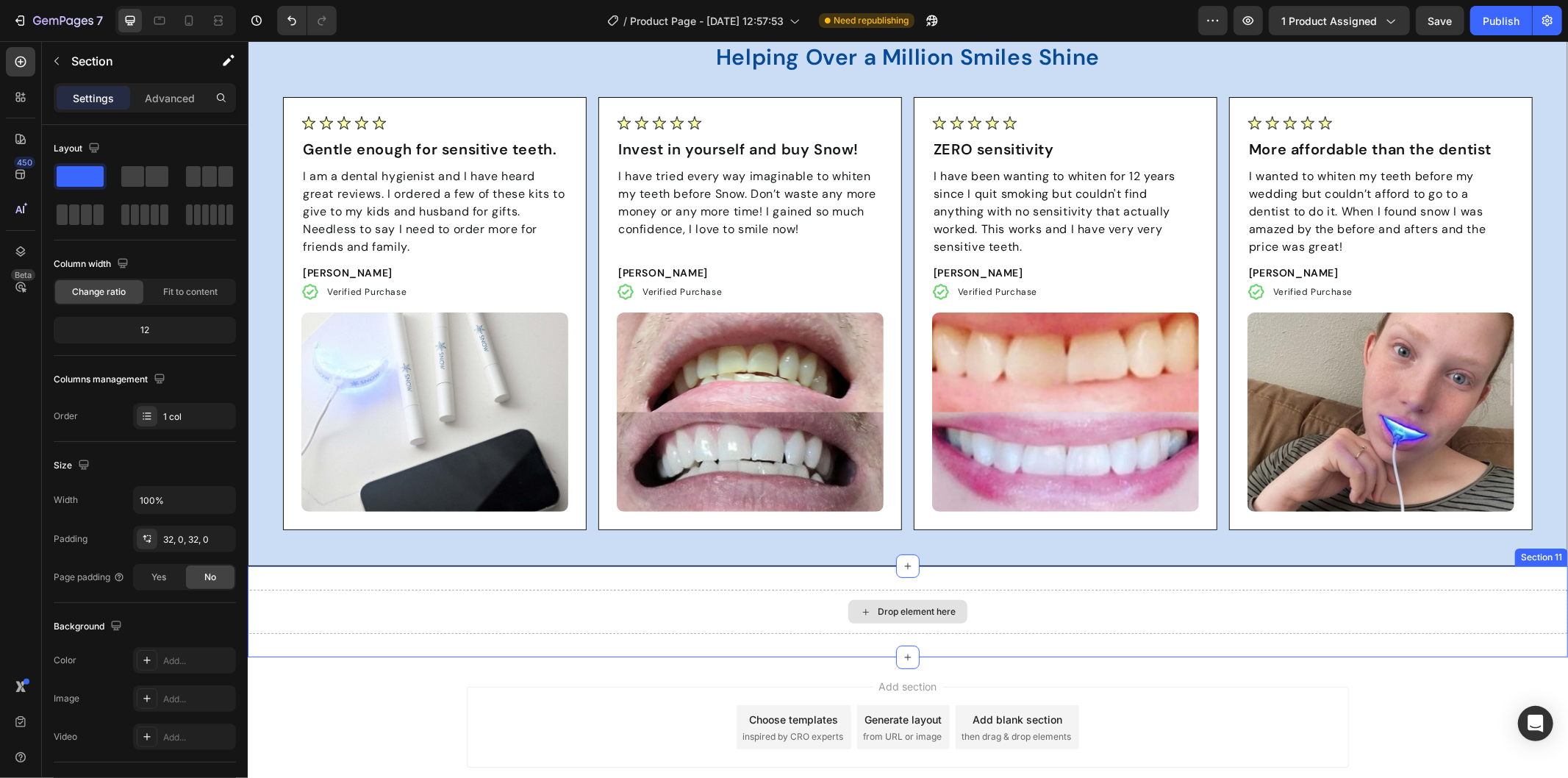
click at [600, 603] on div "Drop element here" at bounding box center [907, 611] width 1320 height 44
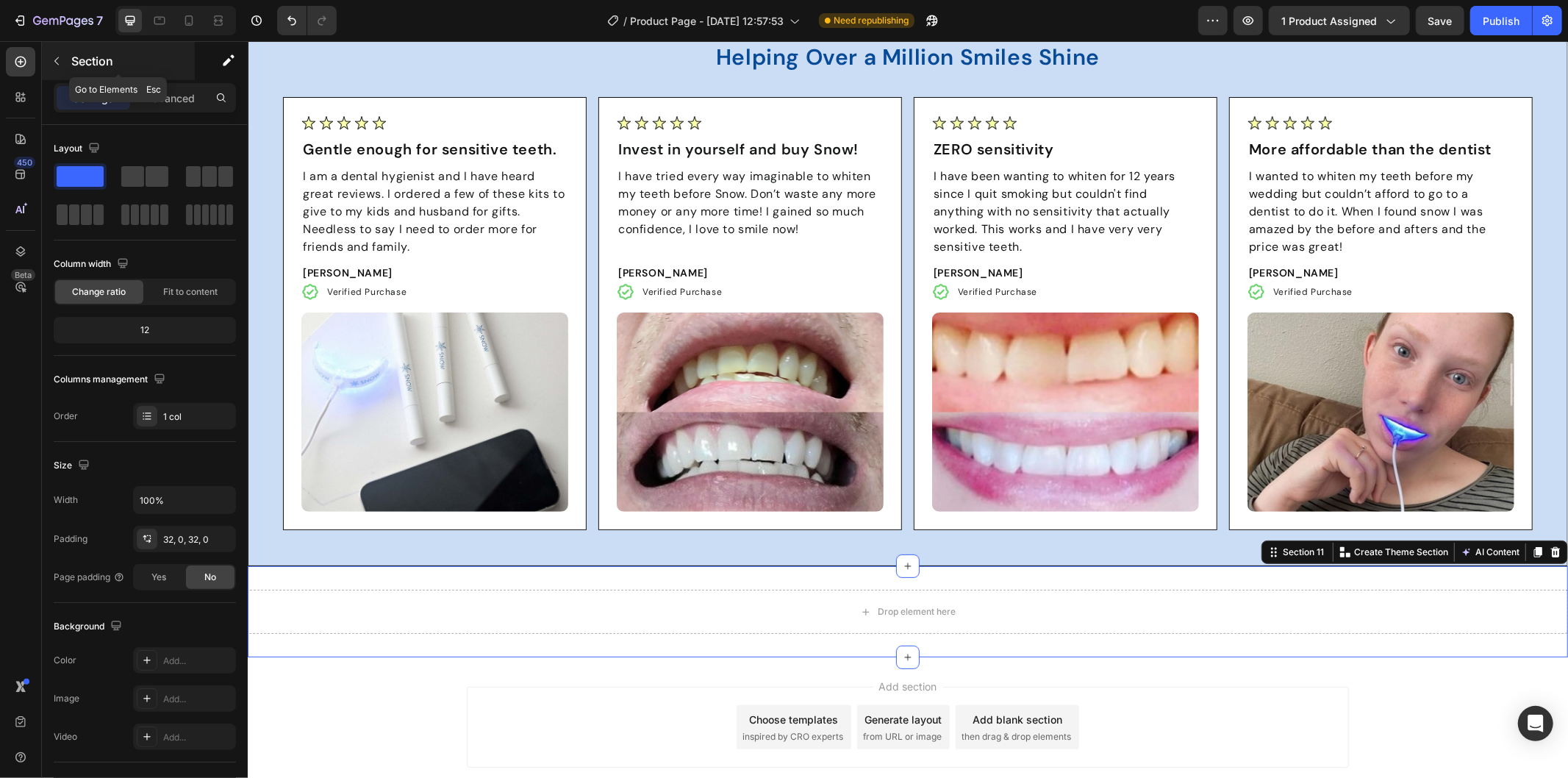
click at [59, 52] on button "button" at bounding box center [57, 61] width 23 height 23
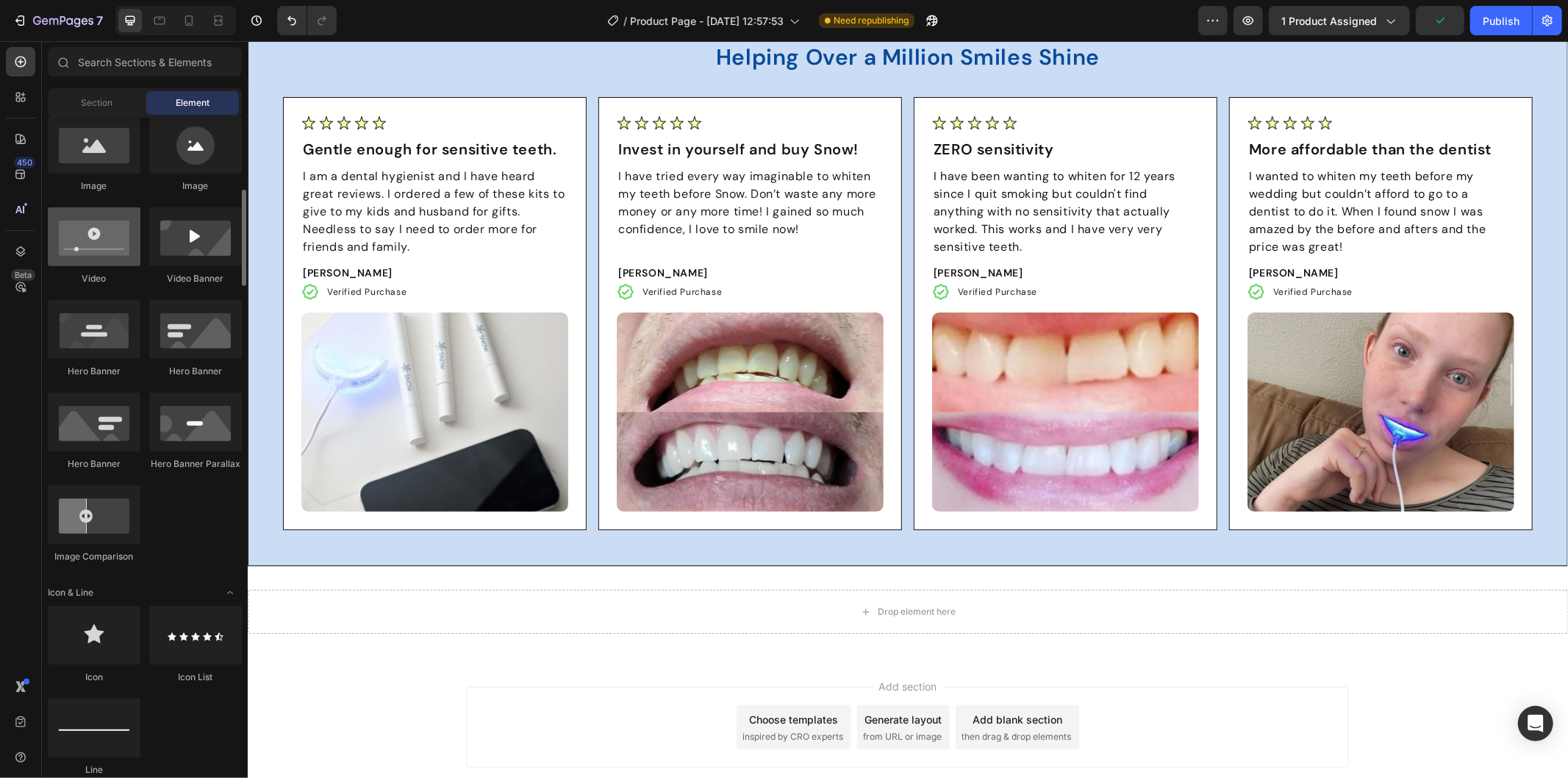
scroll to position [0, 0]
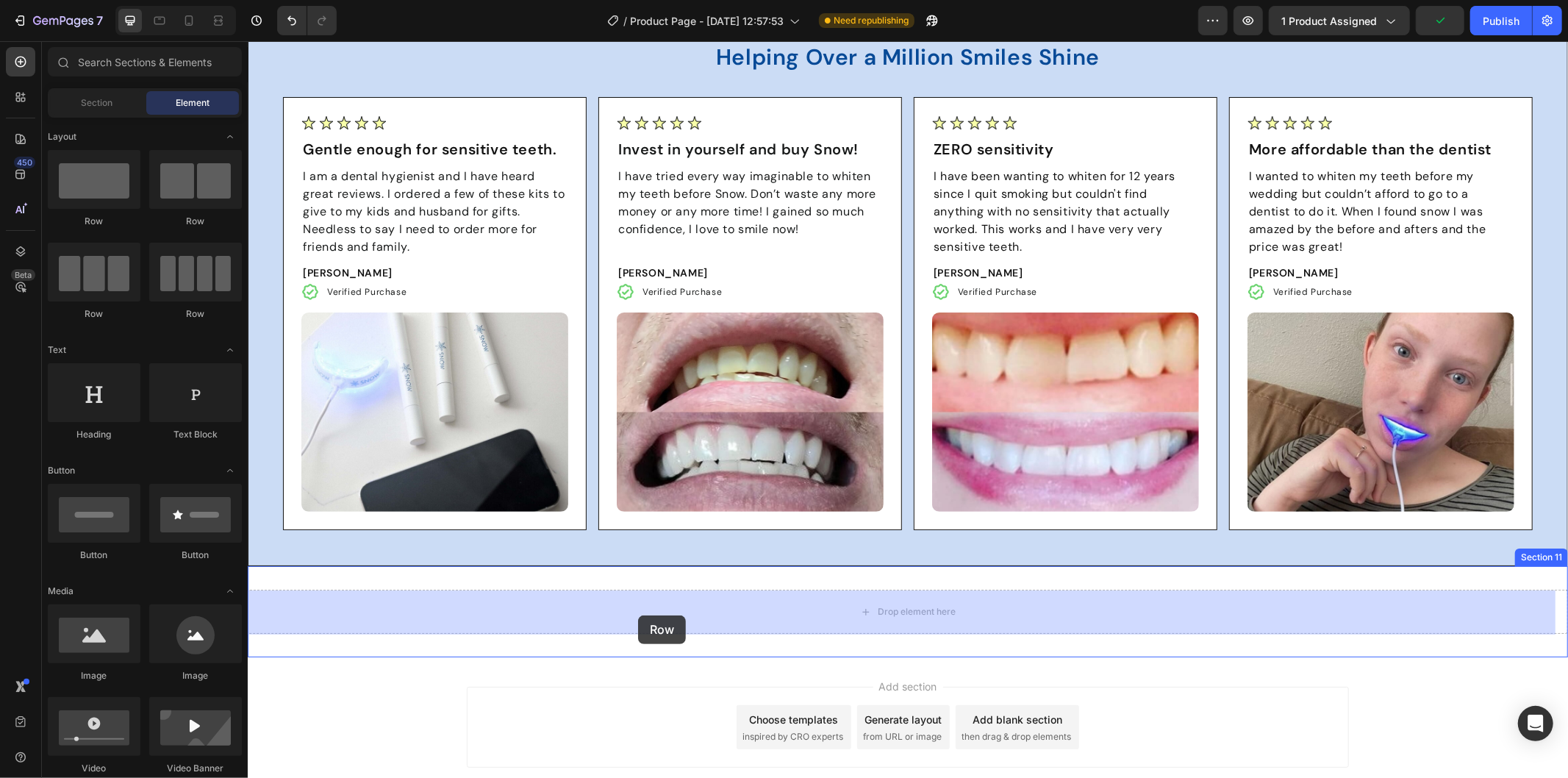
drag, startPoint x: 384, startPoint y: 260, endPoint x: 637, endPoint y: 615, distance: 435.9
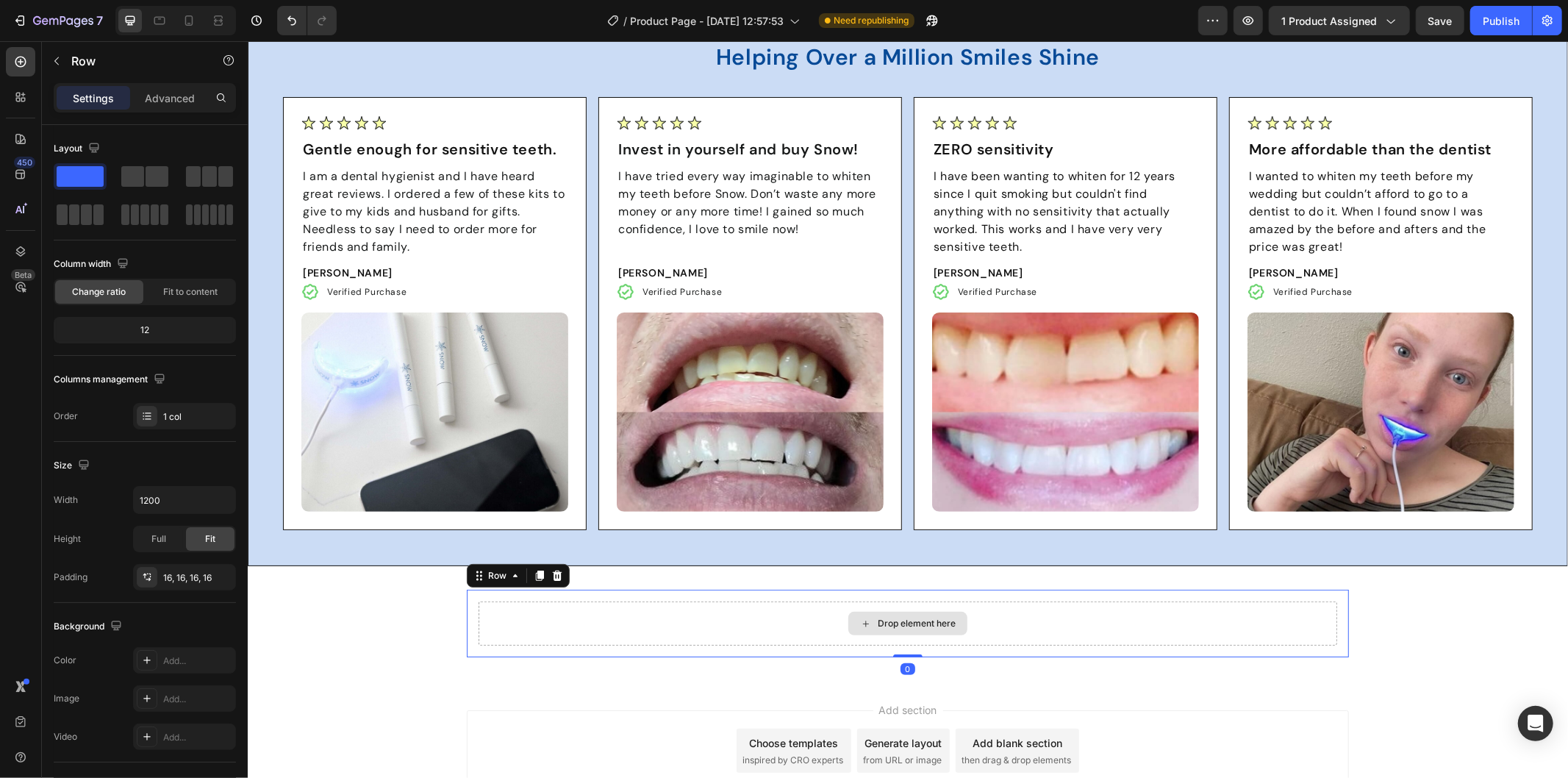
click at [637, 615] on div "Drop element here" at bounding box center [907, 623] width 859 height 44
click at [56, 54] on button "button" at bounding box center [57, 61] width 23 height 23
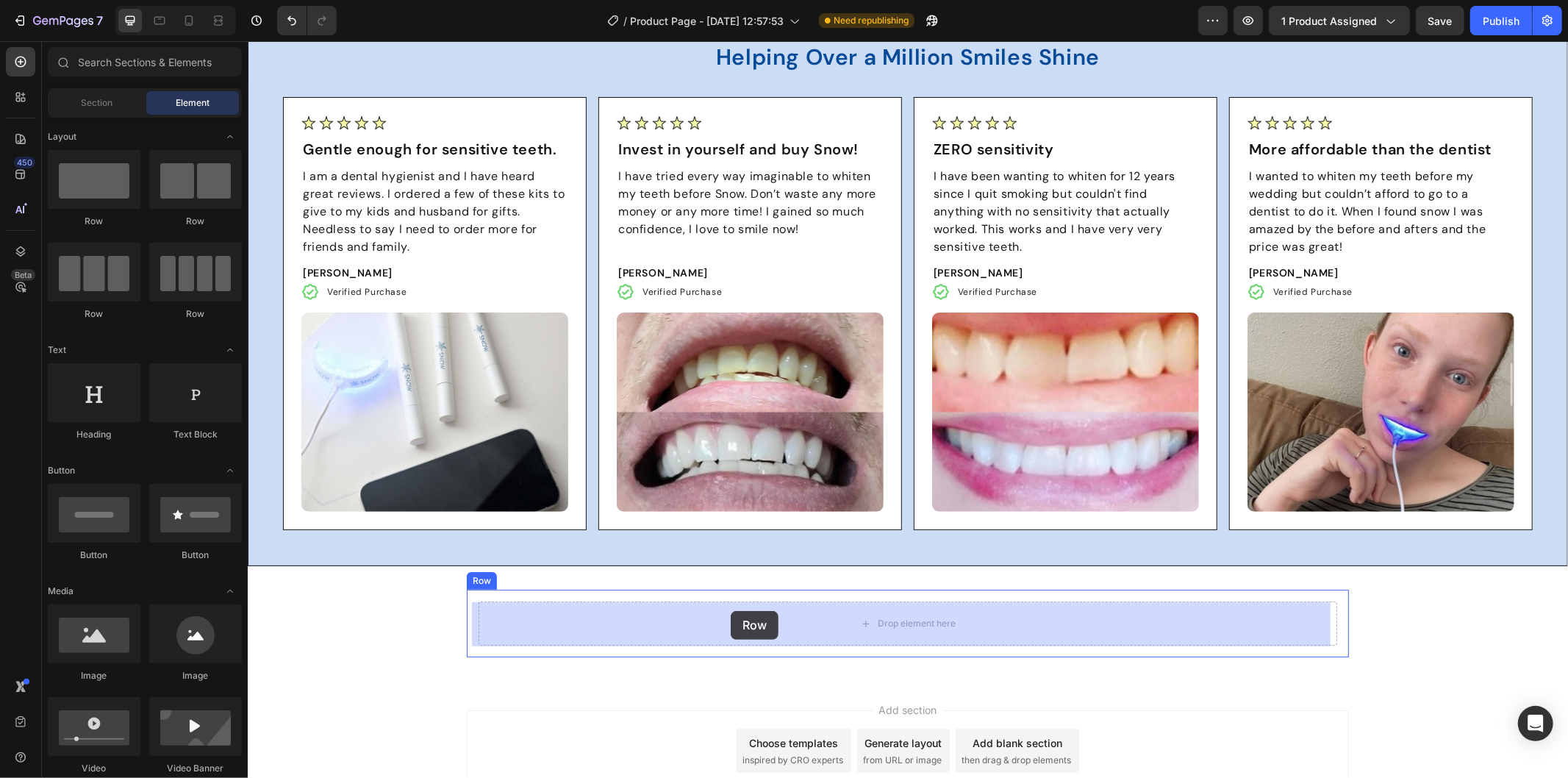
drag, startPoint x: 435, startPoint y: 315, endPoint x: 730, endPoint y: 610, distance: 417.2
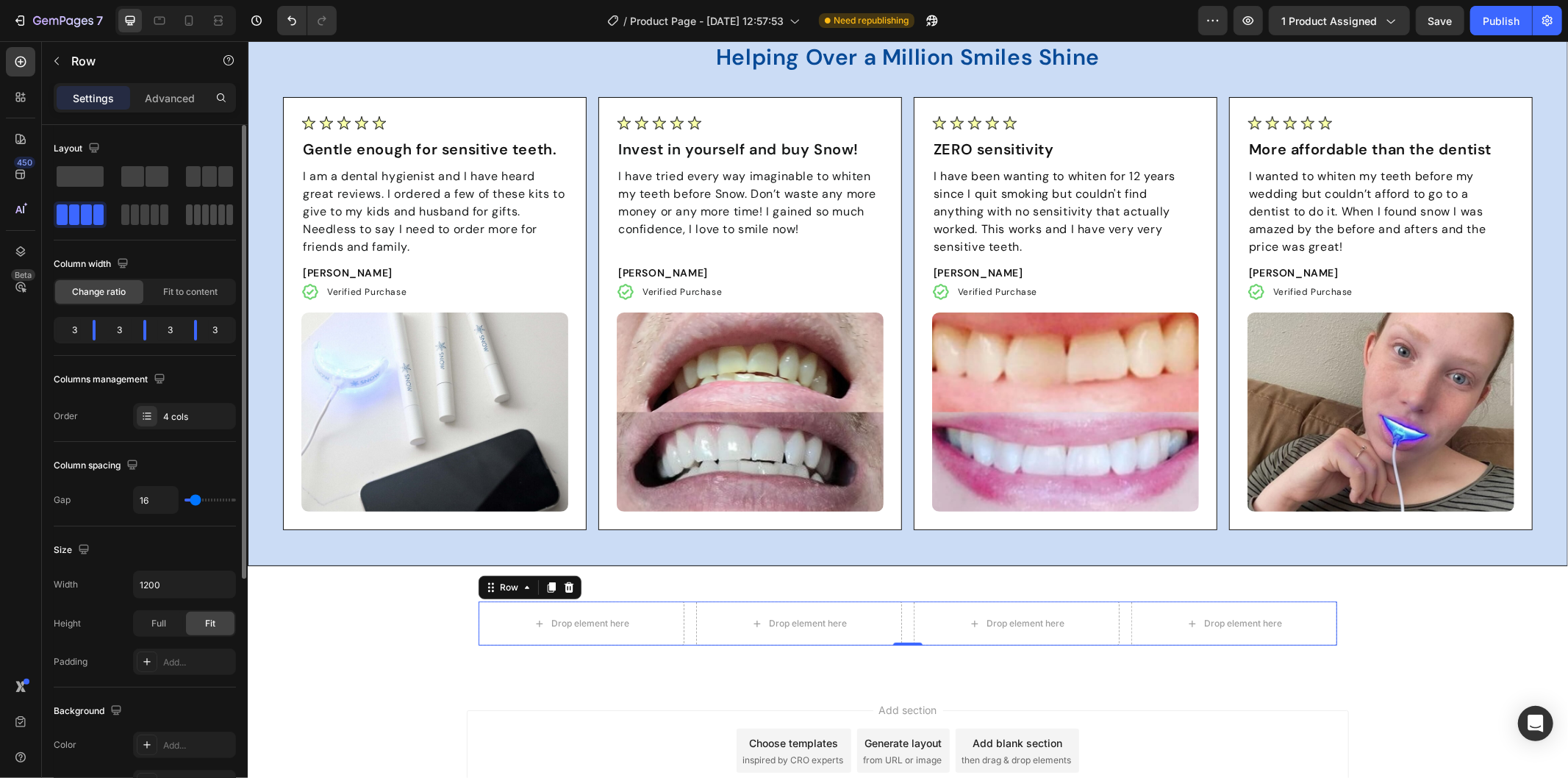
click at [200, 211] on span at bounding box center [197, 214] width 7 height 21
click at [178, 412] on div "6 cols" at bounding box center [197, 417] width 69 height 14
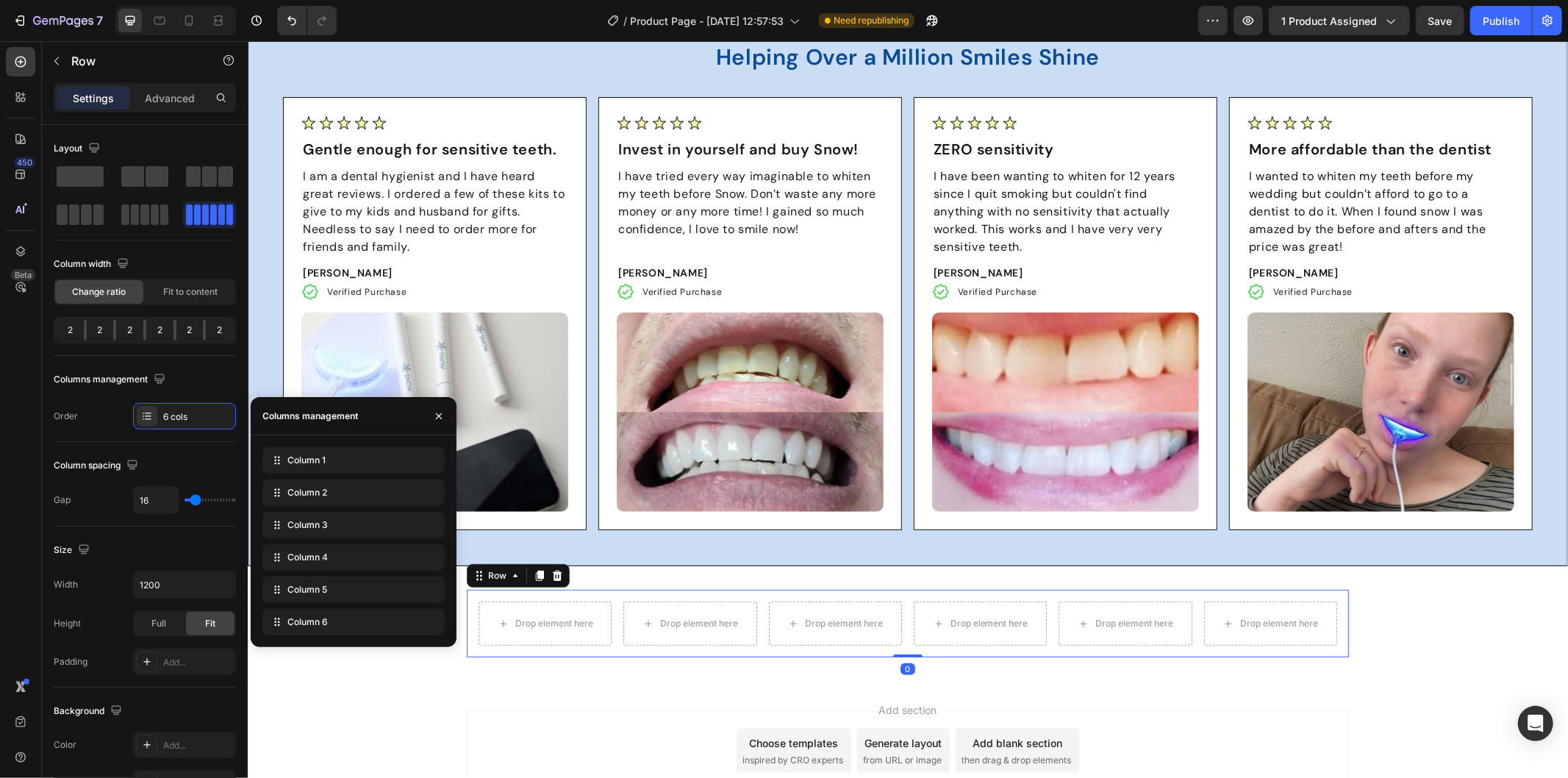
scroll to position [82, 0]
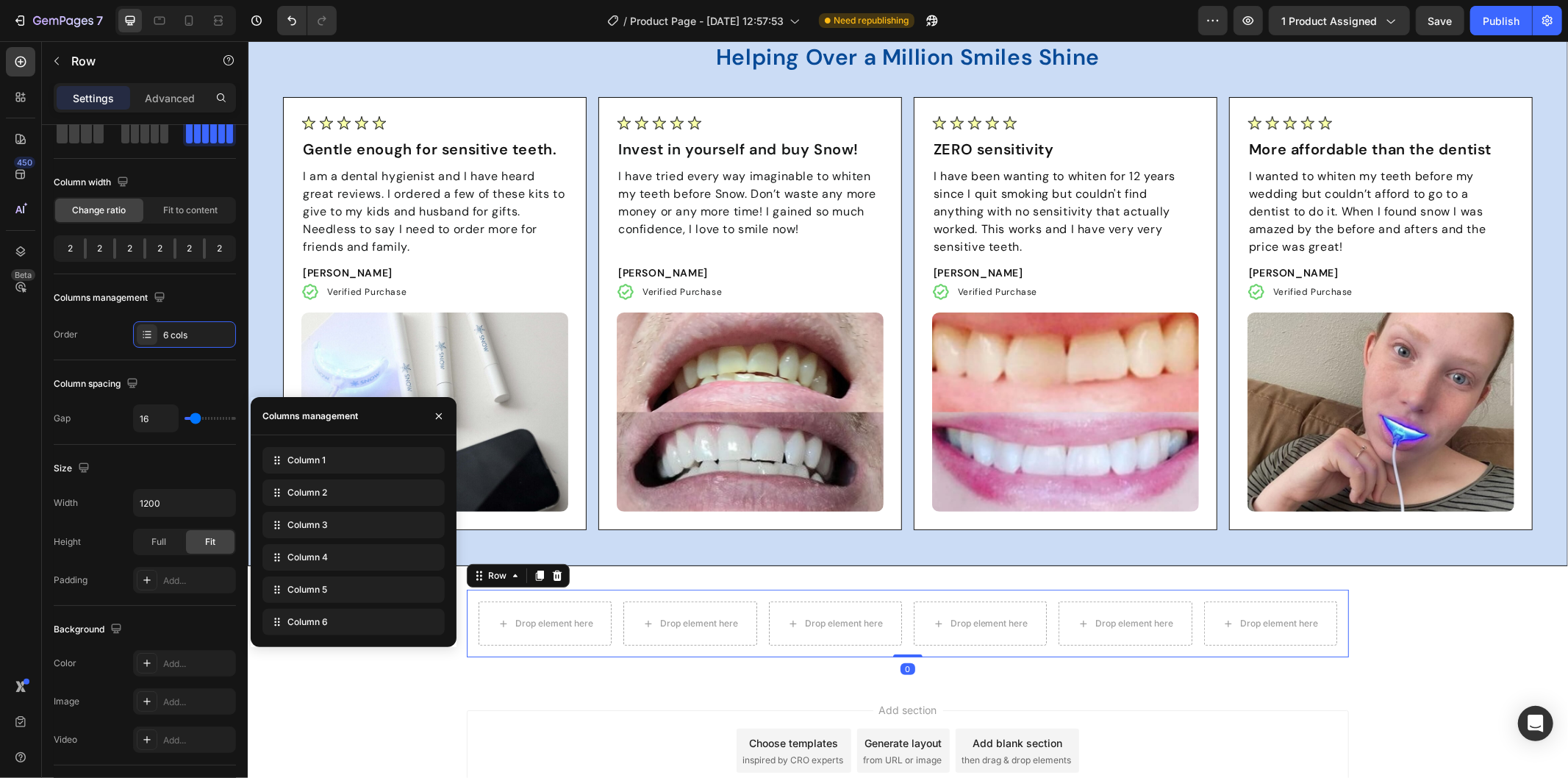
click at [721, 654] on div "Drop element here Drop element here Drop element here Drop element here Drop el…" at bounding box center [907, 623] width 882 height 67
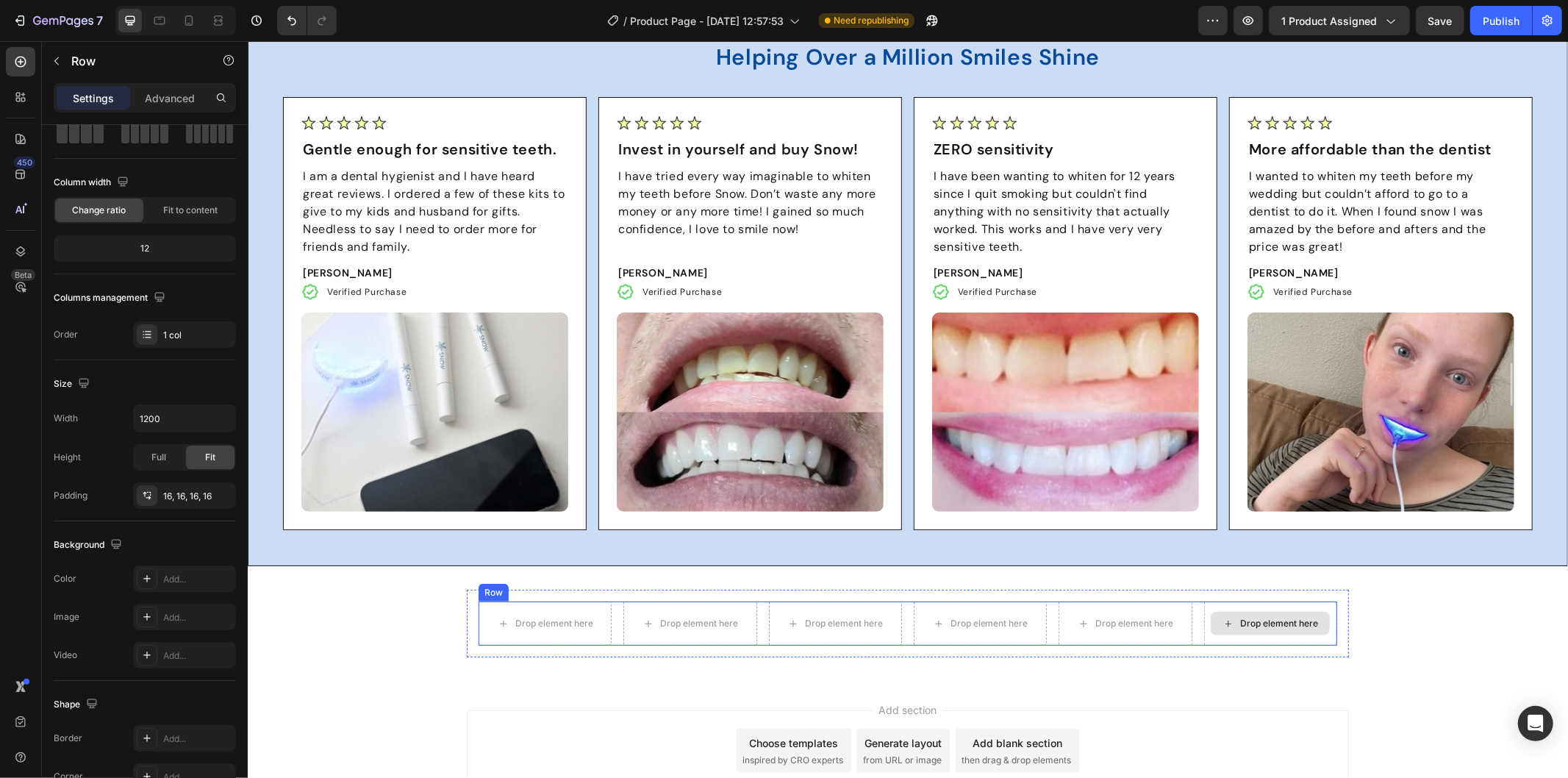
click at [1275, 619] on div "Drop element here" at bounding box center [1278, 623] width 78 height 12
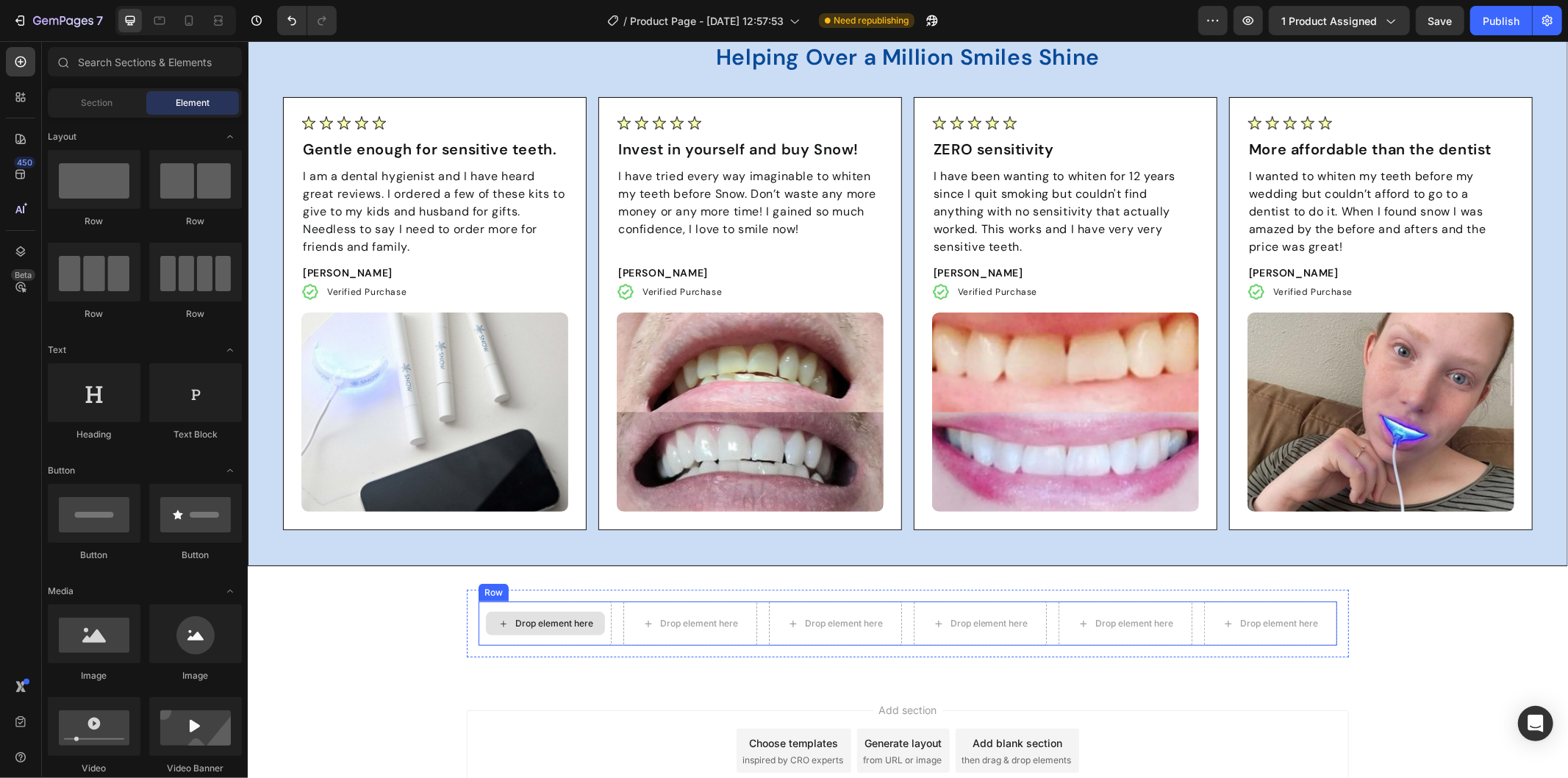
click at [549, 612] on div "Drop element here" at bounding box center [545, 623] width 119 height 23
click at [575, 612] on div "Drop element here" at bounding box center [545, 623] width 119 height 23
drag, startPoint x: 343, startPoint y: 214, endPoint x: 510, endPoint y: 613, distance: 432.5
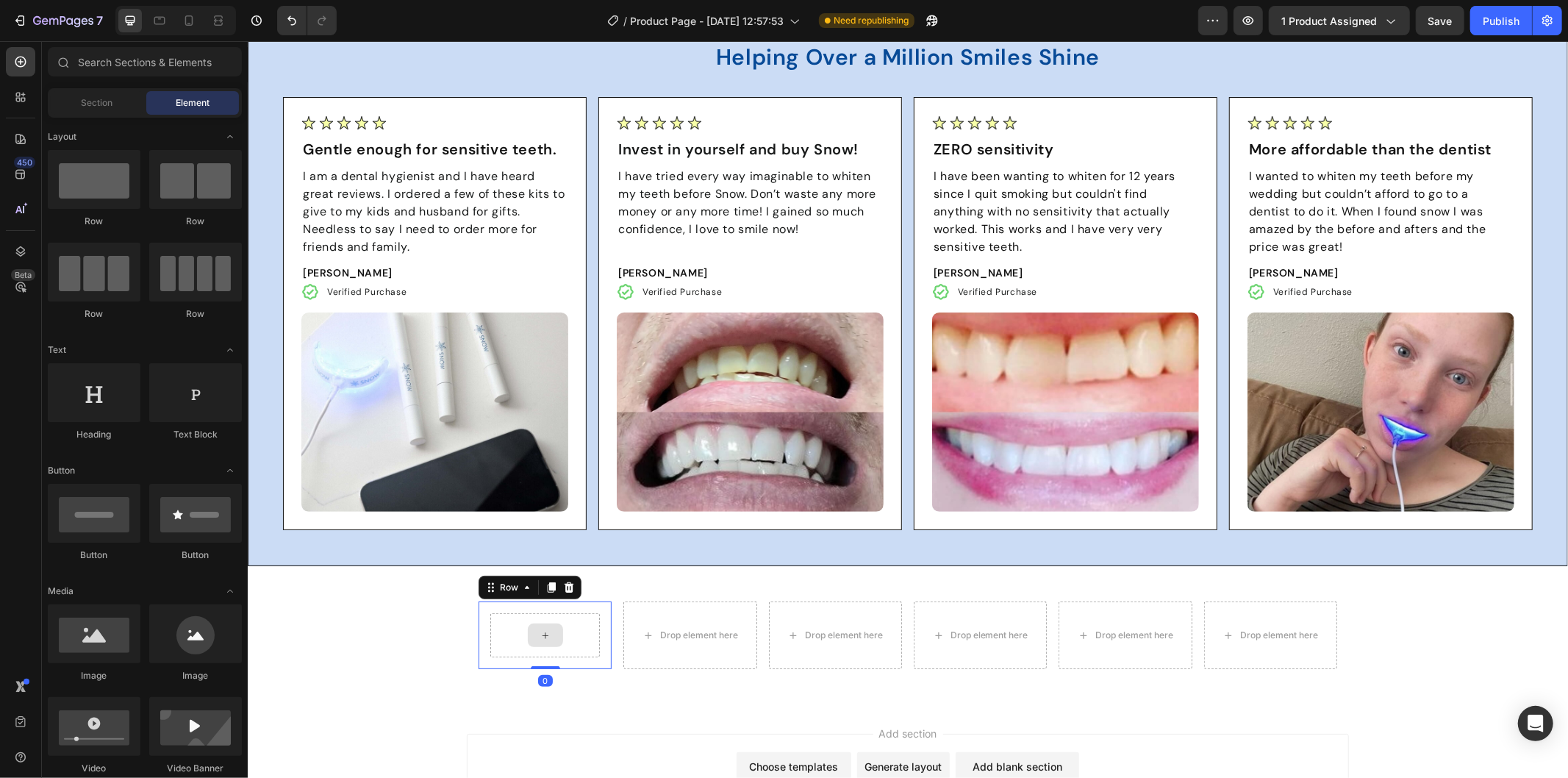
click at [542, 628] on icon at bounding box center [544, 634] width 12 height 13
drag, startPoint x: 354, startPoint y: 689, endPoint x: 525, endPoint y: 619, distance: 184.8
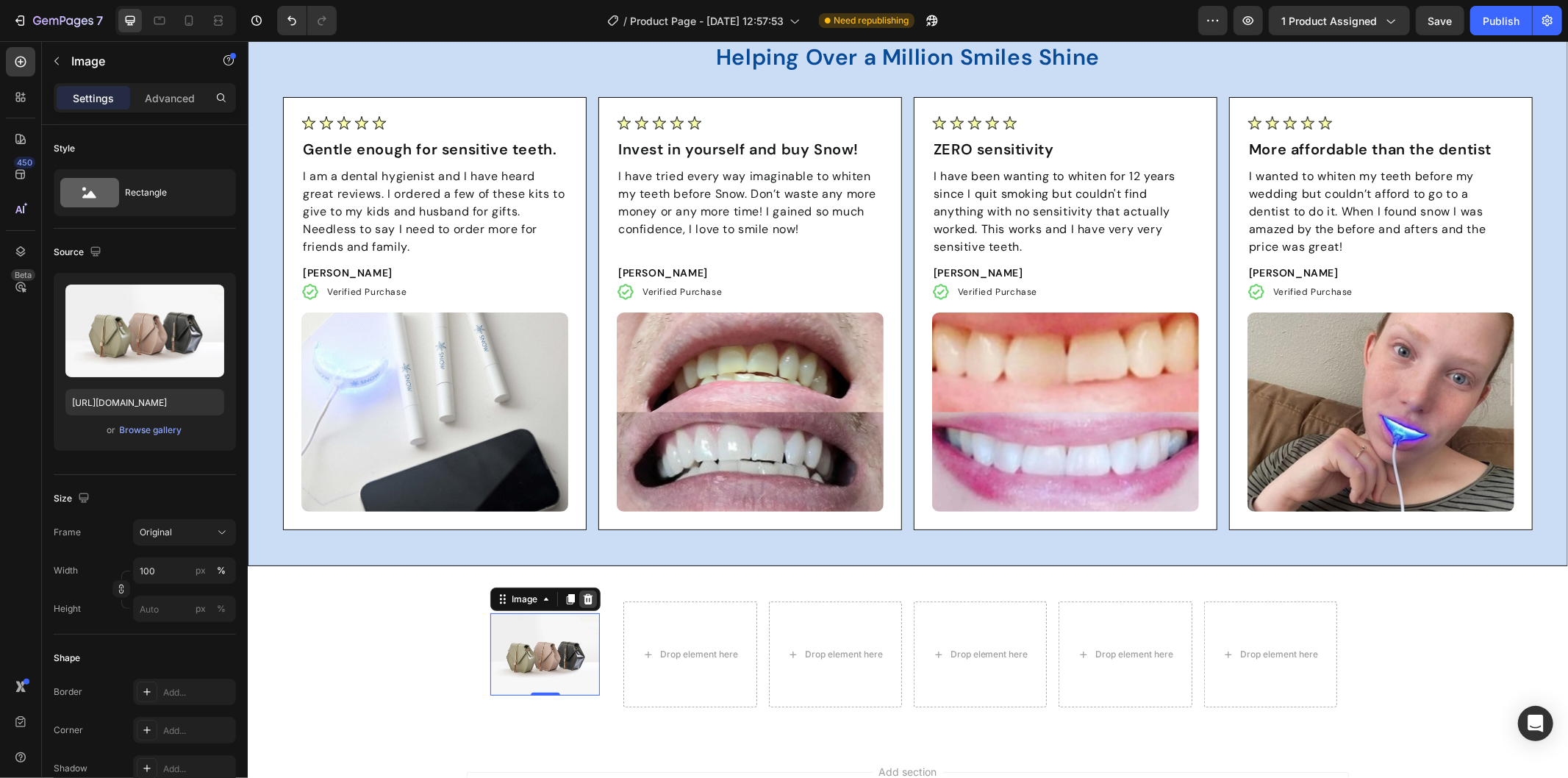
click at [583, 595] on icon at bounding box center [588, 598] width 10 height 11
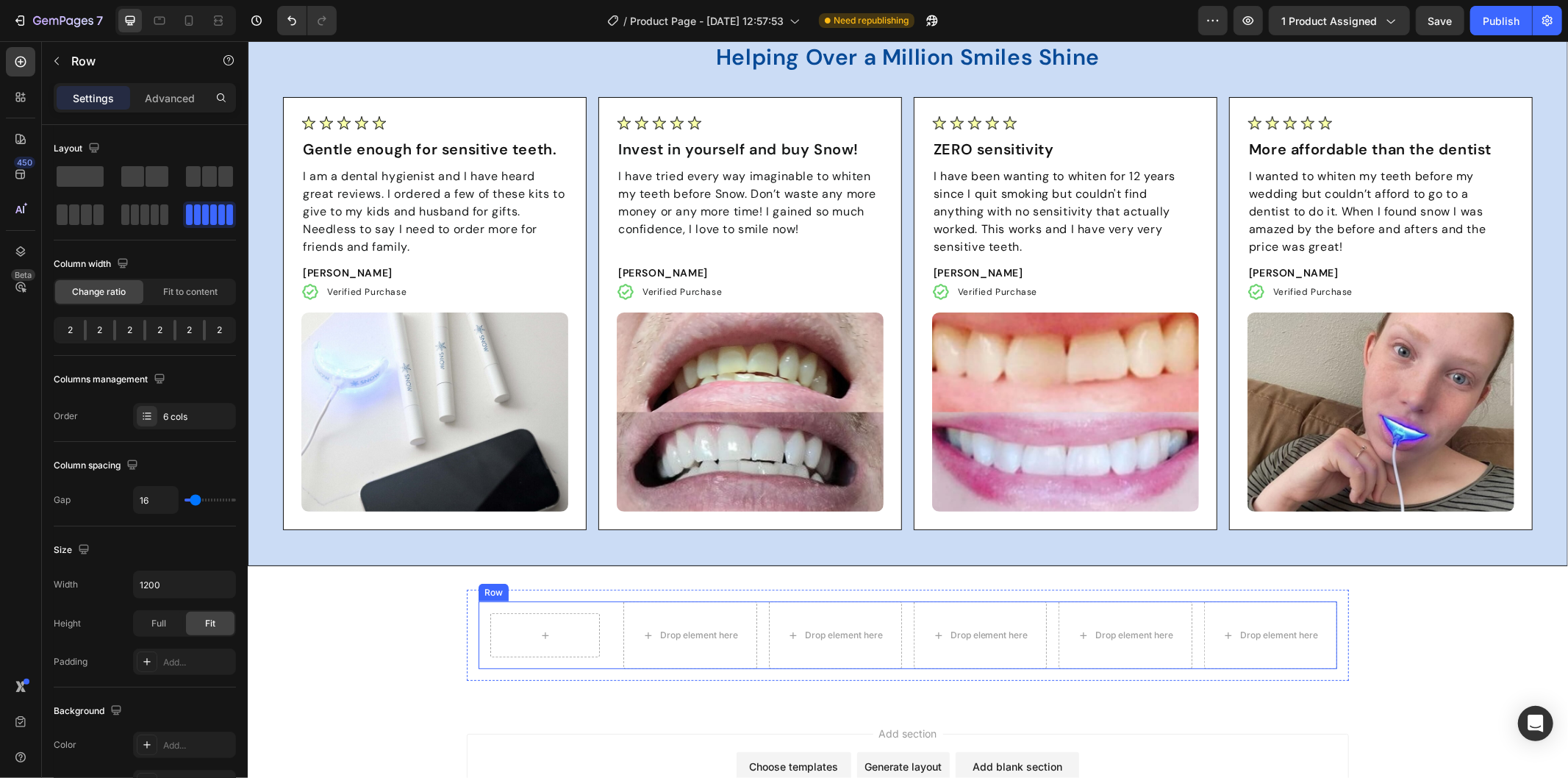
click at [607, 605] on div "Row Drop element here Drop element here Drop element here Drop element here Dro…" at bounding box center [907, 634] width 859 height 67
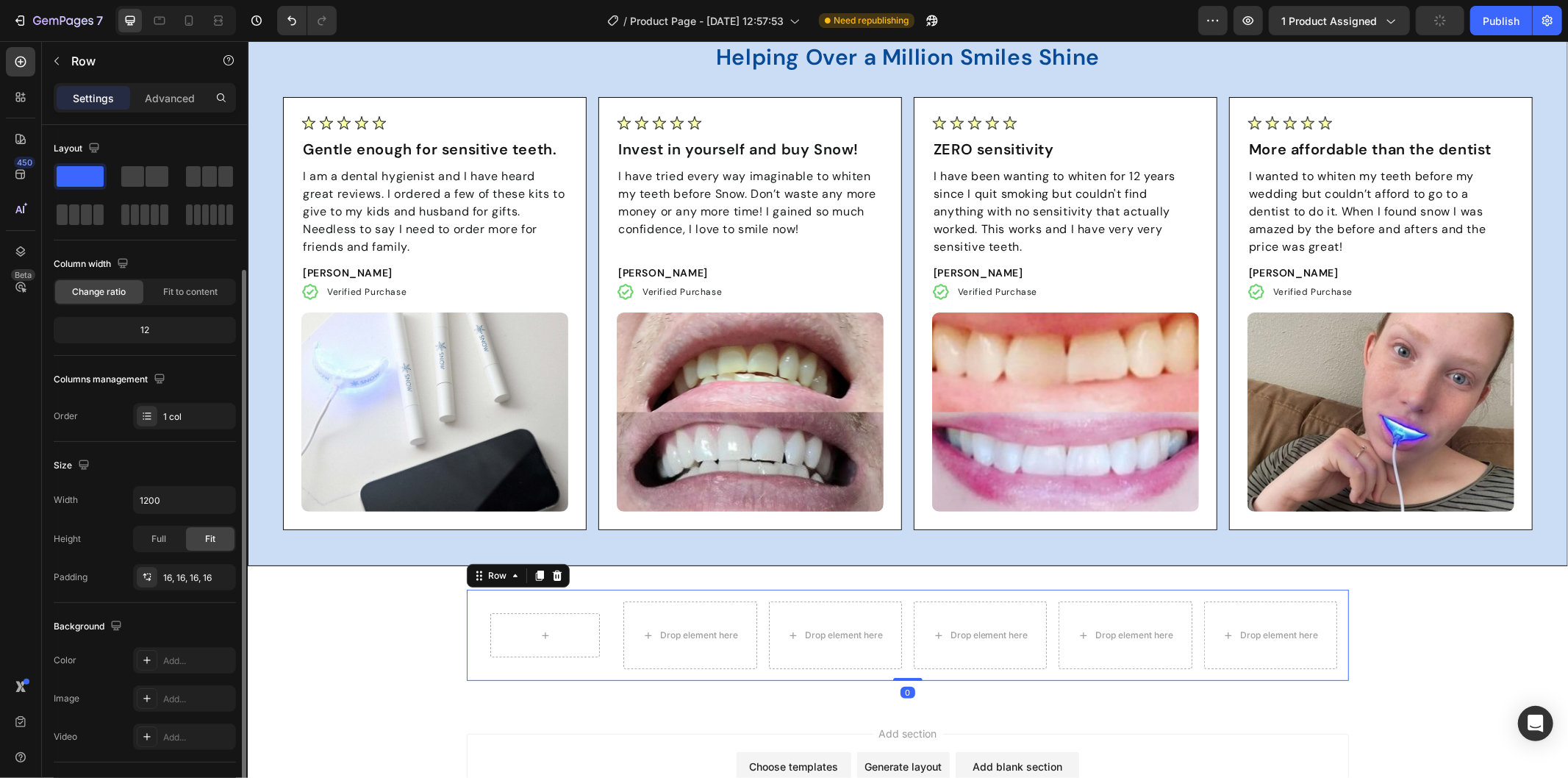
click at [637, 595] on div "Row Drop element here Drop element here Drop element here Drop element here Dro…" at bounding box center [907, 634] width 882 height 91
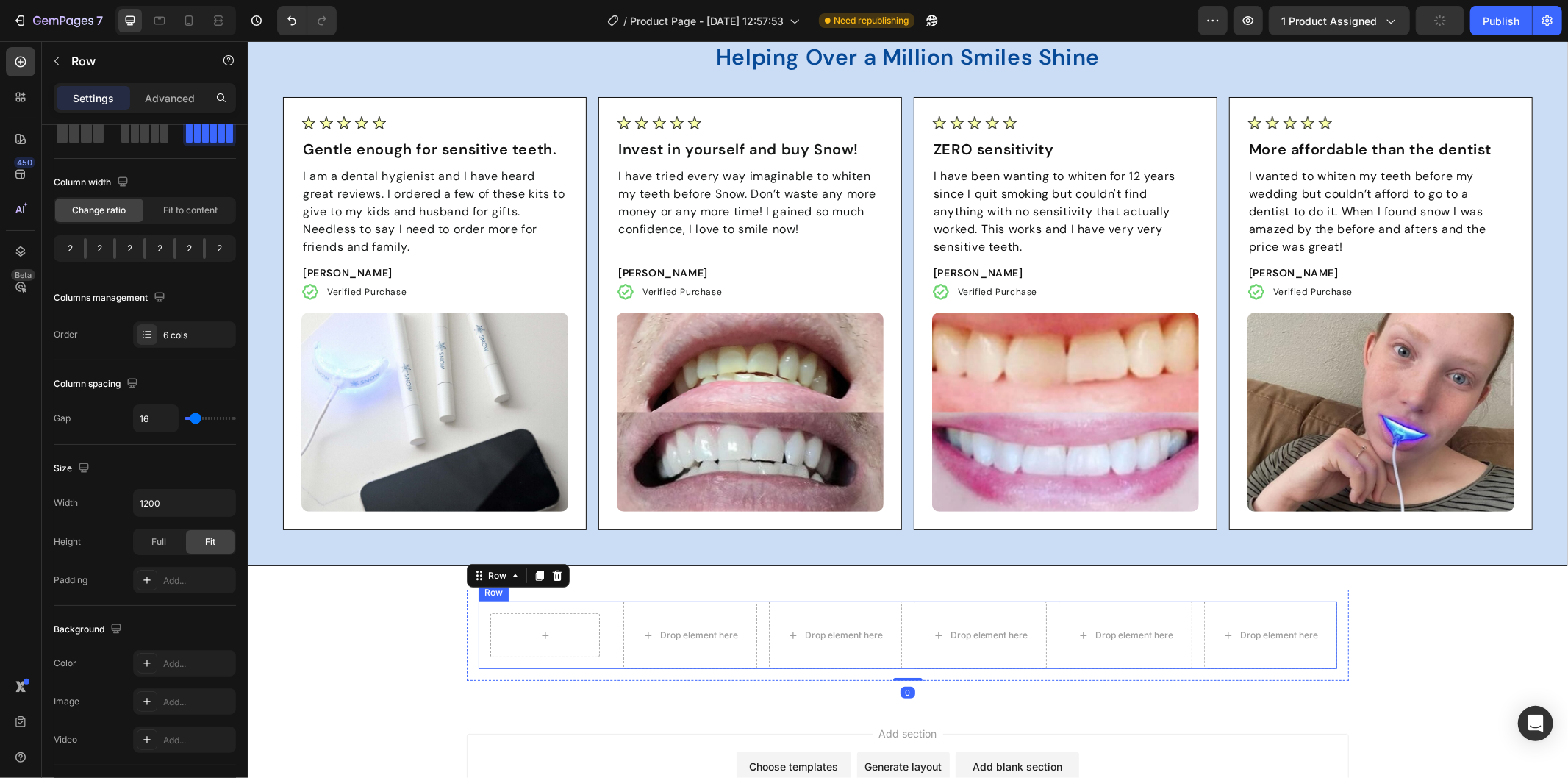
click at [611, 614] on div "Row Drop element here Drop element here Drop element here Drop element here Dro…" at bounding box center [907, 634] width 859 height 67
click at [564, 588] on icon at bounding box center [569, 586] width 10 height 11
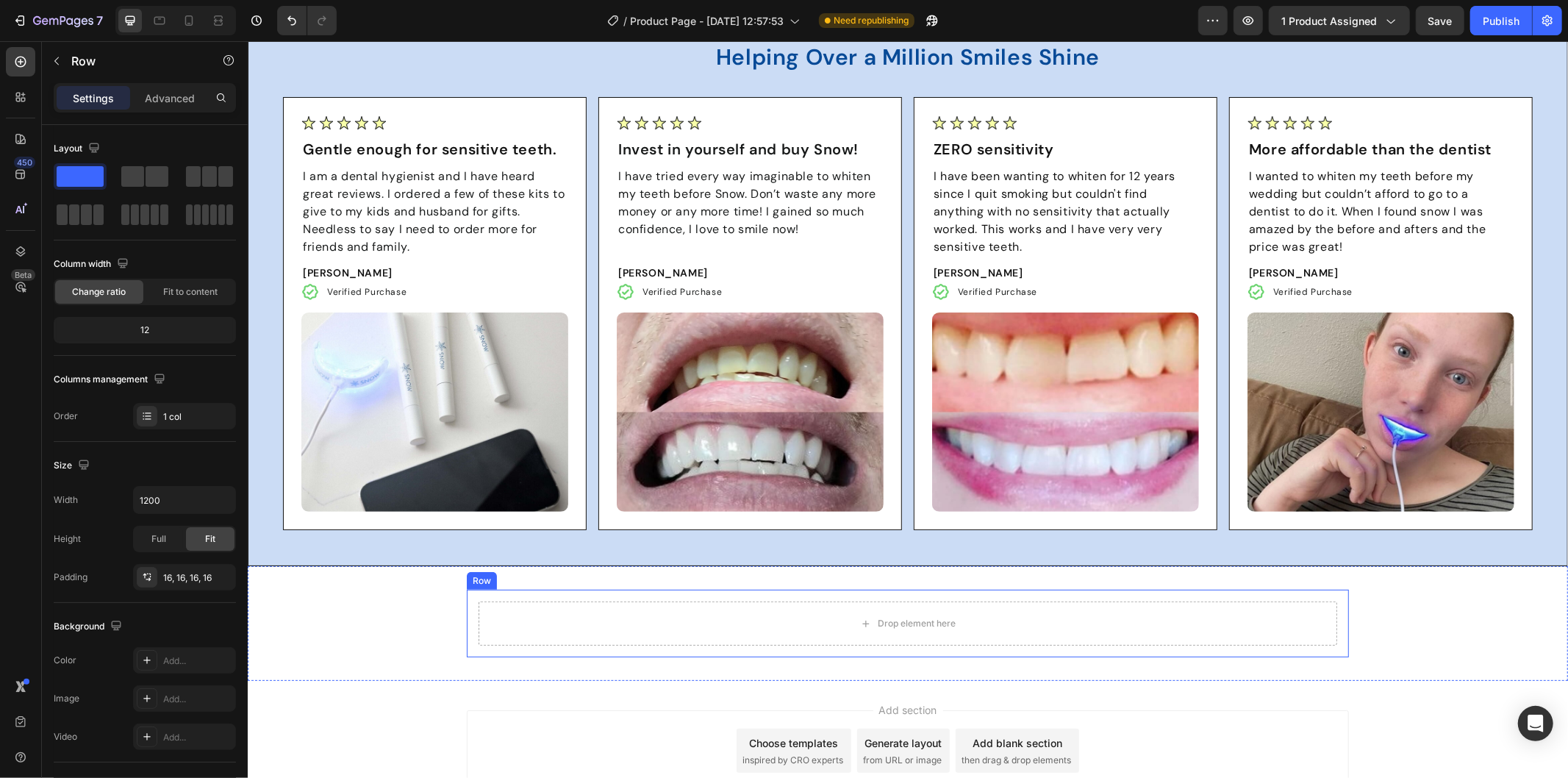
click at [628, 596] on div "Drop element here Row" at bounding box center [907, 623] width 882 height 67
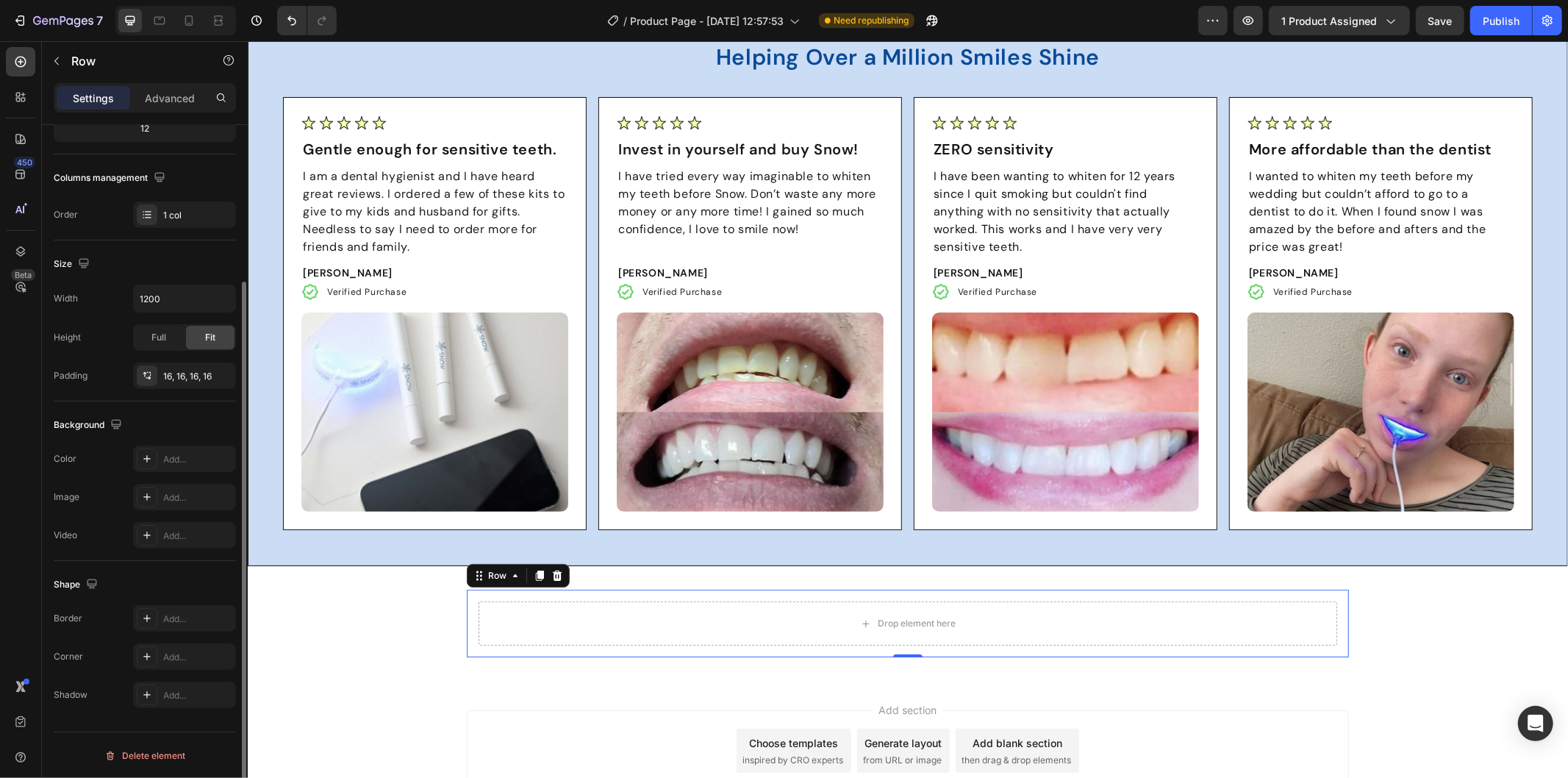
scroll to position [0, 0]
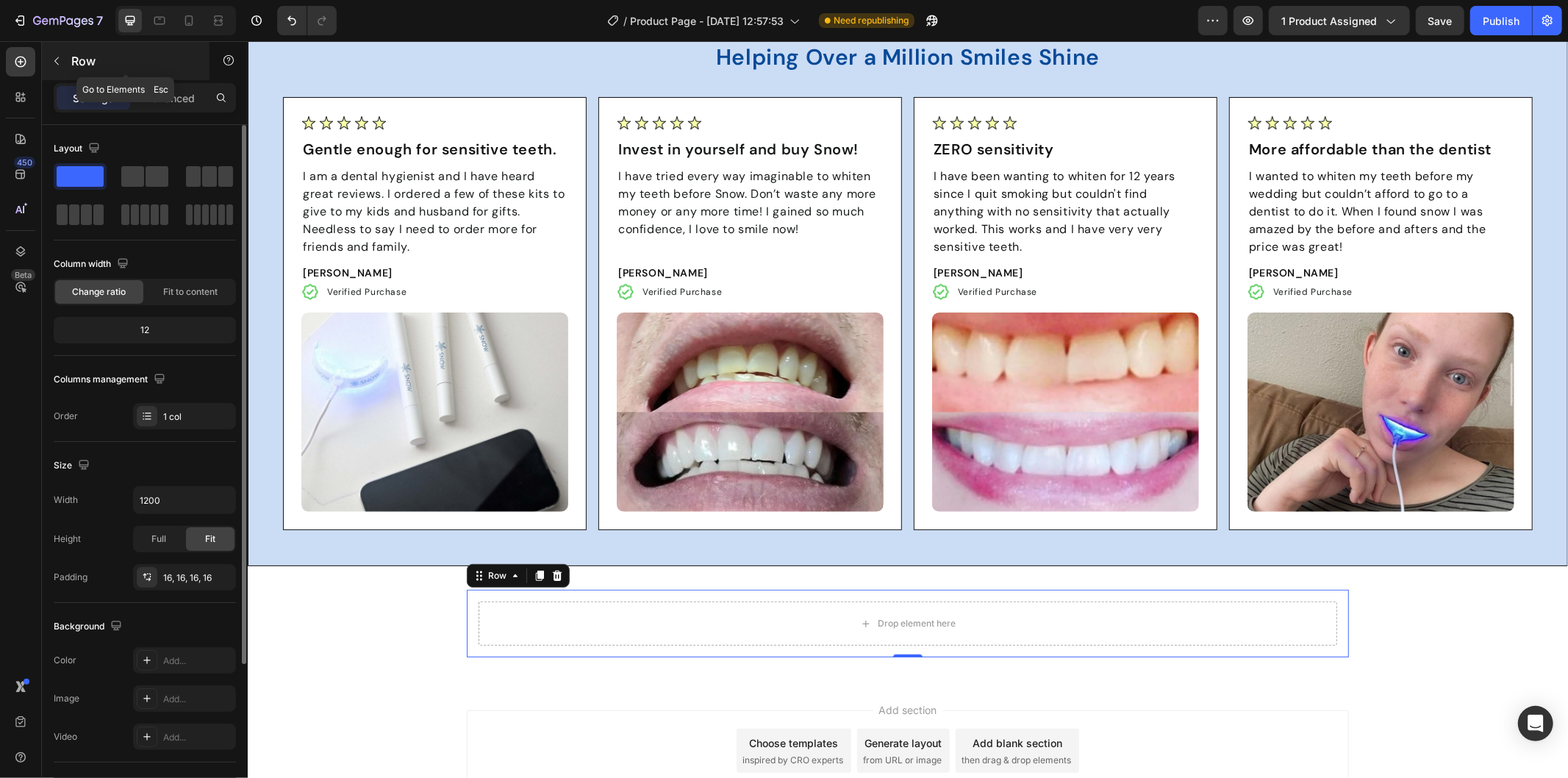
click at [64, 54] on button "button" at bounding box center [57, 61] width 23 height 23
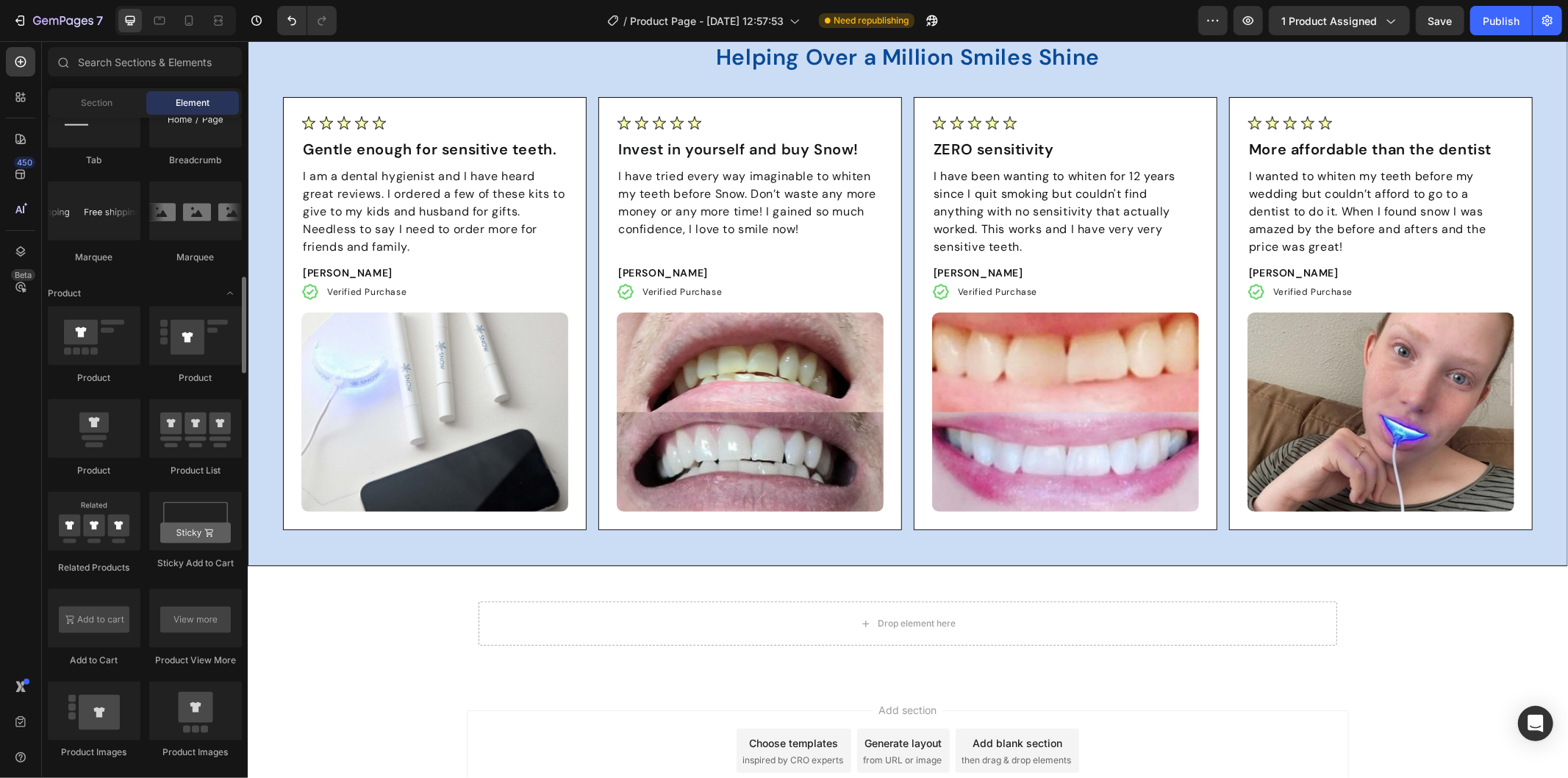
scroll to position [1471, 0]
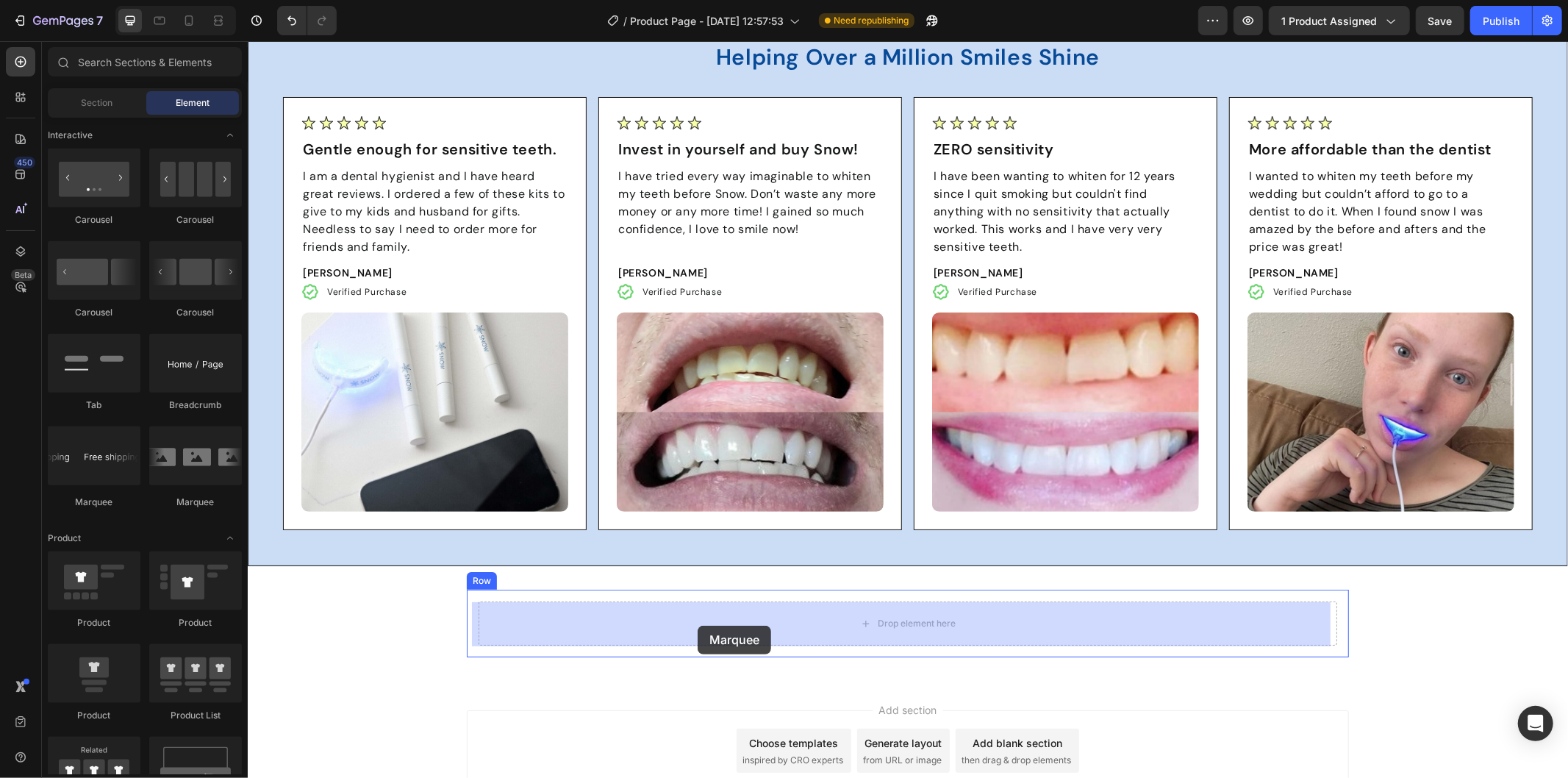
drag, startPoint x: 435, startPoint y: 506, endPoint x: 697, endPoint y: 625, distance: 287.8
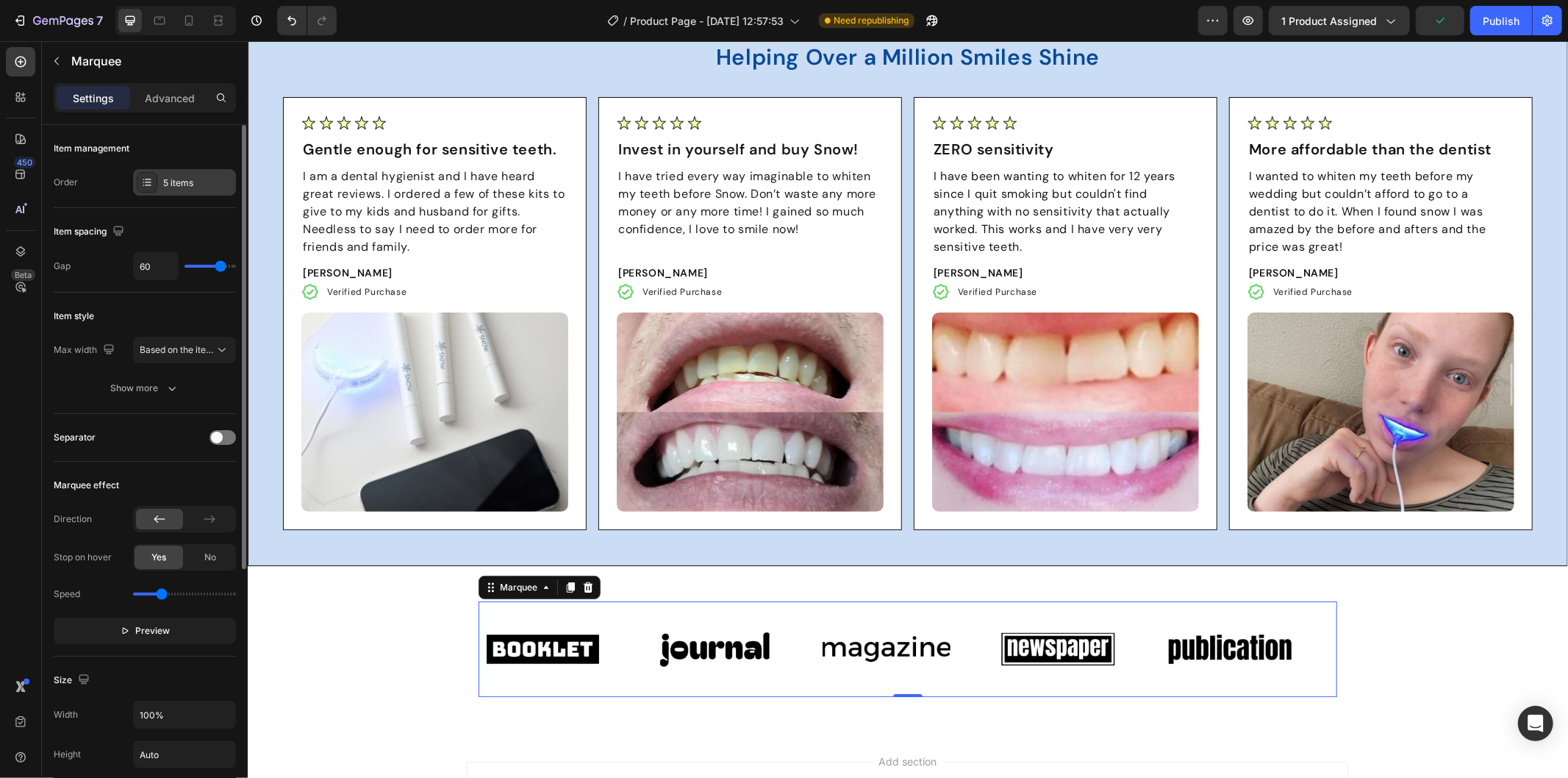
click at [192, 177] on div "5 items" at bounding box center [197, 184] width 69 height 14
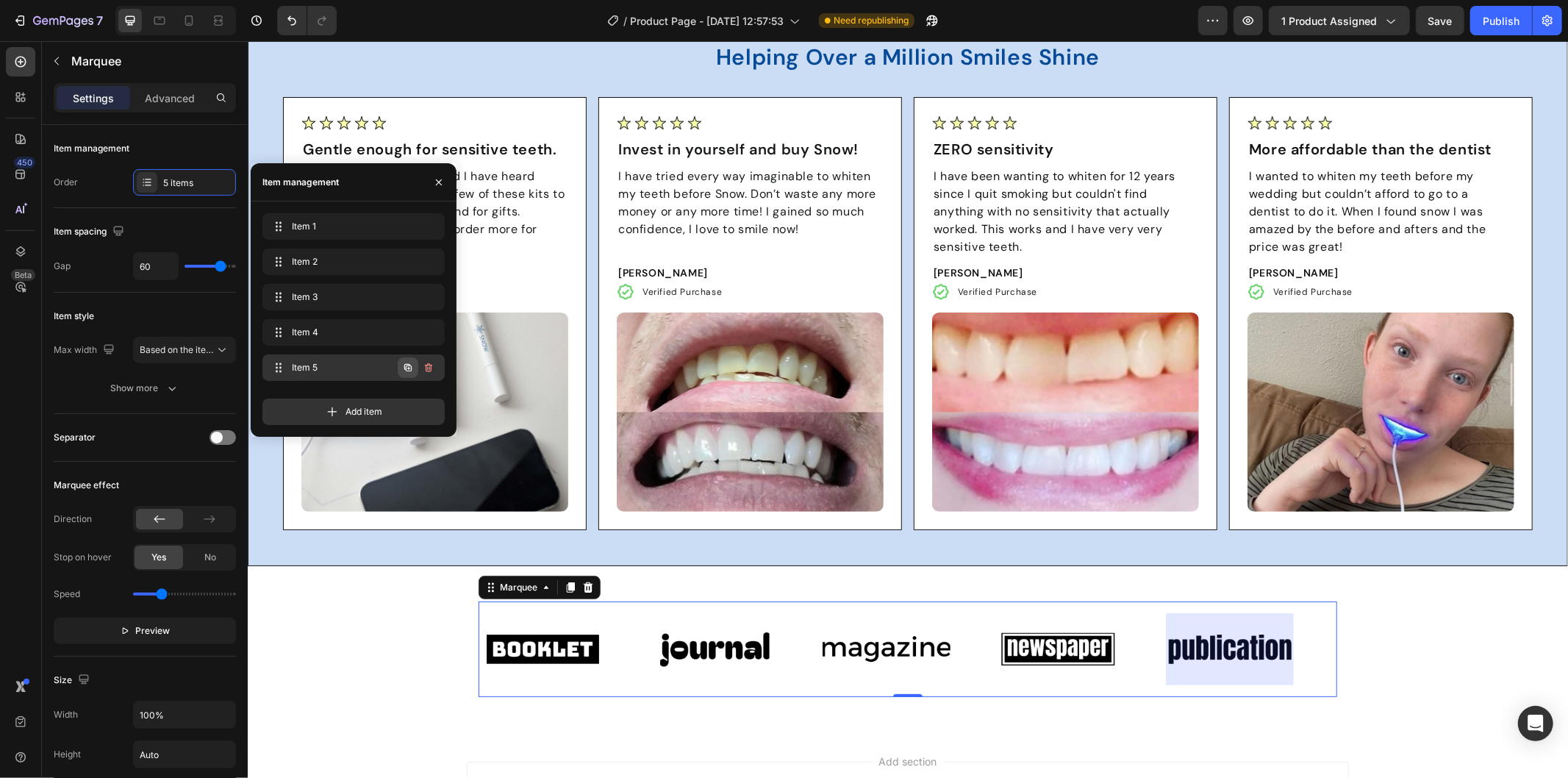
click at [406, 365] on icon "button" at bounding box center [408, 367] width 12 height 12
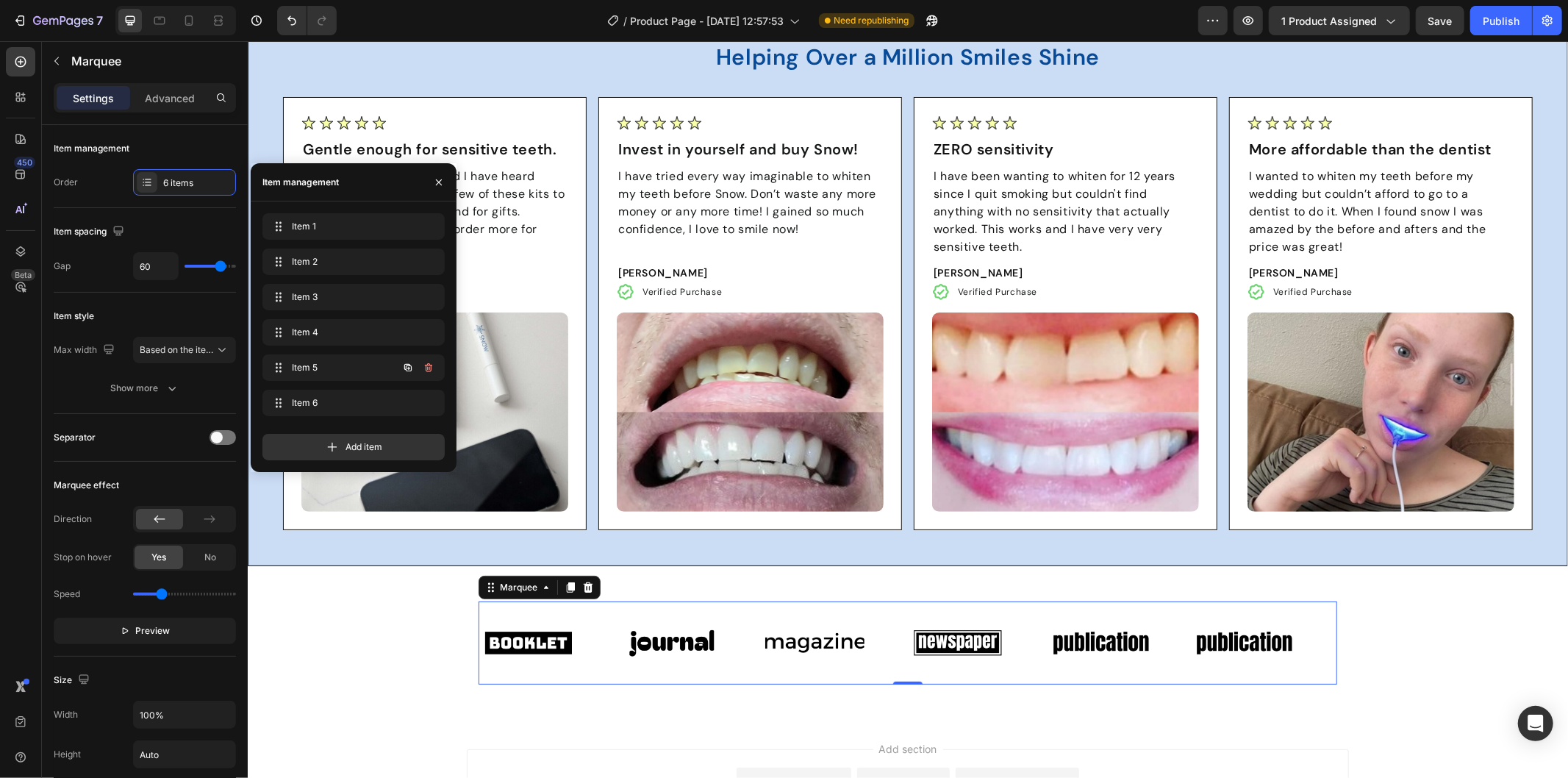
click at [406, 365] on icon "button" at bounding box center [408, 367] width 12 height 12
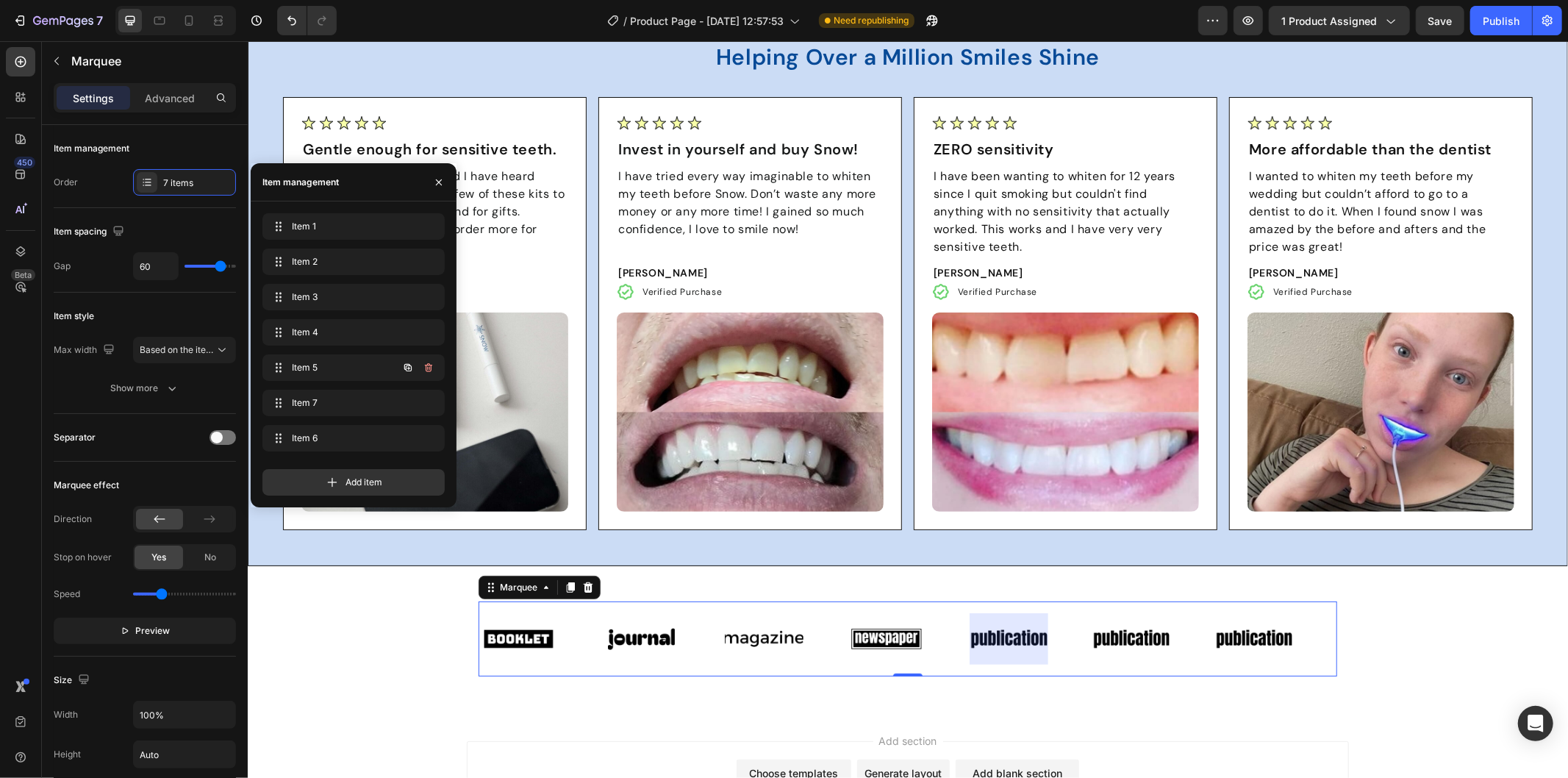
click at [406, 365] on icon "button" at bounding box center [408, 367] width 12 height 12
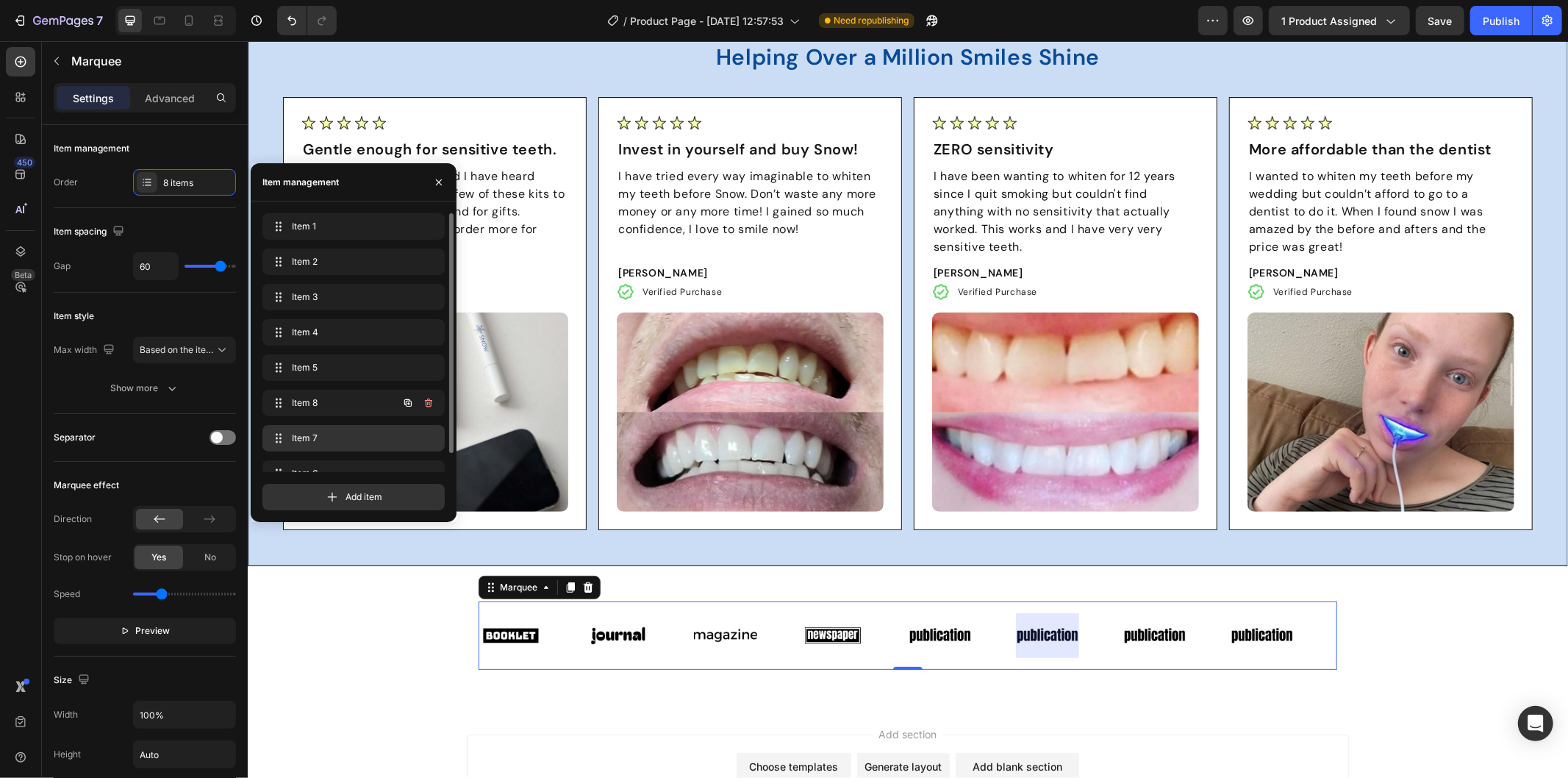
scroll to position [20, 0]
drag, startPoint x: 274, startPoint y: 381, endPoint x: 283, endPoint y: 420, distance: 40.0
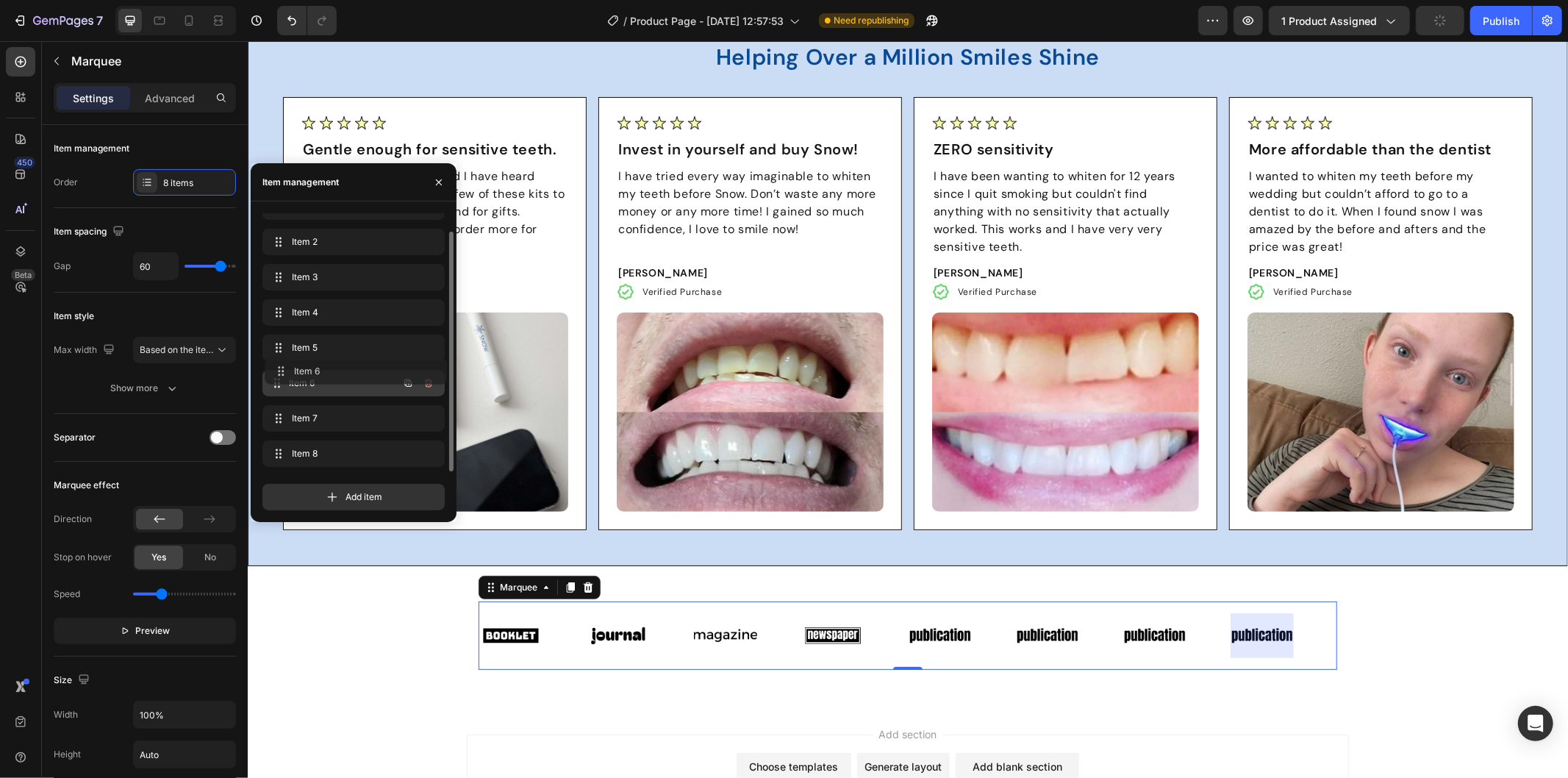
drag, startPoint x: 283, startPoint y: 420, endPoint x: 277, endPoint y: 370, distance: 50.4
click at [519, 631] on div "Image" at bounding box center [510, 634] width 64 height 44
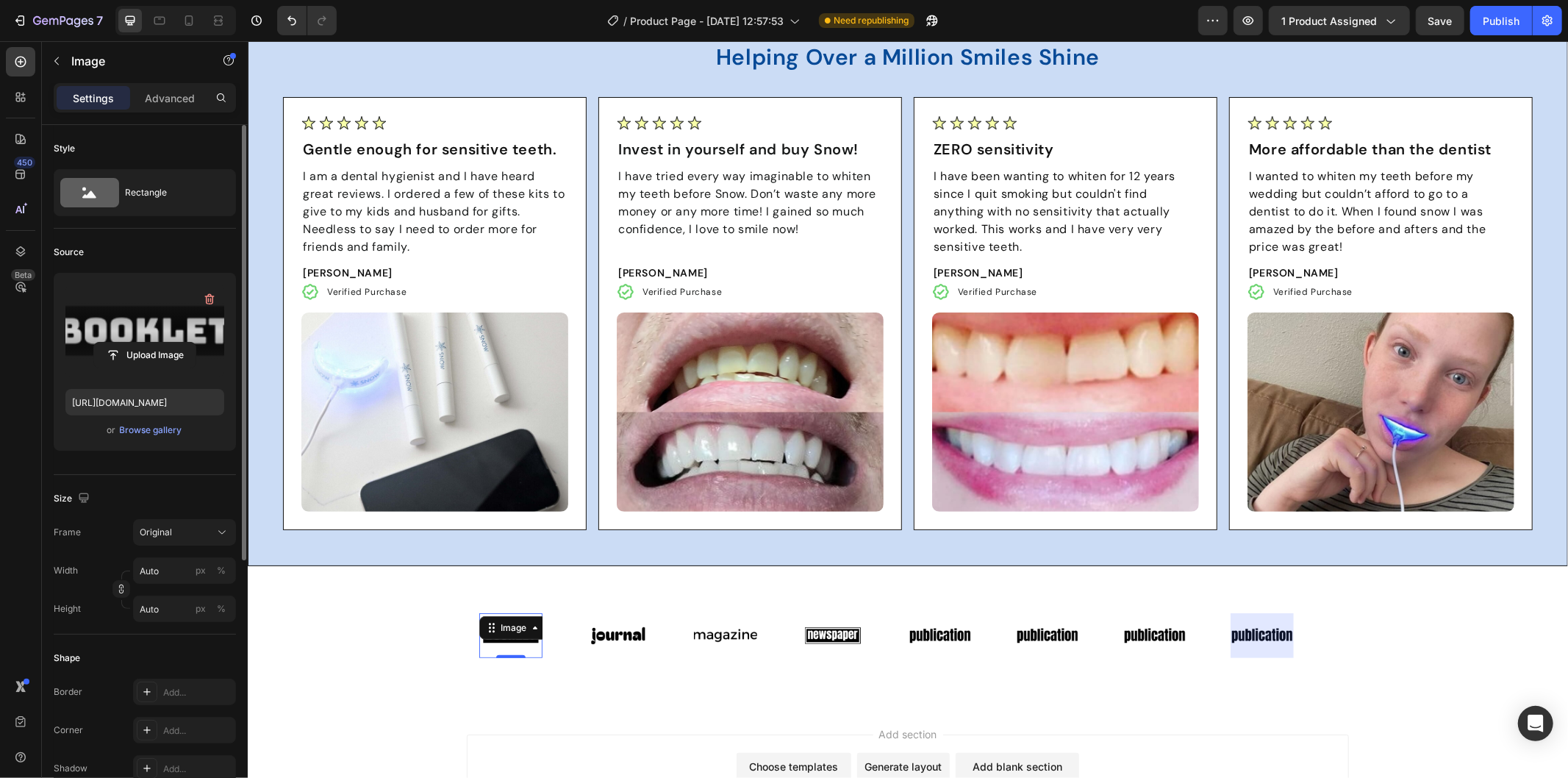
click at [147, 339] on label at bounding box center [145, 330] width 159 height 93
click at [147, 343] on input "file" at bounding box center [145, 356] width 102 height 25
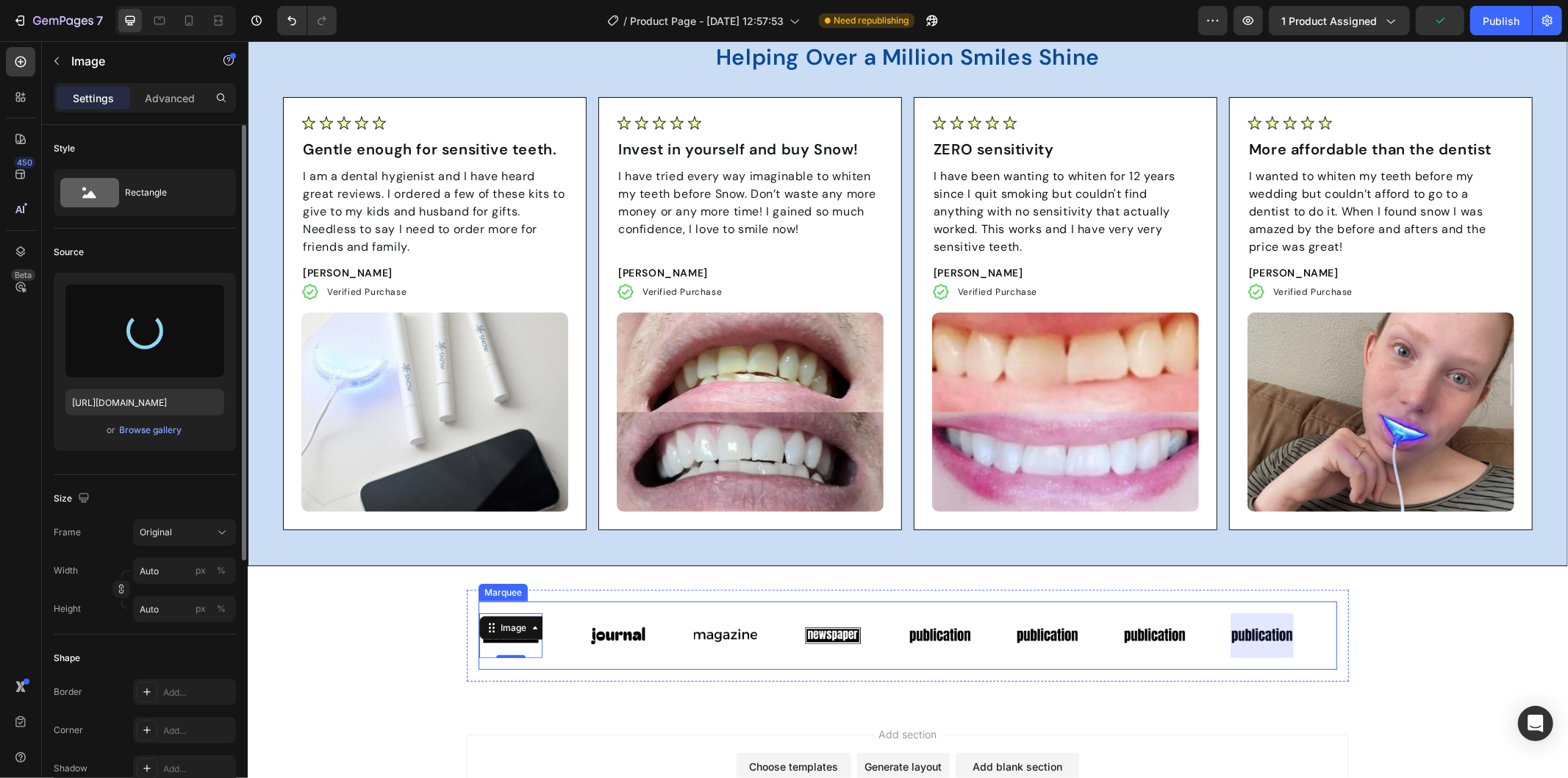
type input "[URL][DOMAIN_NAME]"
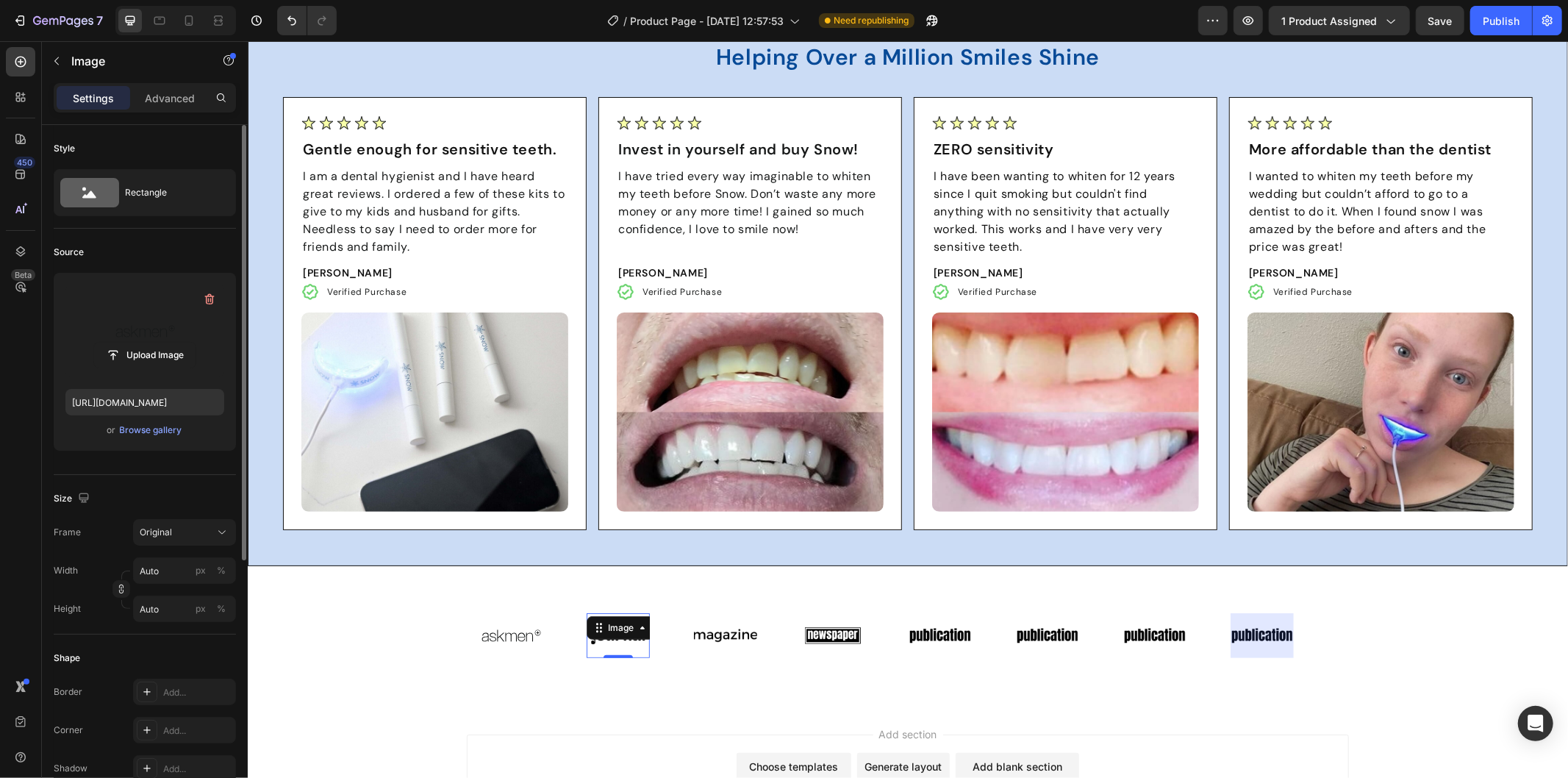
click at [616, 627] on div "Image 0" at bounding box center [617, 634] width 64 height 44
click at [162, 353] on input "file" at bounding box center [145, 356] width 102 height 25
type input "[URL][DOMAIN_NAME]"
click at [733, 628] on div "Image" at bounding box center [724, 634] width 64 height 44
click at [158, 352] on input "file" at bounding box center [145, 356] width 102 height 25
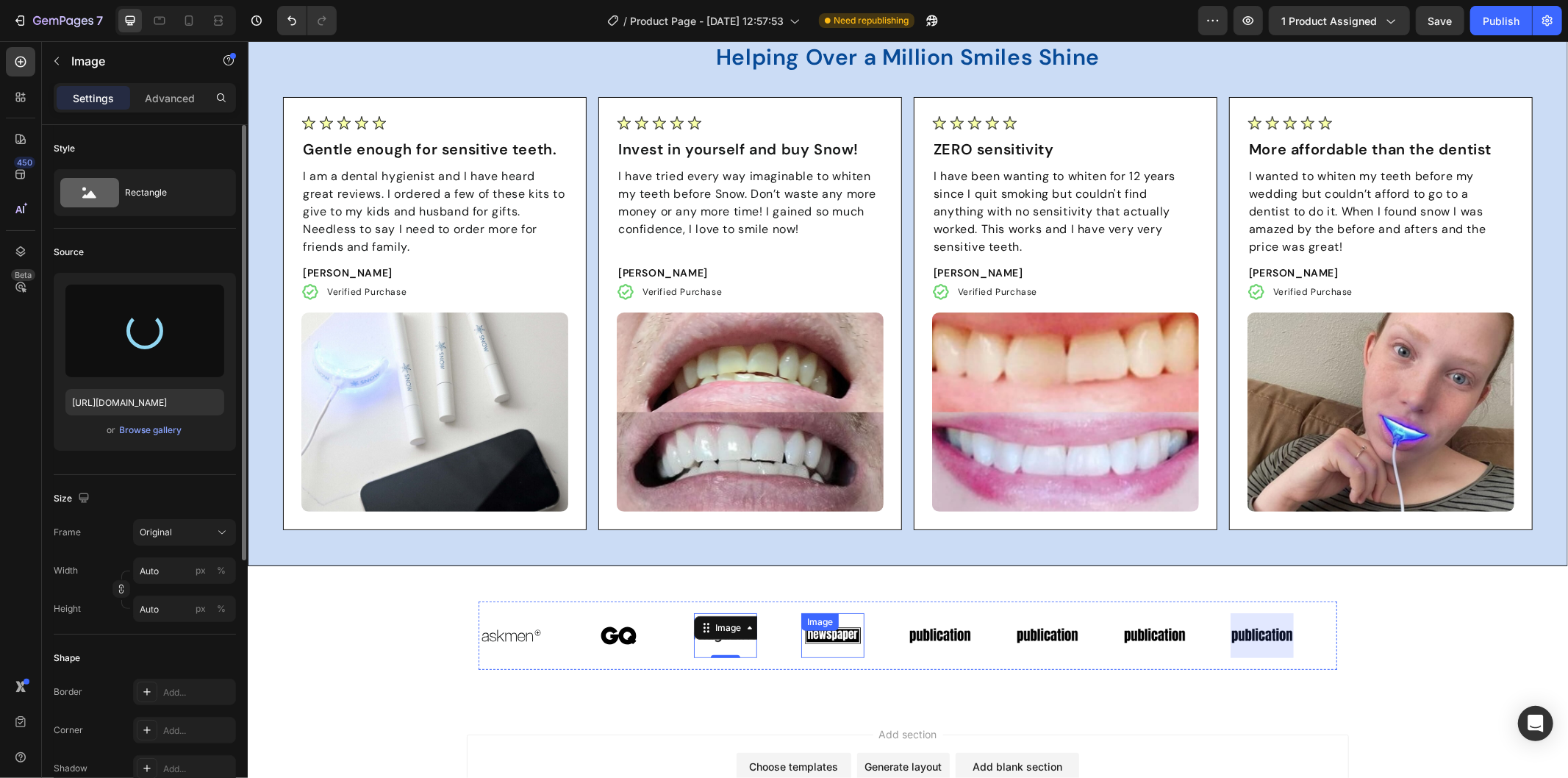
type input "[URL][DOMAIN_NAME]"
click at [829, 633] on div "Image" at bounding box center [831, 634] width 64 height 44
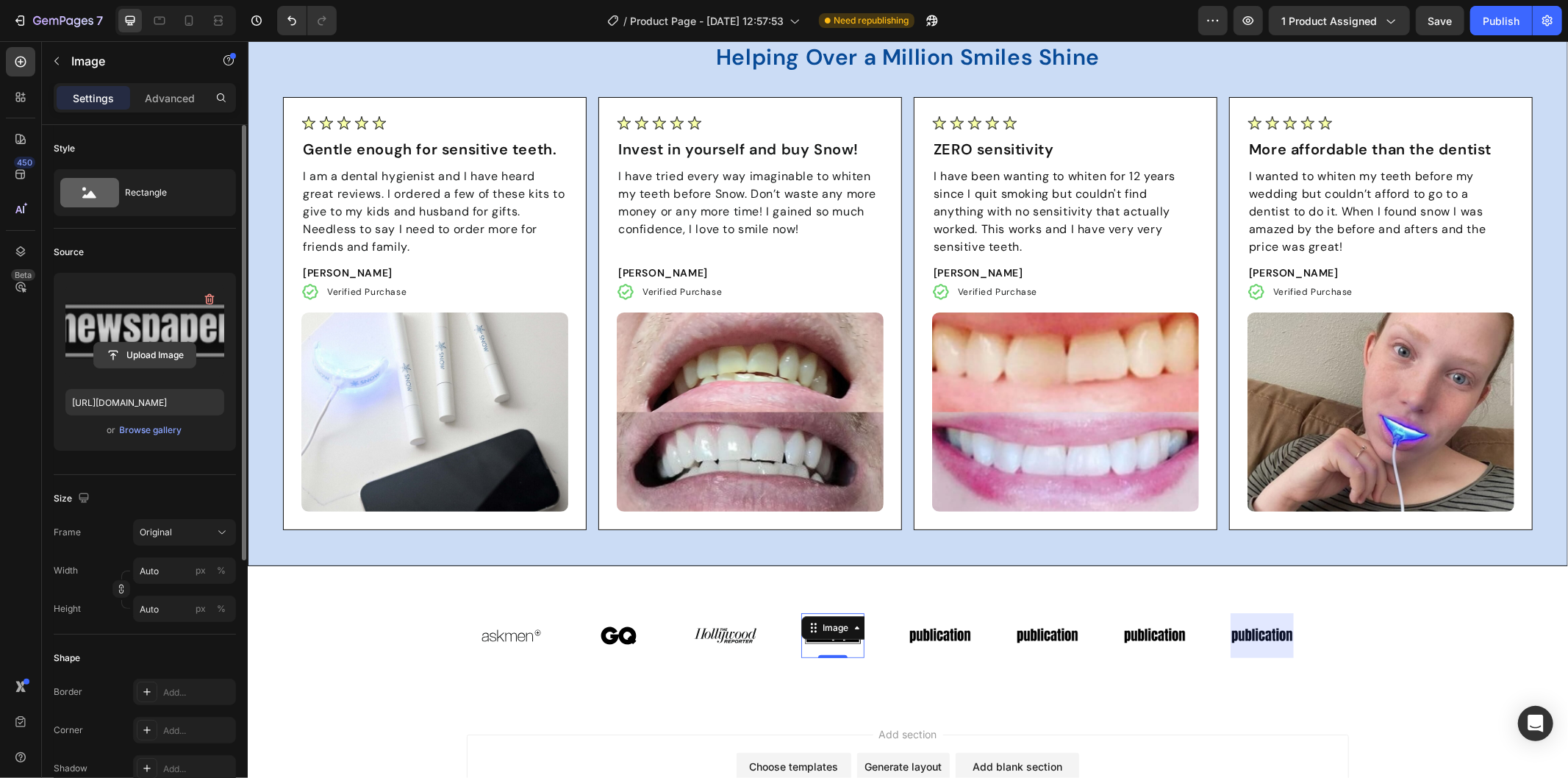
click at [159, 349] on input "file" at bounding box center [145, 356] width 102 height 25
type input "[URL][DOMAIN_NAME]"
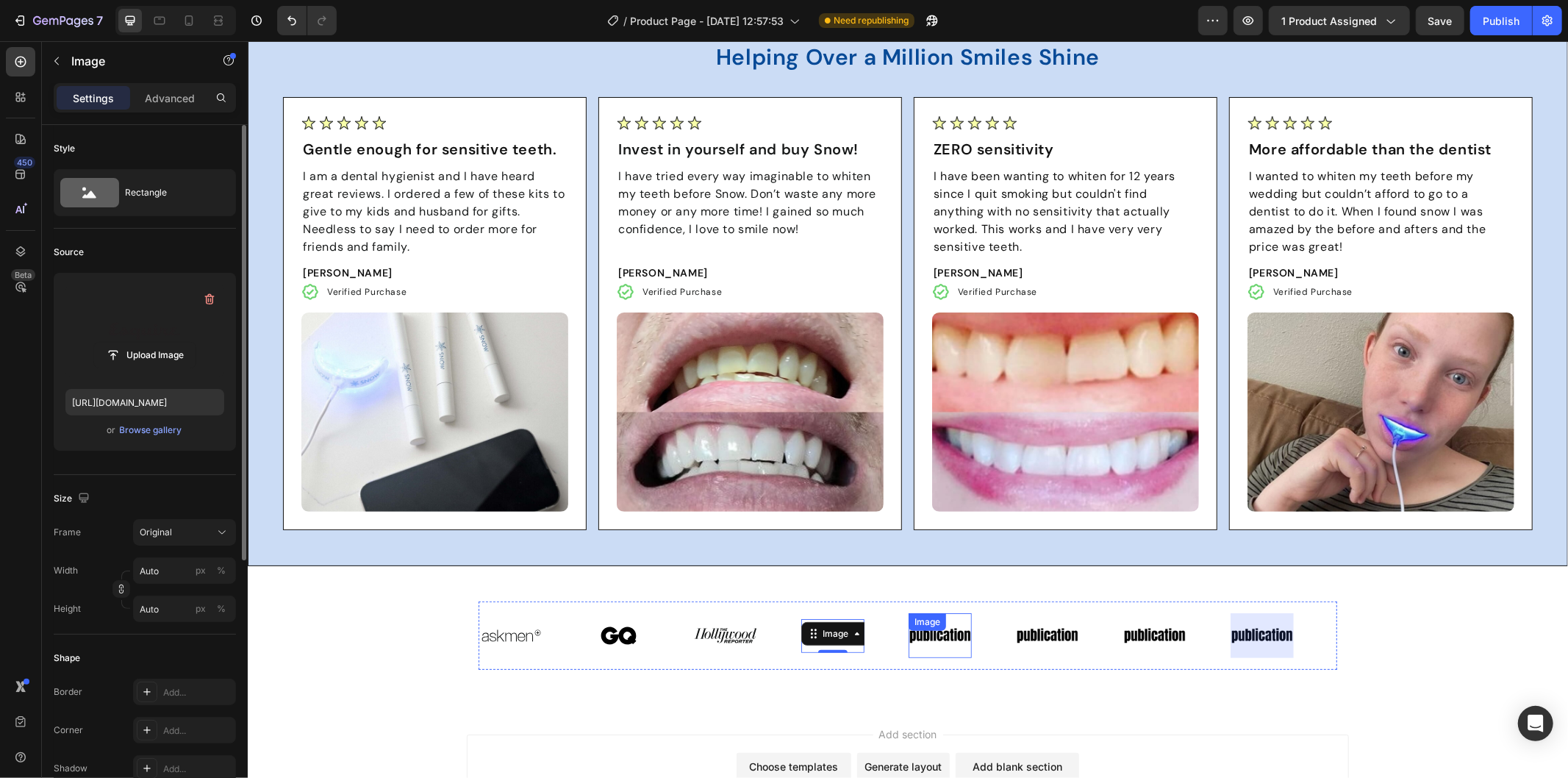
click at [940, 637] on div "Image" at bounding box center [939, 634] width 64 height 44
click at [171, 346] on input "file" at bounding box center [145, 356] width 102 height 25
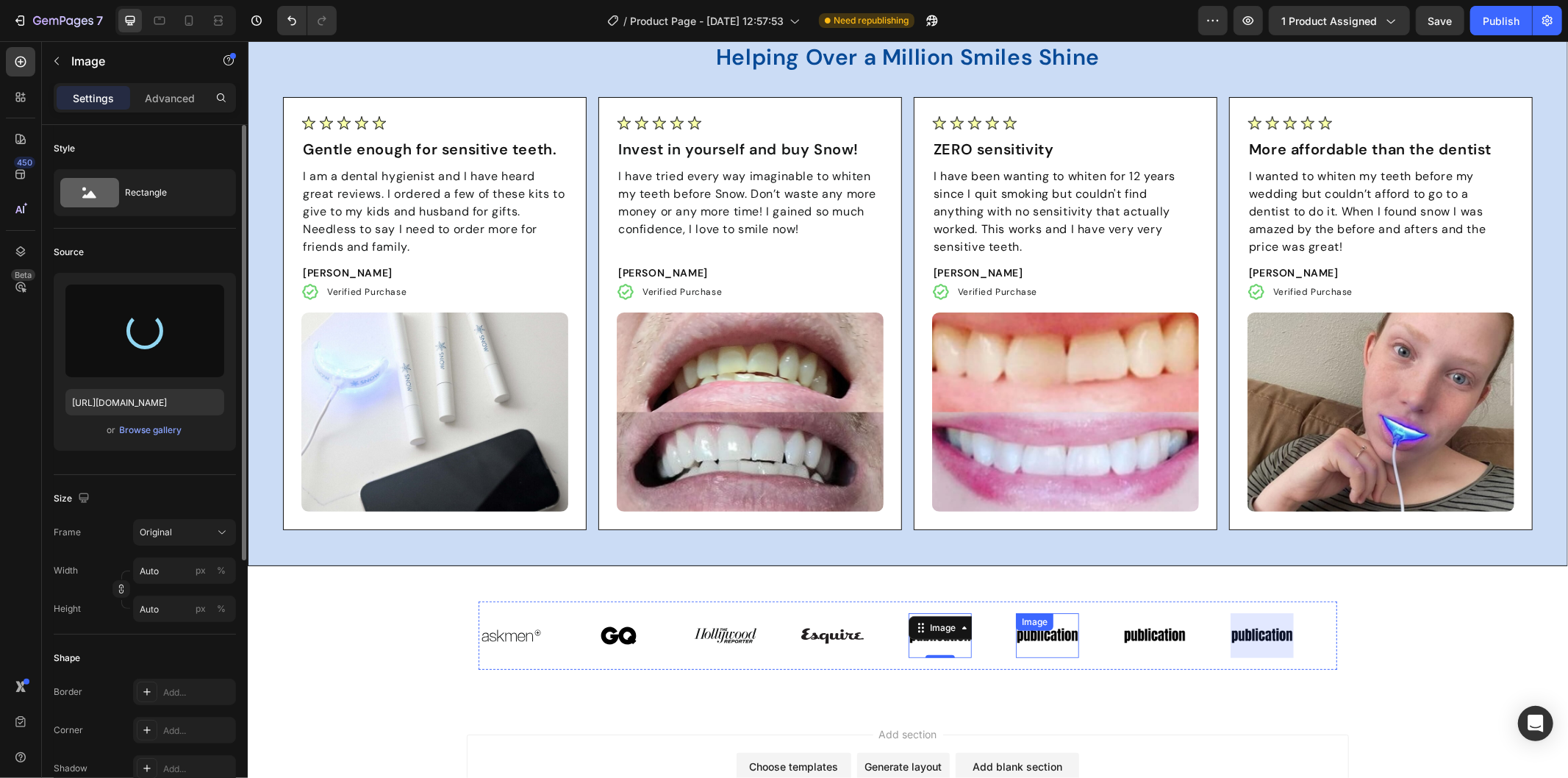
type input "[URL][DOMAIN_NAME]"
click at [1055, 636] on div "Image" at bounding box center [1046, 634] width 64 height 44
click at [159, 358] on input "file" at bounding box center [145, 356] width 102 height 25
type input "[URL][DOMAIN_NAME]"
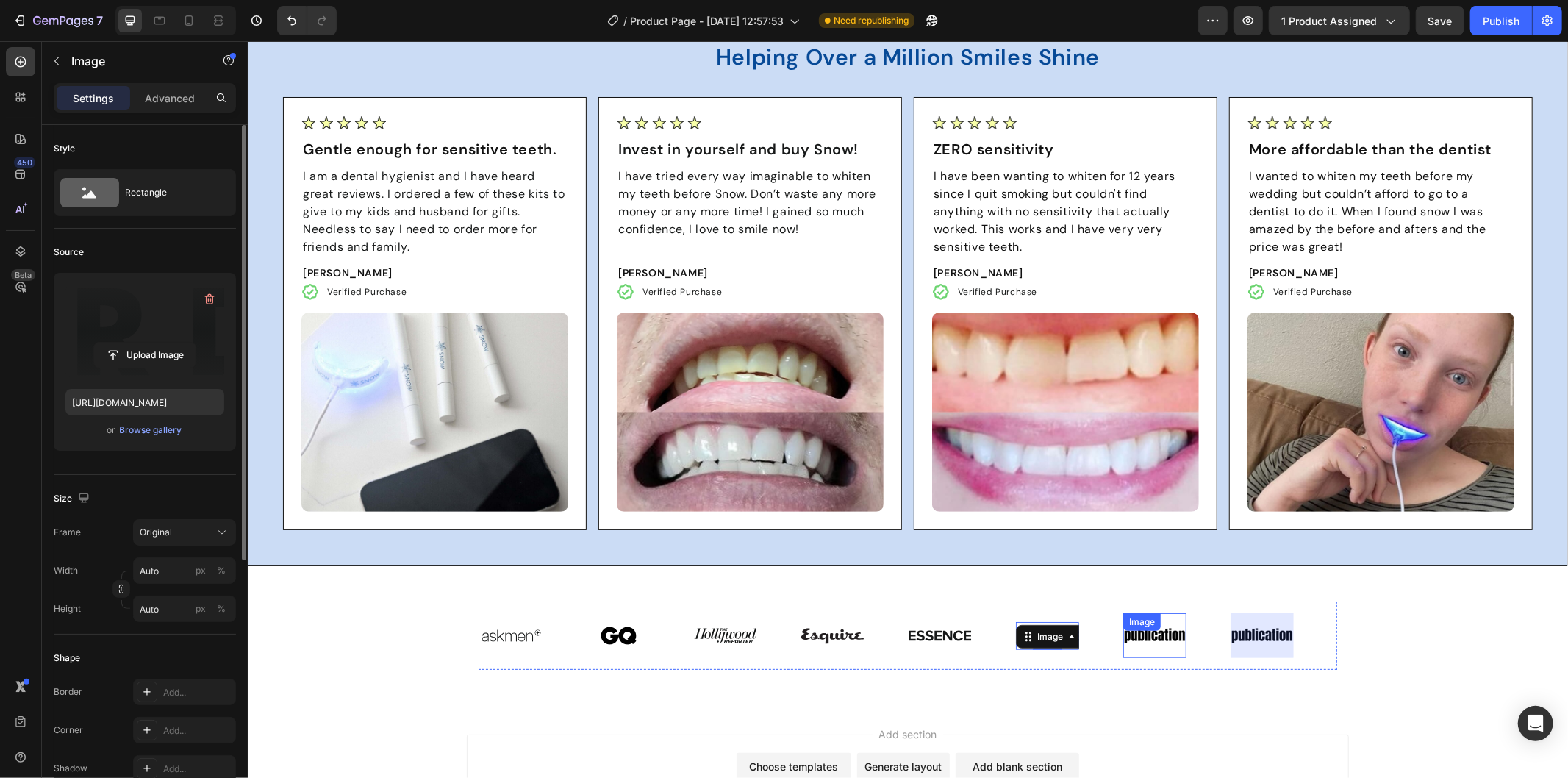
click at [1151, 644] on img at bounding box center [1154, 634] width 64 height 26
click at [167, 354] on input "file" at bounding box center [145, 356] width 102 height 25
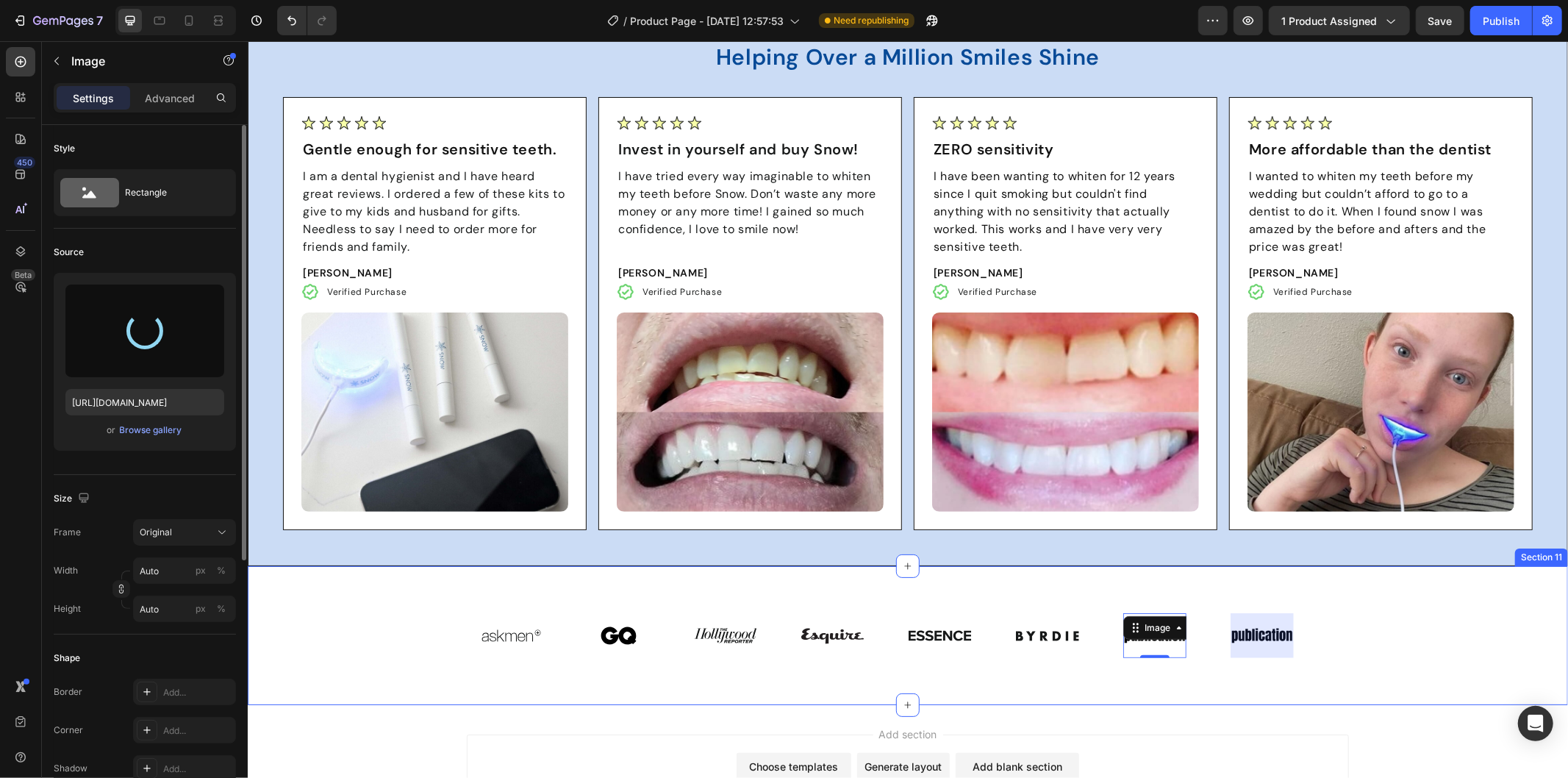
type input "[URL][DOMAIN_NAME]"
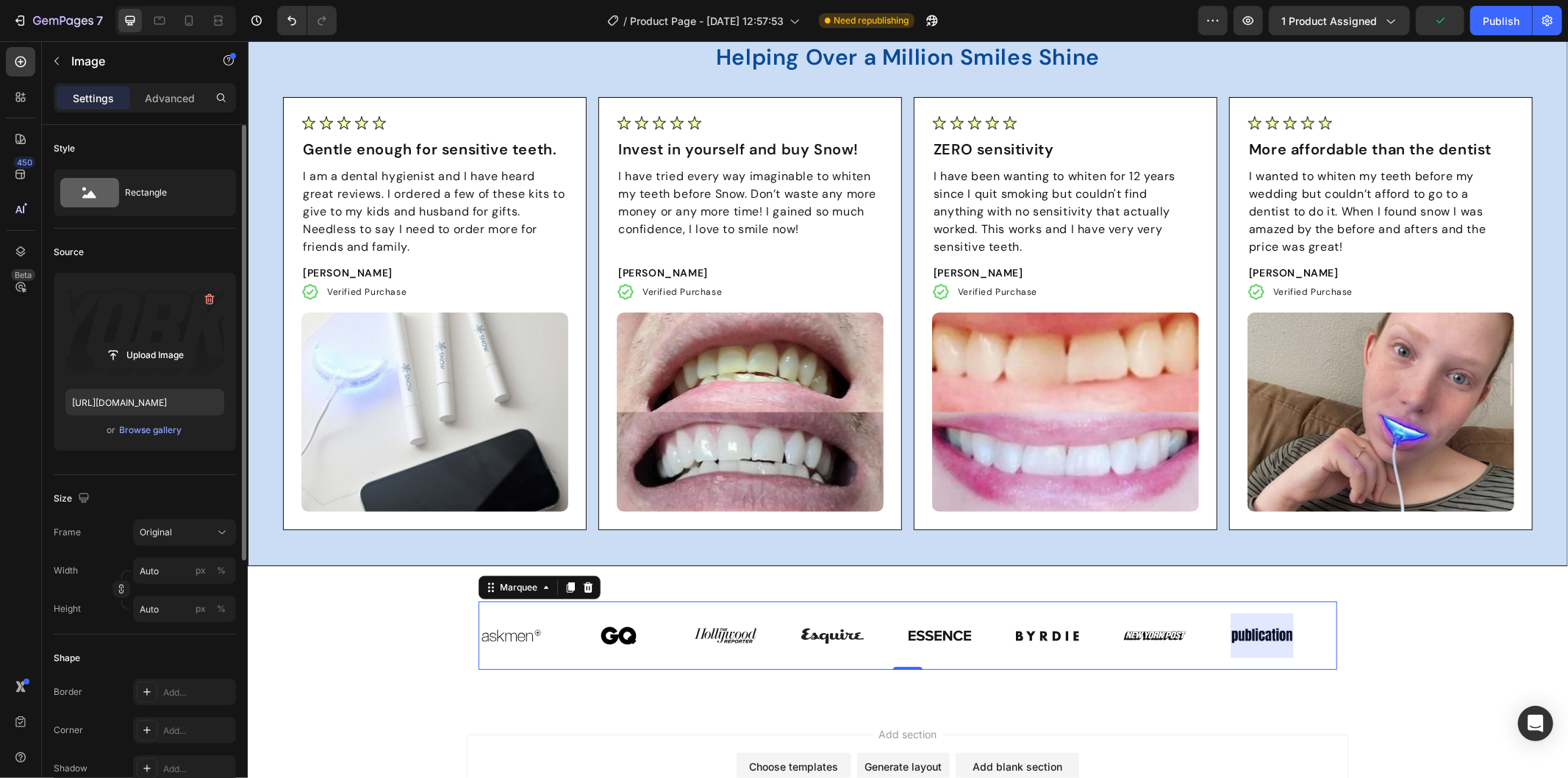
click at [1250, 636] on div at bounding box center [1261, 634] width 64 height 44
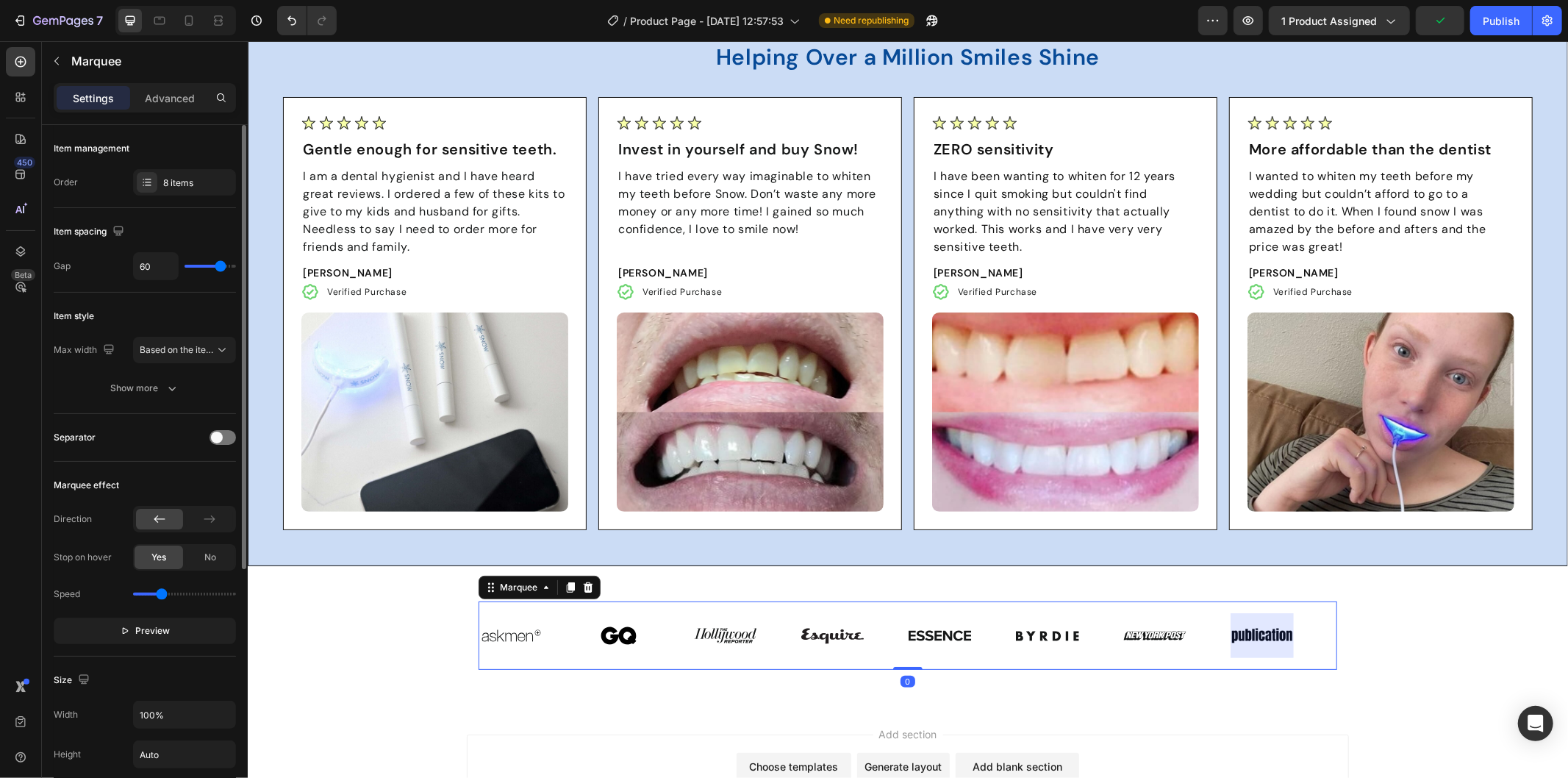
click at [1249, 634] on div at bounding box center [1261, 634] width 64 height 44
click at [1328, 617] on div "Image" at bounding box center [1284, 634] width 107 height 44
click at [1379, 628] on div "Image Image Image Image Image Image Image Image Image Image Image Image Image I…" at bounding box center [907, 634] width 1320 height 91
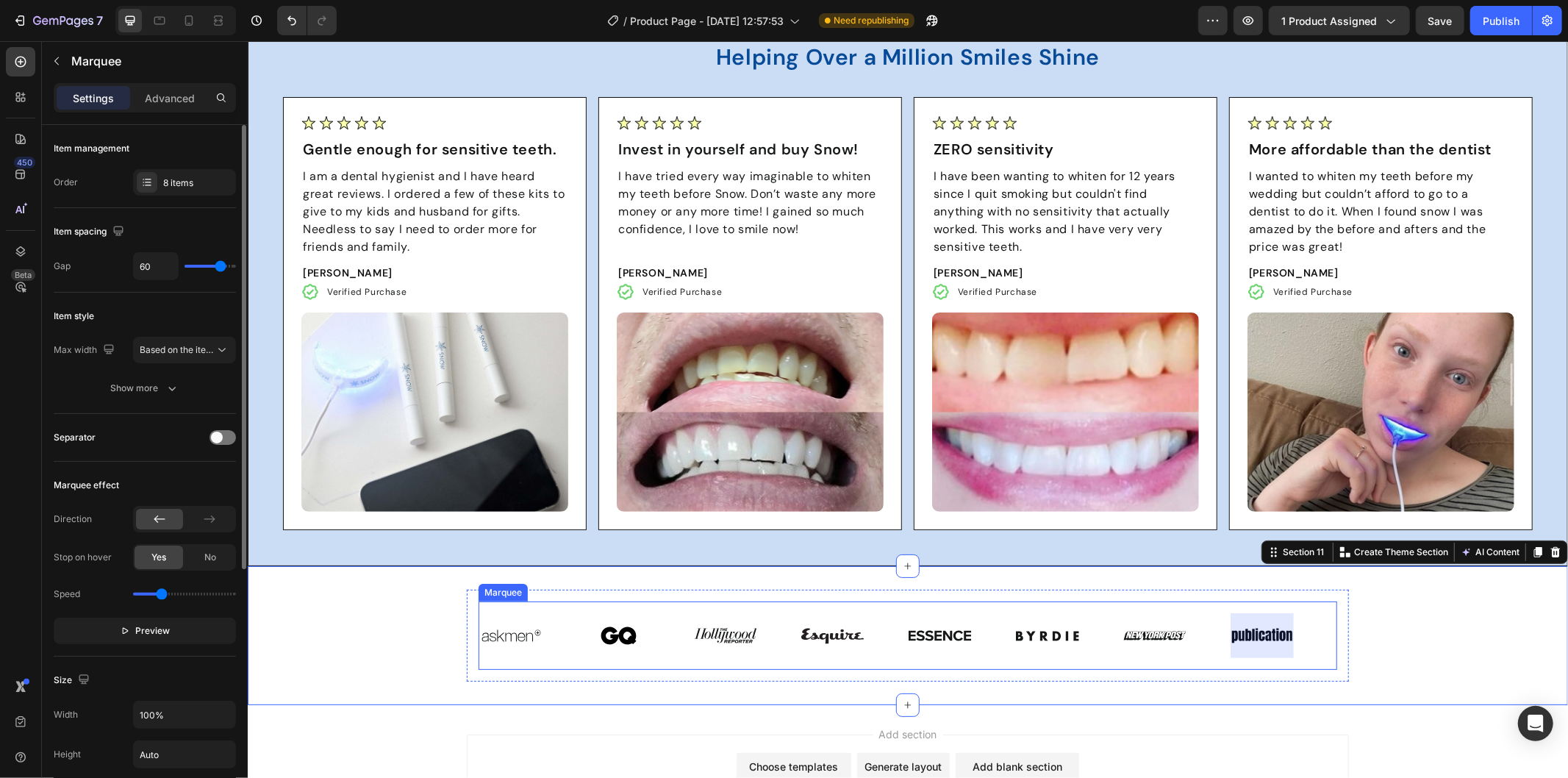
click at [1245, 625] on div at bounding box center [1261, 634] width 64 height 44
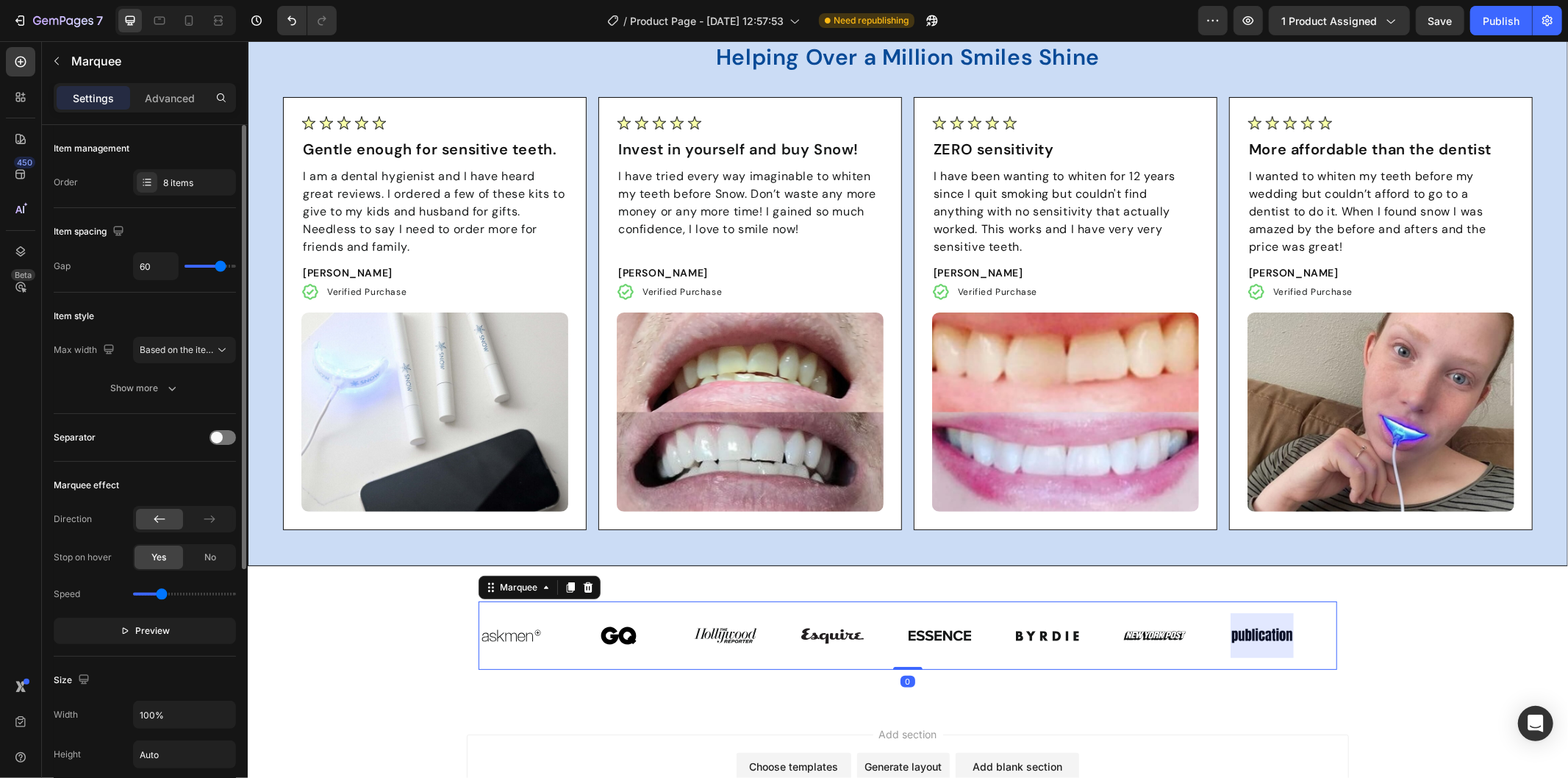
click at [1248, 627] on div at bounding box center [1261, 634] width 64 height 44
click at [1252, 639] on div at bounding box center [1261, 634] width 64 height 44
click at [1161, 630] on img at bounding box center [1154, 635] width 64 height 10
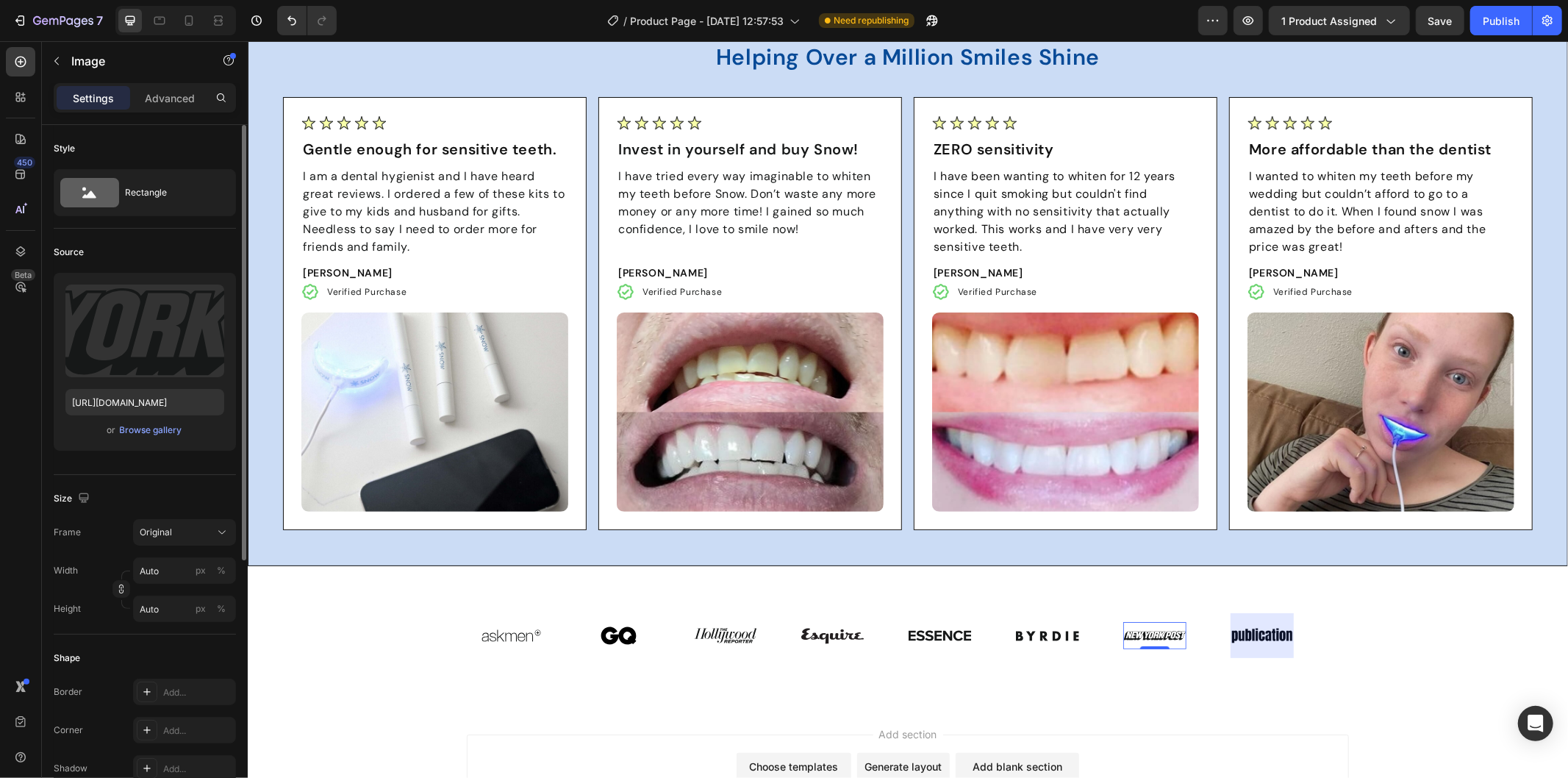
click at [1234, 627] on div at bounding box center [1261, 634] width 64 height 44
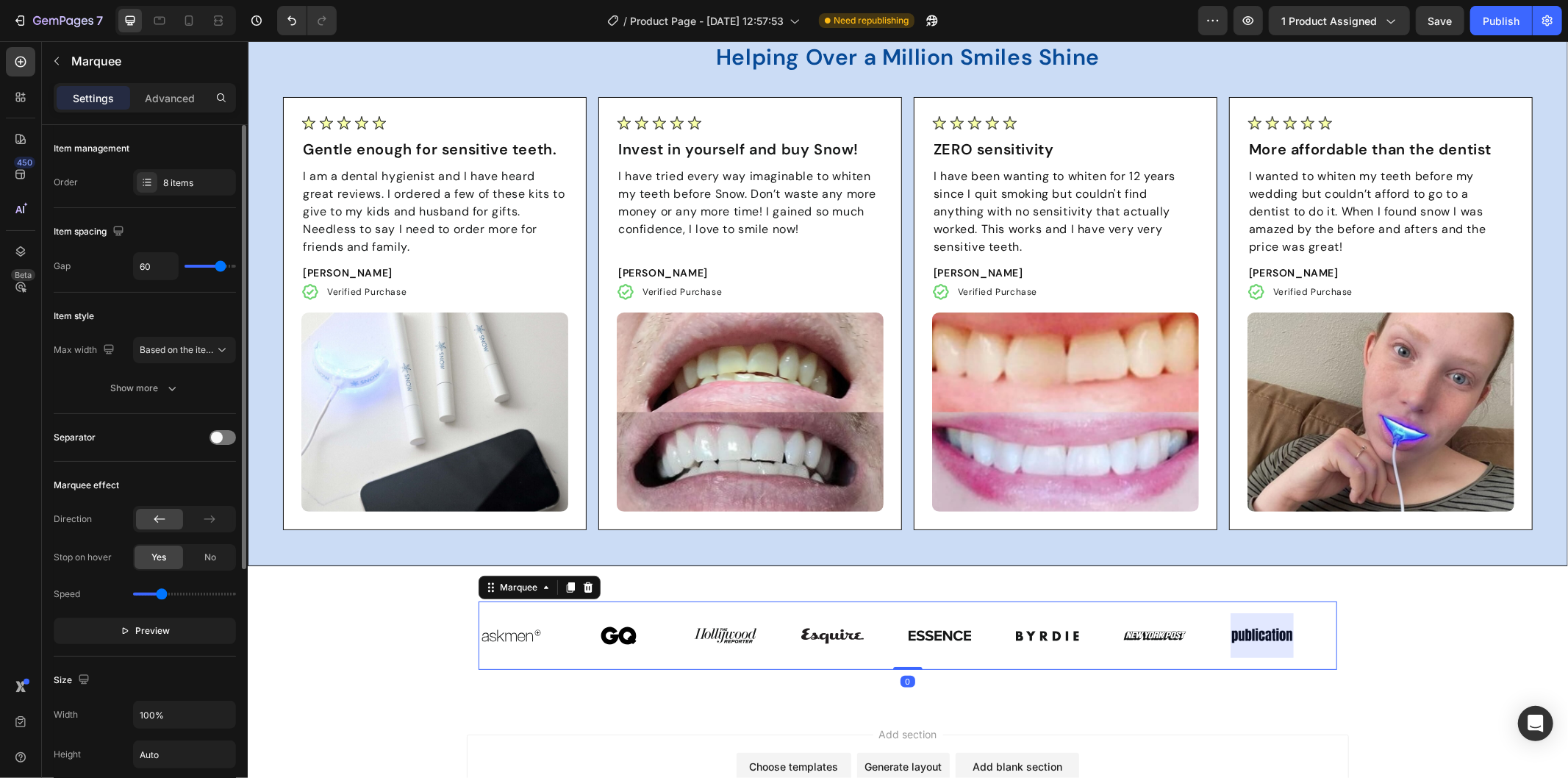
click at [1239, 629] on div at bounding box center [1261, 634] width 64 height 44
click at [195, 344] on span "Based on the item count" at bounding box center [190, 349] width 100 height 11
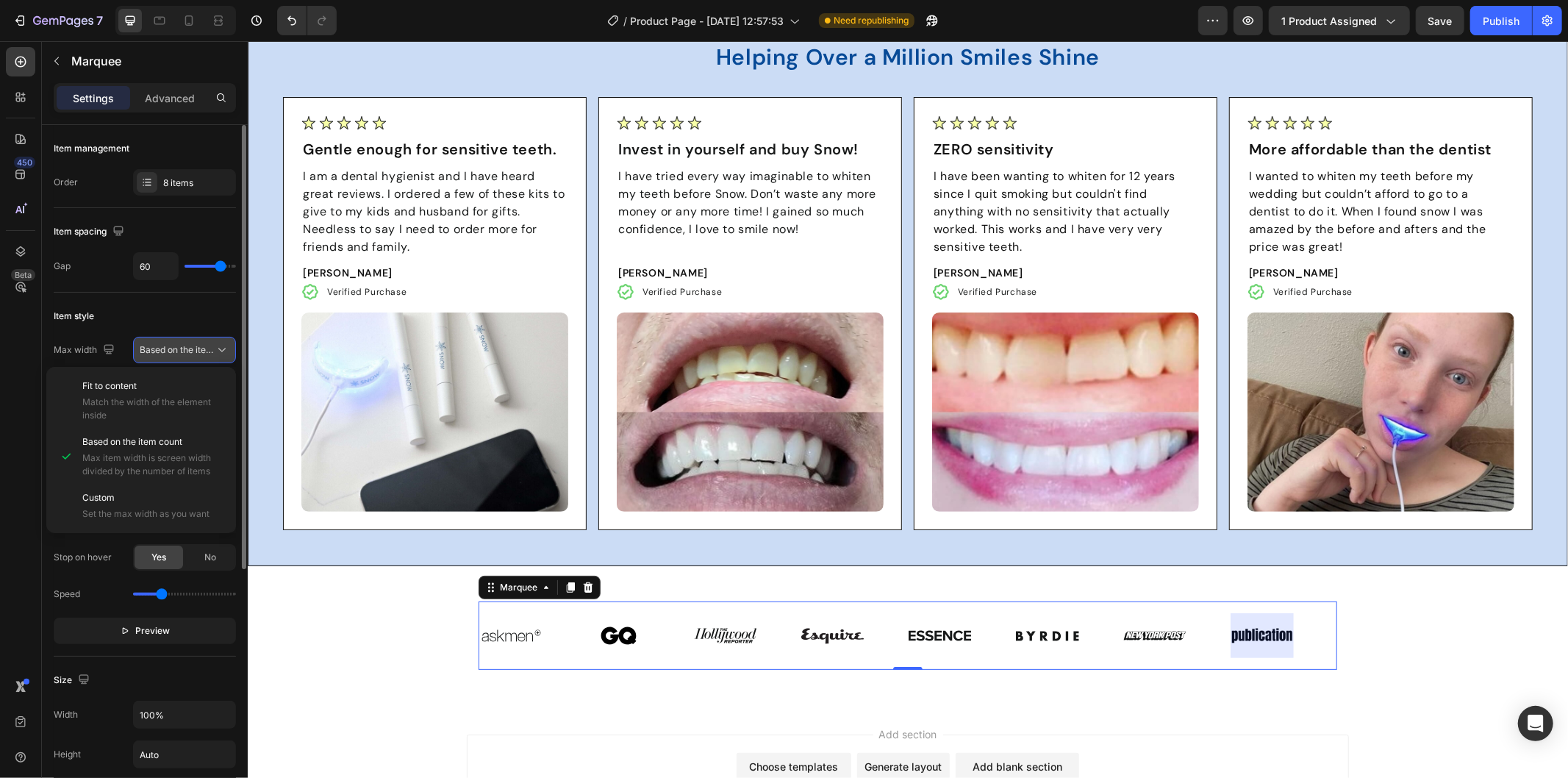
click at [195, 344] on span "Based on the item count" at bounding box center [190, 349] width 100 height 11
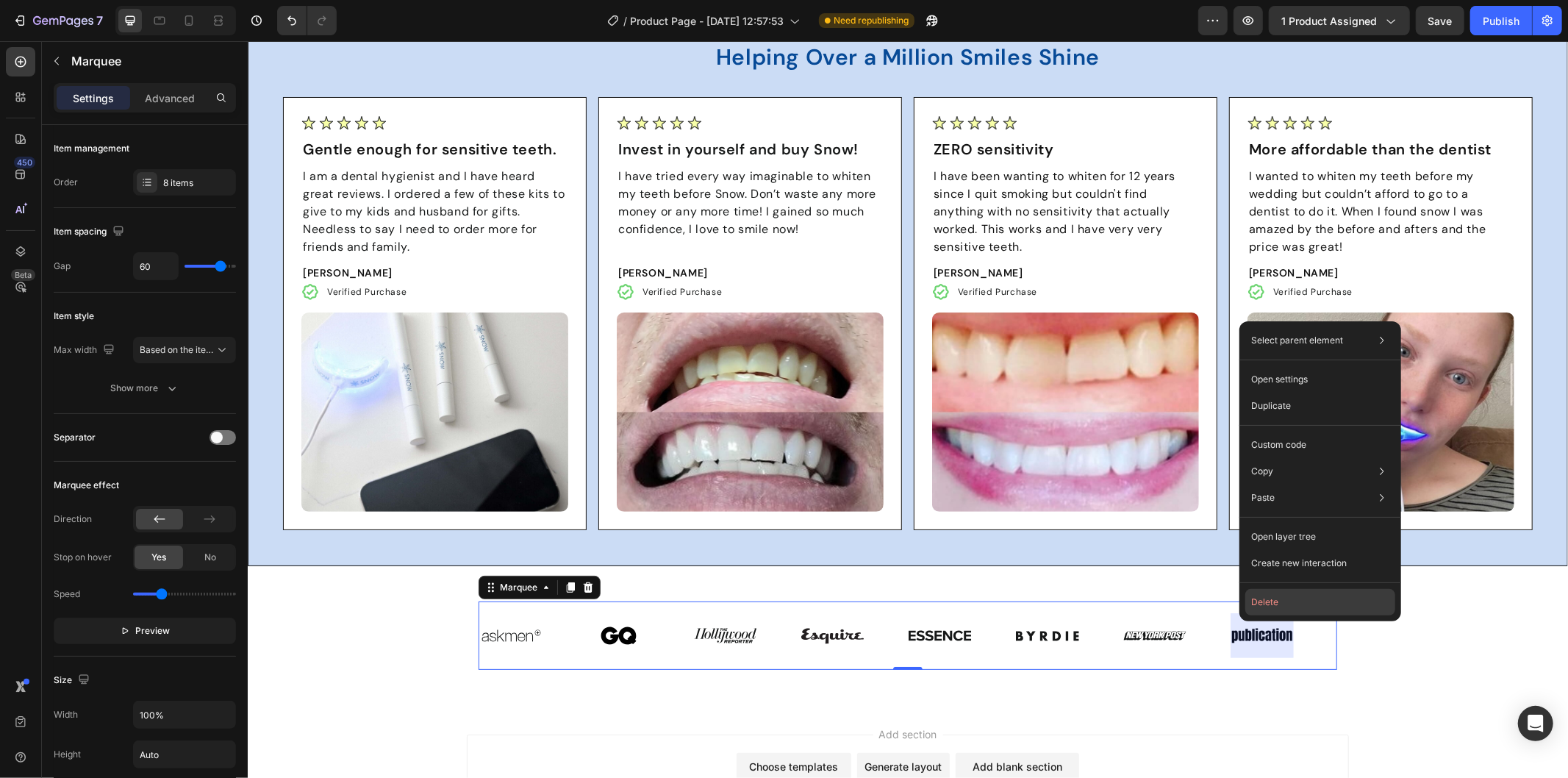
click at [1254, 601] on button "Delete" at bounding box center [1319, 602] width 149 height 26
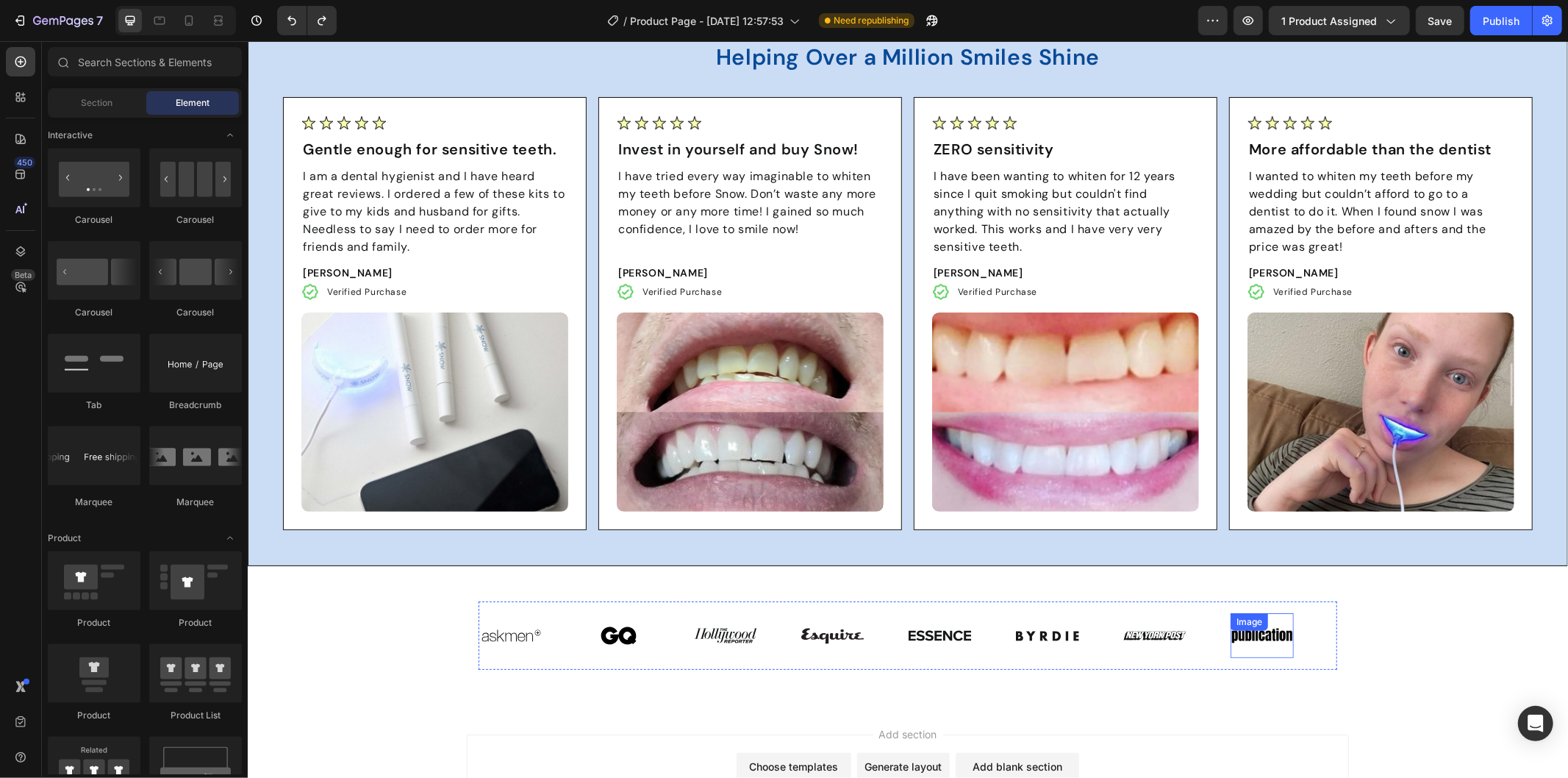
click at [1257, 636] on div "Image" at bounding box center [1261, 634] width 64 height 44
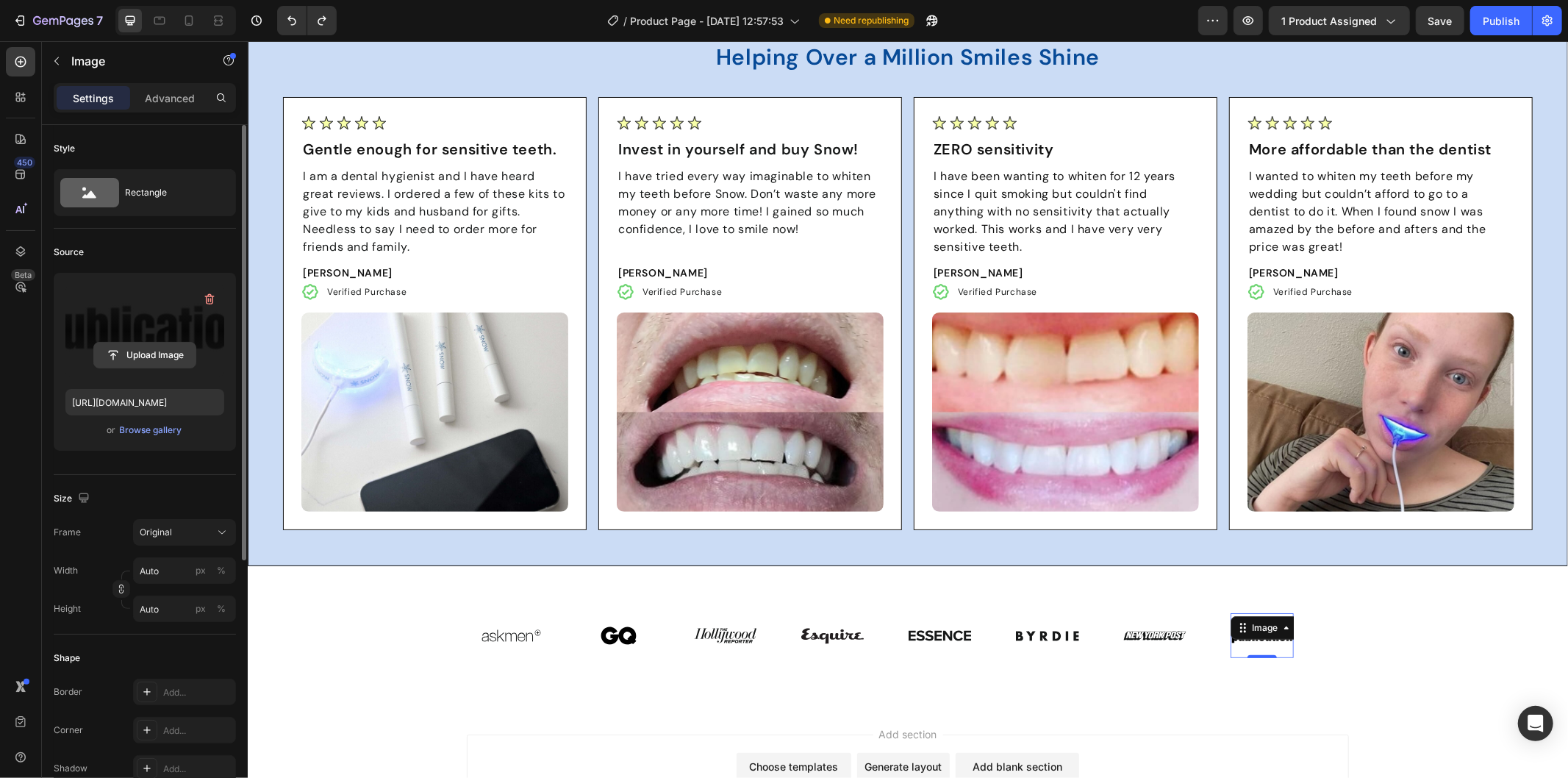
click at [169, 350] on input "file" at bounding box center [145, 356] width 102 height 25
type input "[URL][DOMAIN_NAME]"
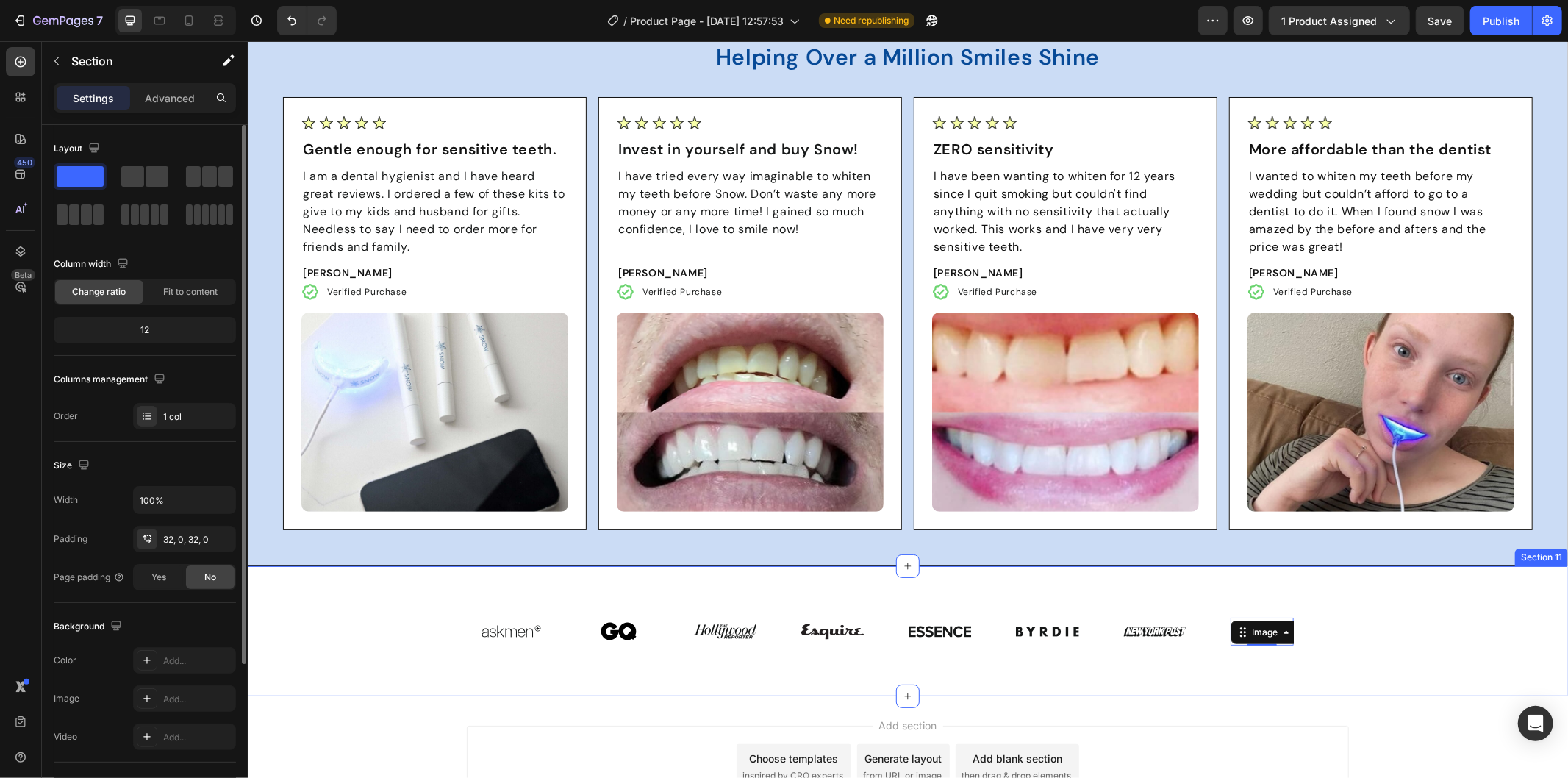
click at [1434, 626] on div "Image Image Image Image Image Image Image Image 0 Image Image Image Image Image…" at bounding box center [907, 630] width 1320 height 83
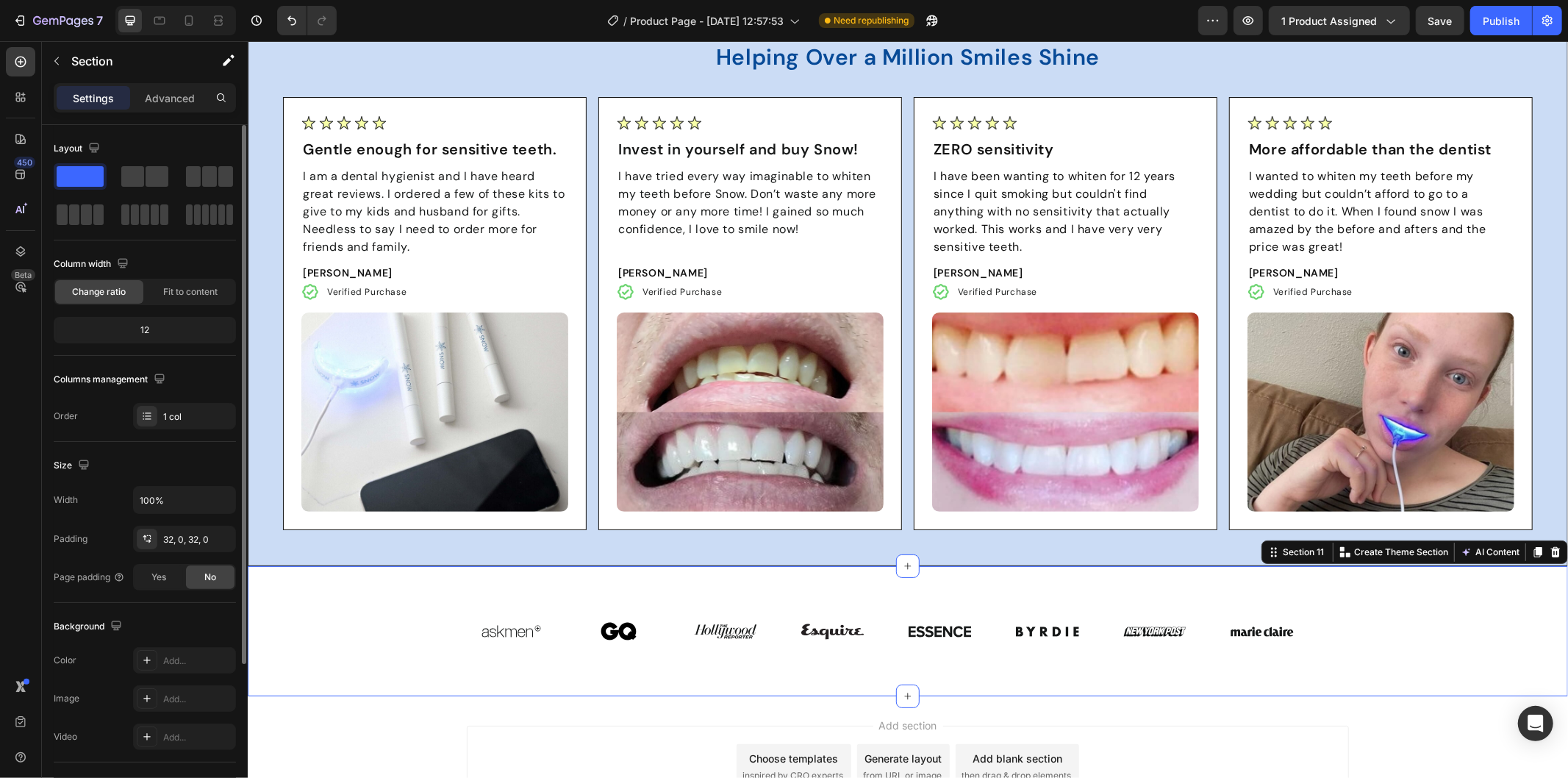
click at [421, 581] on div "Image Image Image Image Image Image Image Image Image Image Image Image Image I…" at bounding box center [907, 630] width 1320 height 130
click at [185, 533] on div "32, 0, 32, 0" at bounding box center [185, 540] width 43 height 14
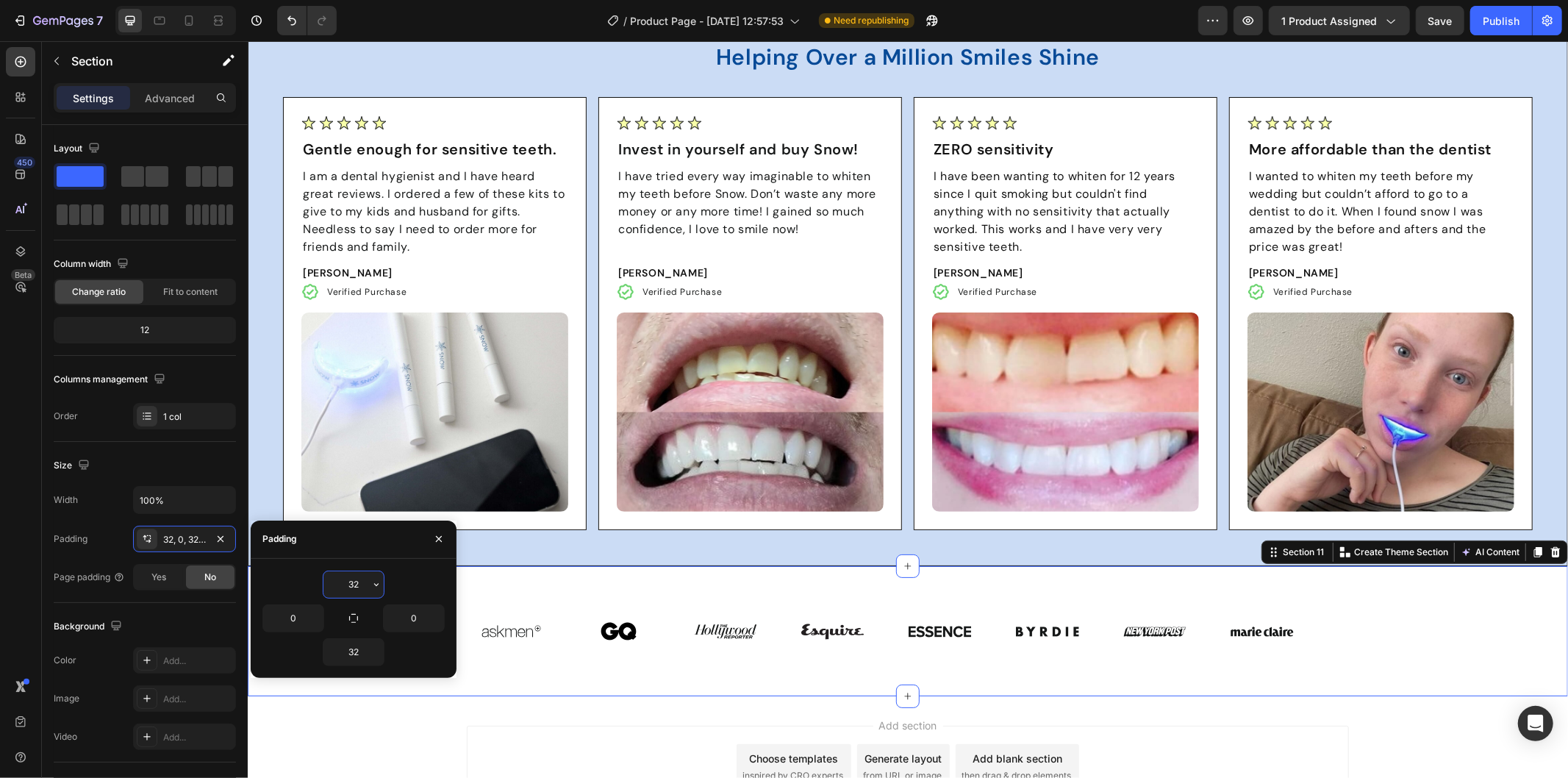
click at [354, 584] on input "32" at bounding box center [354, 584] width 61 height 26
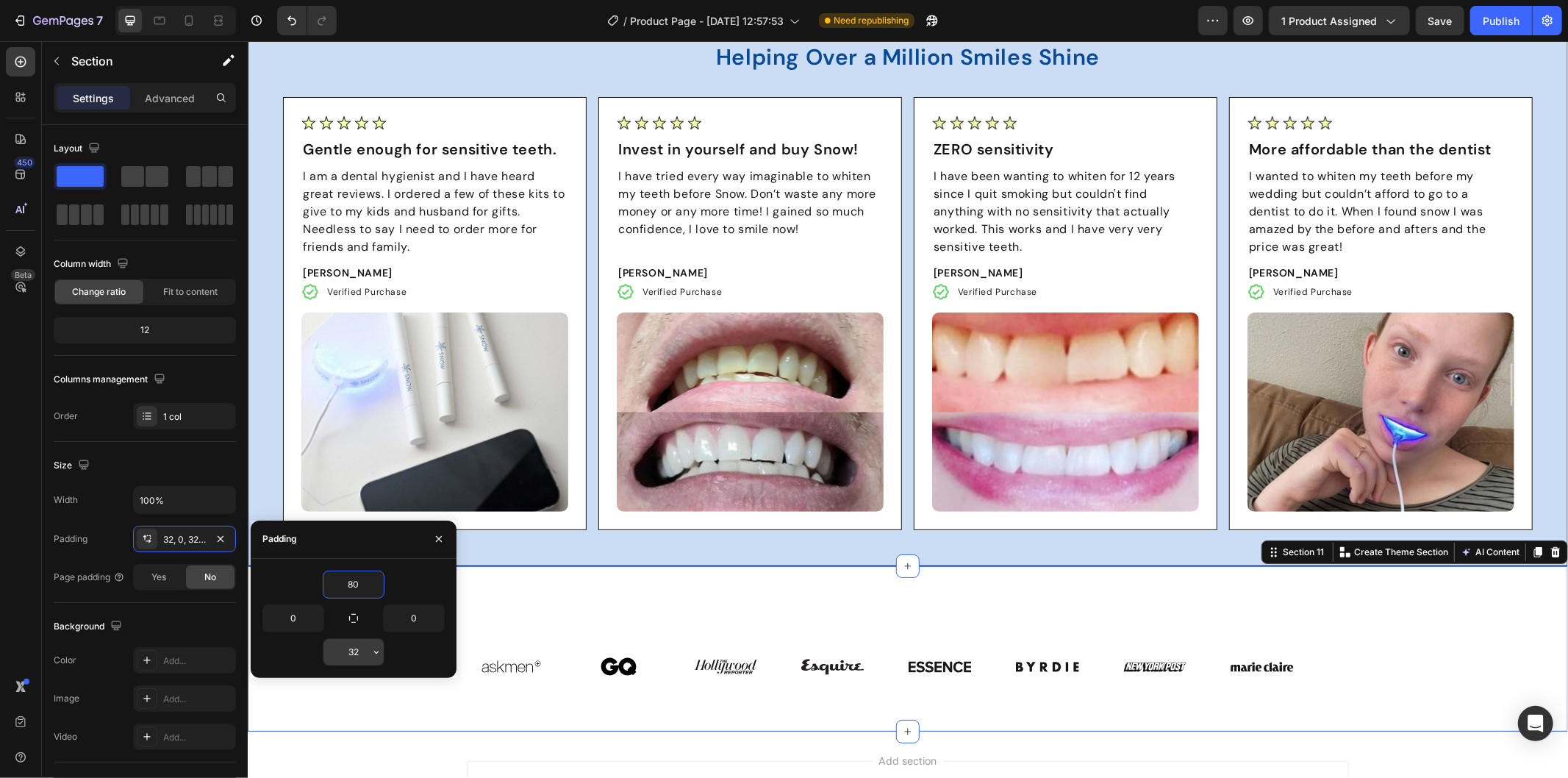
type input "80"
click at [355, 655] on input "32" at bounding box center [354, 652] width 61 height 26
type input "90"
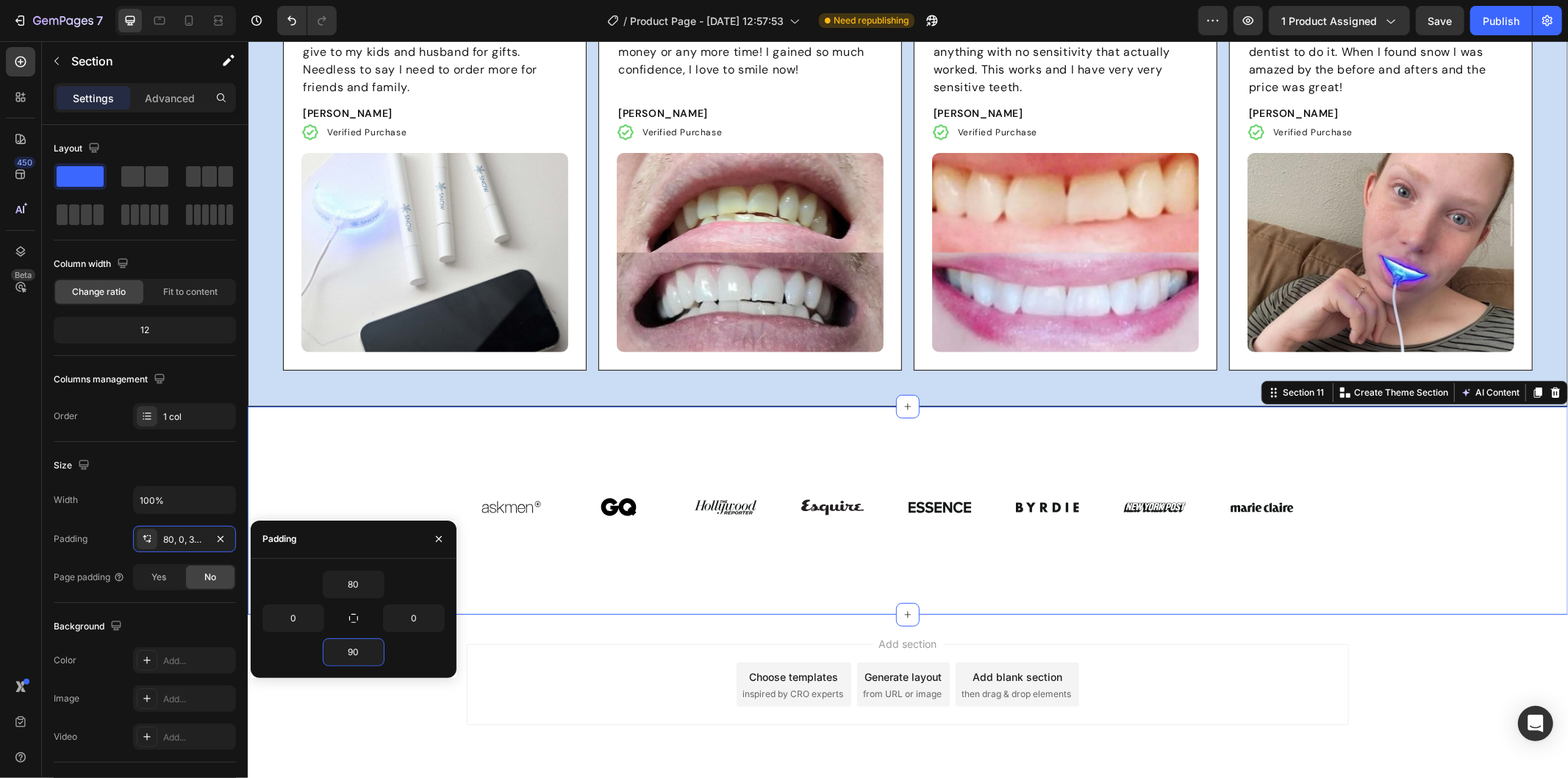
scroll to position [5011, 0]
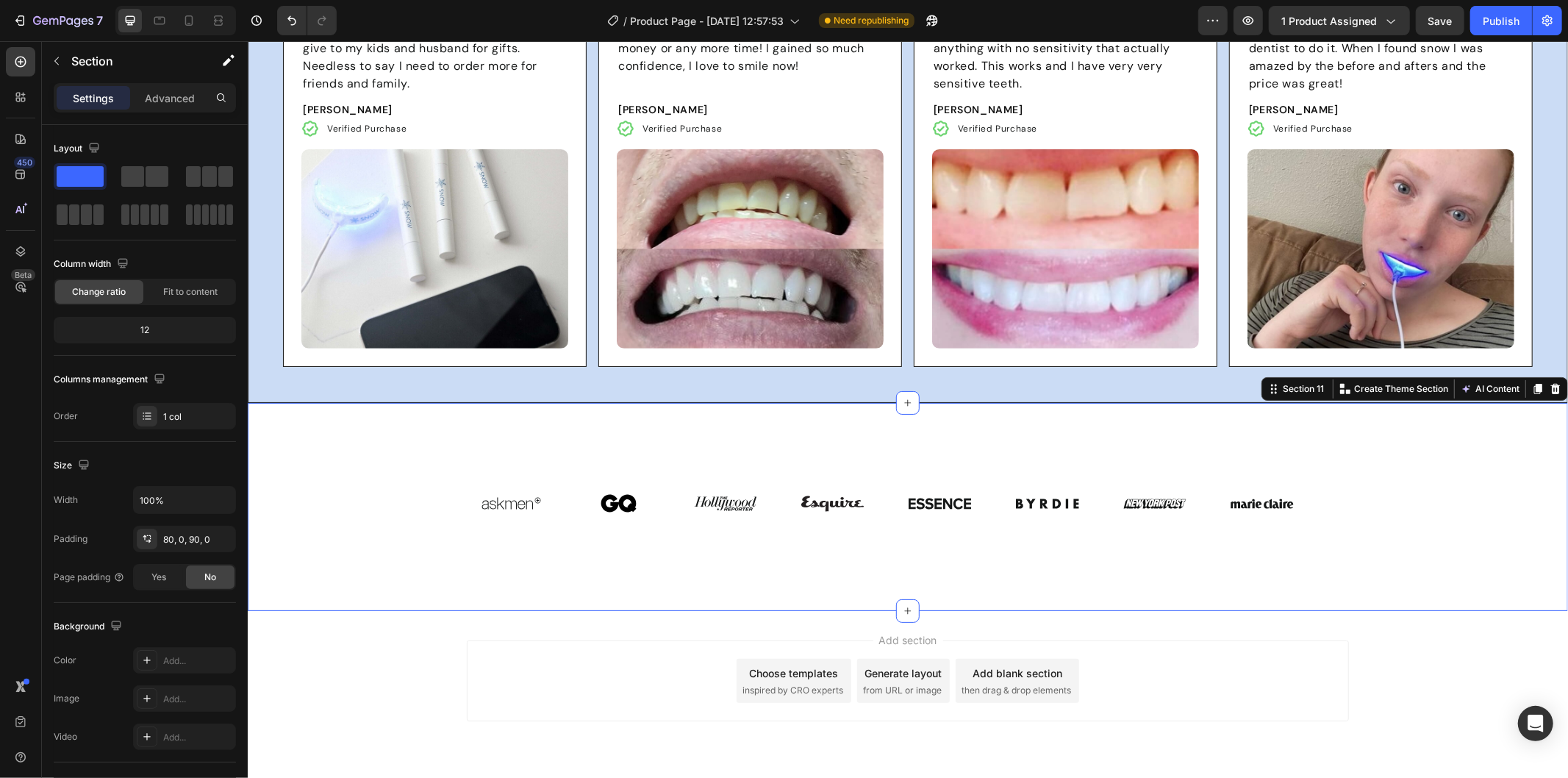
click at [585, 585] on div "Image Image Image Image Image Image Image Image Image Image Image Image Image I…" at bounding box center [907, 506] width 1320 height 208
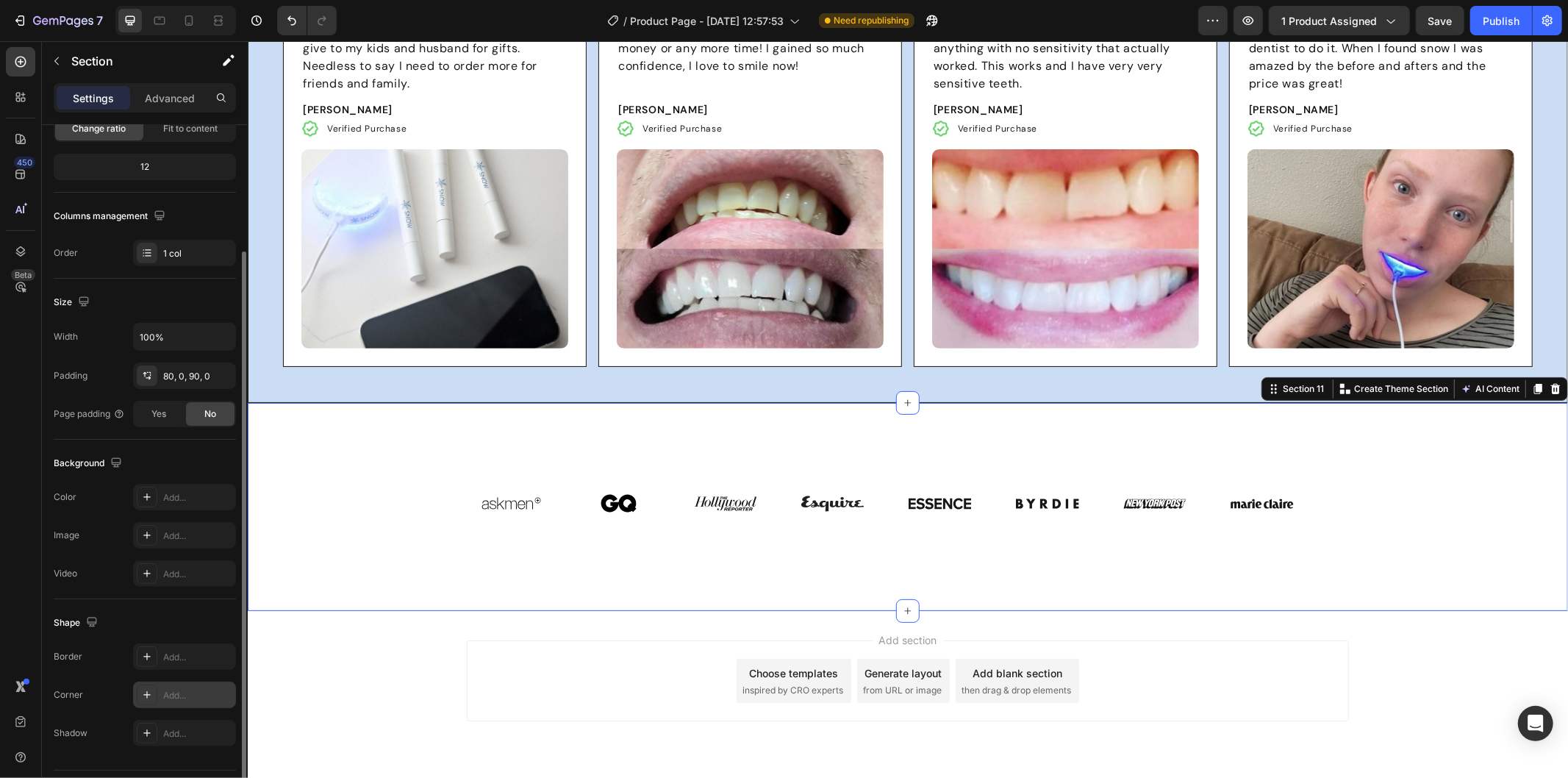
scroll to position [201, 0]
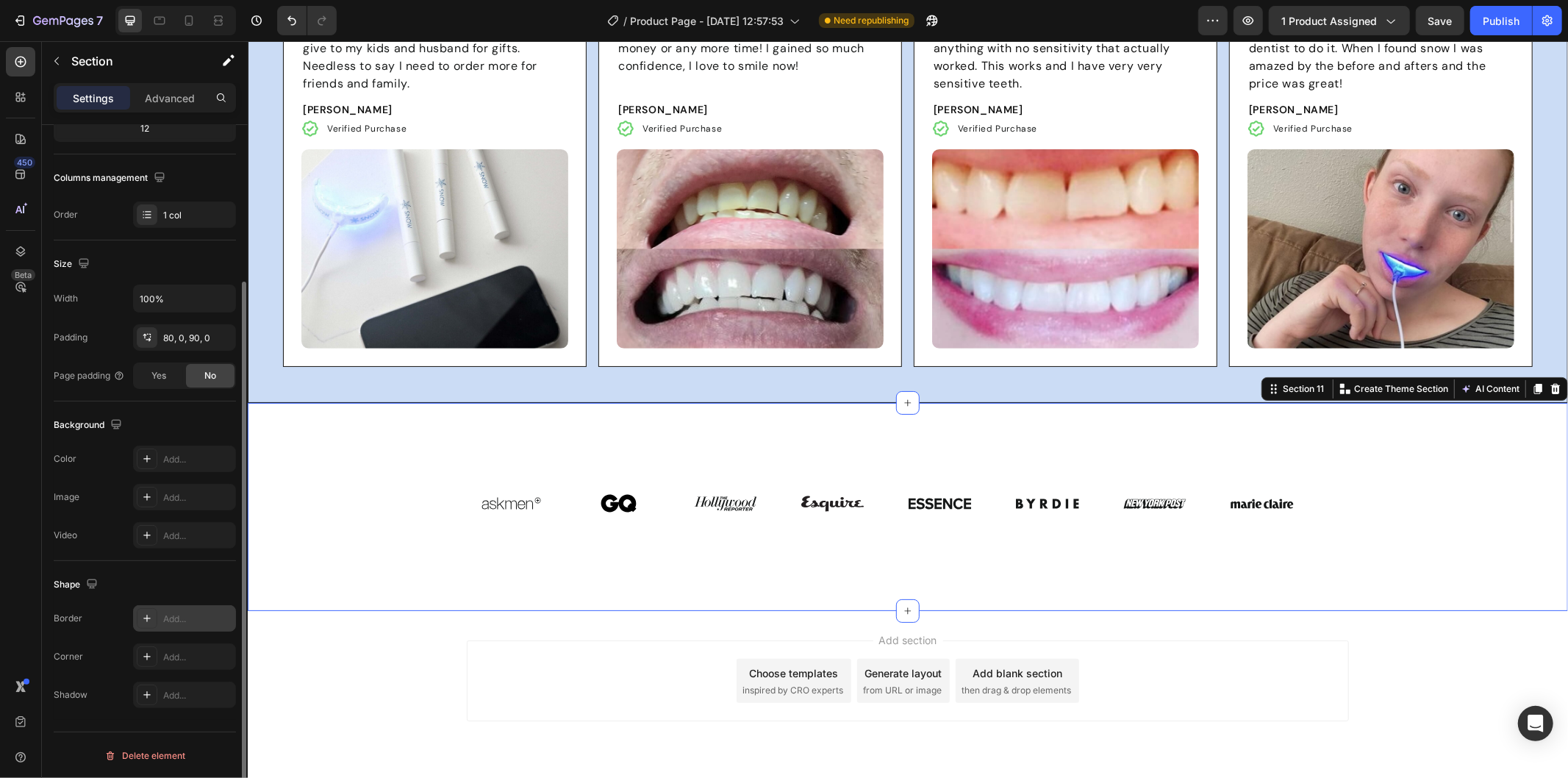
click at [194, 619] on div "Add..." at bounding box center [197, 620] width 69 height 14
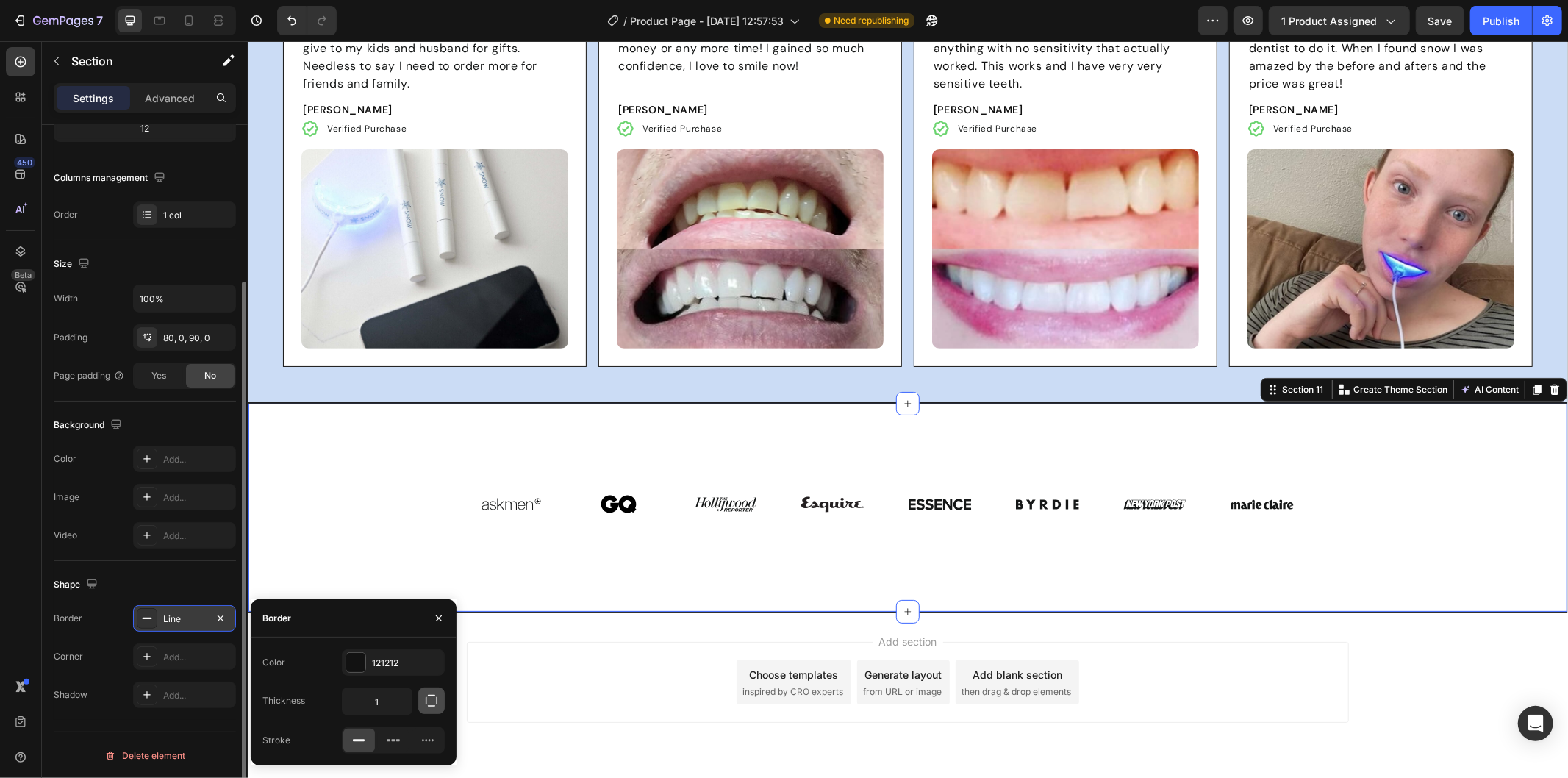
click at [432, 704] on icon "button" at bounding box center [431, 700] width 15 height 15
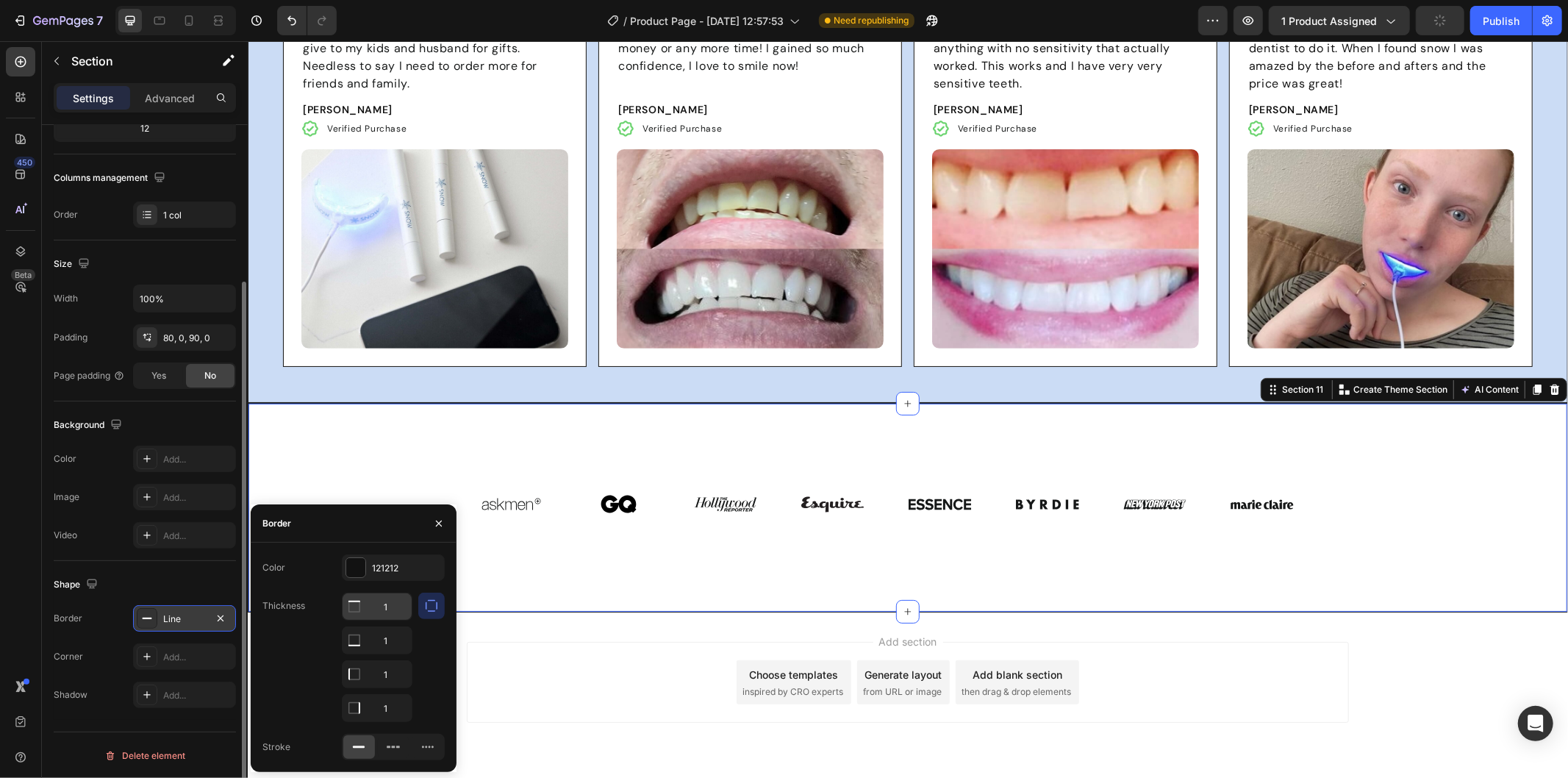
click at [390, 607] on input "1" at bounding box center [377, 606] width 69 height 26
type input "0"
click at [384, 681] on input "1" at bounding box center [377, 673] width 69 height 26
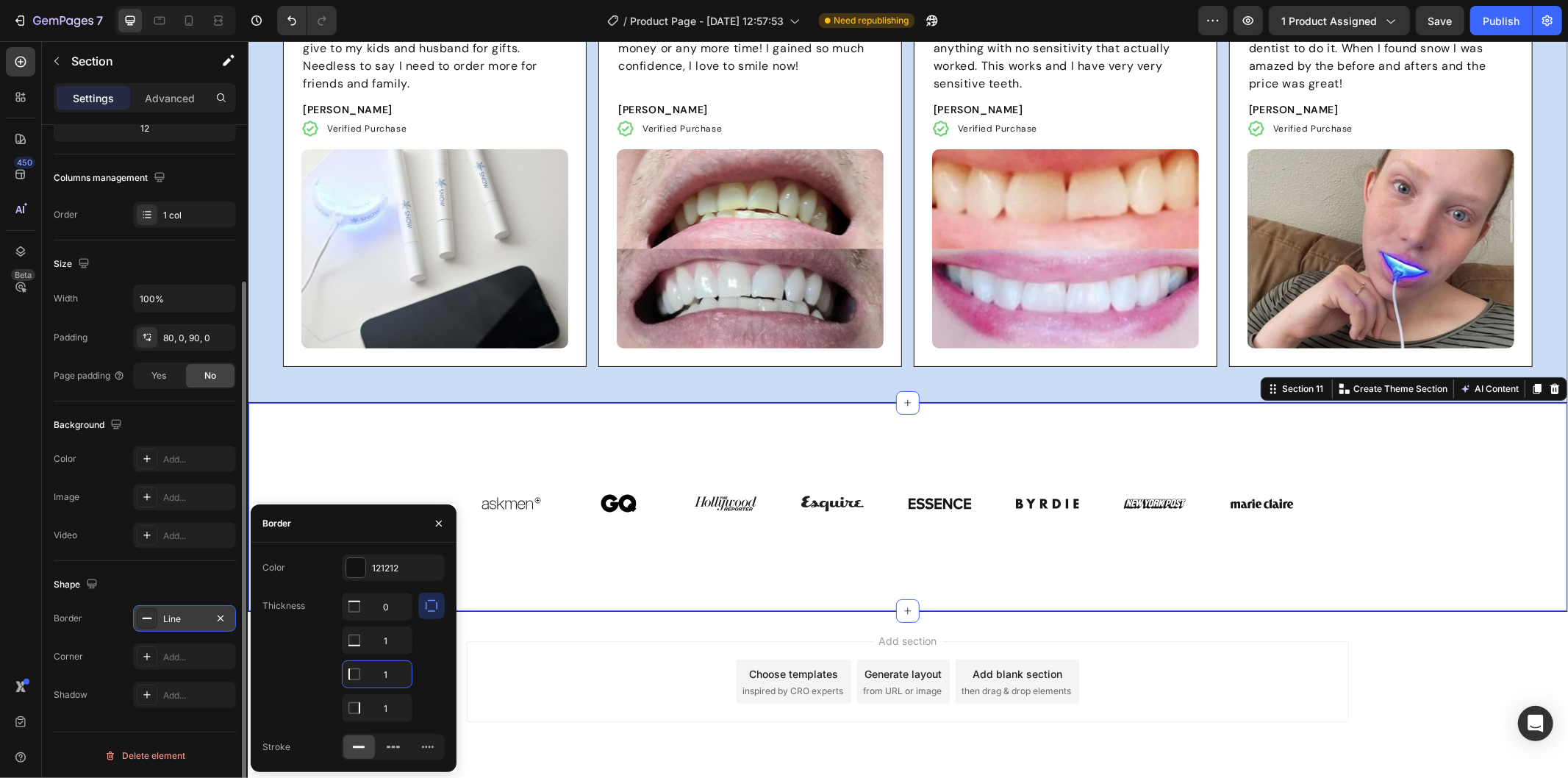
click at [384, 681] on input "1" at bounding box center [377, 673] width 69 height 26
type input "0"
click at [385, 712] on input "1" at bounding box center [377, 708] width 69 height 26
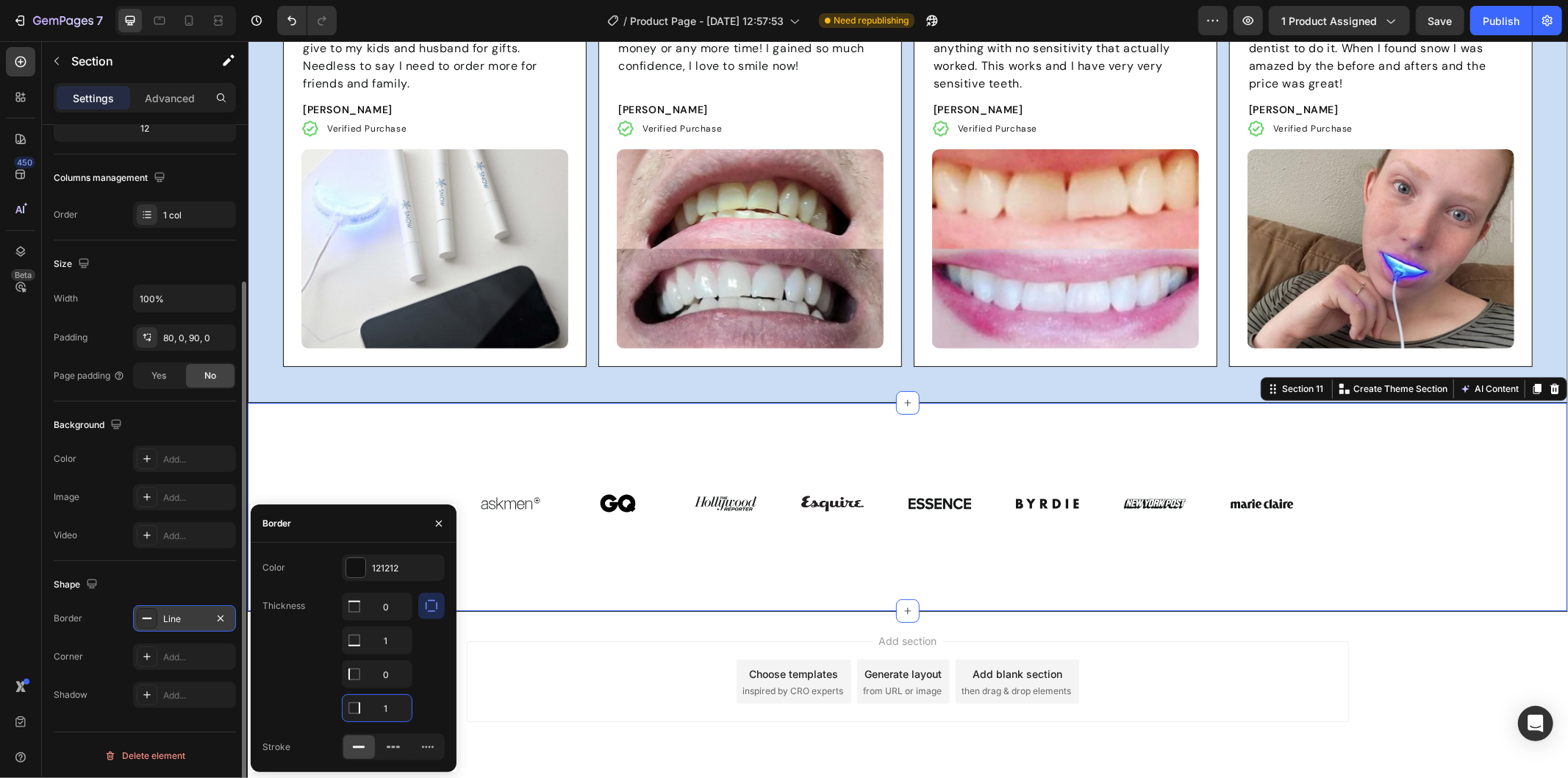
type input "0"
click at [604, 636] on div "Add section Choose templates inspired by CRO experts Generate layout from URL o…" at bounding box center [907, 701] width 1320 height 181
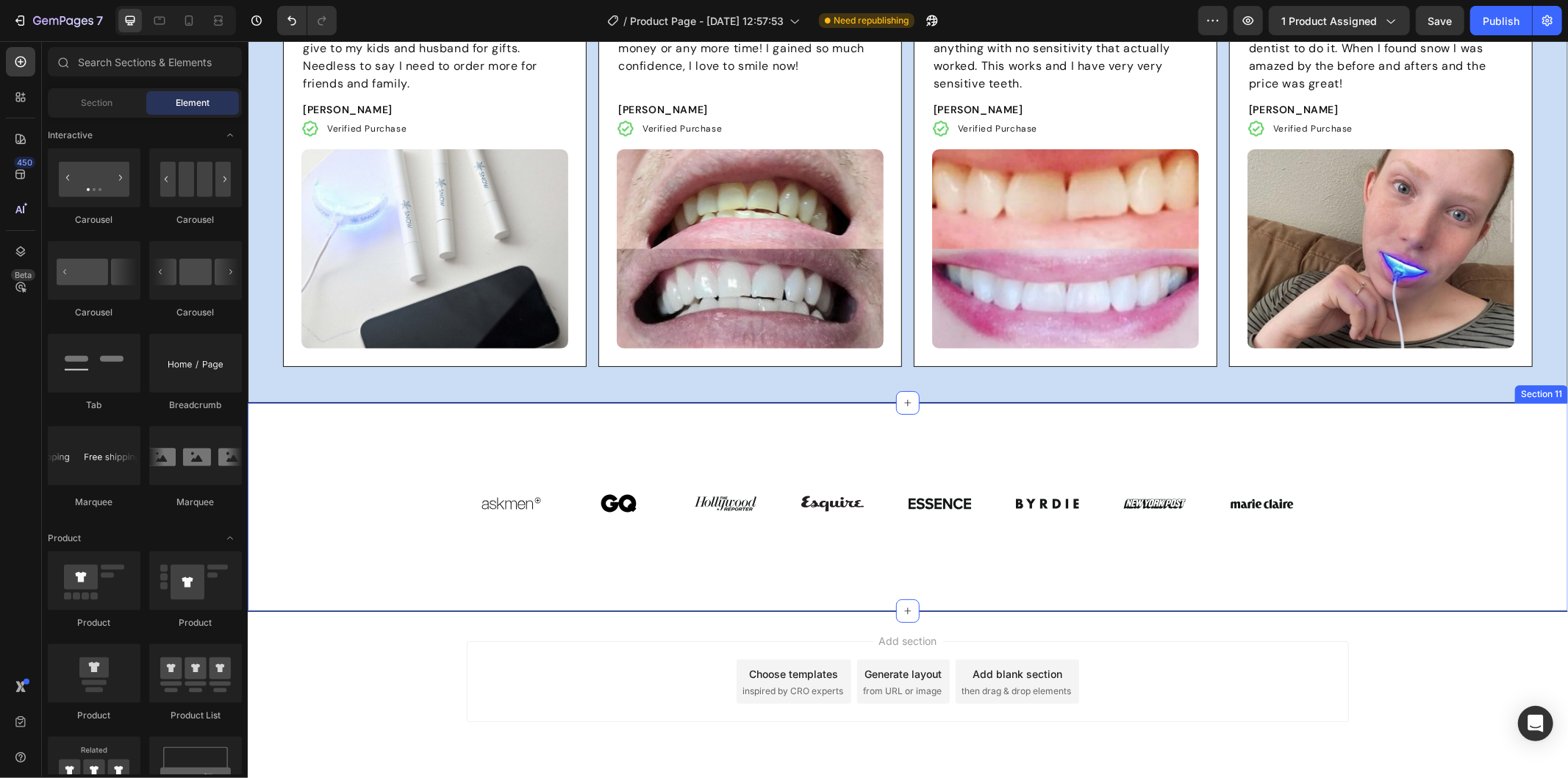
click at [381, 461] on div "Image Image Image Image Image Image Image Image Image Image Image Image Image I…" at bounding box center [907, 502] width 1320 height 83
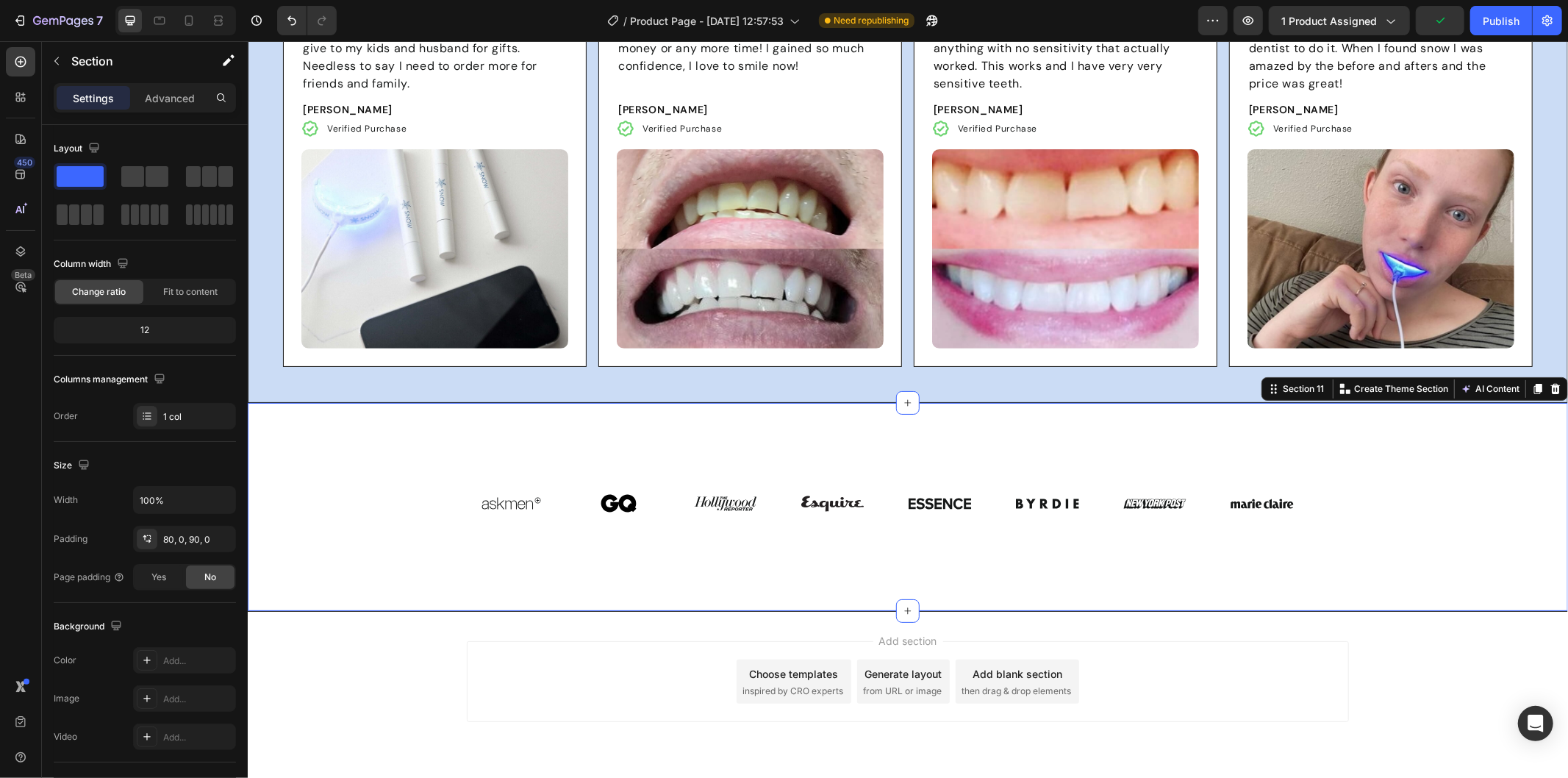
click at [346, 483] on div "Image Image Image Image Image Image Image Image Image Image Image Image Image I…" at bounding box center [907, 502] width 1320 height 83
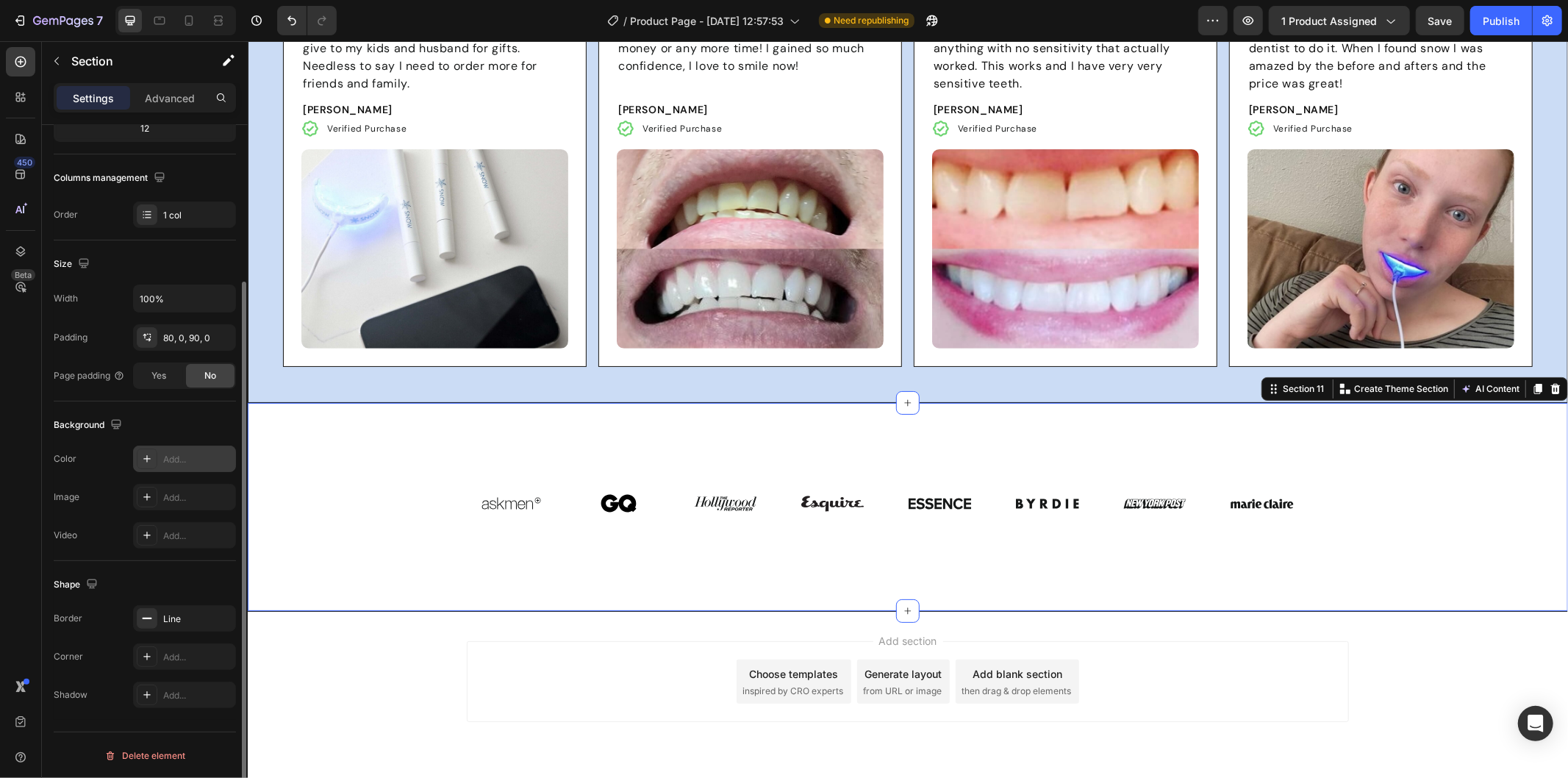
click at [182, 458] on div "Add..." at bounding box center [197, 459] width 69 height 14
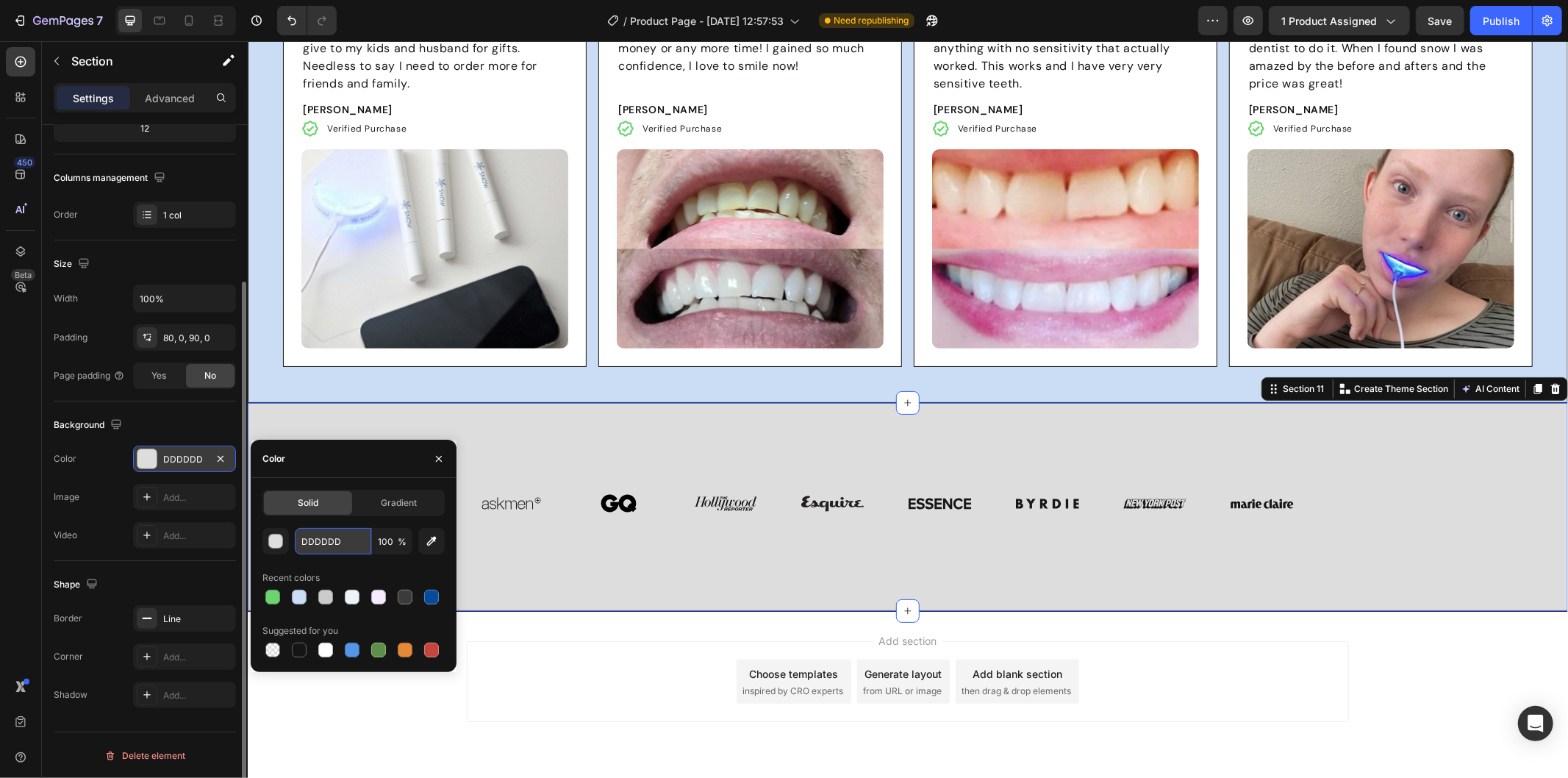
click at [333, 540] on input "DDDDDD" at bounding box center [333, 540] width 76 height 26
paste input "#F8FFA8"
type input "#F8FFA8"
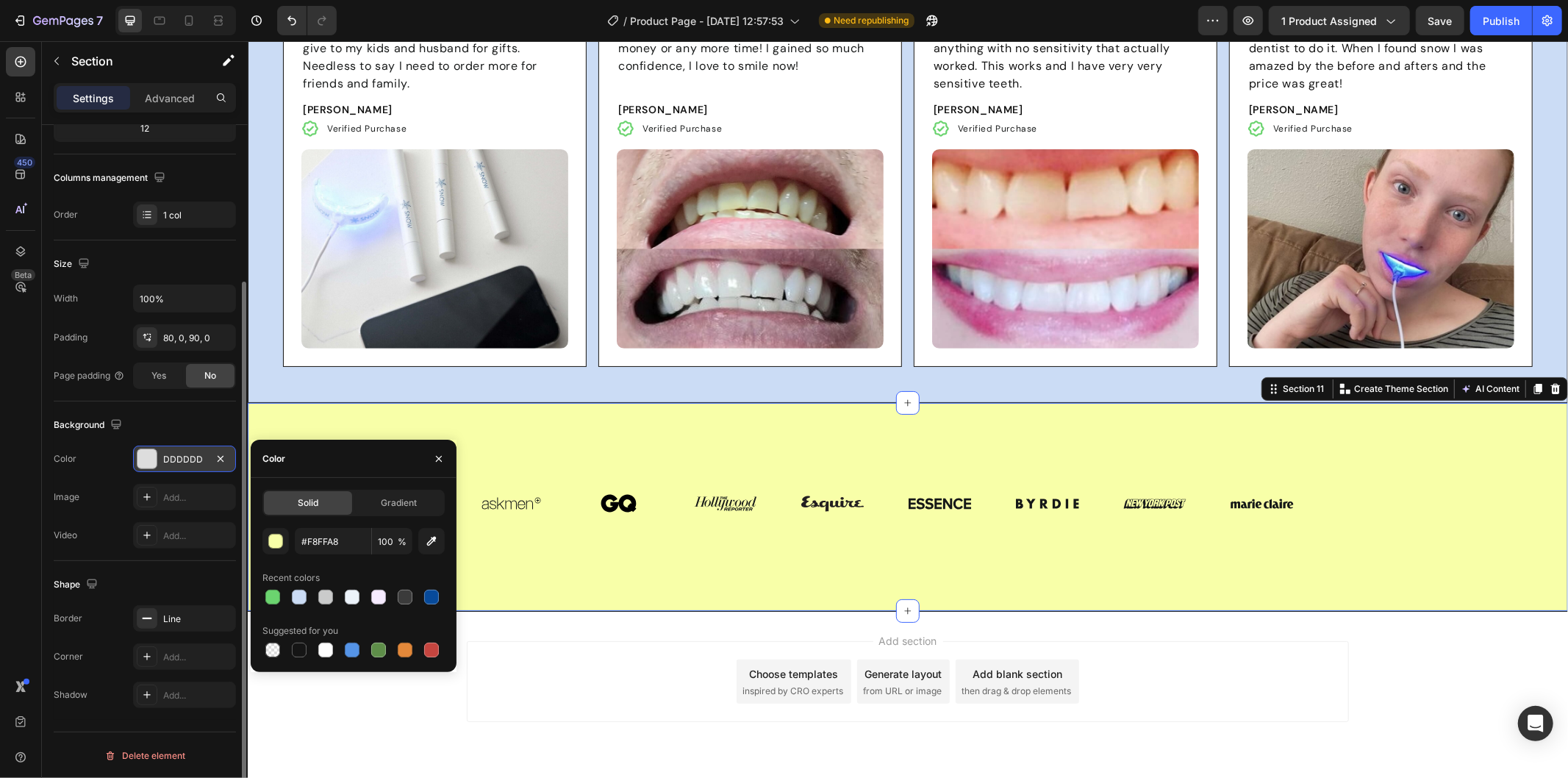
click at [543, 659] on div "Add section Choose templates inspired by CRO experts Generate layout from URL o…" at bounding box center [907, 680] width 882 height 81
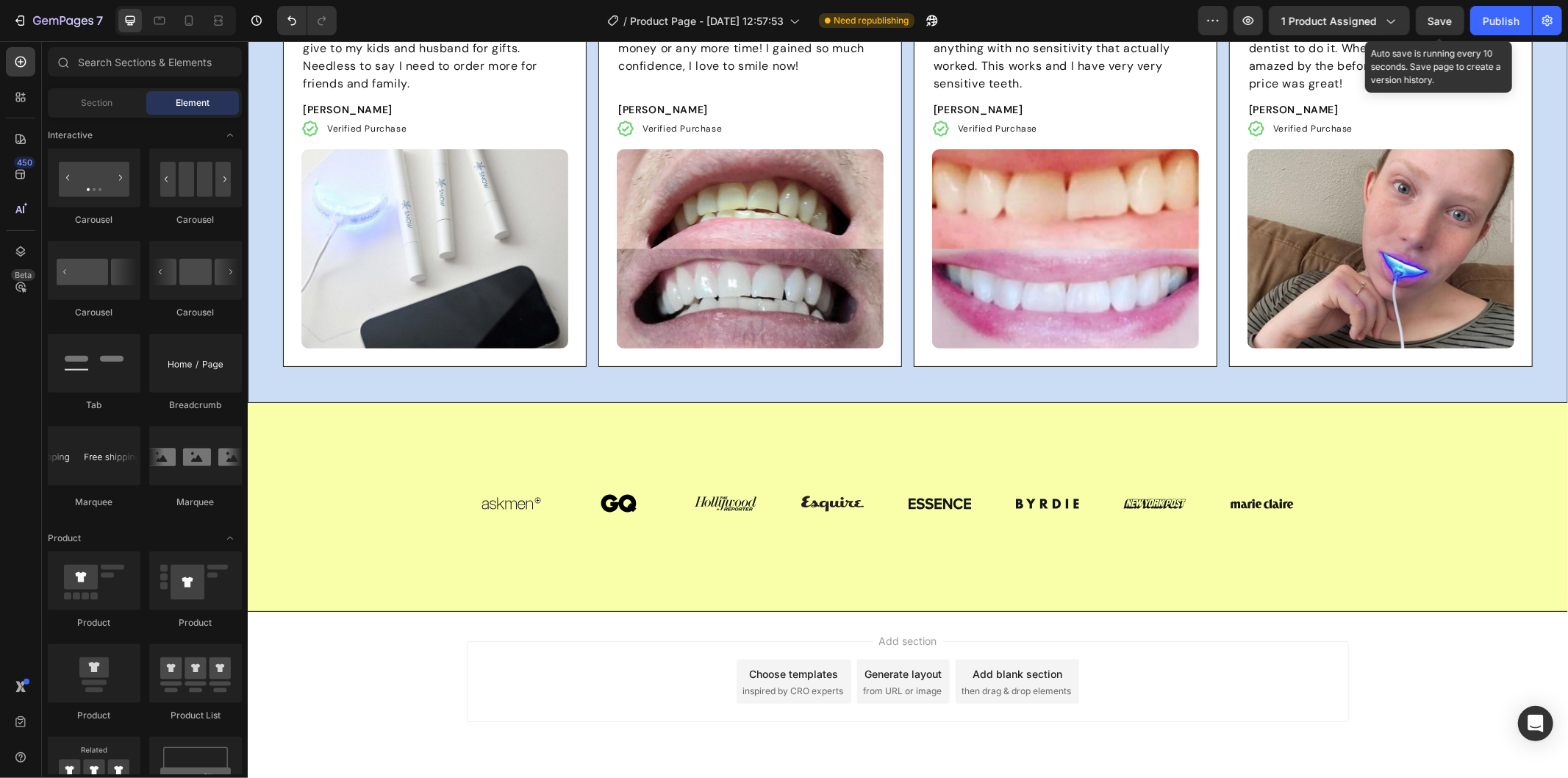
click at [1437, 23] on span "Save" at bounding box center [1440, 21] width 24 height 13
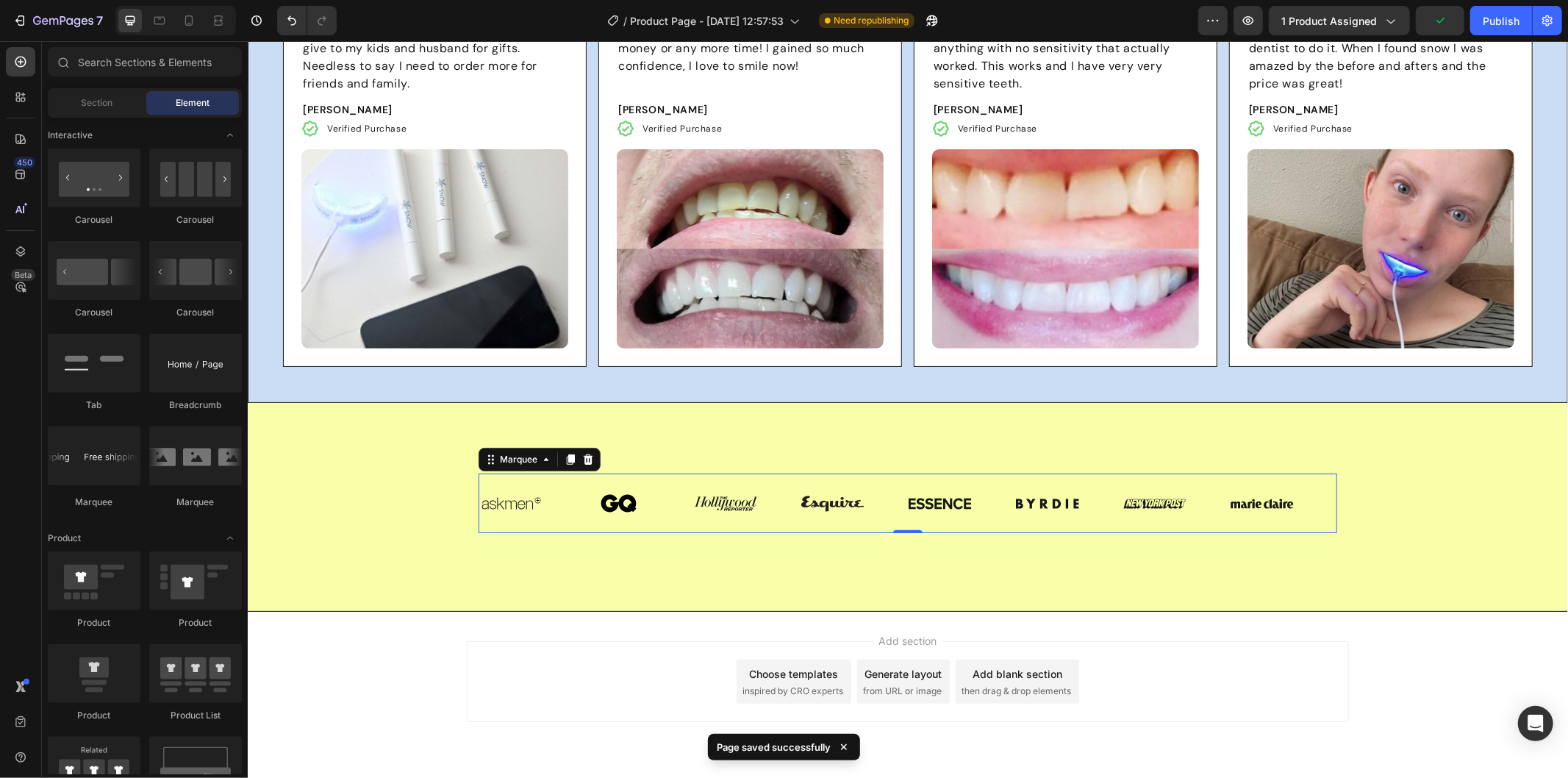
click at [556, 473] on div "Image Image Image Image Image Image Image Image Image Image Image Image Image I…" at bounding box center [907, 502] width 859 height 60
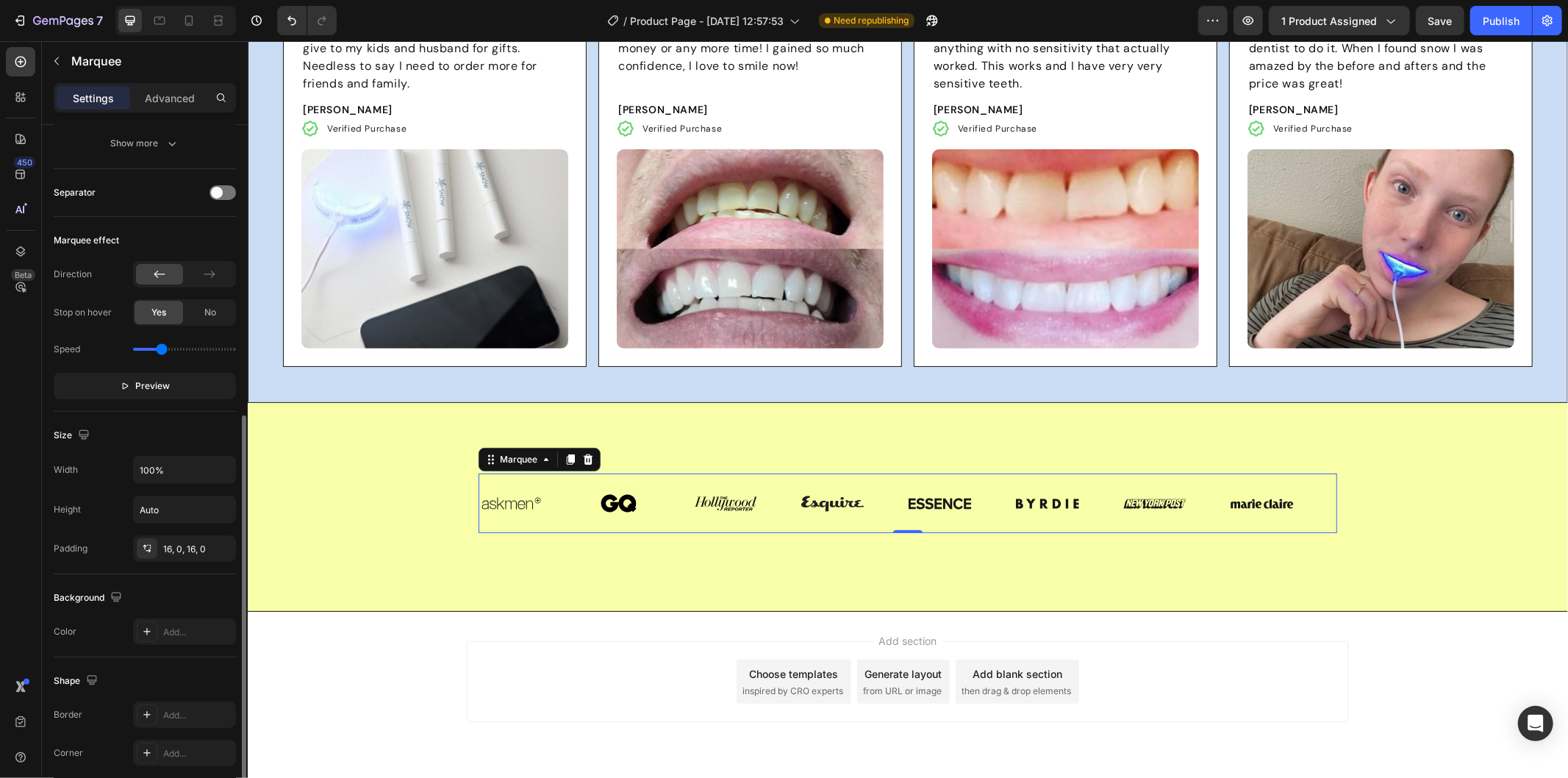
scroll to position [393, 0]
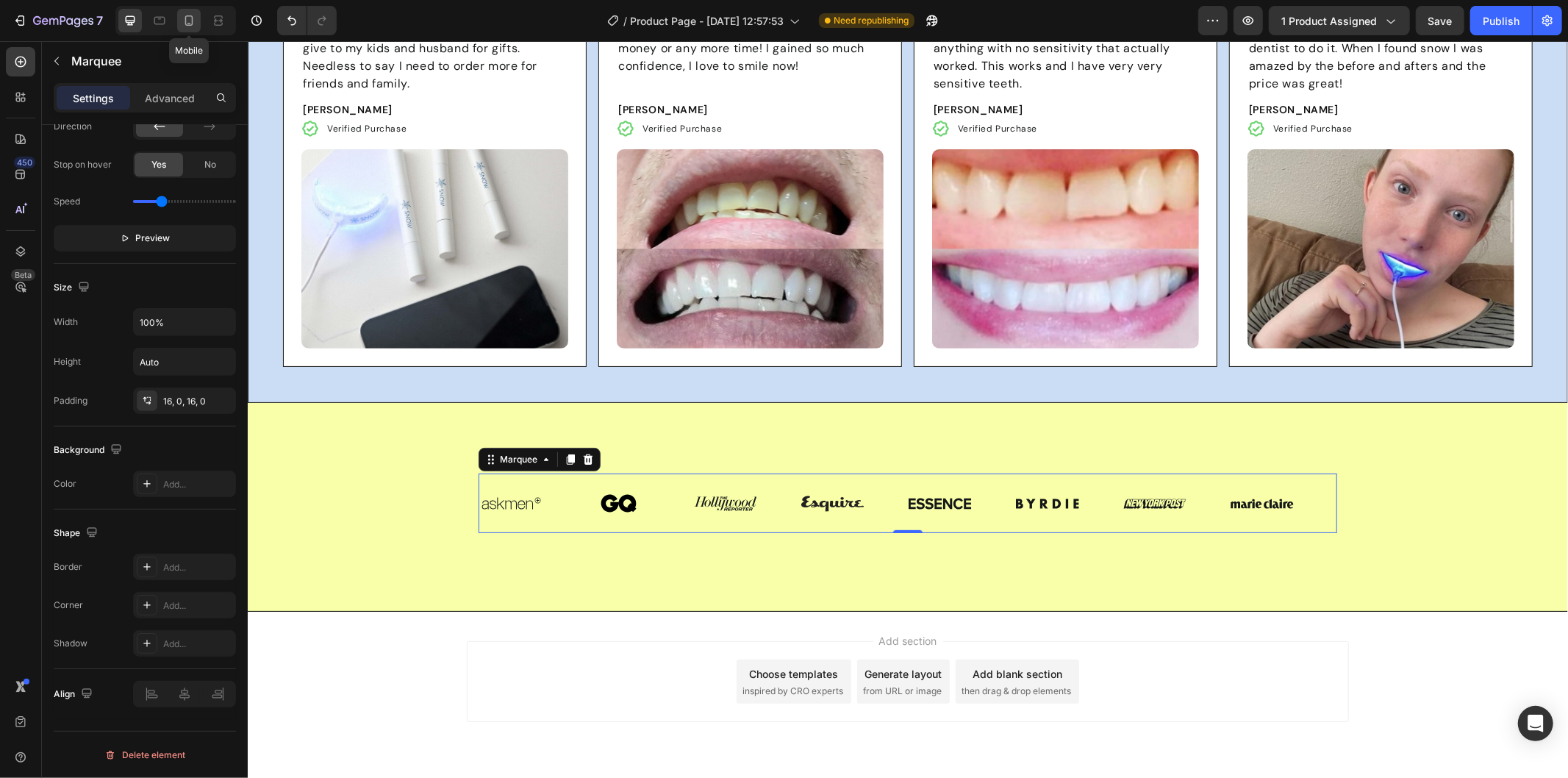
click at [191, 16] on icon at bounding box center [189, 21] width 15 height 15
type input "20"
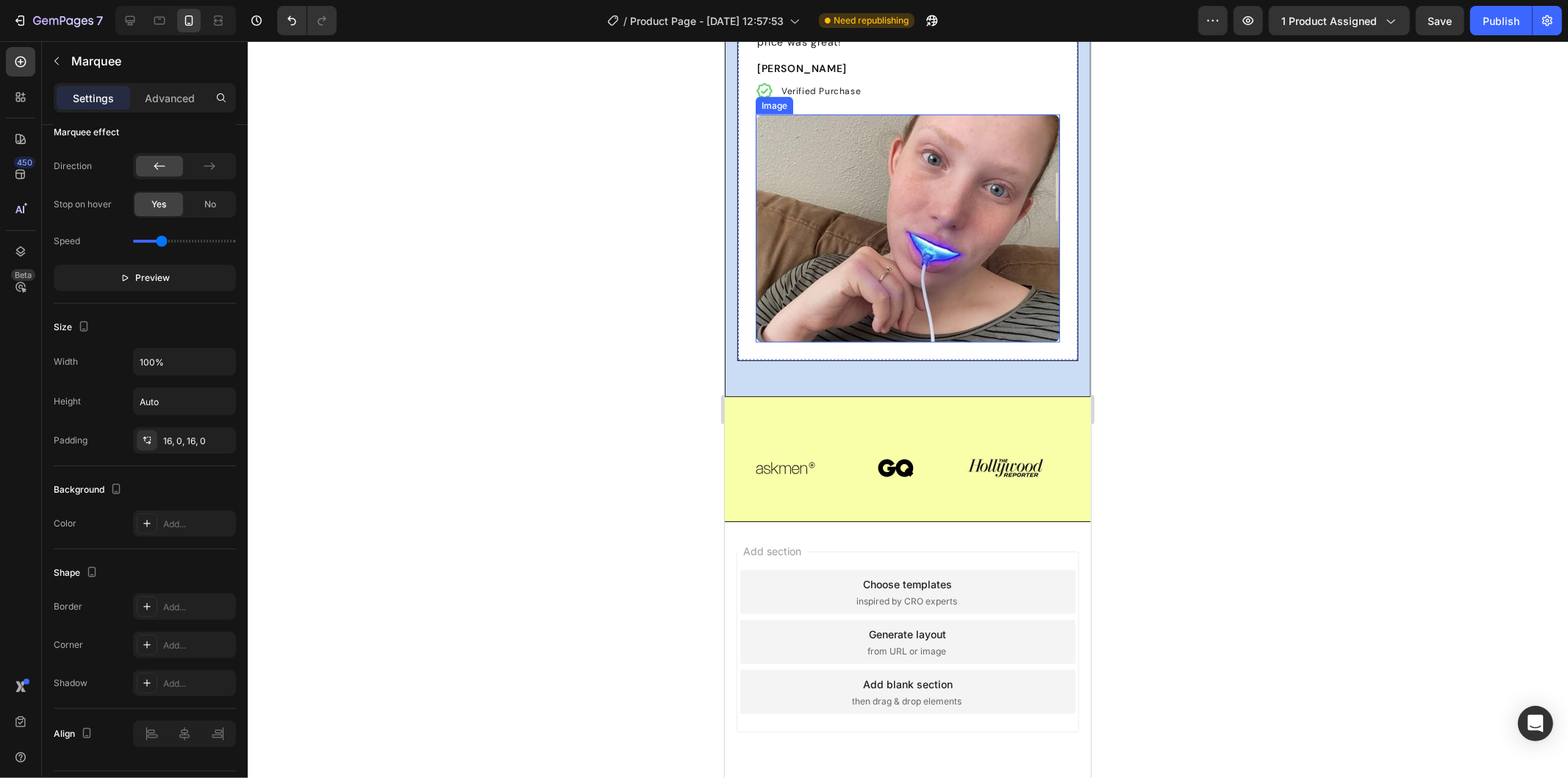
scroll to position [6444, 0]
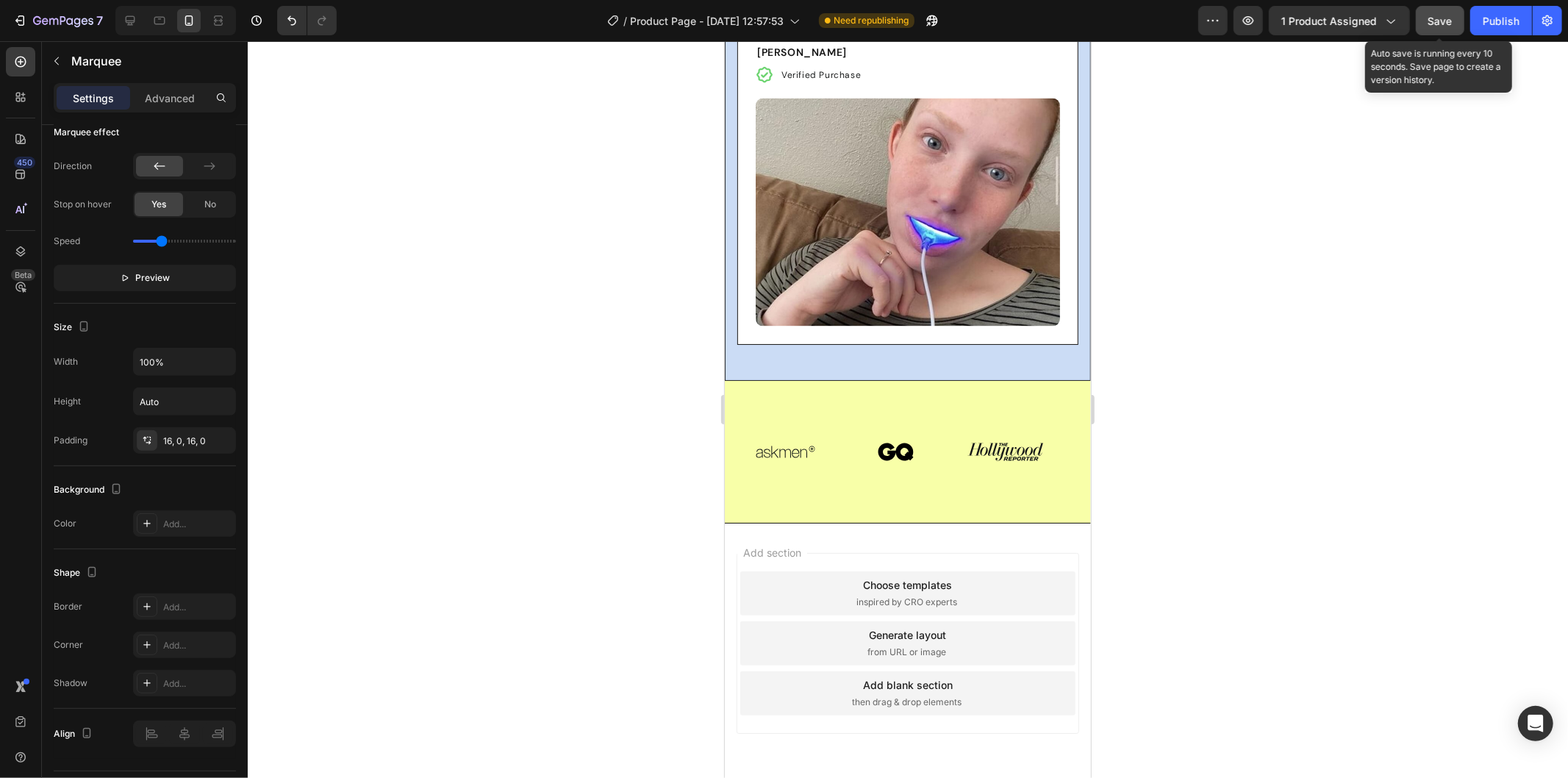
click at [1435, 29] on button "Save" at bounding box center [1440, 21] width 49 height 29
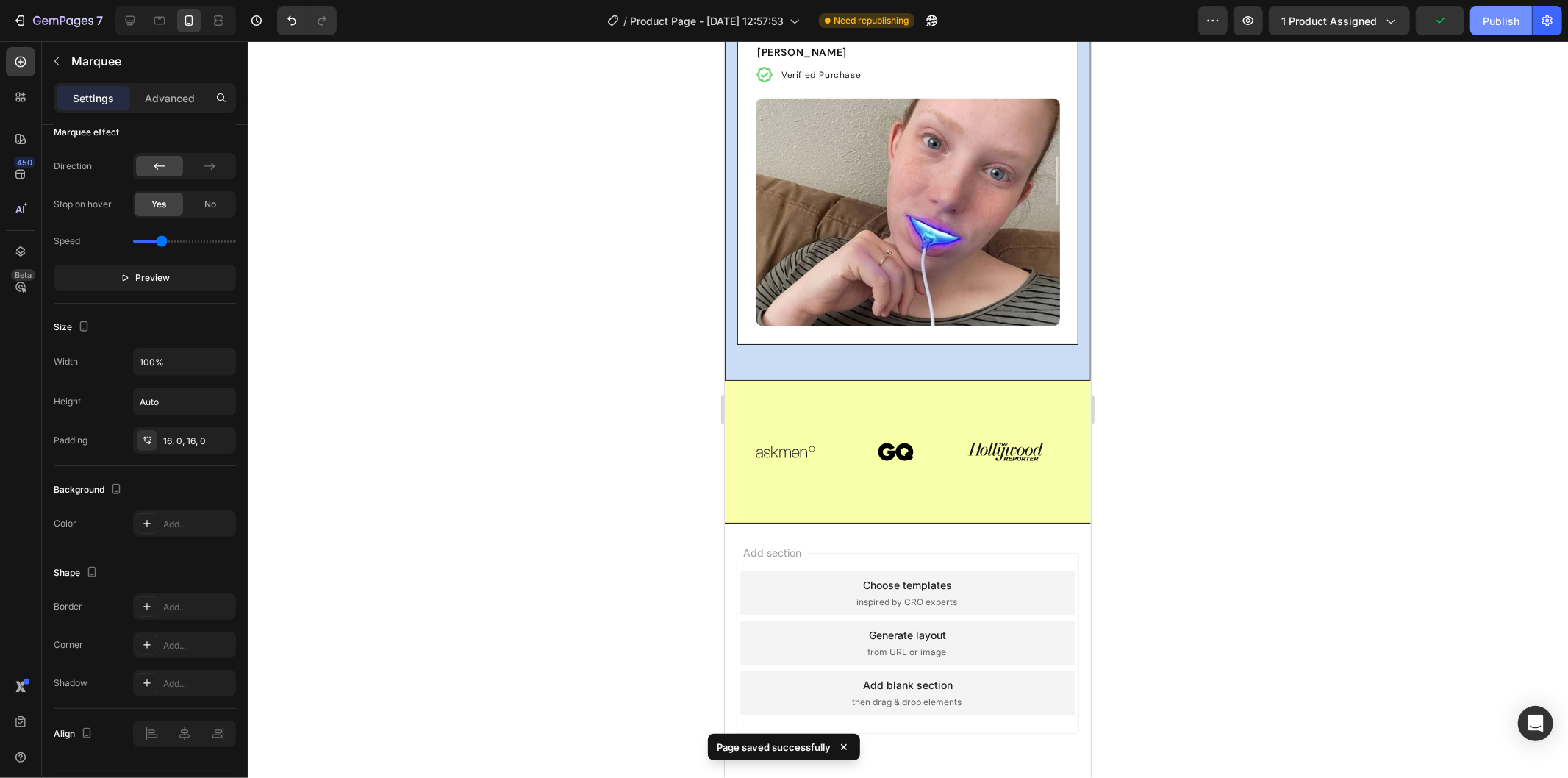
click at [1495, 16] on div "Publish" at bounding box center [1501, 22] width 37 height 16
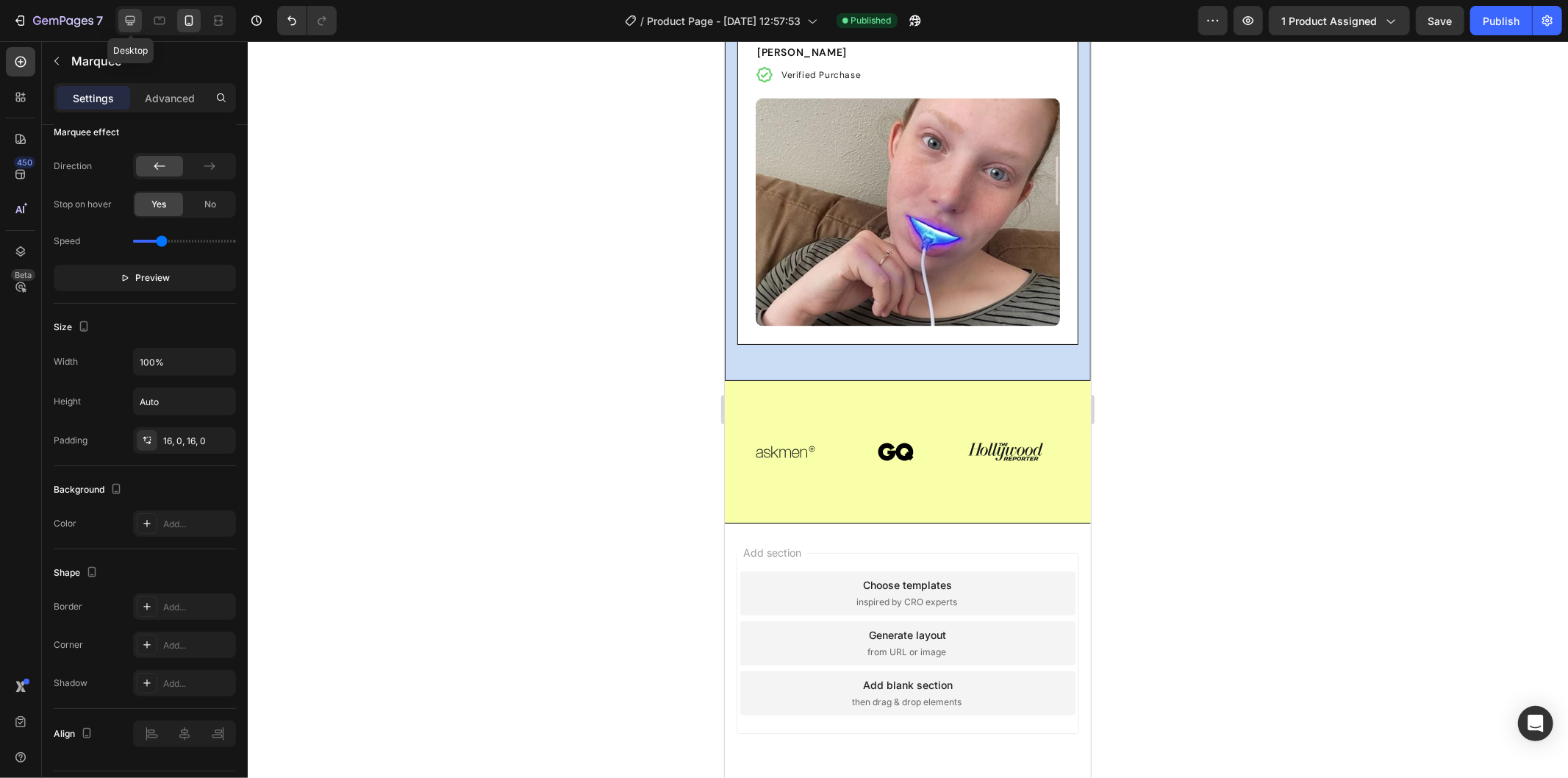
click at [130, 22] on icon at bounding box center [131, 22] width 10 height 10
type input "60"
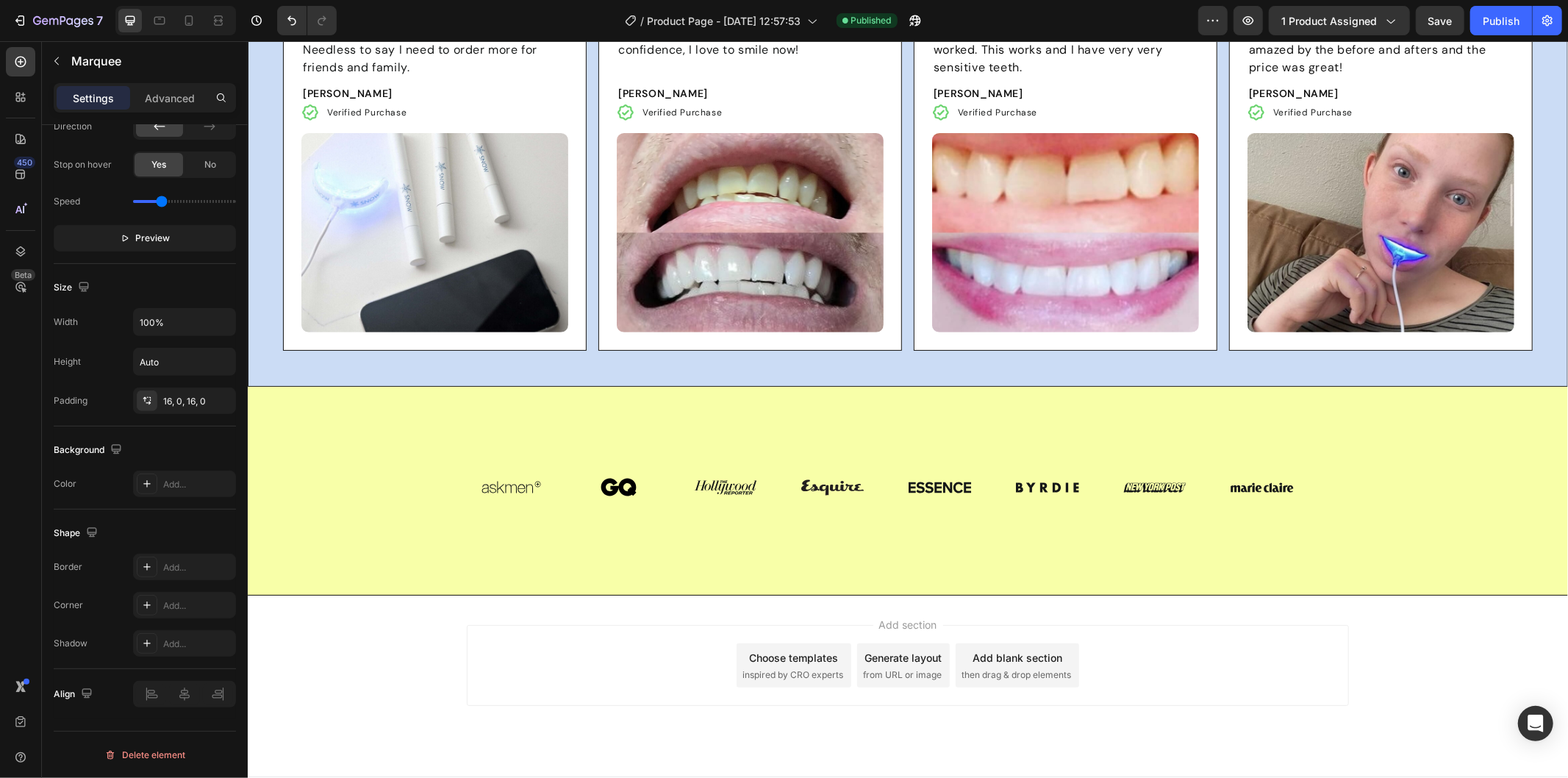
scroll to position [5056, 0]
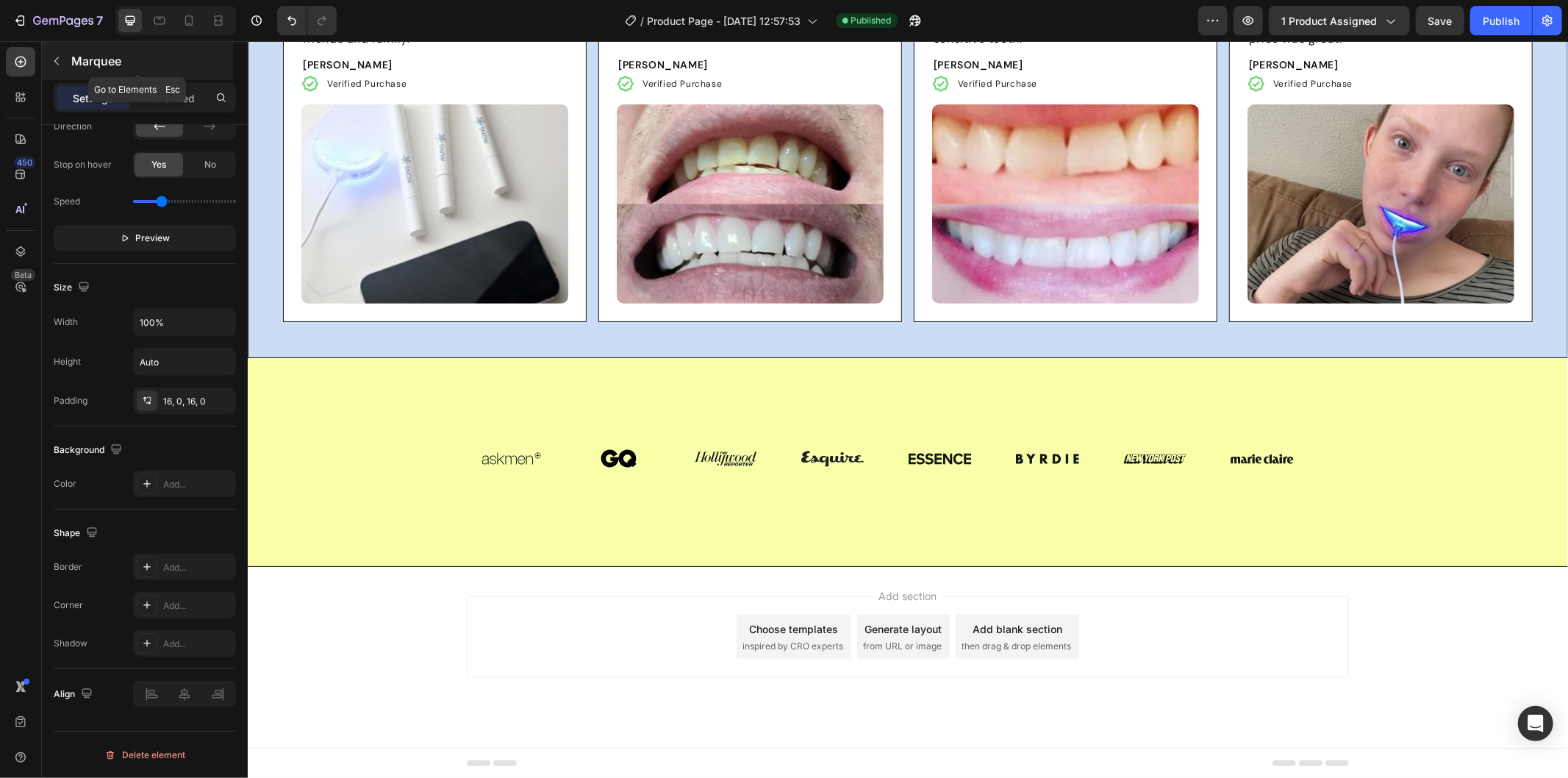
click at [52, 67] on button "button" at bounding box center [57, 61] width 23 height 23
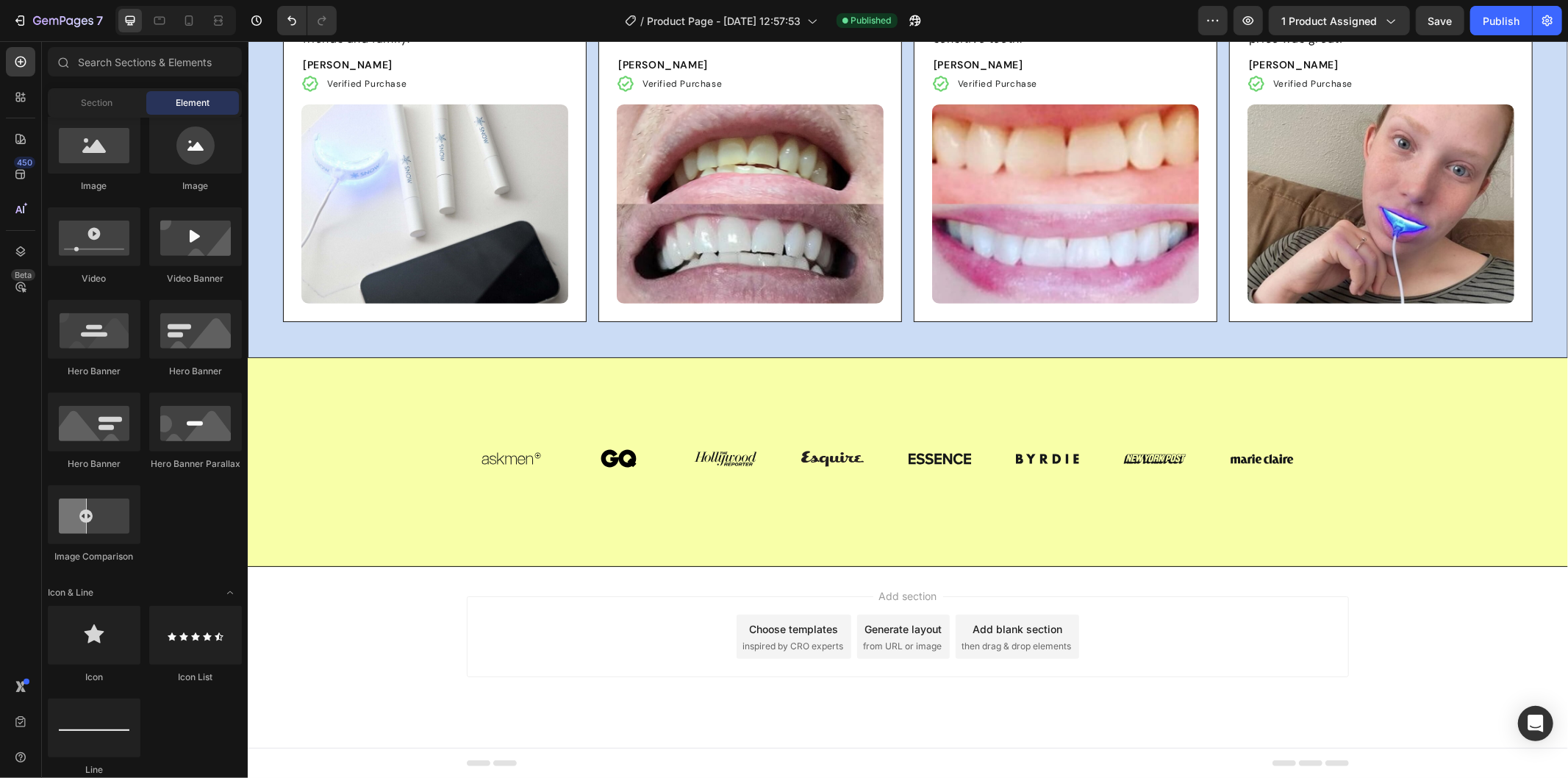
scroll to position [0, 0]
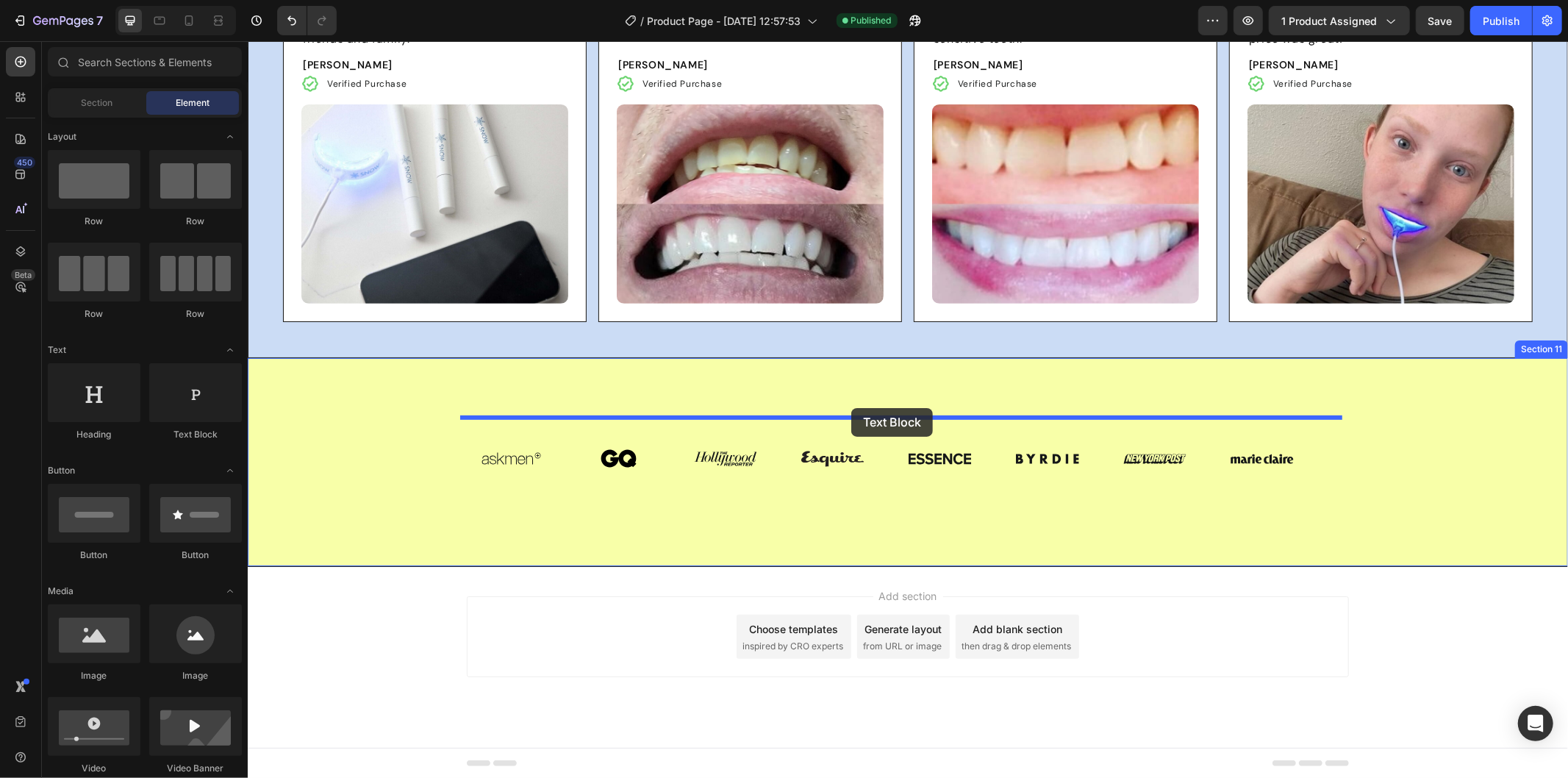
drag, startPoint x: 461, startPoint y: 444, endPoint x: 851, endPoint y: 406, distance: 391.8
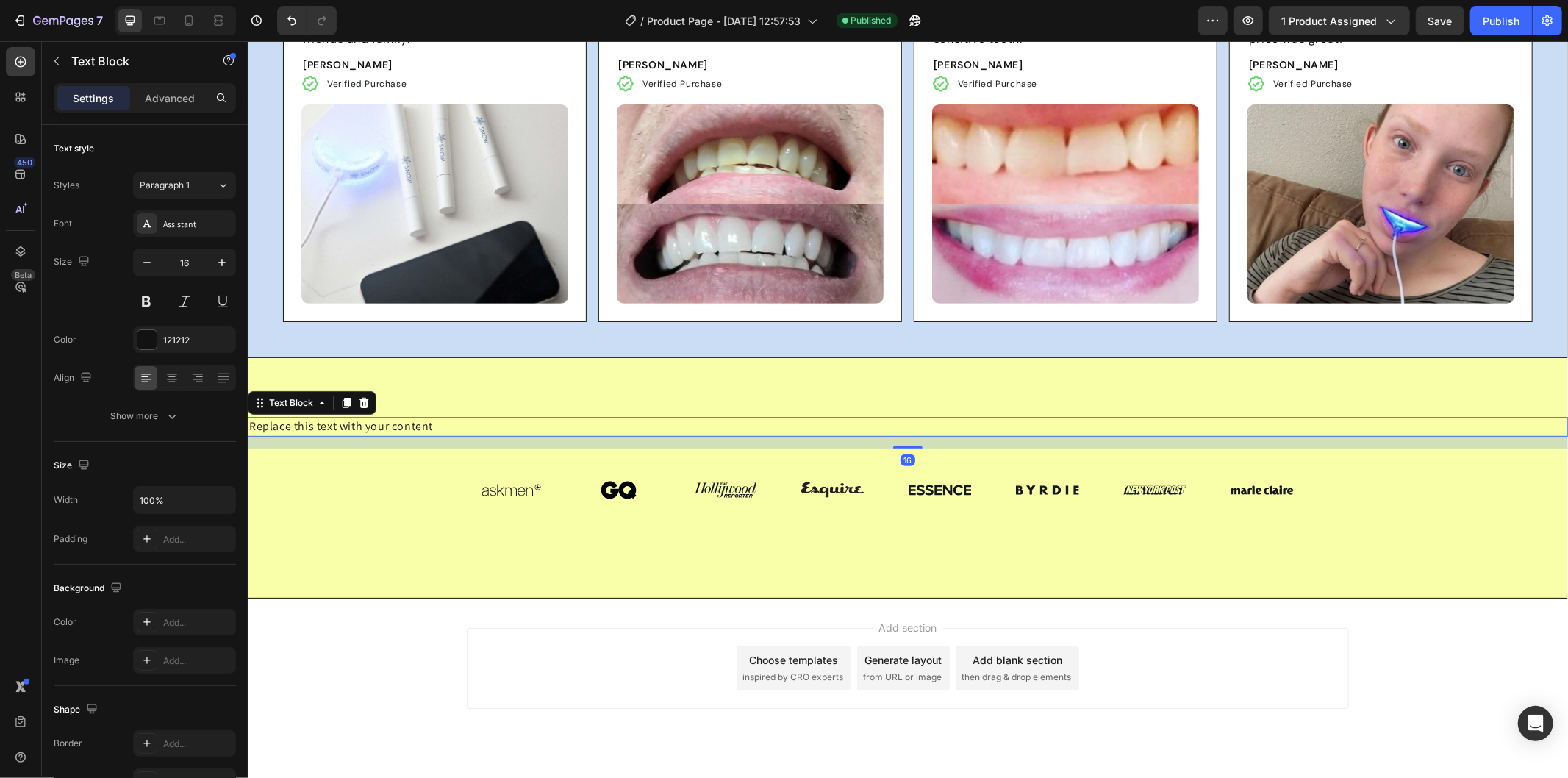
click at [553, 426] on div "Replace this text with your content" at bounding box center [907, 426] width 1320 height 20
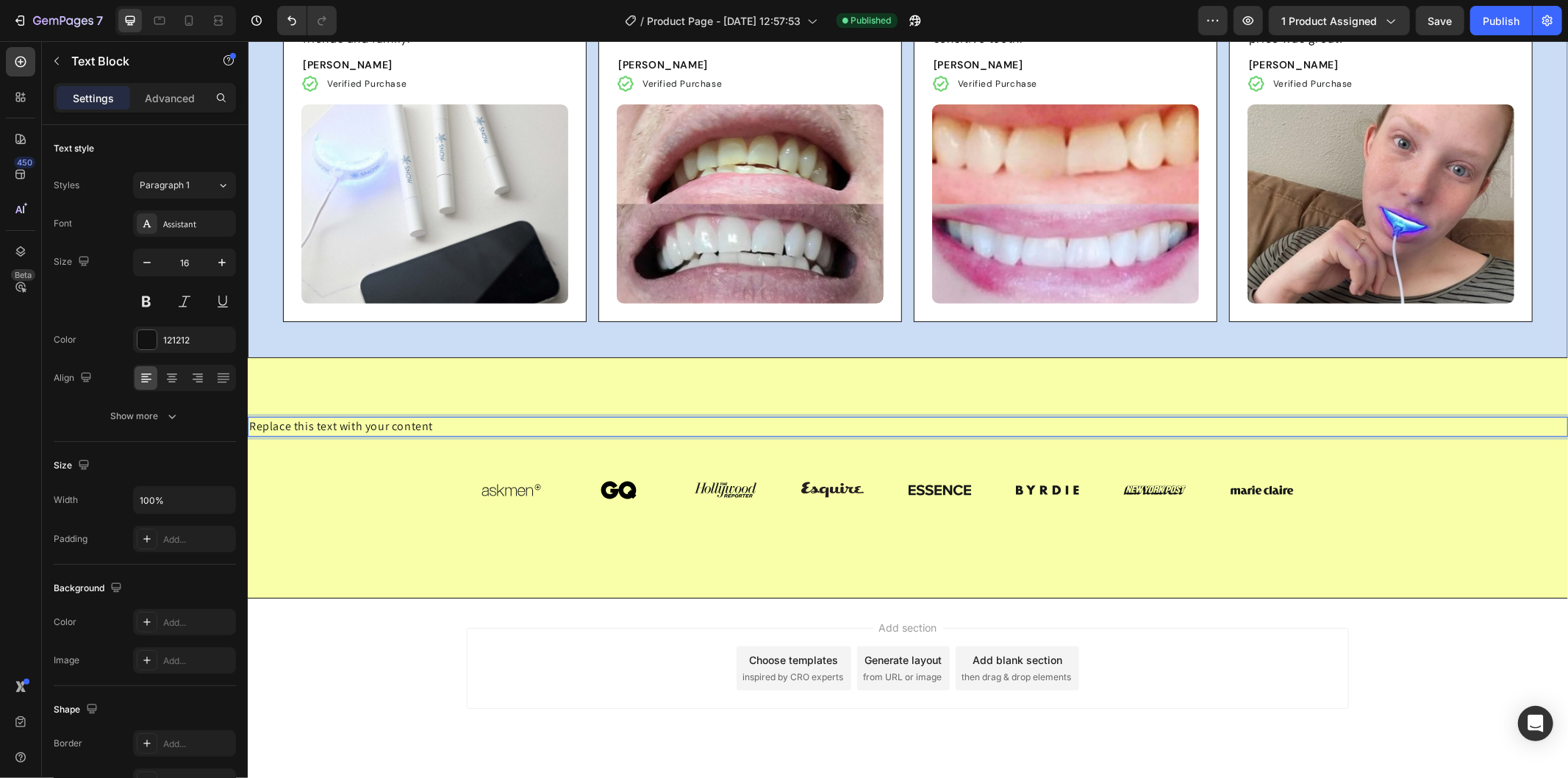
click at [553, 426] on p "Replace this text with your content" at bounding box center [907, 425] width 1317 height 17
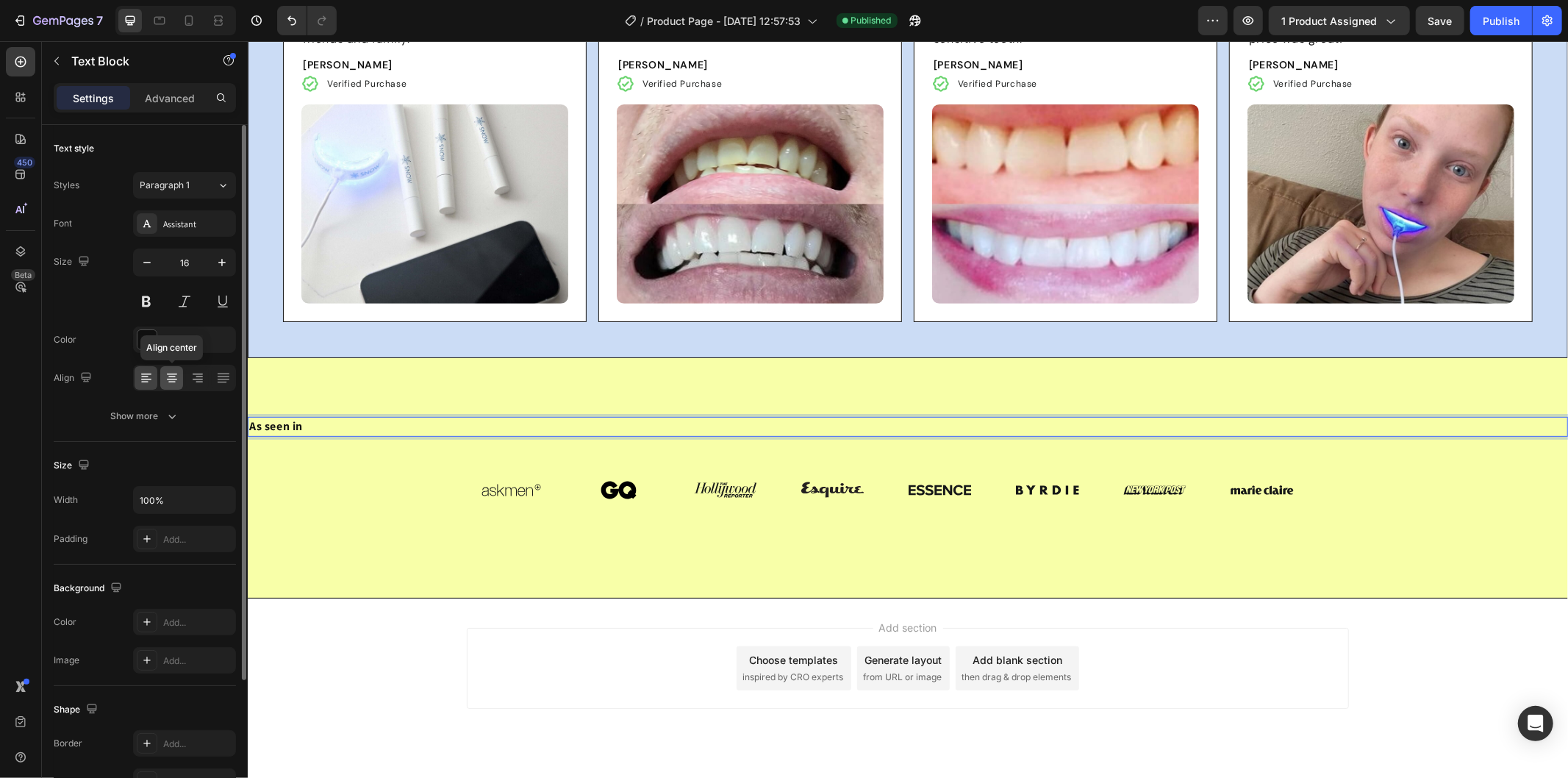
click at [172, 379] on icon at bounding box center [172, 379] width 11 height 2
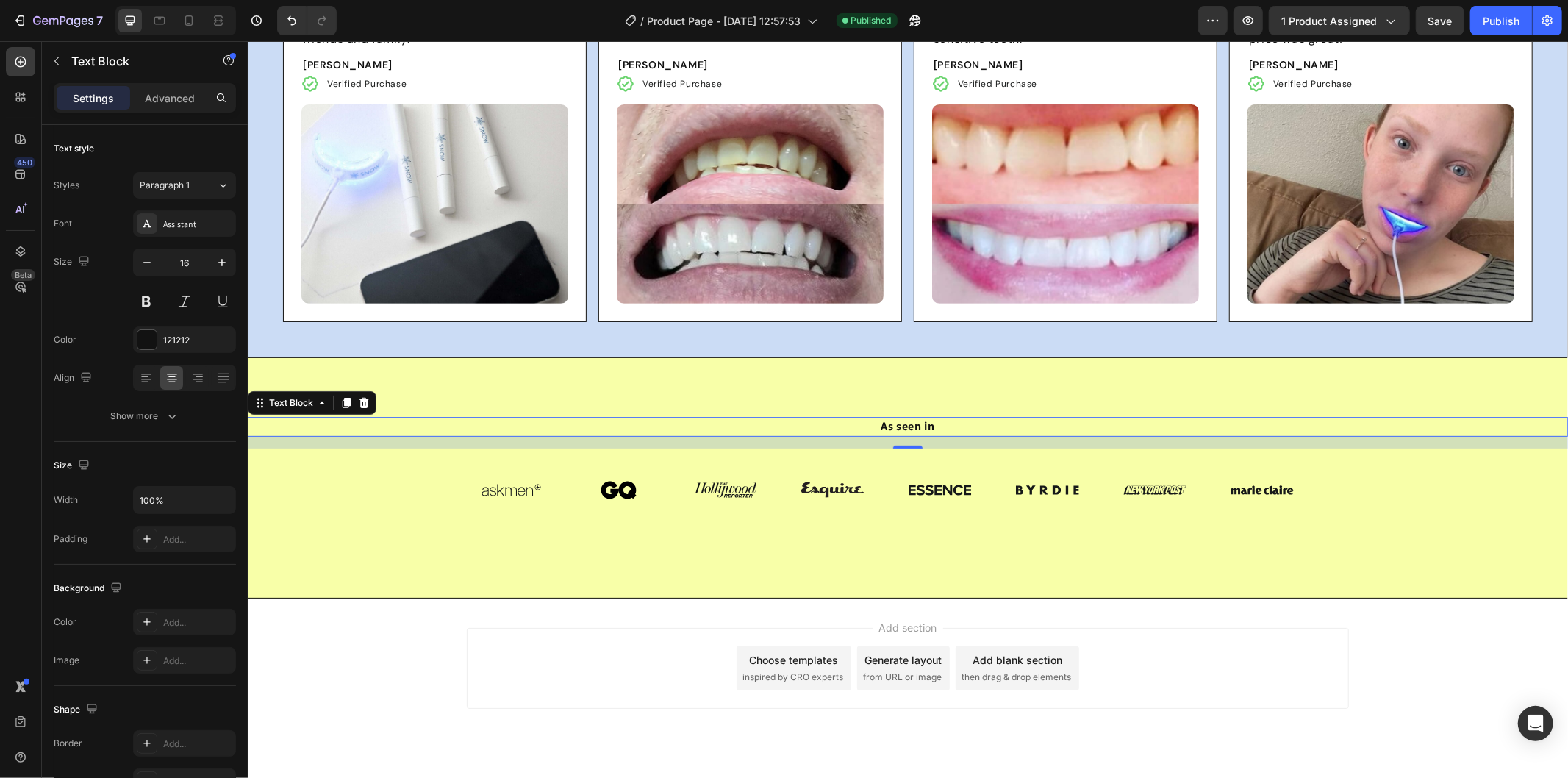
click at [991, 409] on div "As seen in Text Block 16 Image Image Image Image Image Image Image Image Image …" at bounding box center [907, 477] width 1320 height 239
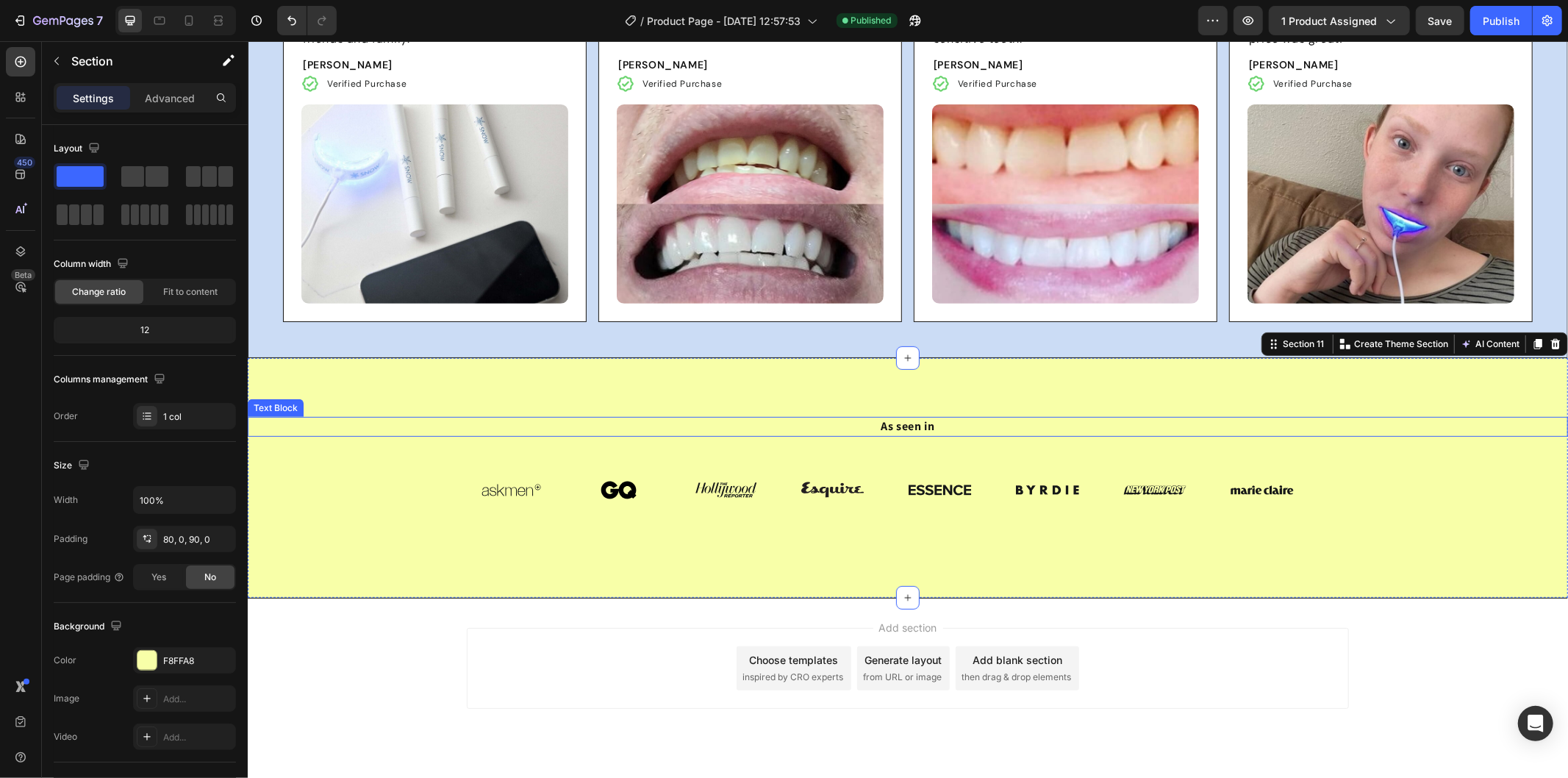
click at [905, 420] on strong "As seen in" at bounding box center [907, 425] width 54 height 16
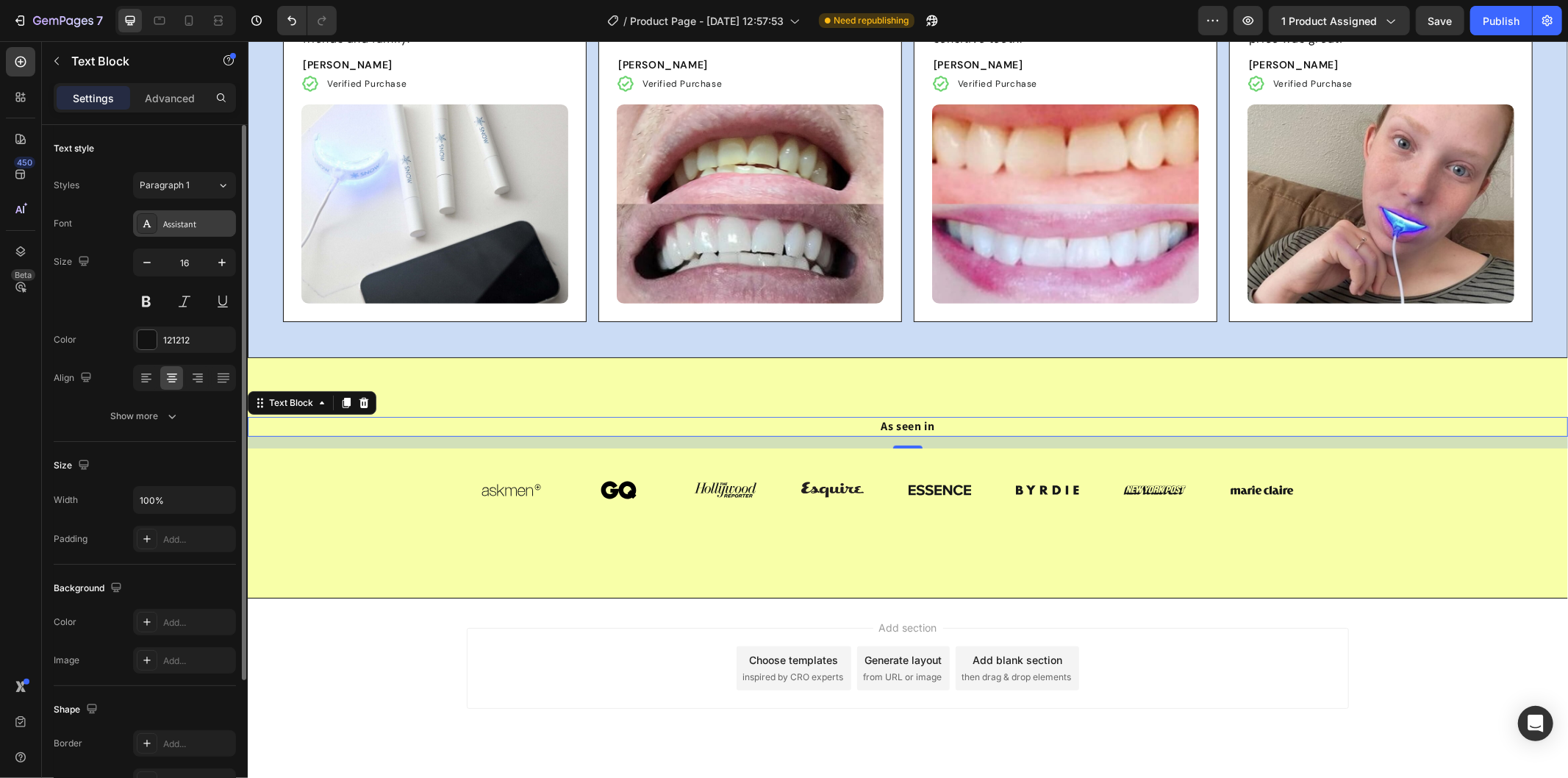
click at [200, 226] on div "Assistant" at bounding box center [197, 225] width 69 height 14
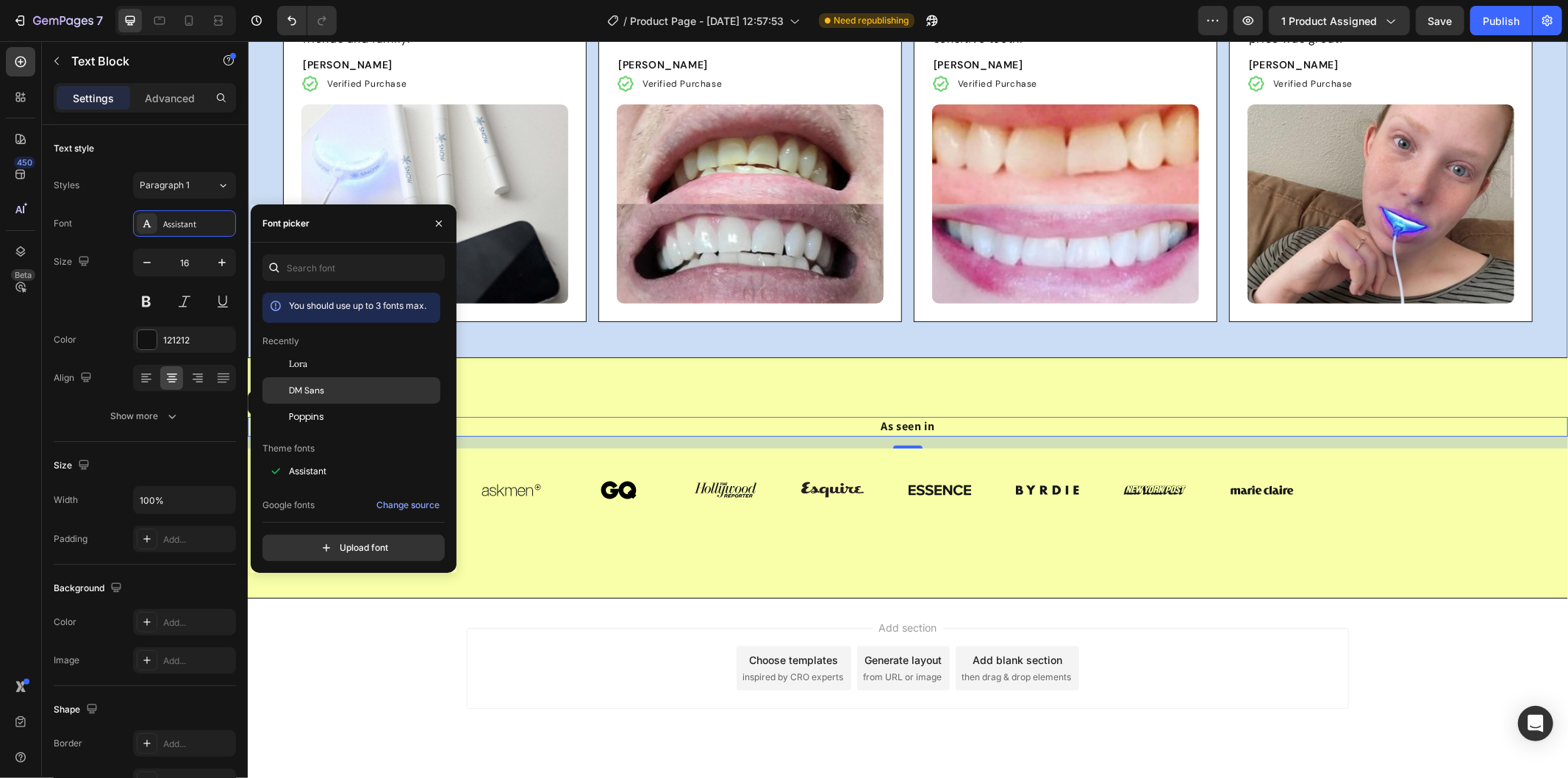
click at [337, 397] on div "DM Sans" at bounding box center [363, 391] width 148 height 14
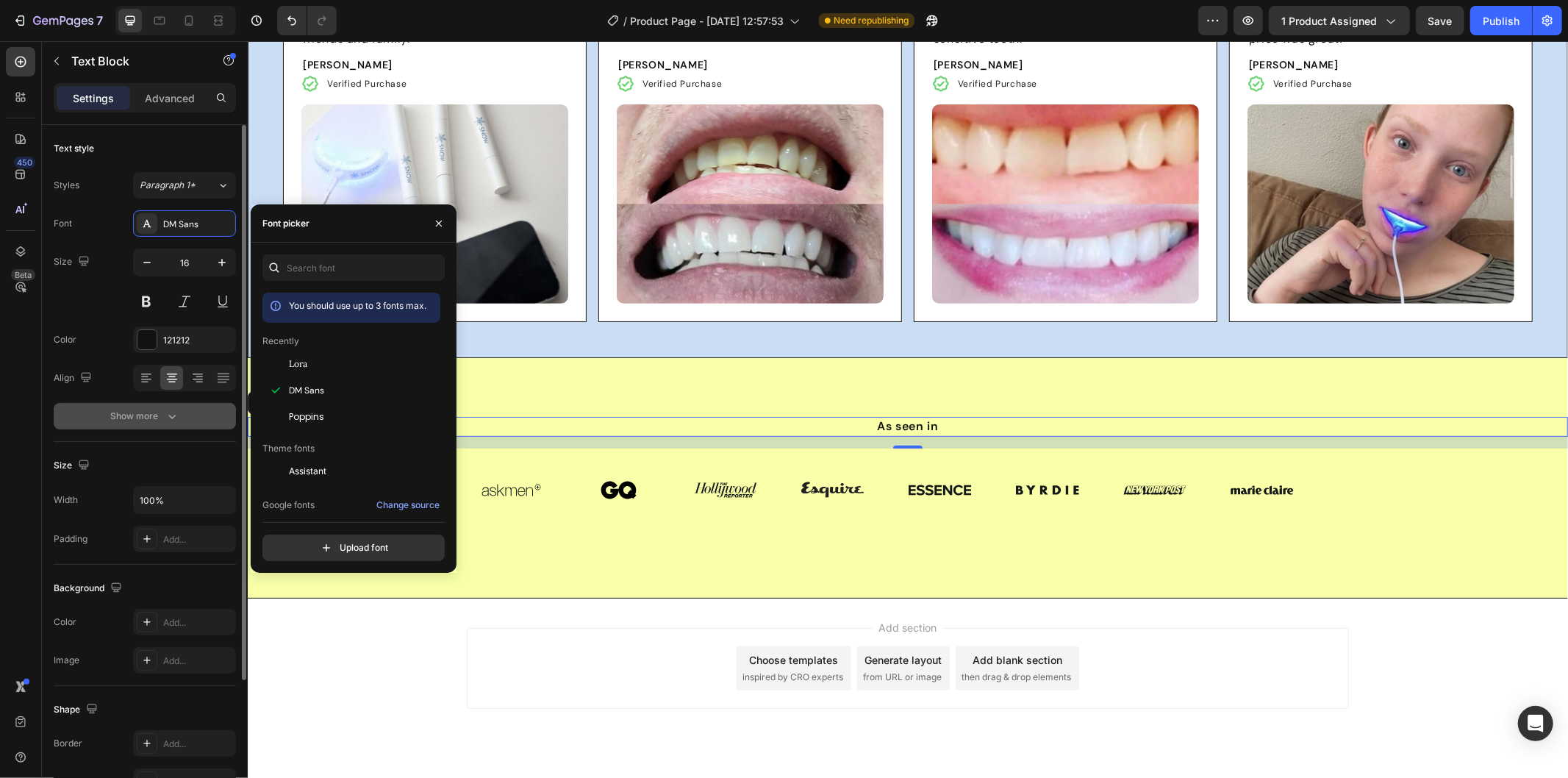
click at [165, 420] on icon "button" at bounding box center [172, 415] width 15 height 15
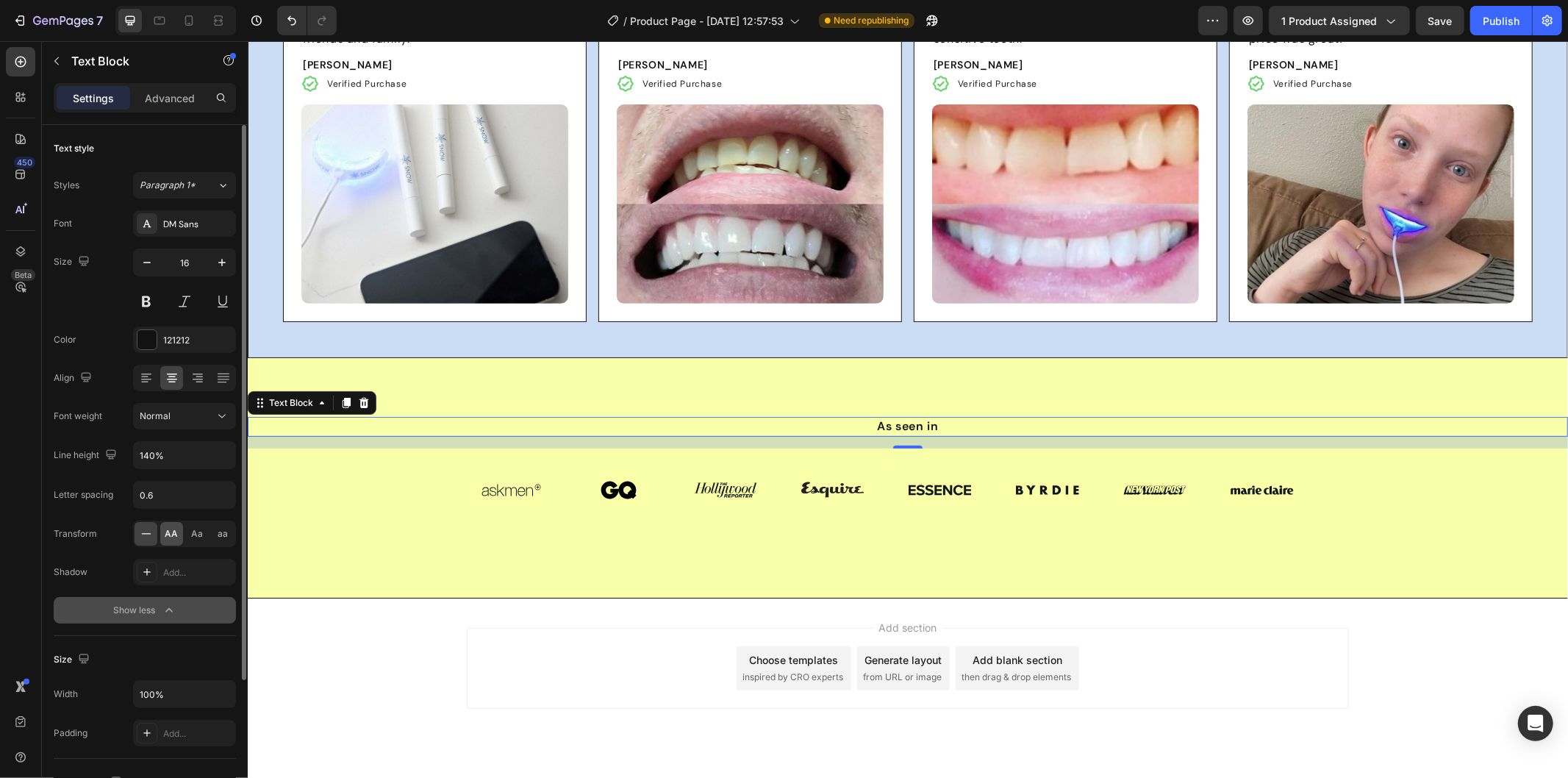
click at [171, 533] on span "AA" at bounding box center [172, 534] width 14 height 14
click at [169, 442] on input "140%" at bounding box center [185, 454] width 102 height 26
click at [174, 459] on input "140%" at bounding box center [185, 454] width 102 height 26
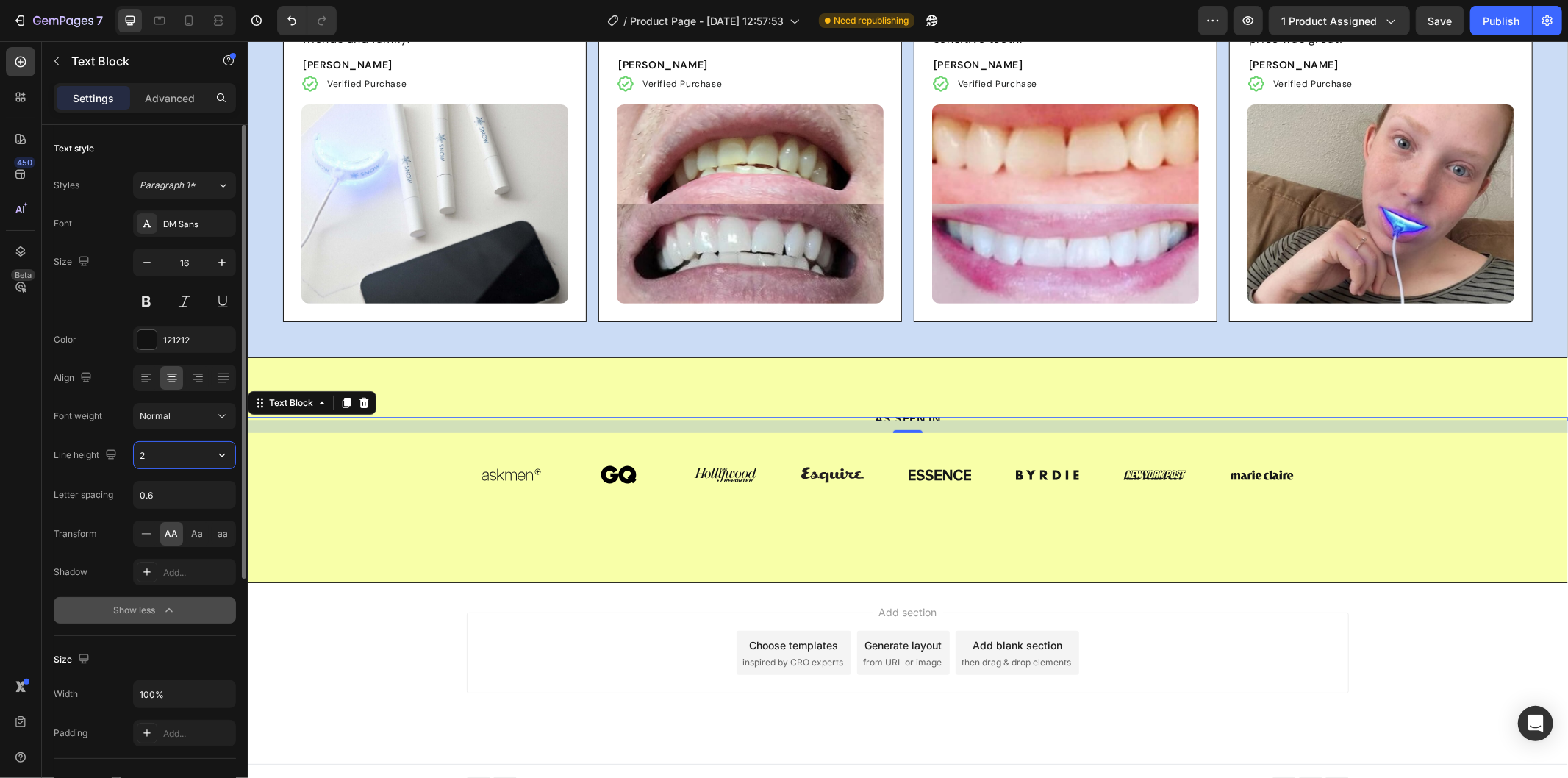
type input "24"
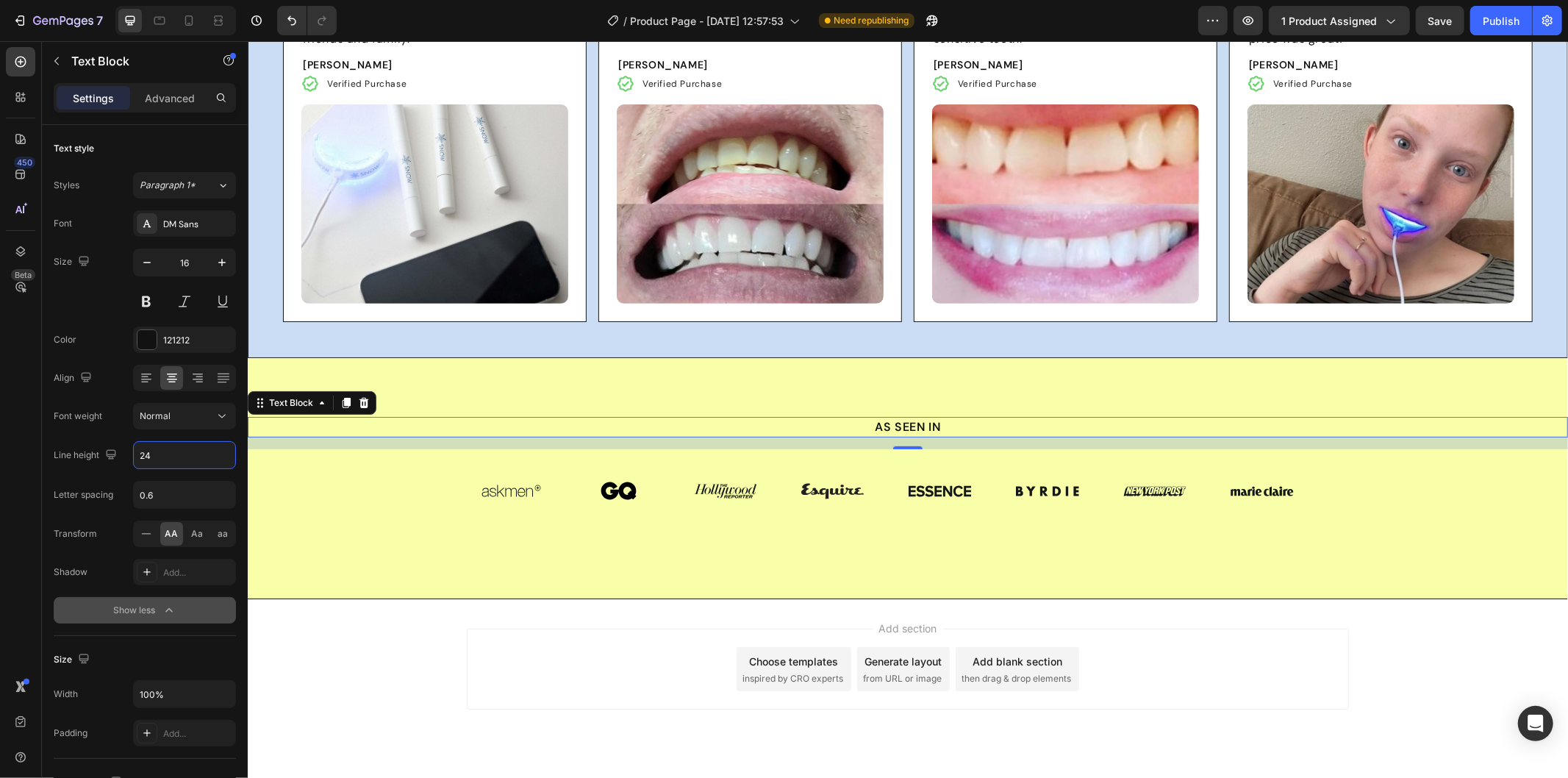
click at [390, 620] on div "Add section Choose templates inspired by CRO experts Generate layout from URL o…" at bounding box center [907, 688] width 1320 height 181
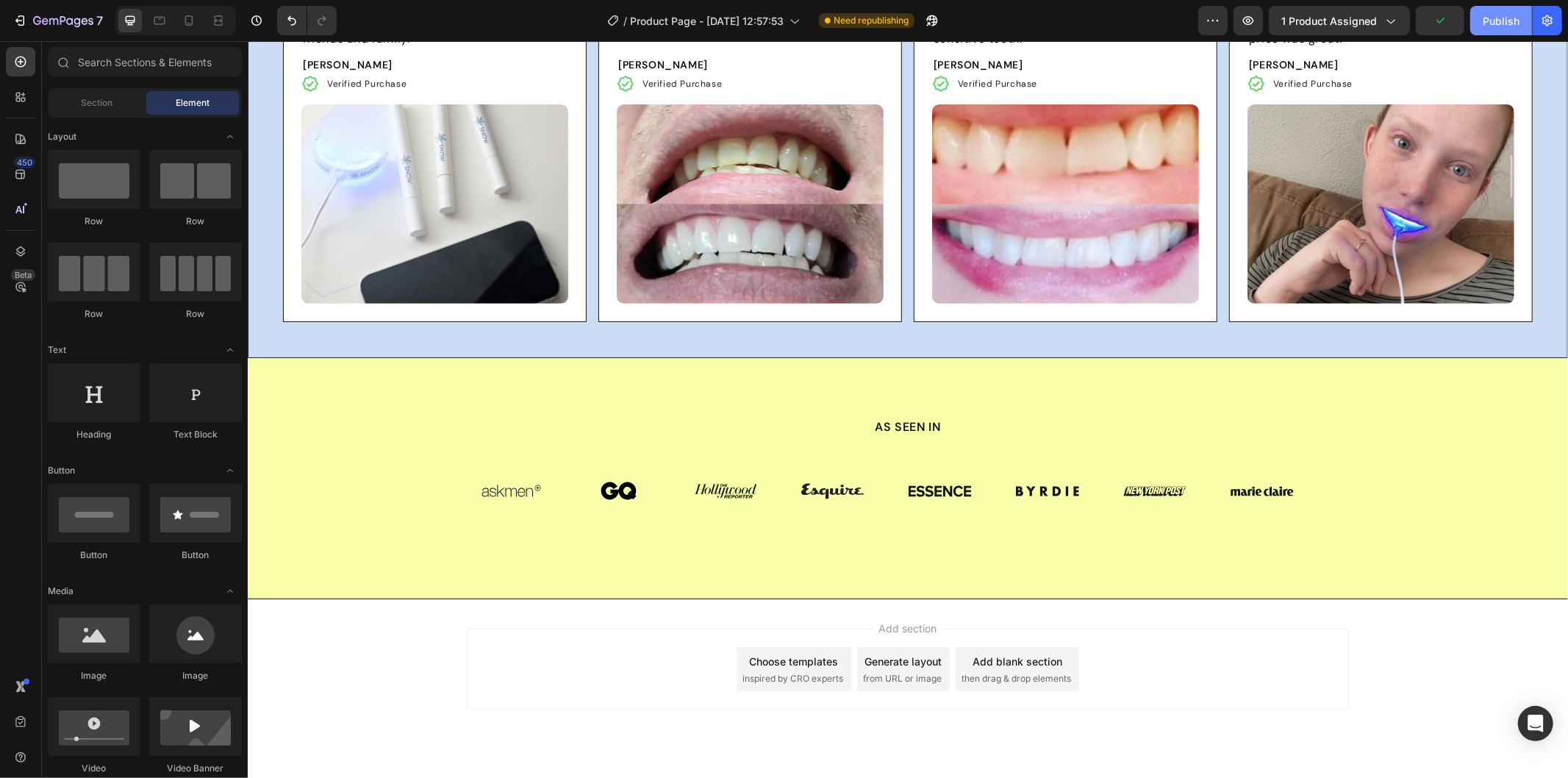
click at [1504, 16] on div "Publish" at bounding box center [1501, 22] width 37 height 16
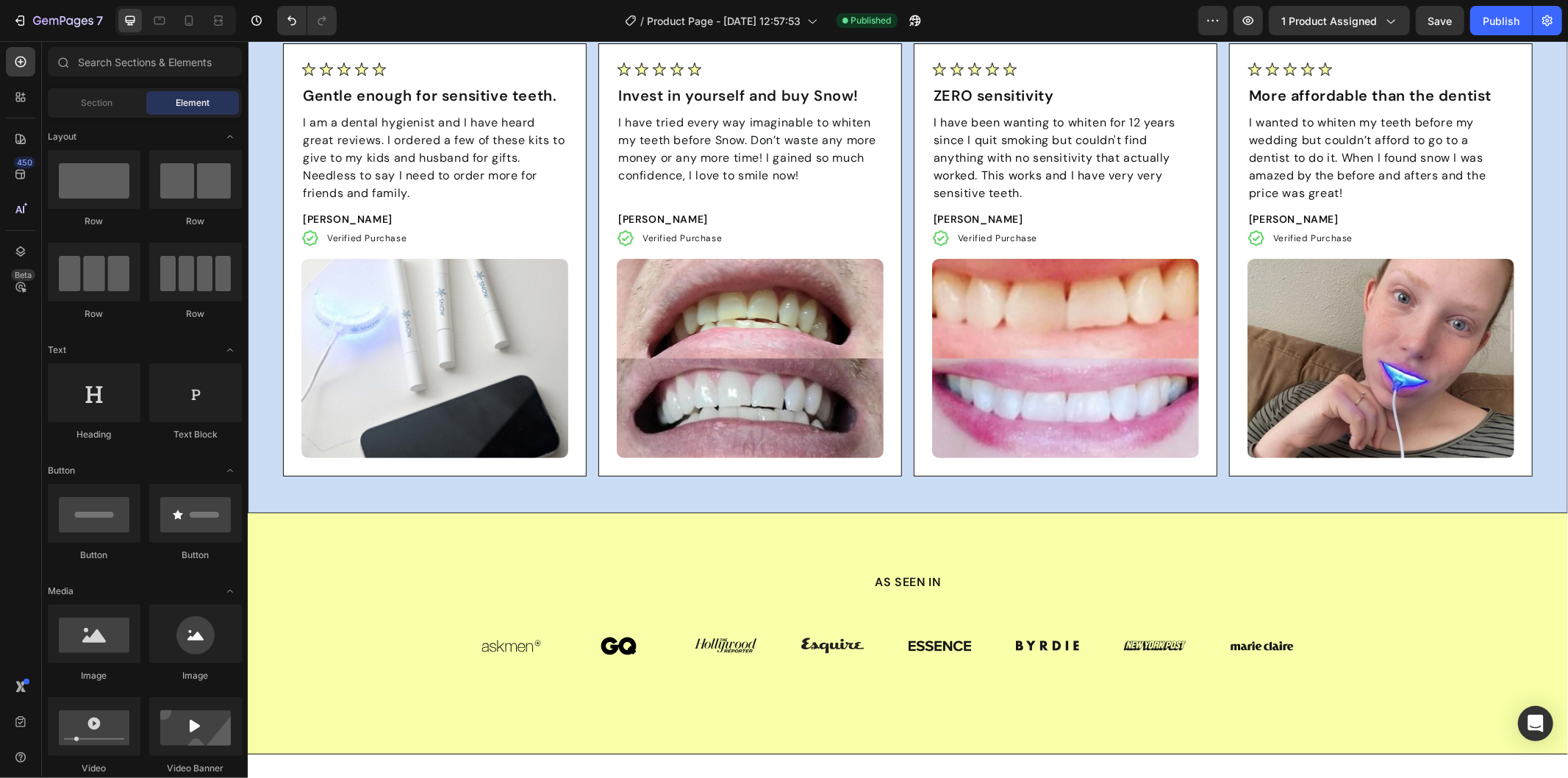
scroll to position [5089, 0]
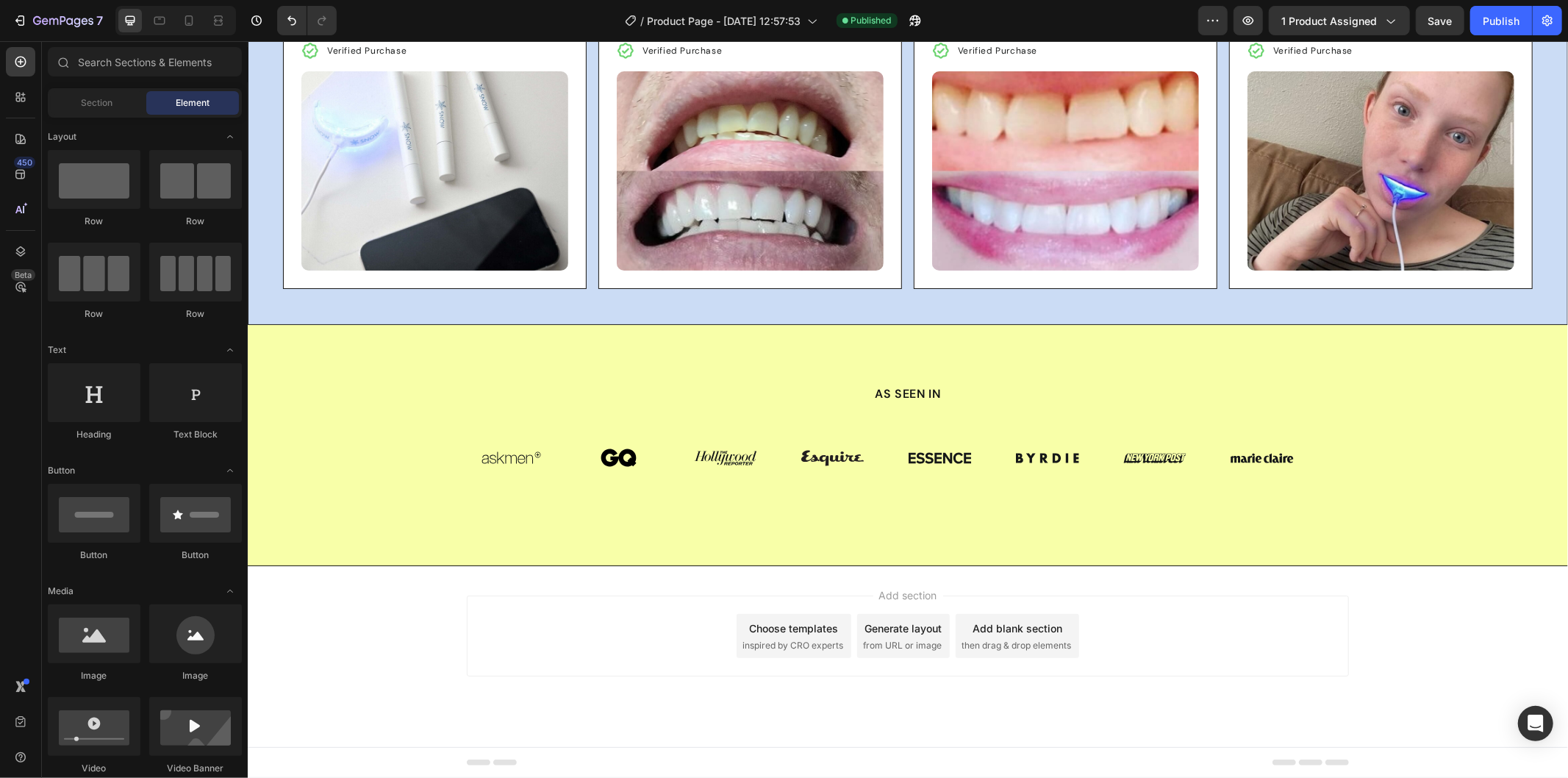
click at [377, 592] on div "Add section Choose templates inspired by CRO experts Generate layout from URL o…" at bounding box center [907, 656] width 1320 height 181
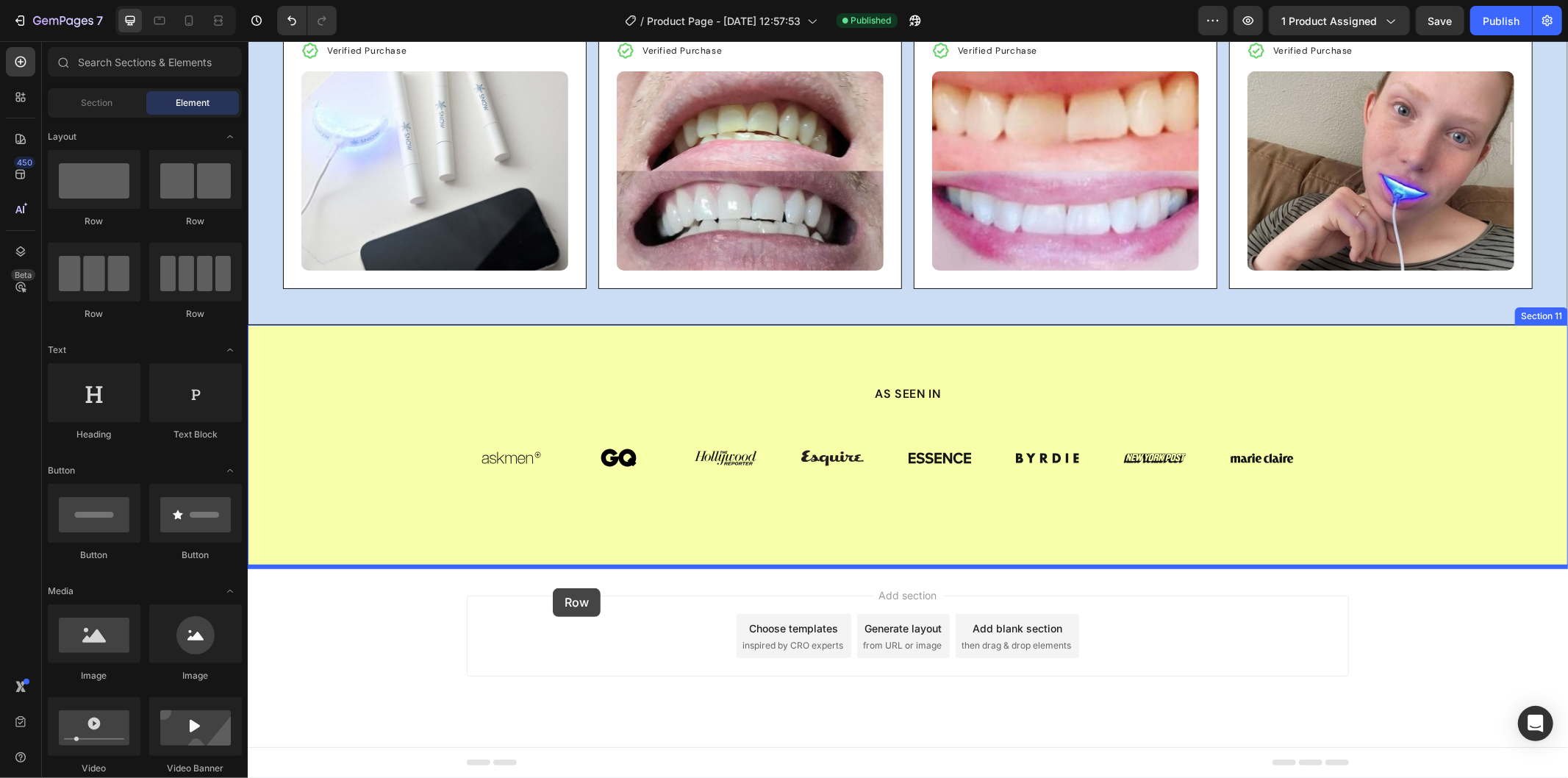
drag, startPoint x: 368, startPoint y: 245, endPoint x: 553, endPoint y: 584, distance: 386.2
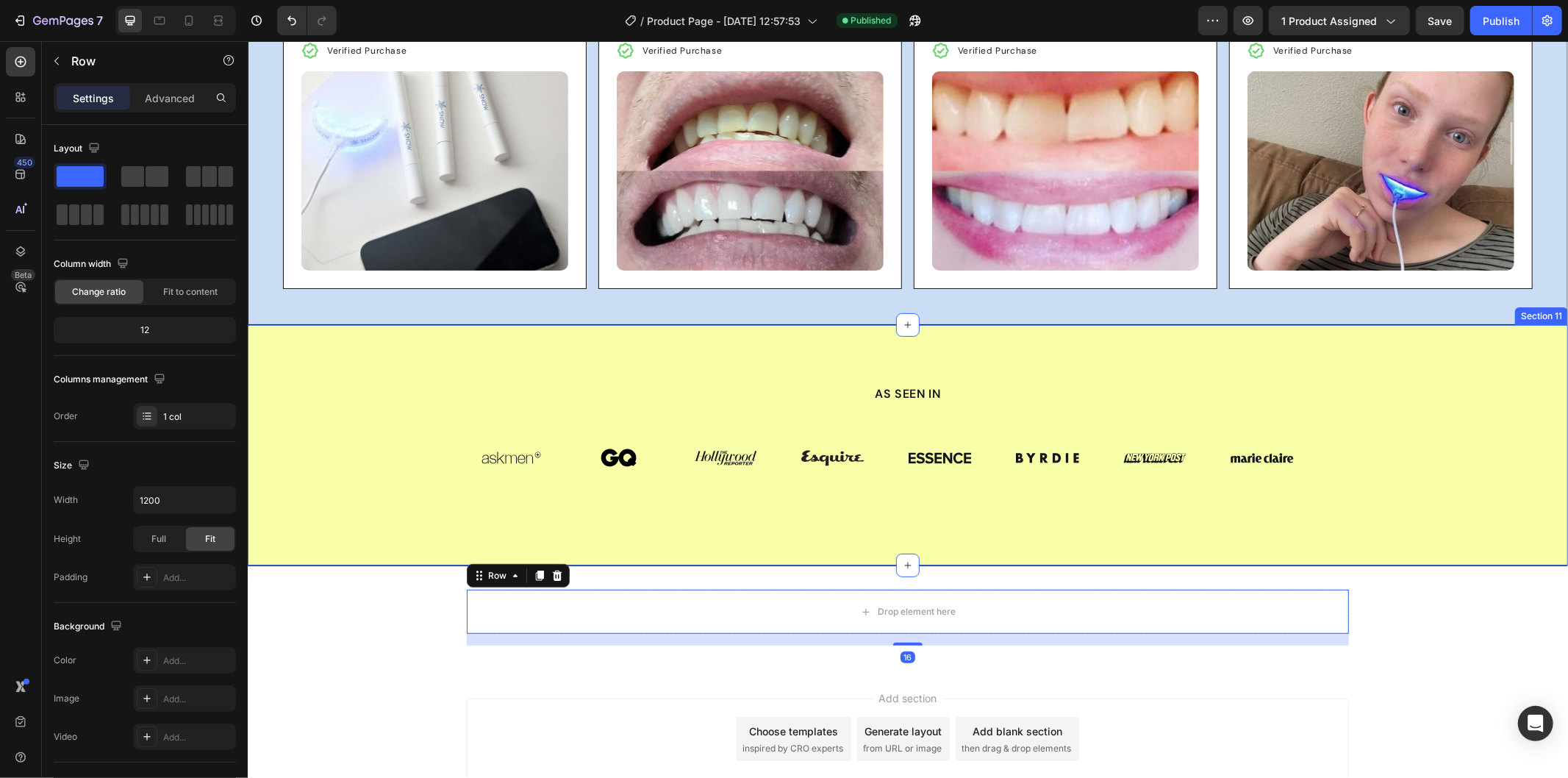
scroll to position [5192, 0]
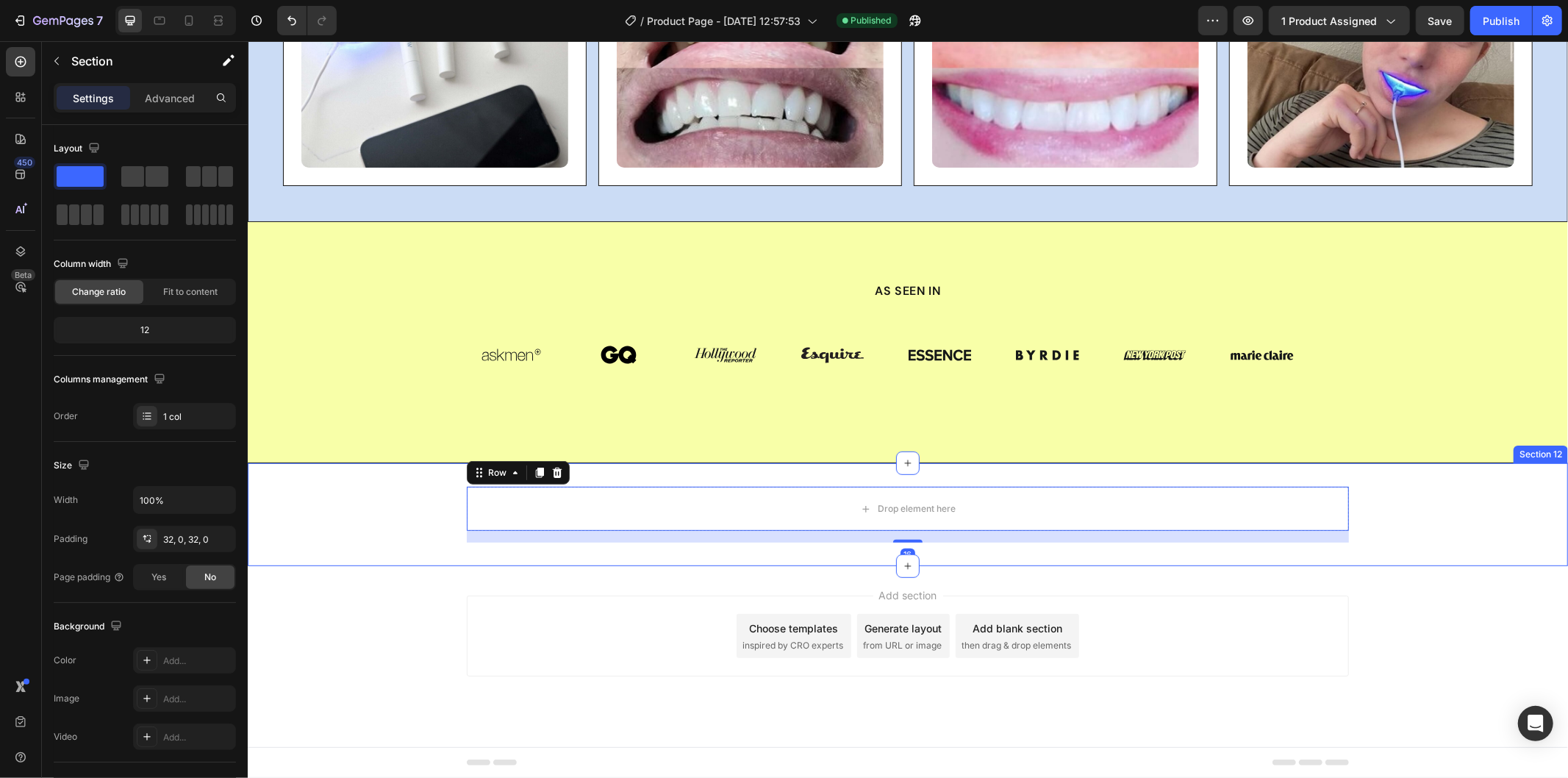
click at [421, 495] on div "Drop element here Row 16" at bounding box center [907, 513] width 1320 height 56
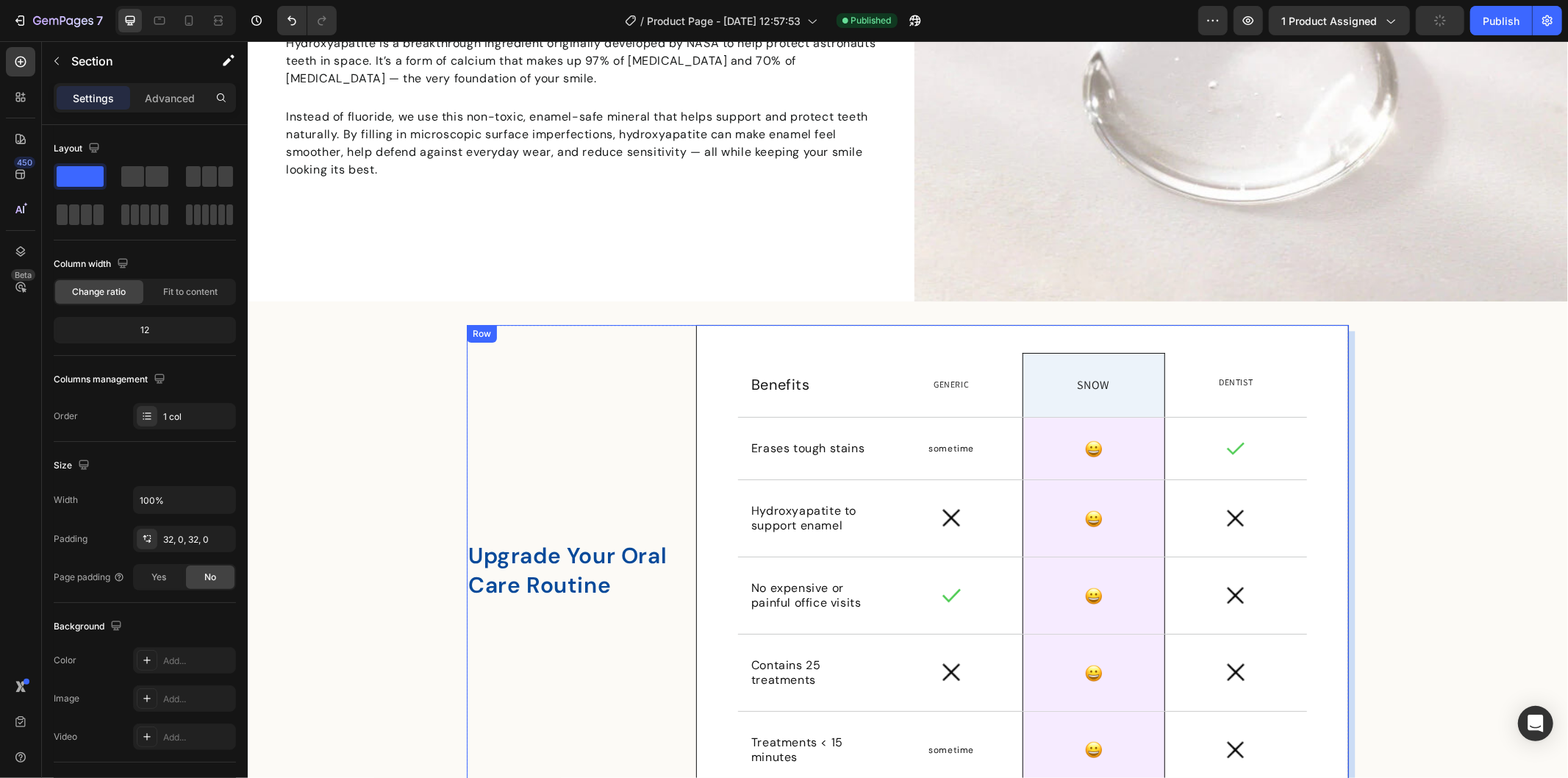
scroll to position [3966, 0]
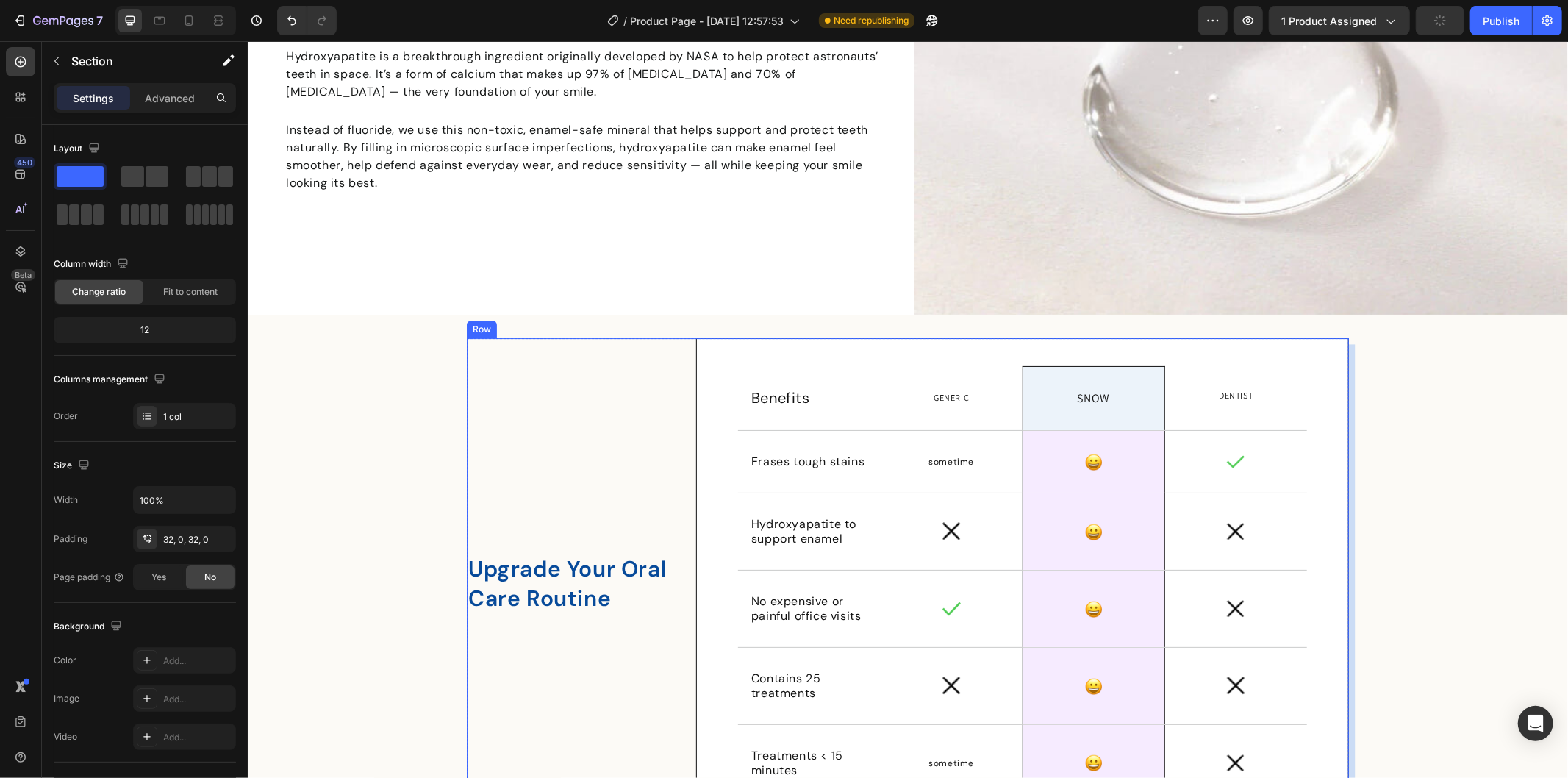
click at [540, 389] on div "Upgrade Your Oral Care Routine Heading" at bounding box center [574, 583] width 218 height 492
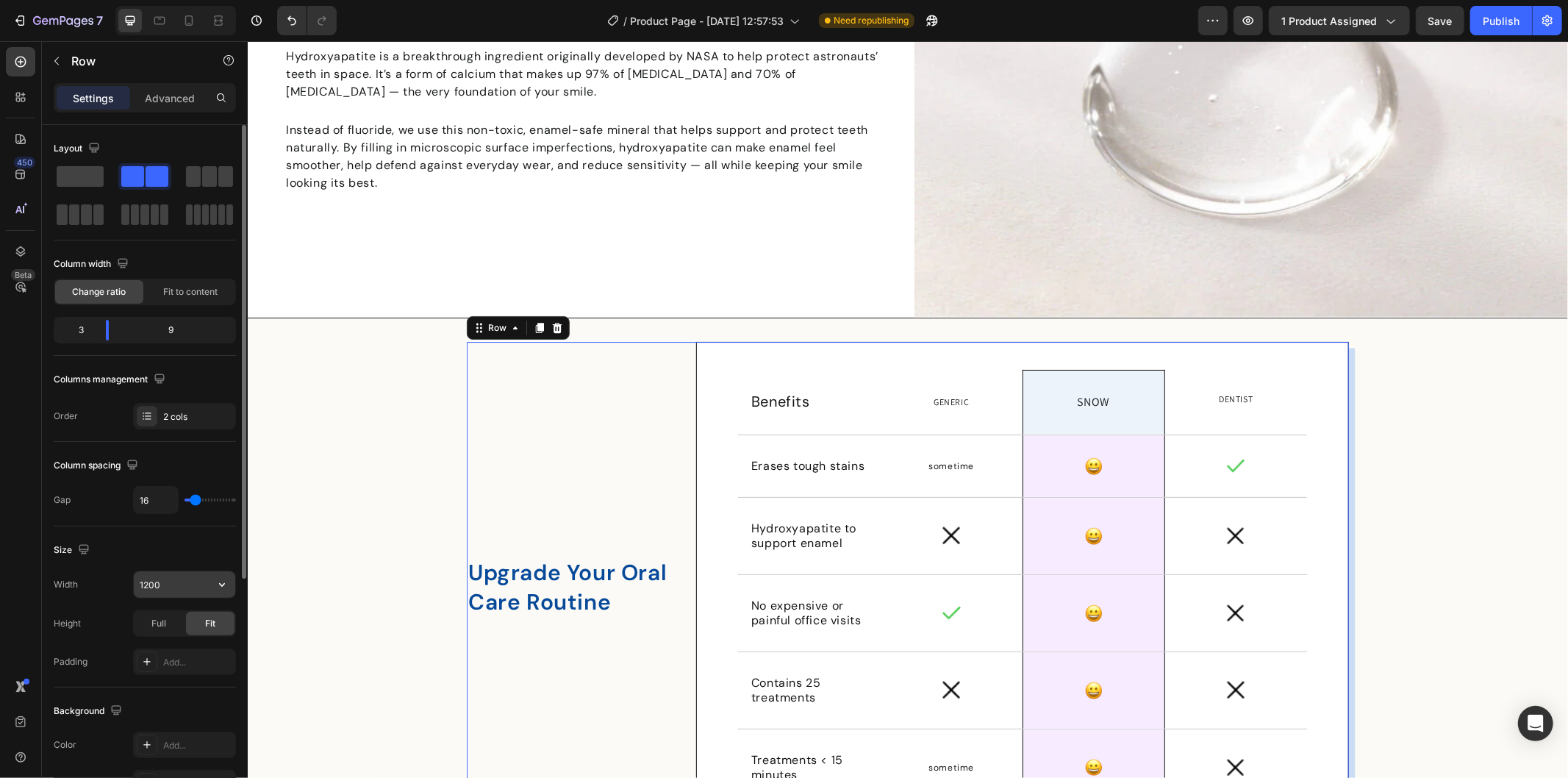
click at [156, 578] on input "1200" at bounding box center [185, 584] width 102 height 26
click at [149, 582] on input "1200" at bounding box center [185, 584] width 102 height 26
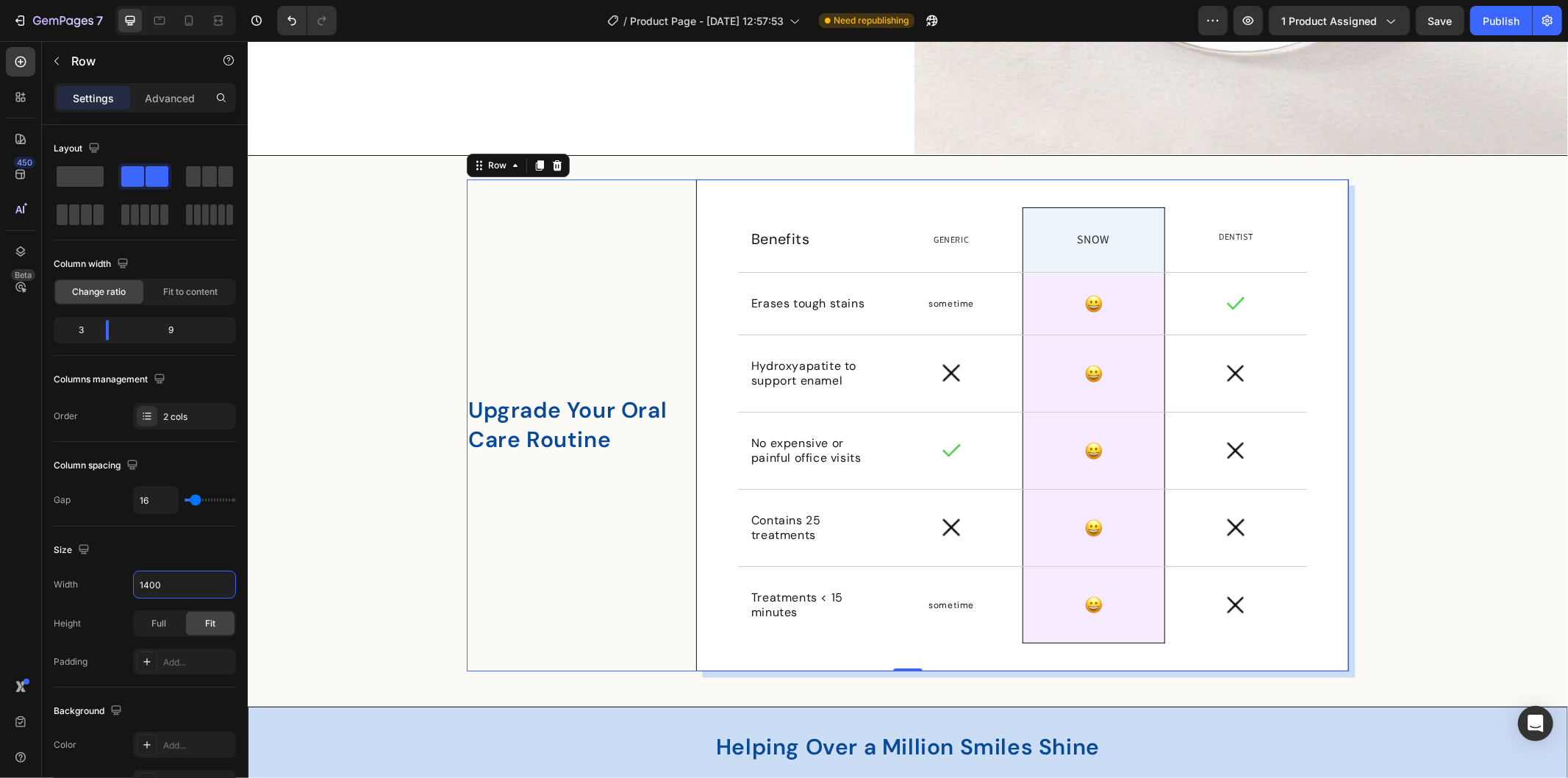
scroll to position [4129, 0]
type input "1600"
click at [591, 346] on div "Upgrade Your Oral Care Routine Heading" at bounding box center [574, 423] width 218 height 492
click at [1425, 387] on div "Upgrade Your Oral Care Routine Heading Benefits Text Block Row Generic Text Blo…" at bounding box center [907, 429] width 1320 height 503
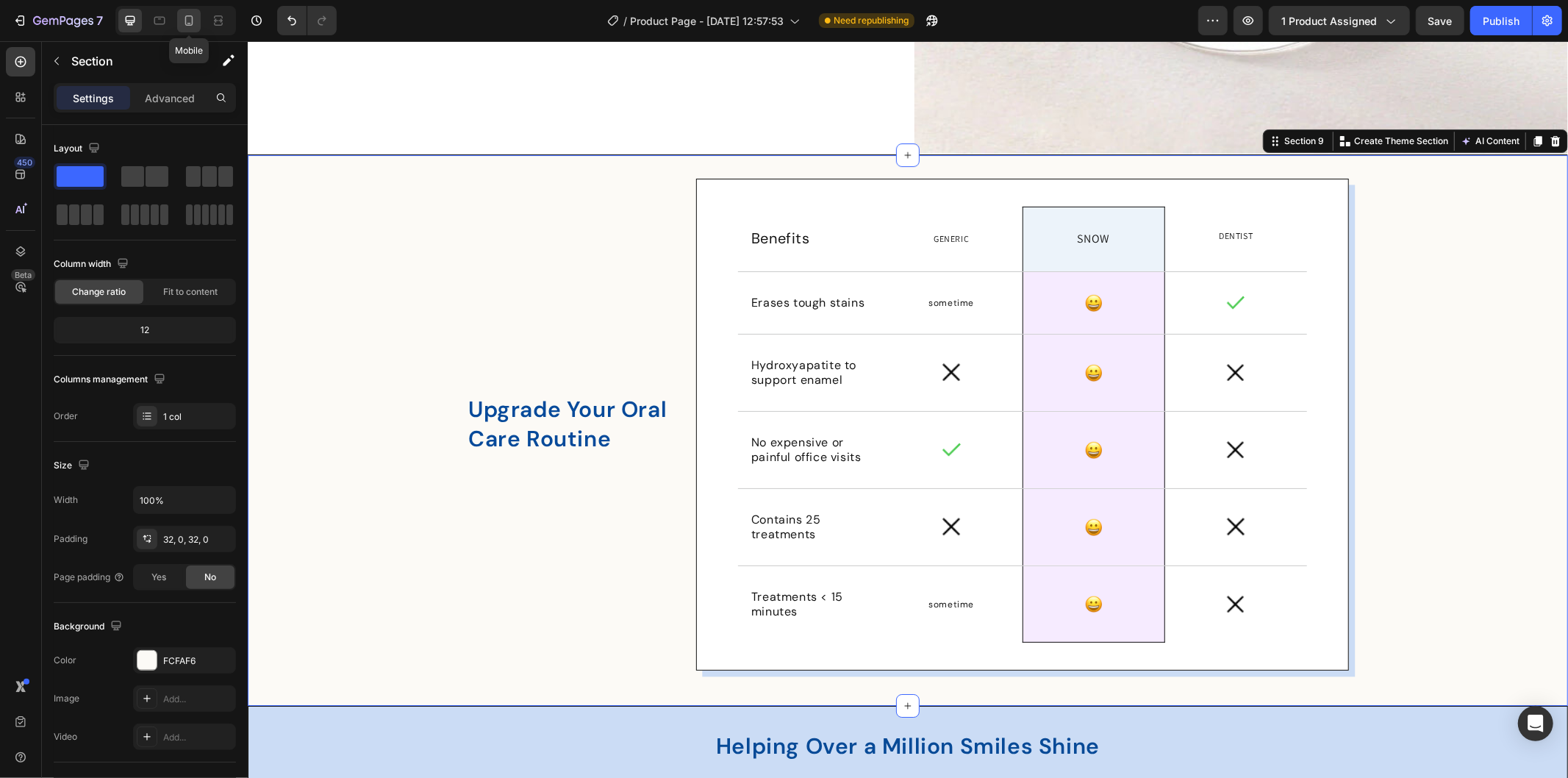
click at [189, 20] on icon at bounding box center [189, 21] width 15 height 15
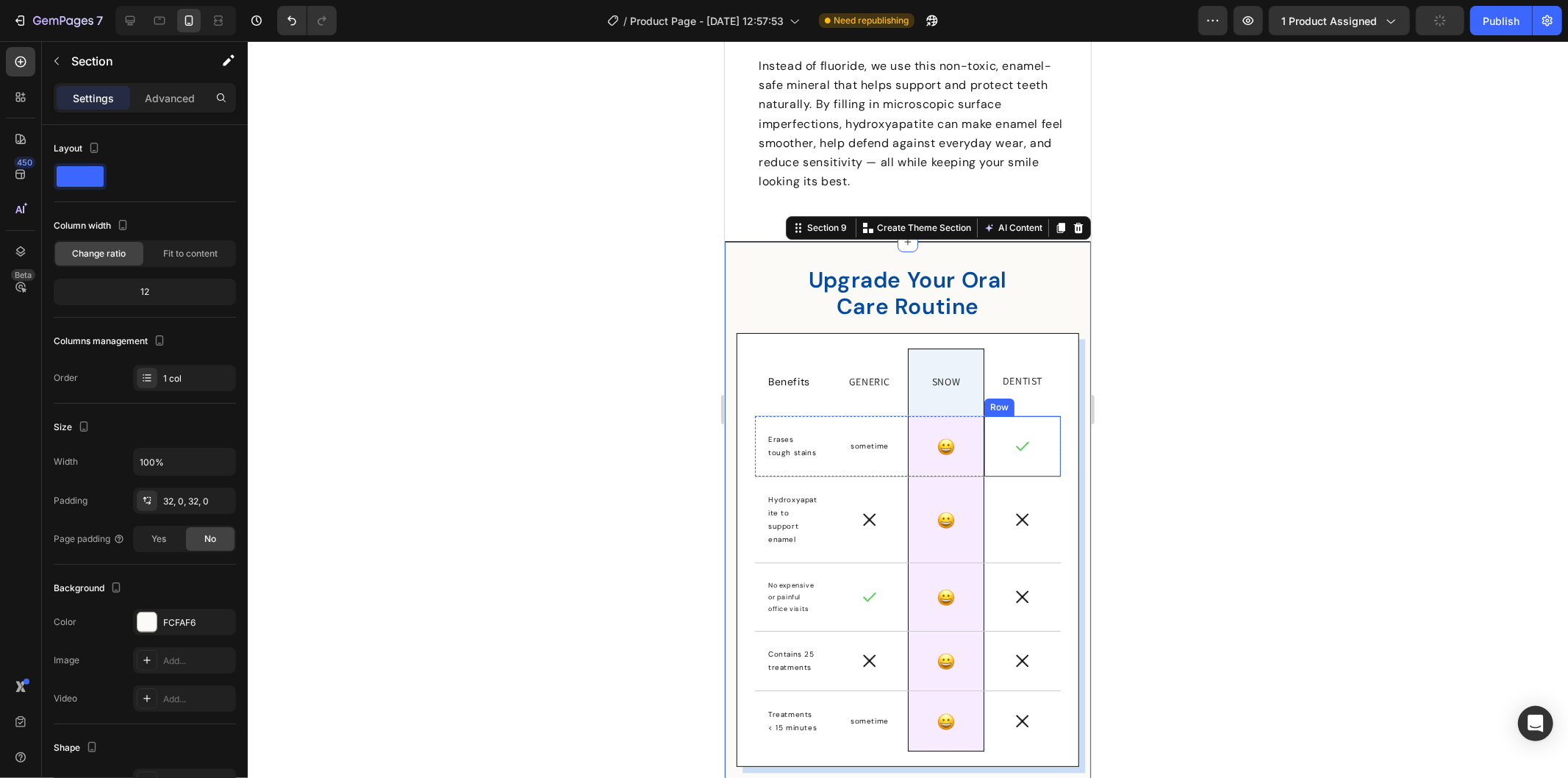
scroll to position [4366, 0]
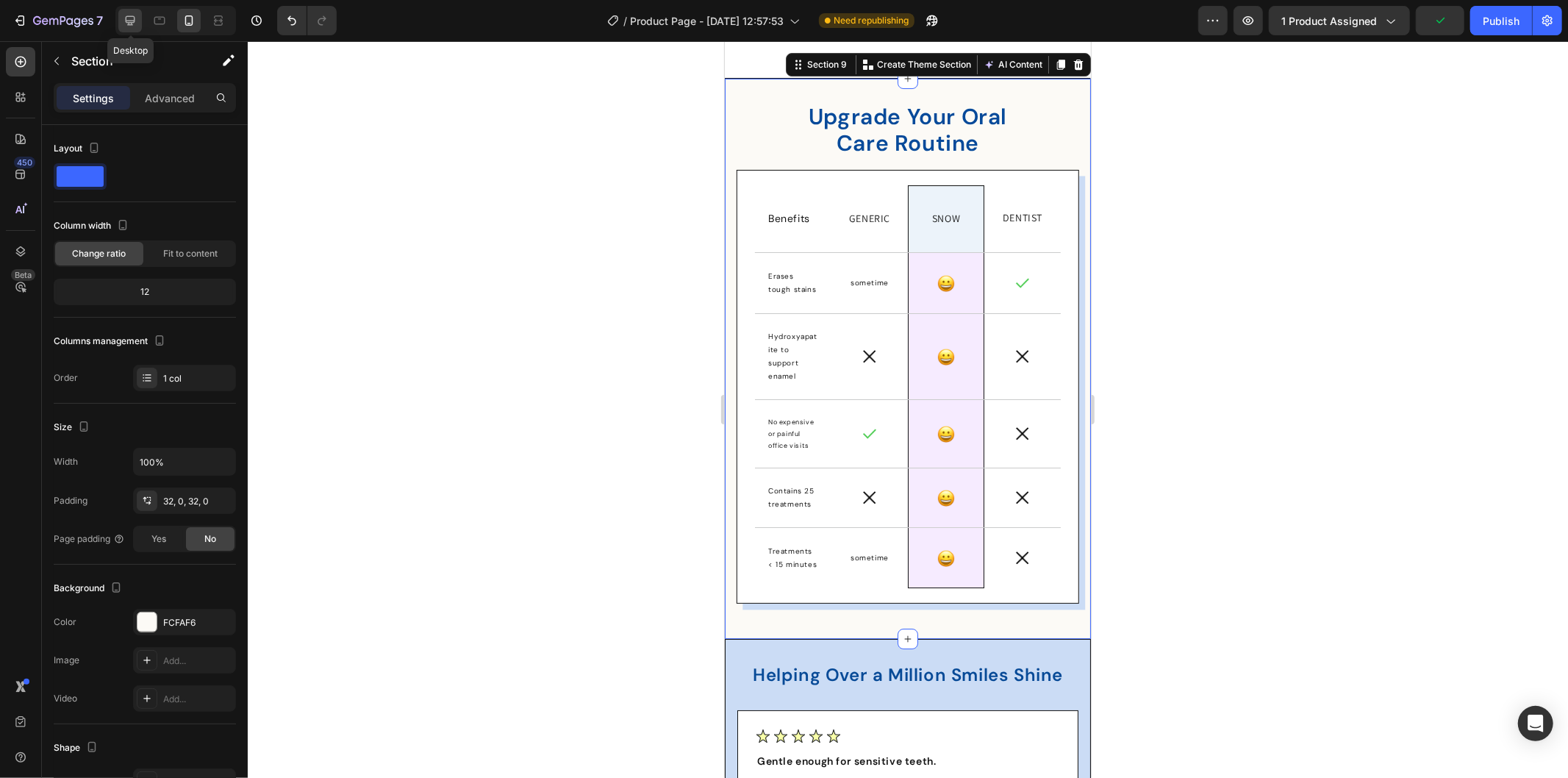
click at [127, 22] on icon at bounding box center [131, 22] width 10 height 10
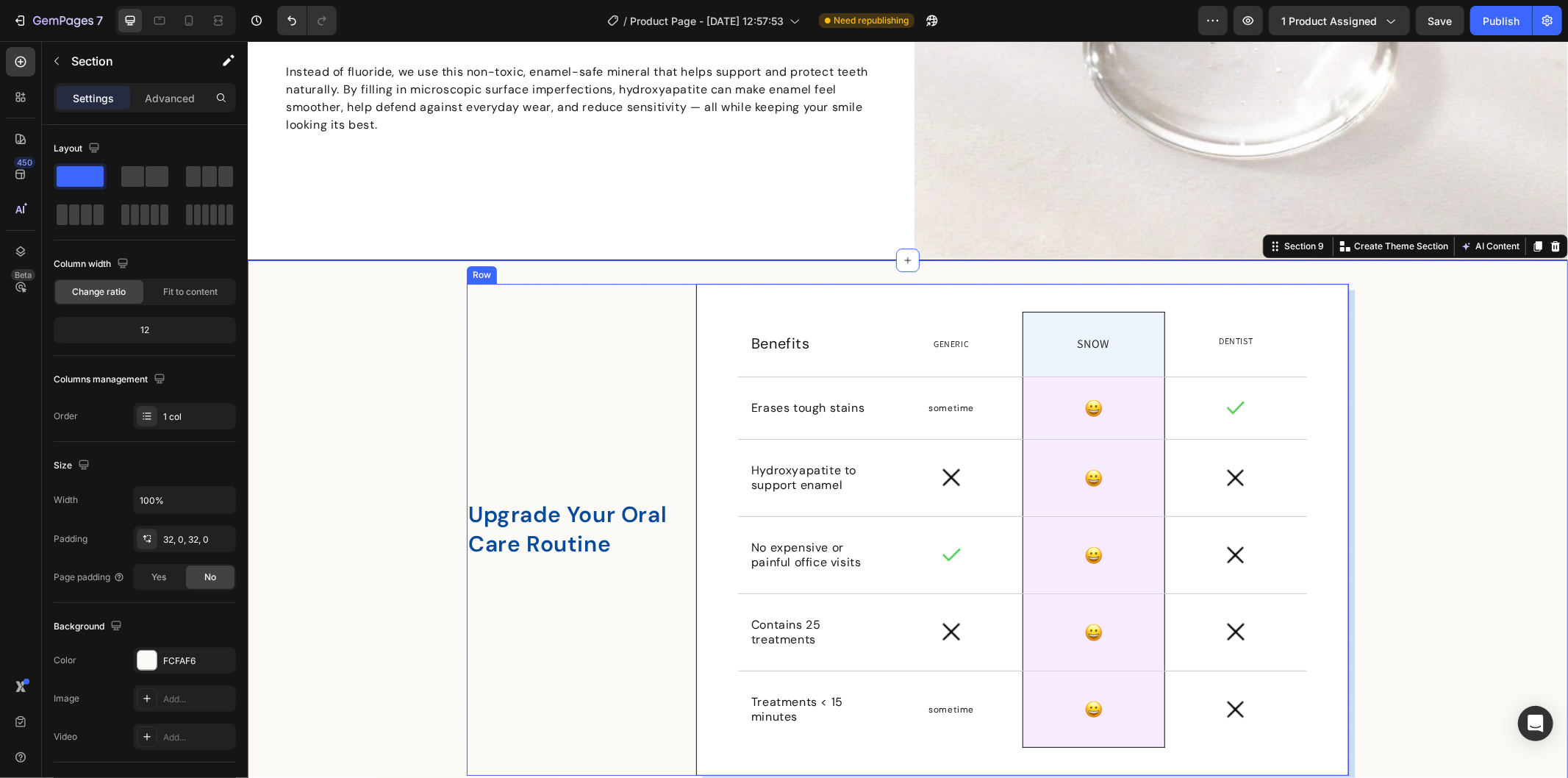
scroll to position [4106, 0]
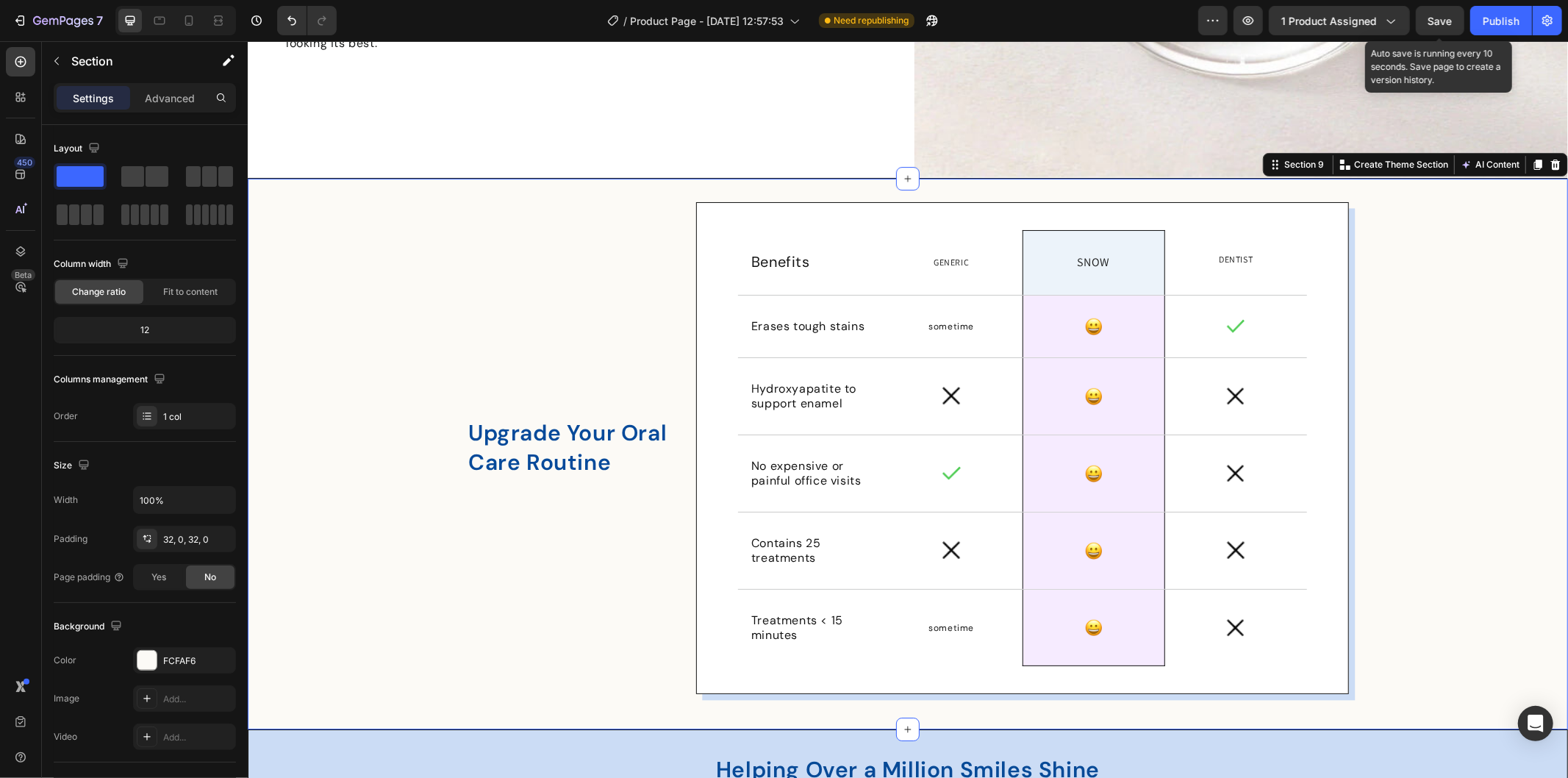
click at [1434, 16] on span "Save" at bounding box center [1440, 21] width 24 height 13
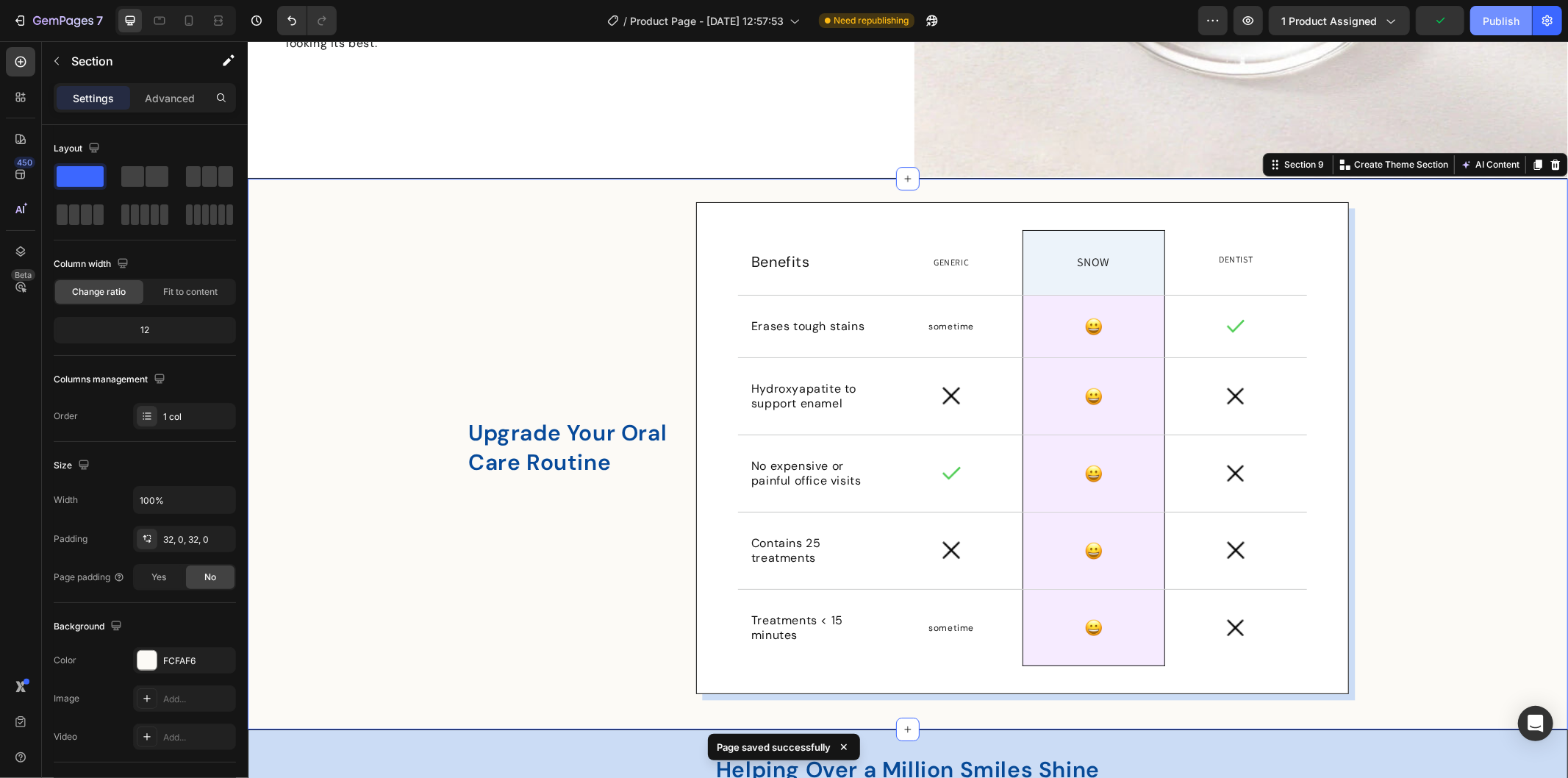
click at [1509, 16] on div "Publish" at bounding box center [1501, 22] width 37 height 16
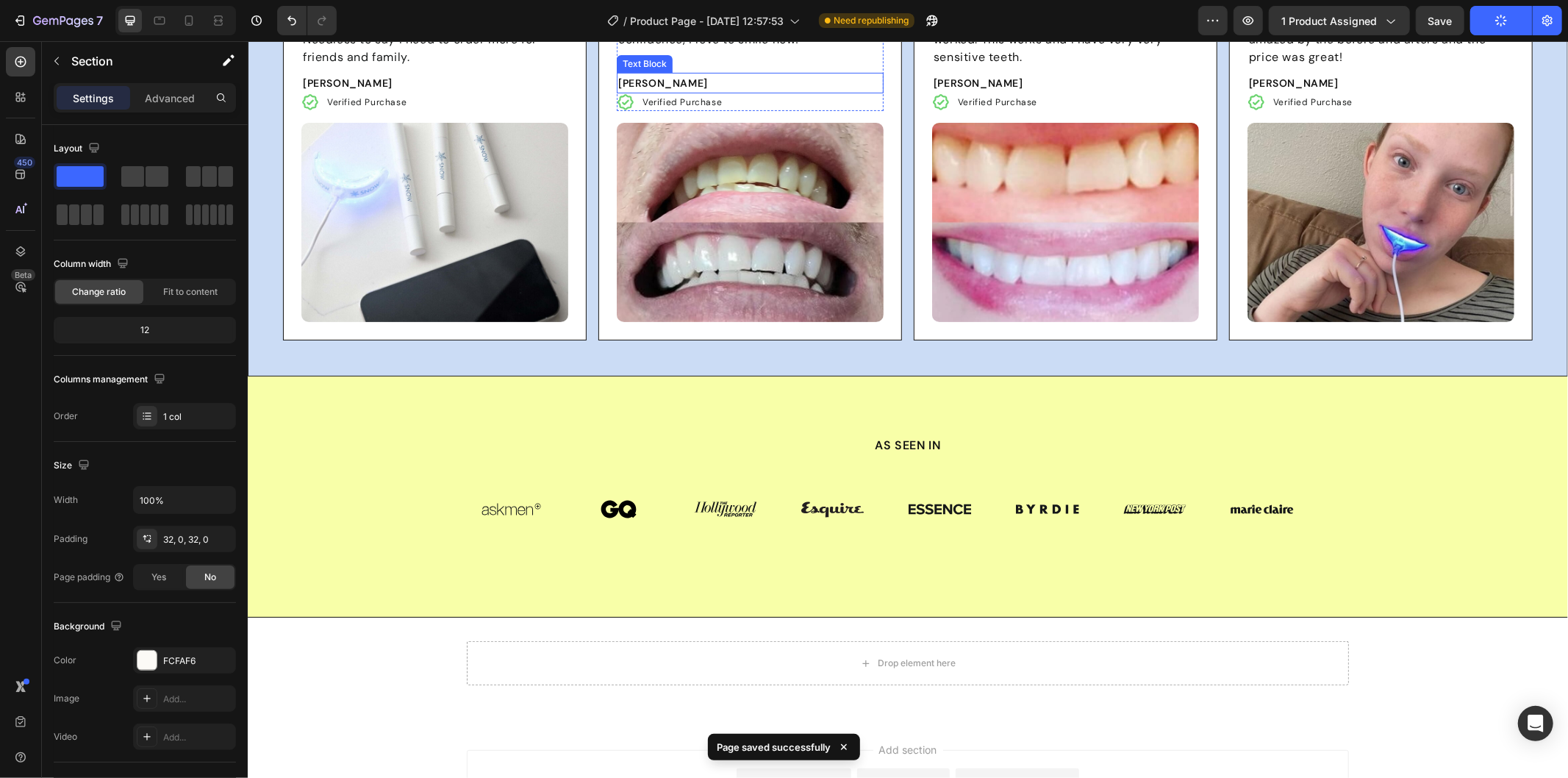
scroll to position [5159, 0]
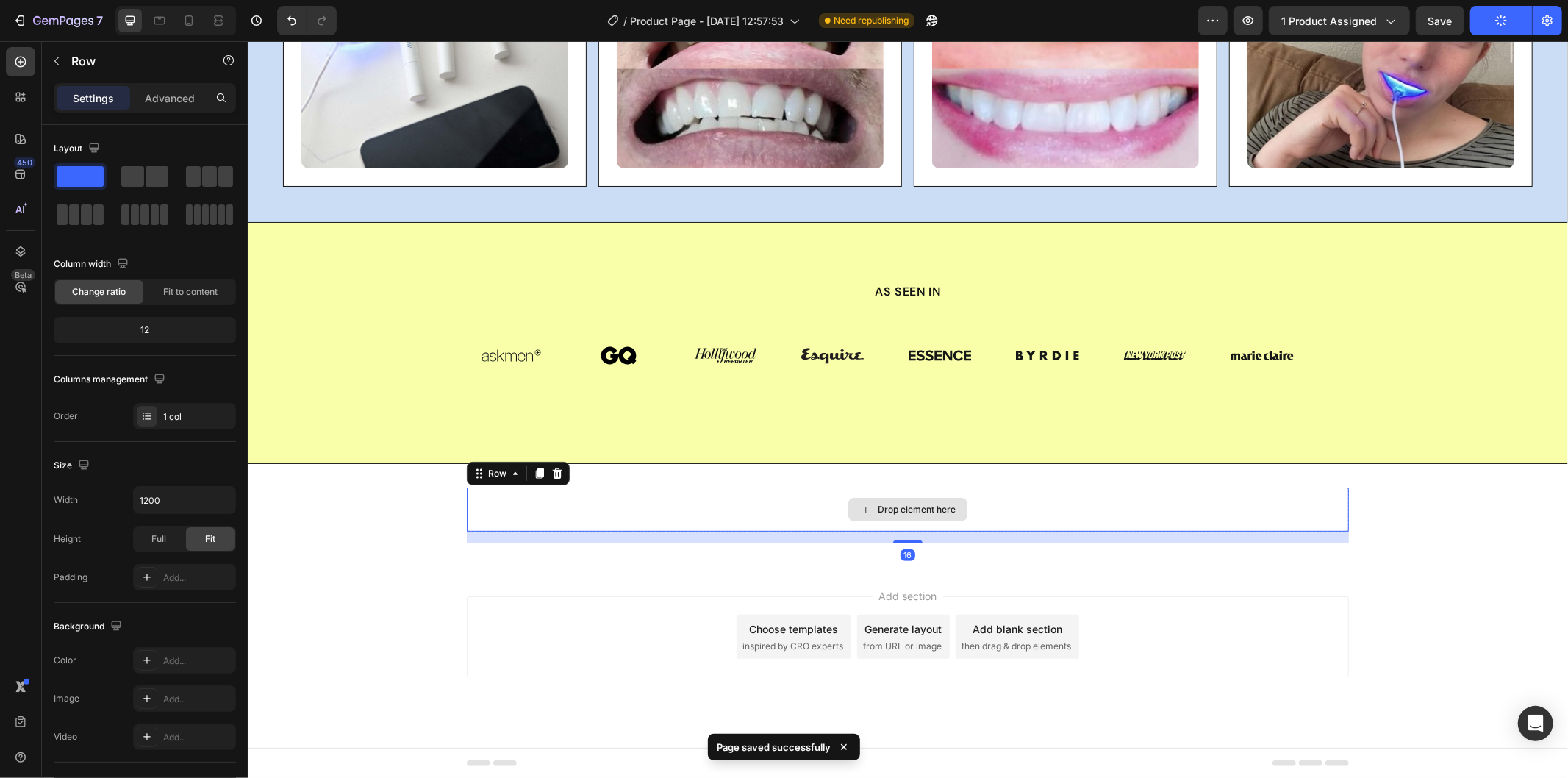
click at [553, 495] on div "Drop element here" at bounding box center [907, 508] width 882 height 44
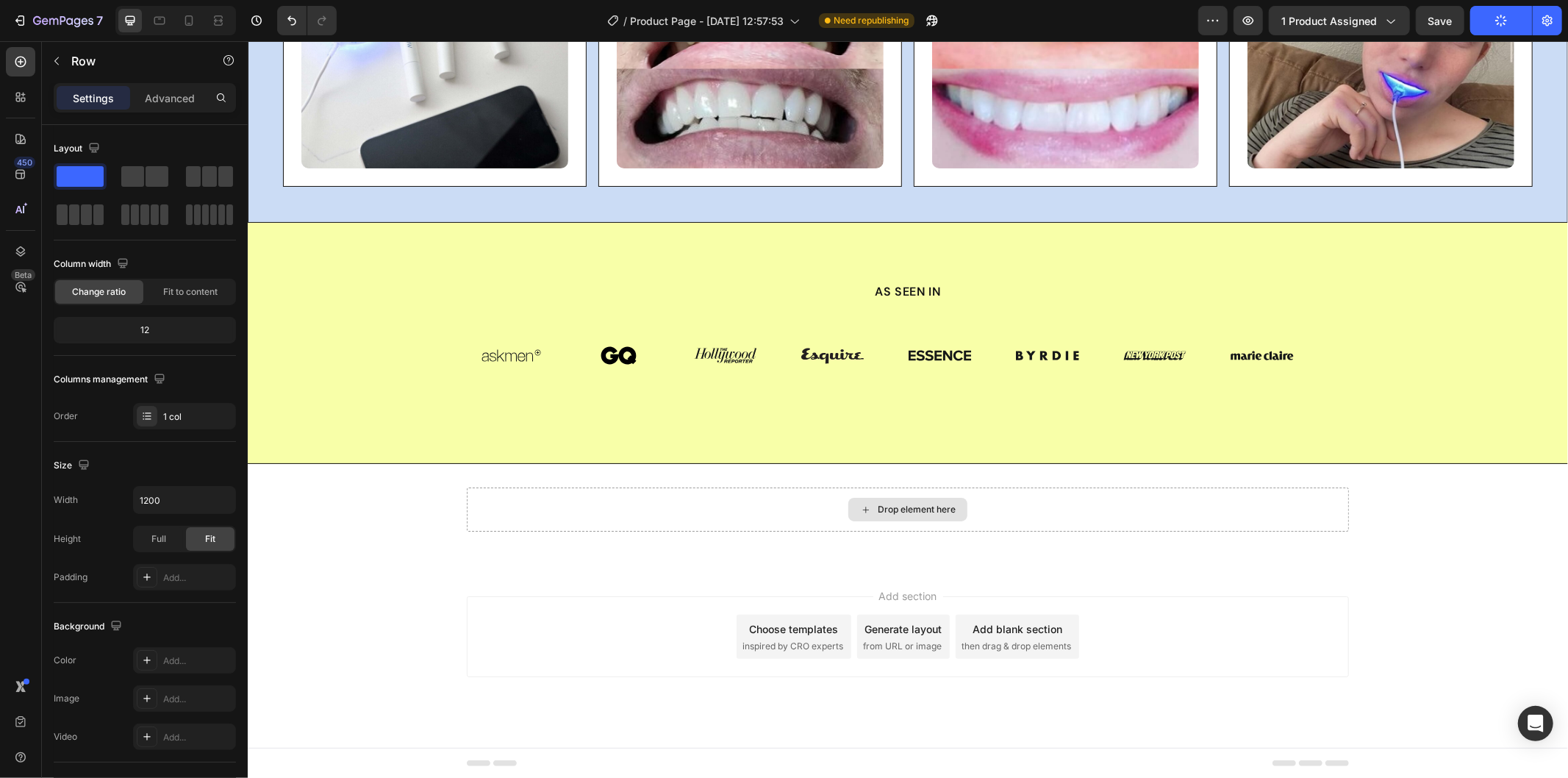
click at [466, 505] on div "Drop element here" at bounding box center [907, 508] width 882 height 44
click at [533, 497] on div "Drop element here" at bounding box center [907, 508] width 882 height 44
click at [628, 525] on div "Drop element here" at bounding box center [907, 508] width 882 height 44
click at [859, 503] on icon at bounding box center [865, 509] width 12 height 13
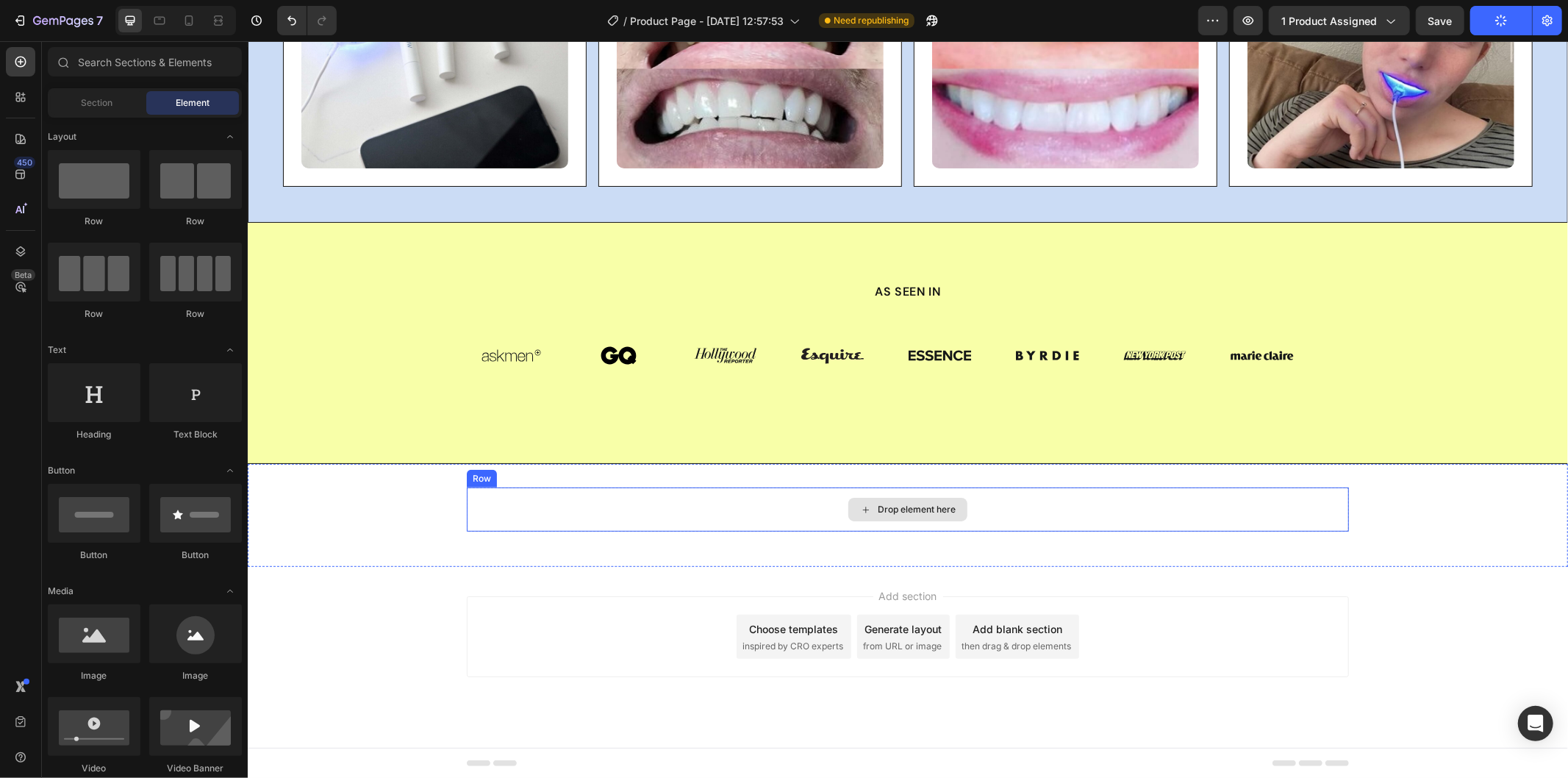
click at [954, 503] on div "Drop element here" at bounding box center [907, 509] width 119 height 23
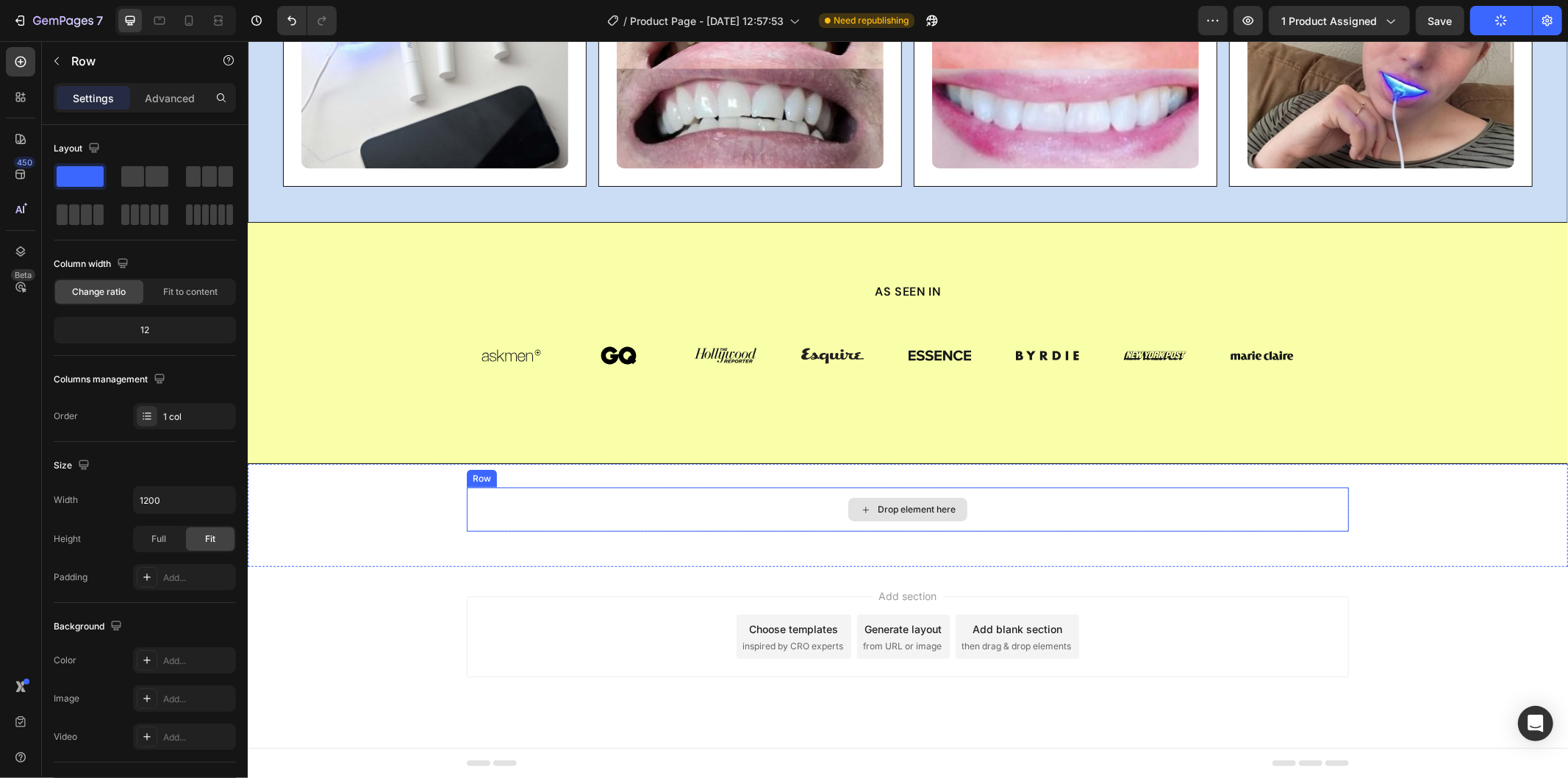
click at [569, 506] on div "Drop element here" at bounding box center [907, 508] width 882 height 44
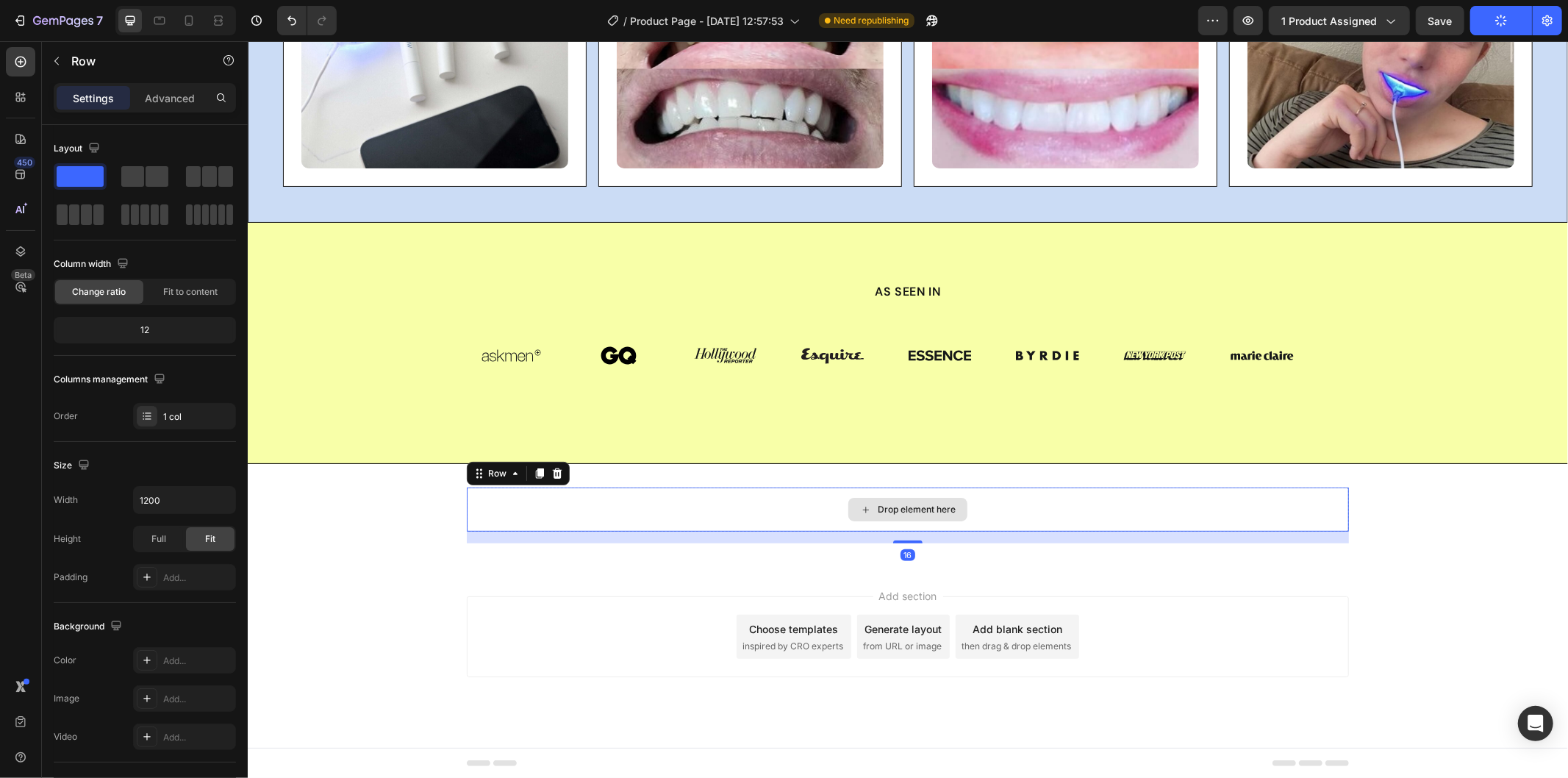
click at [580, 503] on div "Drop element here" at bounding box center [907, 508] width 882 height 44
click at [55, 53] on button "button" at bounding box center [57, 61] width 23 height 23
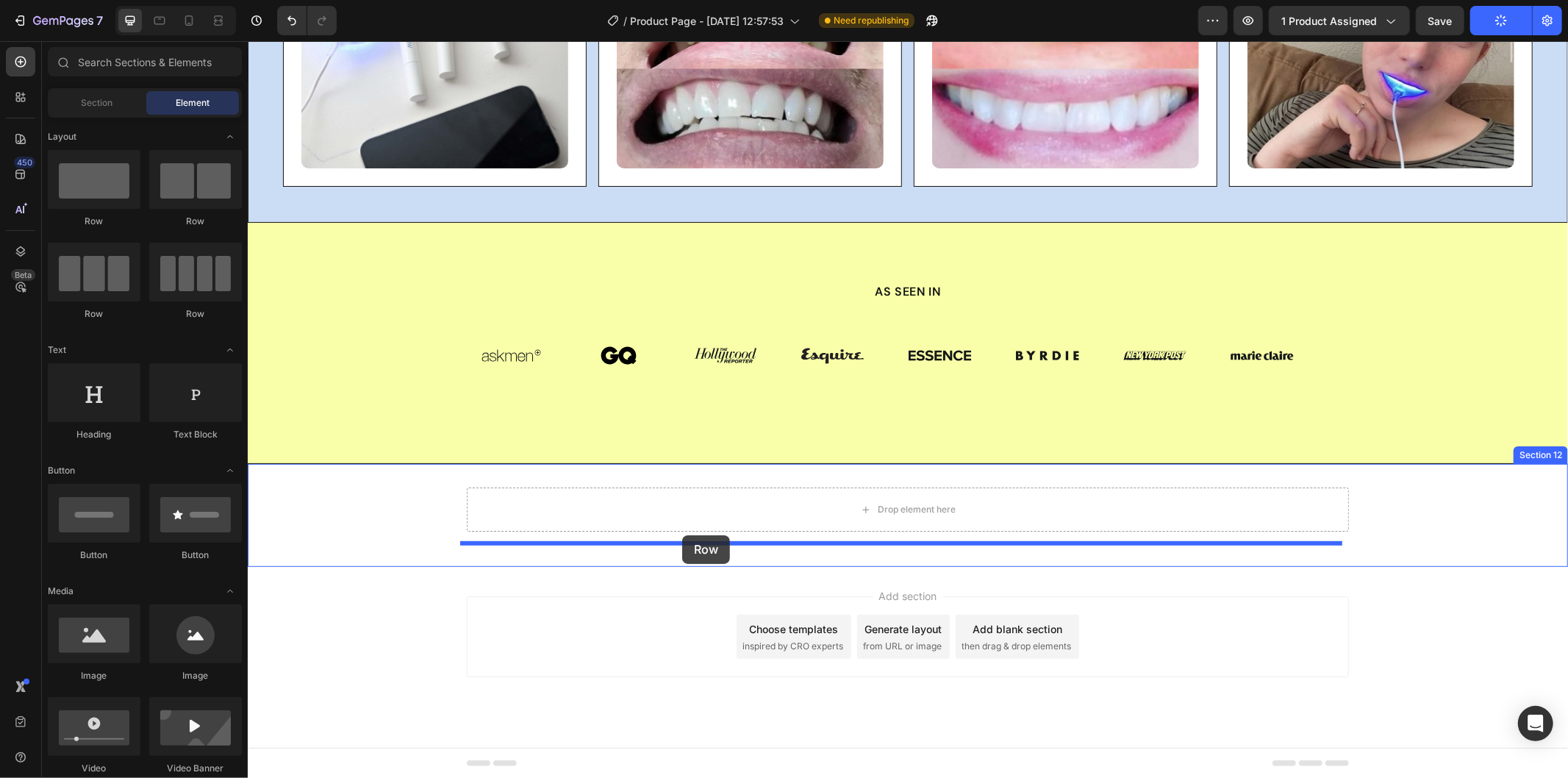
drag, startPoint x: 466, startPoint y: 245, endPoint x: 682, endPoint y: 536, distance: 362.4
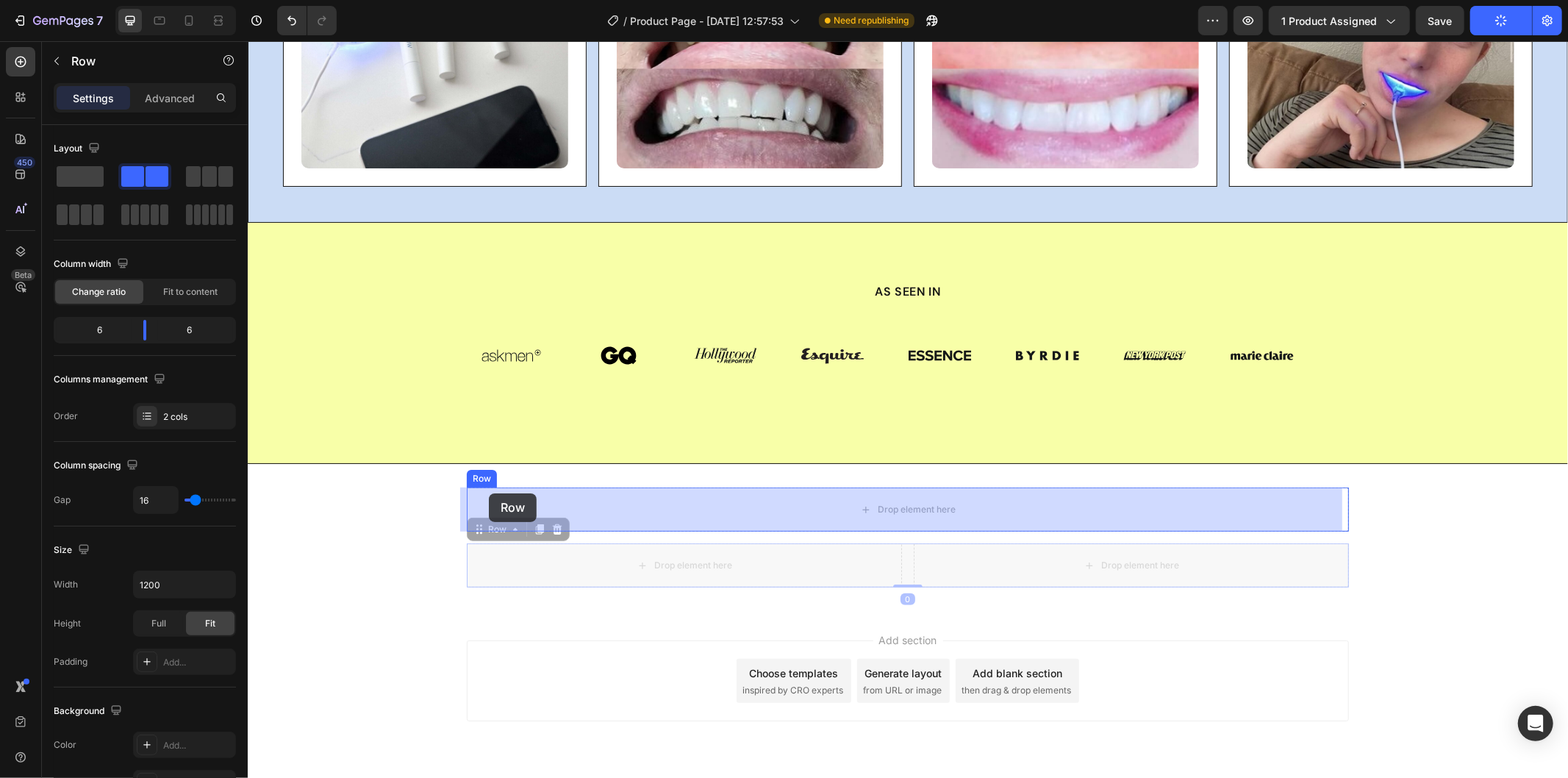
drag, startPoint x: 469, startPoint y: 531, endPoint x: 488, endPoint y: 493, distance: 42.5
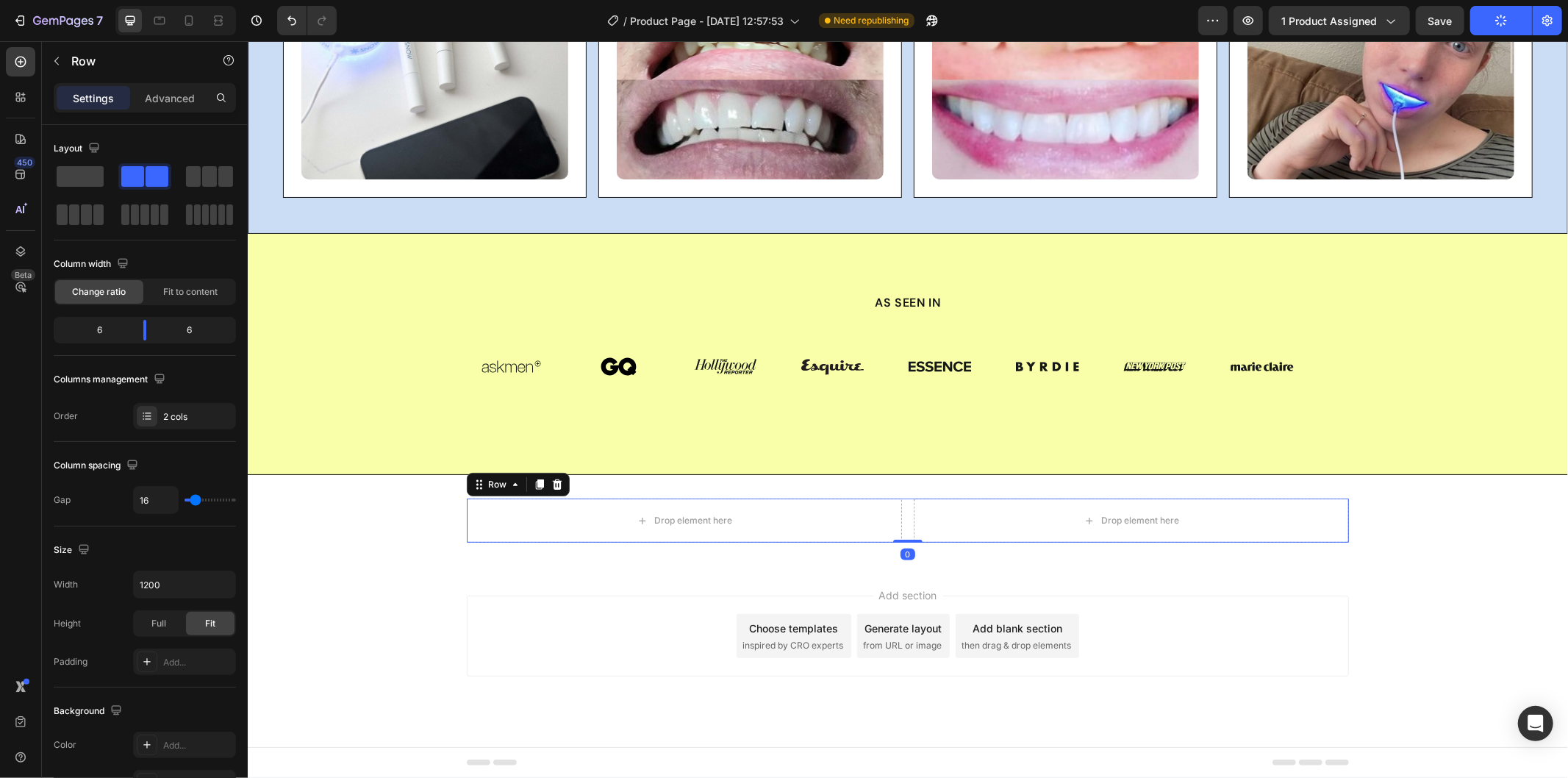
scroll to position [5146, 0]
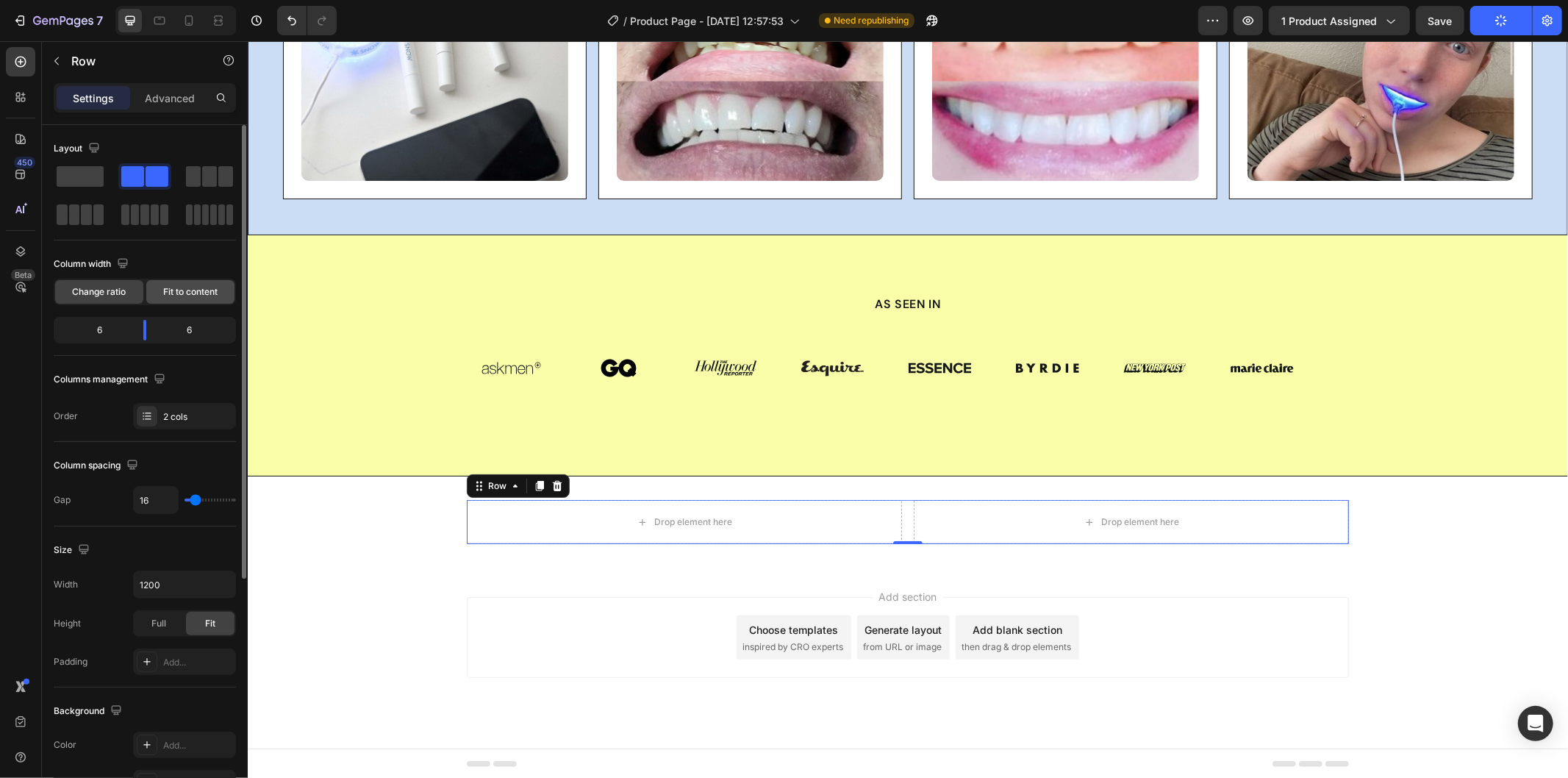
drag, startPoint x: 182, startPoint y: 295, endPoint x: 492, endPoint y: 454, distance: 348.4
click at [182, 295] on span "Fit to content" at bounding box center [191, 292] width 55 height 14
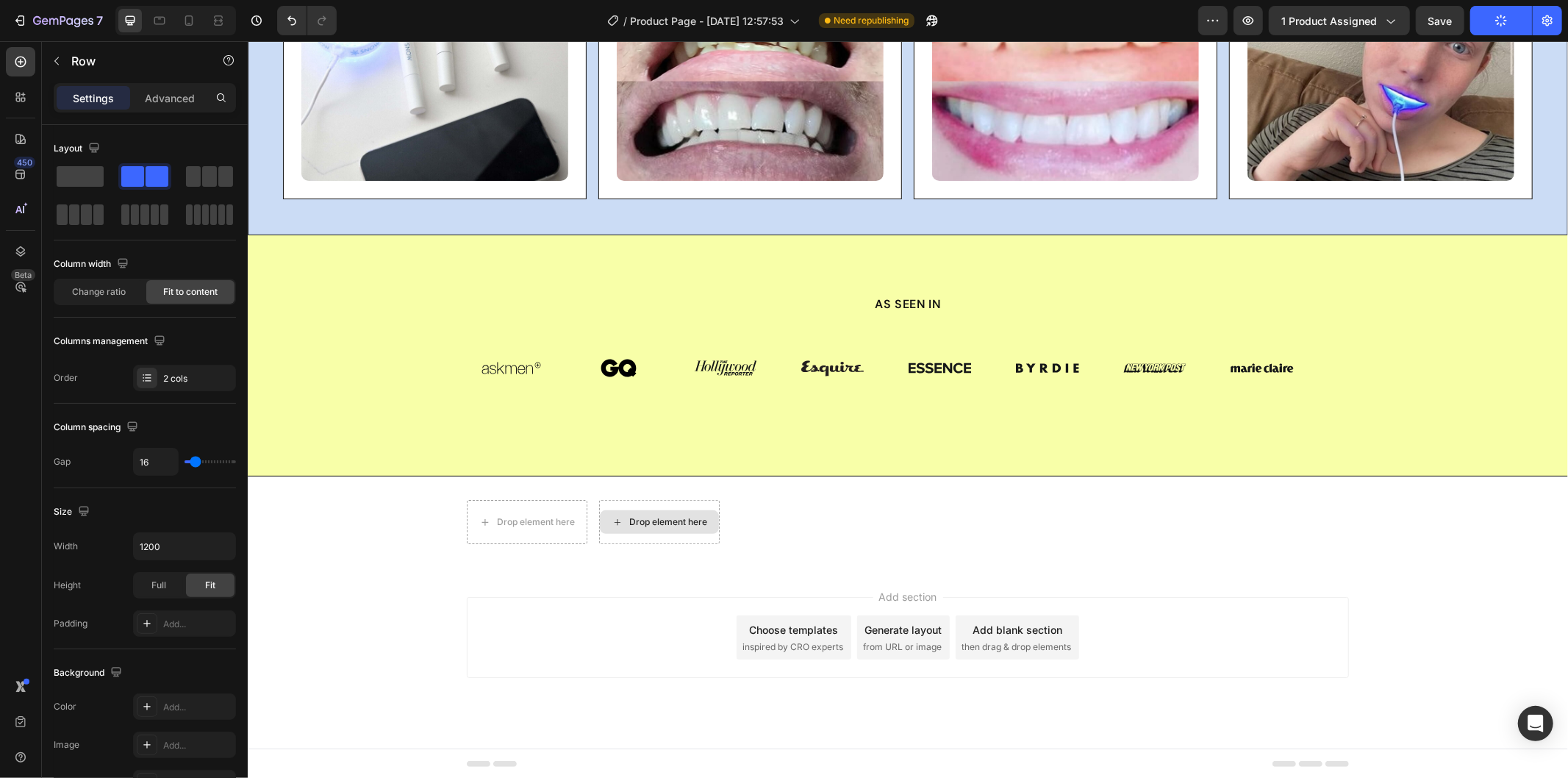
click at [672, 527] on div "Drop element here" at bounding box center [658, 521] width 119 height 23
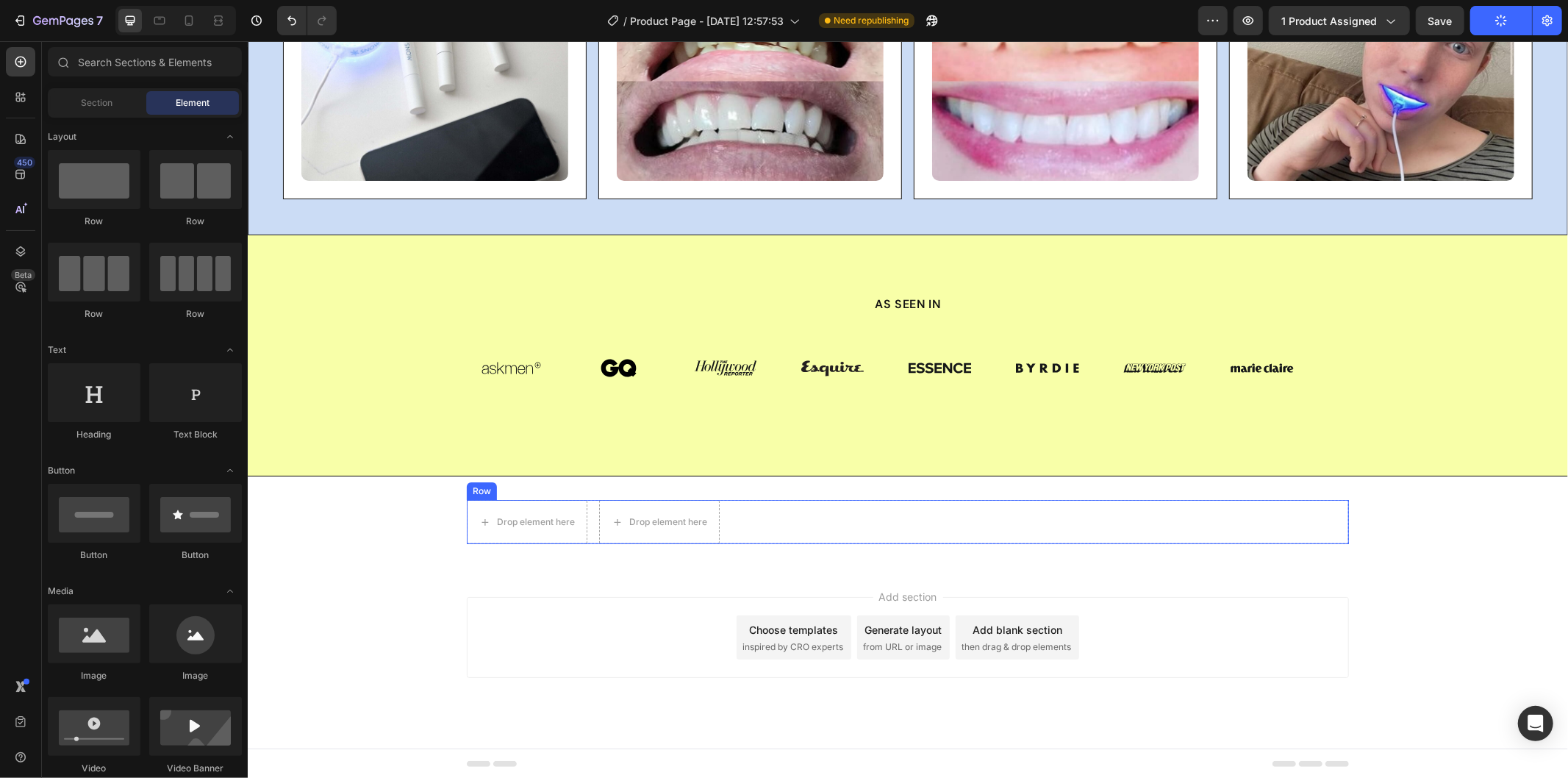
click at [583, 502] on div "Drop element here Drop element here Row" at bounding box center [907, 521] width 882 height 44
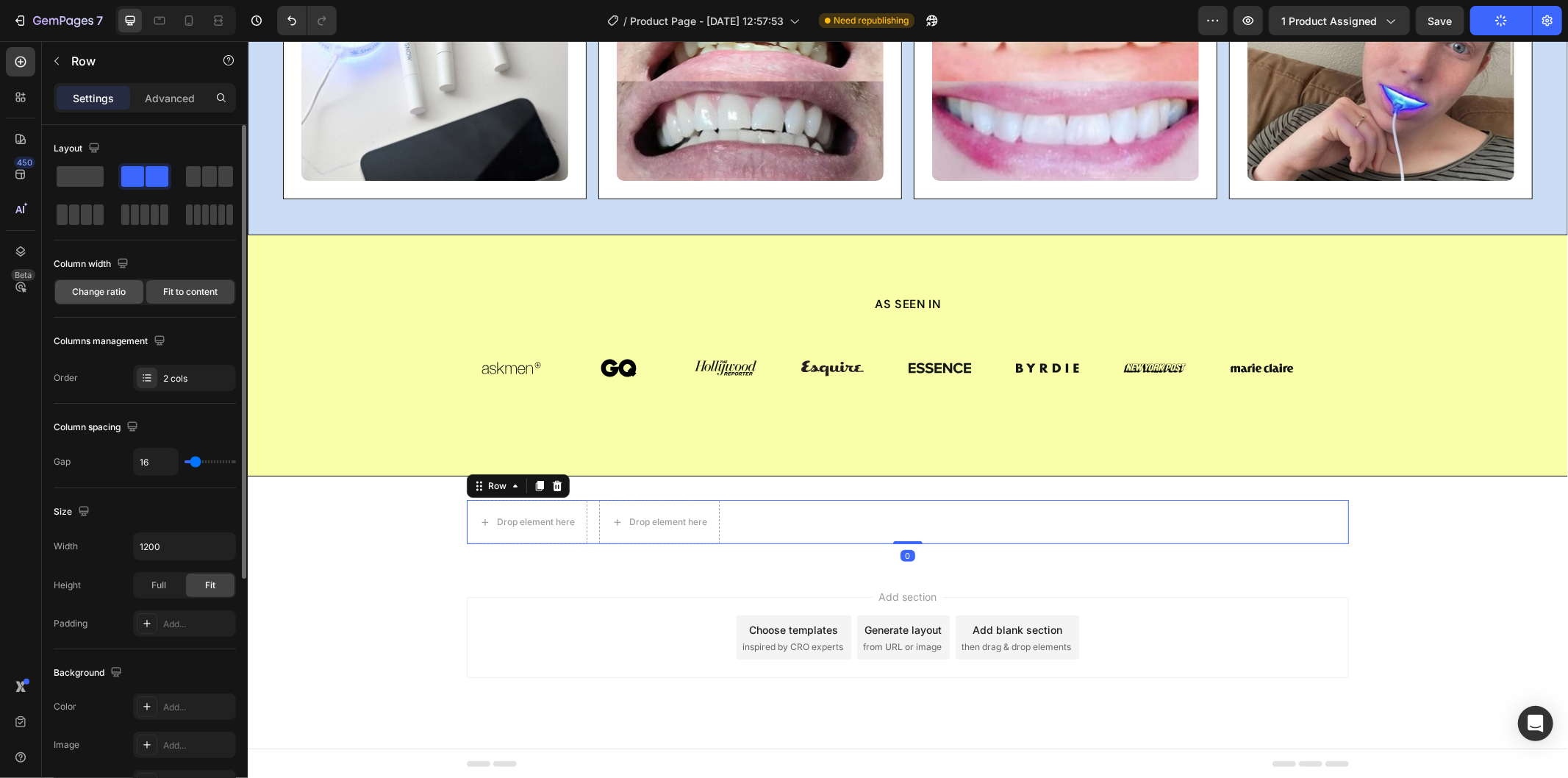
click at [94, 292] on span "Change ratio" at bounding box center [99, 292] width 54 height 14
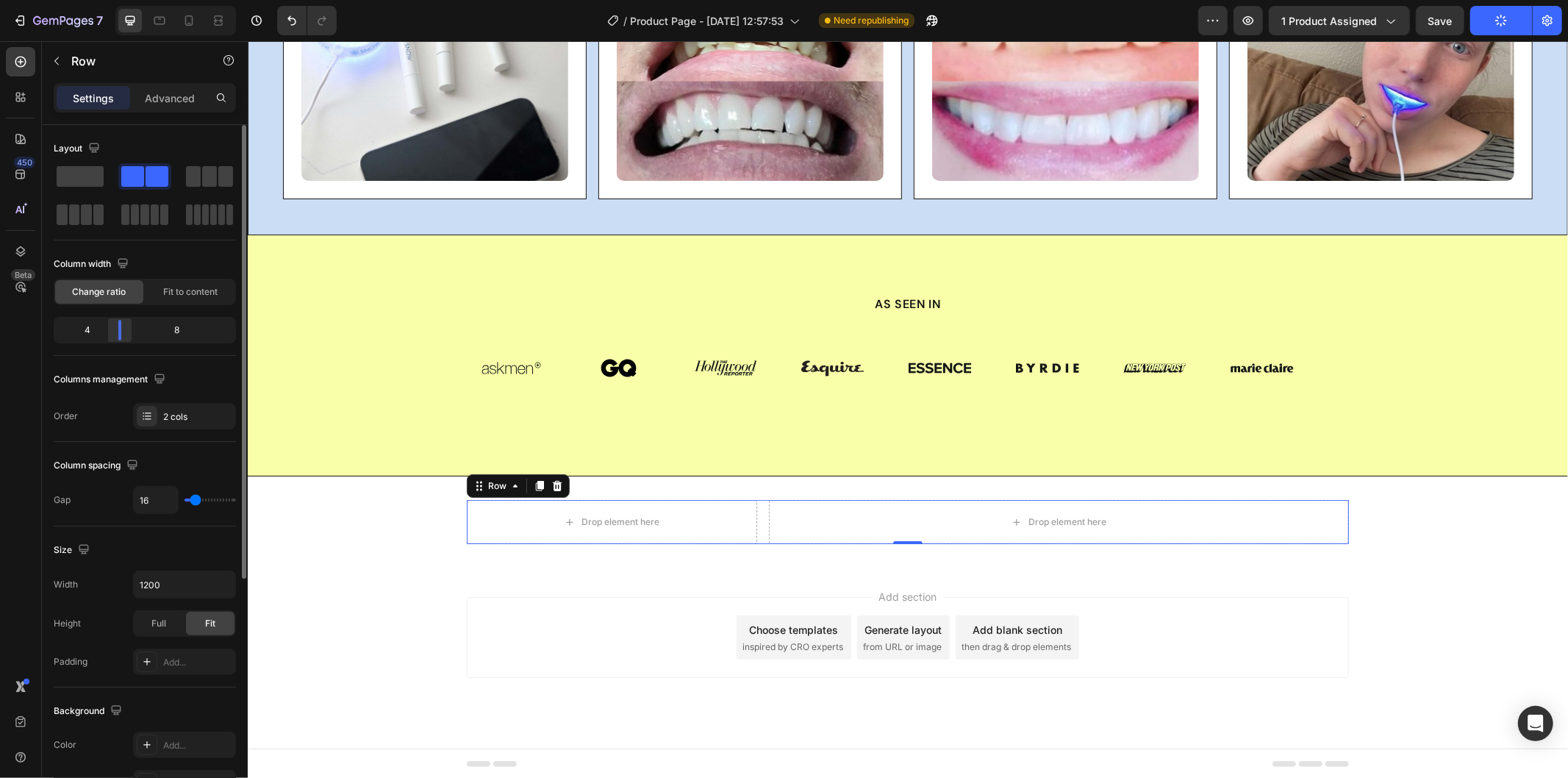
drag, startPoint x: 144, startPoint y: 331, endPoint x: 114, endPoint y: 333, distance: 30.1
click at [114, 333] on div at bounding box center [119, 329] width 26 height 21
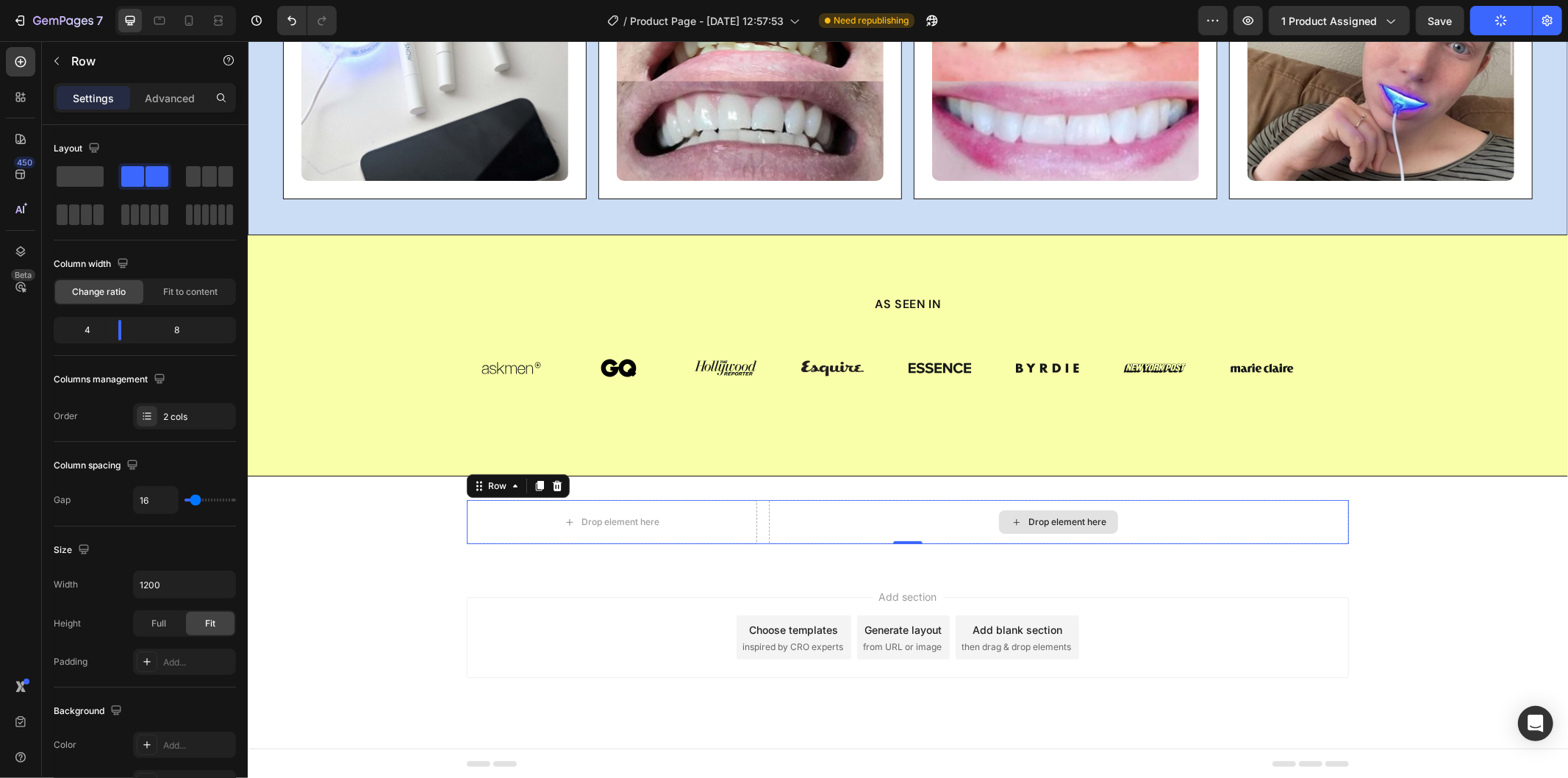
click at [911, 510] on div "Drop element here" at bounding box center [1058, 521] width 580 height 44
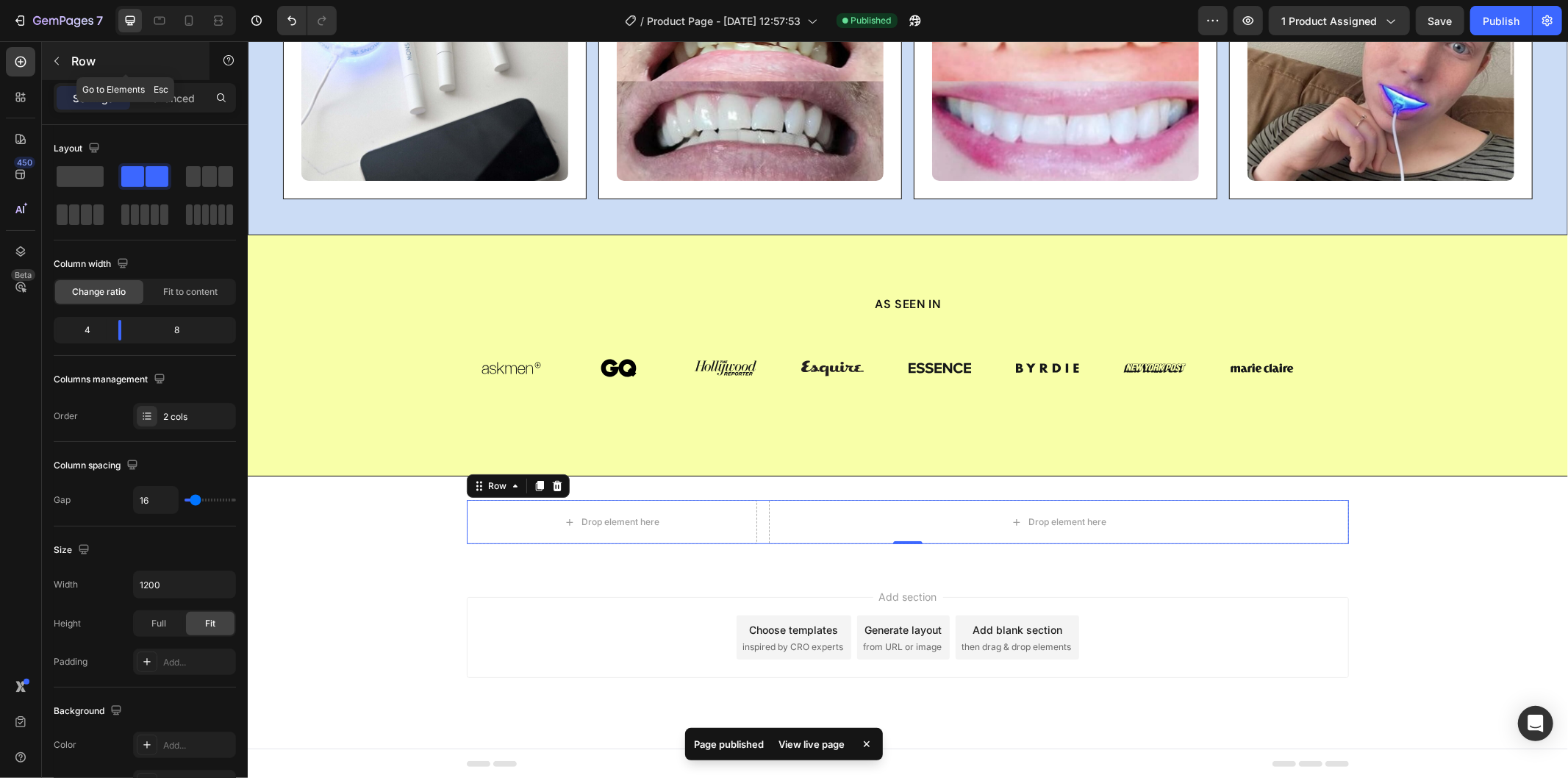
click at [57, 61] on icon "button" at bounding box center [57, 61] width 12 height 12
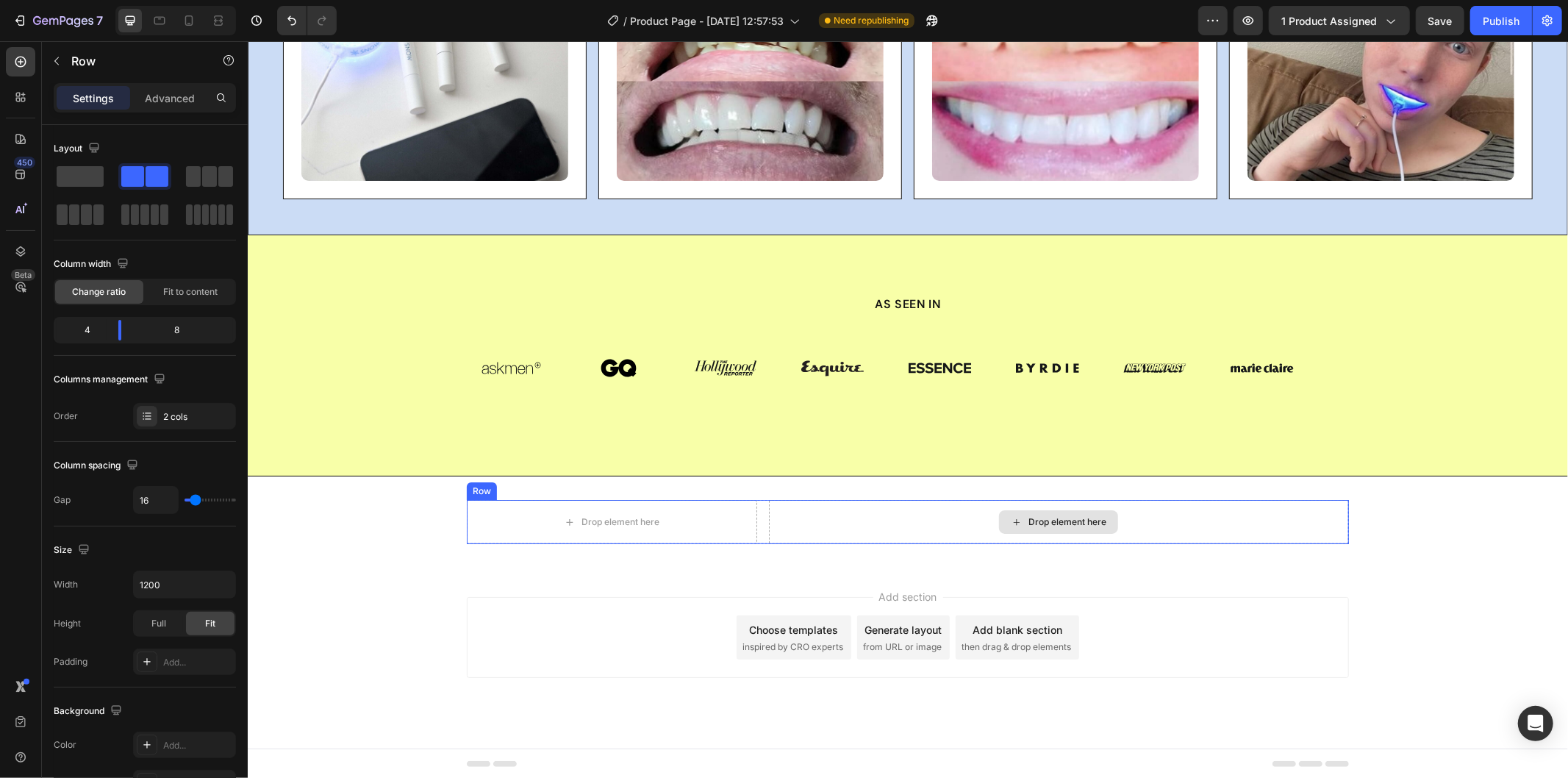
click at [818, 512] on div "Drop element here" at bounding box center [1058, 521] width 580 height 44
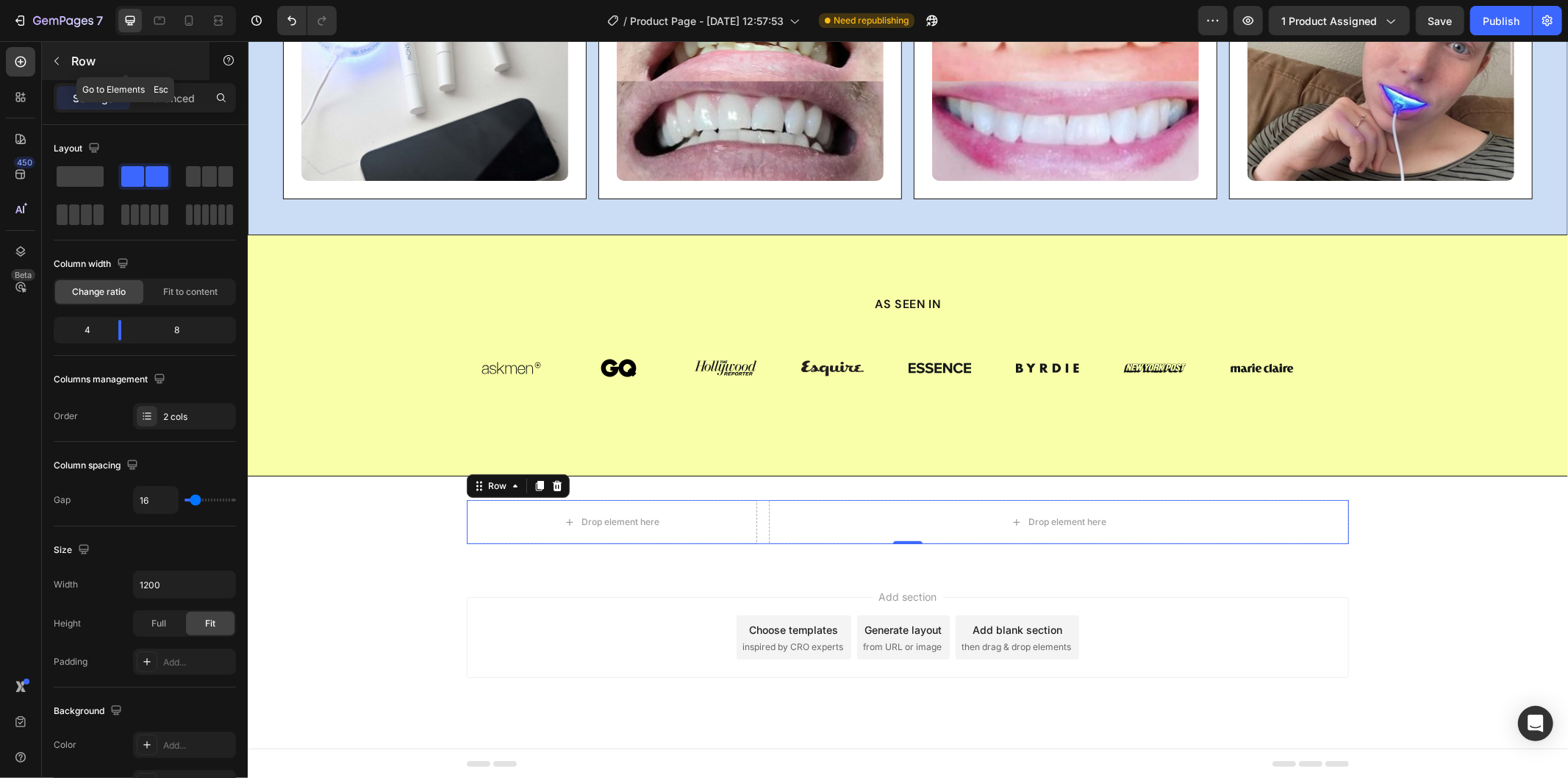
click at [61, 58] on icon "button" at bounding box center [57, 61] width 12 height 12
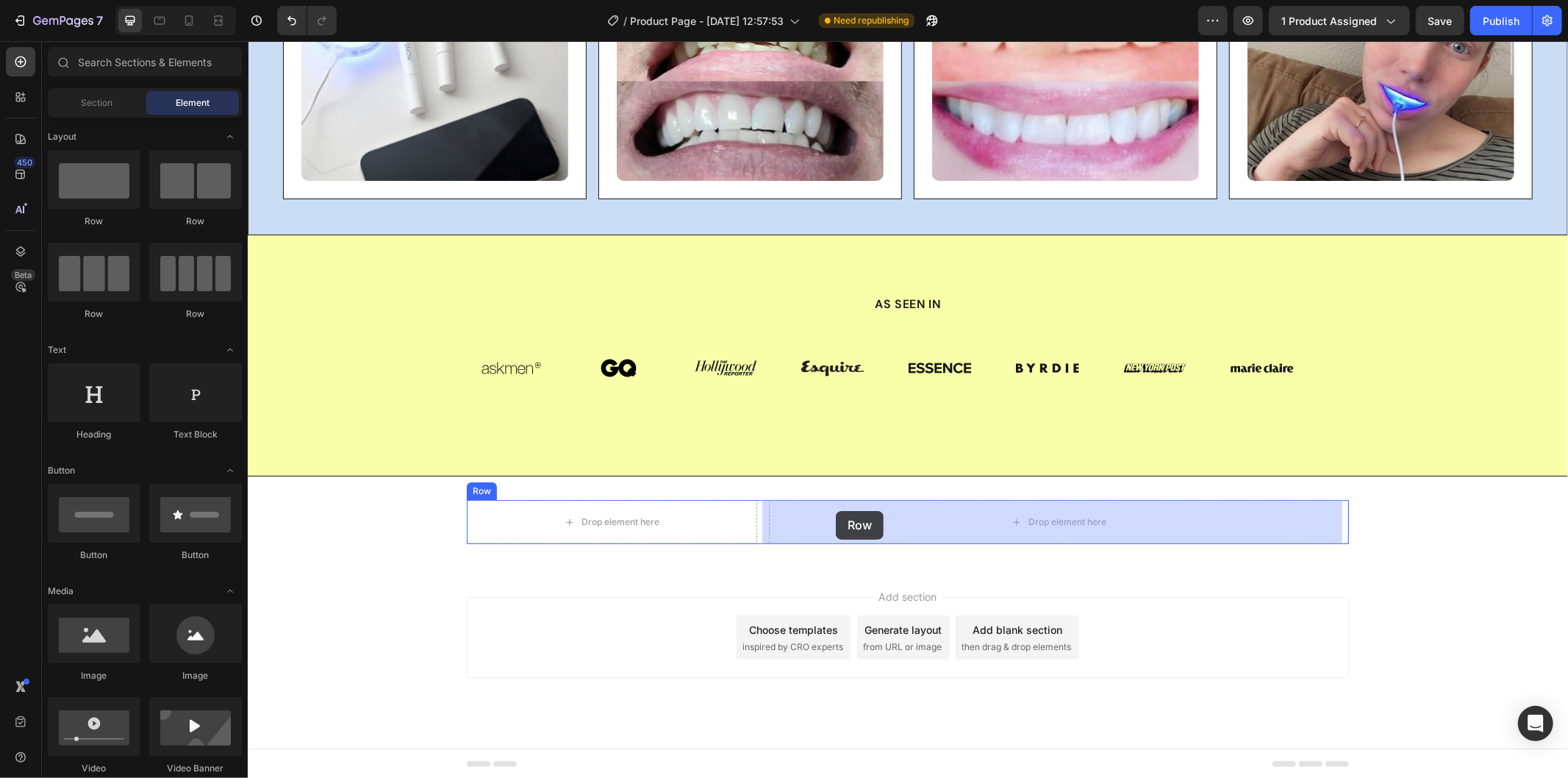
drag, startPoint x: 359, startPoint y: 214, endPoint x: 835, endPoint y: 510, distance: 560.5
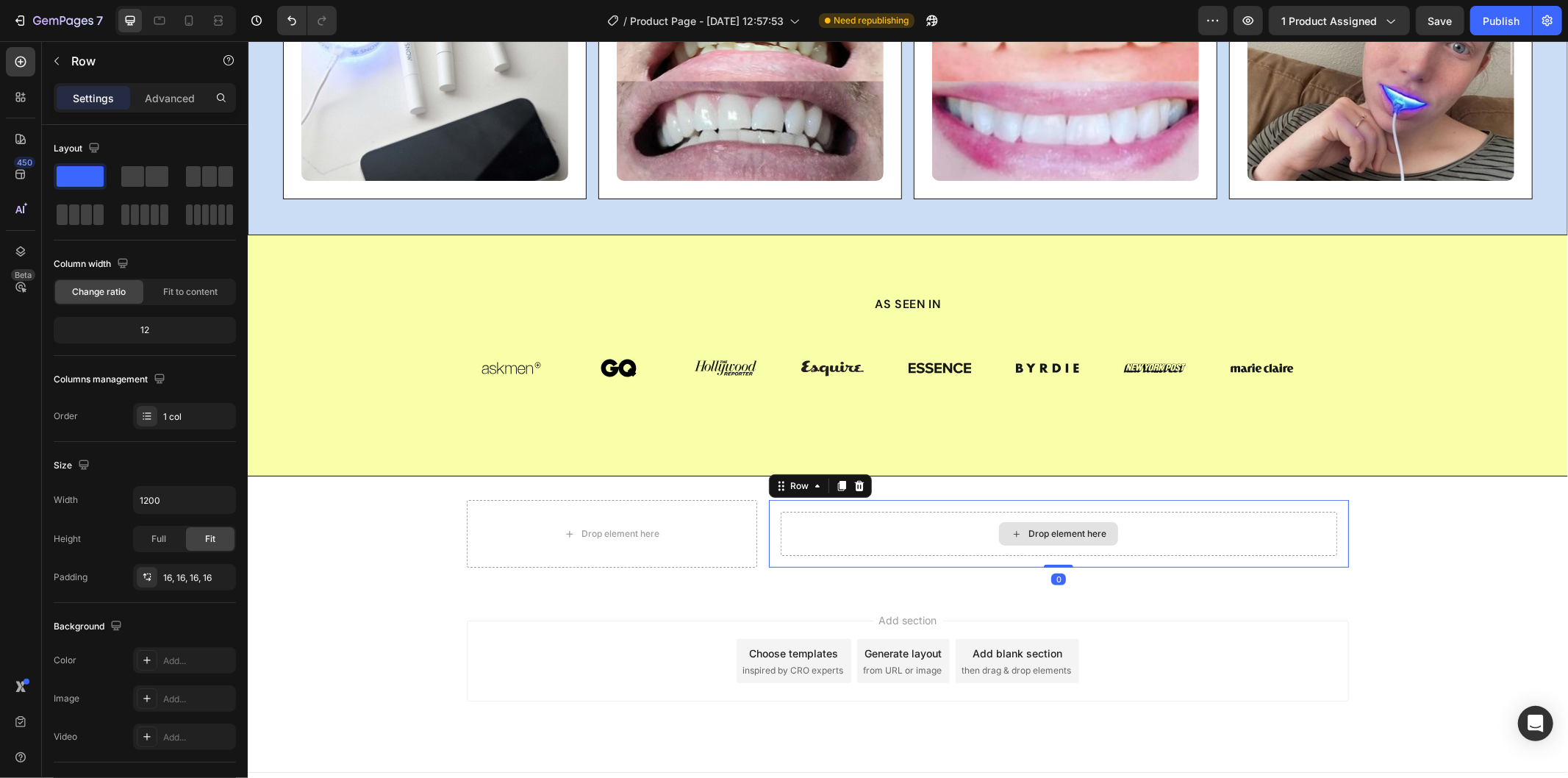
scroll to position [5159, 0]
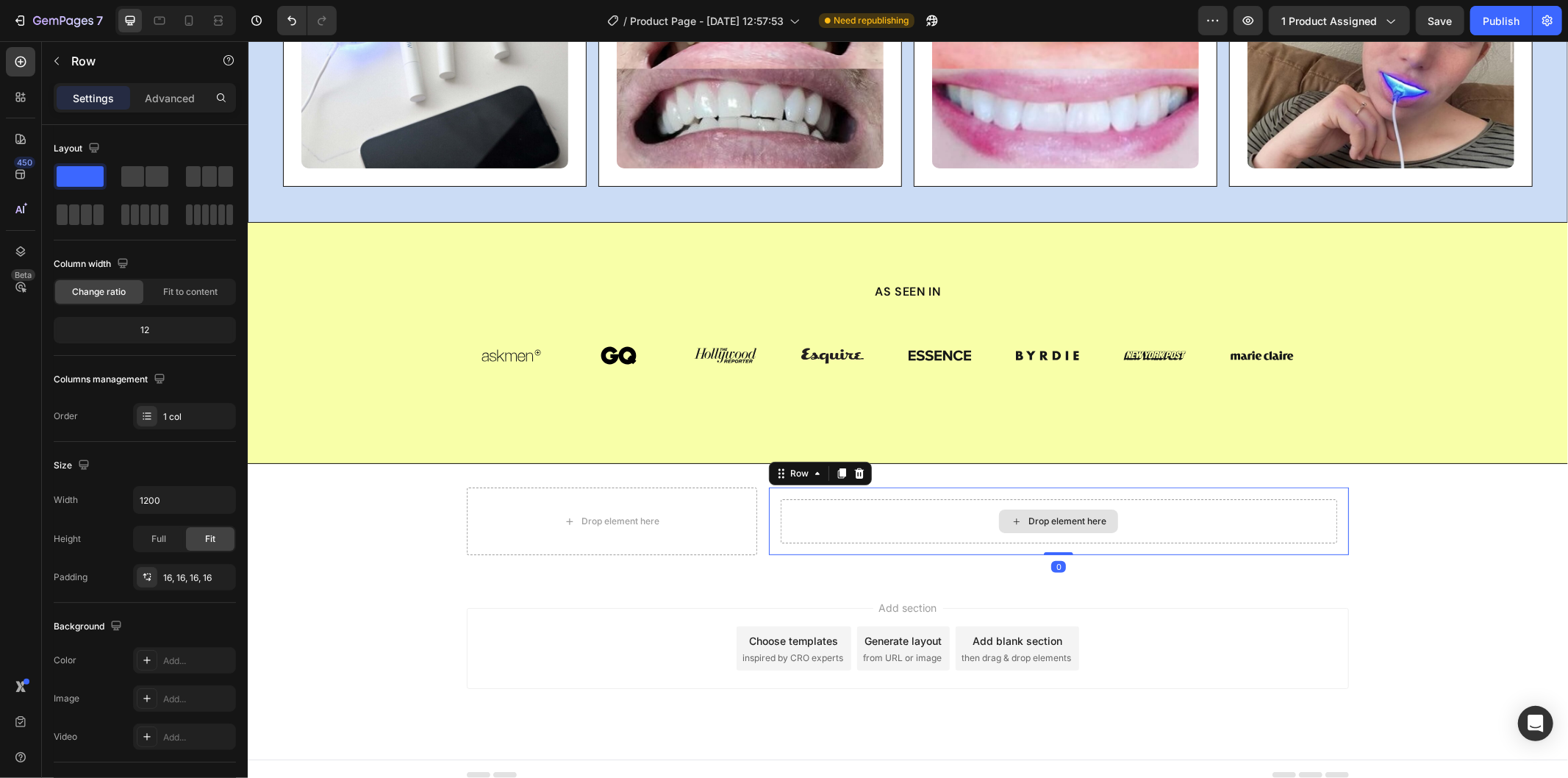
click at [831, 508] on div "Drop element here" at bounding box center [1058, 520] width 557 height 44
click at [53, 58] on icon "button" at bounding box center [57, 61] width 12 height 12
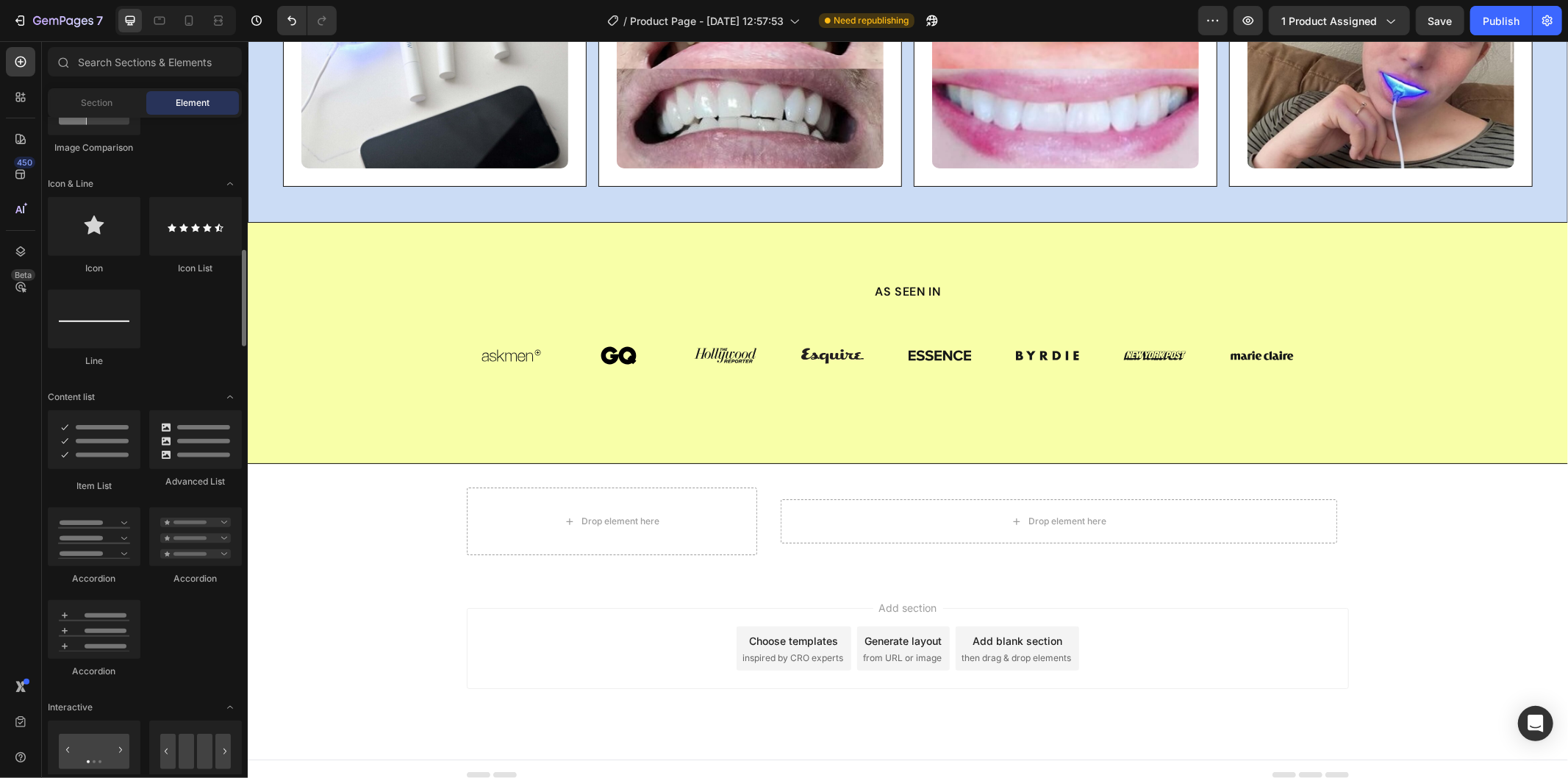
scroll to position [980, 0]
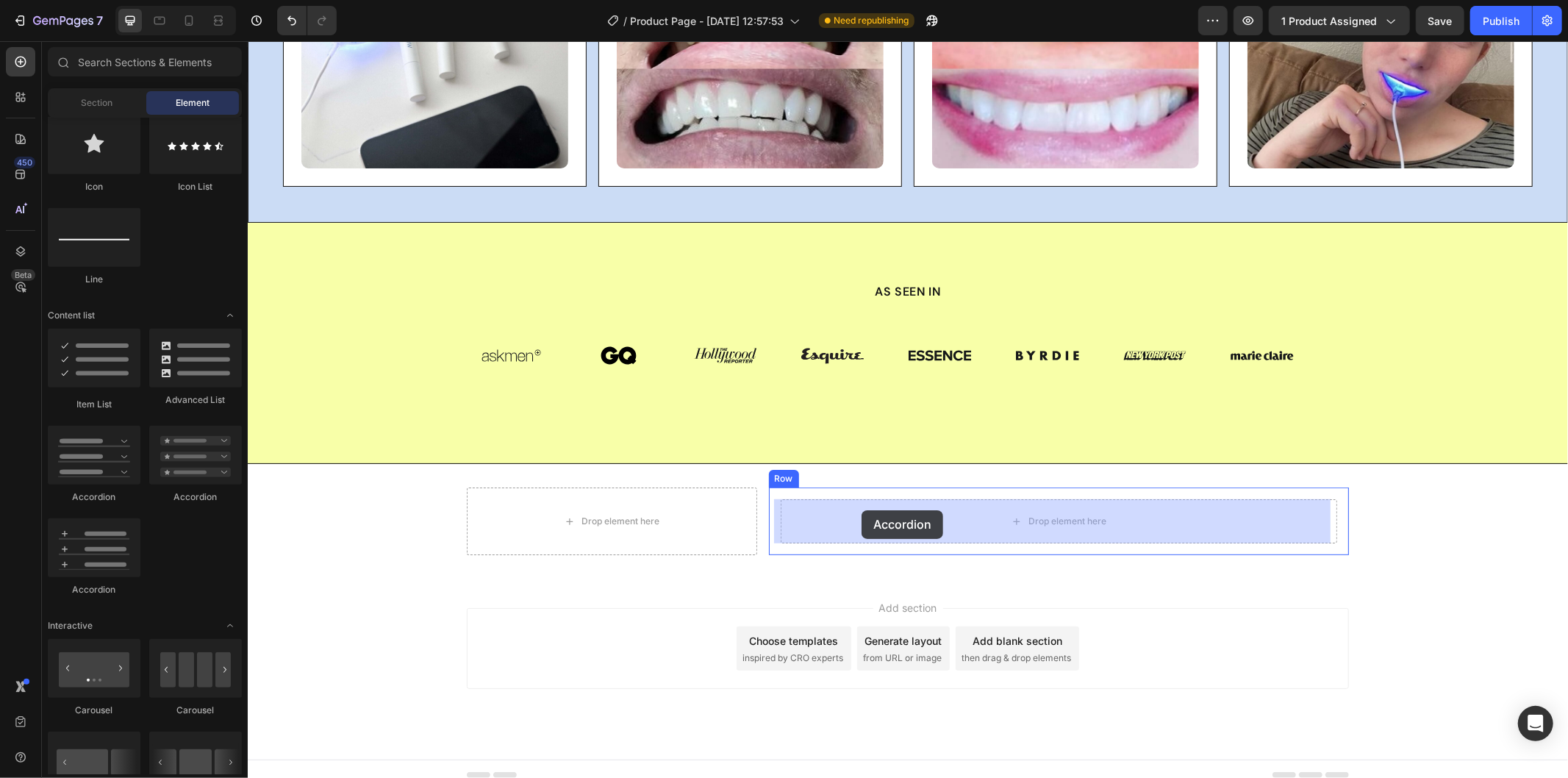
drag, startPoint x: 337, startPoint y: 497, endPoint x: 861, endPoint y: 509, distance: 524.1
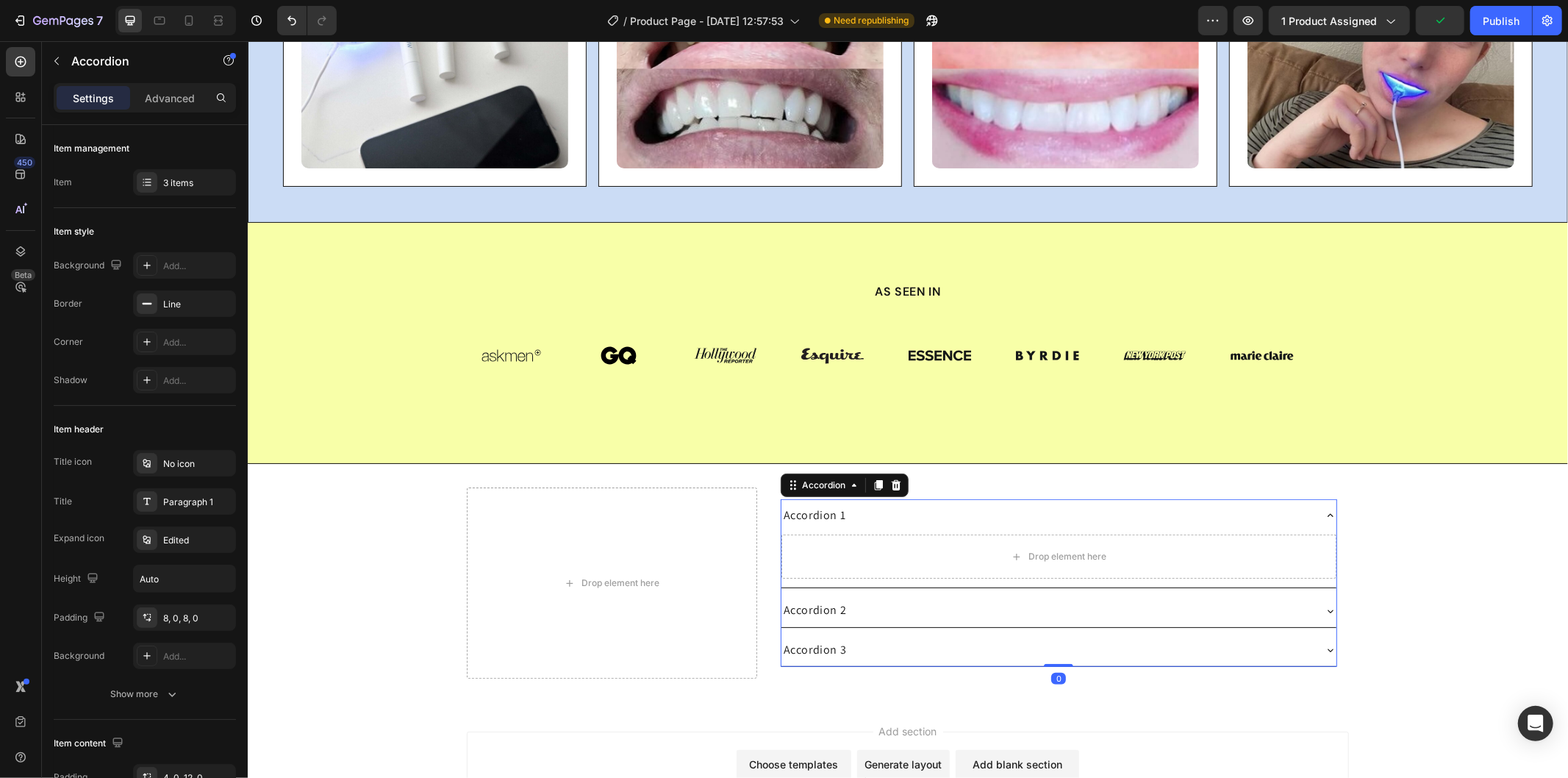
click at [1068, 503] on div "Accordion 1" at bounding box center [1058, 514] width 555 height 32
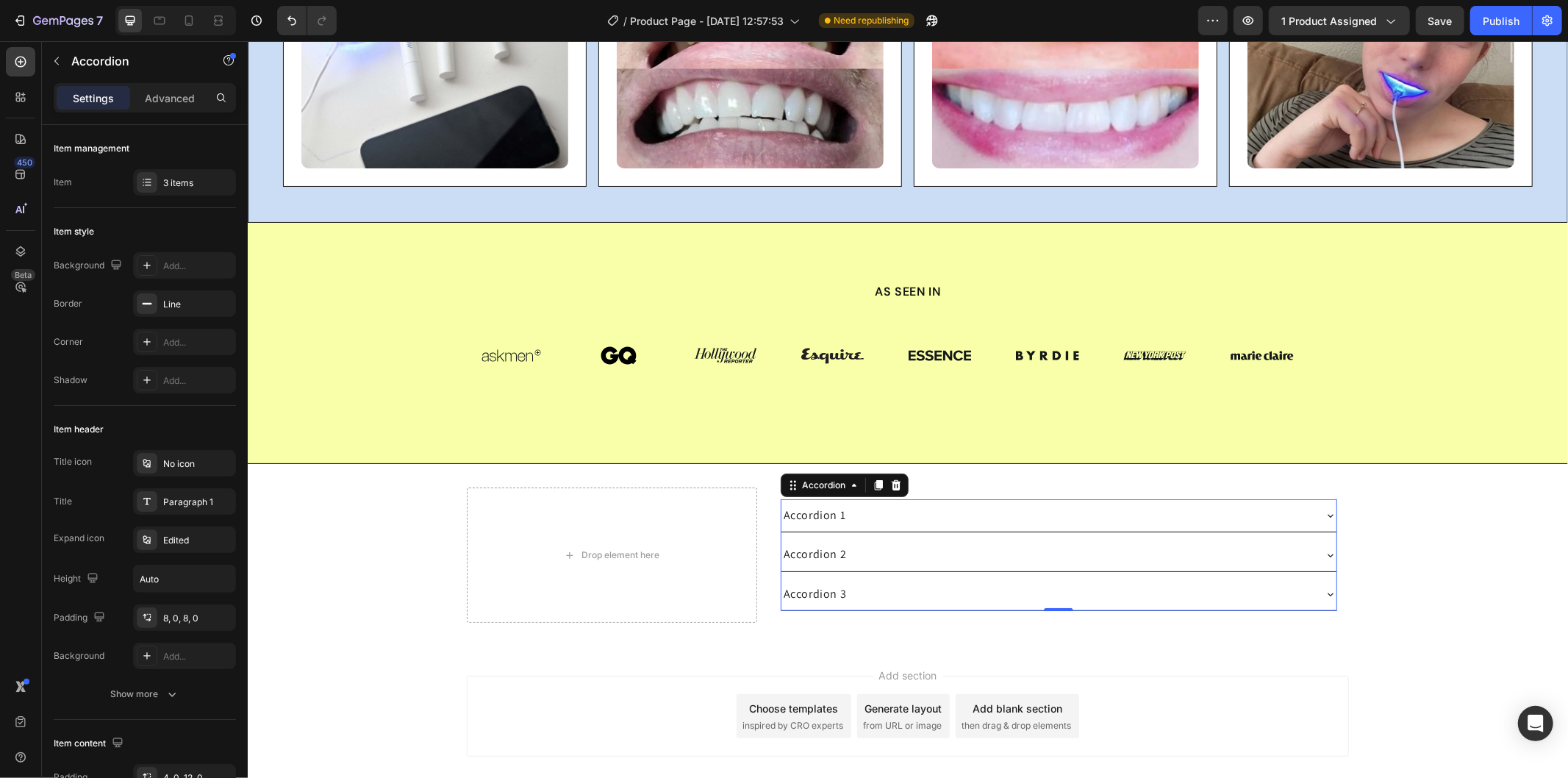
click at [863, 509] on div "Accordion 1" at bounding box center [1046, 514] width 531 height 21
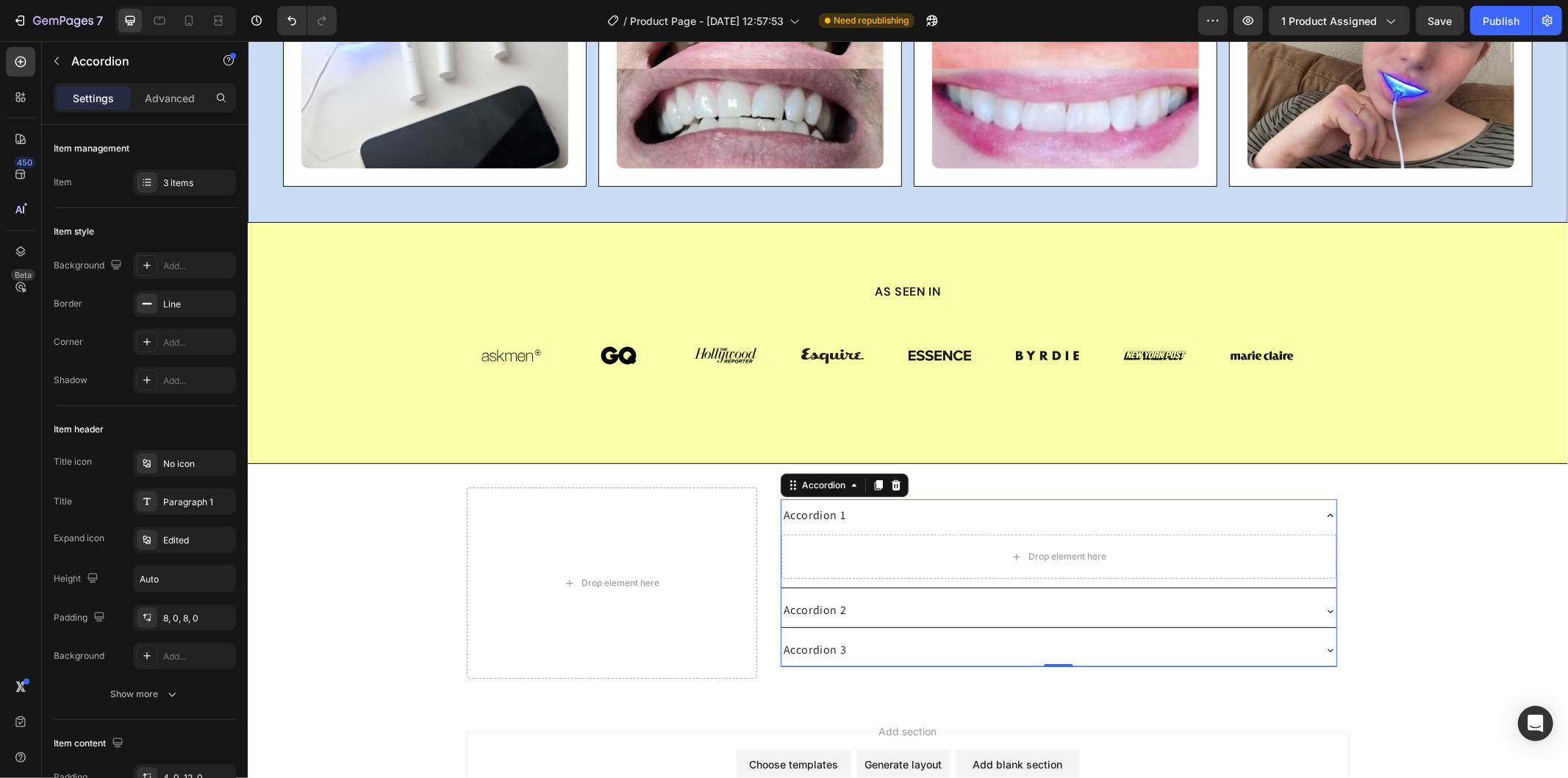
click at [863, 509] on div "Accordion 1" at bounding box center [1046, 514] width 531 height 21
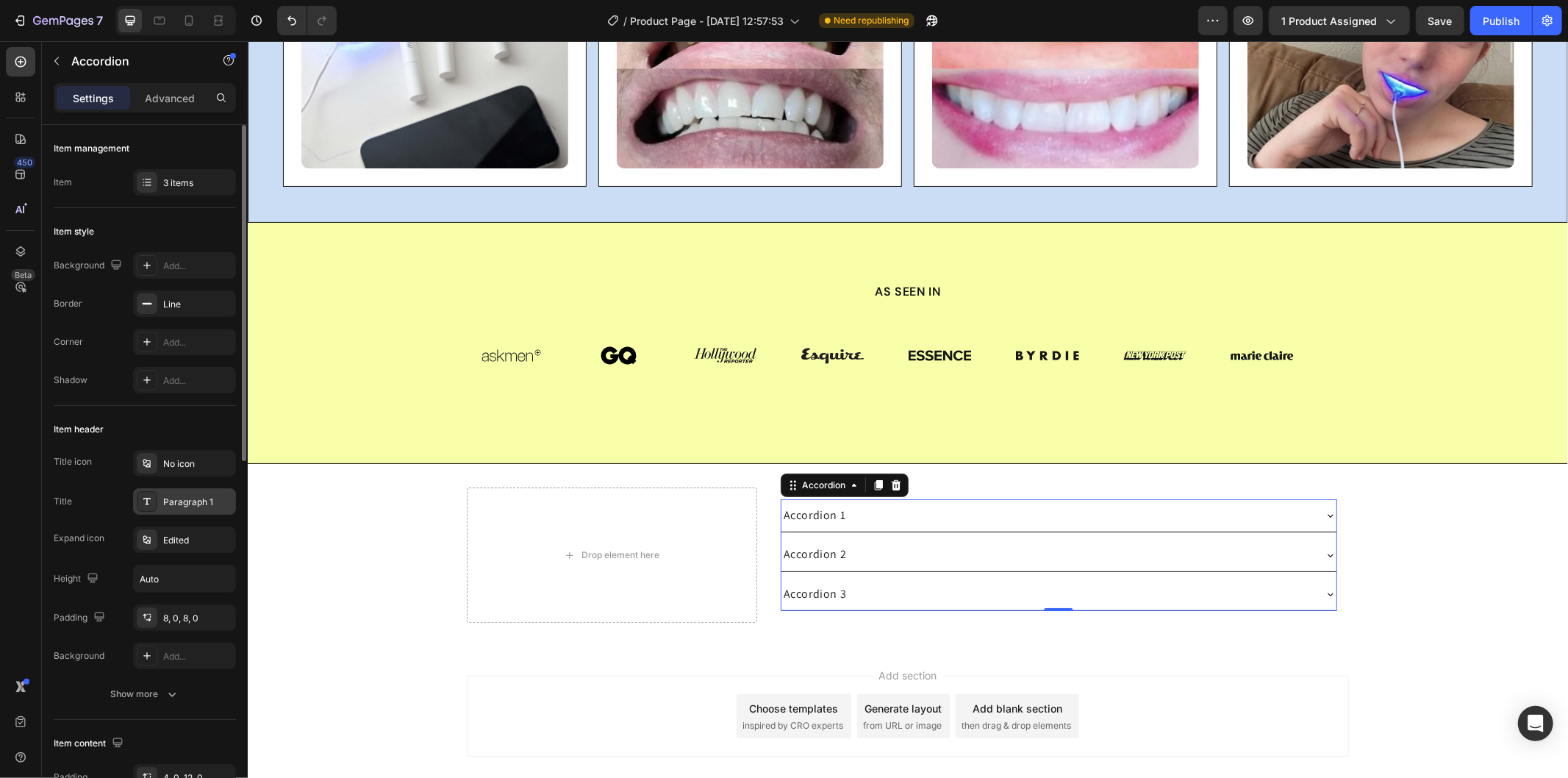
click at [200, 497] on div "Paragraph 1" at bounding box center [197, 502] width 69 height 14
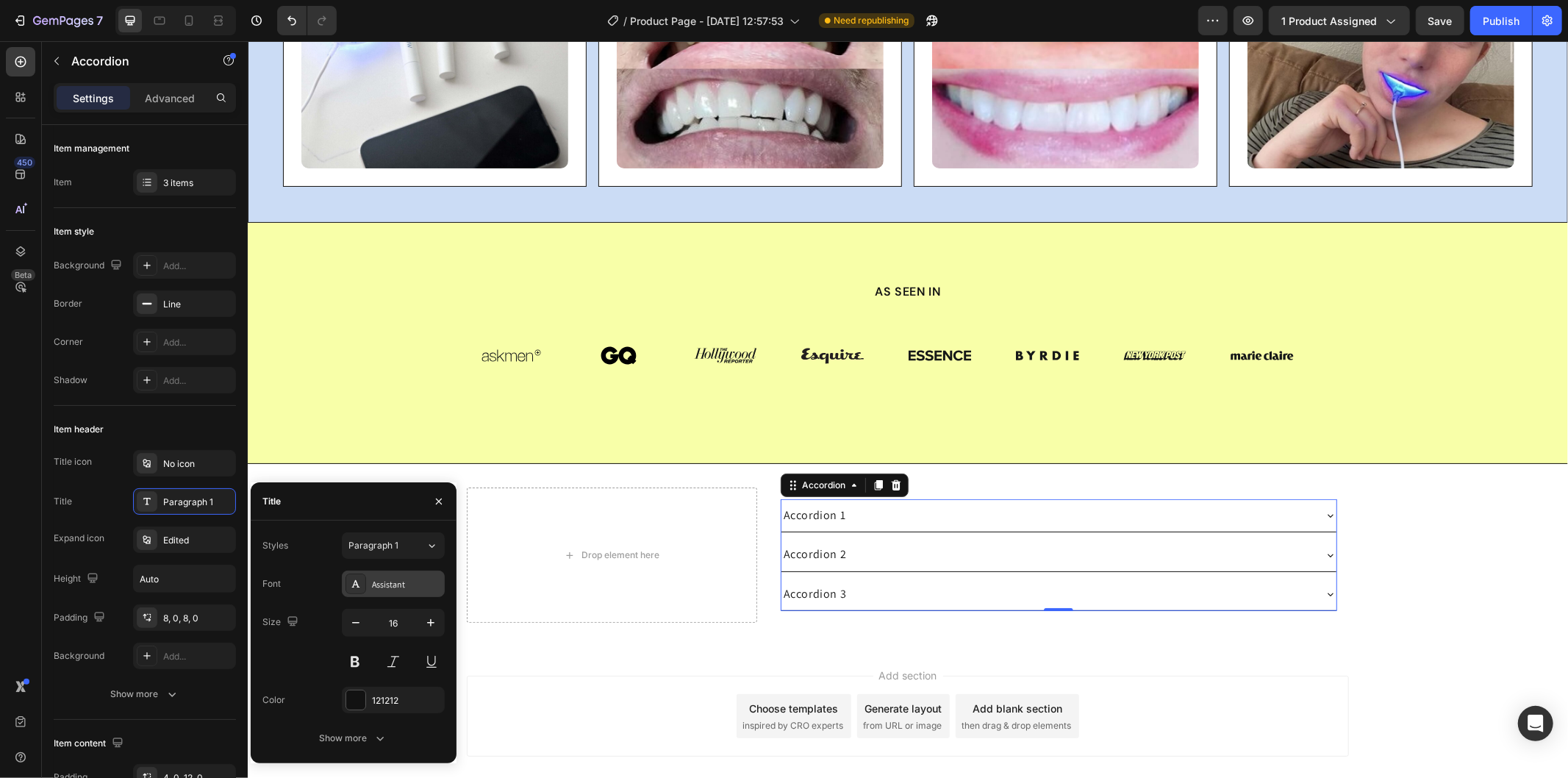
click at [393, 574] on div "Assistant" at bounding box center [393, 584] width 103 height 26
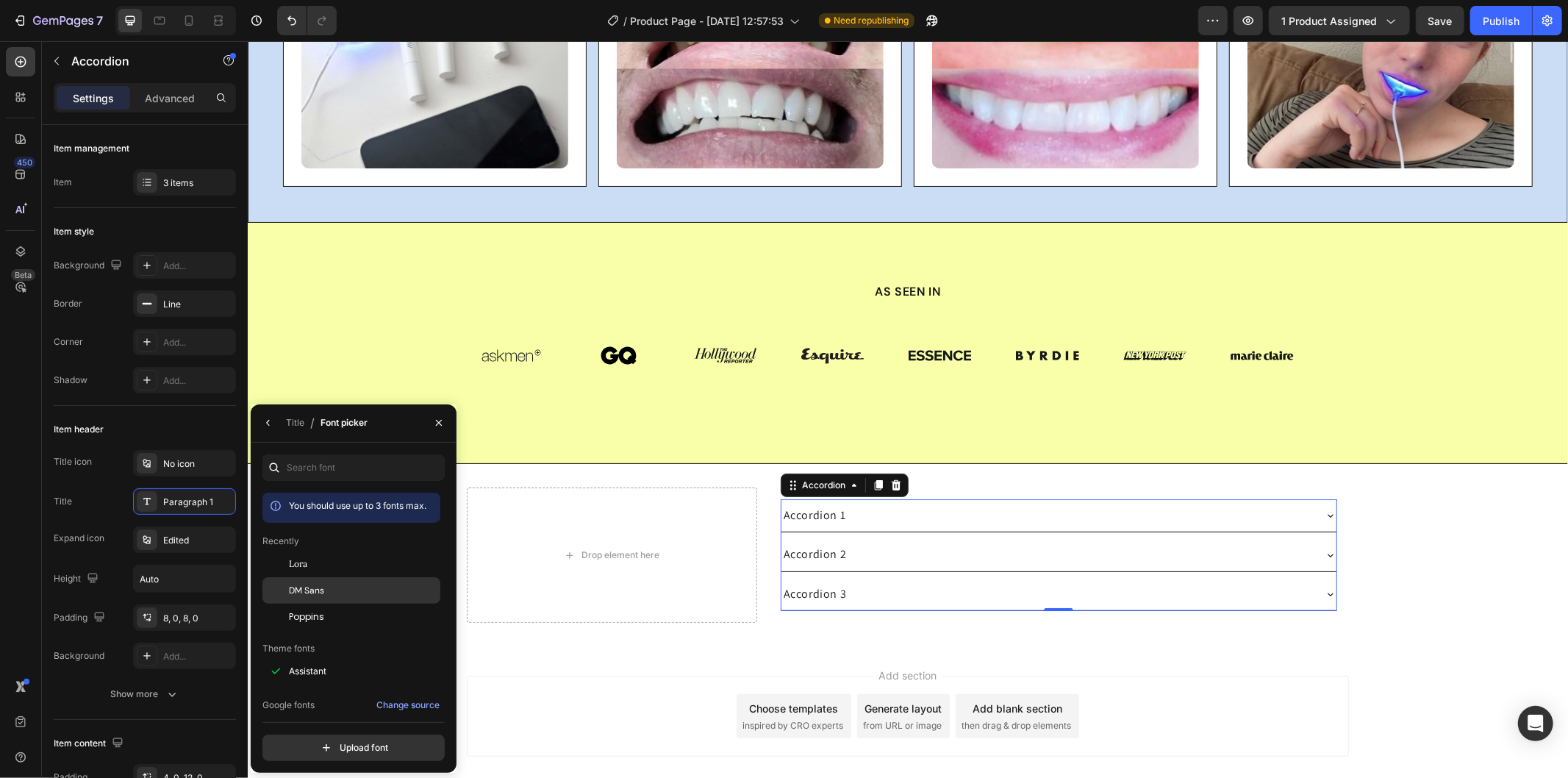
click at [331, 585] on div "DM Sans" at bounding box center [363, 590] width 148 height 14
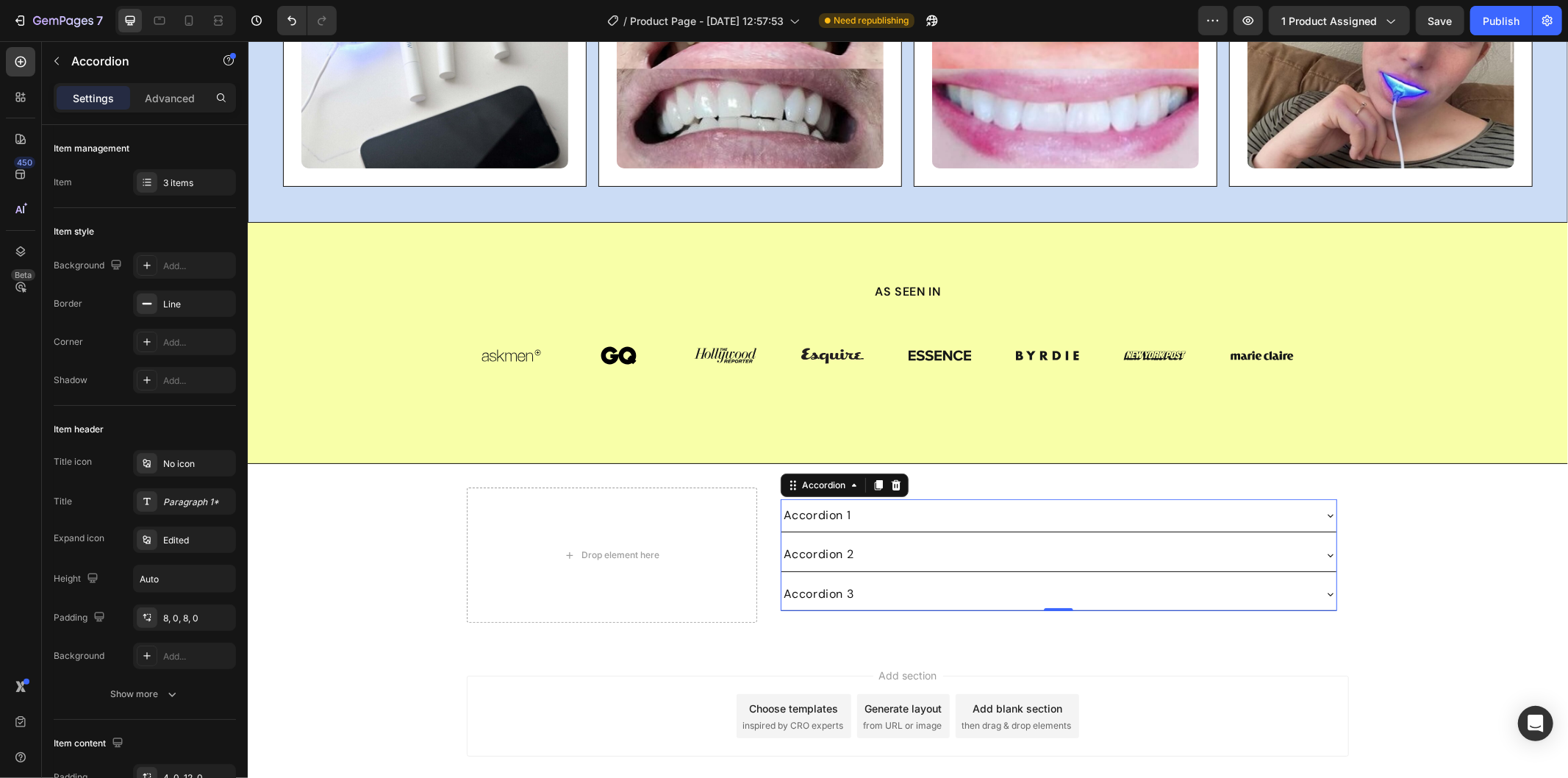
click at [869, 502] on div "Accordion 1" at bounding box center [1058, 514] width 555 height 32
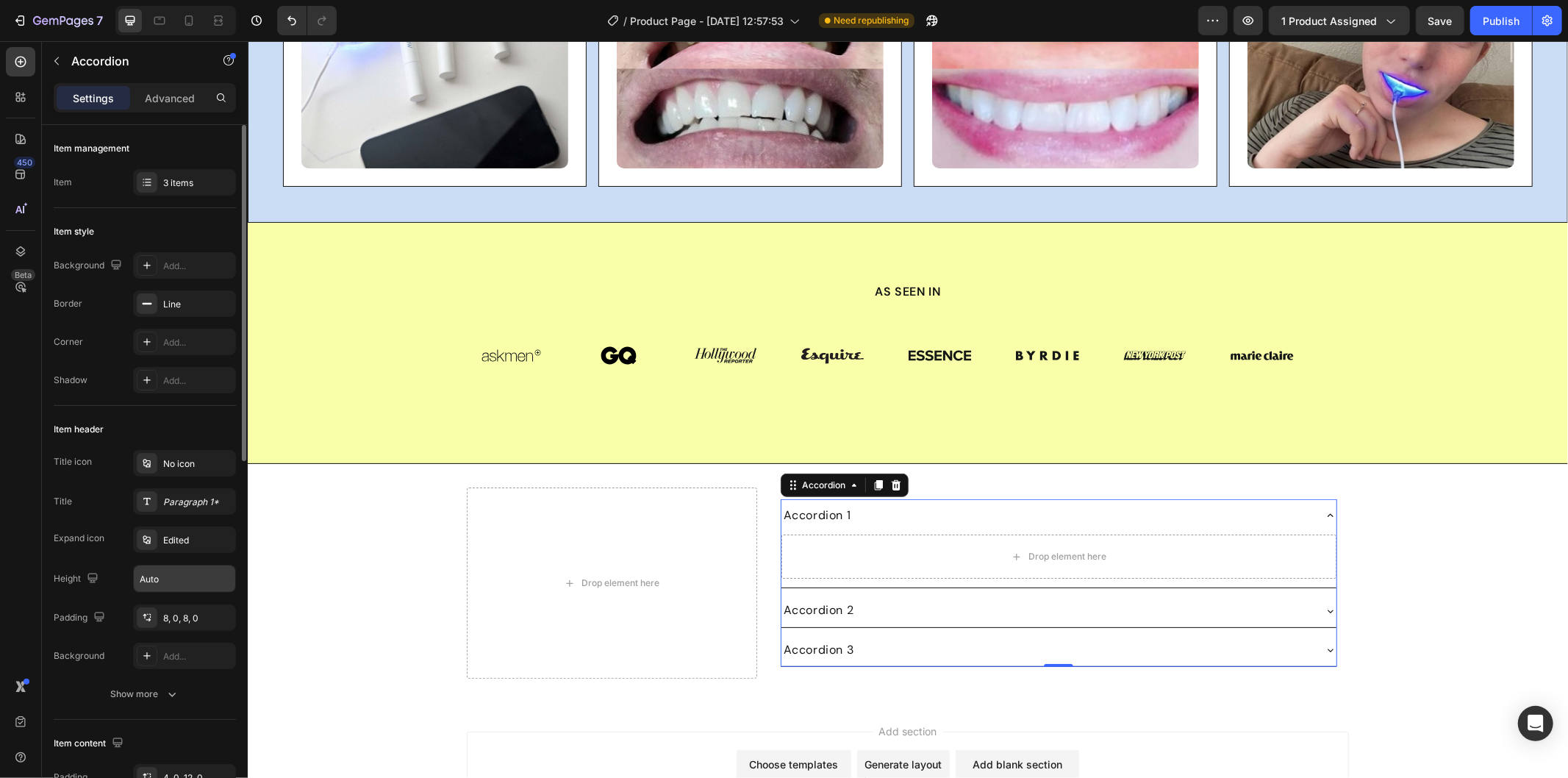
scroll to position [82, 0]
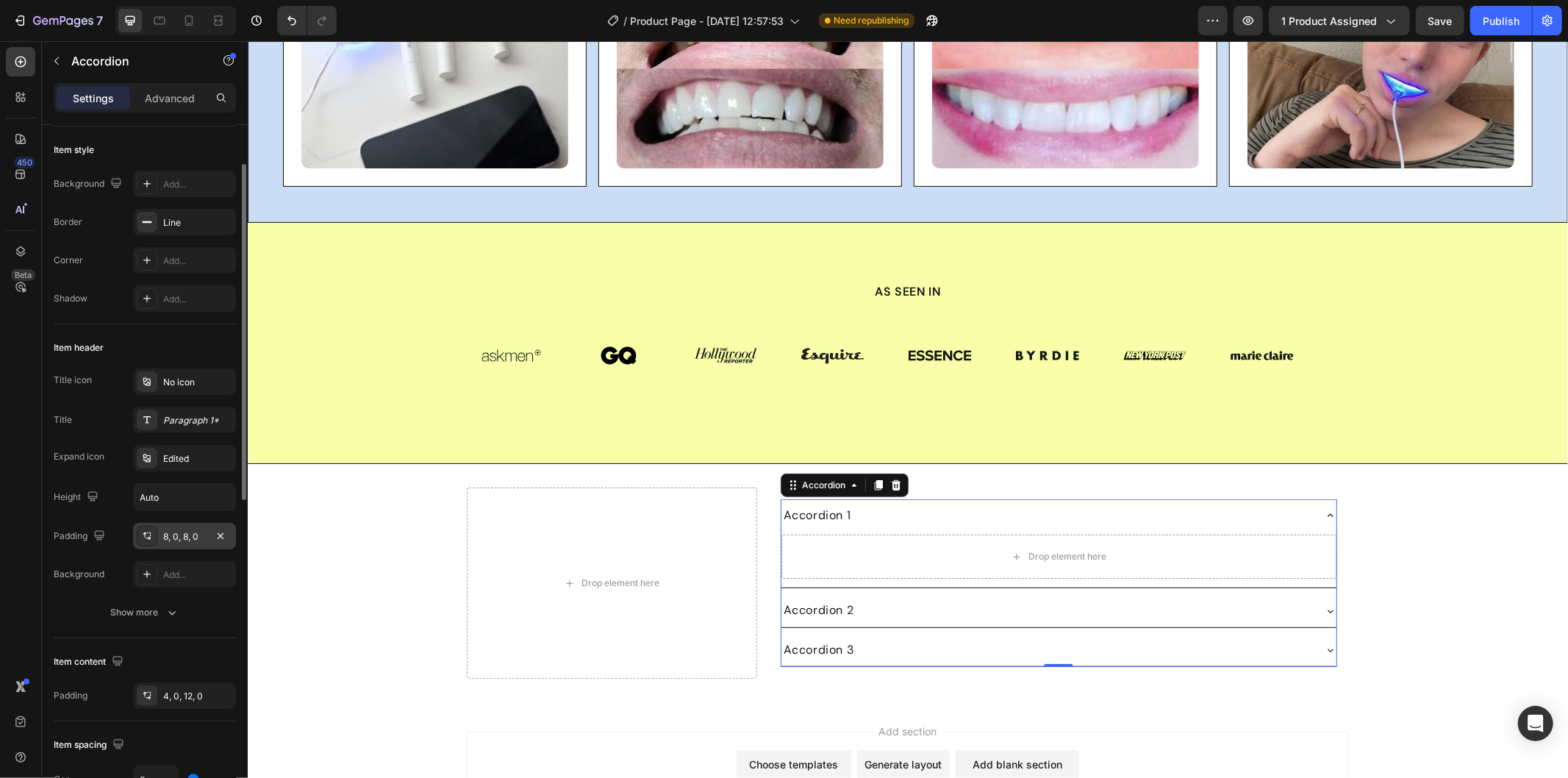
click at [178, 539] on div "8, 0, 8, 0" at bounding box center [185, 537] width 43 height 14
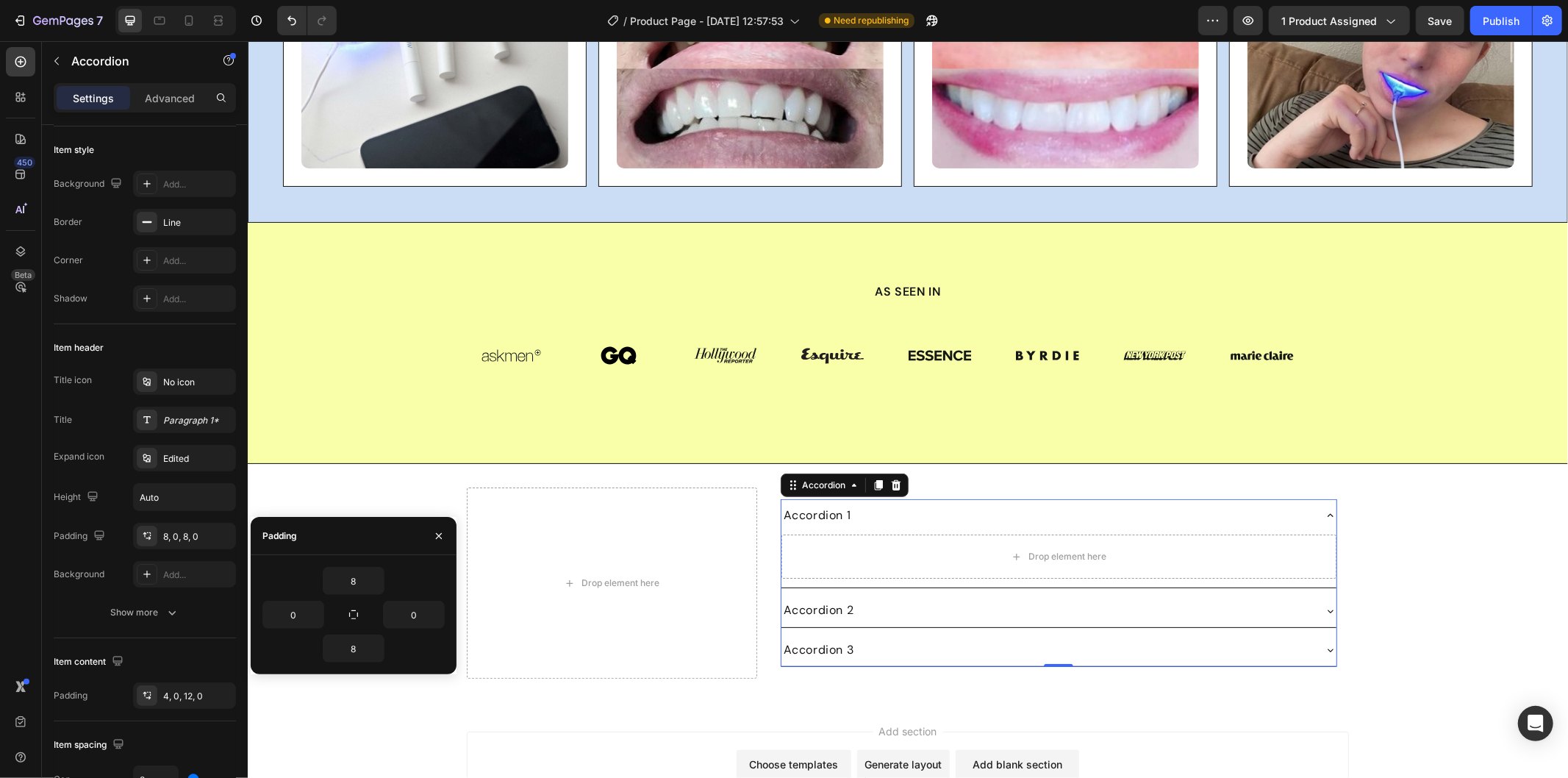
click at [906, 516] on div "Accordion 1" at bounding box center [1046, 514] width 531 height 21
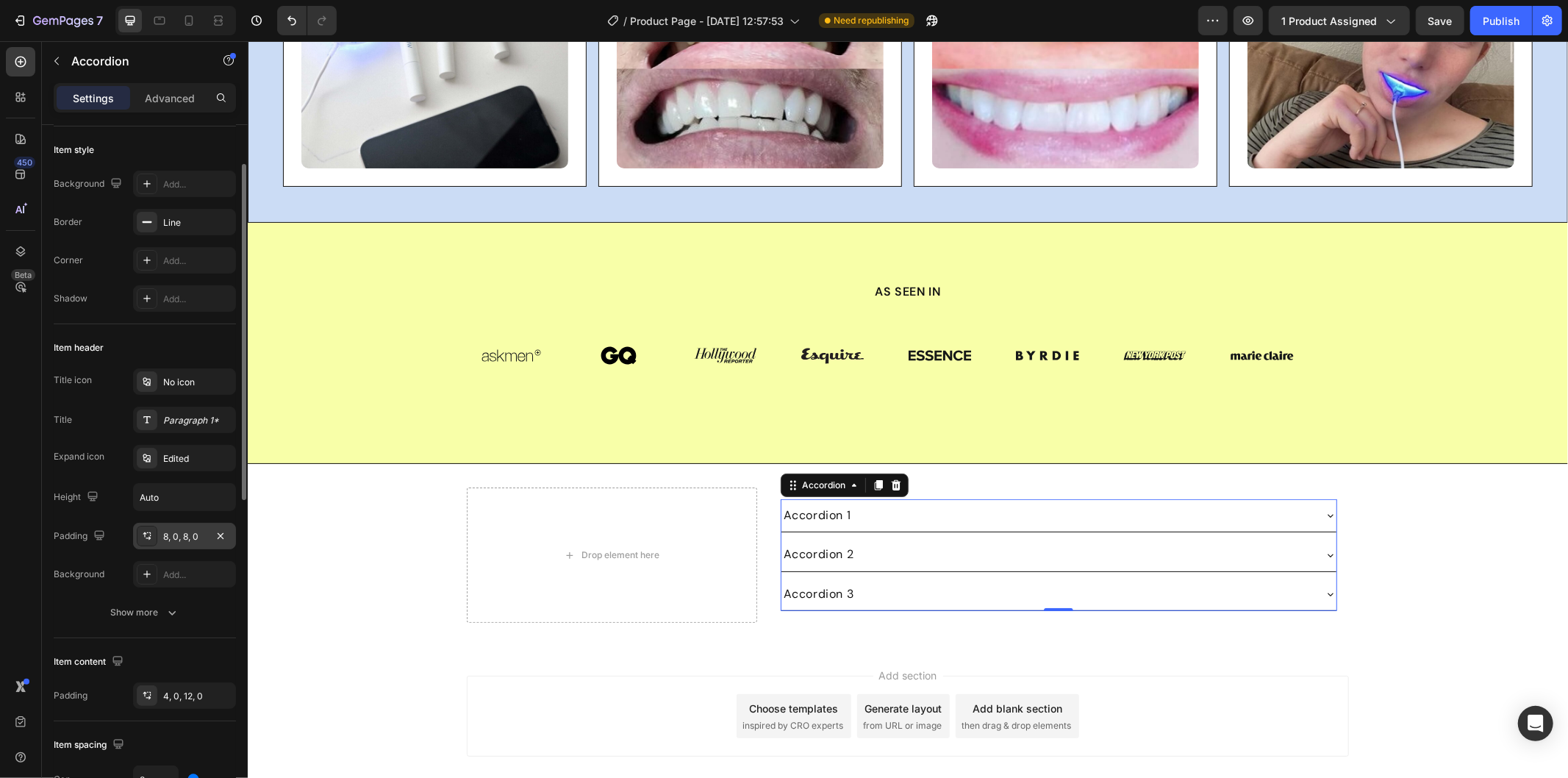
click at [184, 533] on div "8, 0, 8, 0" at bounding box center [185, 537] width 43 height 14
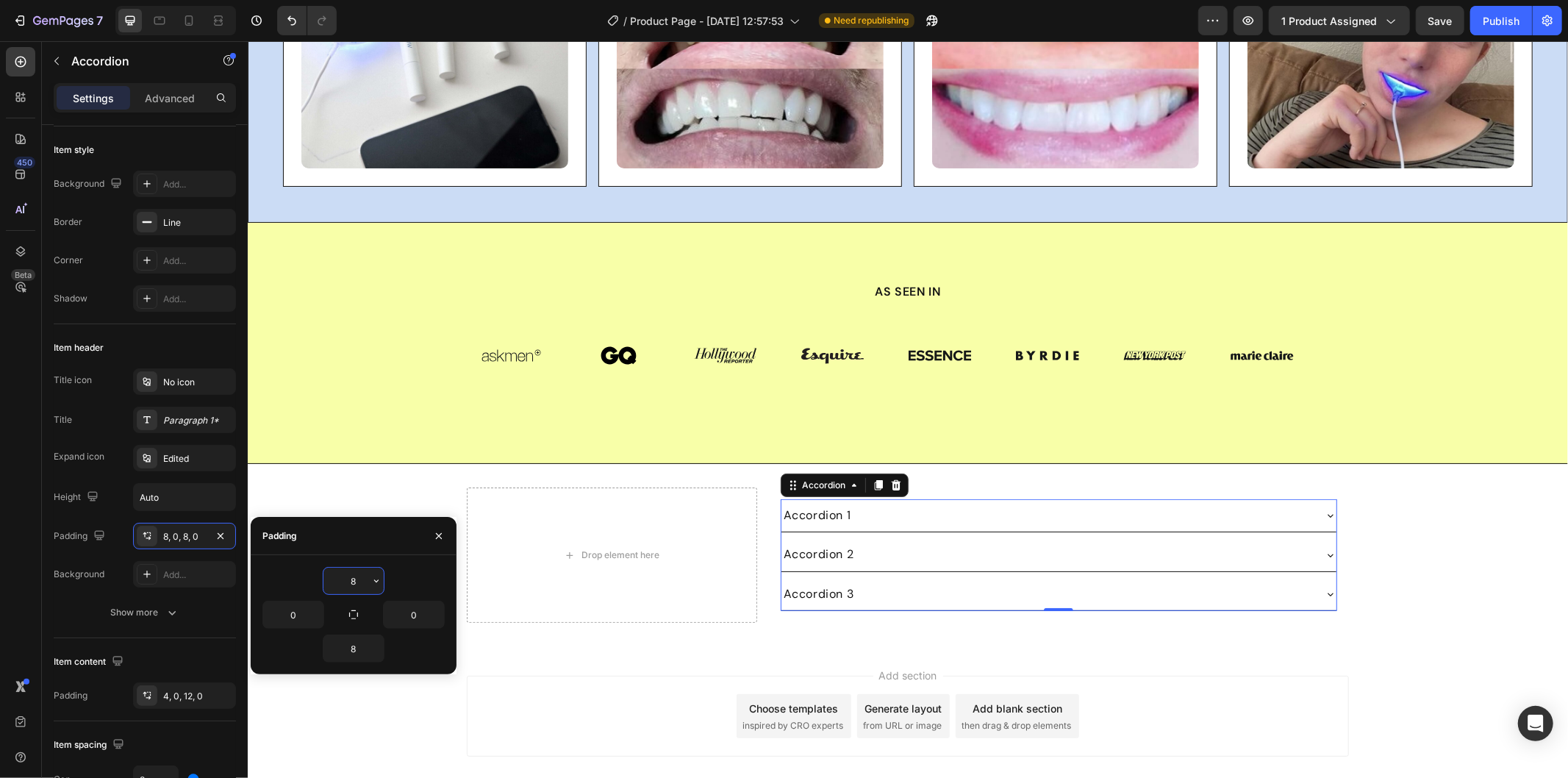
click at [363, 580] on input "8" at bounding box center [354, 581] width 61 height 26
click at [362, 580] on input "8" at bounding box center [354, 581] width 61 height 26
click at [358, 580] on input "8" at bounding box center [354, 581] width 61 height 26
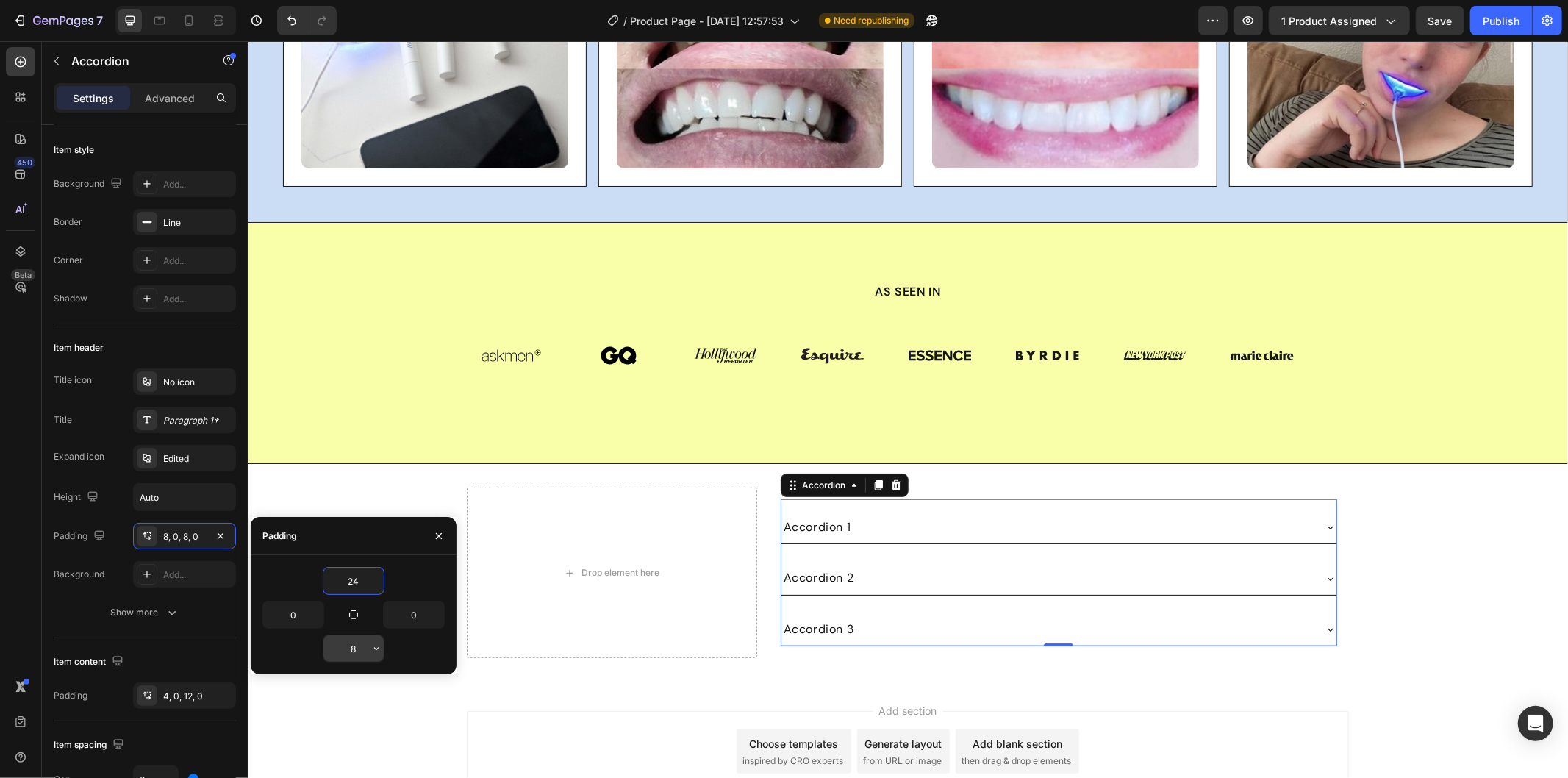
type input "24"
click at [362, 643] on input "8" at bounding box center [354, 648] width 61 height 26
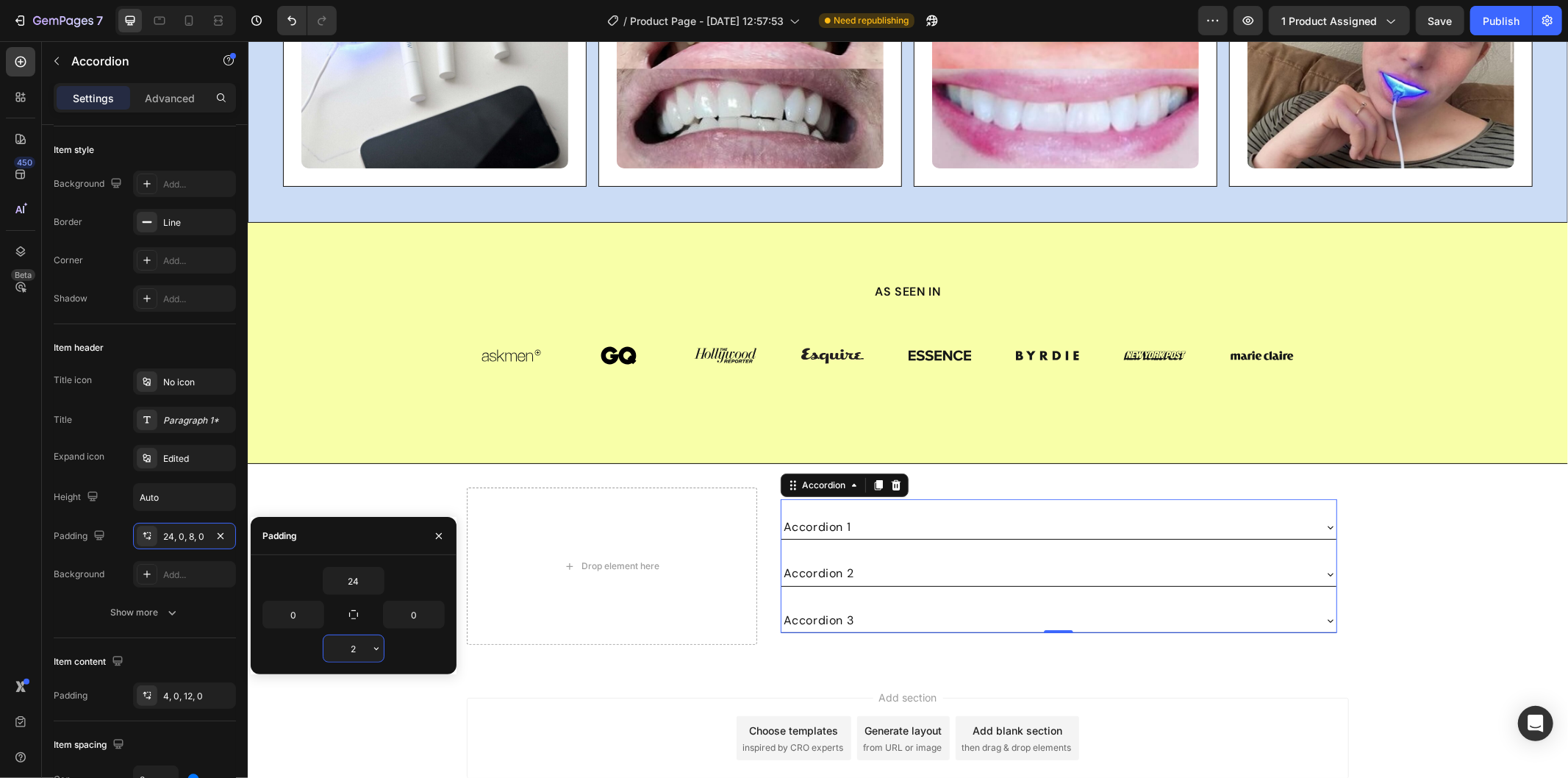
type input "24"
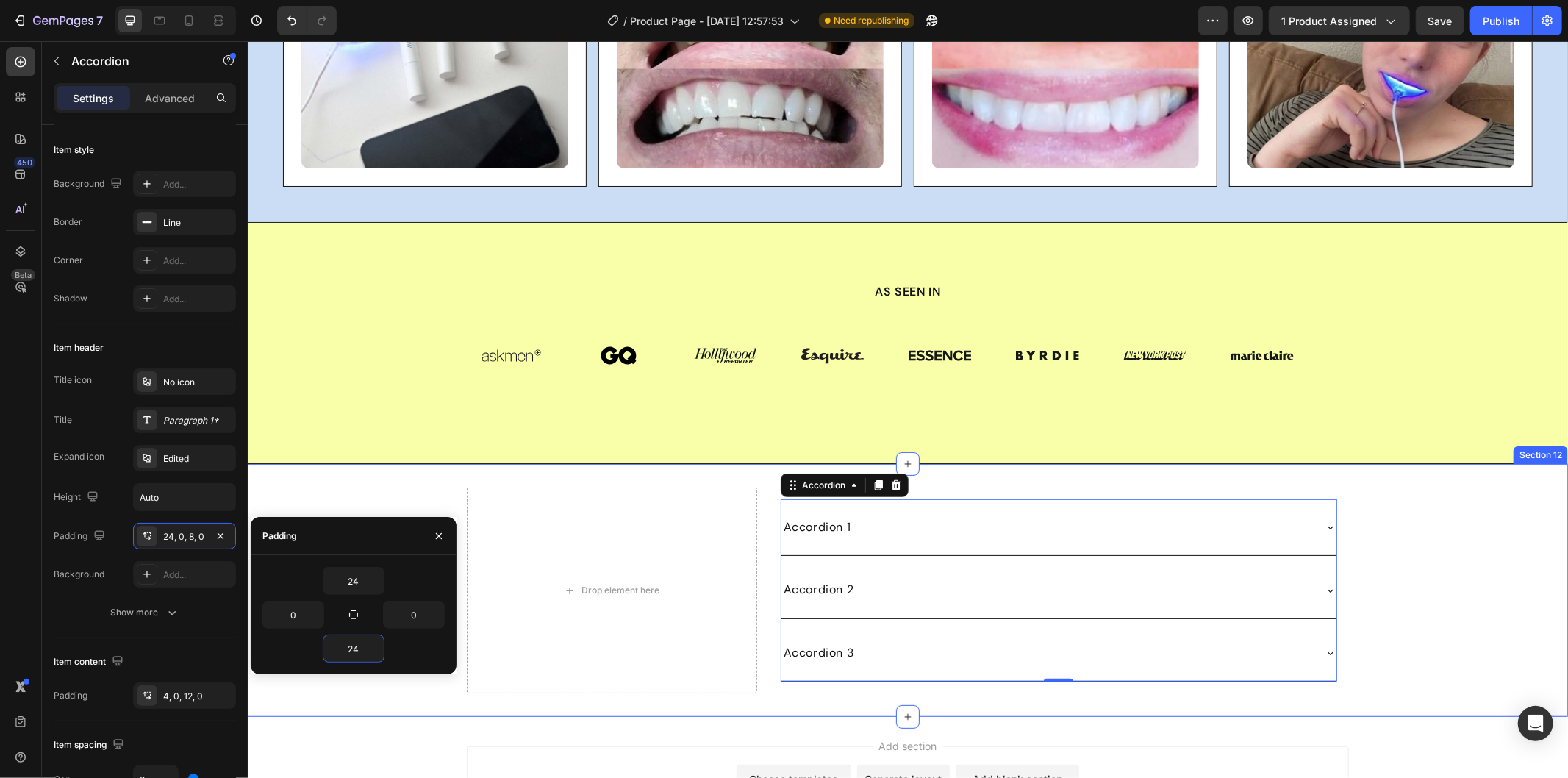
click at [1402, 563] on div "Drop element here Accordion 1 Accordion 2 Accordion 3 Accordion 0 Row Row Row" at bounding box center [907, 589] width 1320 height 206
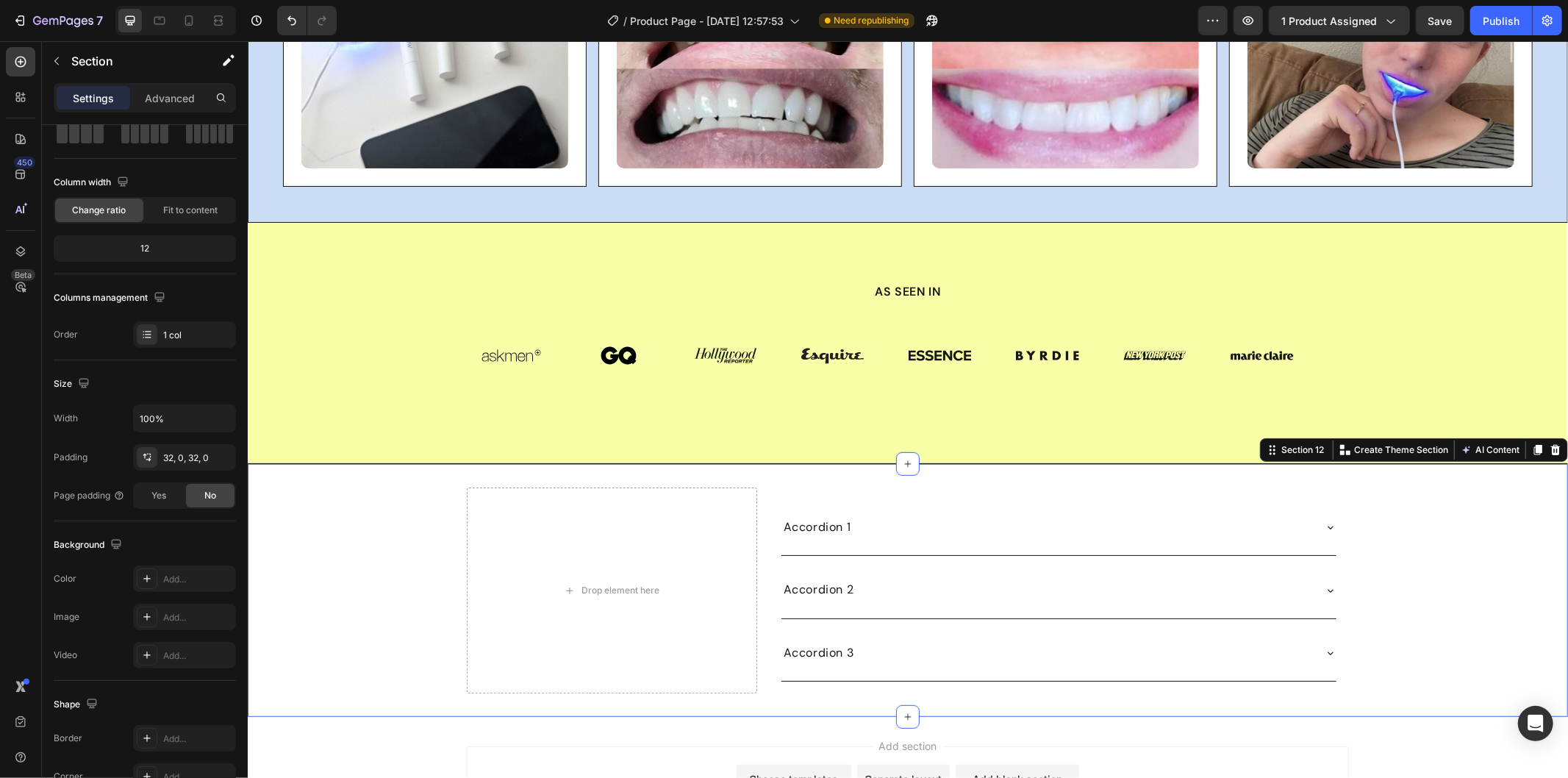
scroll to position [0, 0]
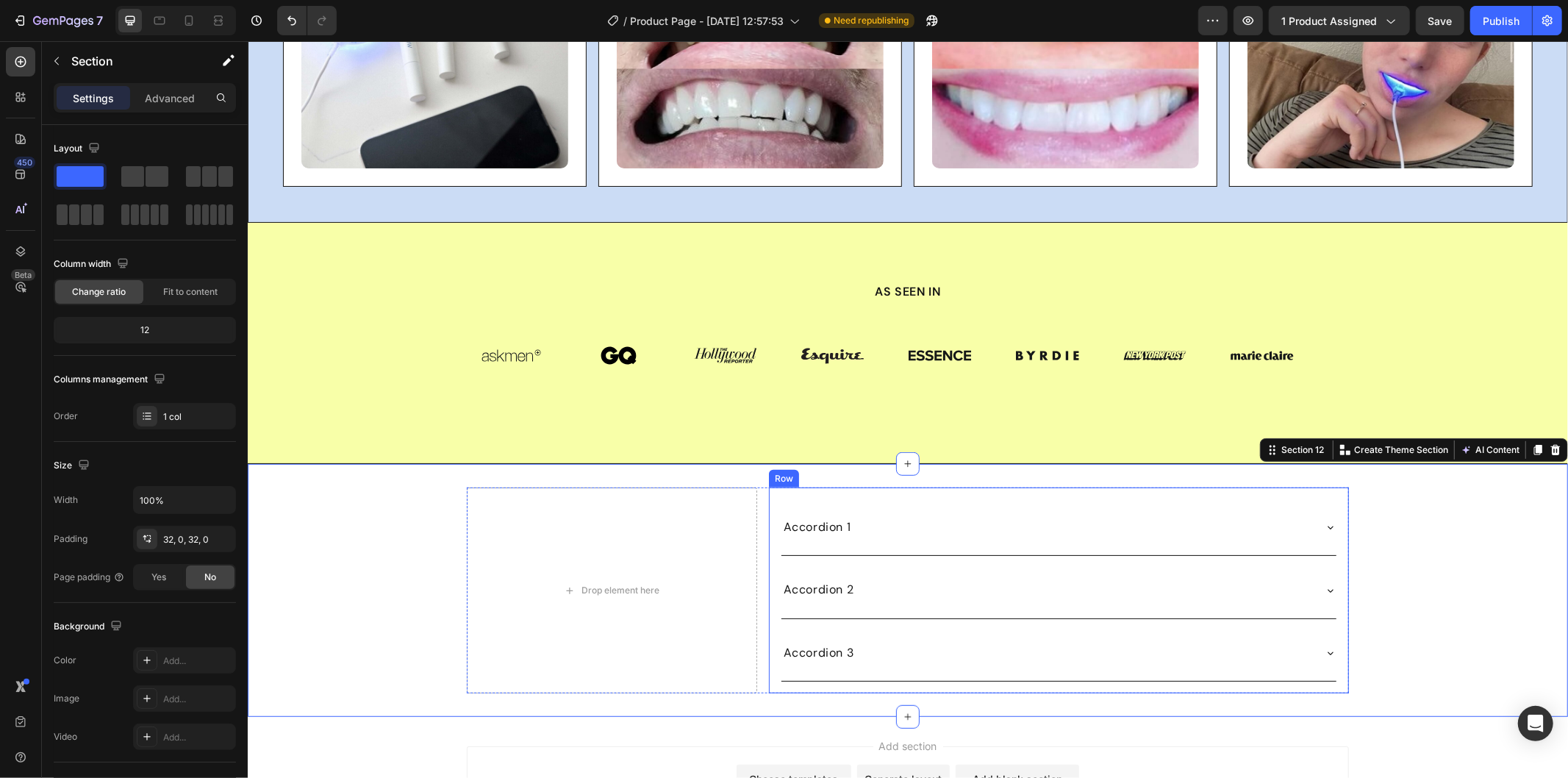
click at [862, 495] on div "Accordion 1 Accordion 2 Accordion 3 Accordion Row" at bounding box center [1058, 589] width 580 height 206
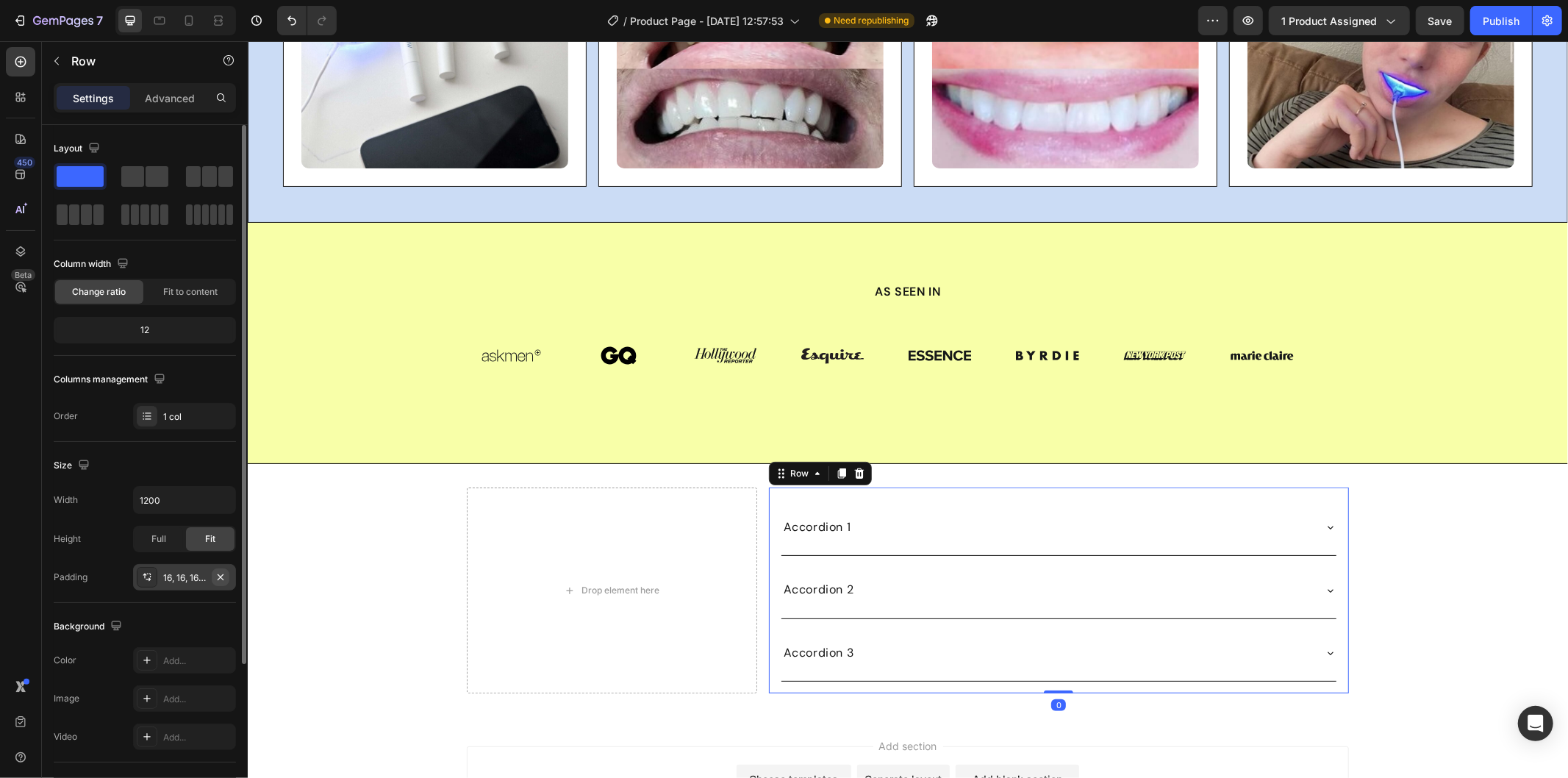
click at [218, 575] on icon "button" at bounding box center [221, 578] width 12 height 12
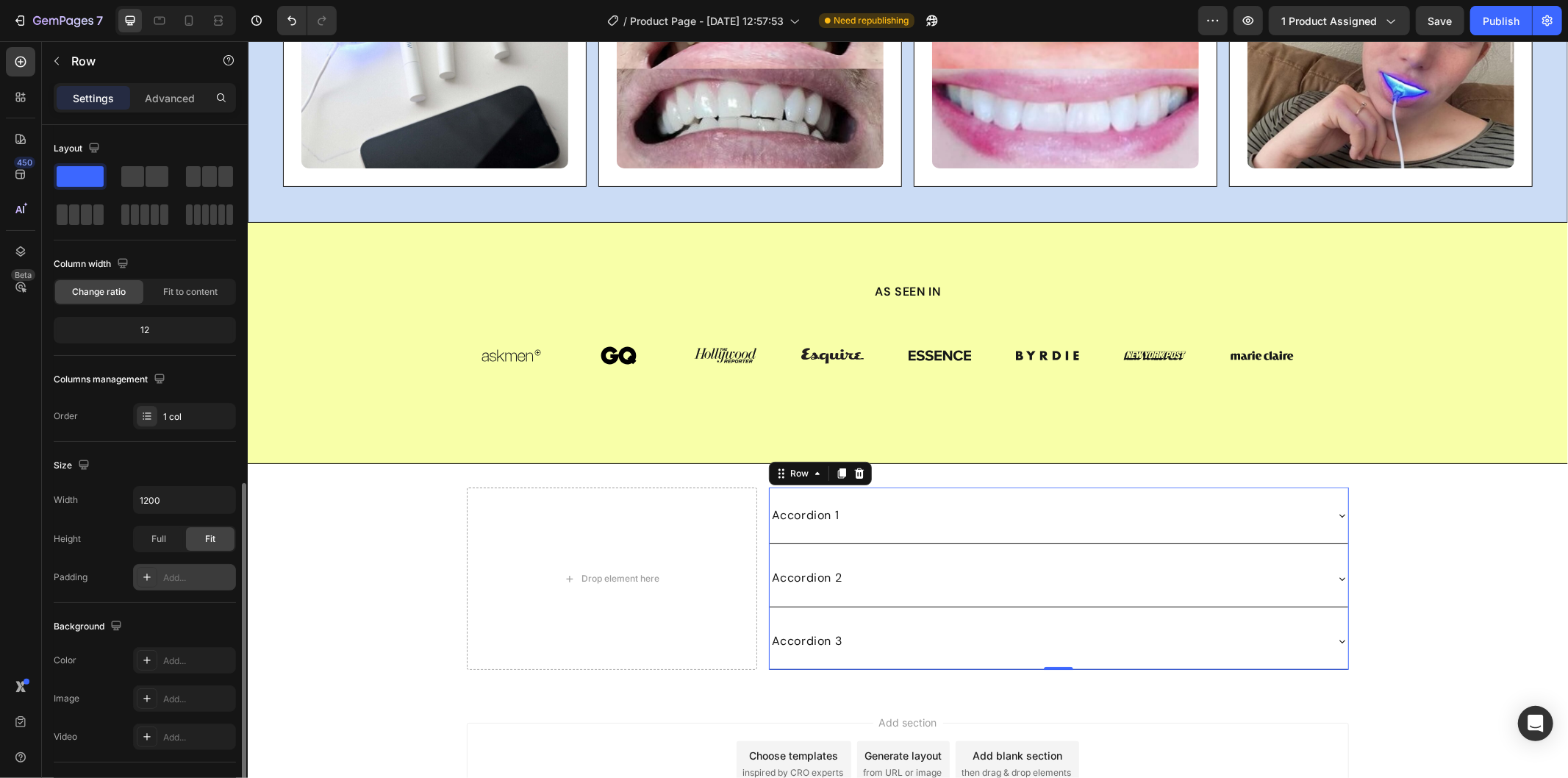
scroll to position [201, 0]
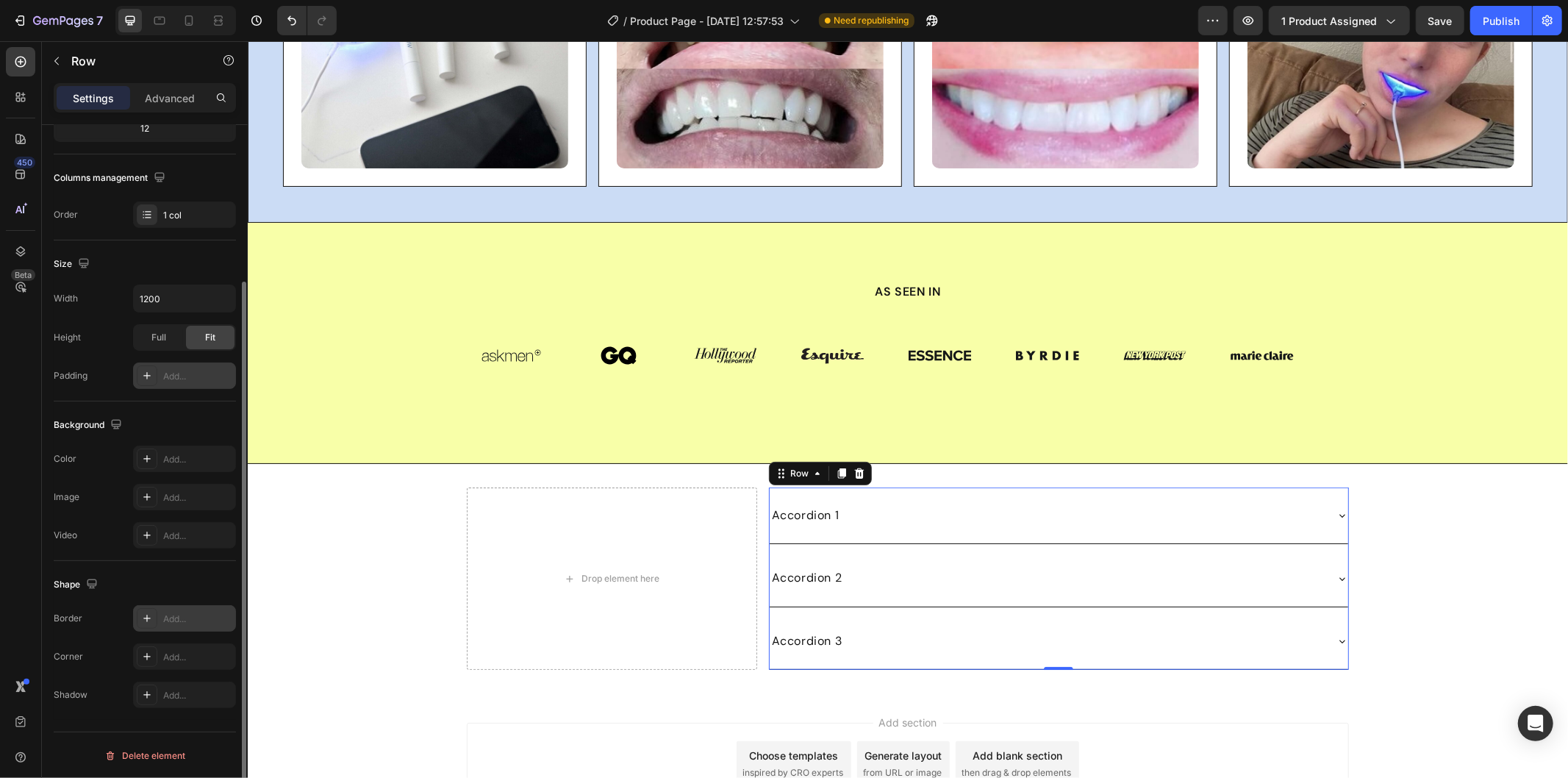
click at [182, 616] on div "Add..." at bounding box center [197, 620] width 69 height 14
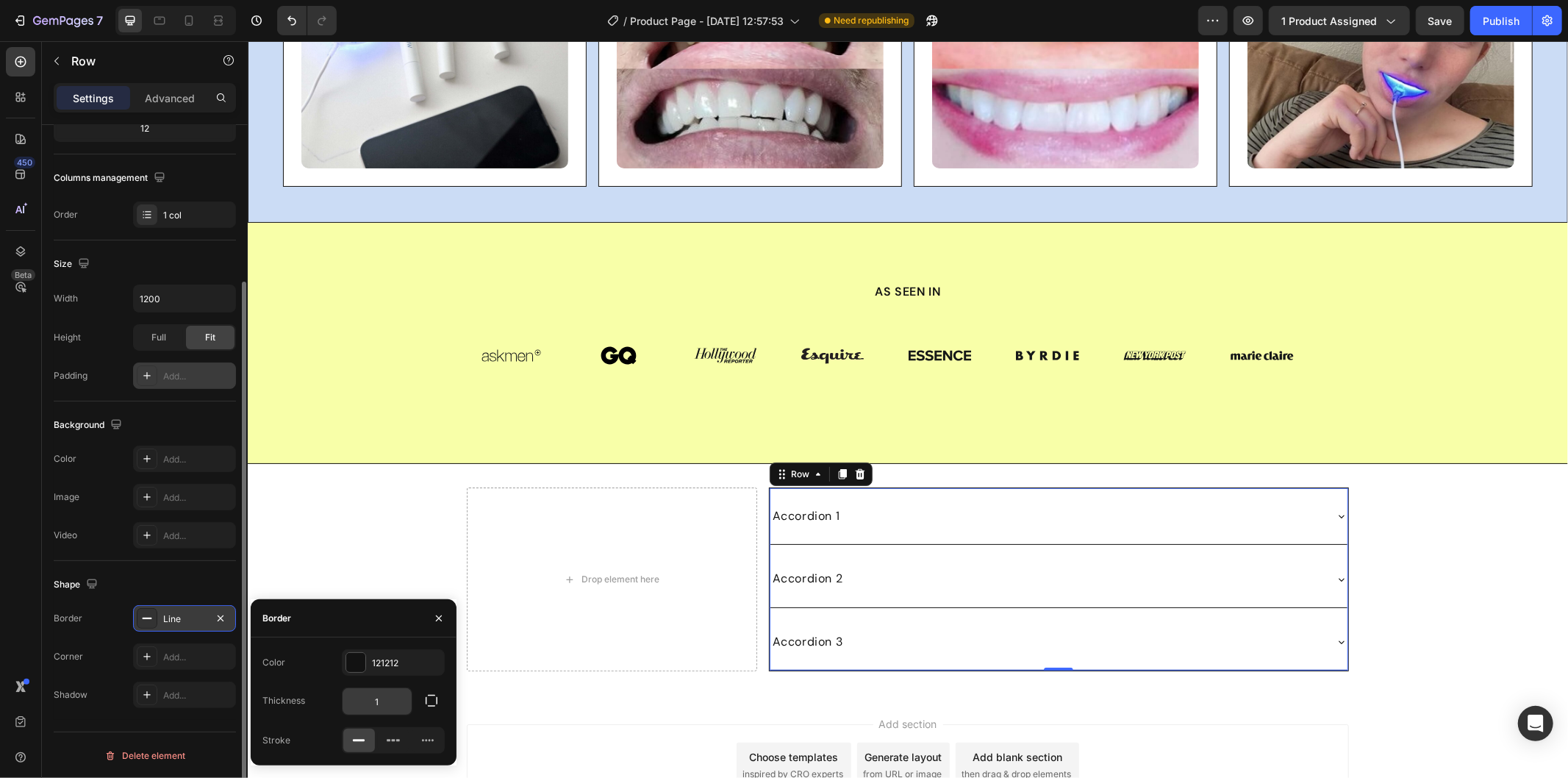
click at [387, 696] on input "1" at bounding box center [377, 701] width 69 height 26
click at [425, 703] on icon "button" at bounding box center [431, 700] width 15 height 15
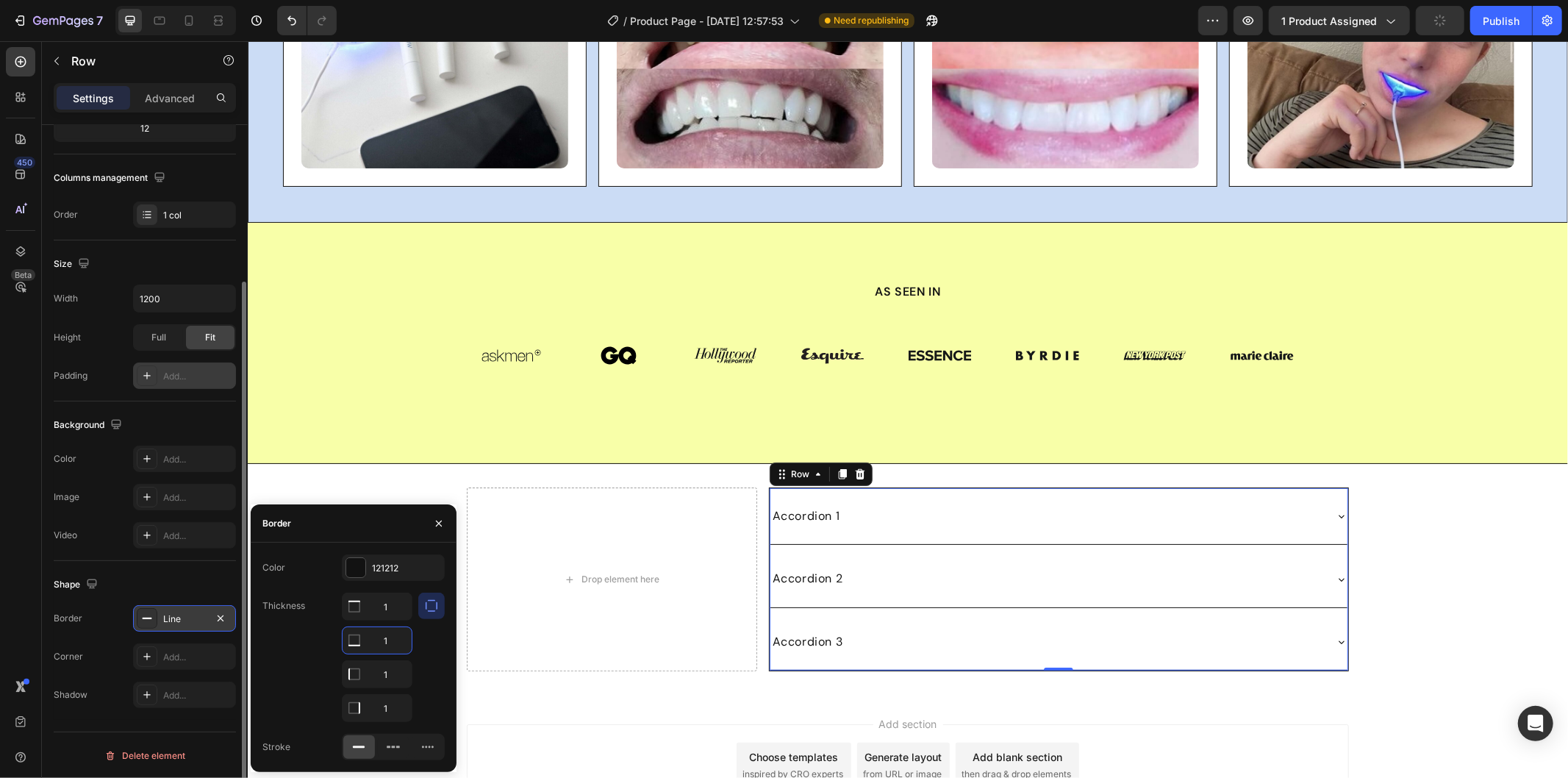
click at [392, 640] on input "1" at bounding box center [377, 640] width 69 height 26
type input "0"
click at [391, 672] on input "1" at bounding box center [377, 673] width 69 height 26
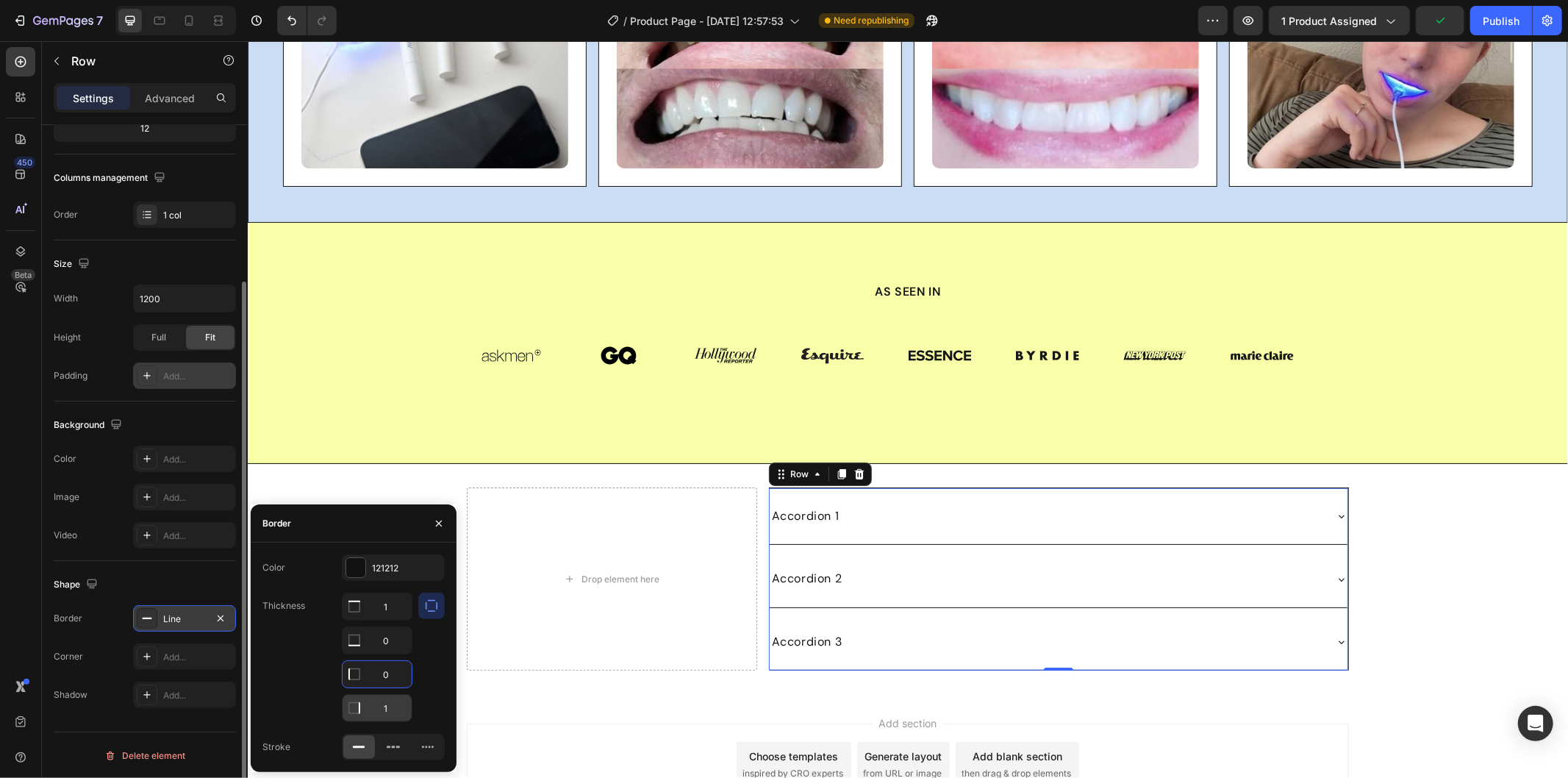
type input "0"
click at [390, 700] on input "1" at bounding box center [377, 708] width 69 height 26
type input "0"
click at [693, 681] on div "Drop element here Accordion 1 Accordion 2 Accordion 3 Accordion Row 0 Row Row S…" at bounding box center [907, 578] width 1320 height 230
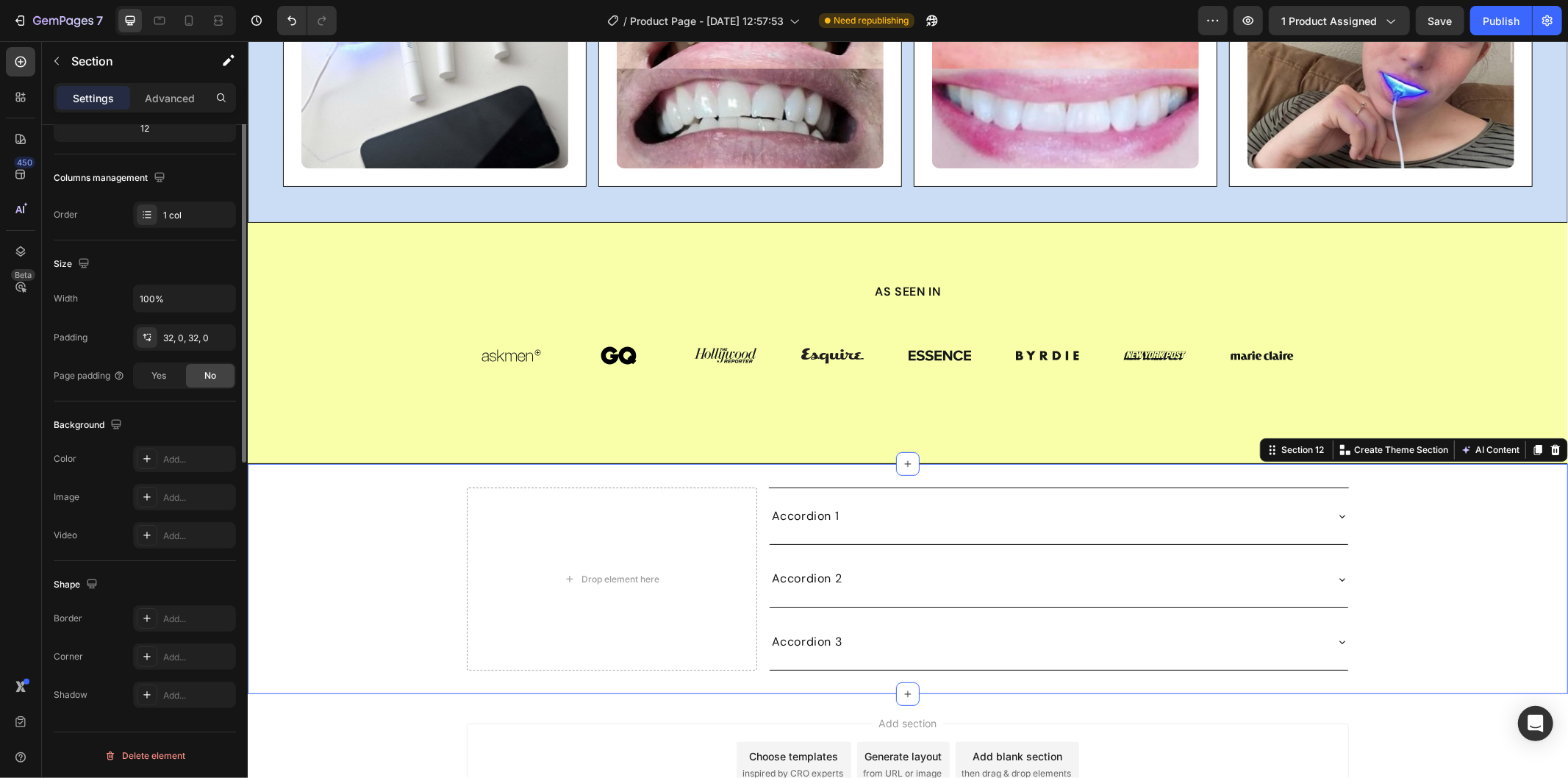
scroll to position [0, 0]
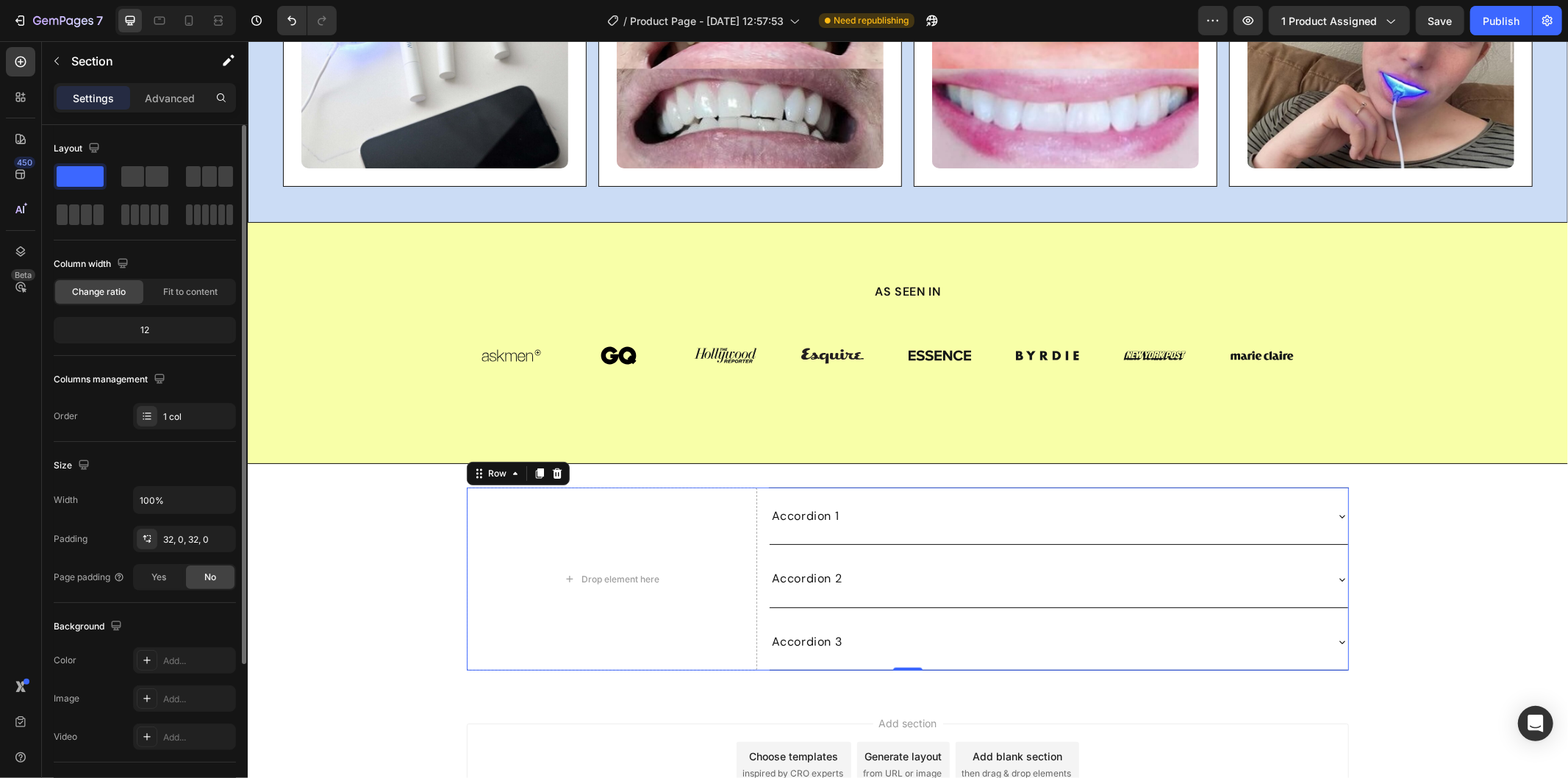
click at [752, 490] on div "Drop element here Accordion 1 Accordion 2 Accordion 3 Accordion Row Row 0" at bounding box center [907, 578] width 882 height 183
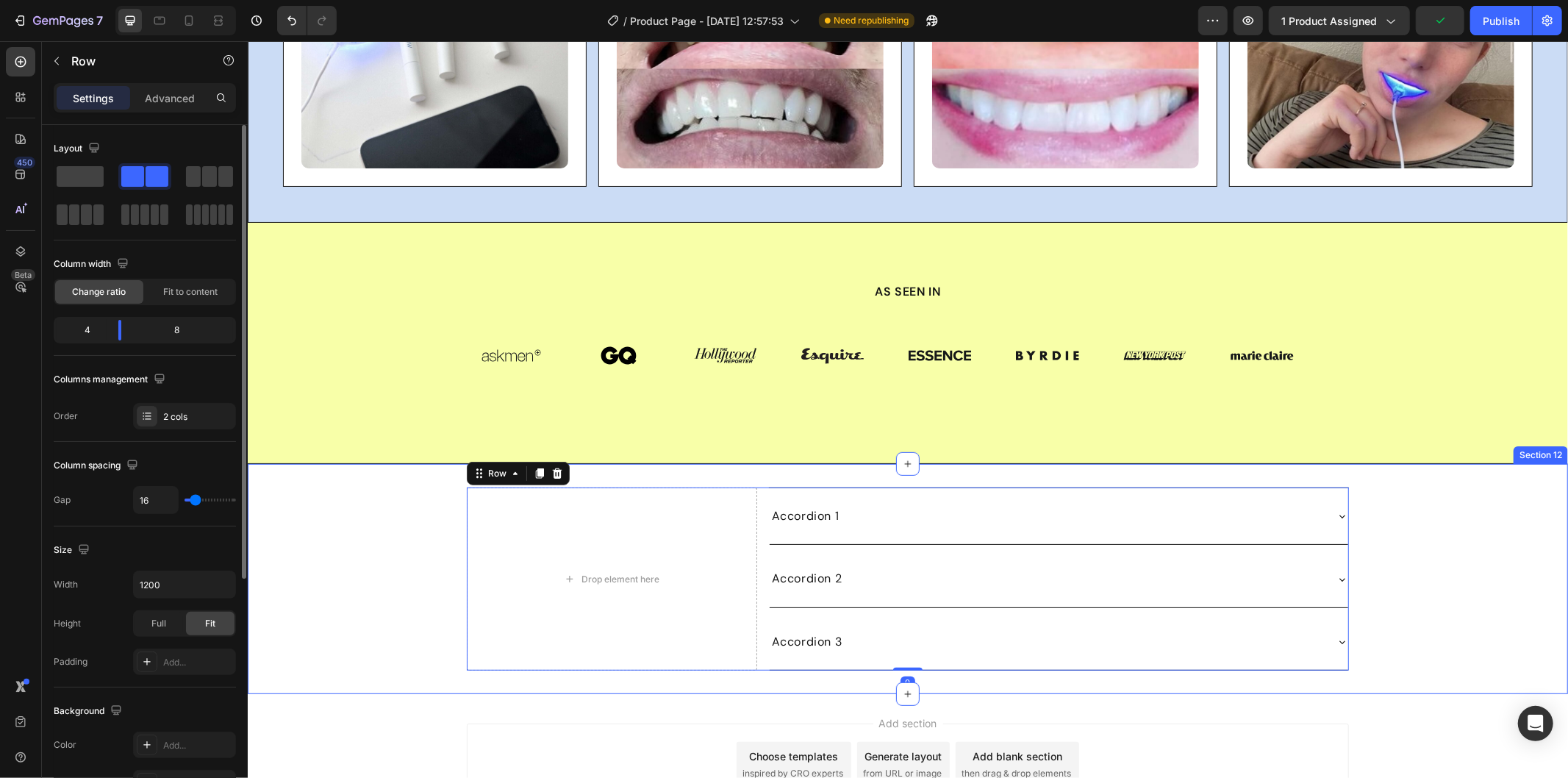
click at [752, 471] on div "Drop element here Accordion 1 Accordion 2 Accordion 3 Accordion Row Row 0 Row S…" at bounding box center [907, 578] width 1320 height 230
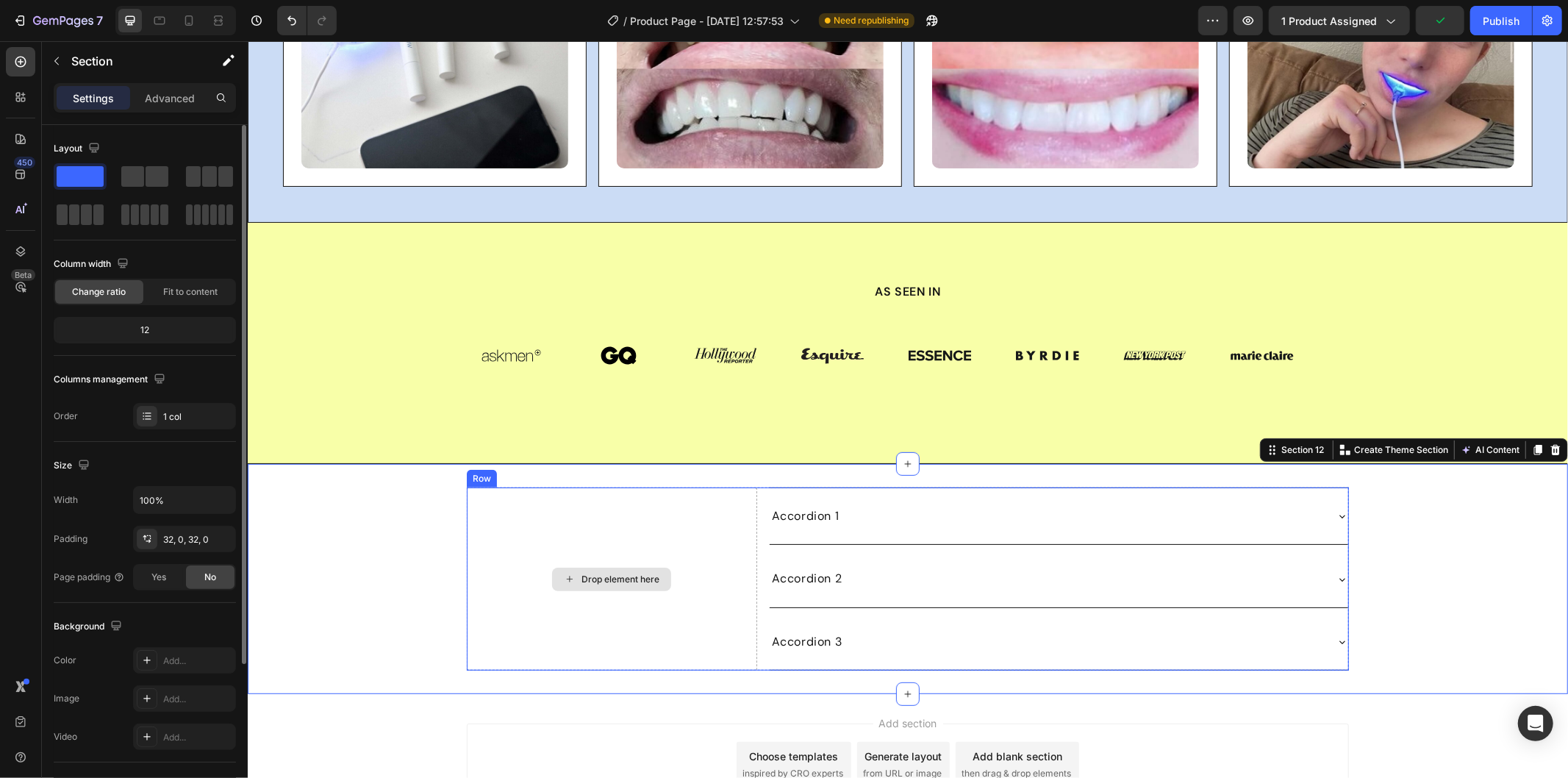
click at [681, 540] on div "Drop element here" at bounding box center [611, 578] width 290 height 183
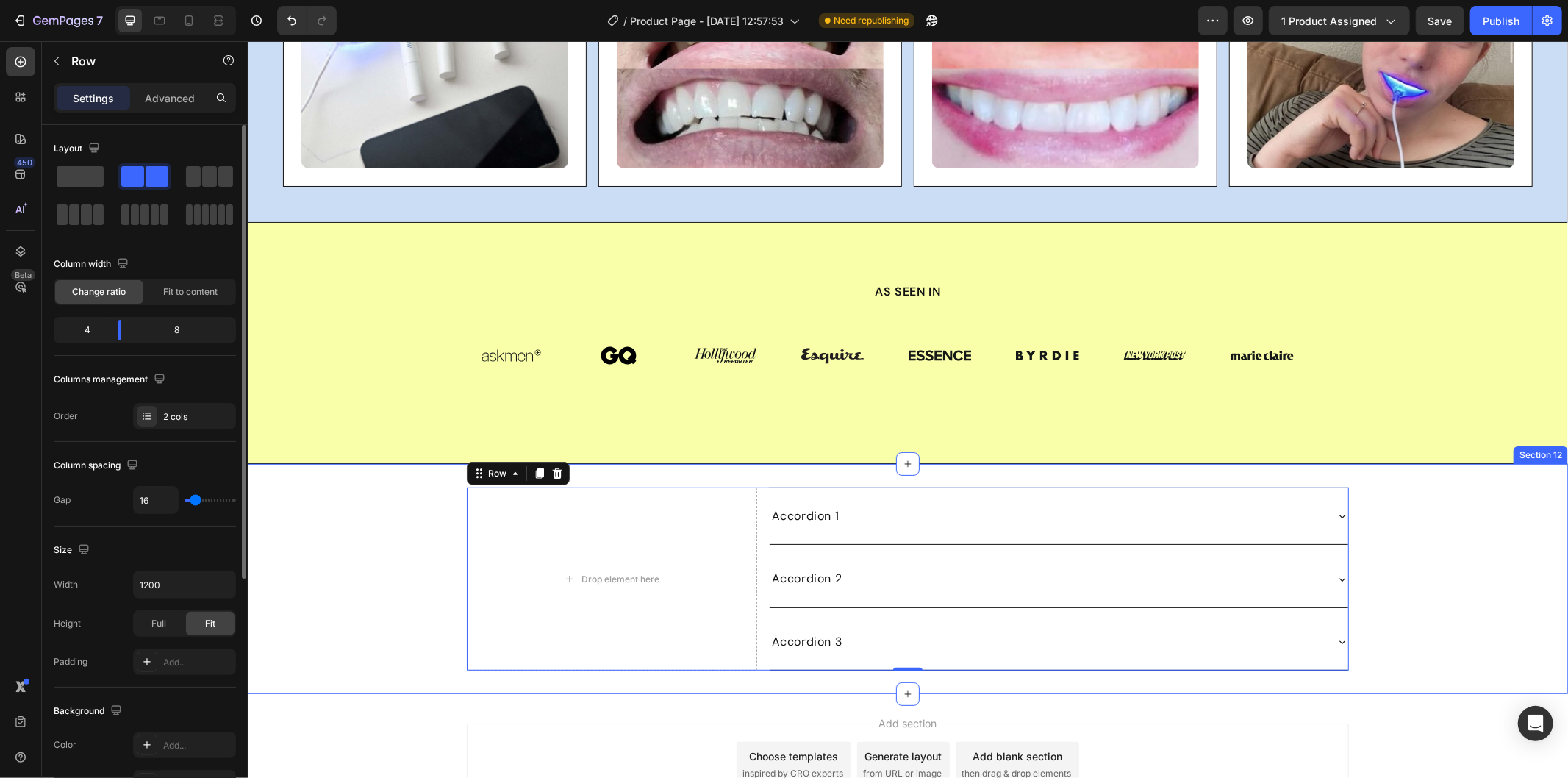
click at [1413, 527] on div "Drop element here Accordion 1 Accordion 2 Accordion 3 Accordion Row Row 0 Row" at bounding box center [907, 578] width 1320 height 183
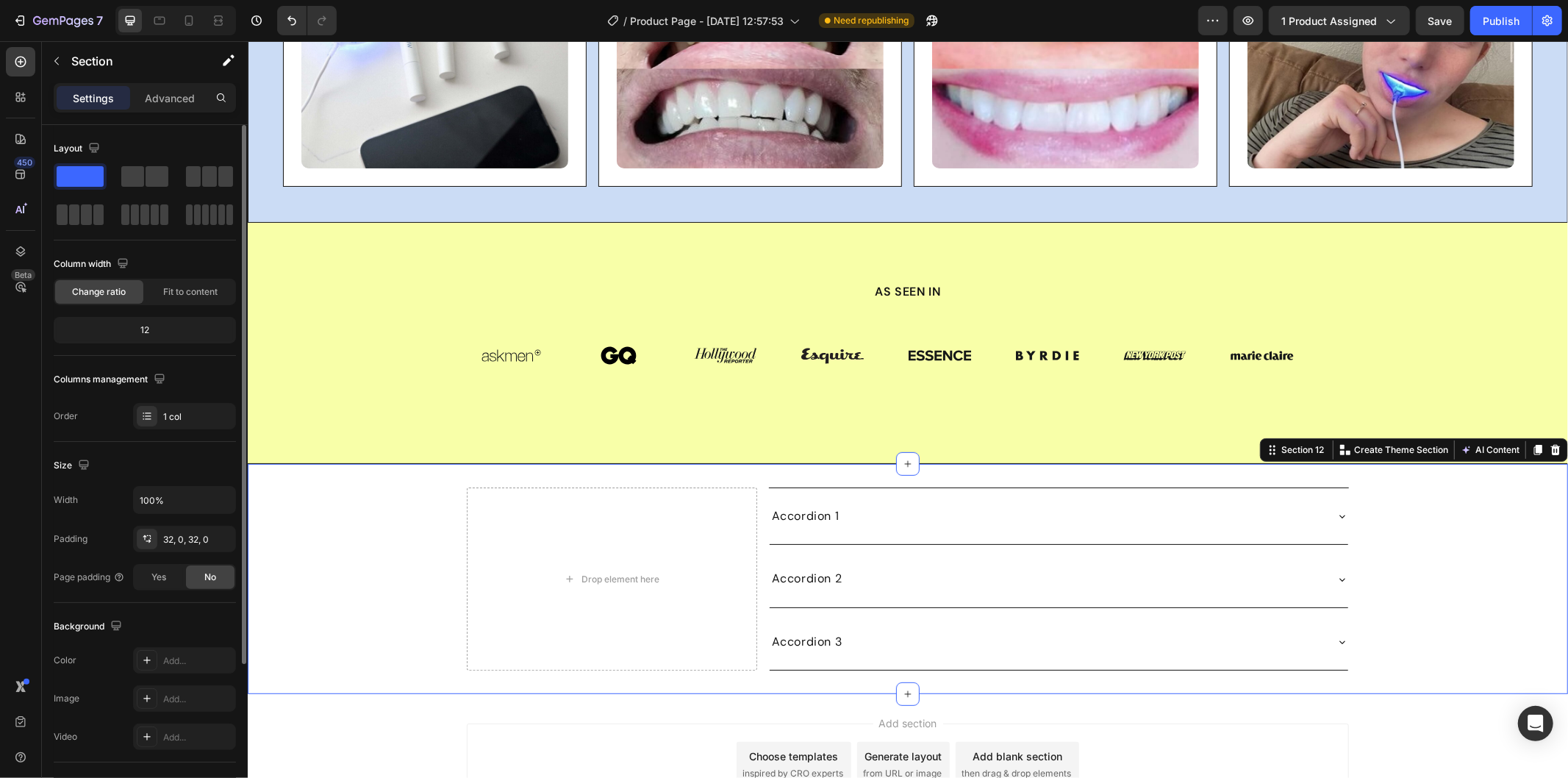
click at [1462, 511] on div "Drop element here Accordion 1 Accordion 2 Accordion 3 Accordion Row Row Row" at bounding box center [907, 578] width 1320 height 183
click at [688, 563] on div "Drop element here" at bounding box center [611, 578] width 290 height 183
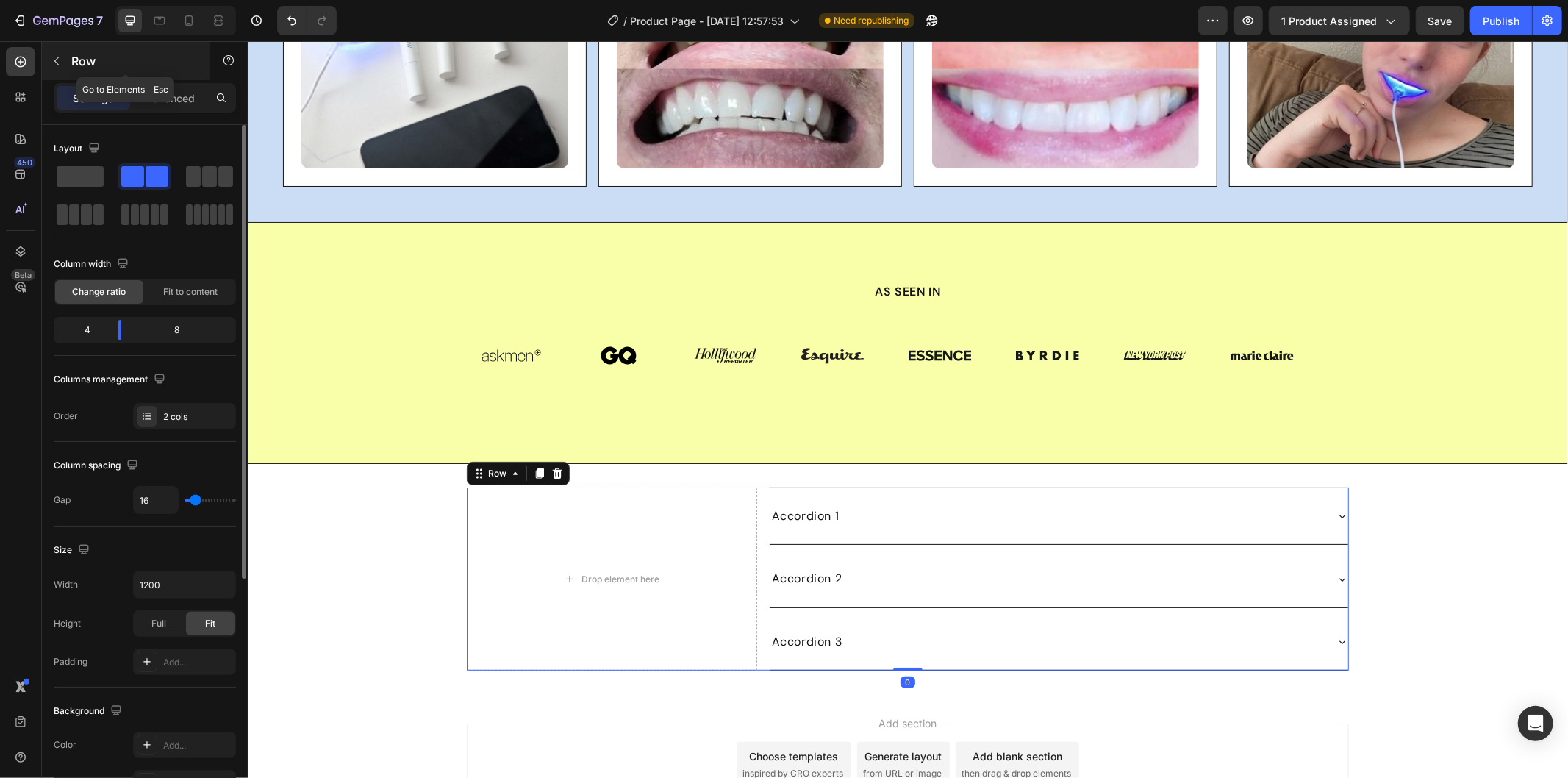
click at [56, 50] on button "button" at bounding box center [57, 61] width 23 height 23
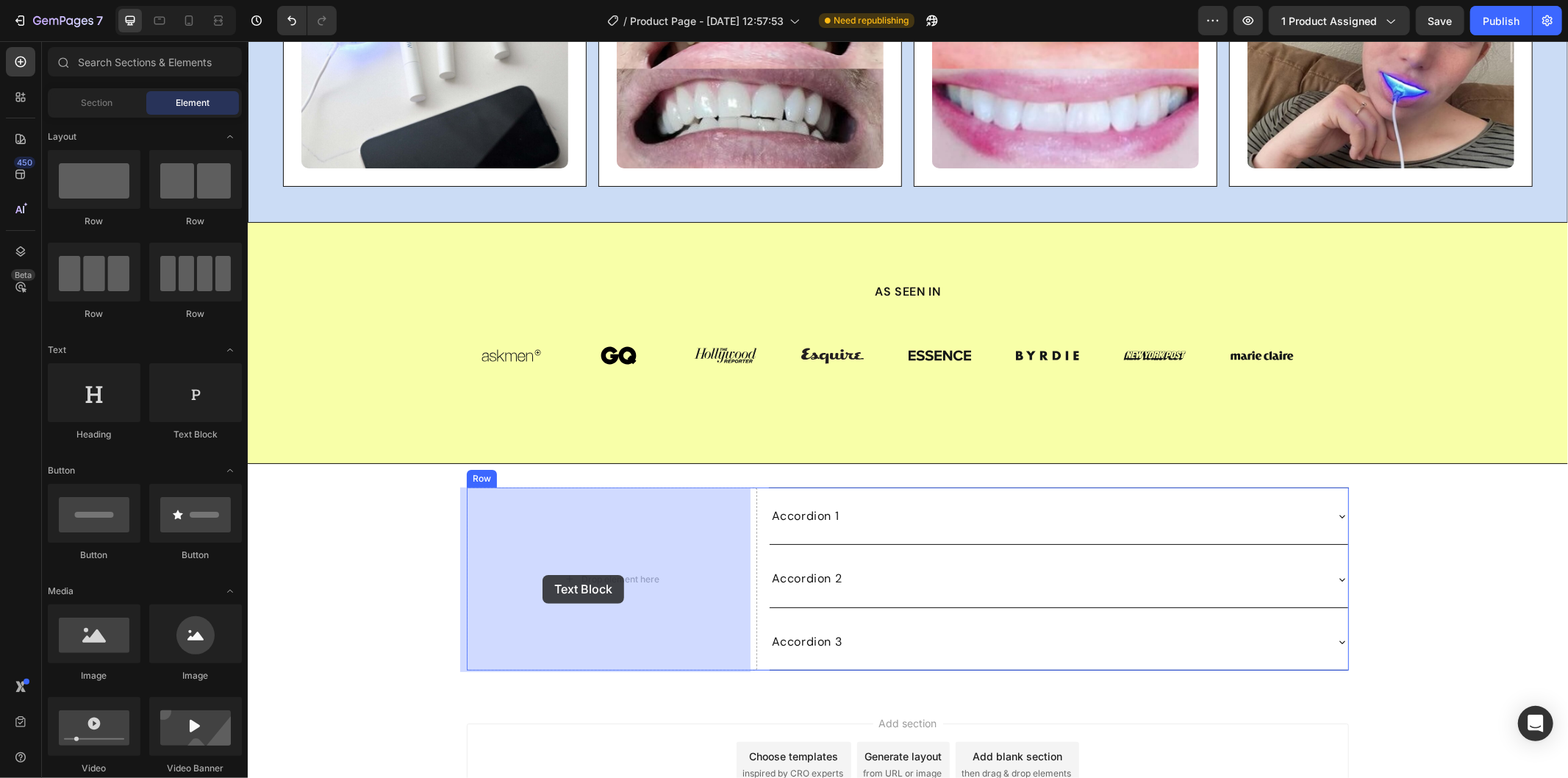
drag, startPoint x: 438, startPoint y: 434, endPoint x: 541, endPoint y: 575, distance: 174.6
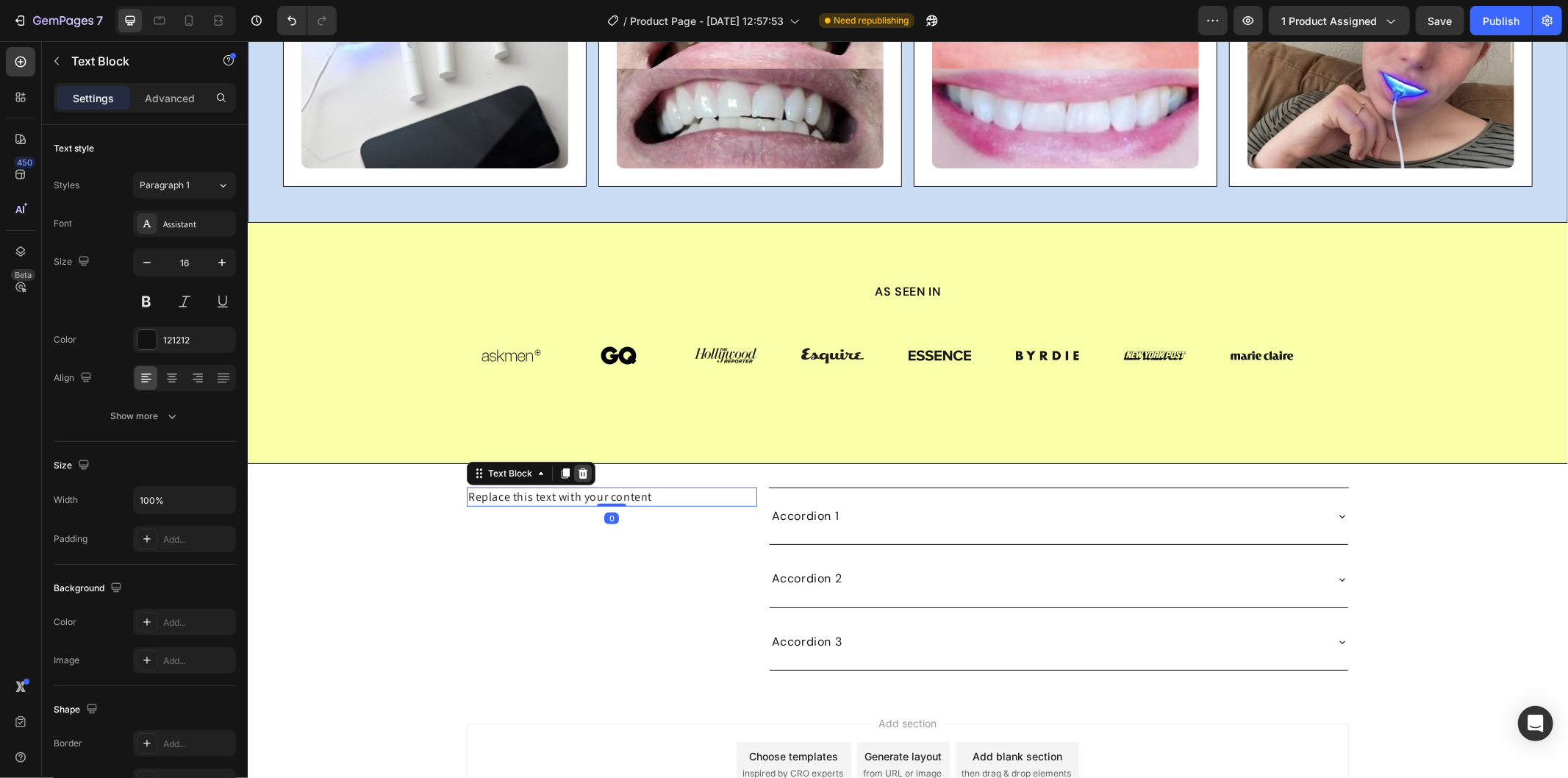
click at [577, 470] on icon at bounding box center [582, 472] width 10 height 11
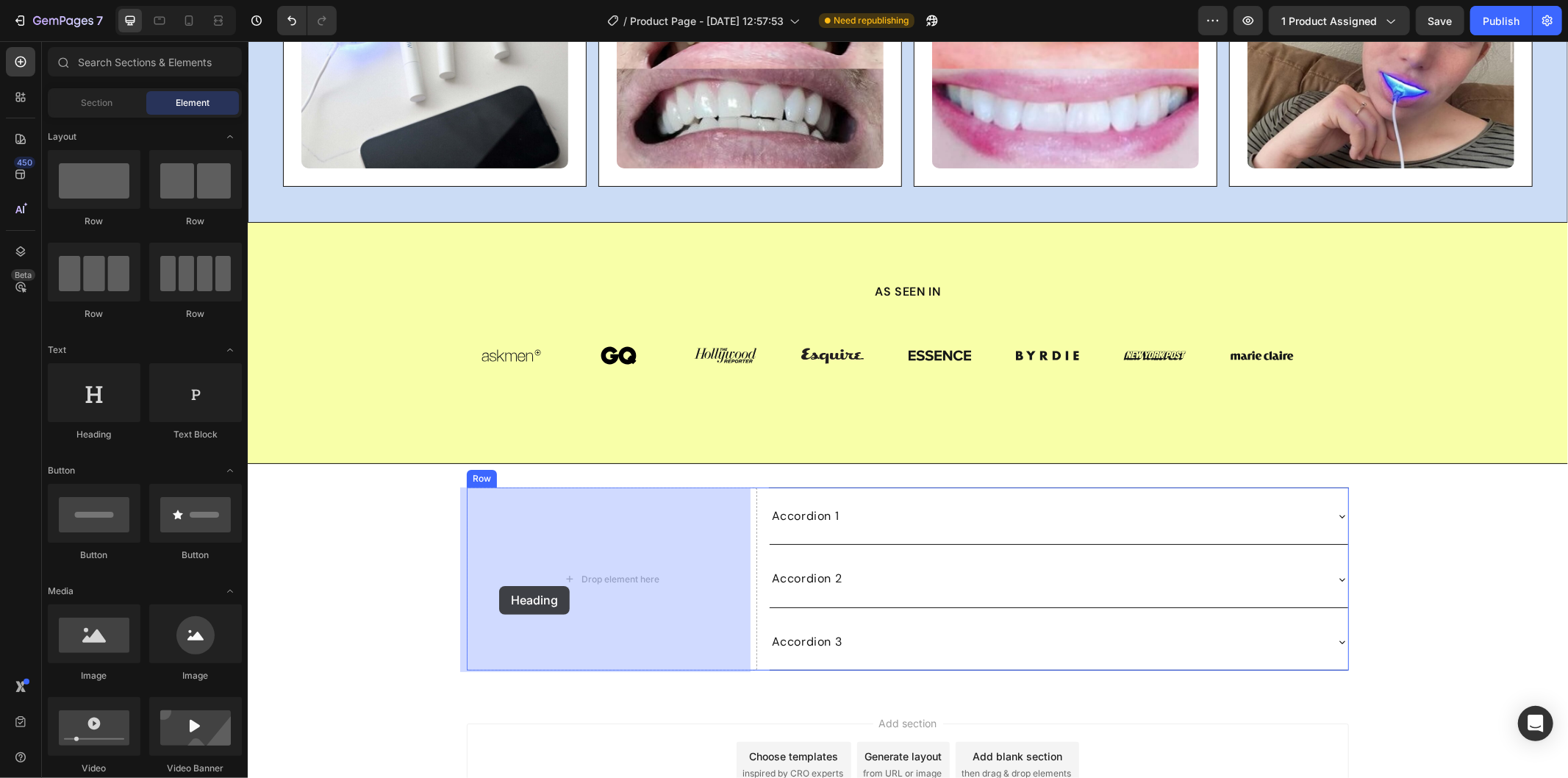
drag, startPoint x: 491, startPoint y: 477, endPoint x: 520, endPoint y: 584, distance: 110.9
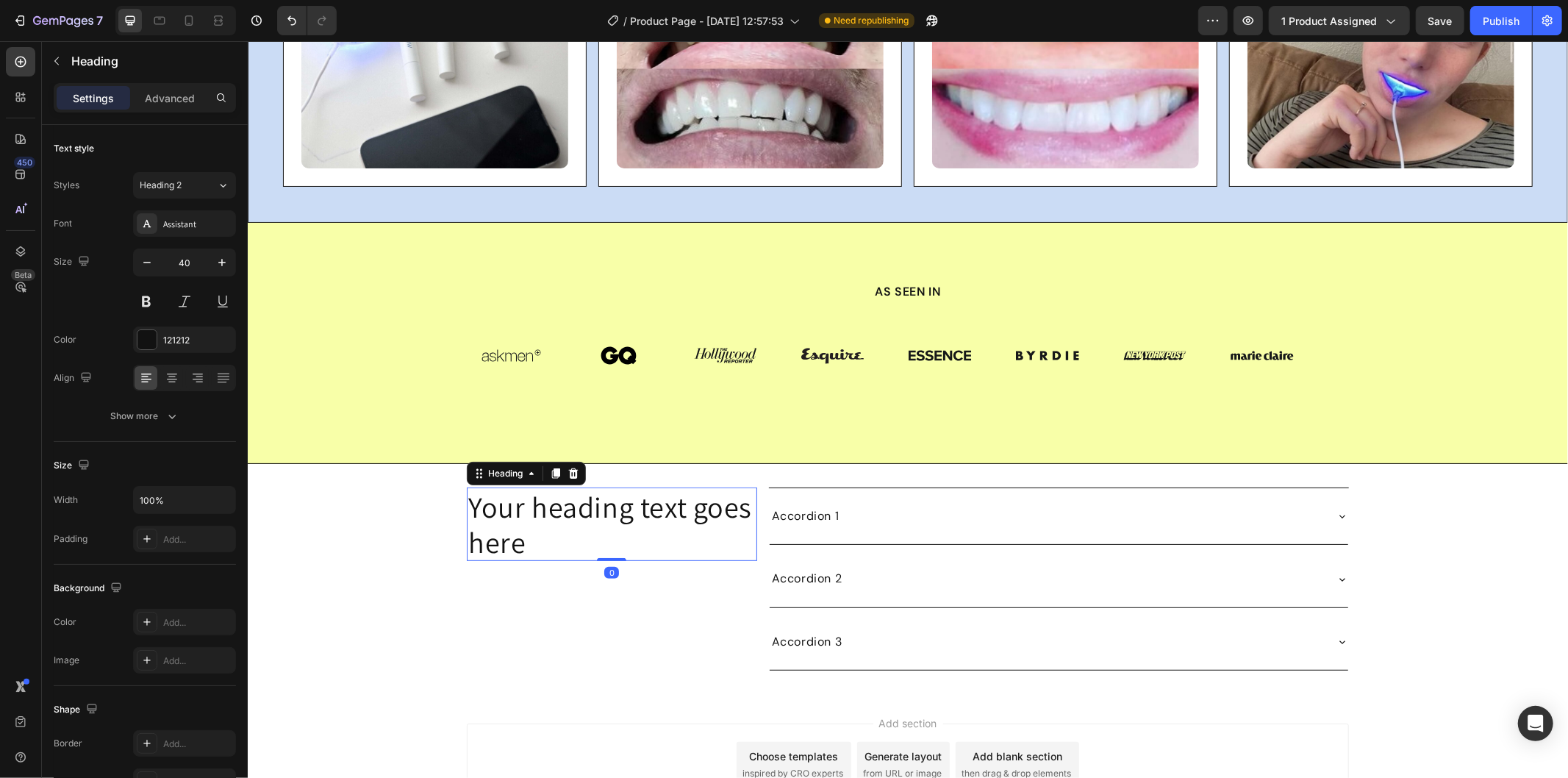
click at [518, 530] on h2 "Your heading text goes here" at bounding box center [611, 523] width 290 height 73
click at [518, 530] on p "Your heading text goes here" at bounding box center [611, 524] width 287 height 70
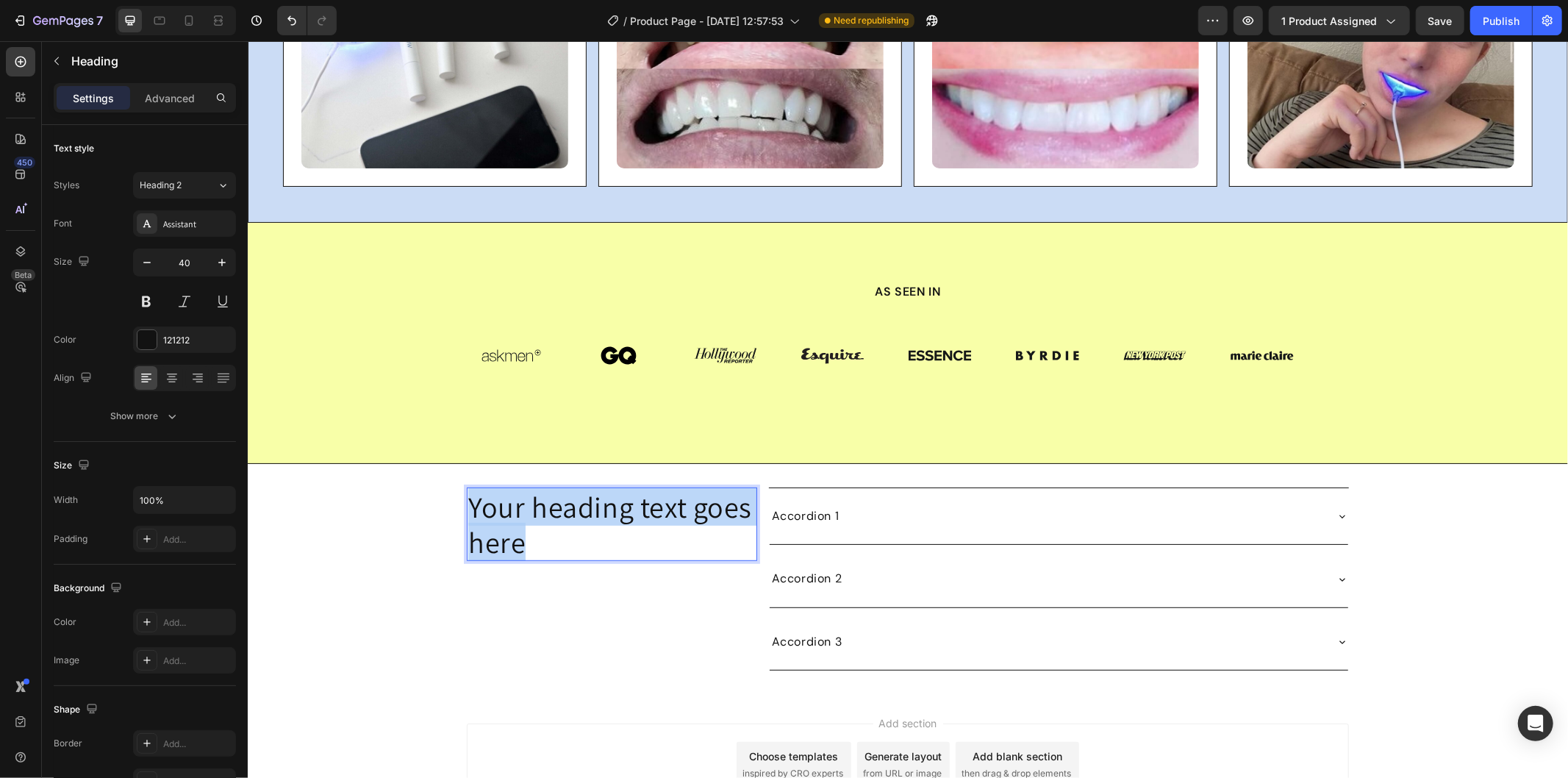
click at [518, 530] on p "Your heading text goes here" at bounding box center [611, 524] width 287 height 70
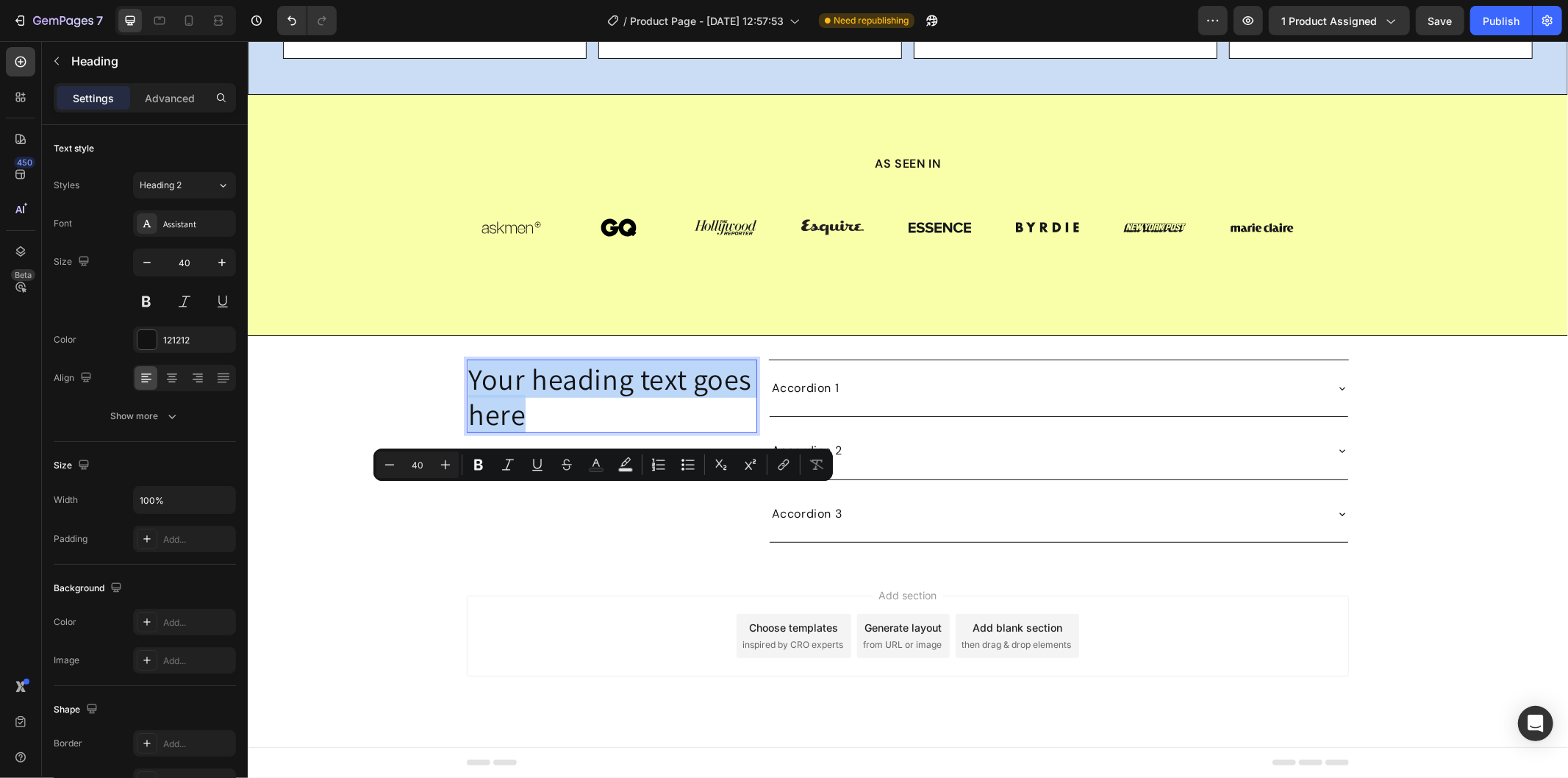
scroll to position [5159, 0]
click at [511, 431] on p "Your heading text goes here" at bounding box center [611, 396] width 287 height 70
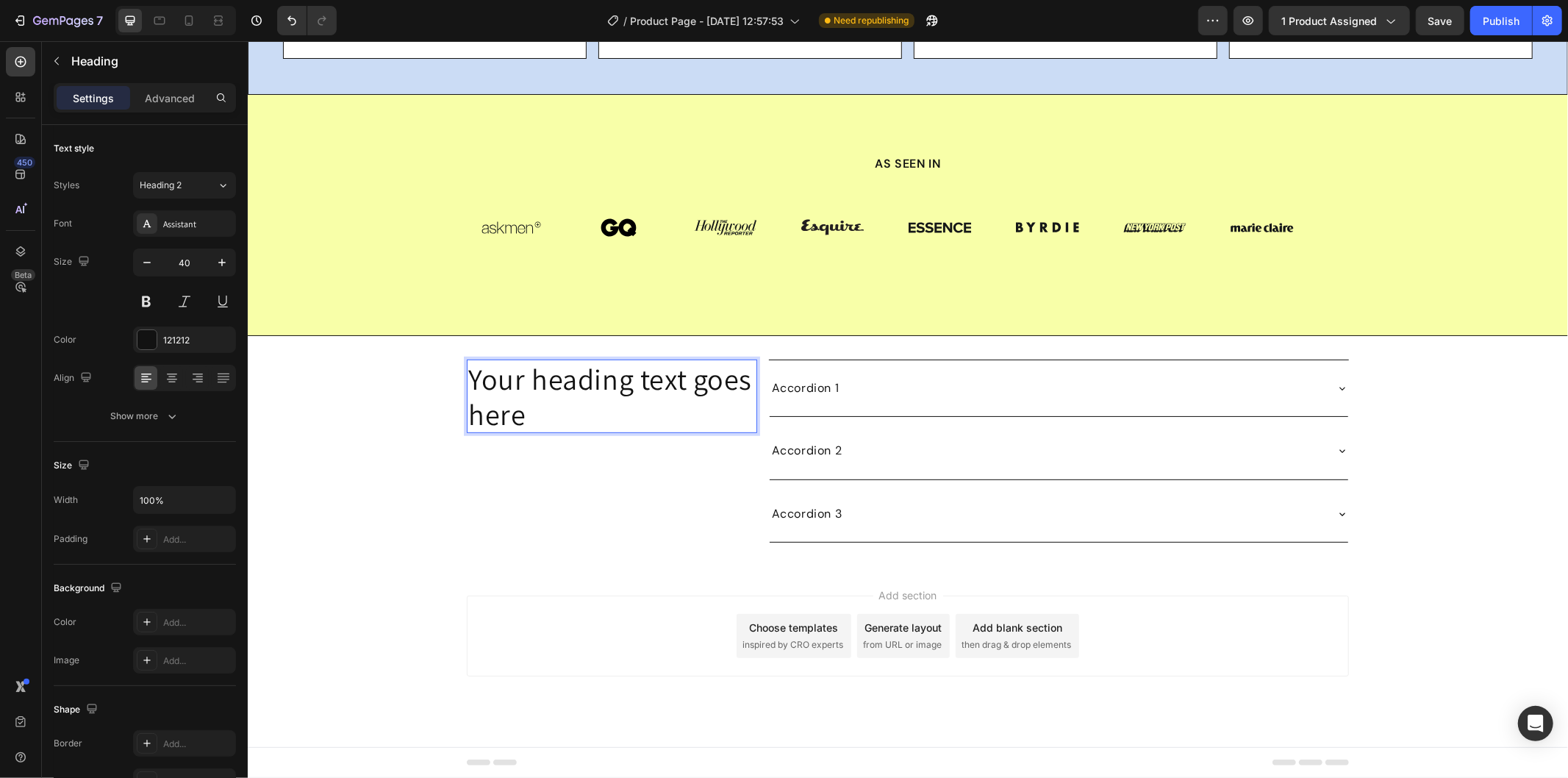
click at [511, 431] on p "Your heading text goes here" at bounding box center [611, 396] width 287 height 70
click at [543, 432] on strong "Commonly Asked Questions" at bounding box center [581, 395] width 230 height 73
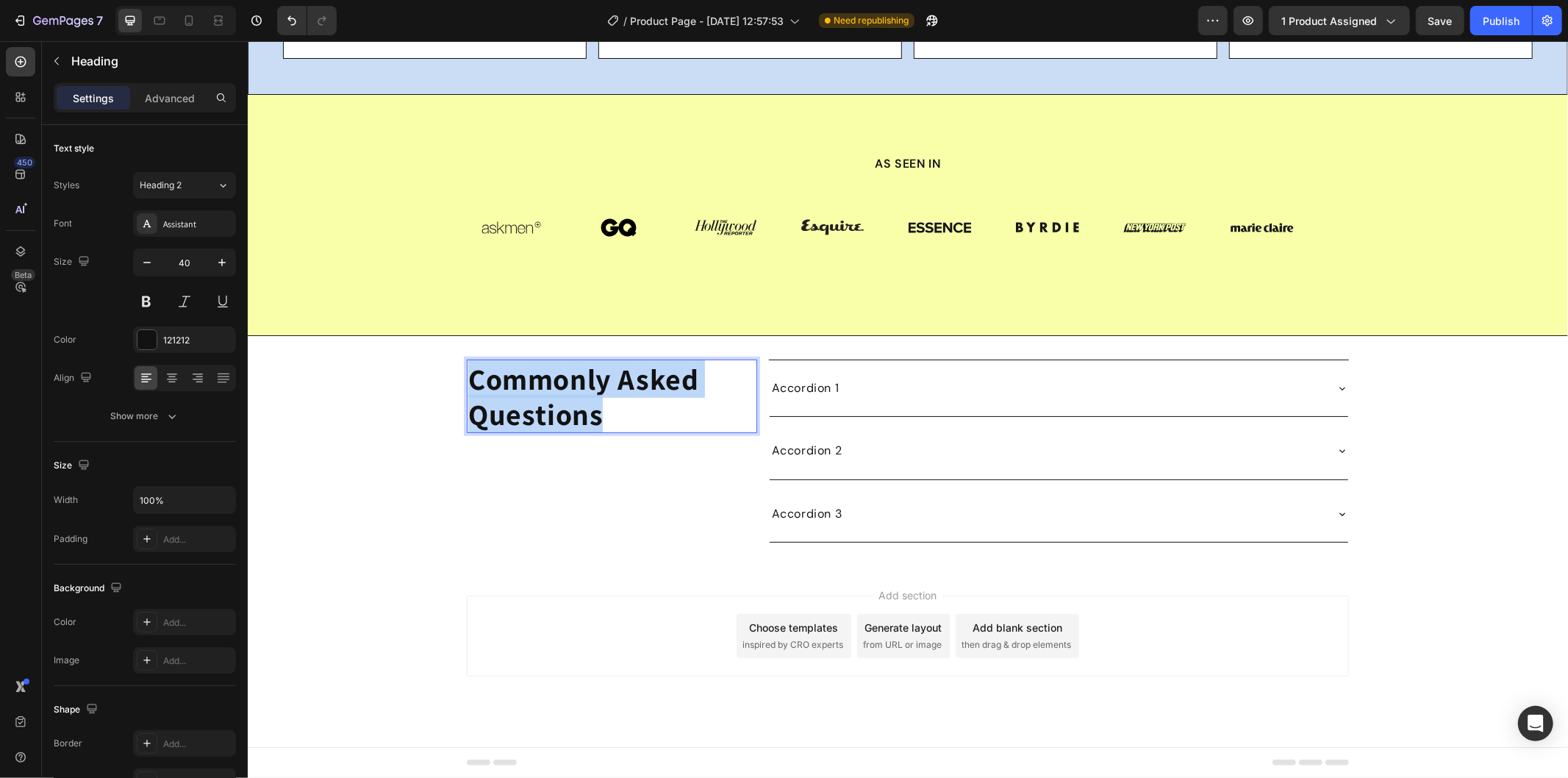
click at [543, 432] on strong "Commonly Asked Questions" at bounding box center [581, 395] width 230 height 73
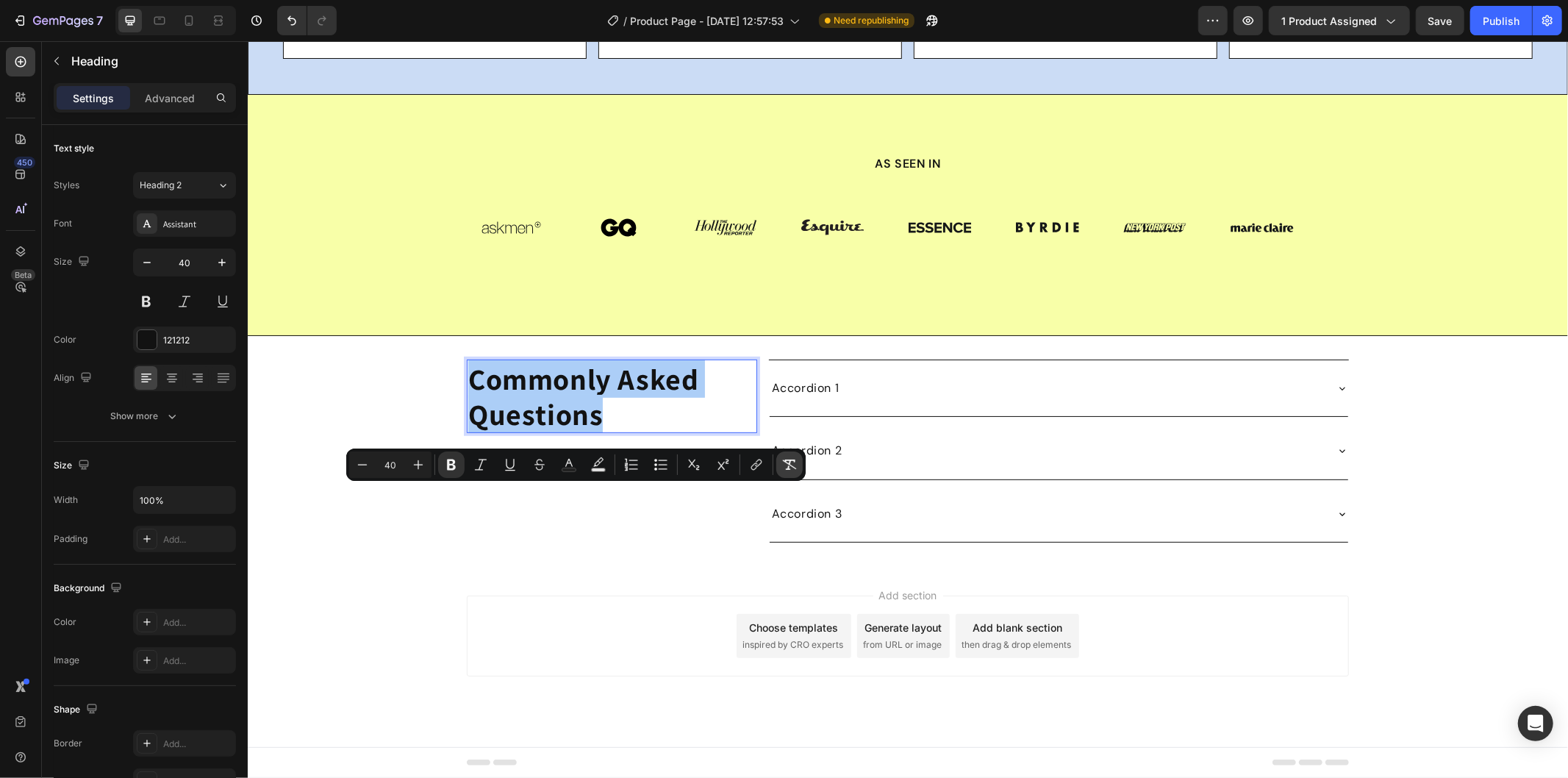
click at [797, 453] on button "Remove Format" at bounding box center [788, 464] width 26 height 26
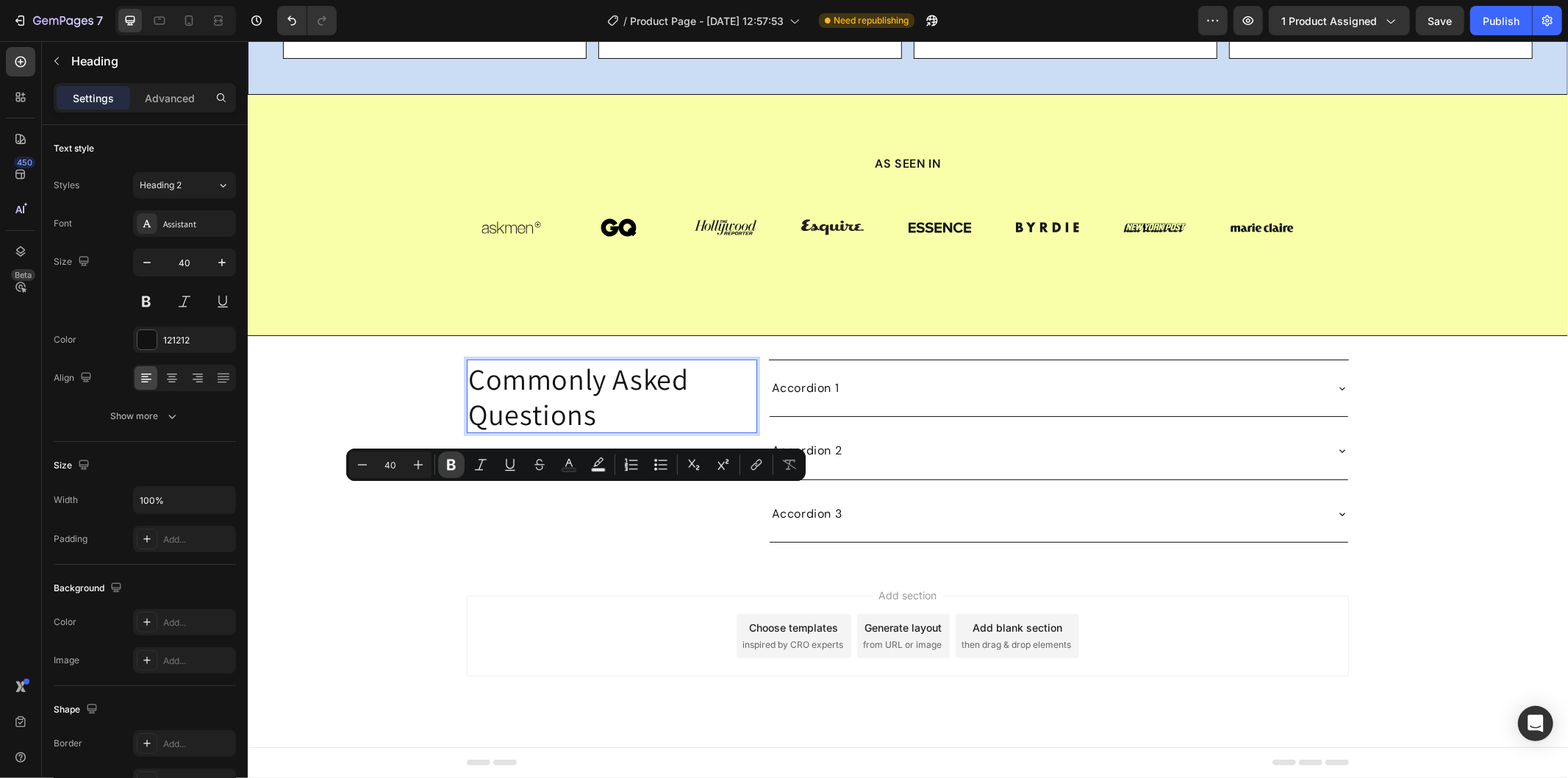
click at [456, 468] on icon "Editor contextual toolbar" at bounding box center [450, 464] width 15 height 15
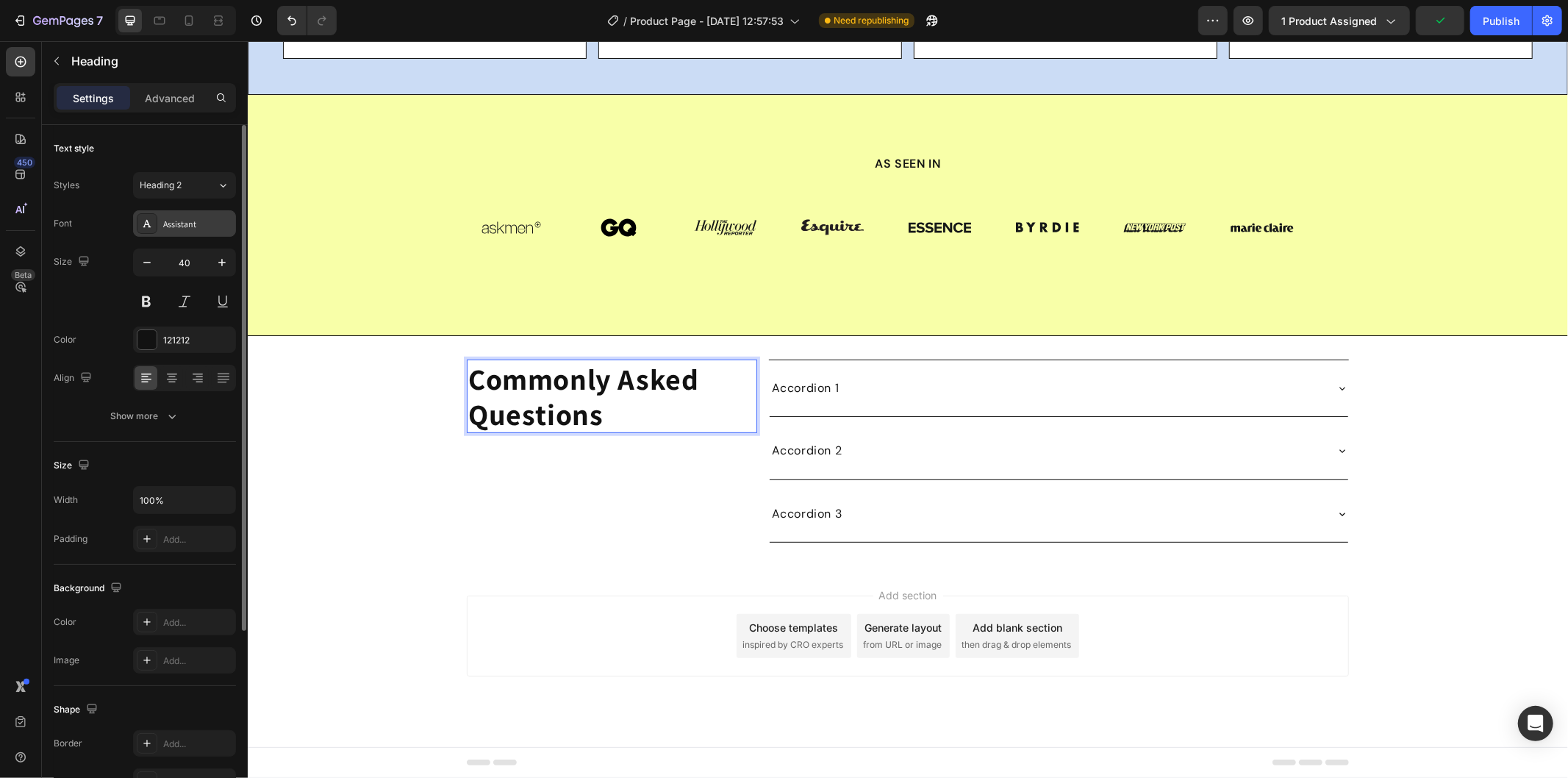
click at [207, 221] on div "Assistant" at bounding box center [197, 225] width 69 height 14
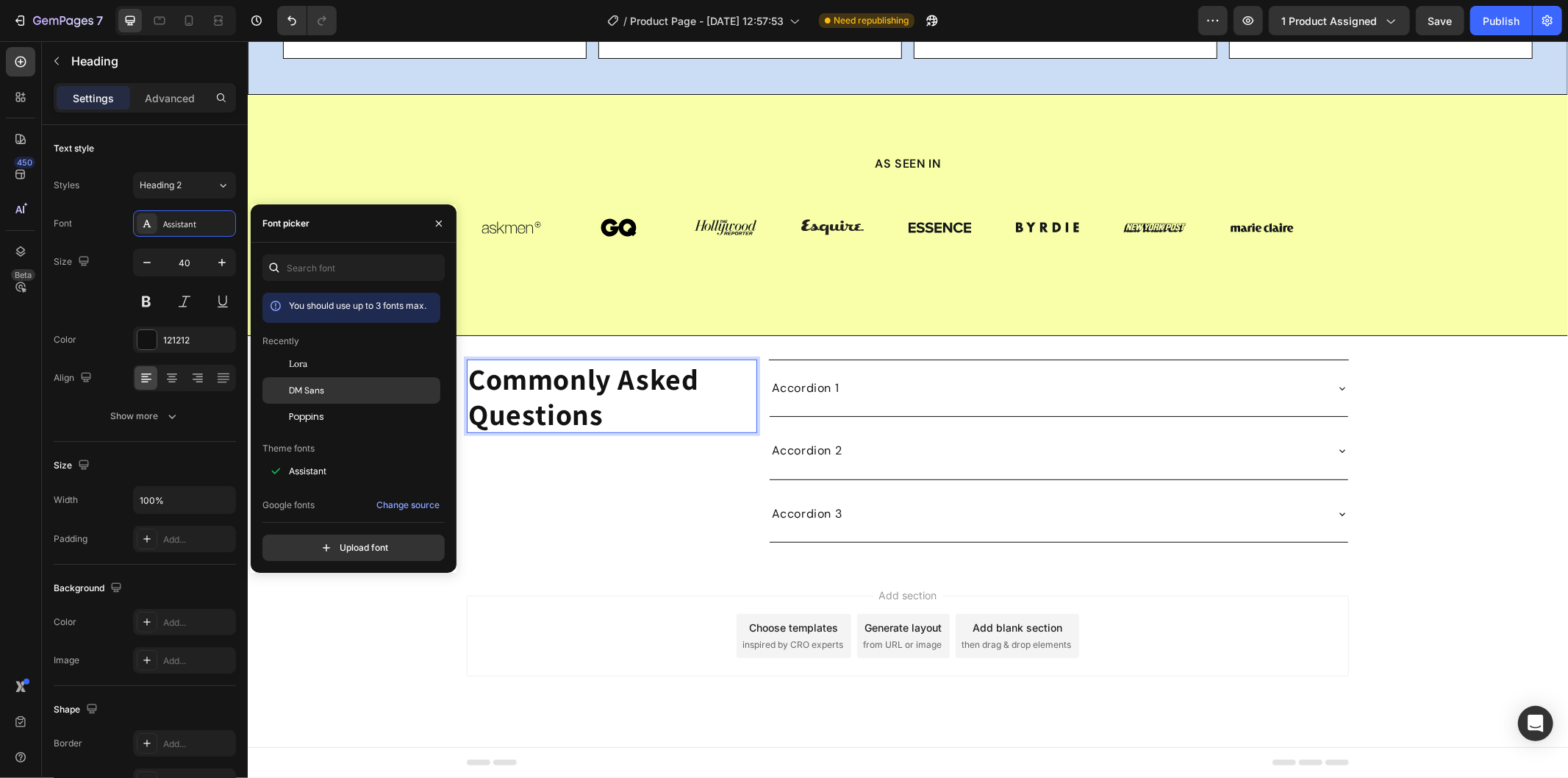
click at [343, 387] on div "DM Sans" at bounding box center [363, 391] width 148 height 14
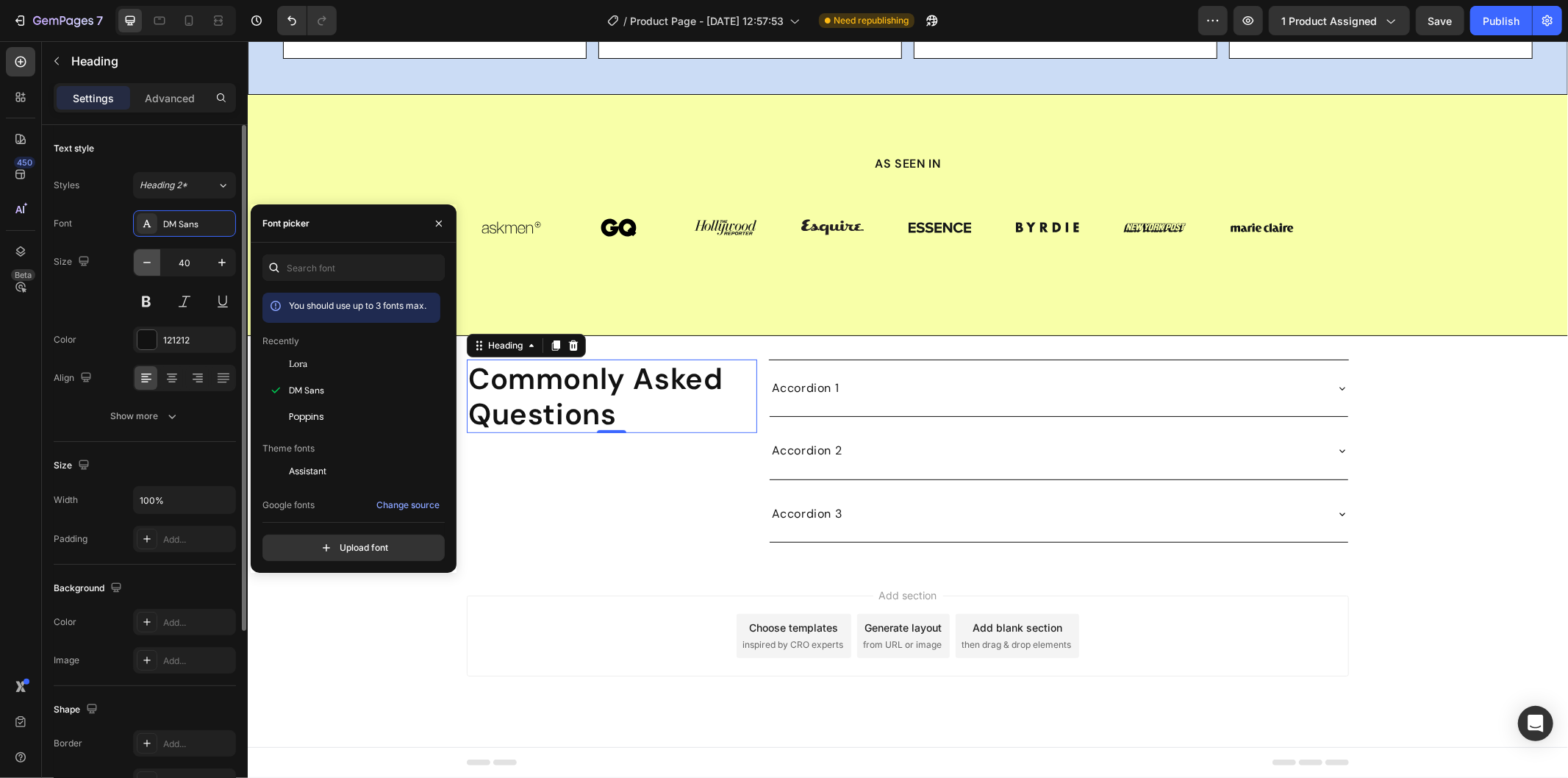
click at [144, 261] on icon "button" at bounding box center [147, 262] width 15 height 15
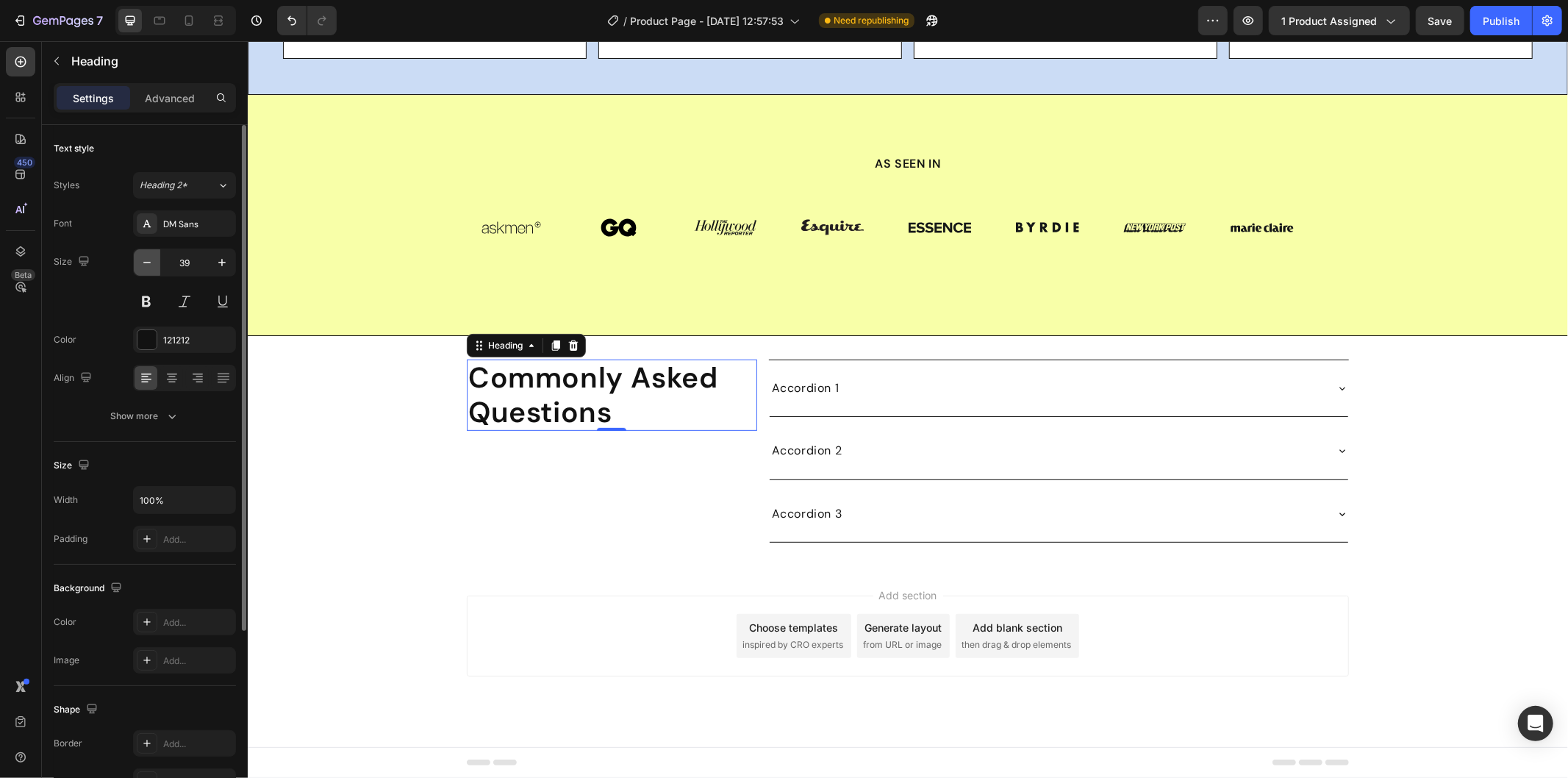
click at [144, 261] on icon "button" at bounding box center [147, 262] width 15 height 15
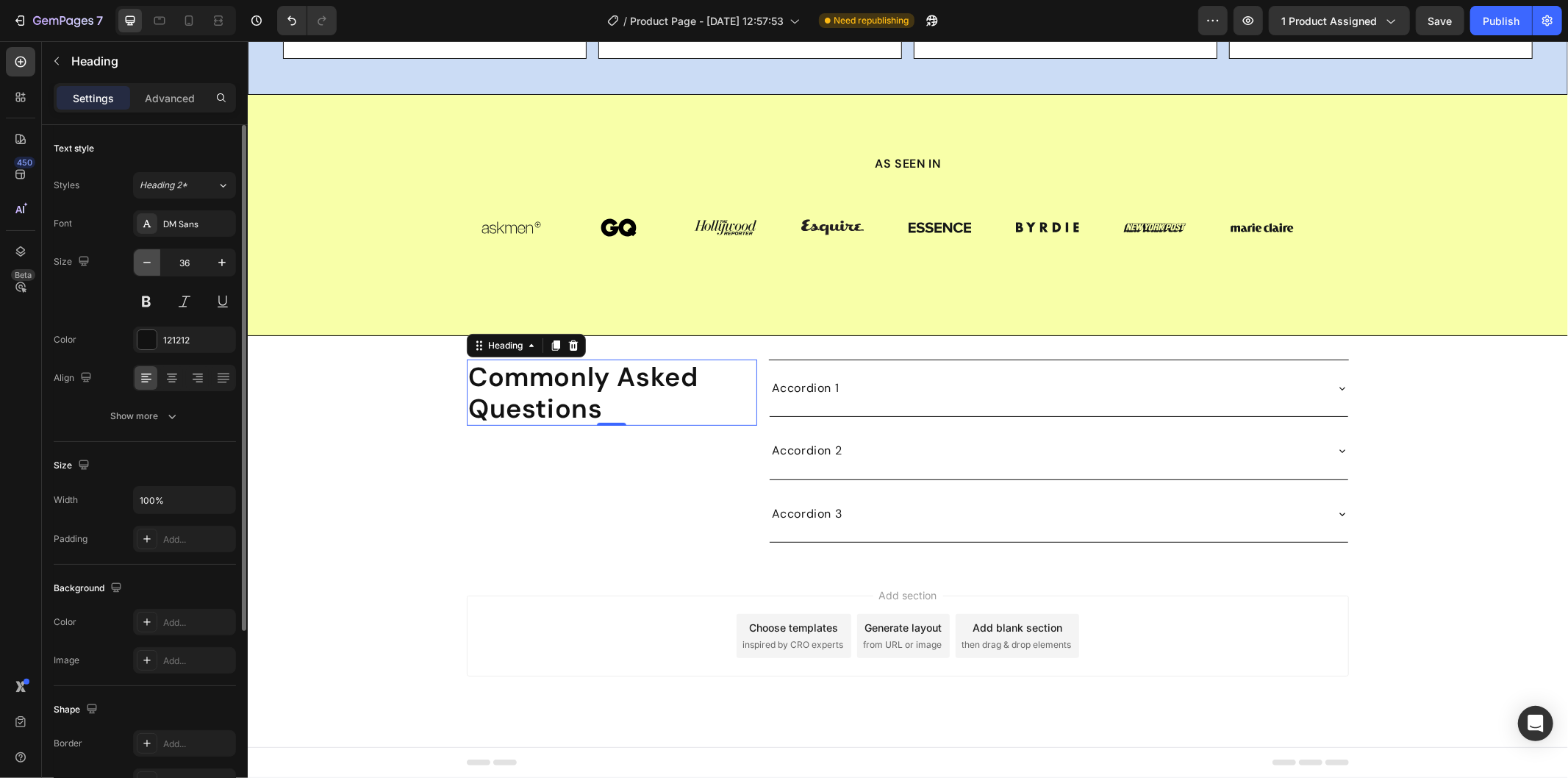
click at [144, 261] on icon "button" at bounding box center [147, 262] width 15 height 15
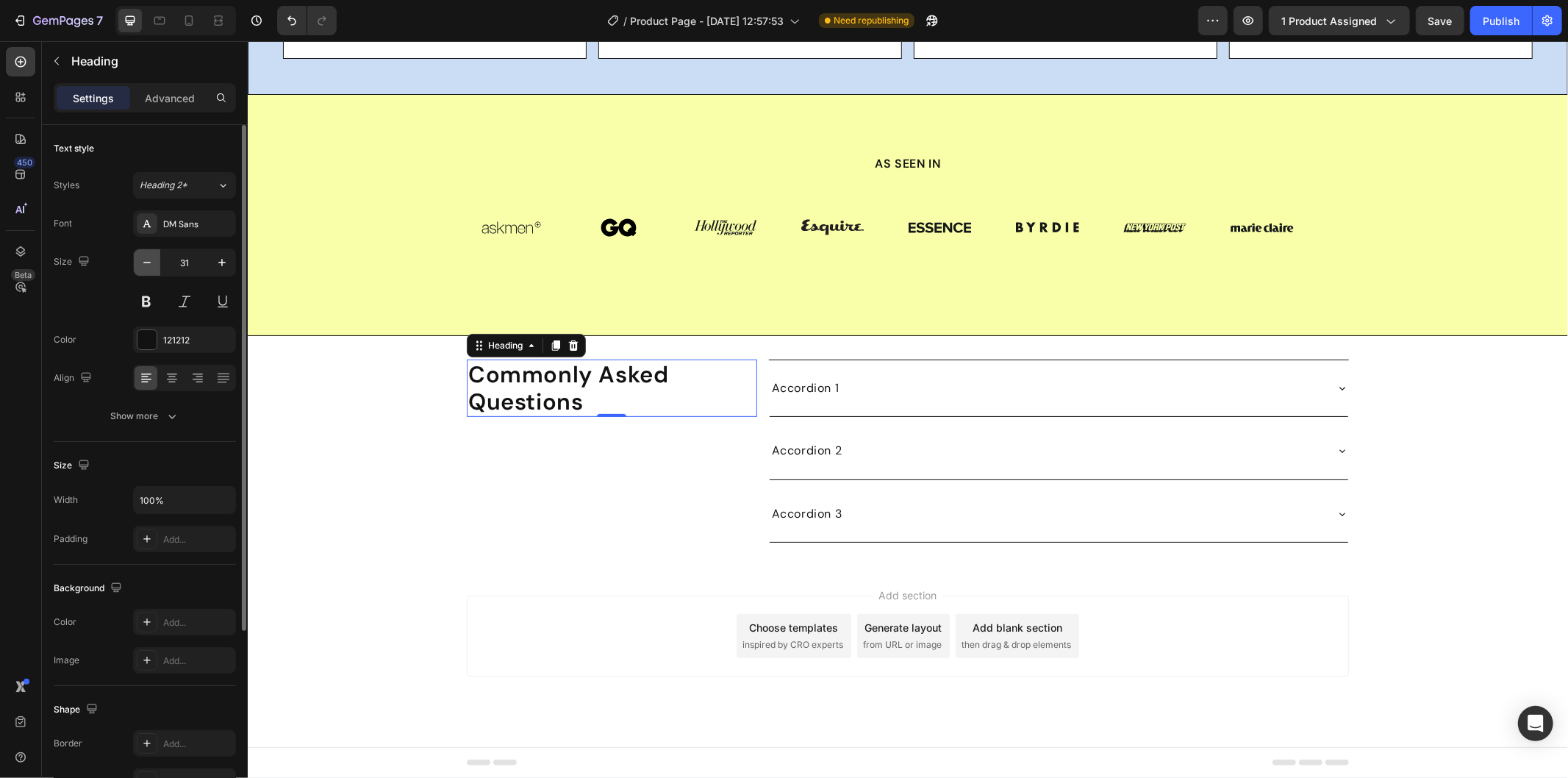
click at [144, 261] on icon "button" at bounding box center [147, 262] width 15 height 15
type input "30"
click at [177, 412] on icon "button" at bounding box center [172, 415] width 15 height 15
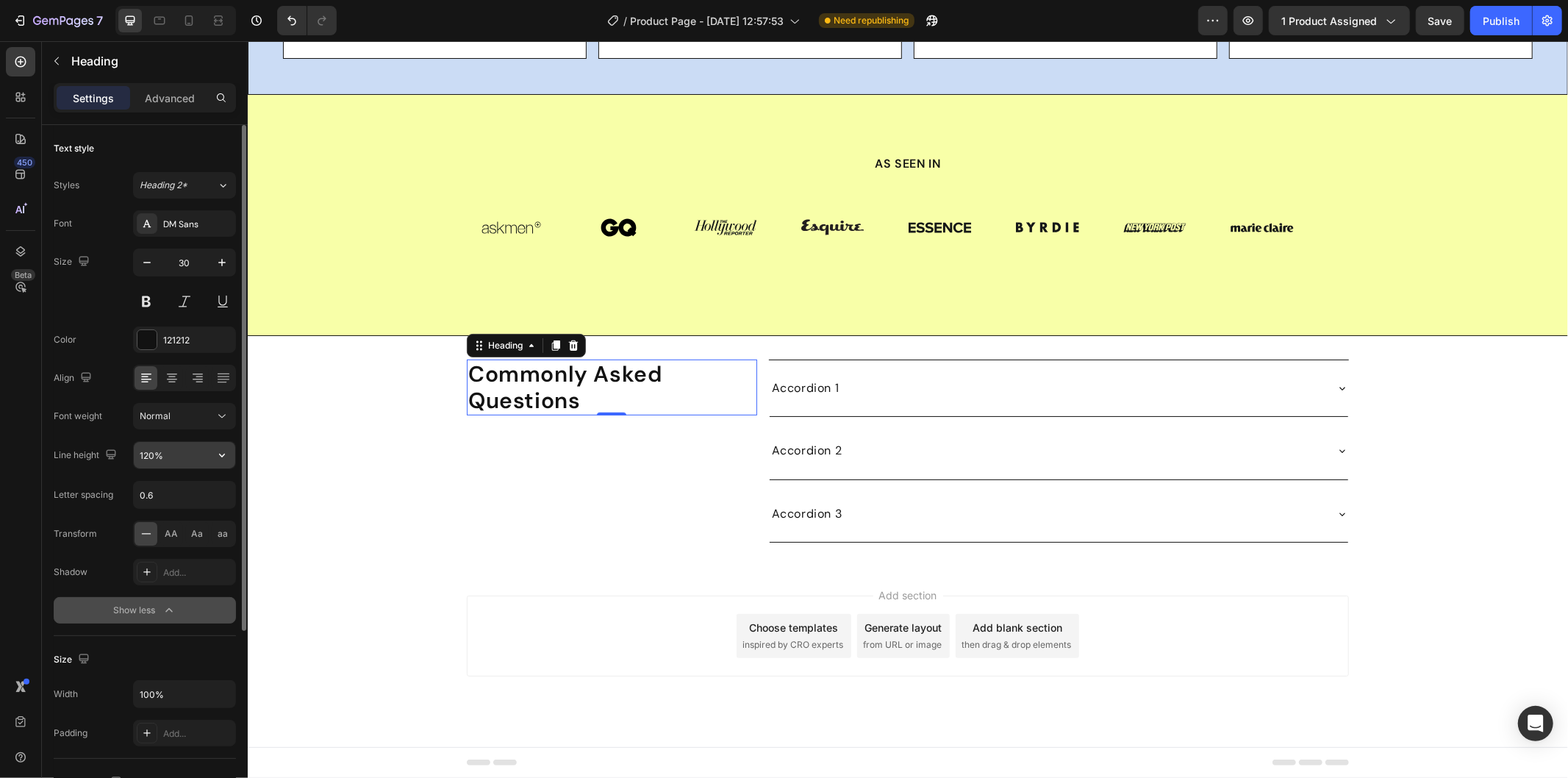
click at [203, 447] on input "120%" at bounding box center [185, 454] width 102 height 26
type input "40"
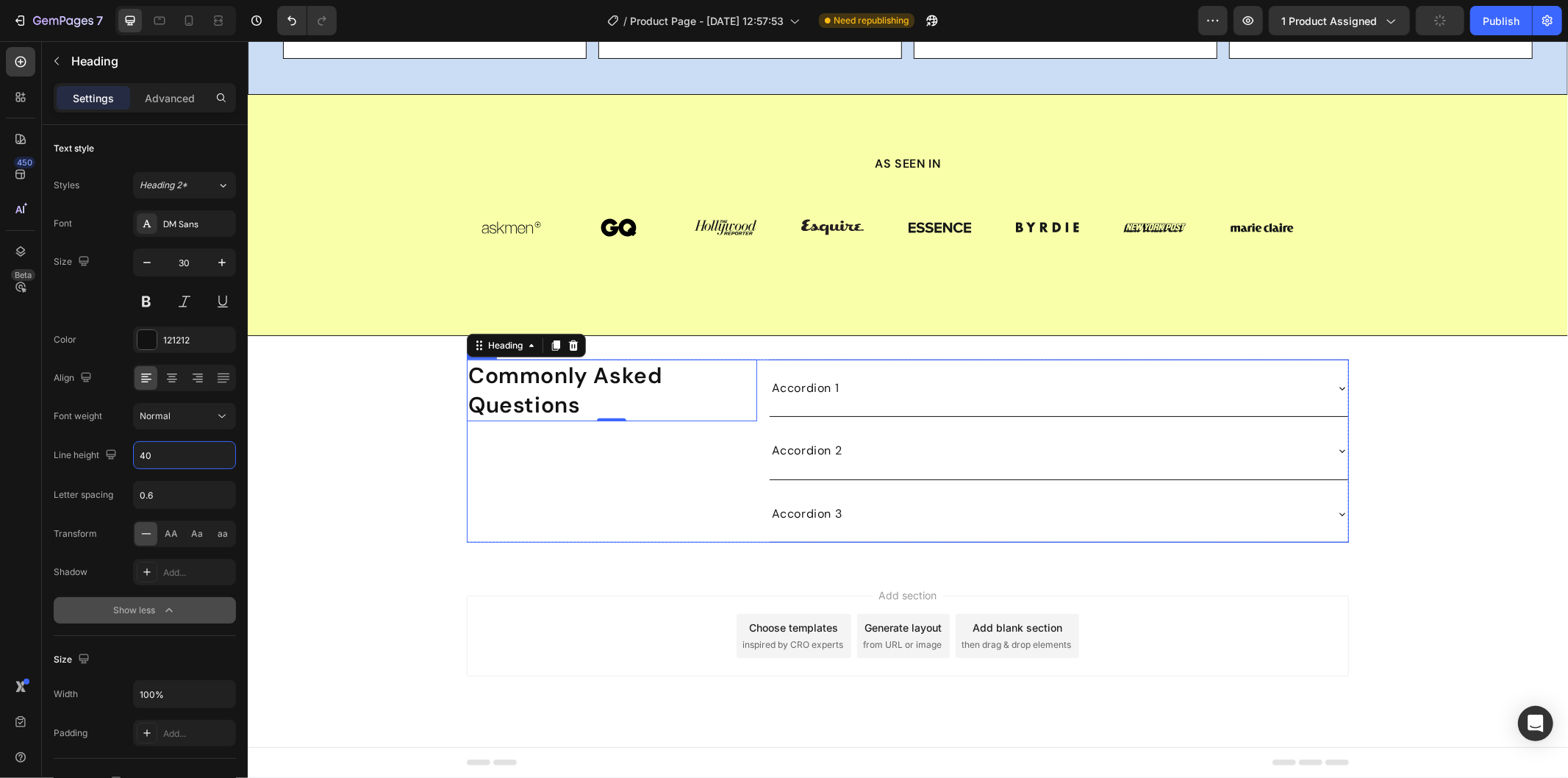
click at [624, 541] on div "⁠⁠⁠⁠⁠⁠⁠ Commonly Asked Questions Heading 0" at bounding box center [611, 450] width 290 height 183
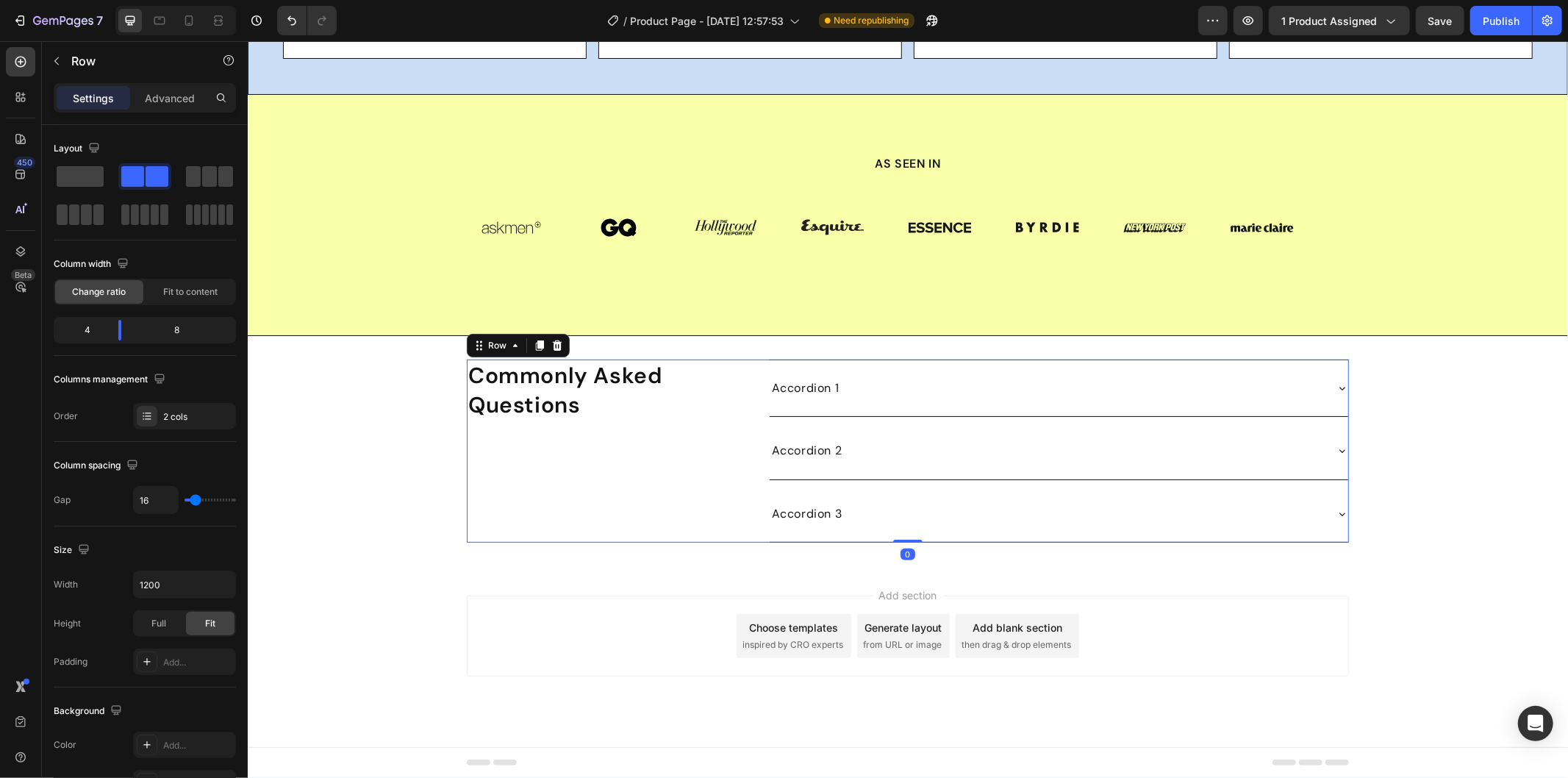
click at [754, 489] on div "⁠⁠⁠⁠⁠⁠⁠ Commonly Asked Questions Heading Accordion 1 Accordion 2 Accordion 3 Ac…" at bounding box center [907, 450] width 882 height 183
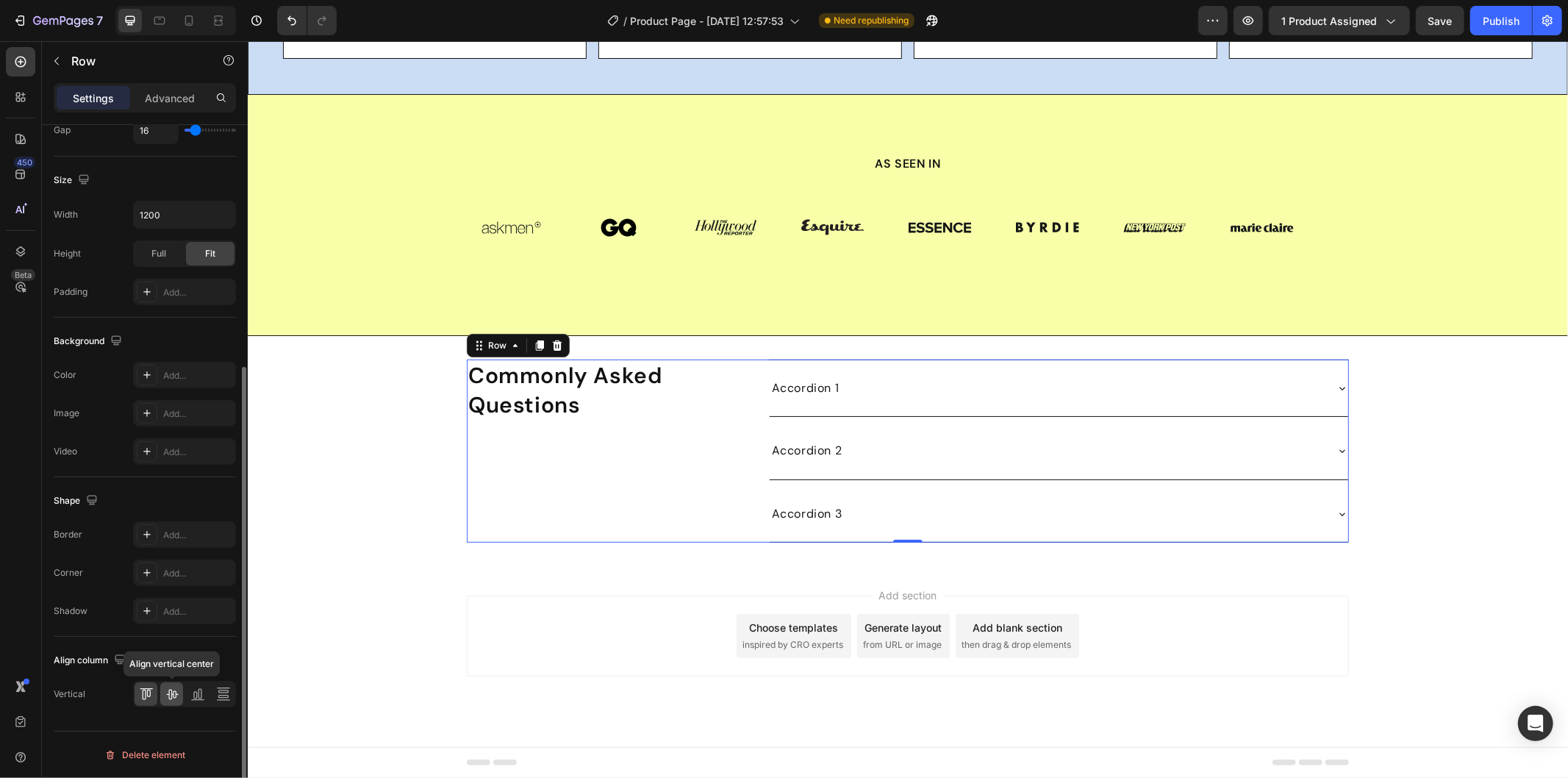
click at [172, 689] on icon at bounding box center [172, 694] width 15 height 15
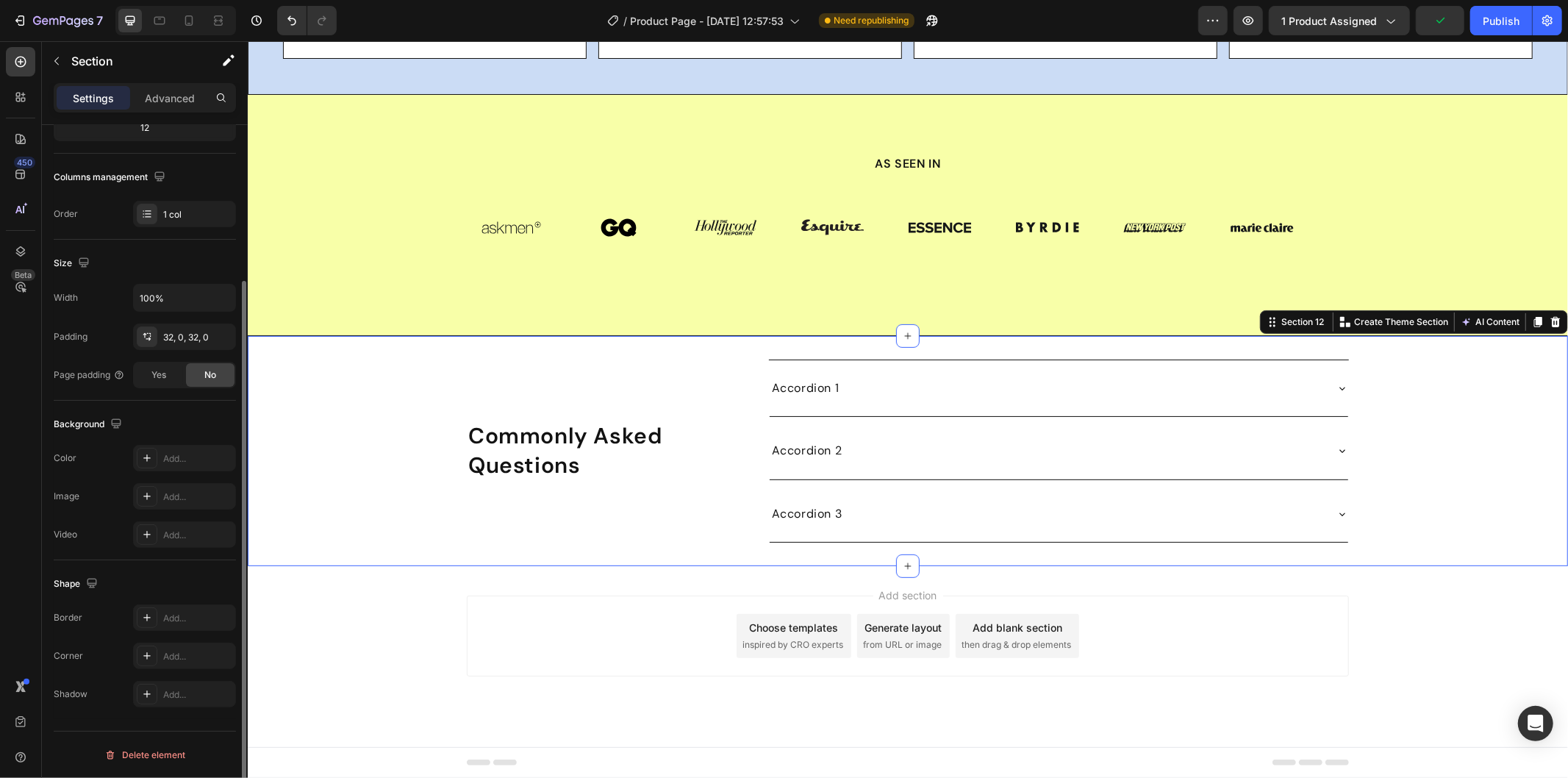
click at [1447, 541] on div "⁠⁠⁠⁠⁠⁠⁠ Commonly Asked Questions Heading Accordion 1 Accordion 2 Accordion 3 Ac…" at bounding box center [907, 450] width 1320 height 183
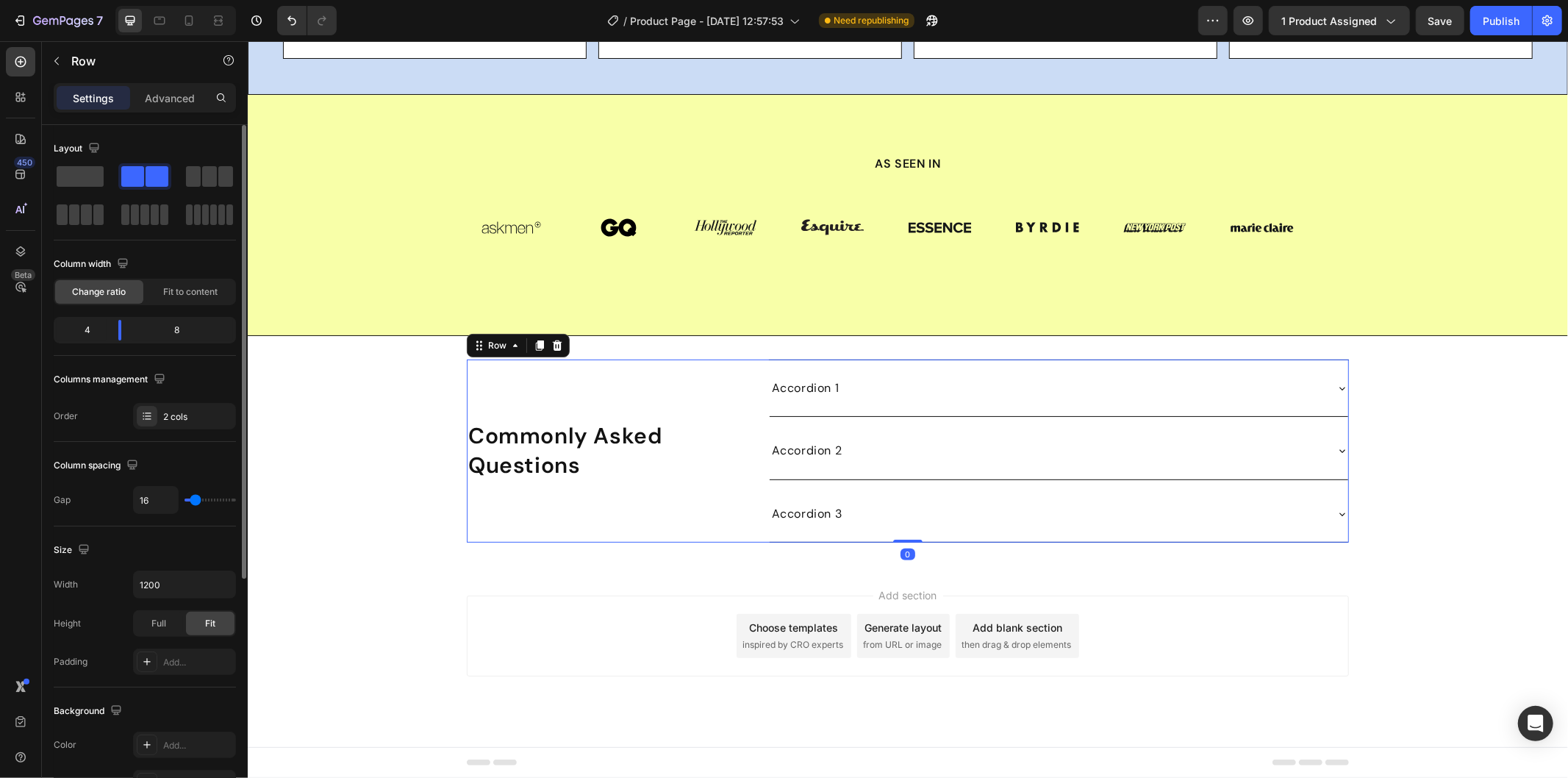
click at [732, 518] on div "⁠⁠⁠⁠⁠⁠⁠ Commonly Asked Questions Heading" at bounding box center [611, 450] width 290 height 183
click at [747, 494] on div "⁠⁠⁠⁠⁠⁠⁠ Commonly Asked Questions Heading" at bounding box center [611, 450] width 290 height 183
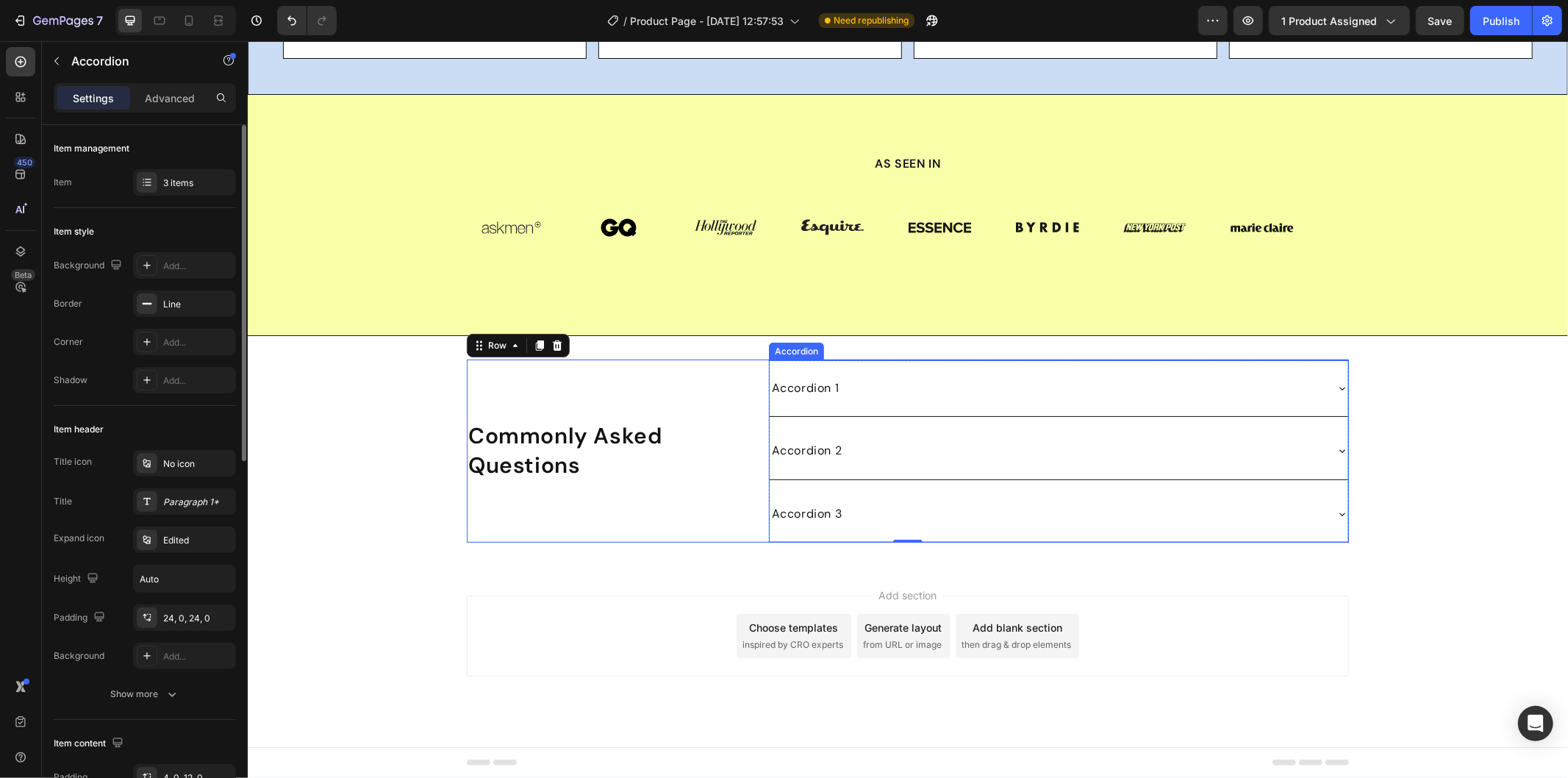
click at [814, 415] on div "Accordion 1" at bounding box center [1058, 387] width 578 height 56
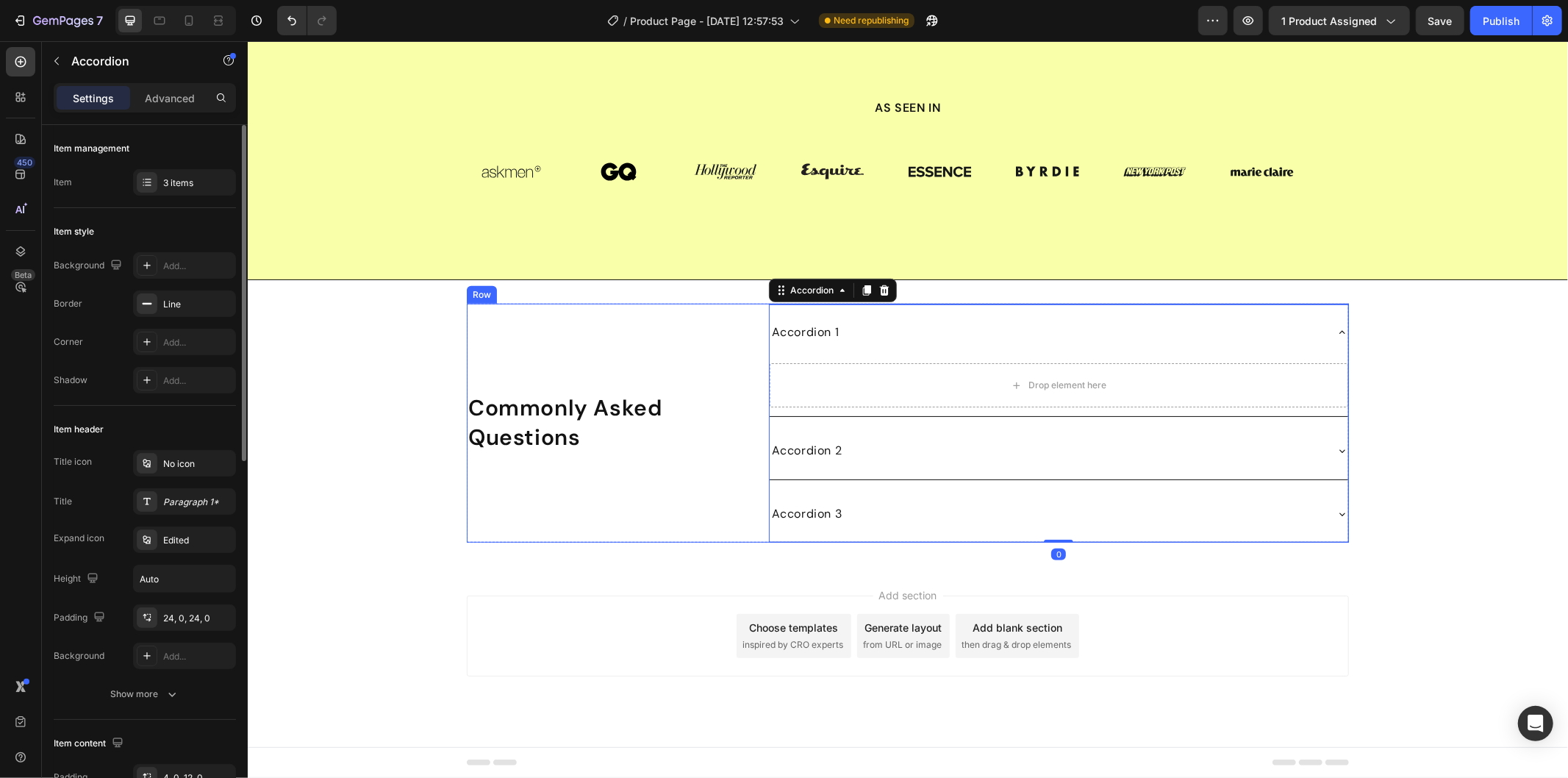
click at [687, 517] on div "⁠⁠⁠⁠⁠⁠⁠ Commonly Asked Questions Heading" at bounding box center [611, 422] width 290 height 239
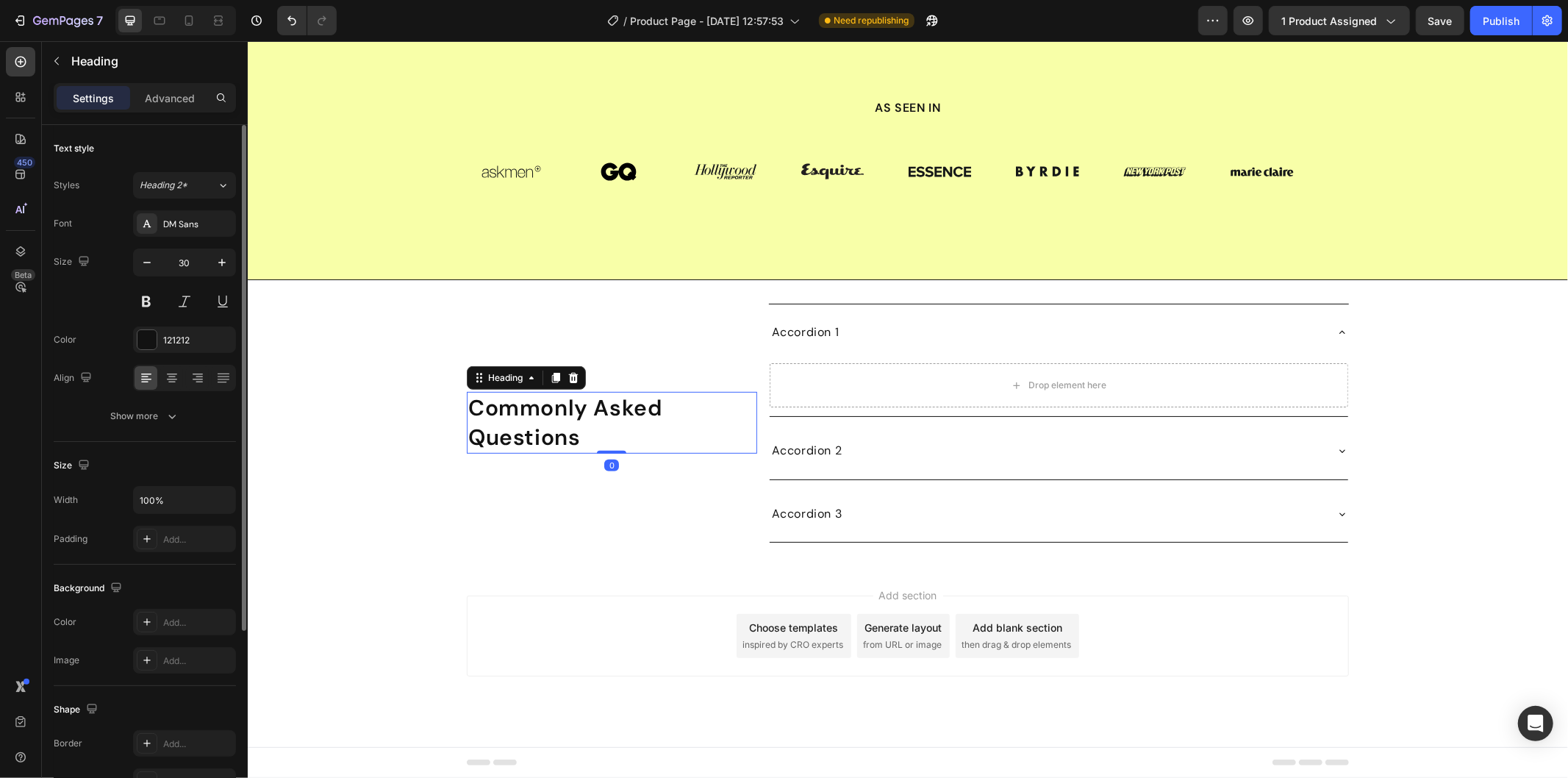
click at [635, 451] on strong "Commonly Asked Questions" at bounding box center [564, 421] width 193 height 58
click at [567, 383] on icon at bounding box center [572, 377] width 12 height 12
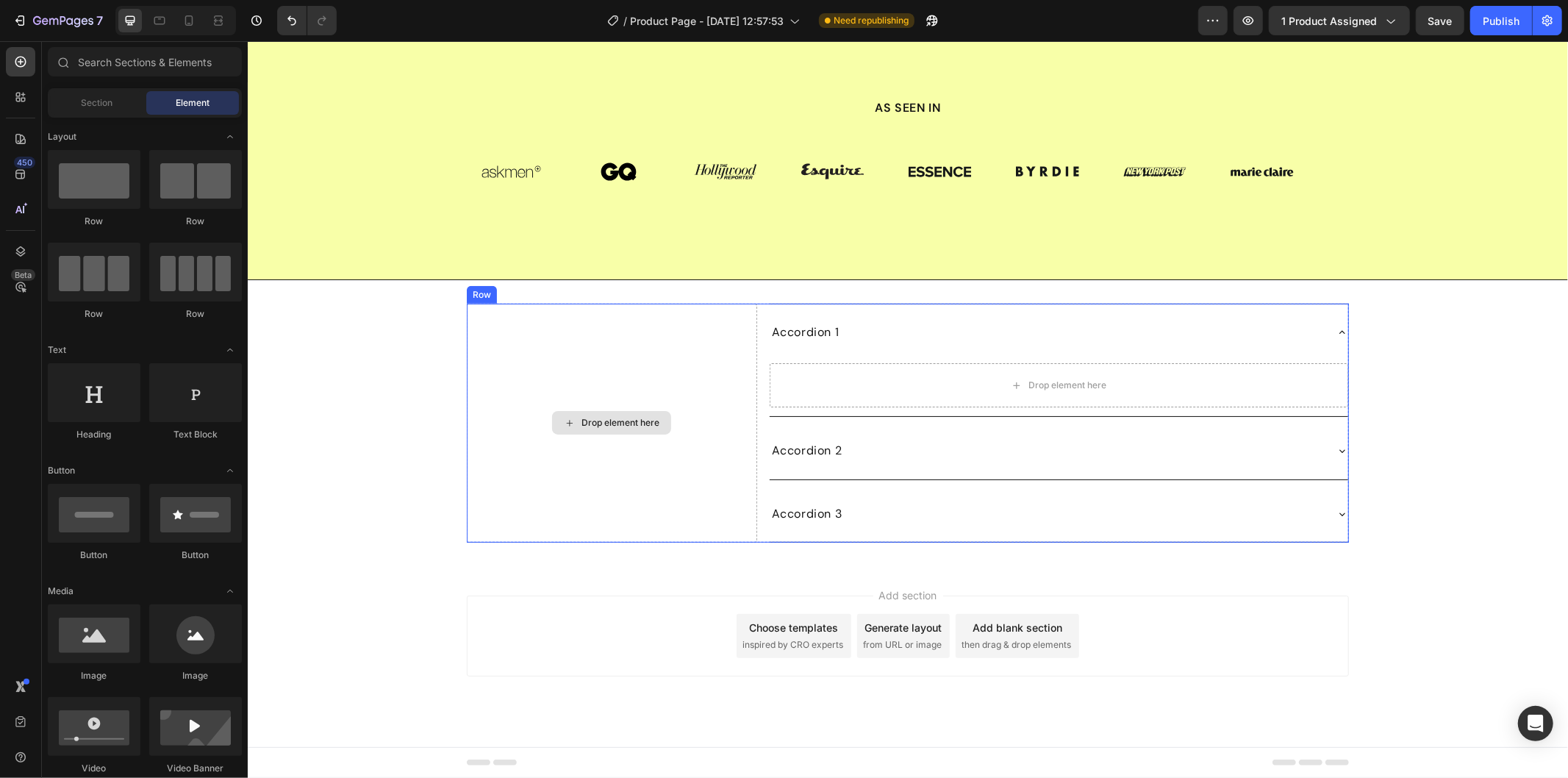
click at [653, 522] on div "Drop element here" at bounding box center [611, 422] width 290 height 239
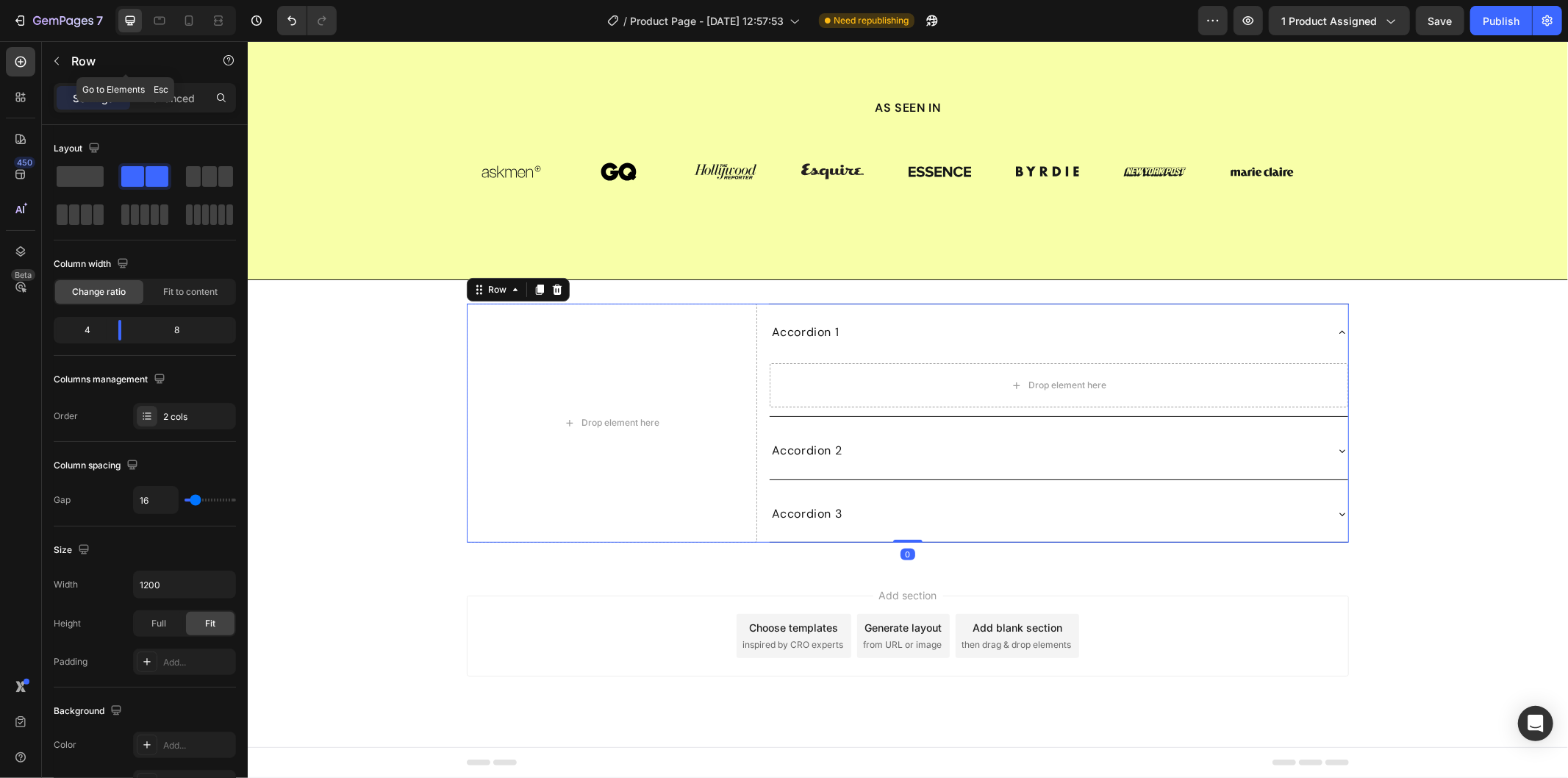
click at [56, 55] on icon "button" at bounding box center [57, 61] width 12 height 12
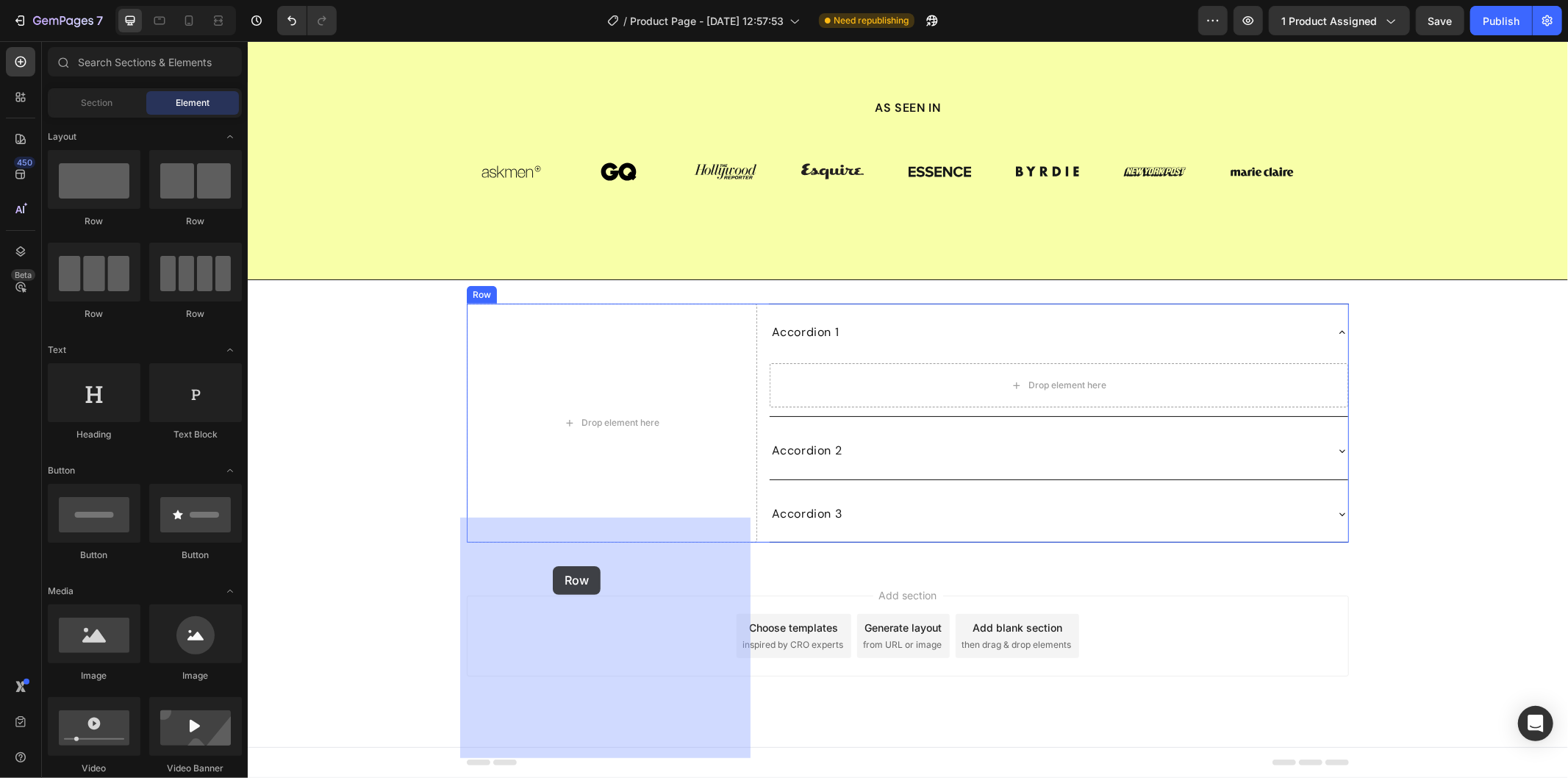
drag, startPoint x: 307, startPoint y: 213, endPoint x: 571, endPoint y: 587, distance: 457.8
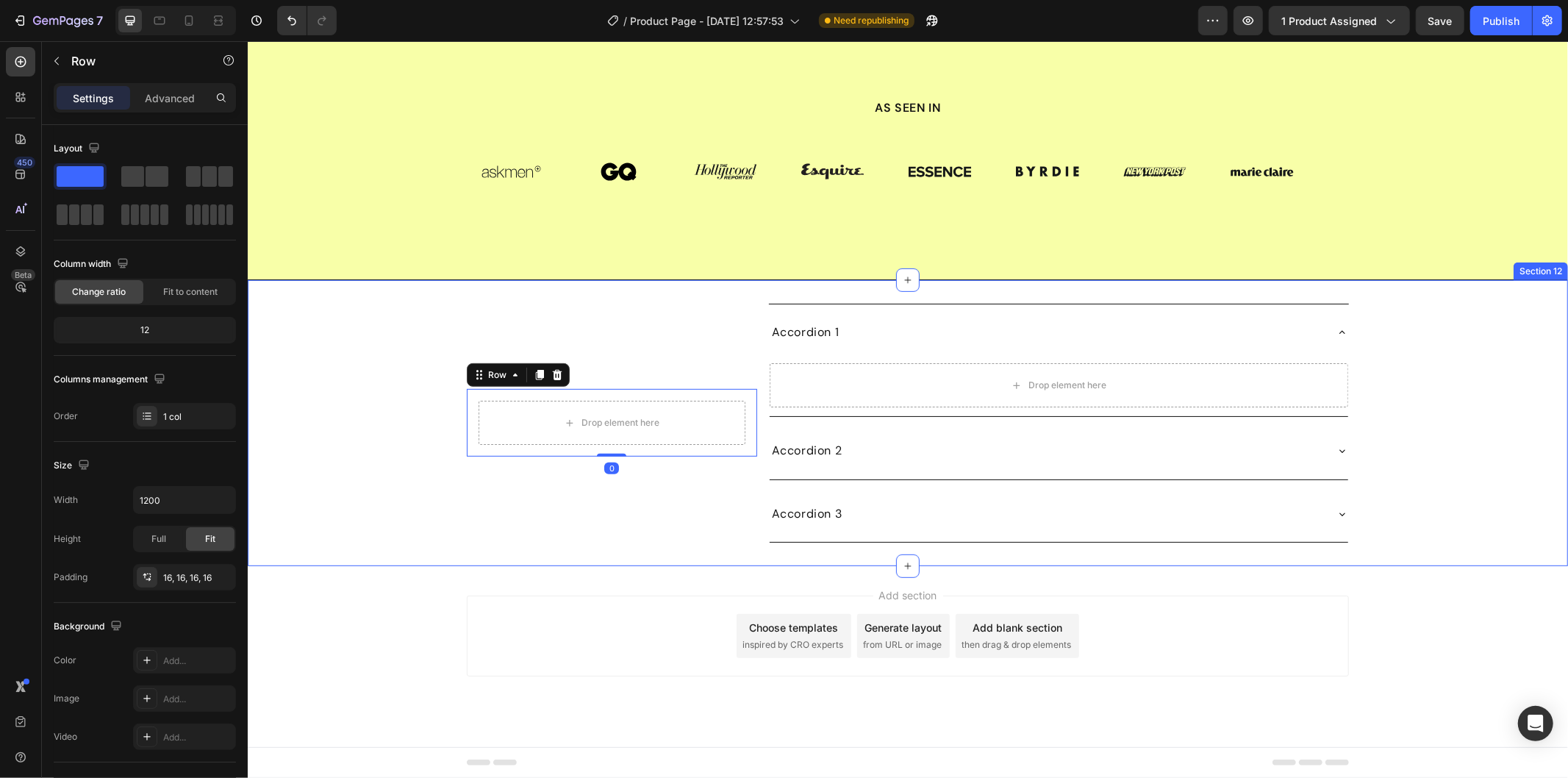
click at [841, 360] on div "Accordion 1" at bounding box center [1058, 331] width 578 height 56
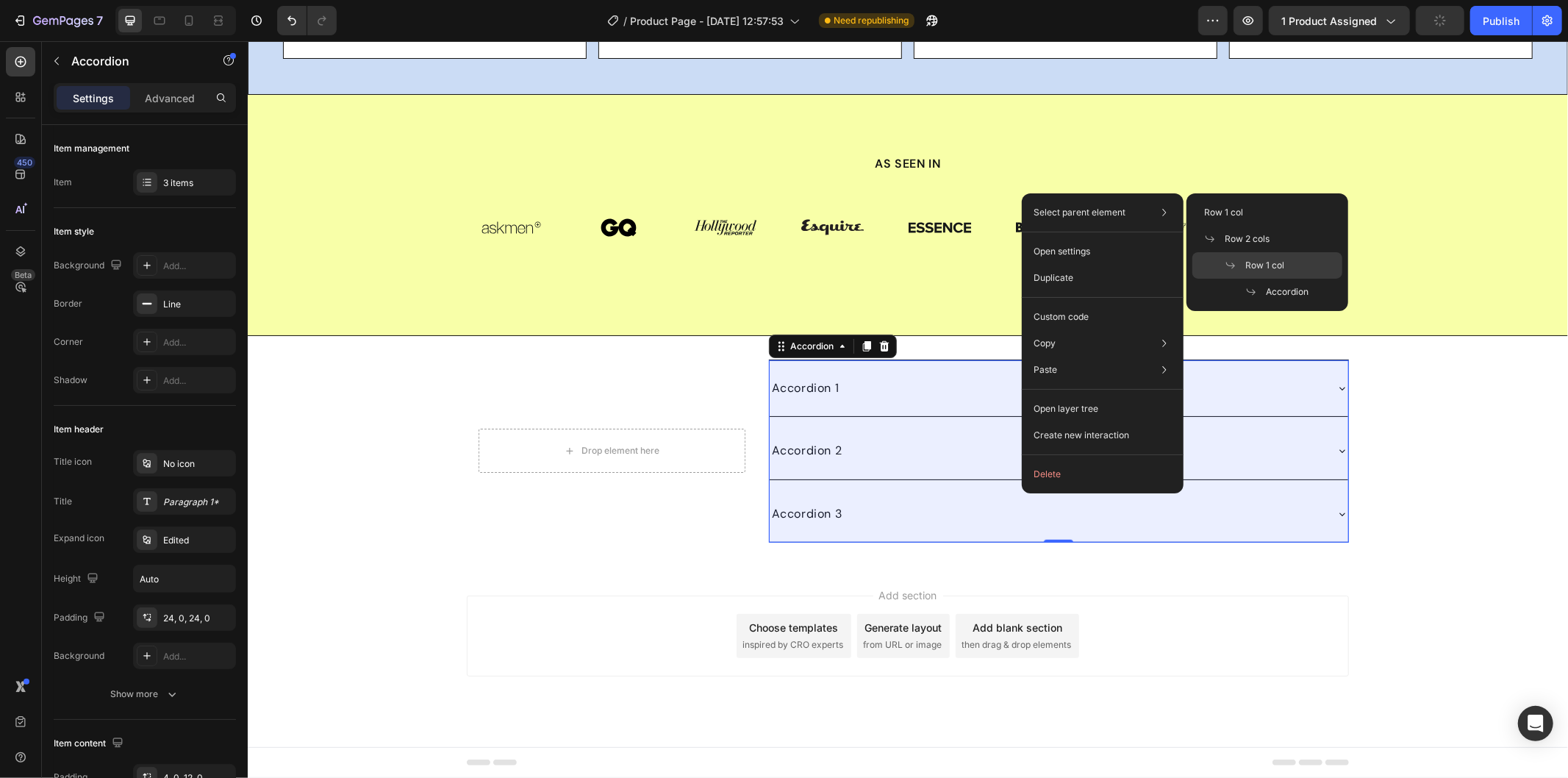
click at [1233, 261] on icon at bounding box center [1230, 266] width 12 height 12
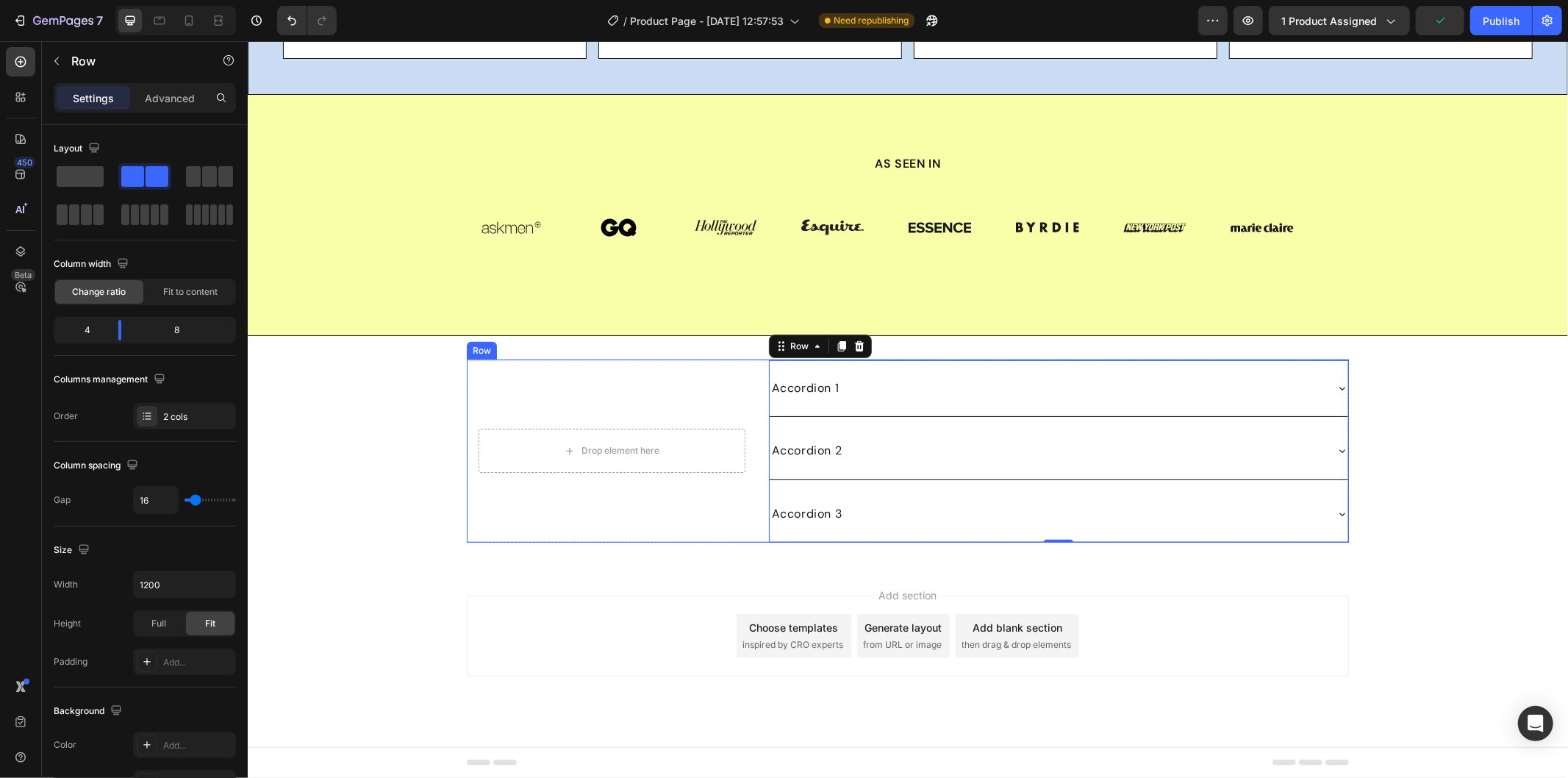
click at [712, 505] on div "Drop element here Row" at bounding box center [611, 450] width 290 height 183
click at [740, 509] on div "Drop element here Row" at bounding box center [611, 450] width 290 height 183
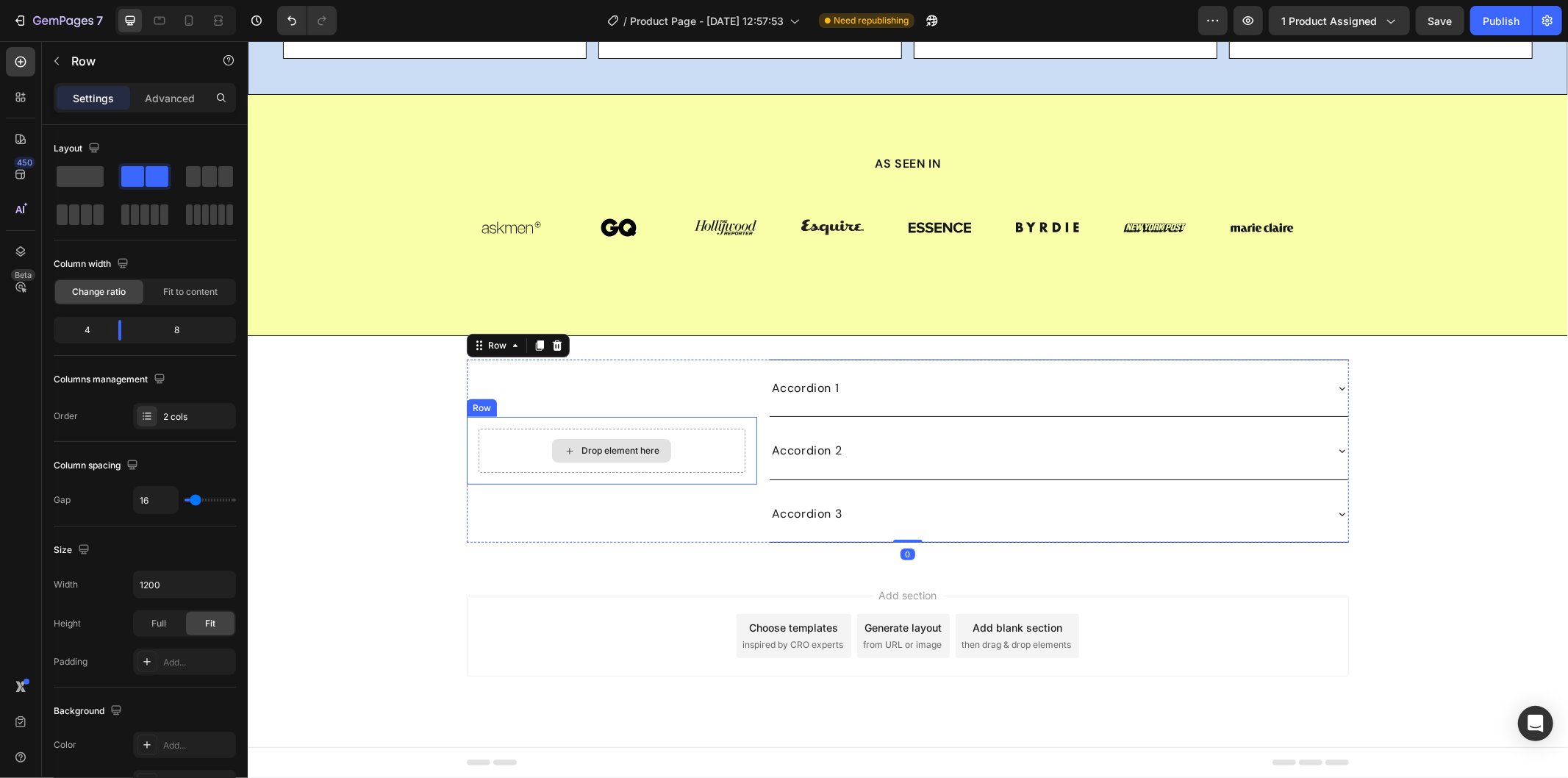
click at [633, 455] on div "Drop element here" at bounding box center [619, 450] width 78 height 12
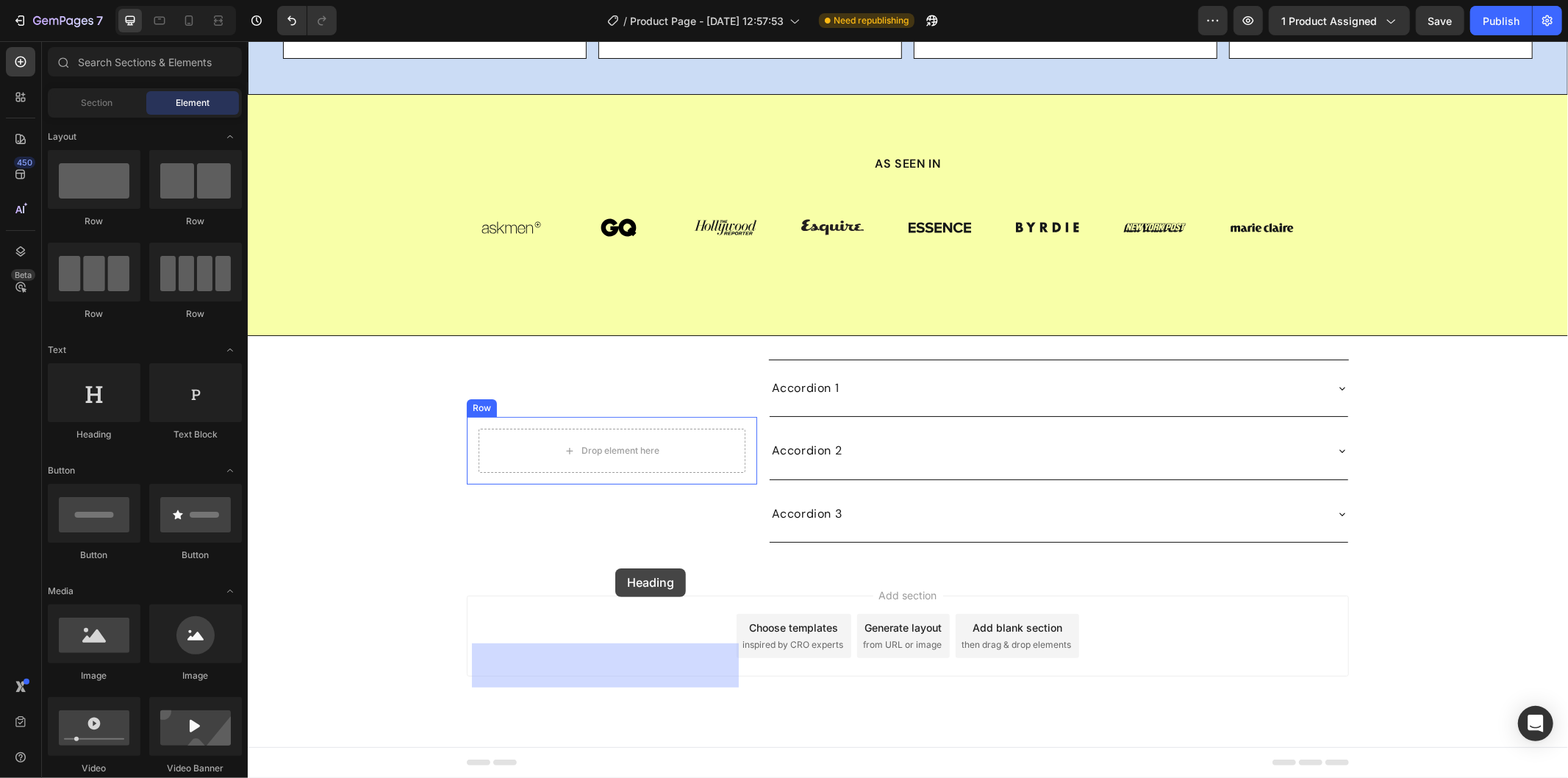
drag, startPoint x: 358, startPoint y: 429, endPoint x: 614, endPoint y: 568, distance: 291.3
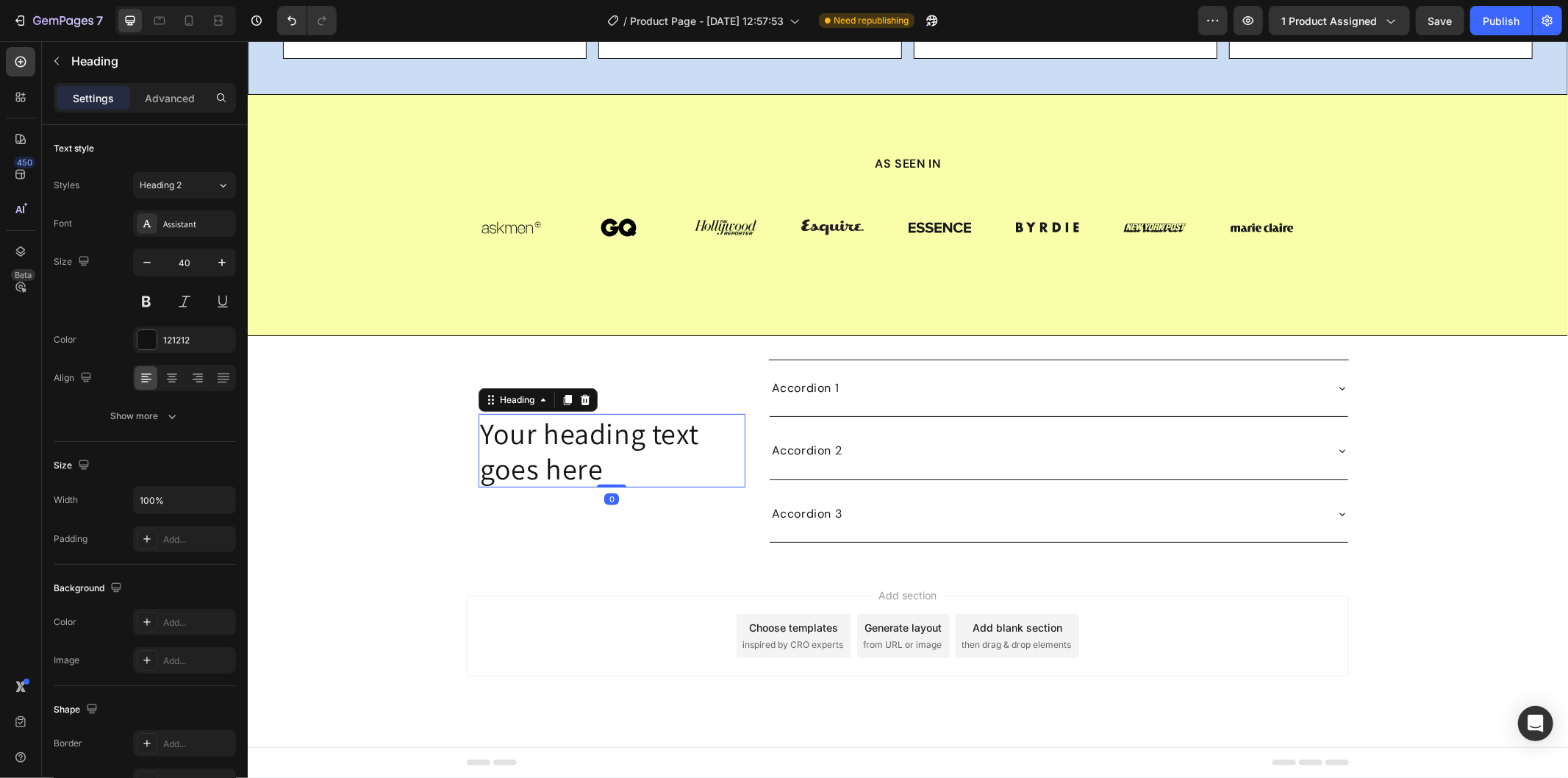
click at [534, 487] on h2 "Your heading text goes here" at bounding box center [611, 450] width 267 height 73
click at [534, 486] on p "Your heading text goes here" at bounding box center [612, 450] width 264 height 70
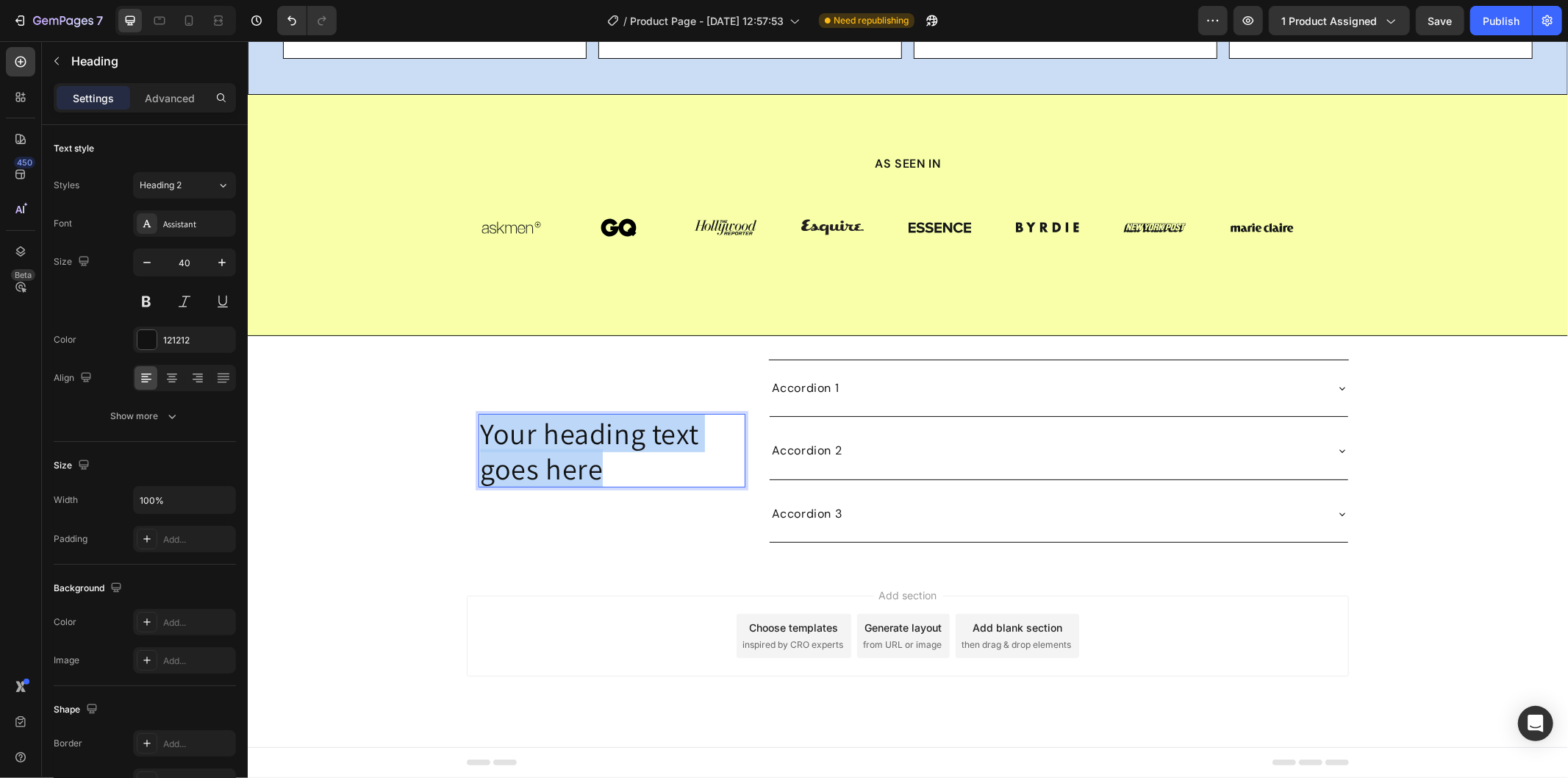
click at [534, 486] on p "Your heading text goes here" at bounding box center [612, 450] width 264 height 70
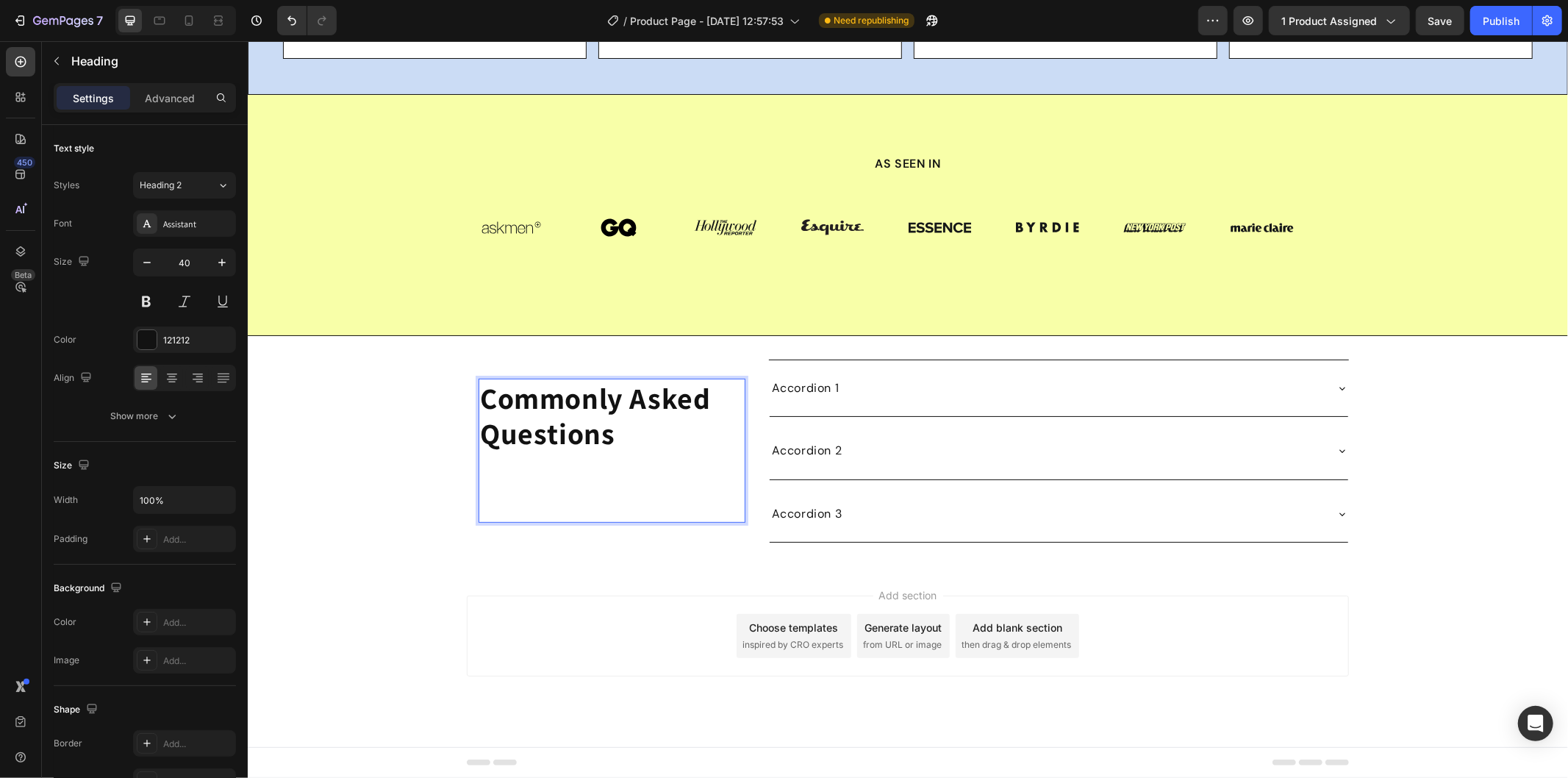
scroll to position [5159, 0]
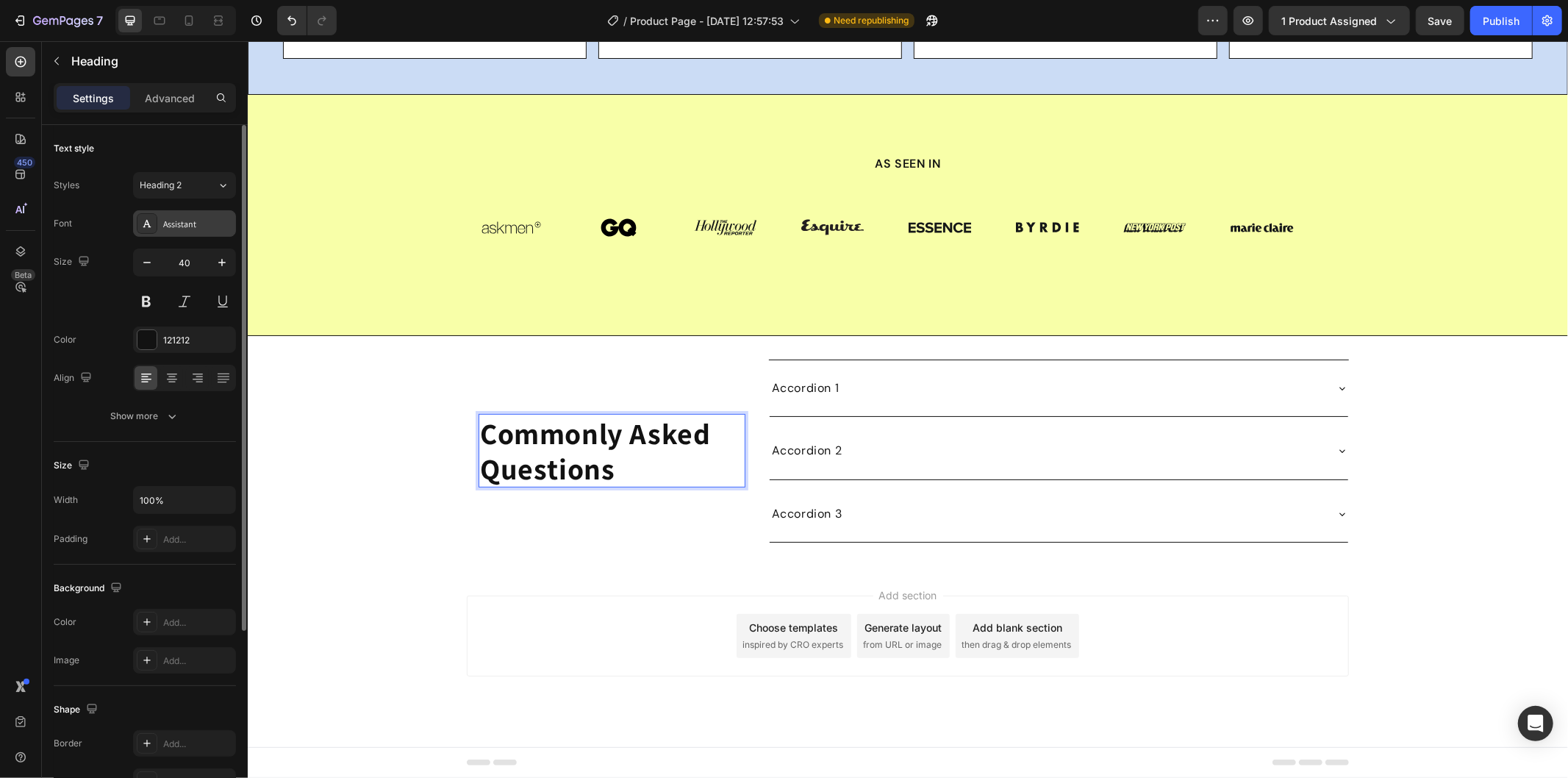
click at [197, 229] on div "Assistant" at bounding box center [197, 225] width 69 height 14
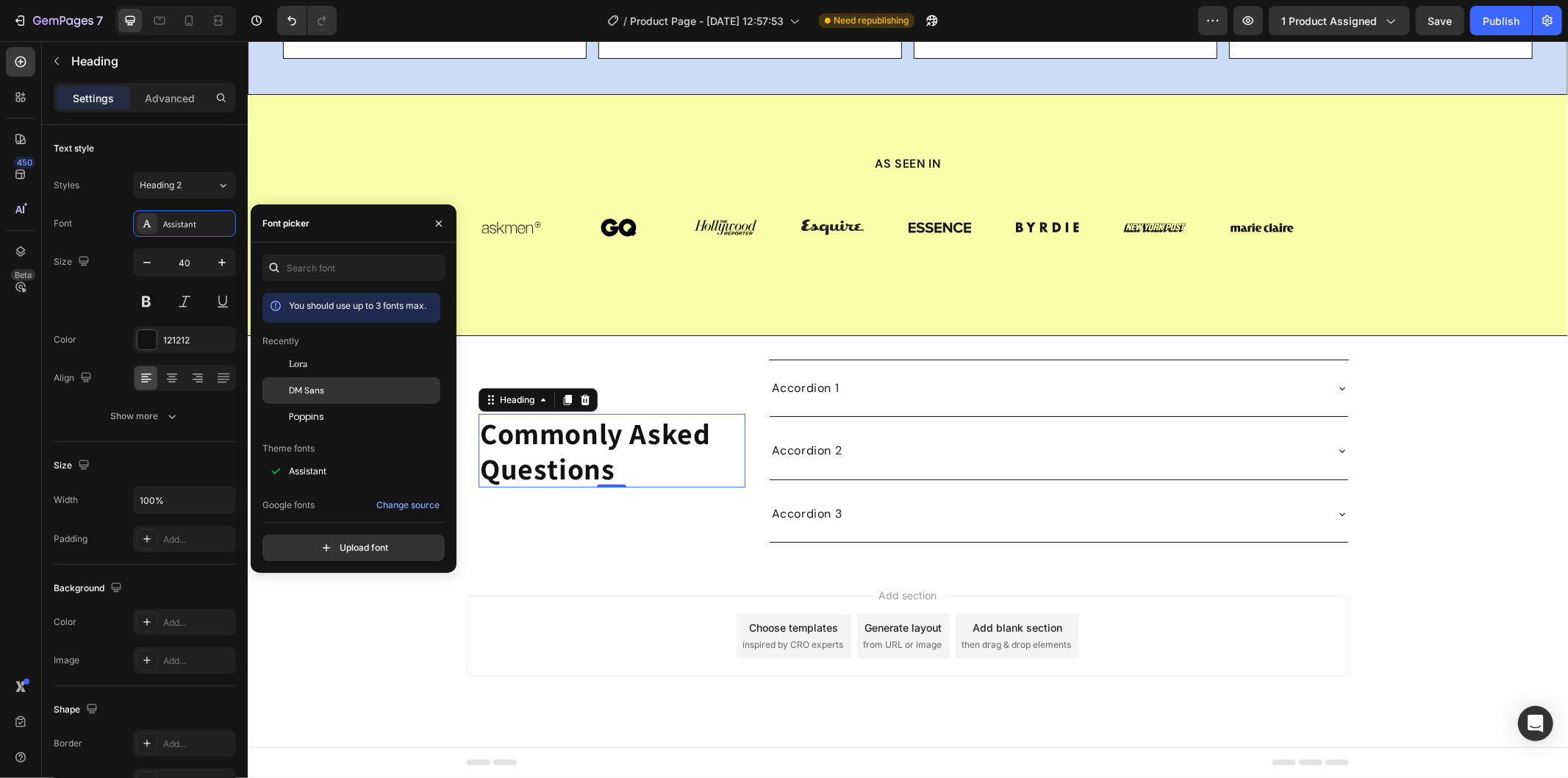
click at [320, 379] on div "DM Sans" at bounding box center [352, 390] width 178 height 26
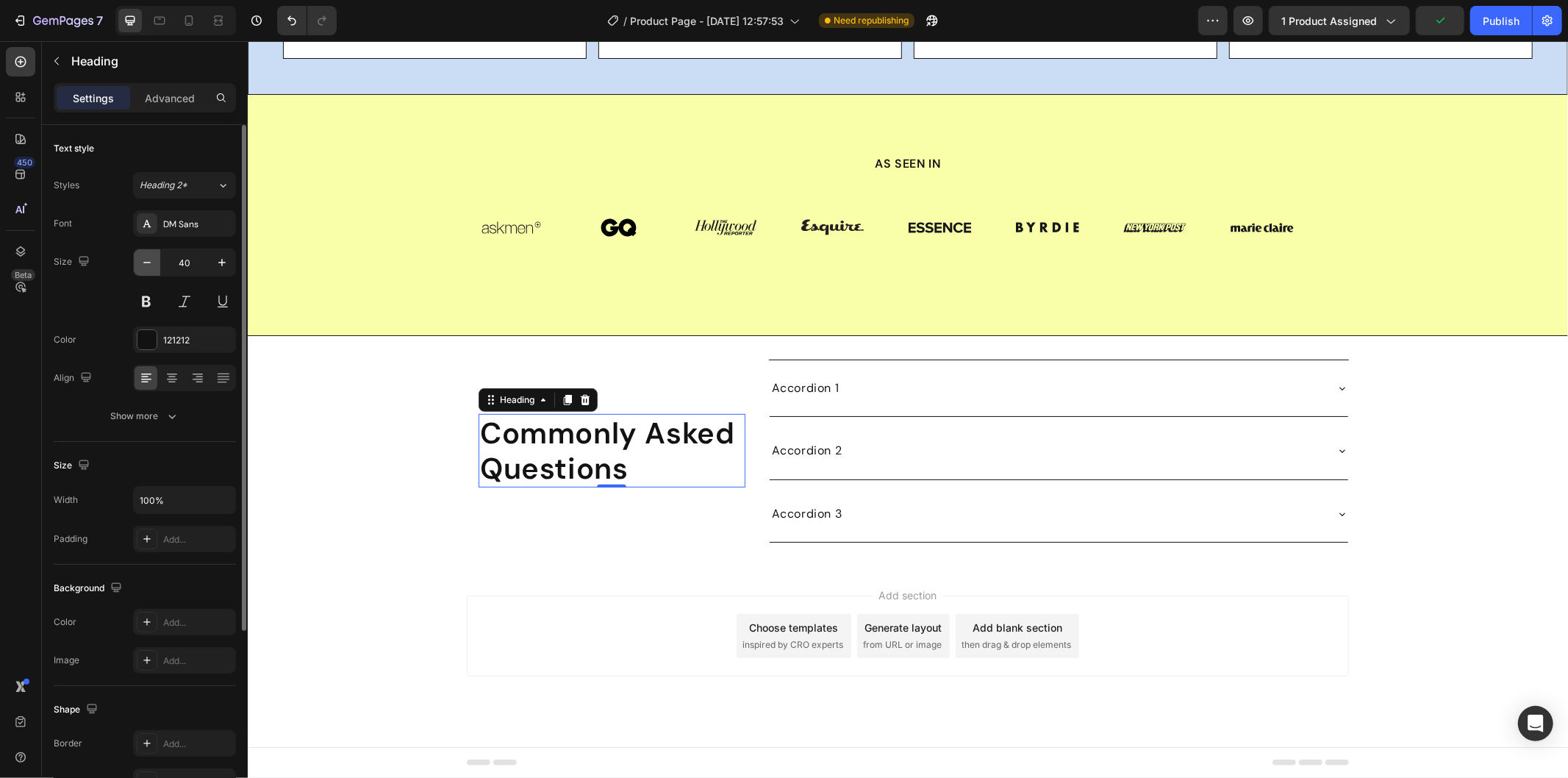
click at [149, 260] on icon "button" at bounding box center [147, 262] width 15 height 15
click at [148, 259] on icon "button" at bounding box center [147, 262] width 15 height 15
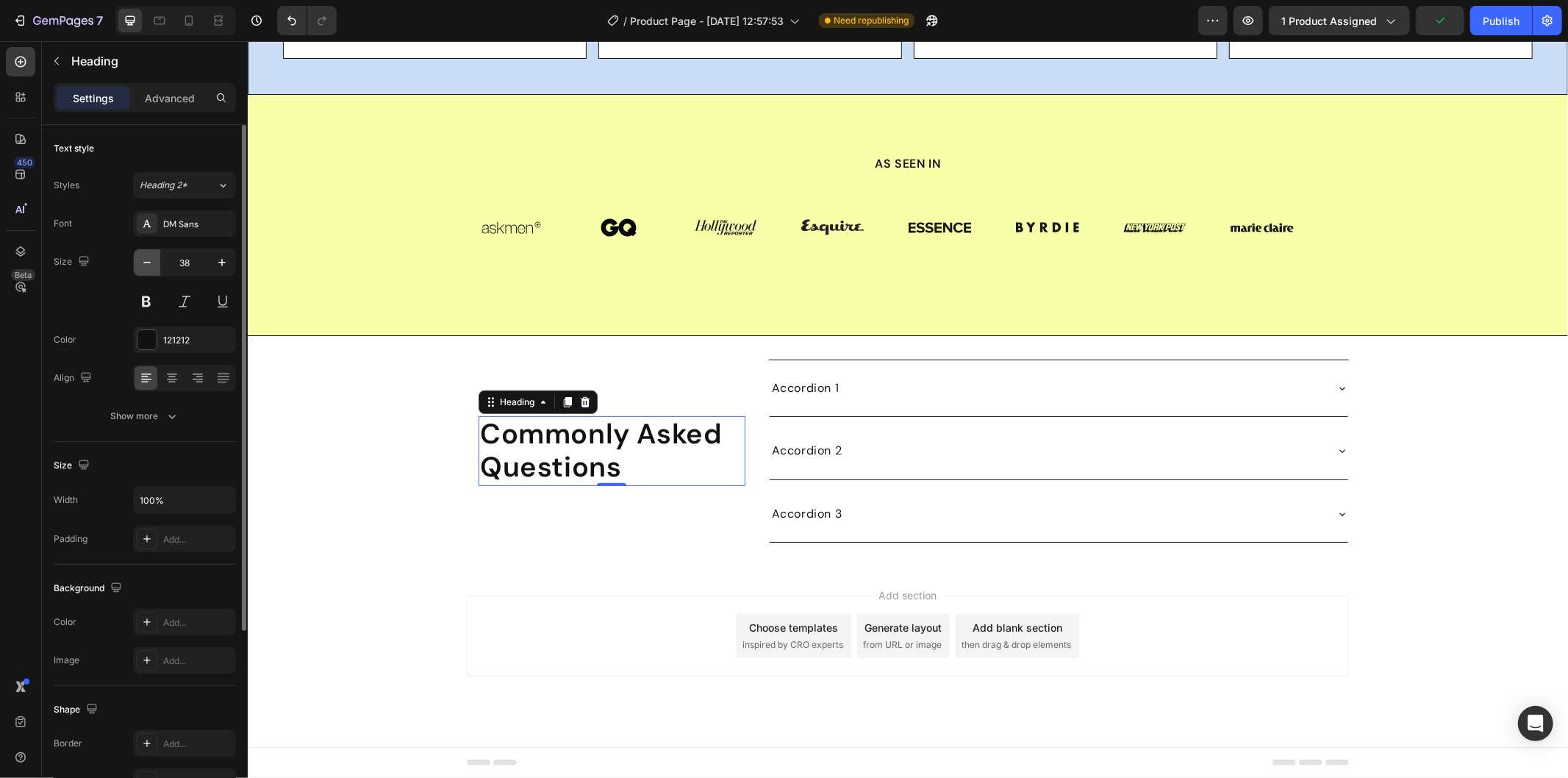
click at [148, 259] on icon "button" at bounding box center [147, 262] width 15 height 15
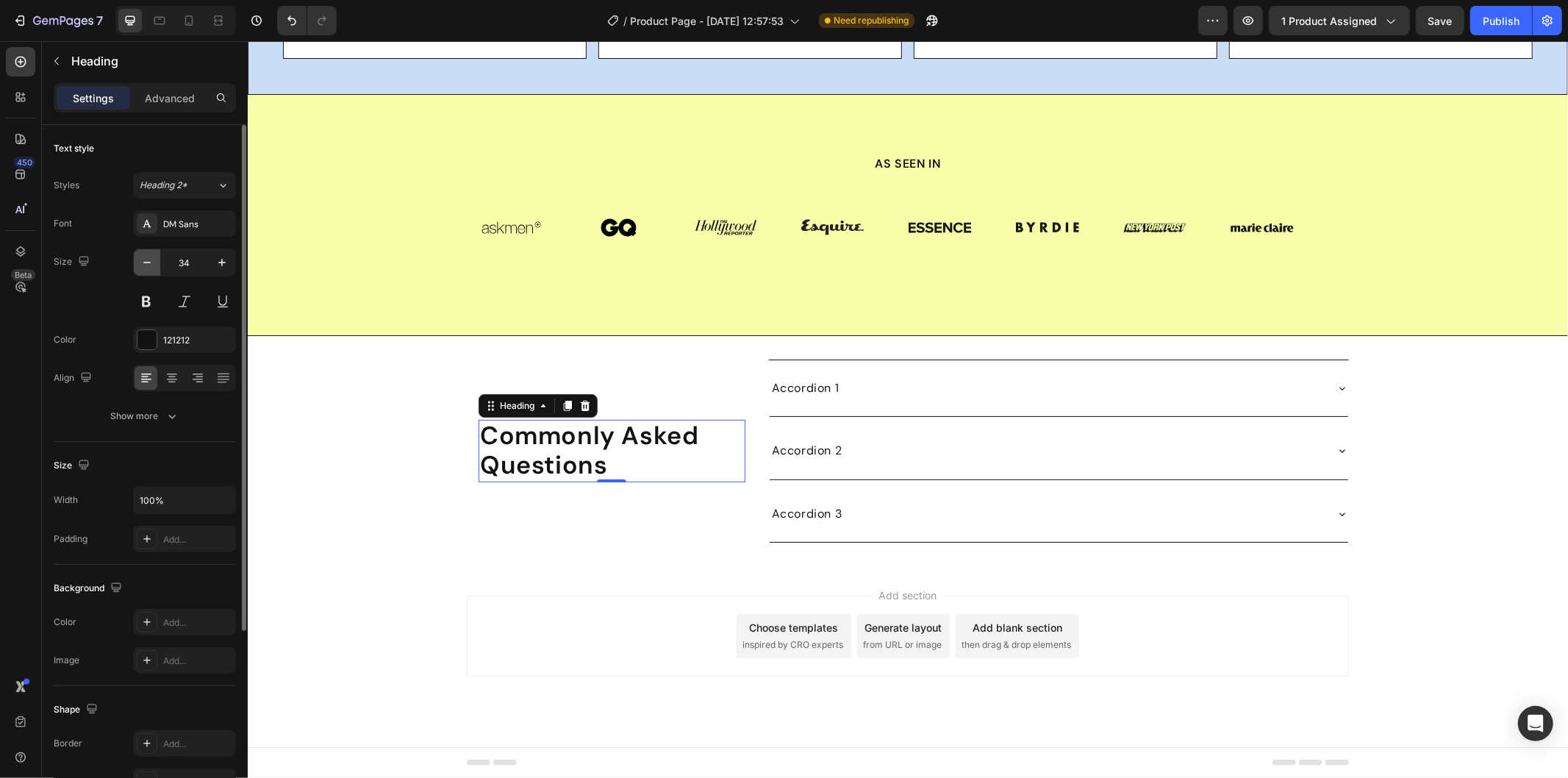
click at [148, 259] on icon "button" at bounding box center [147, 262] width 15 height 15
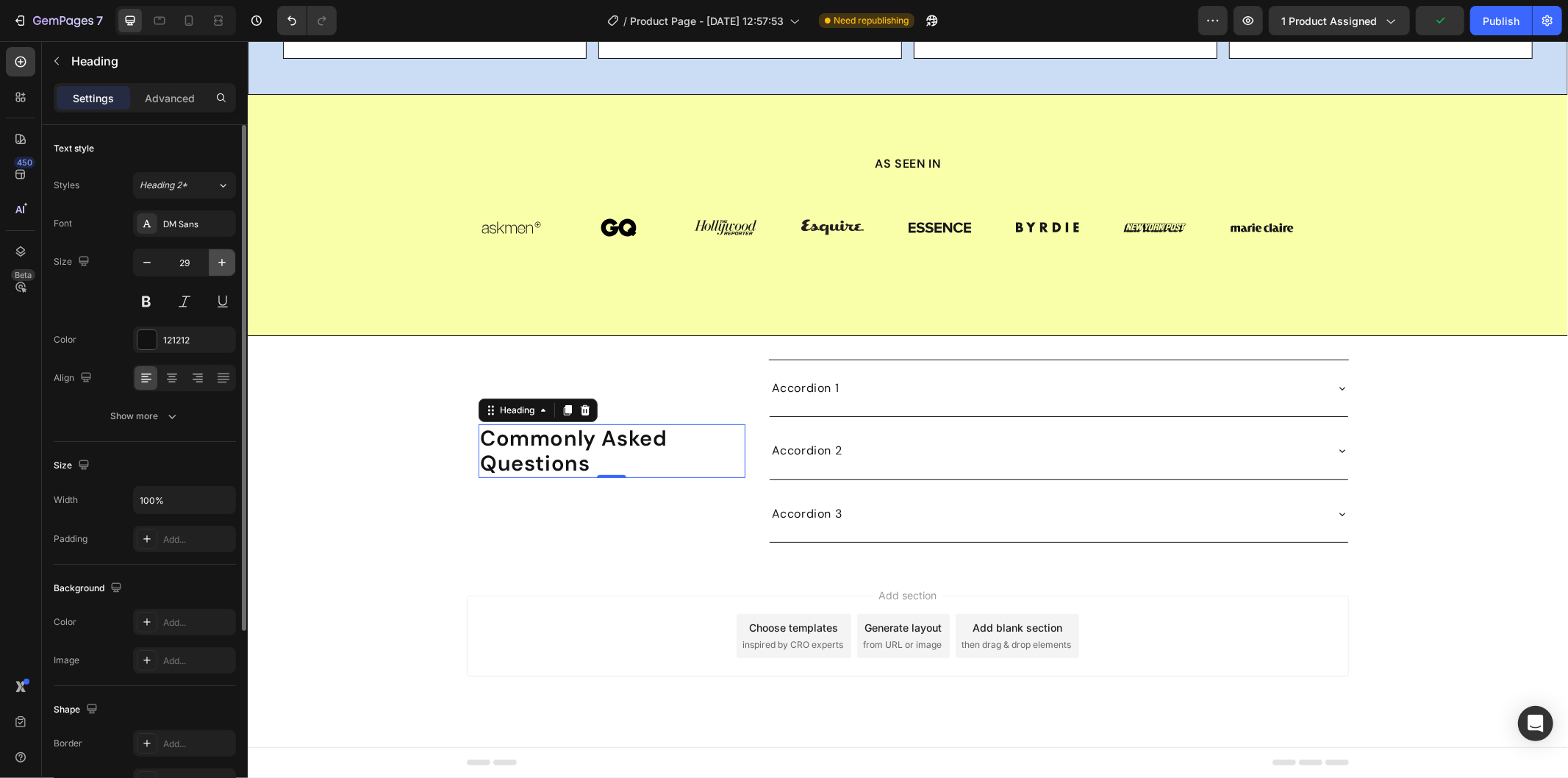
click at [218, 257] on icon "button" at bounding box center [222, 262] width 15 height 15
type input "30"
click at [166, 423] on button "Show more" at bounding box center [145, 415] width 183 height 26
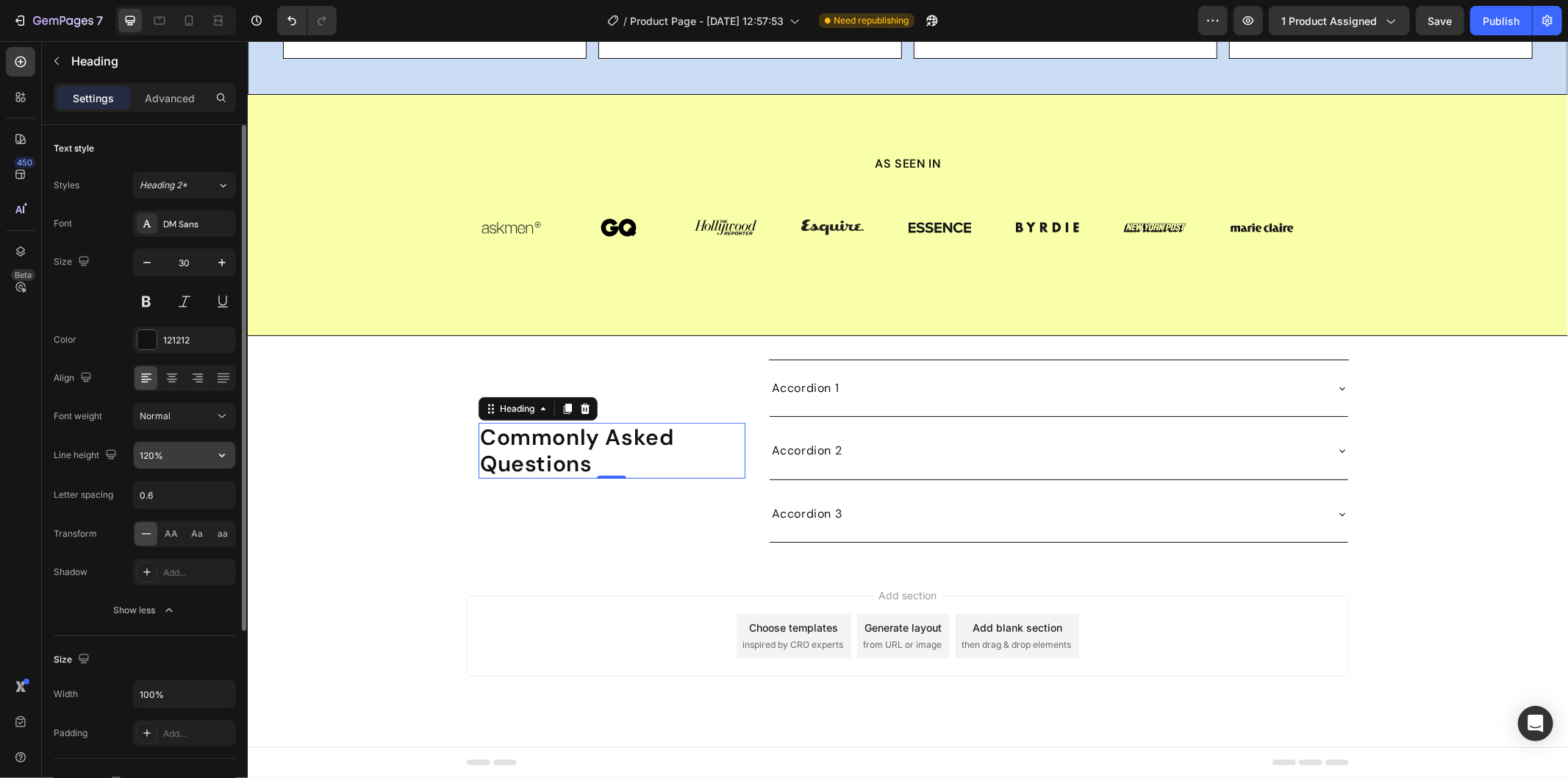
click at [181, 453] on input "120%" at bounding box center [185, 454] width 102 height 26
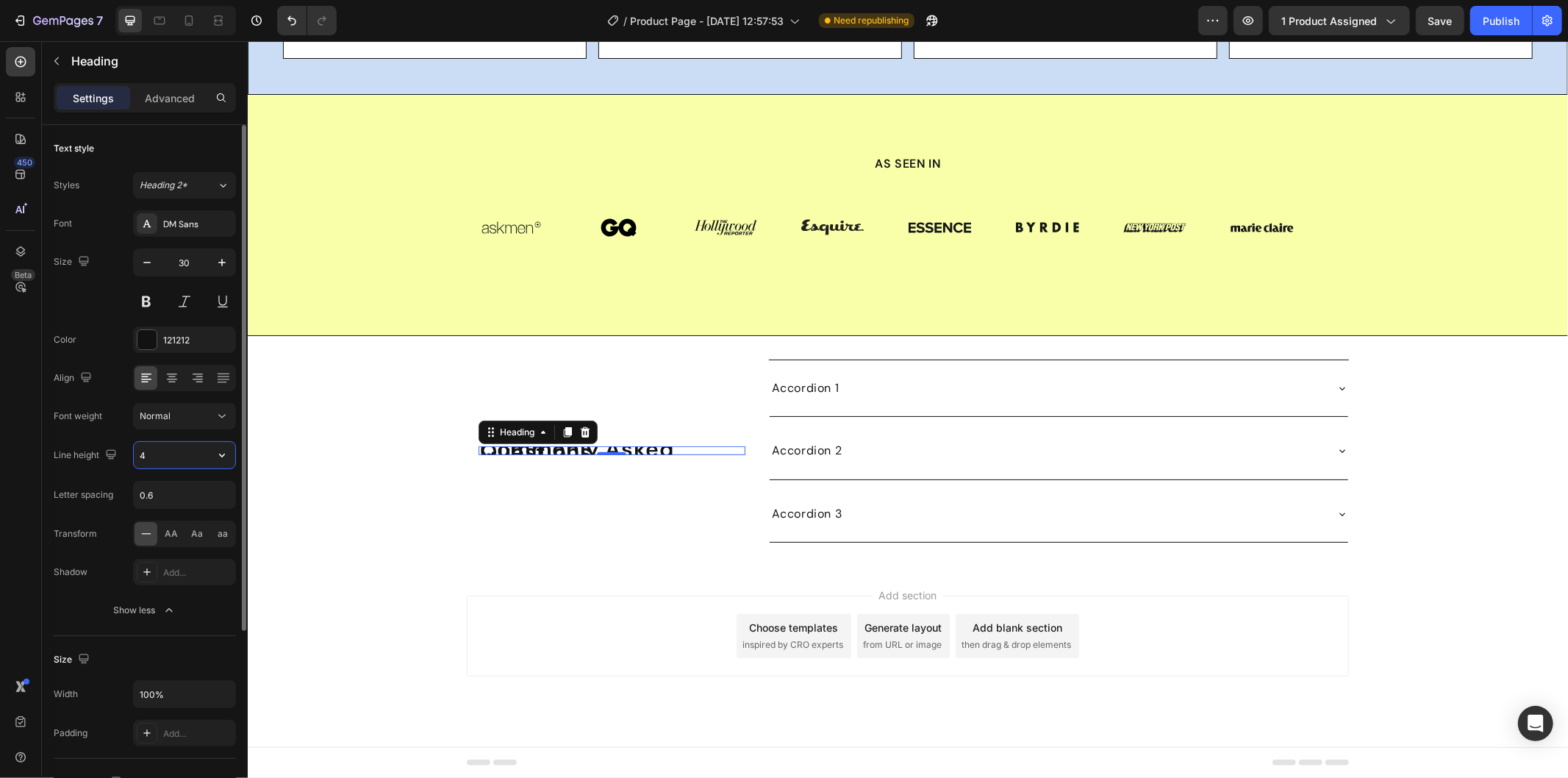
type input "40"
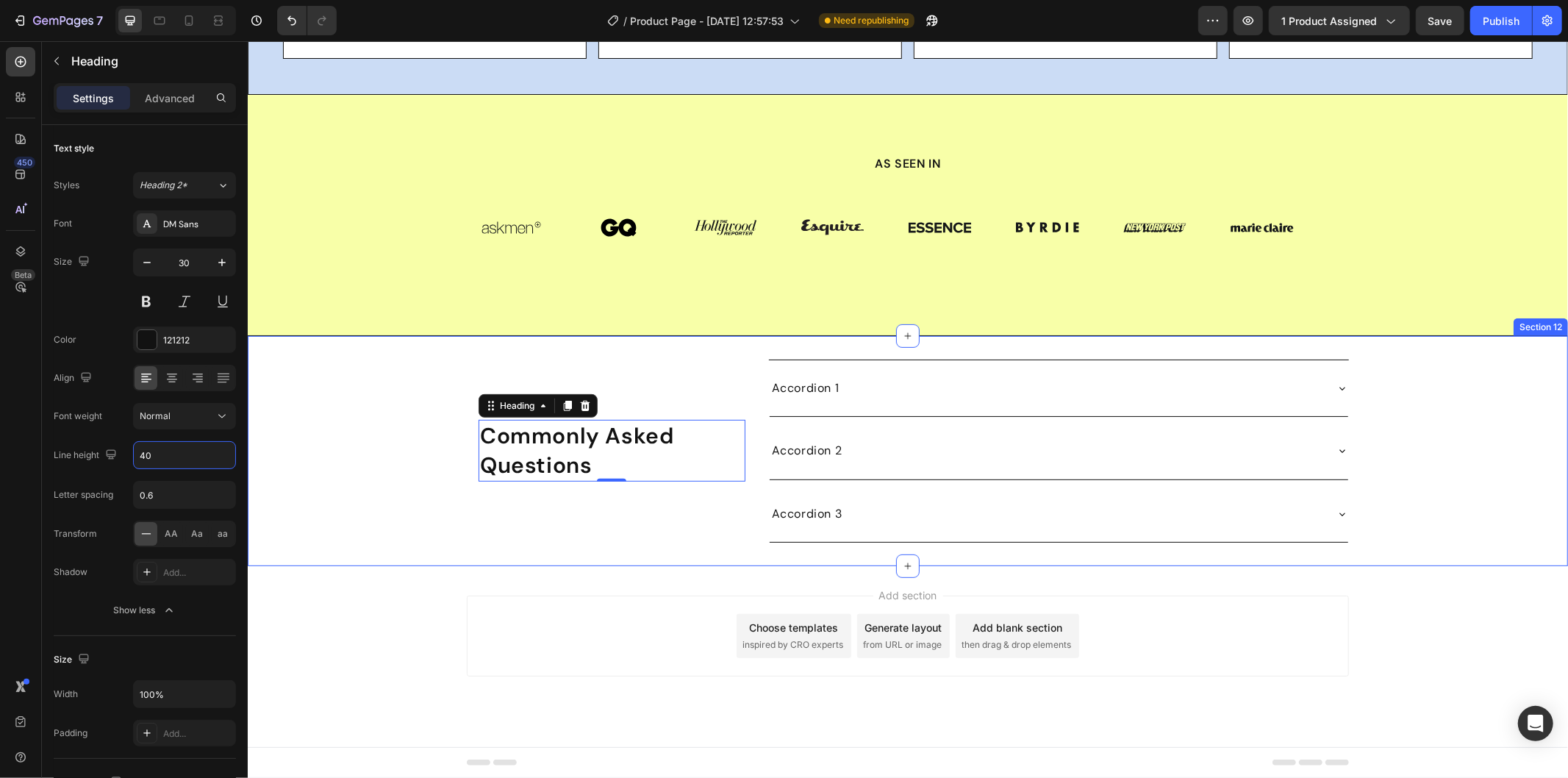
click at [304, 539] on div "⁠⁠⁠⁠⁠⁠⁠ Commonly Asked Questions Heading 0 Row Accordion 1 Accordion 2 Accordio…" at bounding box center [907, 450] width 1320 height 183
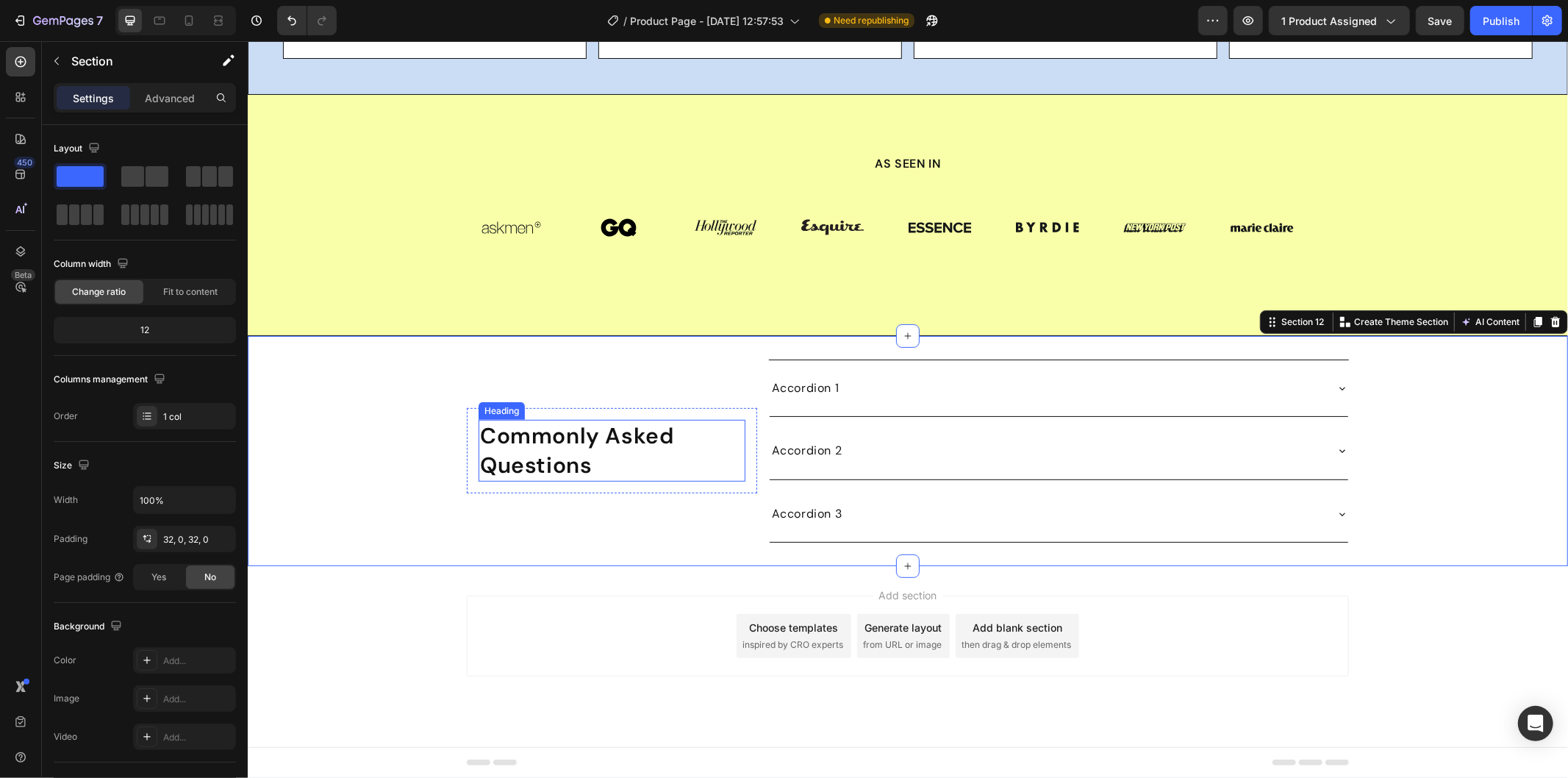
click at [592, 479] on strong "Commonly Asked Questions" at bounding box center [576, 449] width 193 height 58
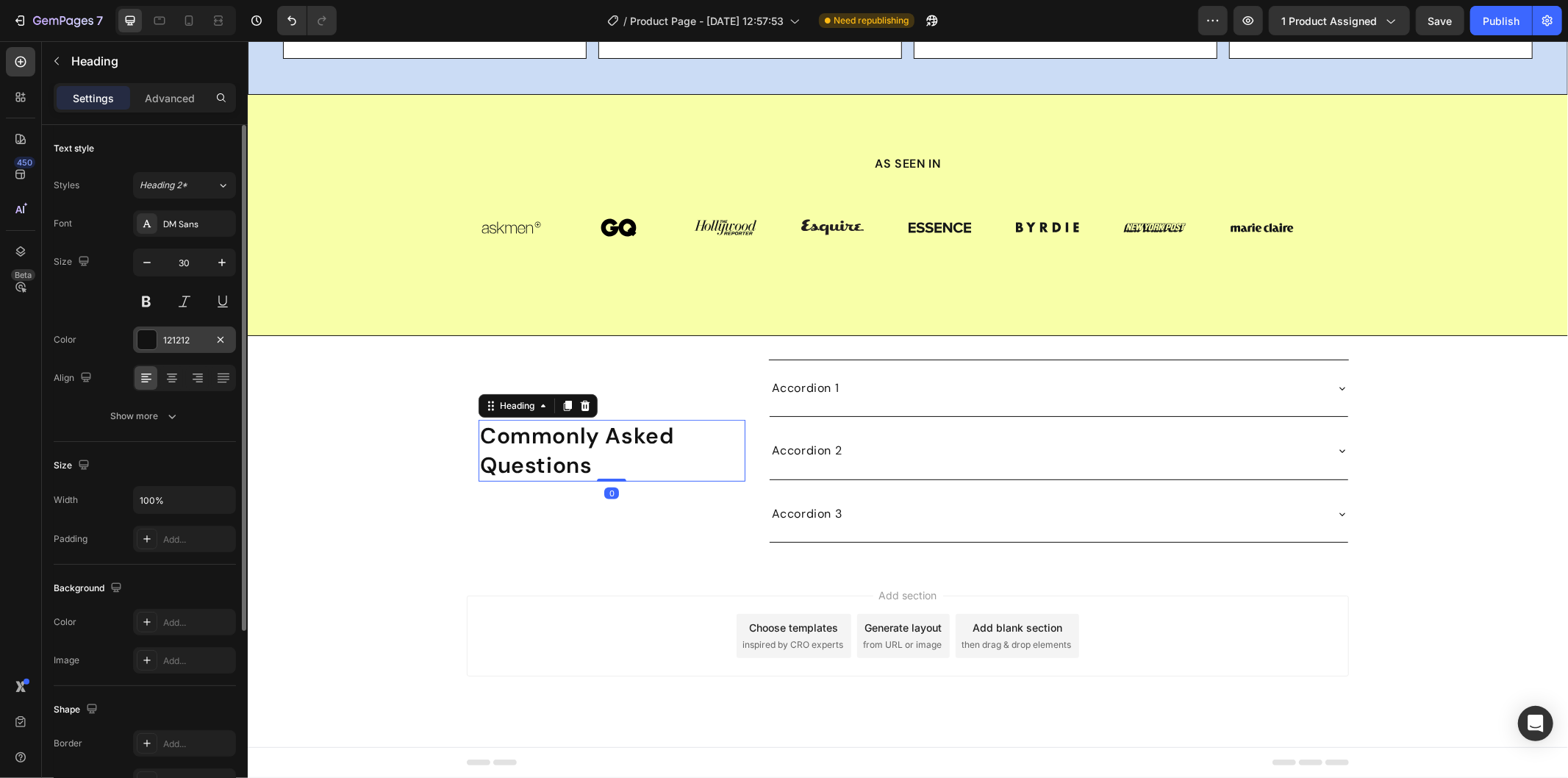
click at [183, 340] on div "121212" at bounding box center [185, 341] width 43 height 14
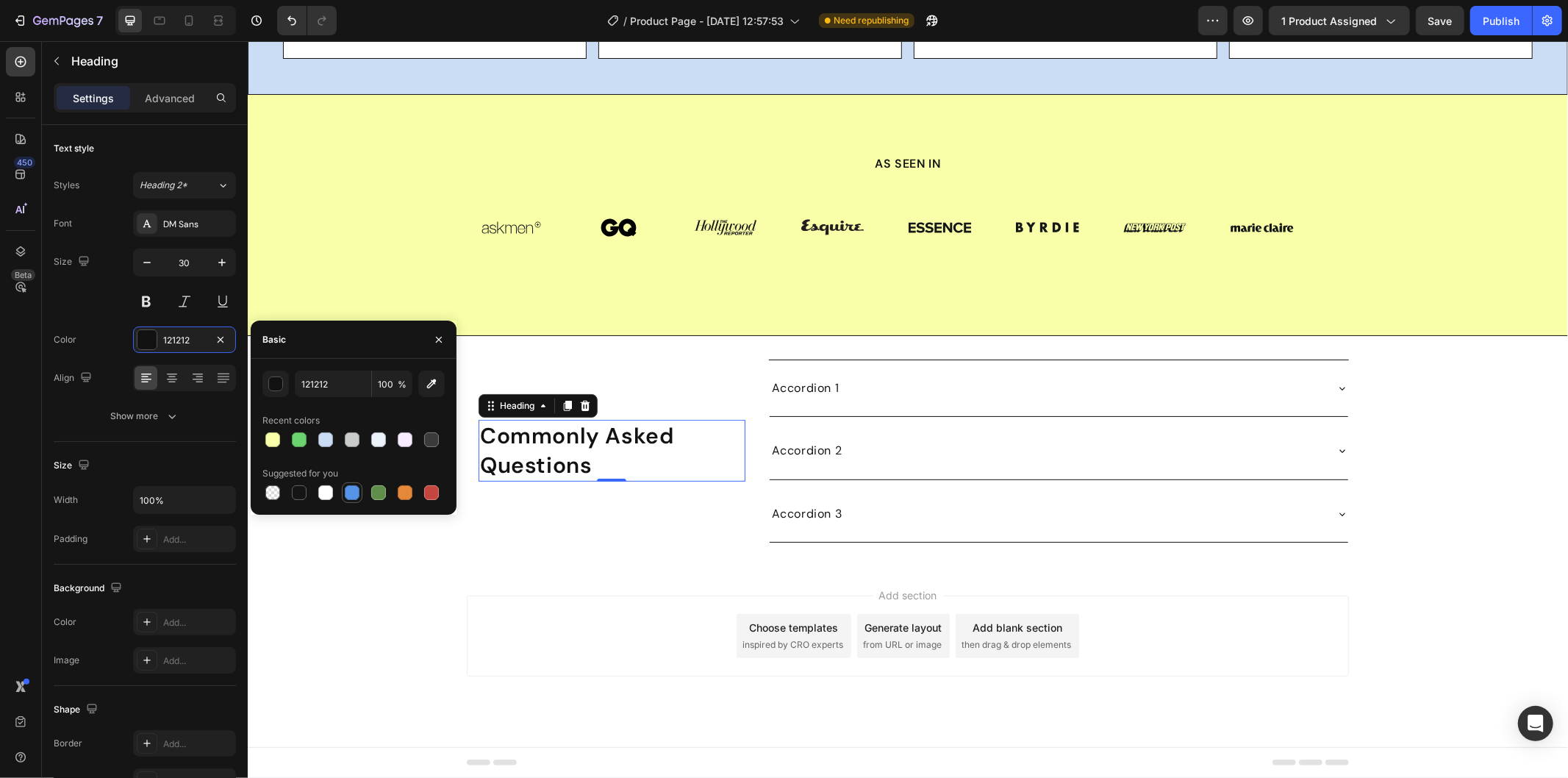
click at [351, 491] on div at bounding box center [352, 493] width 15 height 15
click at [321, 370] on input "5594E7" at bounding box center [333, 383] width 76 height 26
paste input "#074A9"
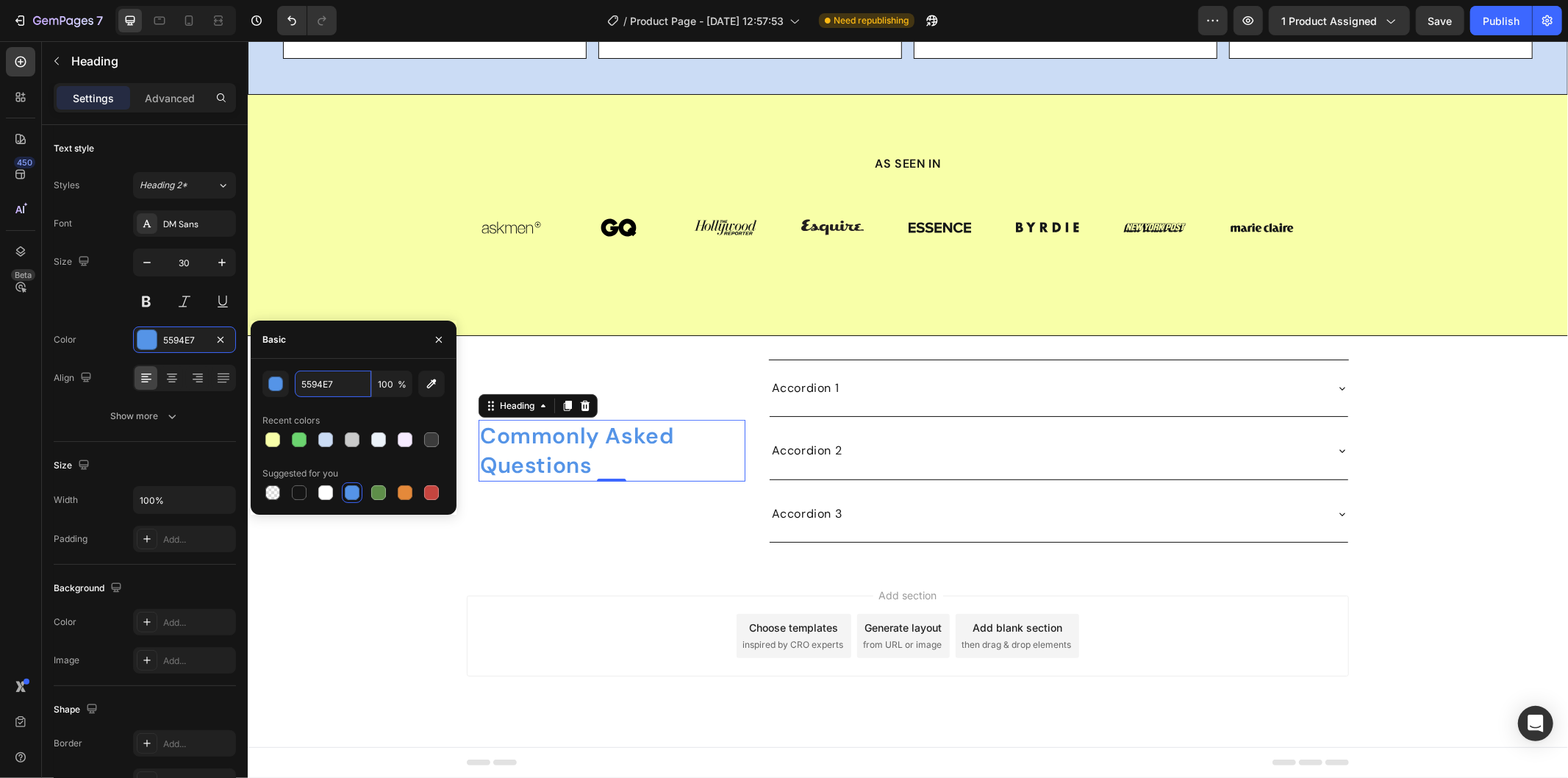
type input "#074A97"
click at [457, 541] on div "⁠⁠⁠⁠⁠⁠⁠ Commonly Asked Questions Heading 0 Row Accordion 1 Accordion 2 Accordio…" at bounding box center [907, 450] width 1320 height 183
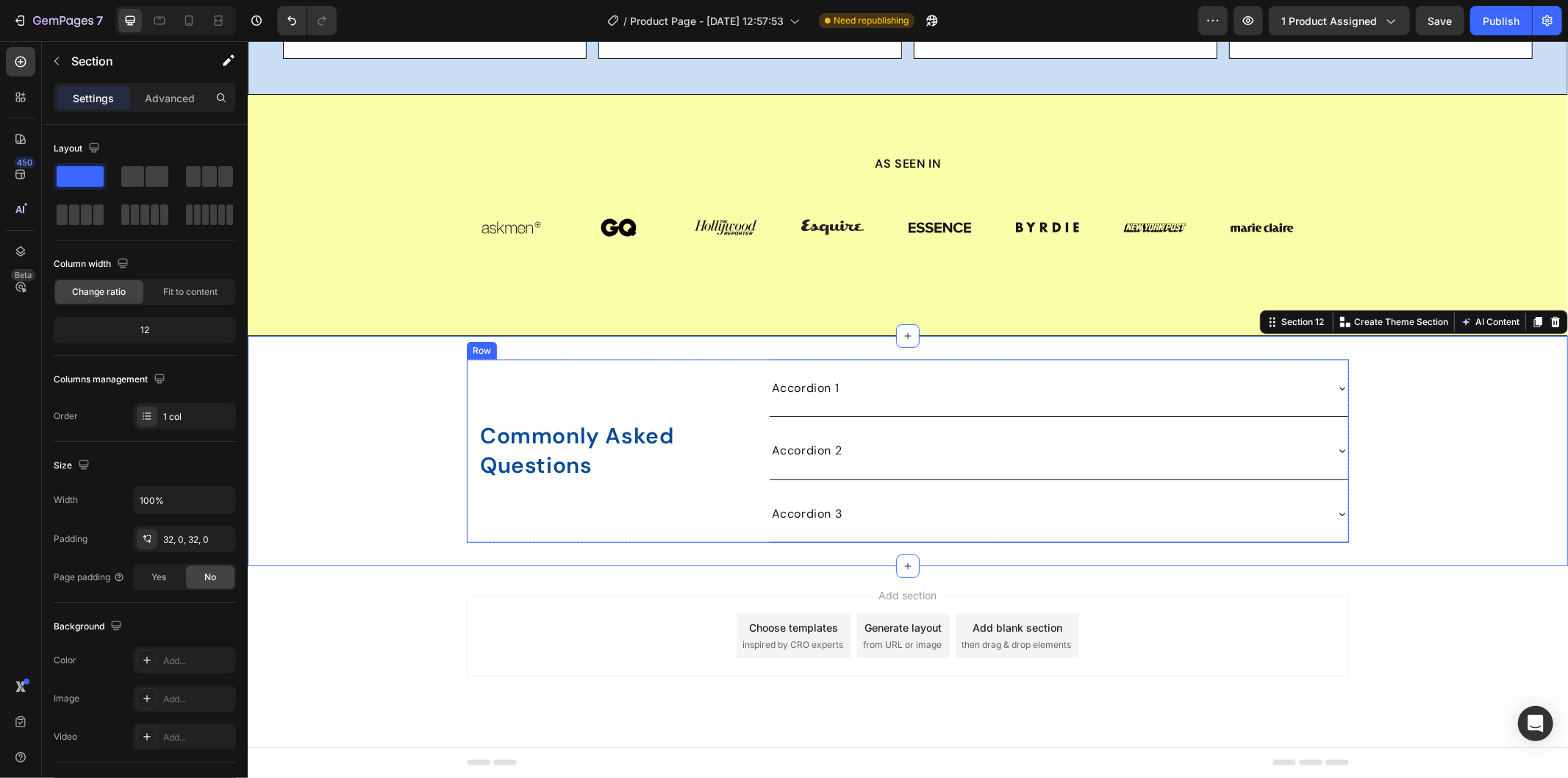
click at [704, 496] on div "⁠⁠⁠⁠⁠⁠⁠ Commonly Asked Questions Heading Row" at bounding box center [611, 450] width 290 height 183
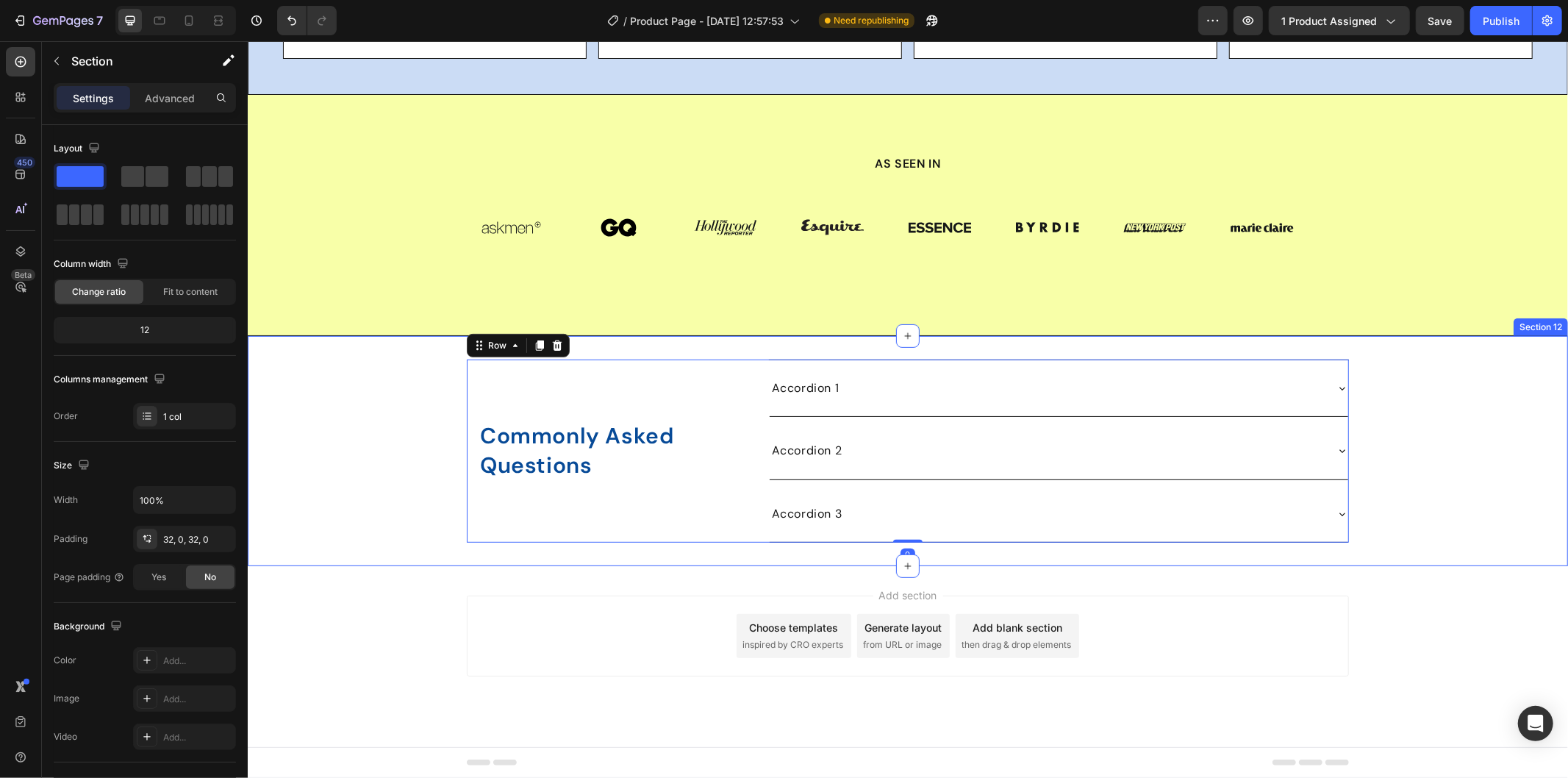
click at [1435, 529] on div "⁠⁠⁠⁠⁠⁠⁠ Commonly Asked Questions Heading Row Accordion 1 Accordion 2 Accordion …" at bounding box center [907, 450] width 1320 height 183
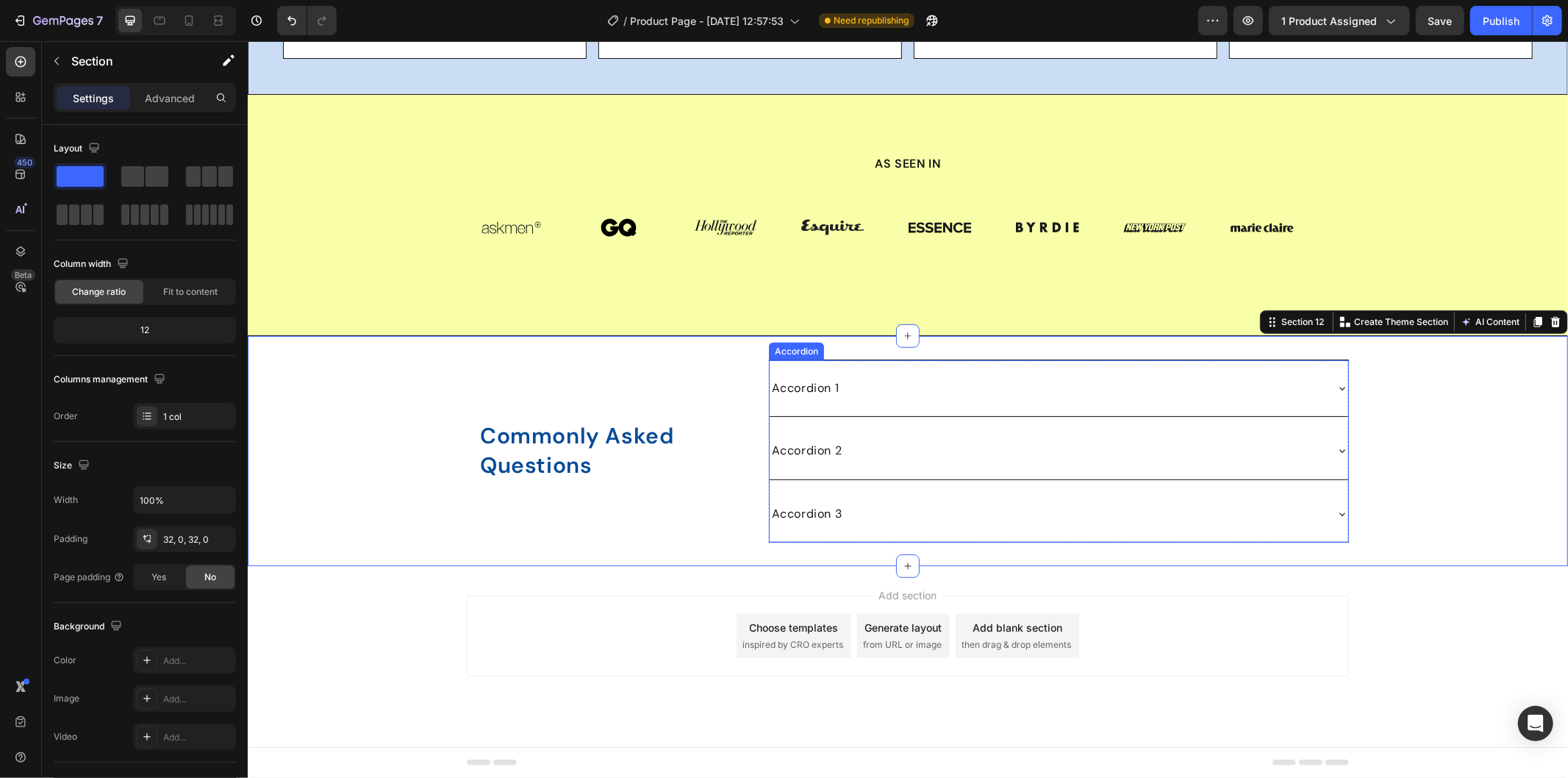
click at [826, 398] on div "Accordion 1" at bounding box center [805, 387] width 72 height 21
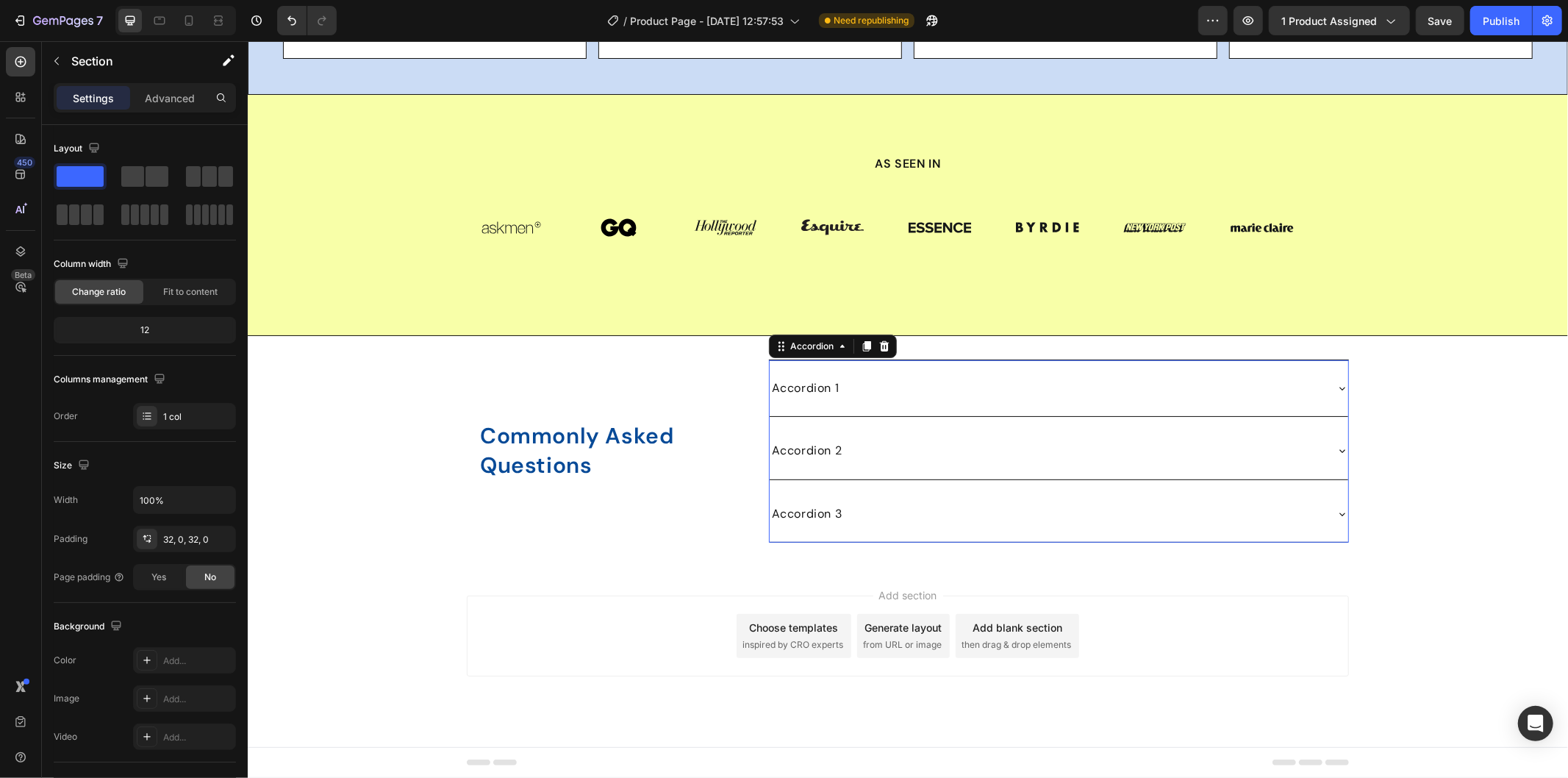
click at [826, 398] on div "Accordion 1" at bounding box center [805, 387] width 72 height 21
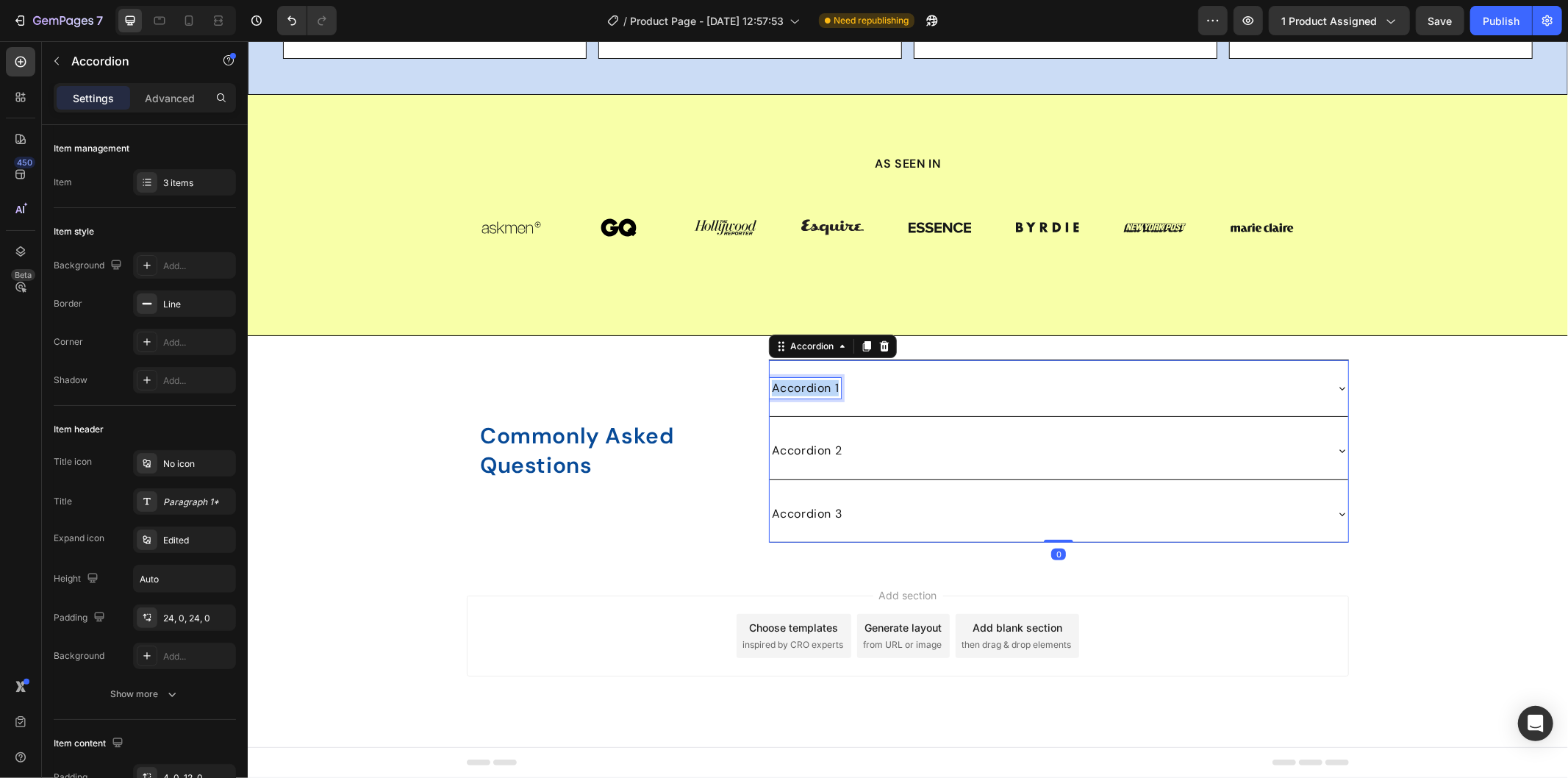
click at [826, 396] on p "Accordion 1" at bounding box center [804, 387] width 67 height 17
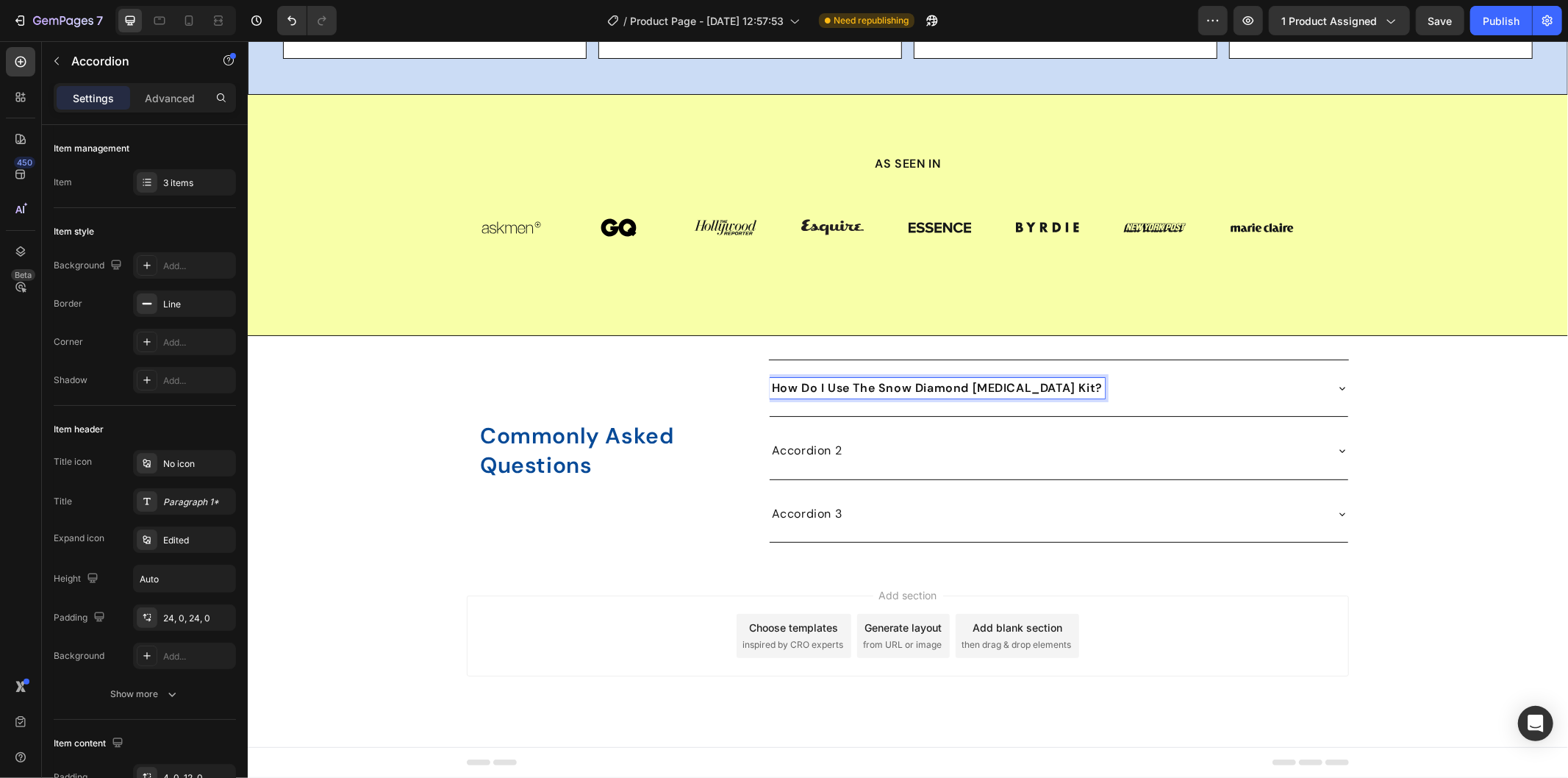
click at [993, 395] on strong "How Do I Use The Snow Diamond Teeth Whitening Kit?" at bounding box center [936, 387] width 331 height 16
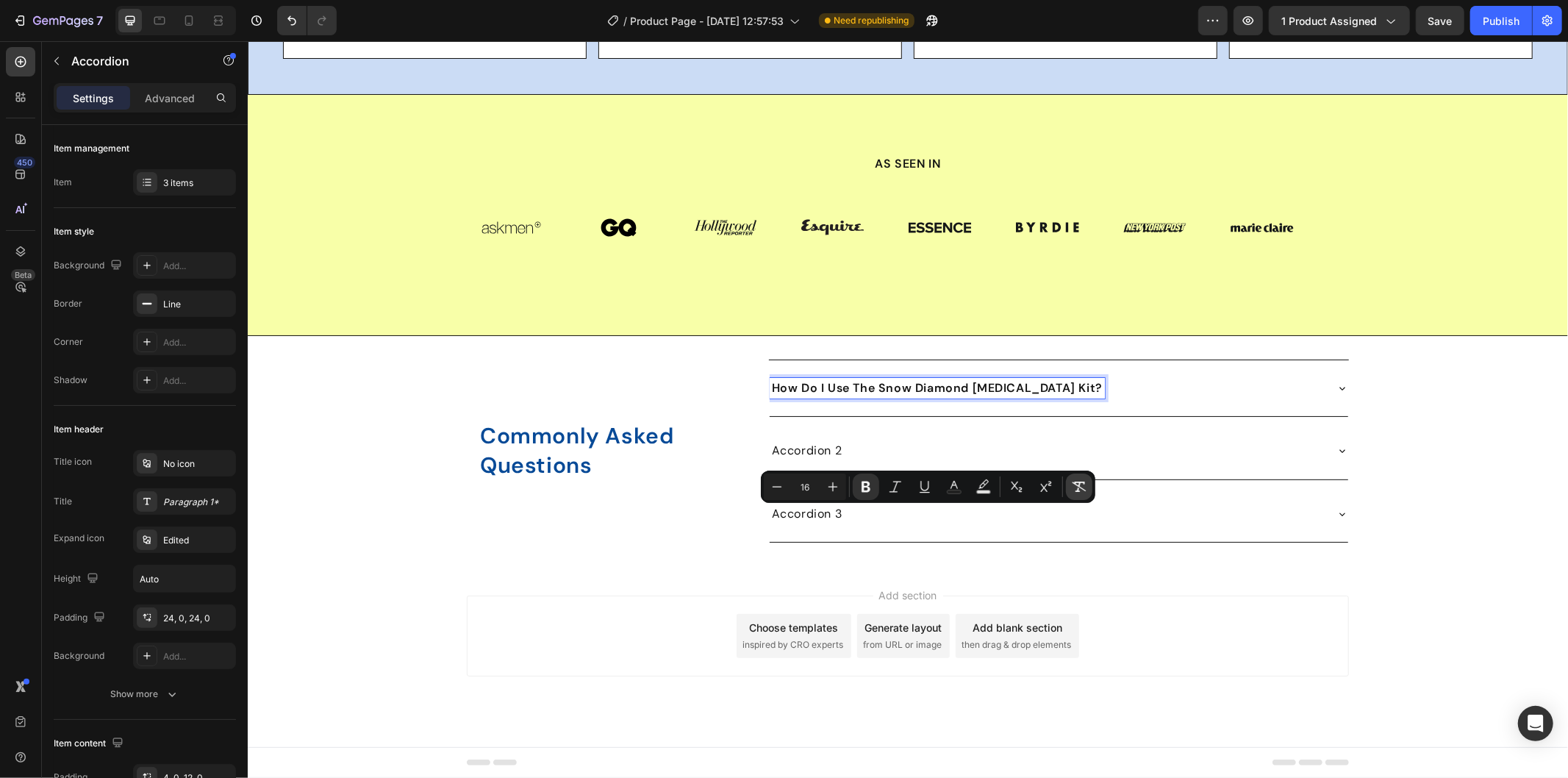
click at [1076, 482] on icon "Editor contextual toolbar" at bounding box center [1080, 487] width 14 height 11
click at [820, 415] on div "How Do I Use The Snow Diamond Teeth Whitening Kit?" at bounding box center [1058, 387] width 578 height 56
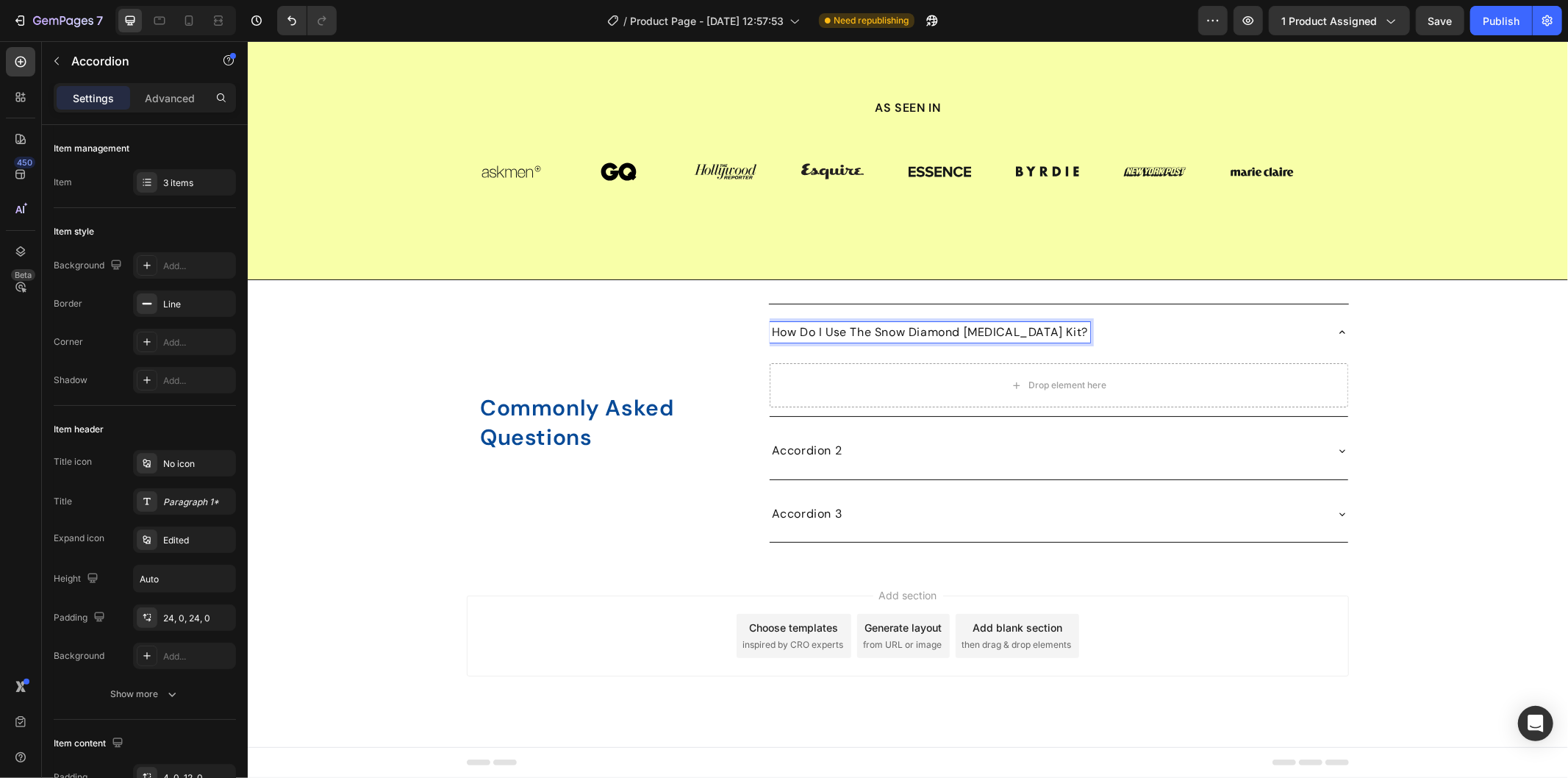
click at [862, 340] on p "How Do I Use The Snow Diamond Teeth Whitening Kit?" at bounding box center [929, 331] width 317 height 17
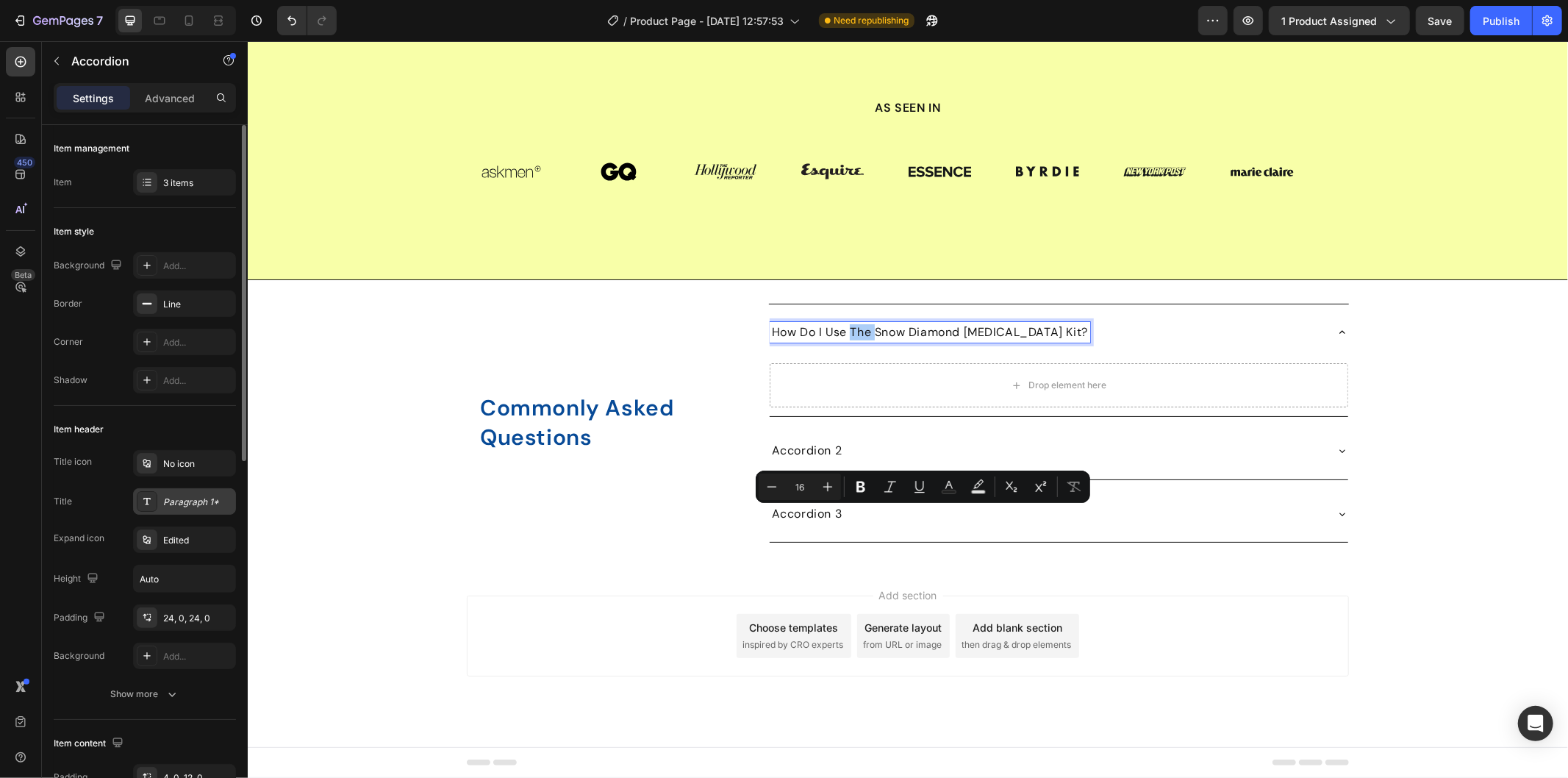
click at [171, 492] on div "Paragraph 1*" at bounding box center [184, 501] width 103 height 26
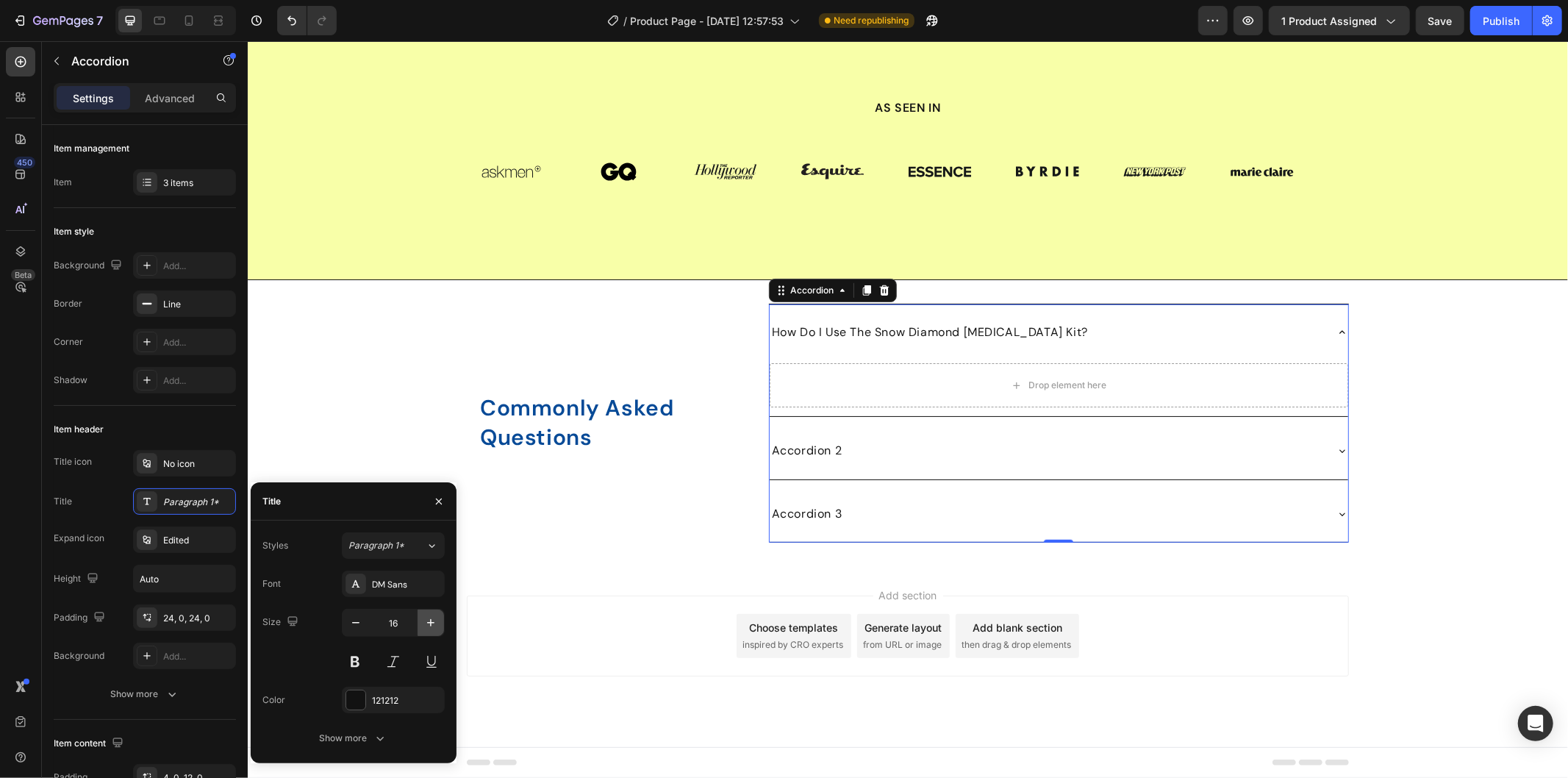
click at [435, 621] on icon "button" at bounding box center [430, 623] width 15 height 15
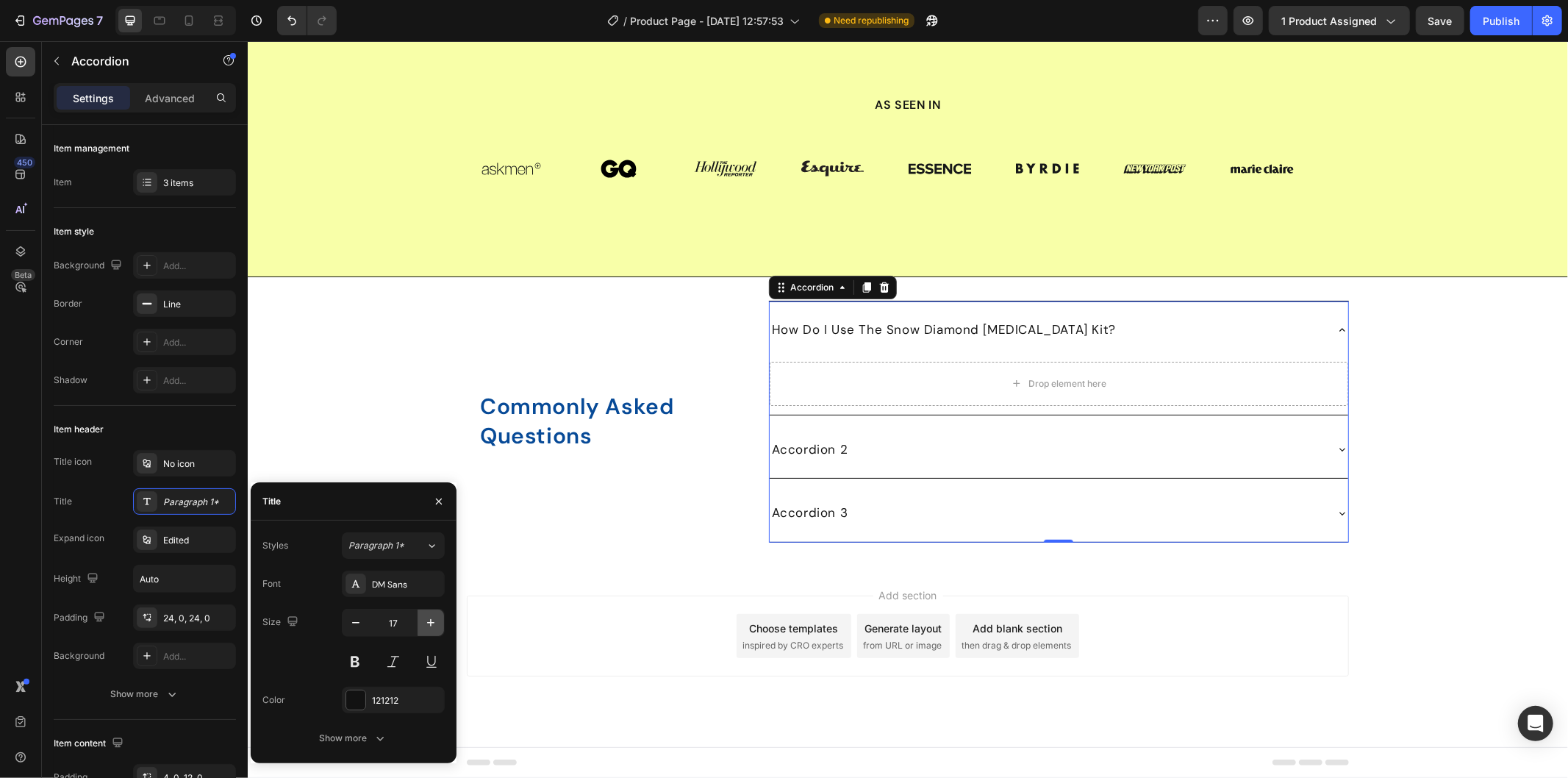
click at [435, 621] on icon "button" at bounding box center [430, 623] width 15 height 15
type input "18"
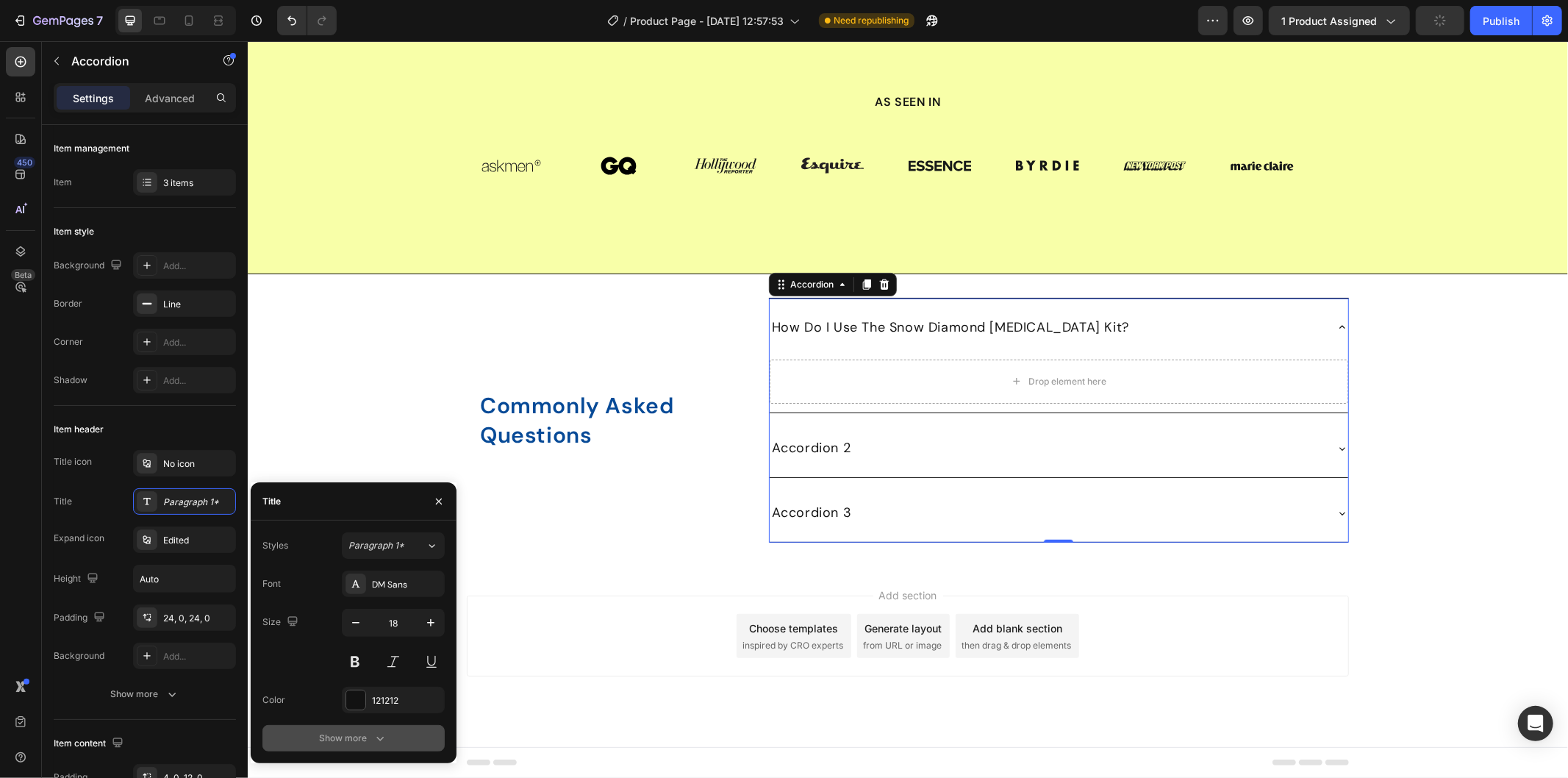
click at [366, 733] on div "Show more" at bounding box center [354, 738] width 68 height 15
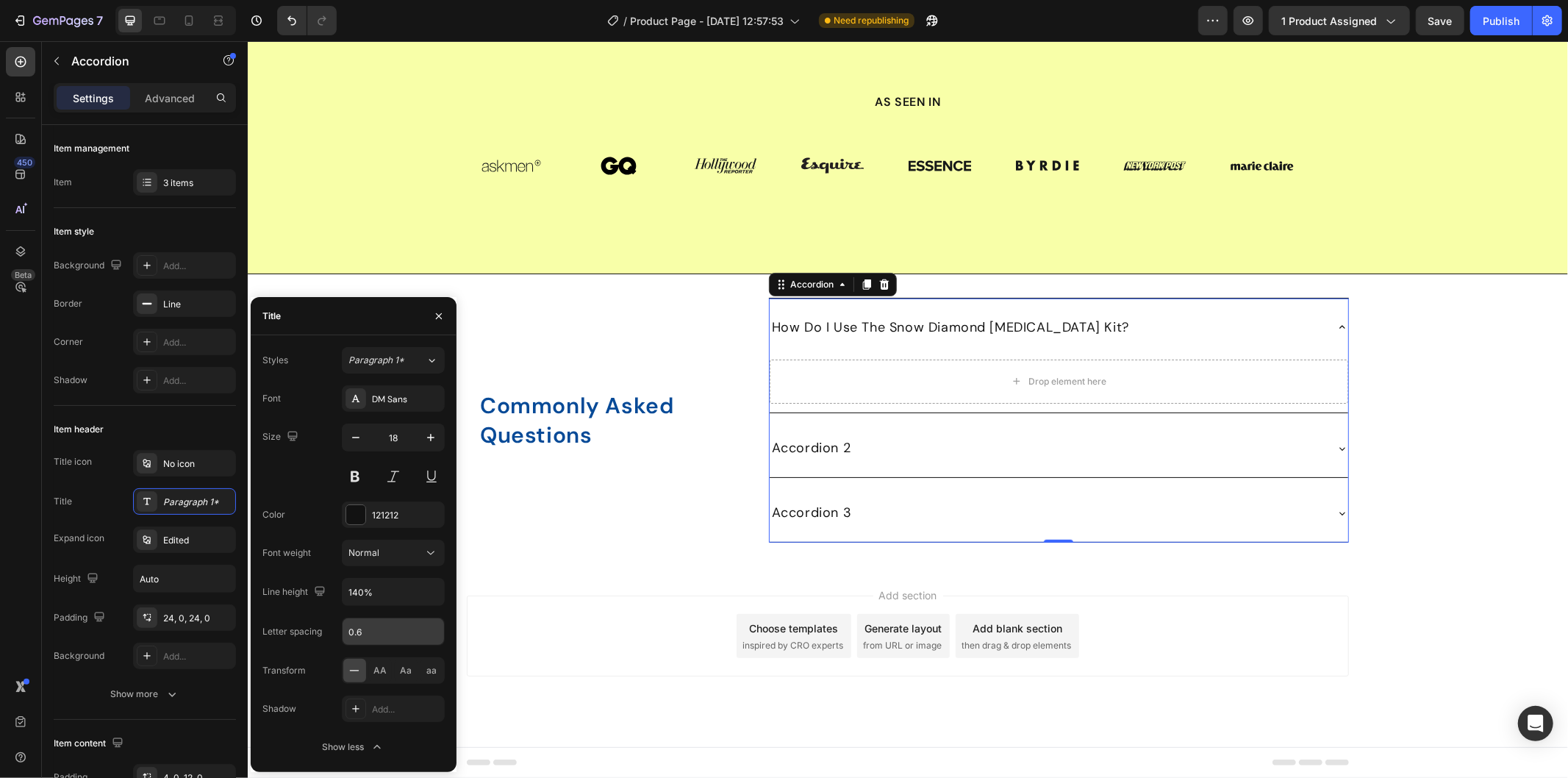
scroll to position [5240, 0]
click at [390, 579] on input "140%" at bounding box center [394, 591] width 102 height 26
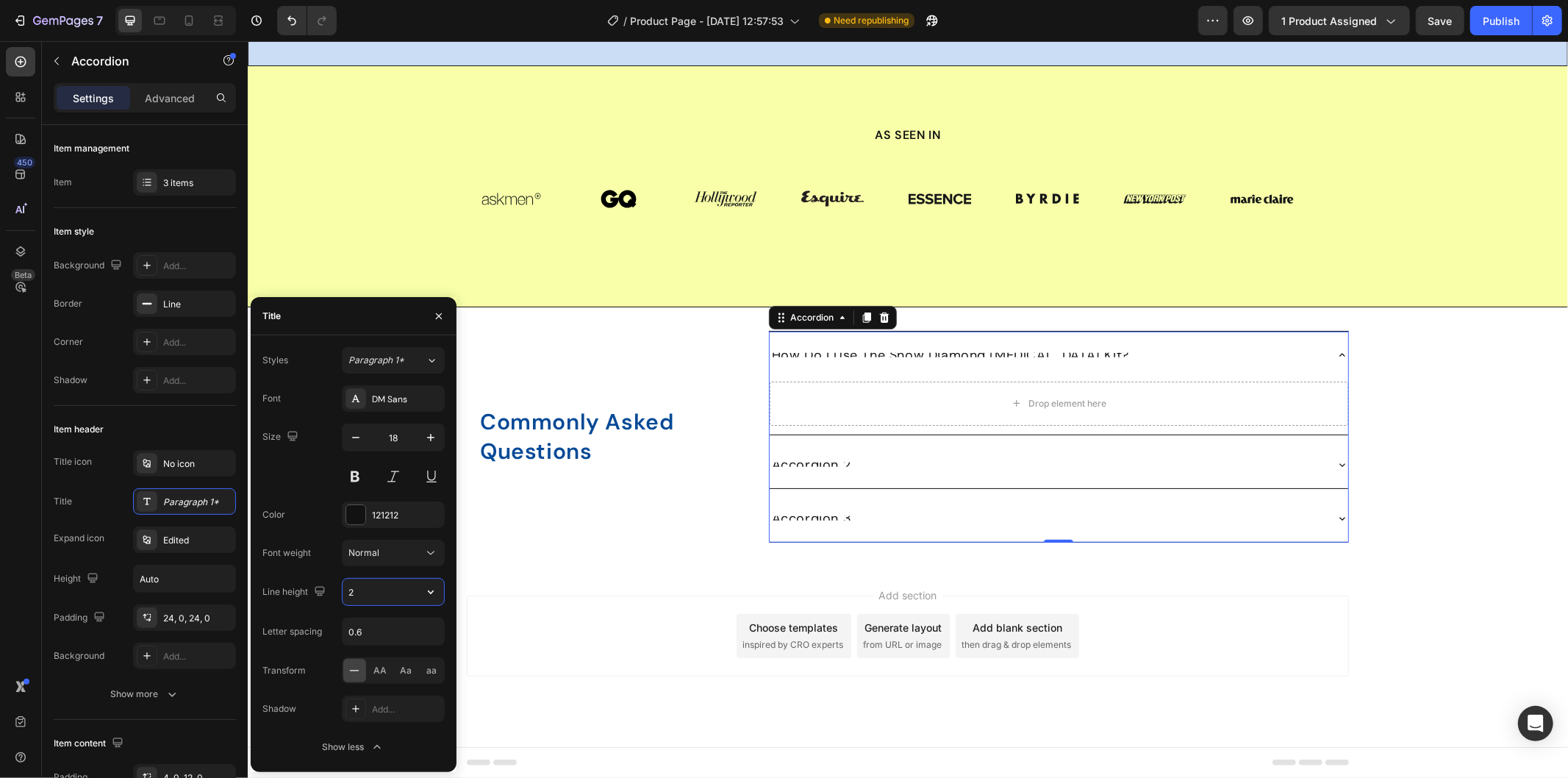
type input "28"
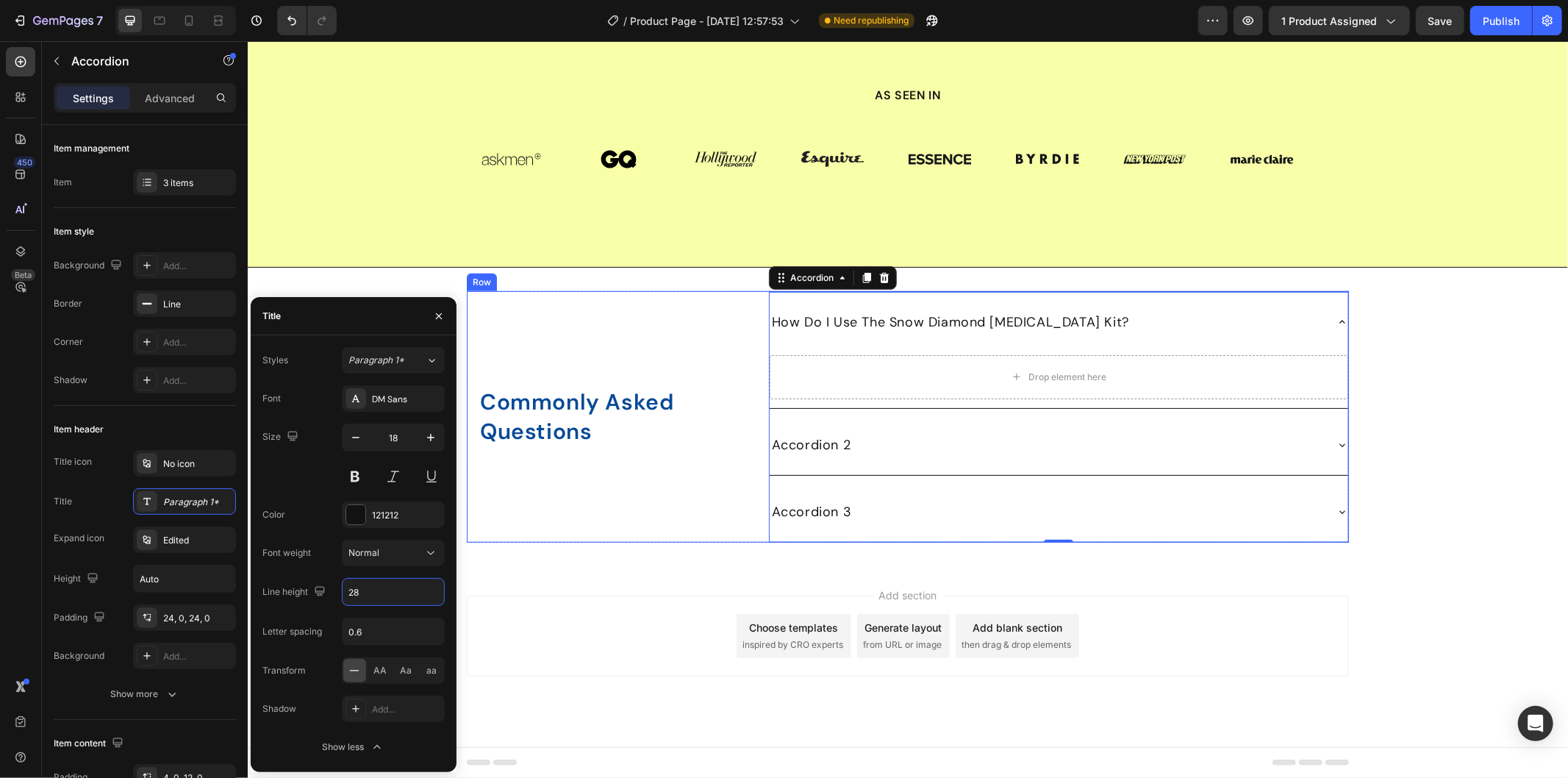
click at [719, 449] on div "⁠⁠⁠⁠⁠⁠⁠ Commonly Asked Questions Heading Row" at bounding box center [611, 415] width 290 height 251
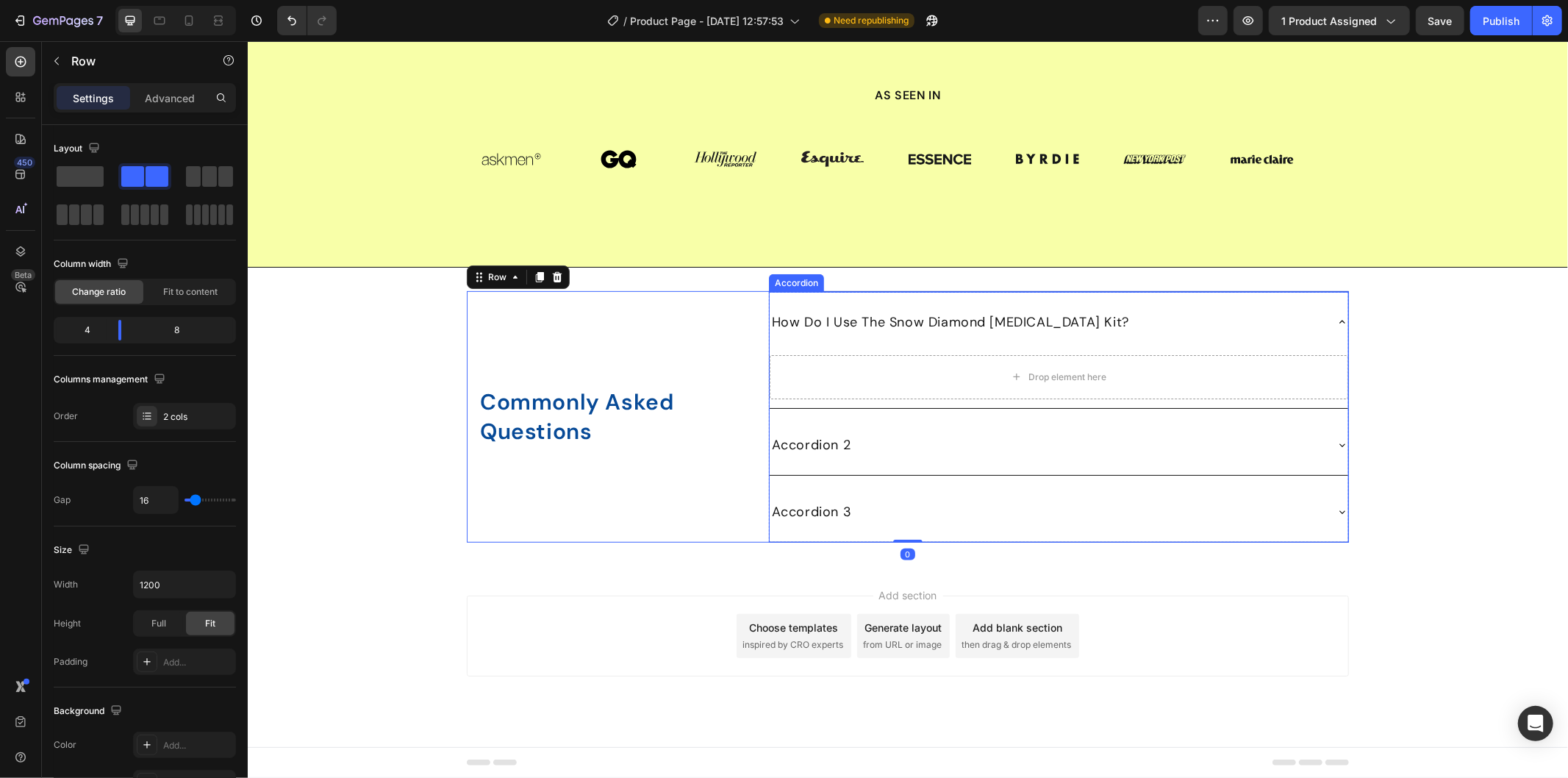
click at [975, 331] on p "How Do I Use The Snow Diamond Teeth Whitening Kit?" at bounding box center [950, 321] width 358 height 21
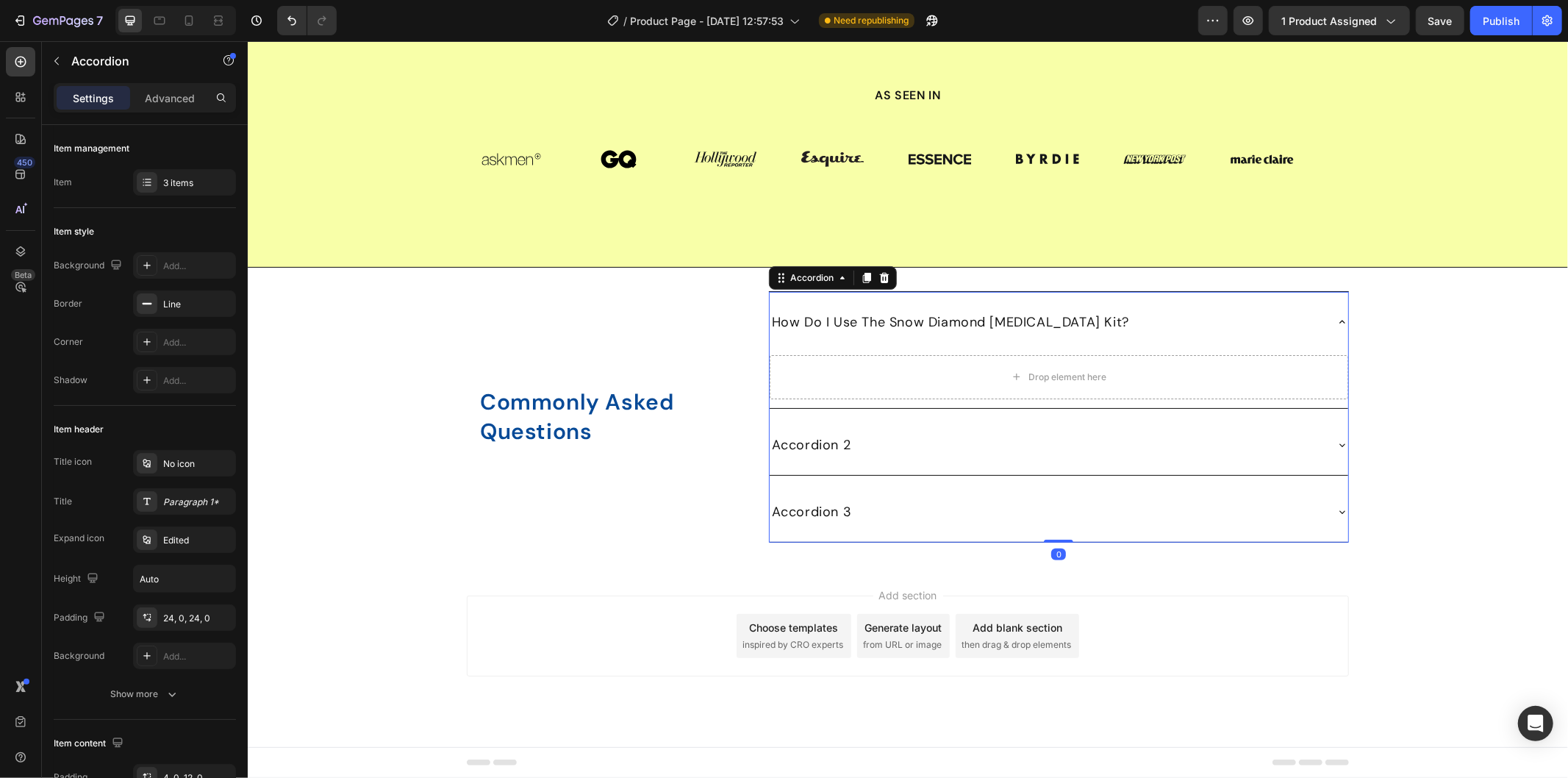
click at [1209, 334] on div "How Do I Use The Snow Diamond Teeth Whitening Kit?" at bounding box center [1046, 322] width 555 height 25
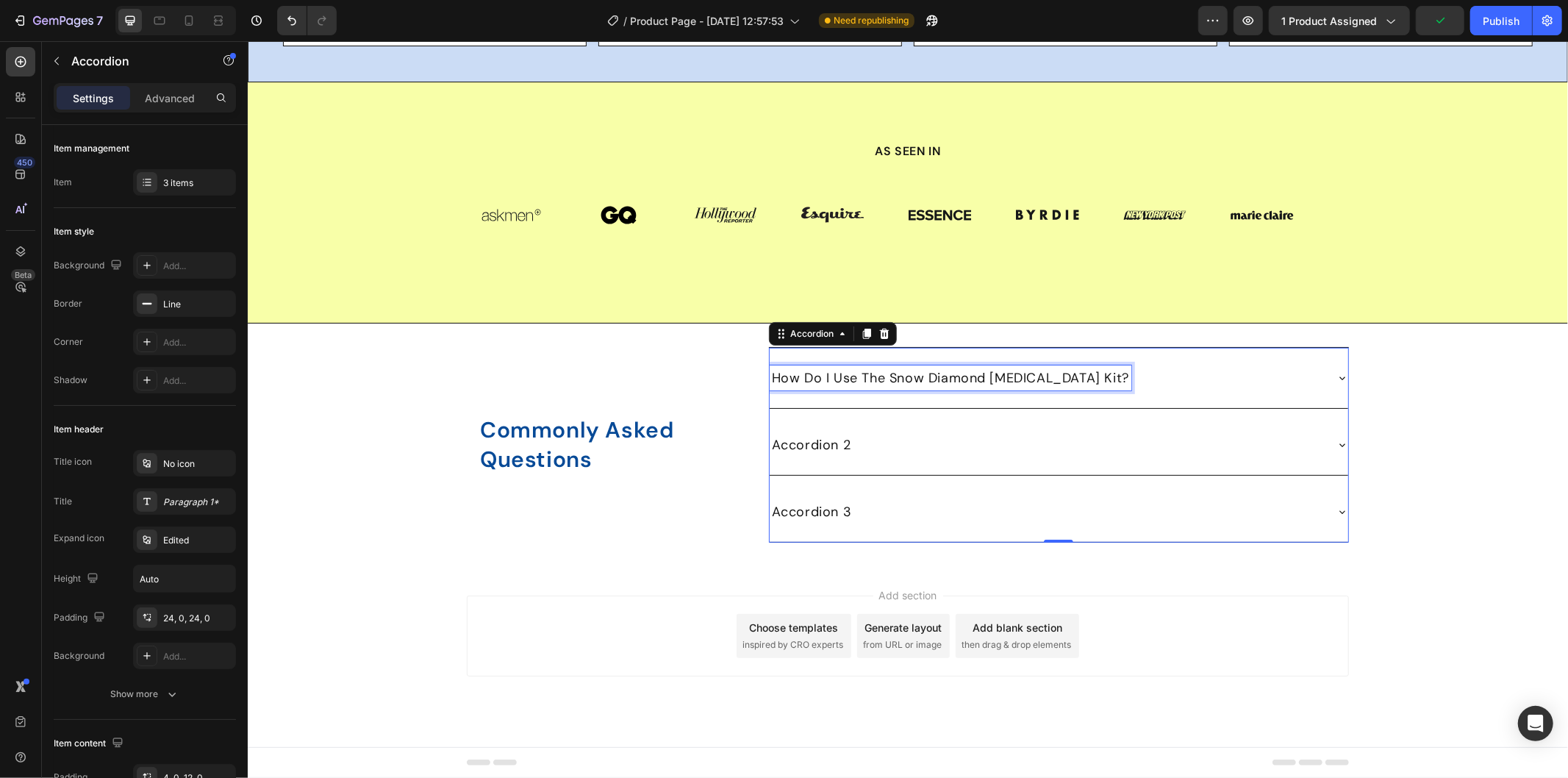
click at [1077, 387] on p "How Do I Use The Snow Diamond Teeth Whitening Kit?" at bounding box center [950, 376] width 358 height 21
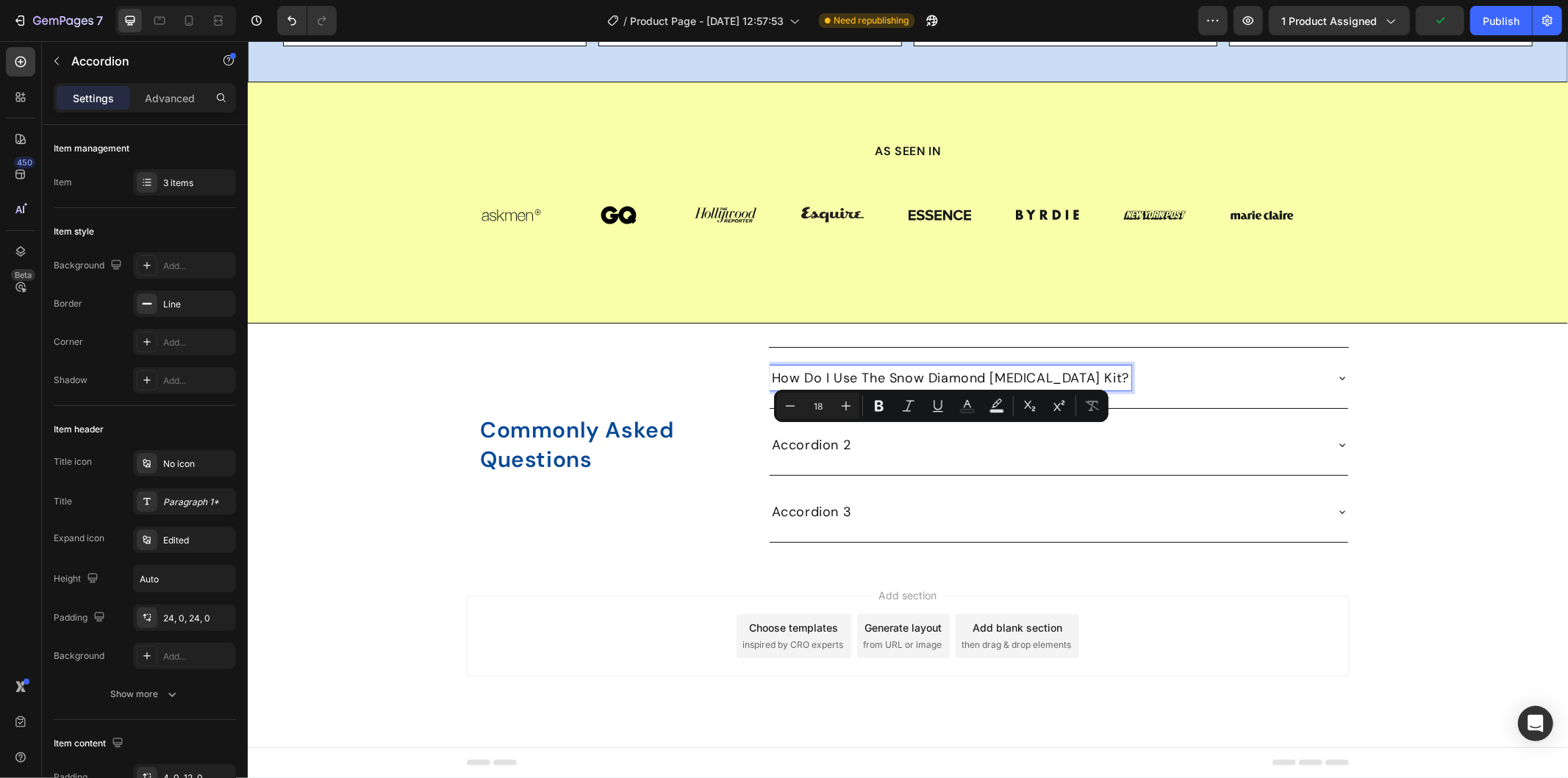
click at [1209, 408] on div "How Do I Use The Snow Diamond Teeth Whitening Kit?" at bounding box center [1058, 377] width 578 height 61
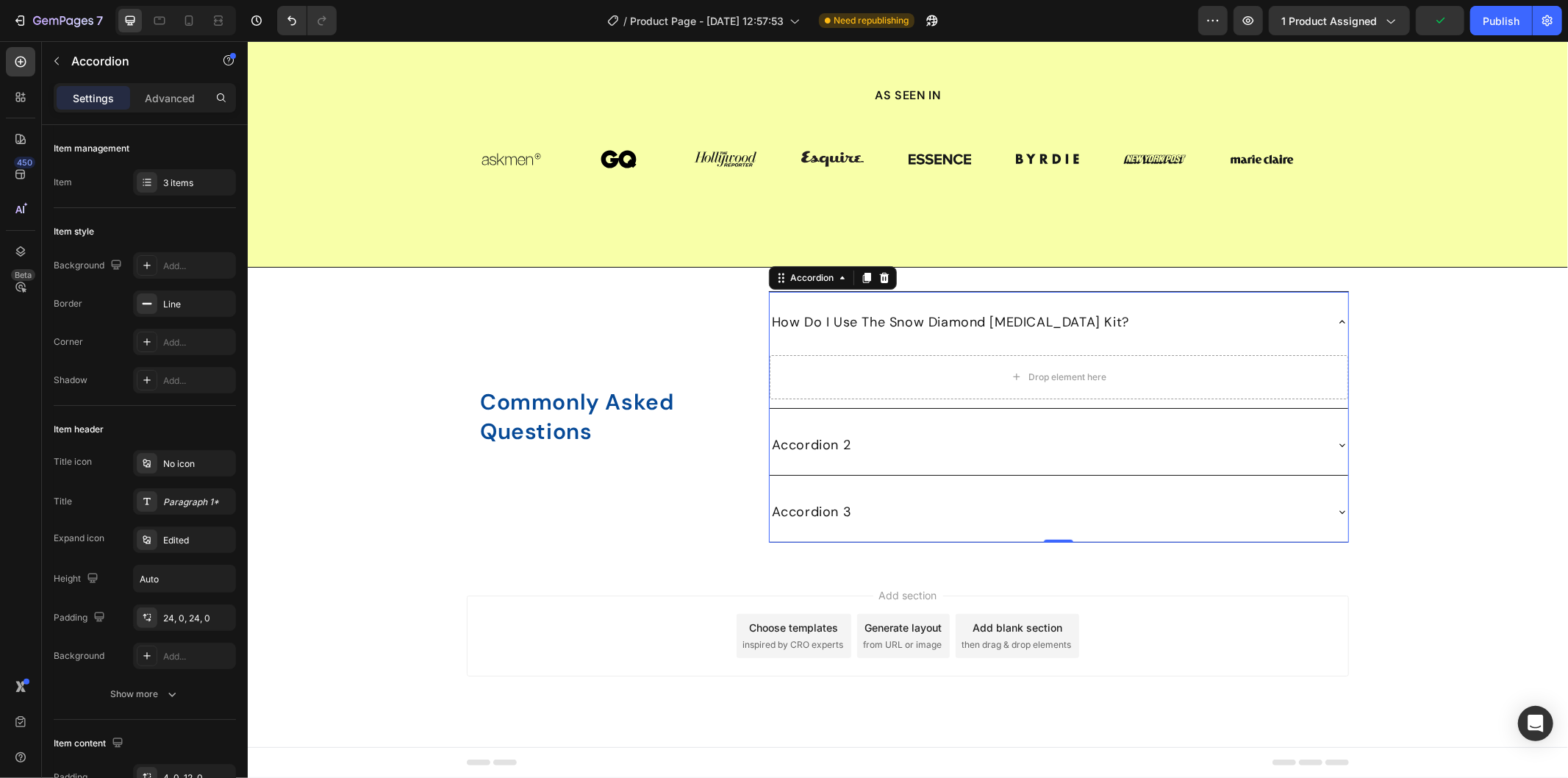
click at [1184, 334] on div "How Do I Use The Snow Diamond Teeth Whitening Kit?" at bounding box center [1046, 322] width 555 height 25
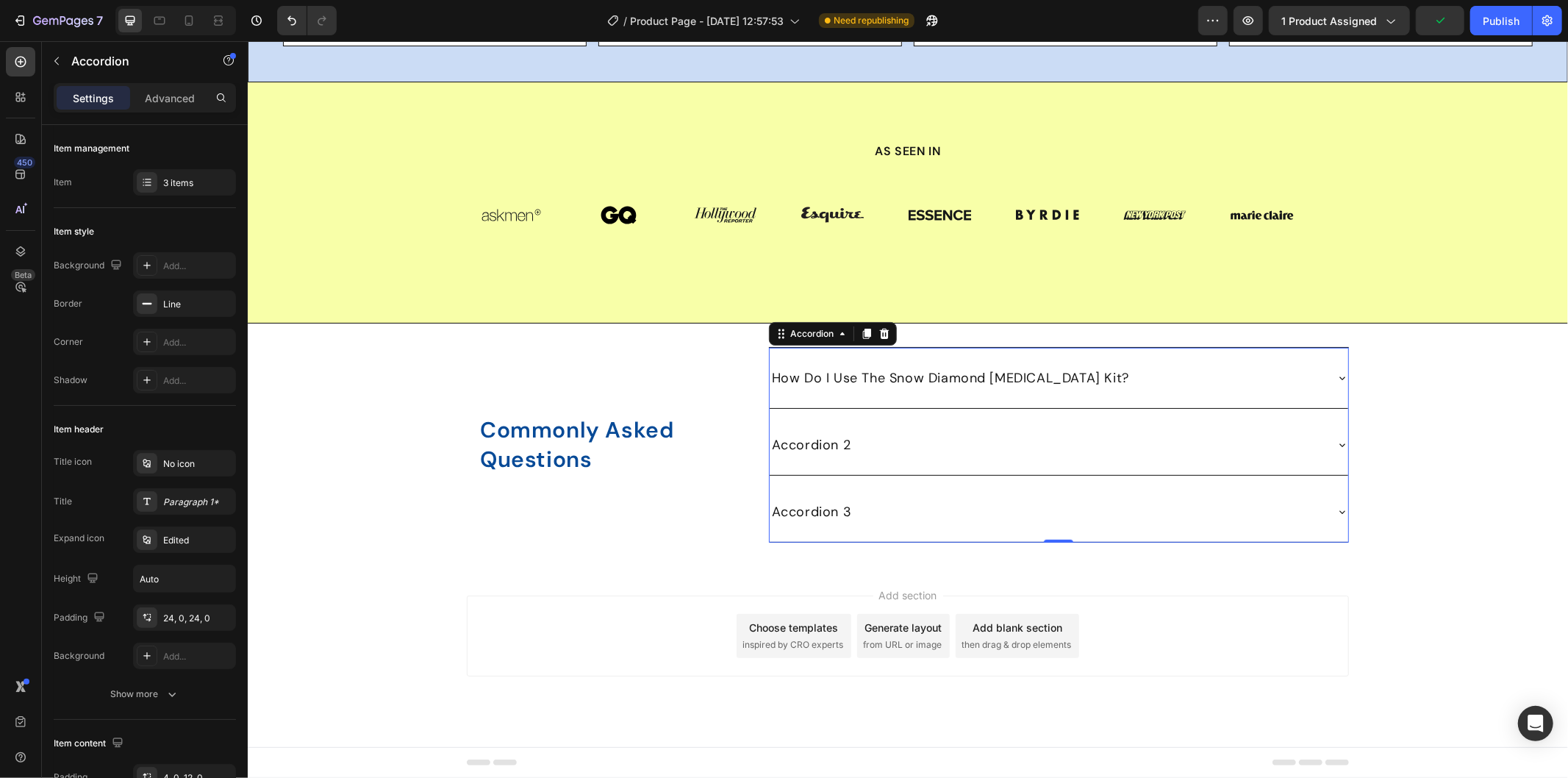
click at [1184, 390] on div "How Do I Use The Snow Diamond Teeth Whitening Kit?" at bounding box center [1046, 377] width 555 height 25
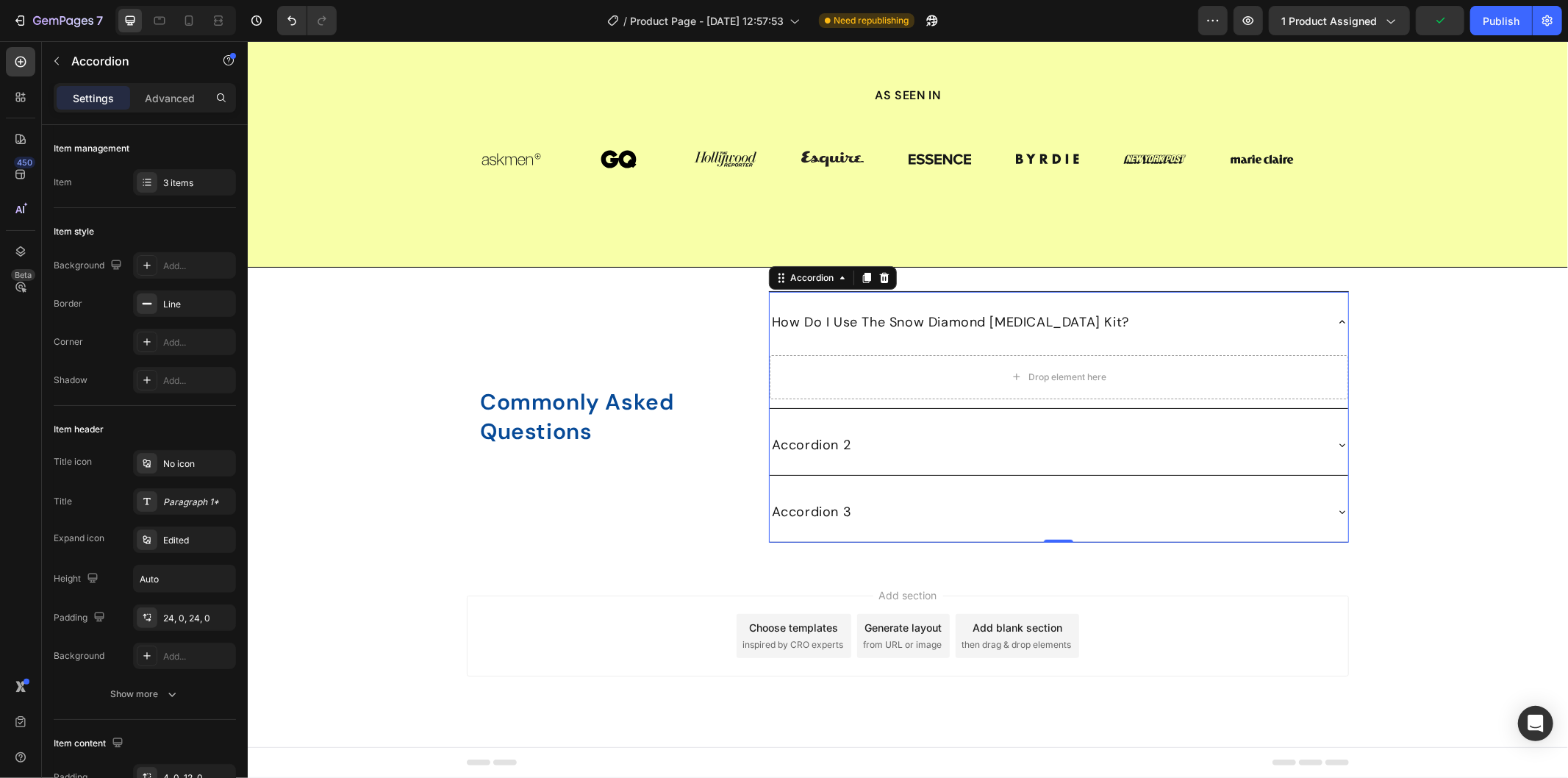
click at [1166, 334] on div "How Do I Use The Snow Diamond Teeth Whitening Kit?" at bounding box center [1046, 322] width 555 height 25
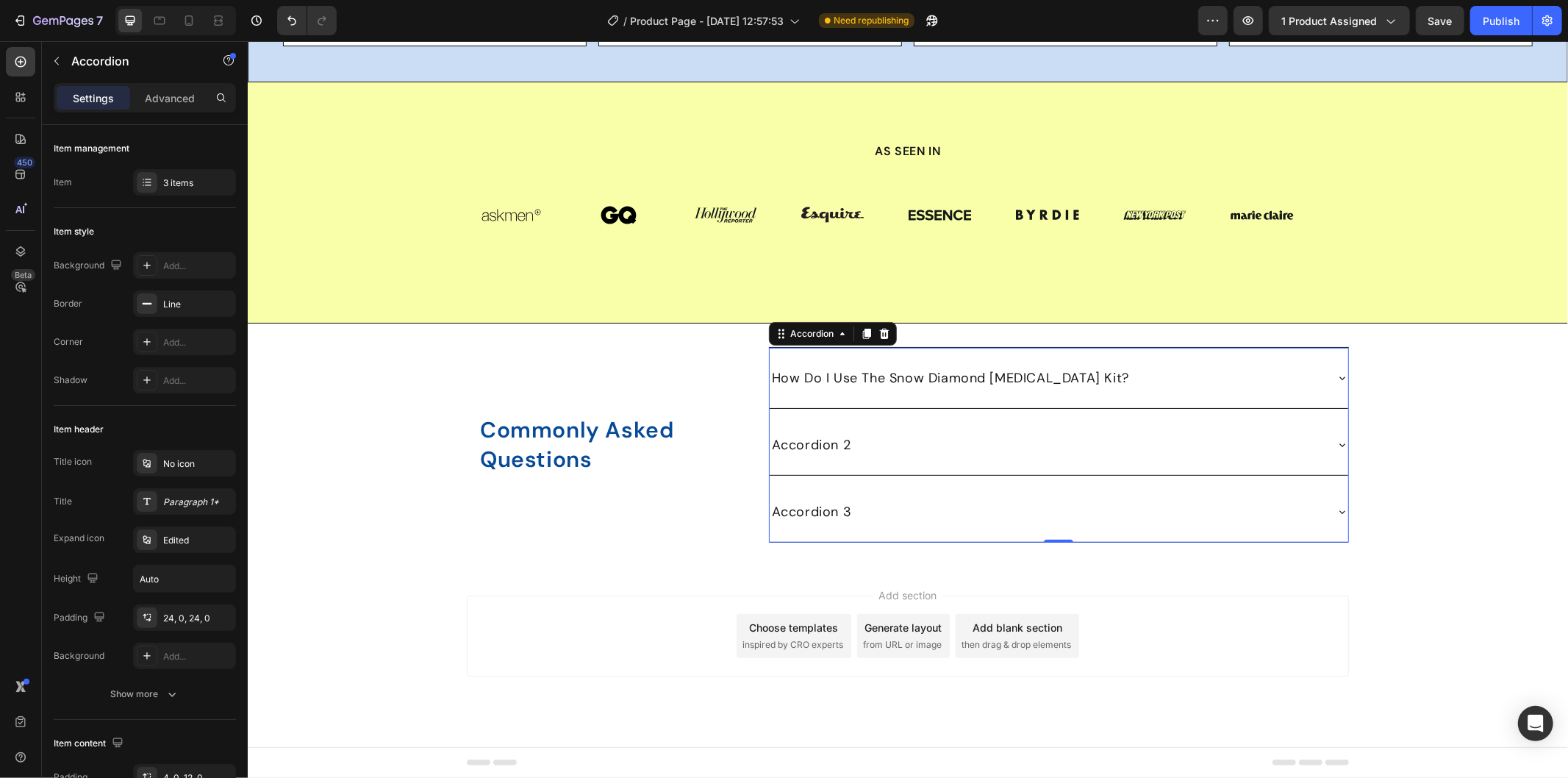
click at [1123, 390] on div "How Do I Use The Snow Diamond Teeth Whitening Kit?" at bounding box center [1046, 377] width 555 height 25
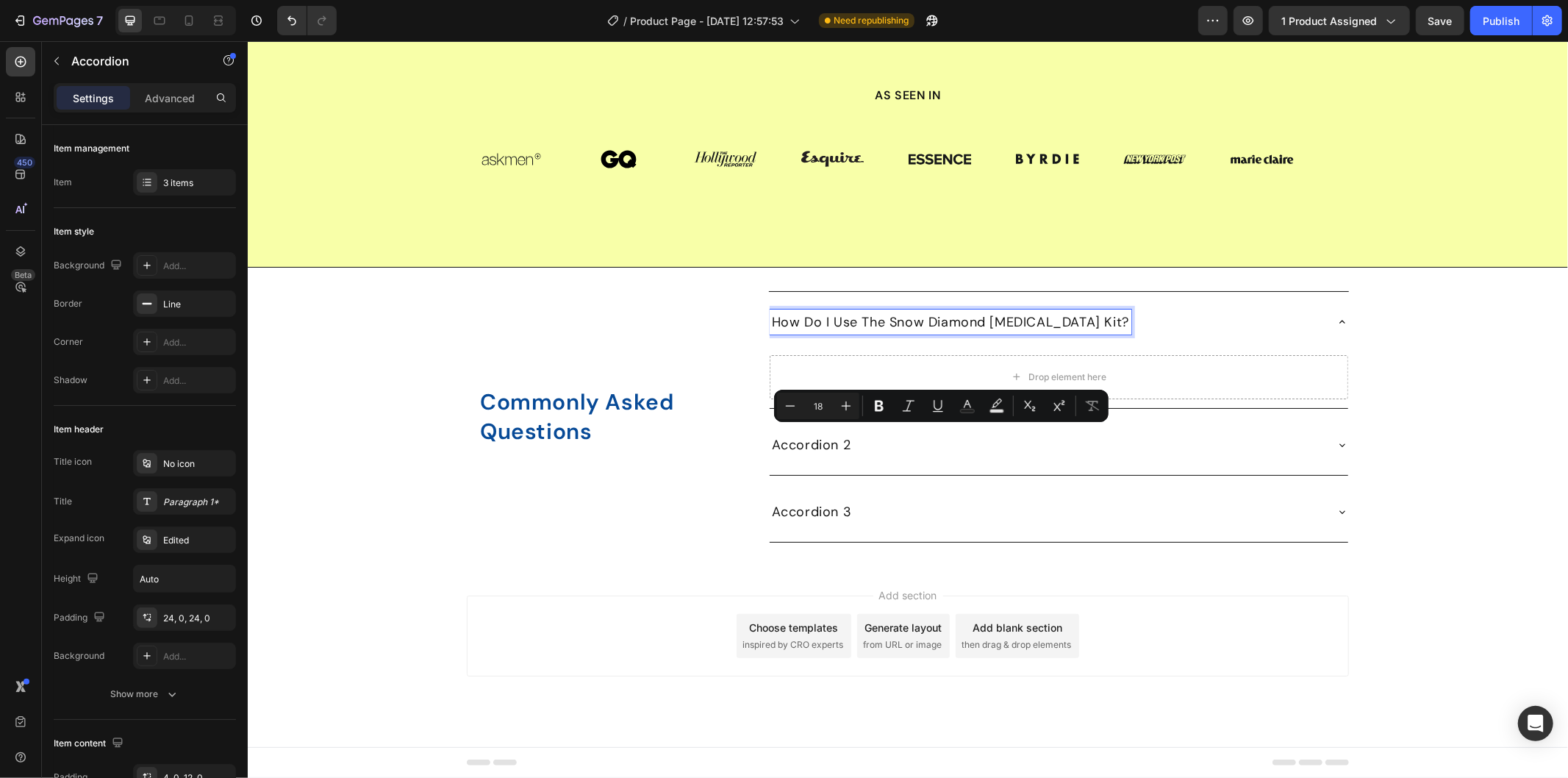
click at [1103, 331] on p "How Do I Use The Snow Diamond Teeth Whitening Kit?" at bounding box center [950, 321] width 358 height 21
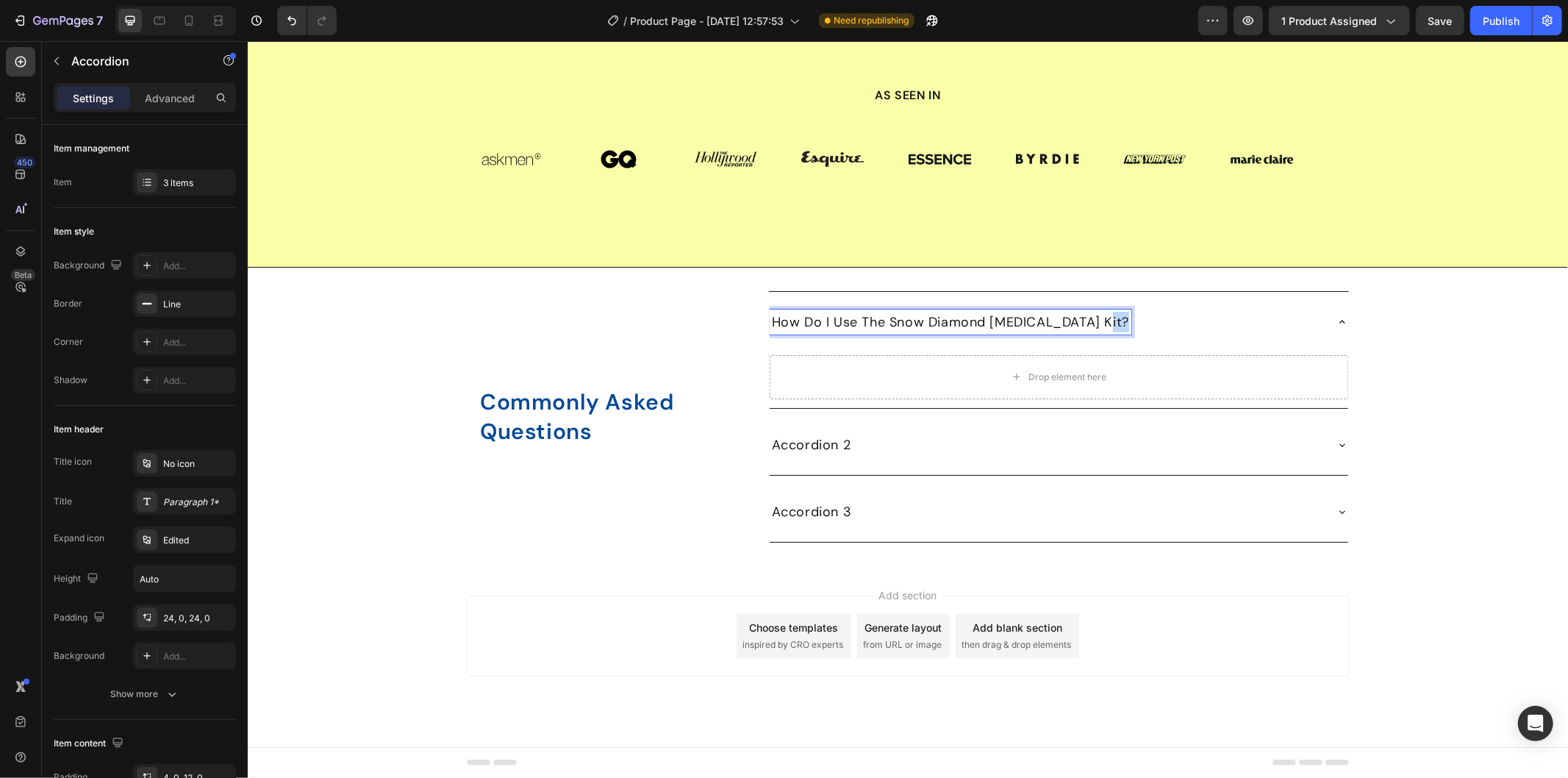
click at [1103, 331] on p "How Do I Use The Snow Diamond Teeth Whitening Kit?" at bounding box center [950, 321] width 358 height 21
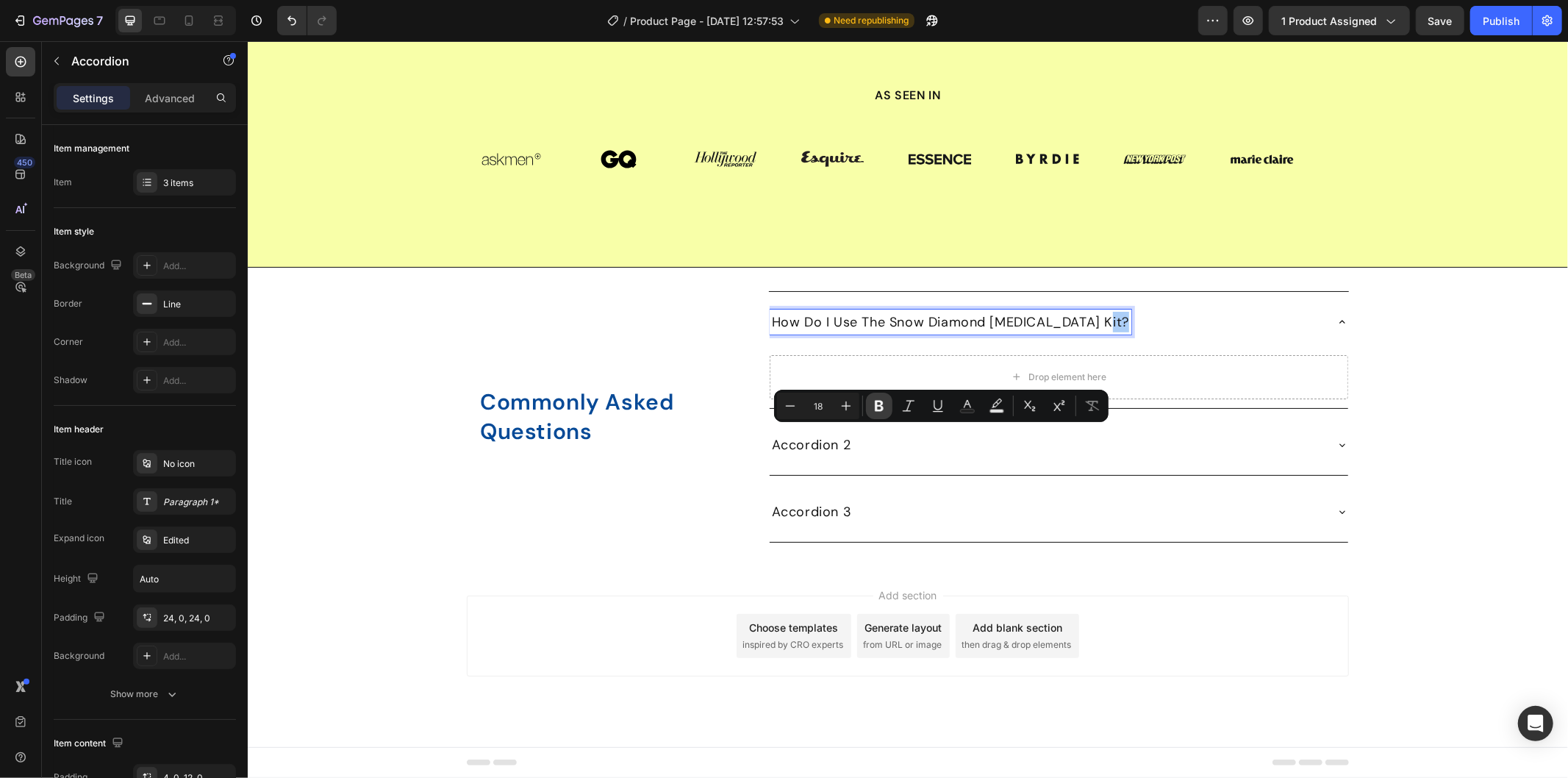
click at [876, 406] on icon "Editor contextual toolbar" at bounding box center [878, 406] width 9 height 11
click at [1416, 480] on div "⁠⁠⁠⁠⁠⁠⁠ Commonly Asked Questions Heading Row How Do I Use The Snow Diamond Teet…" at bounding box center [907, 415] width 1320 height 251
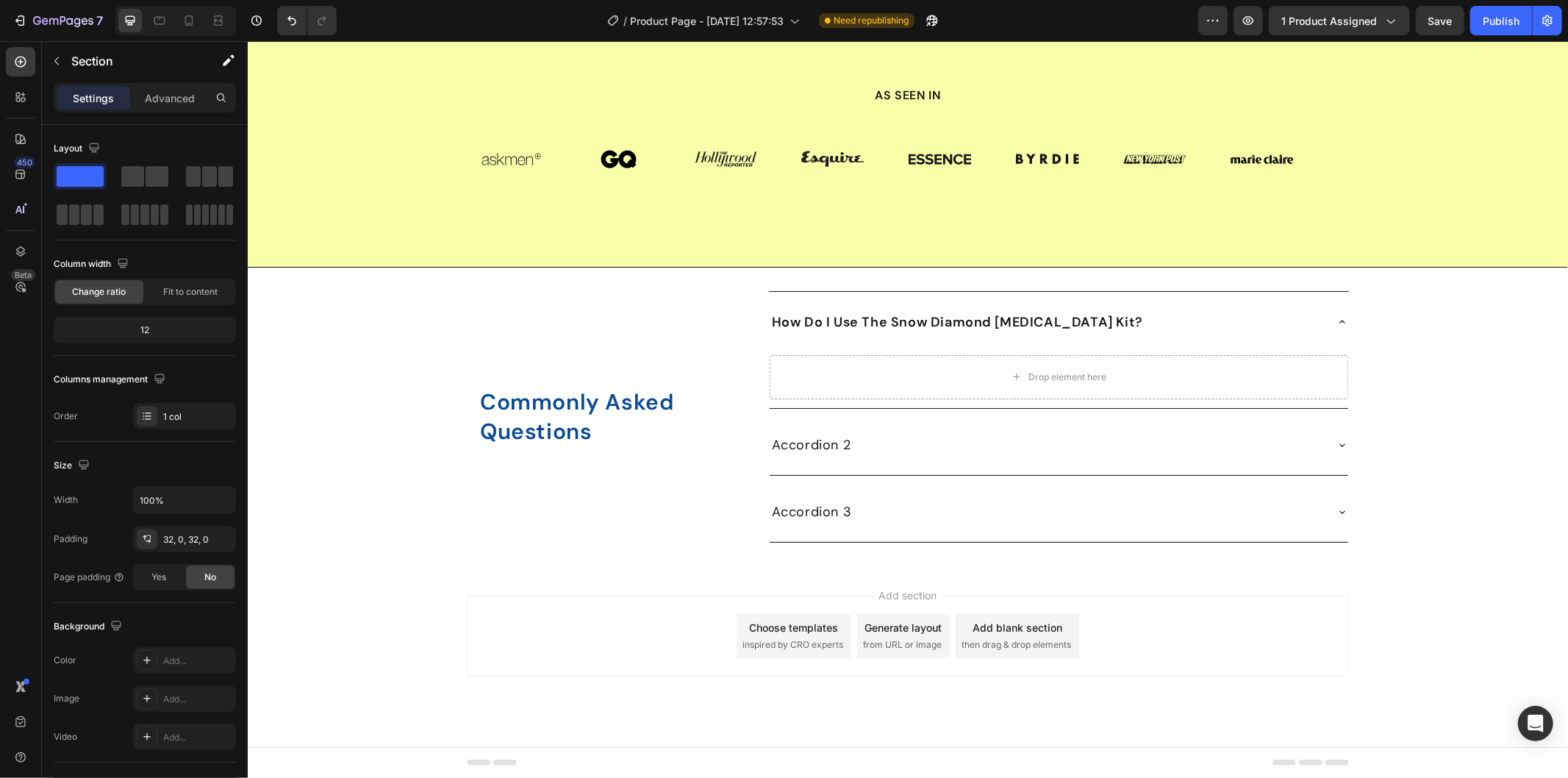
click at [615, 695] on div "Add section Choose templates inspired by CRO experts Generate layout from URL o…" at bounding box center [907, 656] width 1320 height 181
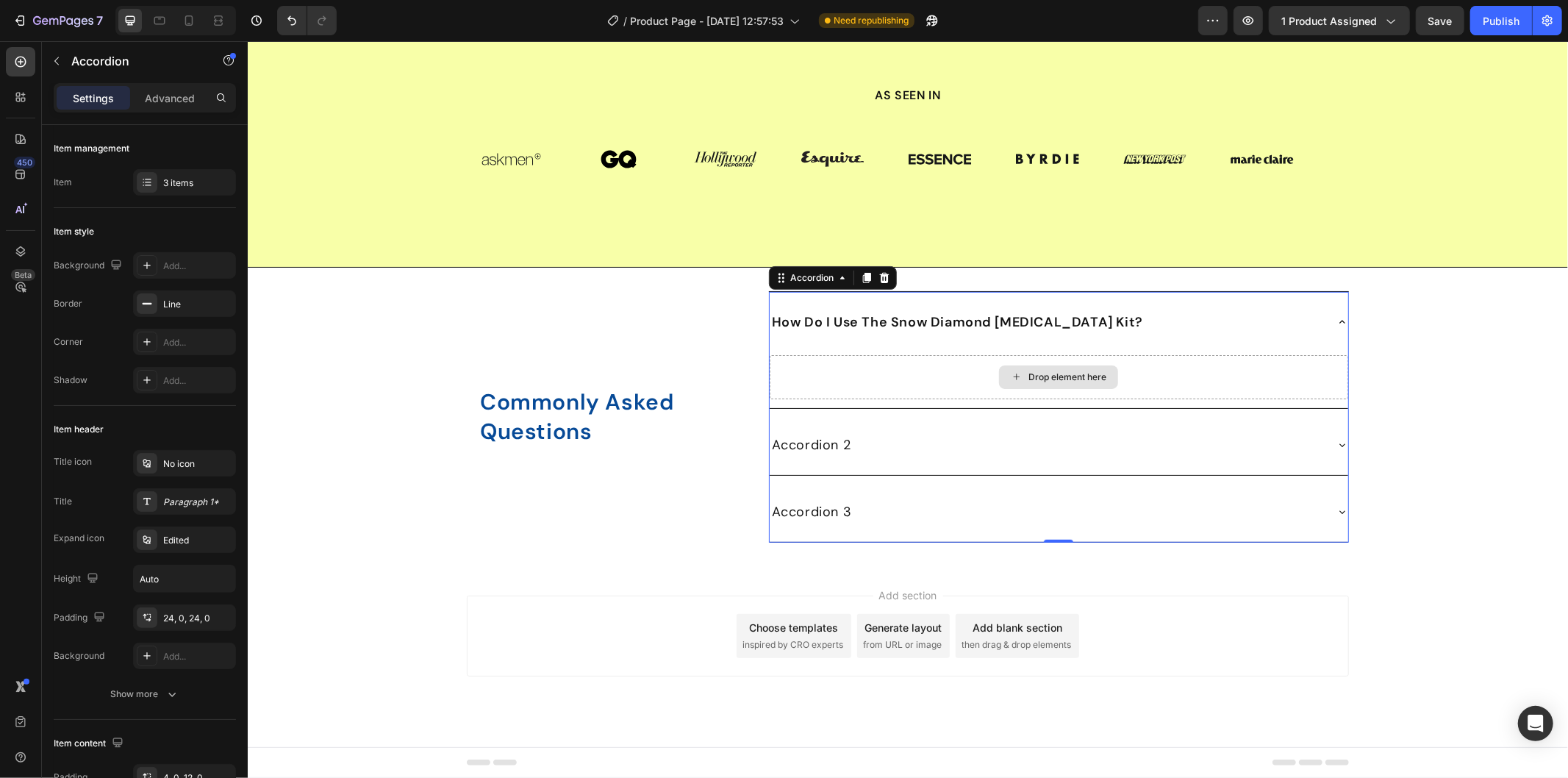
click at [1208, 399] on div "Drop element here" at bounding box center [1058, 376] width 578 height 44
click at [931, 399] on div "Drop element here" at bounding box center [1058, 376] width 578 height 44
click at [63, 61] on button "button" at bounding box center [57, 61] width 23 height 23
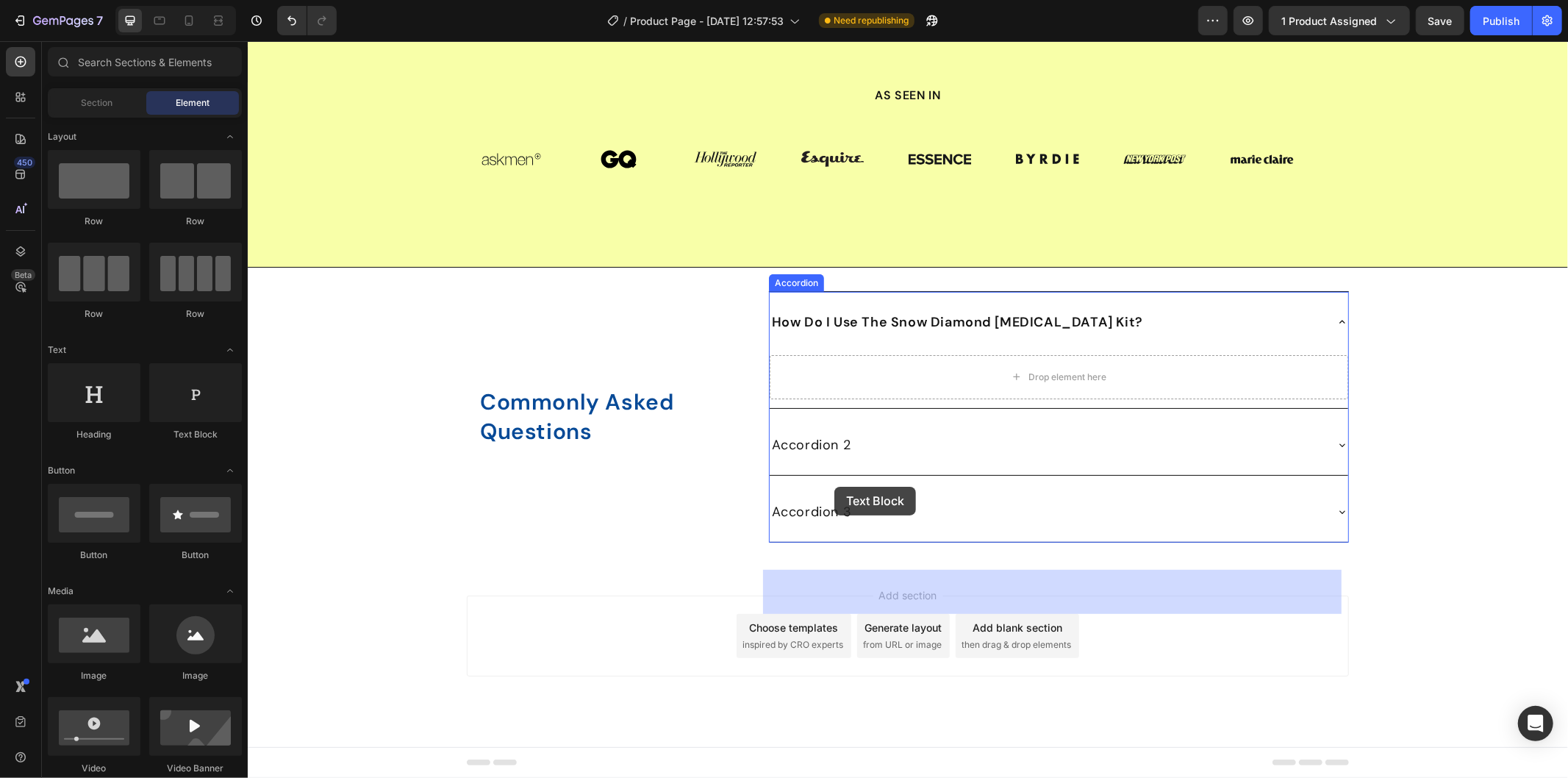
drag, startPoint x: 480, startPoint y: 466, endPoint x: 827, endPoint y: 489, distance: 347.8
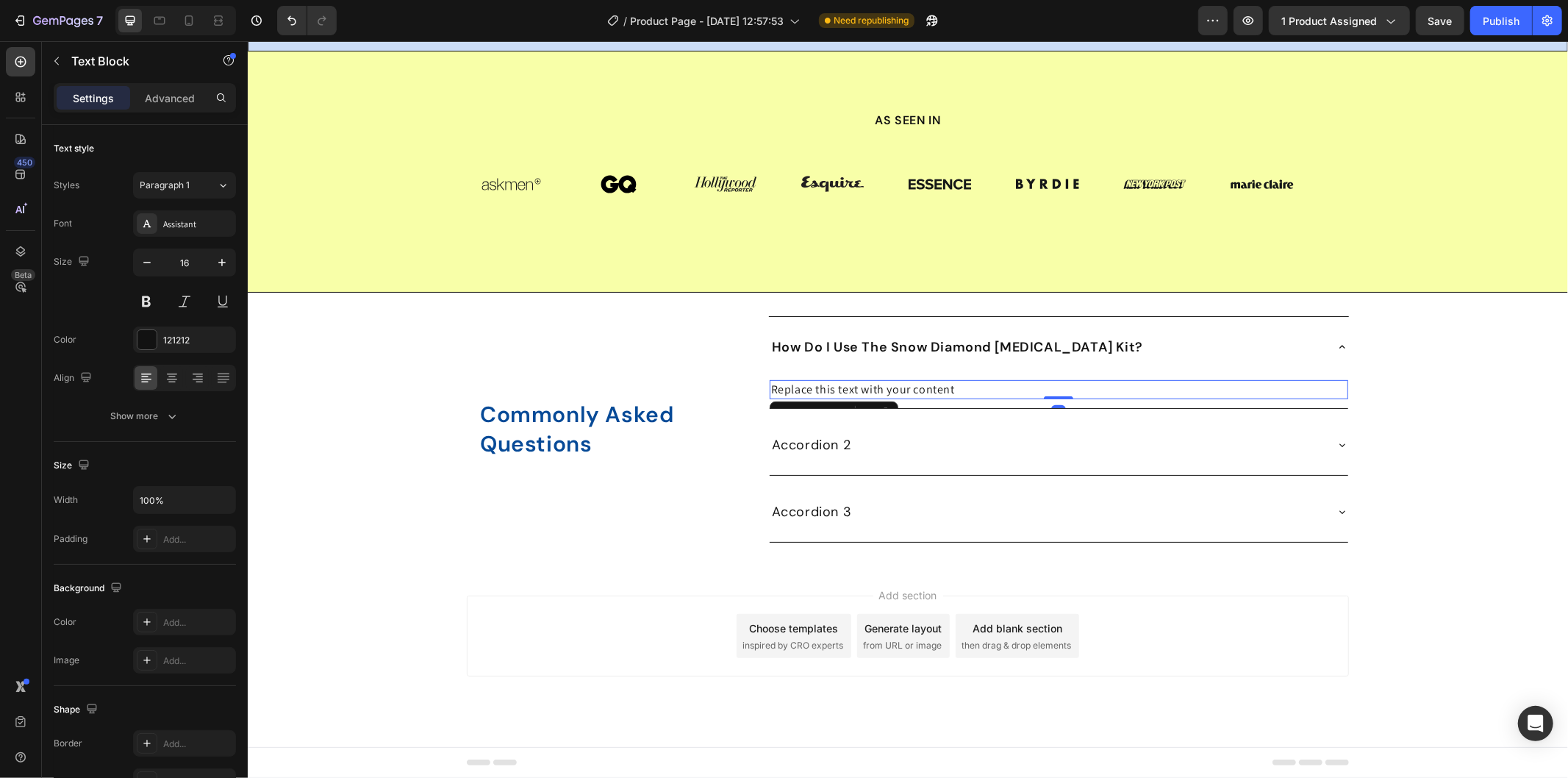
click at [841, 399] on div "Replace this text with your content" at bounding box center [1058, 389] width 578 height 20
click at [841, 397] on p "Replace this text with your content" at bounding box center [1057, 389] width 575 height 17
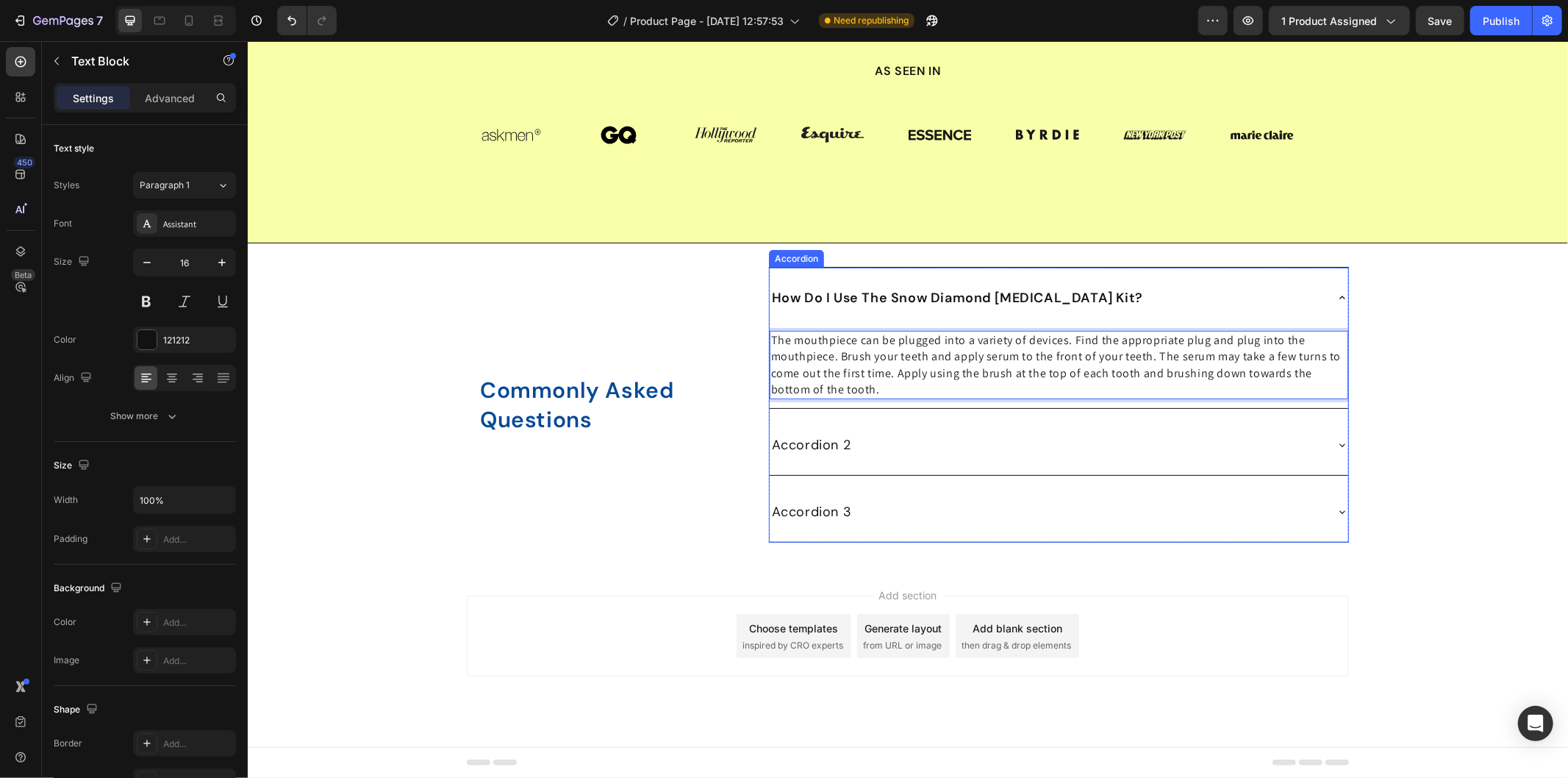
click at [901, 409] on div "The mouthpiece can be plugged into a variety of devices. Find the appropriate p…" at bounding box center [1058, 367] width 578 height 81
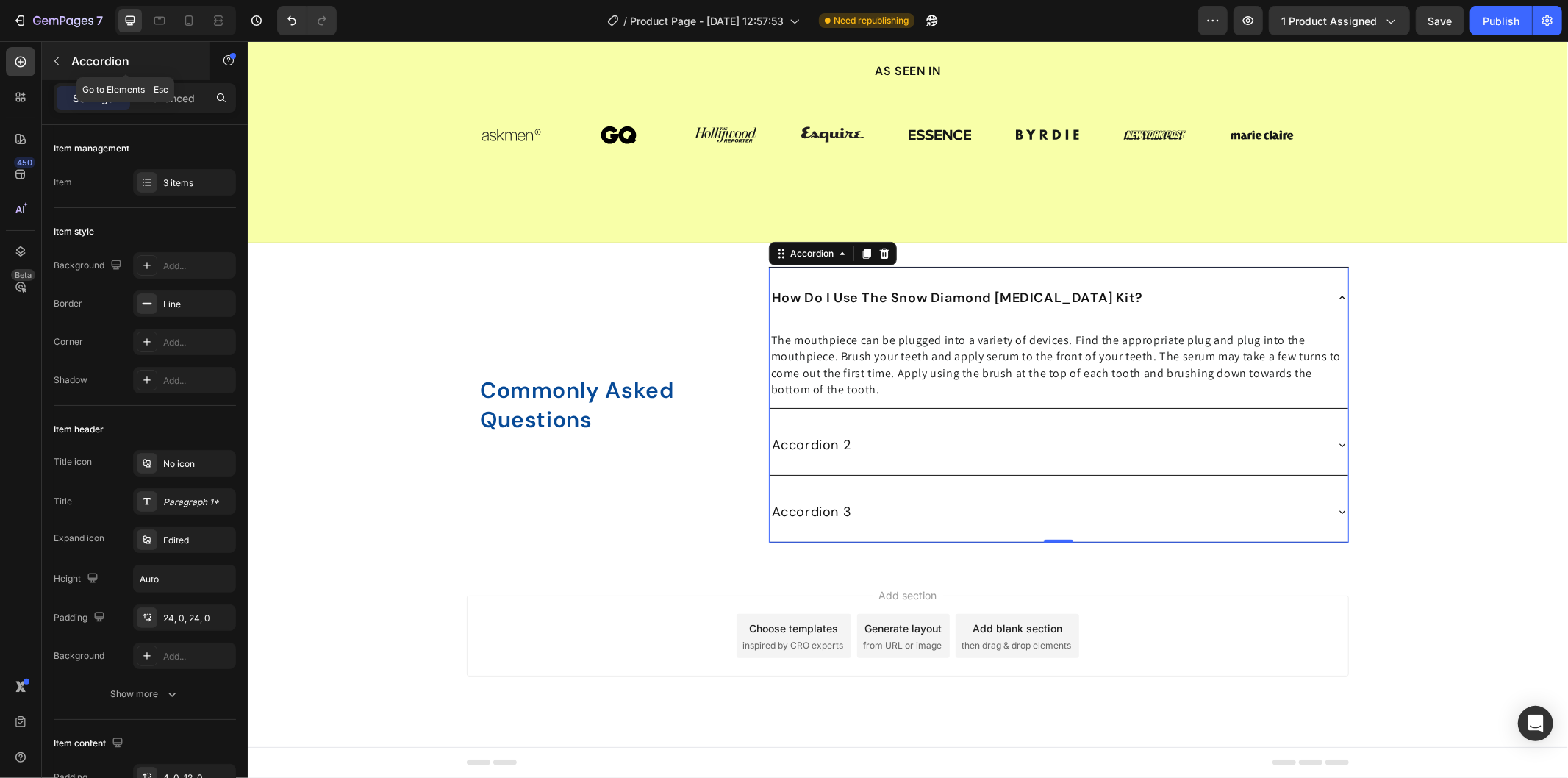
click at [68, 59] on div "Accordion" at bounding box center [126, 61] width 168 height 38
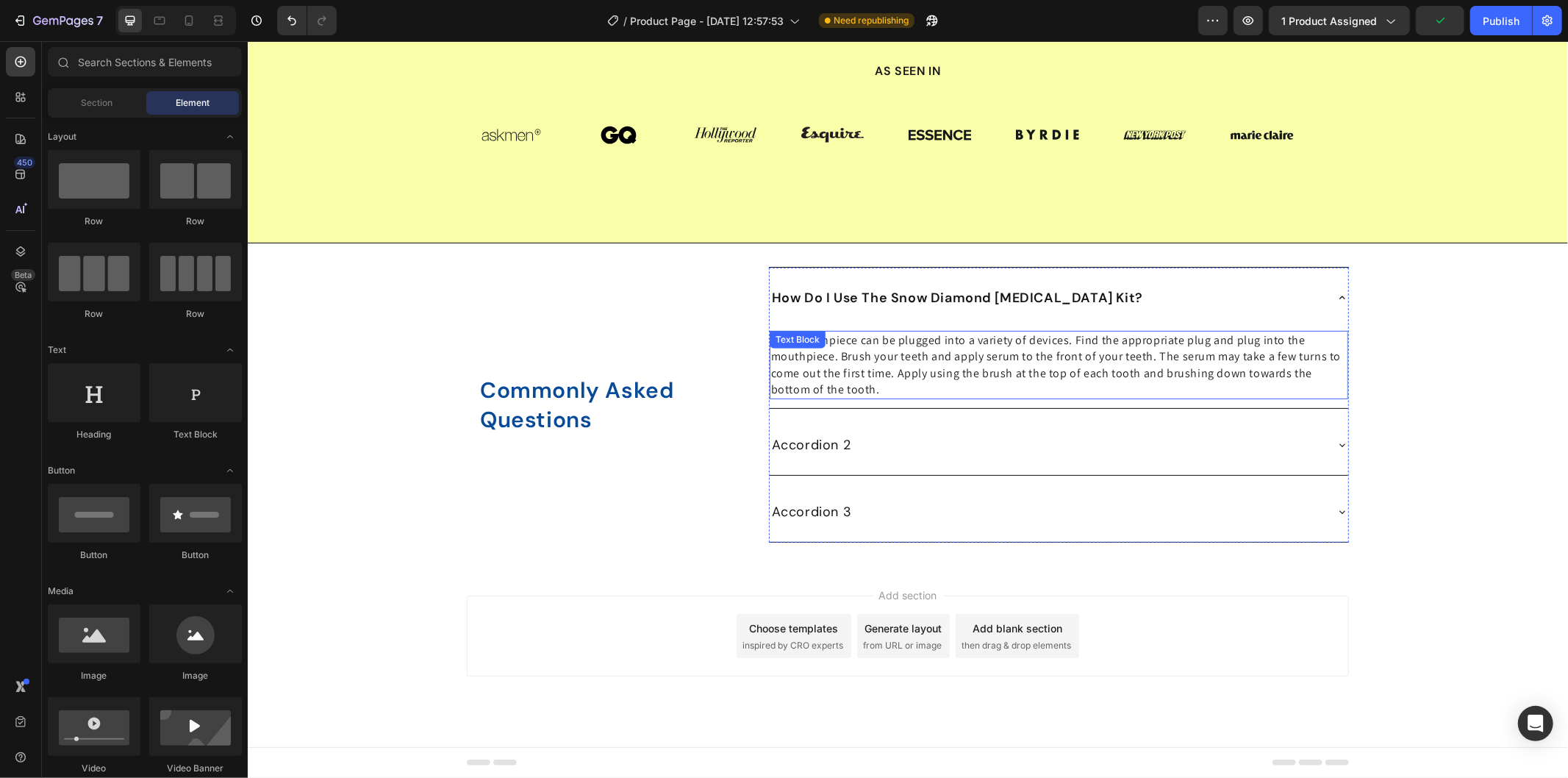
click at [862, 397] on span "The mouthpiece can be plugged into a variety of devices. Find the appropriate p…" at bounding box center [1055, 364] width 571 height 65
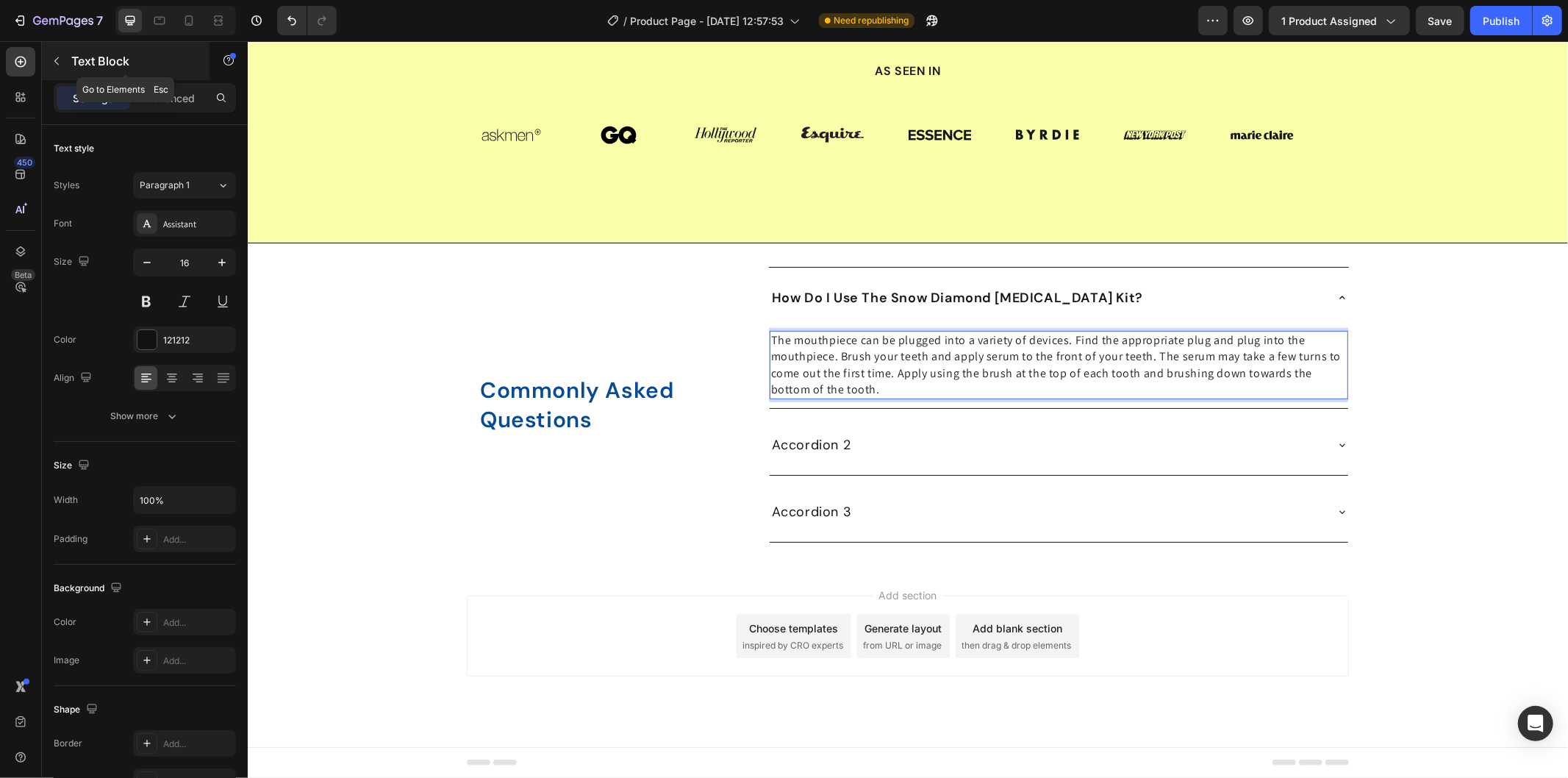
click at [55, 66] on icon "button" at bounding box center [57, 61] width 12 height 12
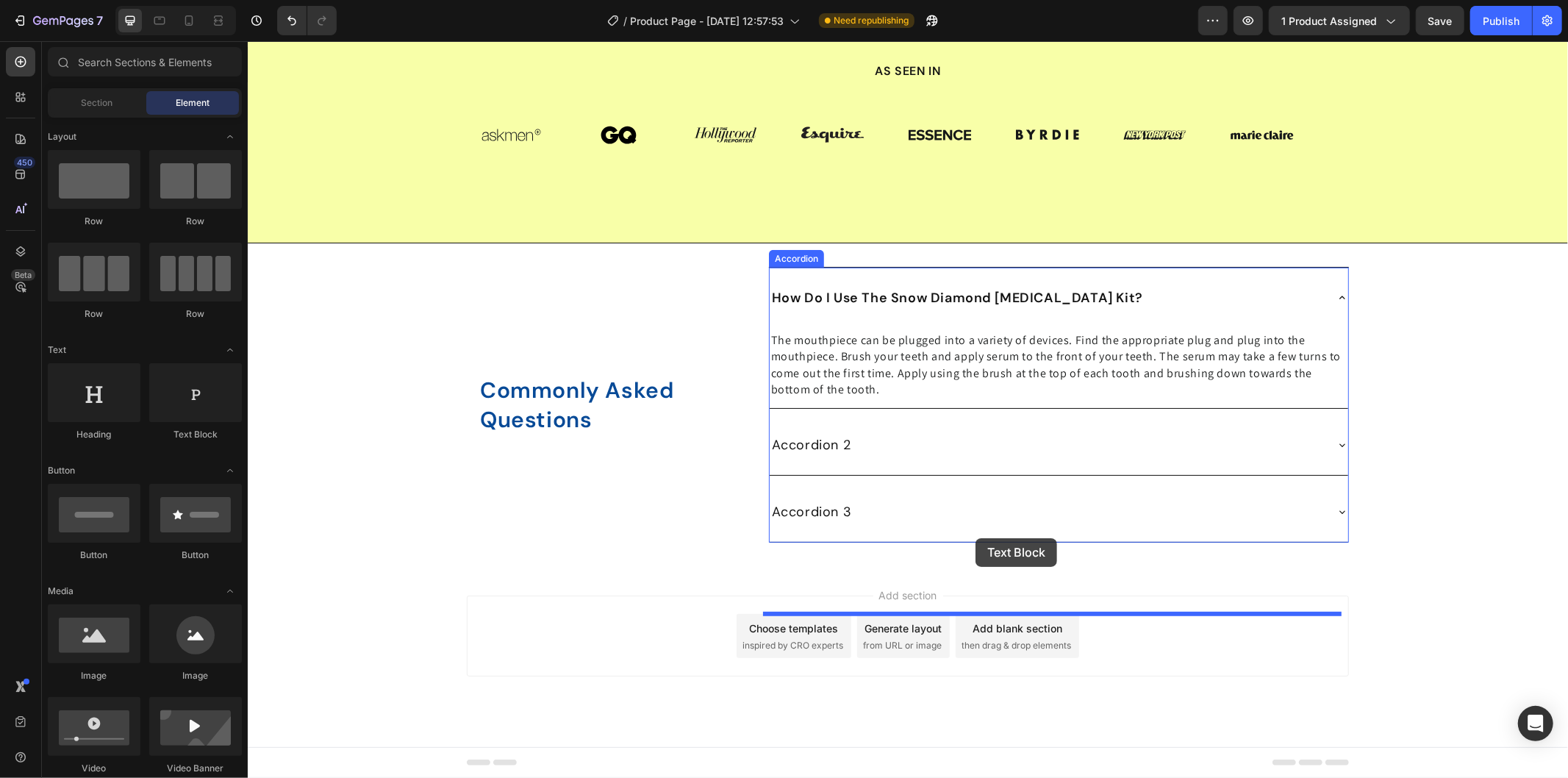
drag, startPoint x: 438, startPoint y: 441, endPoint x: 975, endPoint y: 538, distance: 545.7
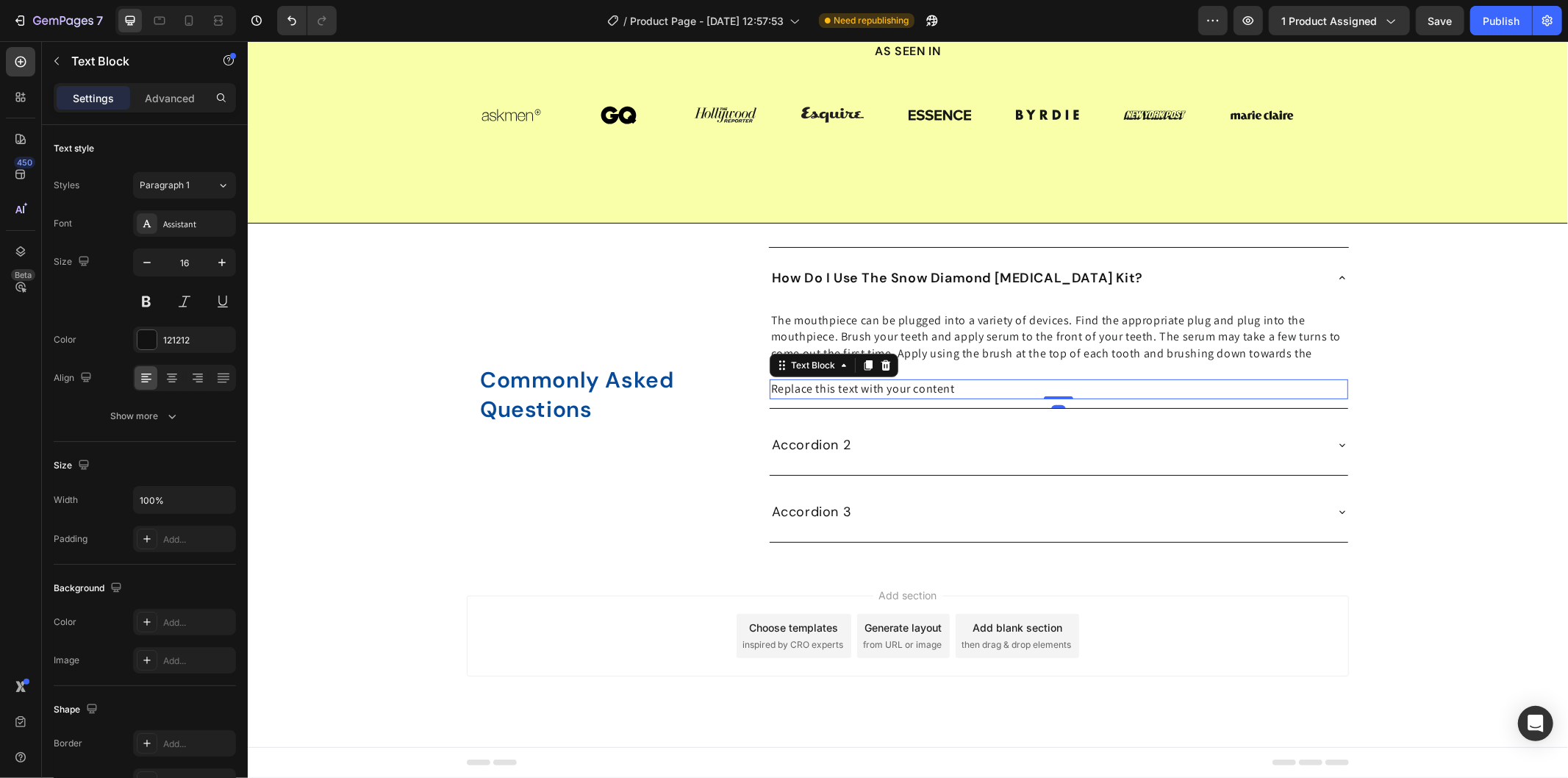
click at [895, 398] on div "Replace this text with your content" at bounding box center [1058, 388] width 578 height 20
click at [895, 397] on p "Replace this text with your content" at bounding box center [1057, 388] width 575 height 17
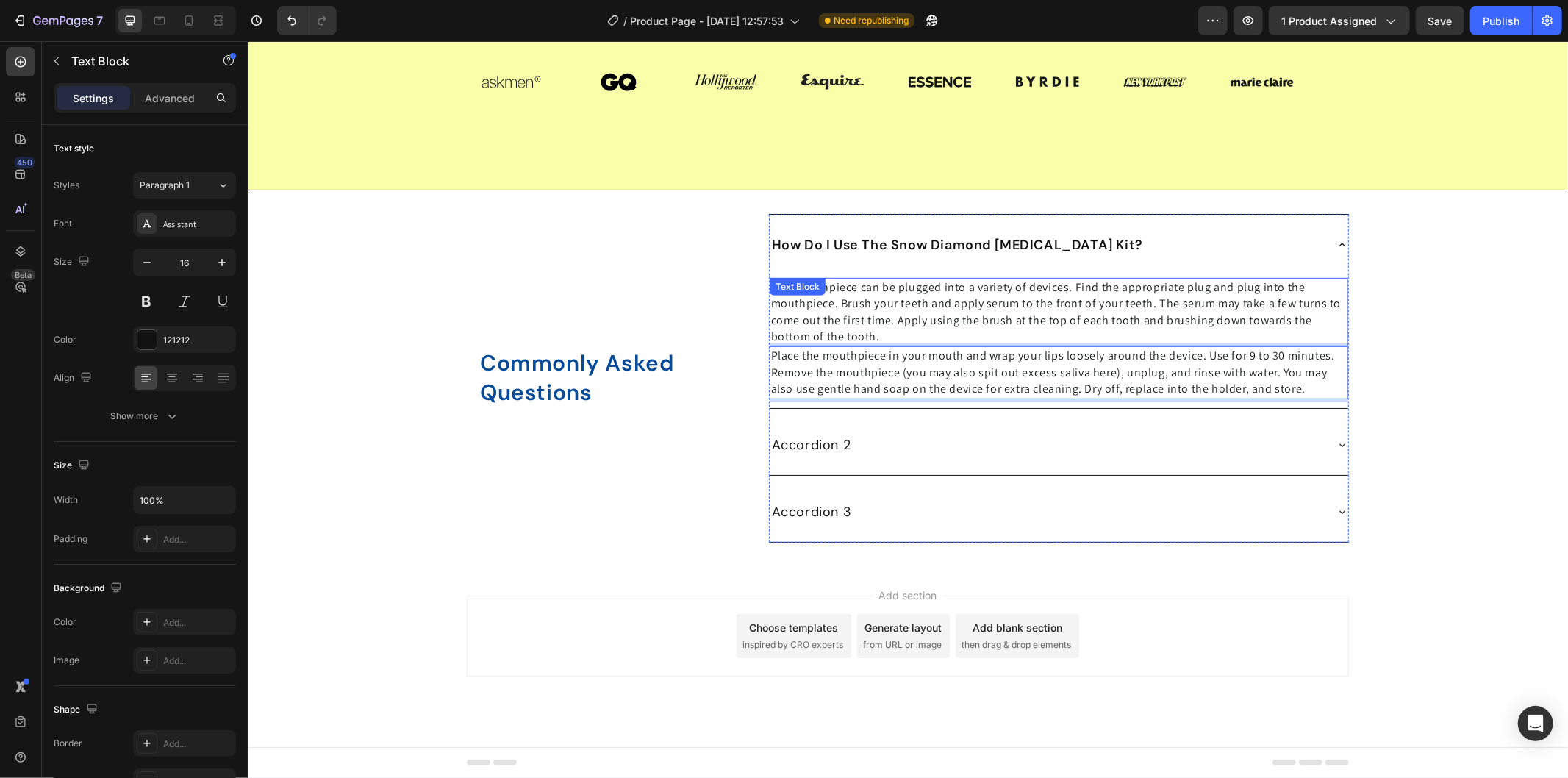
click at [862, 346] on div "The mouthpiece can be plugged into a variety of devices. Find the appropriate p…" at bounding box center [1058, 312] width 578 height 69
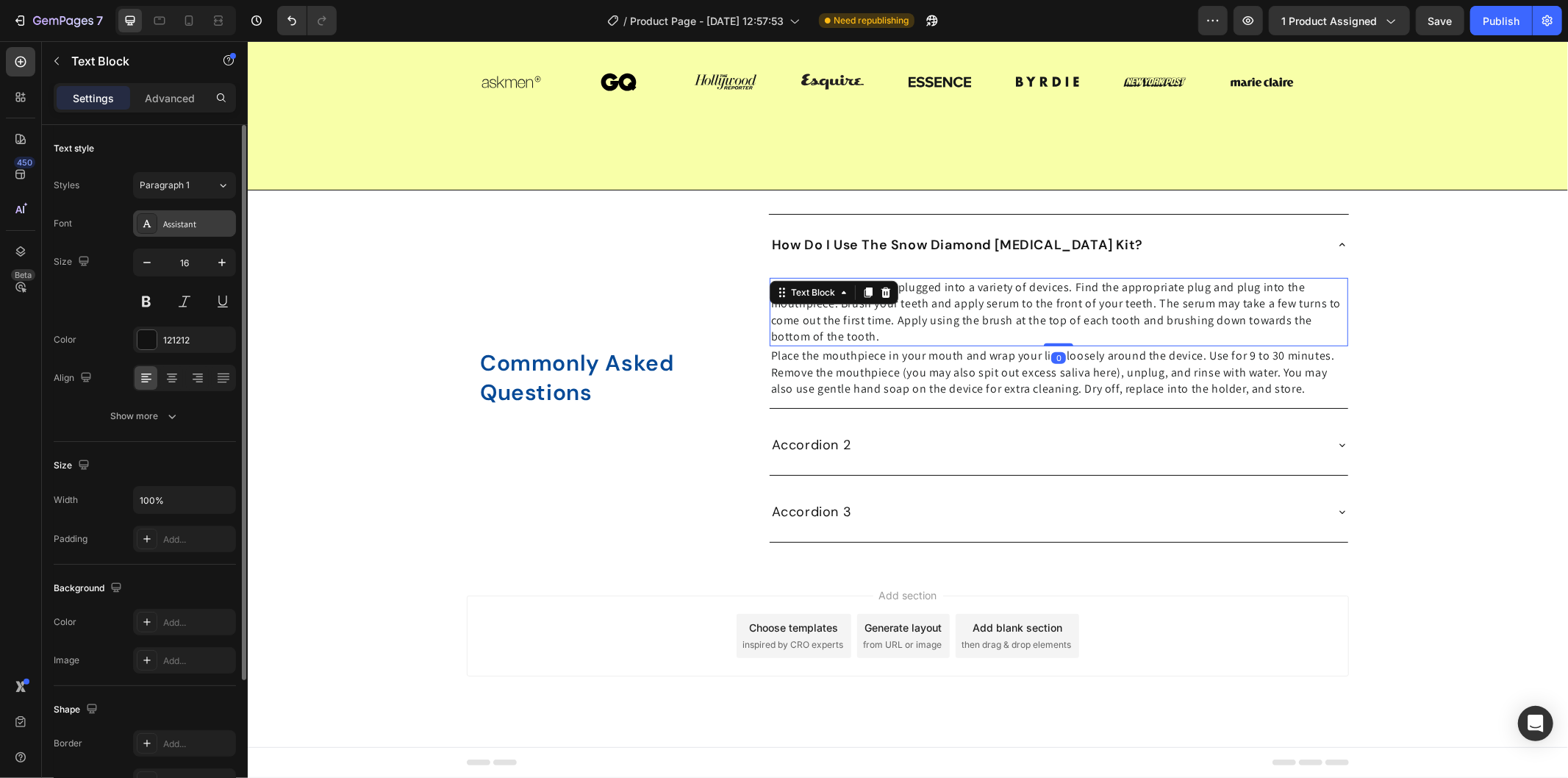
click at [207, 219] on div "Assistant" at bounding box center [197, 225] width 69 height 14
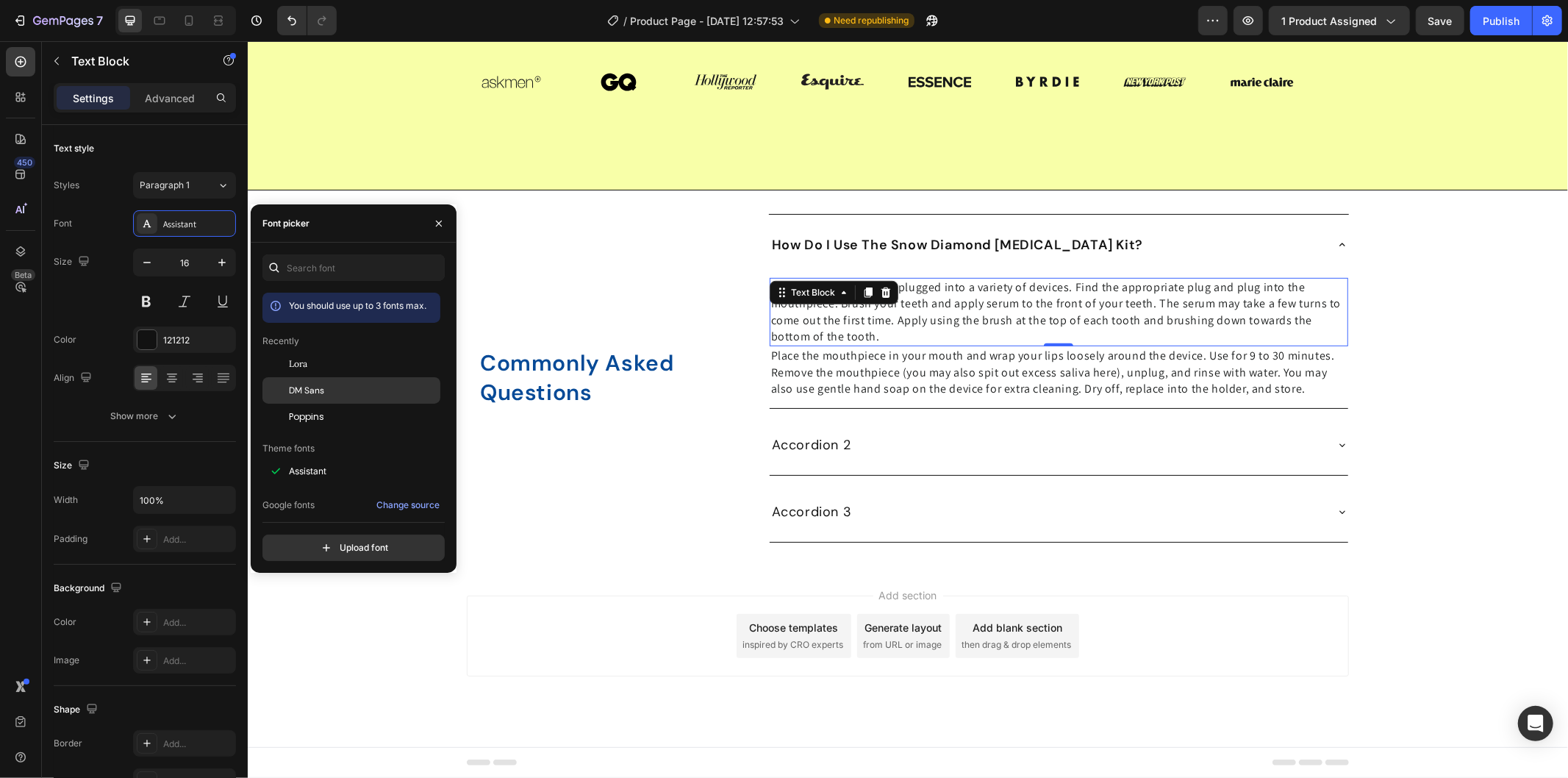
click at [342, 398] on div "DM Sans" at bounding box center [352, 390] width 178 height 26
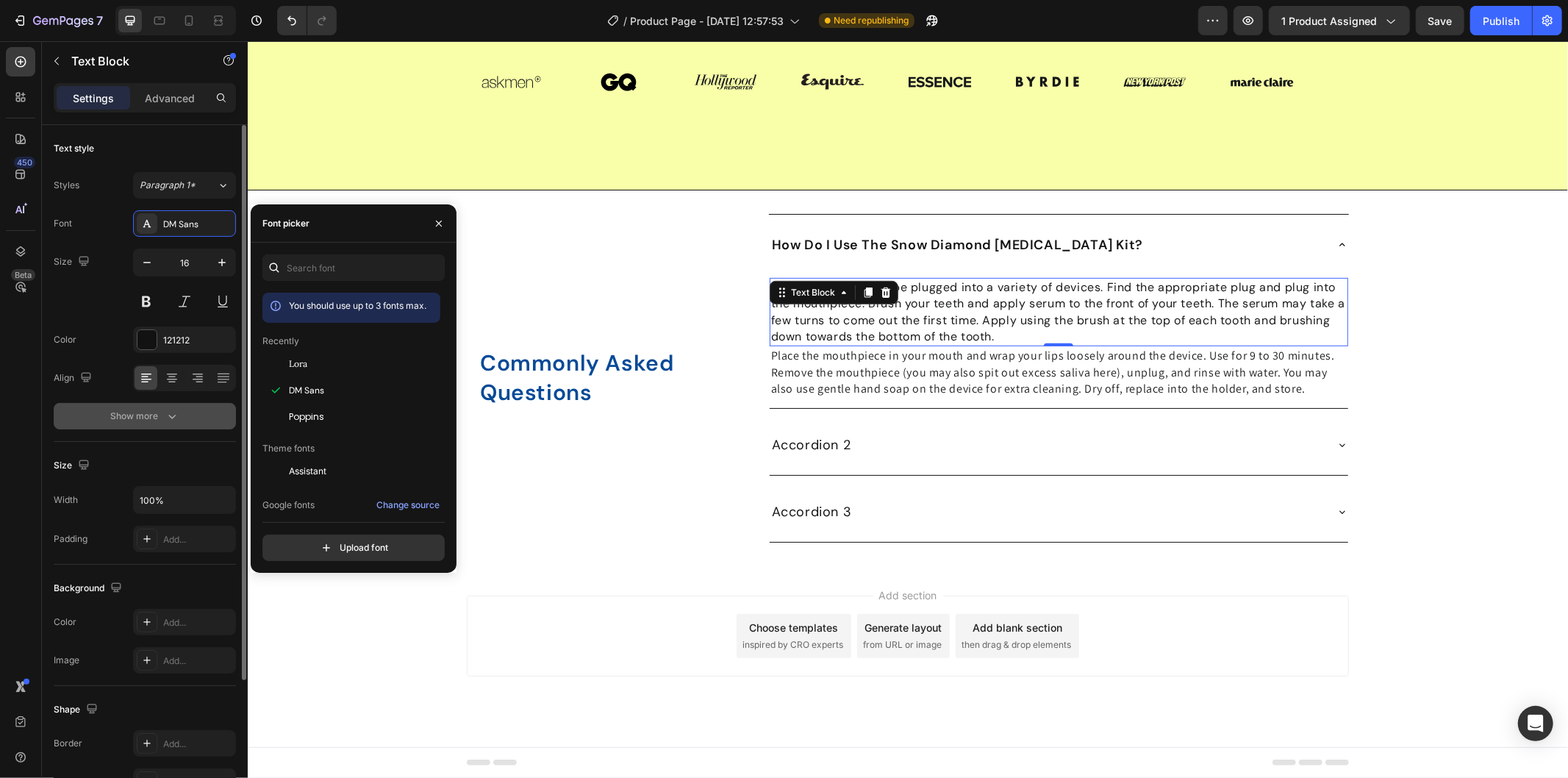
click at [178, 421] on icon "button" at bounding box center [172, 415] width 15 height 15
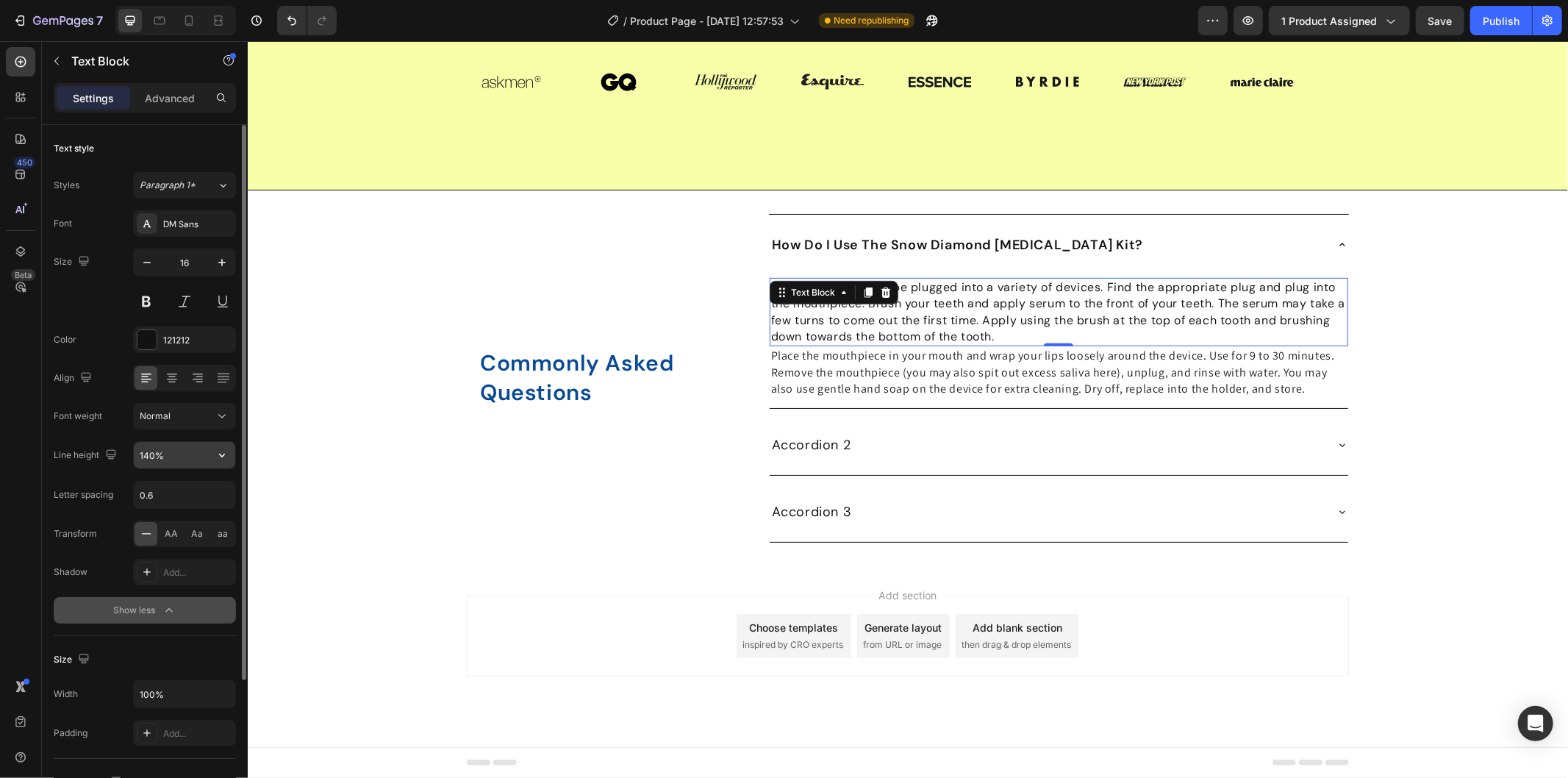
click at [177, 454] on input "140%" at bounding box center [185, 454] width 102 height 26
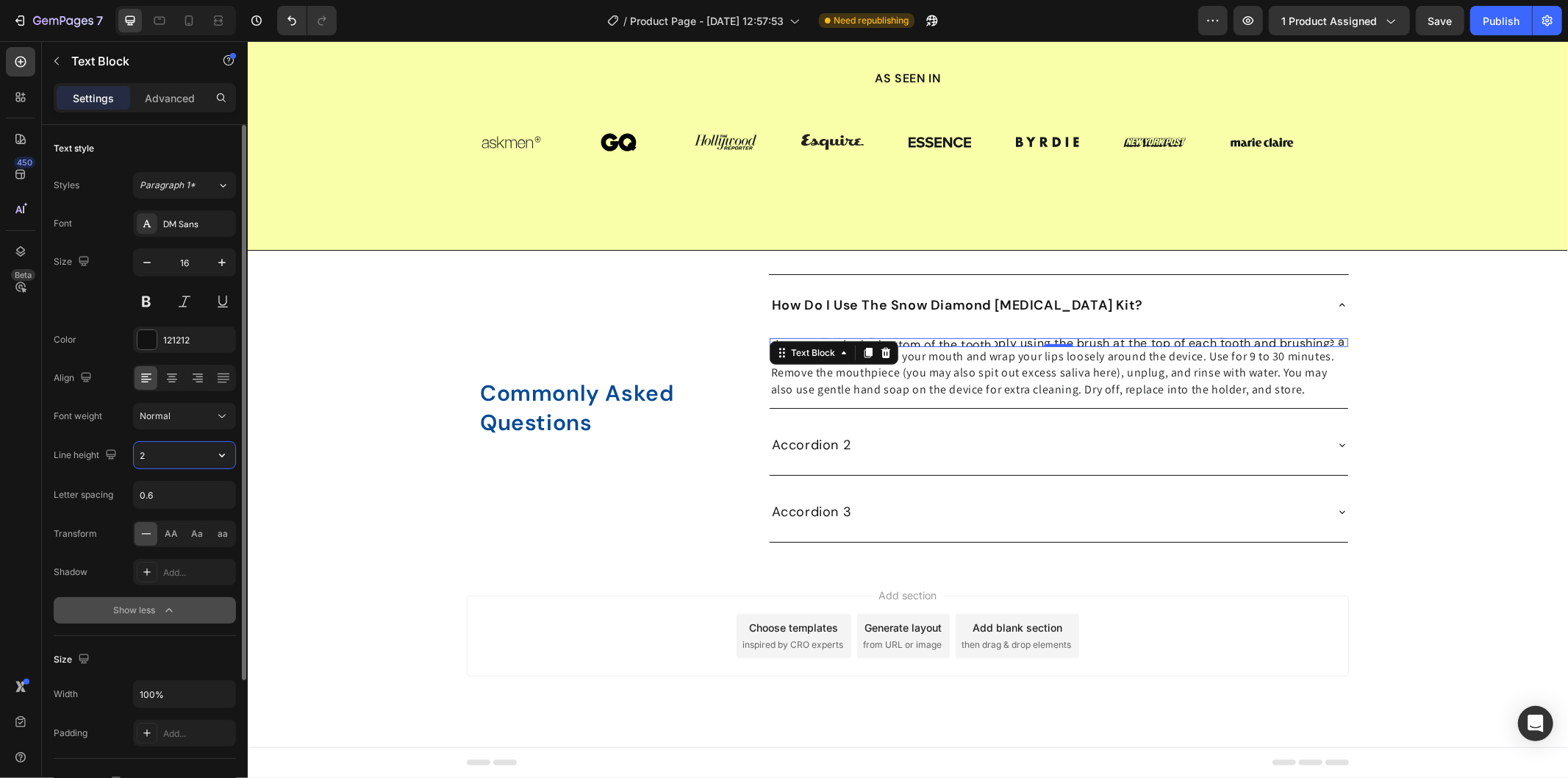
type input "22"
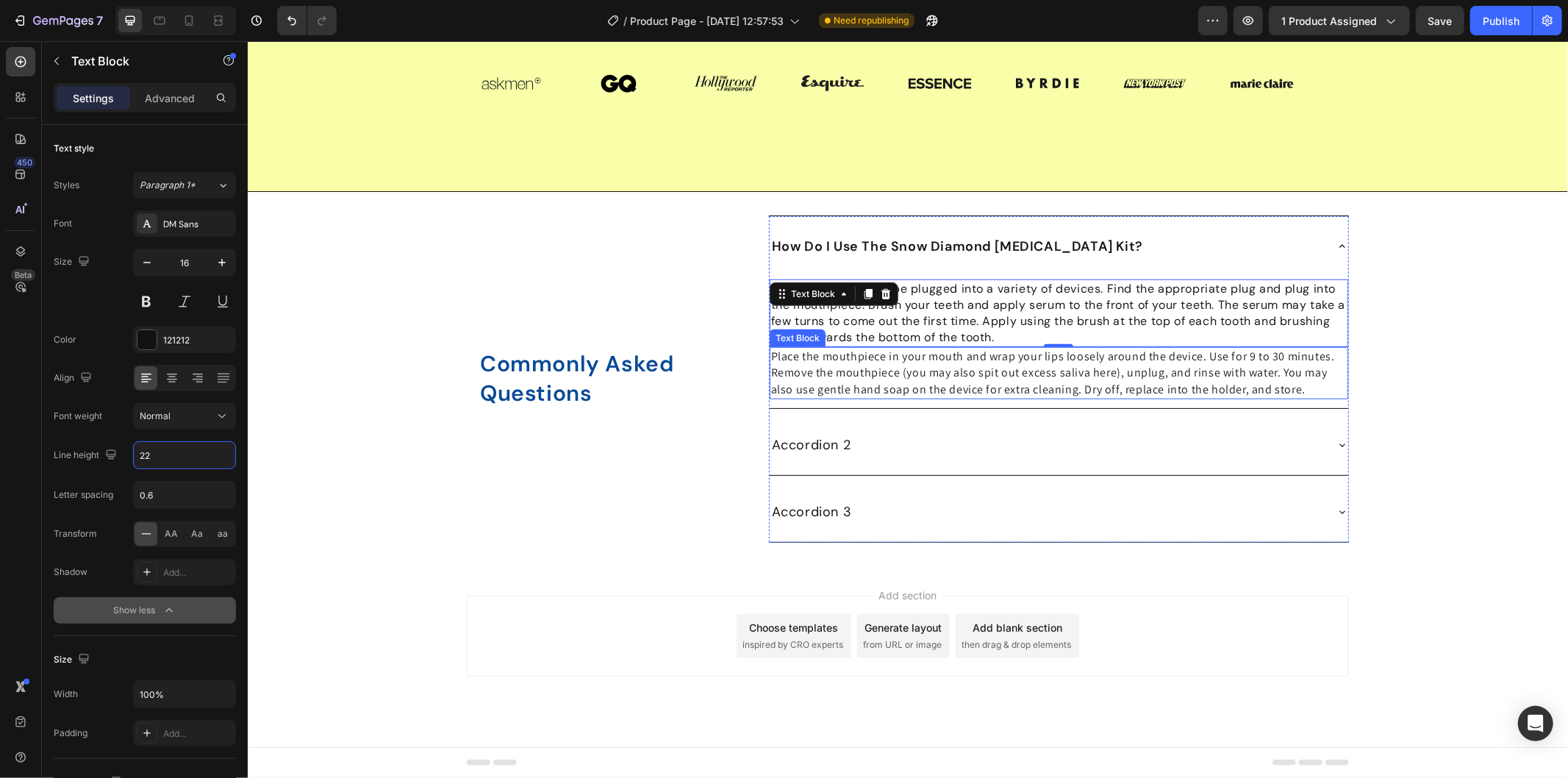
click at [844, 397] on span "Place the mouthpiece in your mouth and wrap your lips loosely around the device…" at bounding box center [1051, 372] width 564 height 49
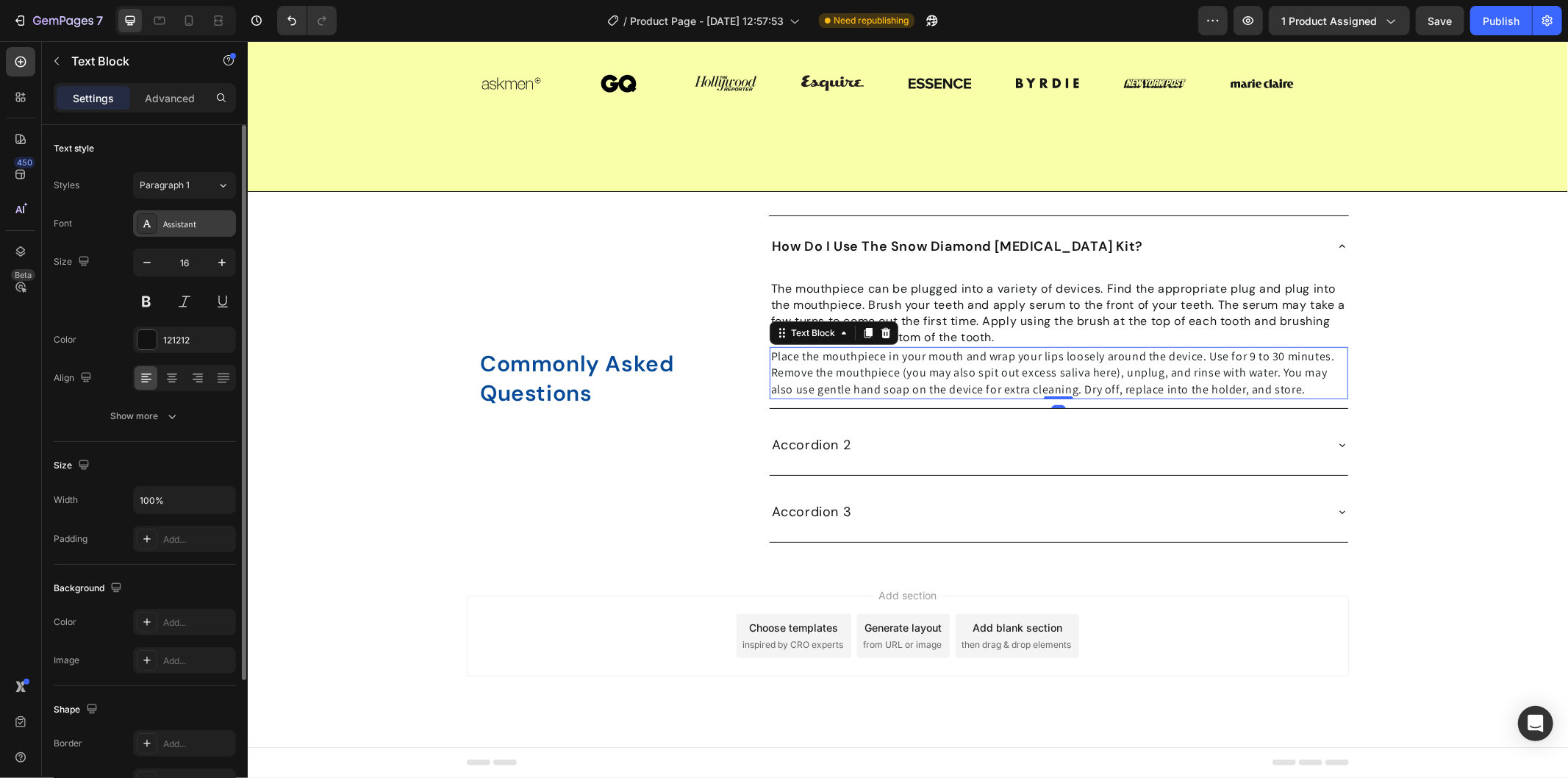
click at [207, 230] on div "Assistant" at bounding box center [197, 225] width 69 height 14
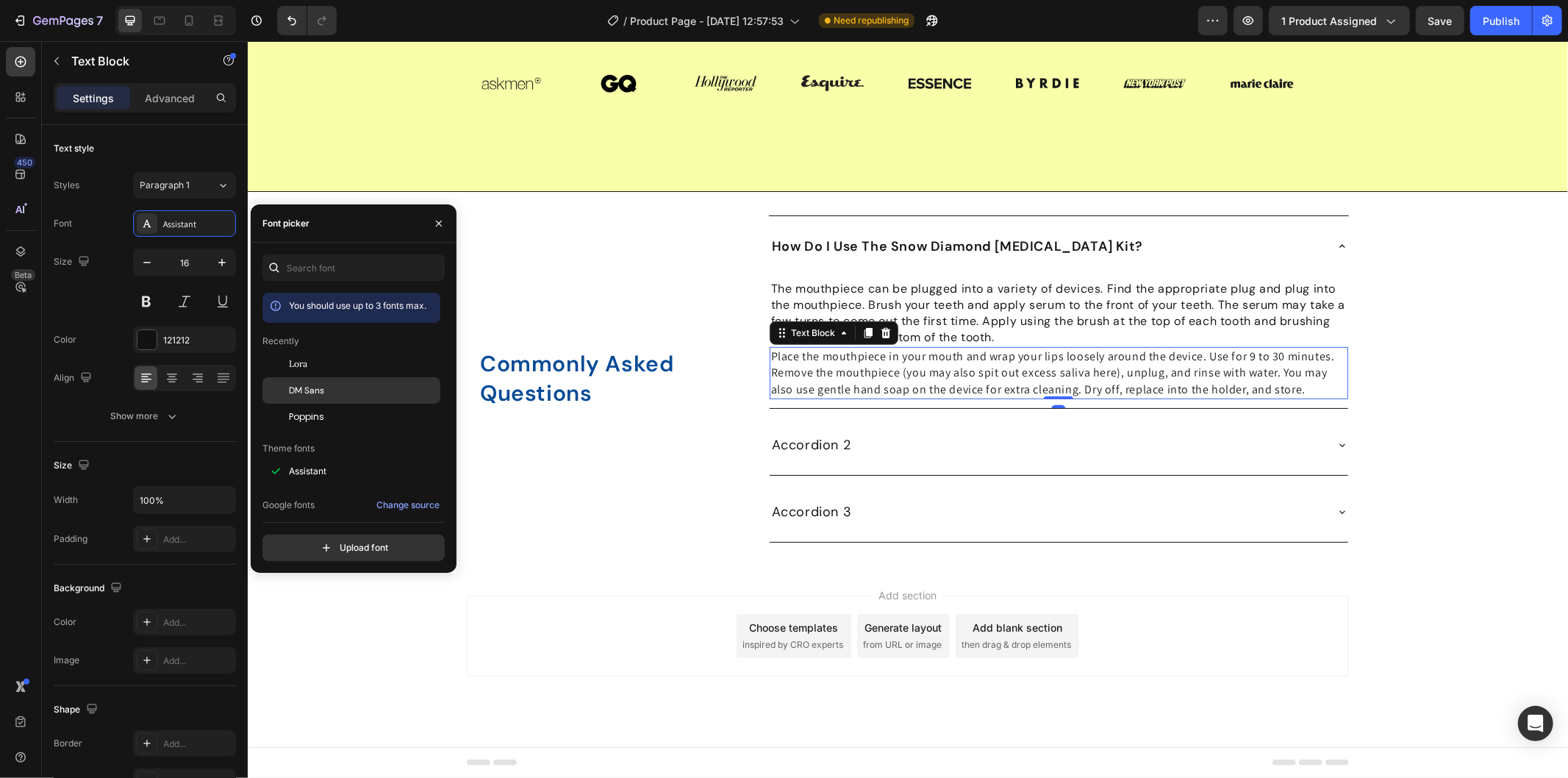
click at [346, 384] on div "DM Sans" at bounding box center [363, 391] width 148 height 14
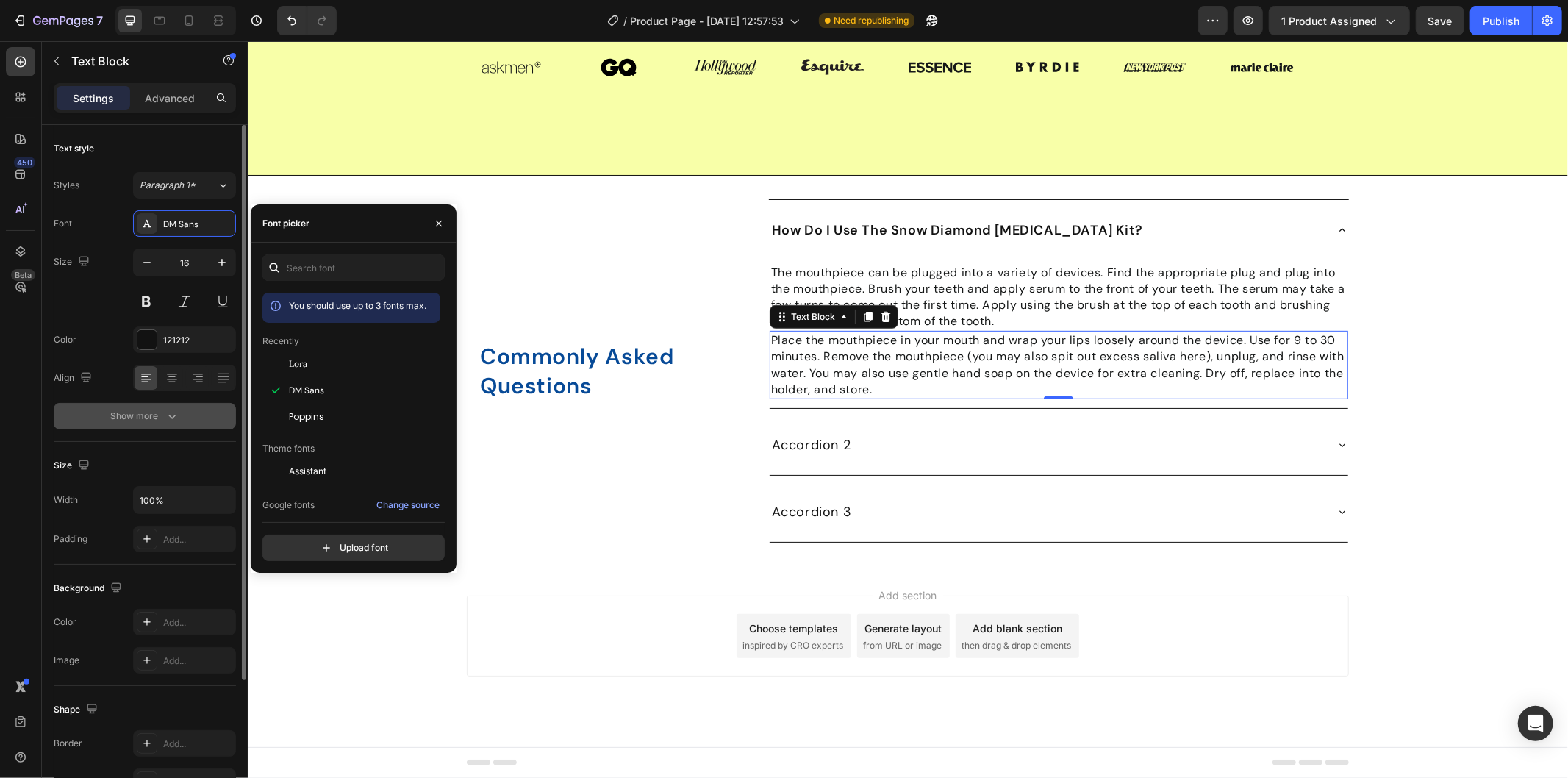
click at [150, 410] on div "Show more" at bounding box center [146, 415] width 68 height 15
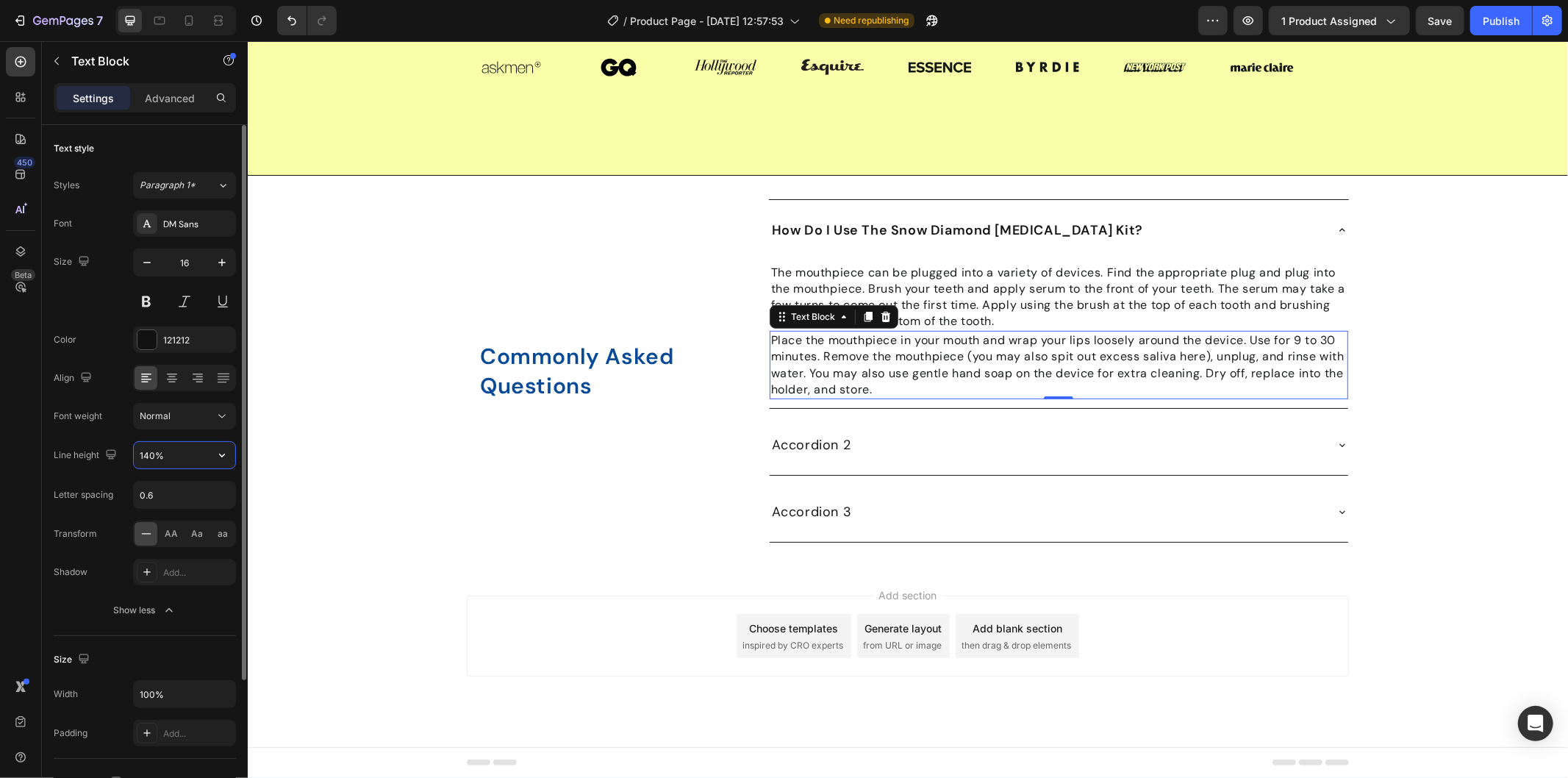
click at [174, 454] on input "140%" at bounding box center [185, 454] width 102 height 26
type input "22"
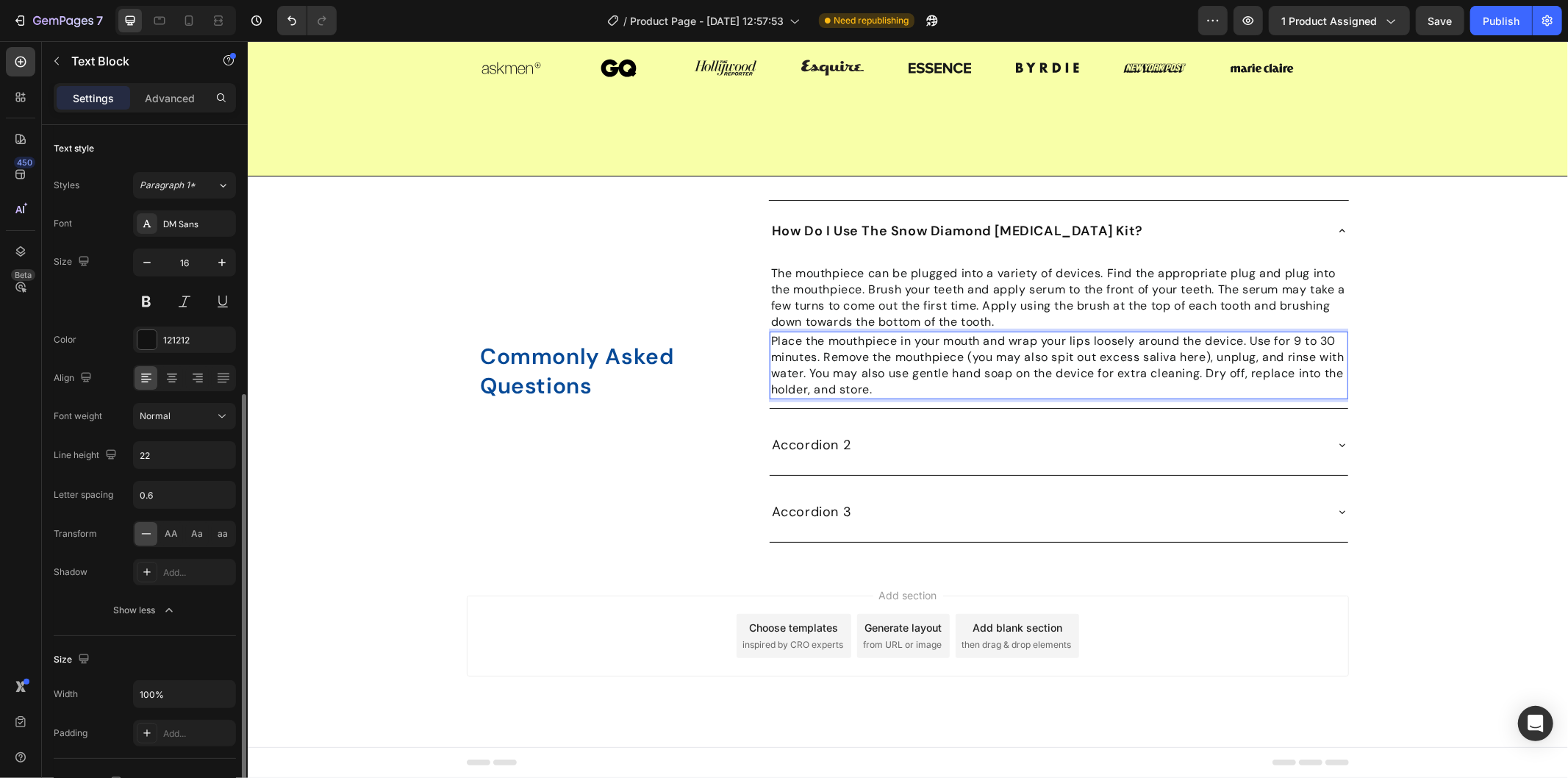
scroll to position [163, 0]
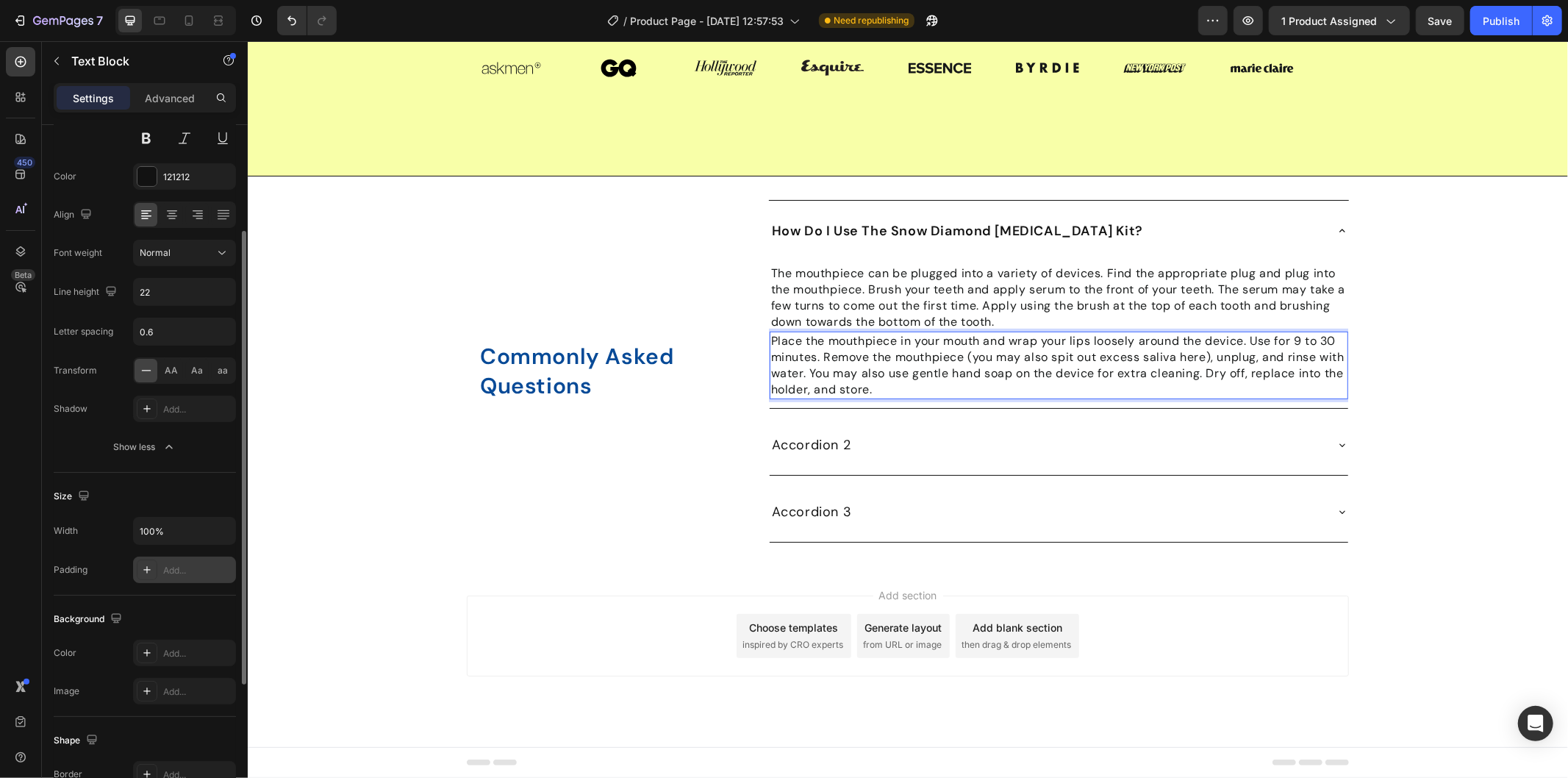
click at [194, 566] on div "Add..." at bounding box center [197, 571] width 69 height 14
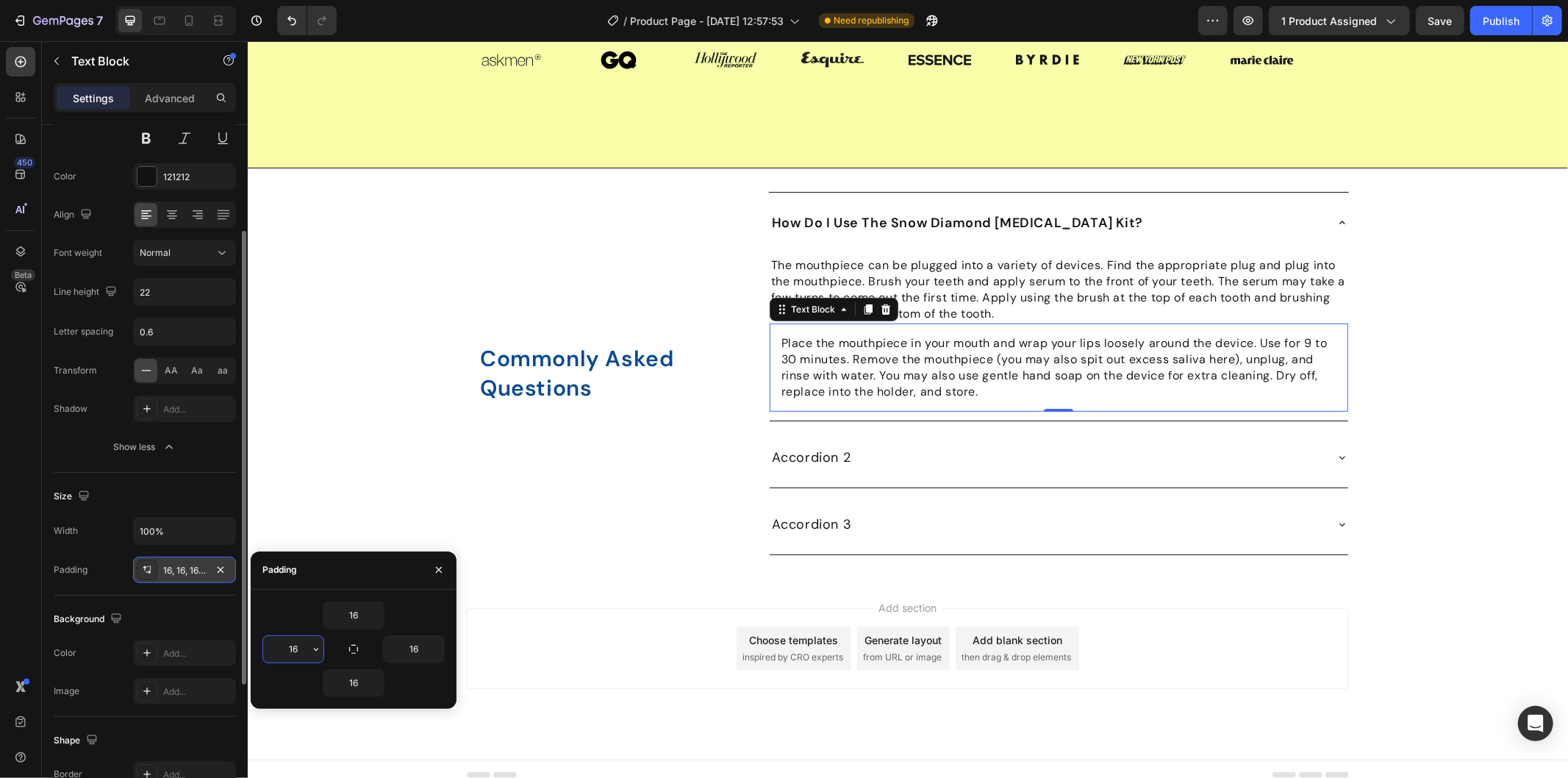
click at [302, 642] on input "16" at bounding box center [293, 649] width 61 height 26
type input "0"
click at [355, 680] on input "16" at bounding box center [354, 682] width 61 height 26
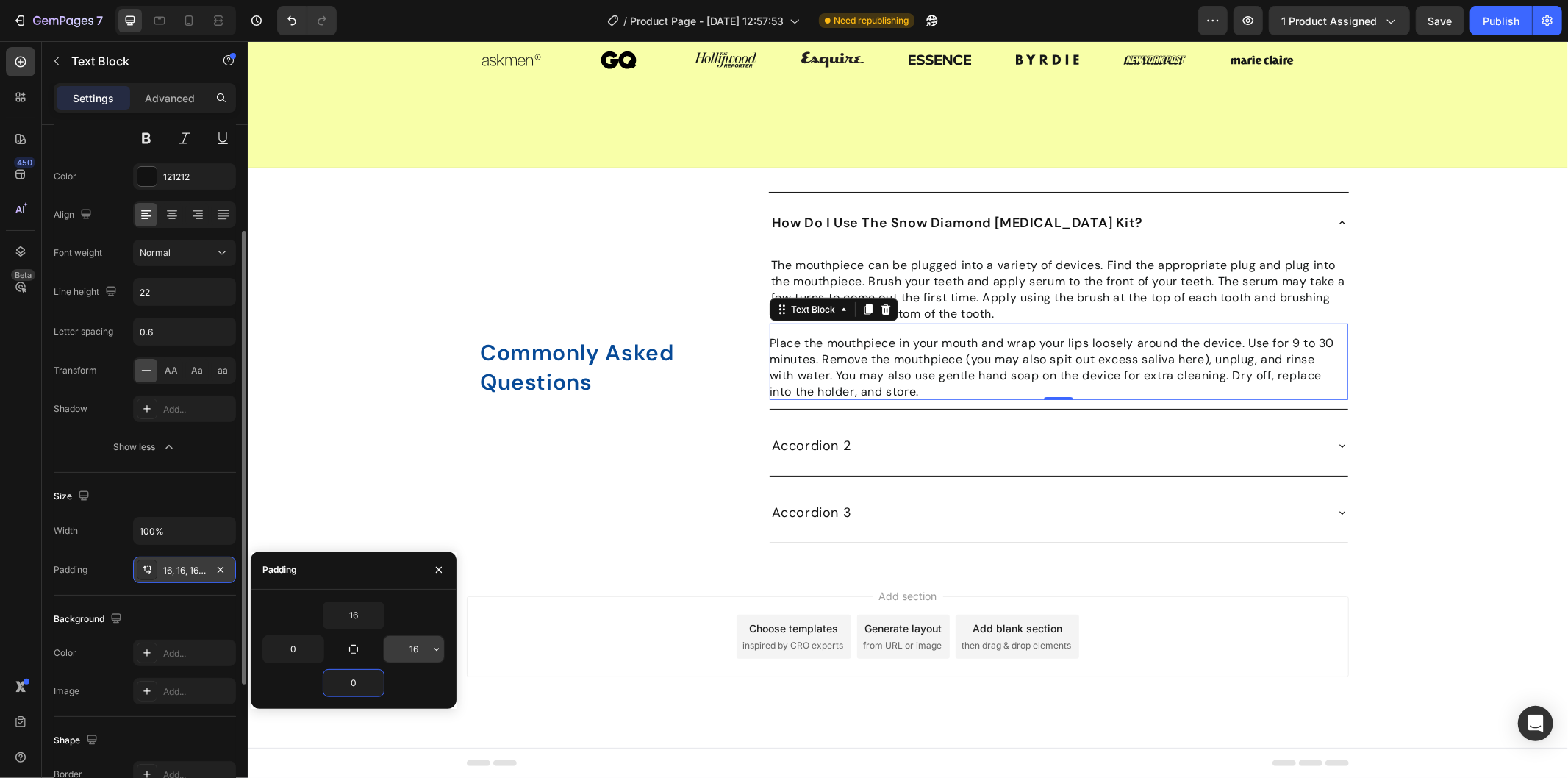
type input "0"
click at [417, 643] on input "16" at bounding box center [414, 649] width 61 height 26
type input "."
type input "0"
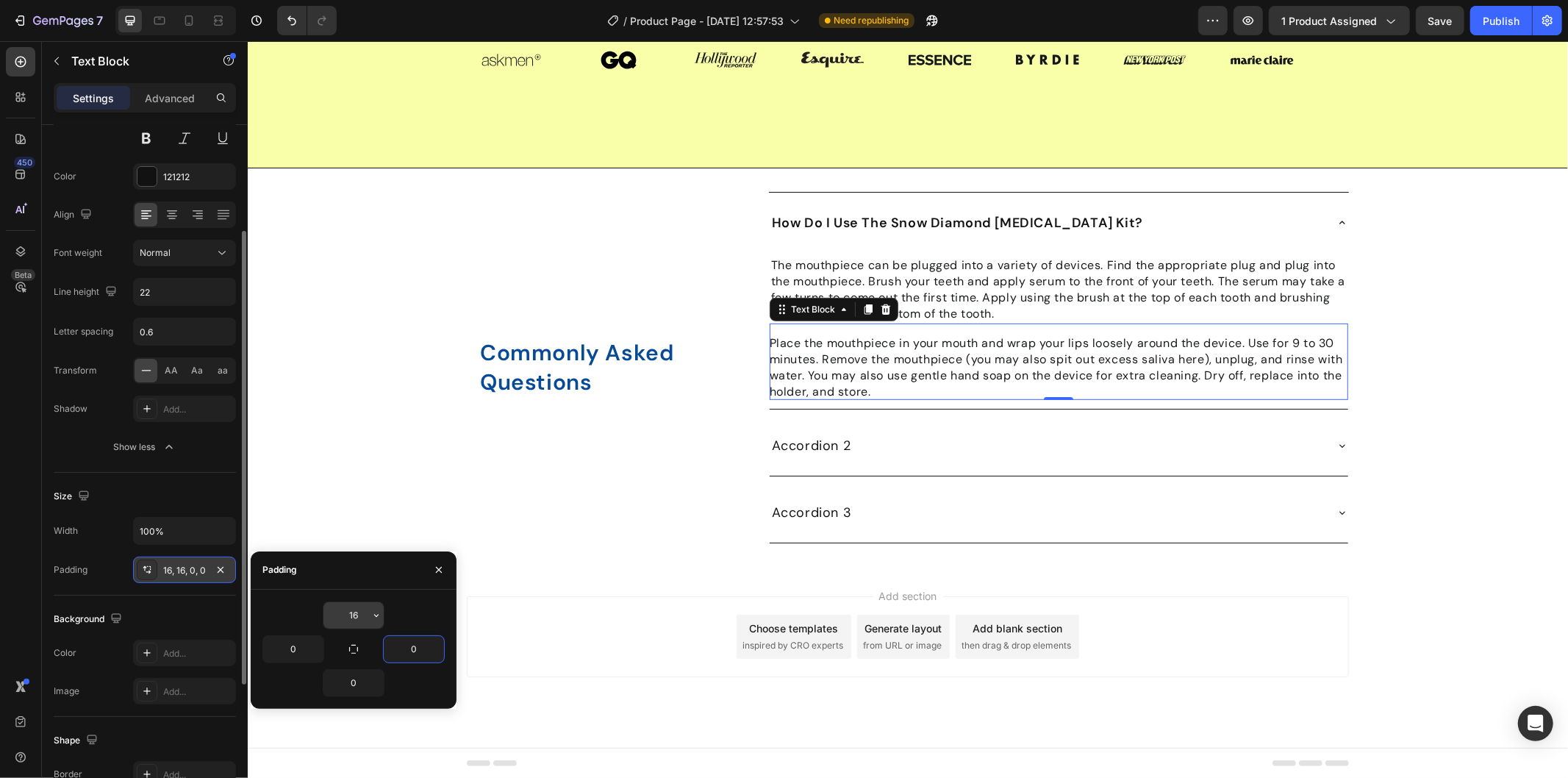
click at [360, 616] on input "16" at bounding box center [354, 615] width 61 height 26
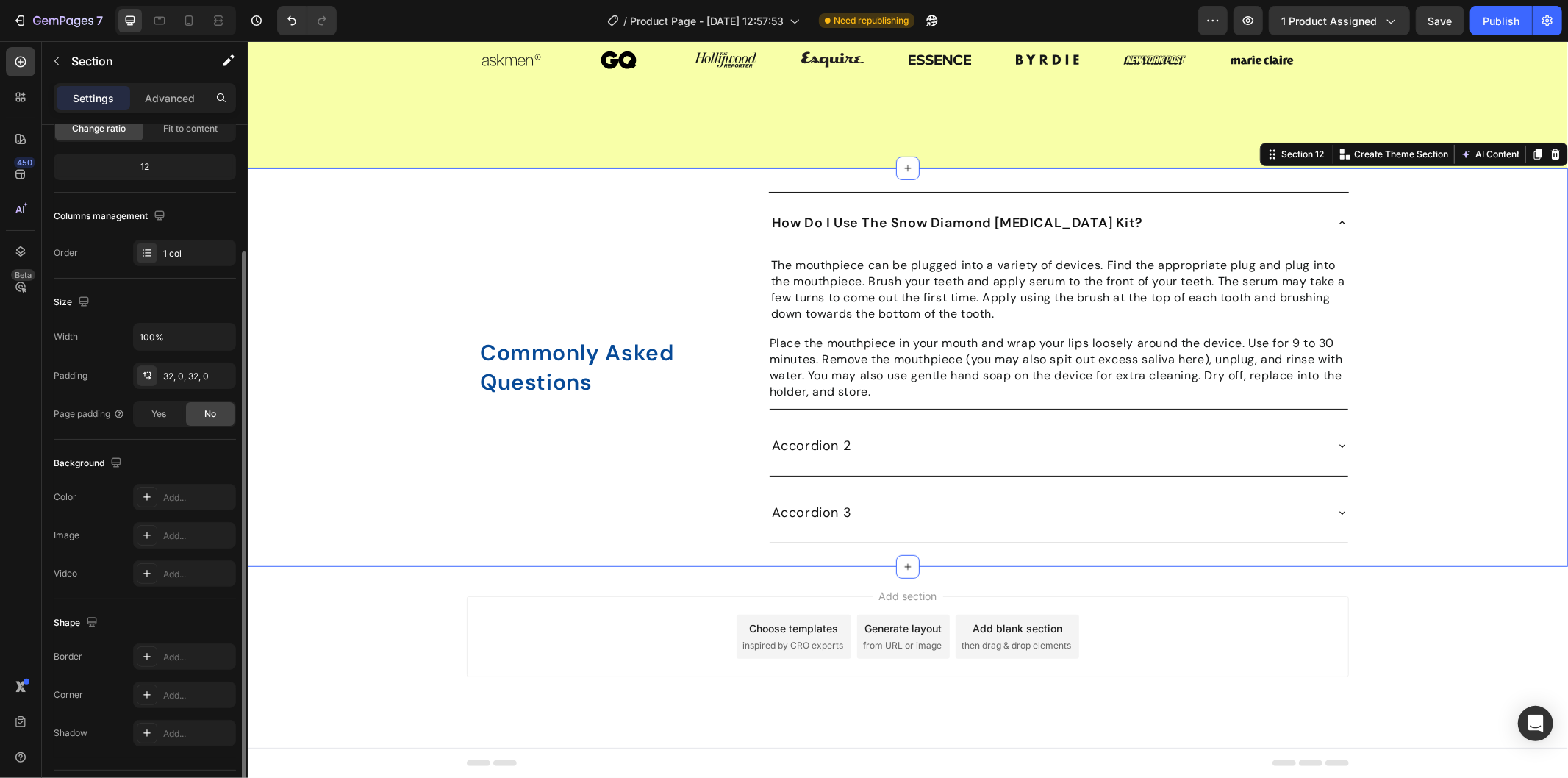
click at [1376, 542] on div "⁠⁠⁠⁠⁠⁠⁠ Commonly Asked Questions Heading Row How Do I Use The Snow Diamond Teet…" at bounding box center [907, 367] width 1320 height 352
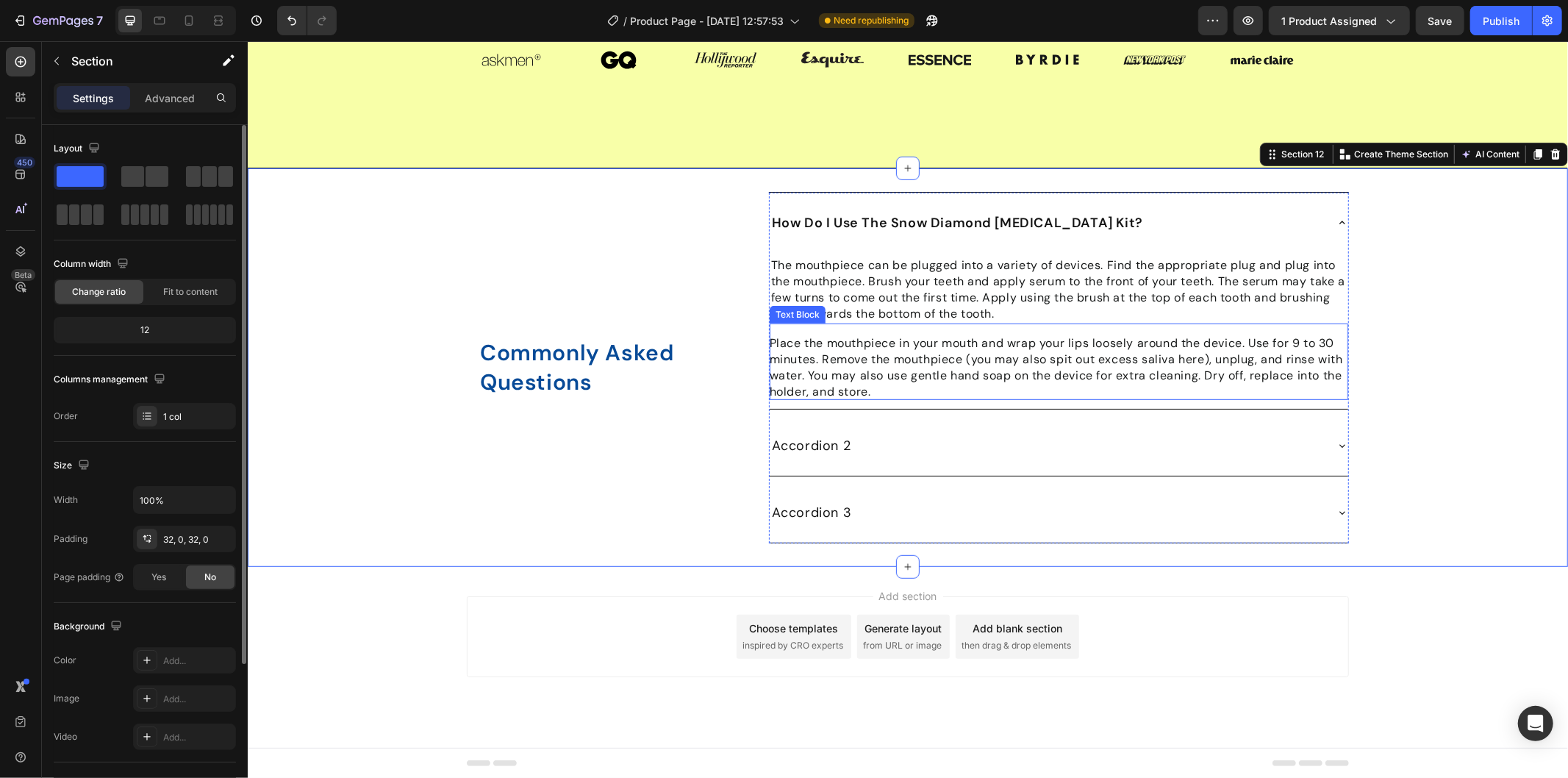
click at [1096, 399] on span "Place the mouthpiece in your mouth and wrap your lips loosely around the device…" at bounding box center [1055, 366] width 573 height 64
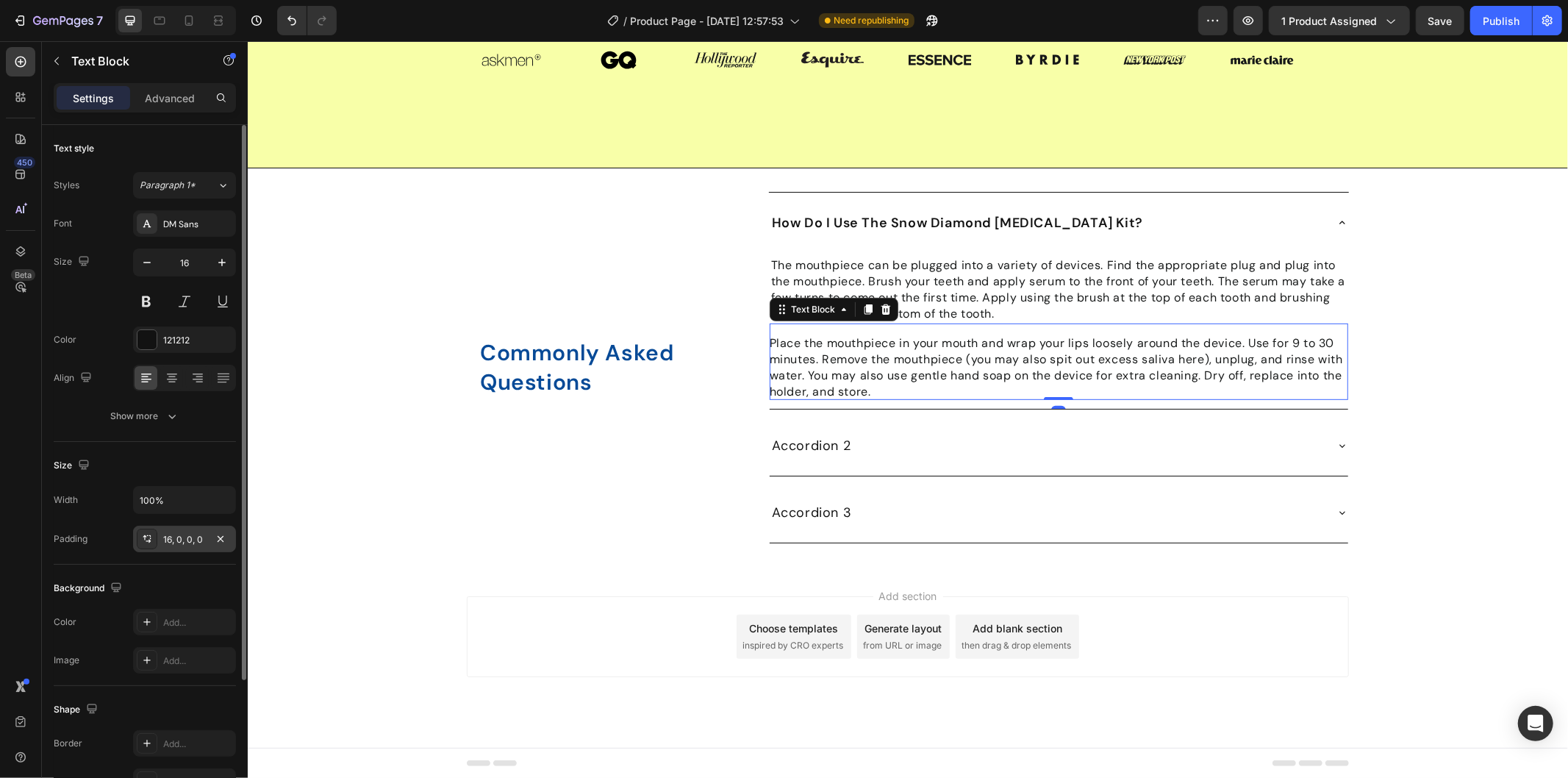
click at [167, 541] on div "16, 0, 0, 0" at bounding box center [185, 540] width 43 height 14
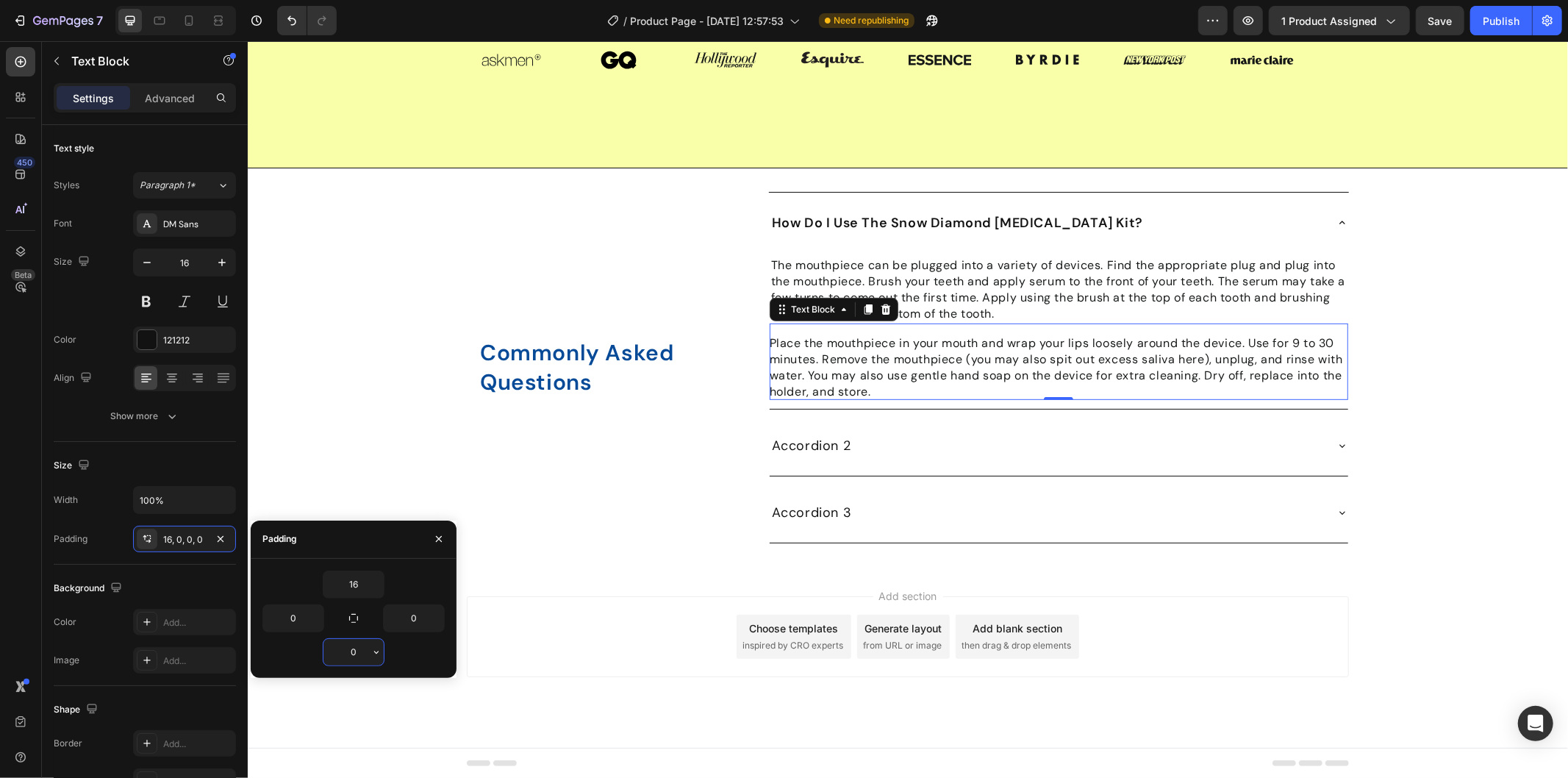
click at [340, 653] on input "0" at bounding box center [354, 652] width 61 height 26
click at [342, 652] on input "0" at bounding box center [354, 652] width 61 height 26
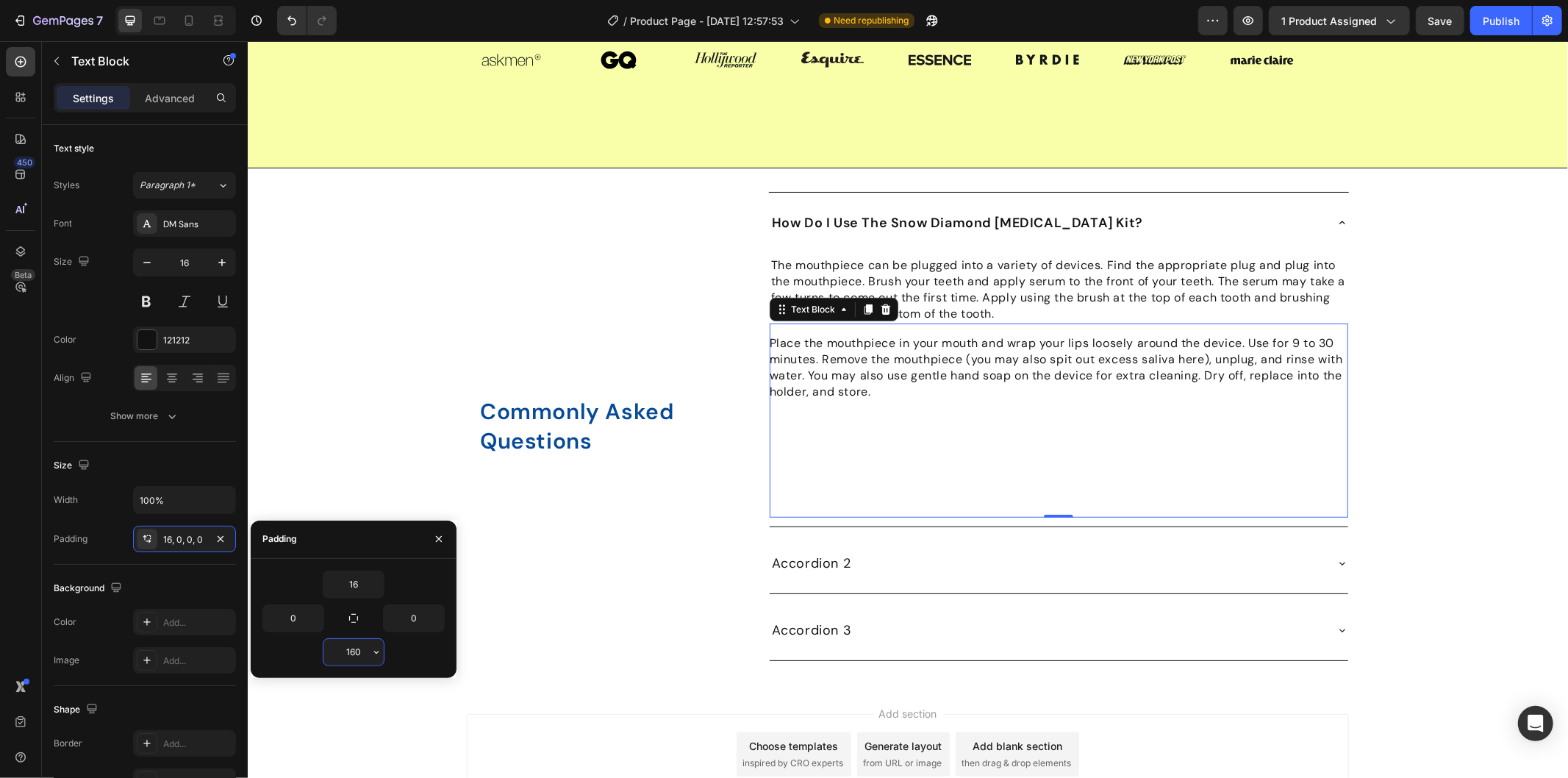
click at [361, 653] on input "160" at bounding box center [354, 652] width 61 height 26
type input "16"
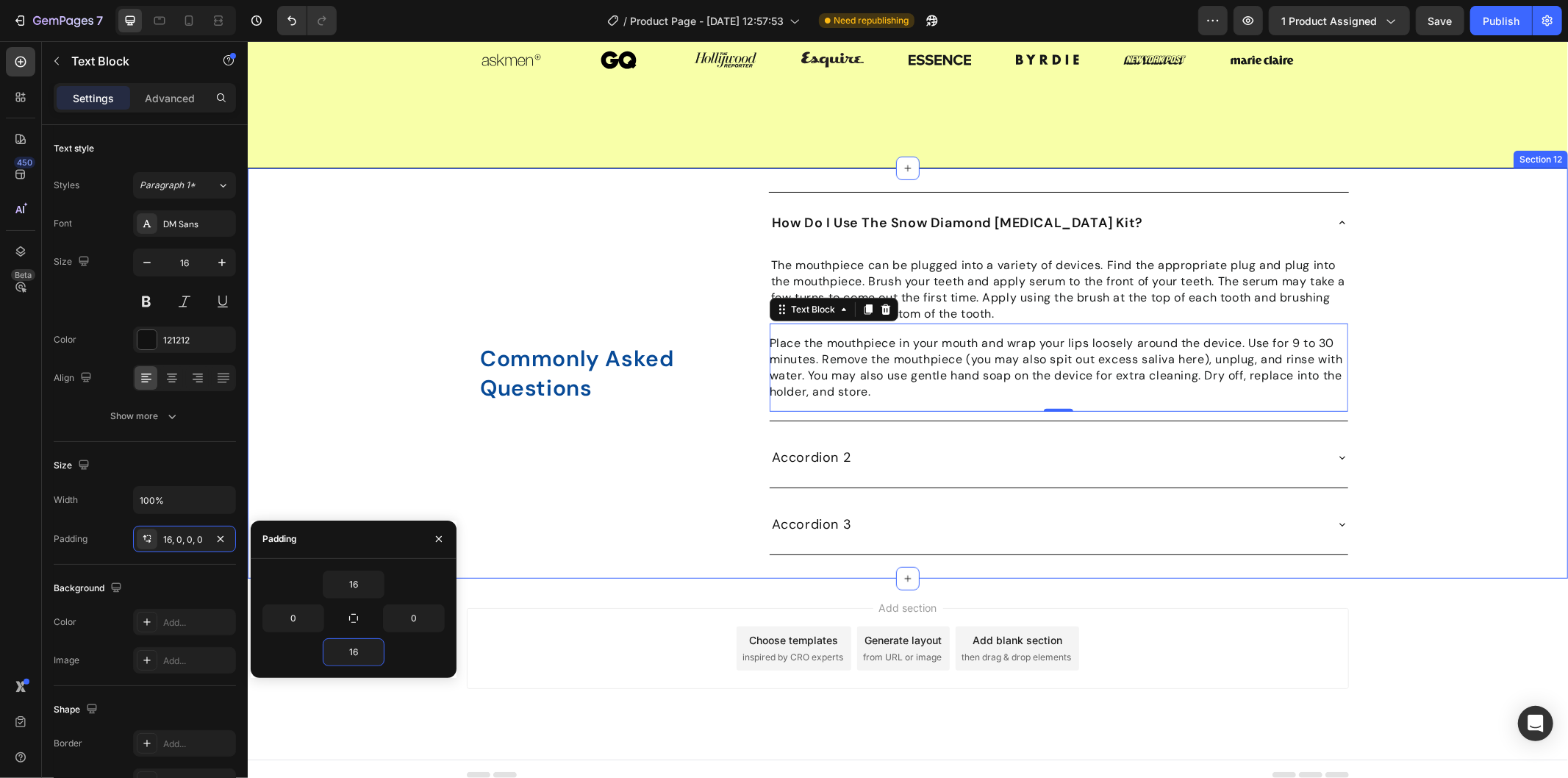
click at [1393, 545] on div "⁠⁠⁠⁠⁠⁠⁠ Commonly Asked Questions Heading Row How Do I Use The Snow Diamond Teet…" at bounding box center [907, 373] width 1320 height 364
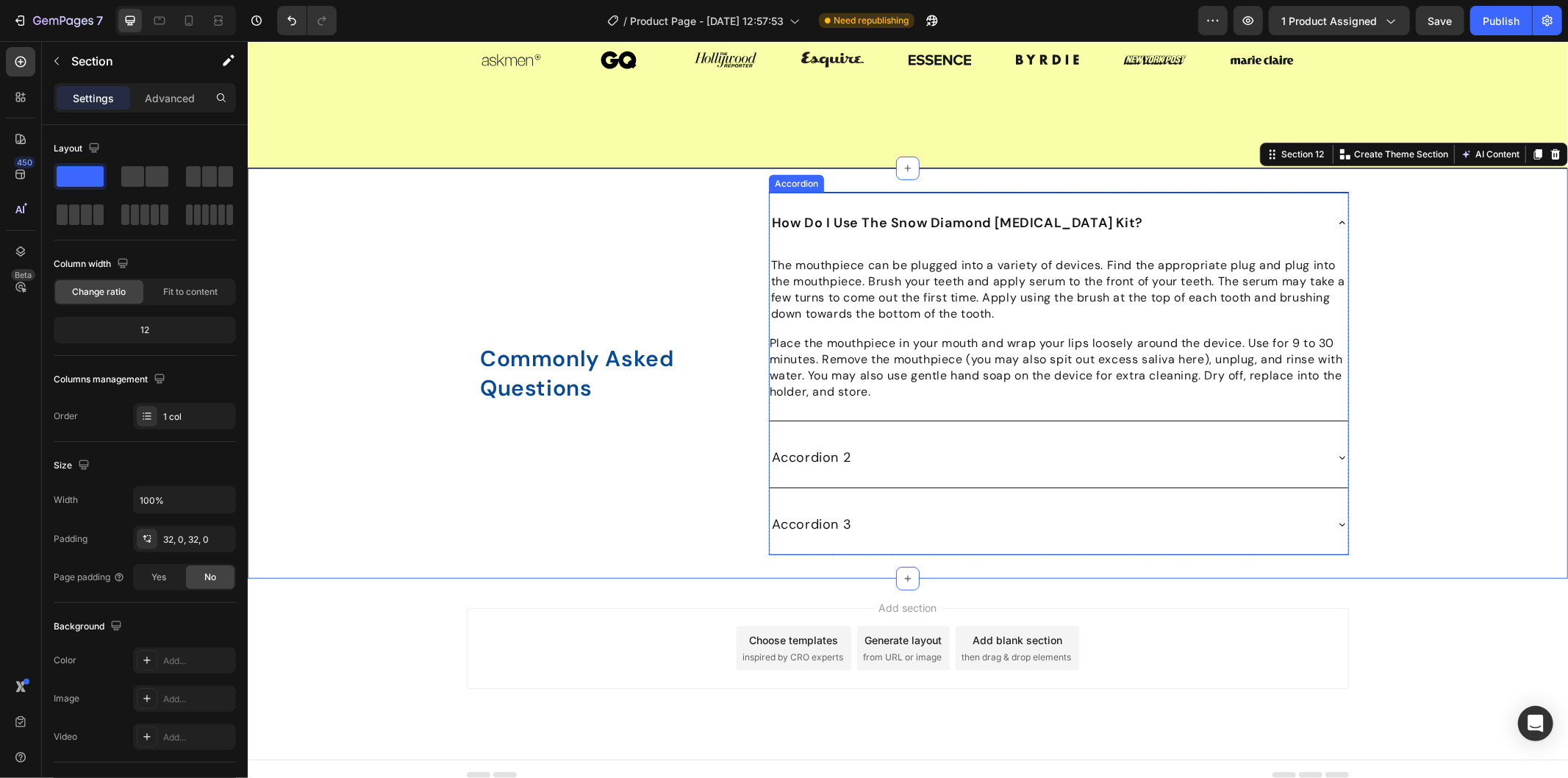
click at [1335, 228] on icon at bounding box center [1341, 222] width 12 height 12
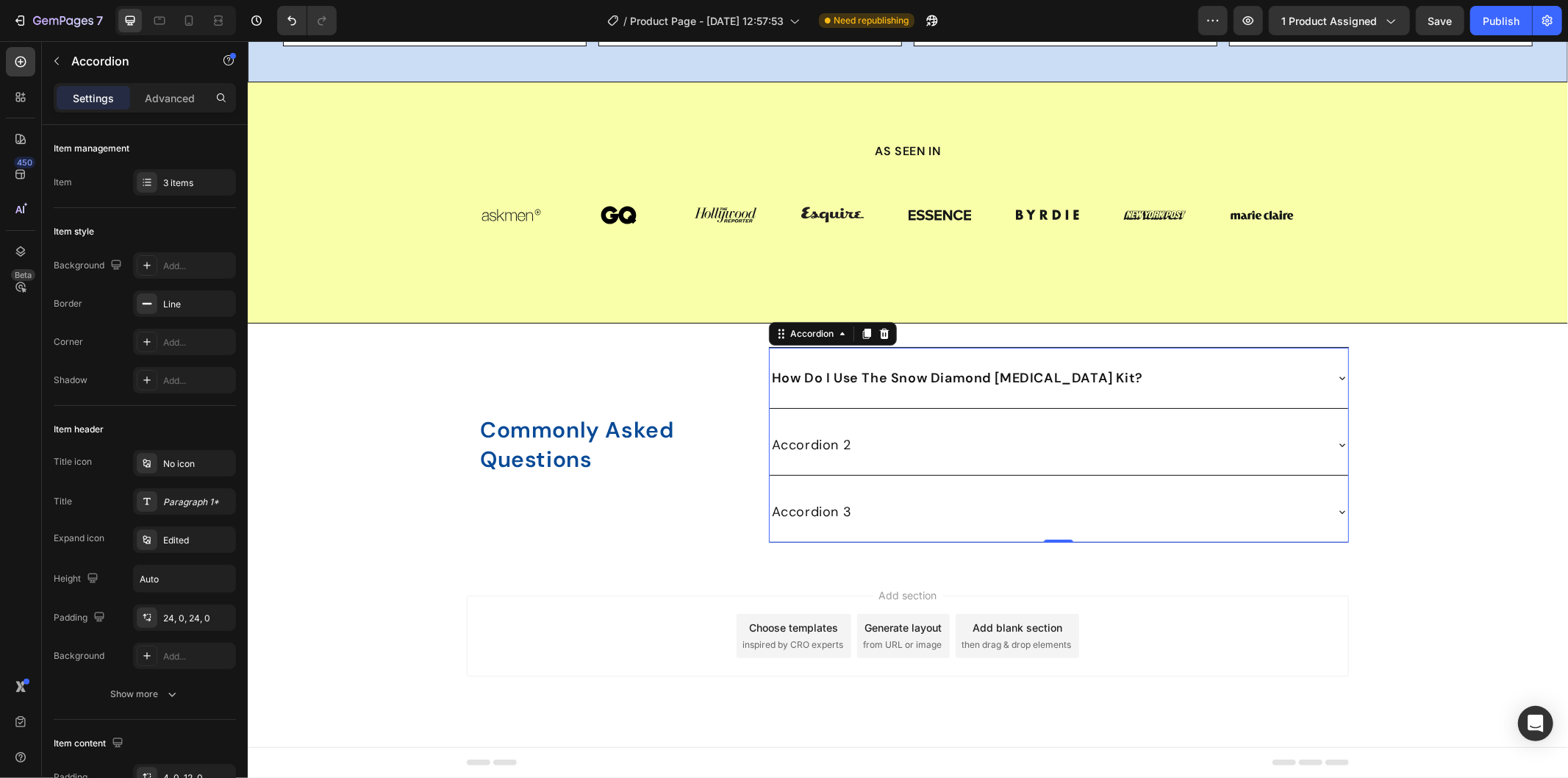
click at [1335, 383] on icon at bounding box center [1341, 377] width 12 height 12
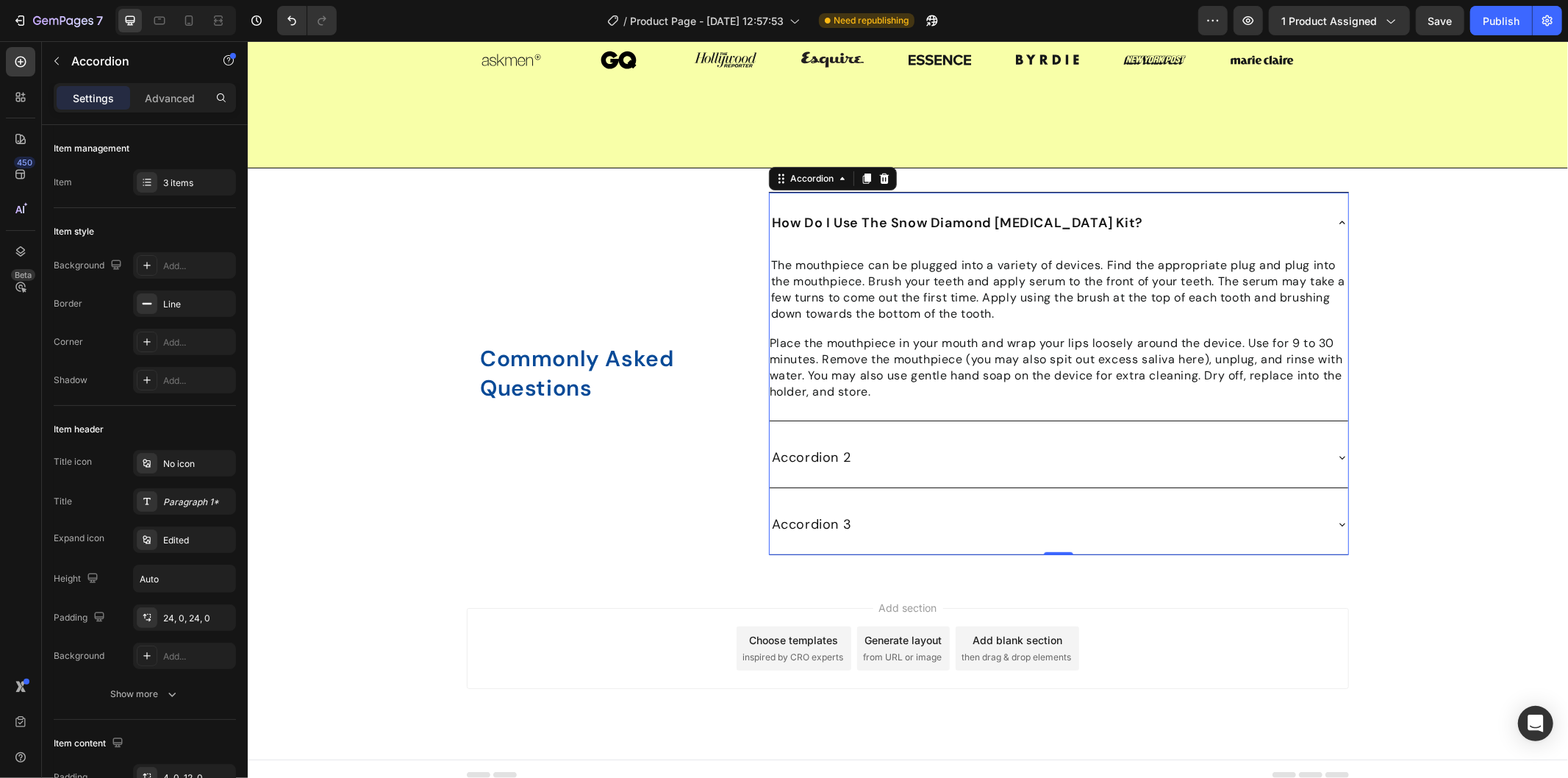
click at [1335, 228] on icon at bounding box center [1341, 222] width 12 height 12
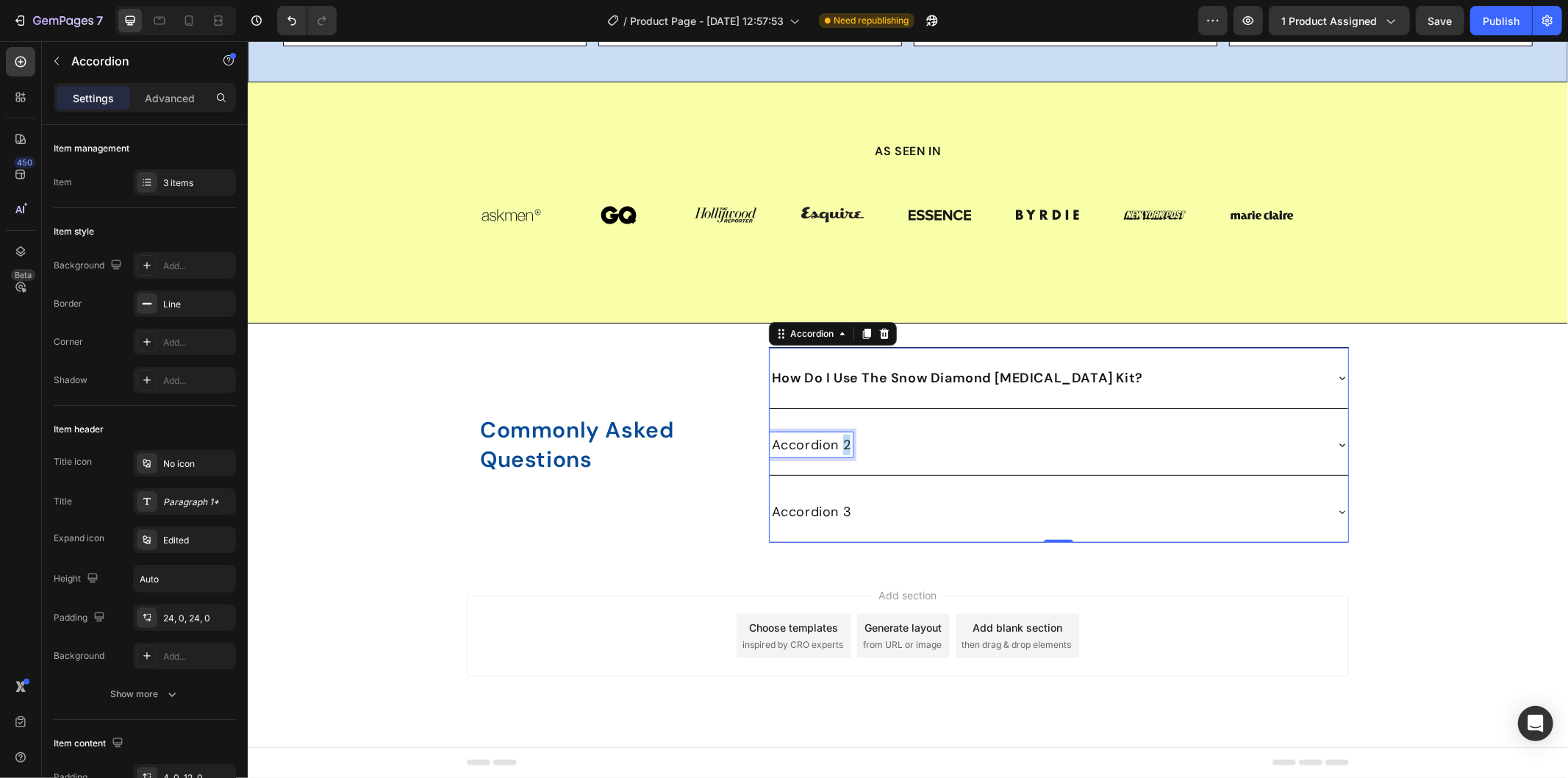
click at [834, 454] on p "Accordion 2" at bounding box center [810, 444] width 79 height 21
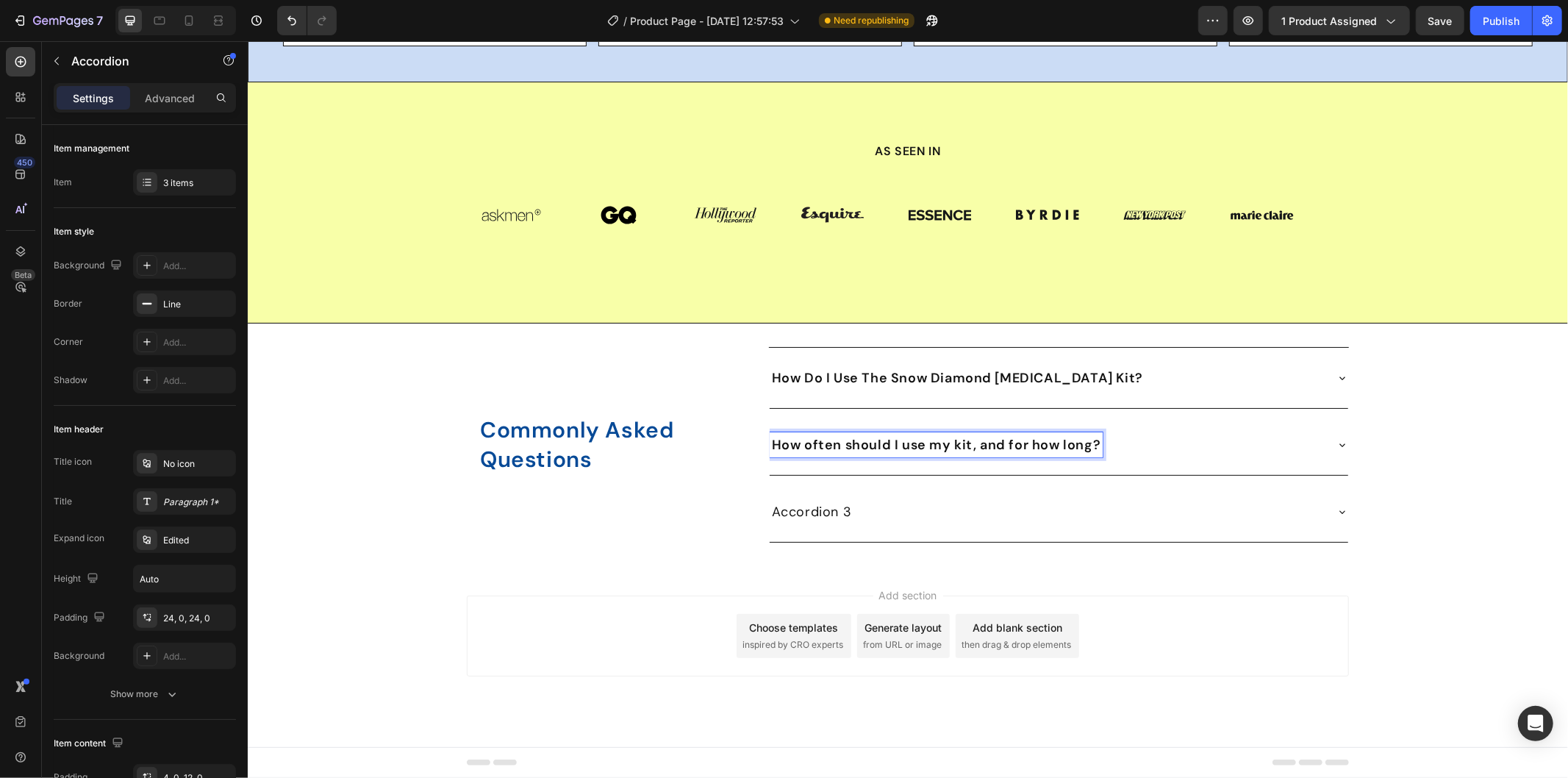
click at [818, 521] on p "Accordion 3" at bounding box center [811, 510] width 80 height 21
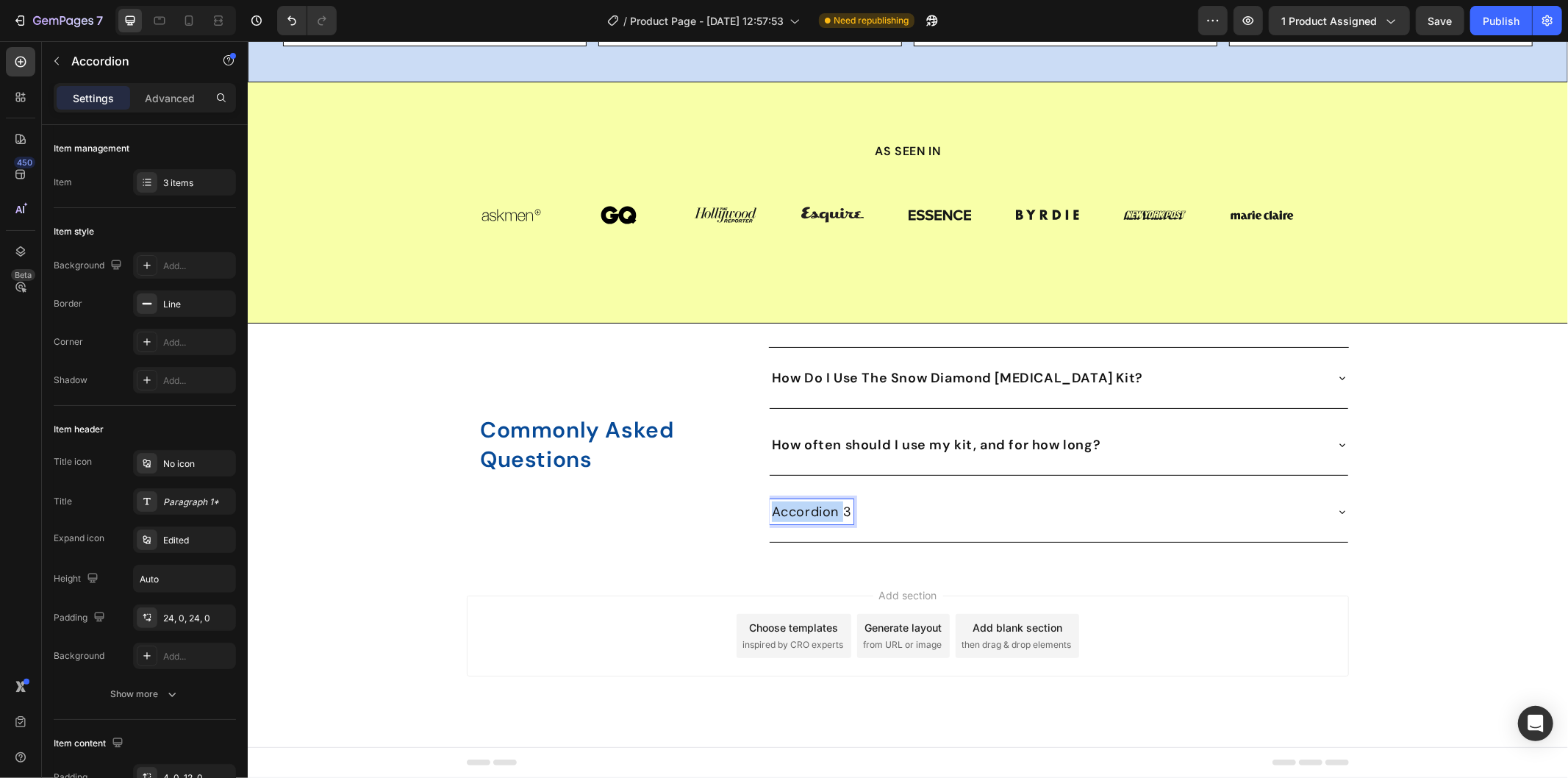
click at [818, 521] on p "Accordion 3" at bounding box center [811, 510] width 80 height 21
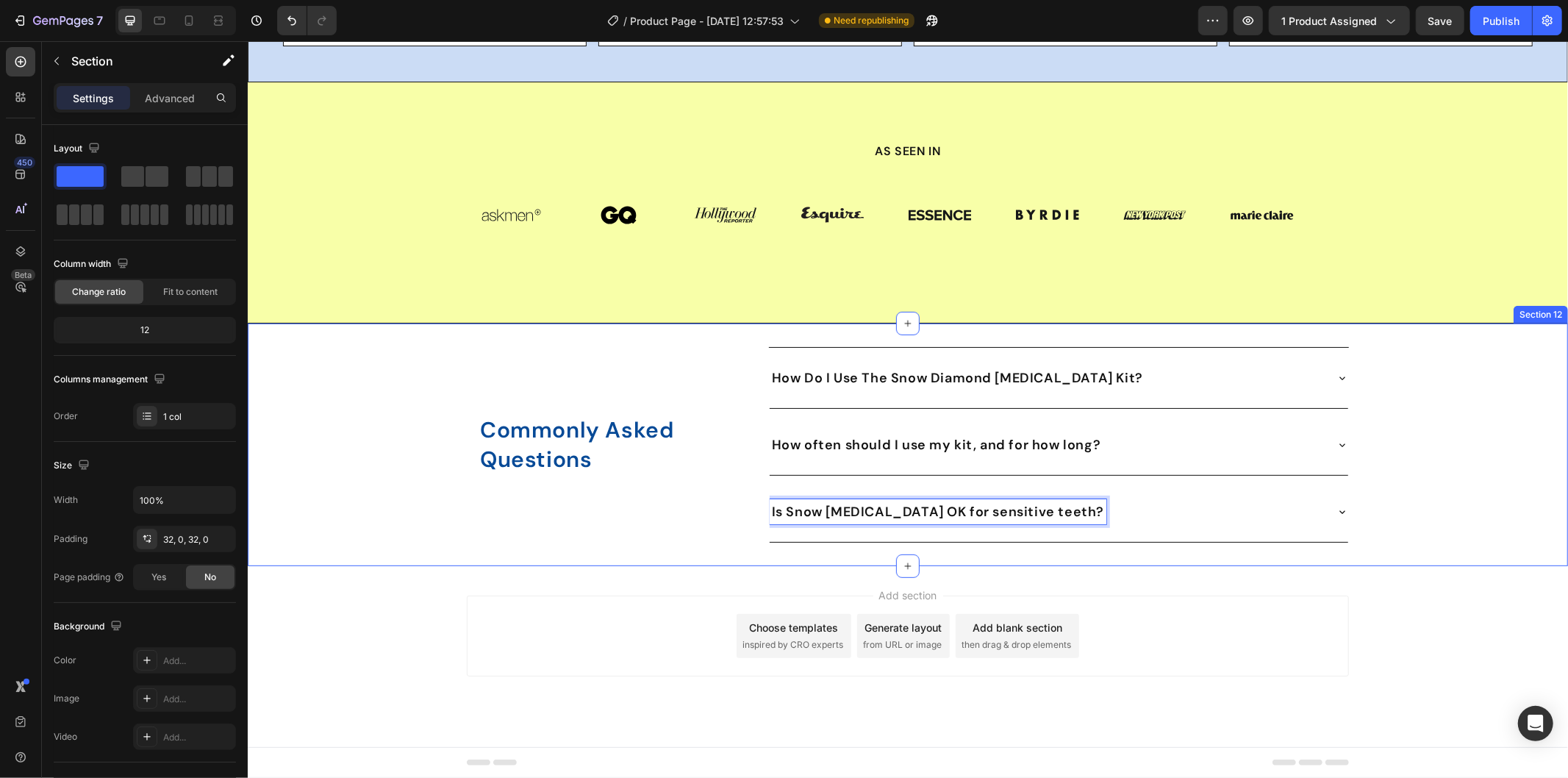
click at [690, 566] on div "⁠⁠⁠⁠⁠⁠⁠ Commonly Asked Questions Heading Row How Do I Use The Snow Diamond Teet…" at bounding box center [907, 444] width 1320 height 242
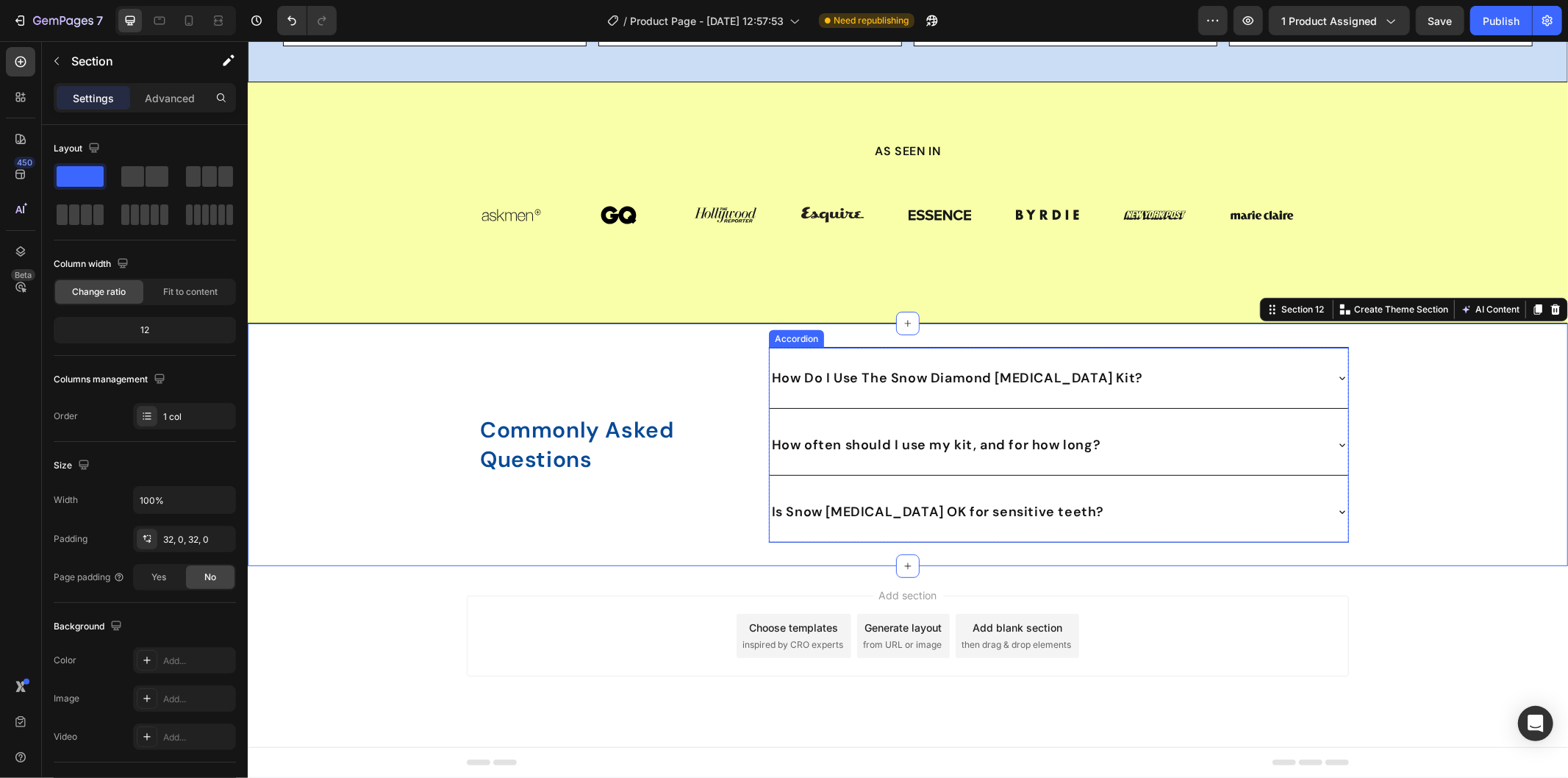
click at [934, 473] on div "How often should I use my kit, and for how long?" at bounding box center [1058, 445] width 578 height 61
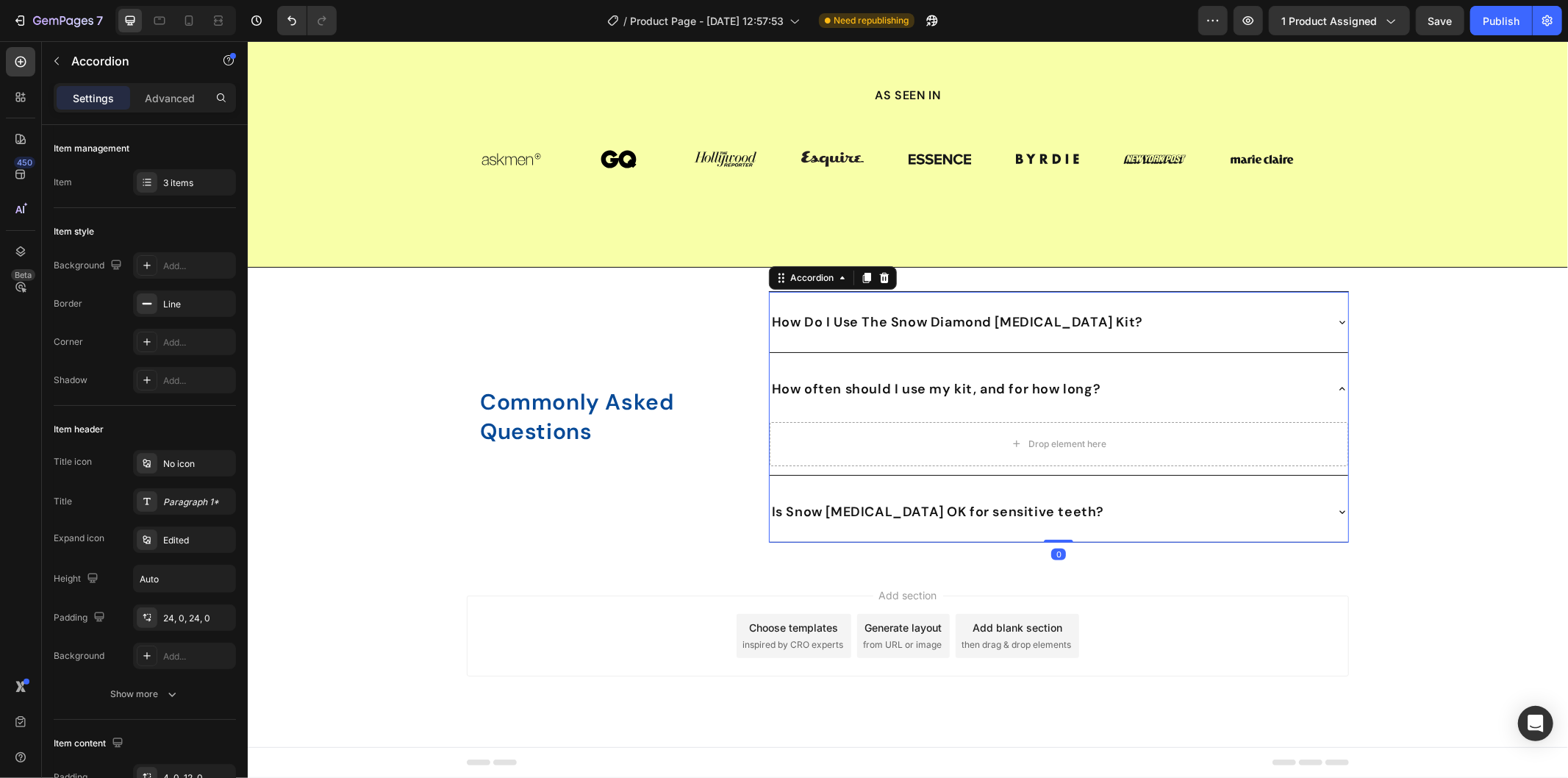
click at [931, 418] on div "How often should I use my kit, and for how long?" at bounding box center [1058, 388] width 578 height 61
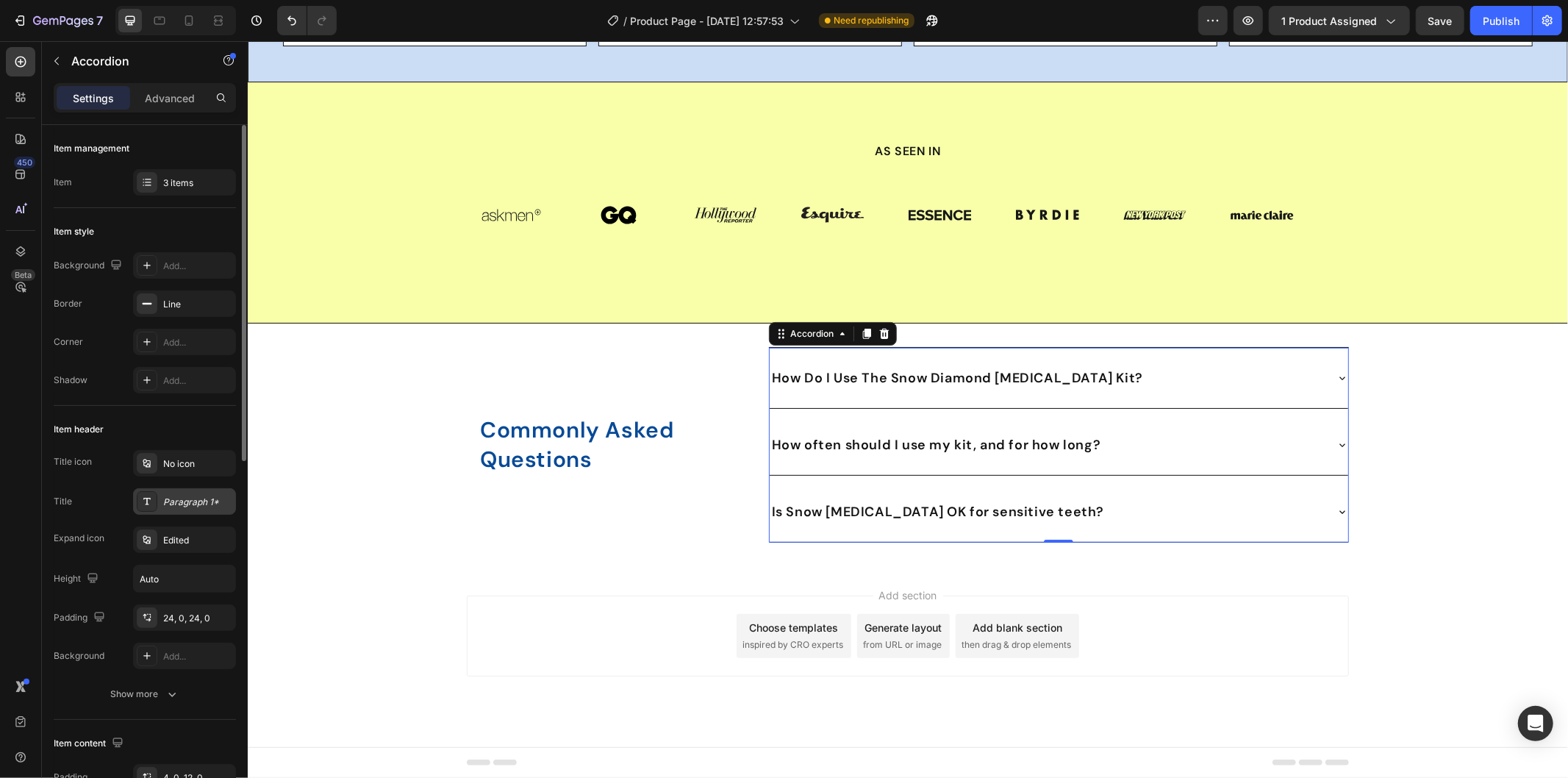
click at [194, 500] on div "Paragraph 1*" at bounding box center [197, 502] width 69 height 14
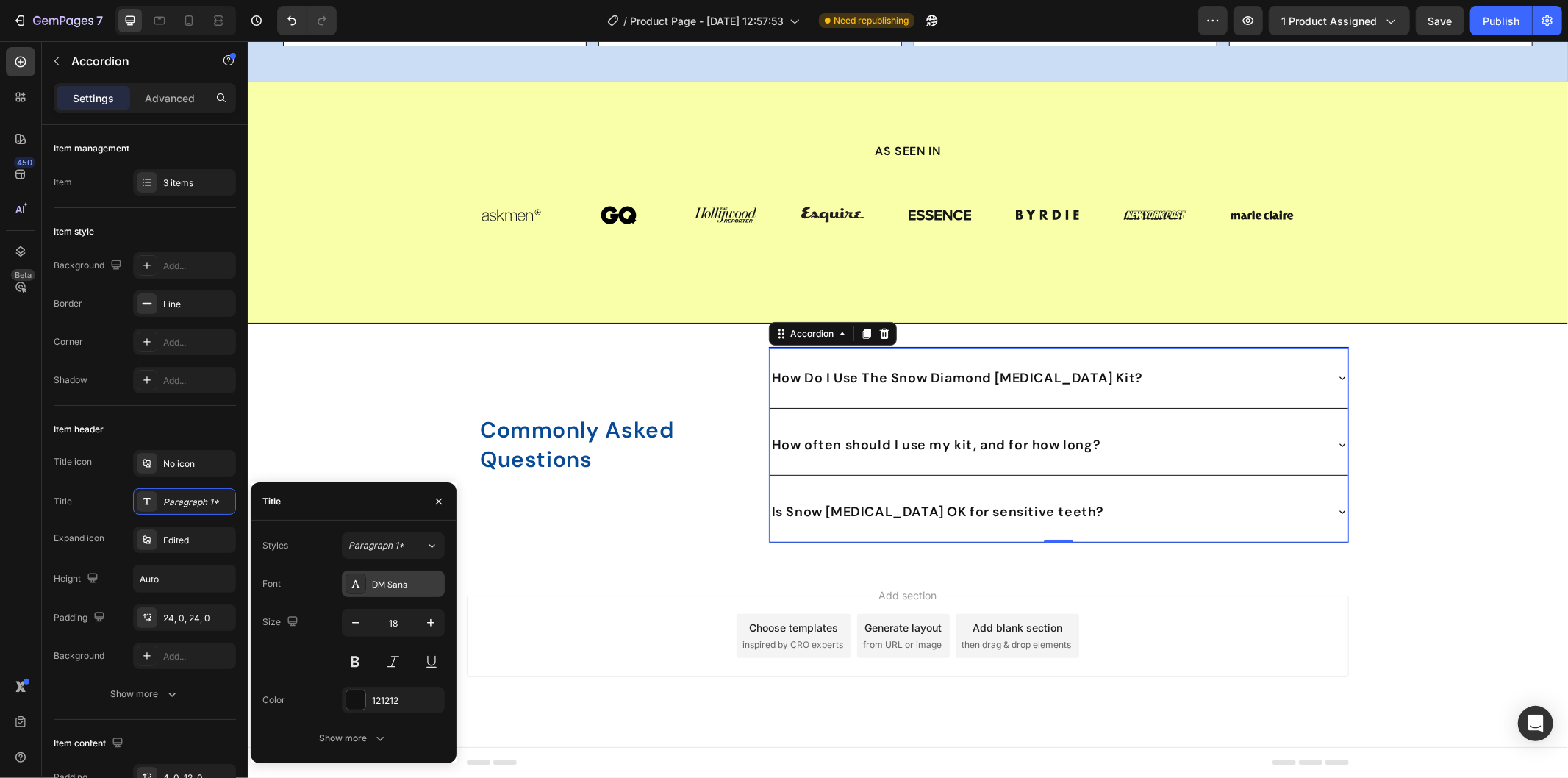
click at [409, 589] on div "DM Sans" at bounding box center [406, 584] width 69 height 14
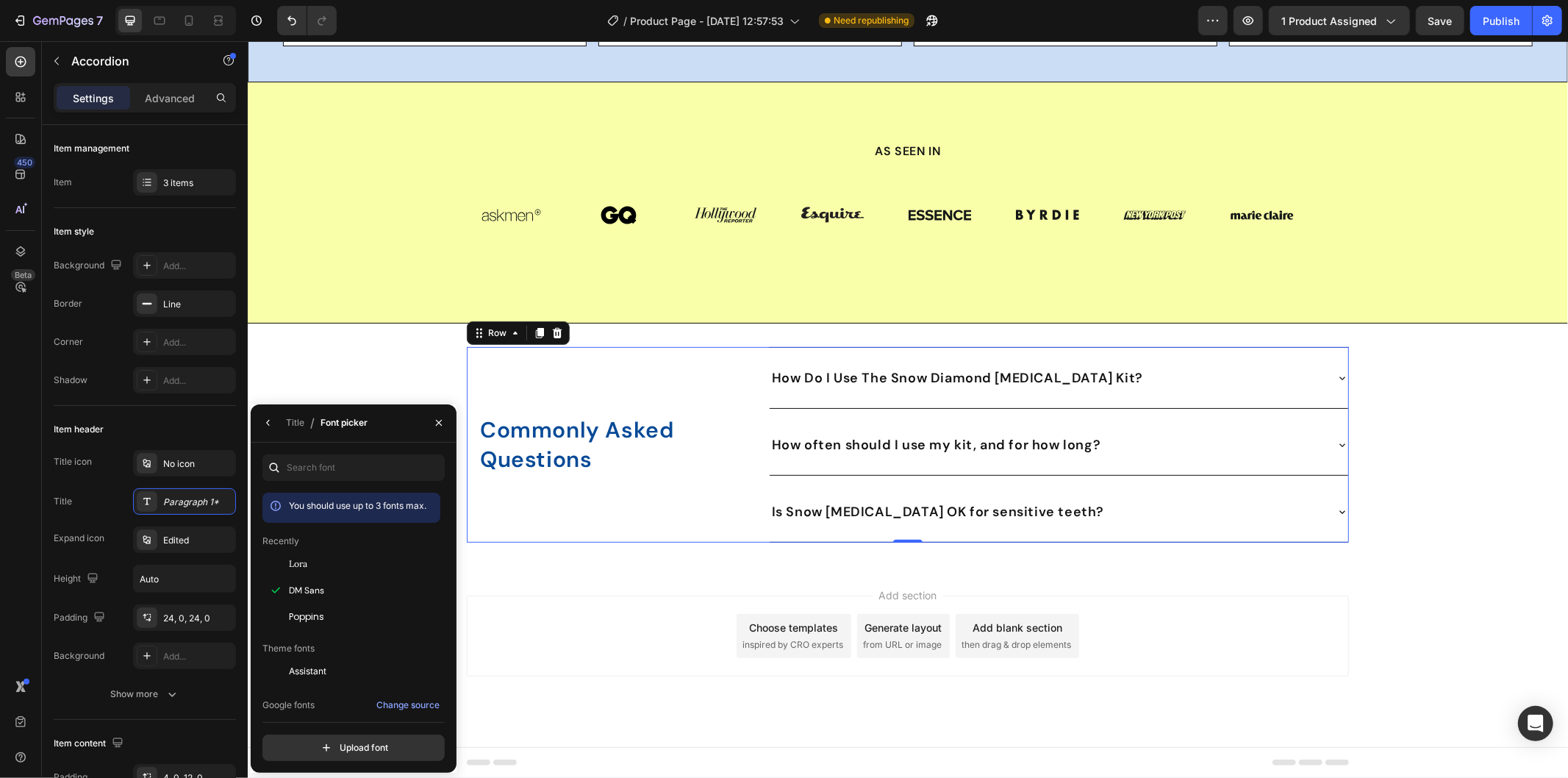
click at [538, 541] on div "⁠⁠⁠⁠⁠⁠⁠ Commonly Asked Questions Heading Row" at bounding box center [611, 444] width 290 height 195
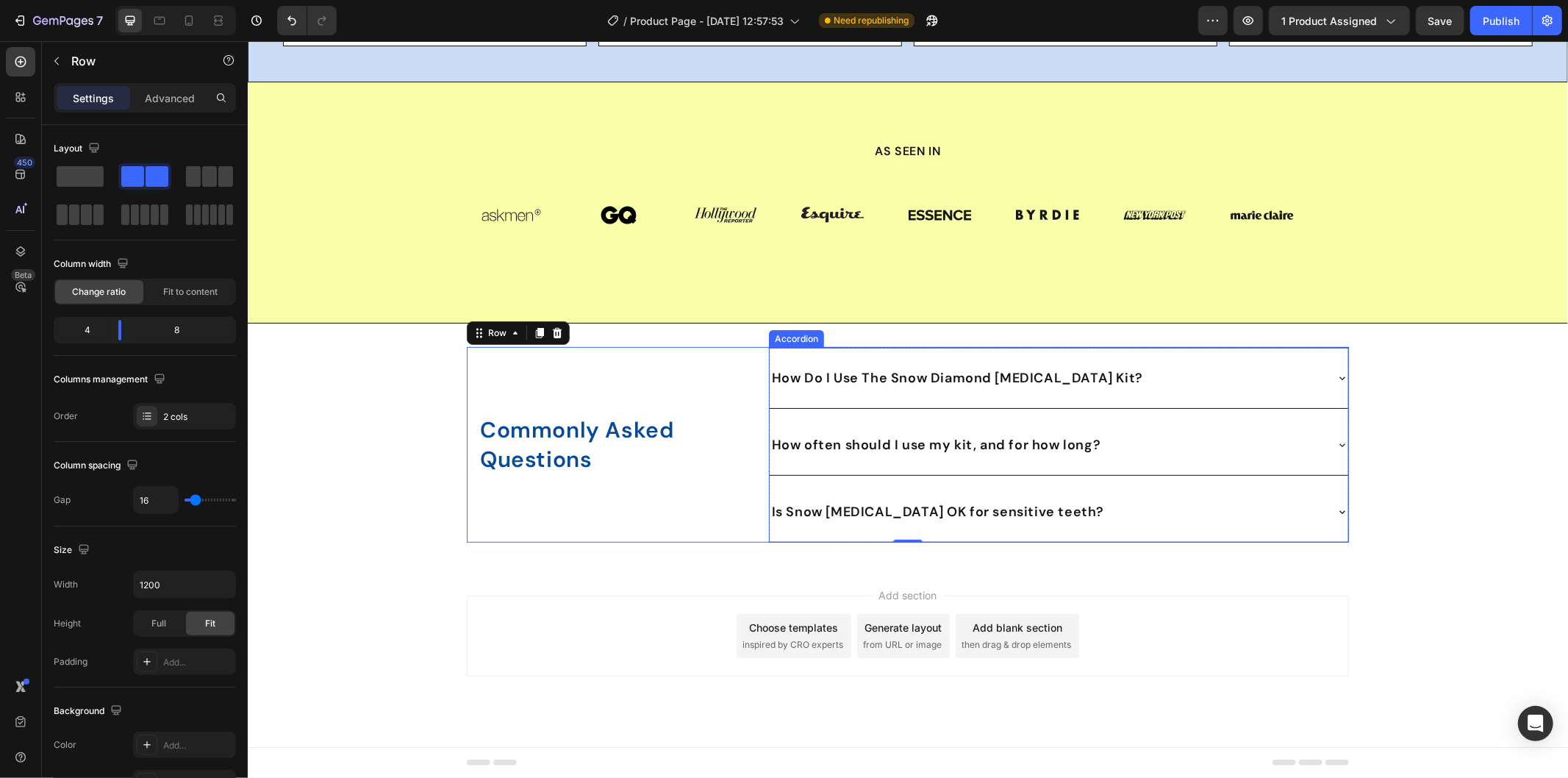
click at [791, 386] on strong "How Do I Use The Snow Diamond Teeth Whitening Kit?" at bounding box center [956, 377] width 371 height 18
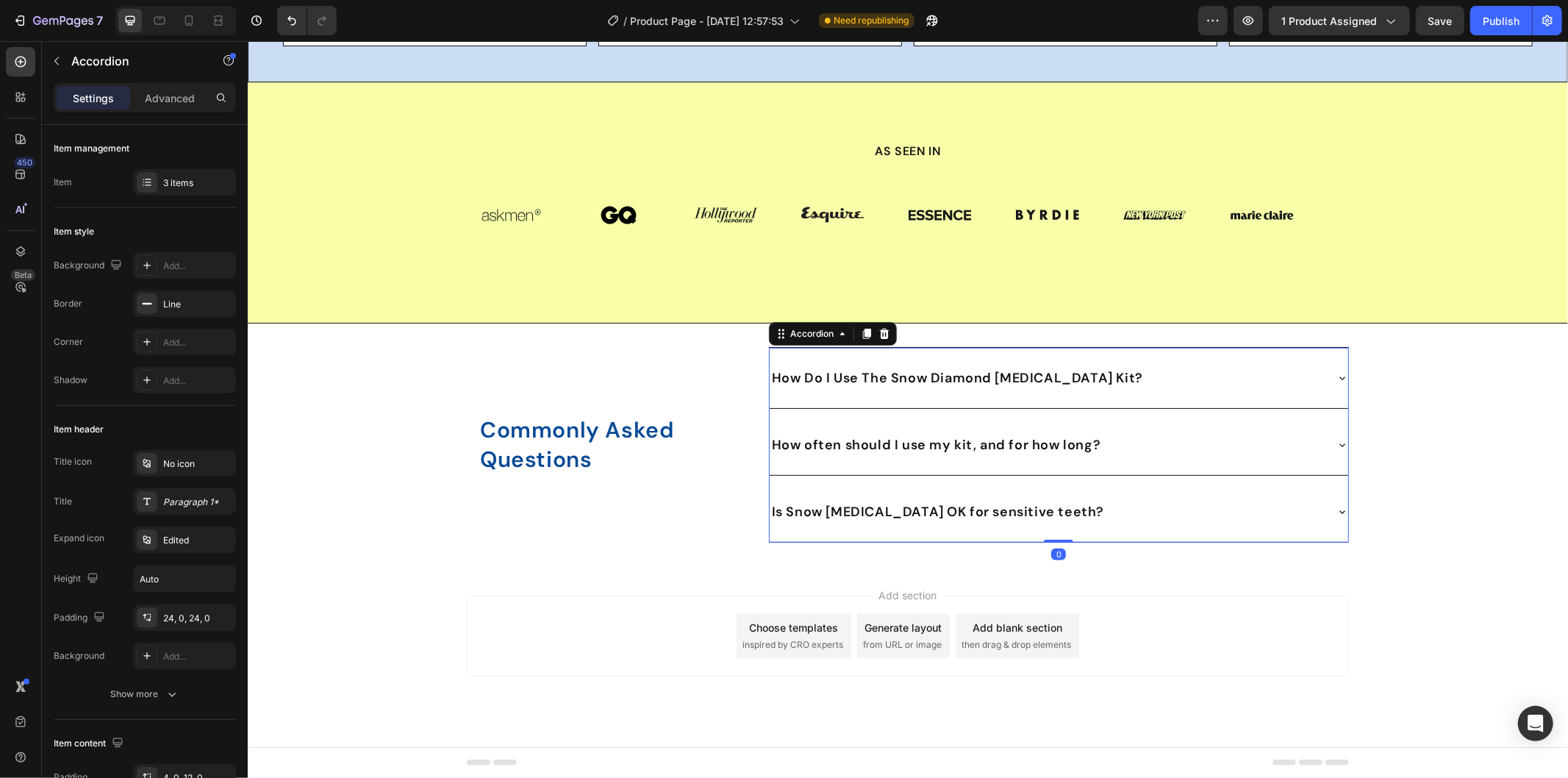
click at [791, 408] on div "How Do I Use The Snow Diamond Teeth Whitening Kit?" at bounding box center [1058, 377] width 578 height 61
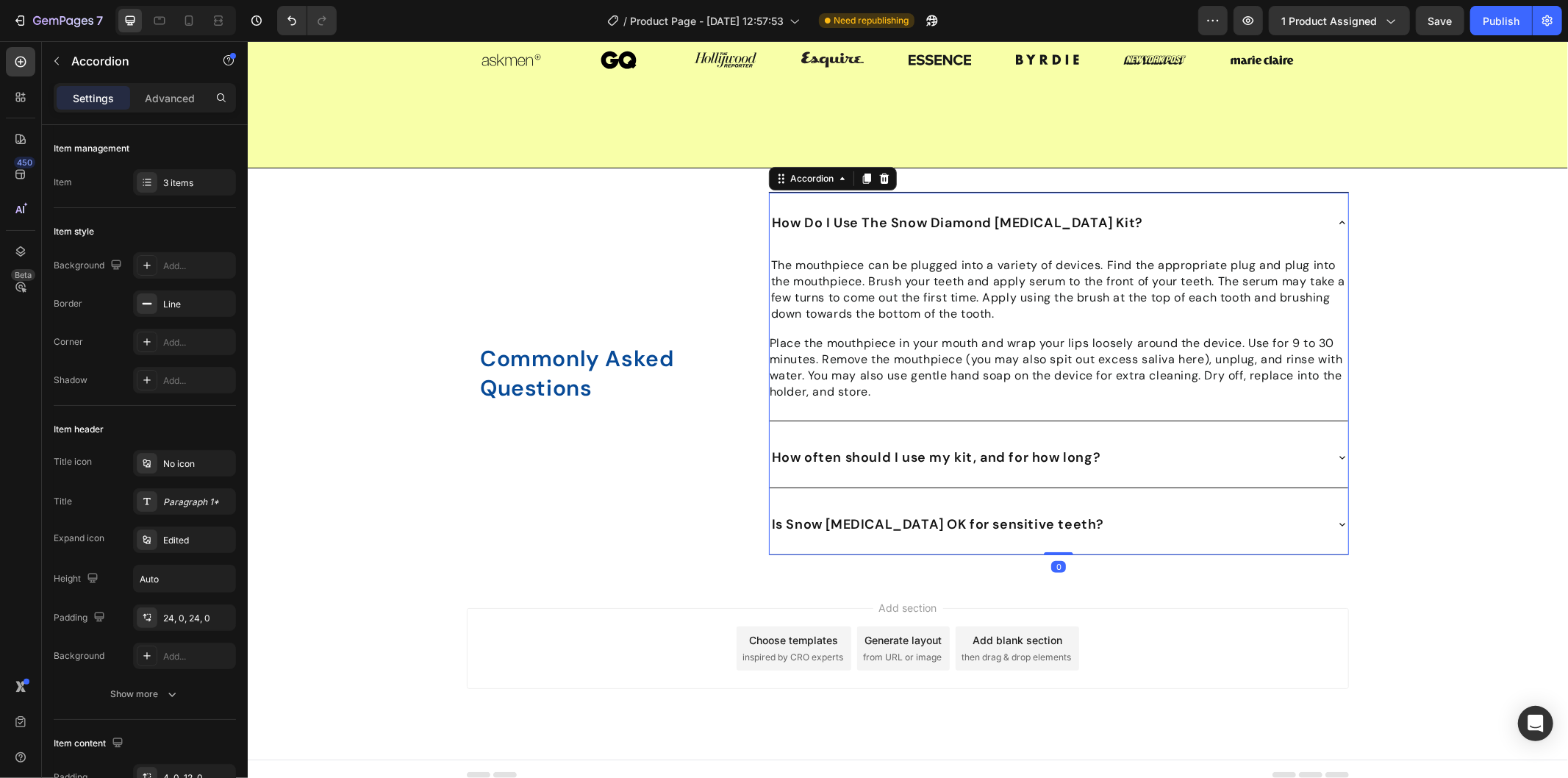
click at [791, 252] on div "How Do I Use The Snow Diamond Teeth Whitening Kit?" at bounding box center [1058, 222] width 578 height 61
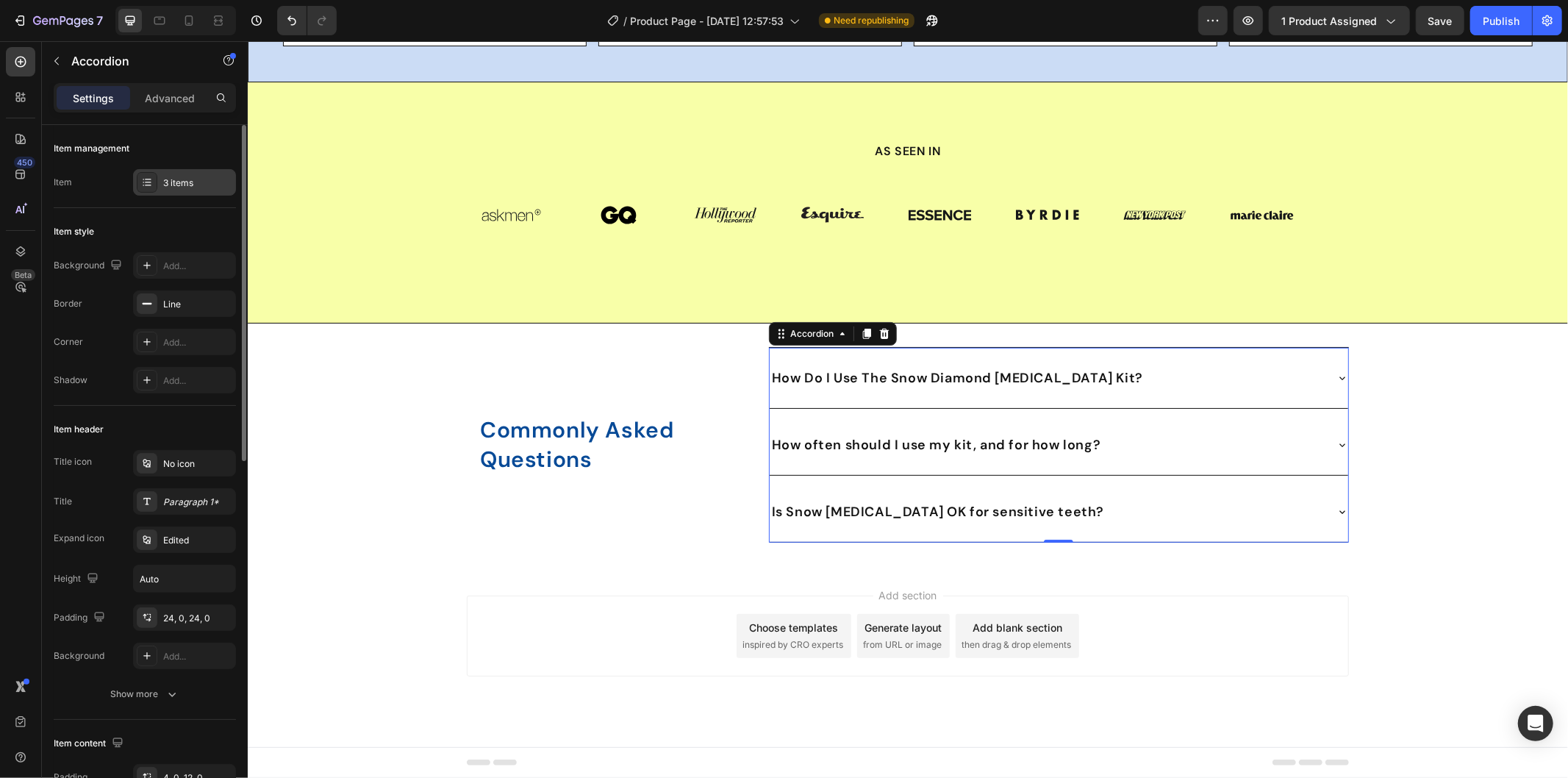
click at [185, 181] on div "3 items" at bounding box center [197, 184] width 69 height 14
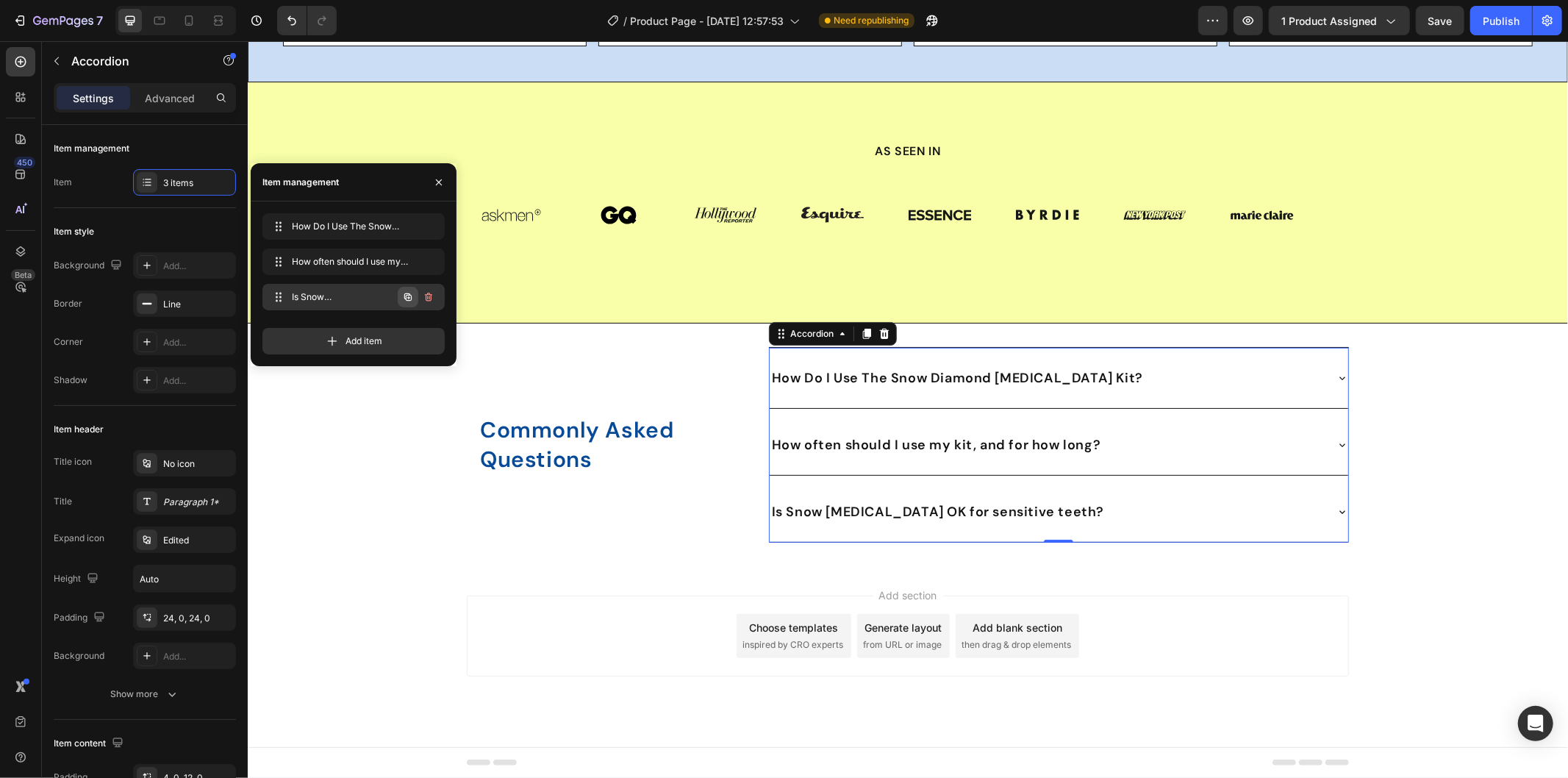
click at [406, 298] on icon "button" at bounding box center [408, 297] width 12 height 12
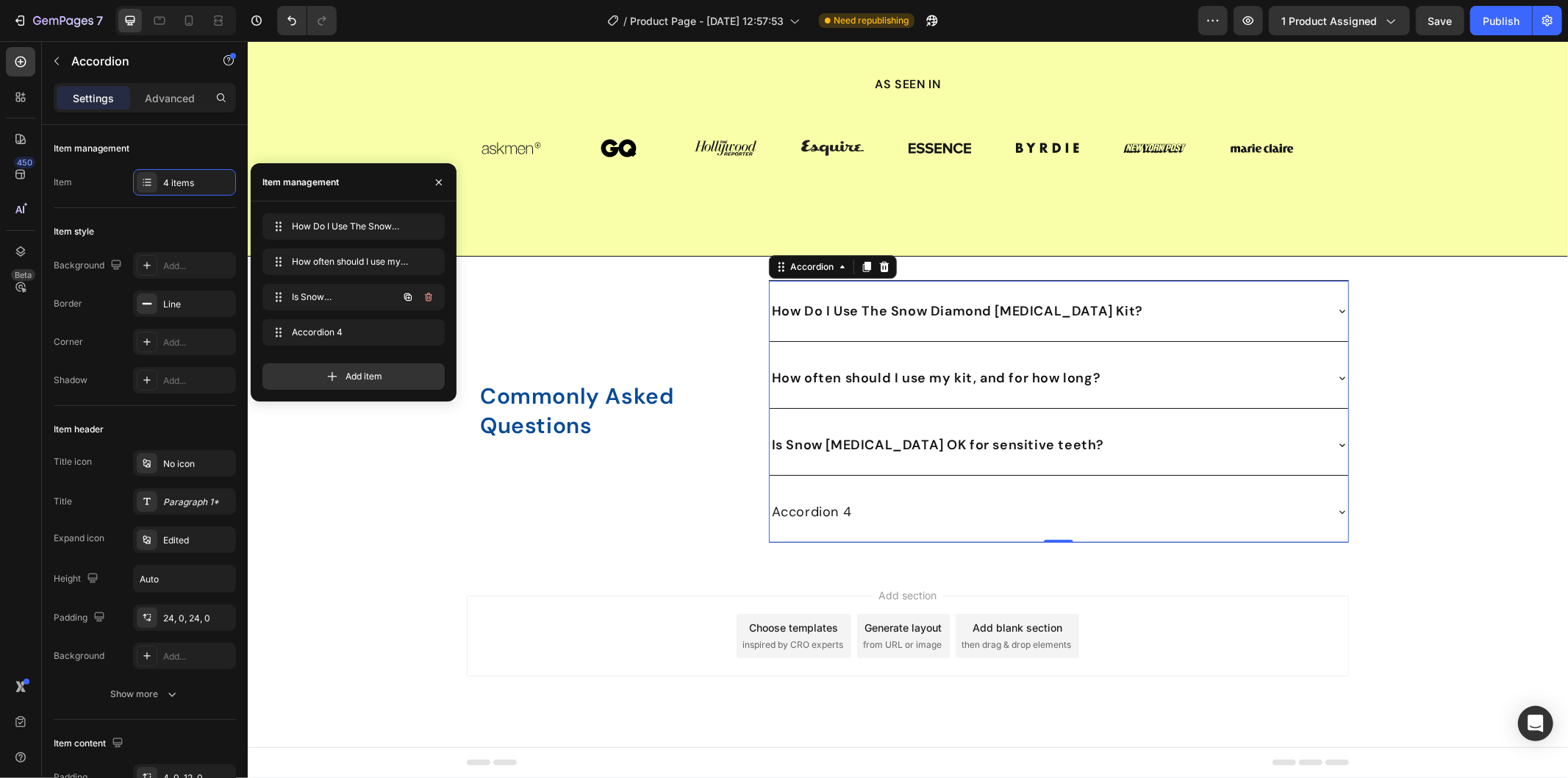
click at [406, 298] on icon "button" at bounding box center [408, 297] width 12 height 12
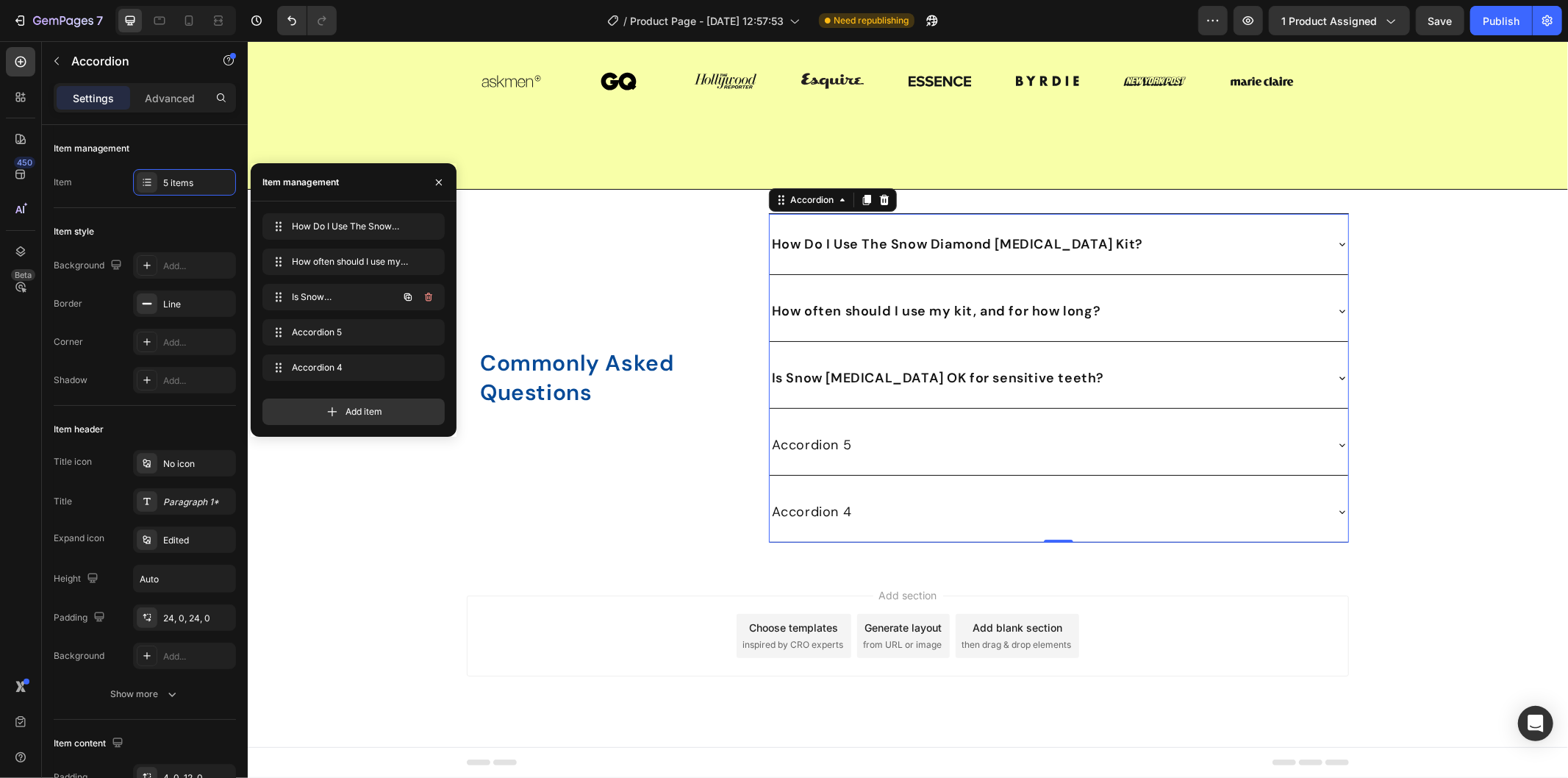
click at [406, 298] on icon "button" at bounding box center [408, 297] width 12 height 12
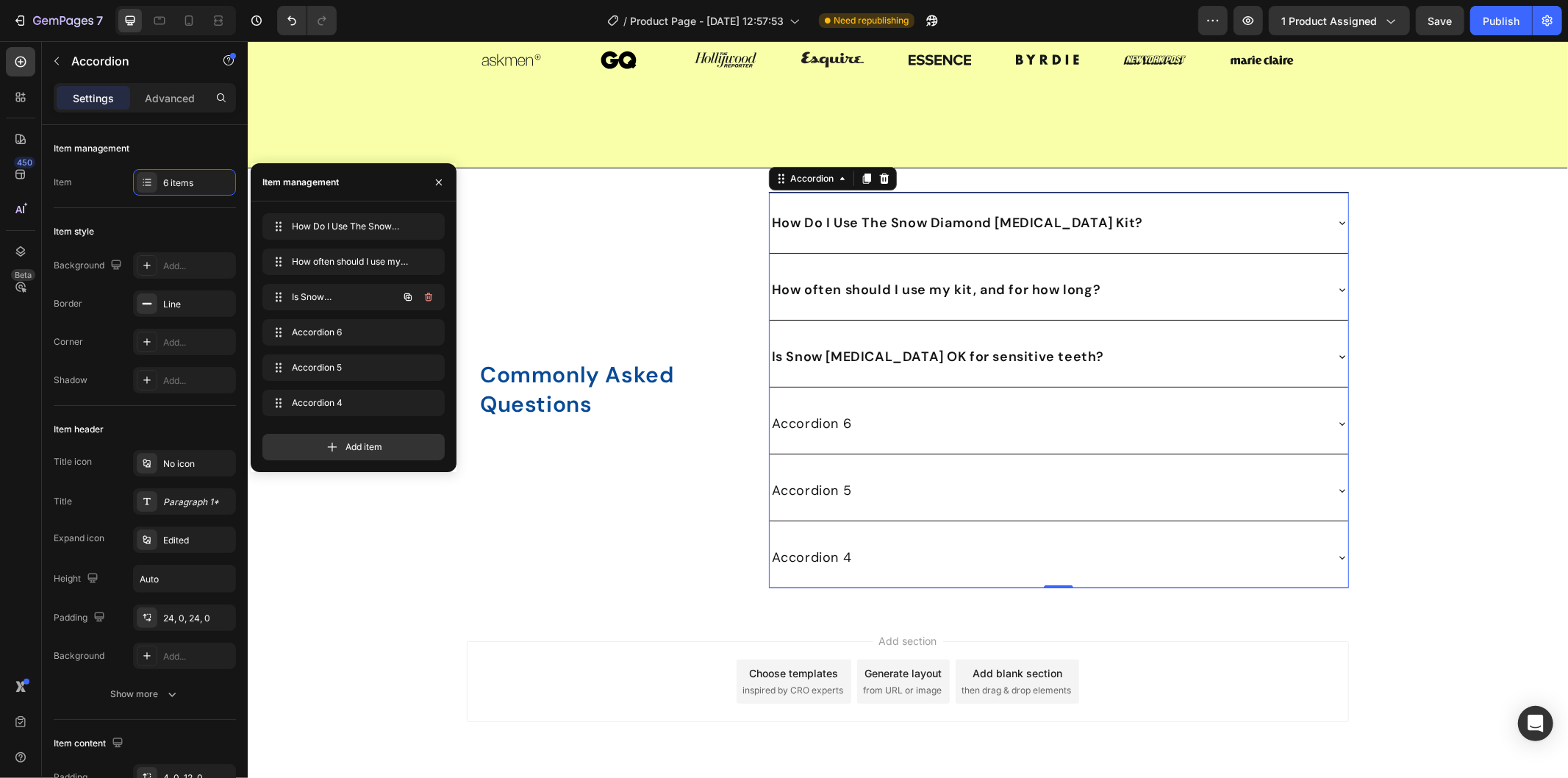
click at [406, 298] on icon "button" at bounding box center [408, 297] width 12 height 12
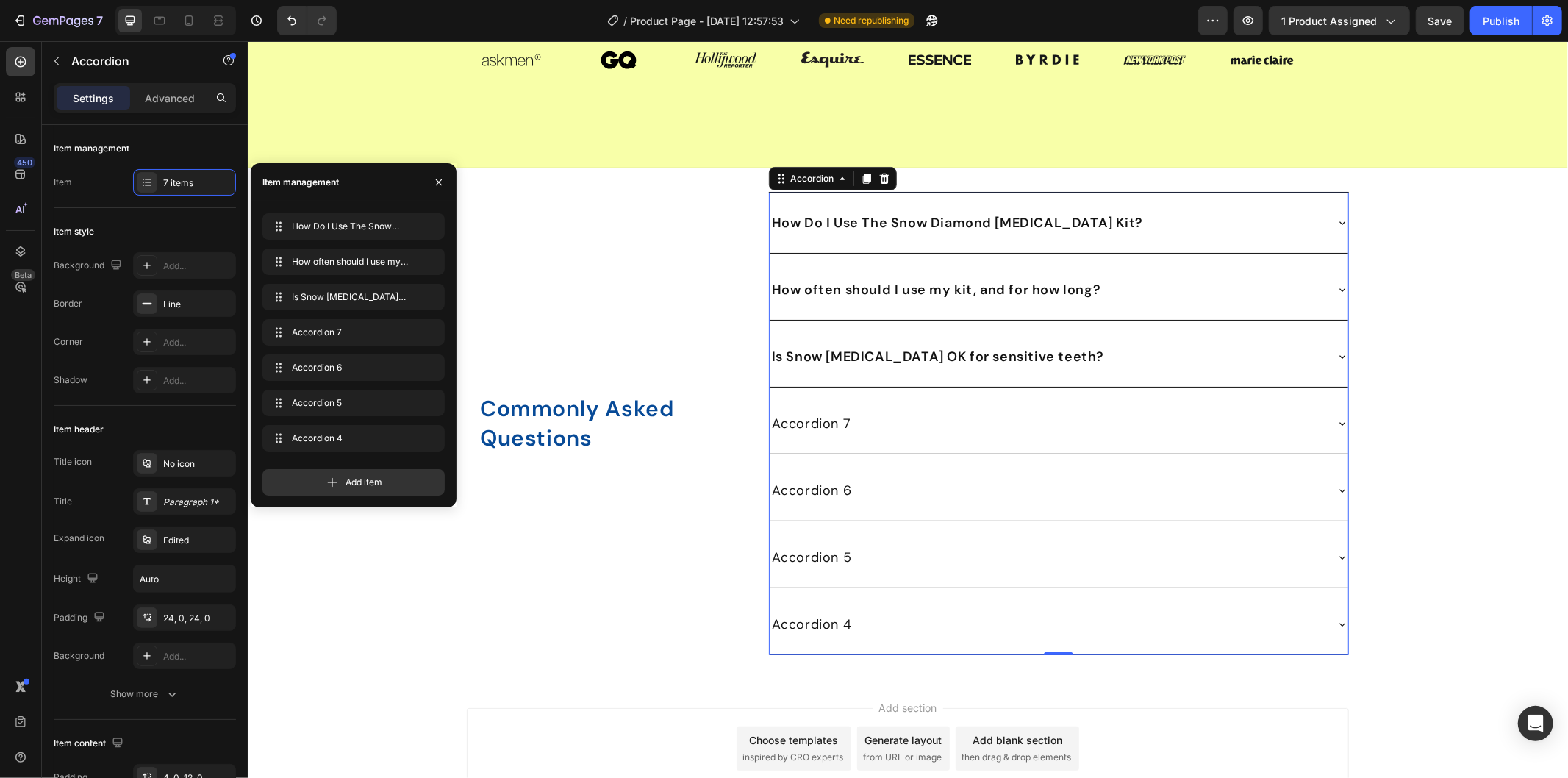
scroll to position [5485, 0]
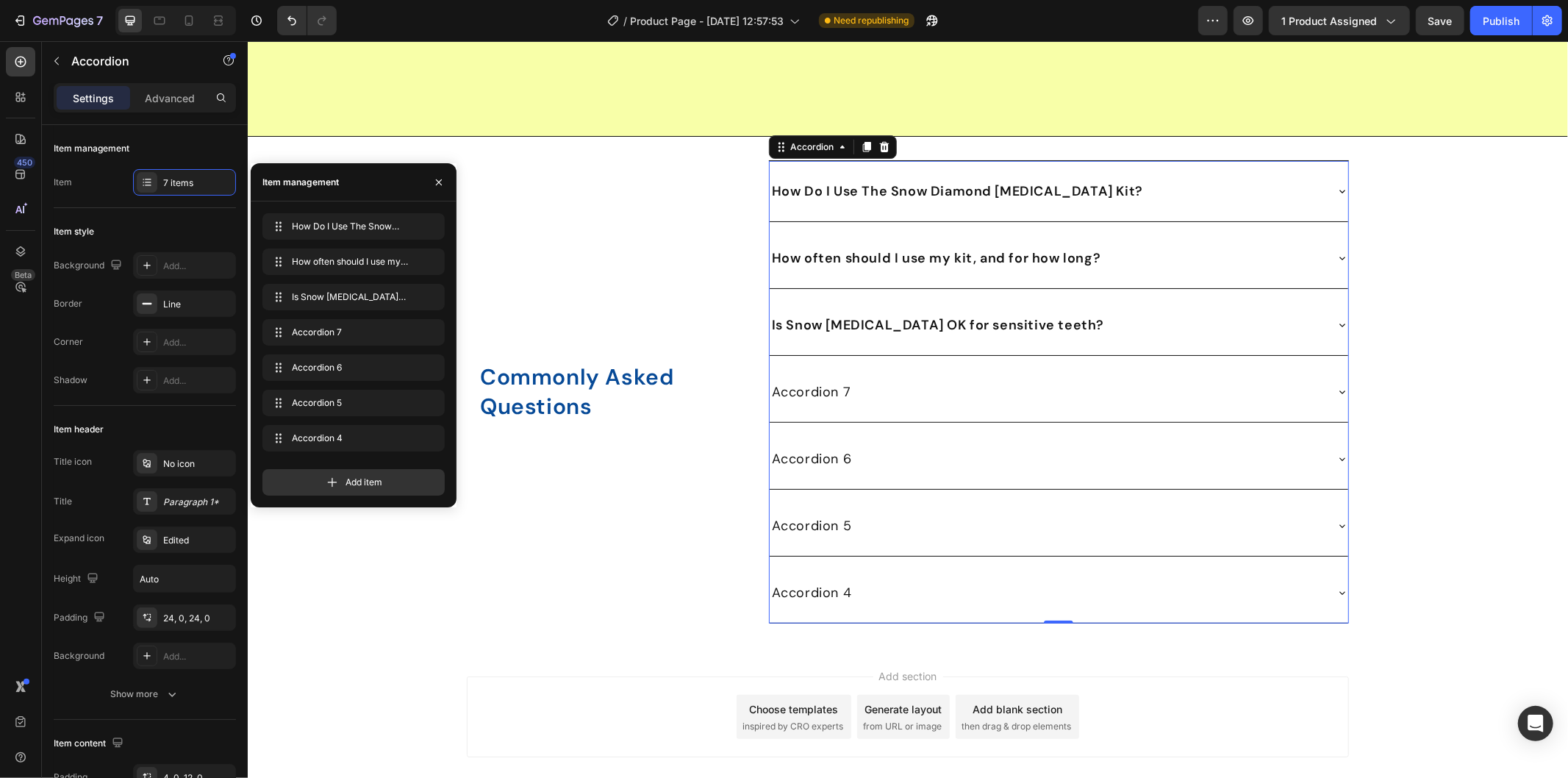
click at [812, 390] on div "Accordion 7" at bounding box center [811, 391] width 84 height 25
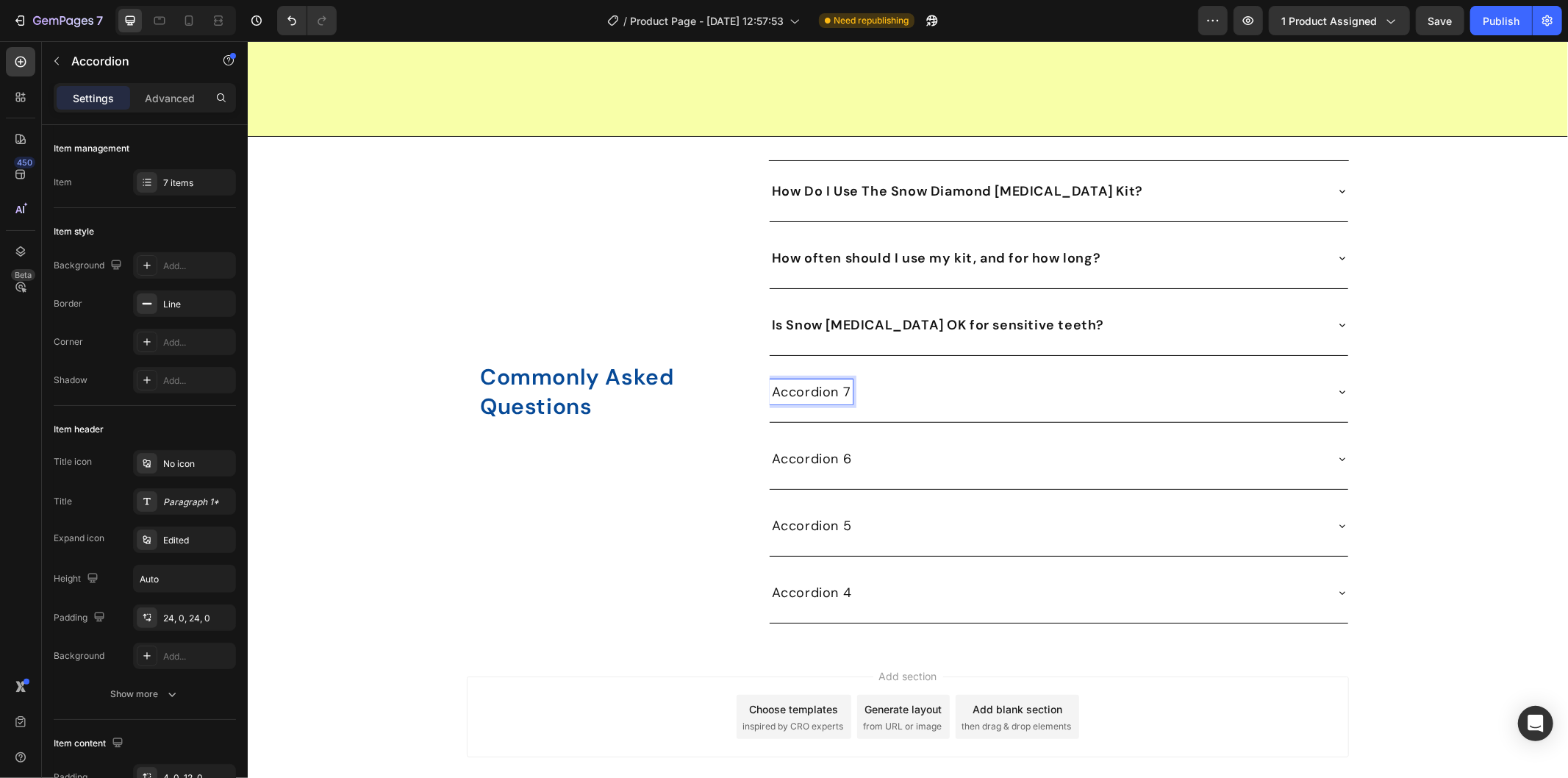
click at [812, 390] on p "Accordion 7" at bounding box center [810, 391] width 79 height 21
click at [803, 462] on p "Accordion 6" at bounding box center [811, 457] width 80 height 21
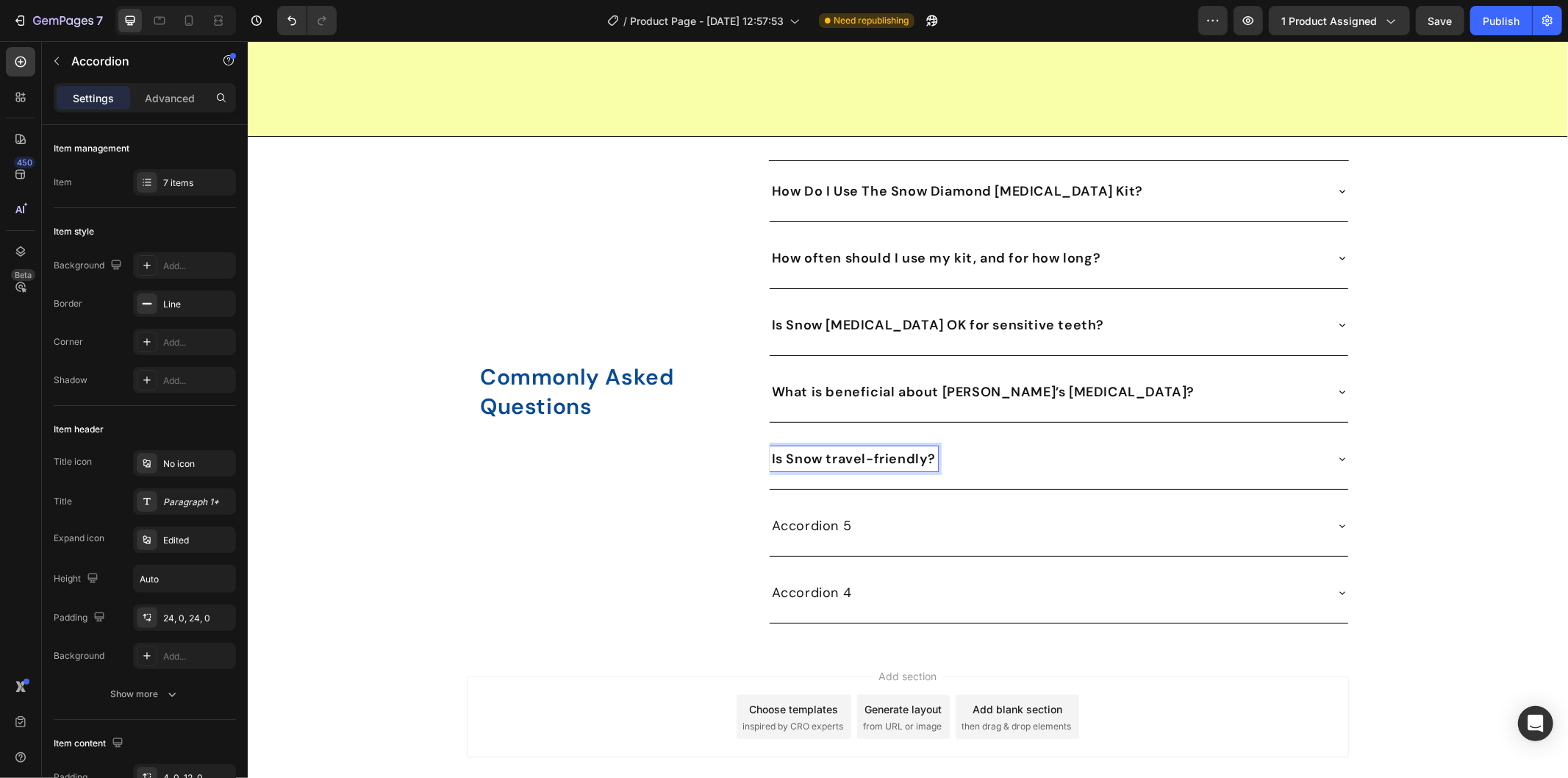
click at [824, 530] on p "Accordion 5" at bounding box center [811, 525] width 80 height 21
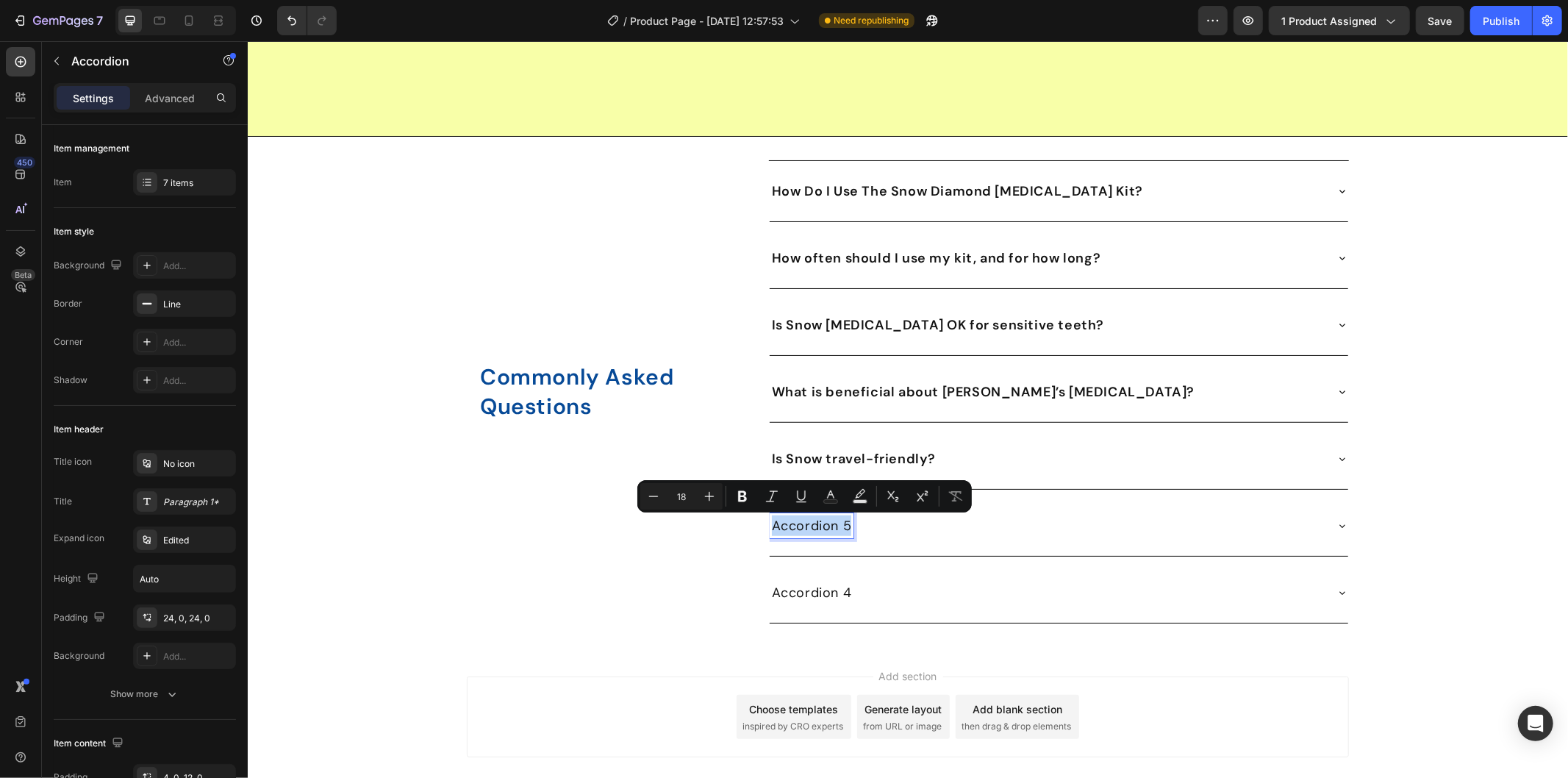
click at [820, 526] on p "Accordion 5" at bounding box center [811, 525] width 80 height 21
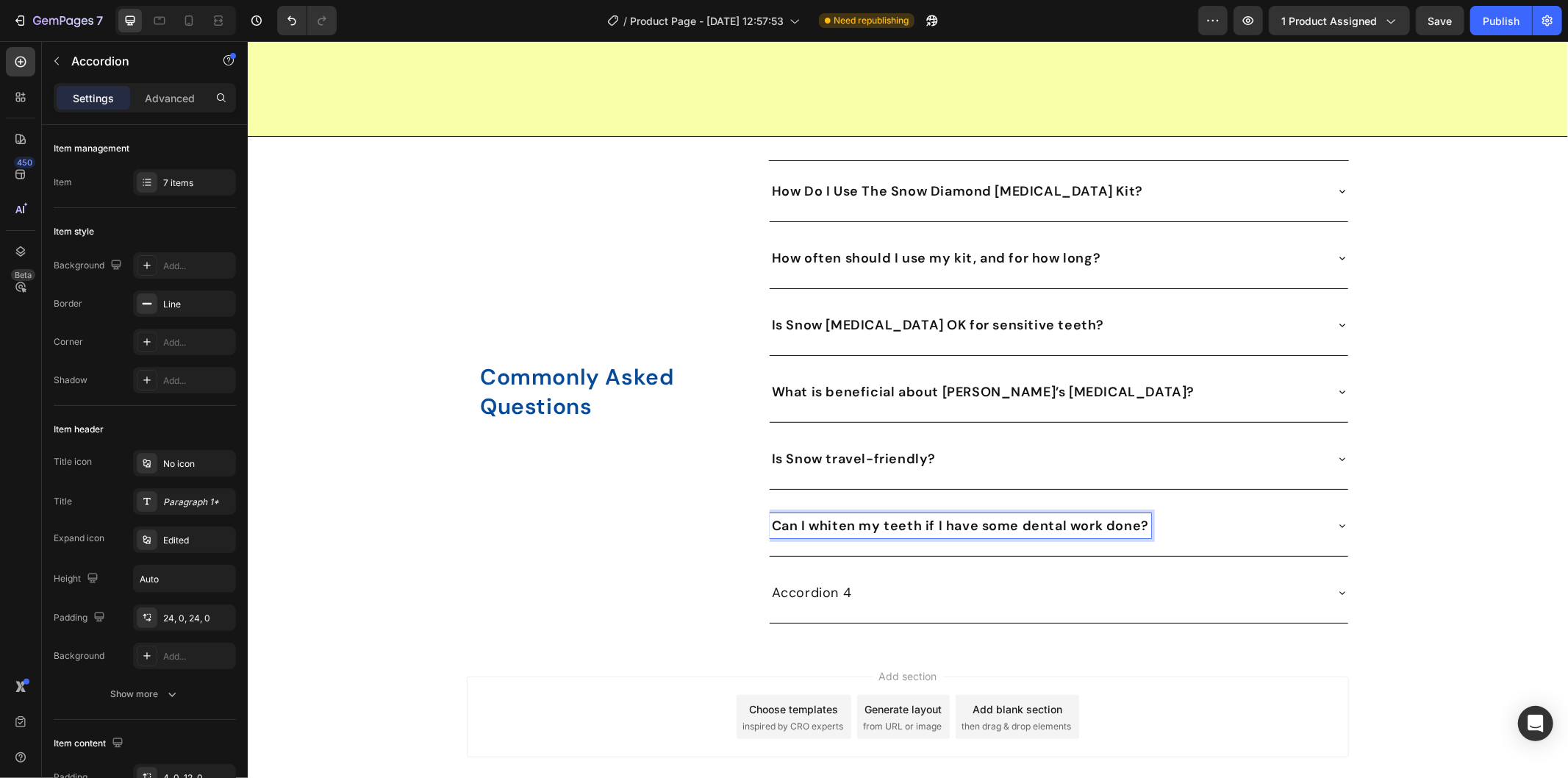
click at [880, 570] on div "Accordion 4" at bounding box center [1058, 592] width 578 height 61
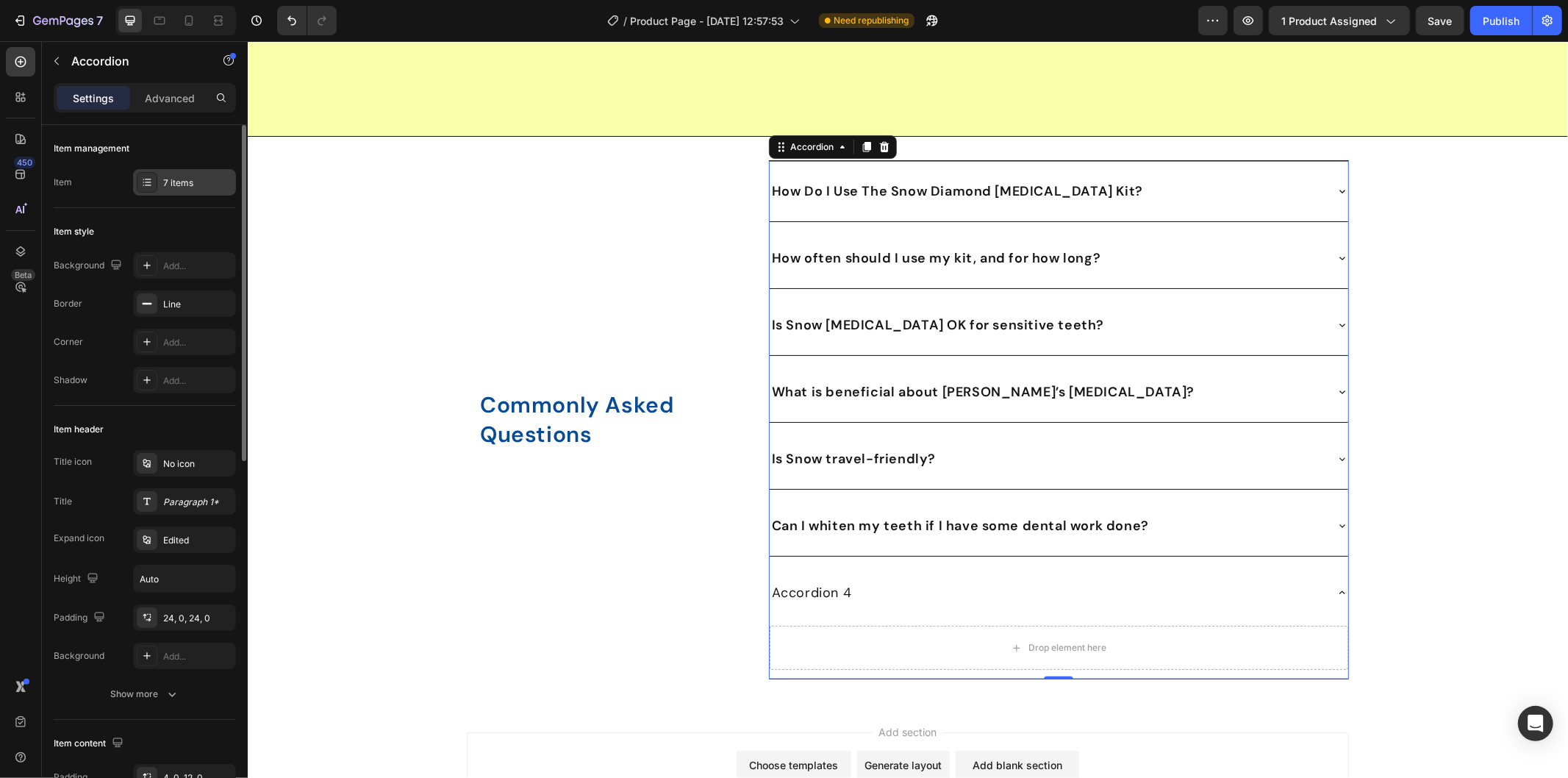
click at [189, 182] on div "7 items" at bounding box center [197, 184] width 69 height 14
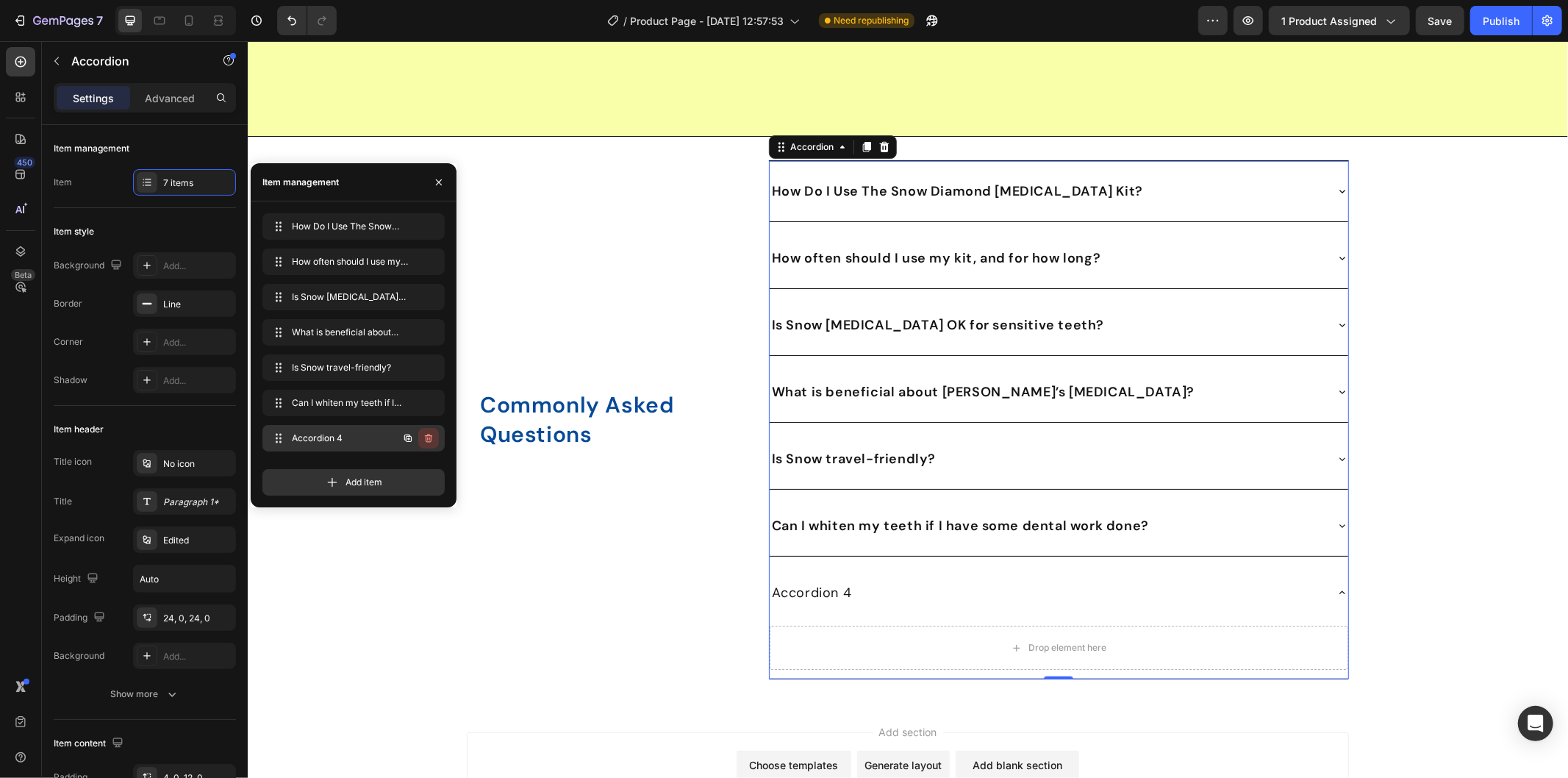
click at [424, 438] on icon "button" at bounding box center [429, 438] width 12 height 12
click at [415, 432] on div "Delete" at bounding box center [419, 439] width 27 height 14
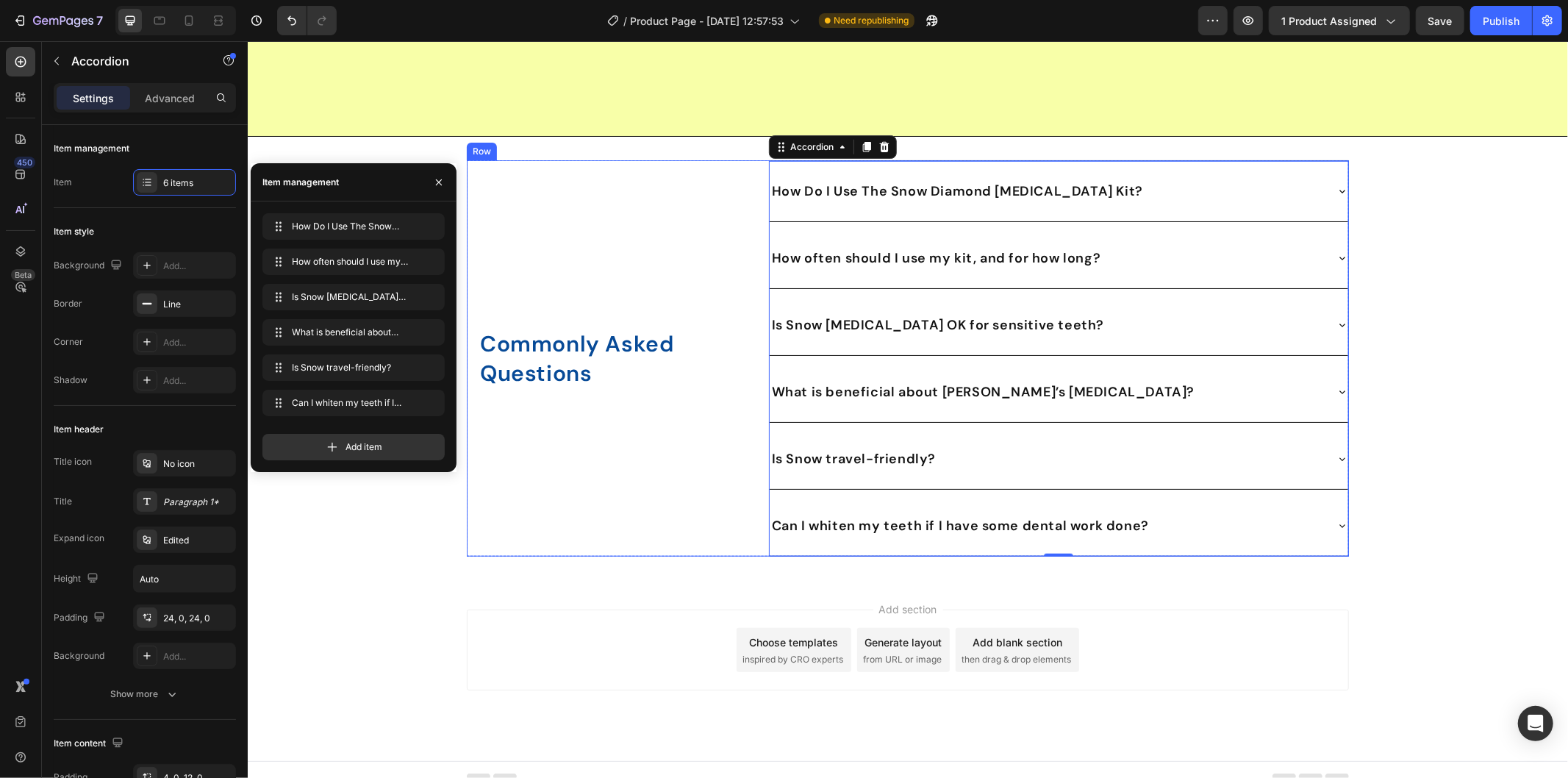
click at [591, 533] on div "⁠⁠⁠⁠⁠⁠⁠ Commonly Asked Questions Heading Row" at bounding box center [611, 358] width 290 height 397
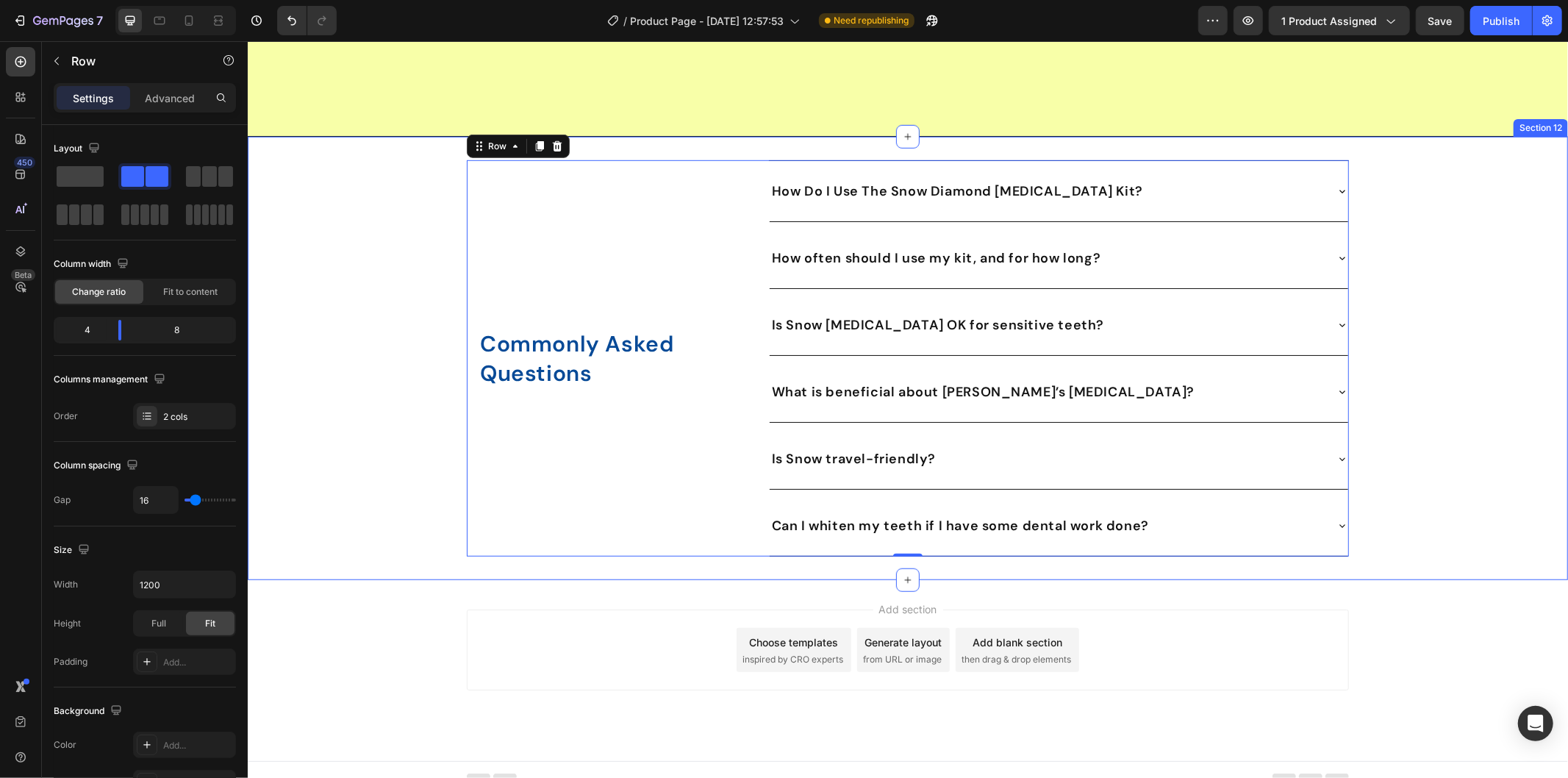
click at [1420, 320] on div "⁠⁠⁠⁠⁠⁠⁠ Commonly Asked Questions Heading Row How Do I Use The Snow Diamond Teet…" at bounding box center [907, 358] width 1320 height 397
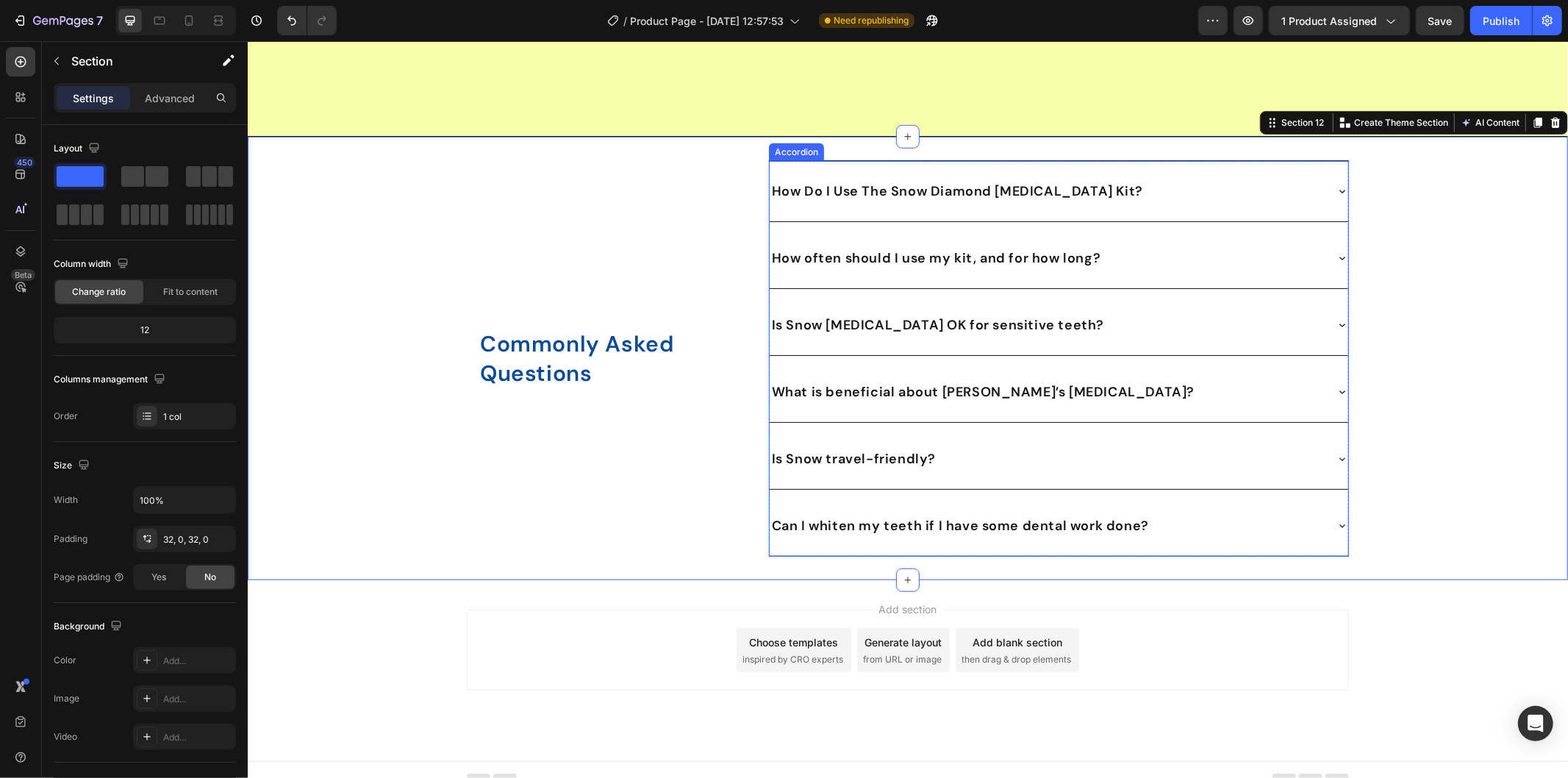
click at [1325, 186] on div "How Do I Use The Snow Diamond Teeth Whitening Kit?" at bounding box center [1058, 191] width 578 height 61
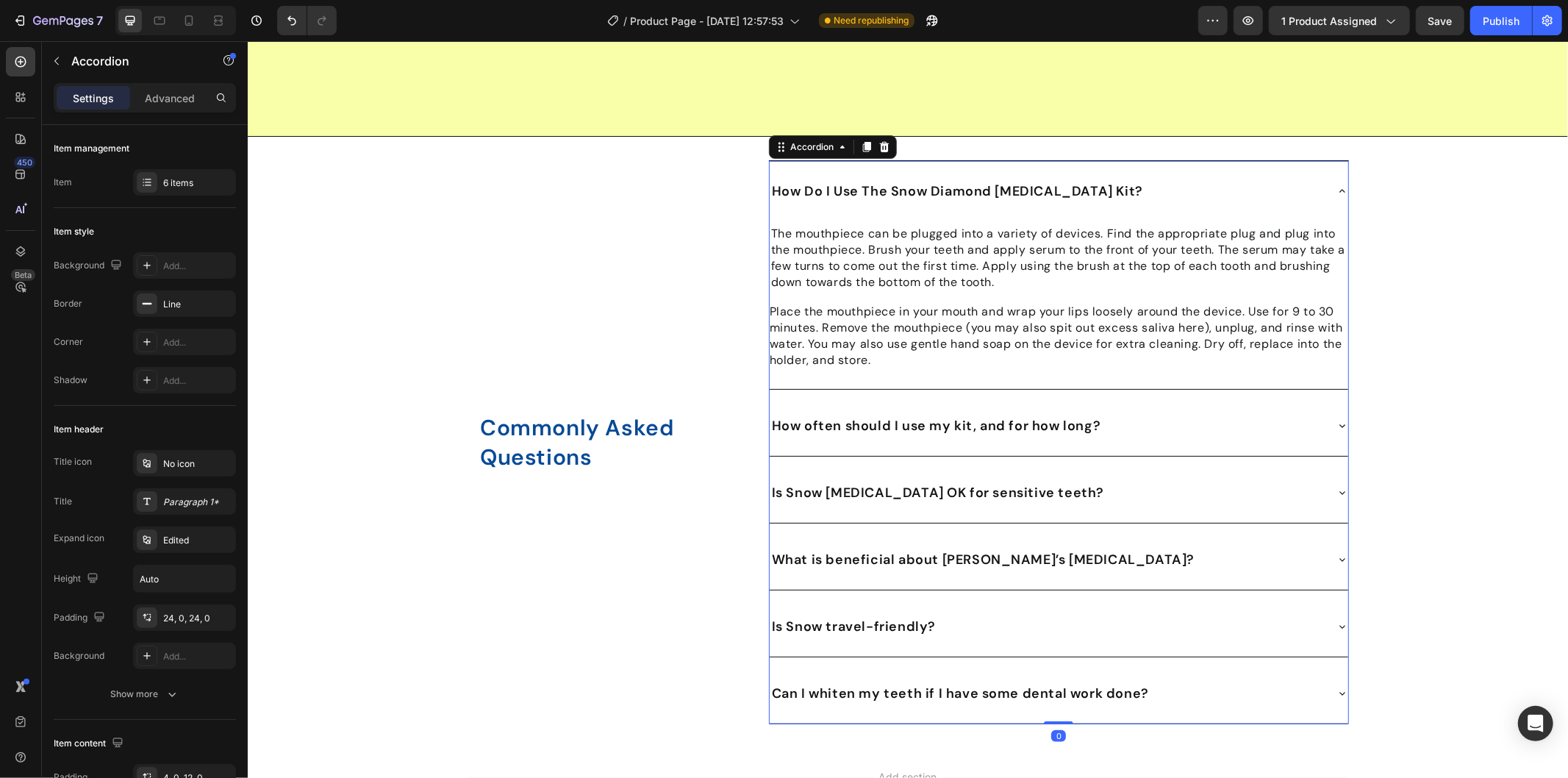
click at [1325, 186] on div "How Do I Use The Snow Diamond Teeth Whitening Kit?" at bounding box center [1058, 191] width 578 height 61
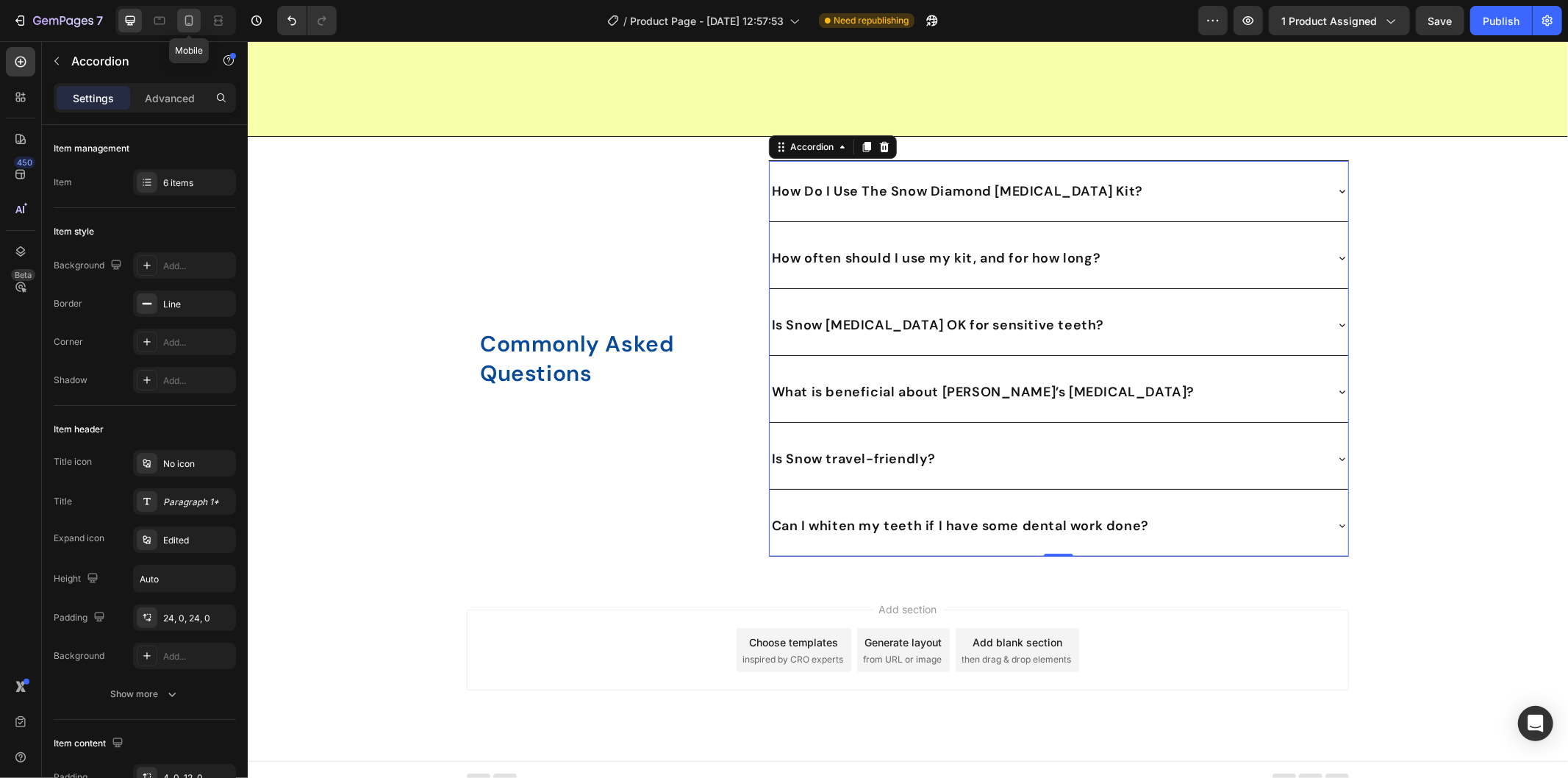
click at [189, 22] on icon at bounding box center [190, 23] width 4 height 2
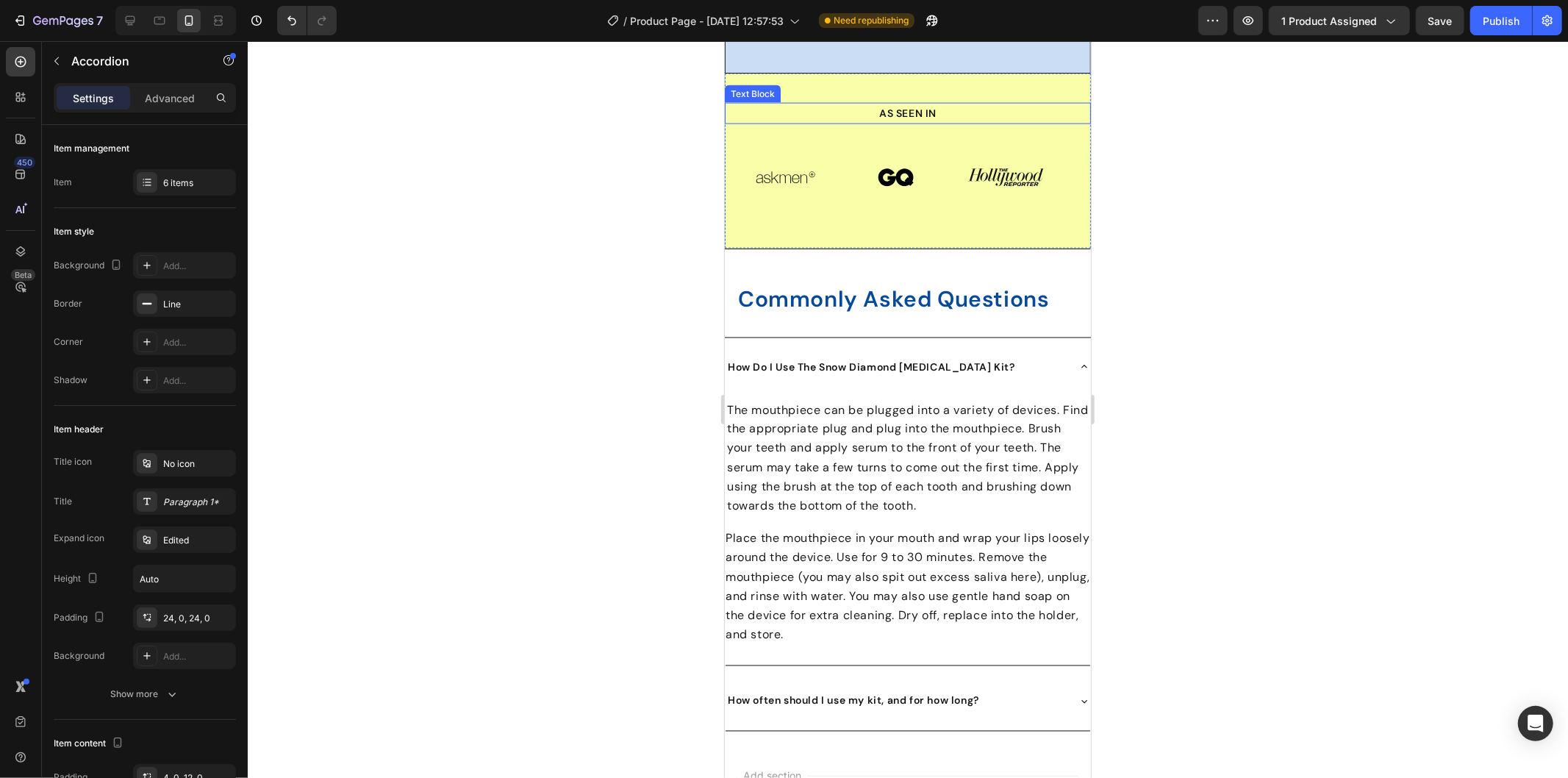
scroll to position [6743, 0]
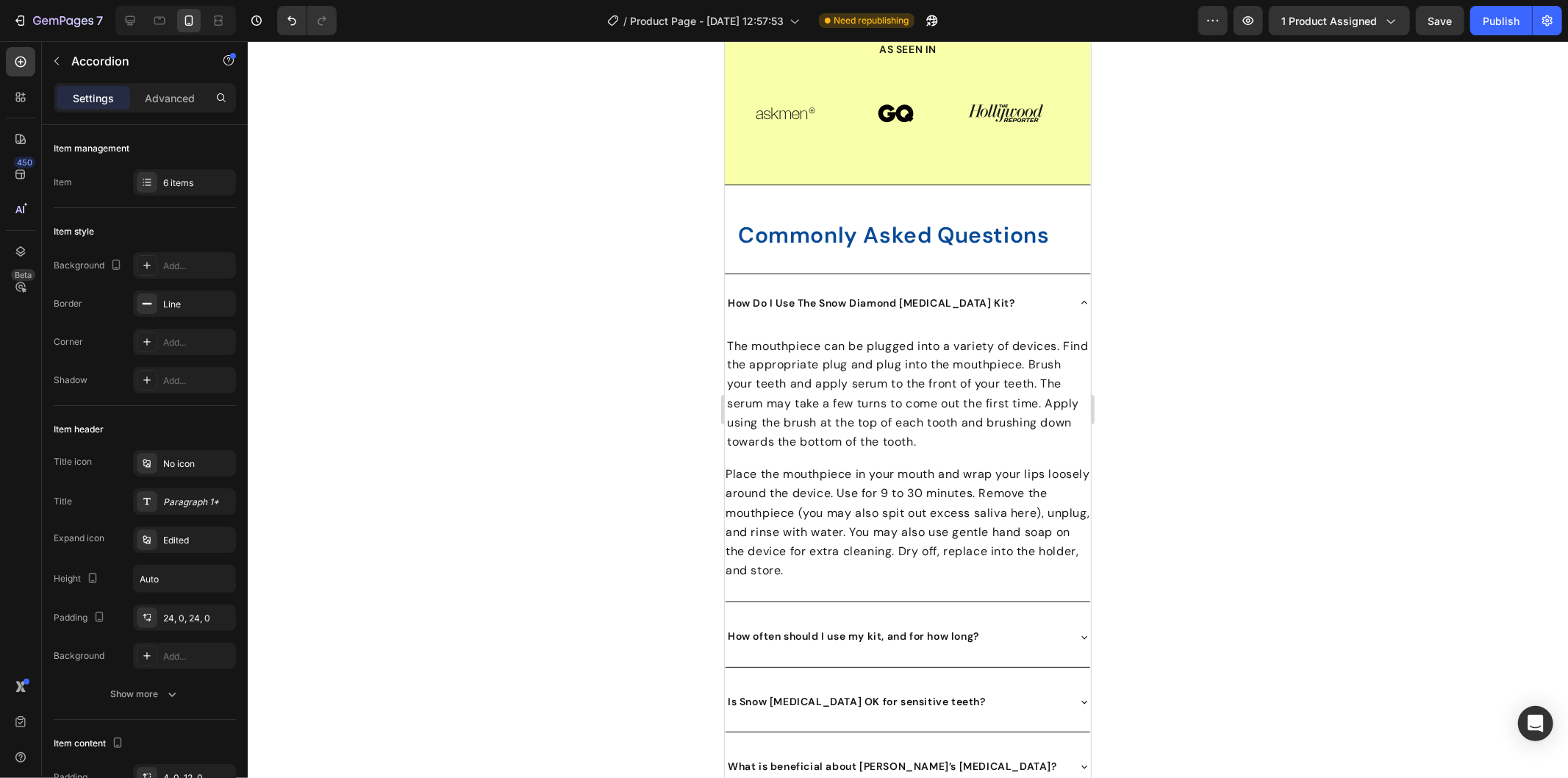
click at [1055, 301] on div "How Do I Use The Snow Diamond Teeth Whitening Kit?" at bounding box center [907, 302] width 364 height 58
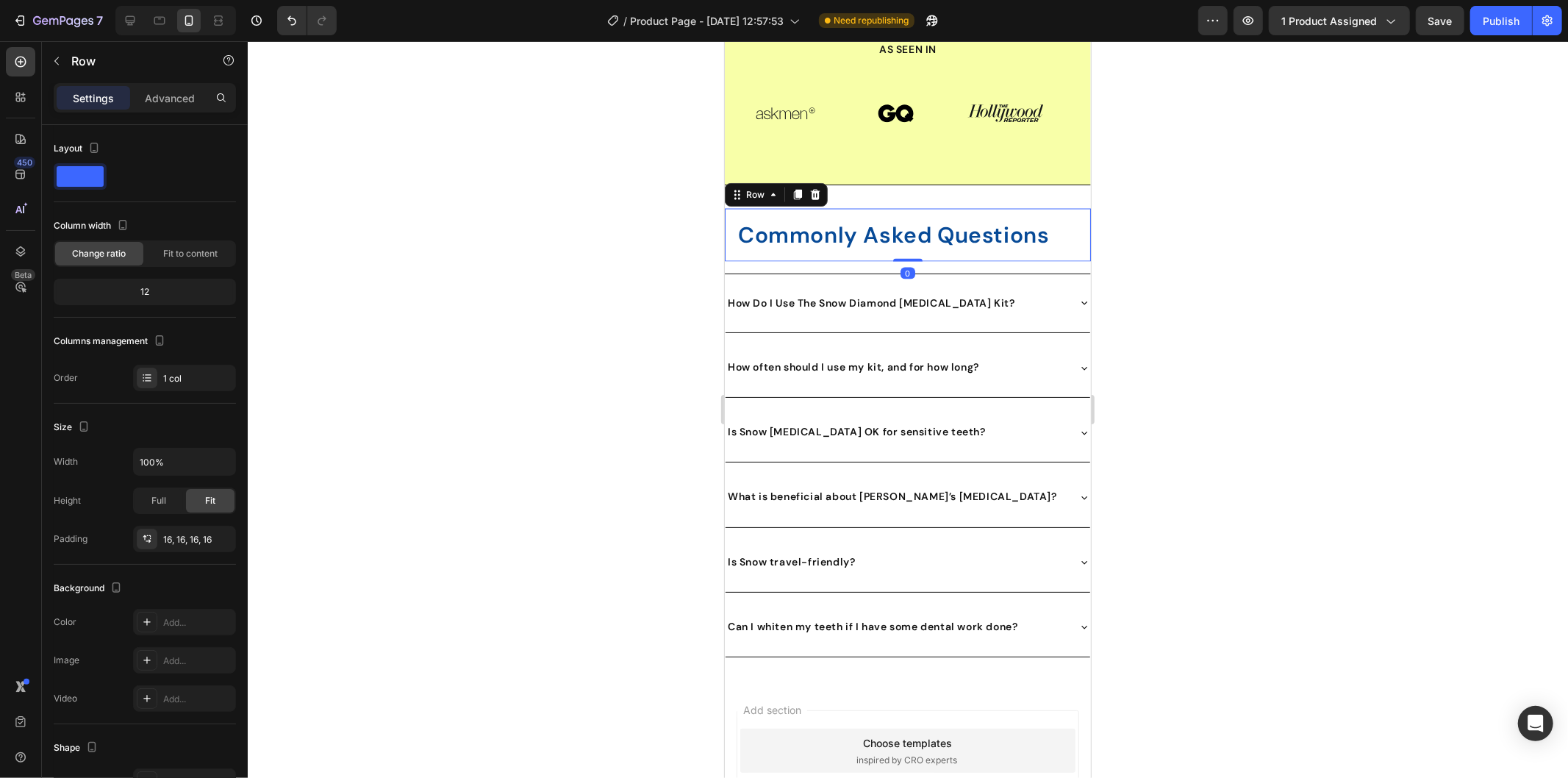
click at [1038, 211] on div "Commonly Asked Questions Heading Row 0" at bounding box center [907, 235] width 366 height 53
click at [1056, 200] on div "Commonly Asked Questions Heading Row 0 How Do I Use The Snow Diamond Teeth Whit…" at bounding box center [907, 432] width 366 height 496
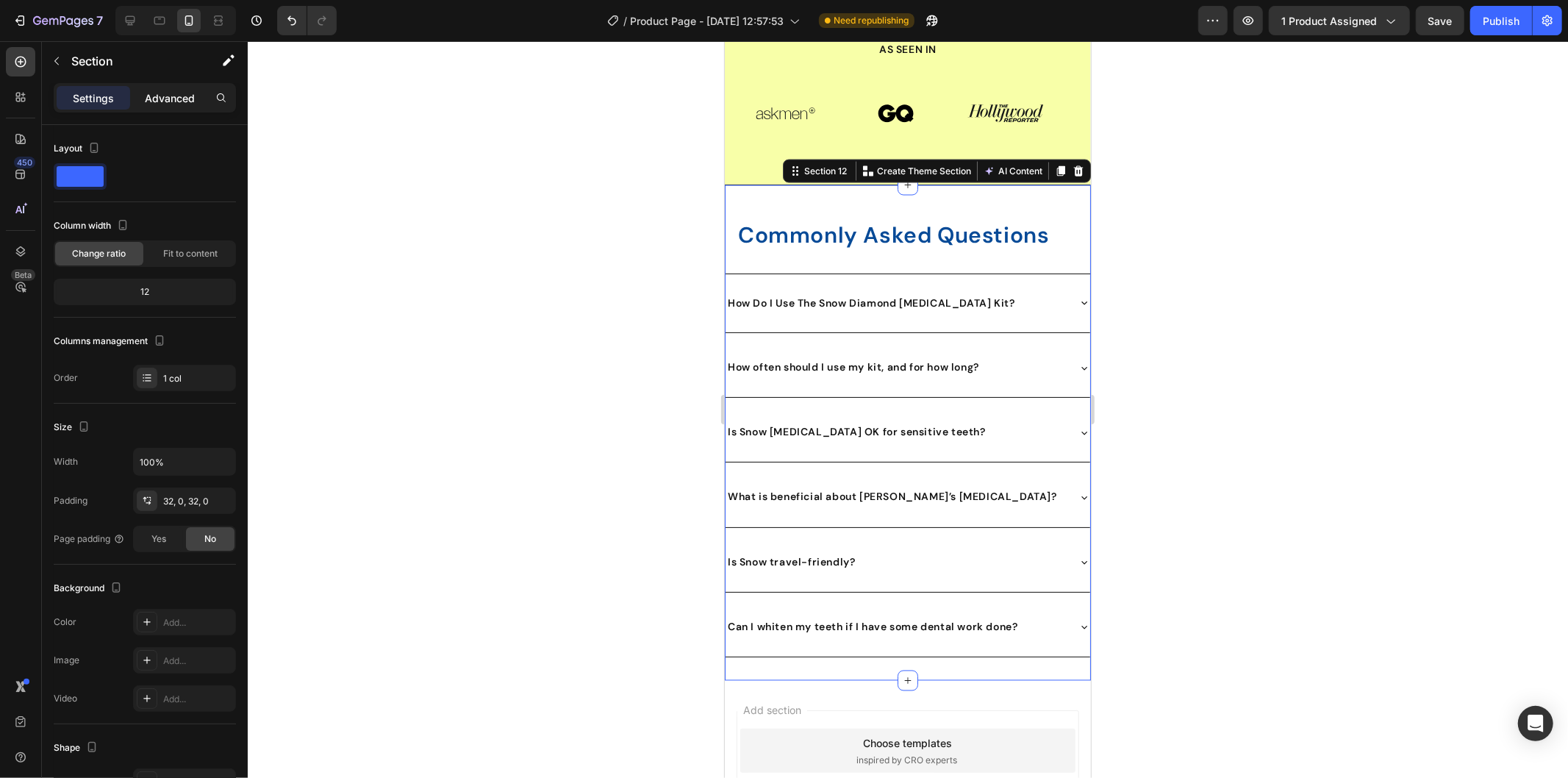
click at [162, 101] on p "Advanced" at bounding box center [169, 99] width 50 height 16
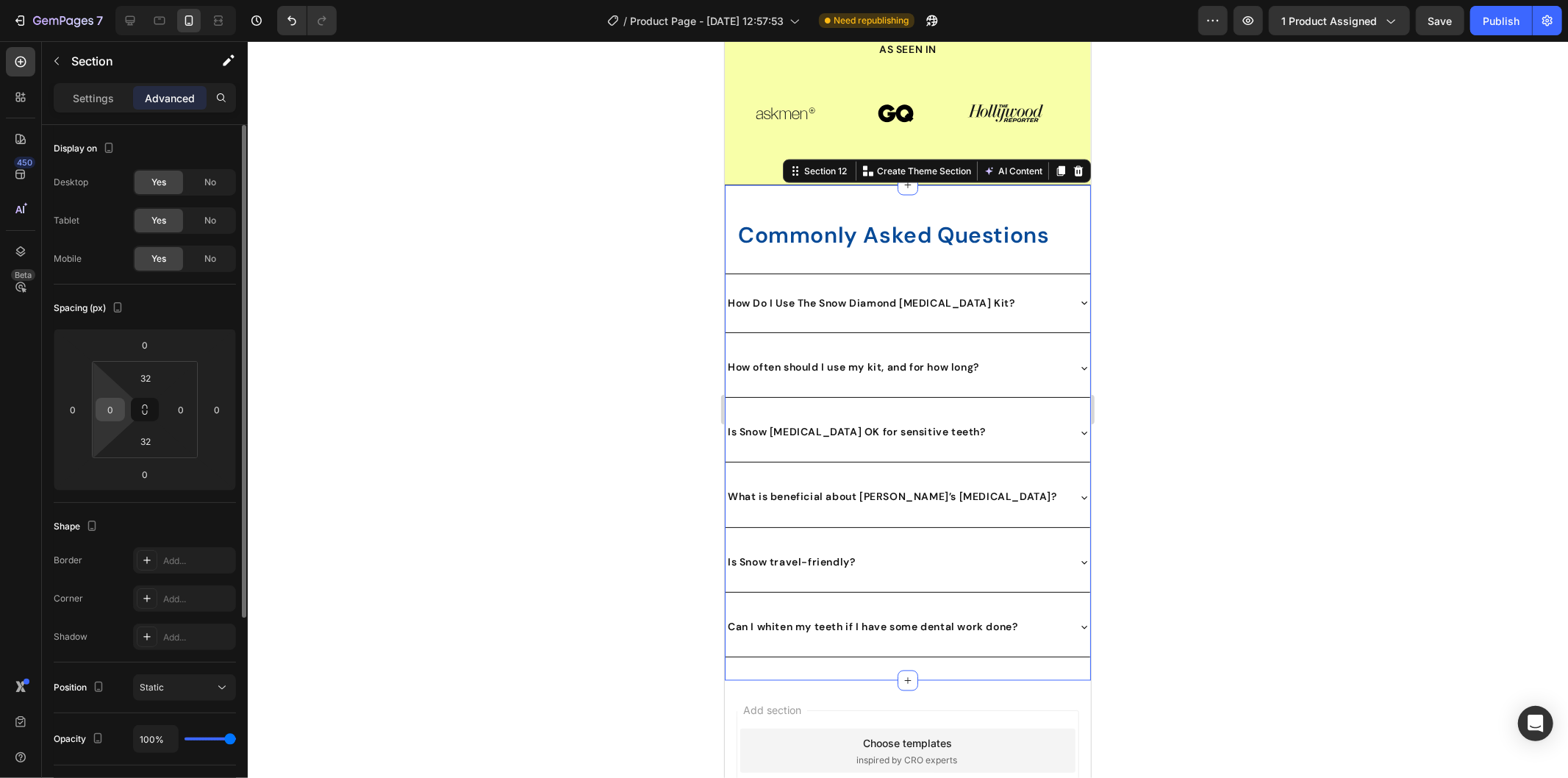
click at [118, 403] on input "0" at bounding box center [110, 410] width 22 height 22
type input "10"
click at [177, 403] on input "0" at bounding box center [181, 410] width 22 height 22
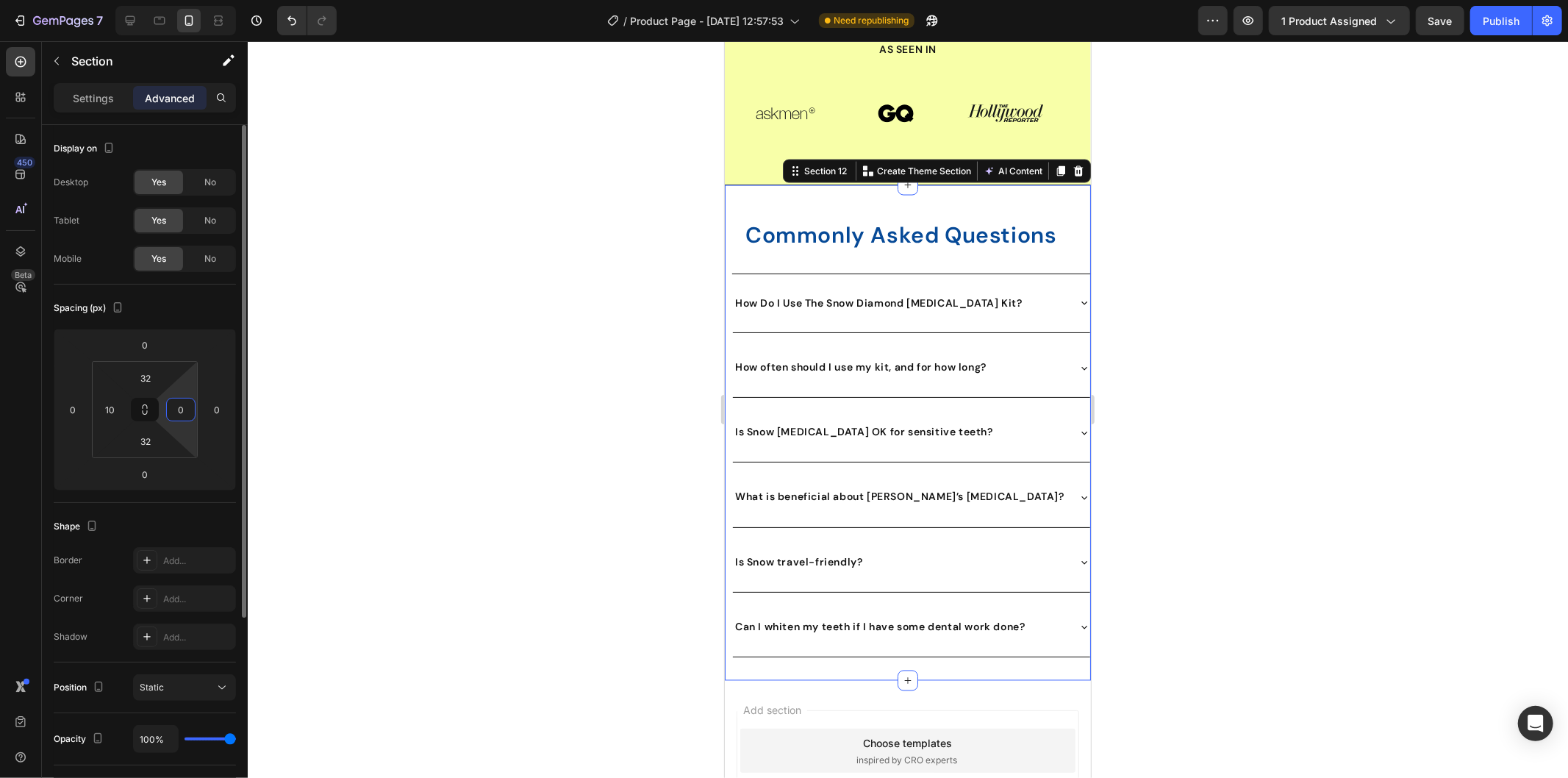
click at [177, 403] on input "0" at bounding box center [181, 410] width 22 height 22
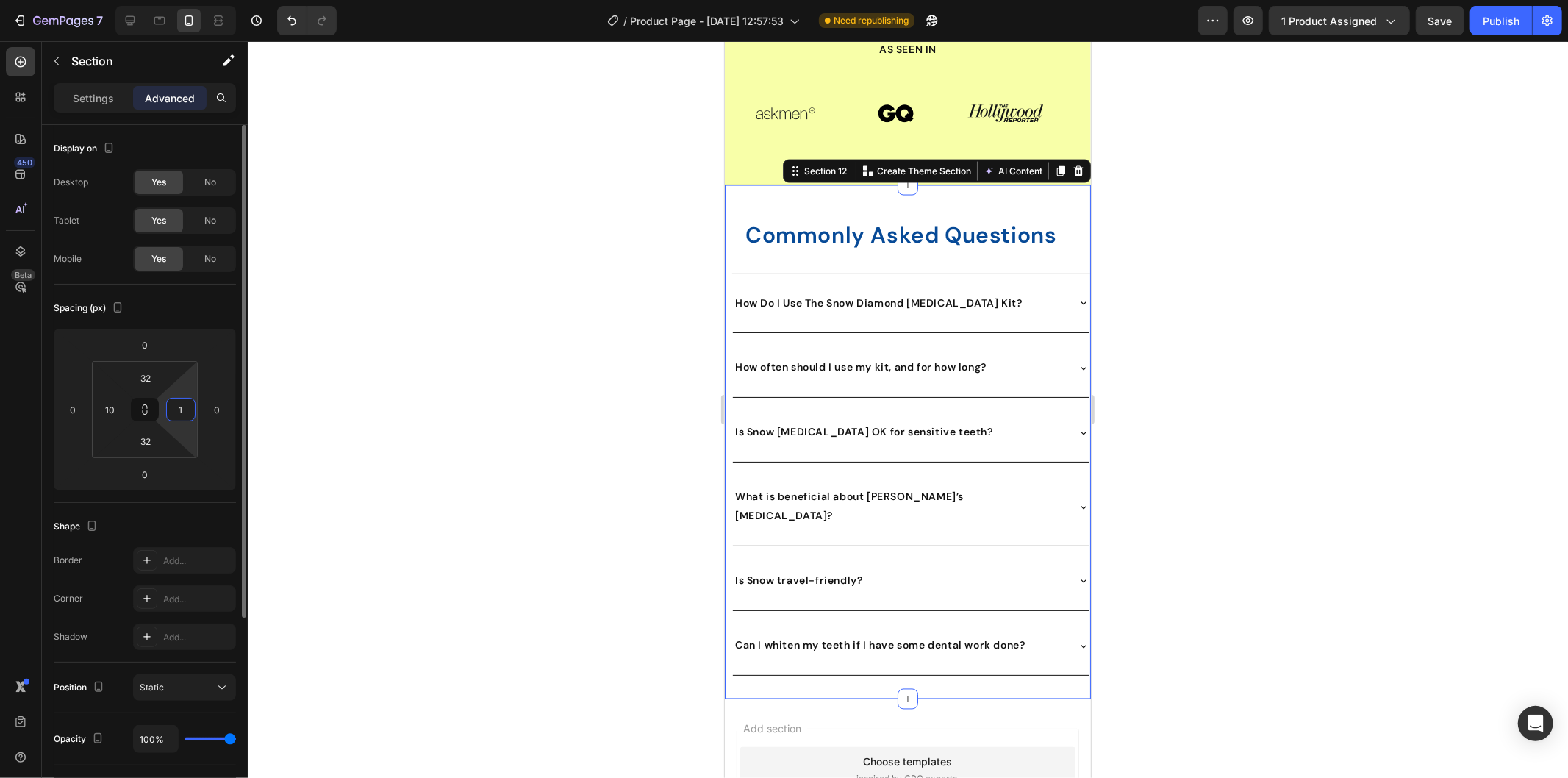
type input "10"
click at [1257, 317] on div at bounding box center [908, 410] width 1320 height 737
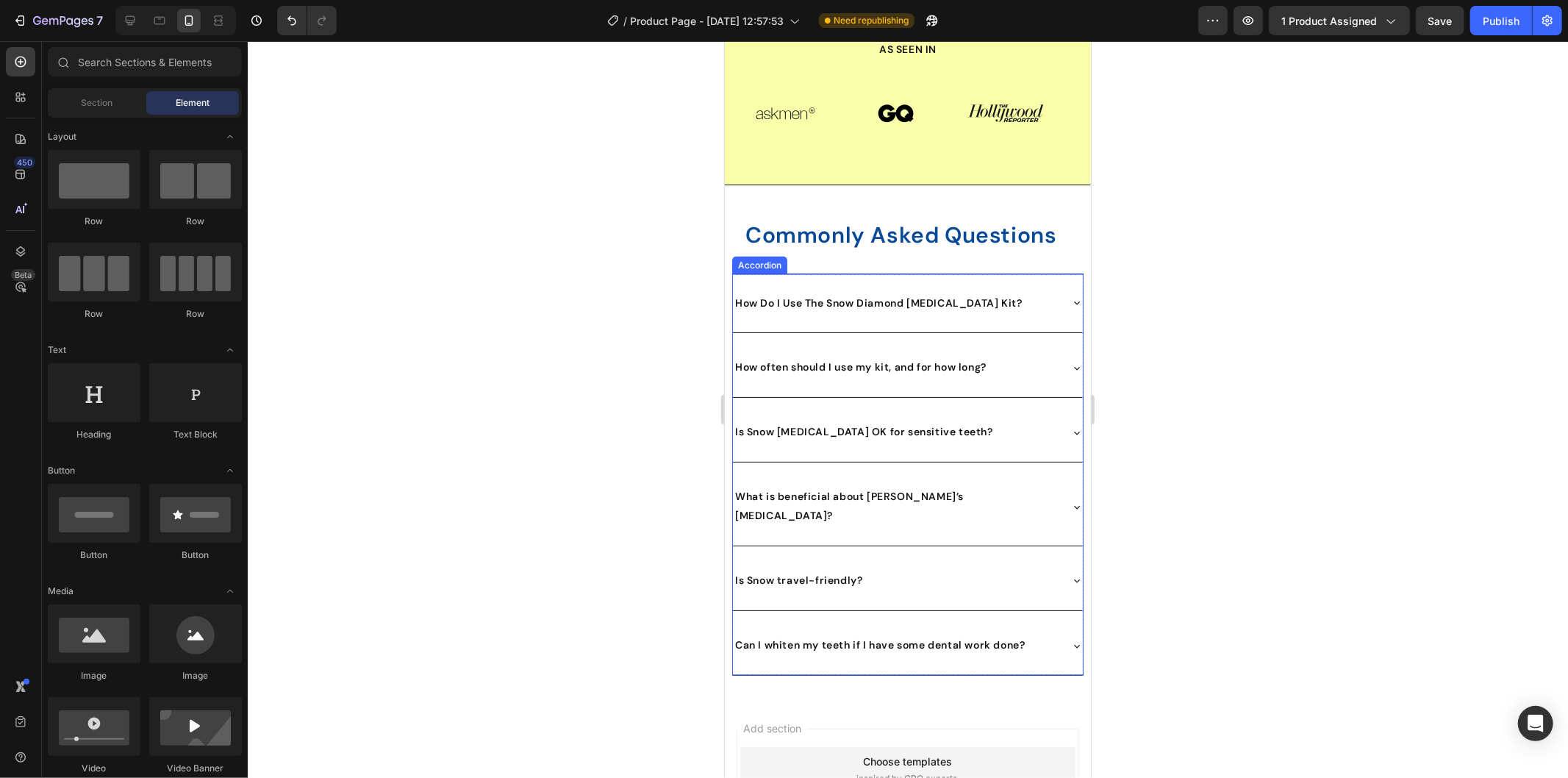
click at [1053, 297] on div "How Do I Use The Snow Diamond Teeth Whitening Kit?" at bounding box center [907, 302] width 350 height 58
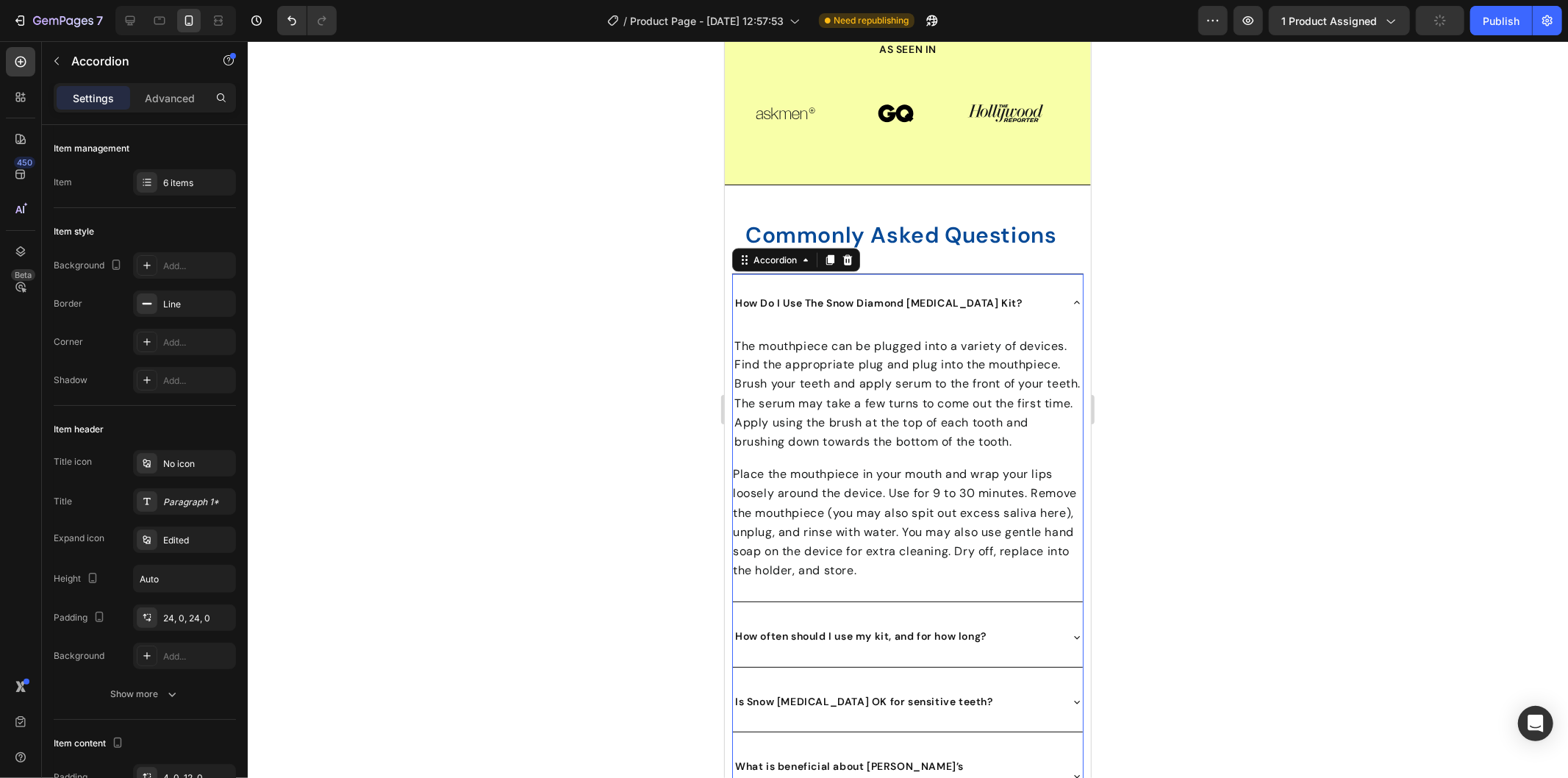
click at [1053, 297] on div "How Do I Use The Snow Diamond Teeth Whitening Kit?" at bounding box center [907, 302] width 350 height 58
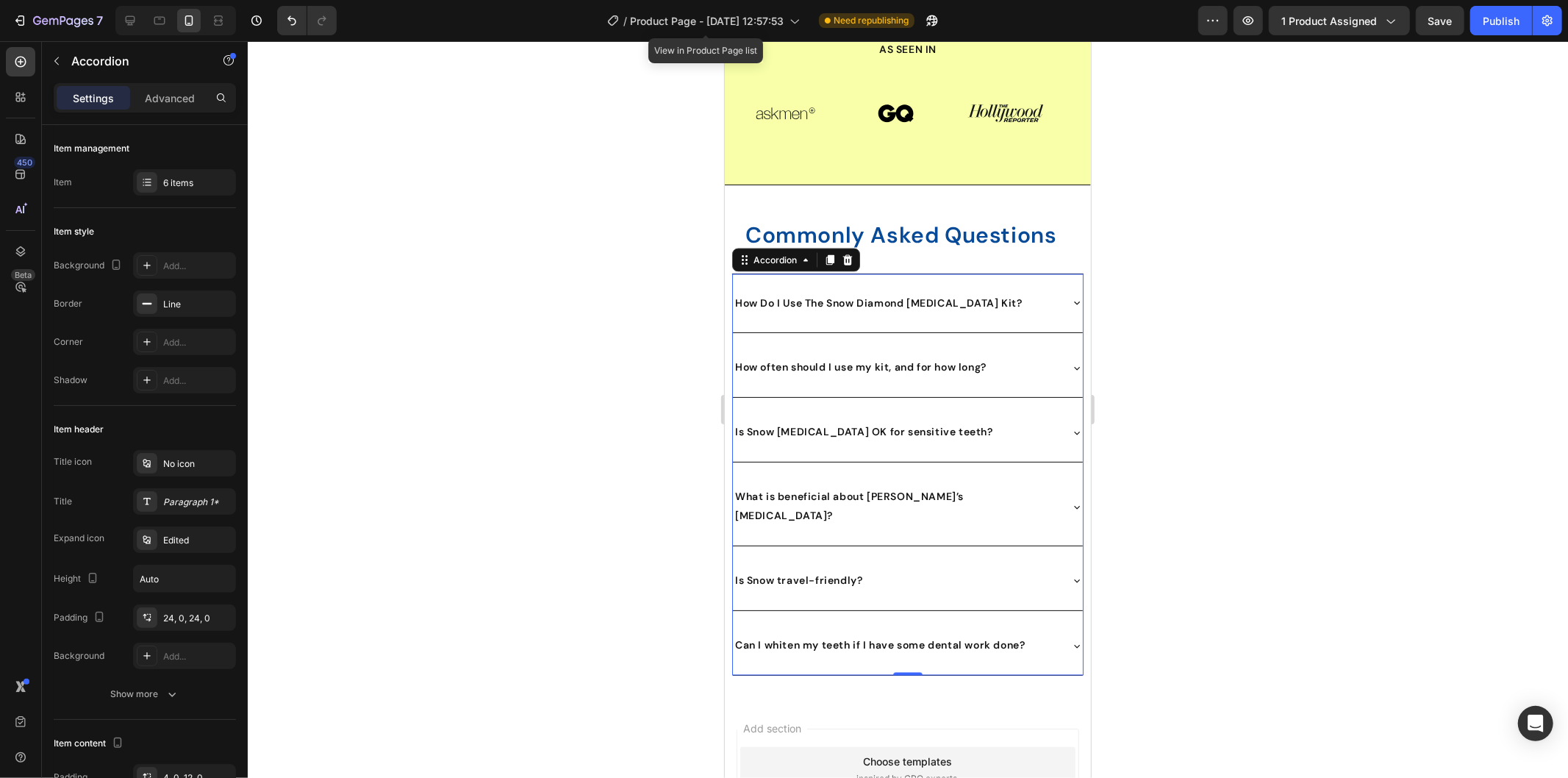
click at [627, 329] on div at bounding box center [908, 410] width 1320 height 737
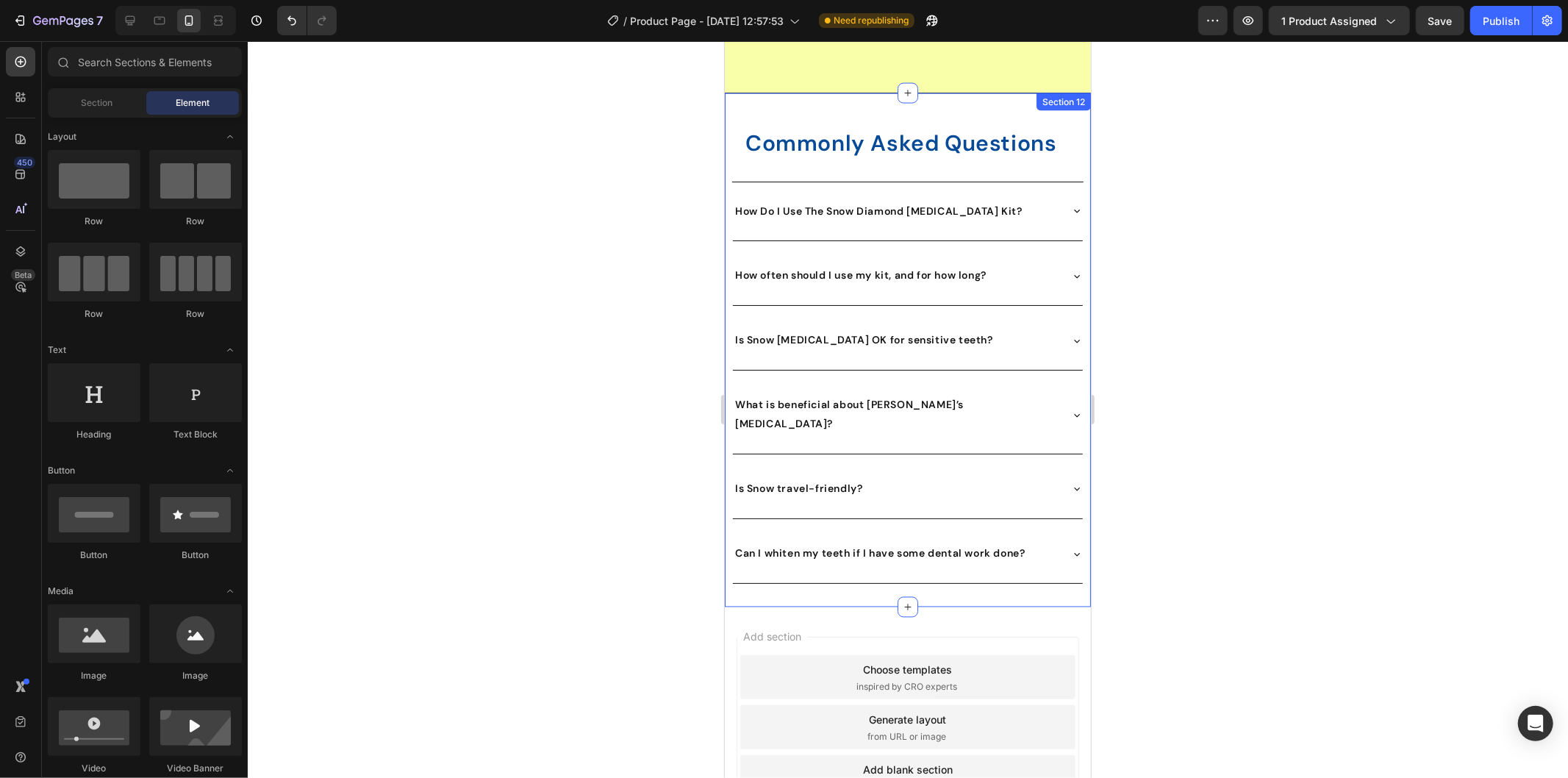
scroll to position [6714, 0]
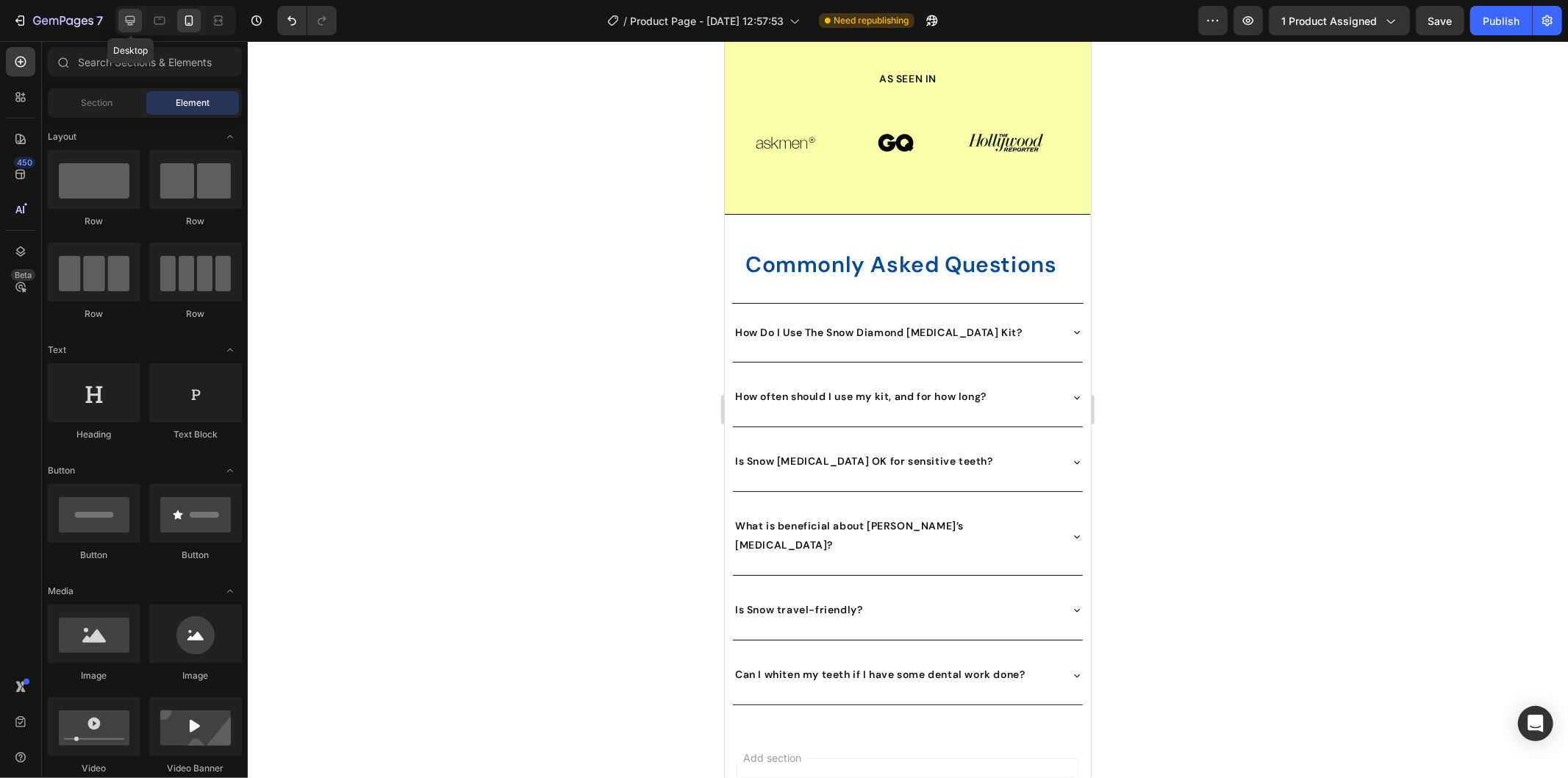
click at [134, 20] on icon at bounding box center [130, 21] width 15 height 15
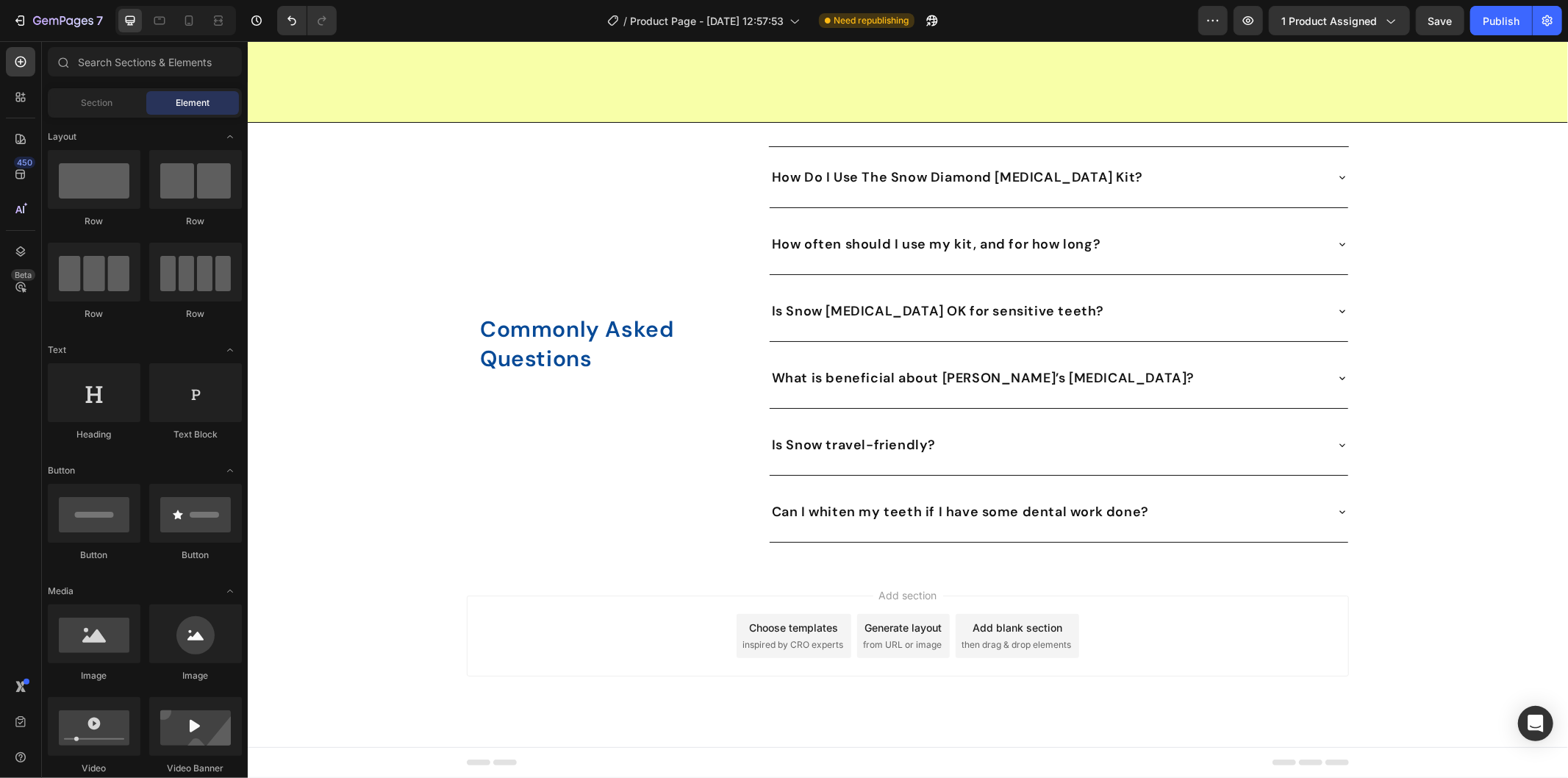
scroll to position [5500, 0]
click at [697, 159] on div "Commonly Asked Questions Heading Row" at bounding box center [611, 344] width 290 height 397
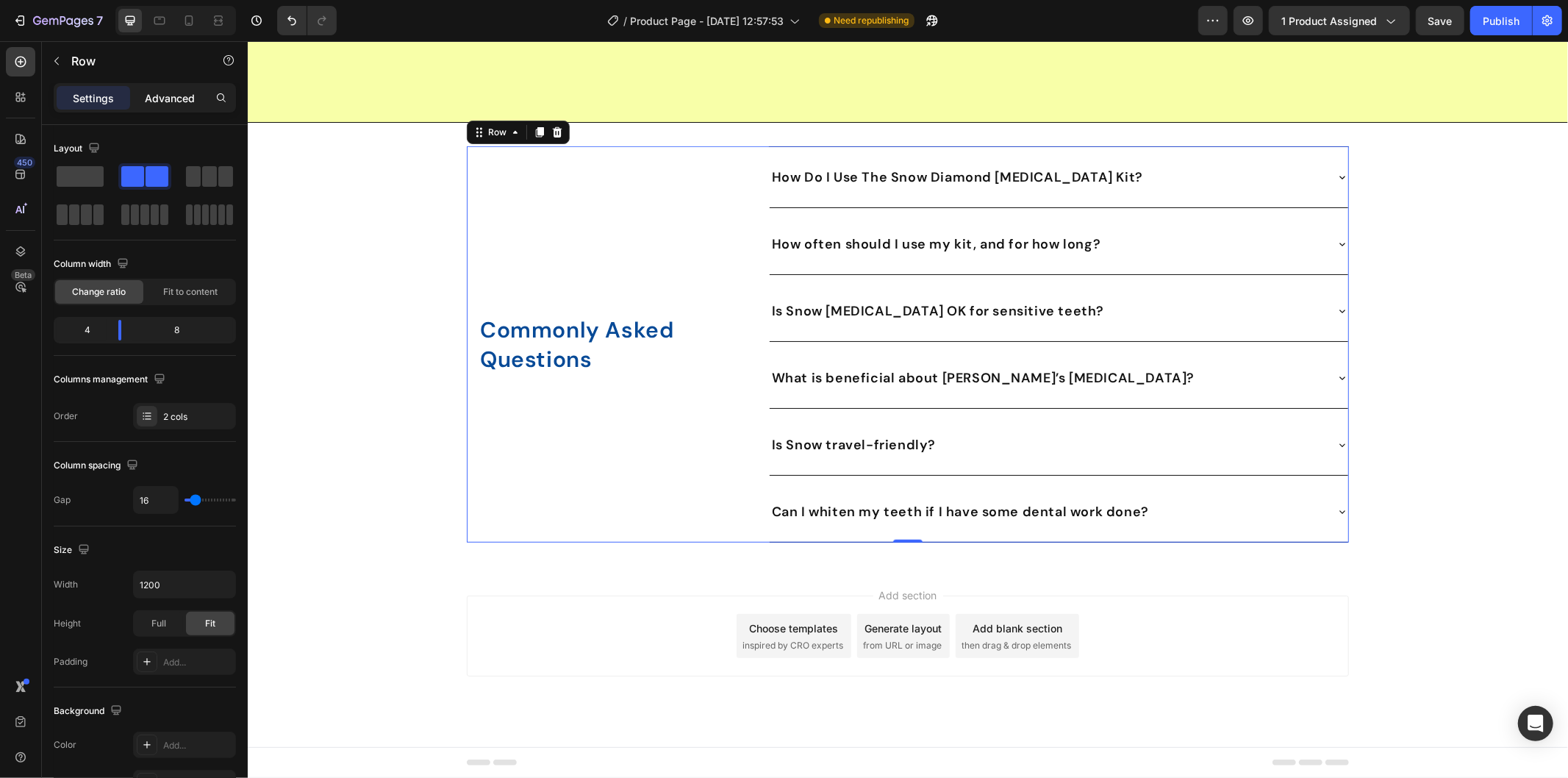
click at [174, 97] on p "Advanced" at bounding box center [169, 99] width 50 height 16
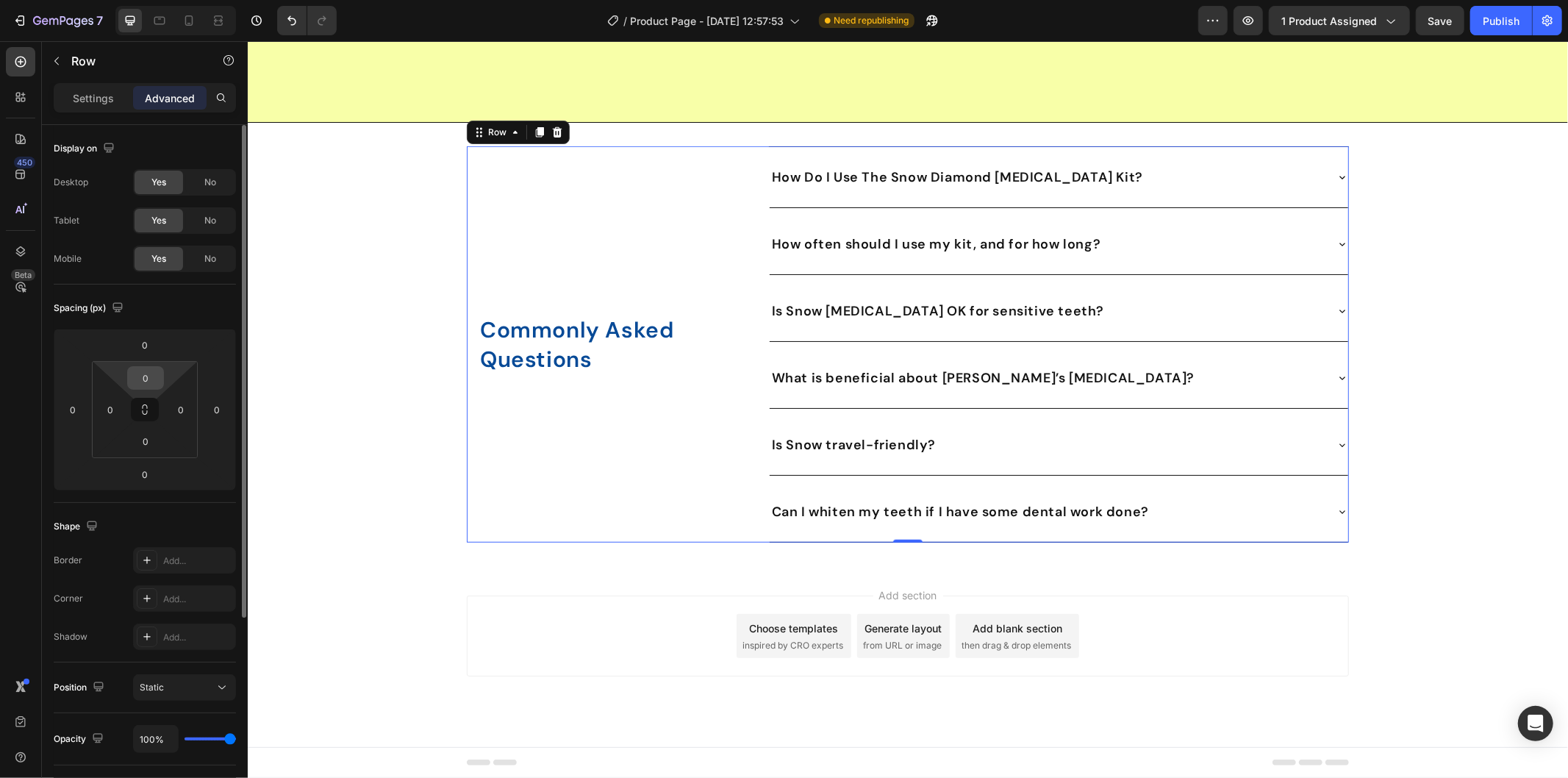
click at [144, 381] on input "0" at bounding box center [146, 377] width 29 height 22
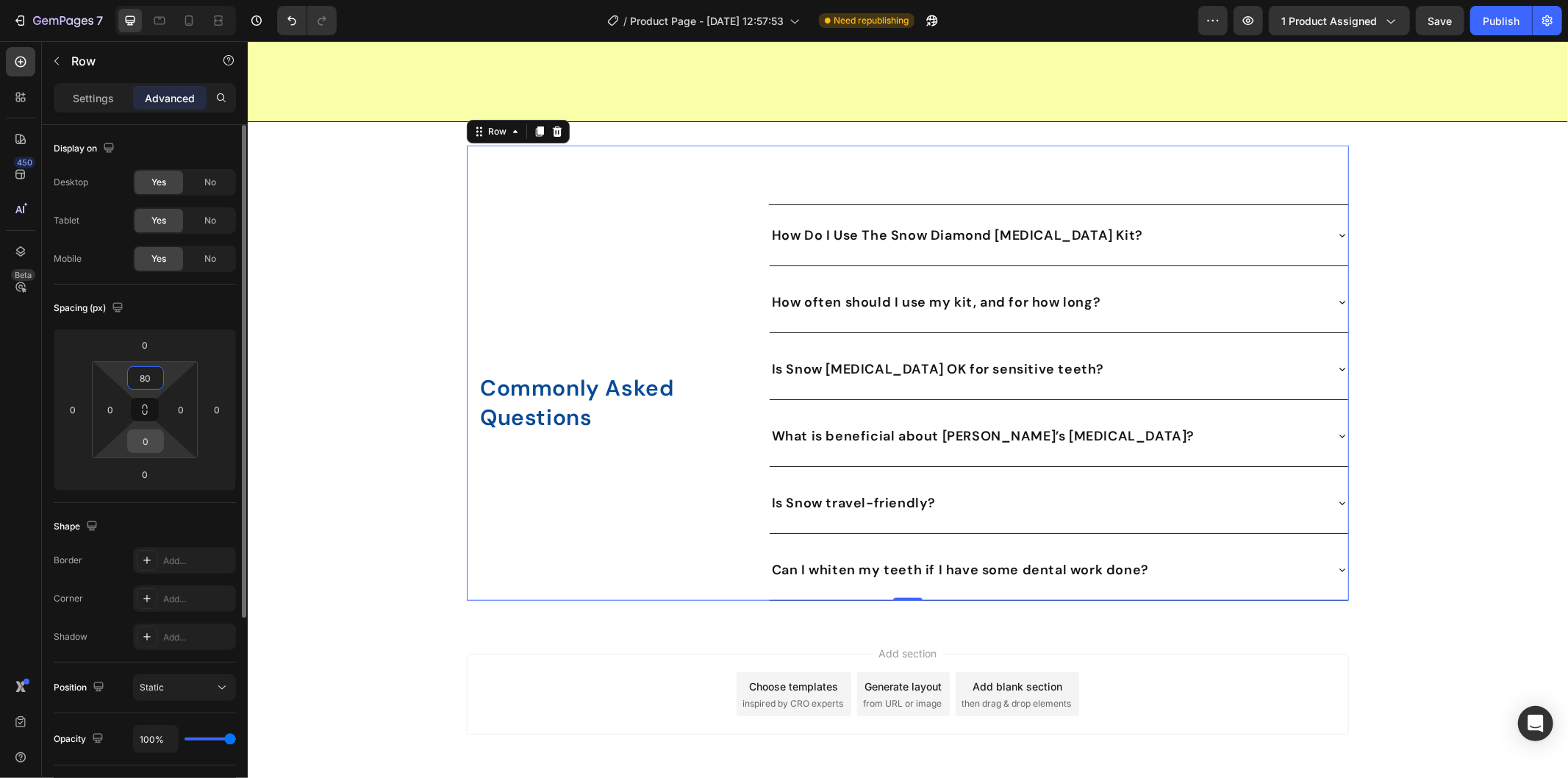
type input "80"
click at [148, 439] on input "0" at bounding box center [146, 441] width 29 height 22
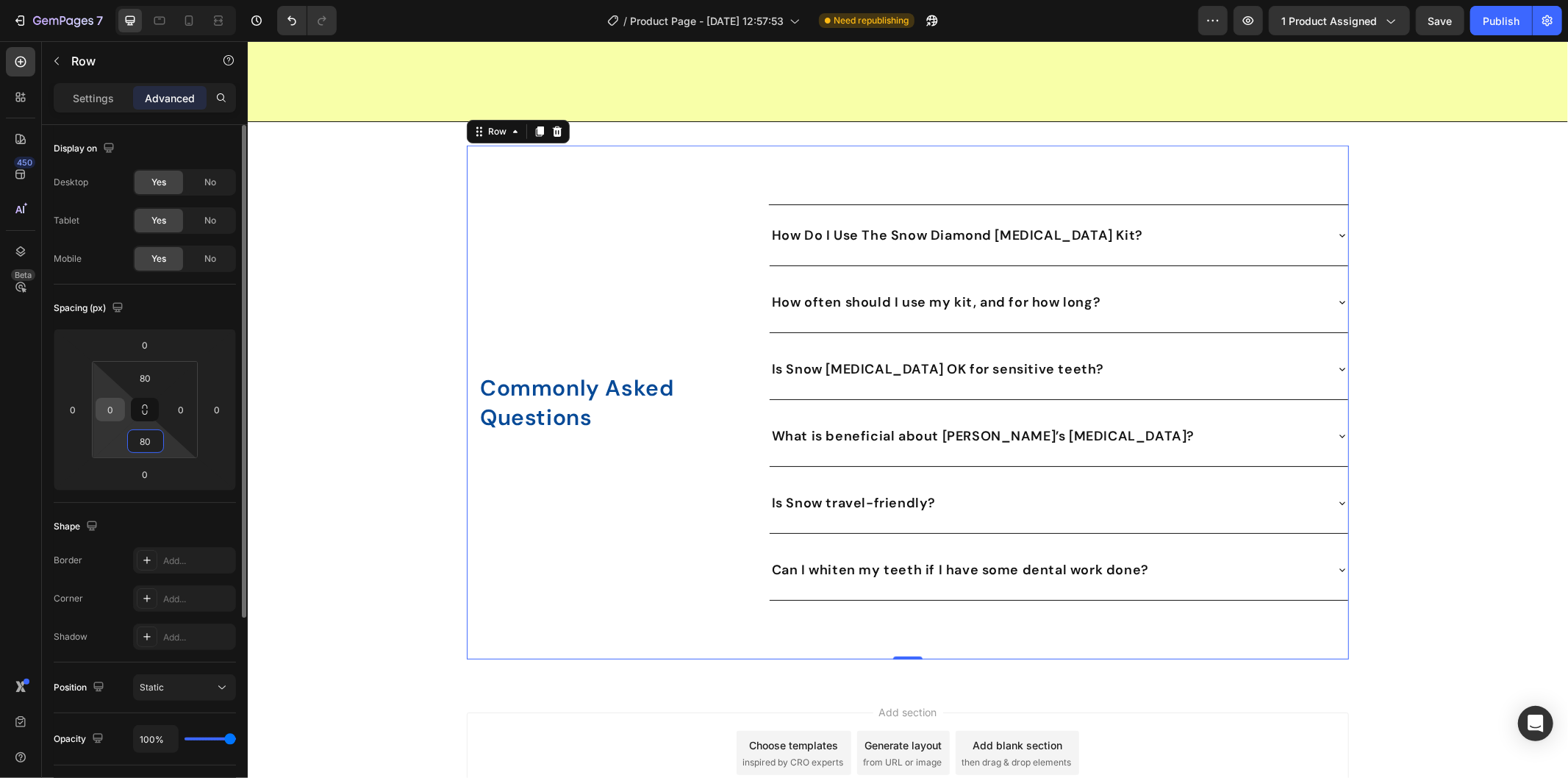
type input "80"
click at [115, 409] on input "0" at bounding box center [110, 410] width 22 height 22
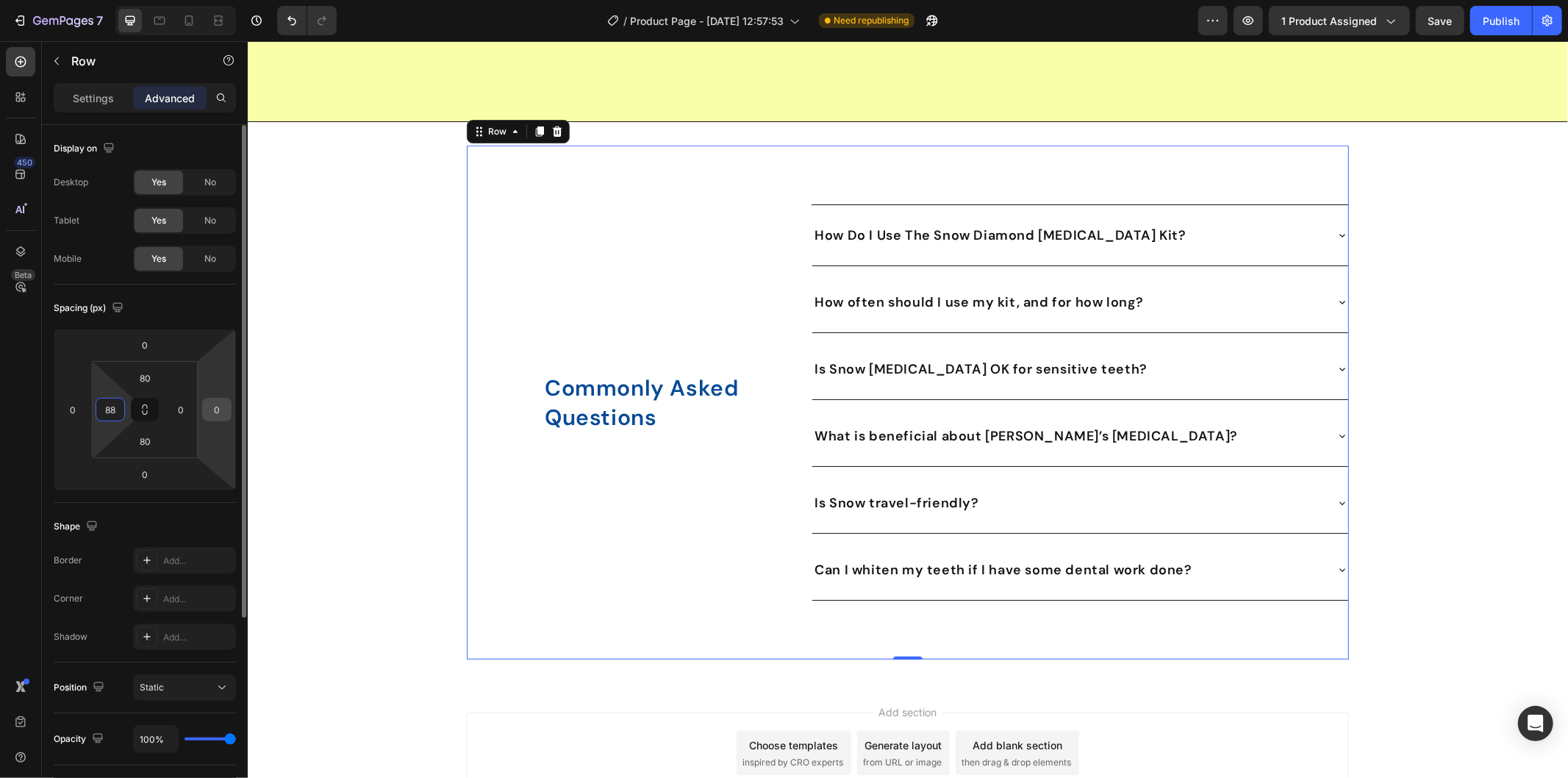
type input "88"
click at [215, 398] on div "0" at bounding box center [217, 410] width 29 height 23
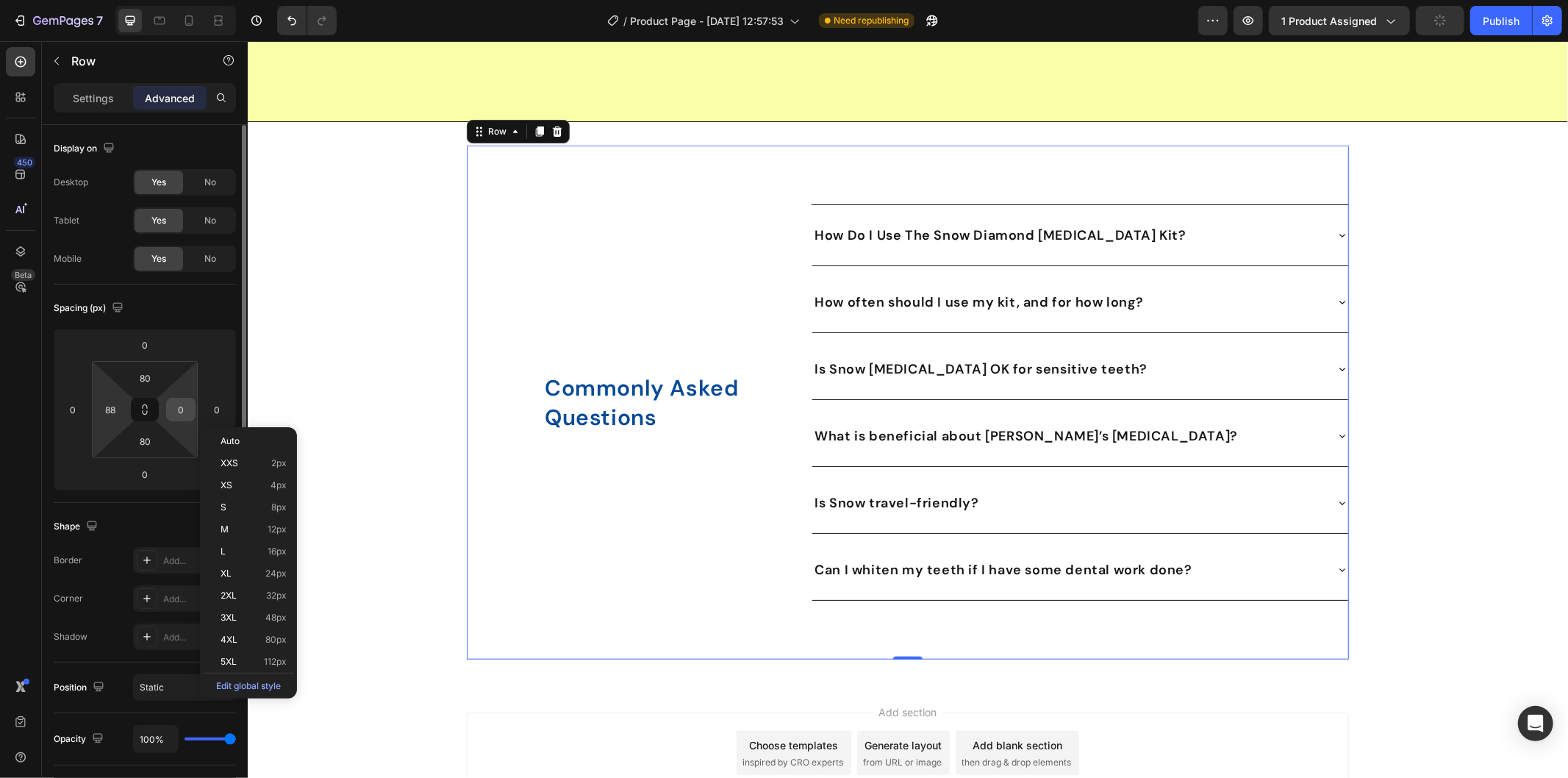
click at [183, 401] on input "0" at bounding box center [181, 410] width 22 height 22
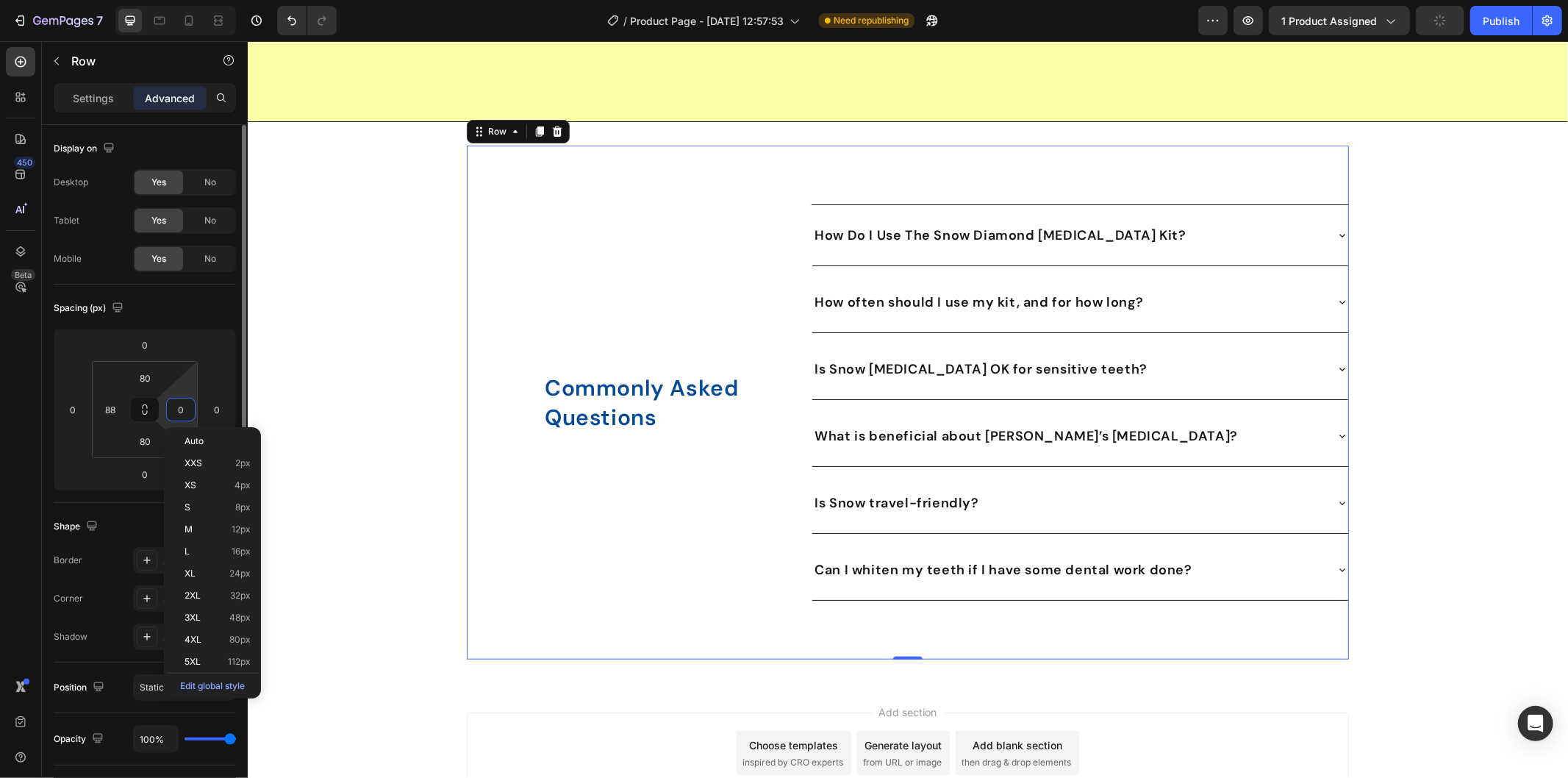
click at [183, 401] on input "0" at bounding box center [181, 410] width 22 height 22
type input "88"
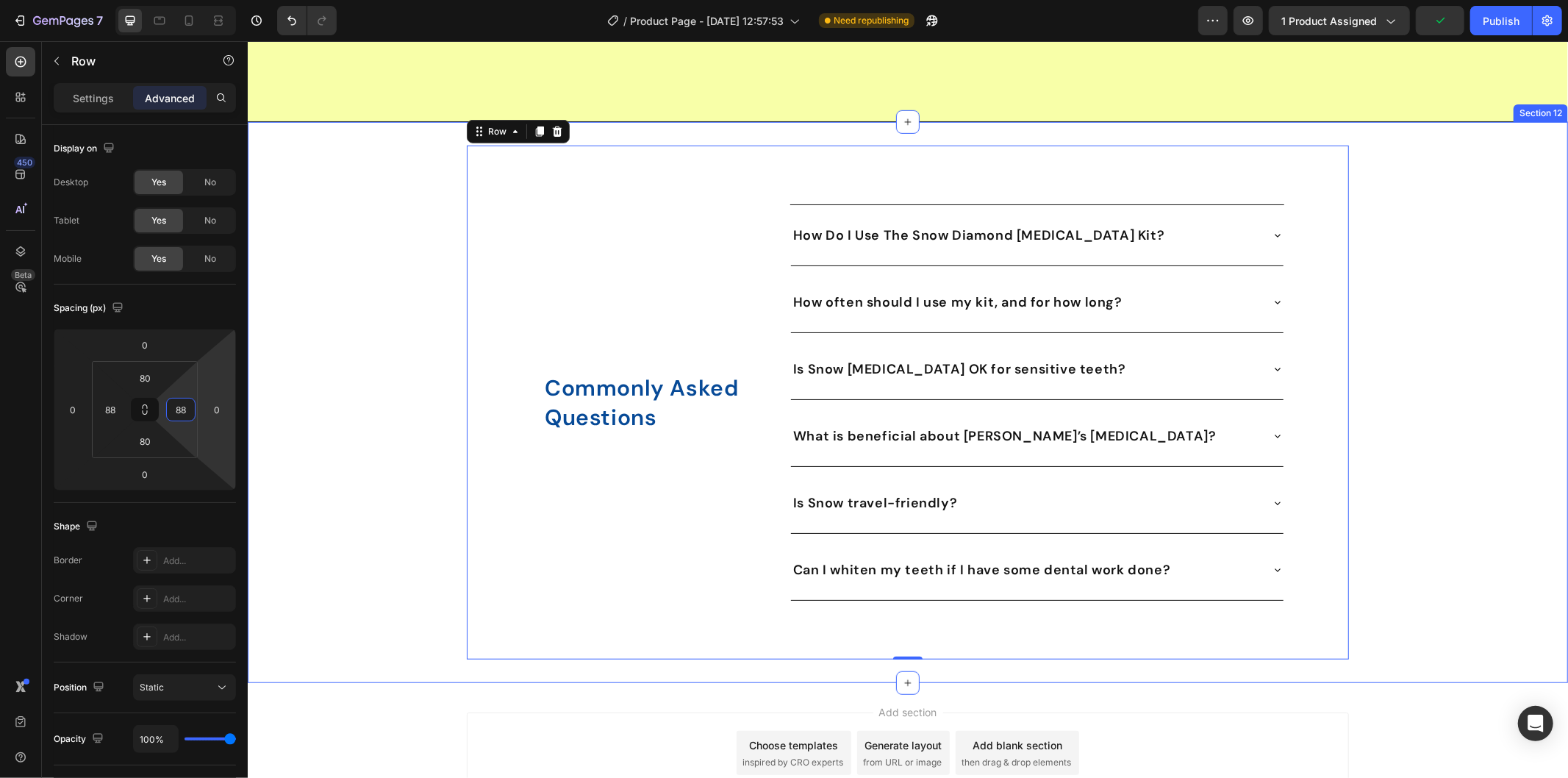
click at [1509, 365] on div "Commonly Asked Questions Heading Row How Do I Use The Snow Diamond Teeth Whiten…" at bounding box center [907, 402] width 1320 height 514
click at [752, 222] on div "Commonly Asked Questions Heading Row" at bounding box center [654, 402] width 247 height 397
click at [1384, 309] on div "Commonly Asked Questions Heading Row How Do I Use The Snow Diamond Teeth Whiten…" at bounding box center [907, 402] width 1320 height 514
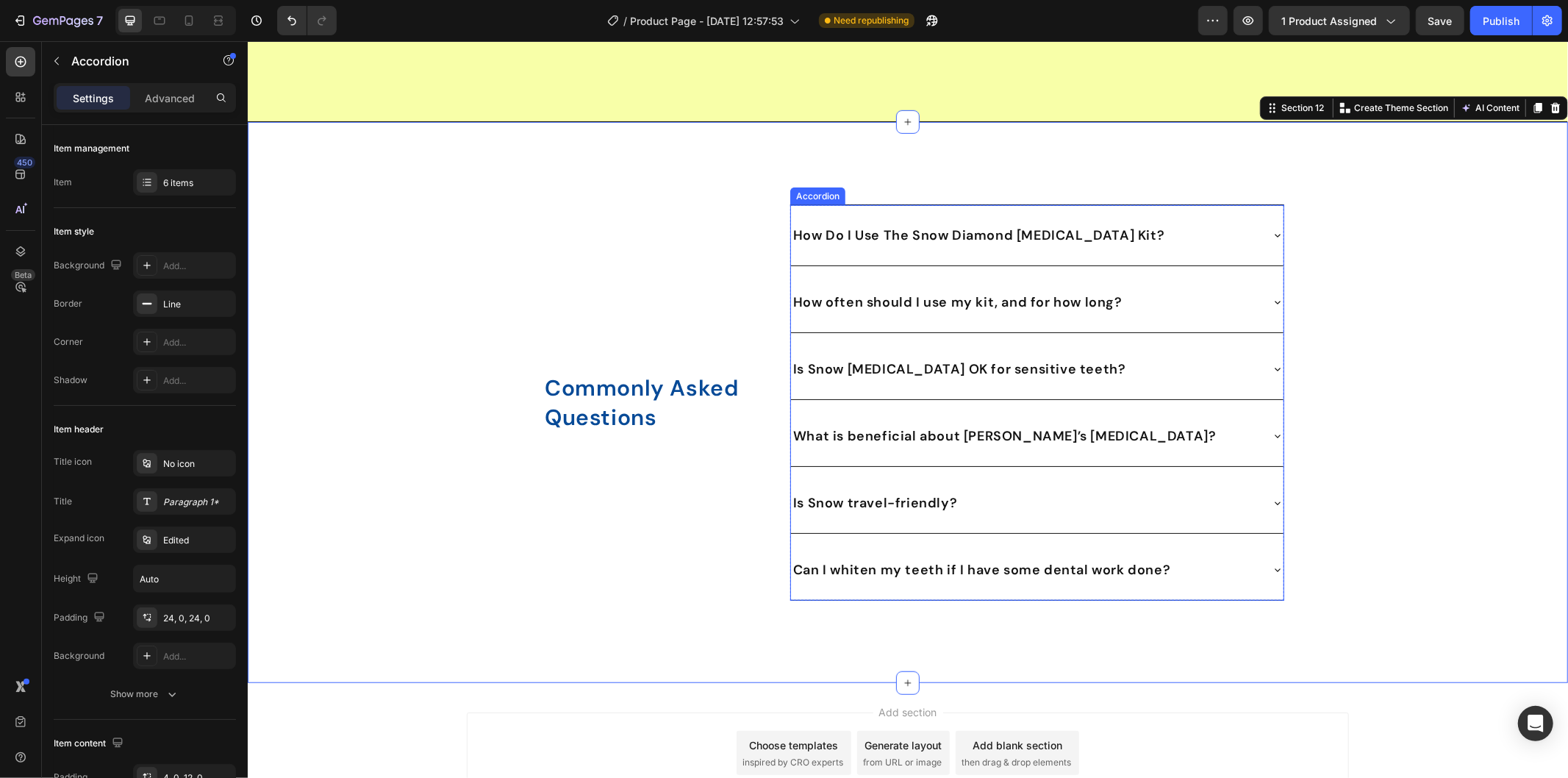
click at [1096, 230] on strong "How Do I Use The Snow Diamond Teeth Whitening Kit?" at bounding box center [978, 235] width 371 height 18
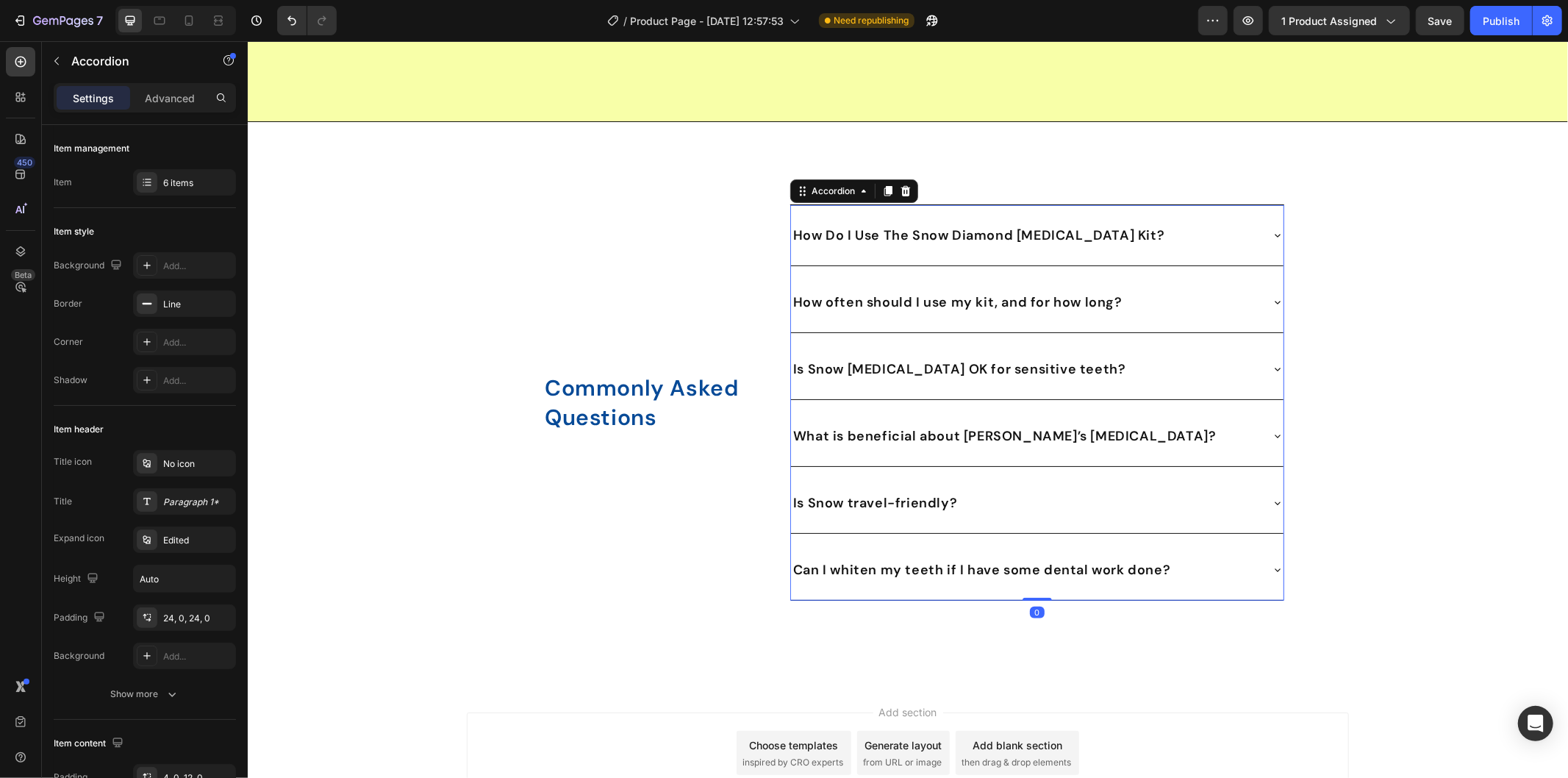
click at [1221, 239] on div "How Do I Use The Snow Diamond Teeth Whitening Kit?" at bounding box center [1025, 235] width 469 height 25
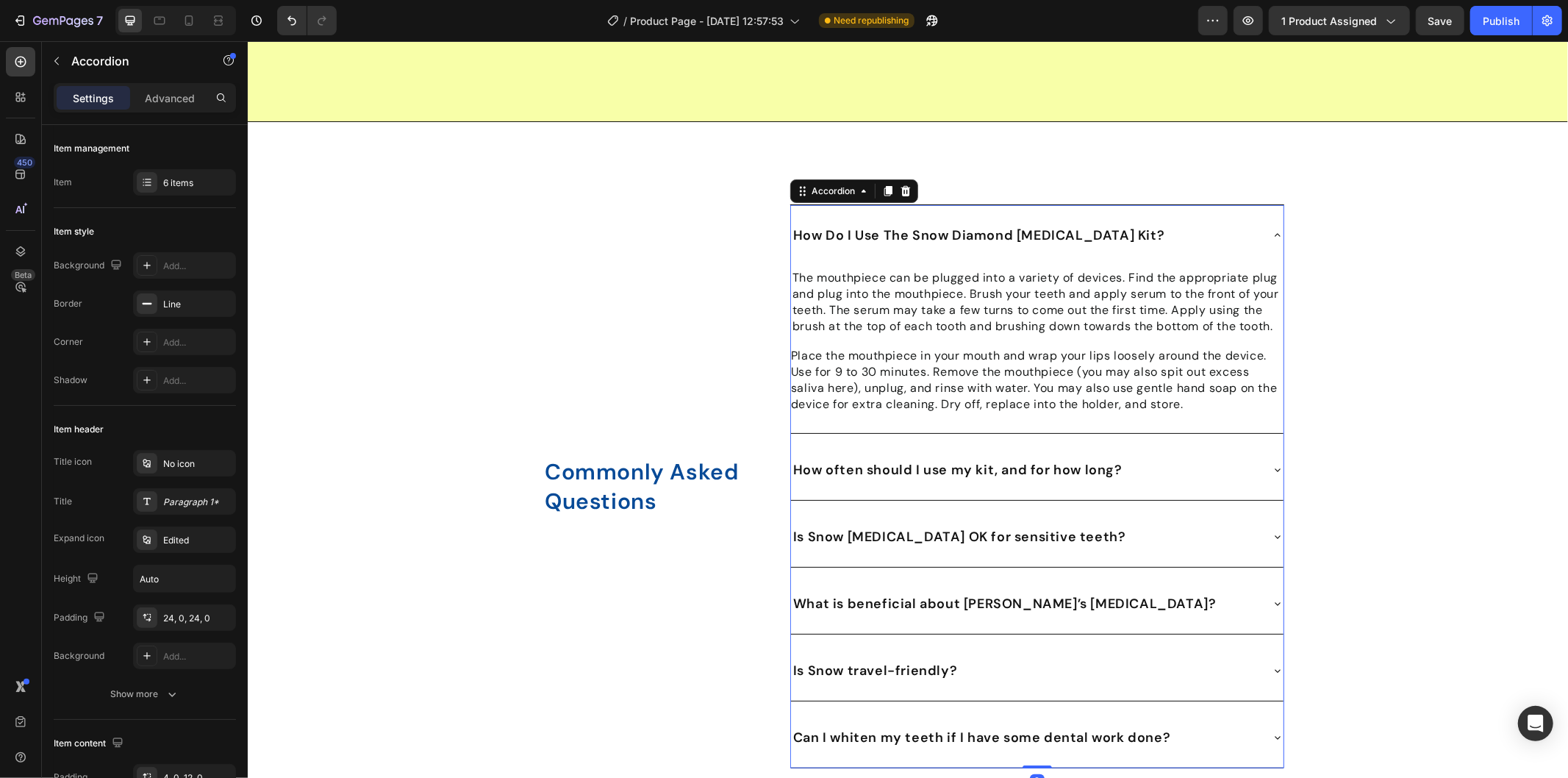
click at [1221, 239] on div "How Do I Use The Snow Diamond Teeth Whitening Kit?" at bounding box center [1025, 235] width 469 height 25
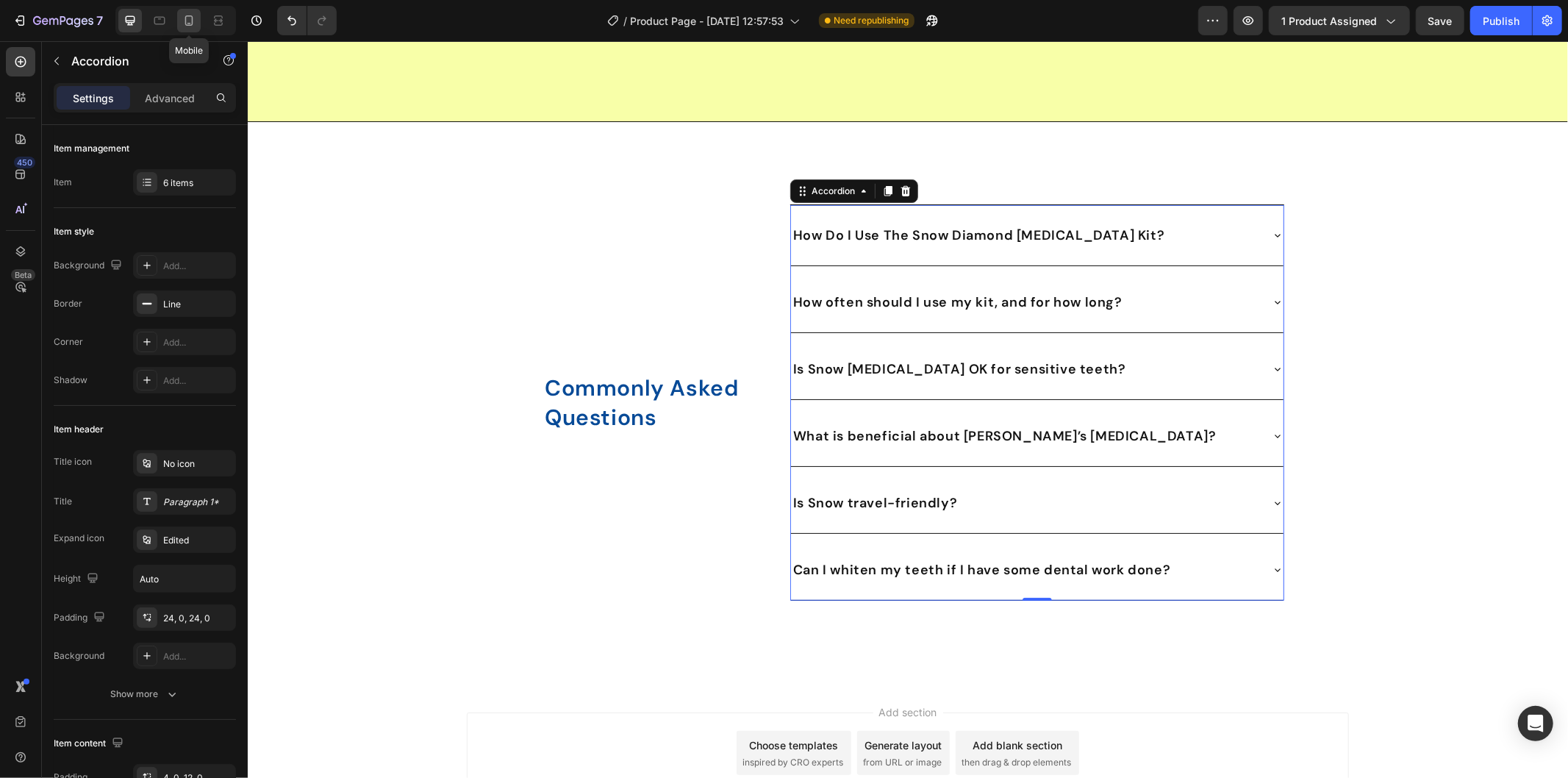
click at [195, 23] on icon at bounding box center [189, 21] width 15 height 15
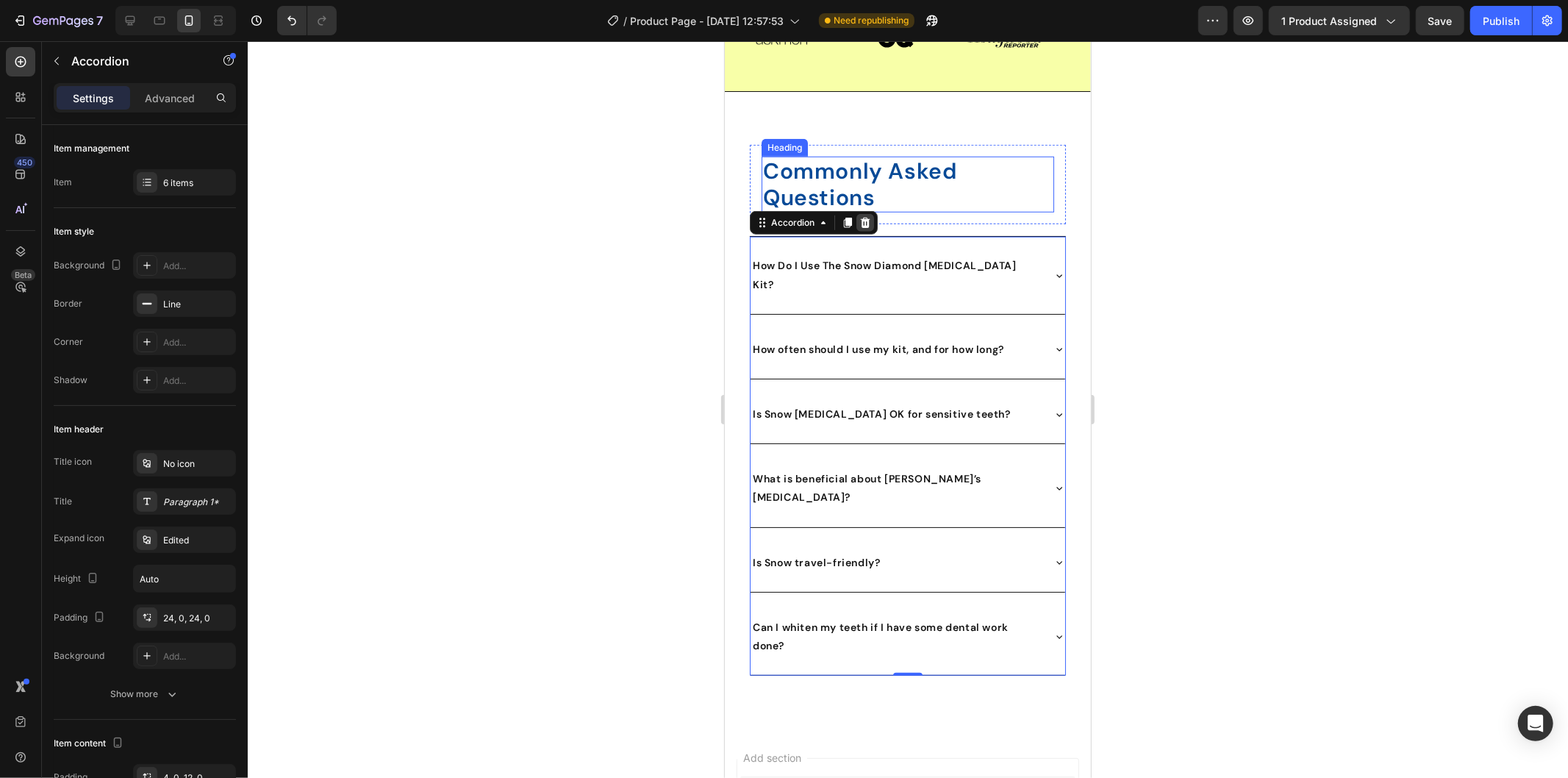
scroll to position [5410, 0]
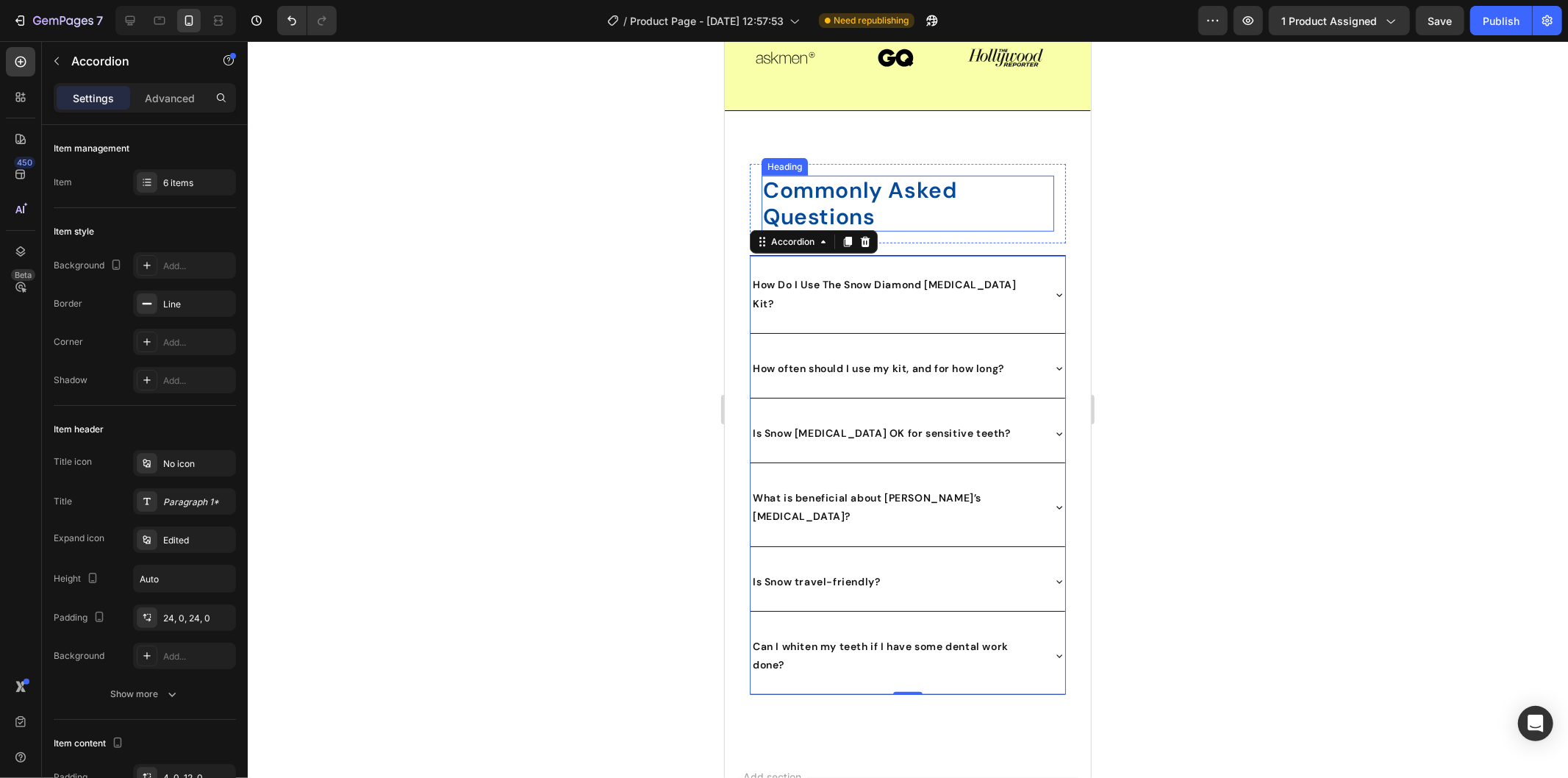
click at [890, 195] on strong "Commonly Asked Questions" at bounding box center [859, 202] width 193 height 55
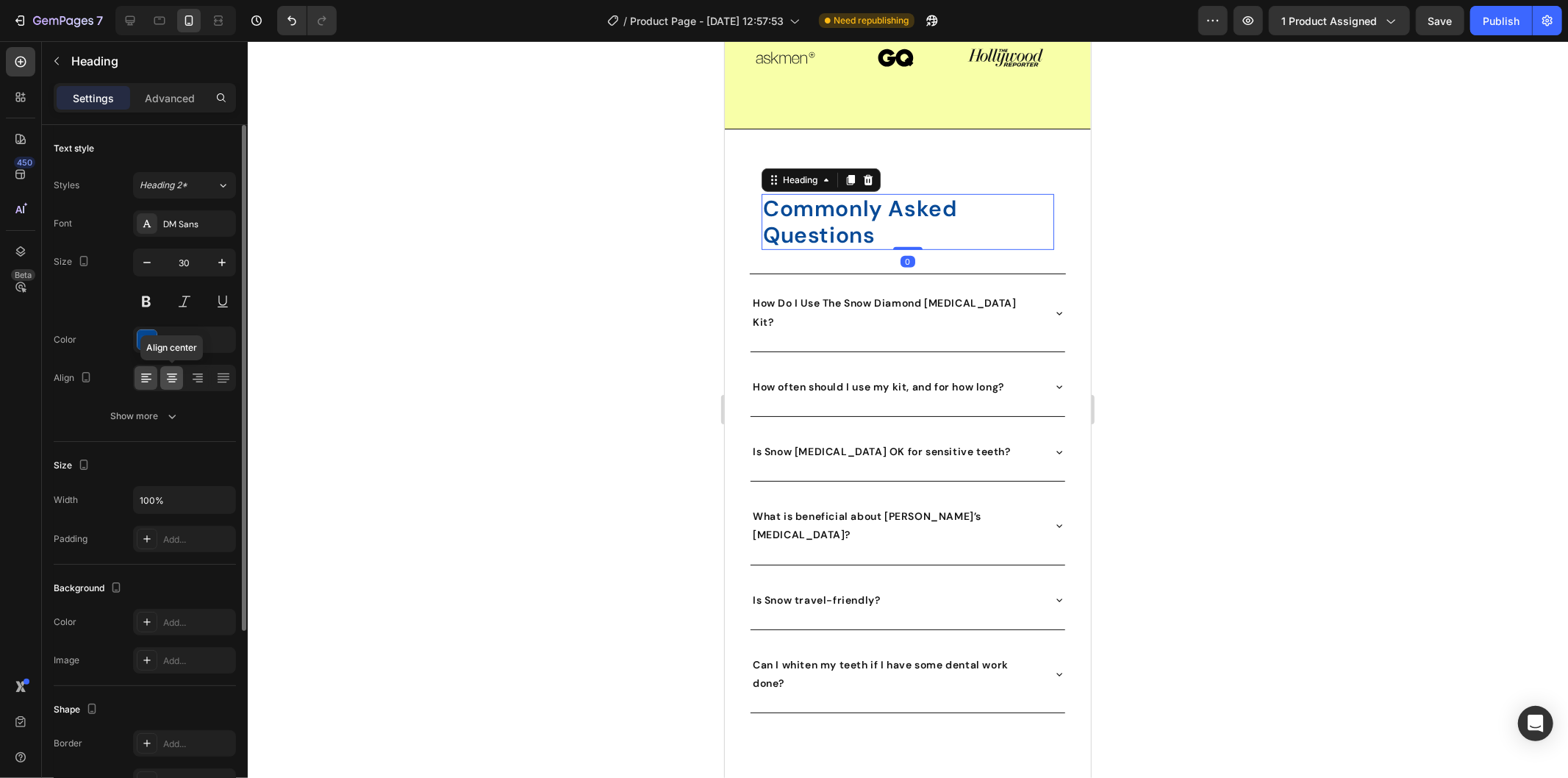
click at [170, 378] on icon at bounding box center [172, 379] width 11 height 2
click at [142, 266] on icon "button" at bounding box center [147, 262] width 15 height 15
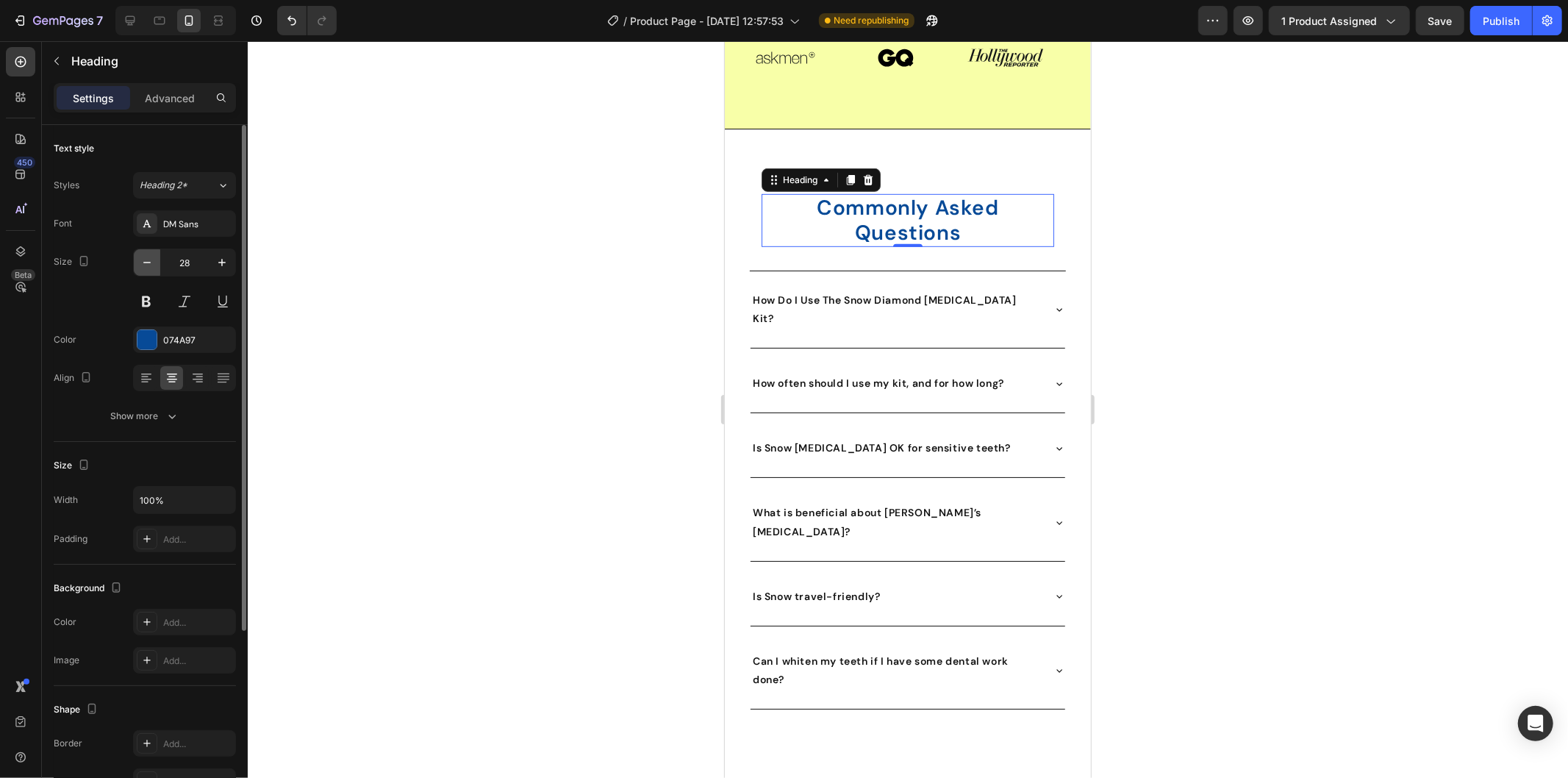
click at [142, 266] on icon "button" at bounding box center [147, 262] width 15 height 15
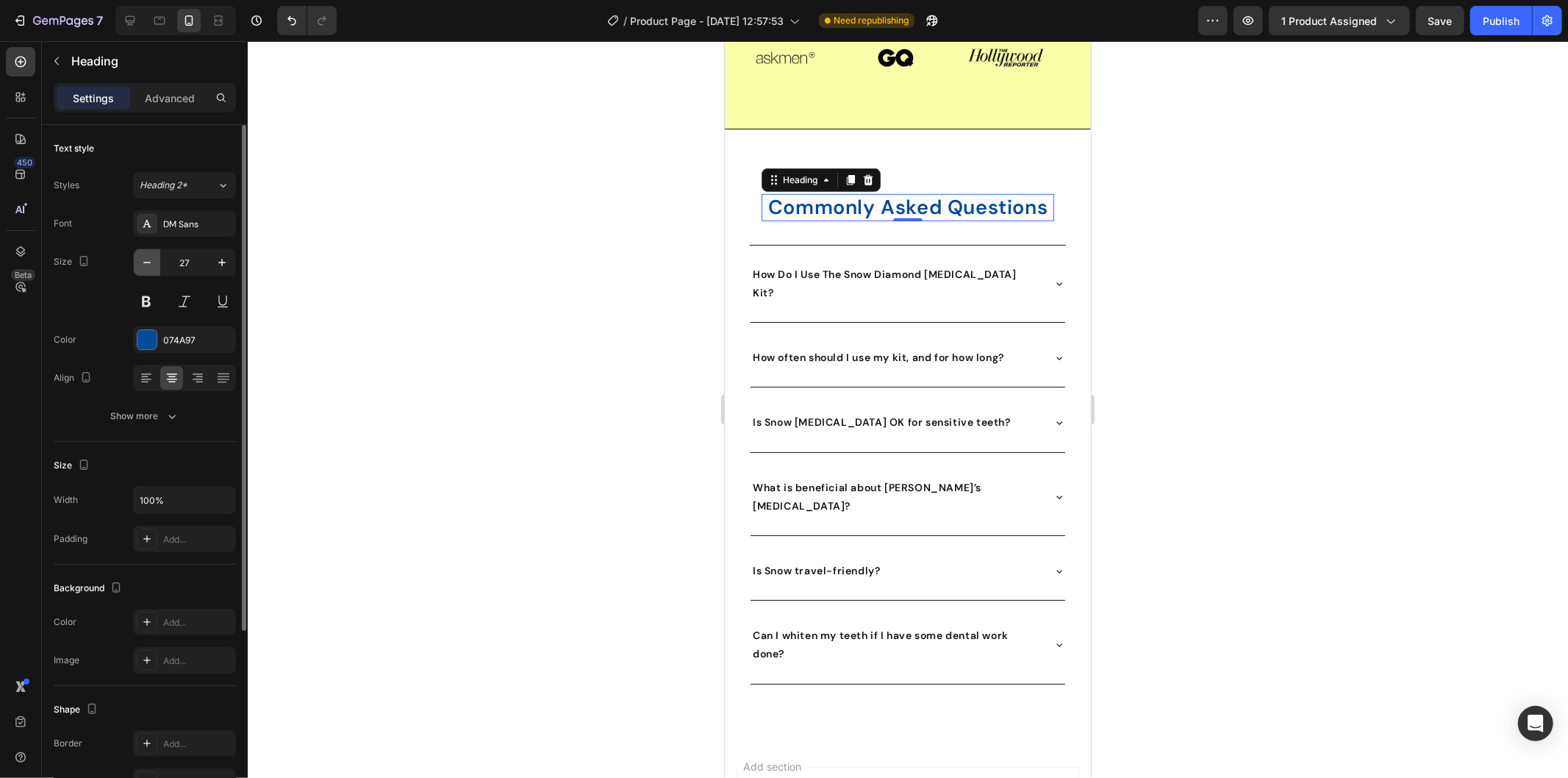
click at [142, 266] on icon "button" at bounding box center [147, 262] width 15 height 15
type input "24"
click at [173, 427] on button "Show more" at bounding box center [145, 415] width 183 height 26
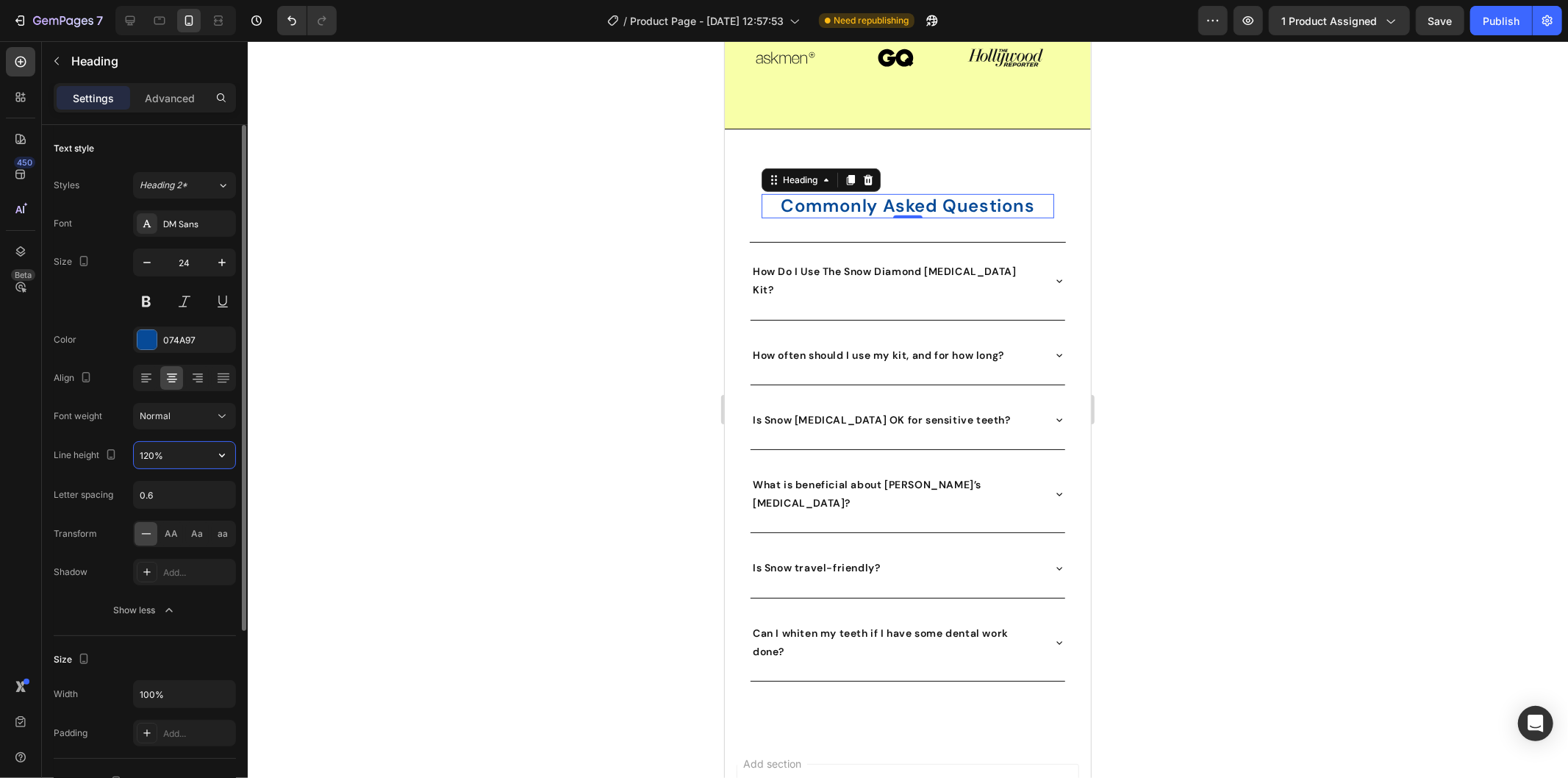
click at [182, 454] on input "120%" at bounding box center [185, 454] width 102 height 26
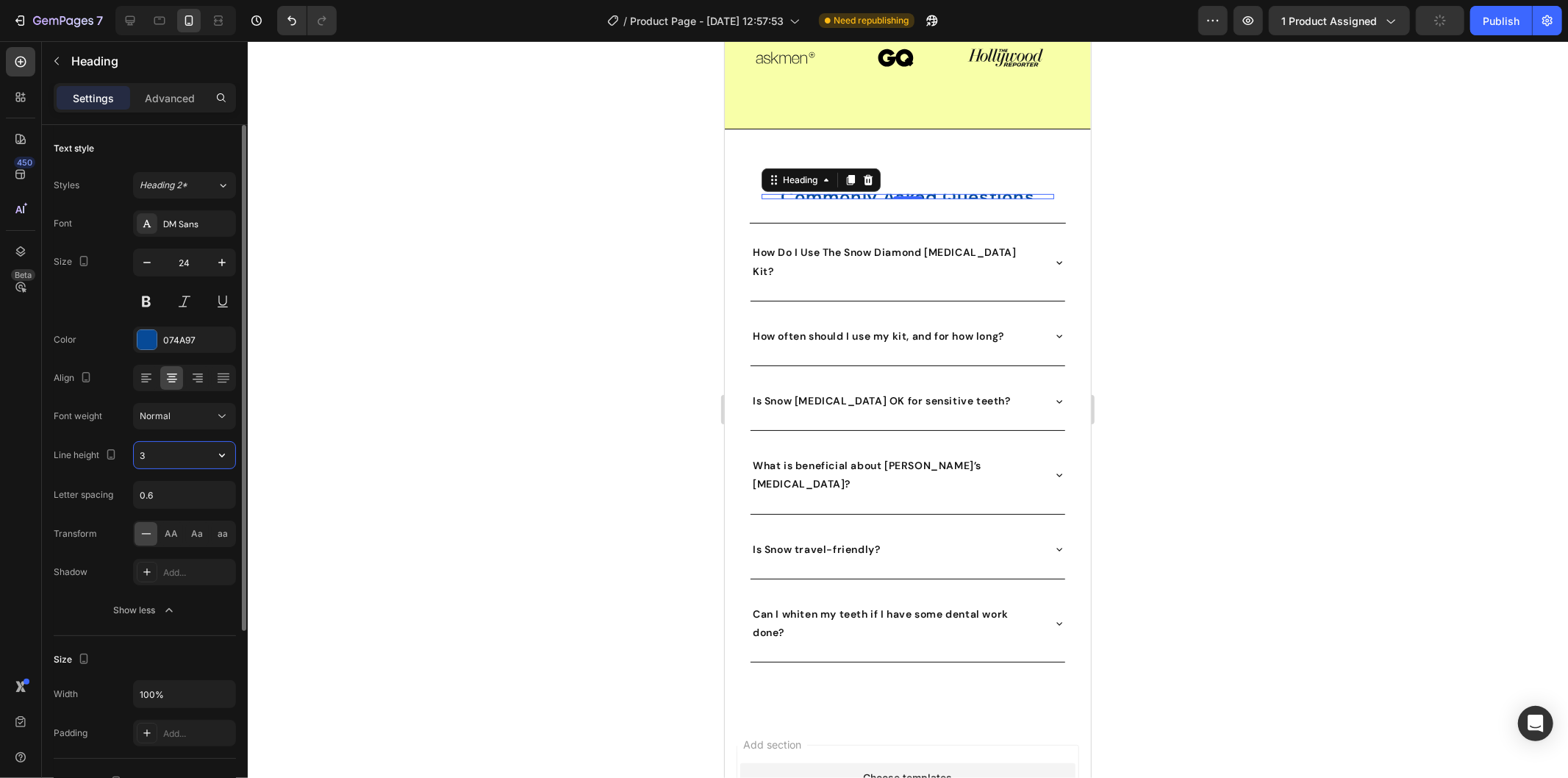
type input "32"
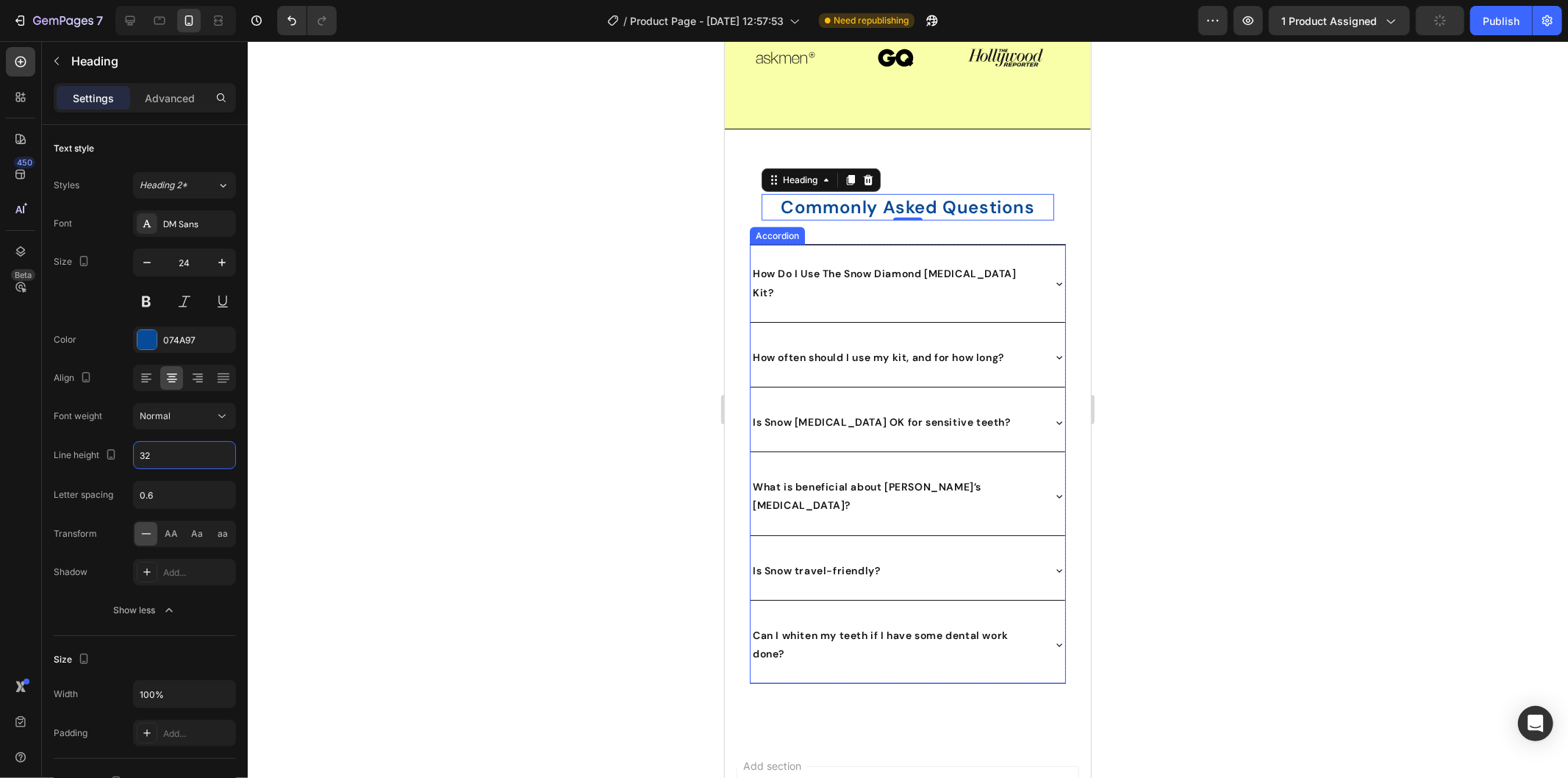
click at [850, 272] on strong "How Do I Use The Snow Diamond Teeth Whitening Kit?" at bounding box center [883, 281] width 263 height 31
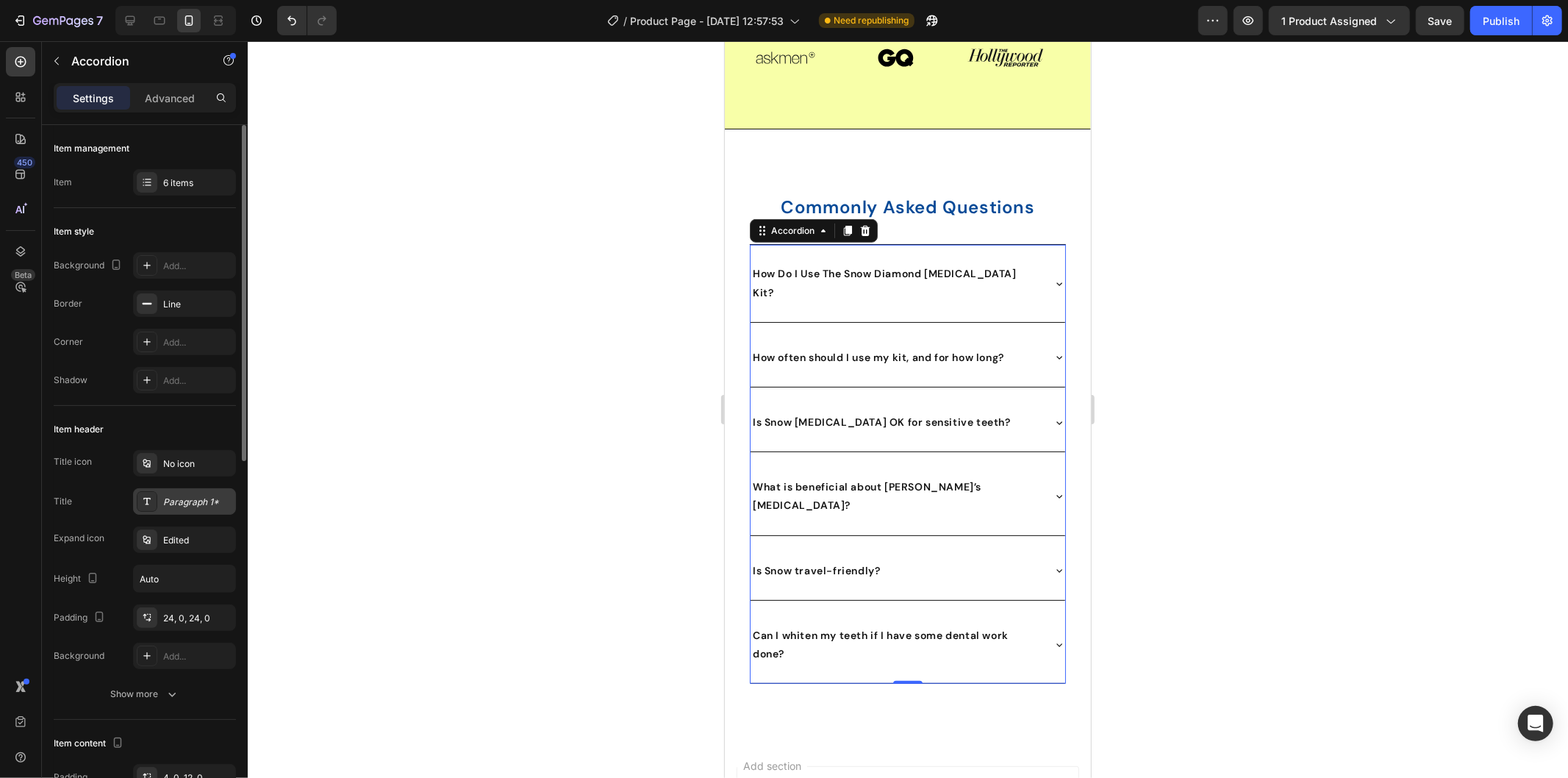
click at [169, 502] on div "Paragraph 1*" at bounding box center [197, 502] width 69 height 14
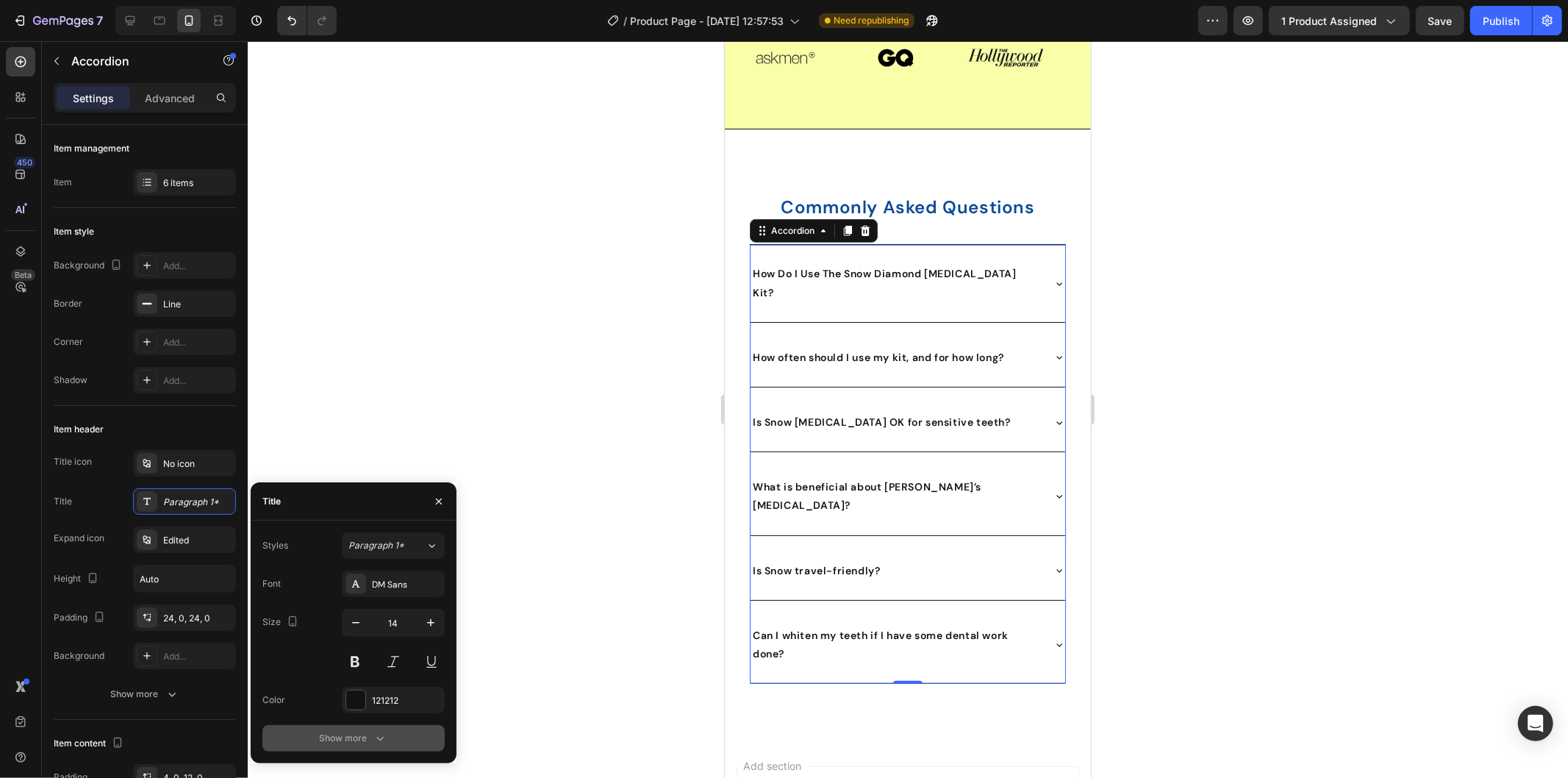
click at [365, 733] on div "Show more" at bounding box center [354, 738] width 68 height 15
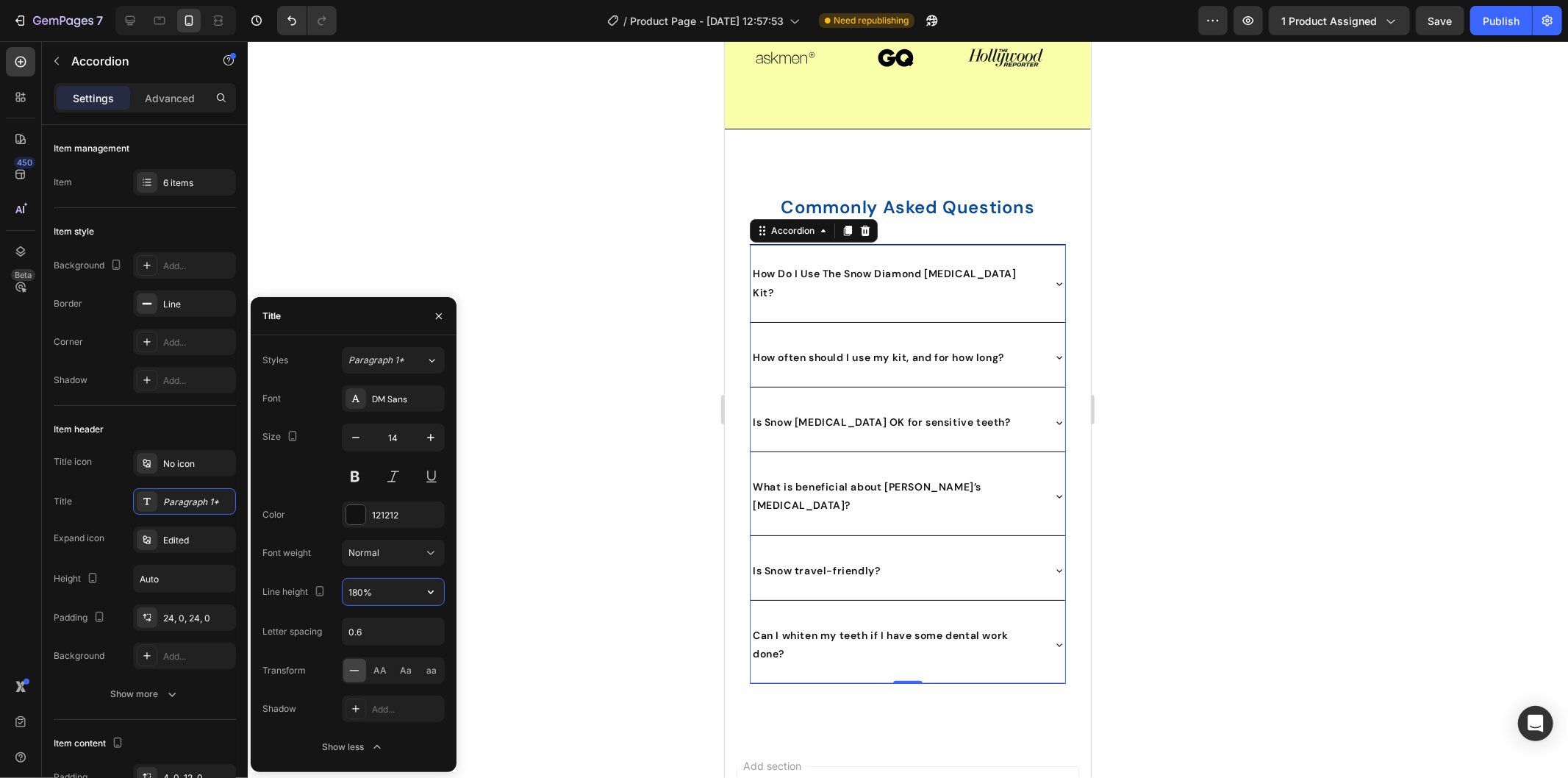
click at [381, 589] on input "180%" at bounding box center [394, 591] width 102 height 26
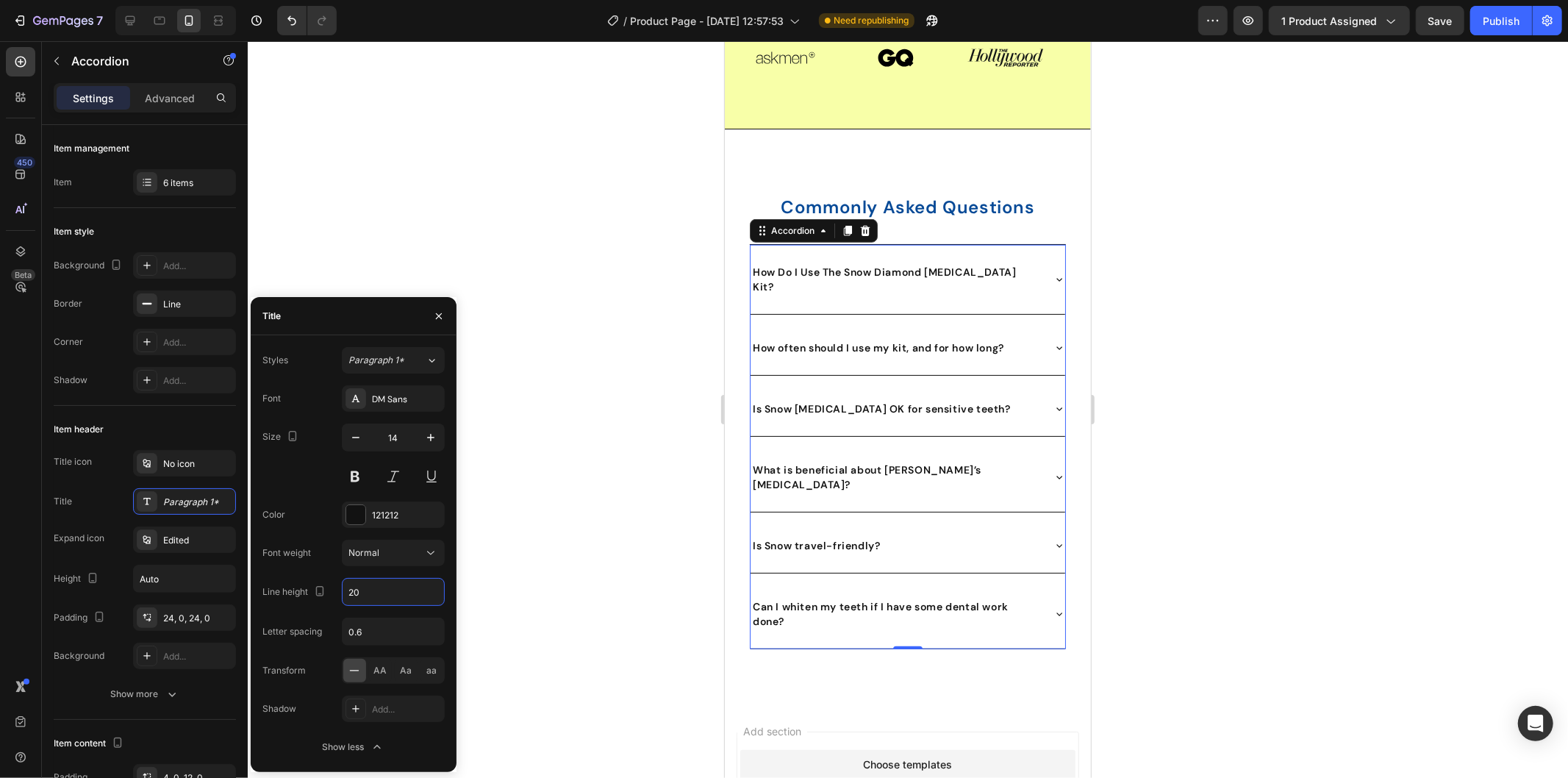
type input "20"
click at [903, 209] on strong "Commonly Asked Questions" at bounding box center [907, 205] width 254 height 22
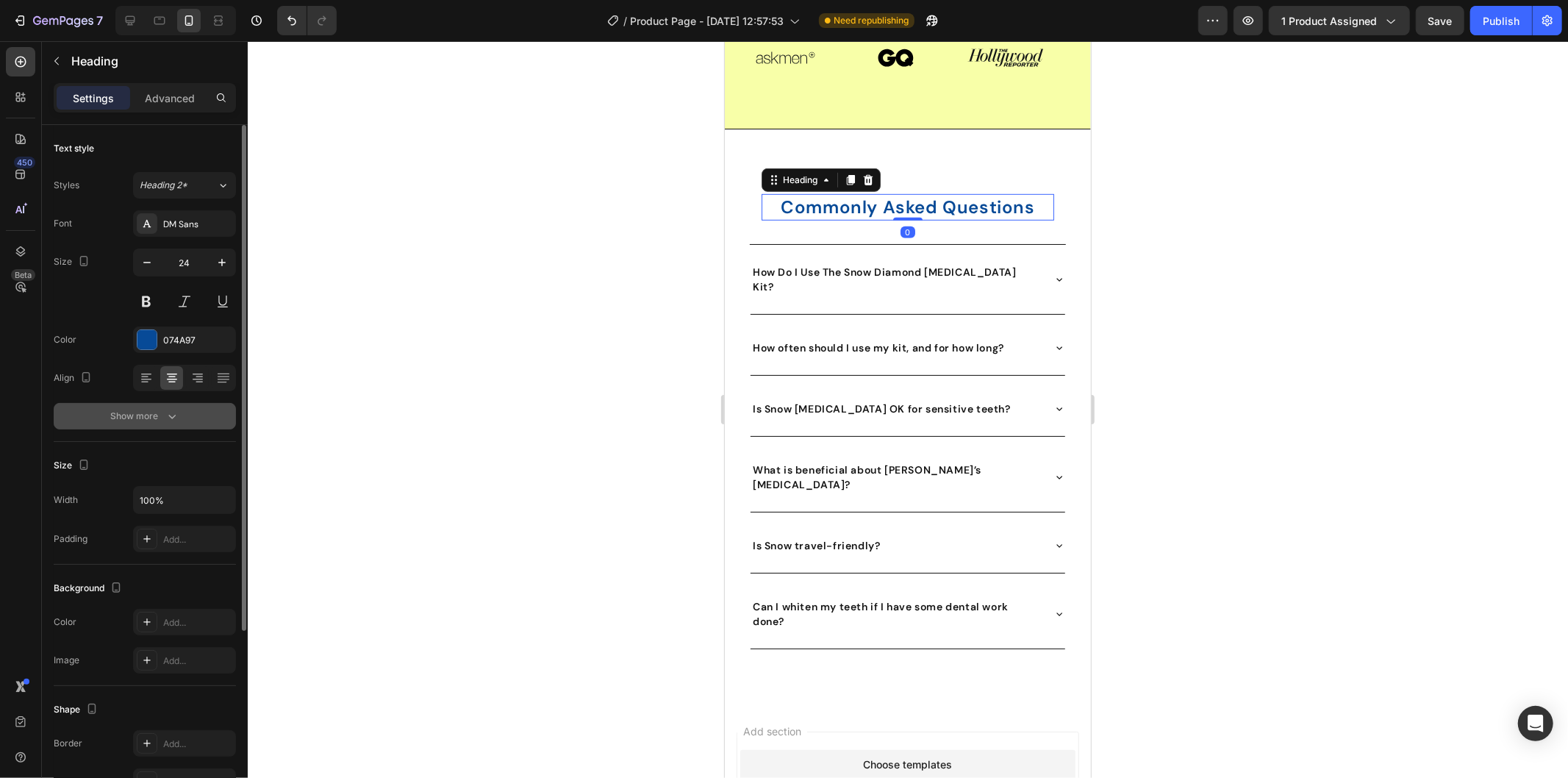
click at [177, 415] on icon "button" at bounding box center [172, 415] width 15 height 15
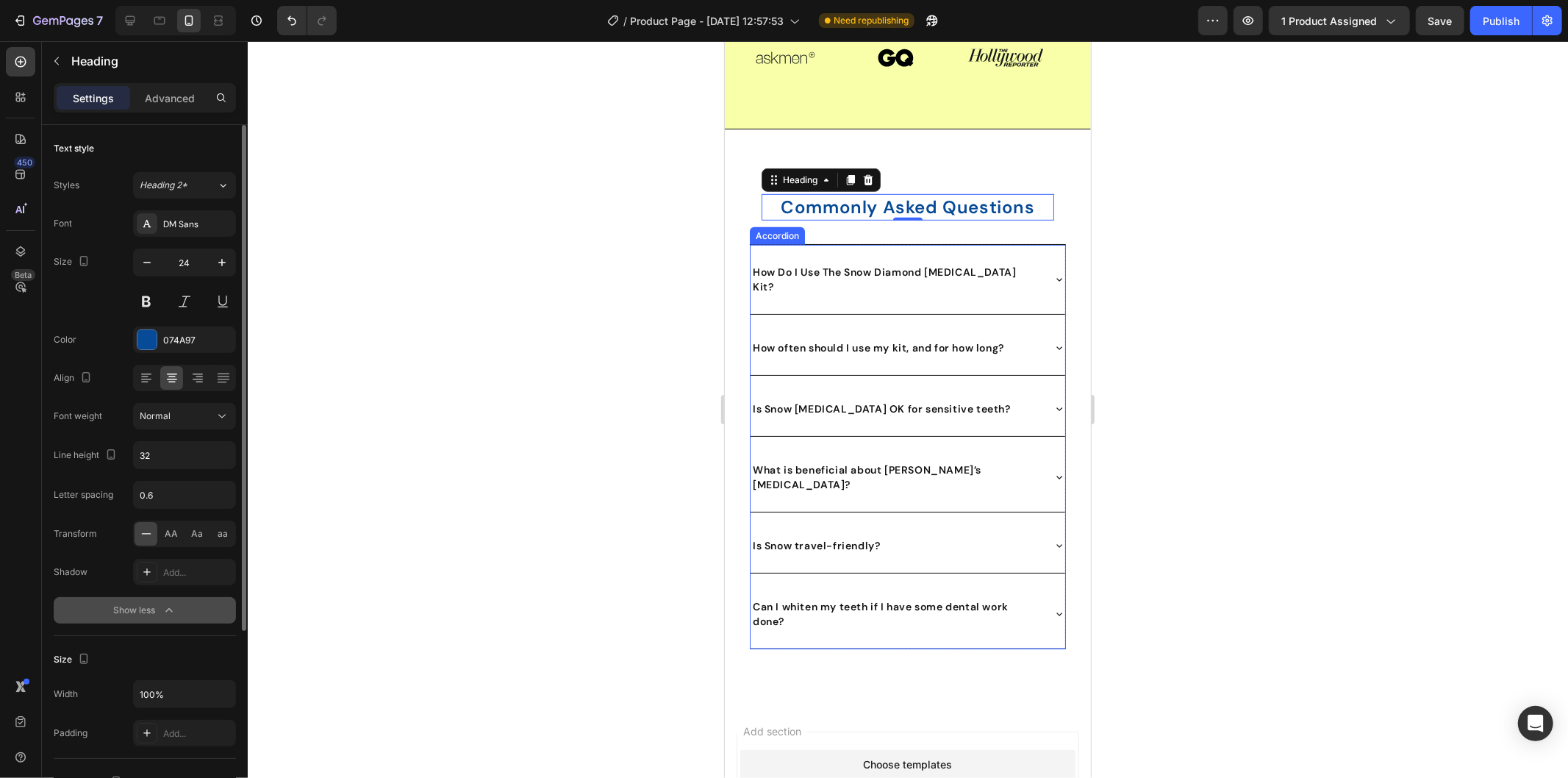
click at [847, 286] on p "How Do I Use The Snow Diamond Teeth Whitening Kit?" at bounding box center [895, 279] width 286 height 29
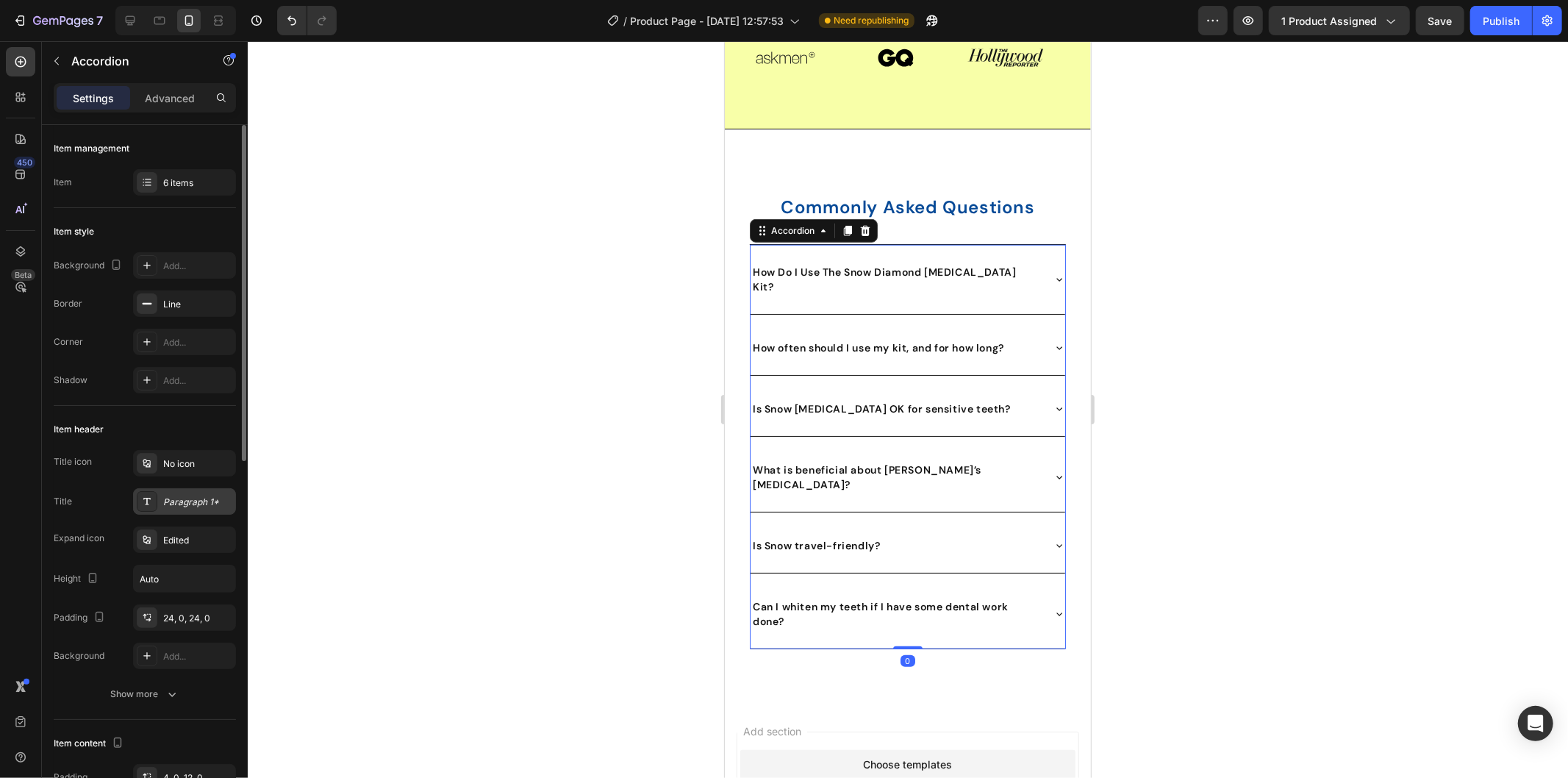
click at [182, 500] on div "Paragraph 1*" at bounding box center [197, 502] width 69 height 14
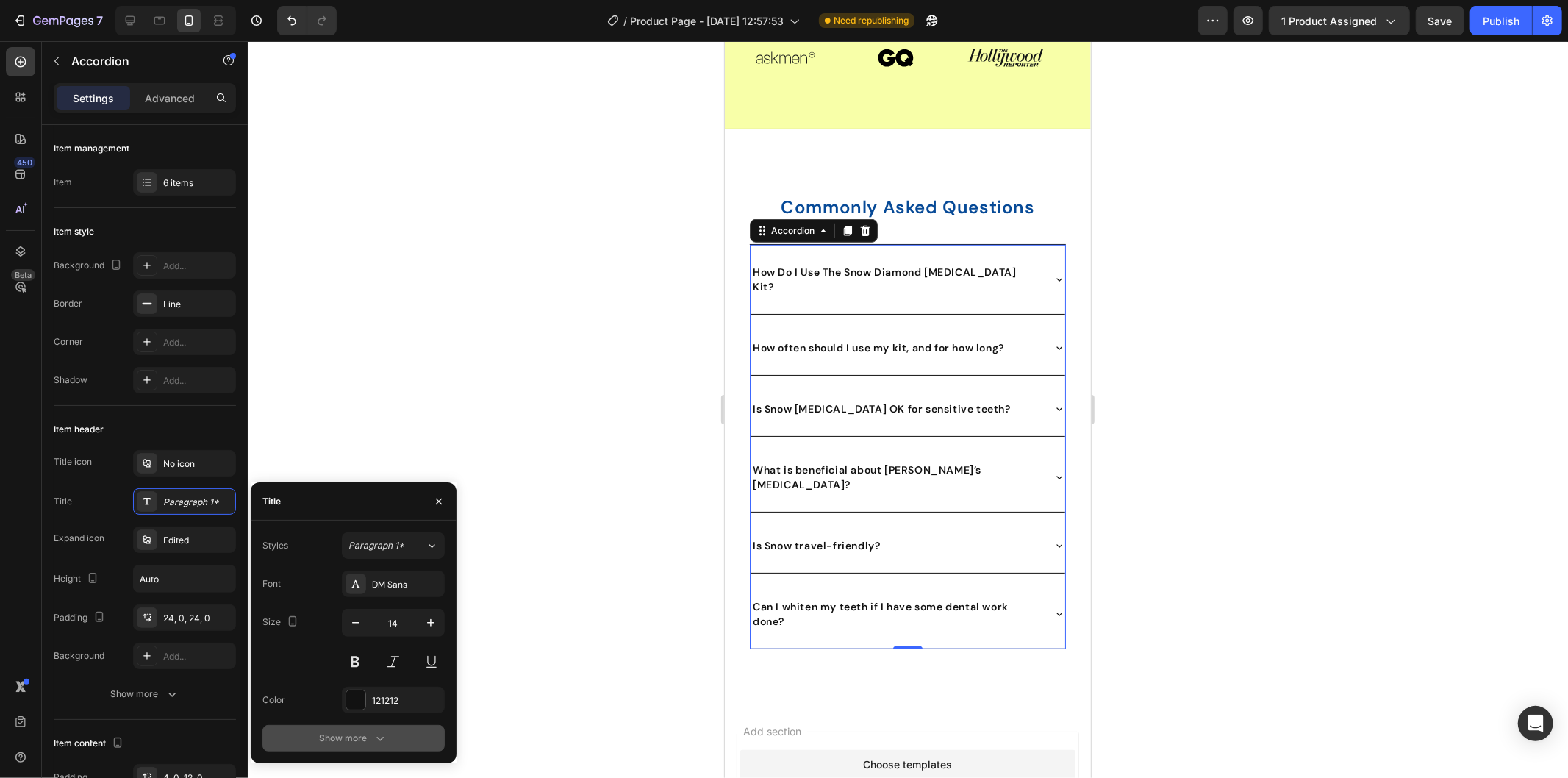
click at [365, 741] on div "Show more" at bounding box center [354, 738] width 68 height 15
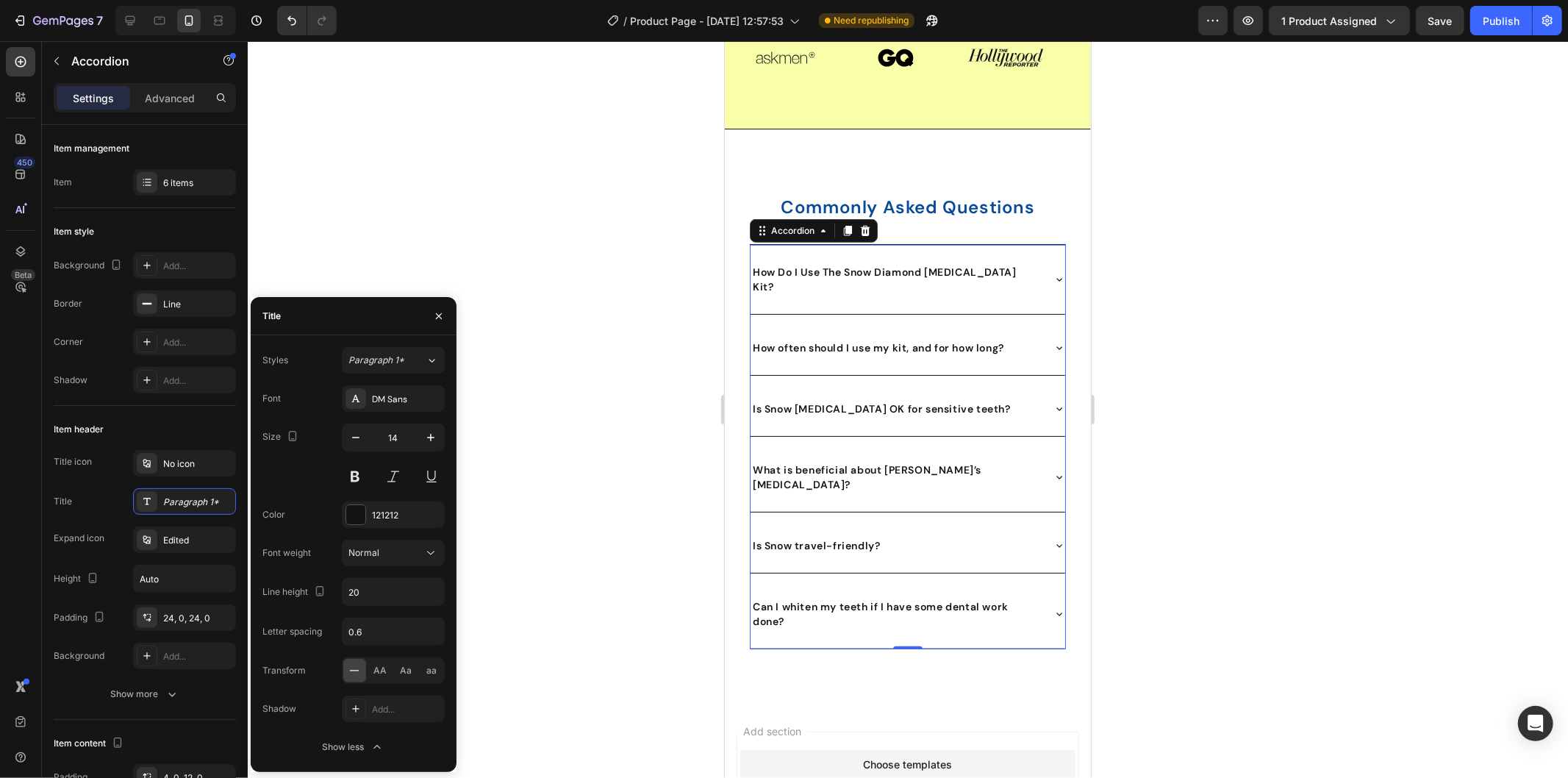
click at [617, 518] on div at bounding box center [908, 410] width 1320 height 737
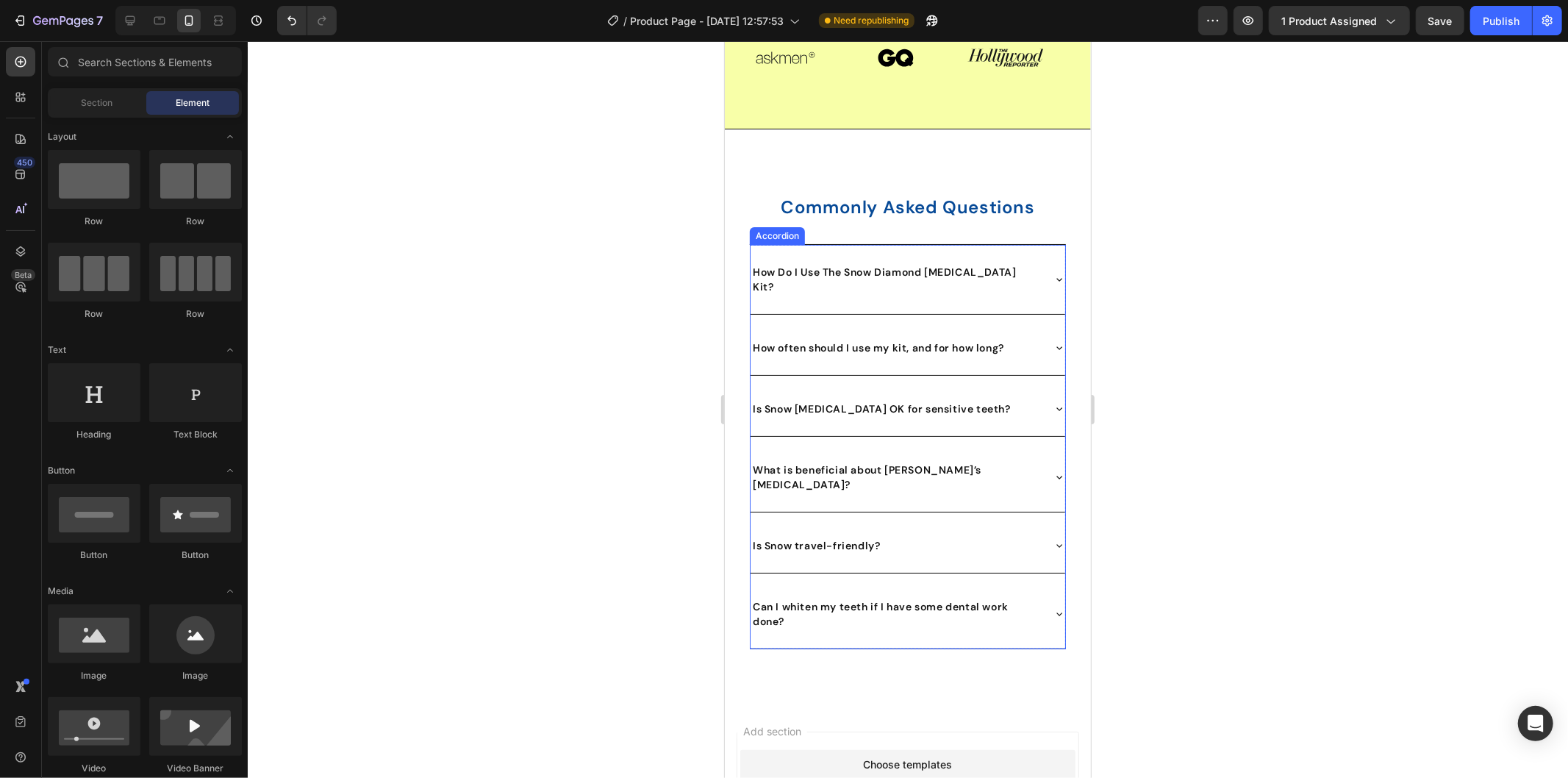
click at [1052, 282] on icon at bounding box center [1058, 279] width 12 height 12
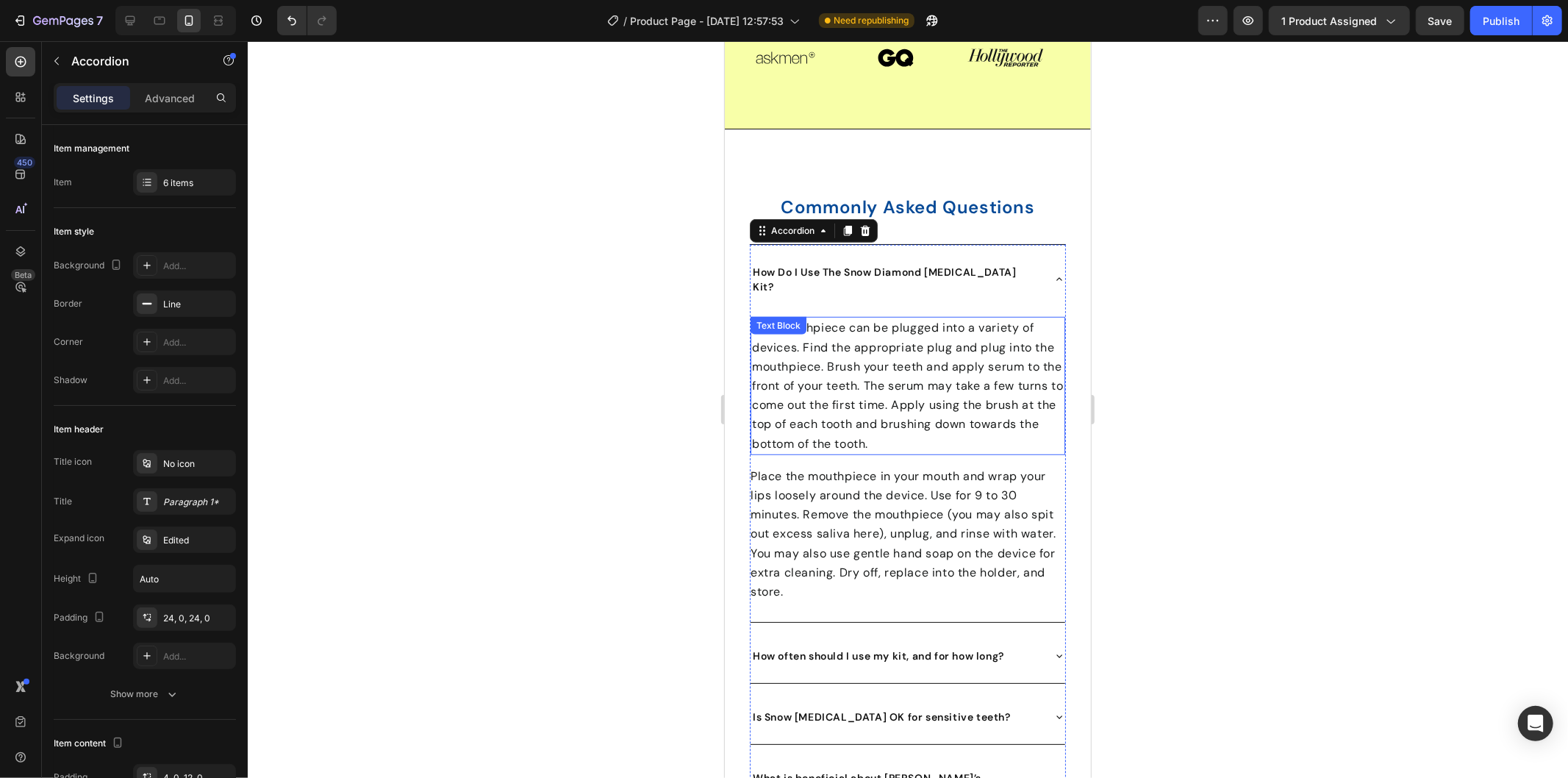
click at [834, 382] on span "The mouthpiece can be plugged into a variety of devices. Find the appropriate p…" at bounding box center [907, 385] width 311 height 131
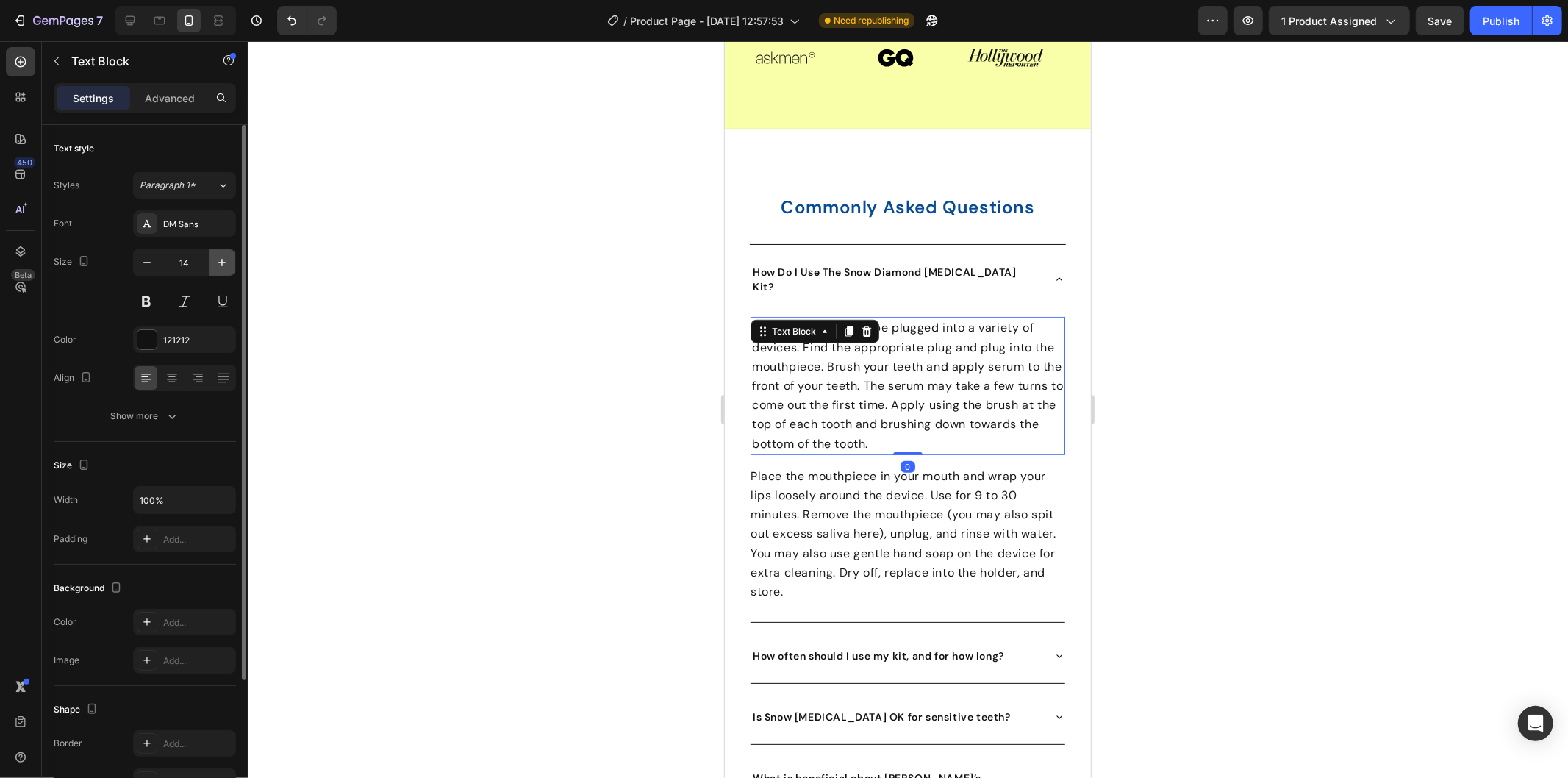
click at [218, 263] on icon "button" at bounding box center [222, 262] width 15 height 15
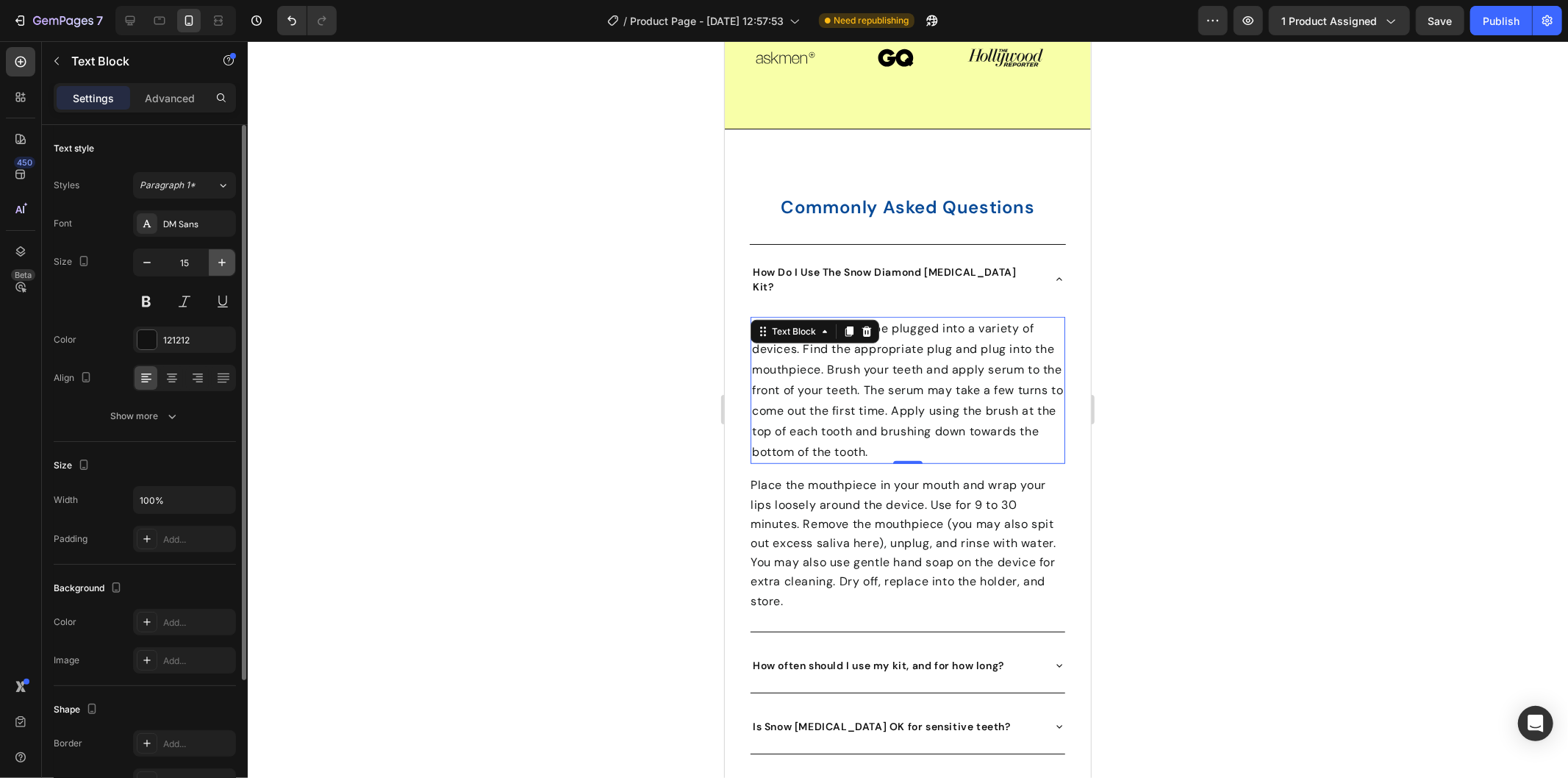
type input "16"
click at [183, 422] on button "Show more" at bounding box center [145, 415] width 183 height 26
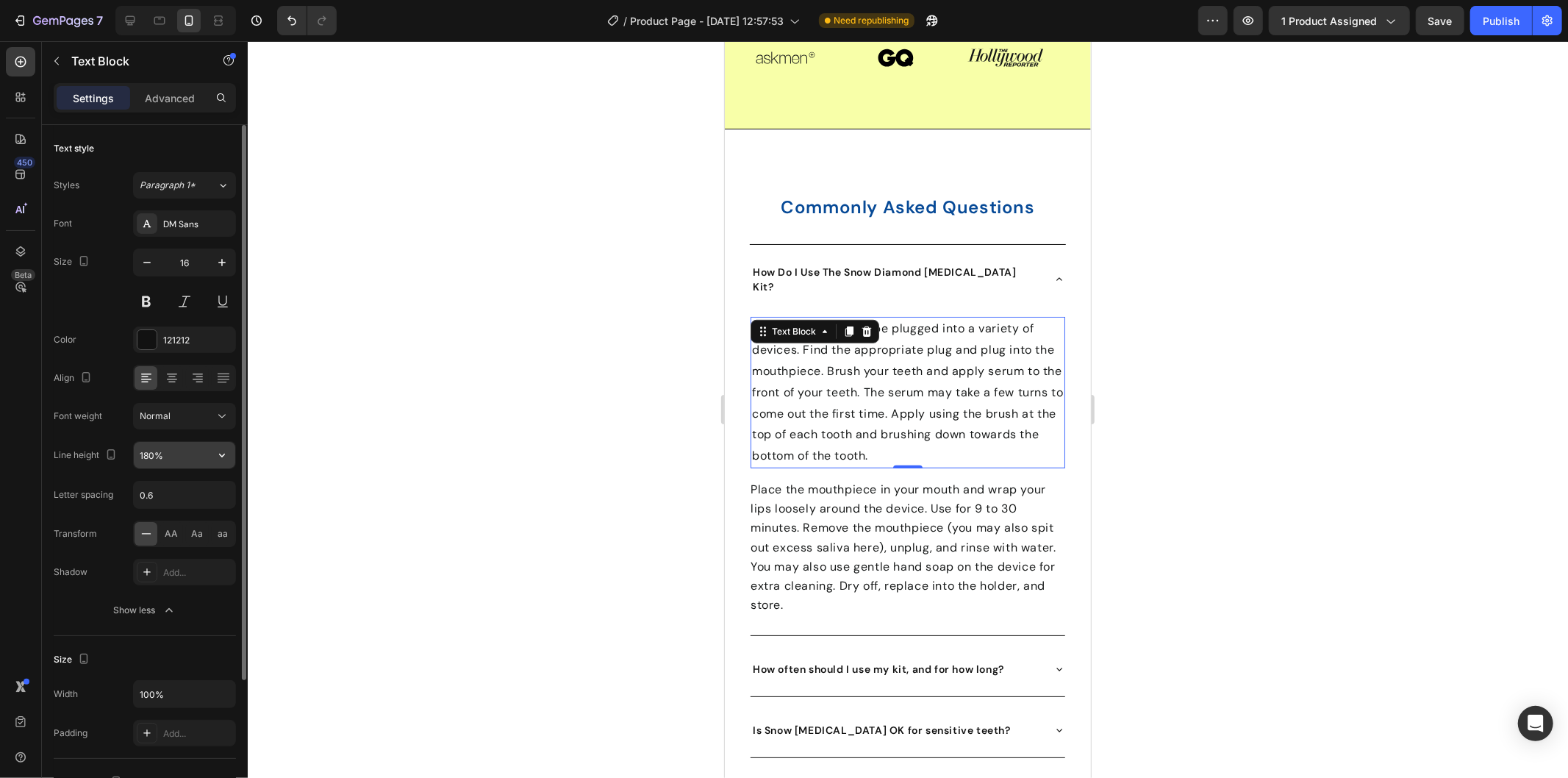
click at [185, 451] on input "180%" at bounding box center [185, 454] width 102 height 26
type input "22"
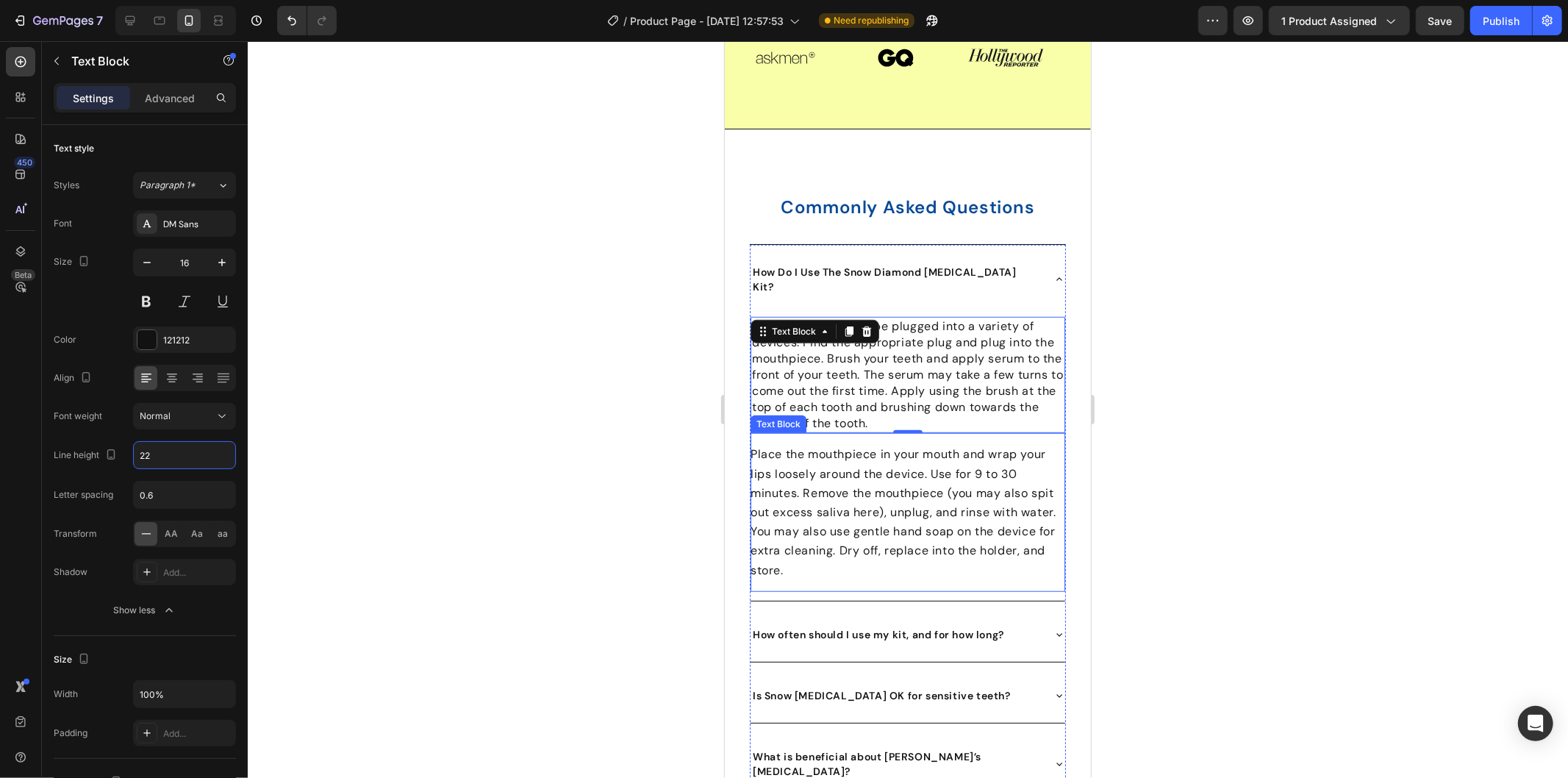
click at [898, 491] on span "Place the mouthpiece in your mouth and wrap your lips loosely around the device…" at bounding box center [902, 511] width 305 height 131
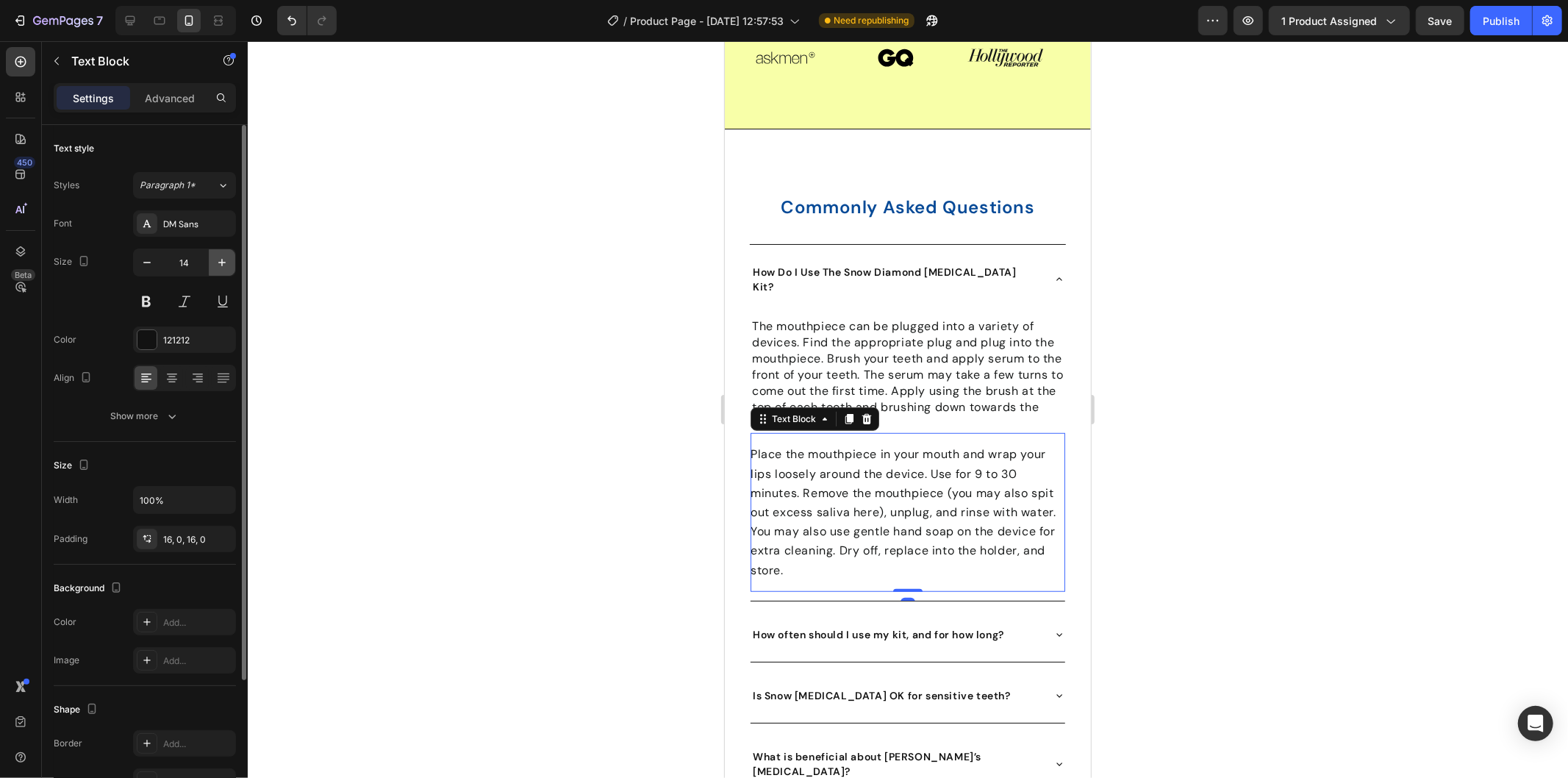
click at [216, 266] on icon "button" at bounding box center [222, 262] width 15 height 15
type input "16"
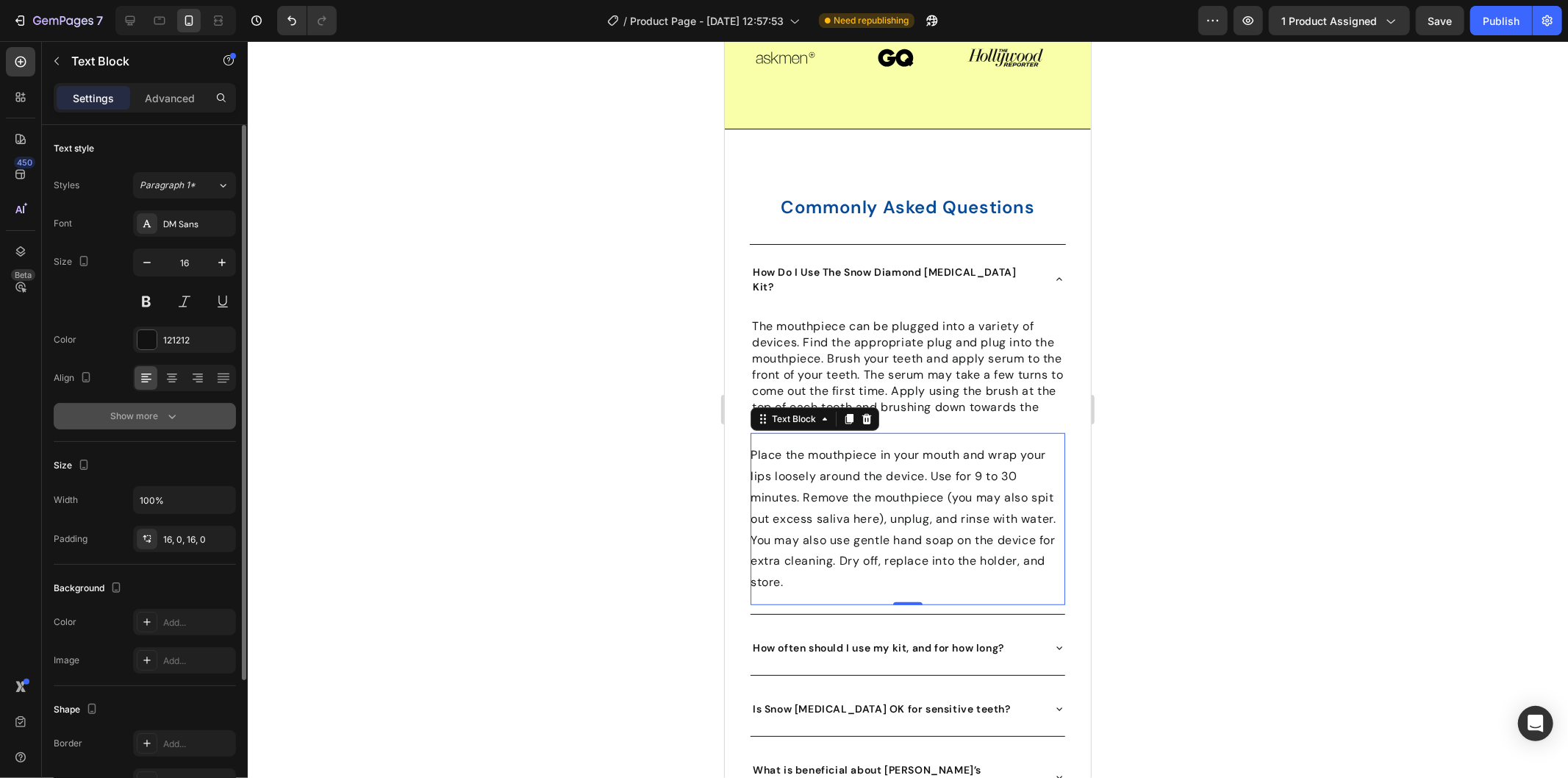
click at [180, 413] on button "Show more" at bounding box center [145, 415] width 183 height 26
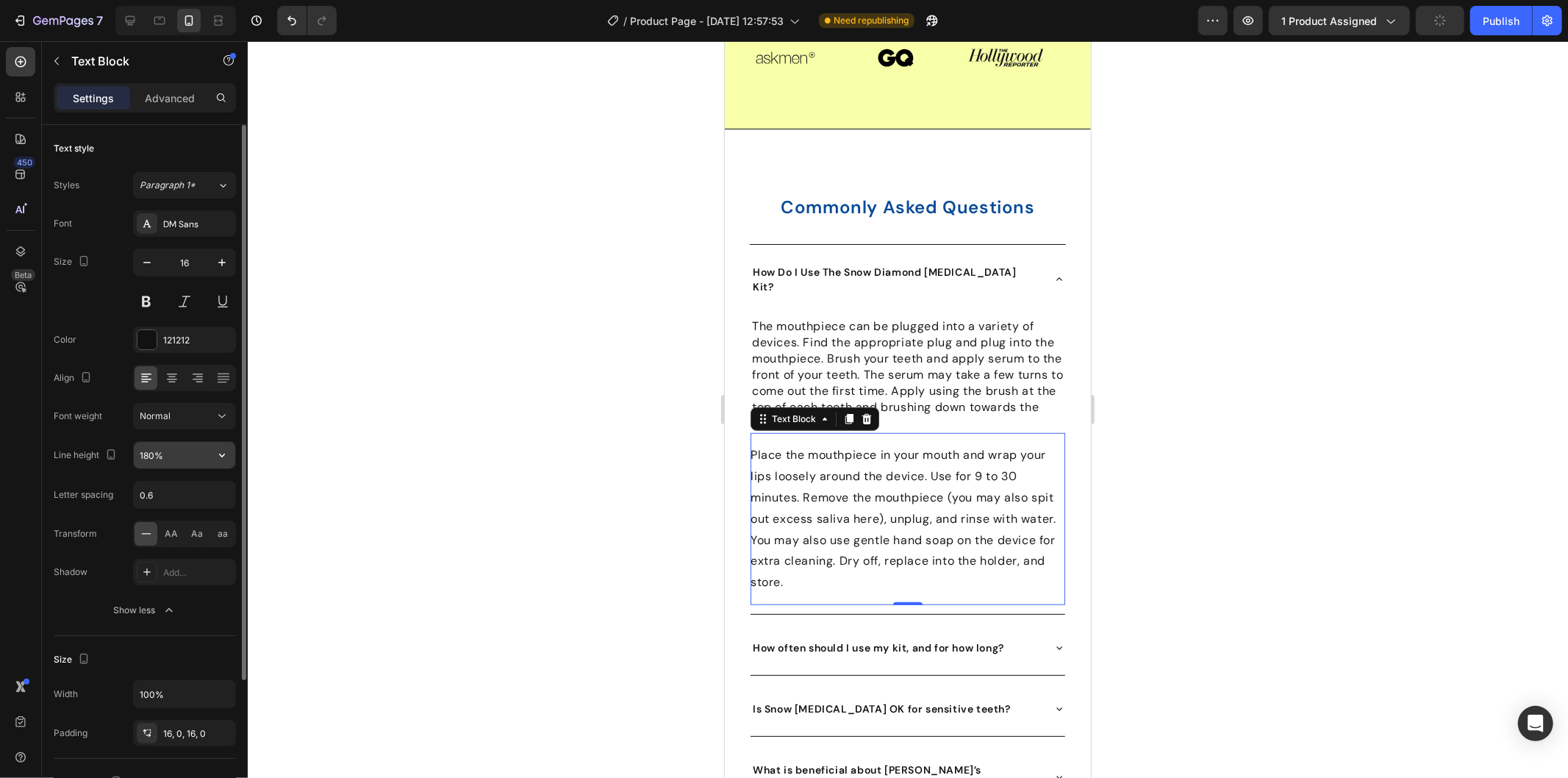
click at [171, 456] on input "180%" at bounding box center [185, 454] width 102 height 26
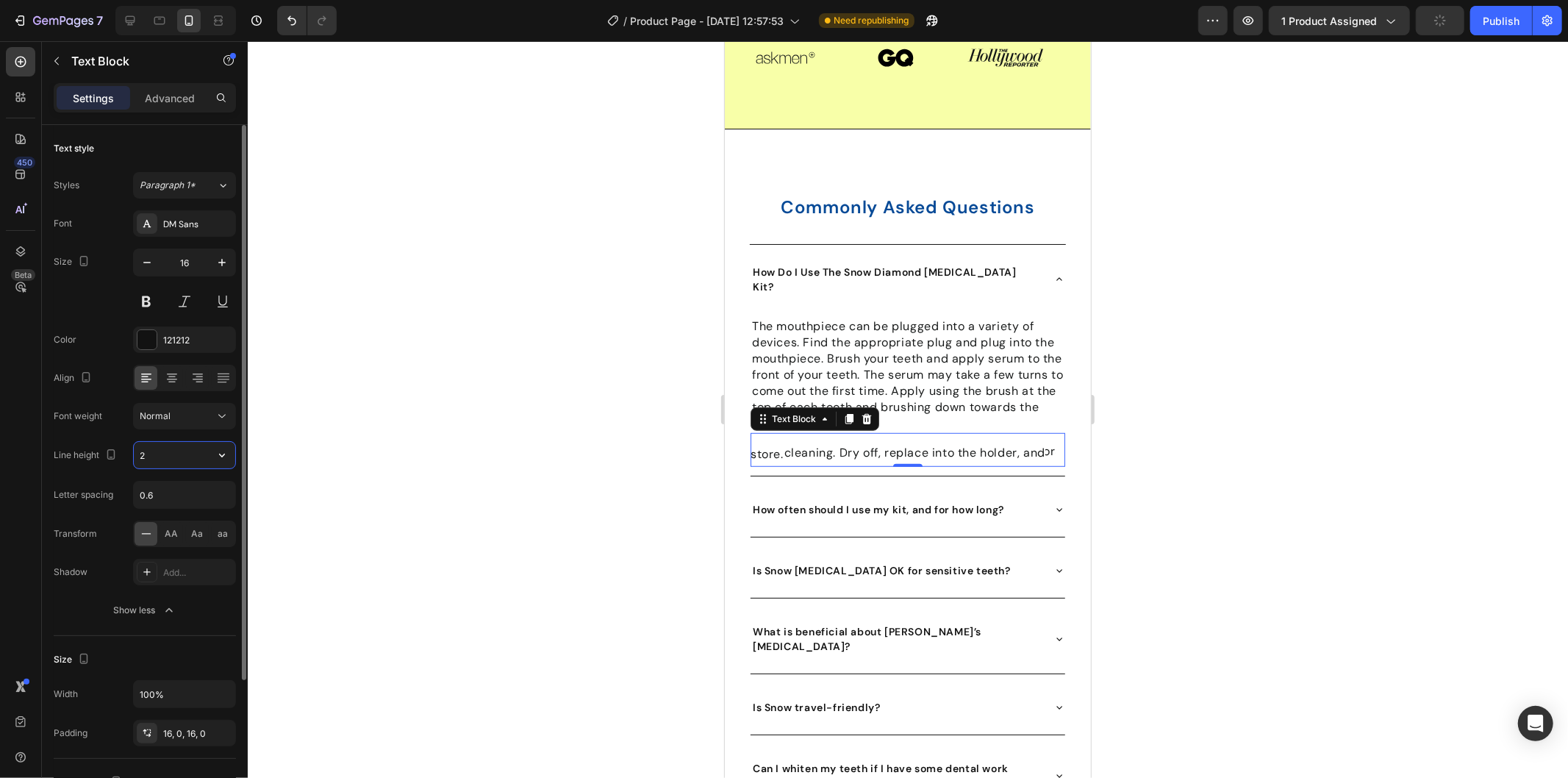
type input "22"
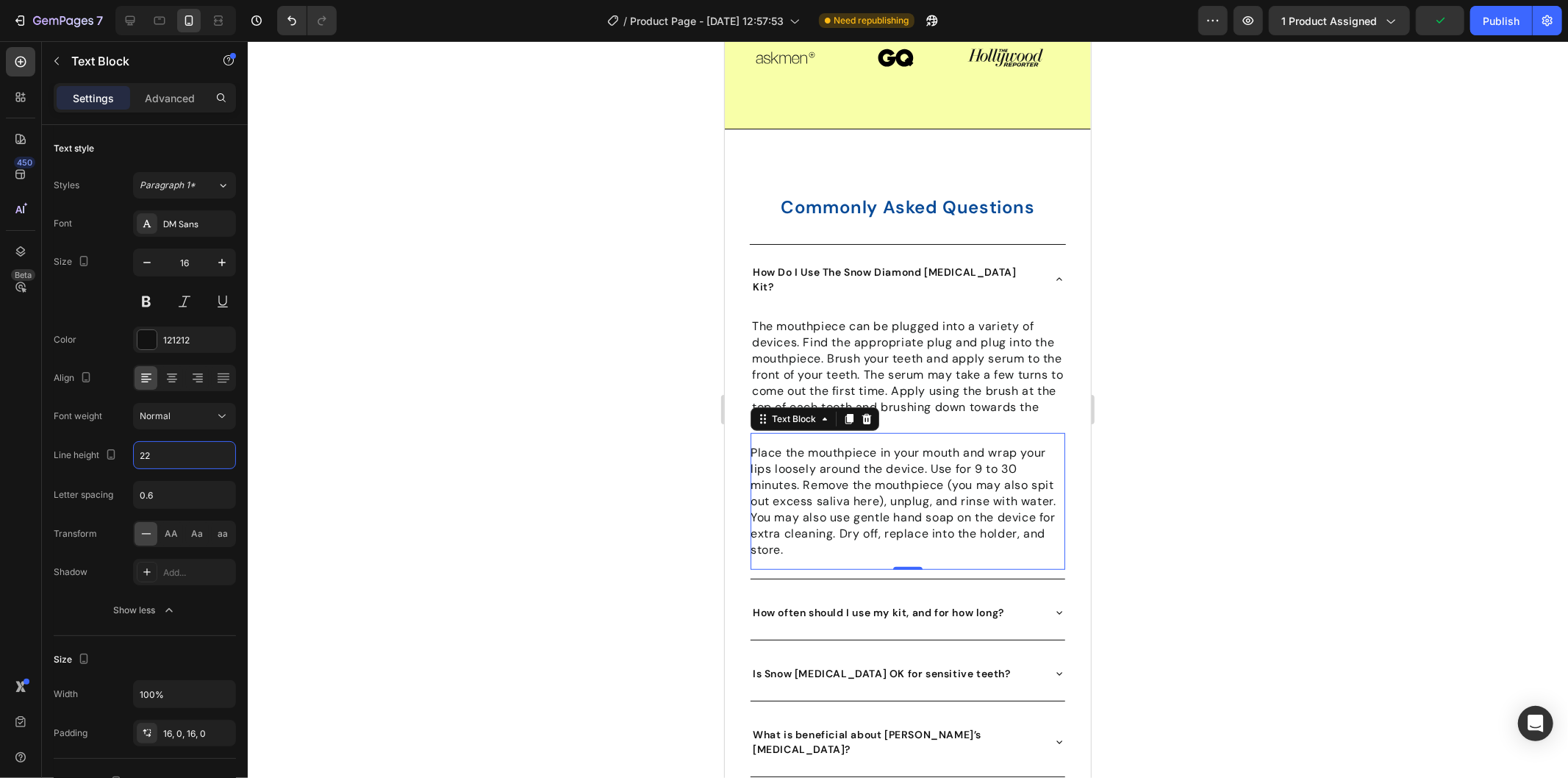
click at [1209, 443] on div at bounding box center [908, 410] width 1320 height 737
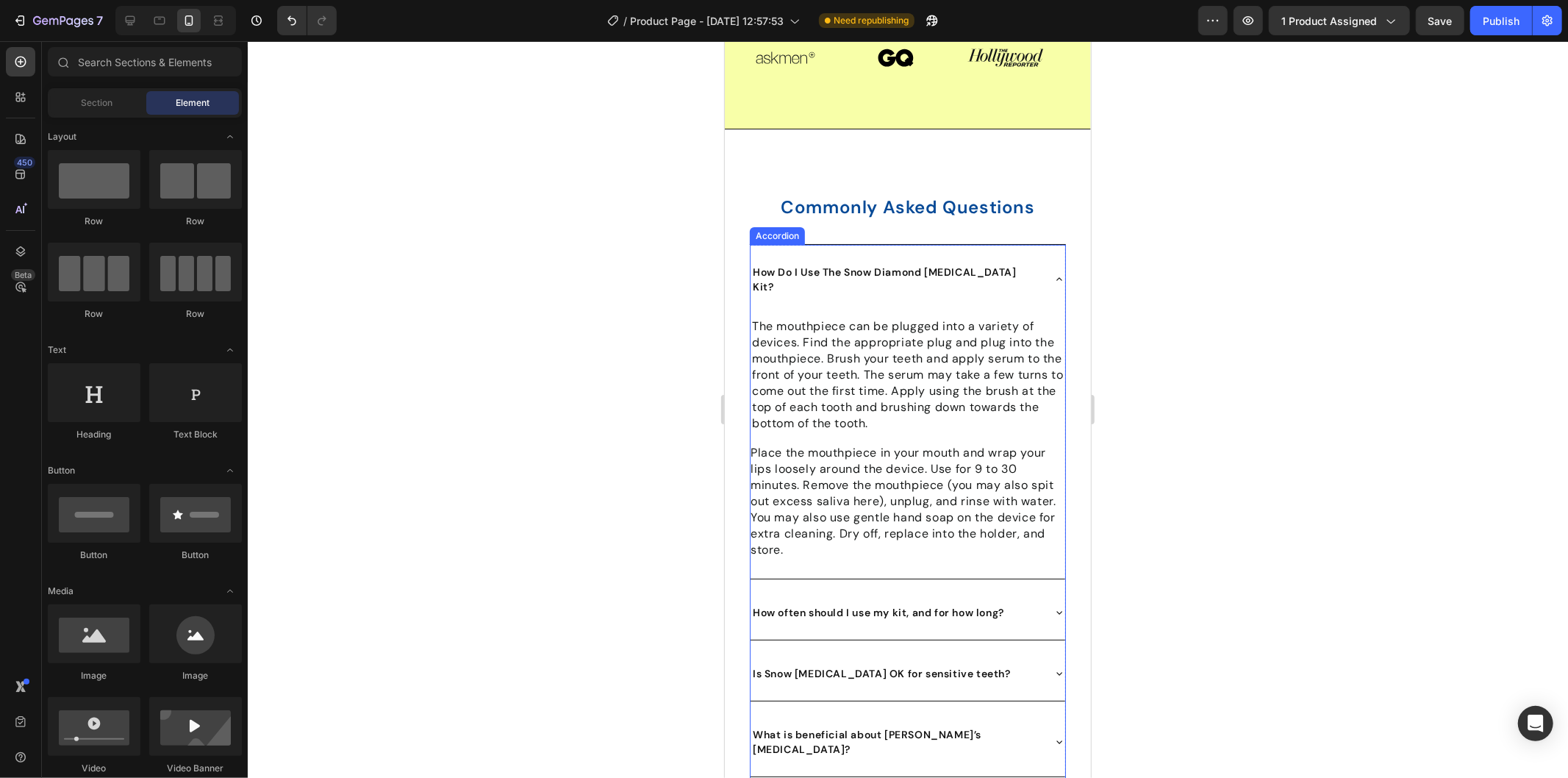
click at [1052, 278] on icon at bounding box center [1058, 279] width 12 height 12
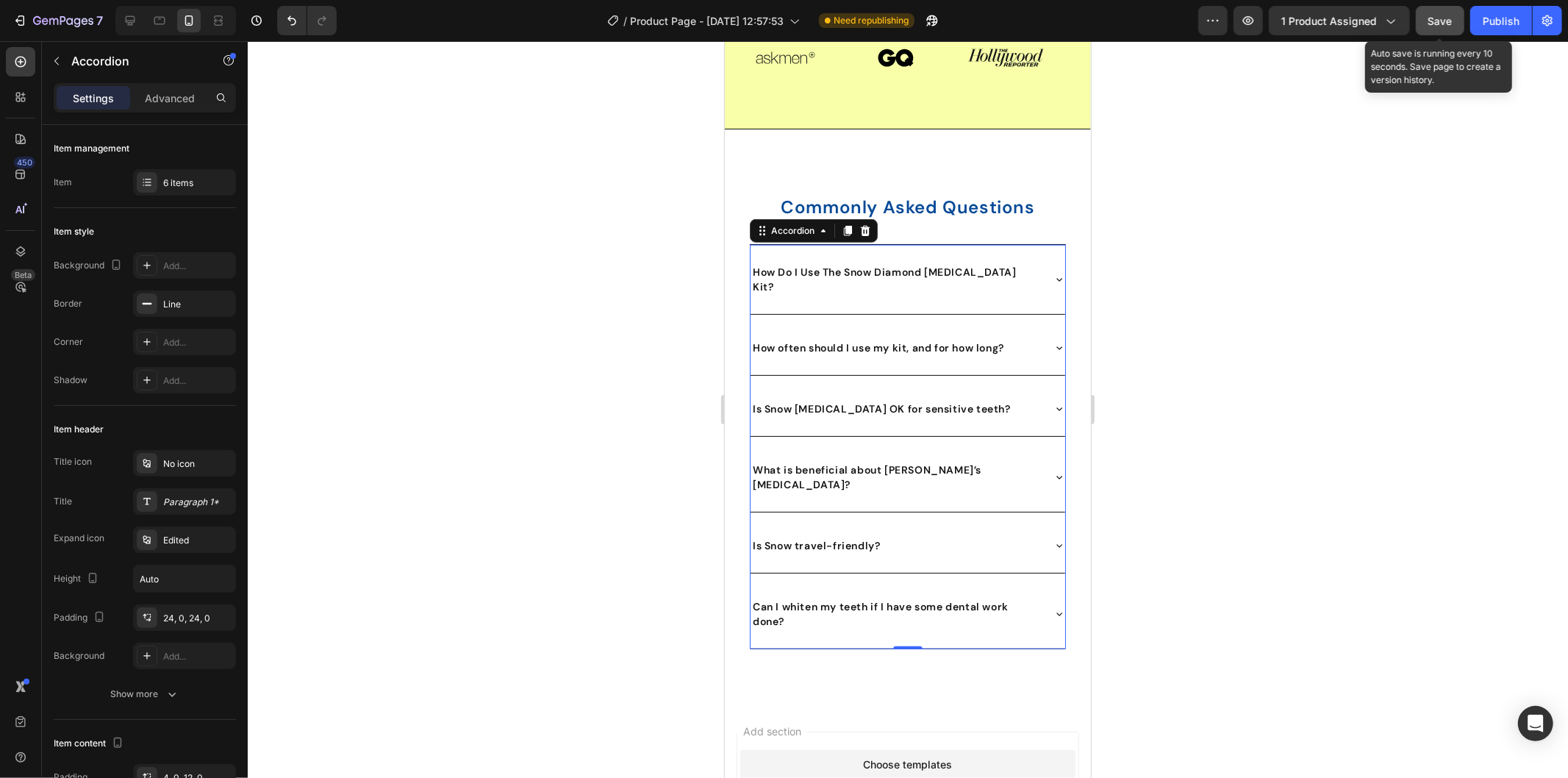
click at [1438, 20] on span "Save" at bounding box center [1440, 21] width 24 height 13
click at [1496, 35] on div "7 Version history / Product Page - Sep 26, 12:57:53 Need republishing Preview 1…" at bounding box center [784, 21] width 1568 height 42
click at [1494, 27] on div "Publish" at bounding box center [1501, 22] width 37 height 16
